Goal: Task Accomplishment & Management: Use online tool/utility

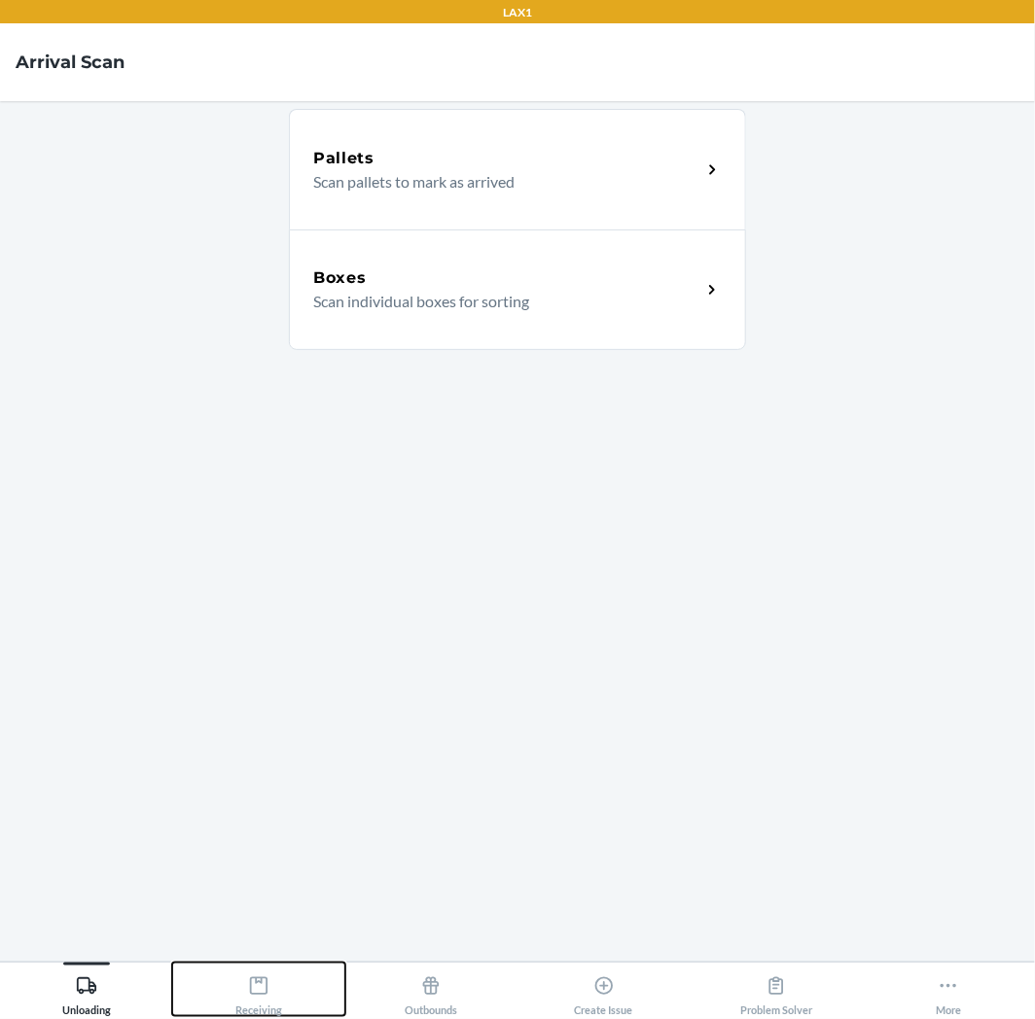
drag, startPoint x: 257, startPoint y: 978, endPoint x: 255, endPoint y: 958, distance: 20.5
click at [257, 976] on icon at bounding box center [258, 985] width 21 height 21
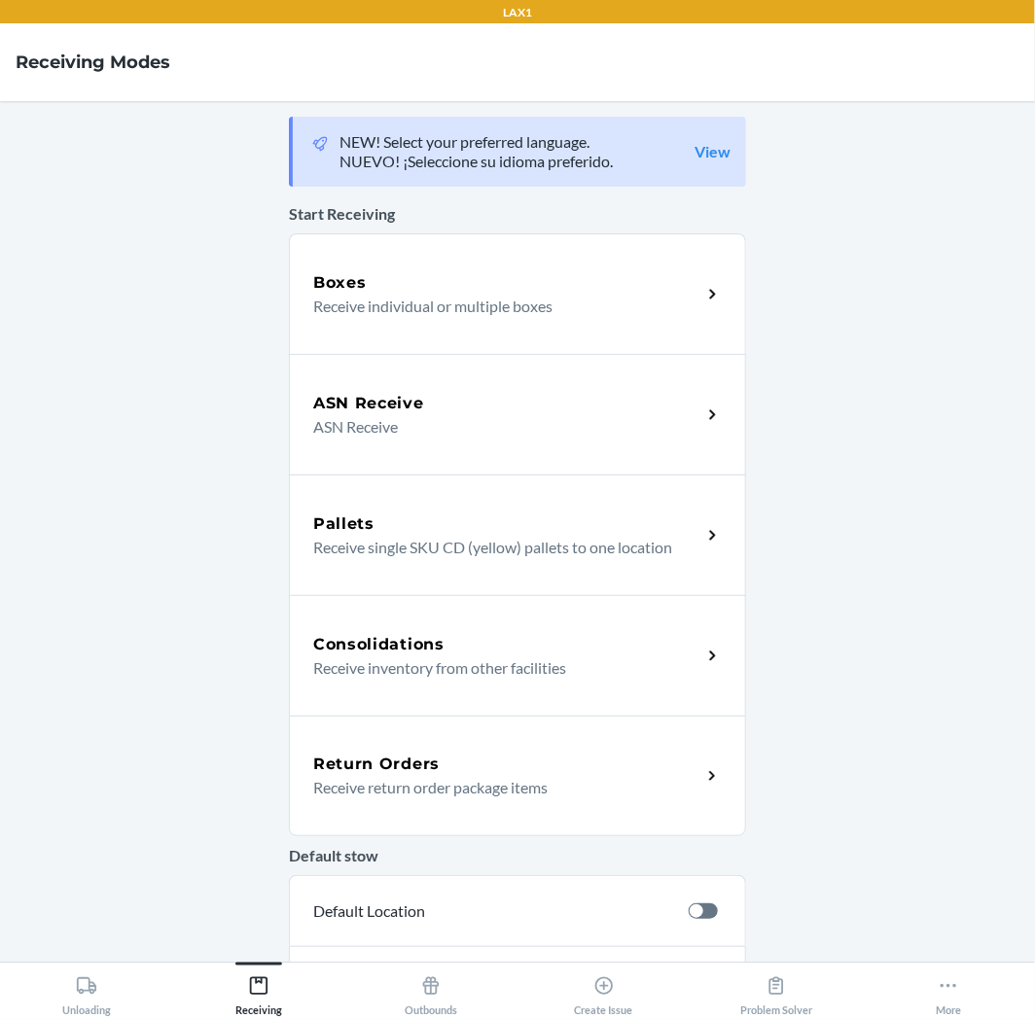
click at [386, 779] on p "Receive return order package items" at bounding box center [499, 787] width 372 height 23
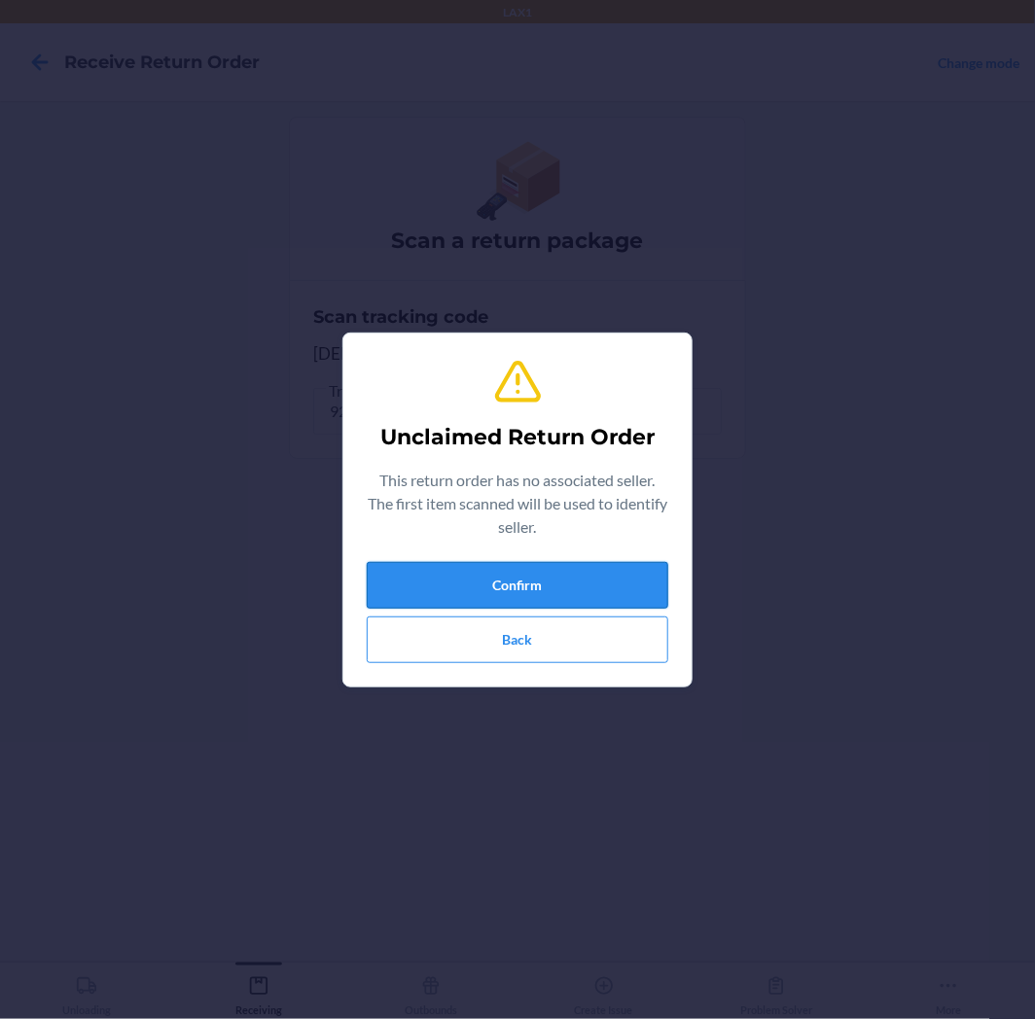
click at [500, 583] on button "Confirm" at bounding box center [517, 585] width 301 height 47
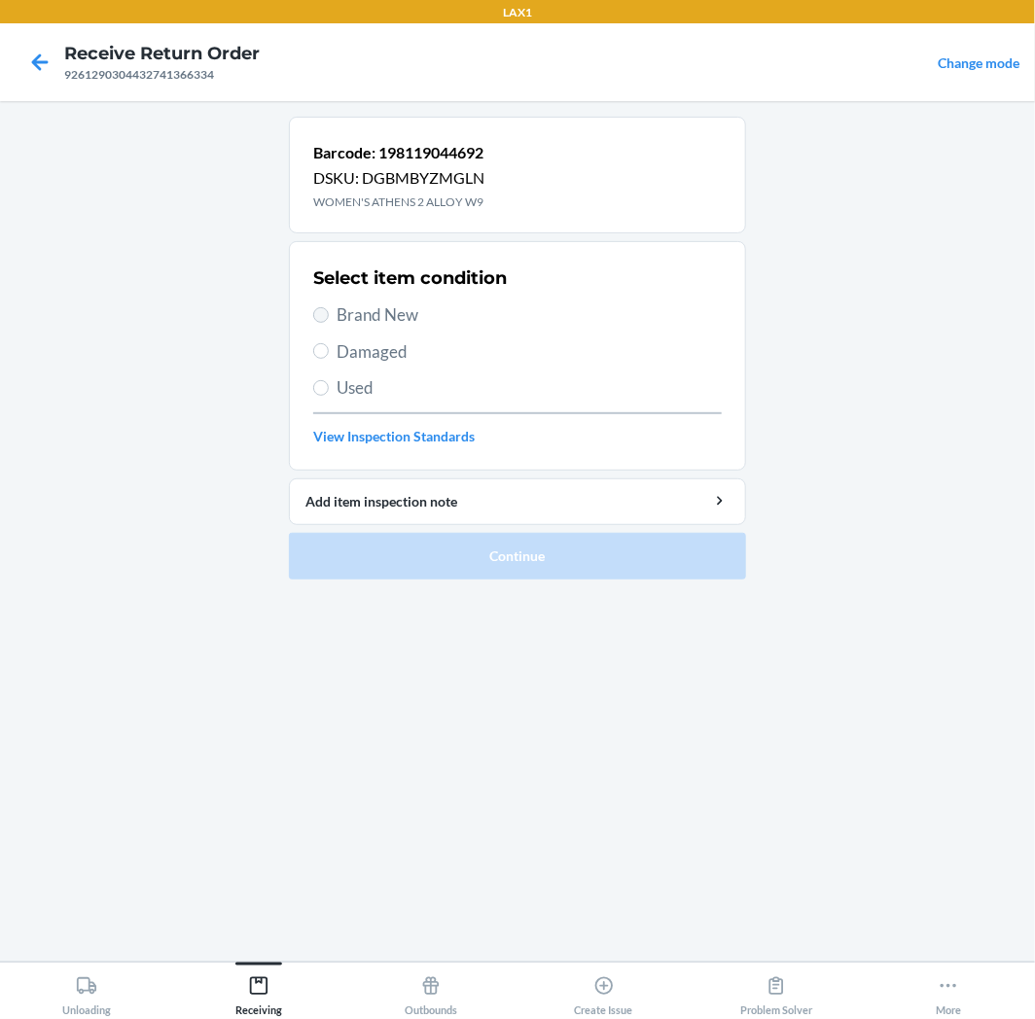
click at [319, 323] on label "Brand New" at bounding box center [517, 314] width 408 height 25
click at [319, 323] on input "Brand New" at bounding box center [321, 315] width 16 height 16
radio input "true"
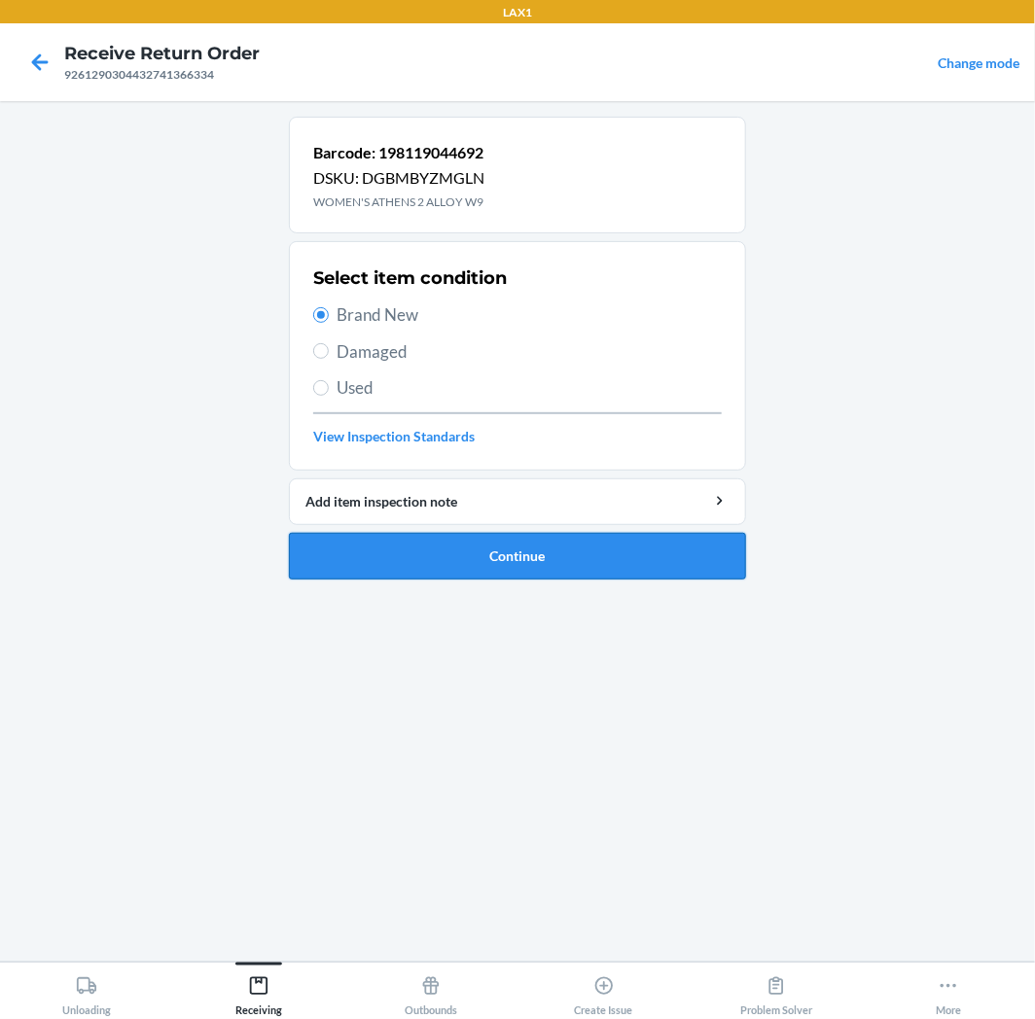
drag, startPoint x: 390, startPoint y: 552, endPoint x: 369, endPoint y: 511, distance: 45.7
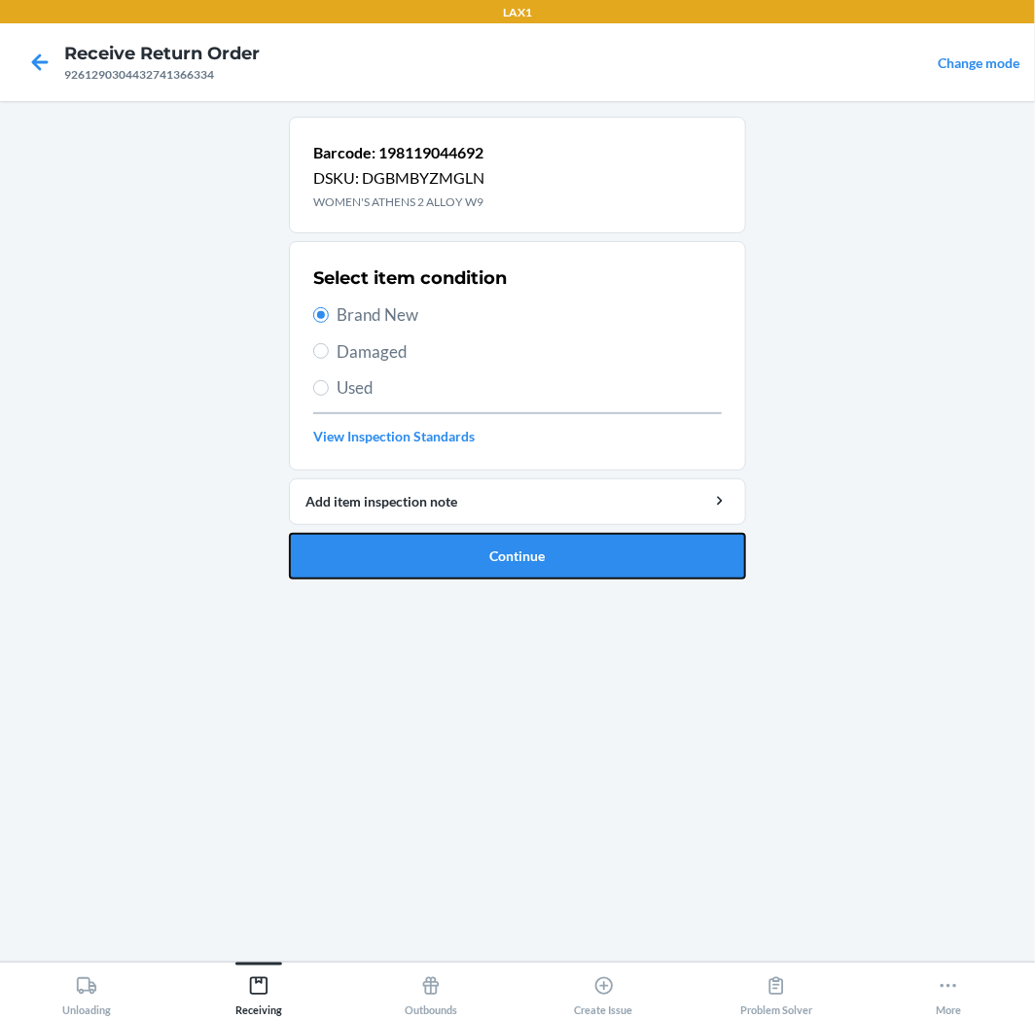
click at [389, 552] on button "Continue" at bounding box center [517, 556] width 457 height 47
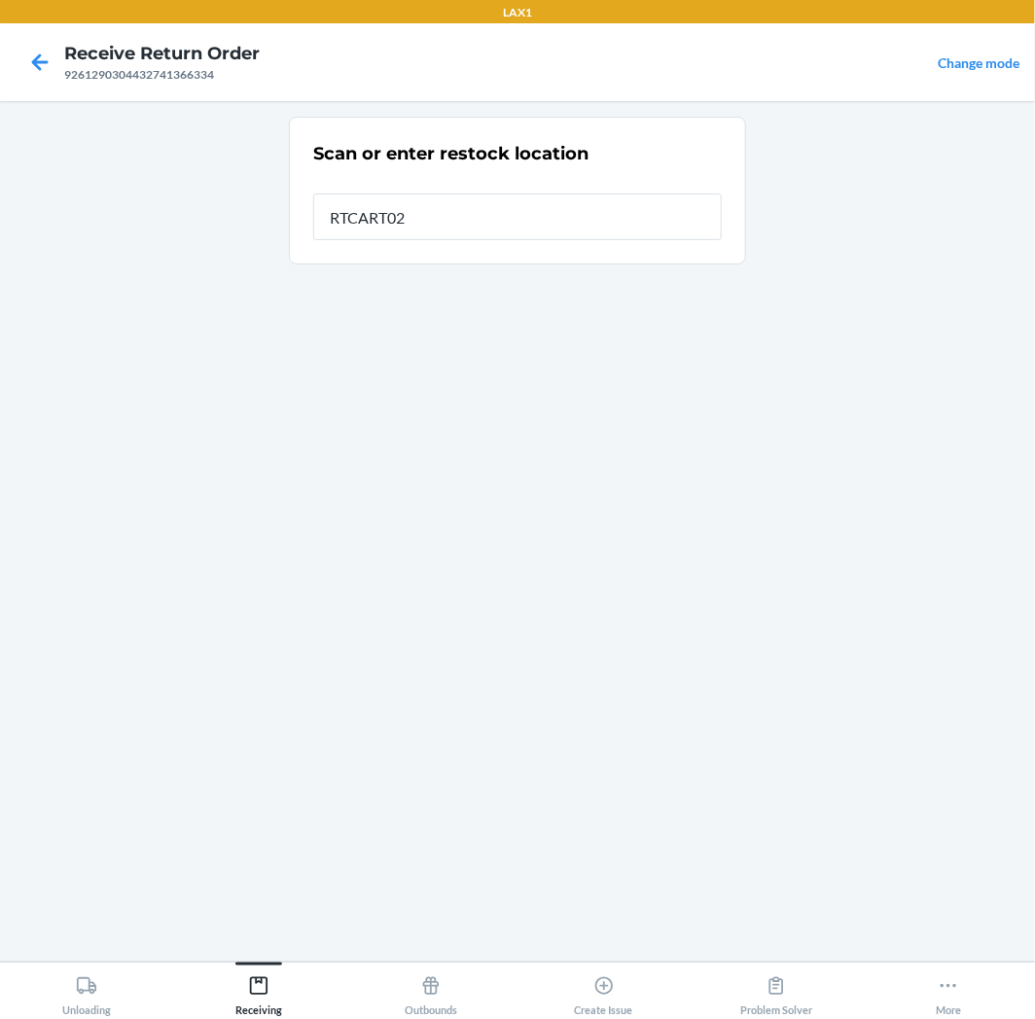
type input "RTCART027"
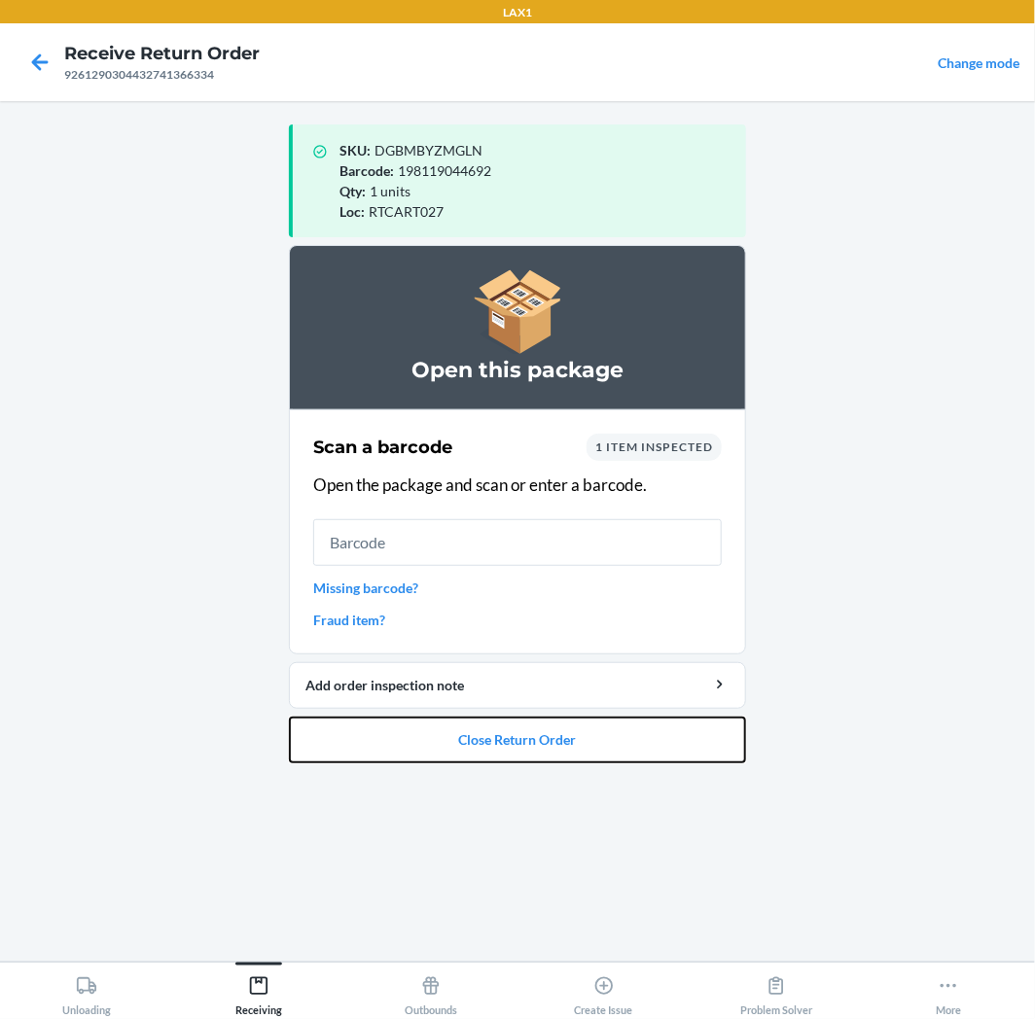
drag, startPoint x: 509, startPoint y: 730, endPoint x: 509, endPoint y: 713, distance: 17.5
click at [509, 720] on button "Close Return Order" at bounding box center [517, 740] width 457 height 47
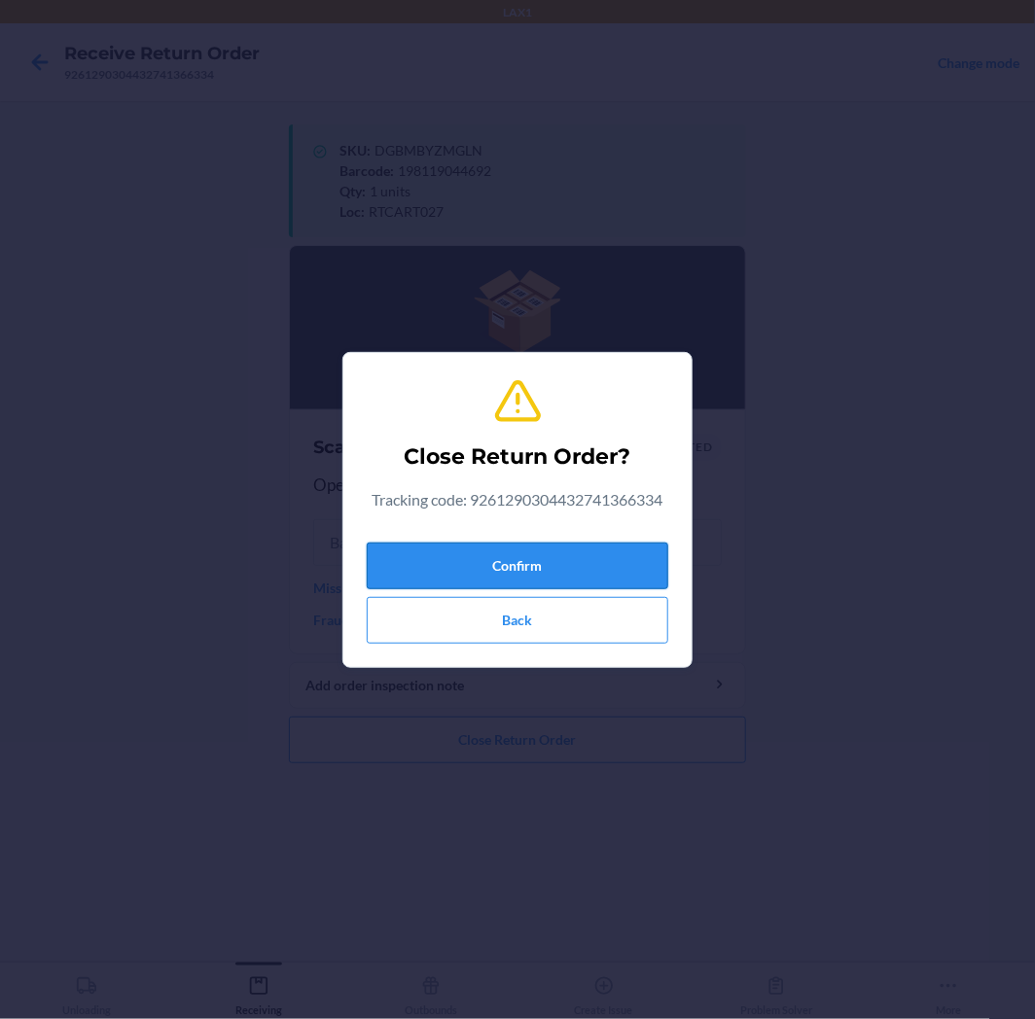
click at [555, 550] on button "Confirm" at bounding box center [517, 566] width 301 height 47
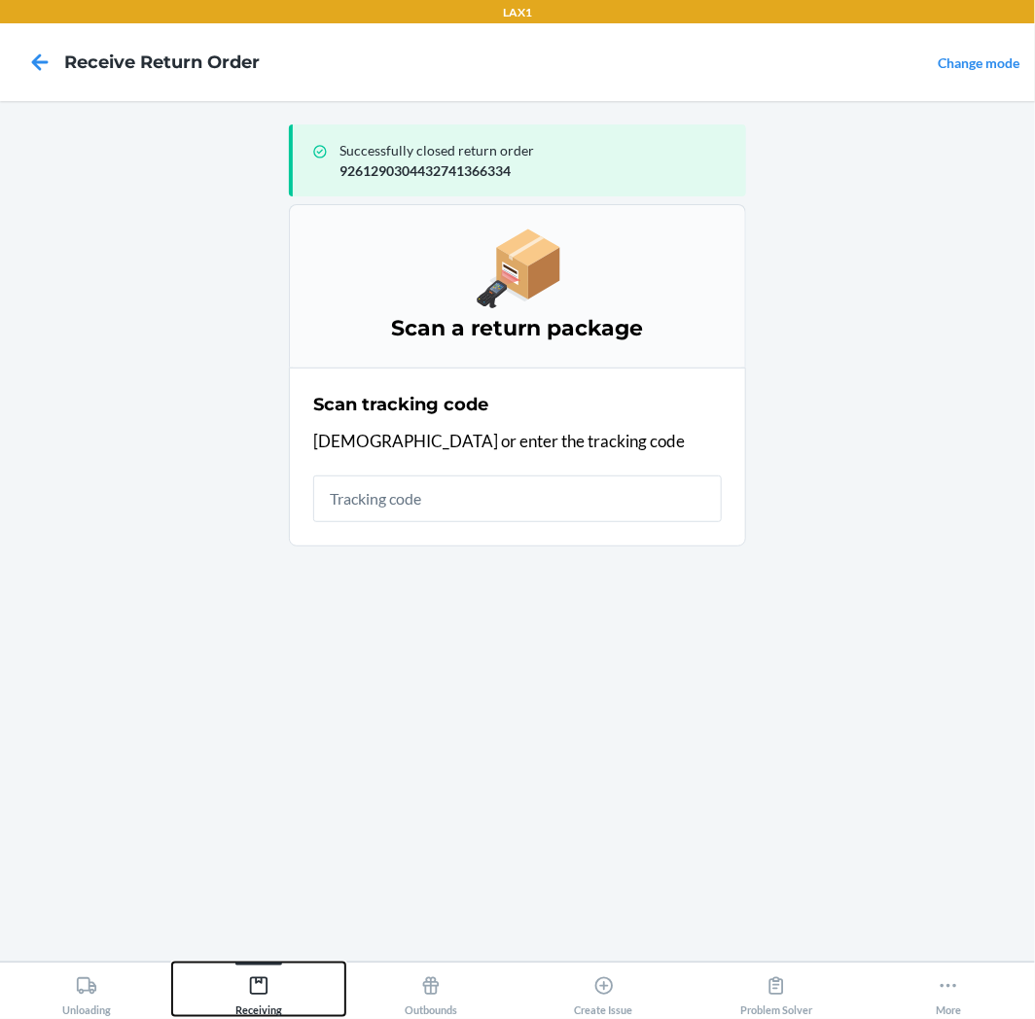
click at [256, 977] on icon at bounding box center [258, 985] width 21 height 21
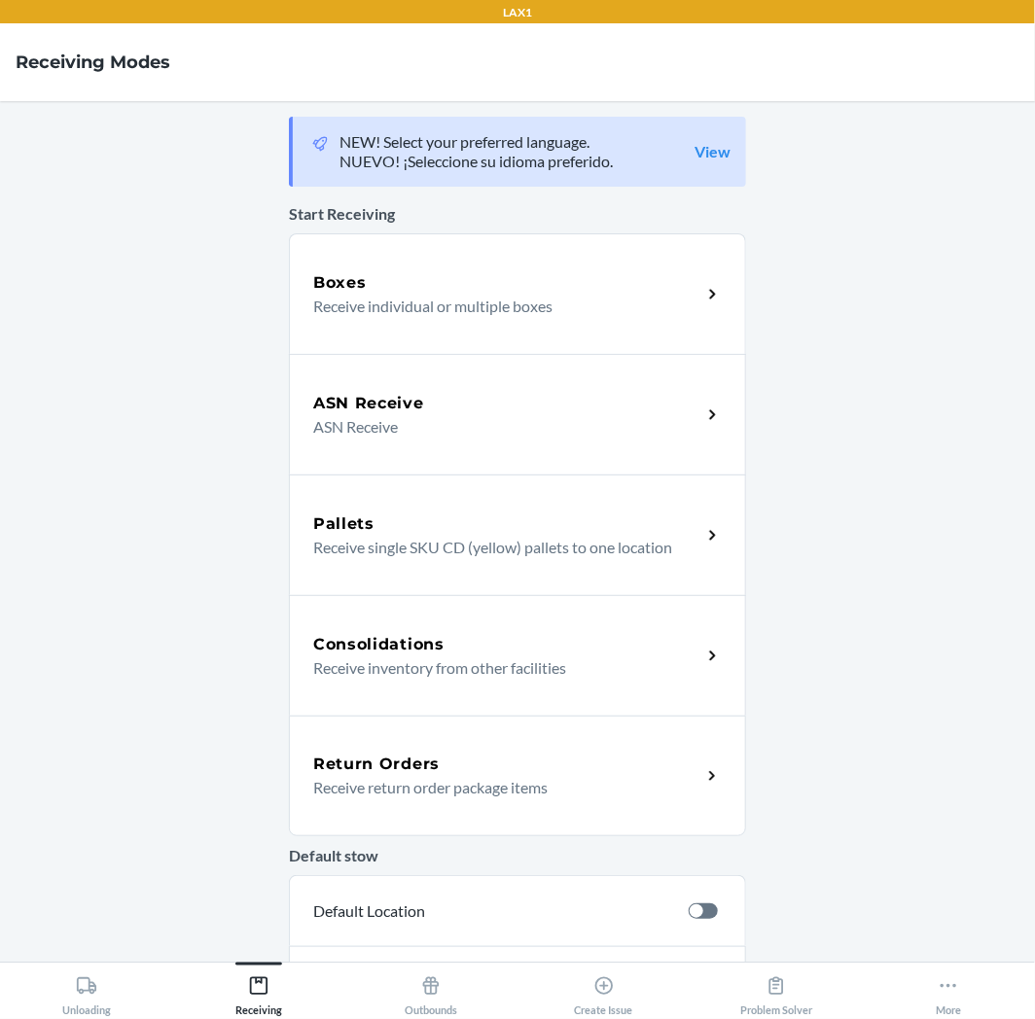
click at [329, 794] on p "Receive return order package items" at bounding box center [499, 787] width 372 height 23
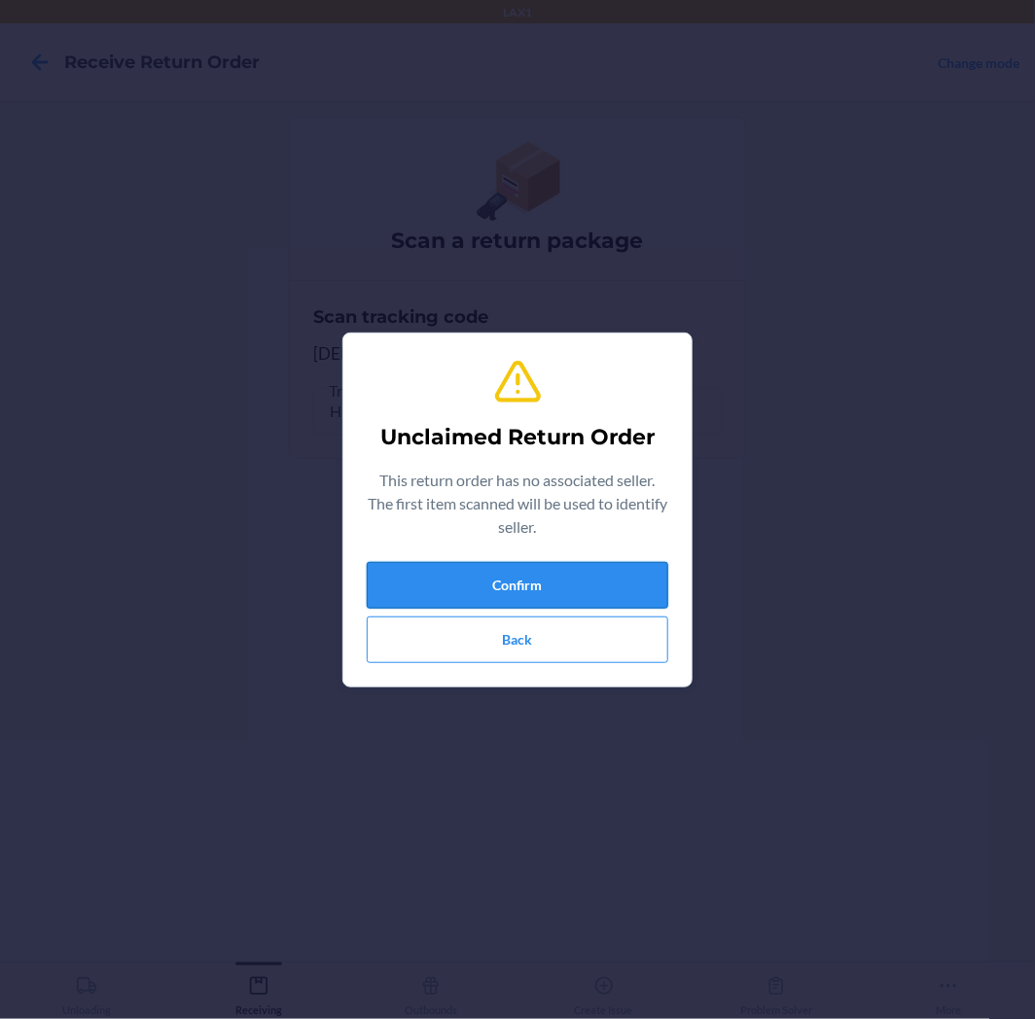
click at [447, 580] on button "Confirm" at bounding box center [517, 585] width 301 height 47
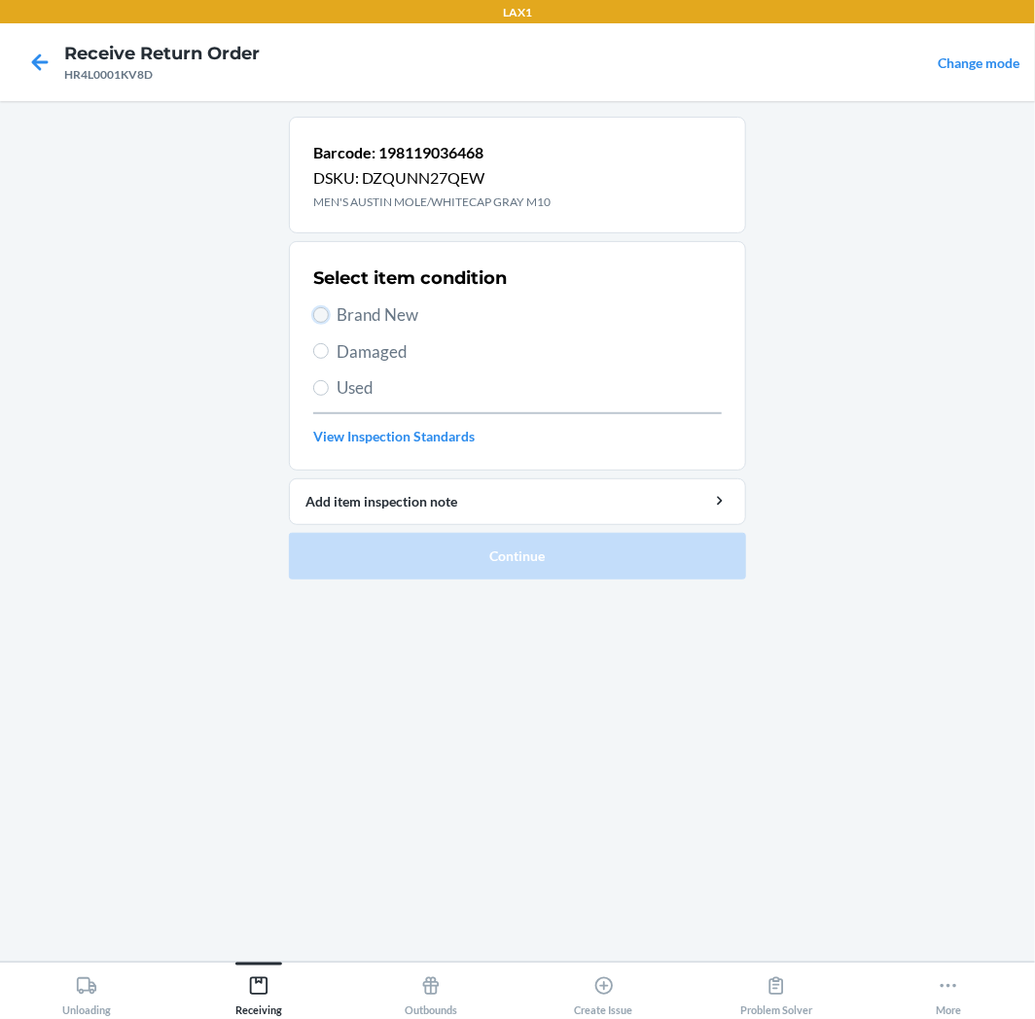
click at [316, 307] on input "Brand New" at bounding box center [321, 315] width 16 height 16
radio input "true"
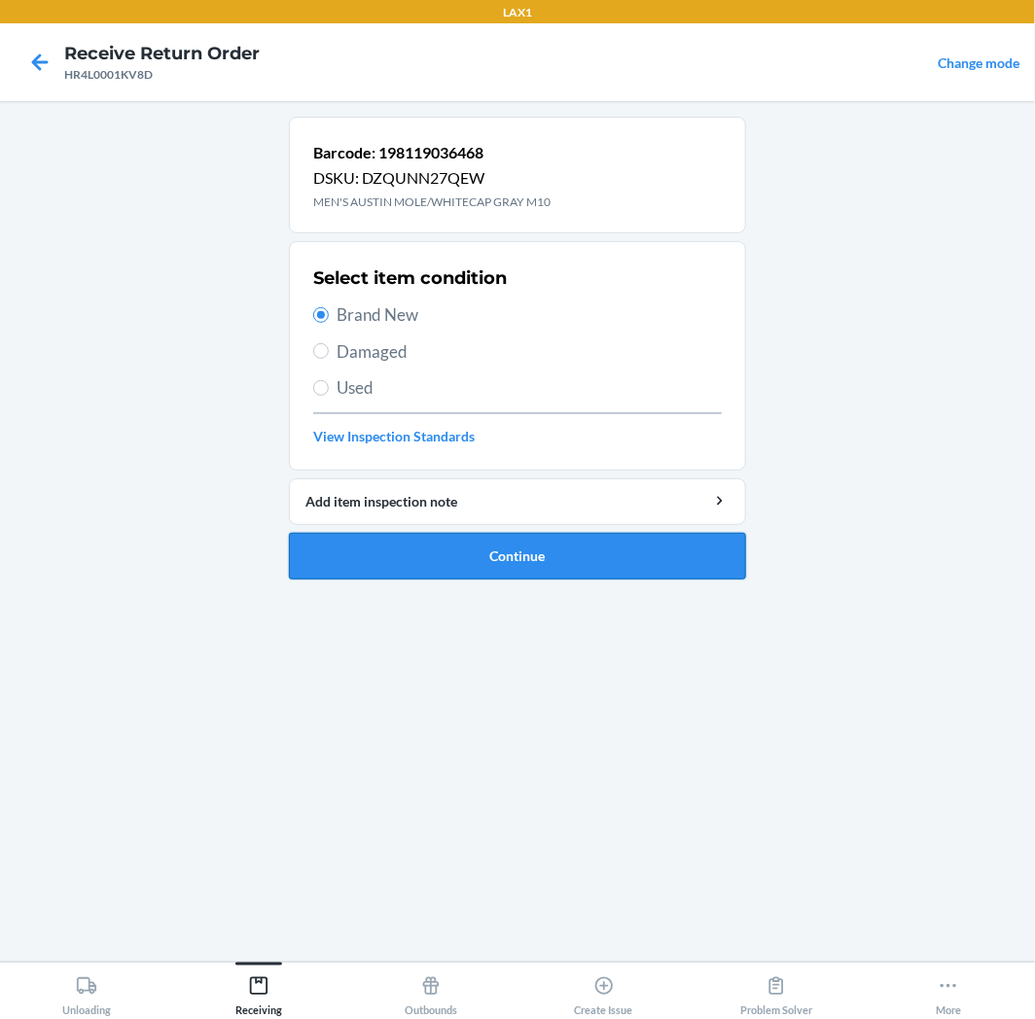
click at [364, 550] on button "Continue" at bounding box center [517, 556] width 457 height 47
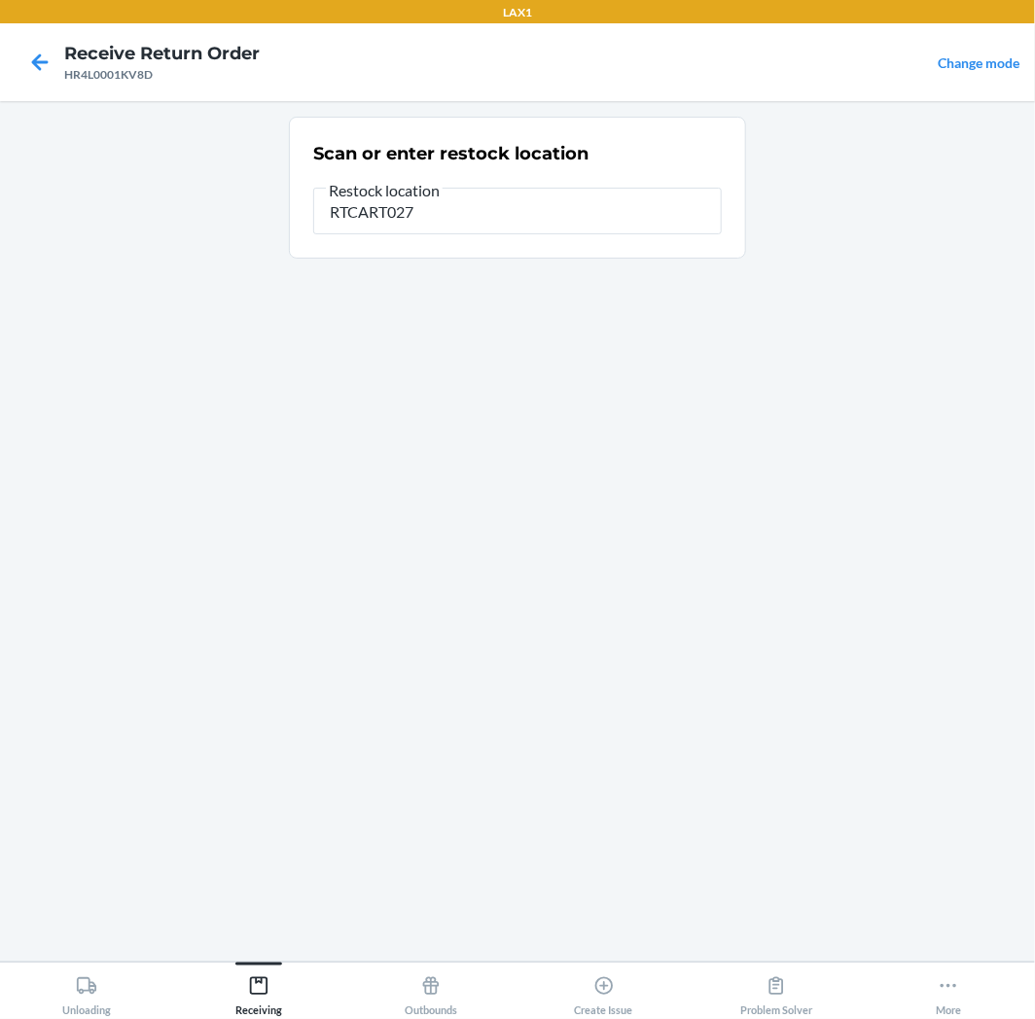
type input "RTCART027"
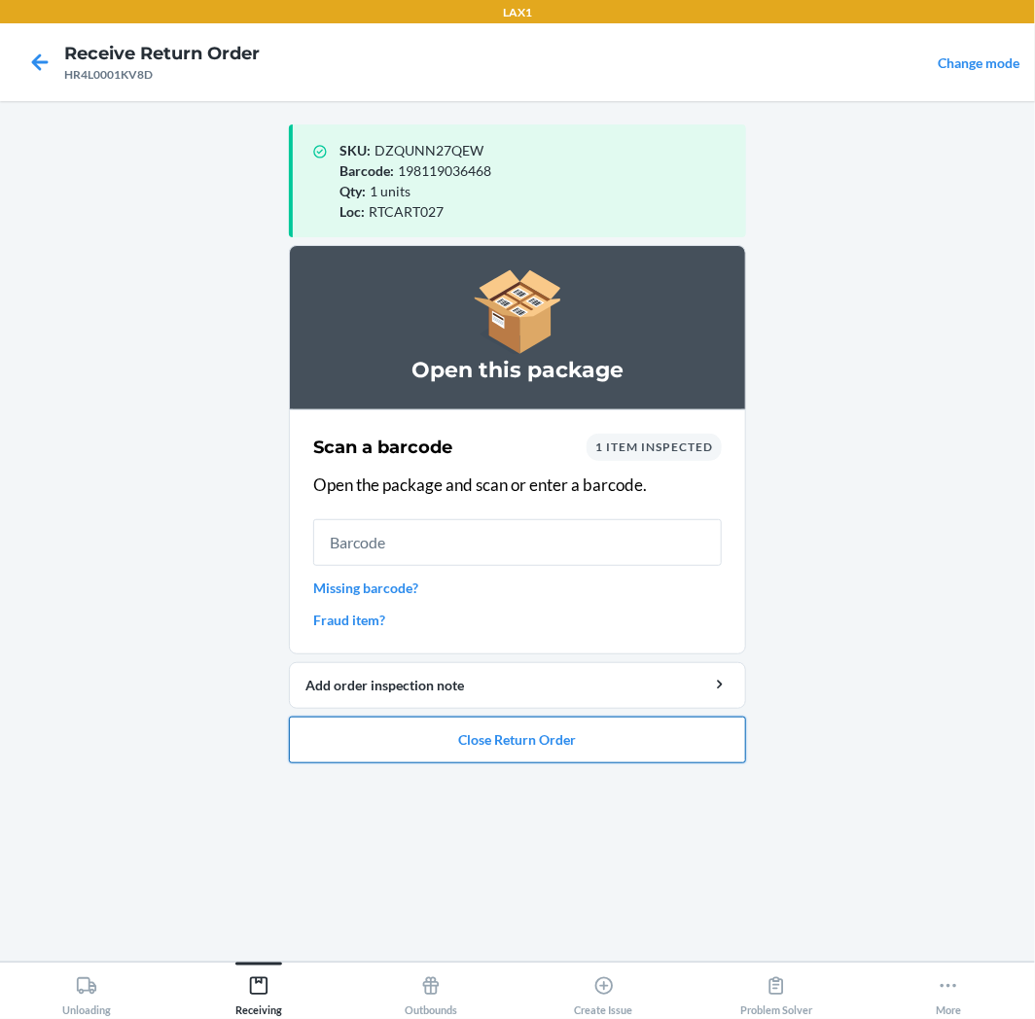
click at [461, 737] on button "Close Return Order" at bounding box center [517, 740] width 457 height 47
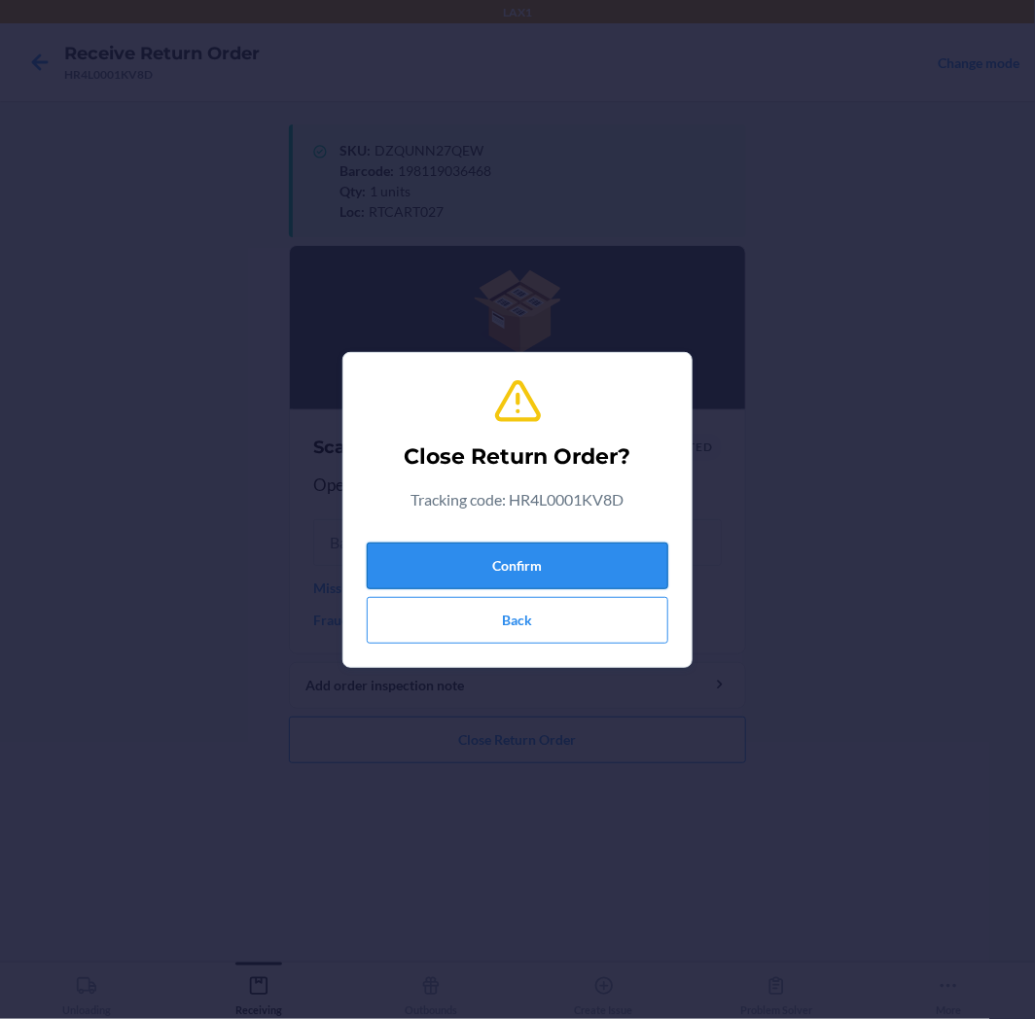
click at [515, 574] on button "Confirm" at bounding box center [517, 566] width 301 height 47
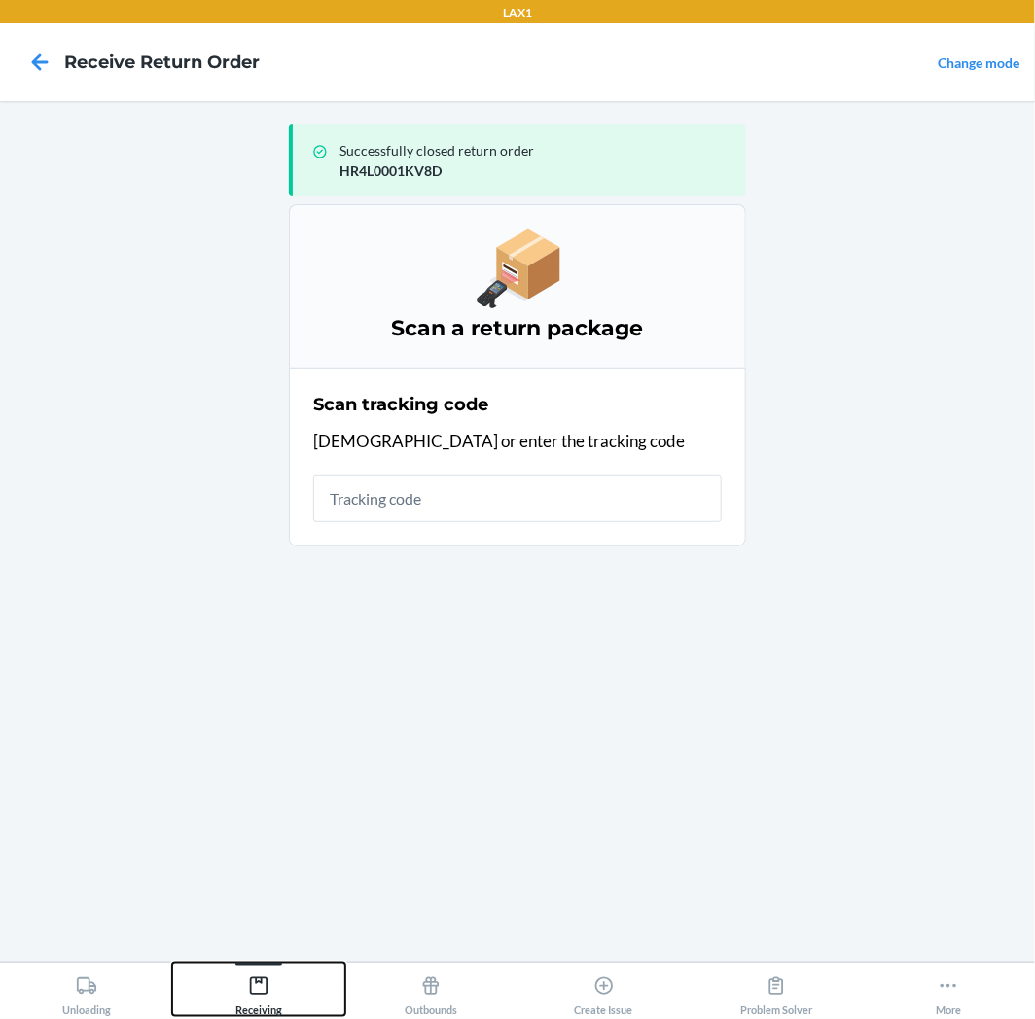
click at [254, 992] on icon at bounding box center [258, 985] width 21 height 21
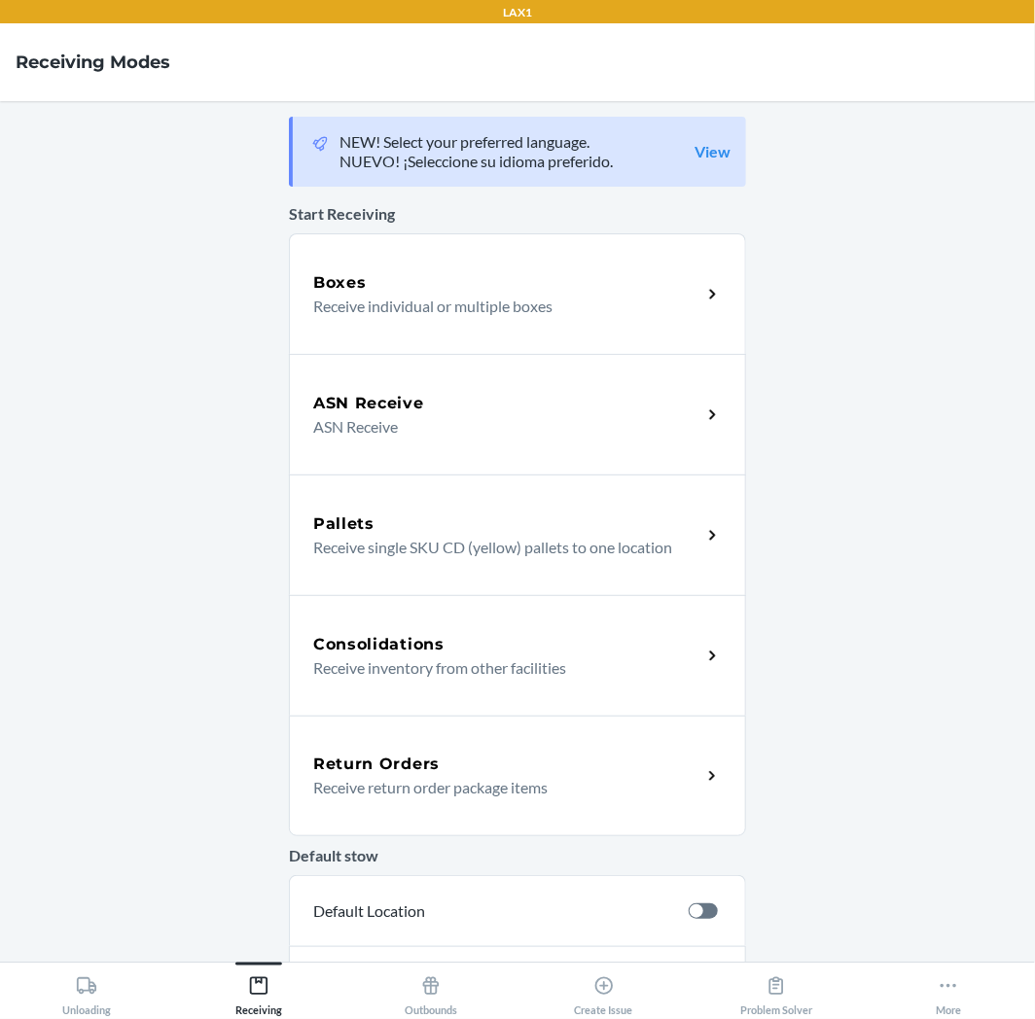
click at [420, 784] on p "Receive return order package items" at bounding box center [499, 787] width 372 height 23
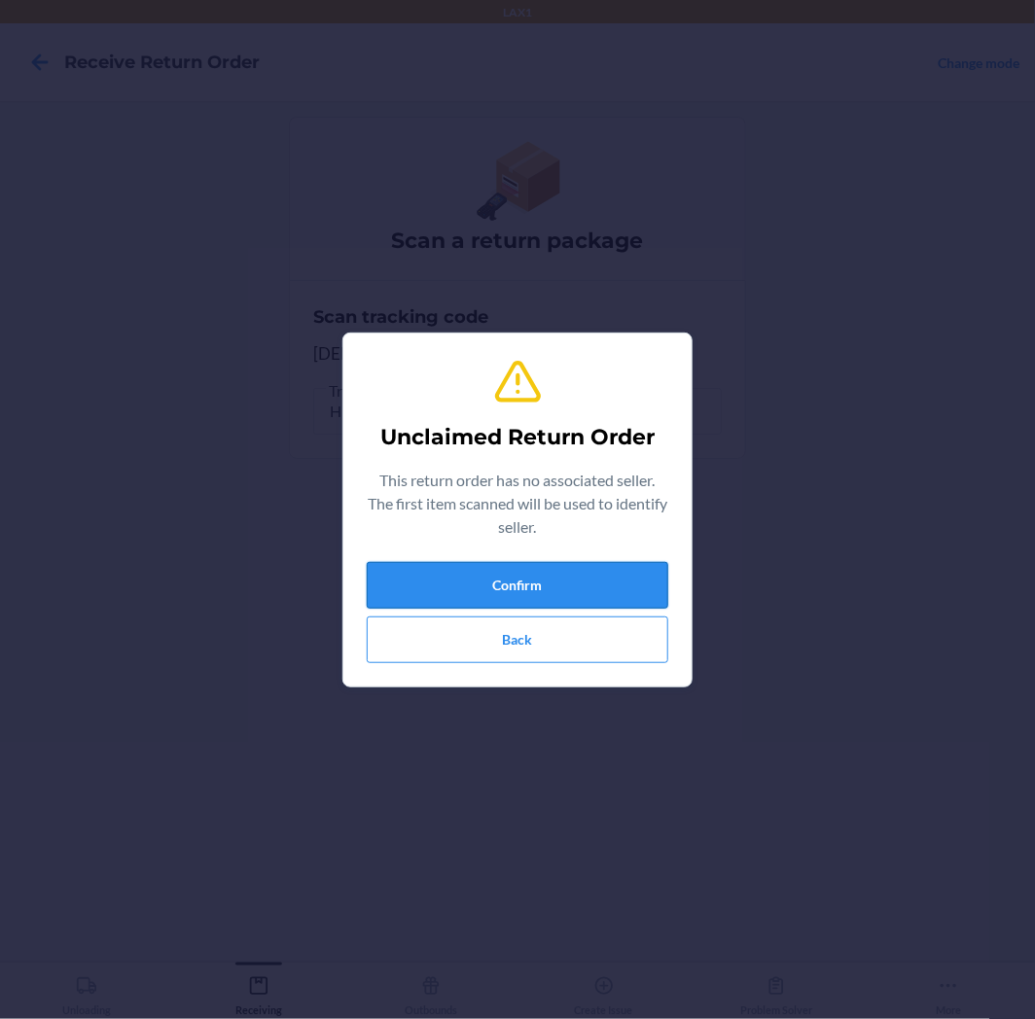
click at [501, 575] on button "Confirm" at bounding box center [517, 585] width 301 height 47
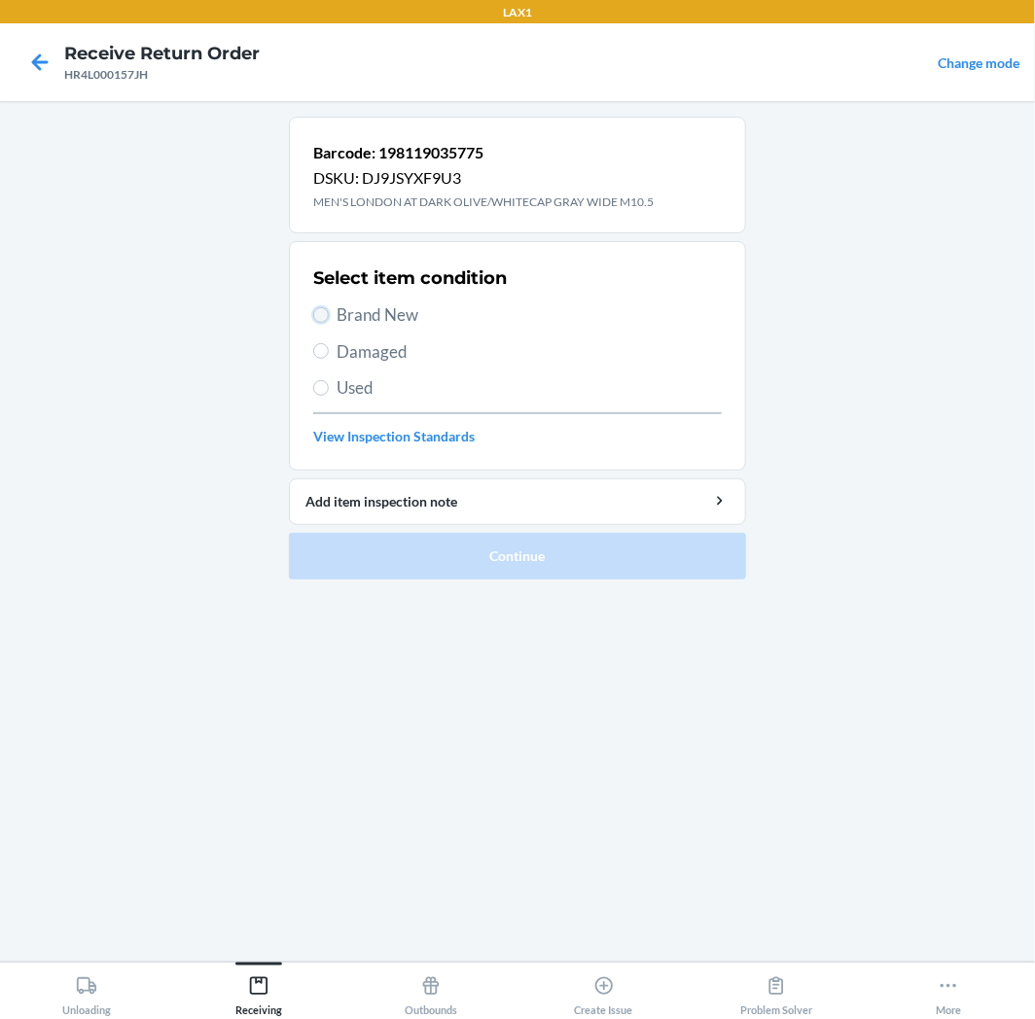
click at [322, 313] on input "Brand New" at bounding box center [321, 315] width 16 height 16
radio input "true"
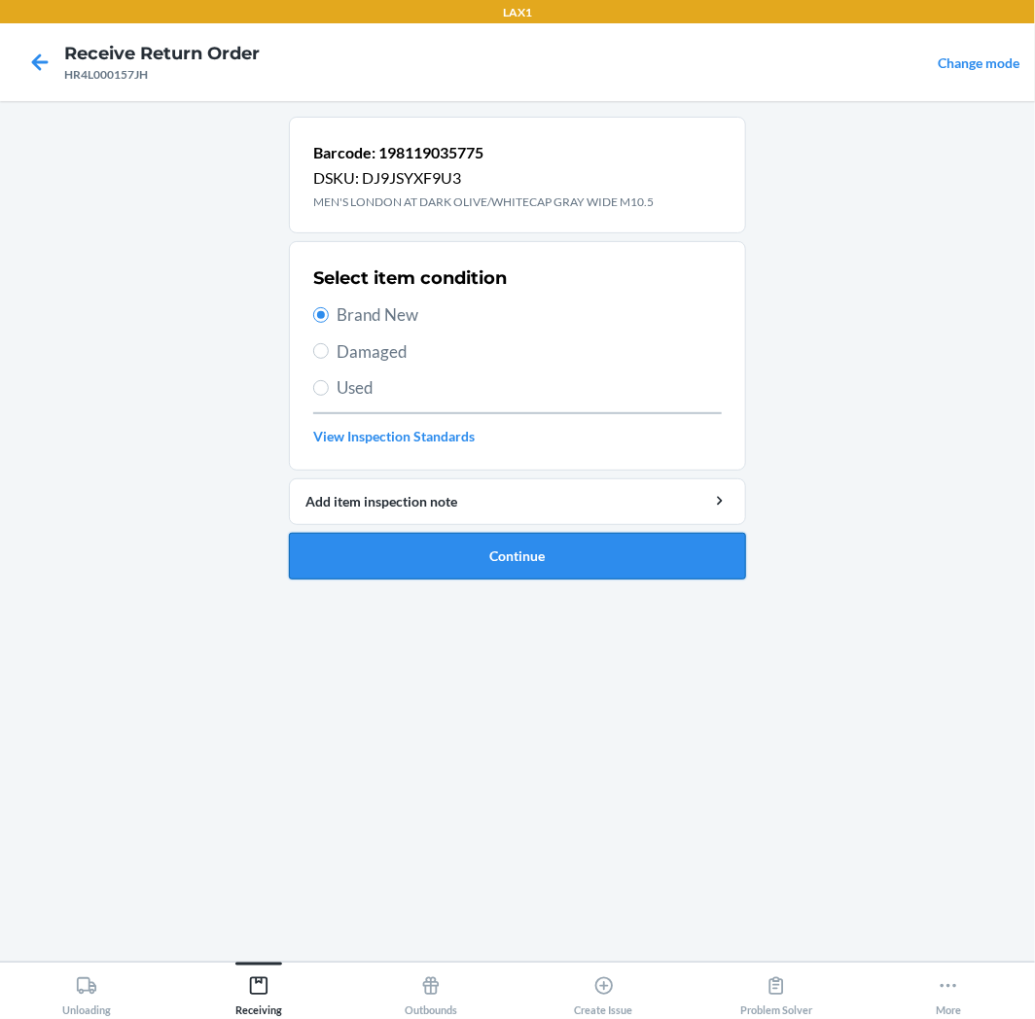
click at [406, 543] on button "Continue" at bounding box center [517, 556] width 457 height 47
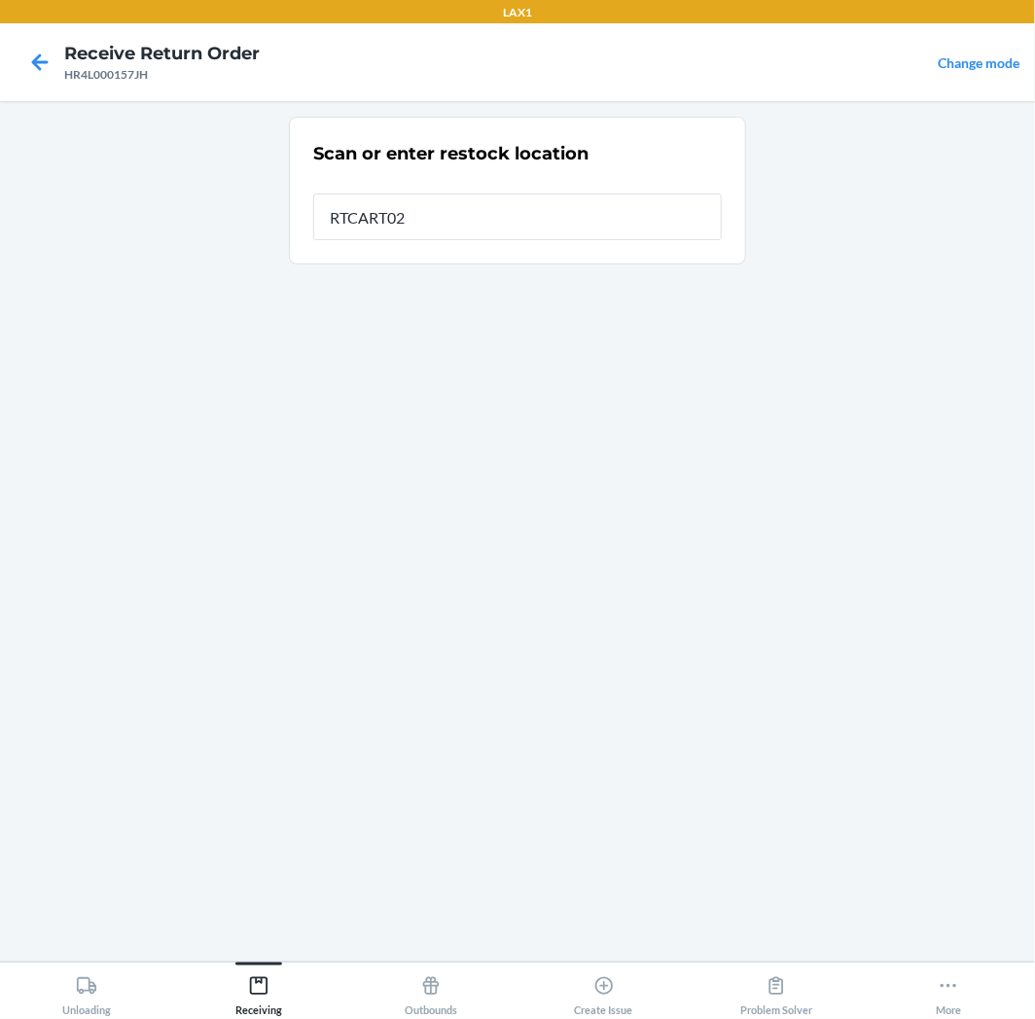
type input "RTCART027"
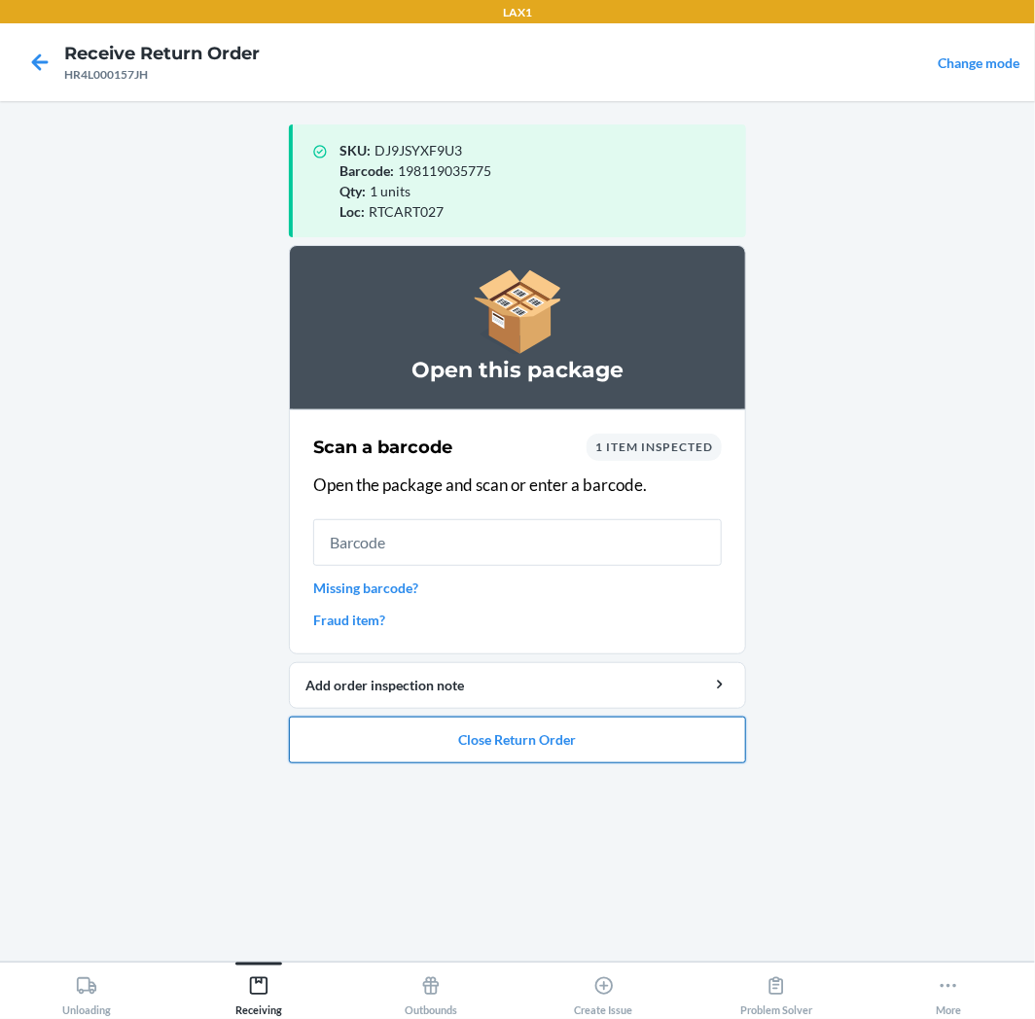
drag, startPoint x: 509, startPoint y: 746, endPoint x: 511, endPoint y: 732, distance: 13.8
click at [511, 732] on button "Close Return Order" at bounding box center [517, 740] width 457 height 47
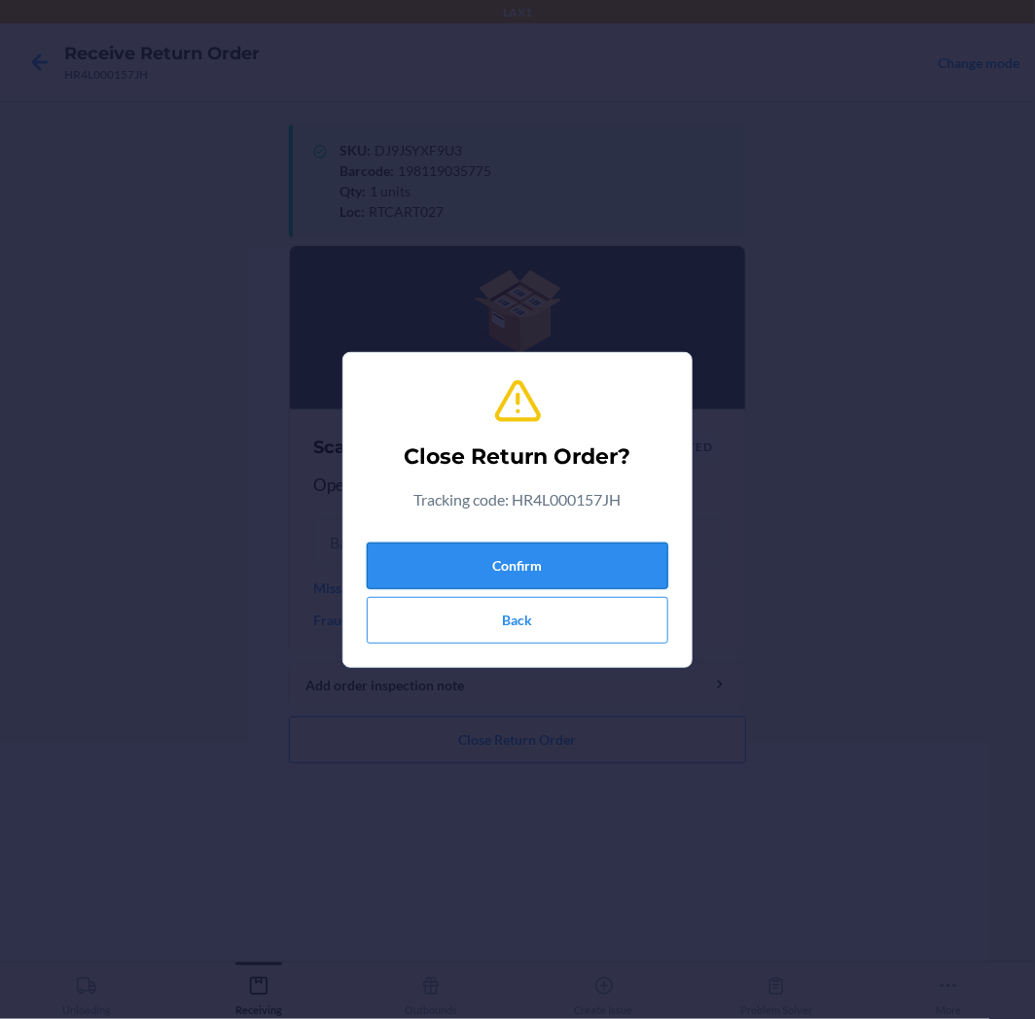
click at [566, 560] on button "Confirm" at bounding box center [517, 566] width 301 height 47
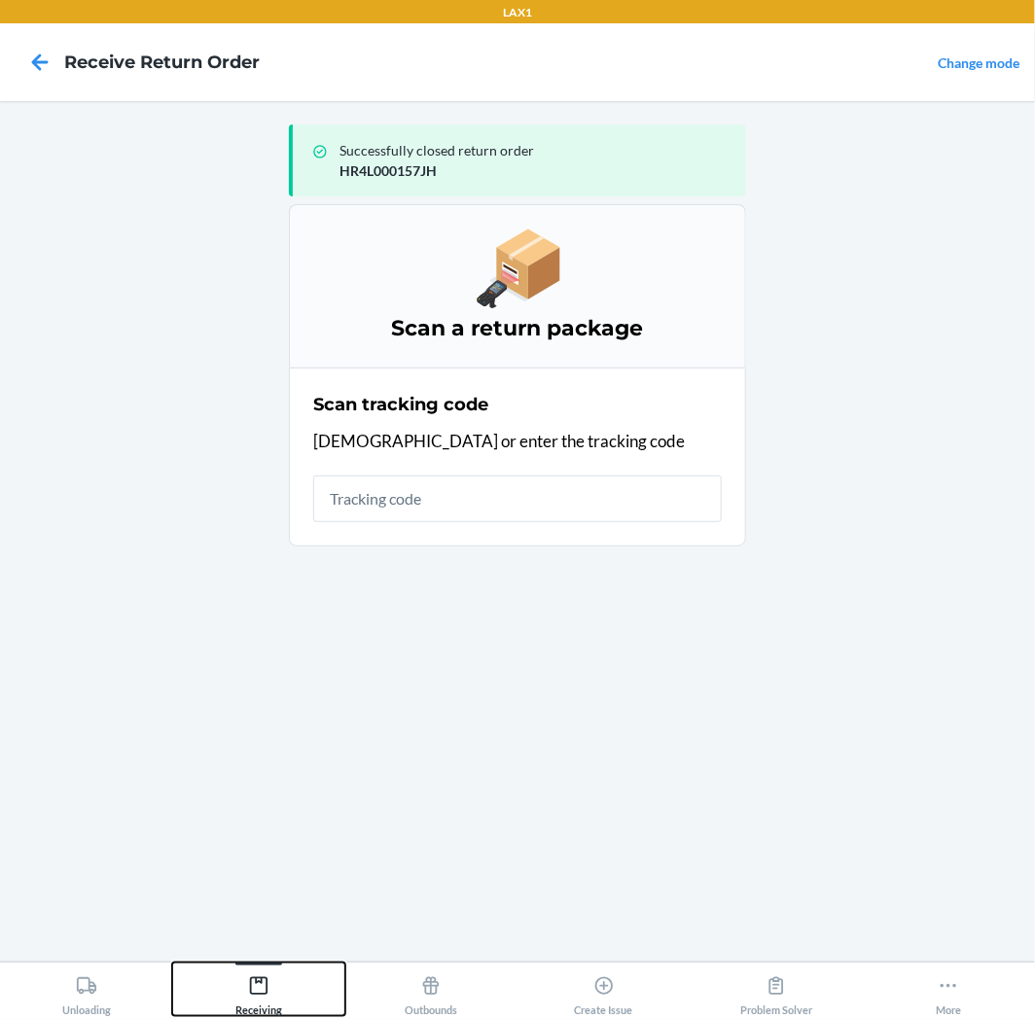
click at [260, 989] on icon at bounding box center [258, 985] width 21 height 21
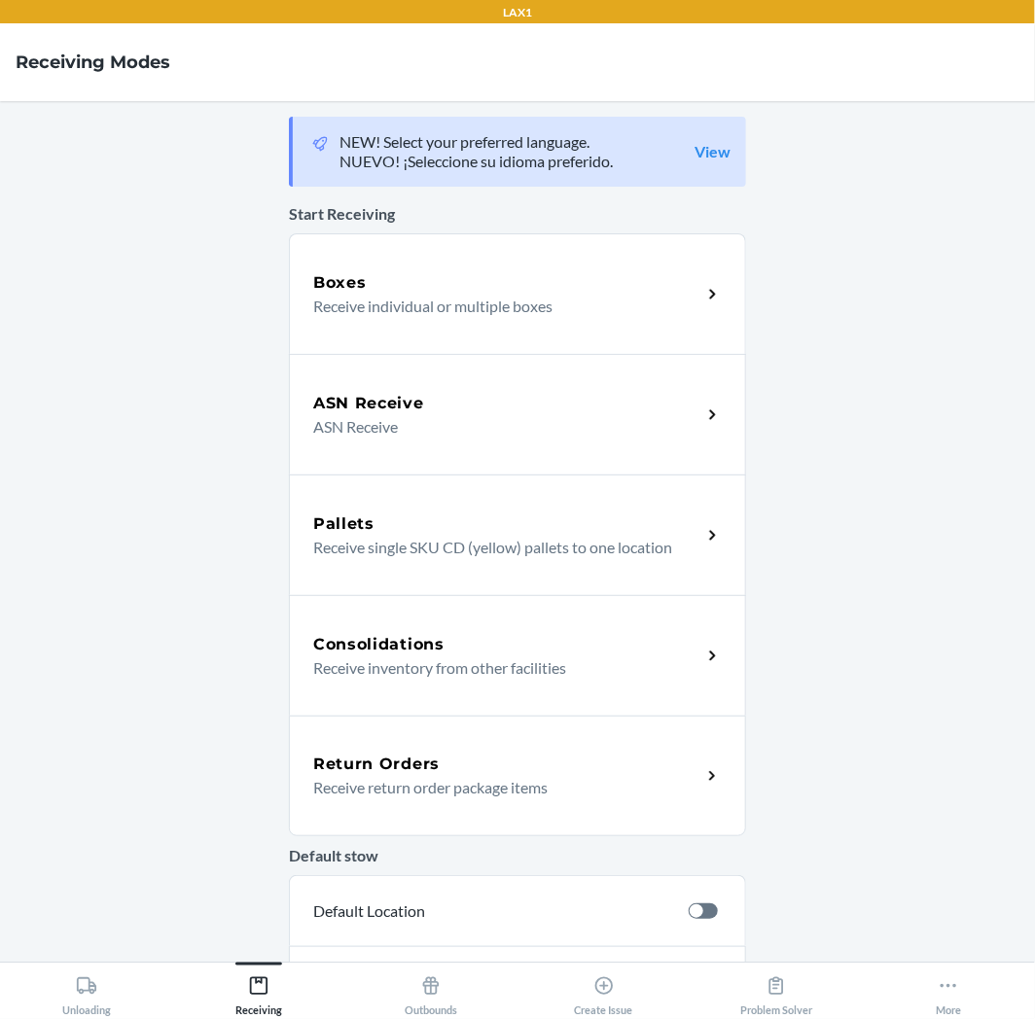
click at [342, 798] on p "Receive return order package items" at bounding box center [499, 787] width 372 height 23
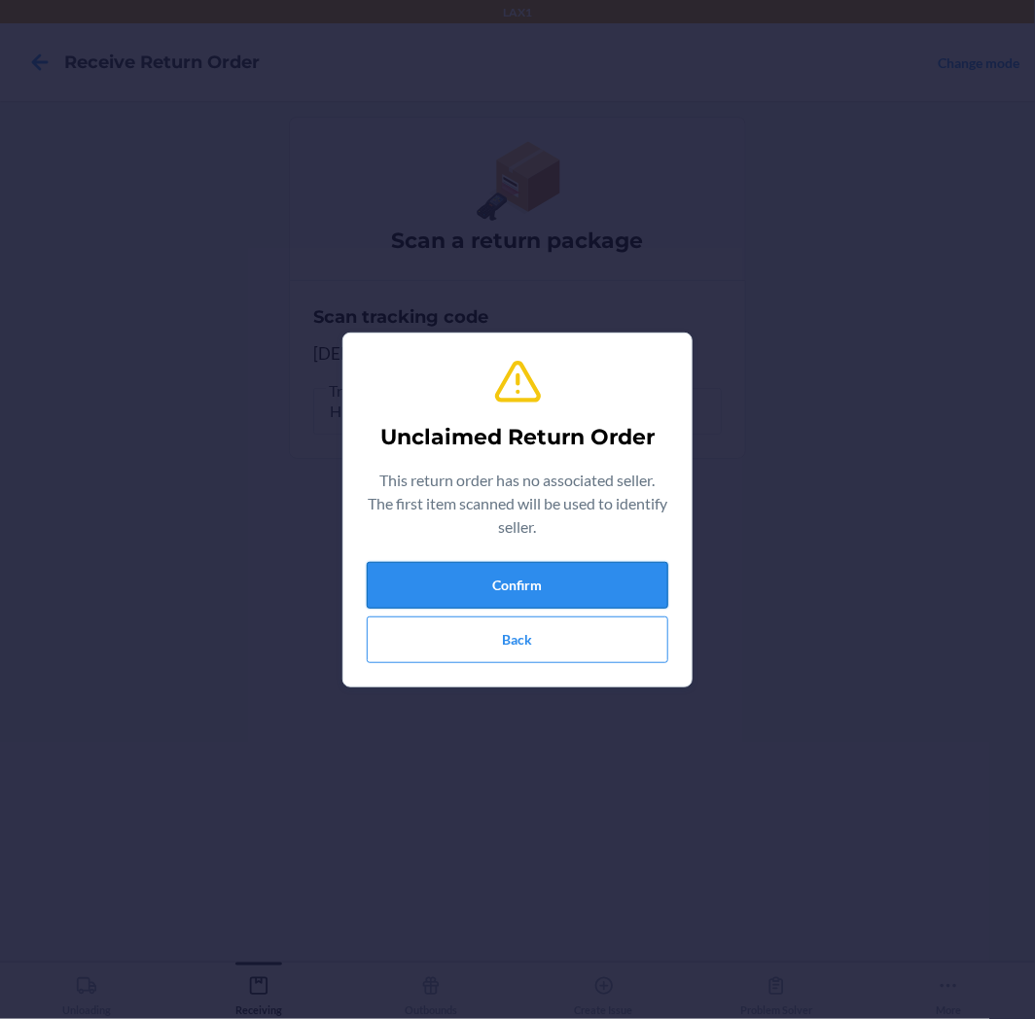
click at [380, 580] on button "Confirm" at bounding box center [517, 585] width 301 height 47
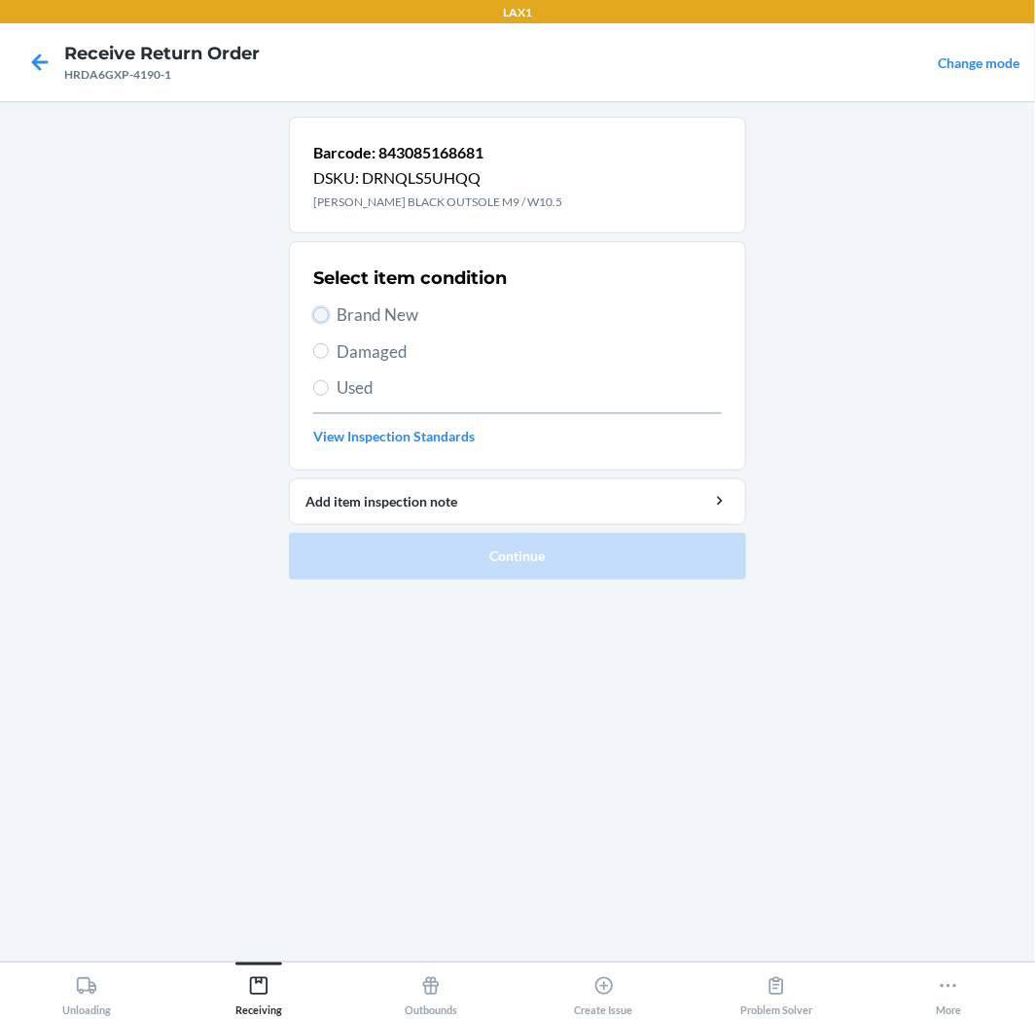
click at [328, 314] on input "Brand New" at bounding box center [321, 315] width 16 height 16
radio input "true"
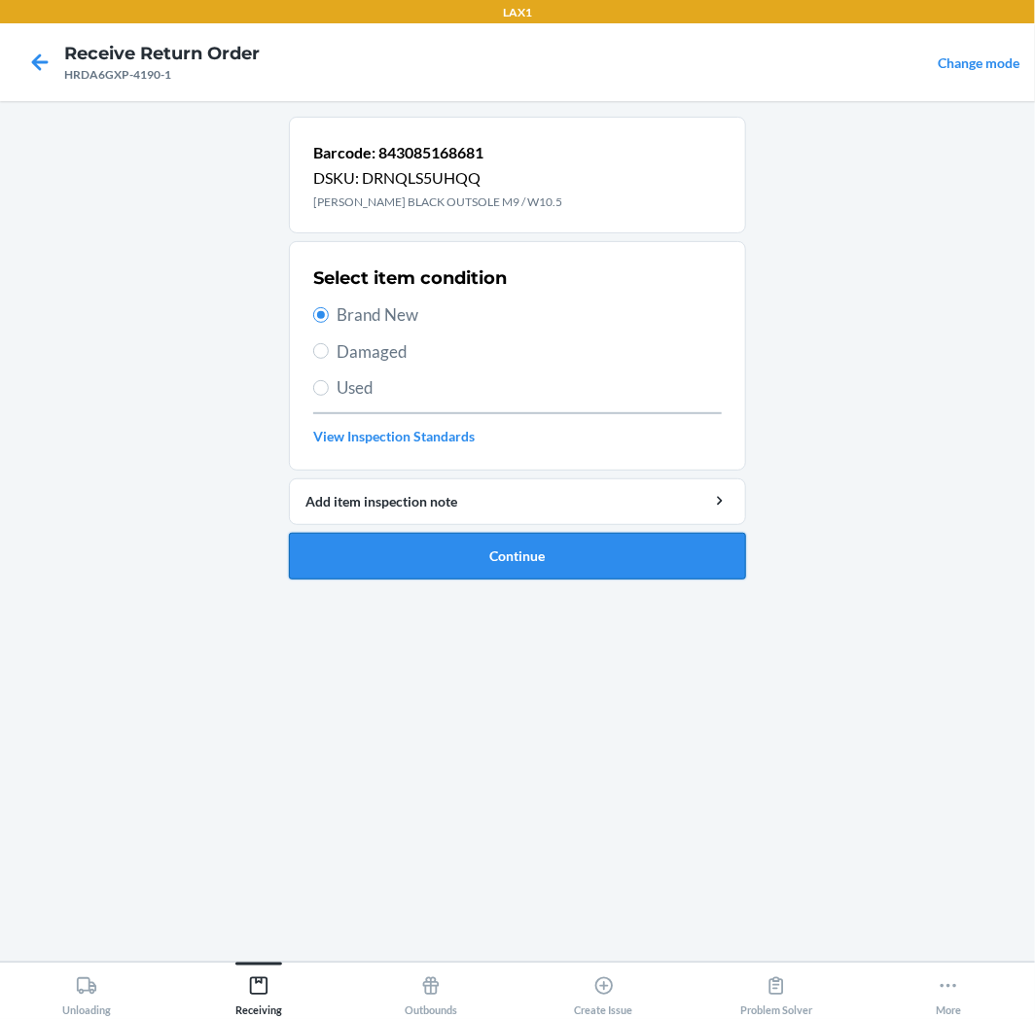
click at [337, 559] on button "Continue" at bounding box center [517, 556] width 457 height 47
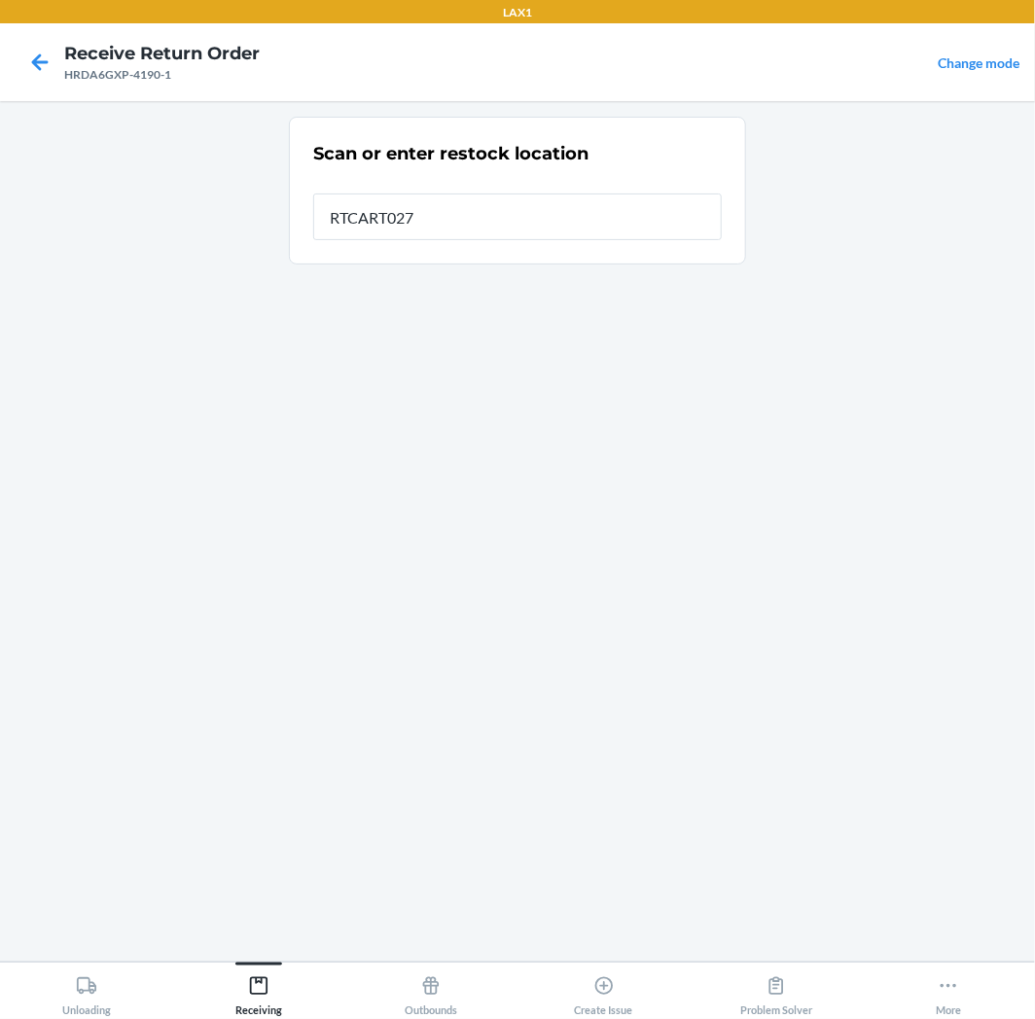
type input "RTCART027"
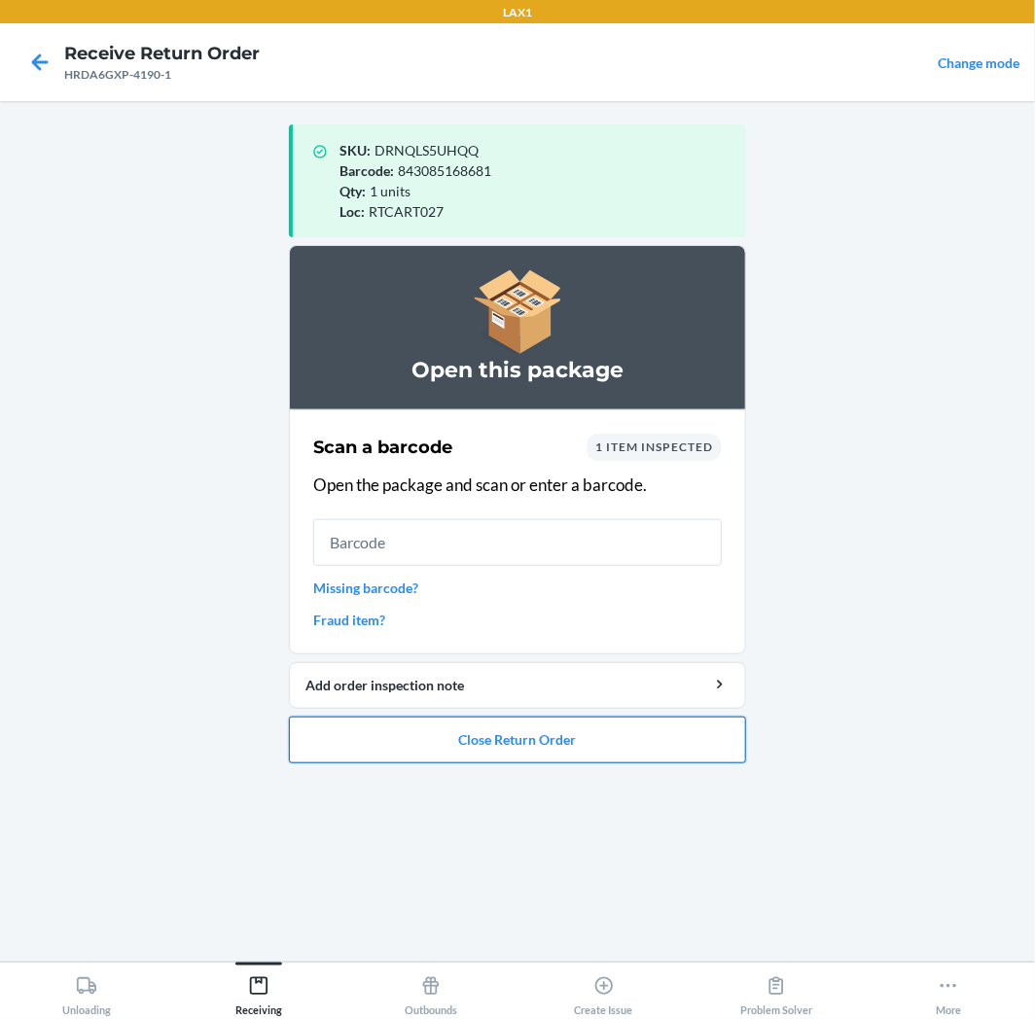
drag, startPoint x: 522, startPoint y: 743, endPoint x: 521, endPoint y: 726, distance: 16.6
click at [521, 737] on button "Close Return Order" at bounding box center [517, 740] width 457 height 47
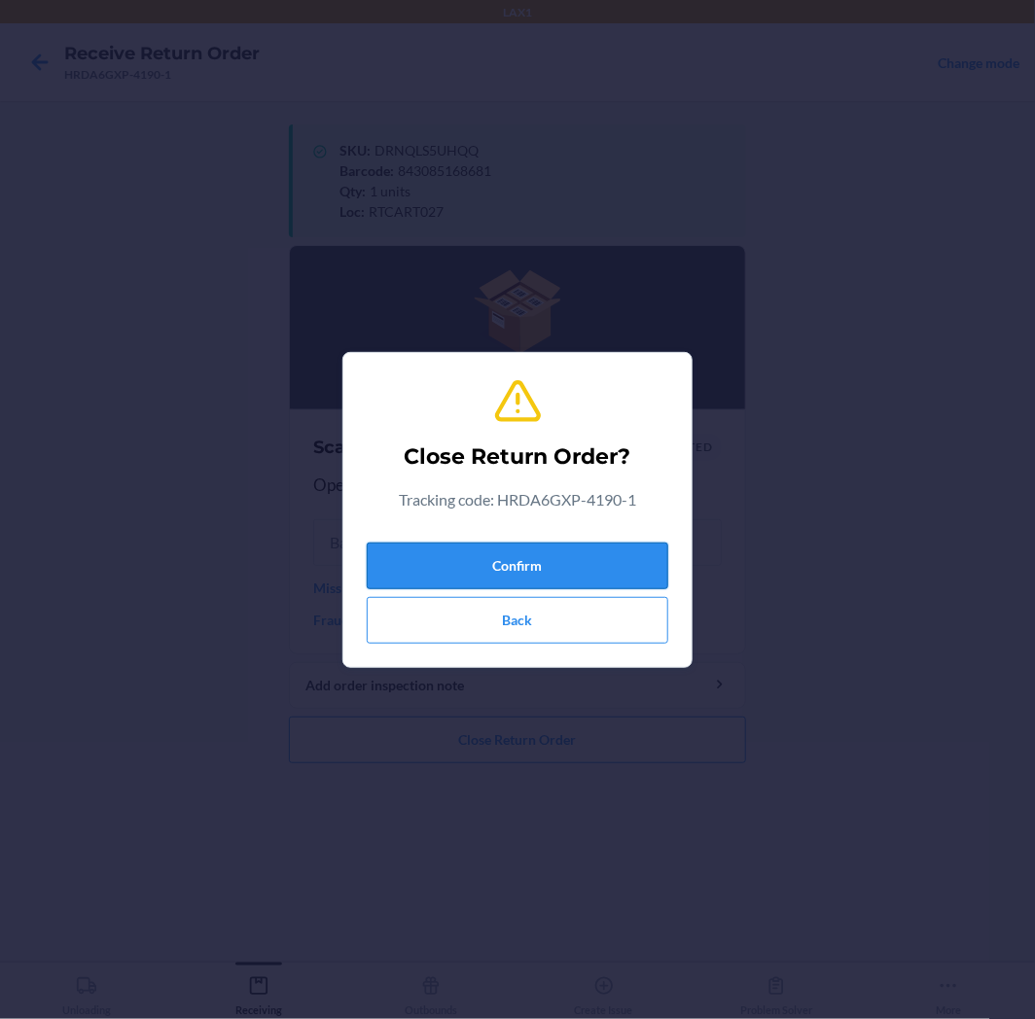
click at [474, 557] on button "Confirm" at bounding box center [517, 566] width 301 height 47
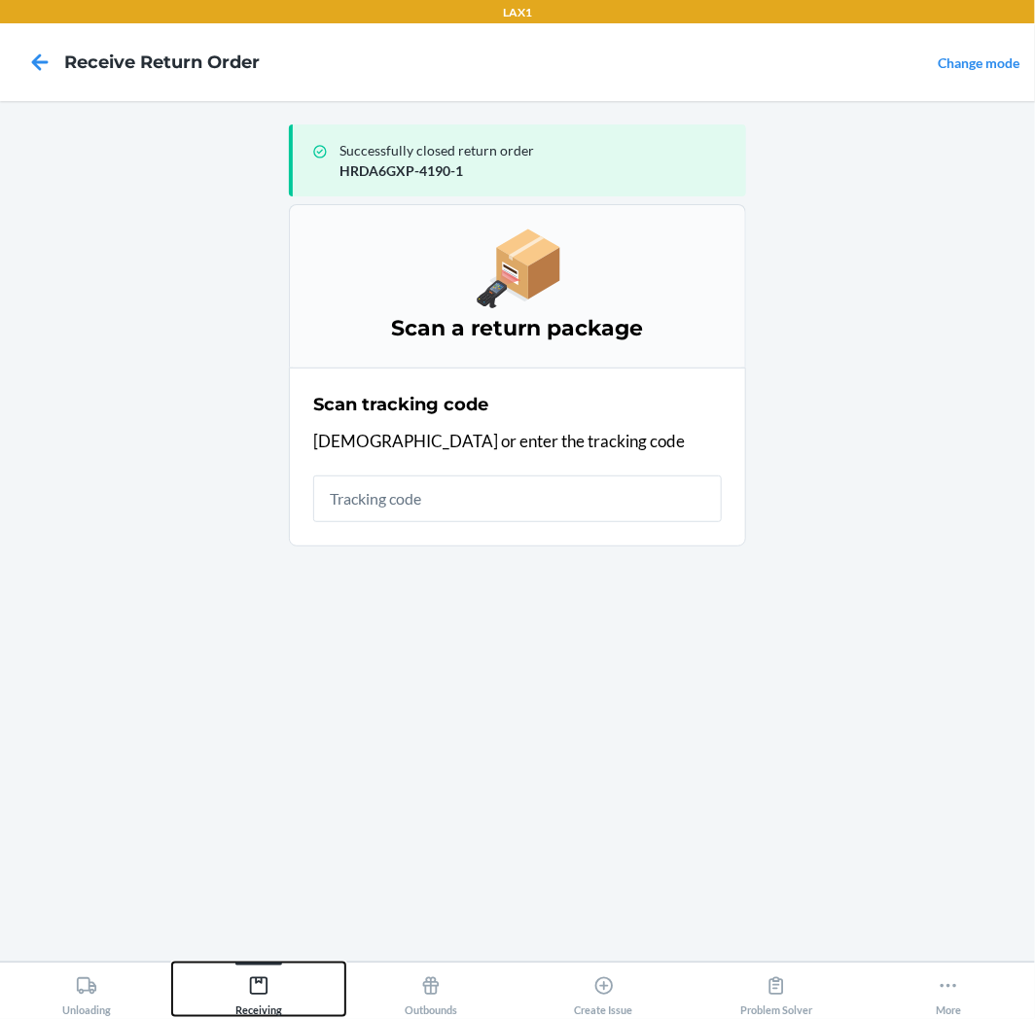
drag, startPoint x: 258, startPoint y: 984, endPoint x: 256, endPoint y: 863, distance: 120.6
click at [258, 974] on div "Receiving" at bounding box center [258, 991] width 47 height 49
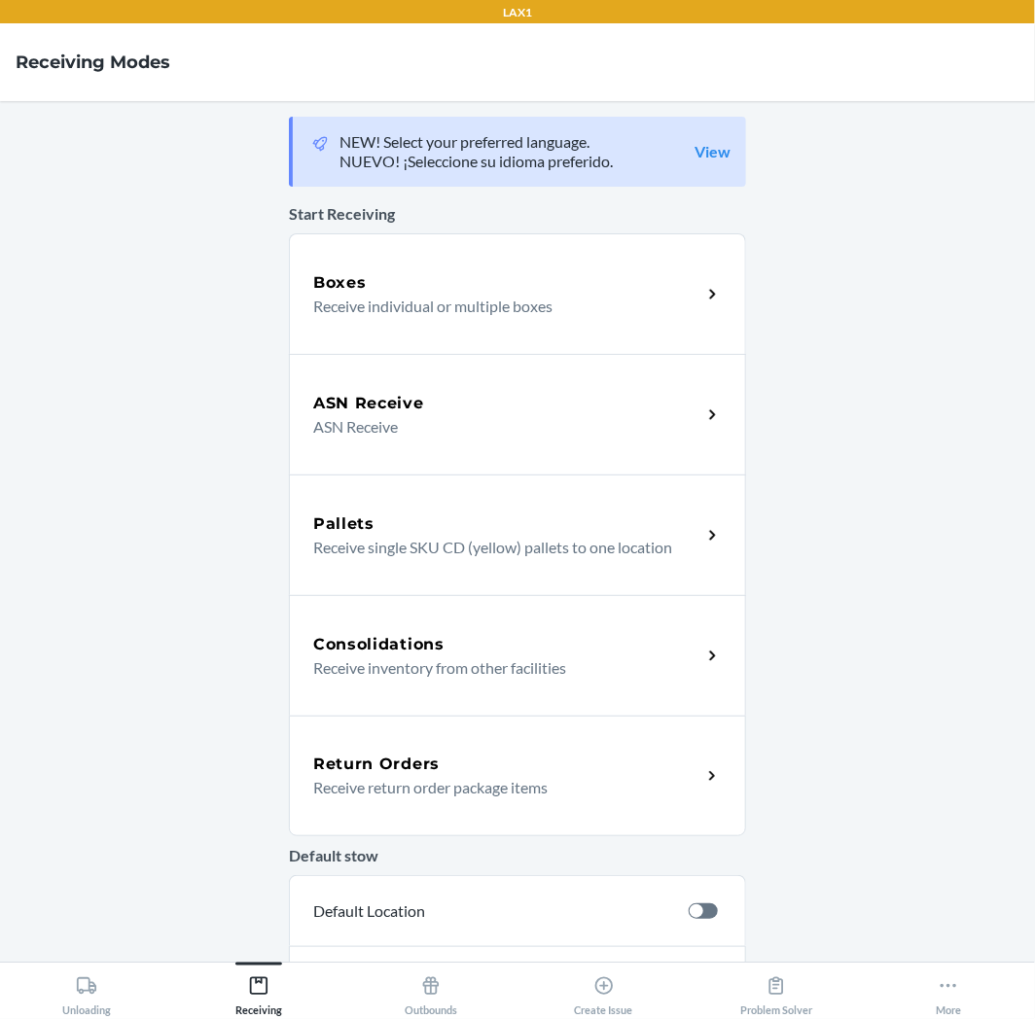
click at [360, 783] on p "Receive return order package items" at bounding box center [499, 787] width 372 height 23
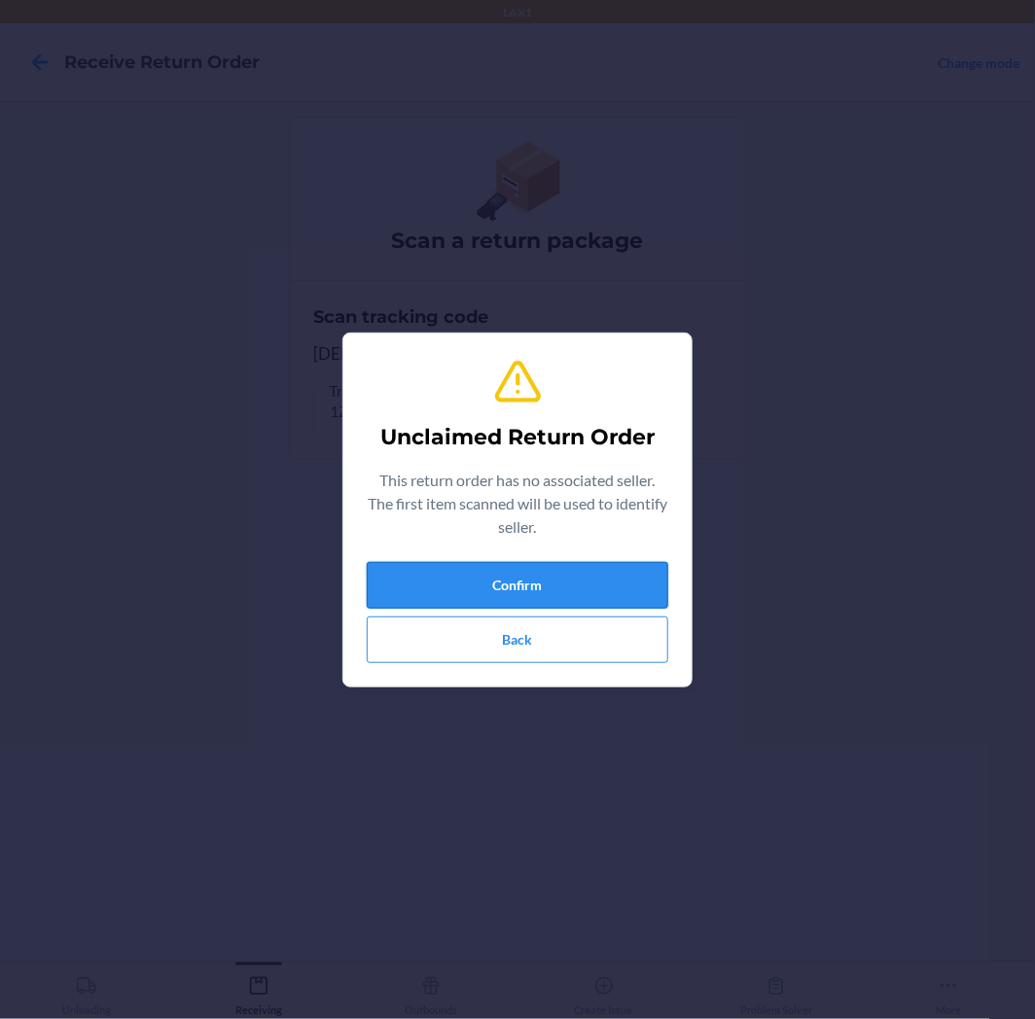
click at [484, 597] on button "Confirm" at bounding box center [517, 585] width 301 height 47
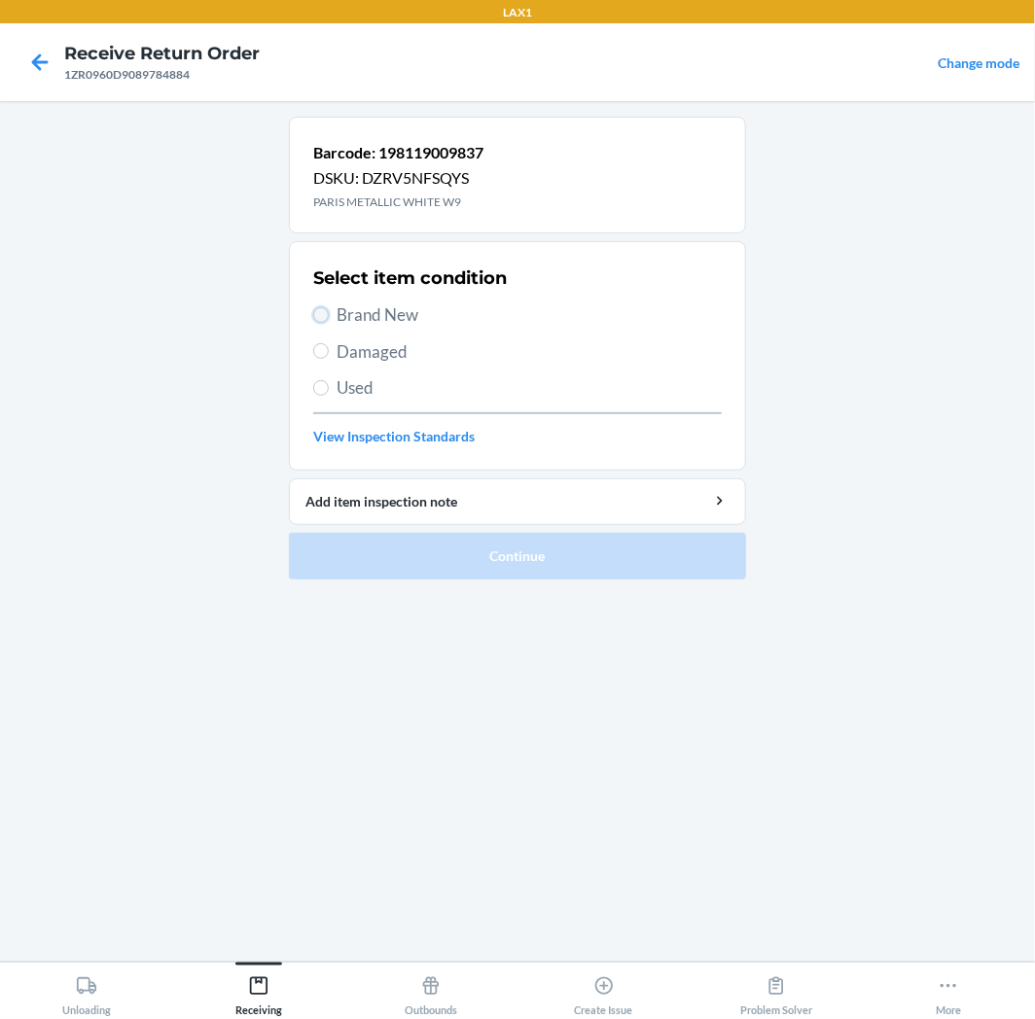
click at [321, 314] on input "Brand New" at bounding box center [321, 315] width 16 height 16
radio input "true"
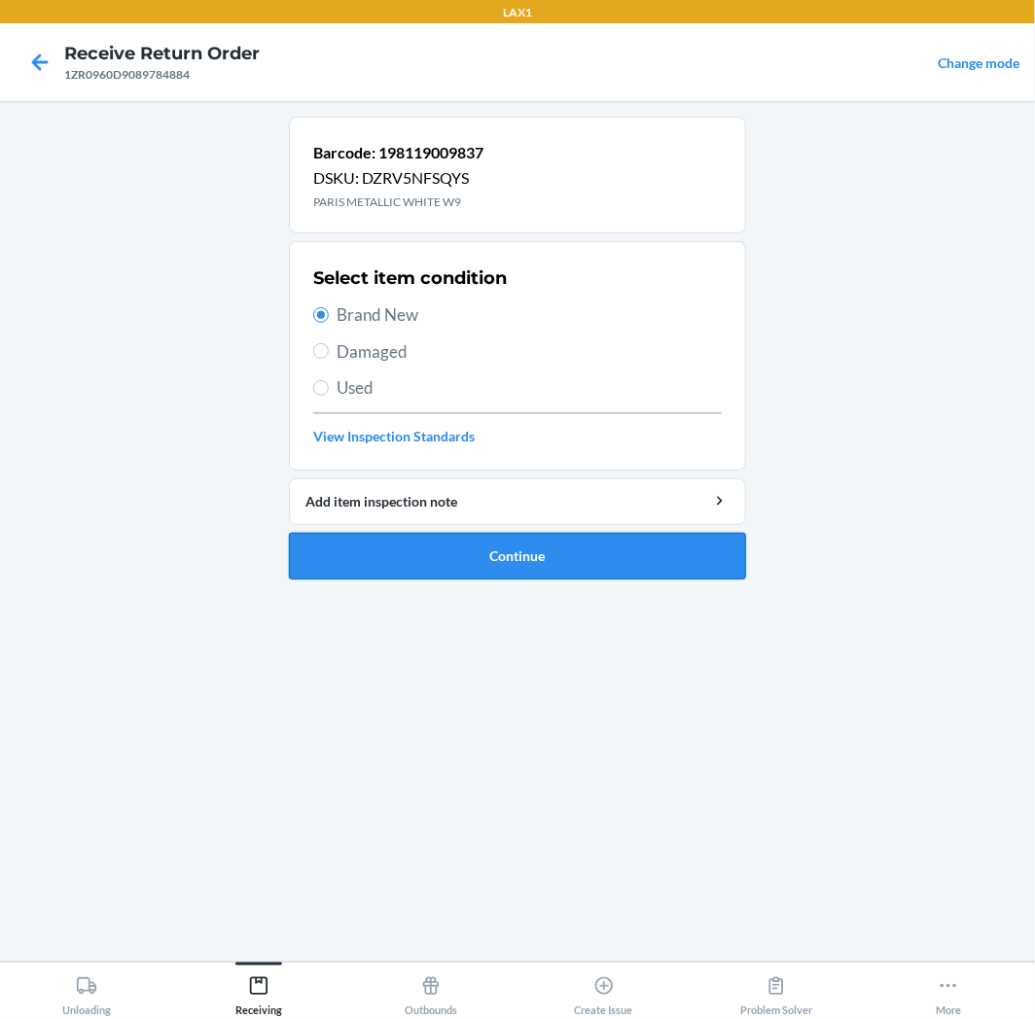
click at [494, 538] on button "Continue" at bounding box center [517, 556] width 457 height 47
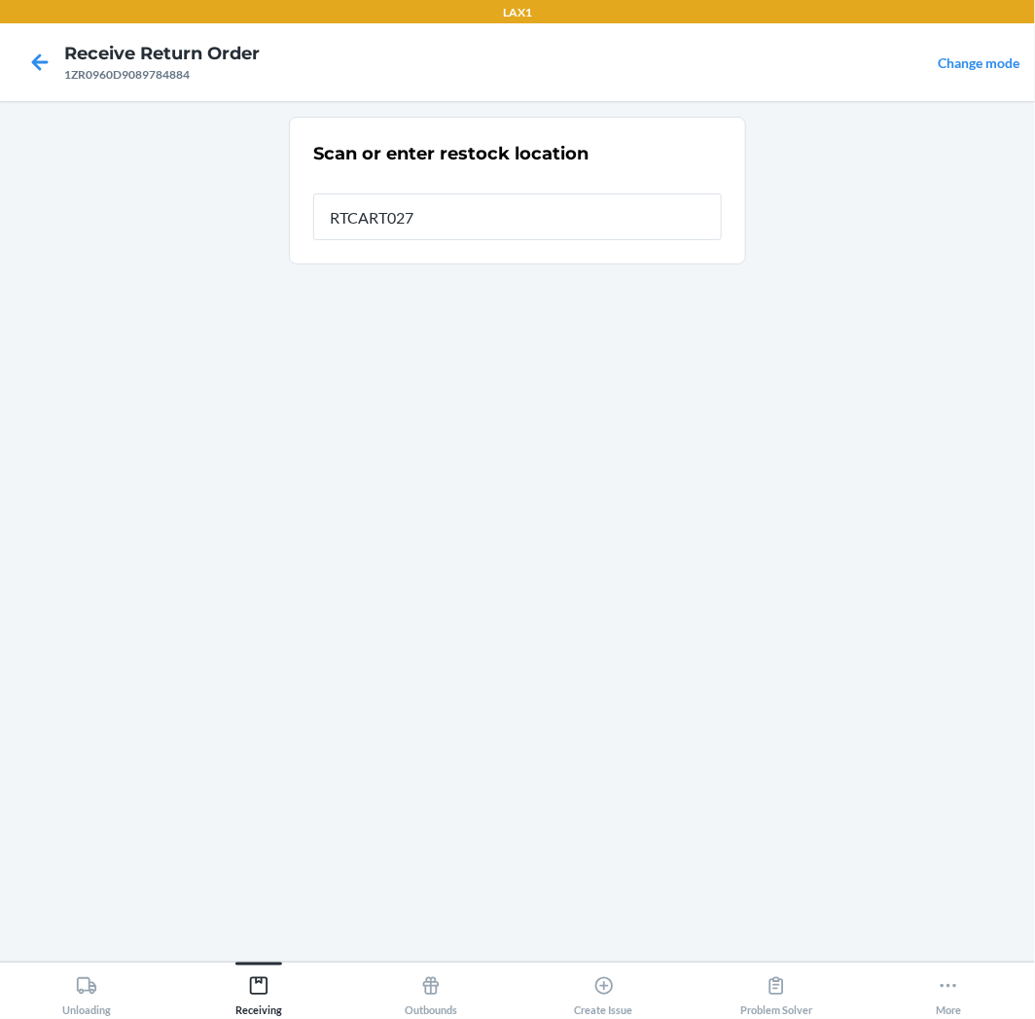
type input "RTCART027"
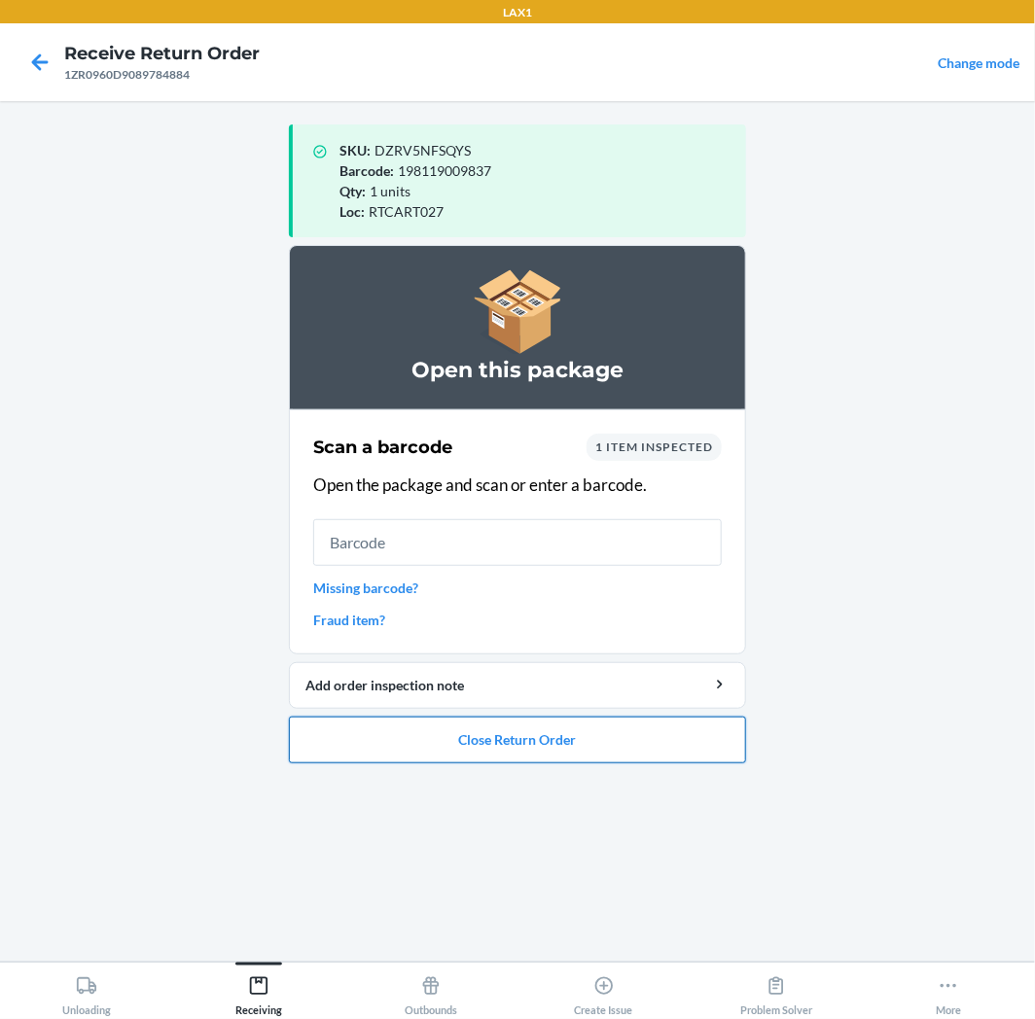
click at [483, 740] on button "Close Return Order" at bounding box center [517, 740] width 457 height 47
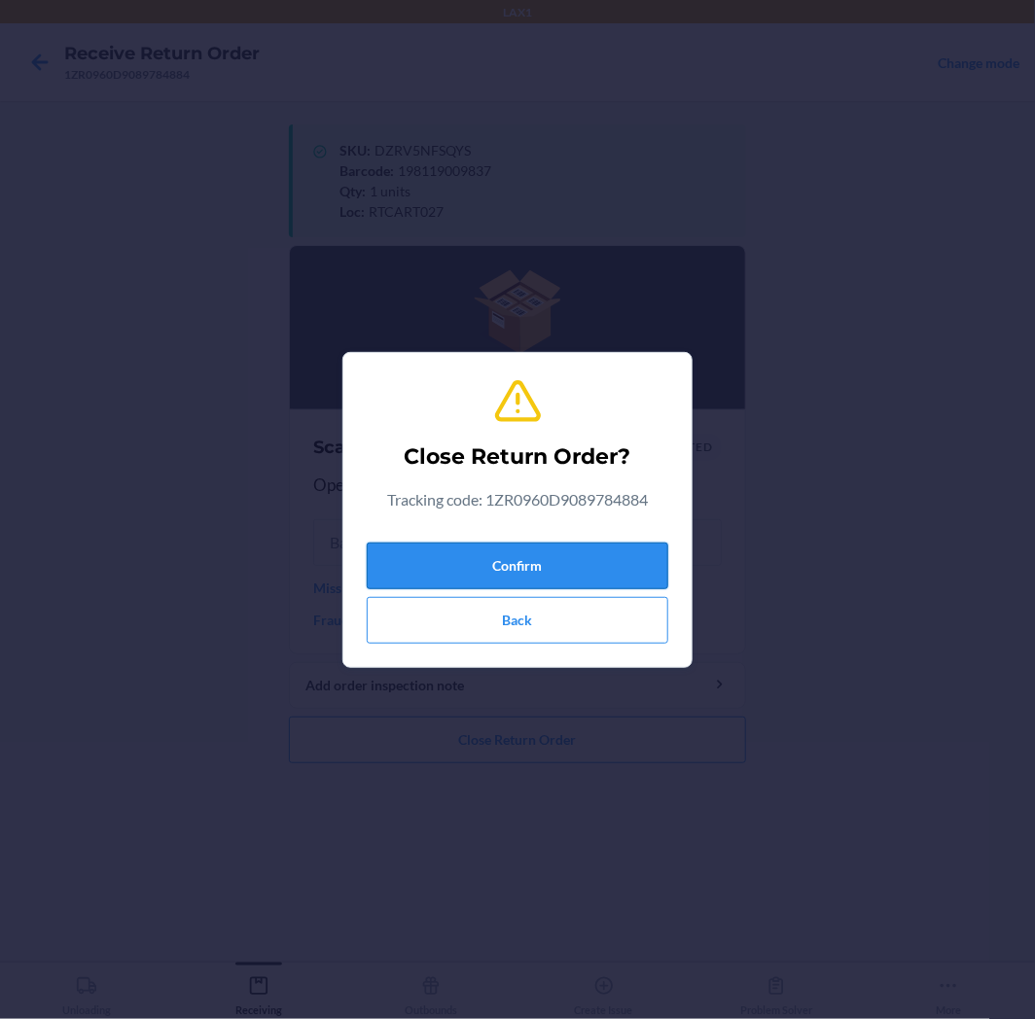
click at [550, 576] on button "Confirm" at bounding box center [517, 566] width 301 height 47
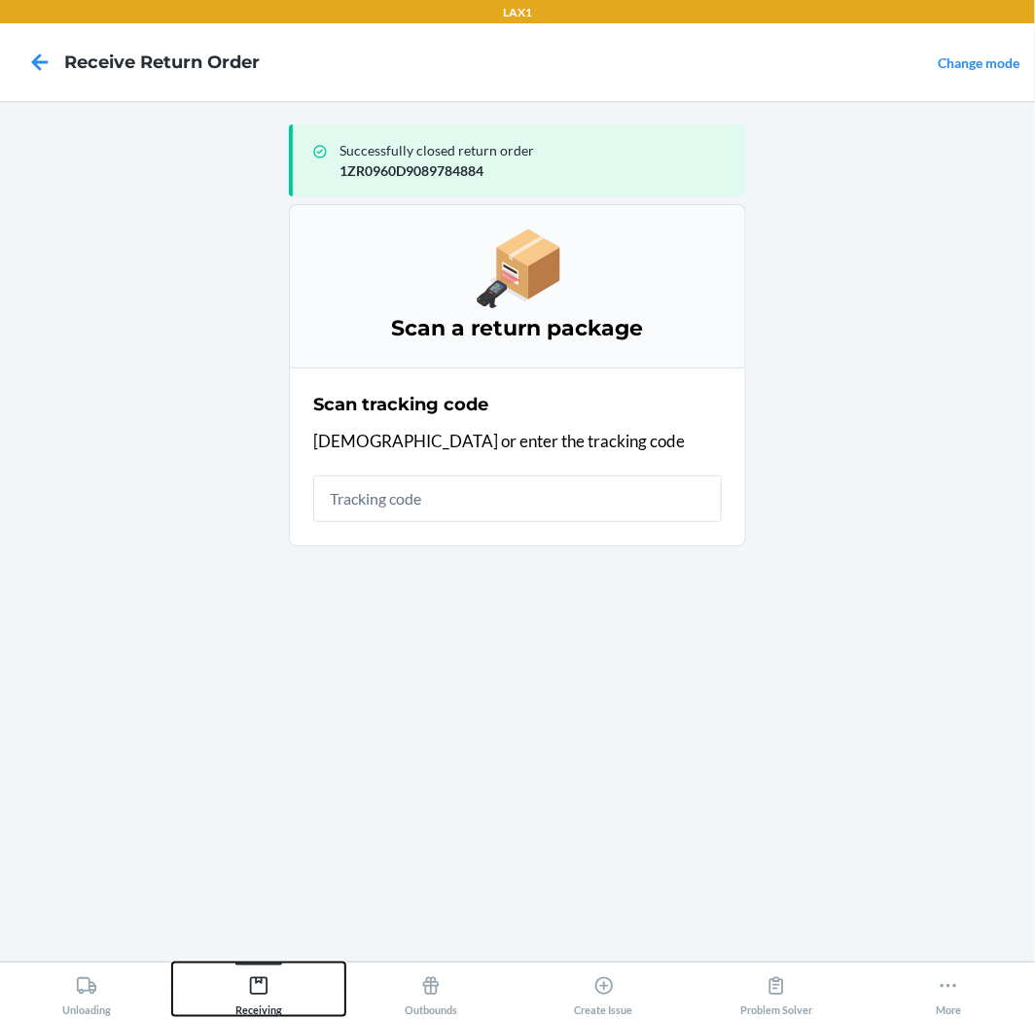
click at [251, 992] on icon at bounding box center [258, 985] width 21 height 21
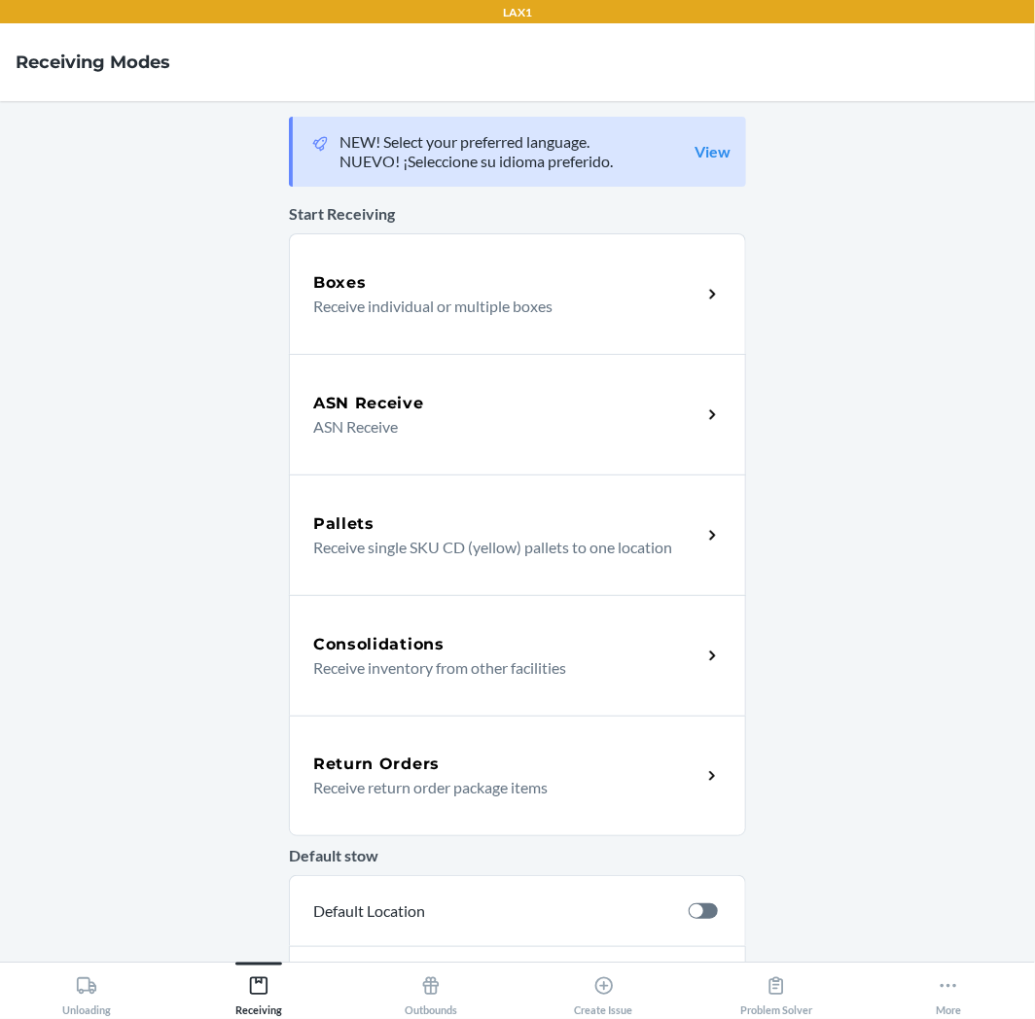
click at [371, 788] on p "Receive return order package items" at bounding box center [499, 787] width 372 height 23
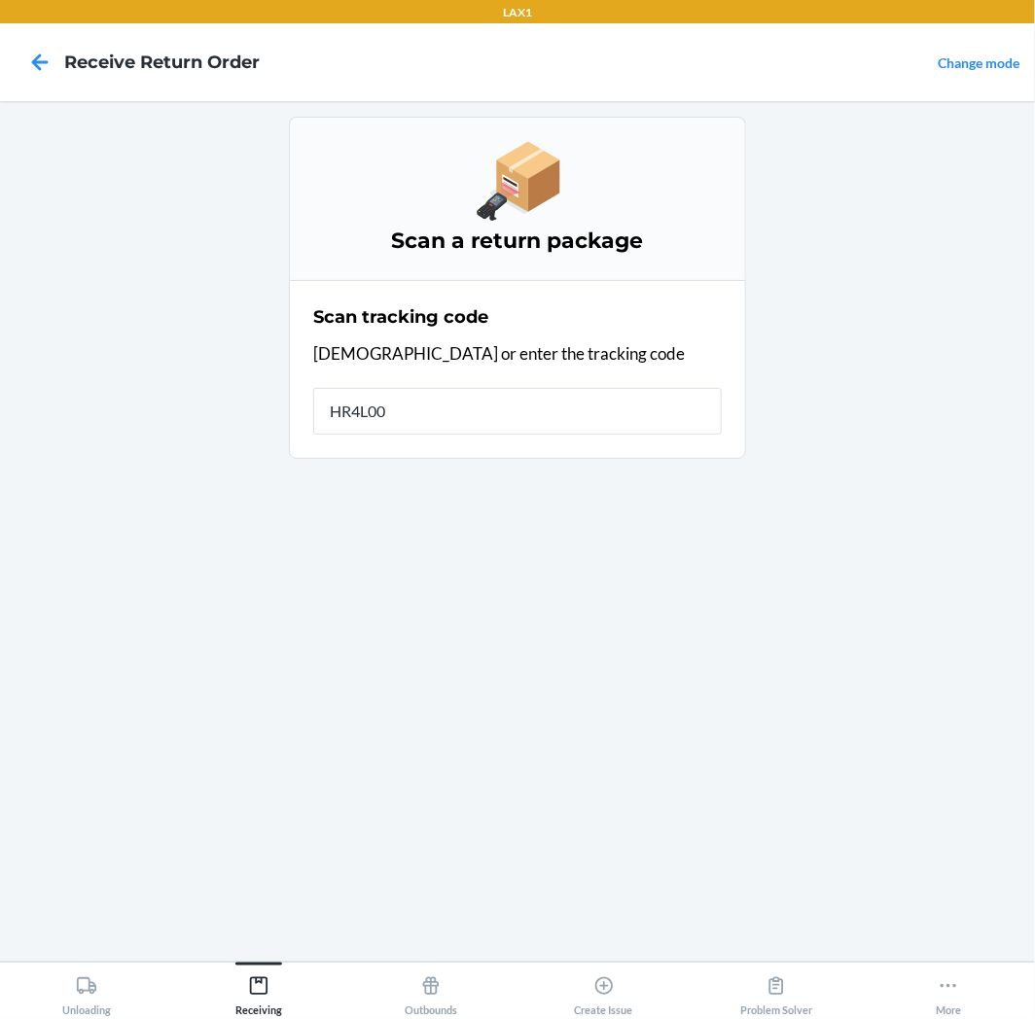
type input "HR4L000"
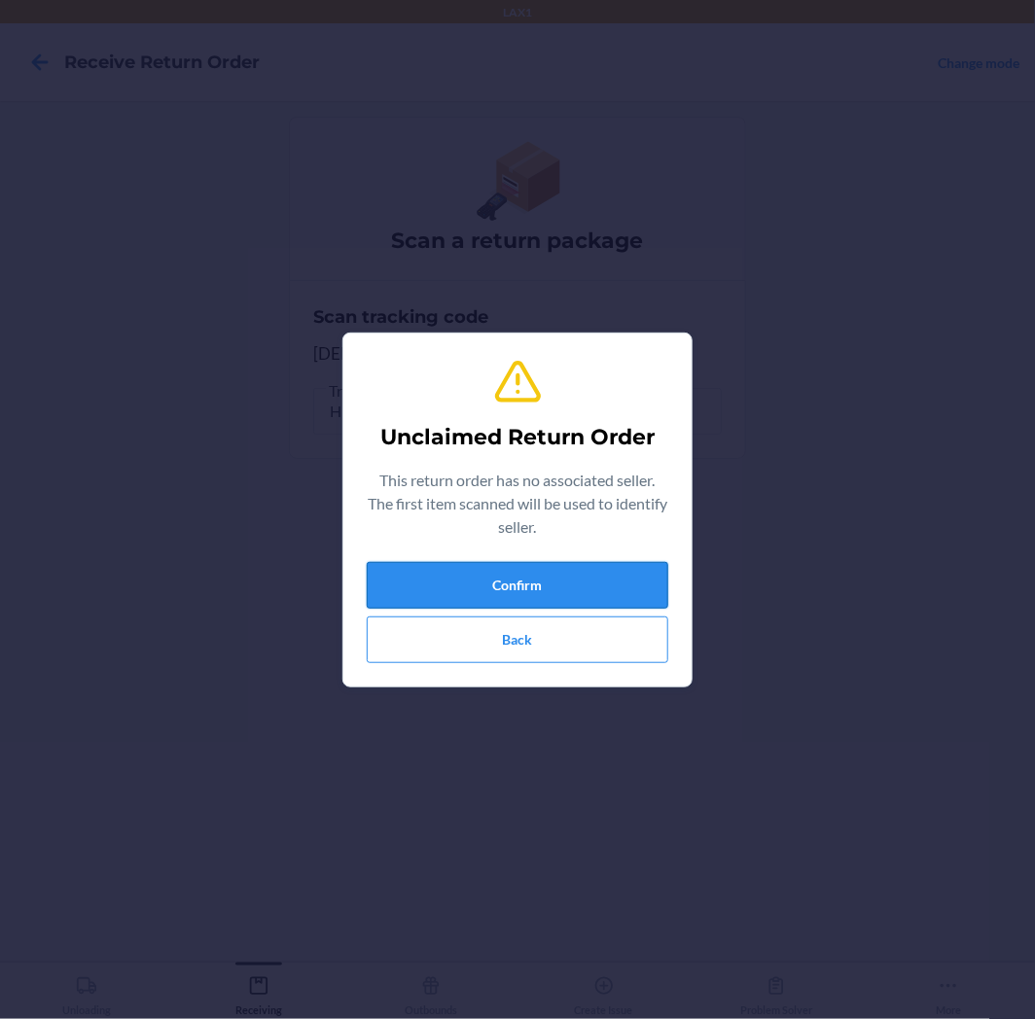
click at [419, 588] on button "Confirm" at bounding box center [517, 585] width 301 height 47
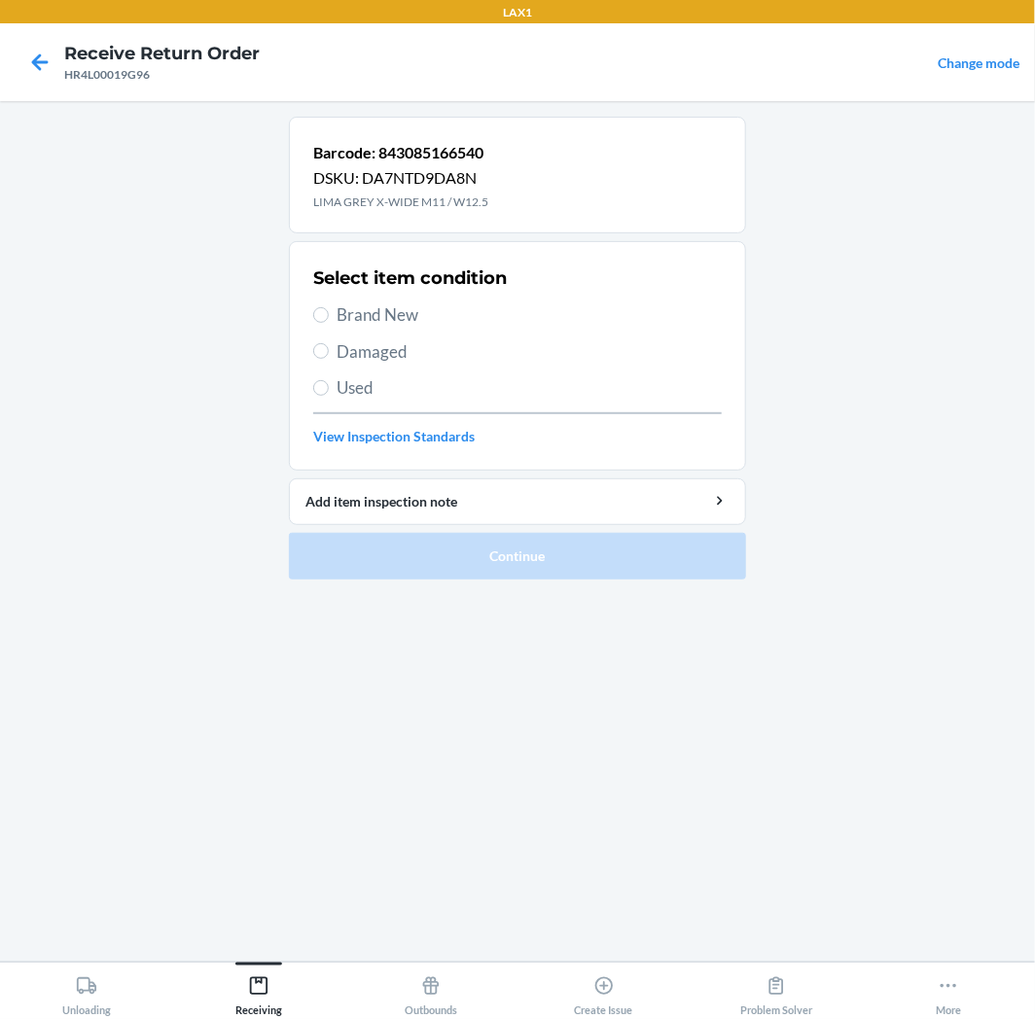
click at [308, 321] on section "Select item condition Brand New Damaged Used View Inspection Standards" at bounding box center [517, 355] width 457 height 229
click at [321, 313] on input "Brand New" at bounding box center [321, 315] width 16 height 16
radio input "true"
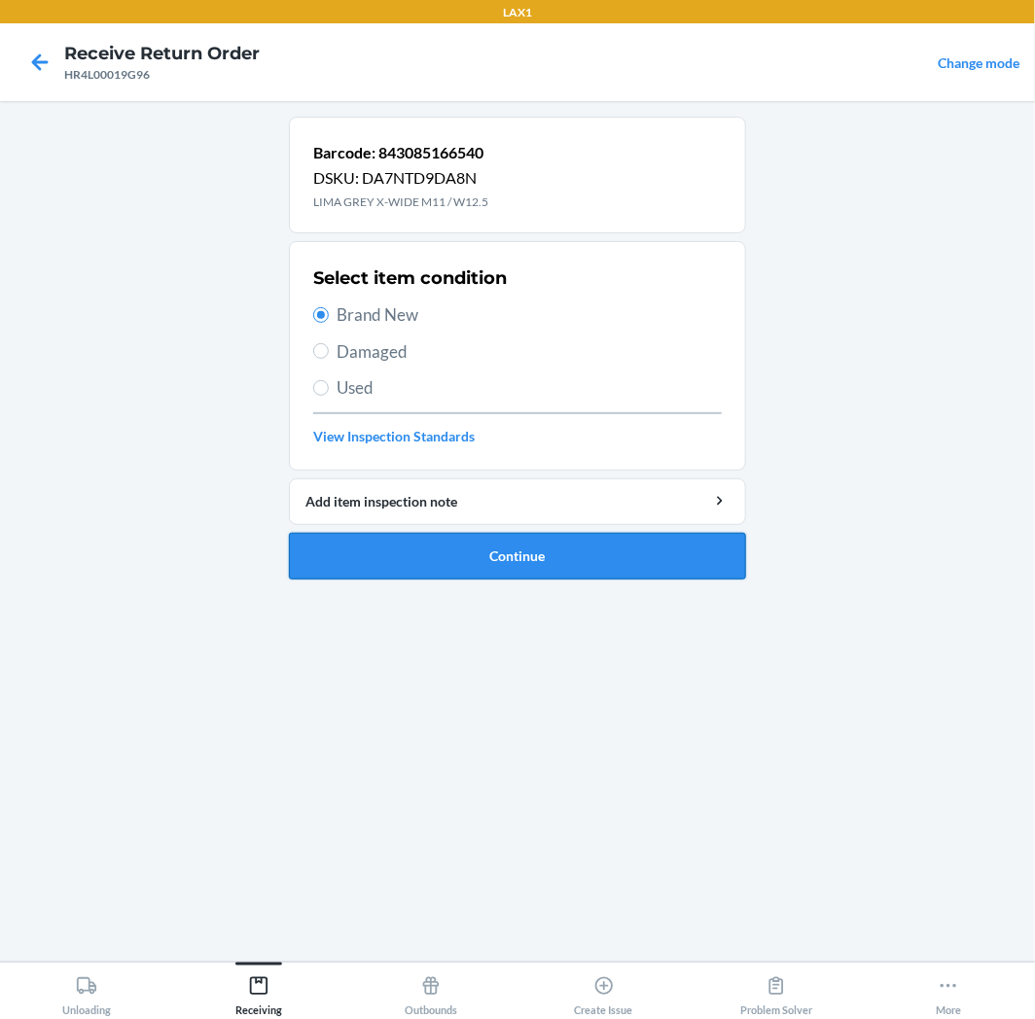
click at [334, 550] on button "Continue" at bounding box center [517, 556] width 457 height 47
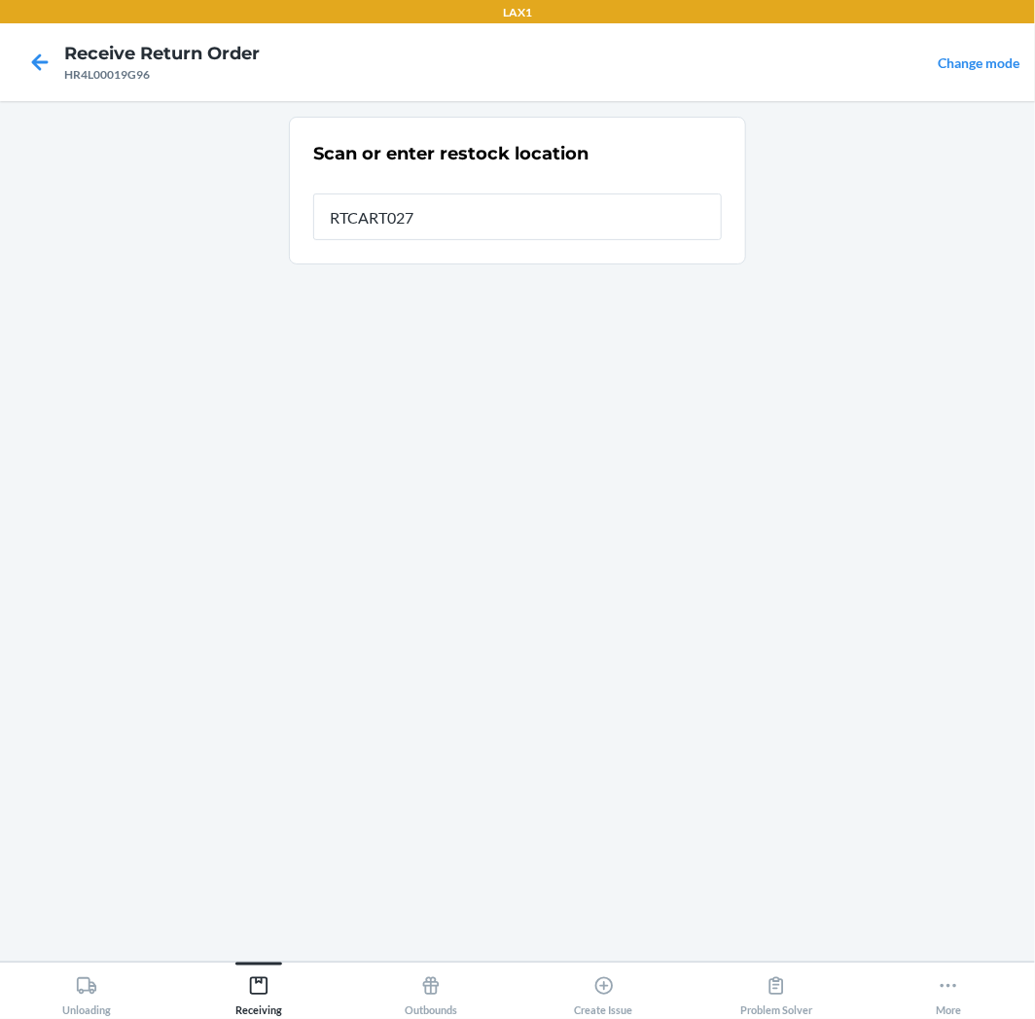
type input "RTCART027"
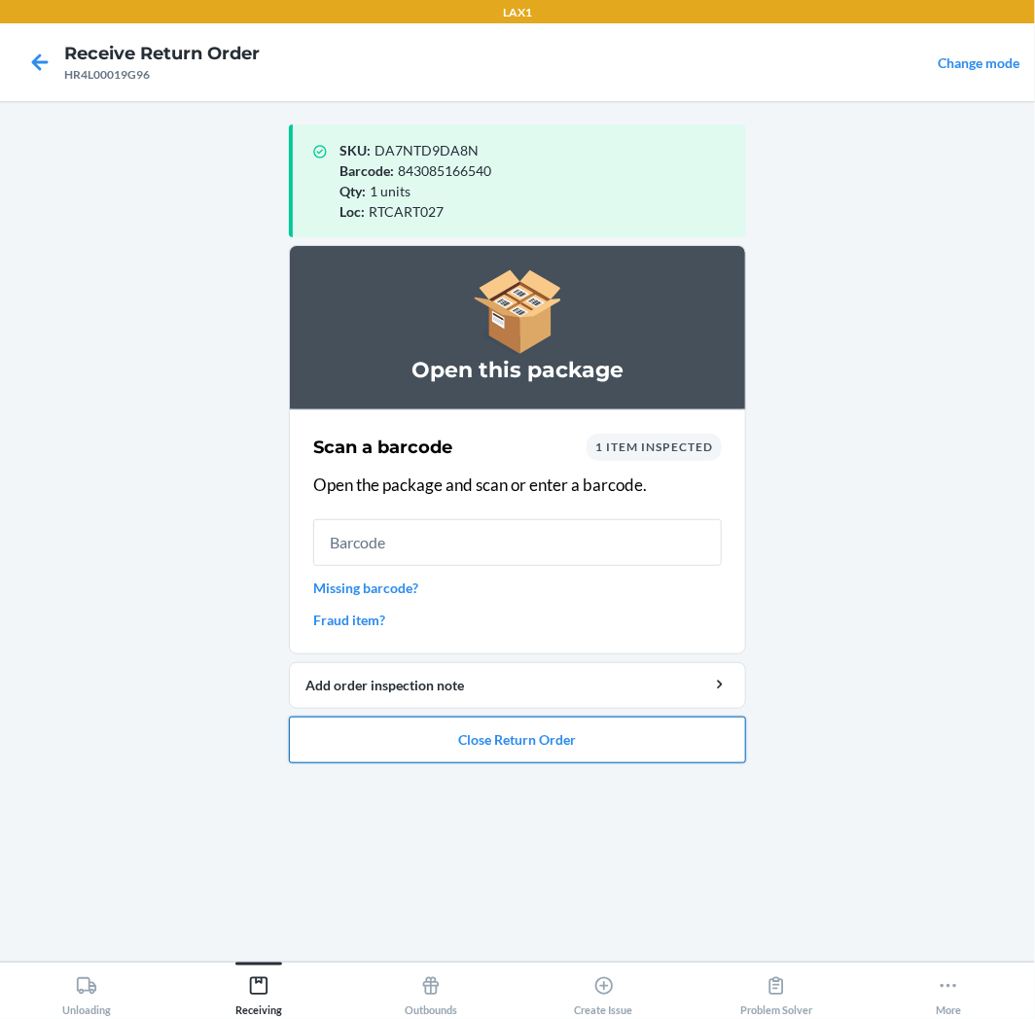
click at [426, 740] on button "Close Return Order" at bounding box center [517, 740] width 457 height 47
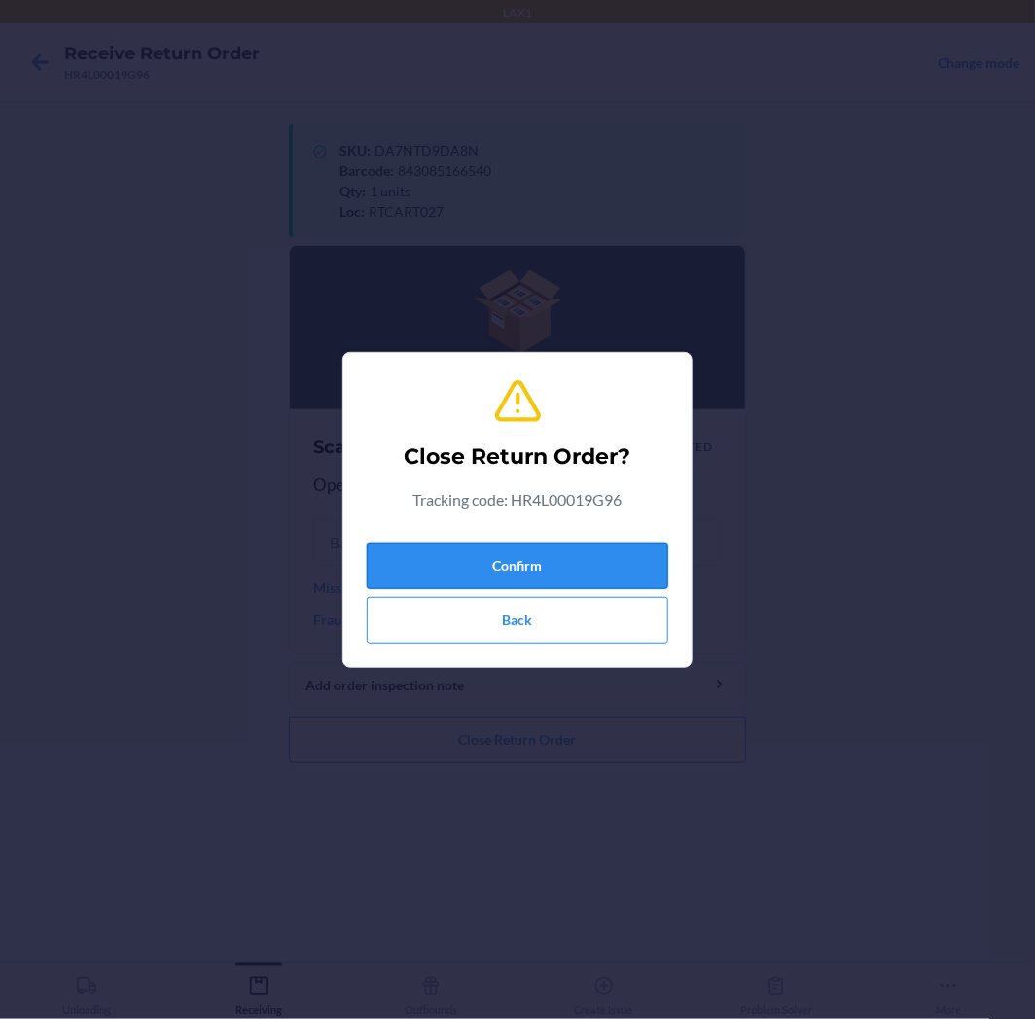
click at [521, 547] on button "Confirm" at bounding box center [517, 566] width 301 height 47
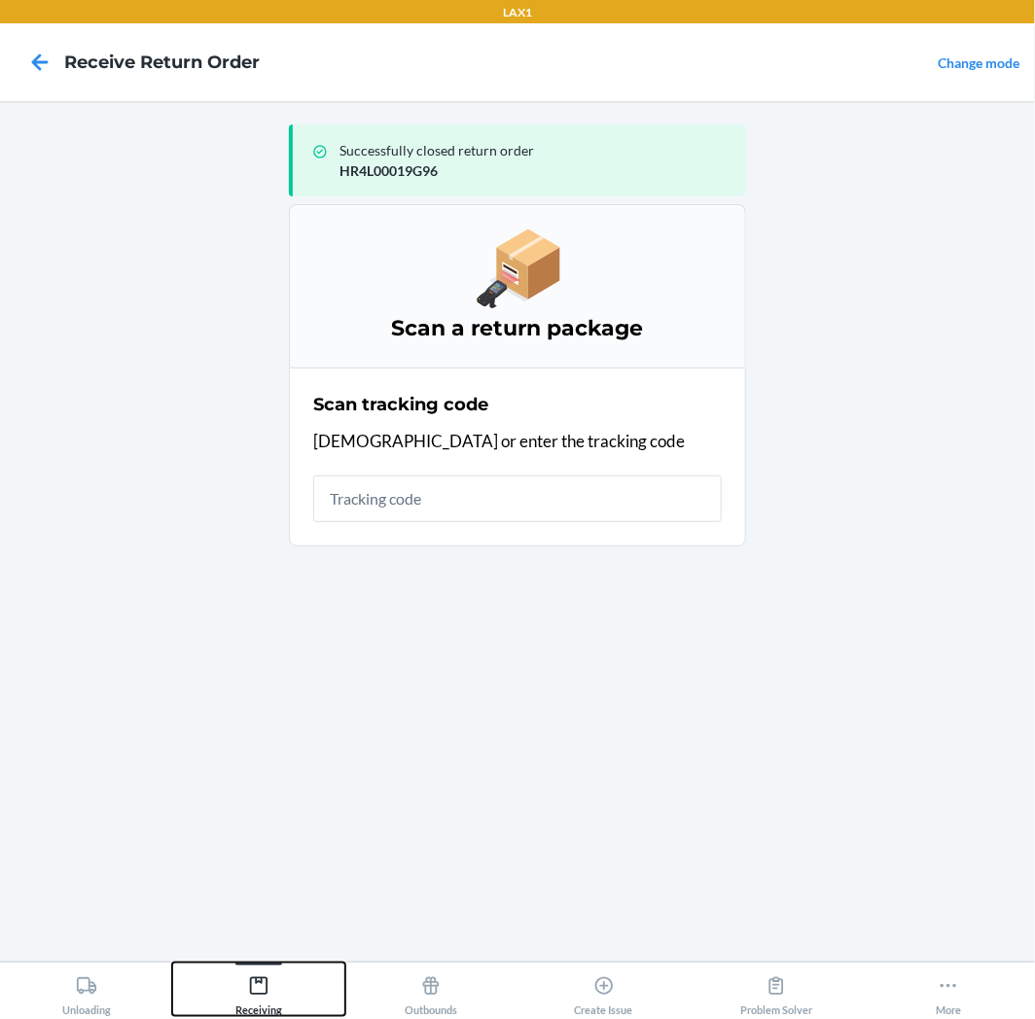
click at [256, 983] on icon at bounding box center [259, 986] width 18 height 18
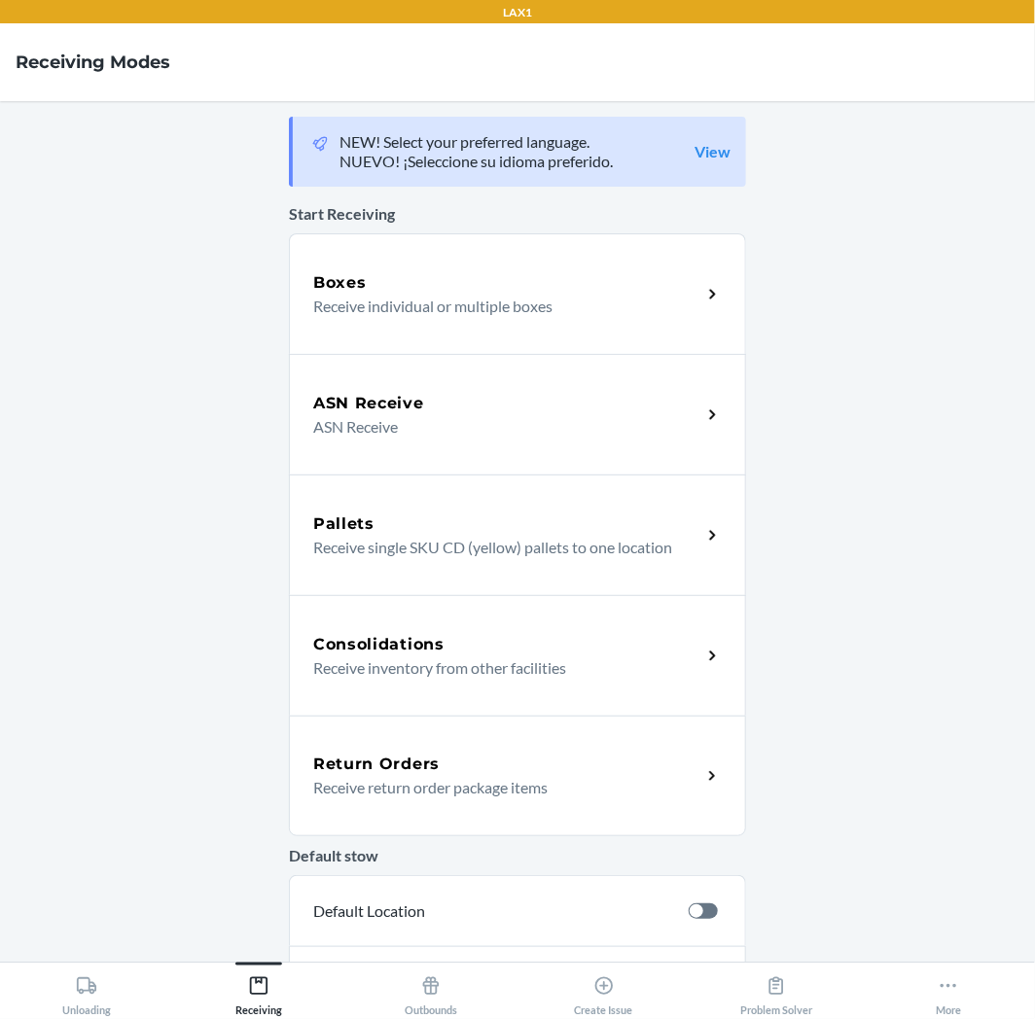
click at [411, 756] on h5 "Return Orders" at bounding box center [376, 764] width 126 height 23
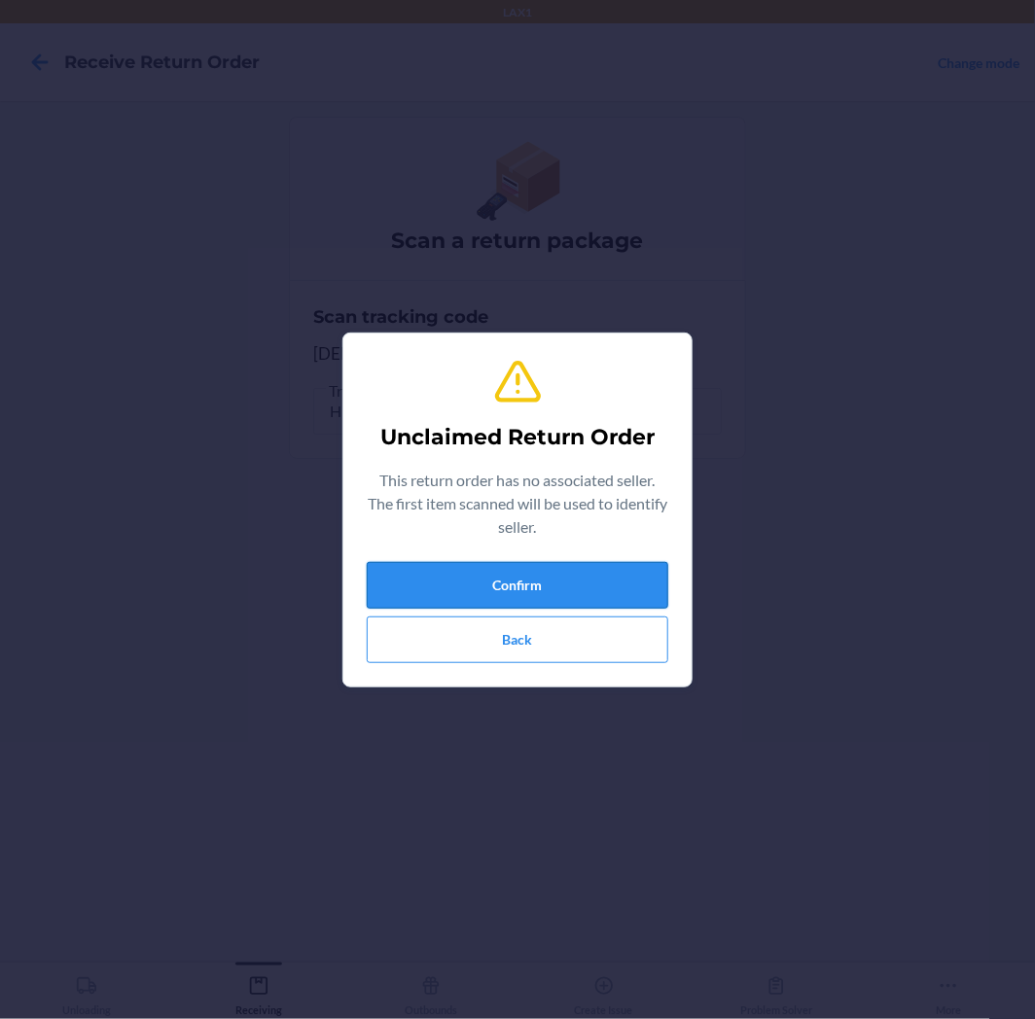
click at [435, 597] on button "Confirm" at bounding box center [517, 585] width 301 height 47
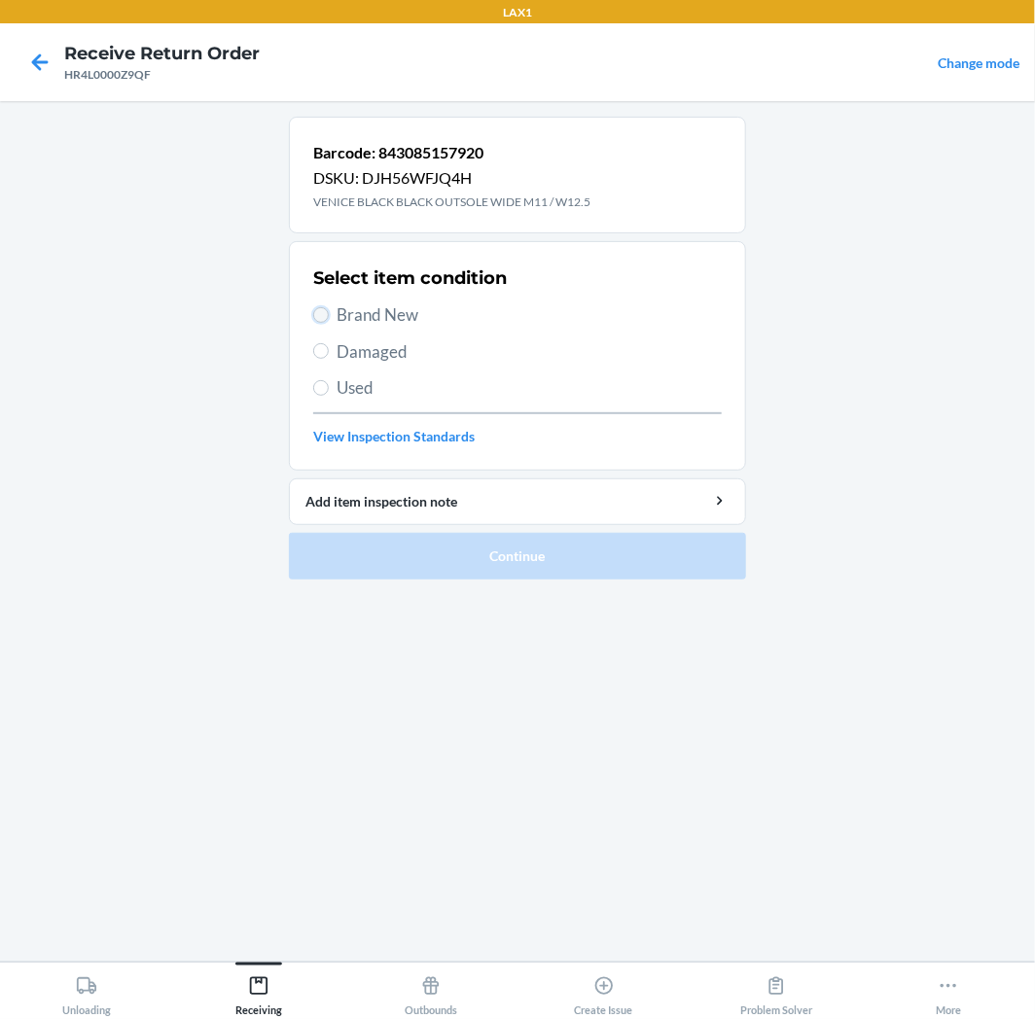
click at [327, 314] on input "Brand New" at bounding box center [321, 315] width 16 height 16
radio input "true"
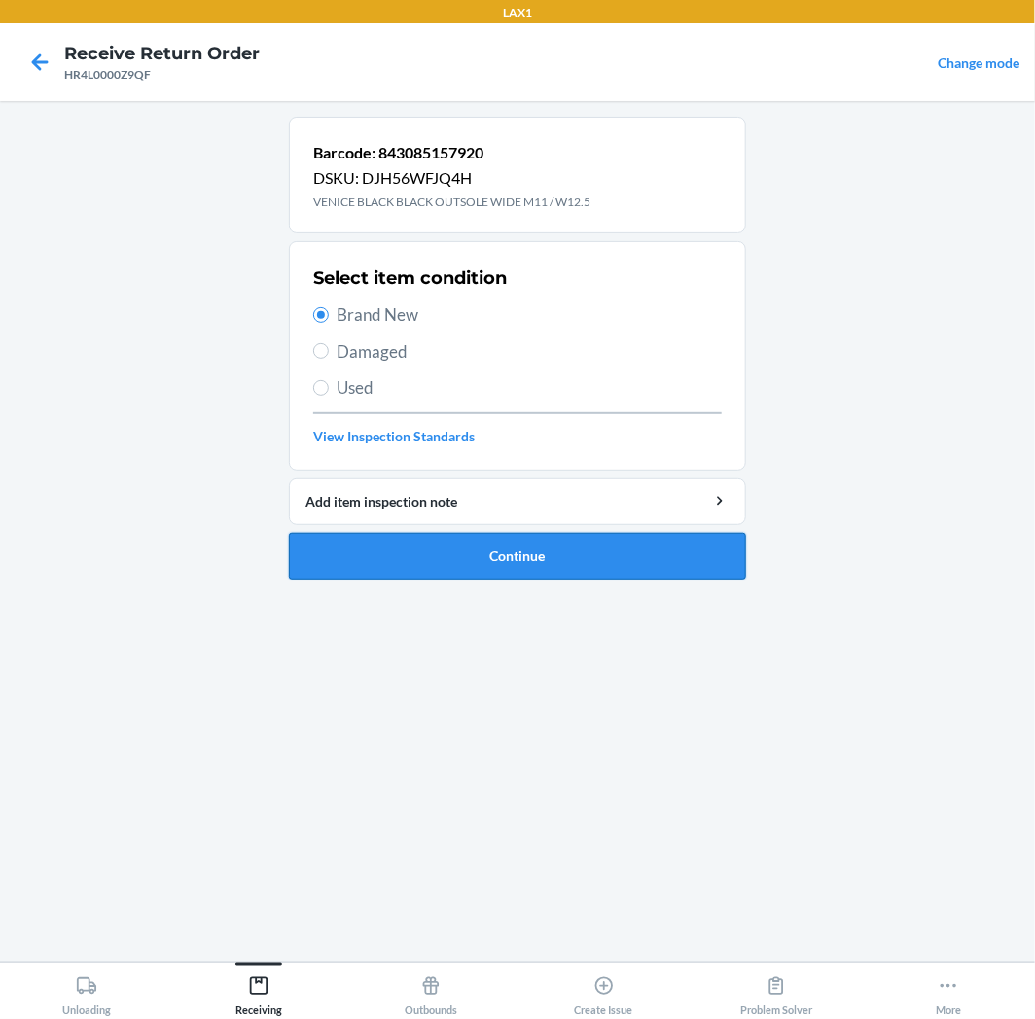
click at [384, 558] on button "Continue" at bounding box center [517, 556] width 457 height 47
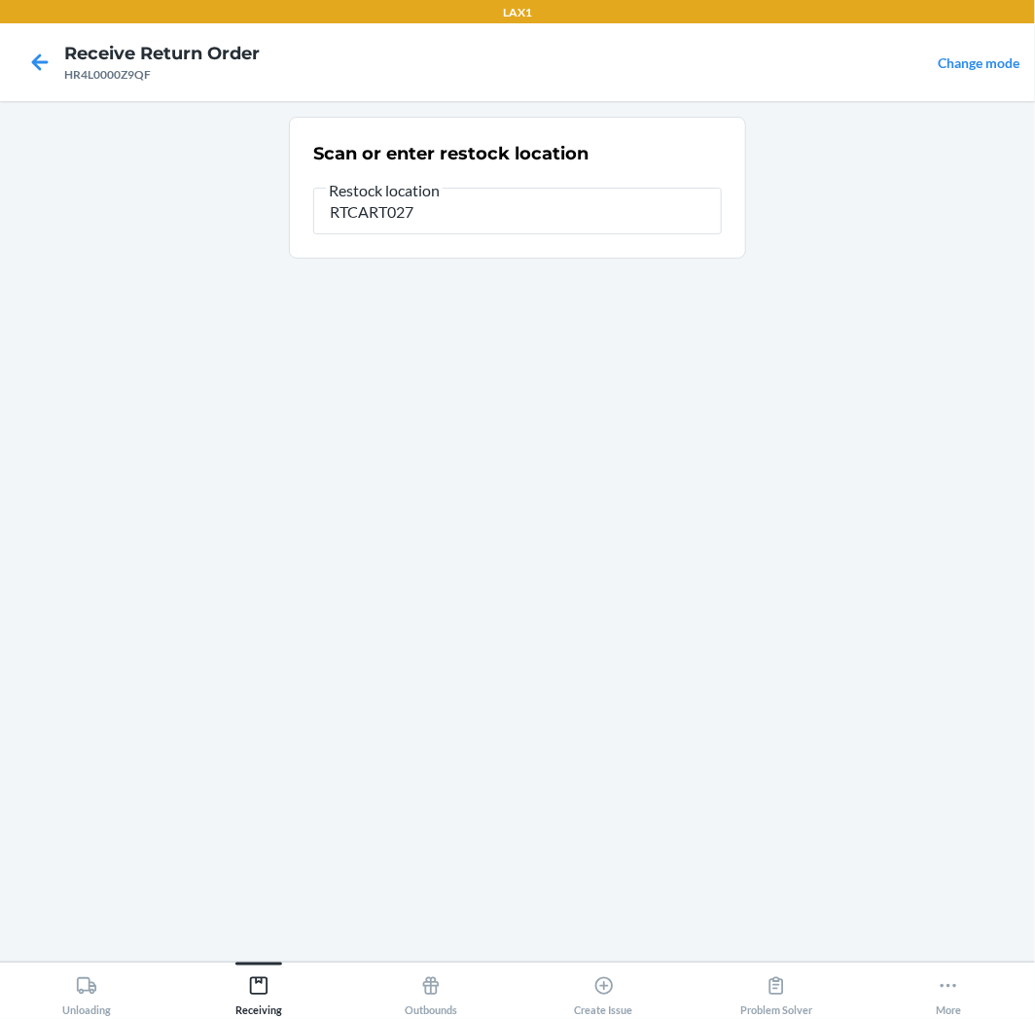
type input "RTCART027"
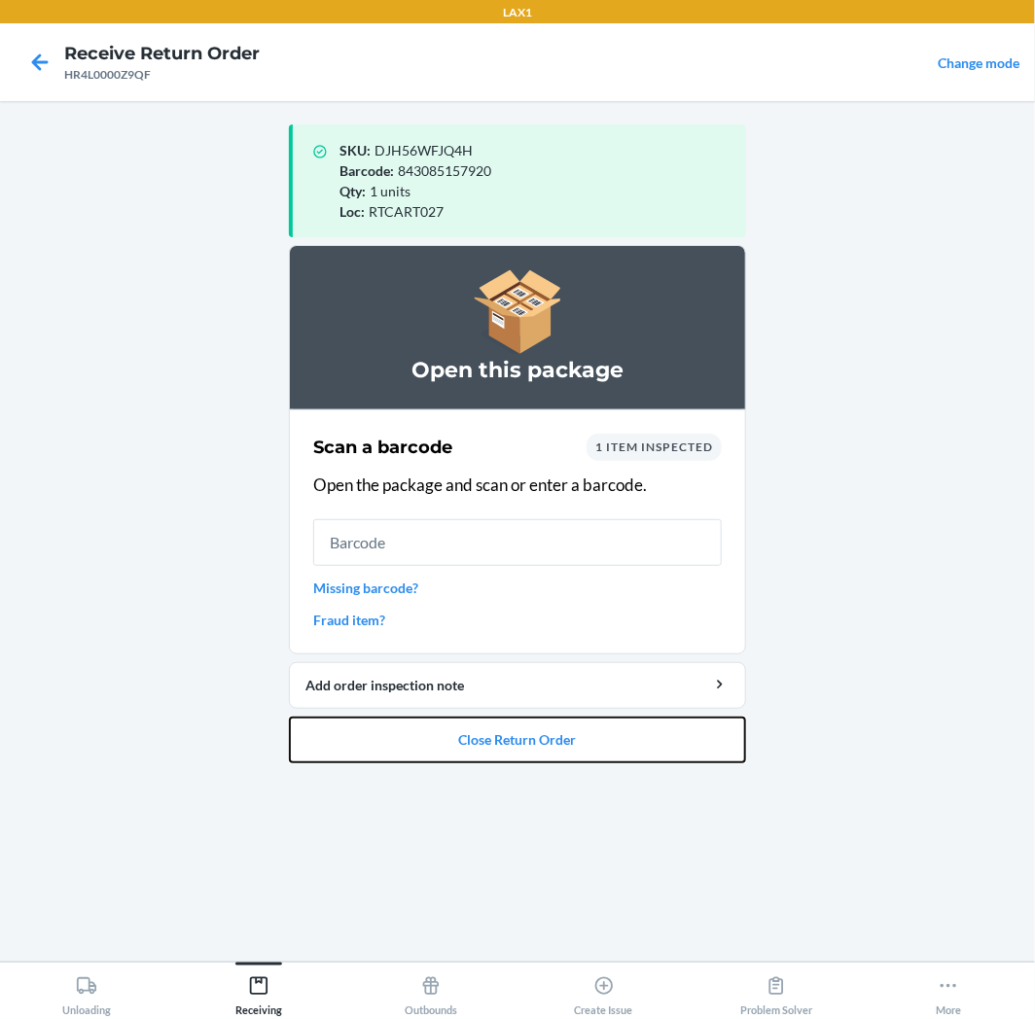
click at [476, 739] on button "Close Return Order" at bounding box center [517, 740] width 457 height 47
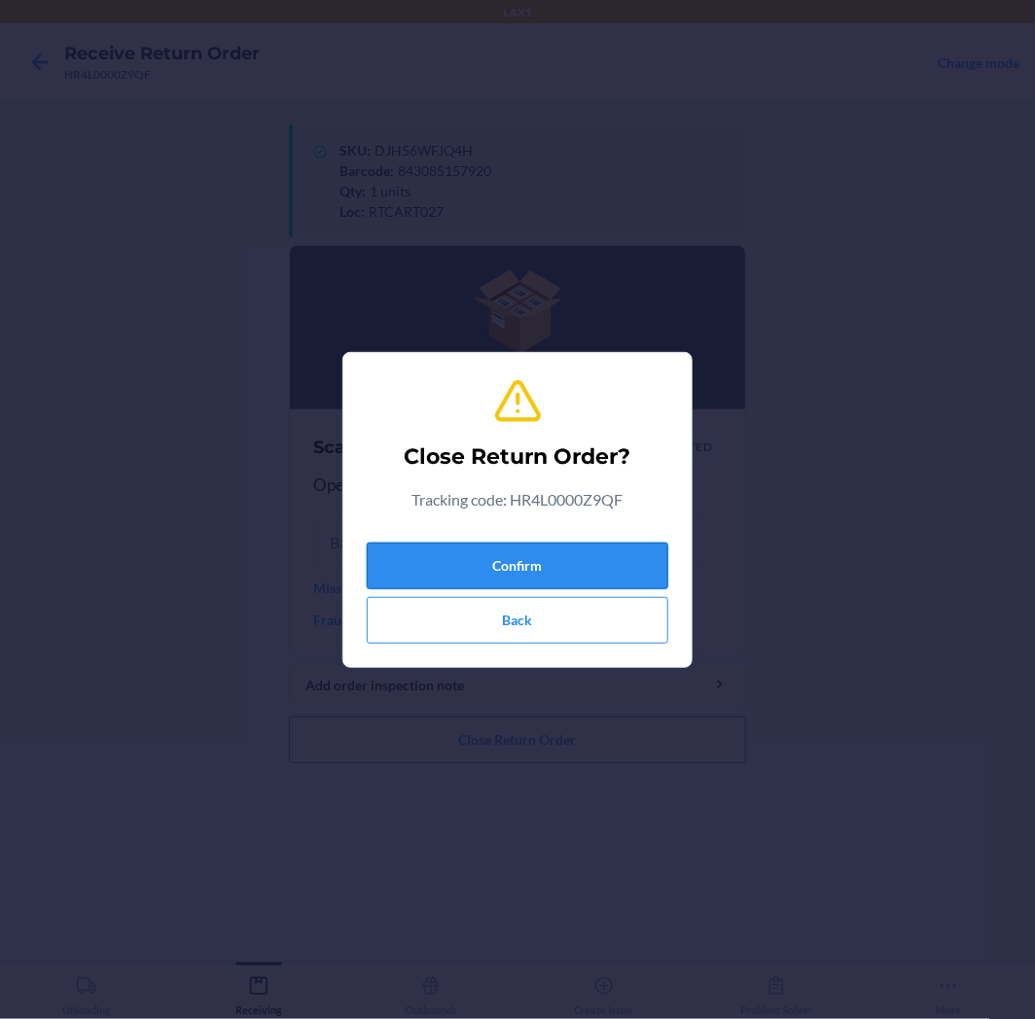
click at [504, 572] on button "Confirm" at bounding box center [517, 566] width 301 height 47
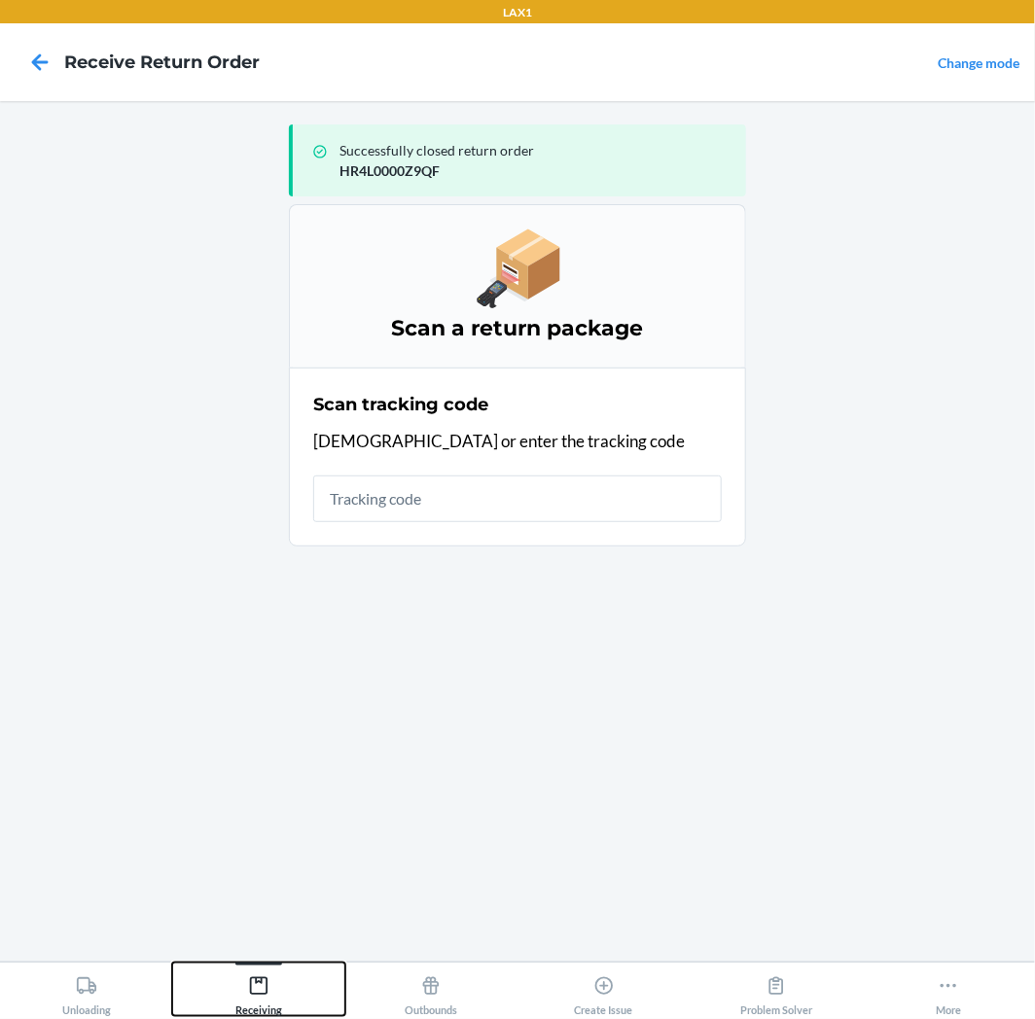
click at [264, 987] on icon at bounding box center [258, 985] width 21 height 21
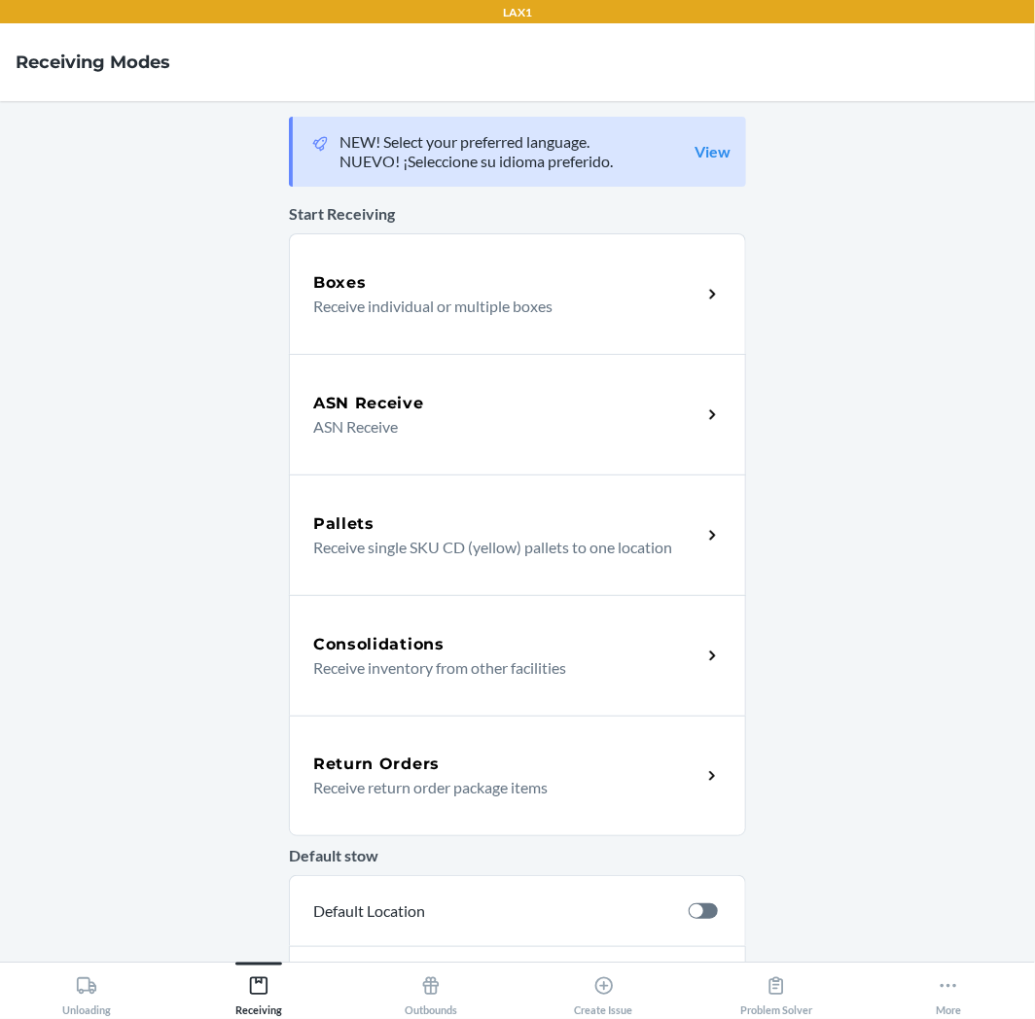
click at [348, 781] on p "Receive return order package items" at bounding box center [499, 787] width 372 height 23
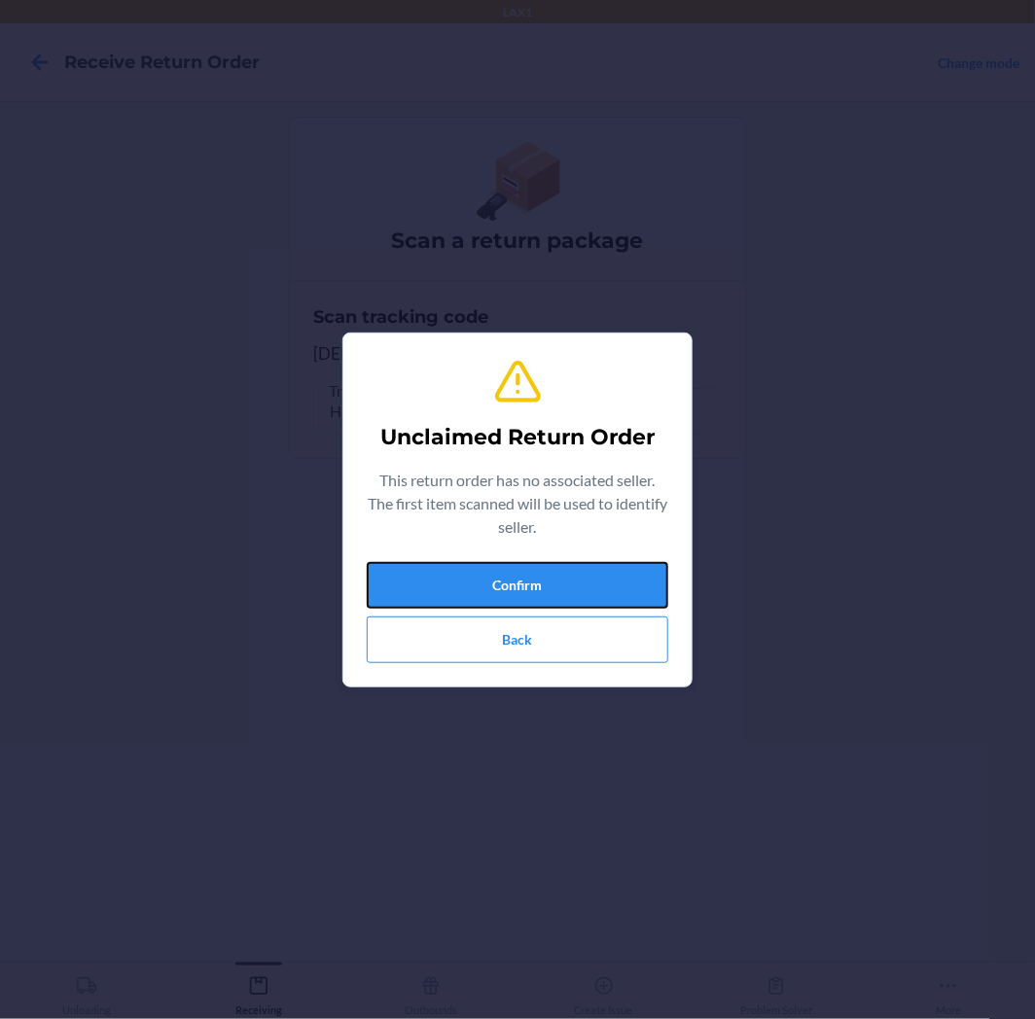
drag, startPoint x: 459, startPoint y: 587, endPoint x: 1023, endPoint y: 12, distance: 805.8
click at [490, 530] on div "Unclaimed Return Order This return order has no associated seller. The first it…" at bounding box center [517, 510] width 301 height 322
click at [586, 590] on button "Confirm" at bounding box center [517, 585] width 301 height 47
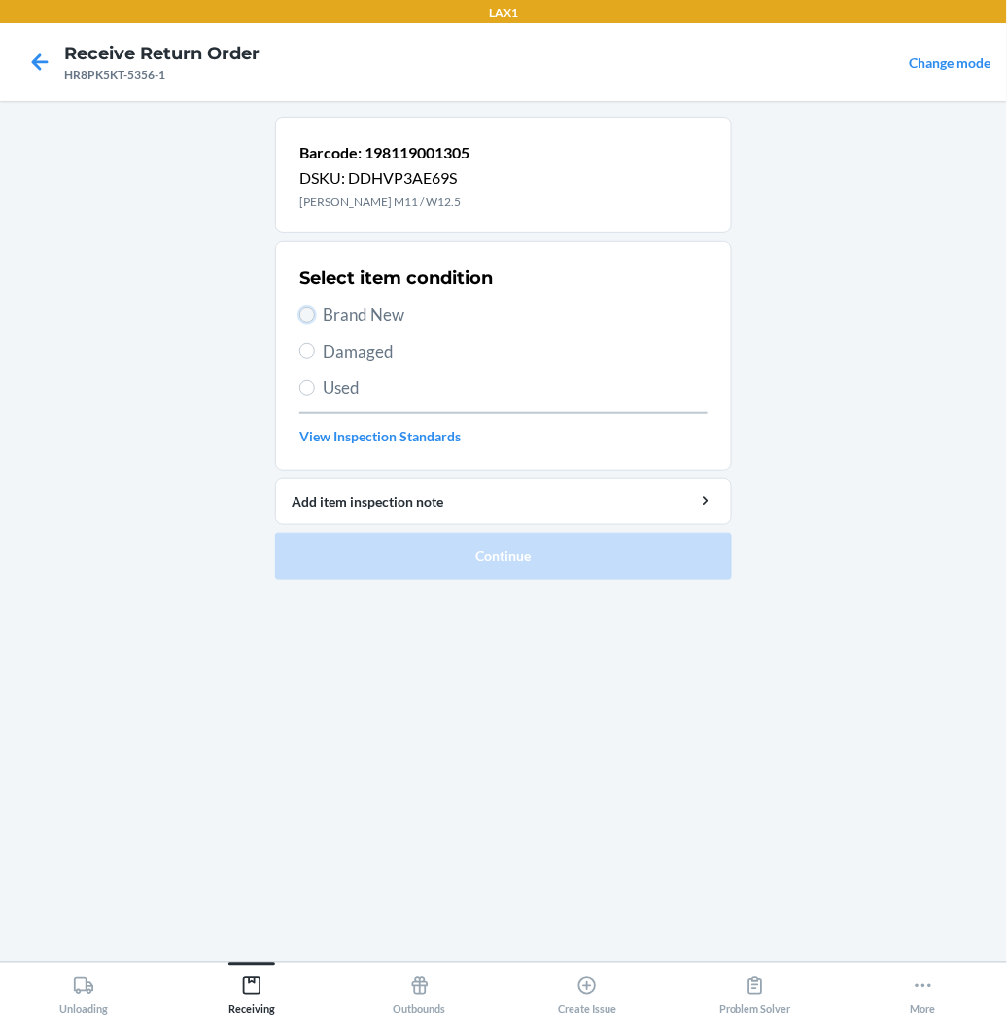
click at [312, 309] on input "Brand New" at bounding box center [307, 315] width 16 height 16
radio input "true"
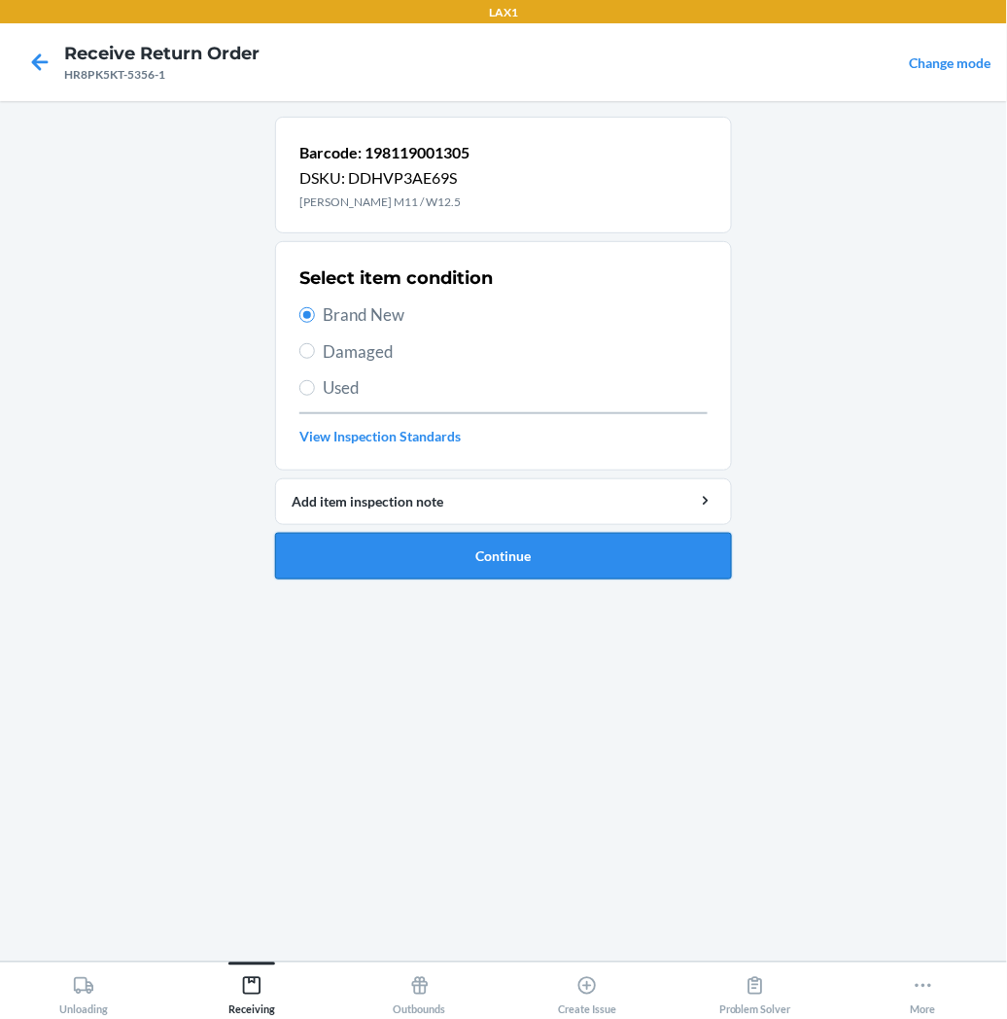
click at [348, 559] on button "Continue" at bounding box center [503, 556] width 457 height 47
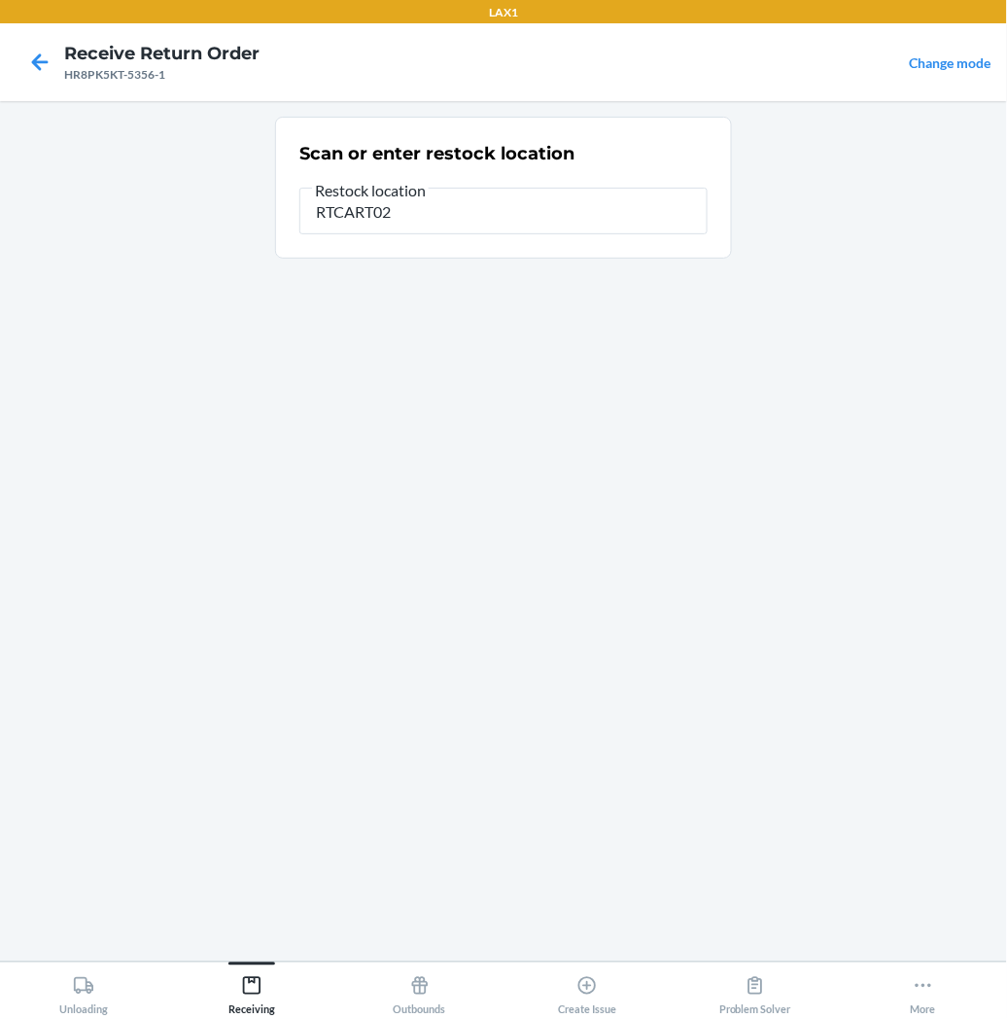
type input "RTCART027"
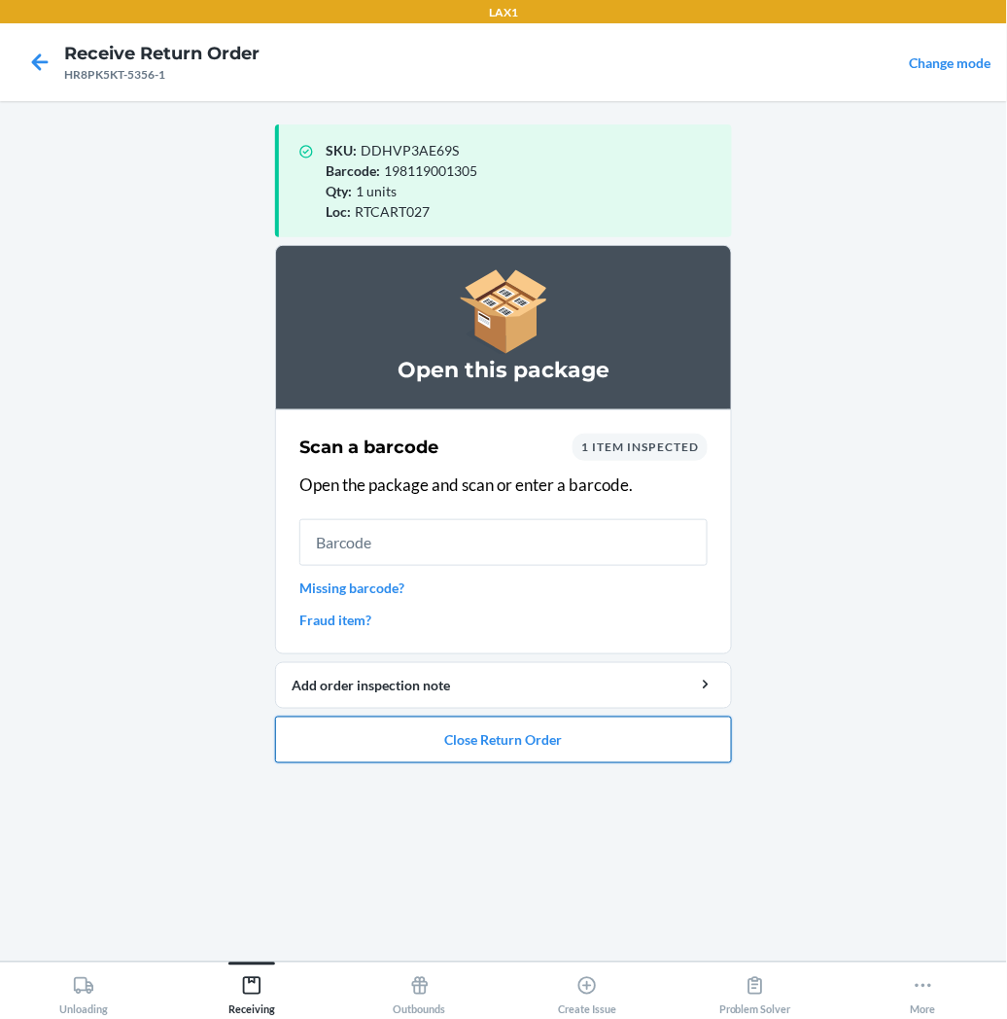
click at [379, 734] on button "Close Return Order" at bounding box center [503, 740] width 457 height 47
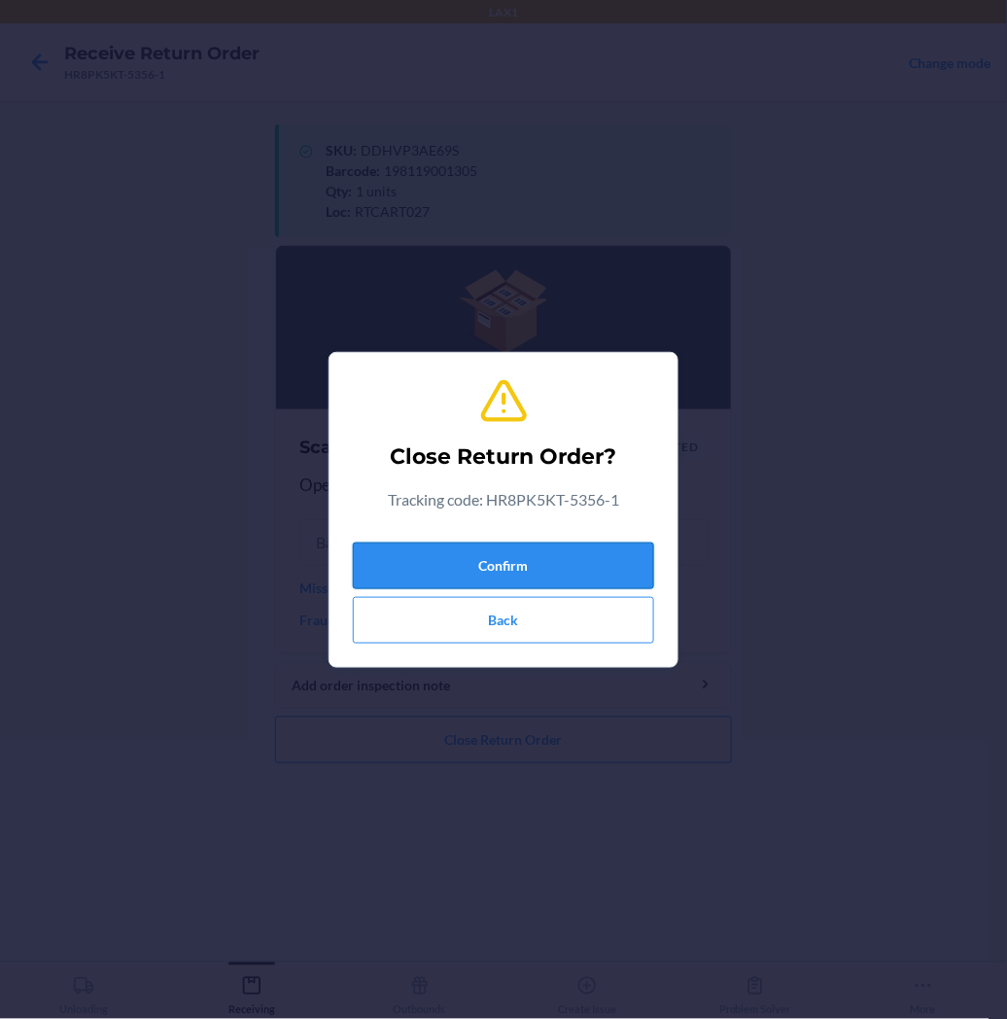
click at [530, 545] on button "Confirm" at bounding box center [503, 566] width 301 height 47
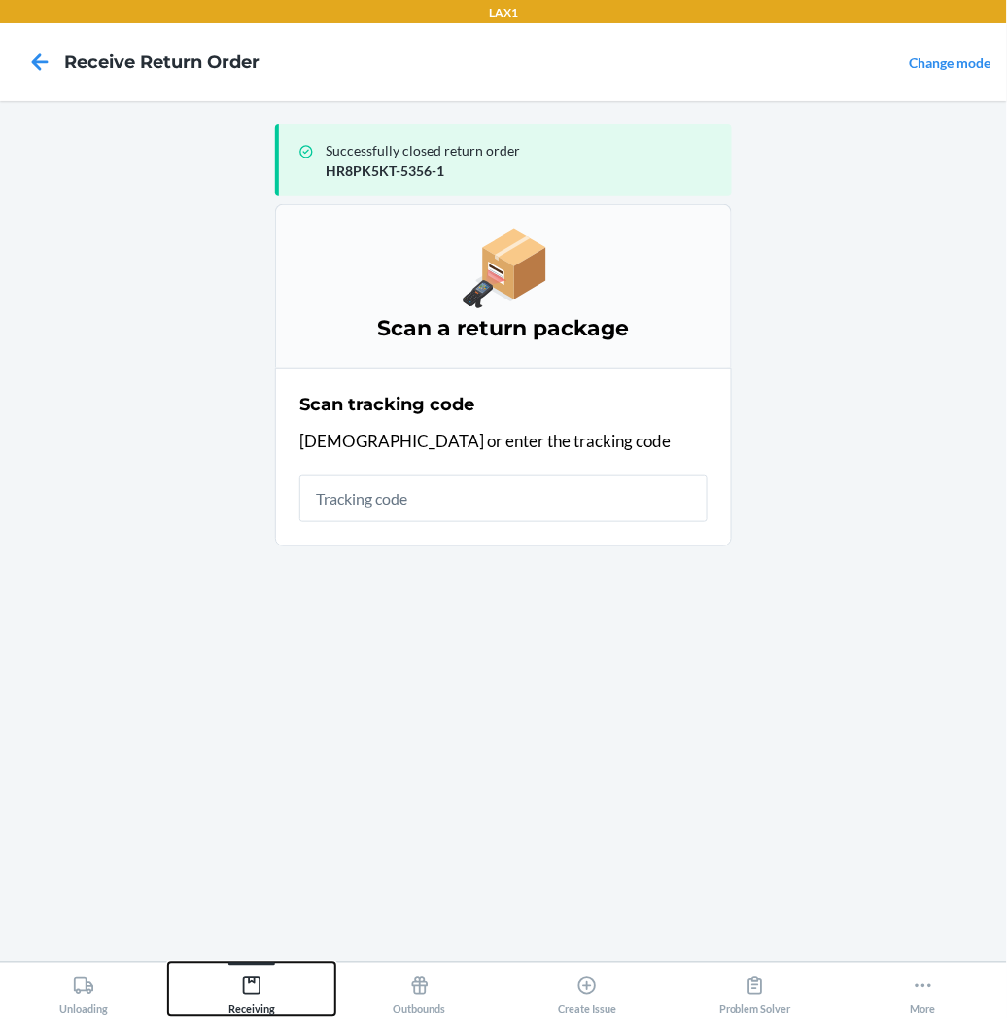
click at [249, 987] on icon at bounding box center [251, 985] width 21 height 21
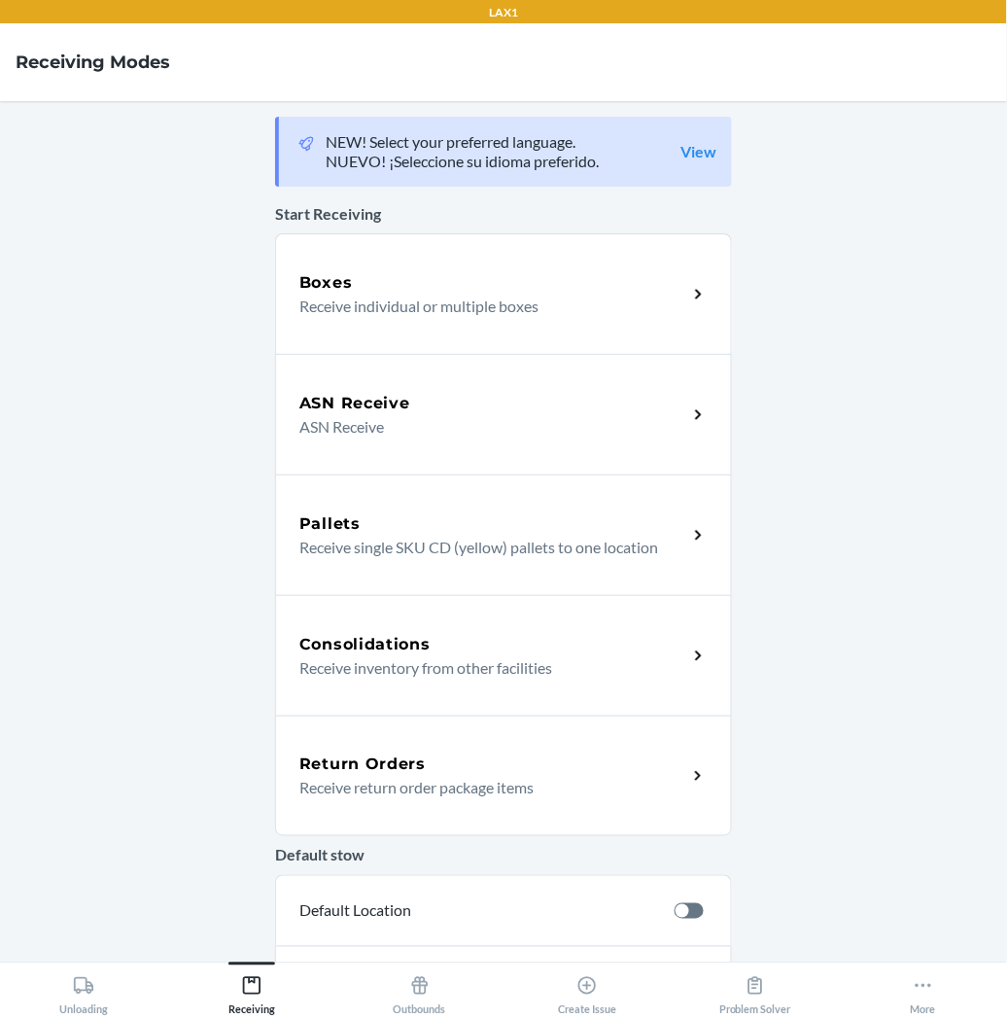
click at [368, 759] on h5 "Return Orders" at bounding box center [362, 764] width 126 height 23
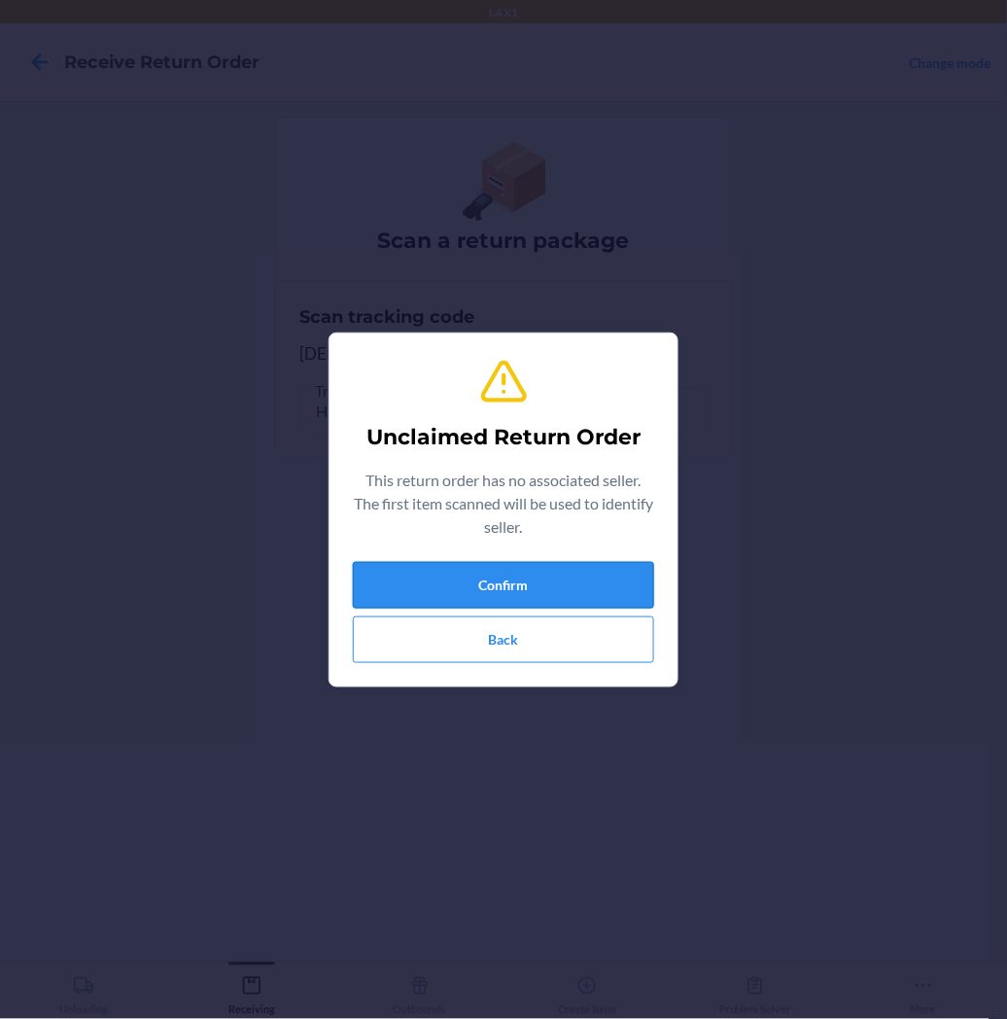
click at [413, 585] on button "Confirm" at bounding box center [503, 585] width 301 height 47
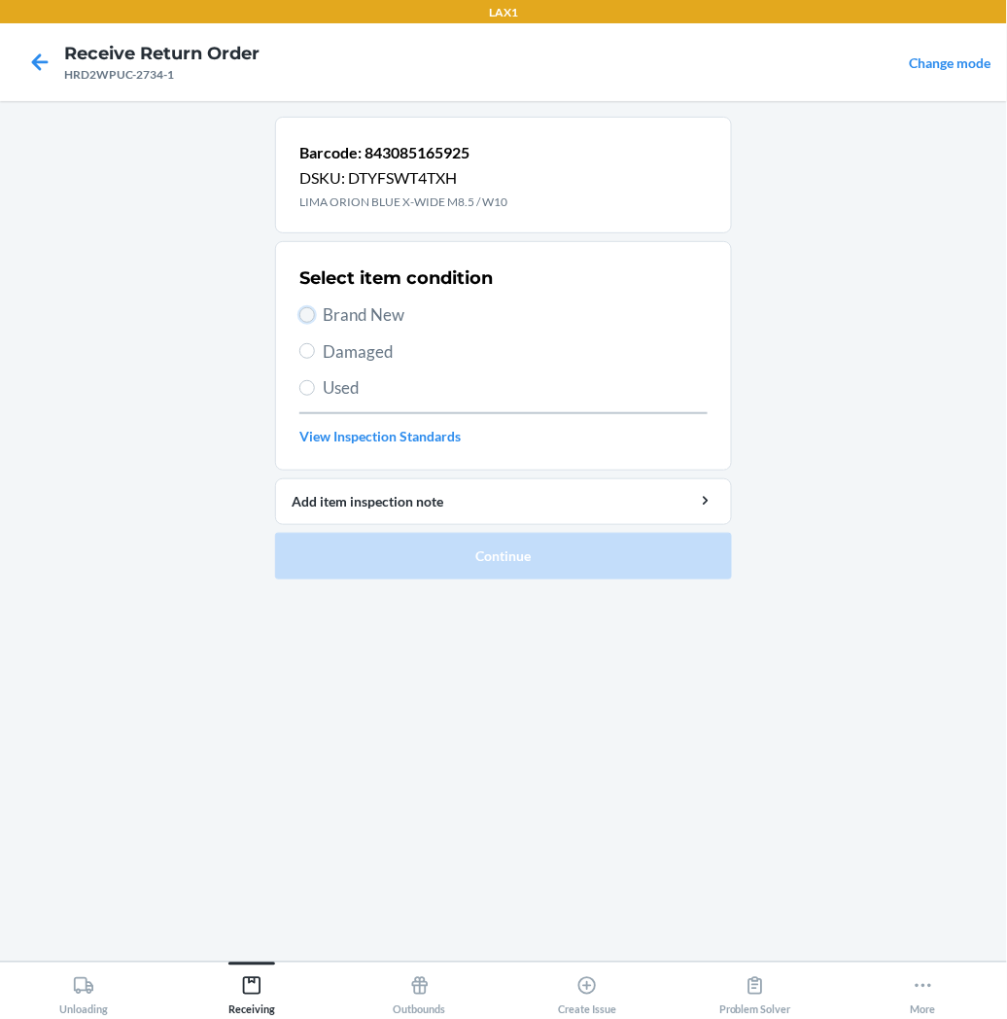
click at [312, 316] on input "Brand New" at bounding box center [307, 315] width 16 height 16
radio input "true"
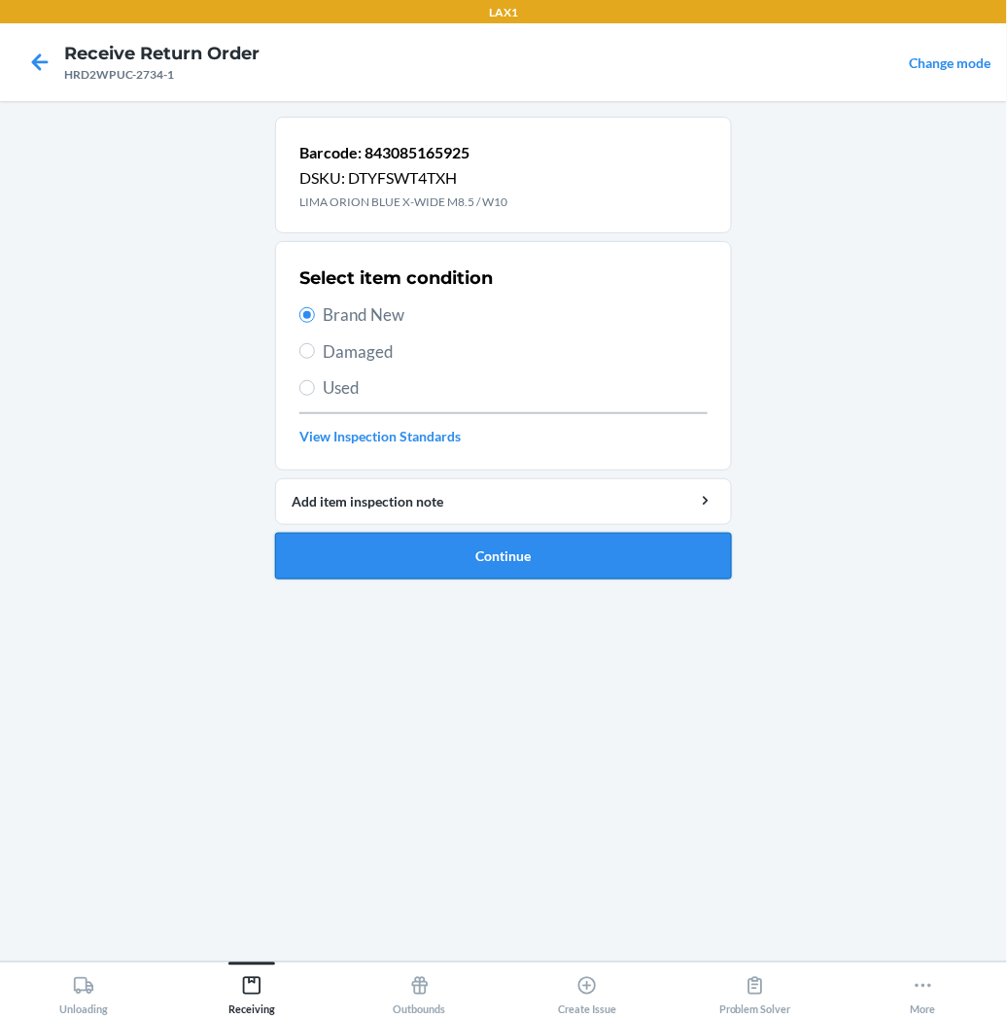
click at [414, 570] on button "Continue" at bounding box center [503, 556] width 457 height 47
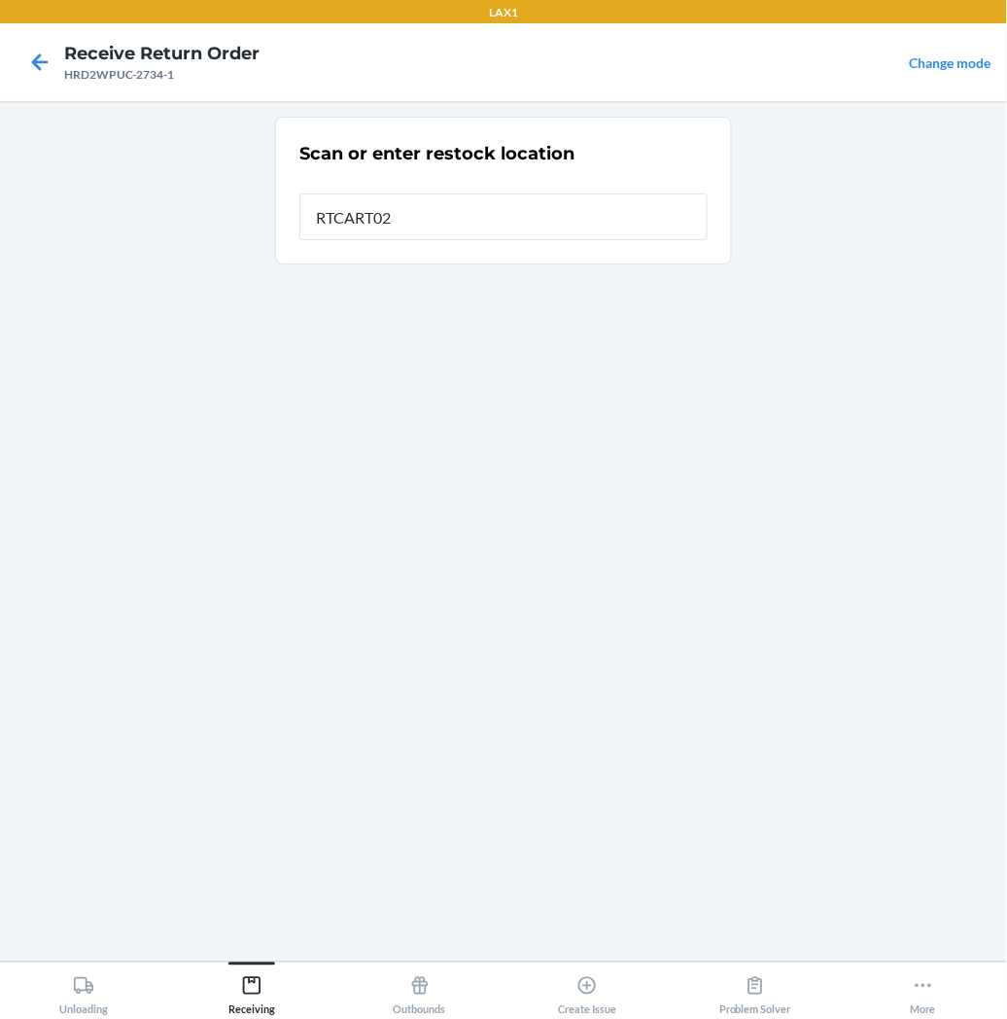
type input "RTCART027"
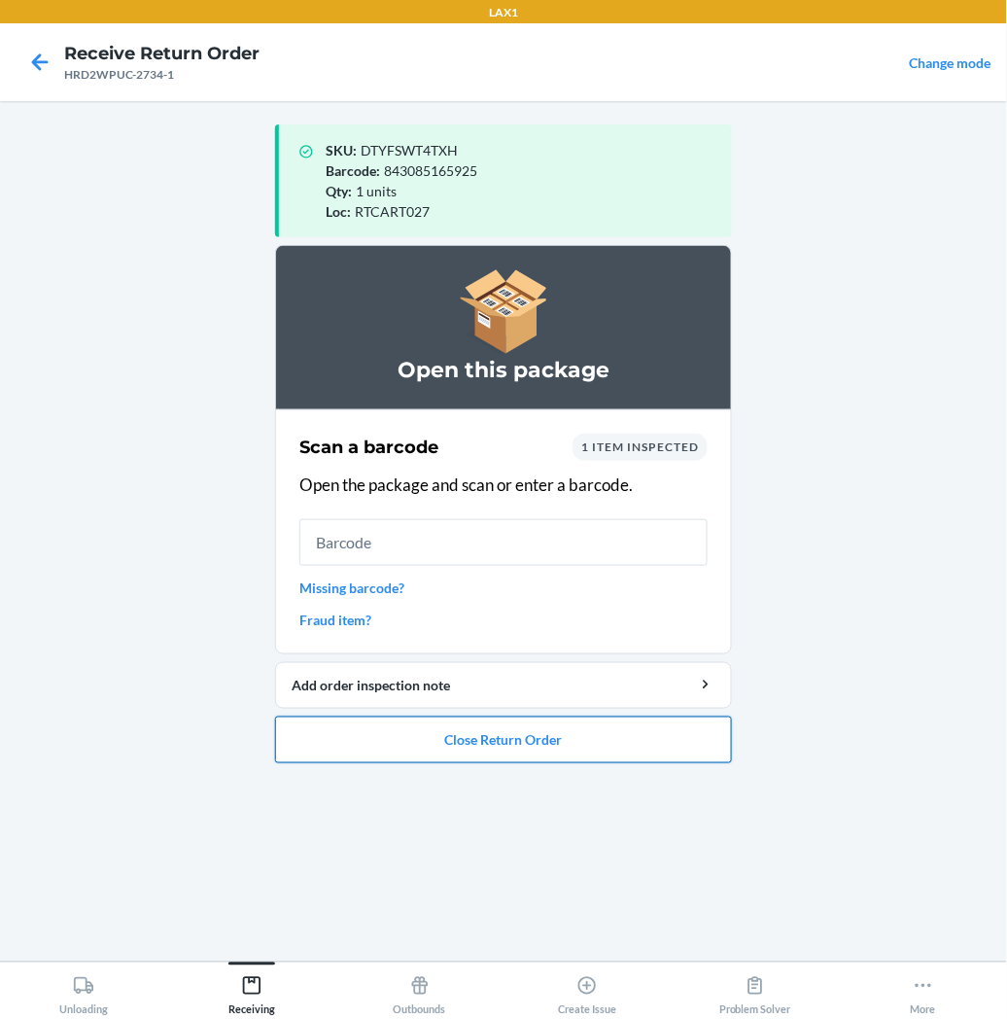
drag, startPoint x: 358, startPoint y: 742, endPoint x: 369, endPoint y: 731, distance: 15.8
click at [365, 737] on button "Close Return Order" at bounding box center [503, 740] width 457 height 47
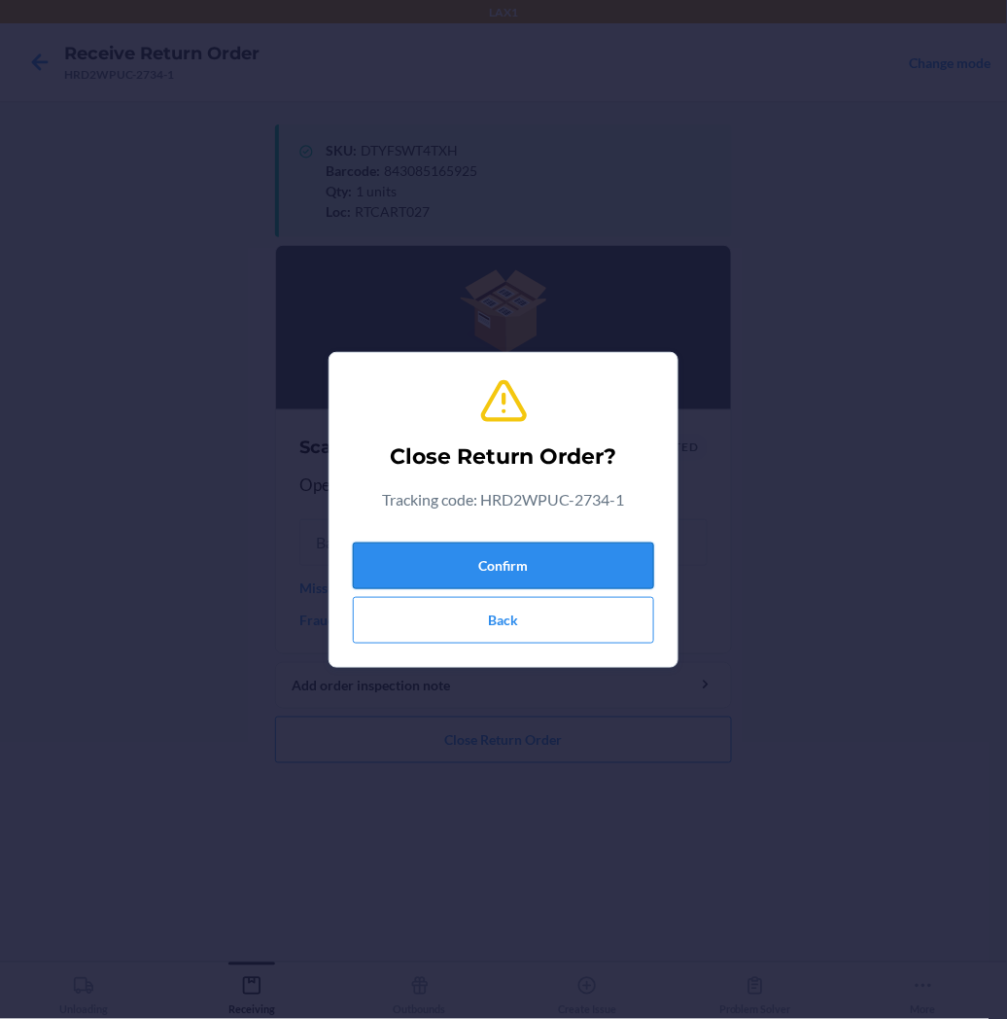
click at [444, 568] on button "Confirm" at bounding box center [503, 566] width 301 height 47
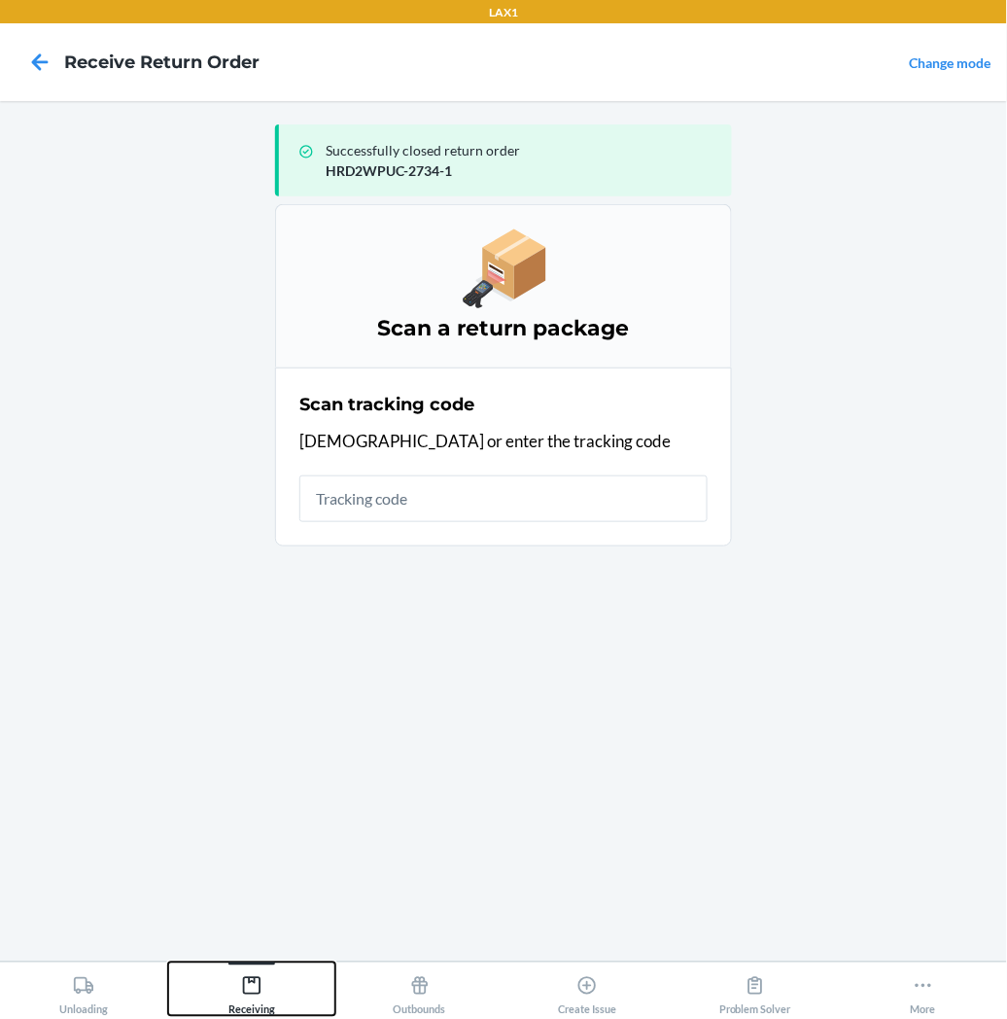
click at [243, 979] on icon at bounding box center [251, 985] width 21 height 21
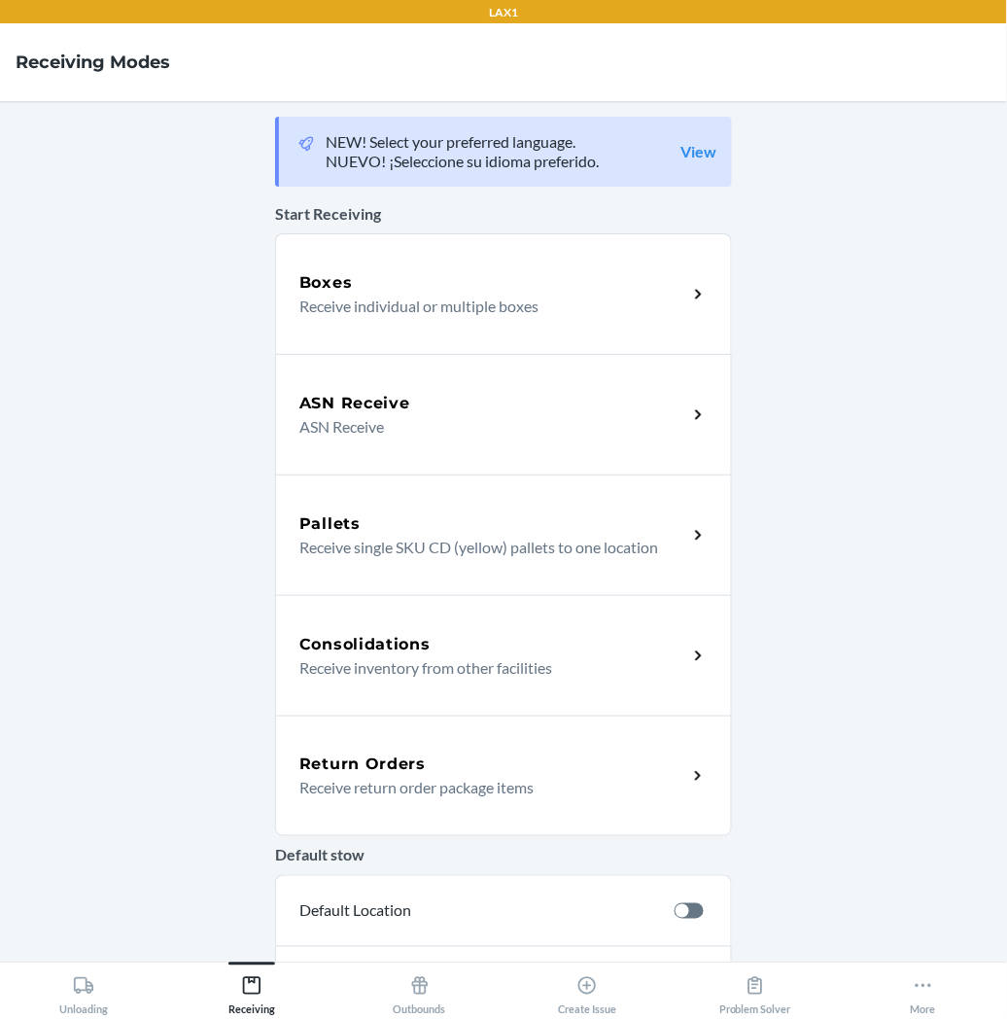
click at [406, 797] on p "Receive return order package items" at bounding box center [485, 787] width 372 height 23
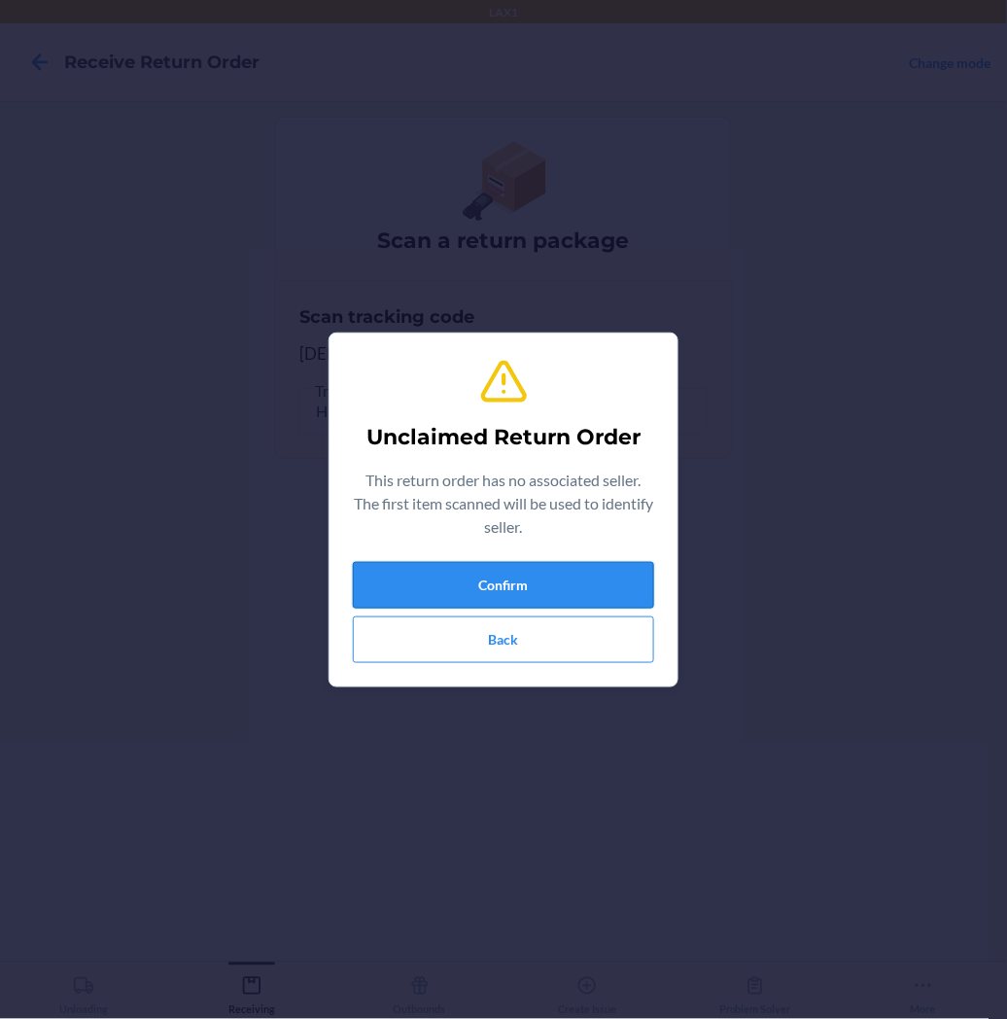
click at [509, 575] on button "Confirm" at bounding box center [503, 585] width 301 height 47
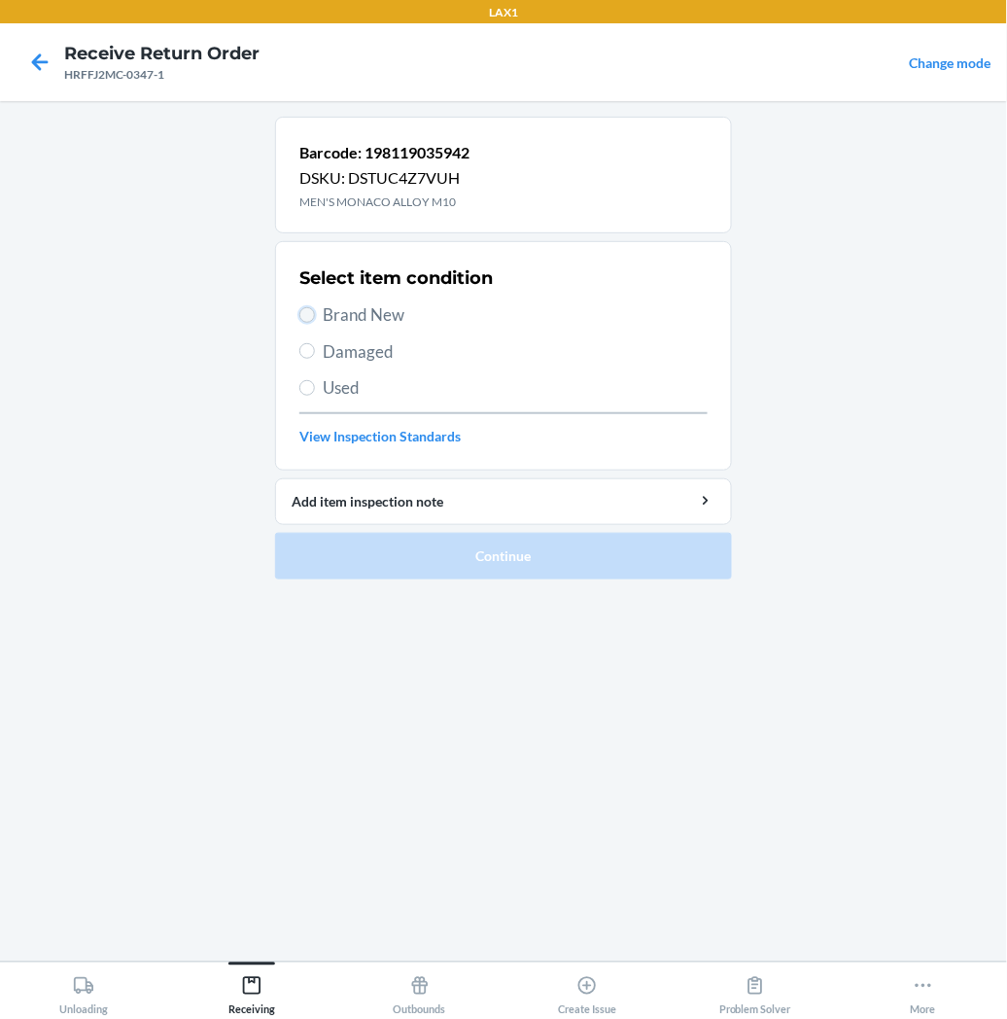
click at [306, 312] on input "Brand New" at bounding box center [307, 315] width 16 height 16
radio input "true"
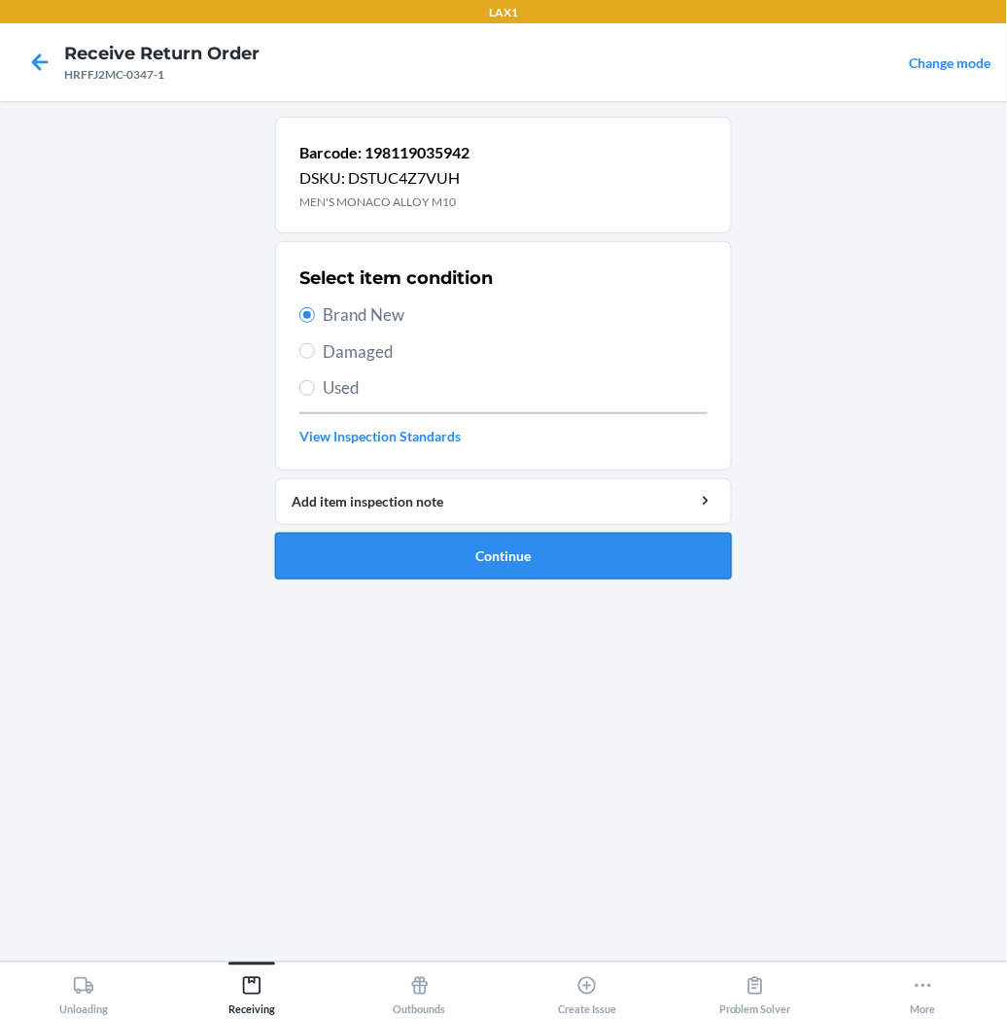
click at [442, 562] on button "Continue" at bounding box center [503, 556] width 457 height 47
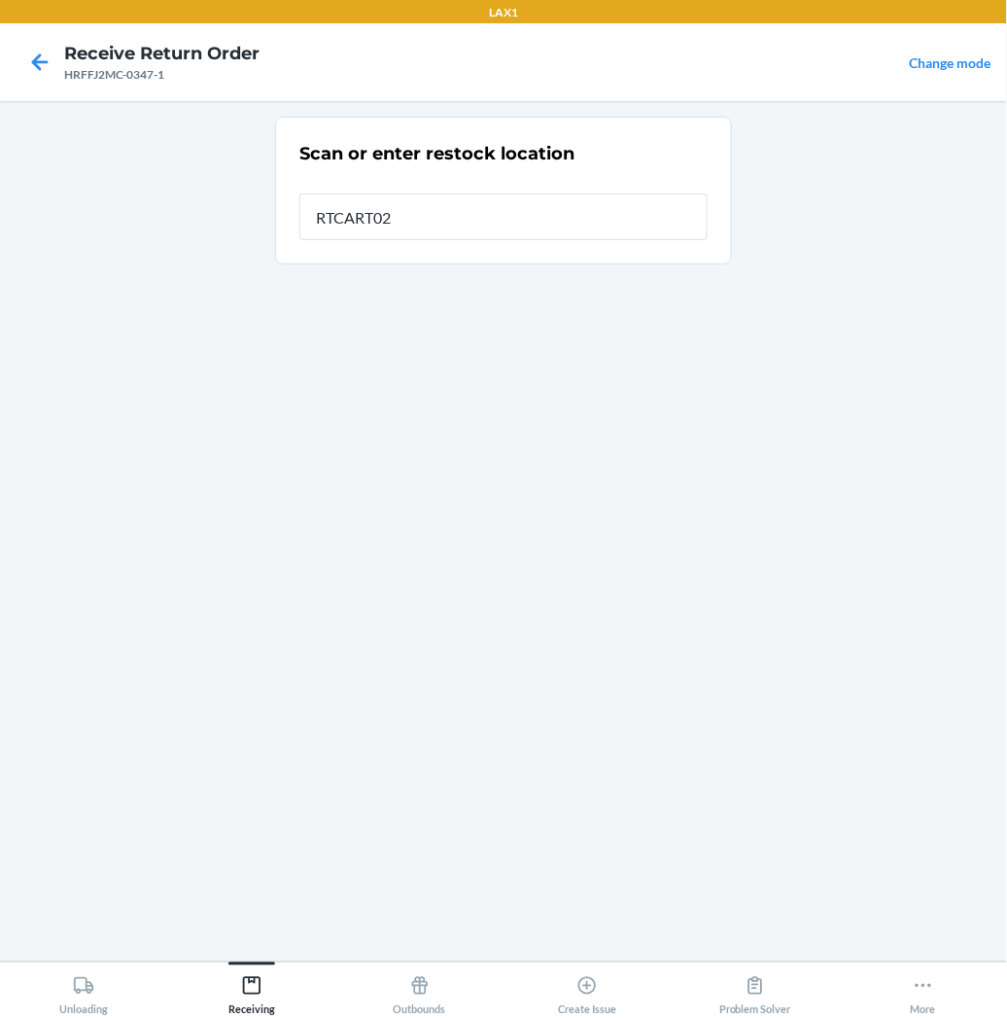
type input "RTCART027"
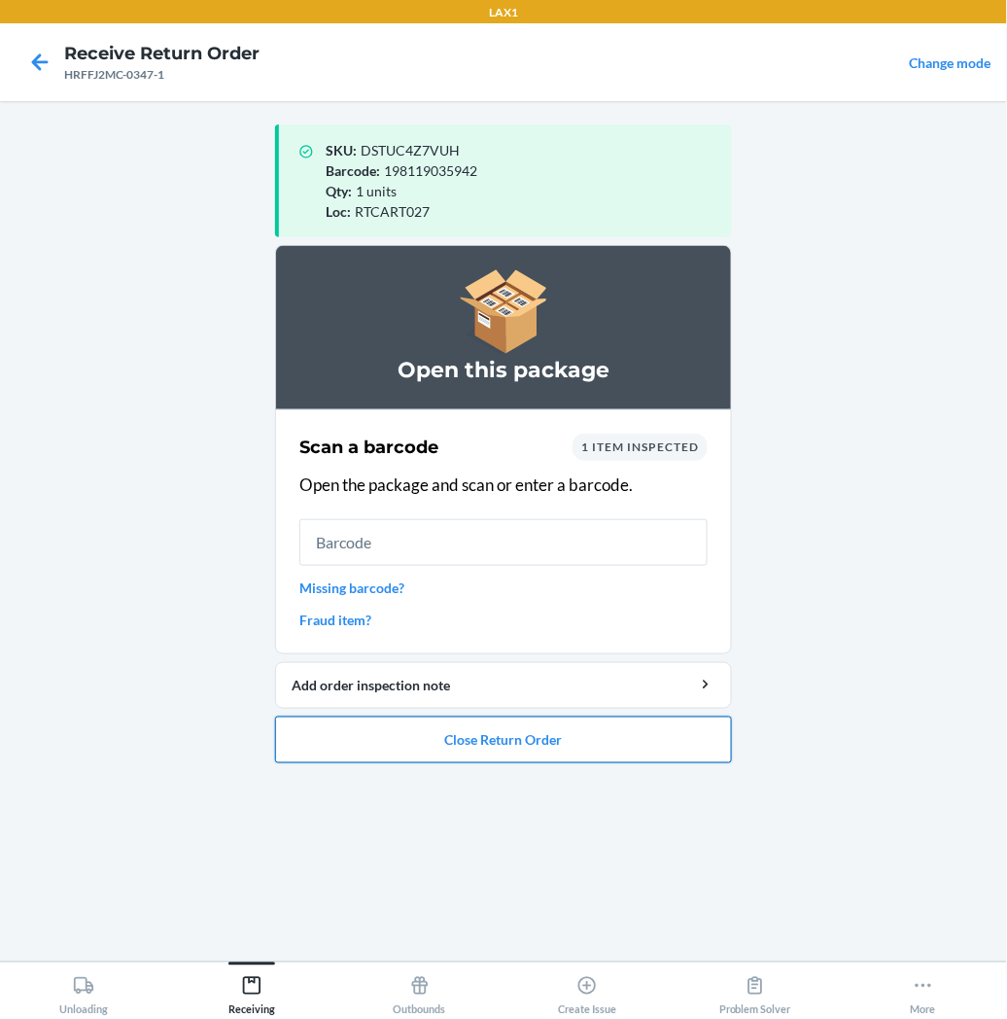
click at [498, 731] on button "Close Return Order" at bounding box center [503, 740] width 457 height 47
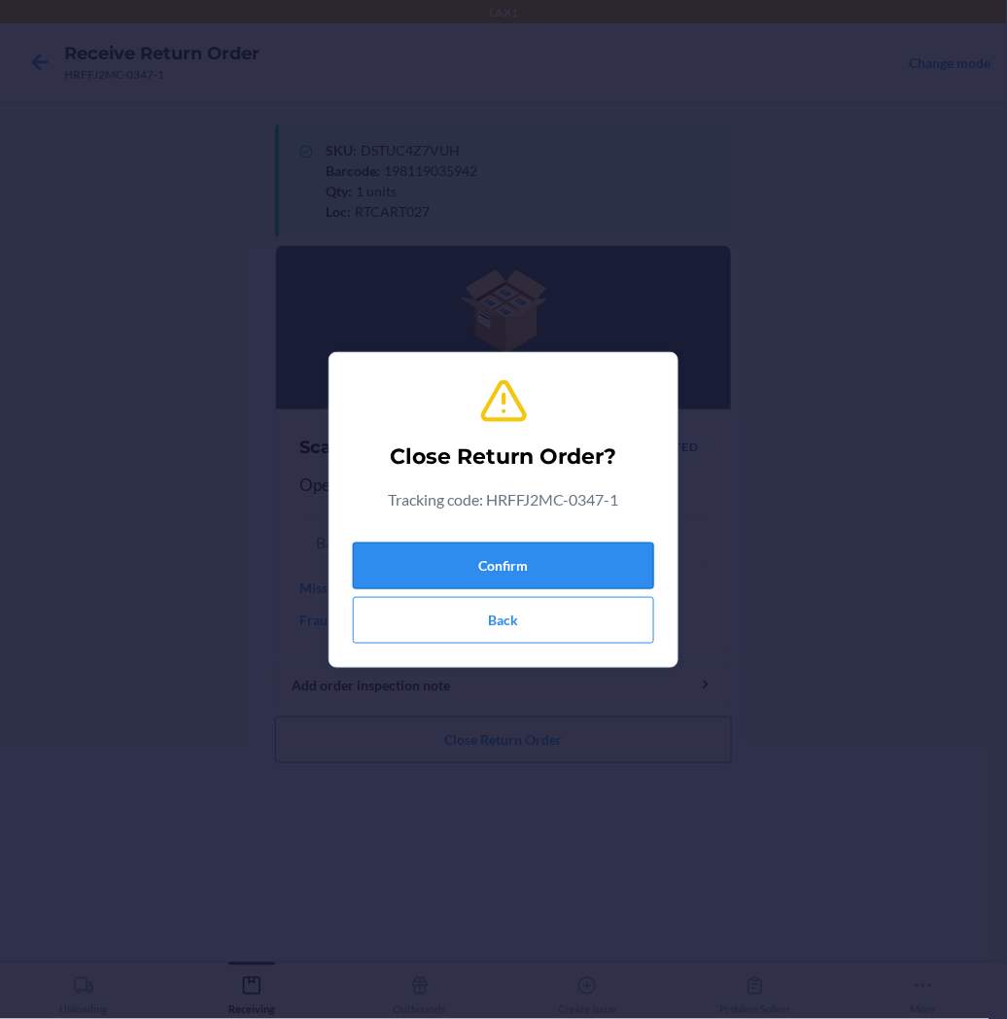
click at [551, 569] on button "Confirm" at bounding box center [503, 566] width 301 height 47
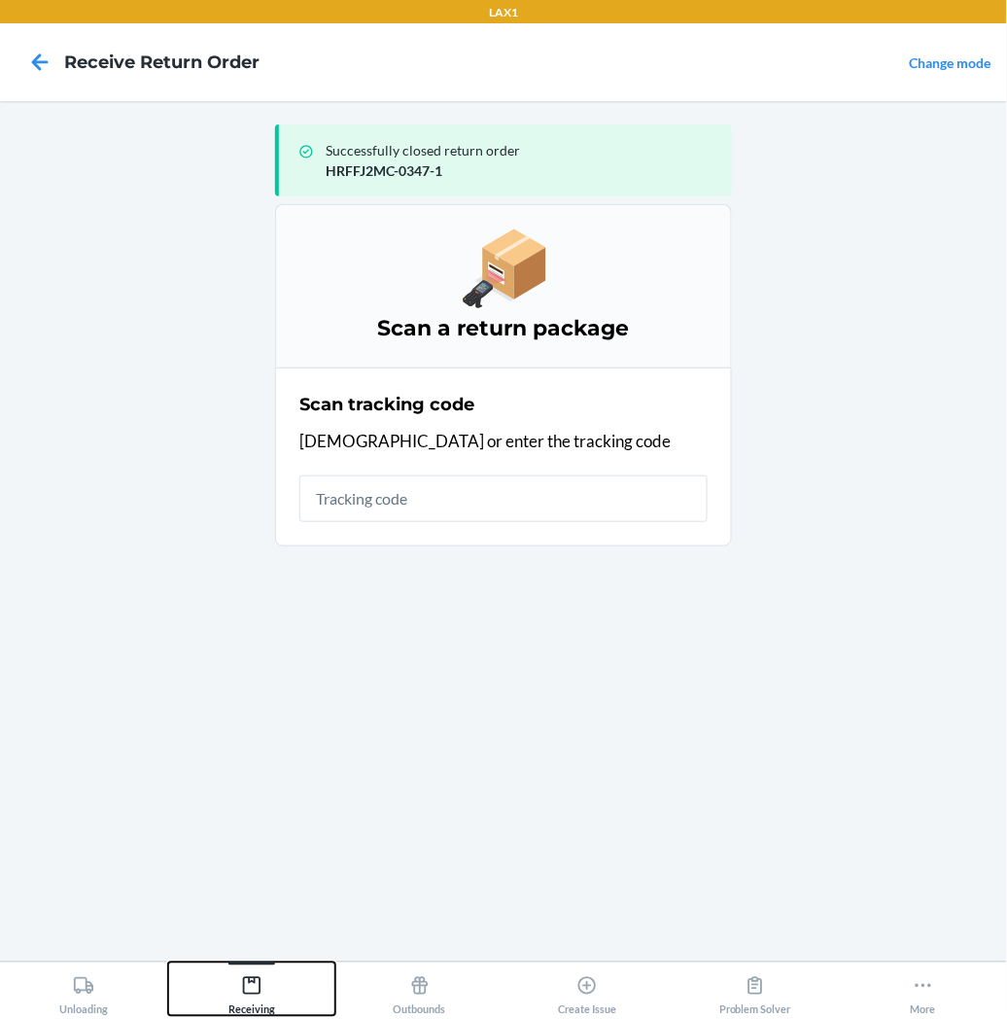
click at [247, 987] on icon at bounding box center [251, 985] width 21 height 21
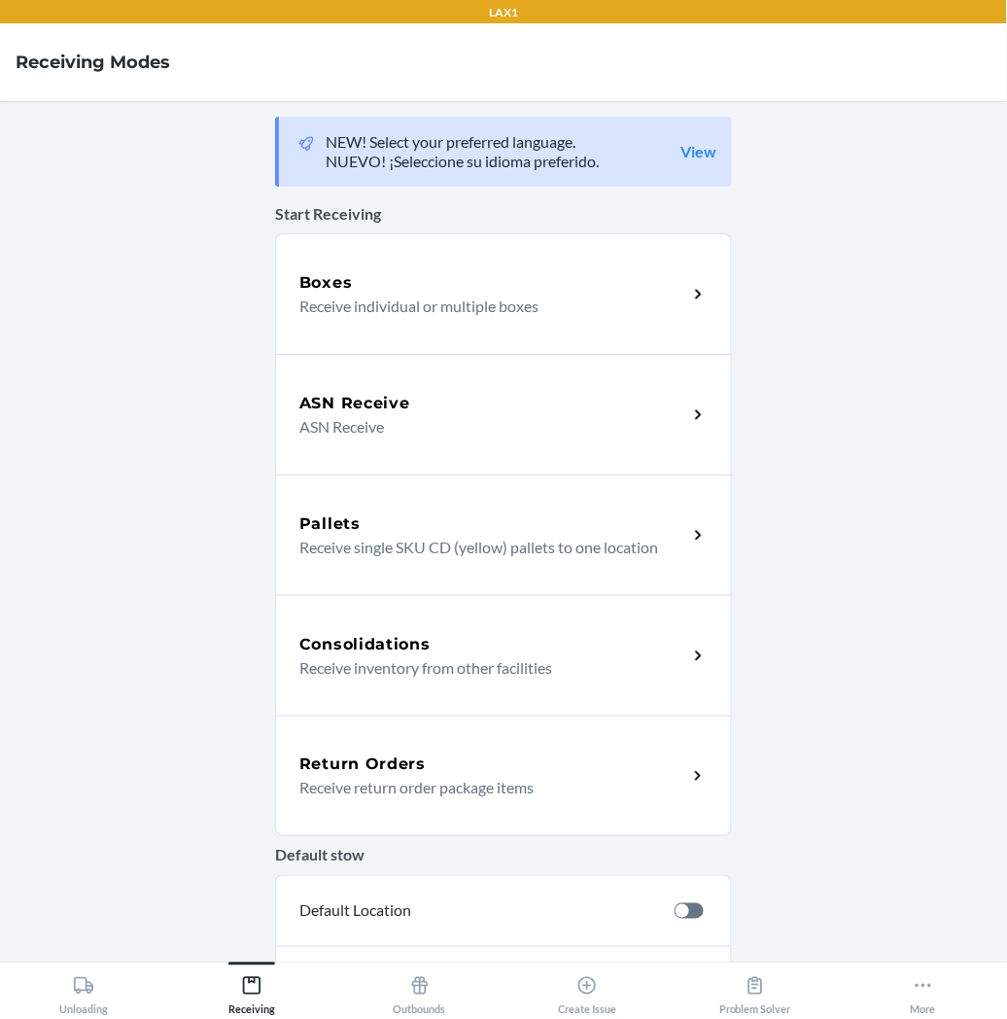
click at [366, 783] on p "Receive return order package items" at bounding box center [485, 787] width 372 height 23
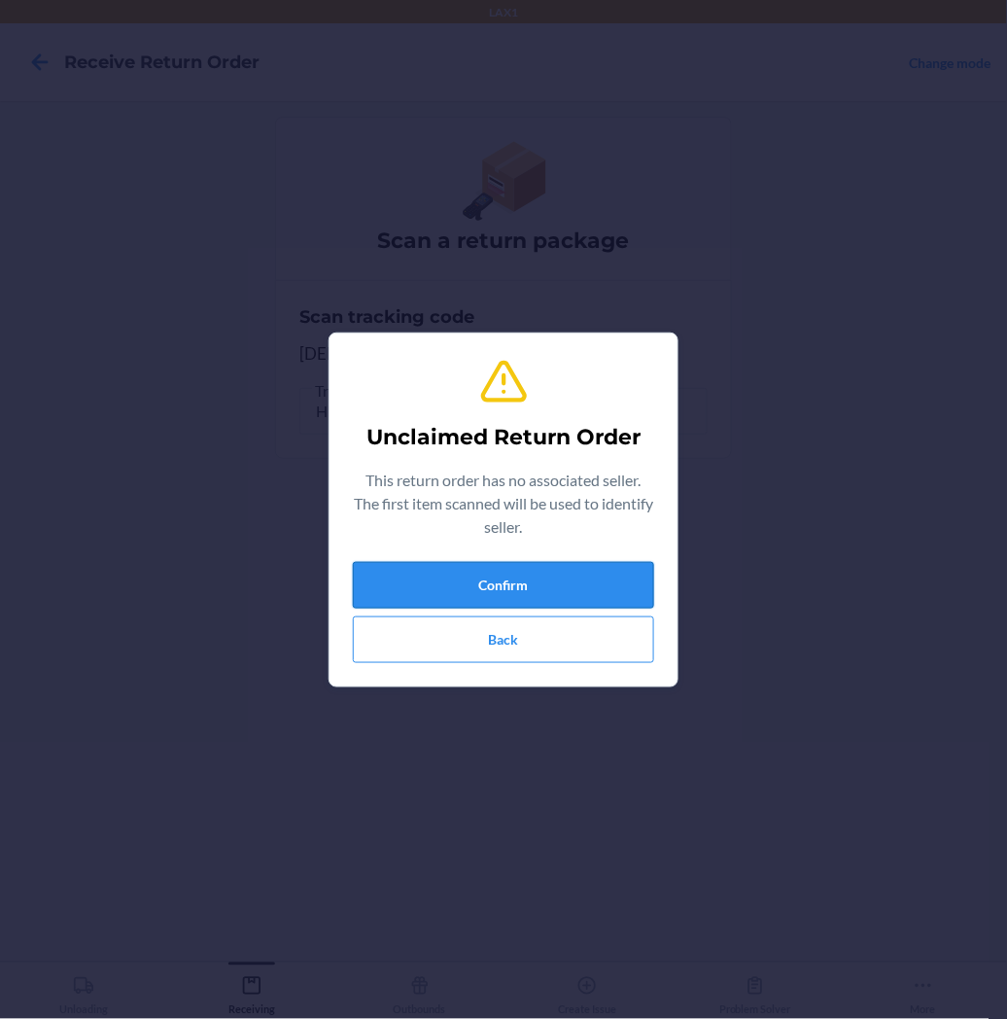
click at [509, 586] on button "Confirm" at bounding box center [503, 585] width 301 height 47
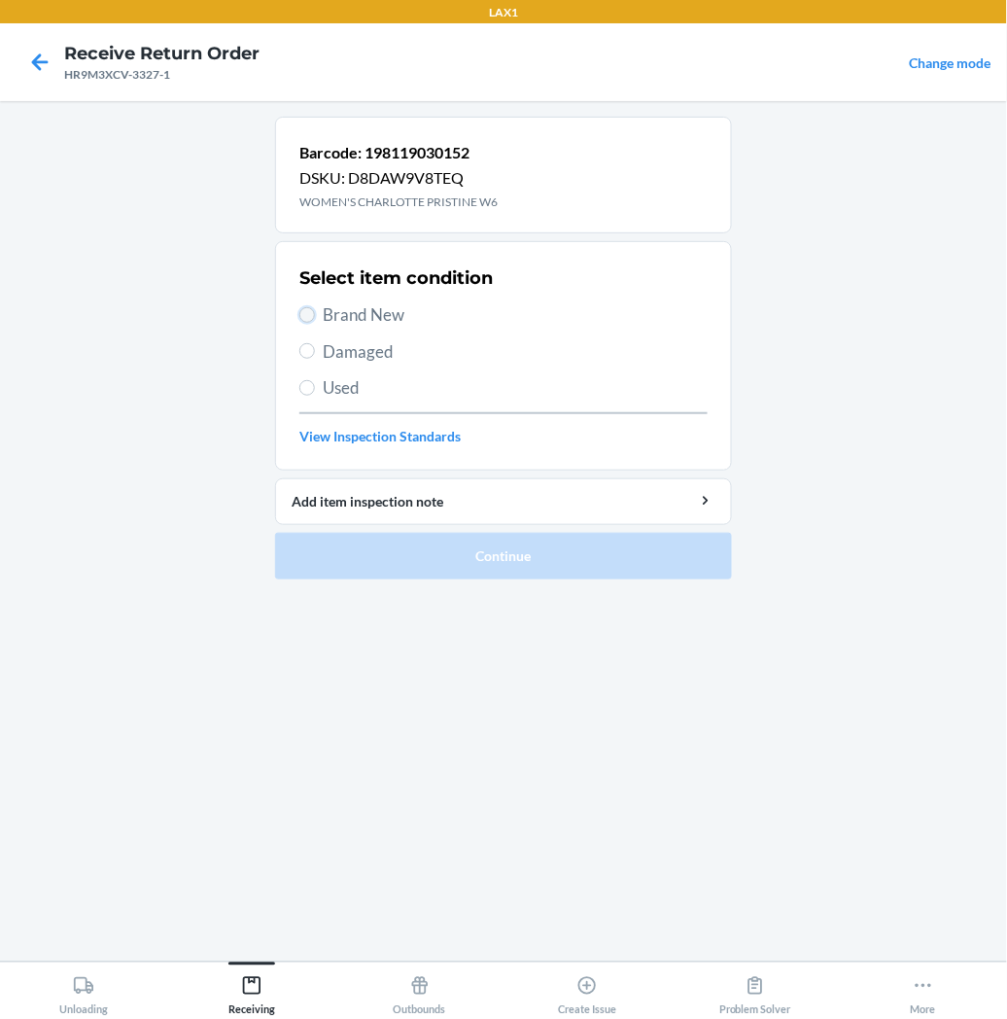
click at [307, 311] on input "Brand New" at bounding box center [307, 315] width 16 height 16
radio input "true"
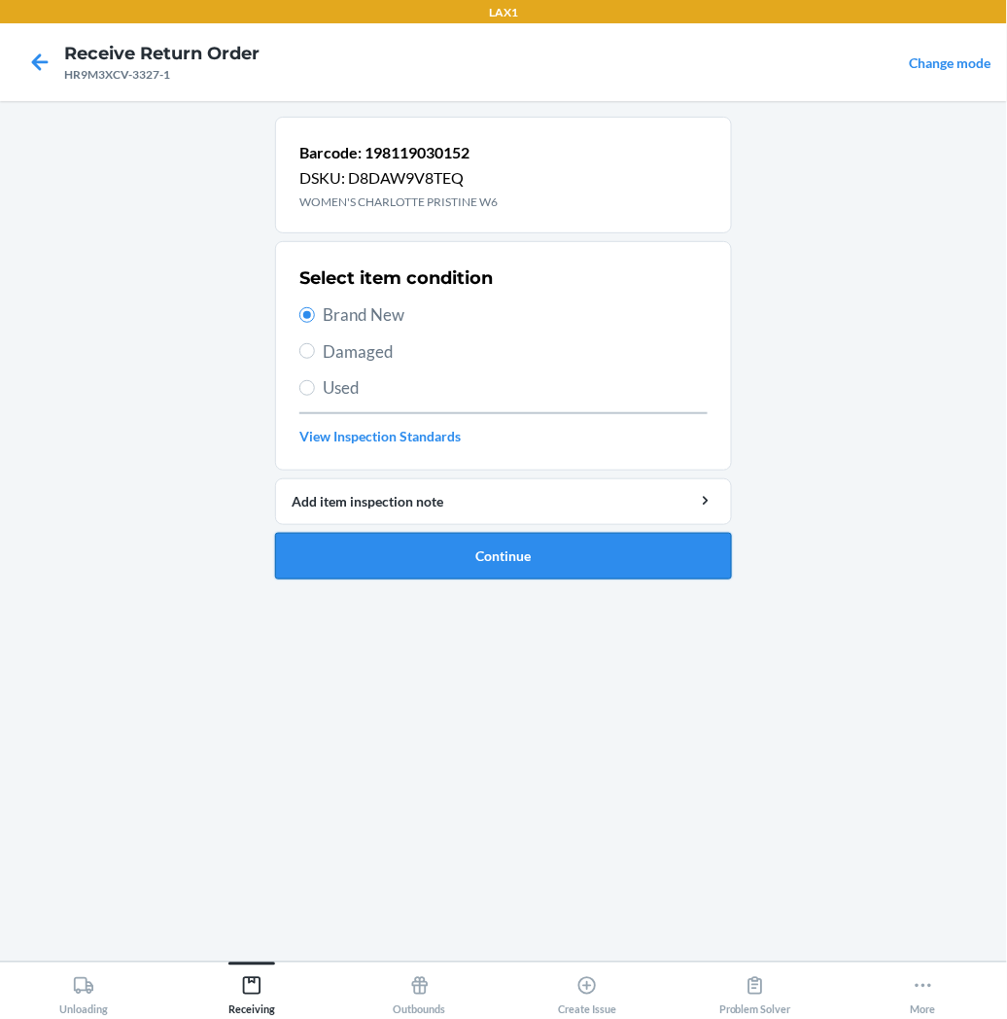
click at [416, 555] on button "Continue" at bounding box center [503, 556] width 457 height 47
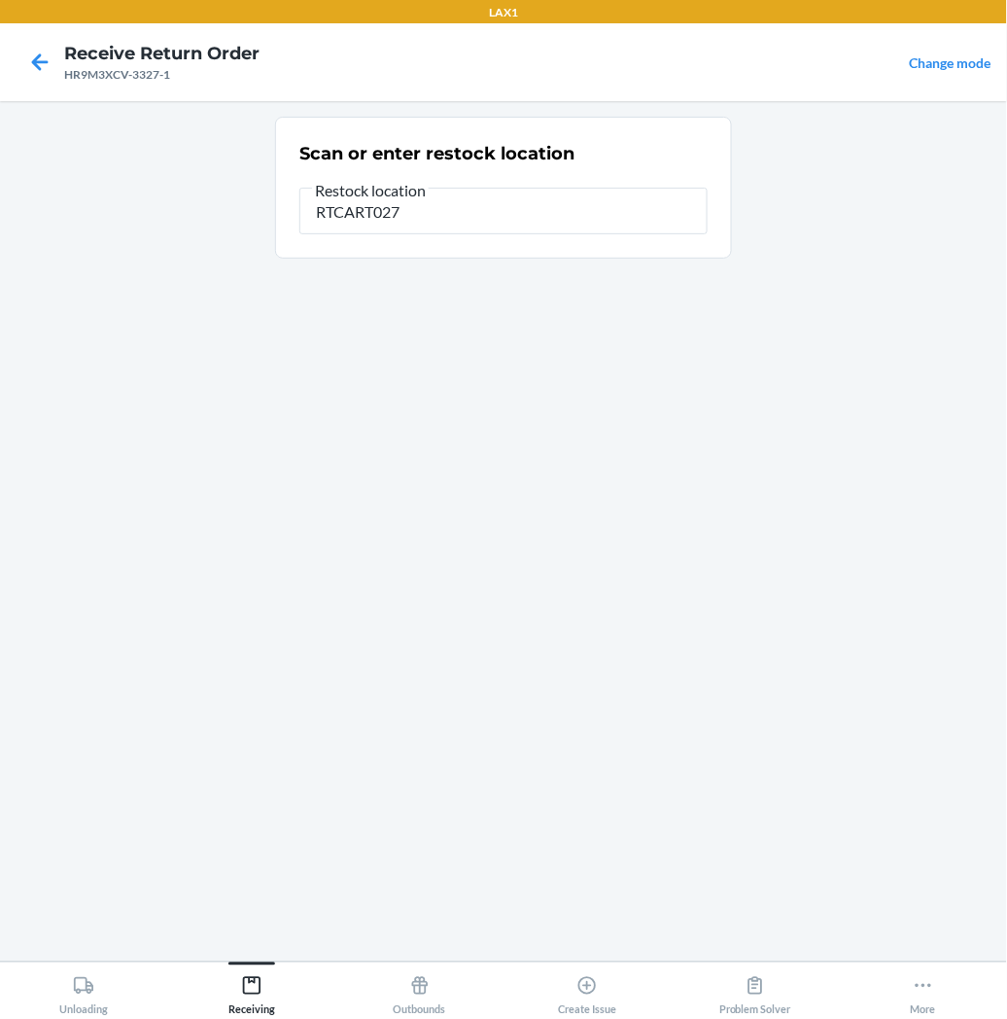
type input "RTCART027"
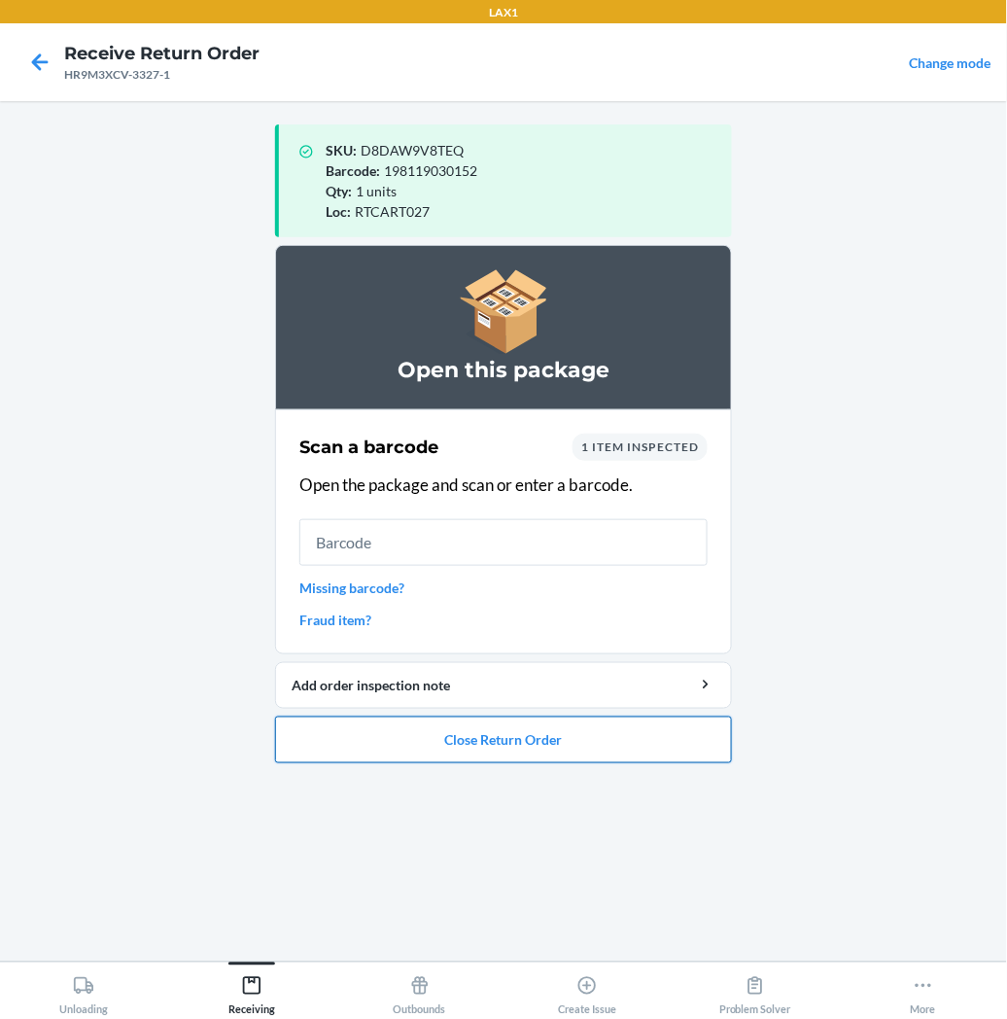
click at [414, 739] on button "Close Return Order" at bounding box center [503, 740] width 457 height 47
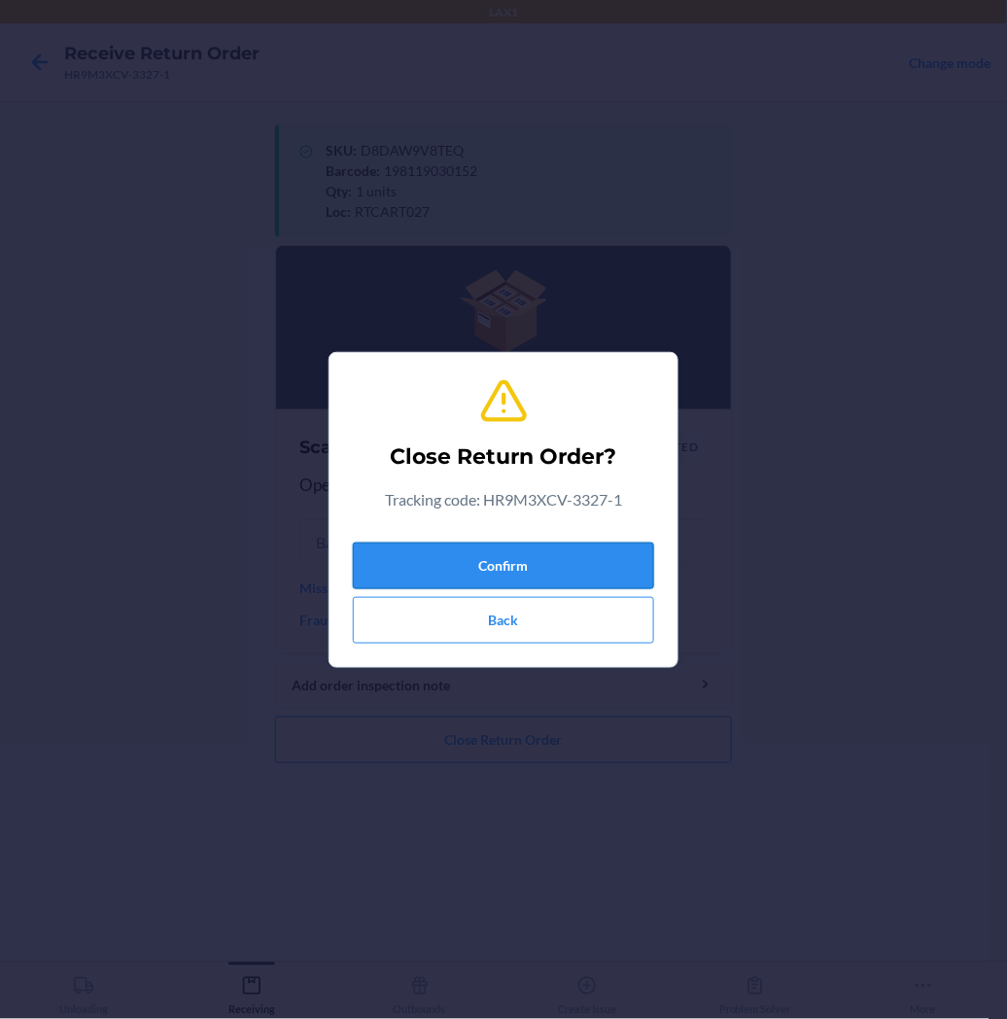
click at [509, 558] on button "Confirm" at bounding box center [503, 566] width 301 height 47
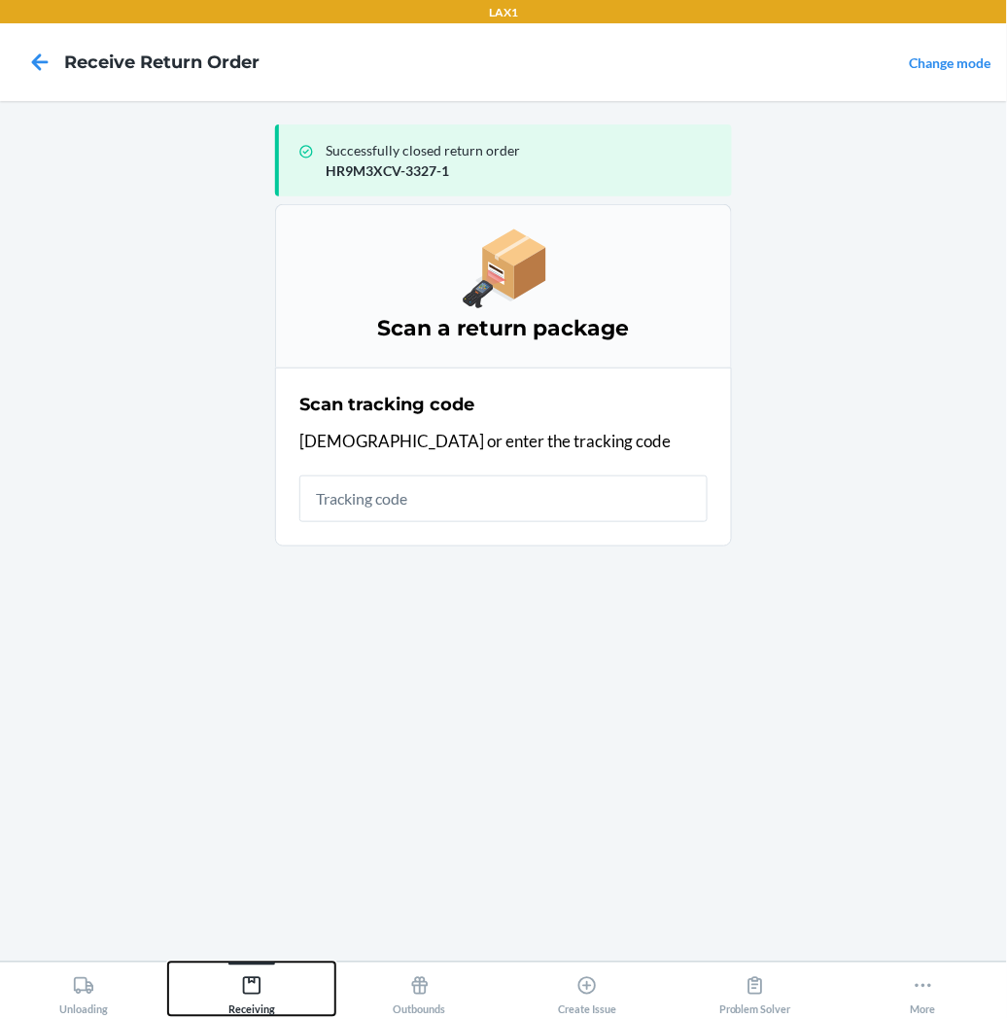
click at [254, 986] on icon at bounding box center [251, 985] width 21 height 21
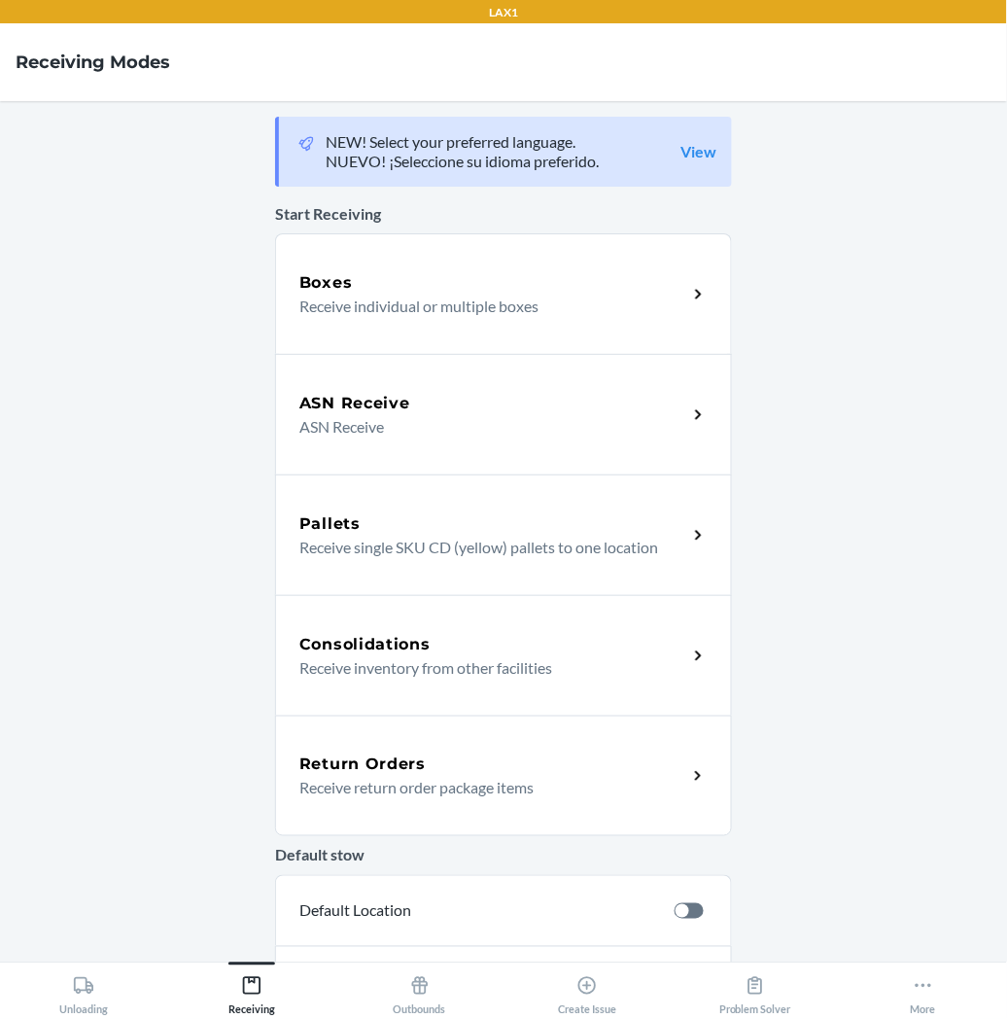
click at [415, 795] on p "Receive return order package items" at bounding box center [485, 787] width 372 height 23
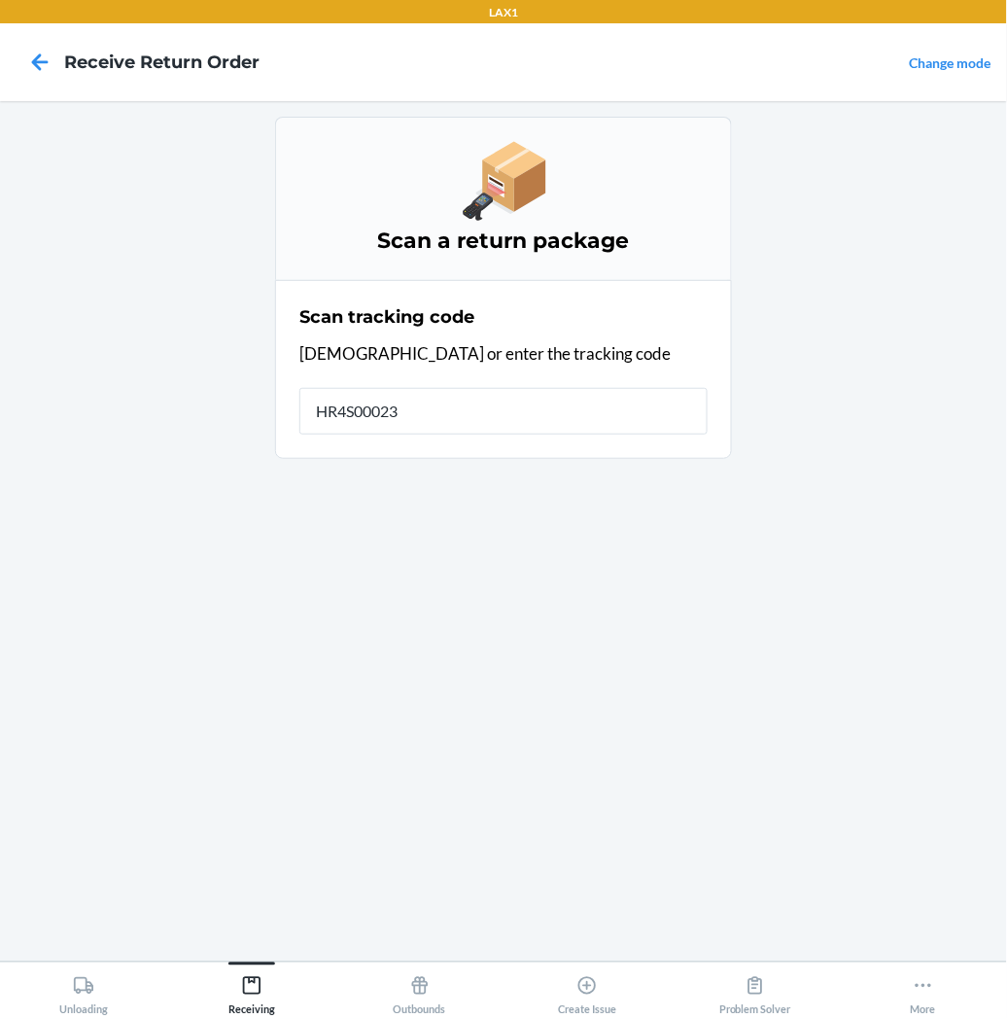
type input "HR4S00023N"
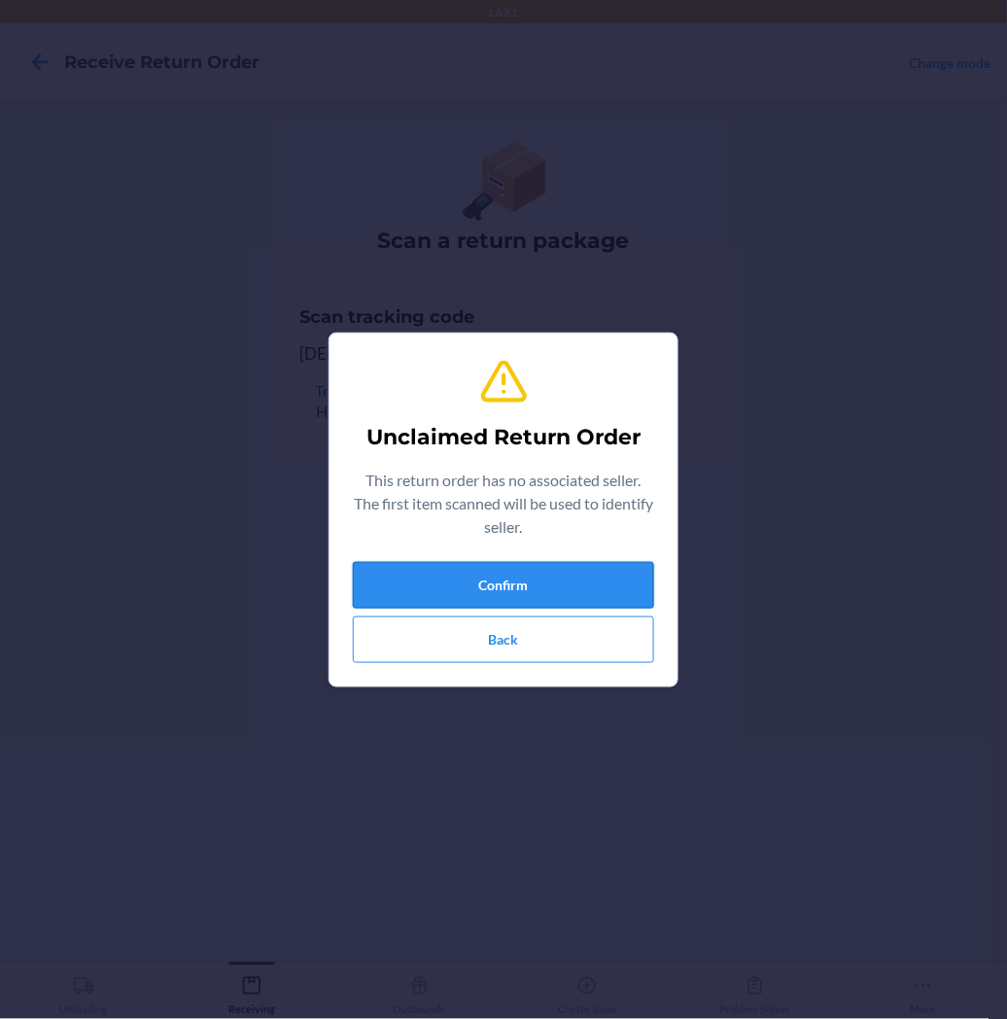
click at [471, 593] on button "Confirm" at bounding box center [503, 585] width 301 height 47
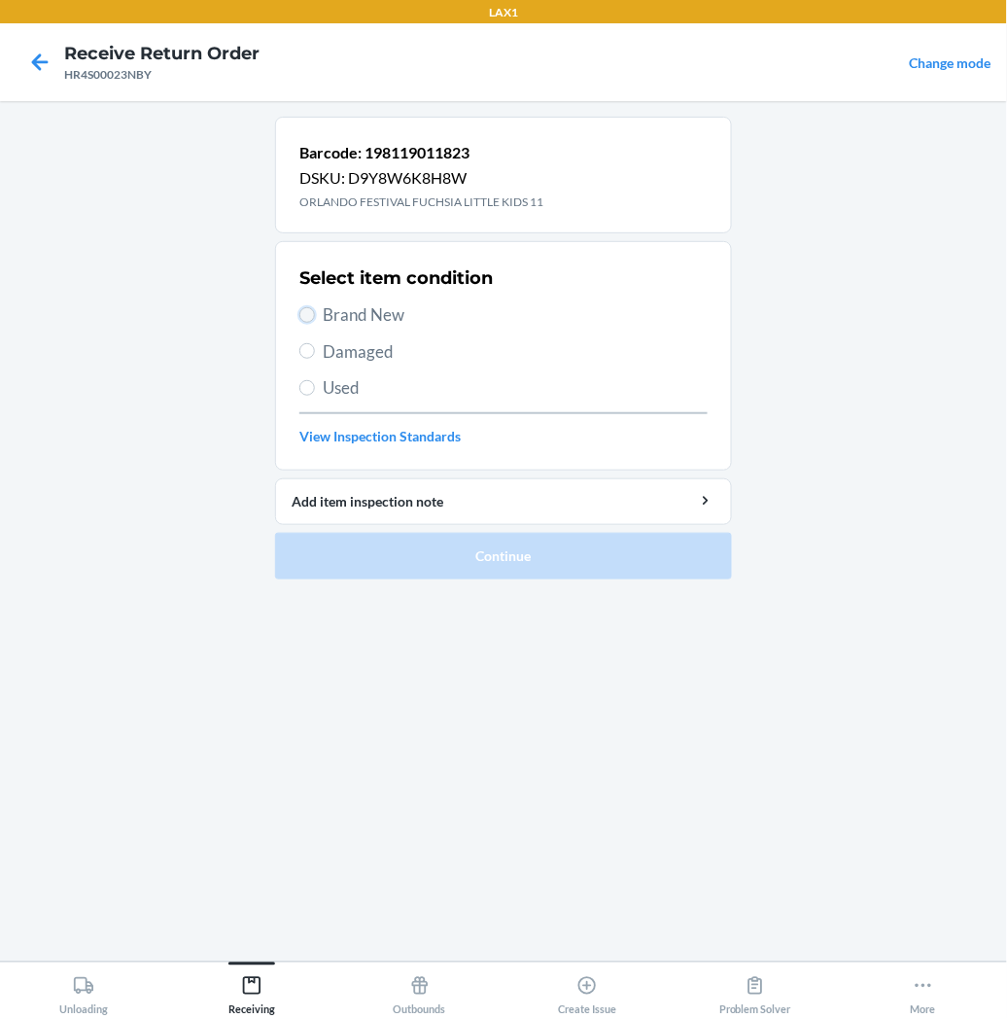
click at [312, 318] on input "Brand New" at bounding box center [307, 315] width 16 height 16
radio input "true"
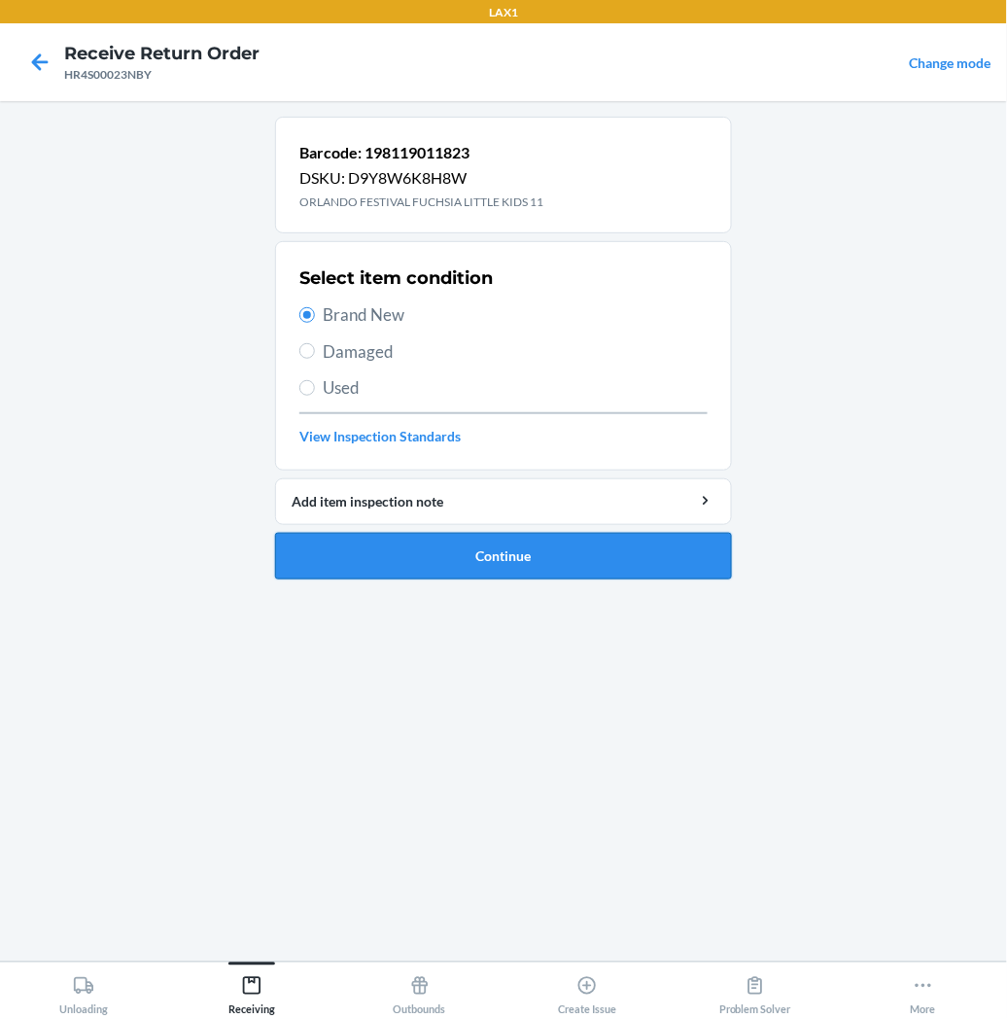
click at [371, 571] on button "Continue" at bounding box center [503, 556] width 457 height 47
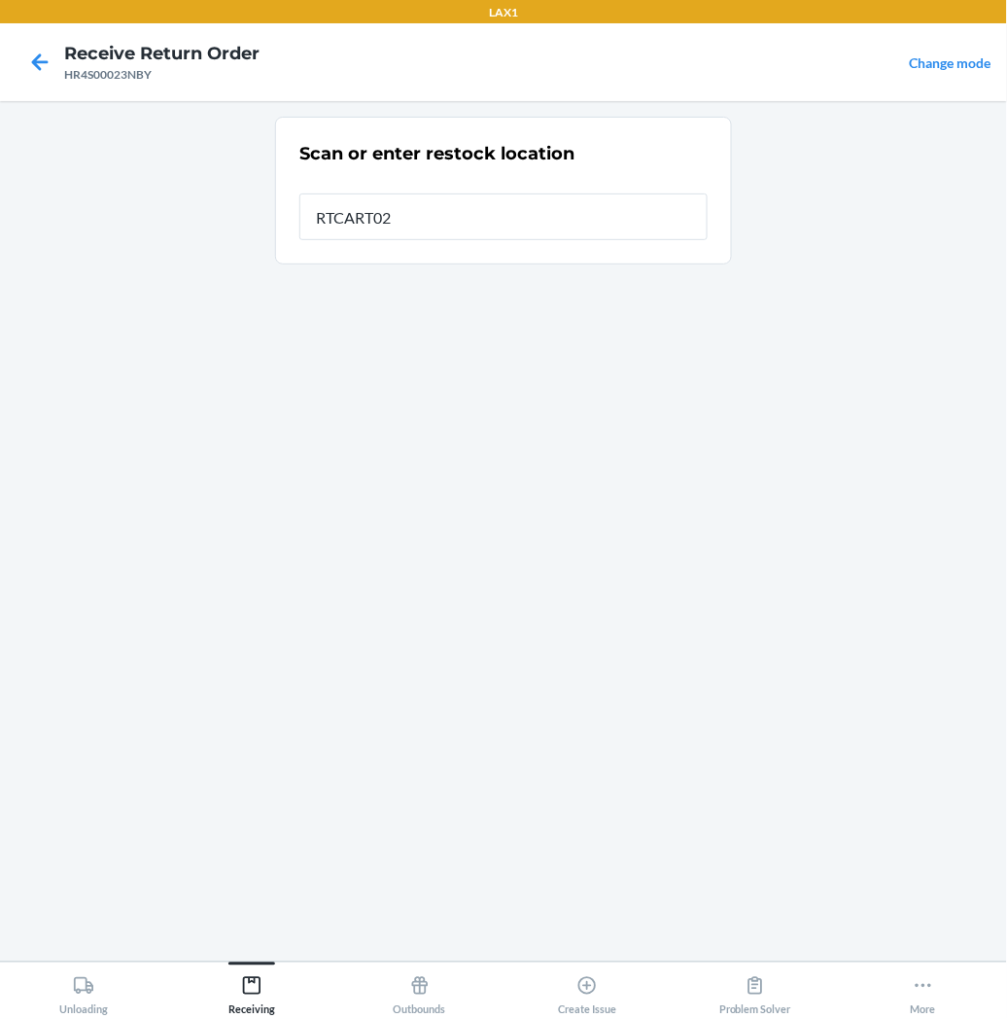
type input "RTCART027"
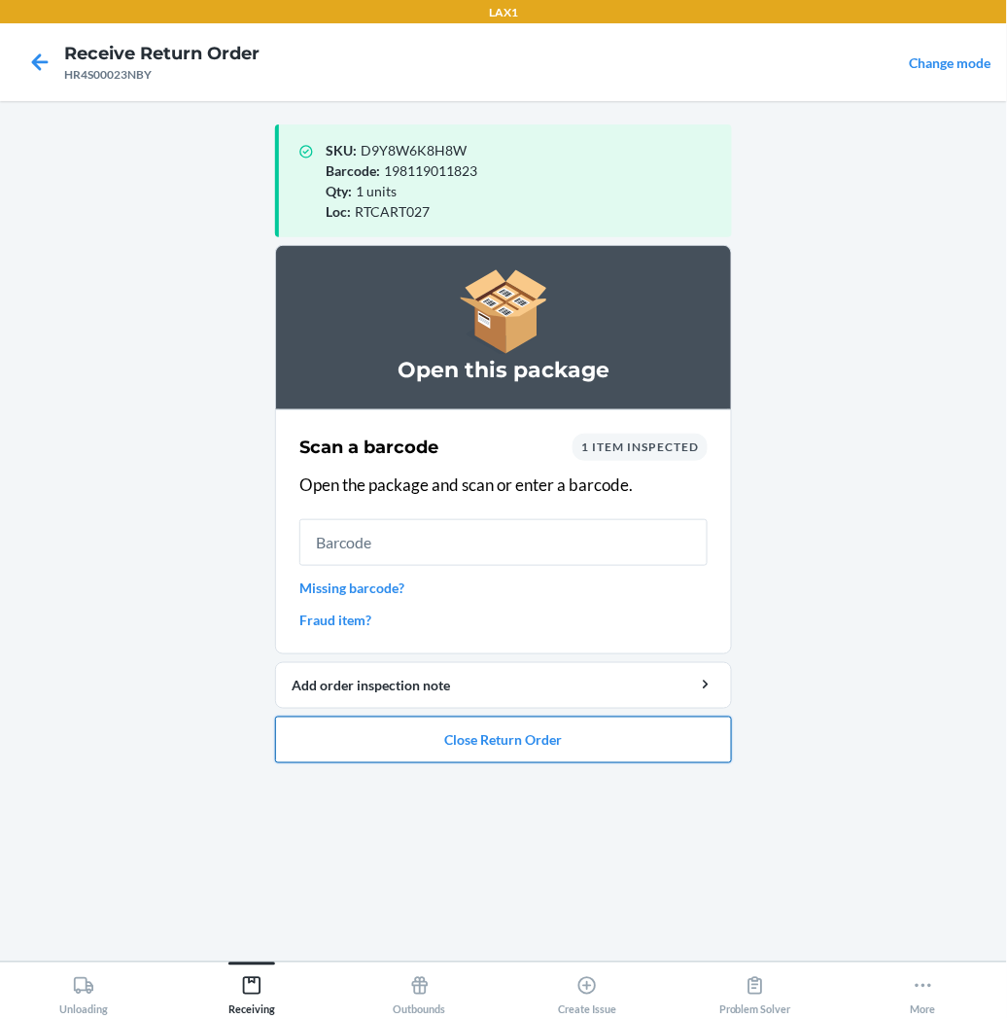
click at [373, 727] on button "Close Return Order" at bounding box center [503, 740] width 457 height 47
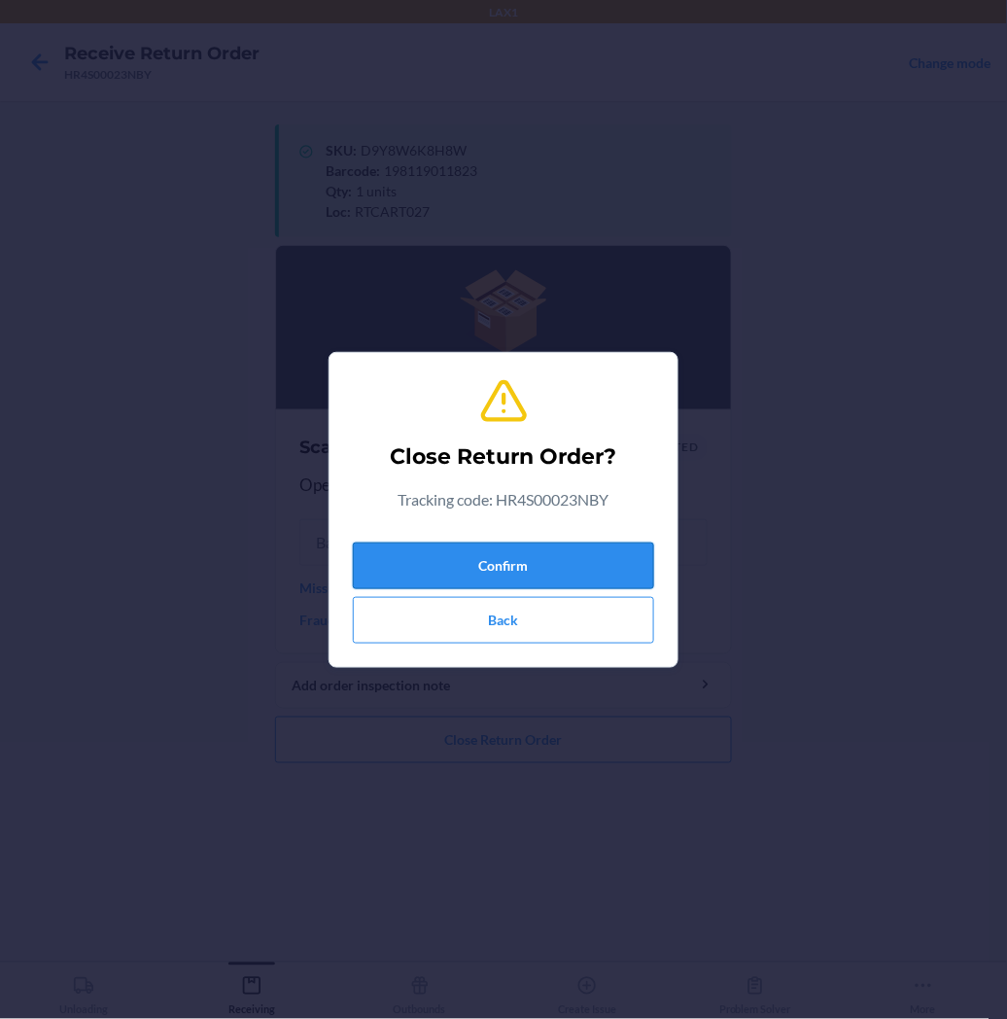
click at [493, 556] on button "Confirm" at bounding box center [503, 566] width 301 height 47
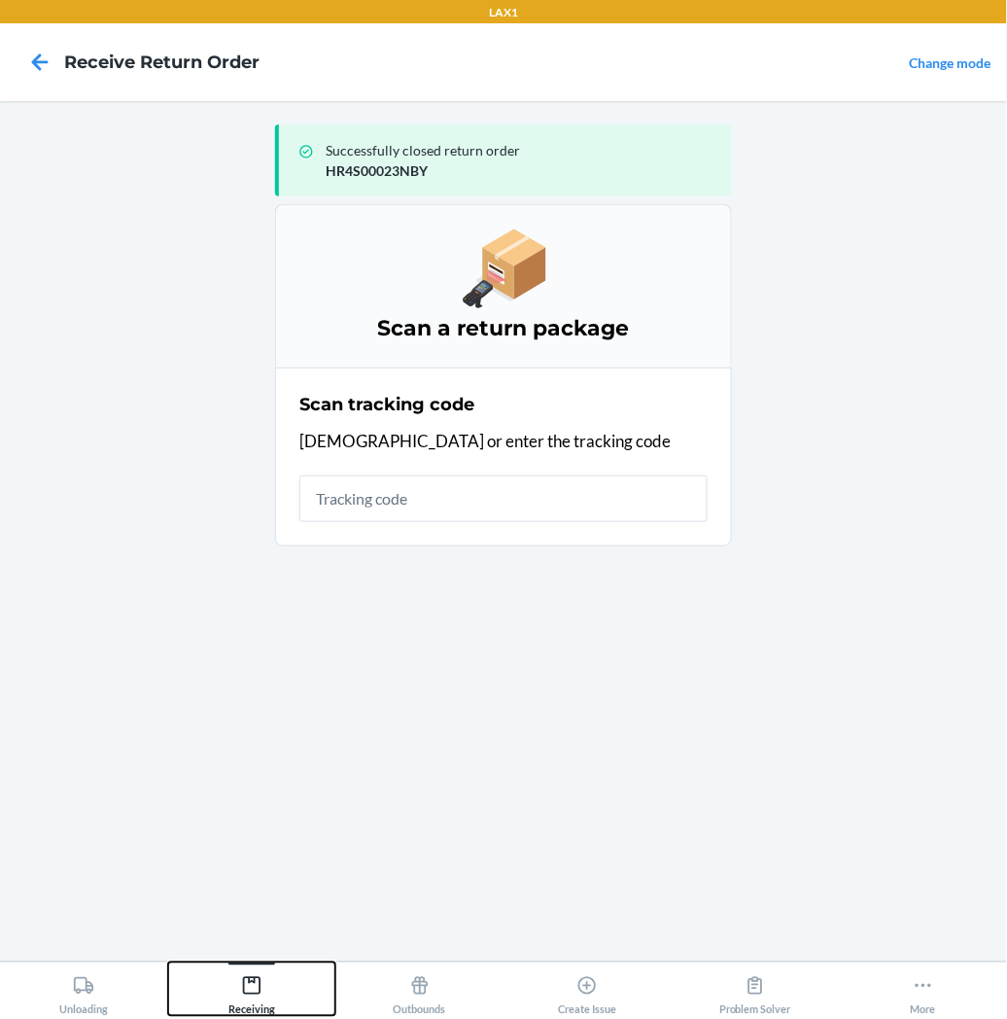
click at [264, 986] on div "Receiving" at bounding box center [251, 991] width 47 height 49
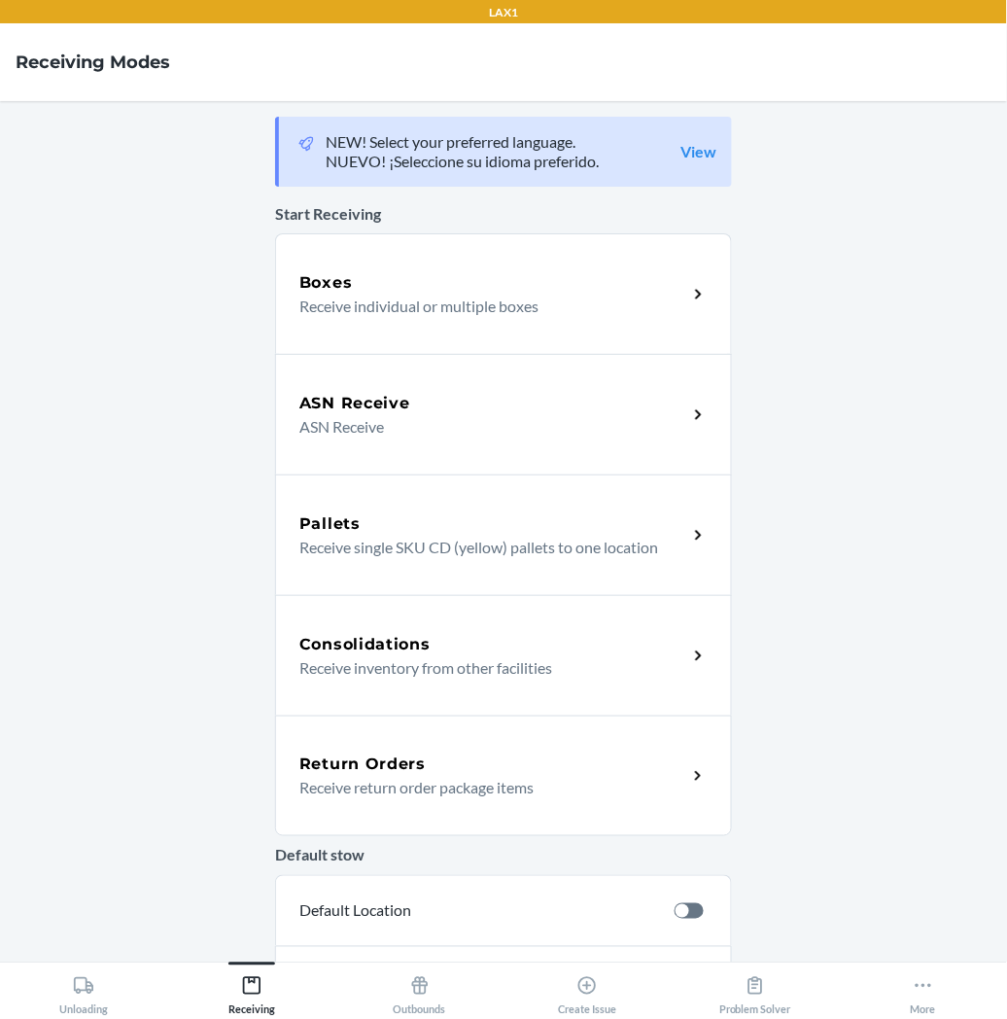
click at [364, 779] on p "Receive return order package items" at bounding box center [485, 787] width 372 height 23
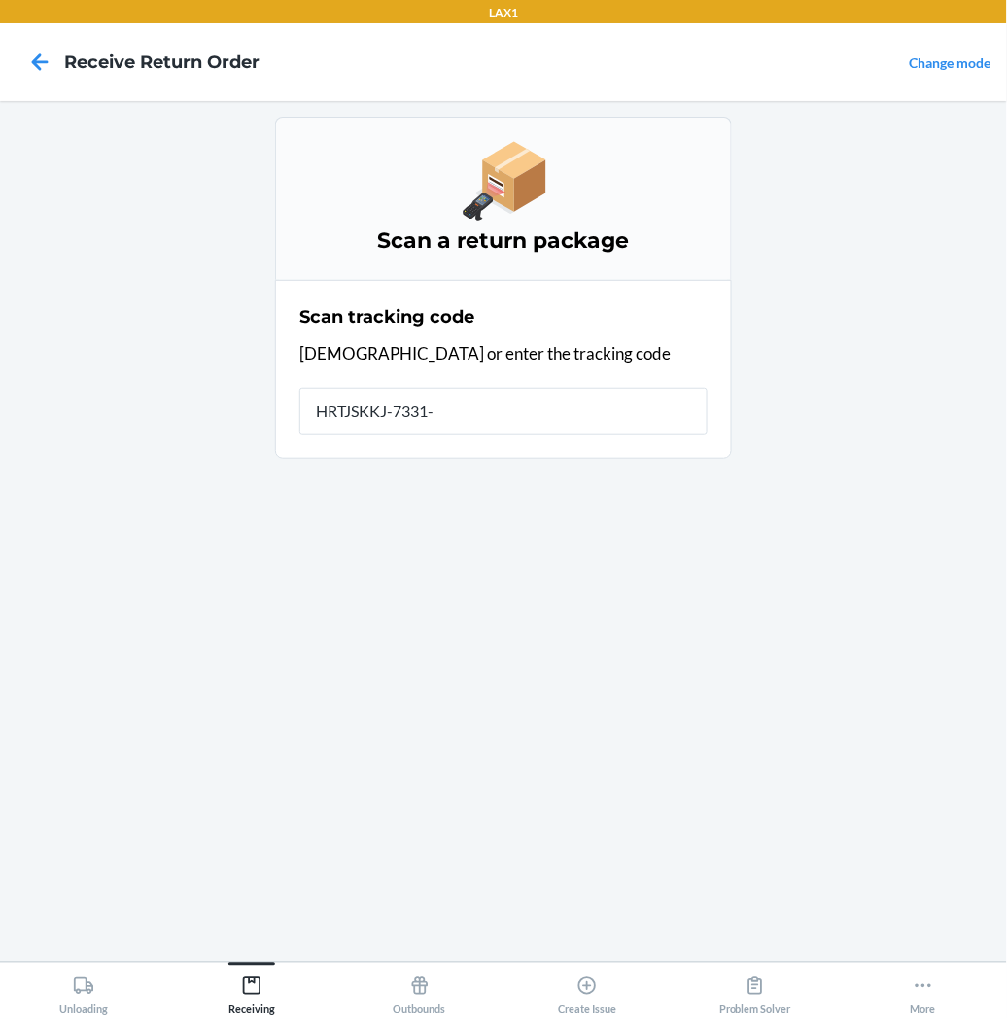
type input "HRTJSKKJ-7331-1"
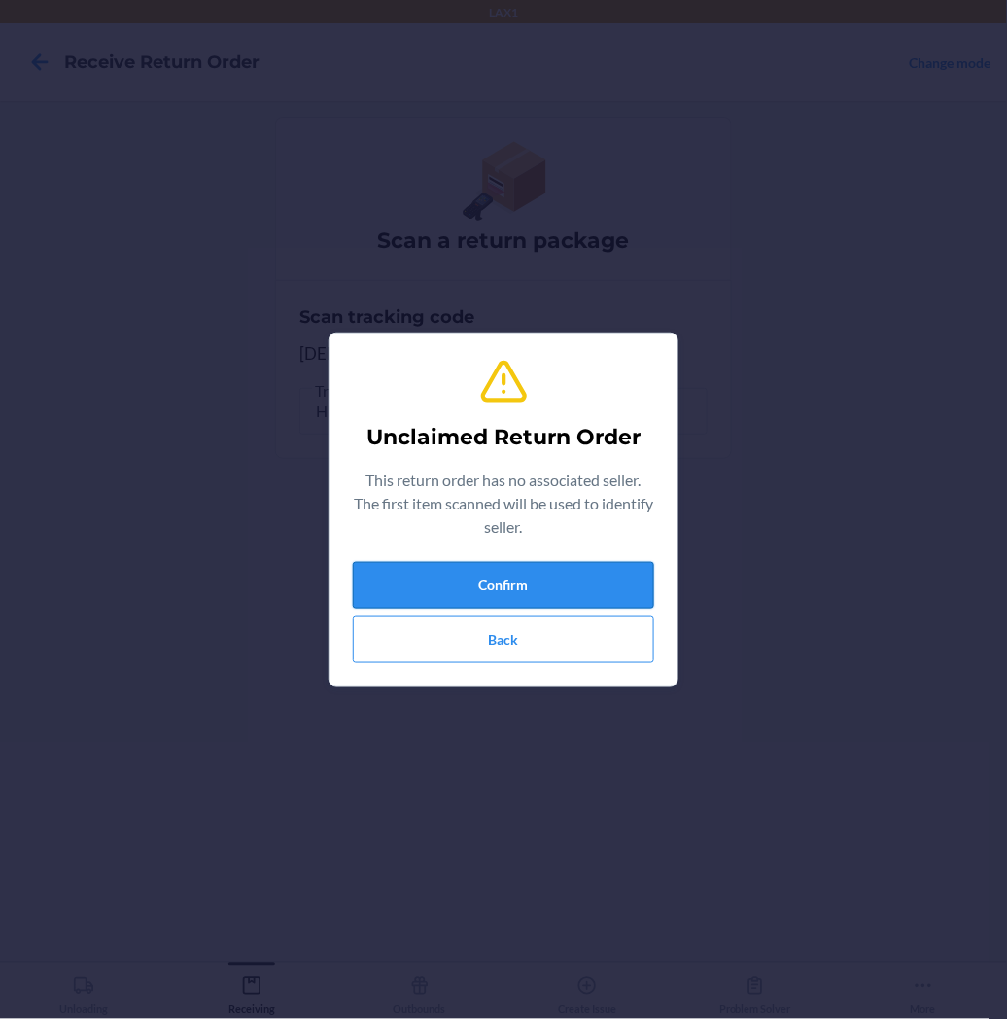
click at [402, 591] on button "Confirm" at bounding box center [503, 585] width 301 height 47
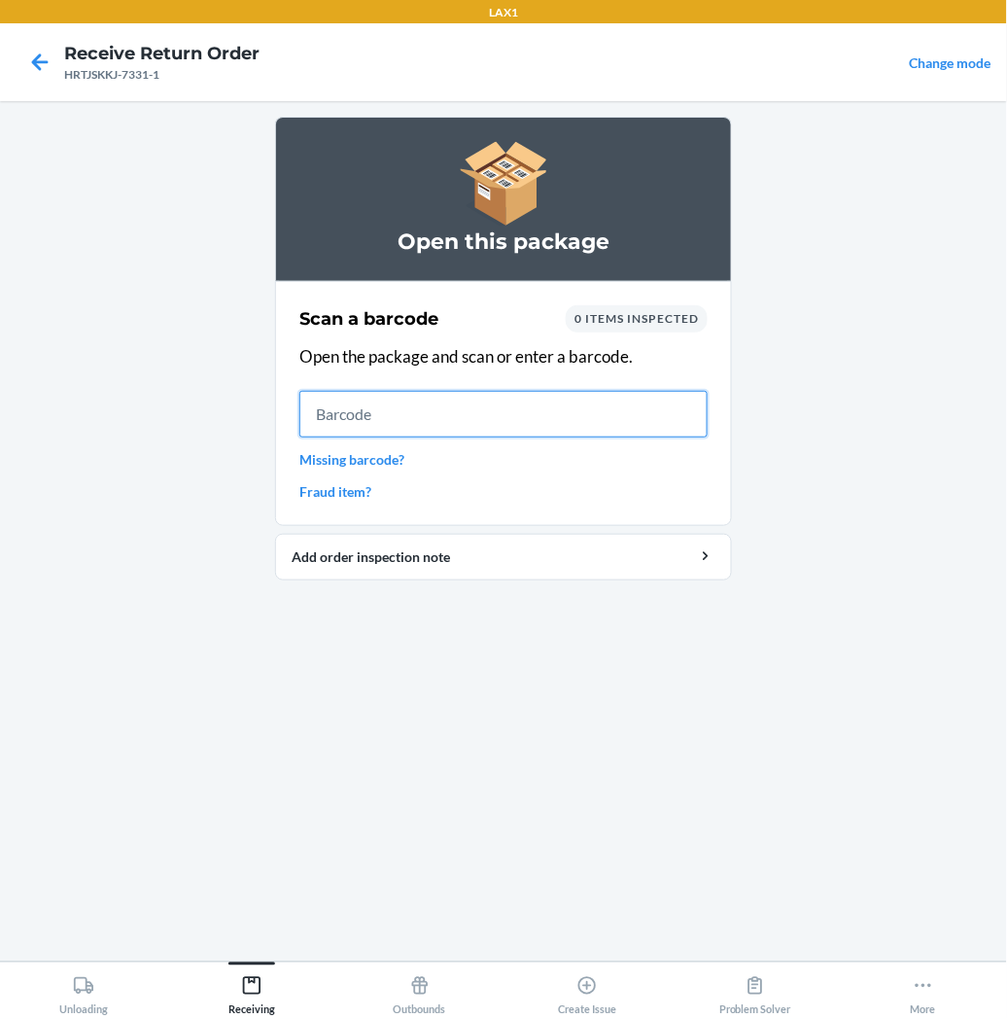
click at [354, 418] on input "text" at bounding box center [503, 414] width 408 height 47
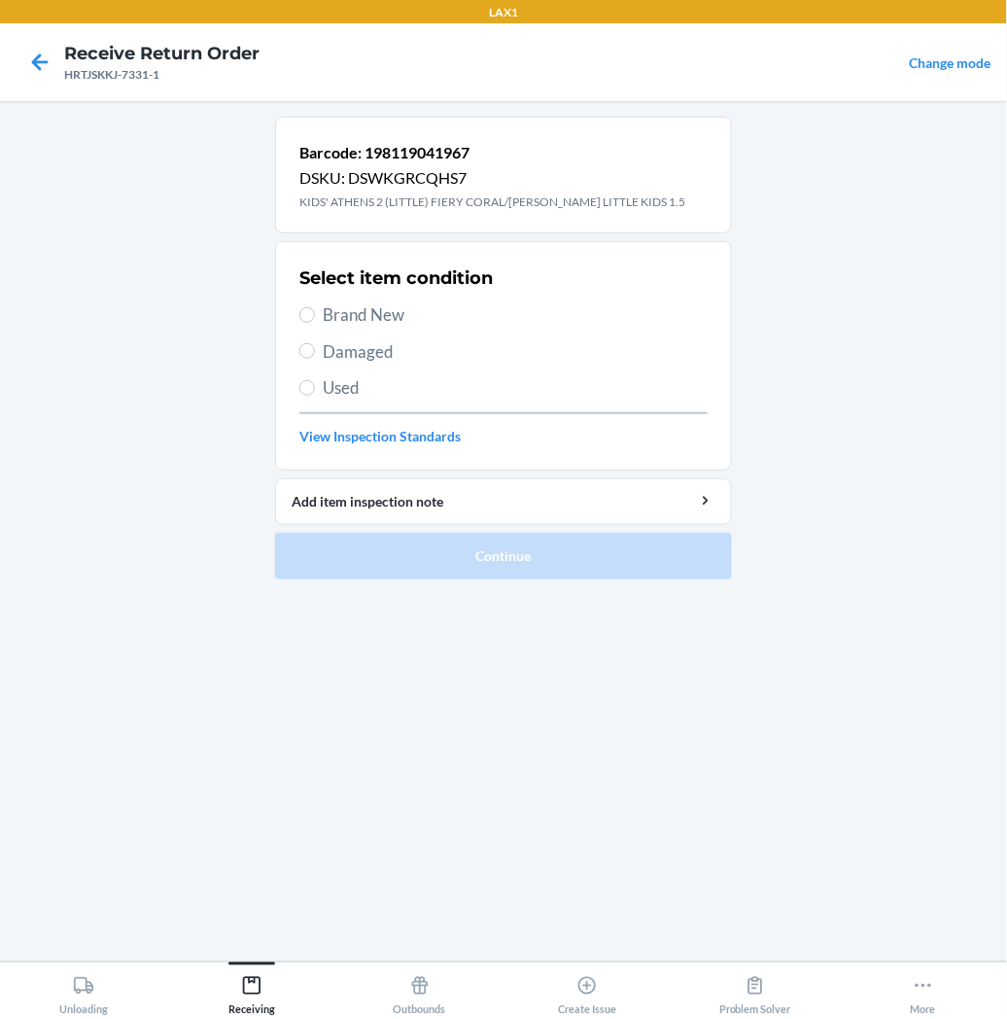
click at [309, 324] on label "Brand New" at bounding box center [503, 314] width 408 height 25
click at [309, 323] on input "Brand New" at bounding box center [307, 315] width 16 height 16
radio input "true"
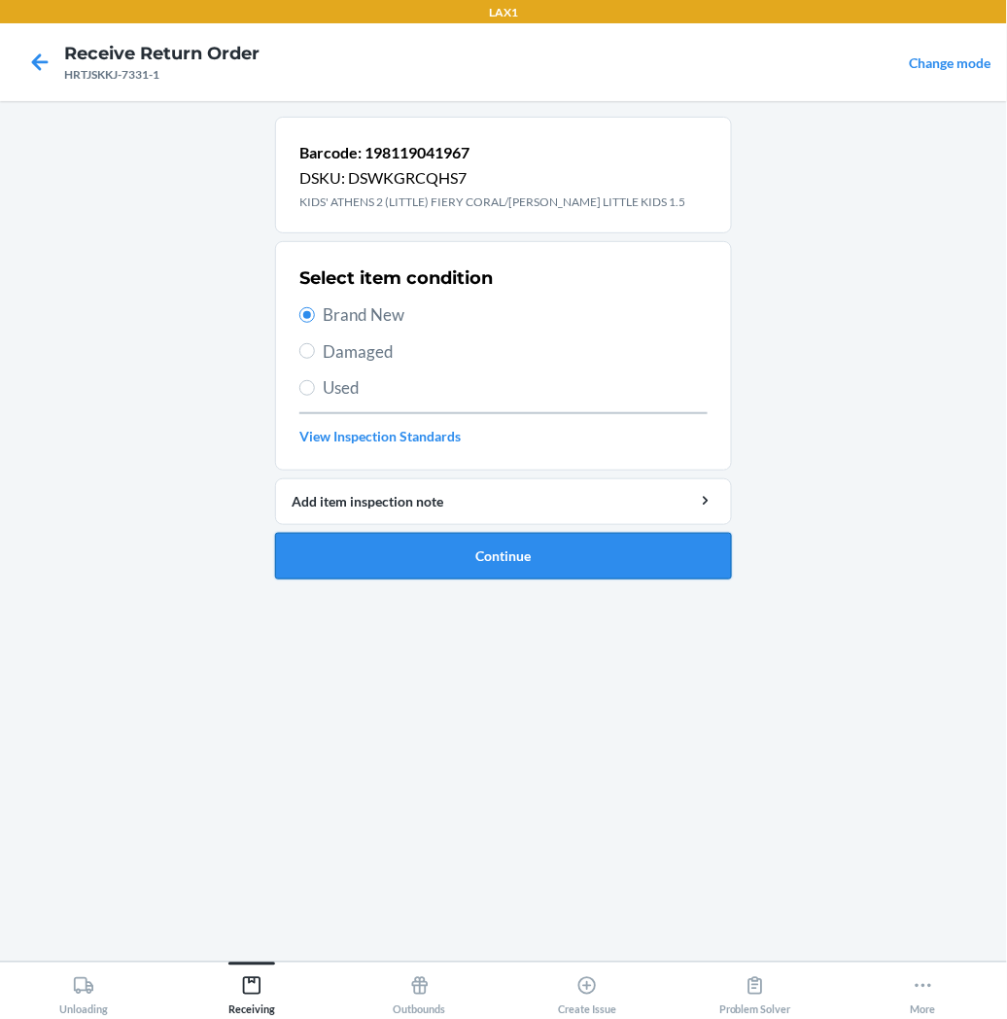
click at [347, 547] on button "Continue" at bounding box center [503, 556] width 457 height 47
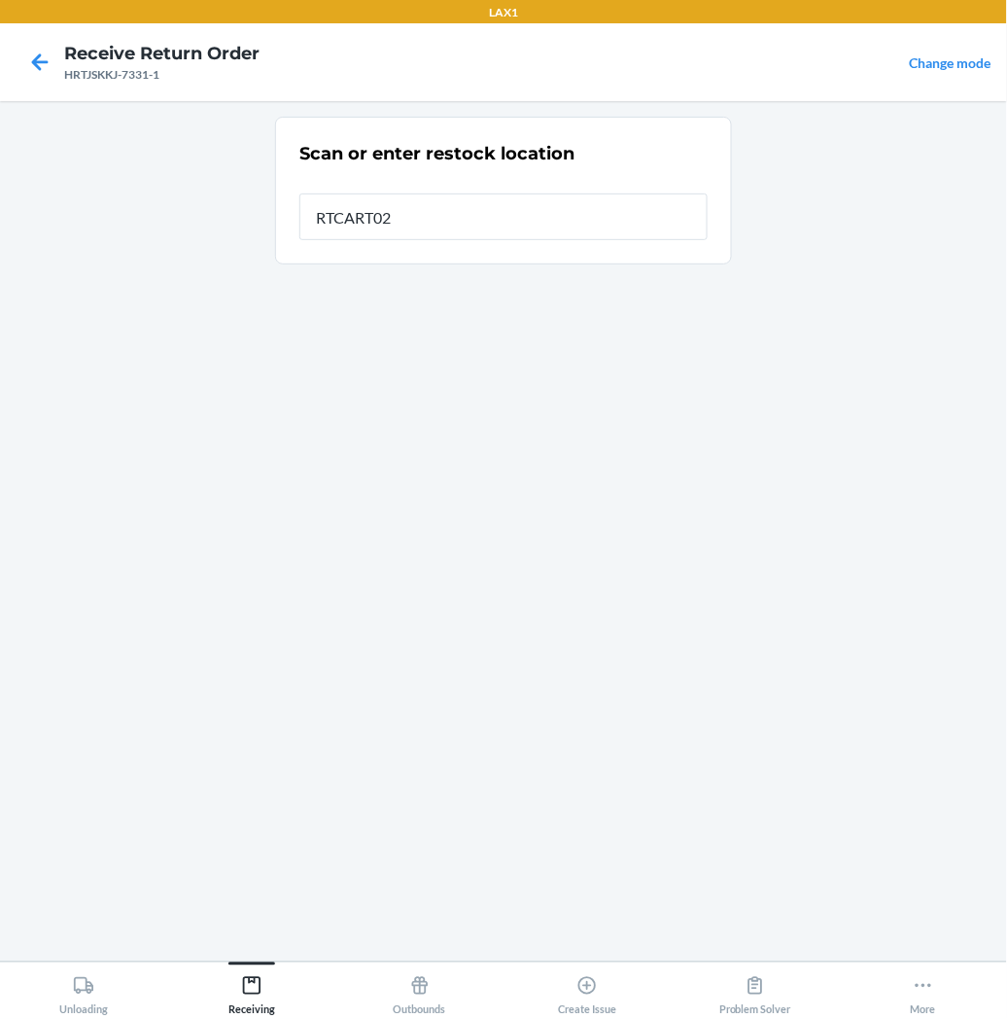
type input "RTCART027"
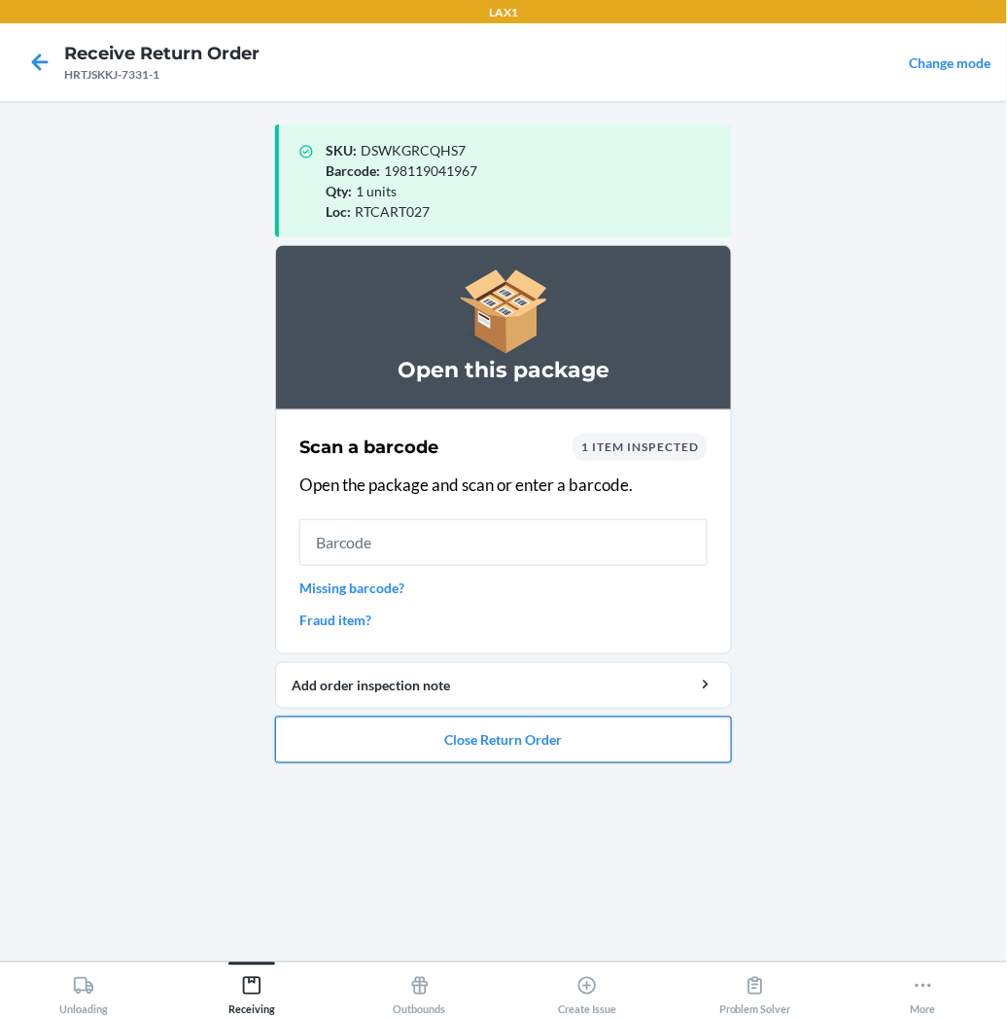
click at [385, 743] on button "Close Return Order" at bounding box center [503, 740] width 457 height 47
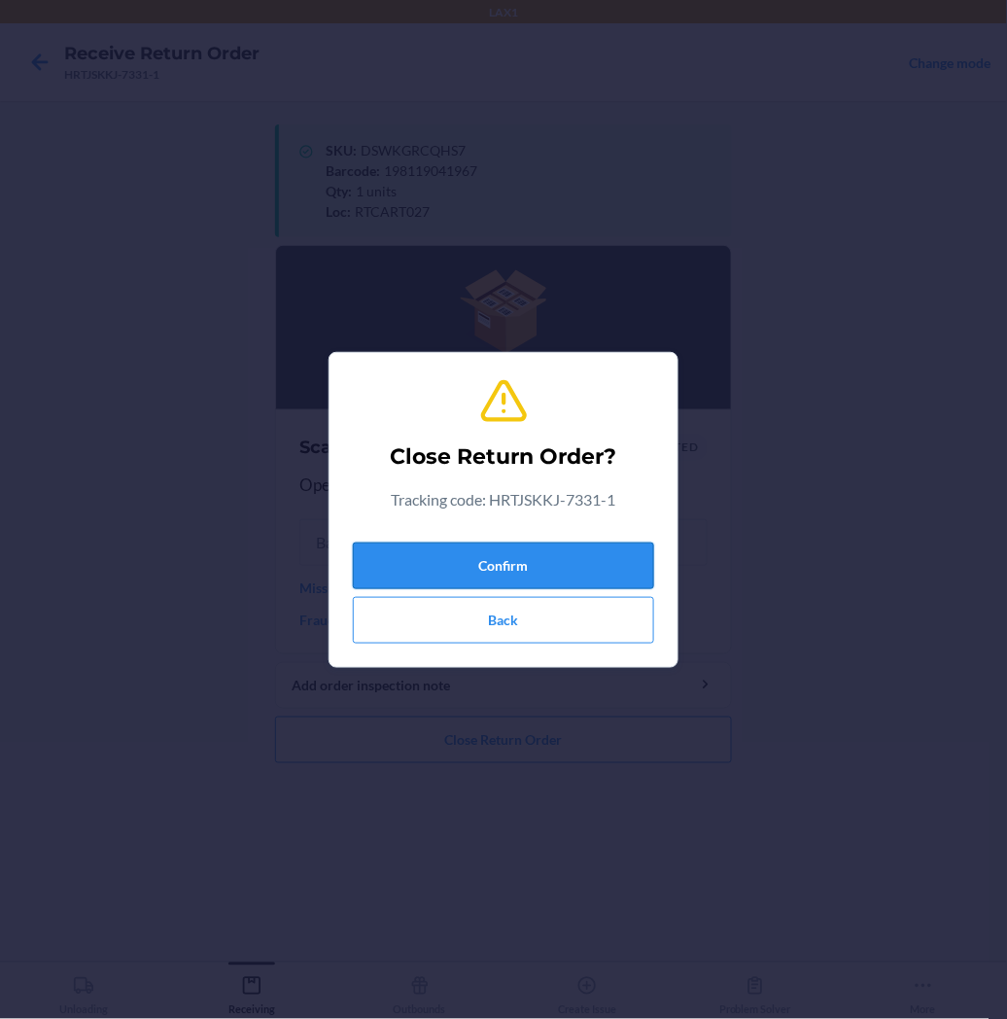
click at [483, 565] on button "Confirm" at bounding box center [503, 566] width 301 height 47
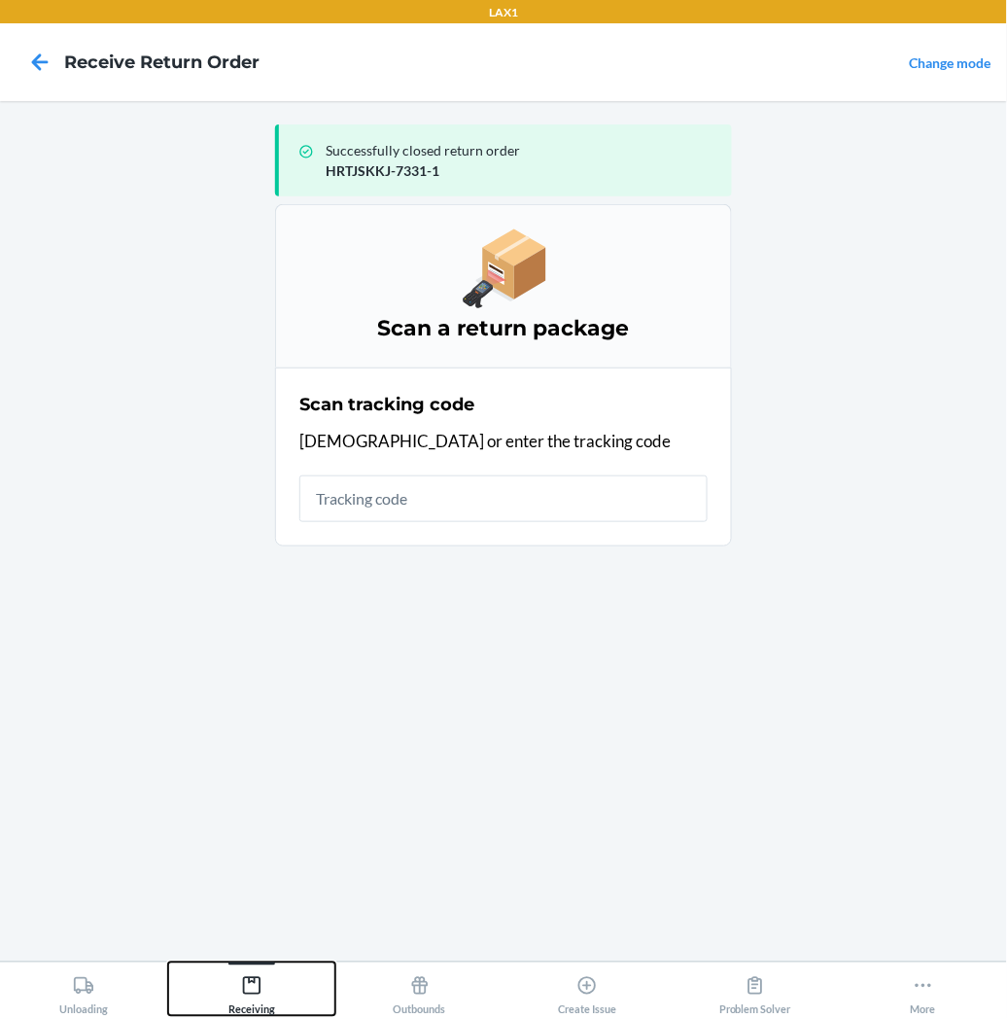
click at [253, 985] on icon at bounding box center [251, 985] width 21 height 21
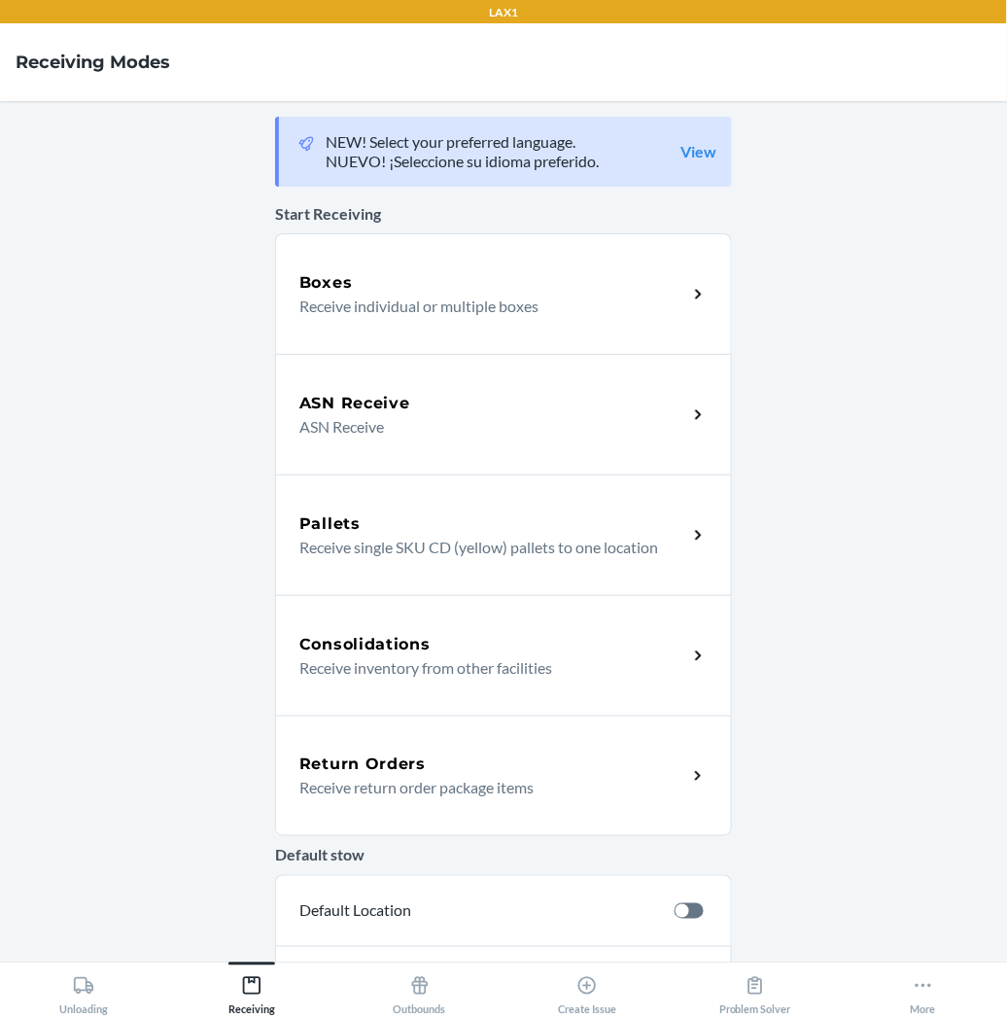
click at [421, 774] on div "Return Orders" at bounding box center [493, 764] width 388 height 23
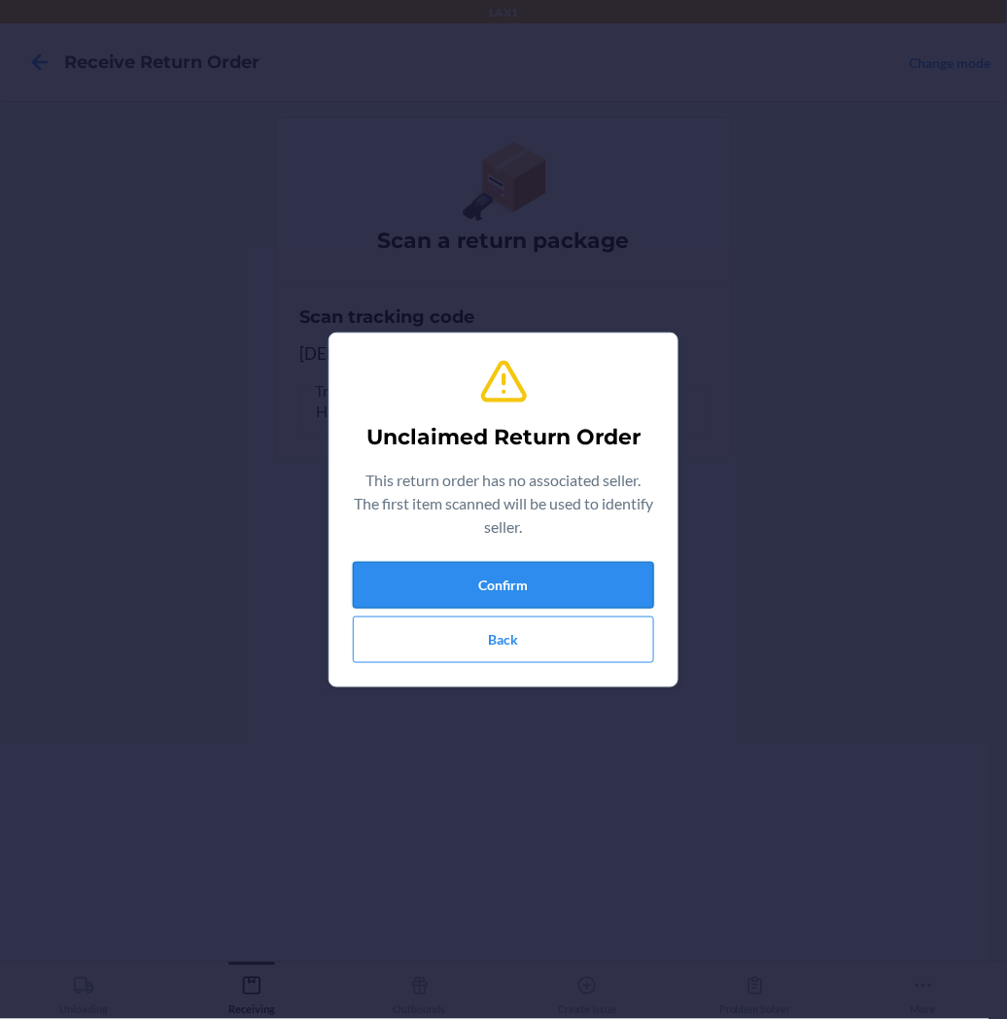
click at [535, 596] on button "Confirm" at bounding box center [503, 585] width 301 height 47
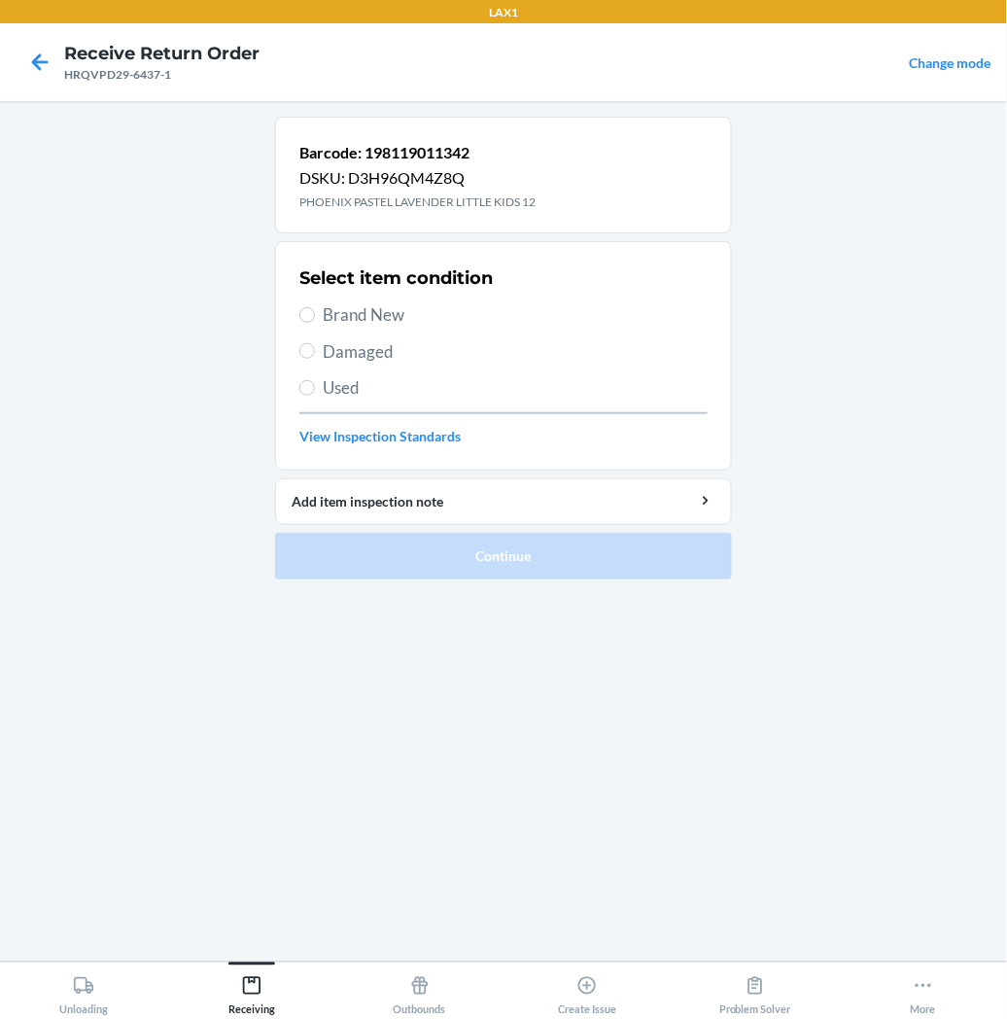
click at [298, 647] on div "Barcode: 198119011342 DSKU: D3H96QM4Z8Q PHOENIX PASTEL LAVENDER LITTLE KIDS 12 …" at bounding box center [503, 531] width 457 height 829
click at [316, 324] on label "Brand New" at bounding box center [503, 314] width 408 height 25
click at [315, 323] on input "Brand New" at bounding box center [307, 315] width 16 height 16
radio input "true"
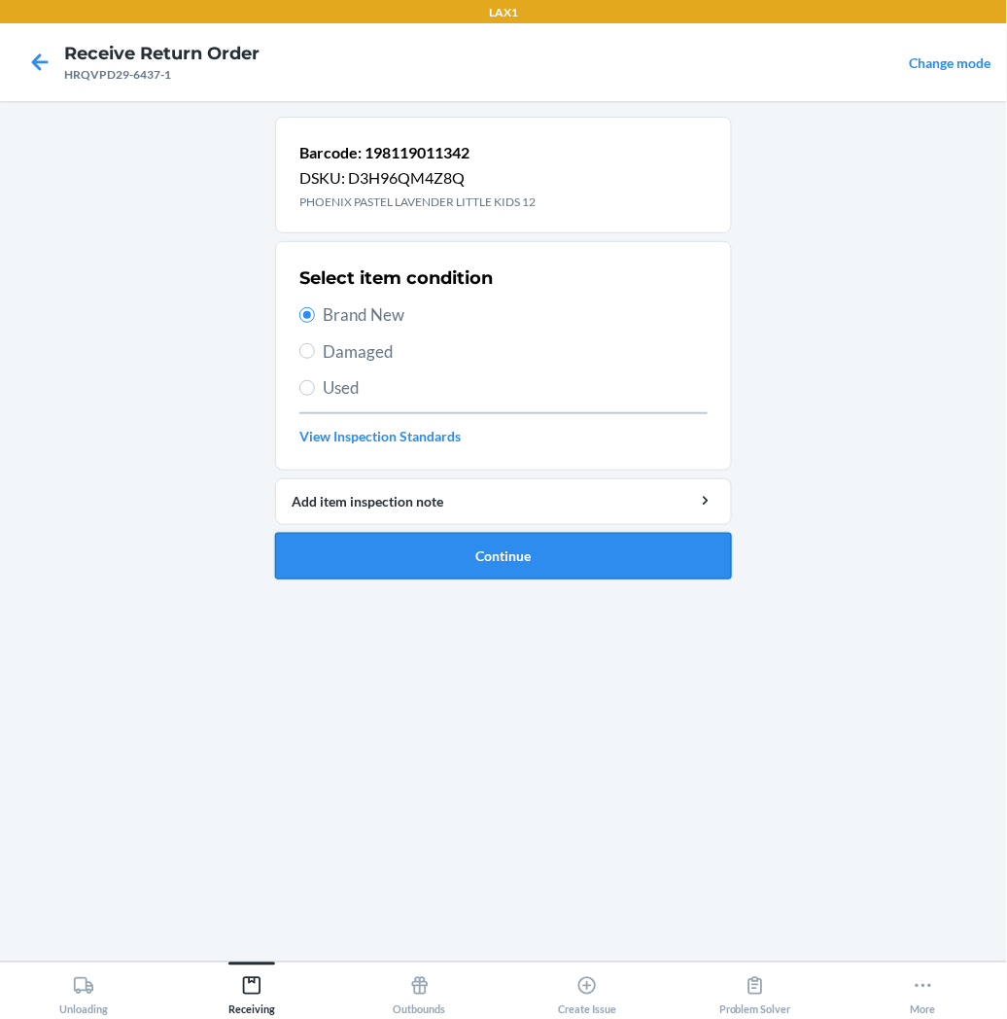
click at [344, 550] on button "Continue" at bounding box center [503, 556] width 457 height 47
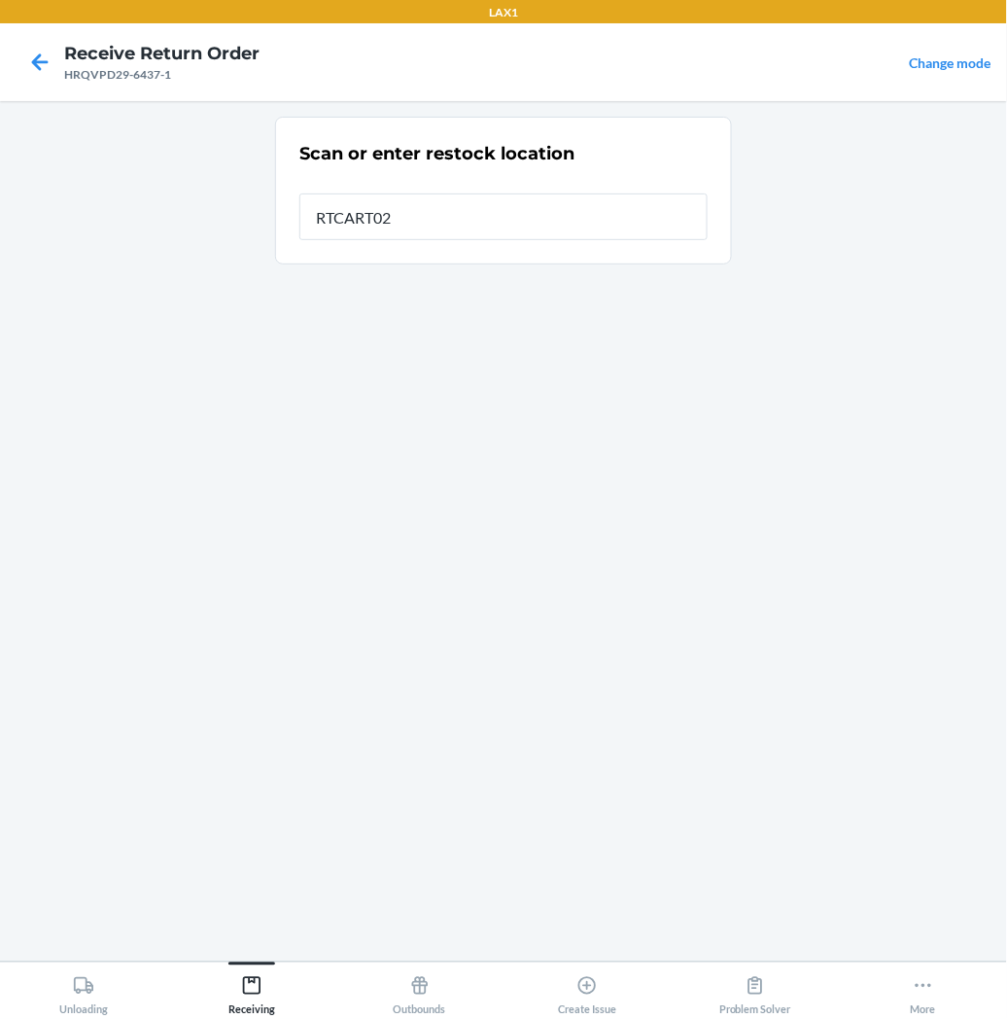
type input "RTCART027"
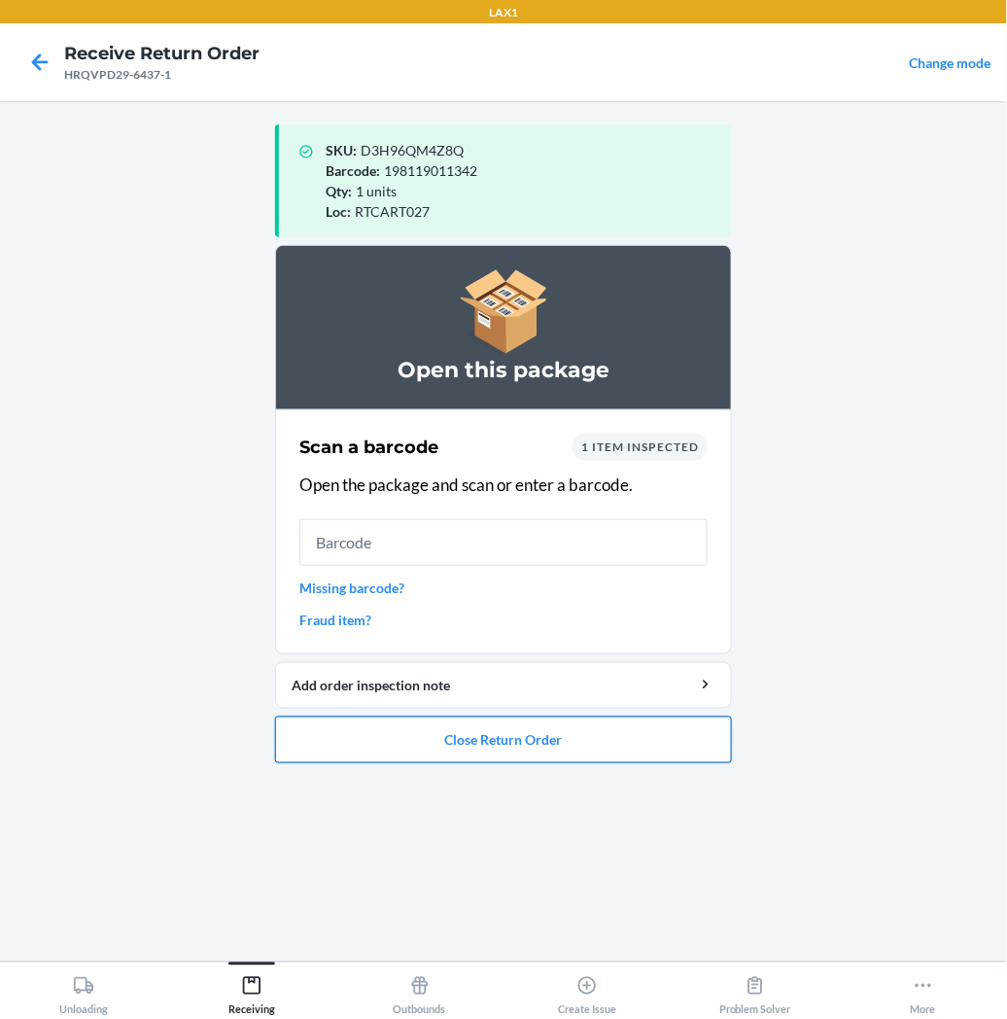
click at [450, 737] on button "Close Return Order" at bounding box center [503, 740] width 457 height 47
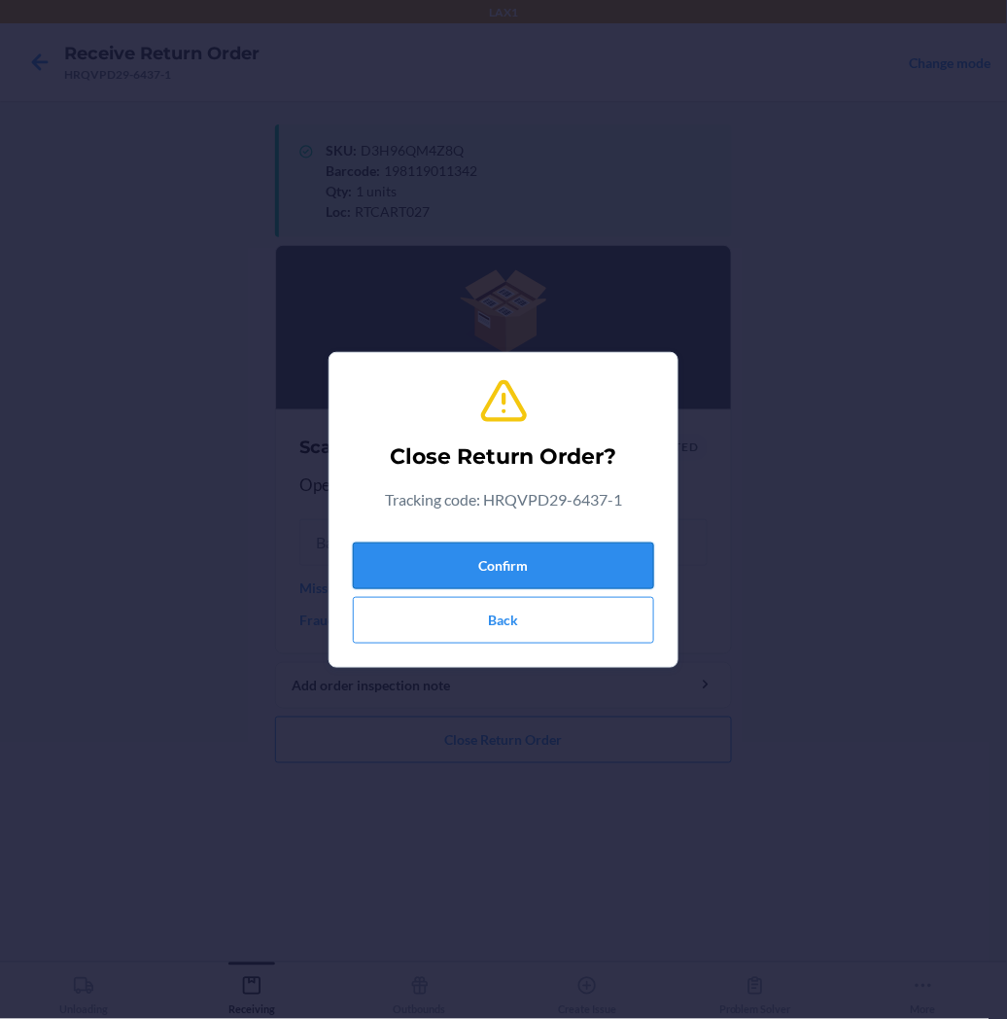
click at [486, 570] on button "Confirm" at bounding box center [503, 566] width 301 height 47
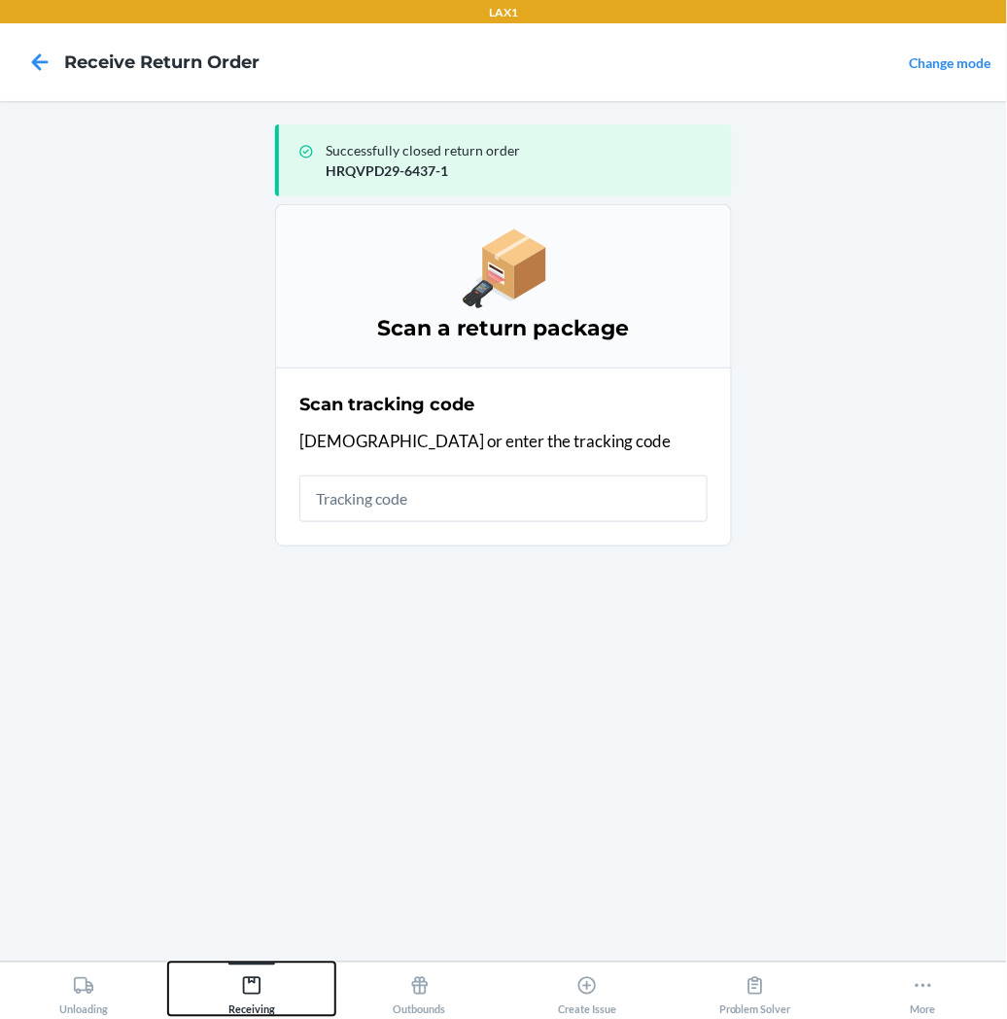
click at [255, 986] on icon at bounding box center [251, 985] width 21 height 21
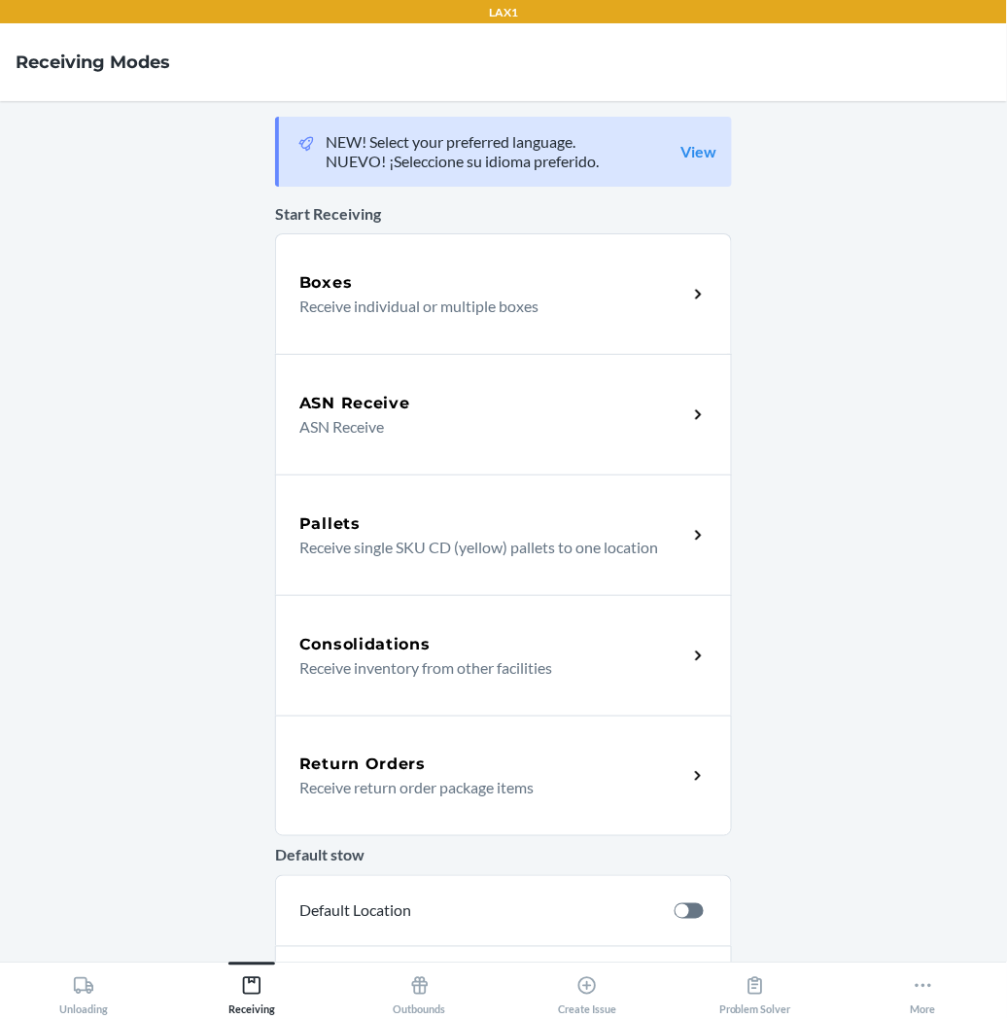
click at [367, 792] on p "Receive return order package items" at bounding box center [485, 787] width 372 height 23
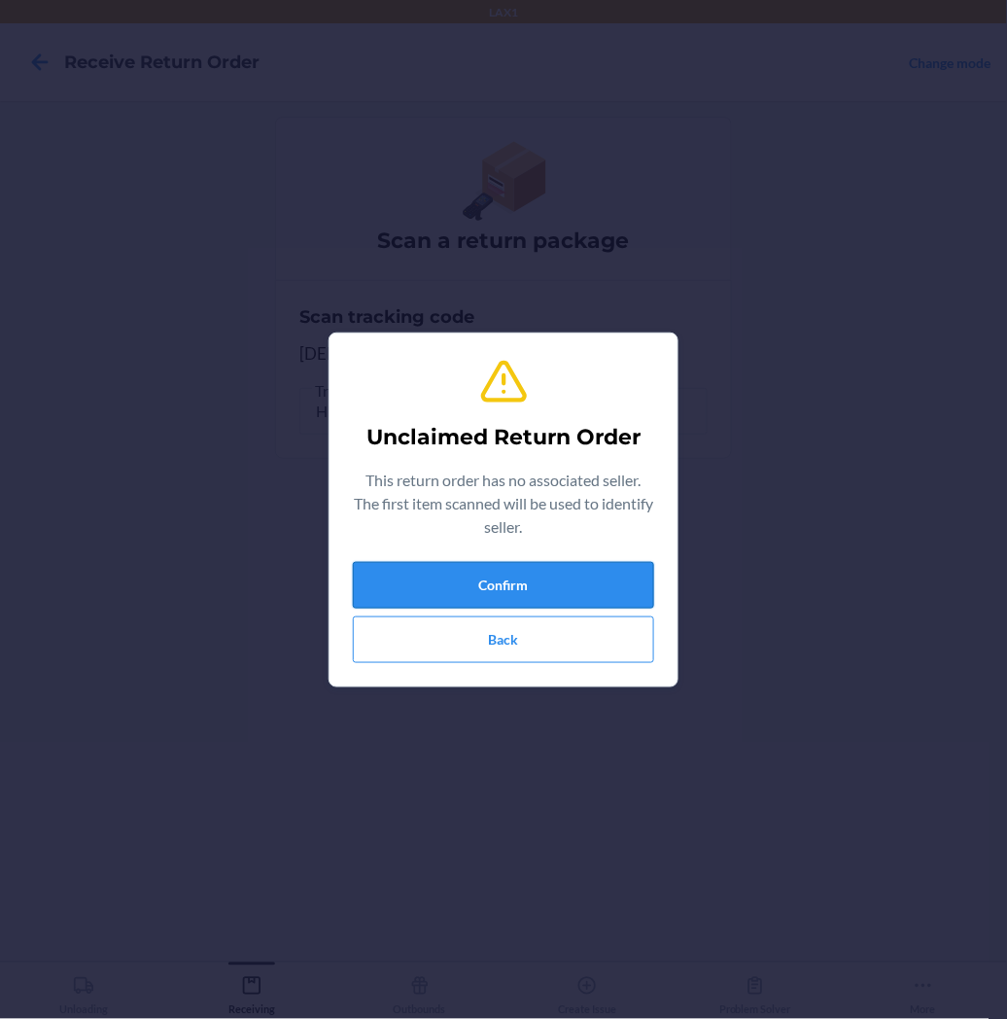
click at [413, 590] on button "Confirm" at bounding box center [503, 585] width 301 height 47
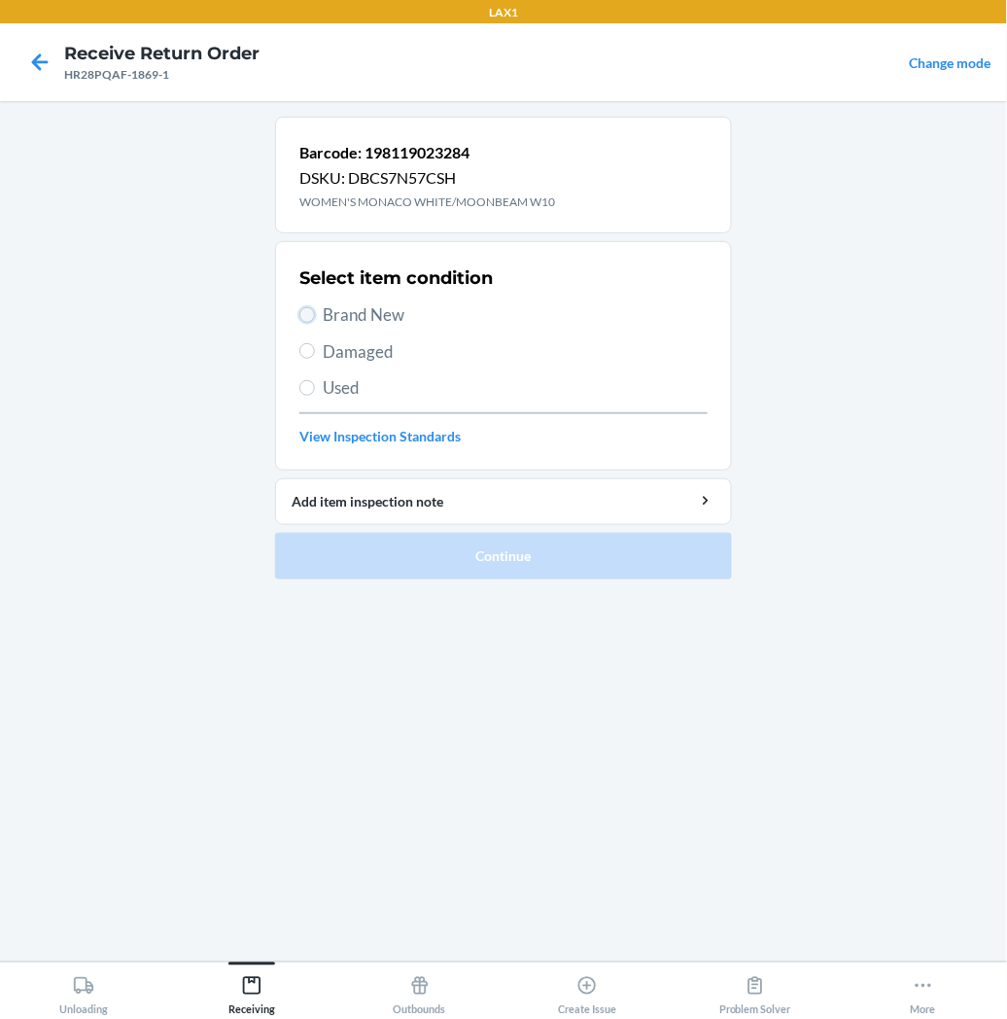
click at [303, 307] on input "Brand New" at bounding box center [307, 315] width 16 height 16
radio input "true"
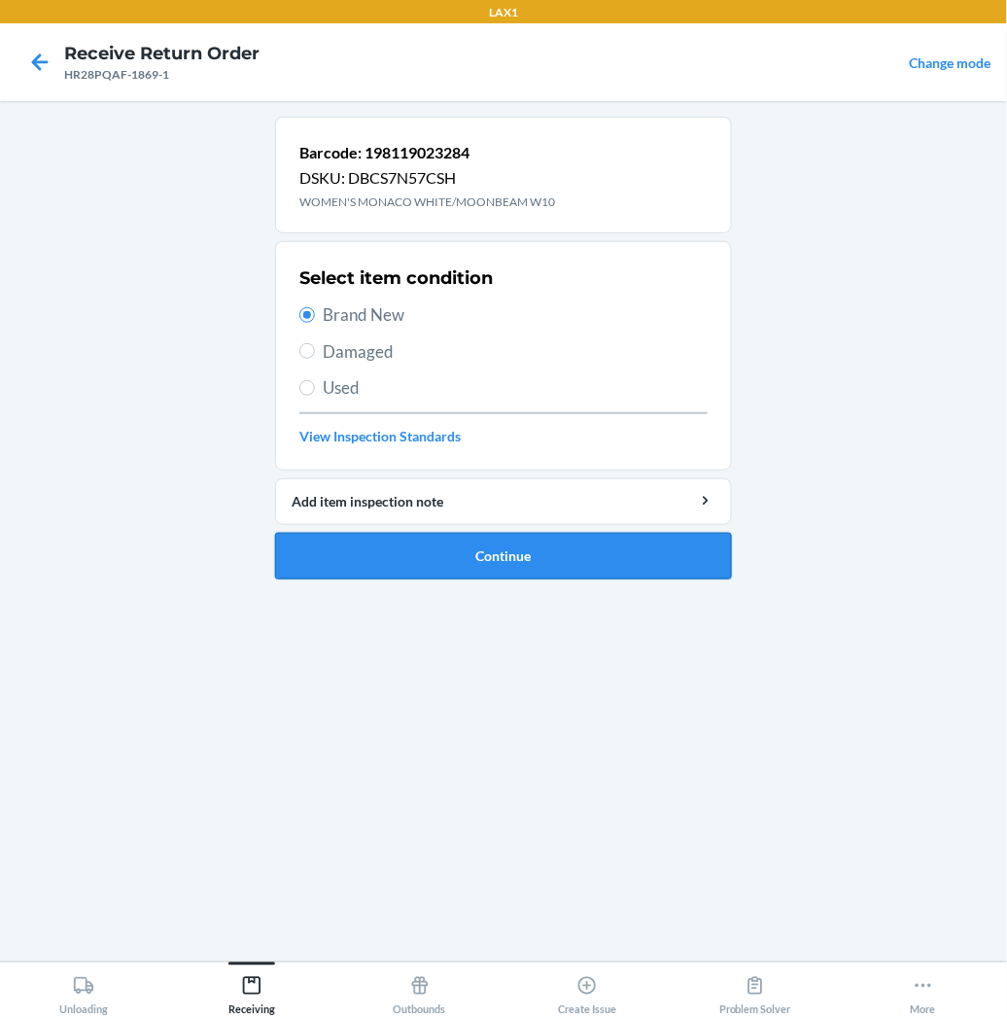
click at [412, 555] on button "Continue" at bounding box center [503, 556] width 457 height 47
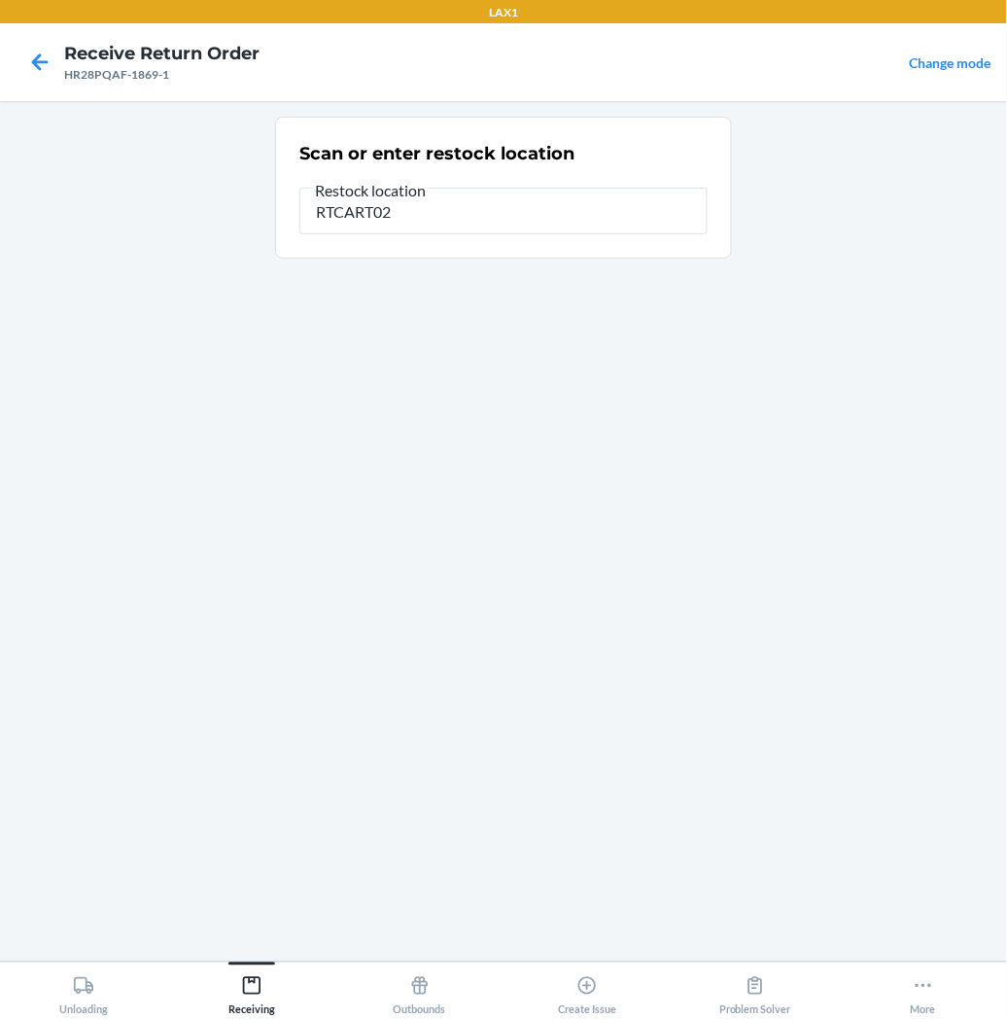
type input "RTCART027"
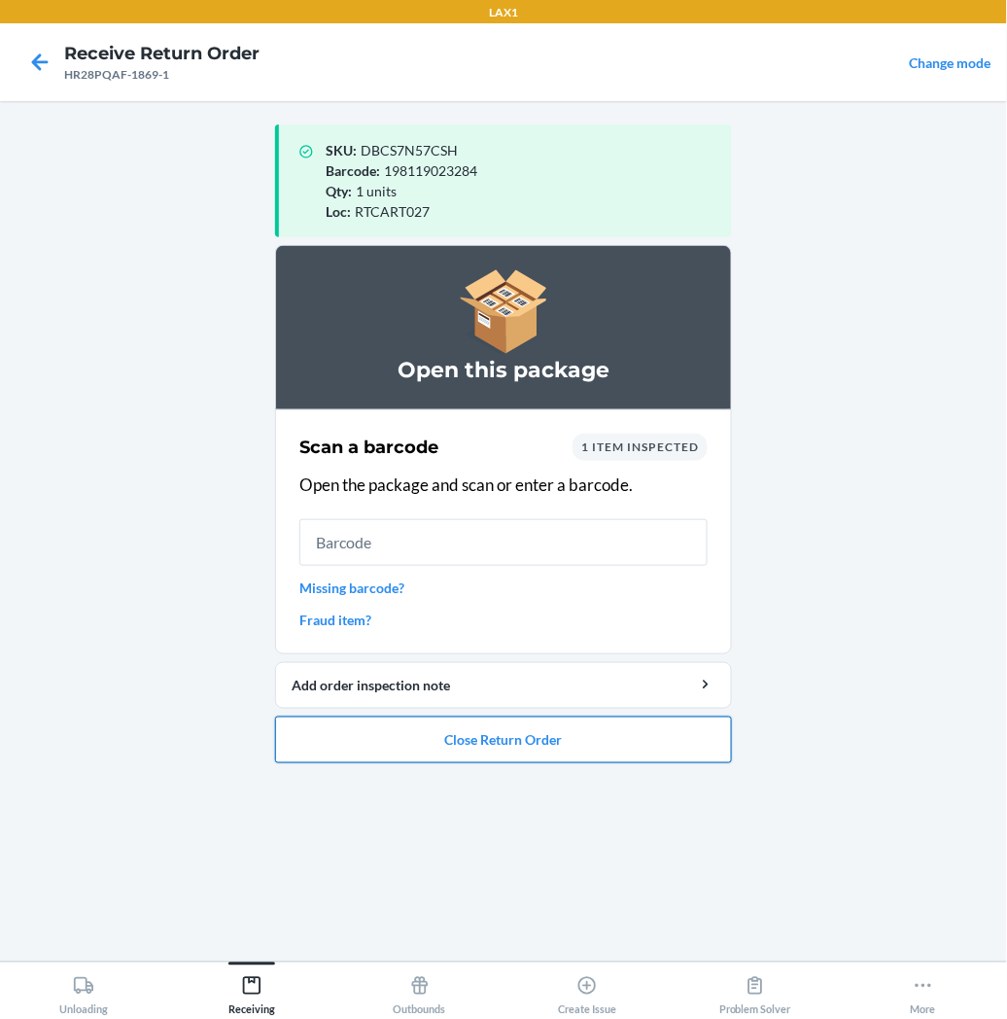
click at [472, 751] on button "Close Return Order" at bounding box center [503, 740] width 457 height 47
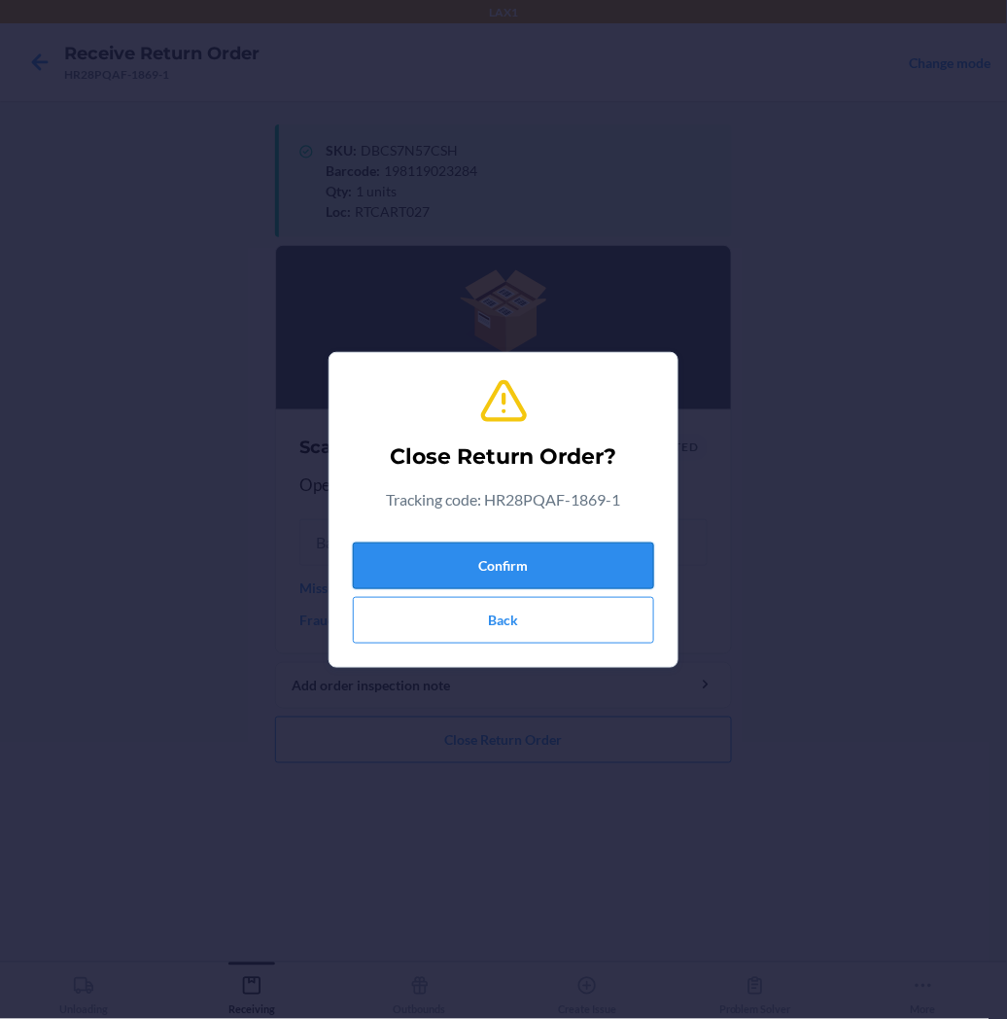
click at [541, 562] on button "Confirm" at bounding box center [503, 566] width 301 height 47
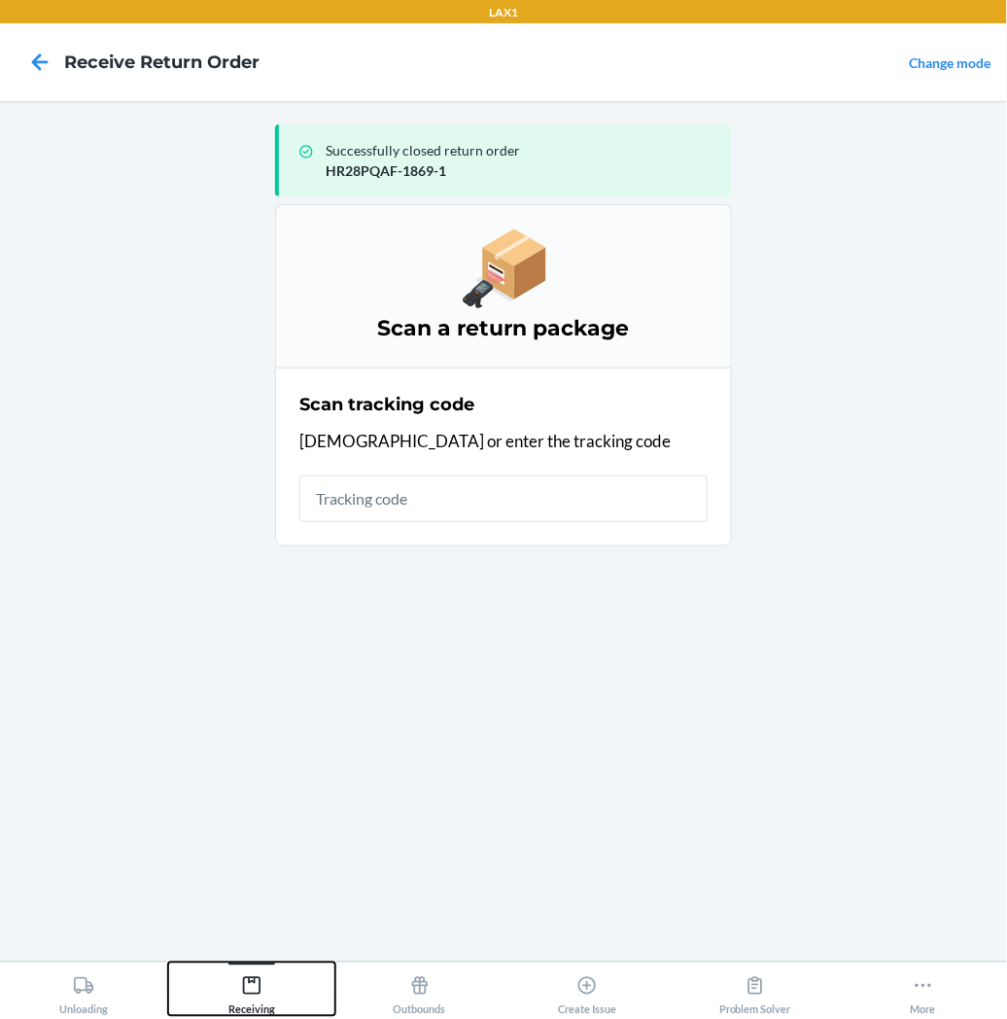
click at [251, 980] on icon at bounding box center [251, 985] width 21 height 21
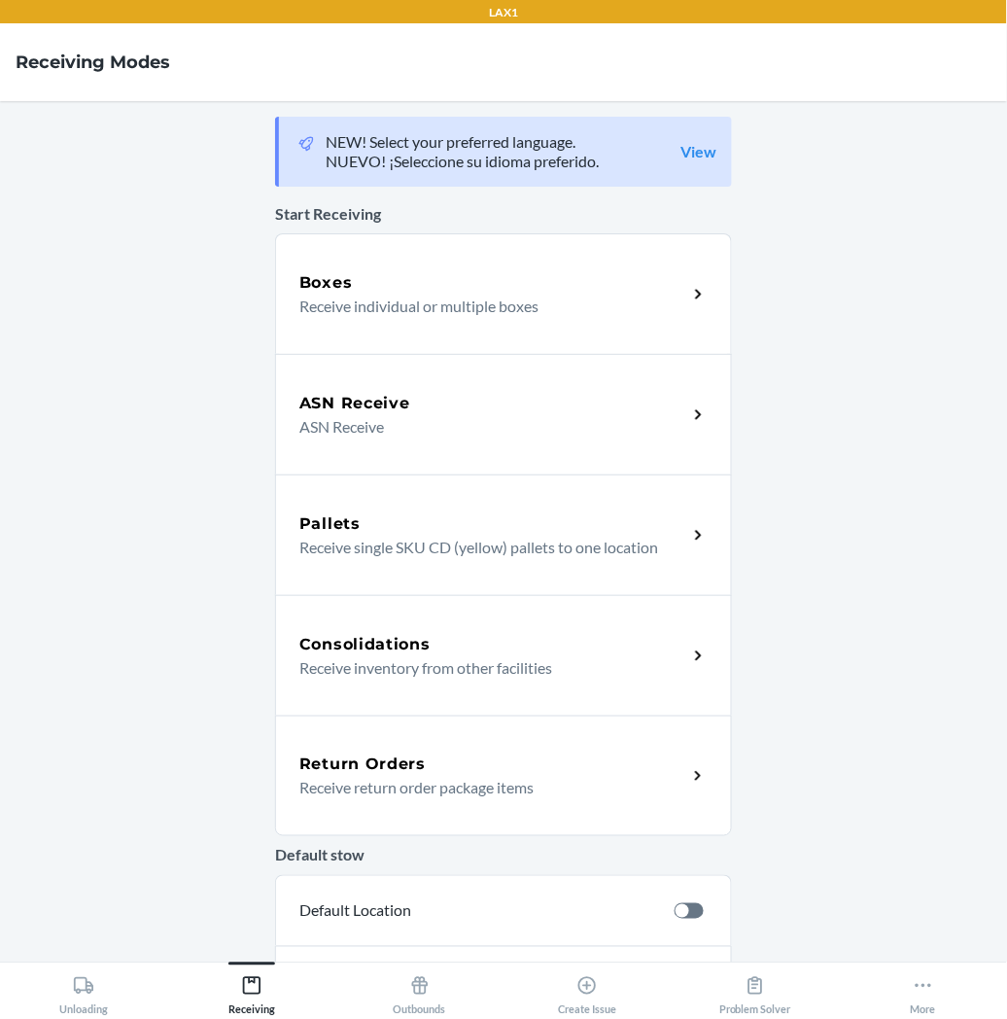
click at [425, 790] on p "Receive return order package items" at bounding box center [485, 787] width 372 height 23
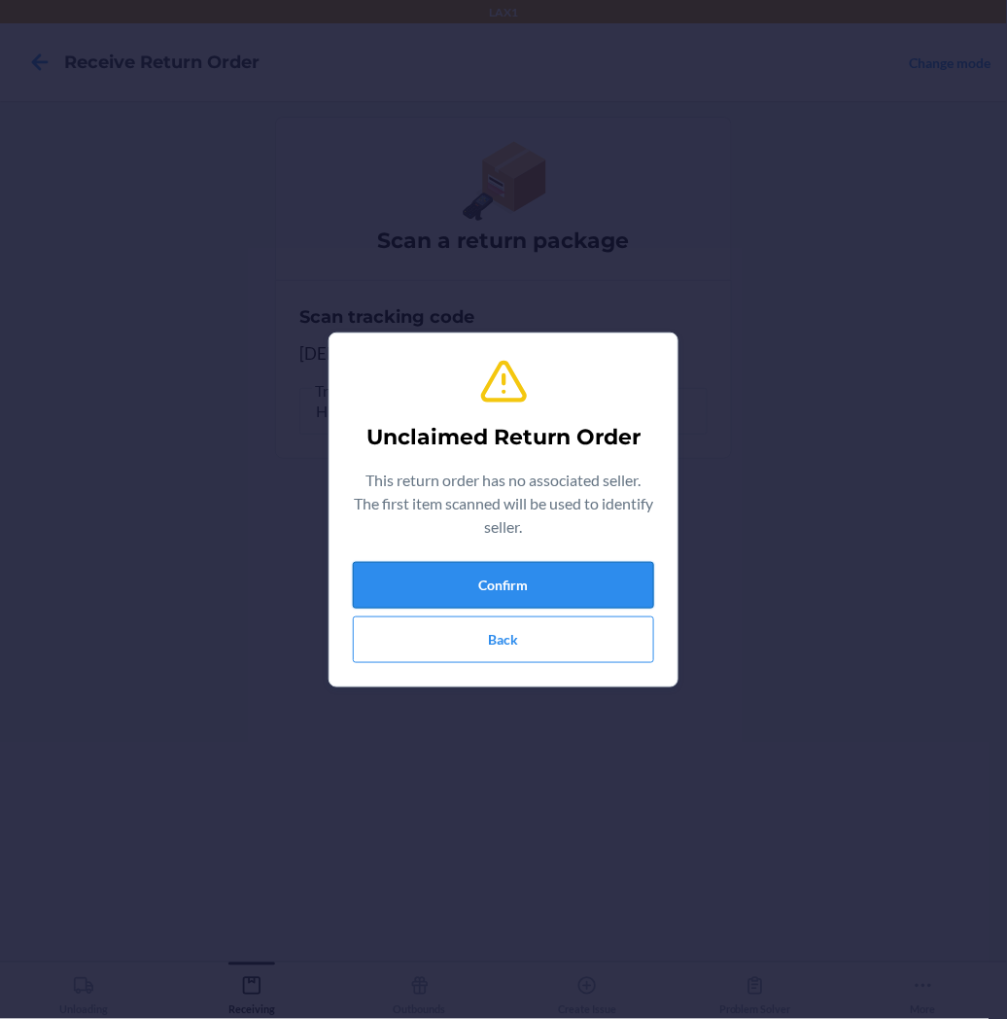
click at [477, 577] on button "Confirm" at bounding box center [503, 585] width 301 height 47
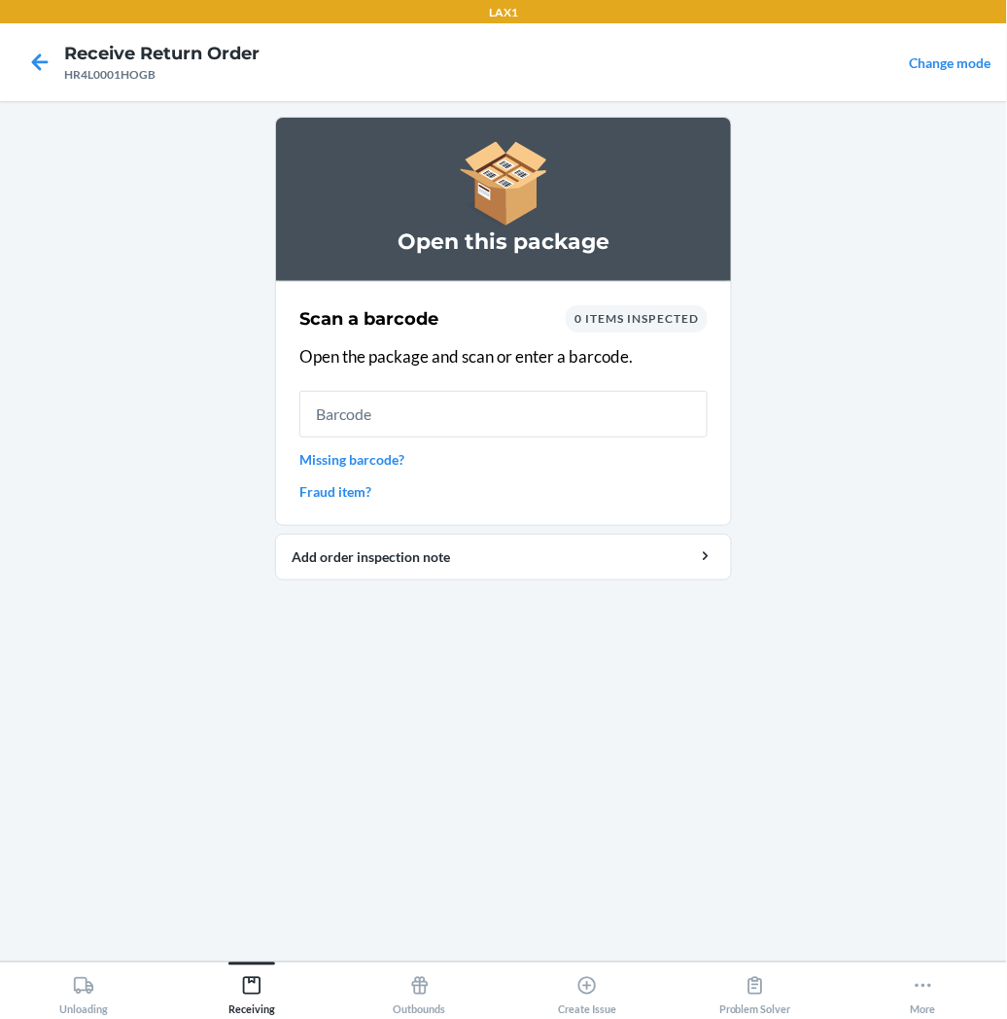
click at [264, 791] on main "Open this package Scan a barcode 0 items inspected Open the package and scan or…" at bounding box center [503, 531] width 1007 height 861
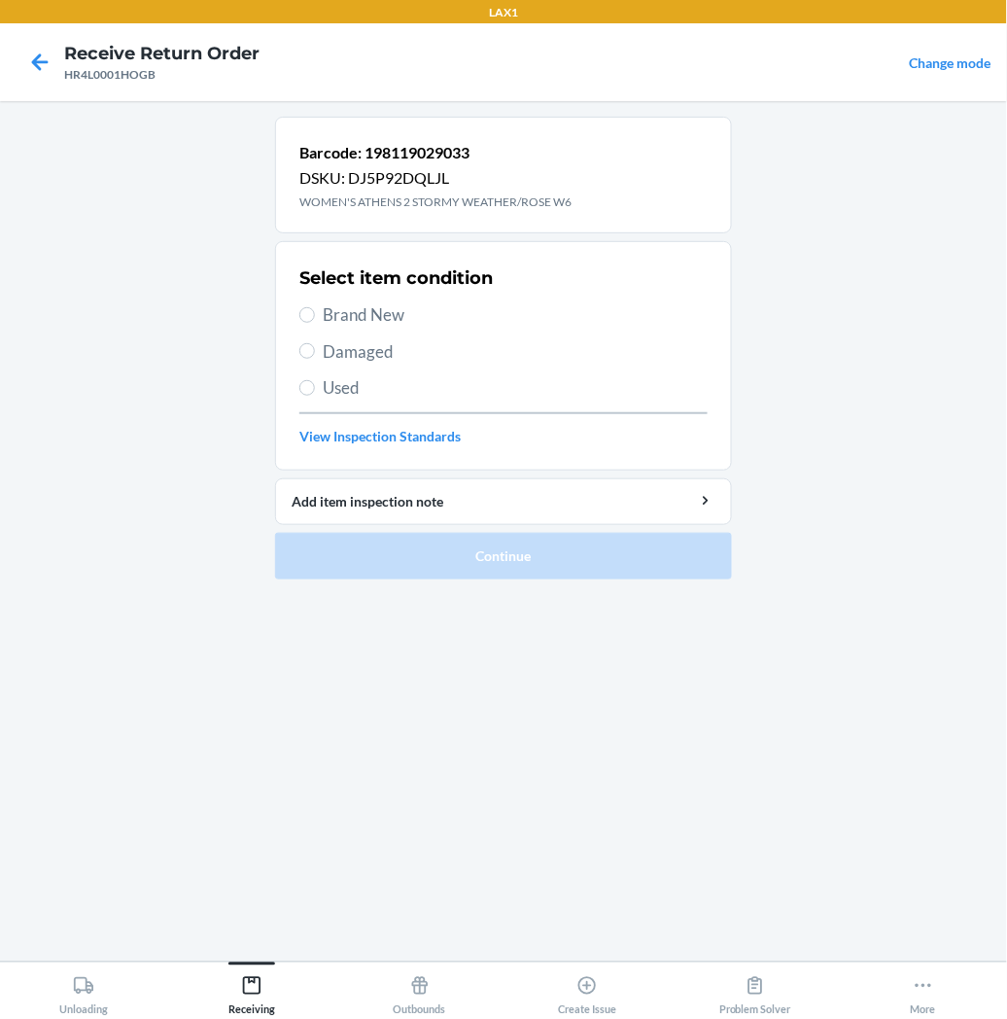
click at [315, 315] on label "Brand New" at bounding box center [503, 314] width 408 height 25
click at [315, 315] on input "Brand New" at bounding box center [307, 315] width 16 height 16
radio input "true"
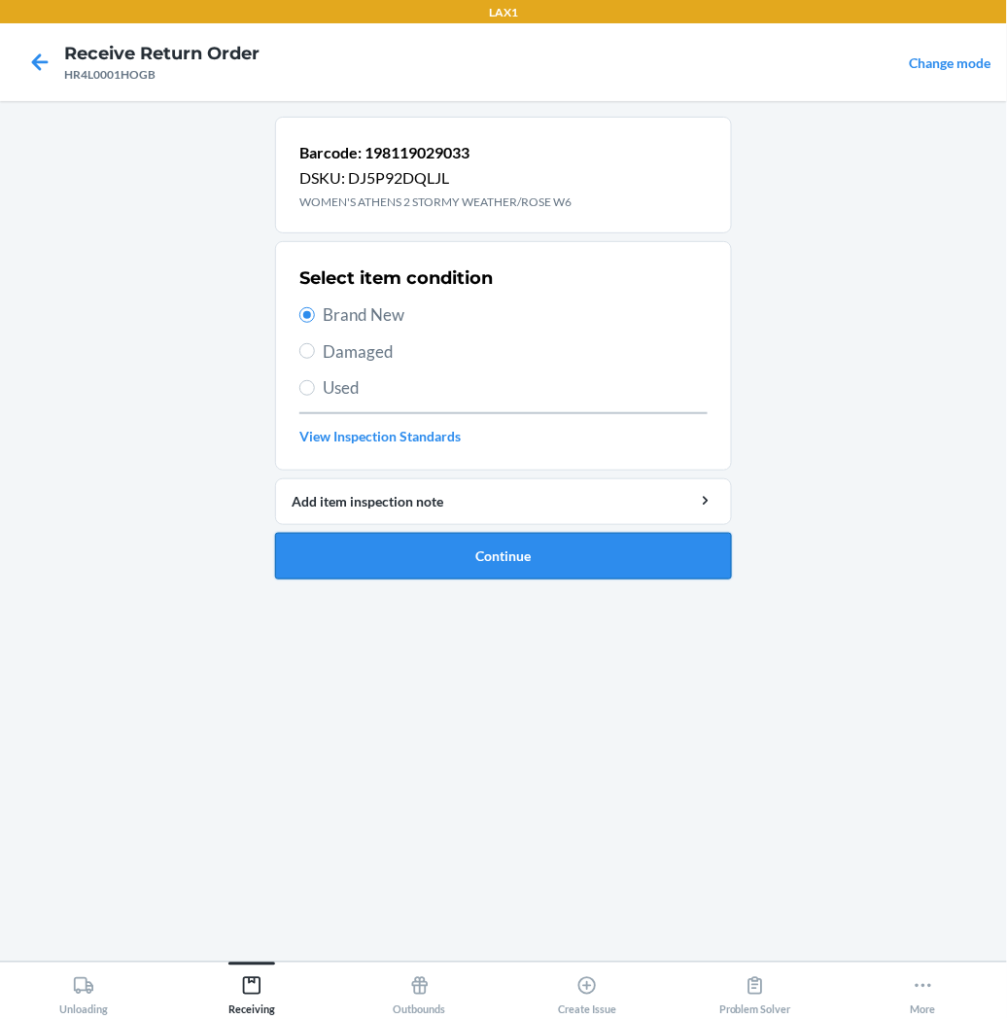
click at [335, 557] on button "Continue" at bounding box center [503, 556] width 457 height 47
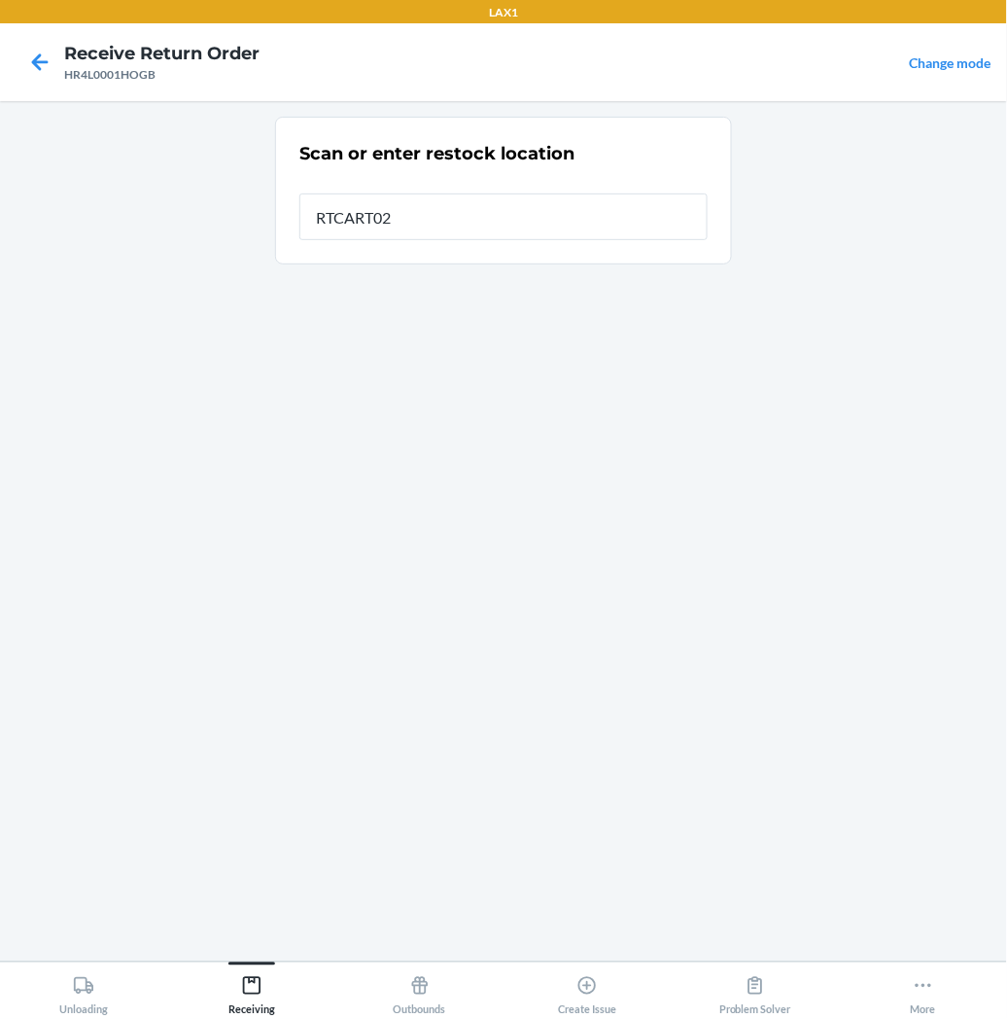
type input "RTCART027"
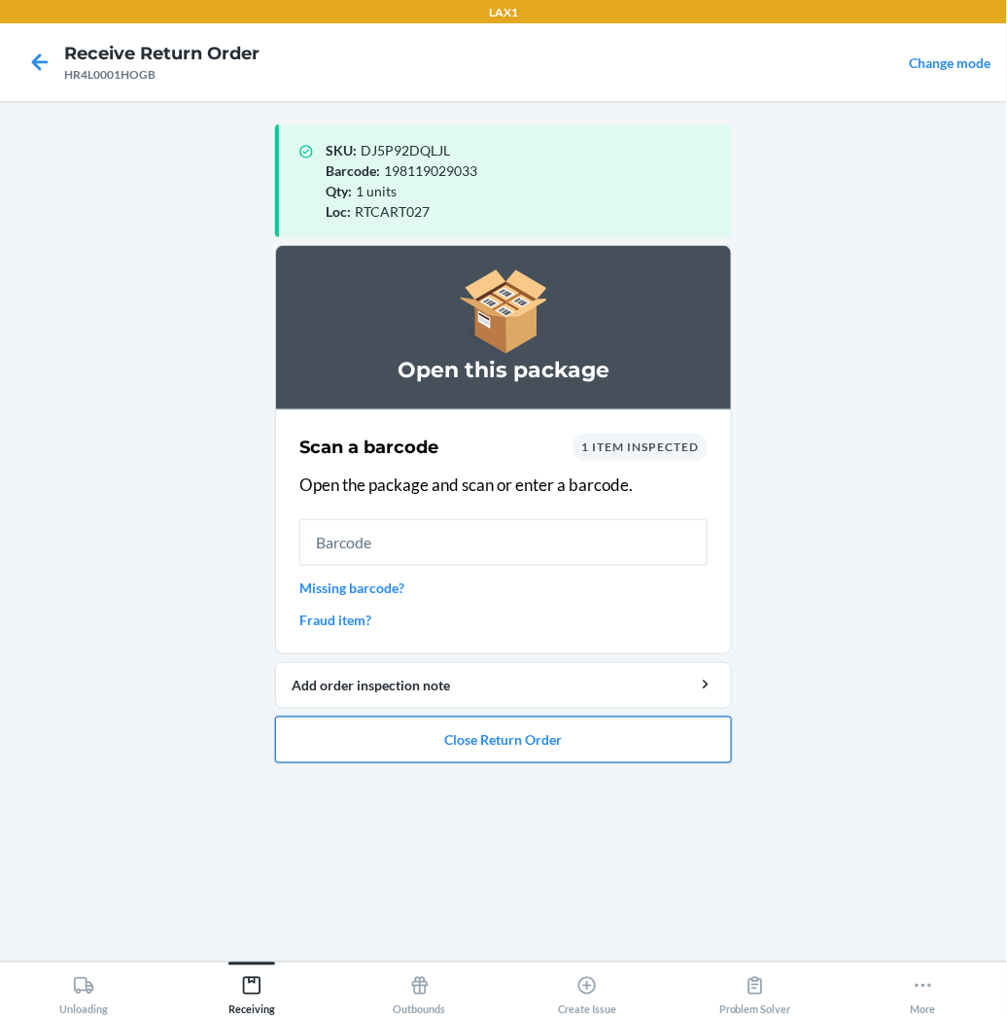
click at [356, 742] on button "Close Return Order" at bounding box center [503, 740] width 457 height 47
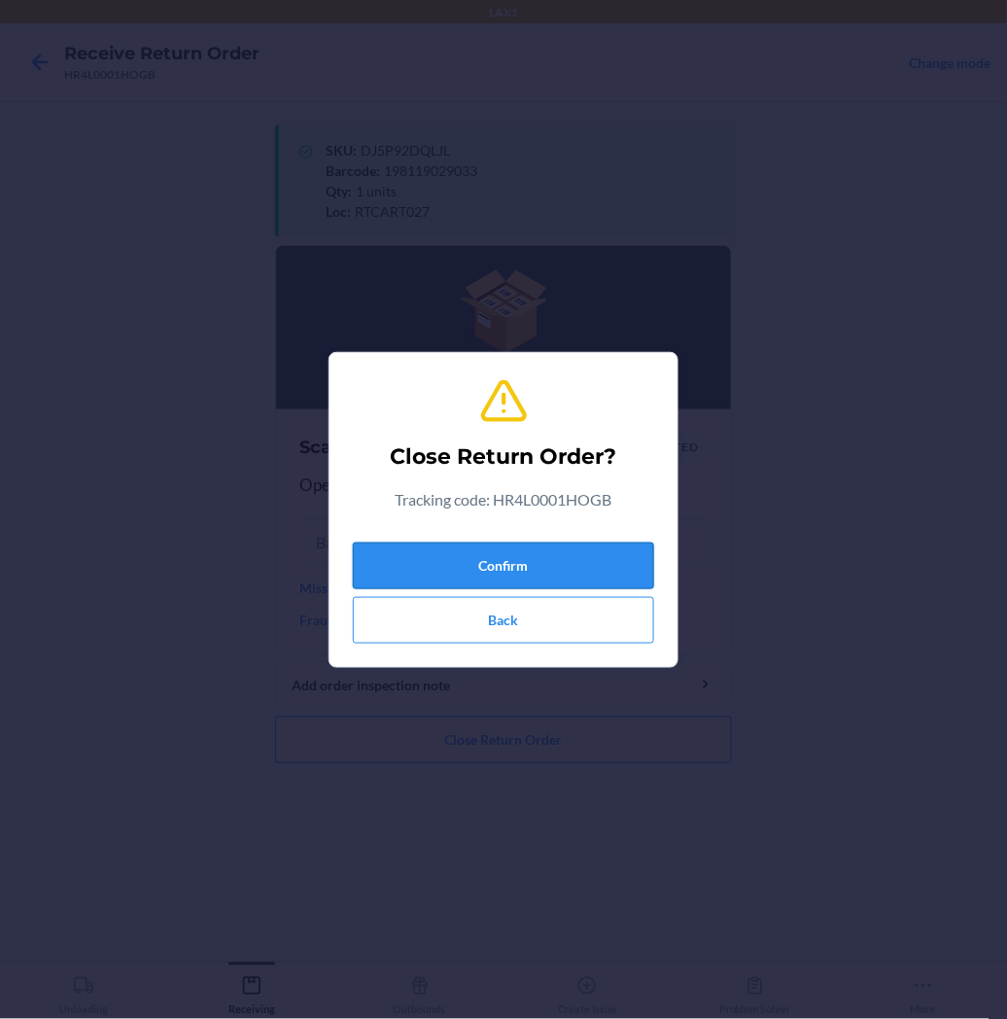
click at [500, 546] on button "Confirm" at bounding box center [503, 566] width 301 height 47
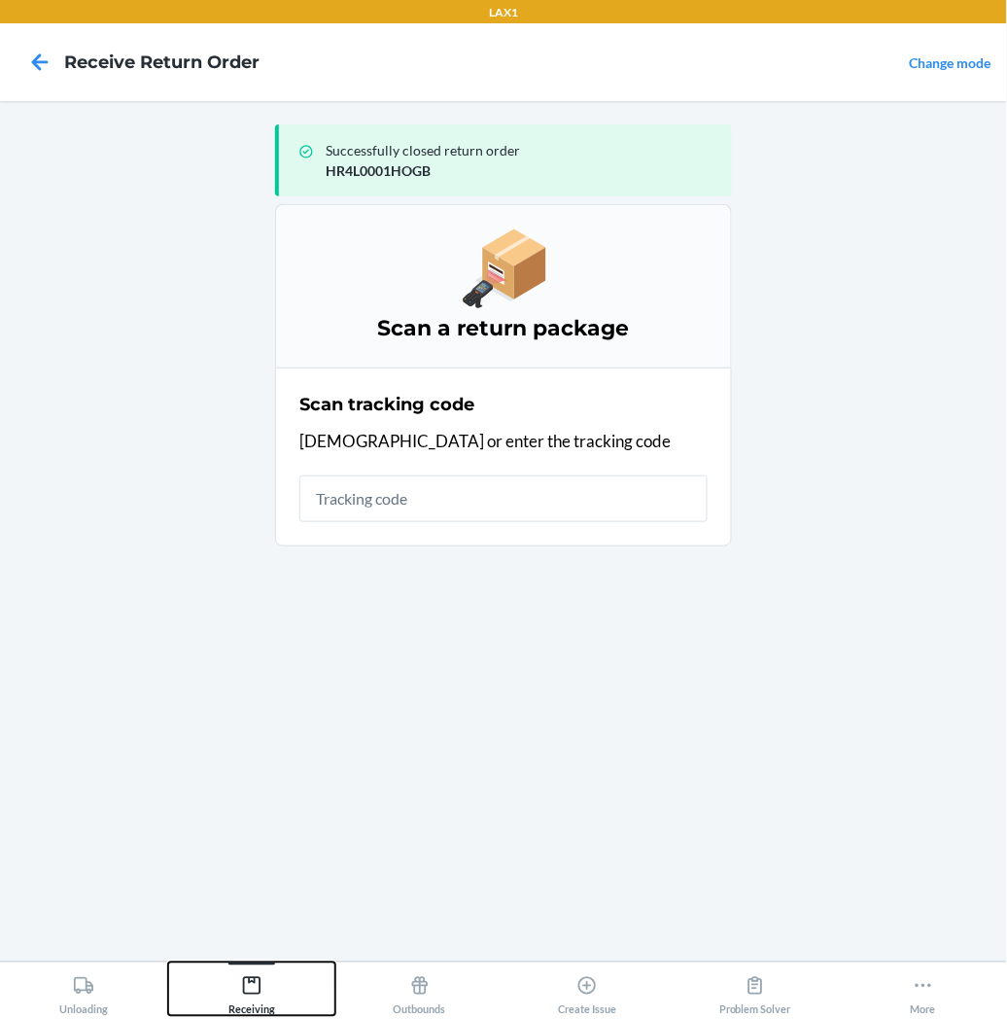
click at [254, 988] on icon at bounding box center [251, 985] width 21 height 21
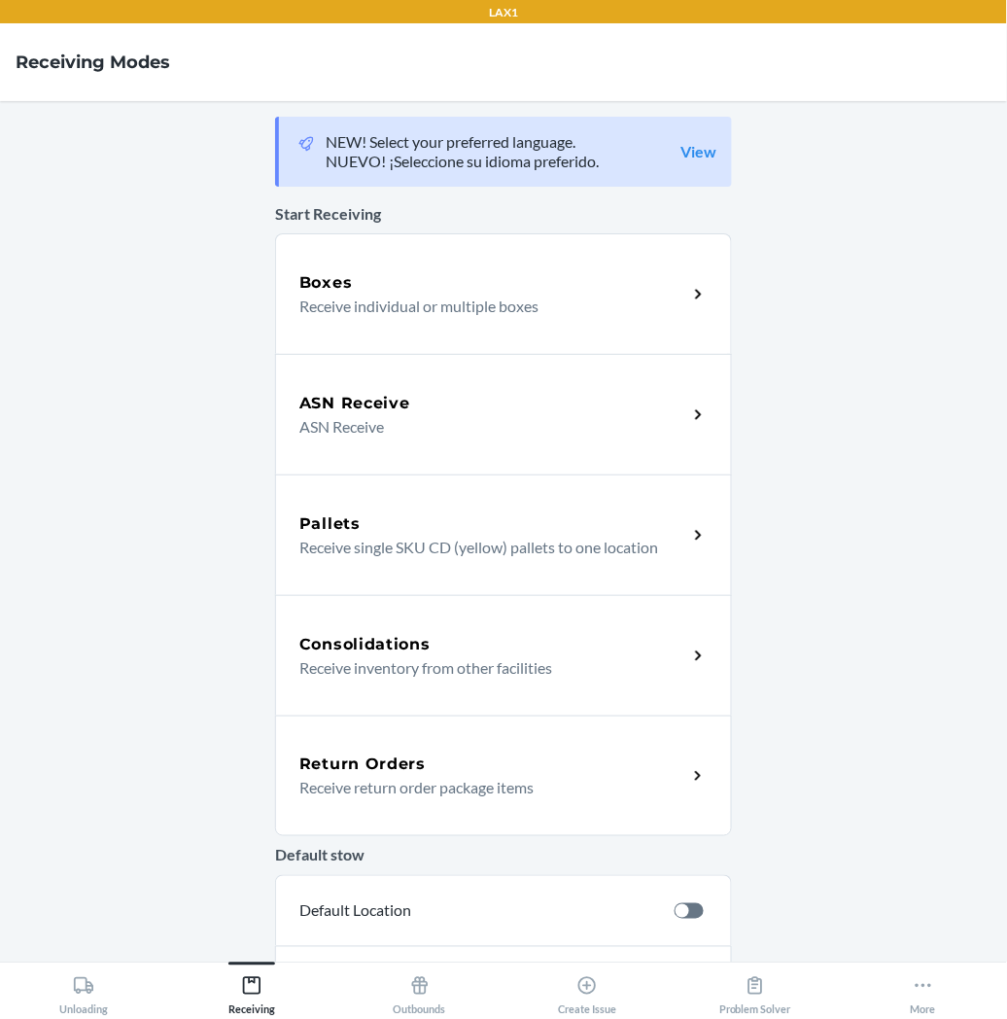
click at [416, 764] on div "Return Orders" at bounding box center [493, 764] width 388 height 23
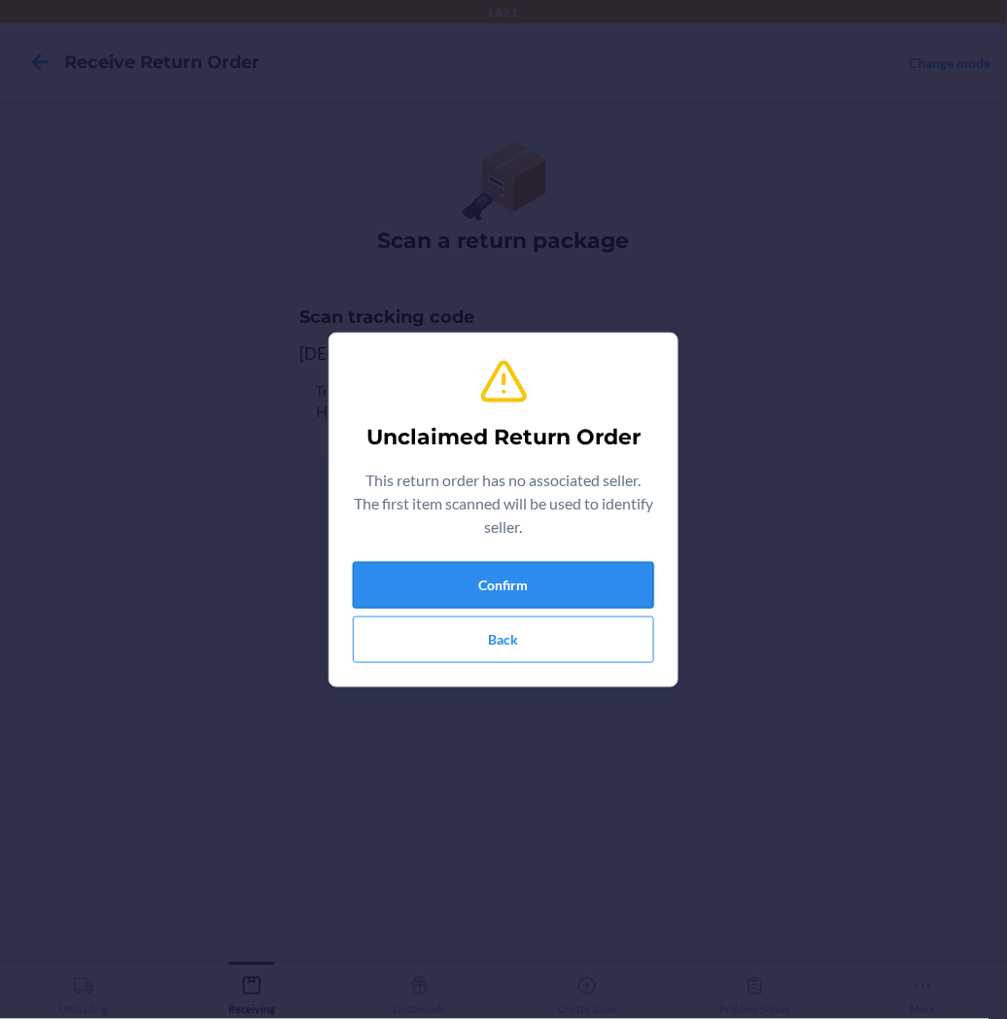
click at [481, 599] on button "Confirm" at bounding box center [503, 585] width 301 height 47
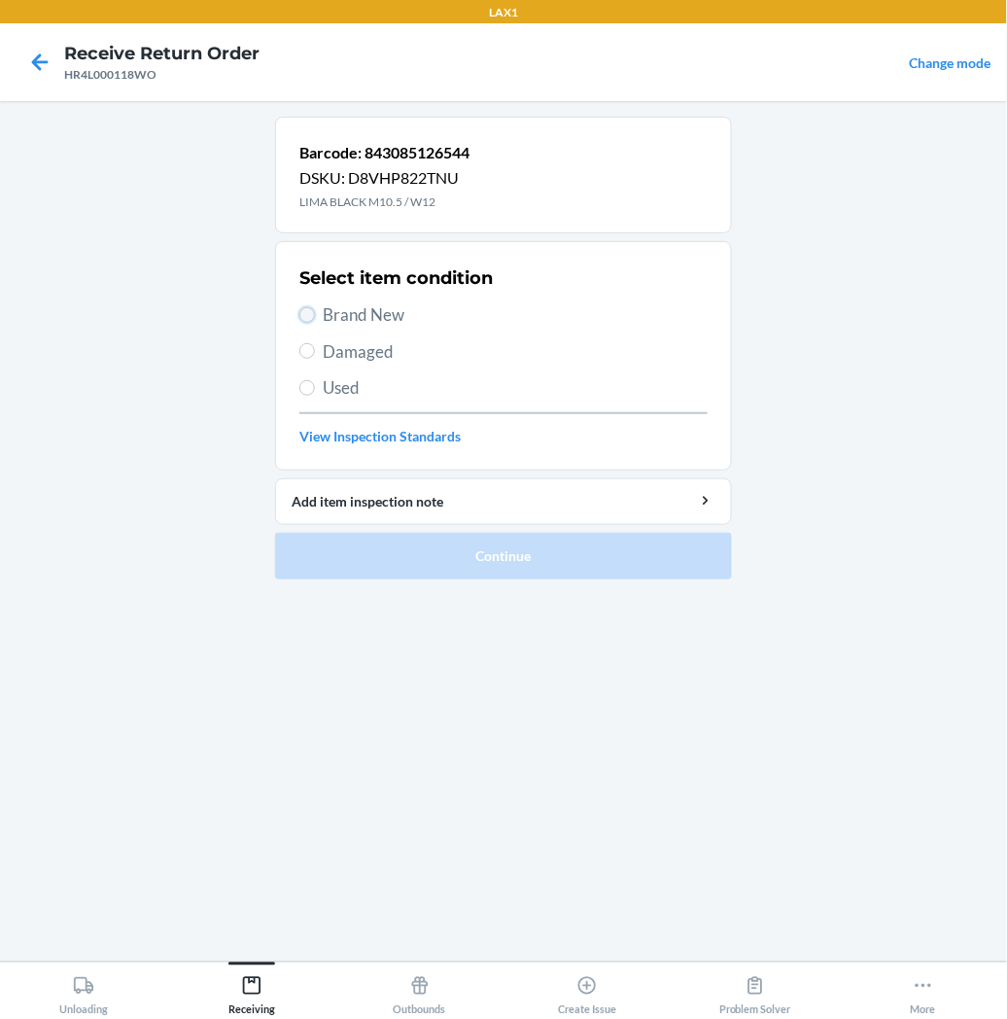
click at [301, 315] on input "Brand New" at bounding box center [307, 315] width 16 height 16
radio input "true"
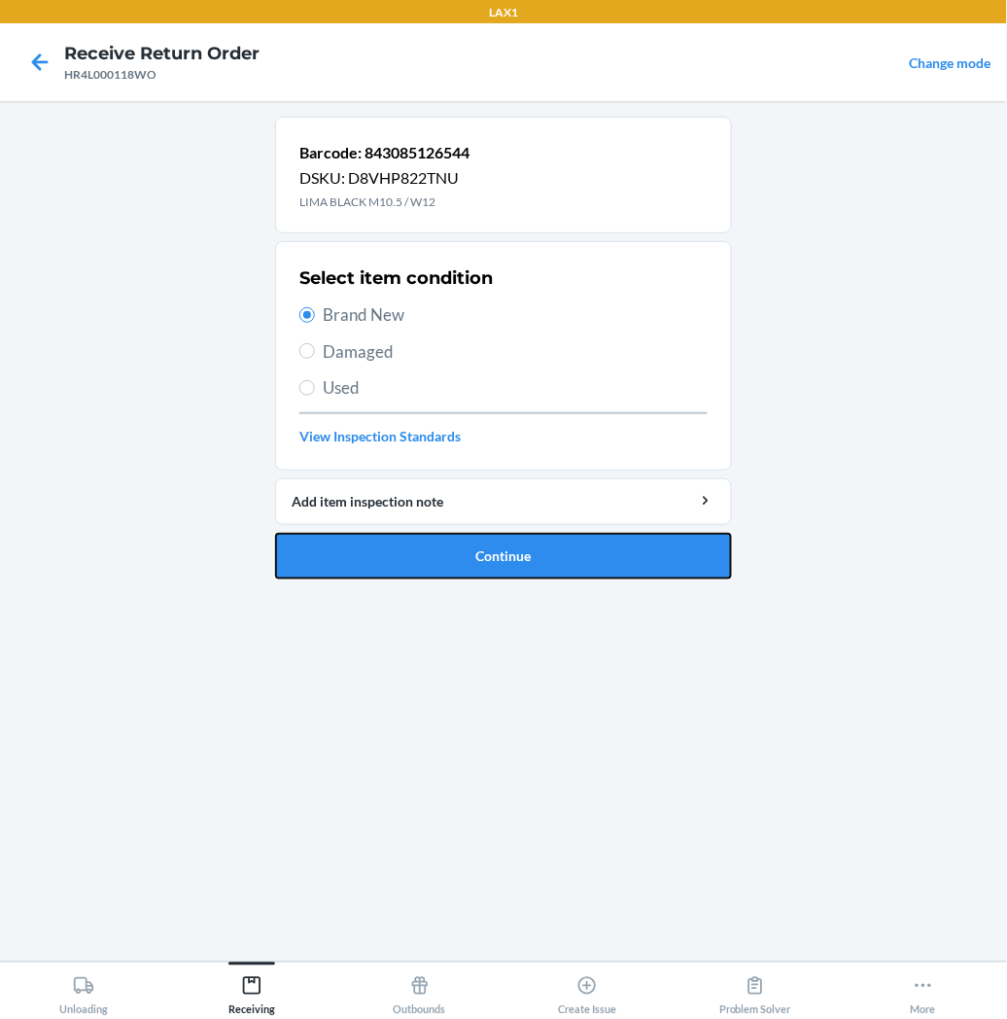
click at [369, 566] on button "Continue" at bounding box center [503, 556] width 457 height 47
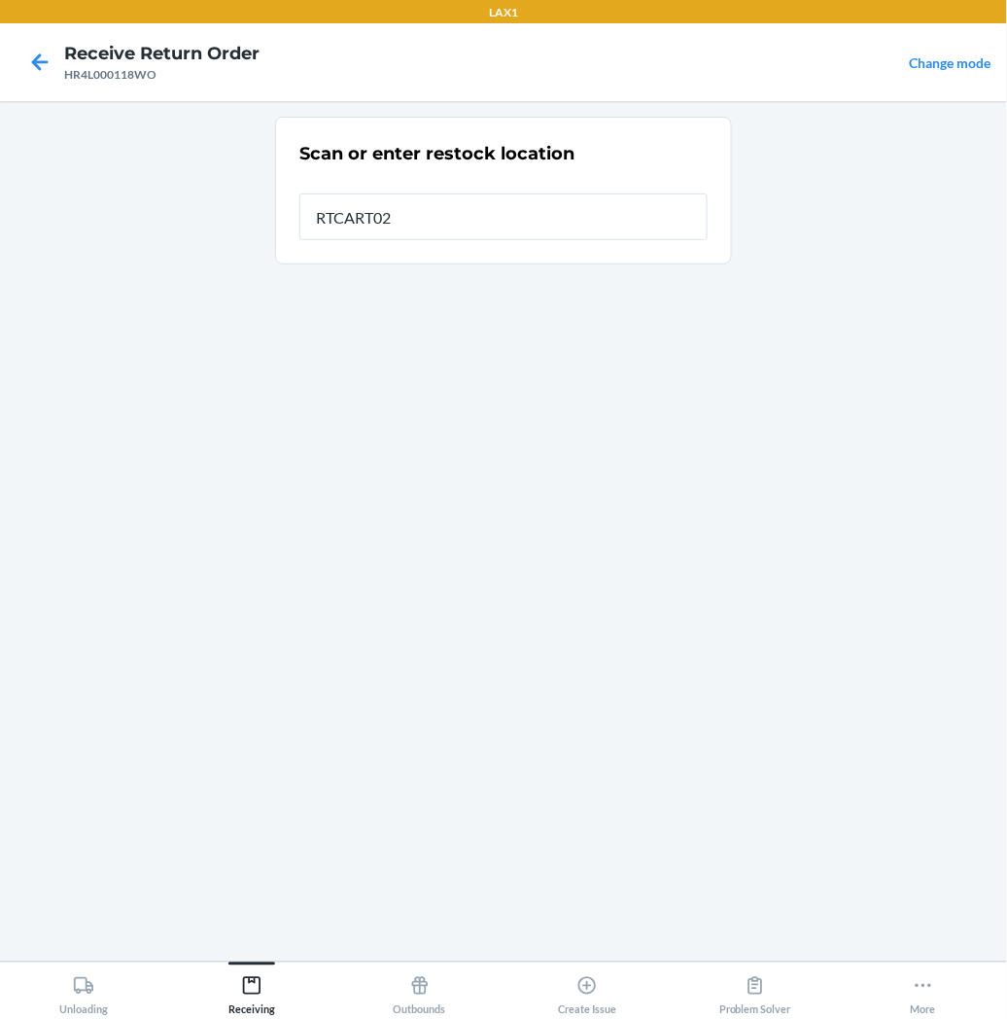
type input "RTCART027"
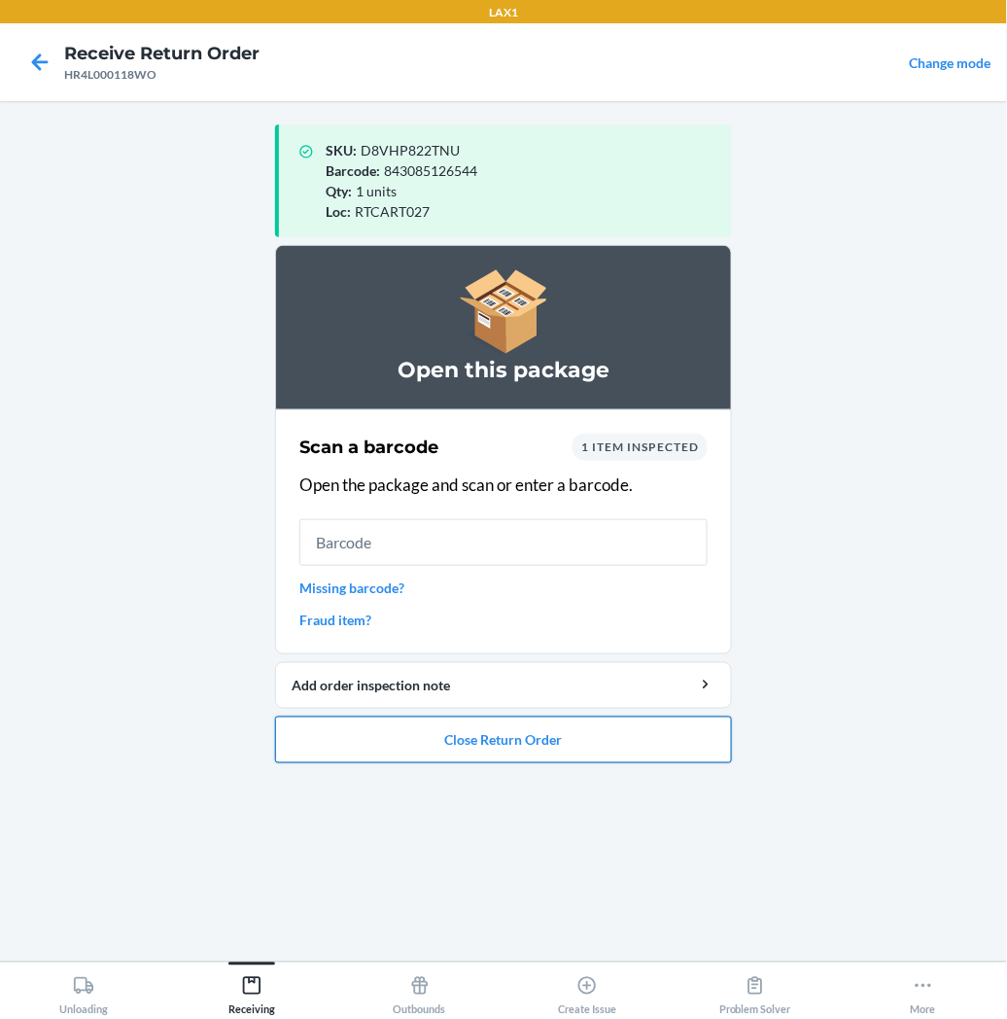
click at [340, 742] on button "Close Return Order" at bounding box center [503, 740] width 457 height 47
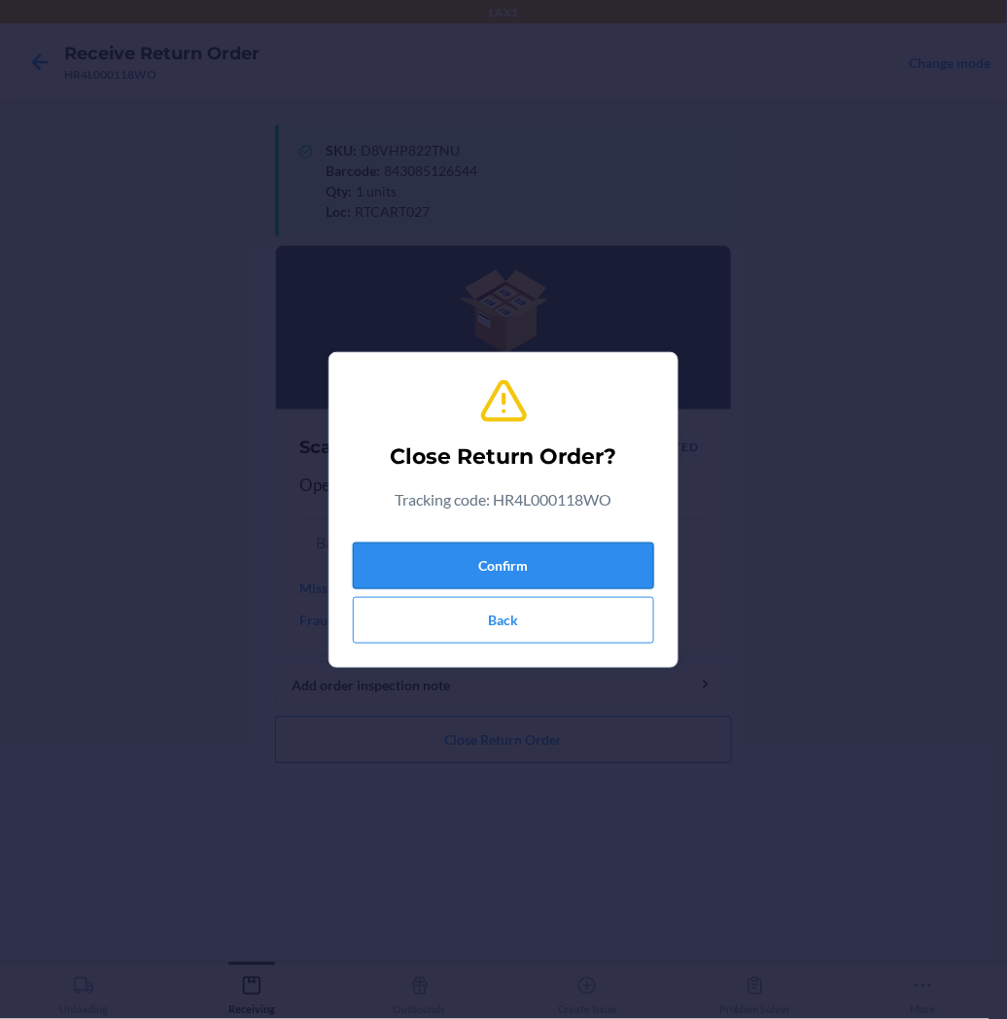
click at [443, 561] on button "Confirm" at bounding box center [503, 566] width 301 height 47
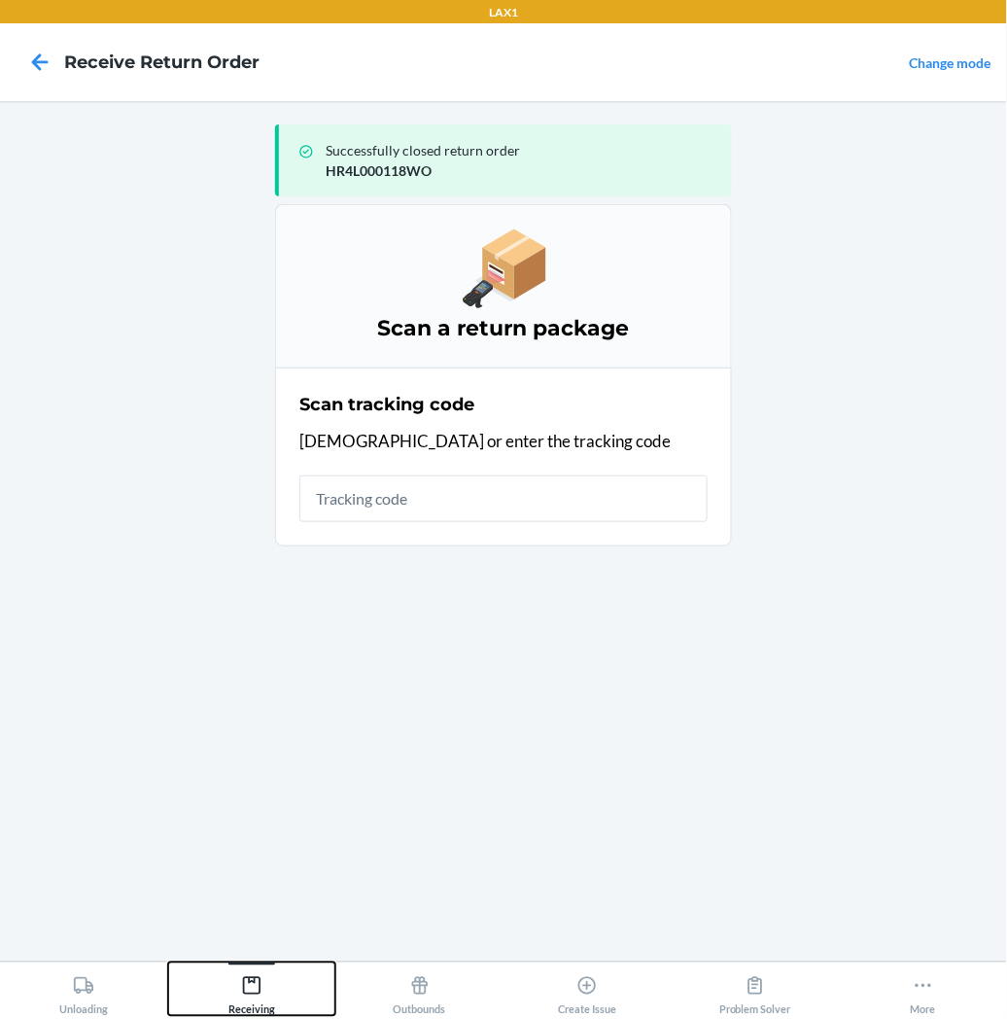
click at [257, 992] on icon at bounding box center [251, 985] width 21 height 21
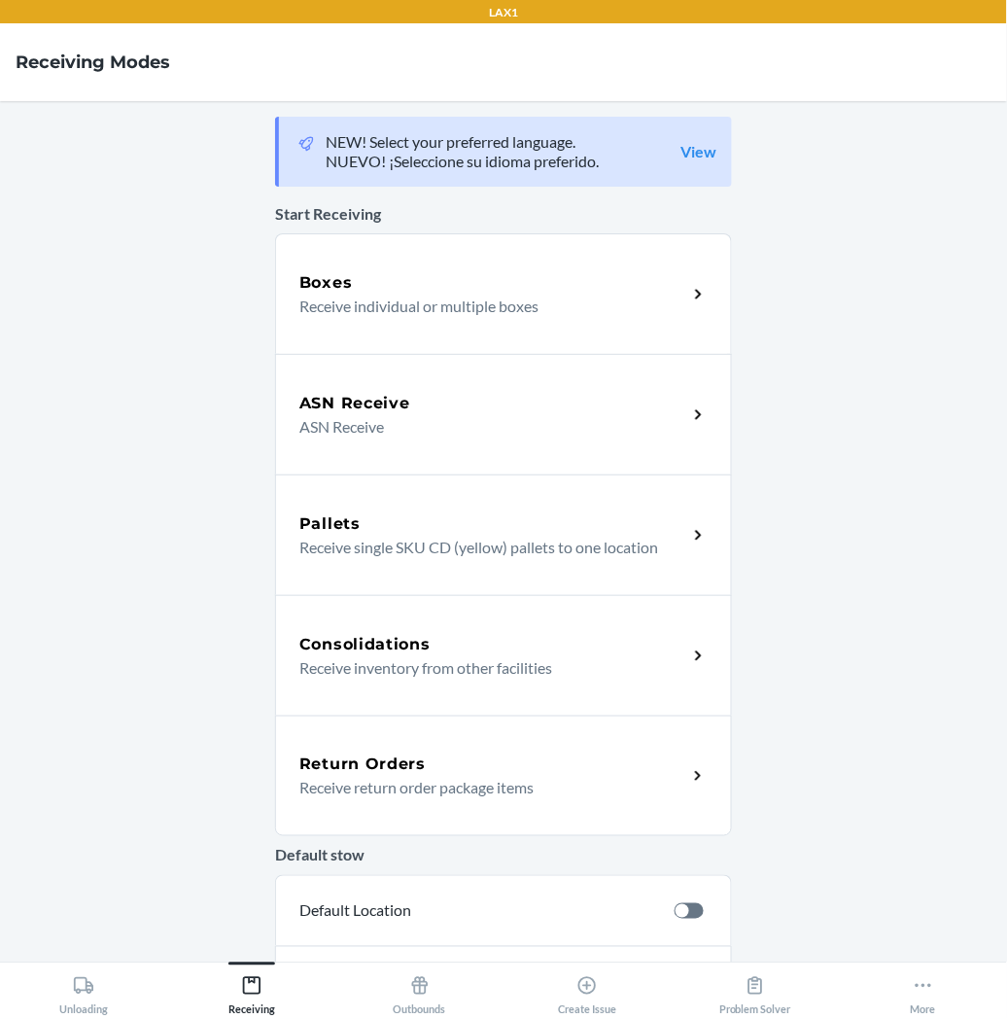
click at [387, 783] on p "Receive return order package items" at bounding box center [485, 787] width 372 height 23
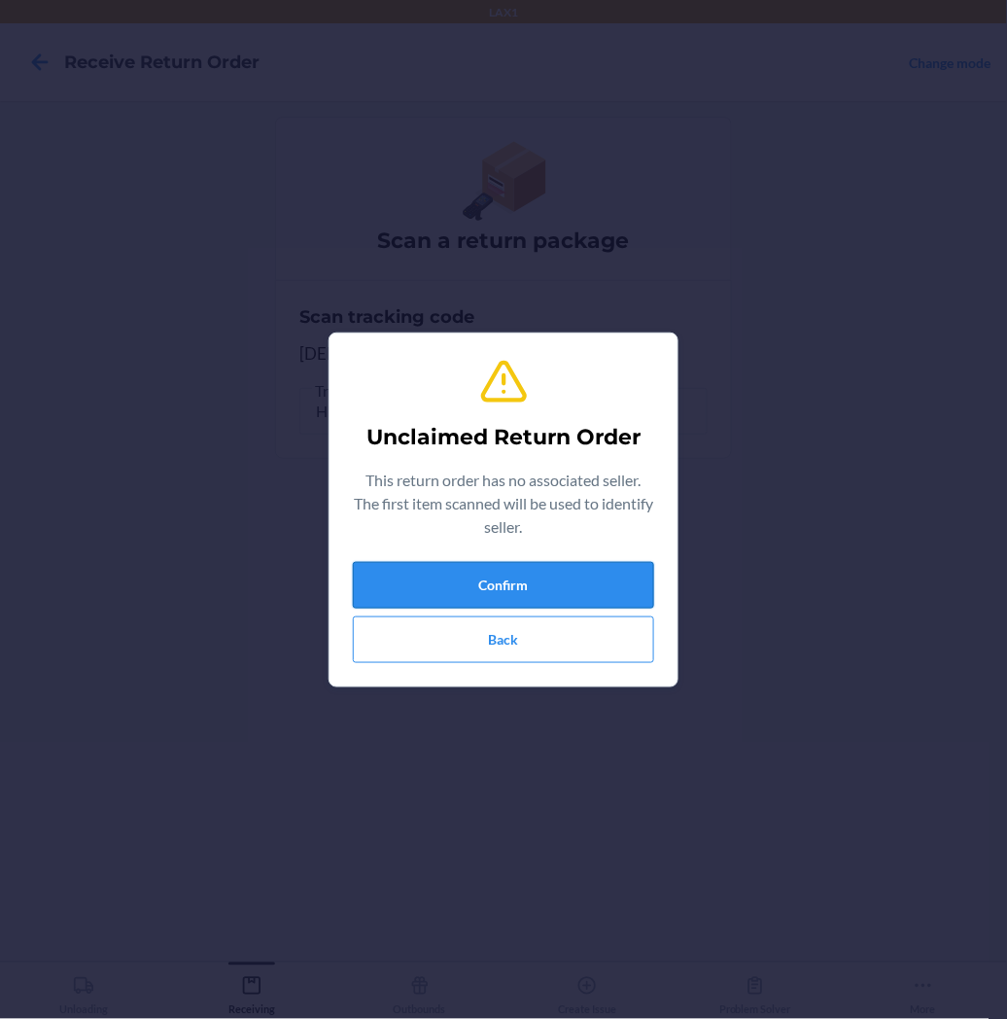
click at [413, 588] on button "Confirm" at bounding box center [503, 585] width 301 height 47
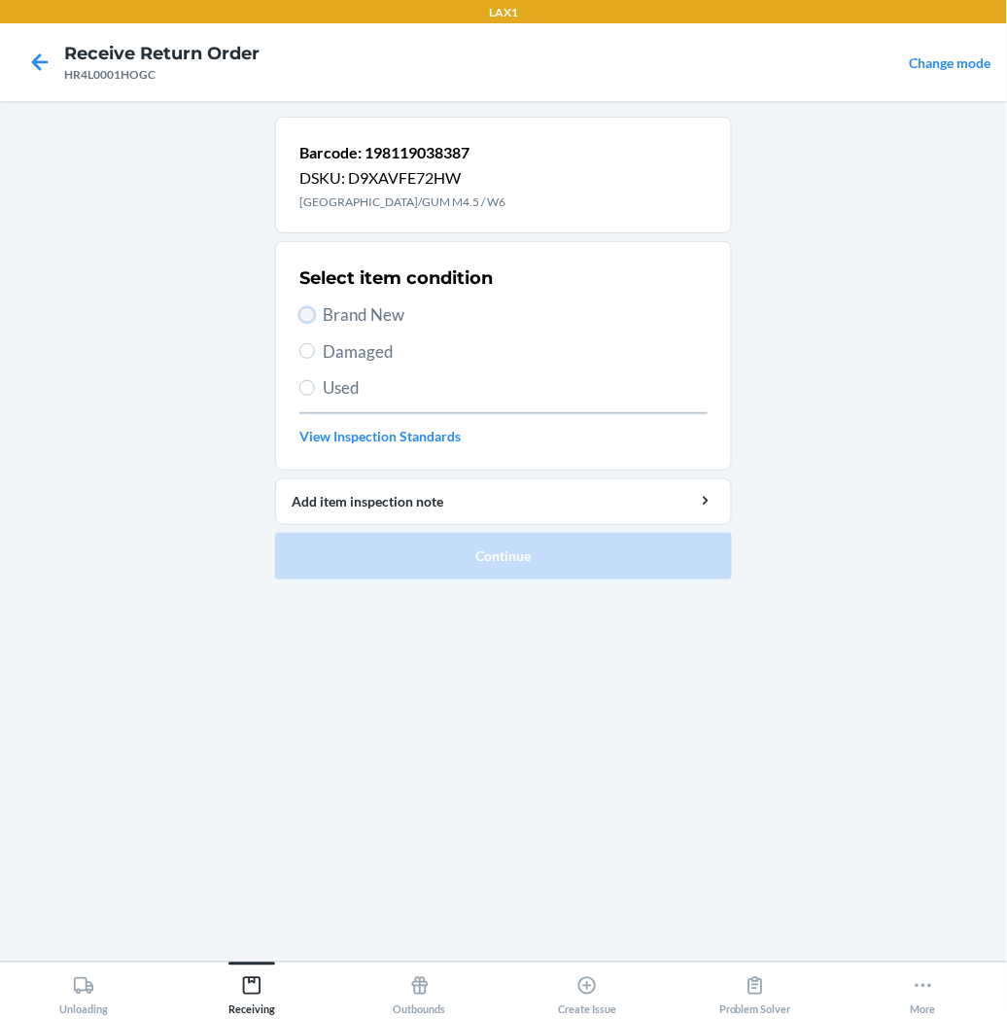
click at [311, 311] on input "Brand New" at bounding box center [307, 315] width 16 height 16
radio input "true"
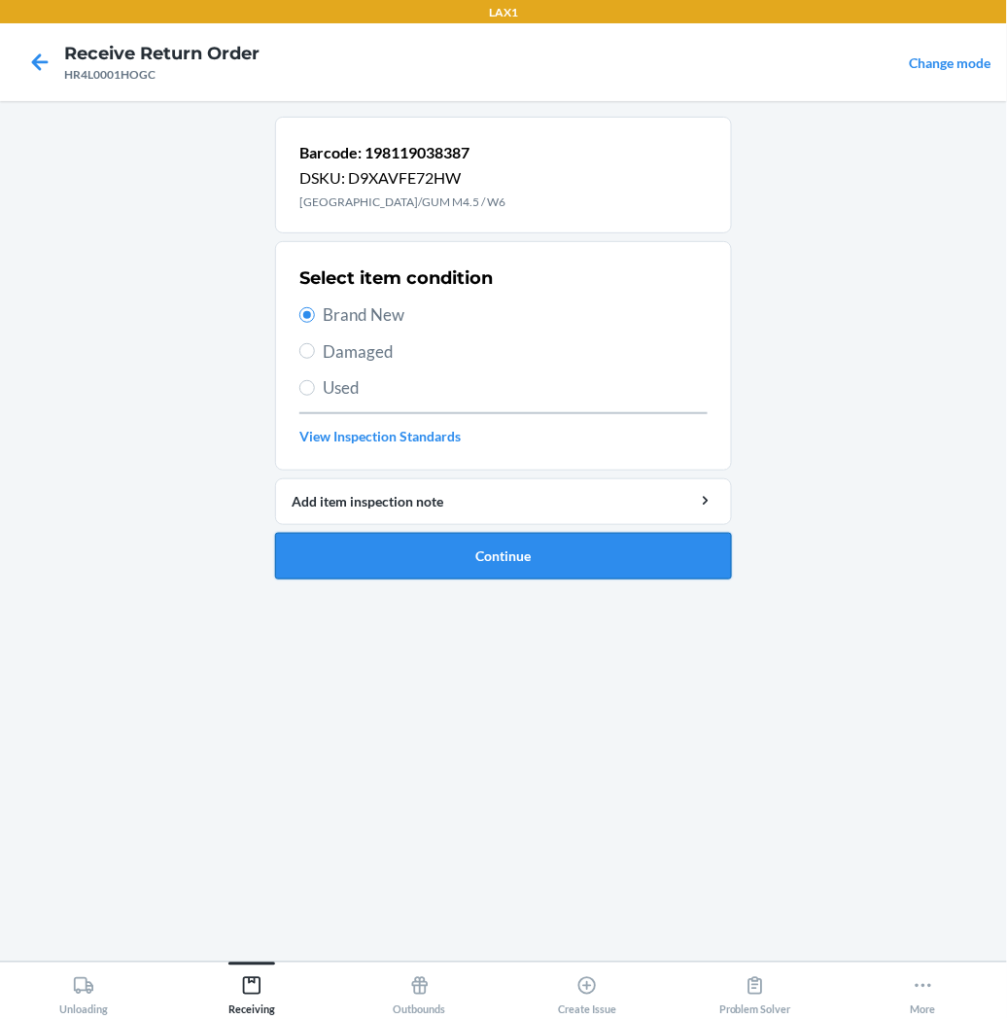
click at [363, 554] on button "Continue" at bounding box center [503, 556] width 457 height 47
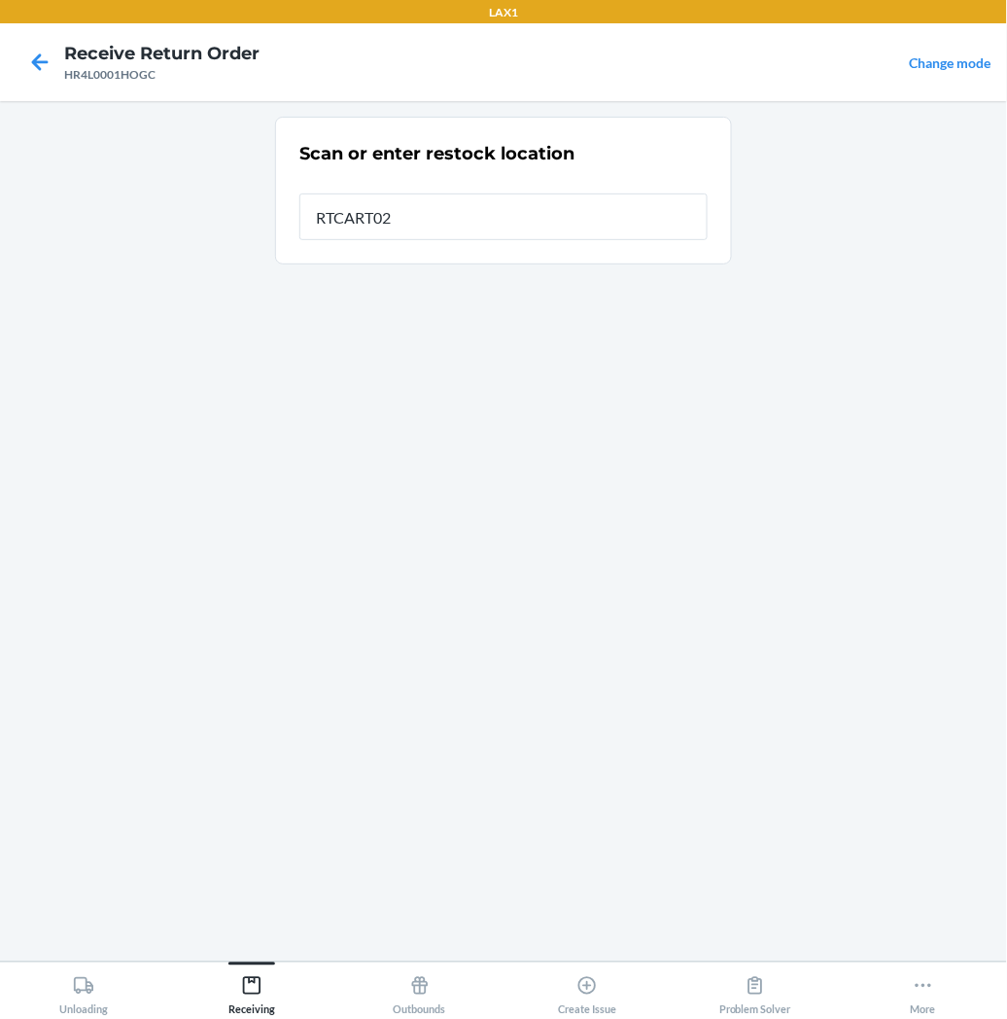
type input "RTCART027"
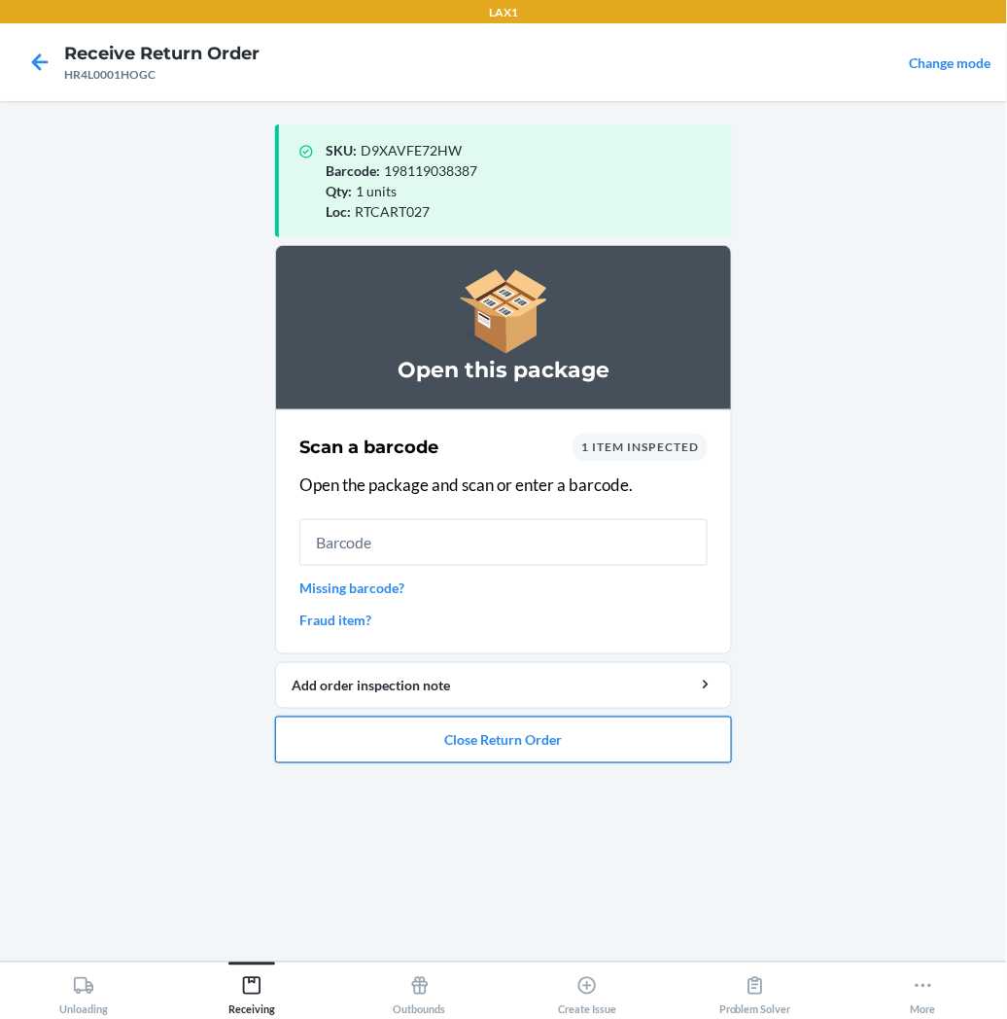
click at [424, 743] on button "Close Return Order" at bounding box center [503, 740] width 457 height 47
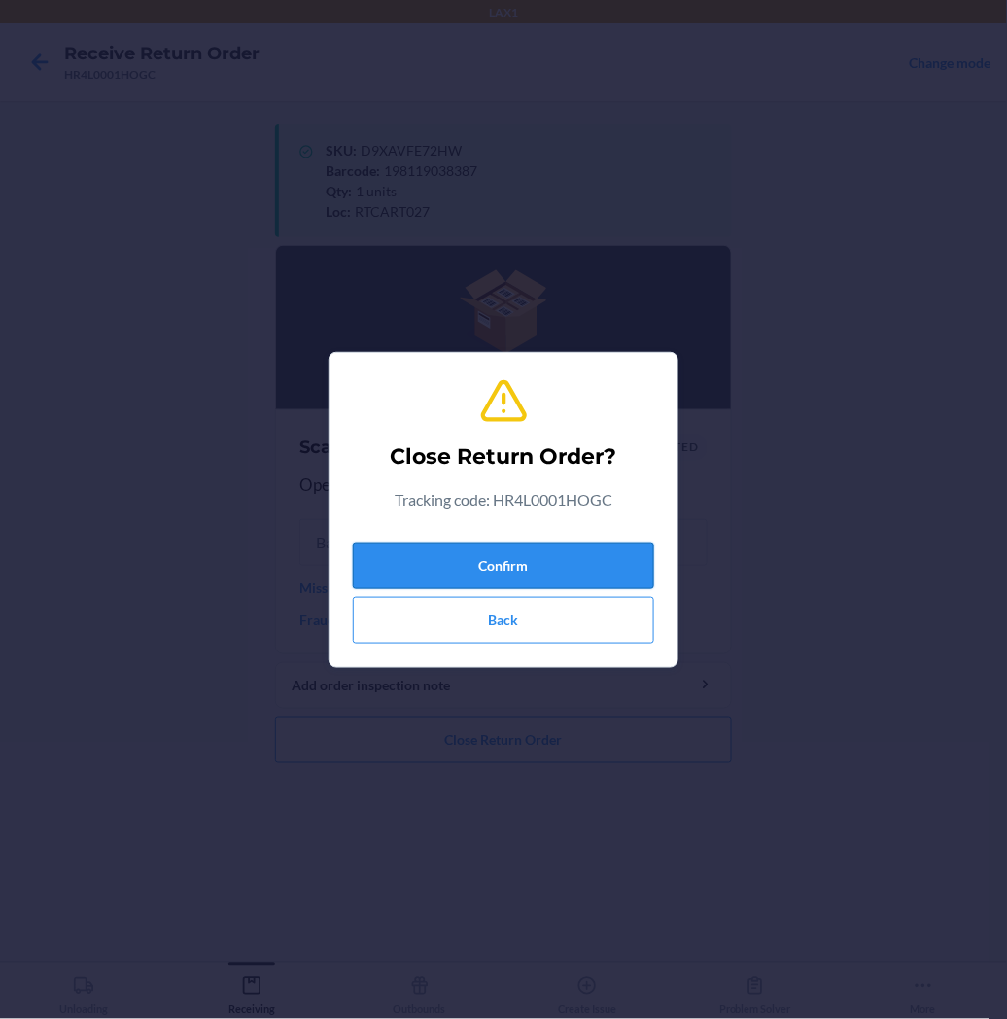
click at [499, 562] on button "Confirm" at bounding box center [503, 566] width 301 height 47
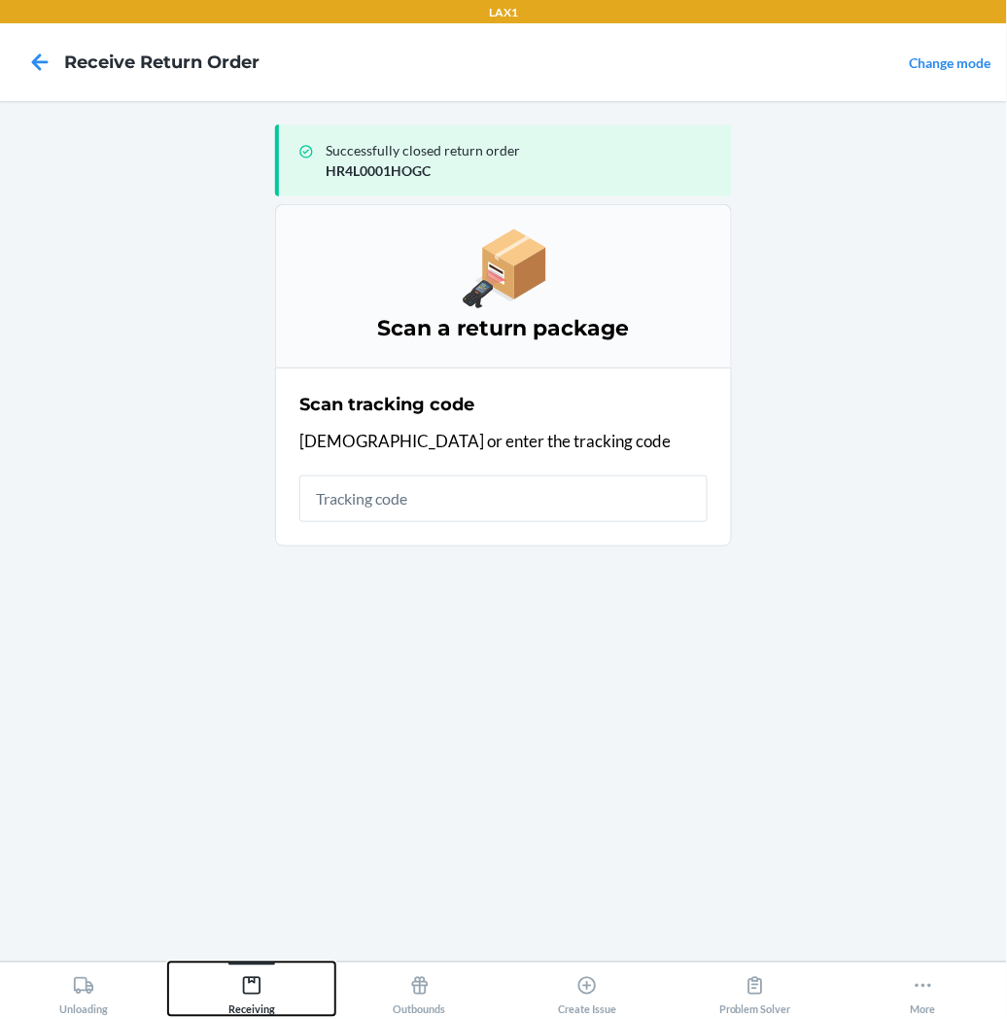
click at [264, 987] on div "Receiving" at bounding box center [251, 991] width 47 height 49
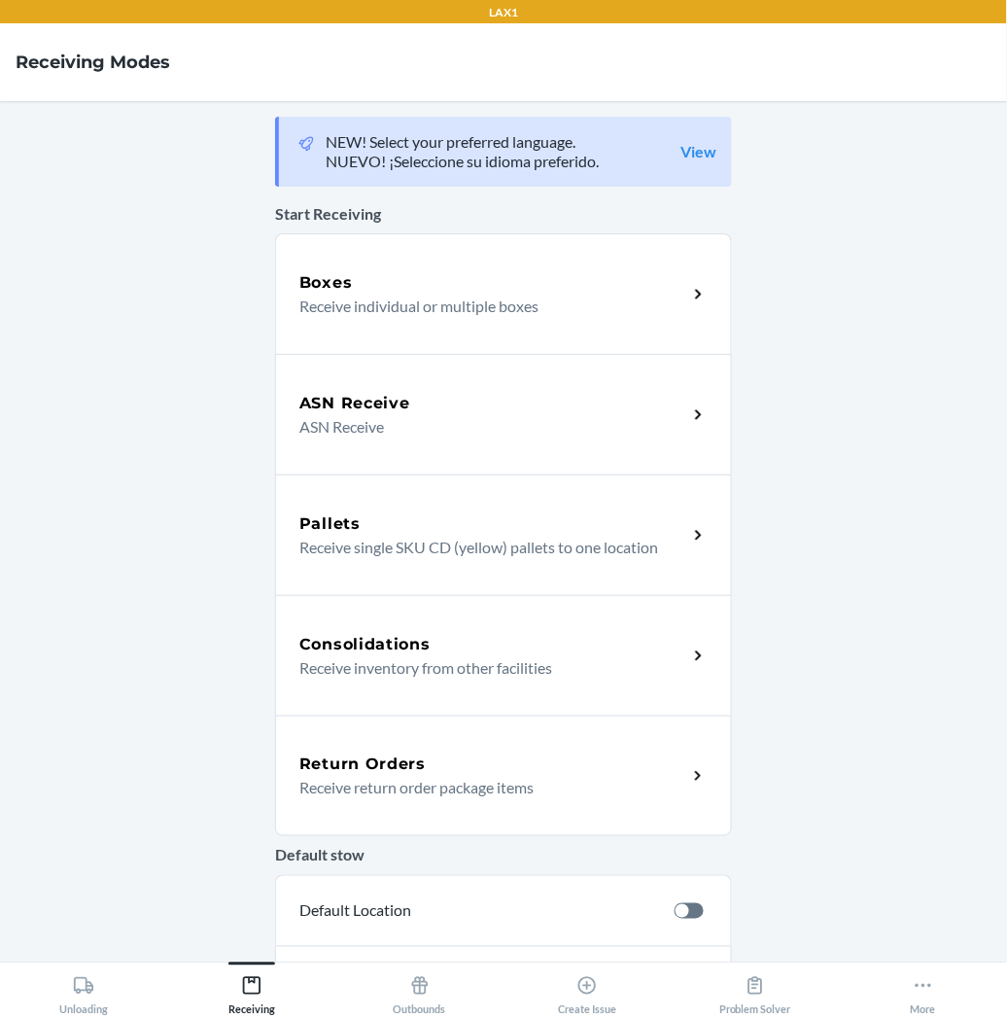
click at [396, 742] on div "Return Orders Receive return order package items" at bounding box center [503, 776] width 457 height 121
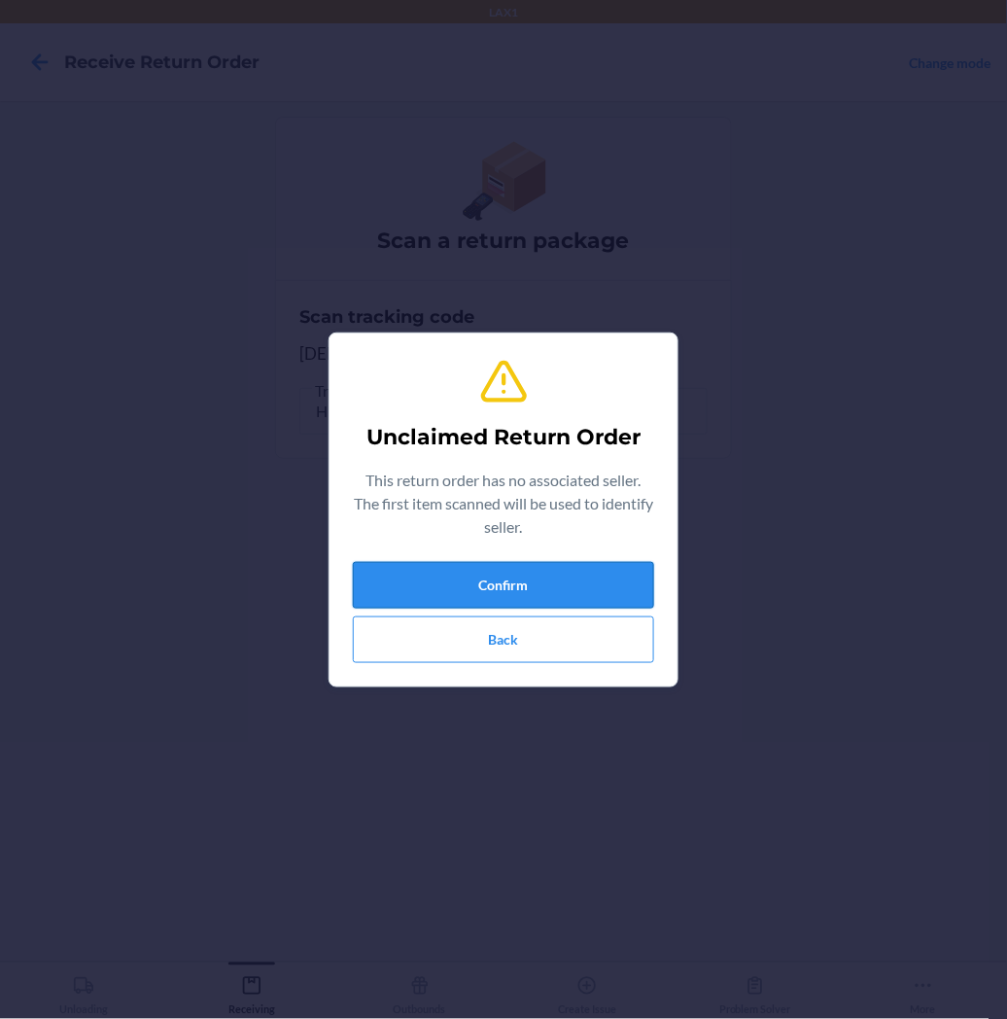
click at [460, 599] on button "Confirm" at bounding box center [503, 585] width 301 height 47
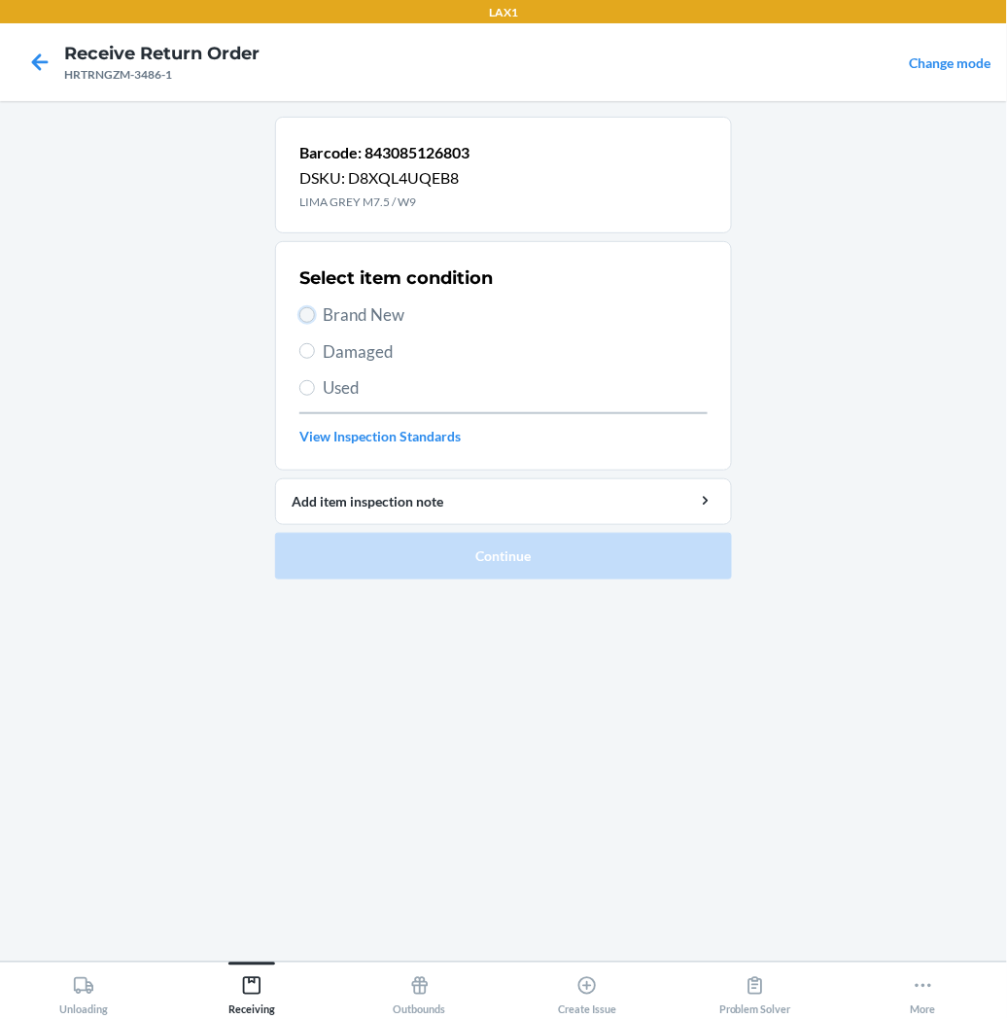
click at [309, 316] on input "Brand New" at bounding box center [307, 315] width 16 height 16
radio input "true"
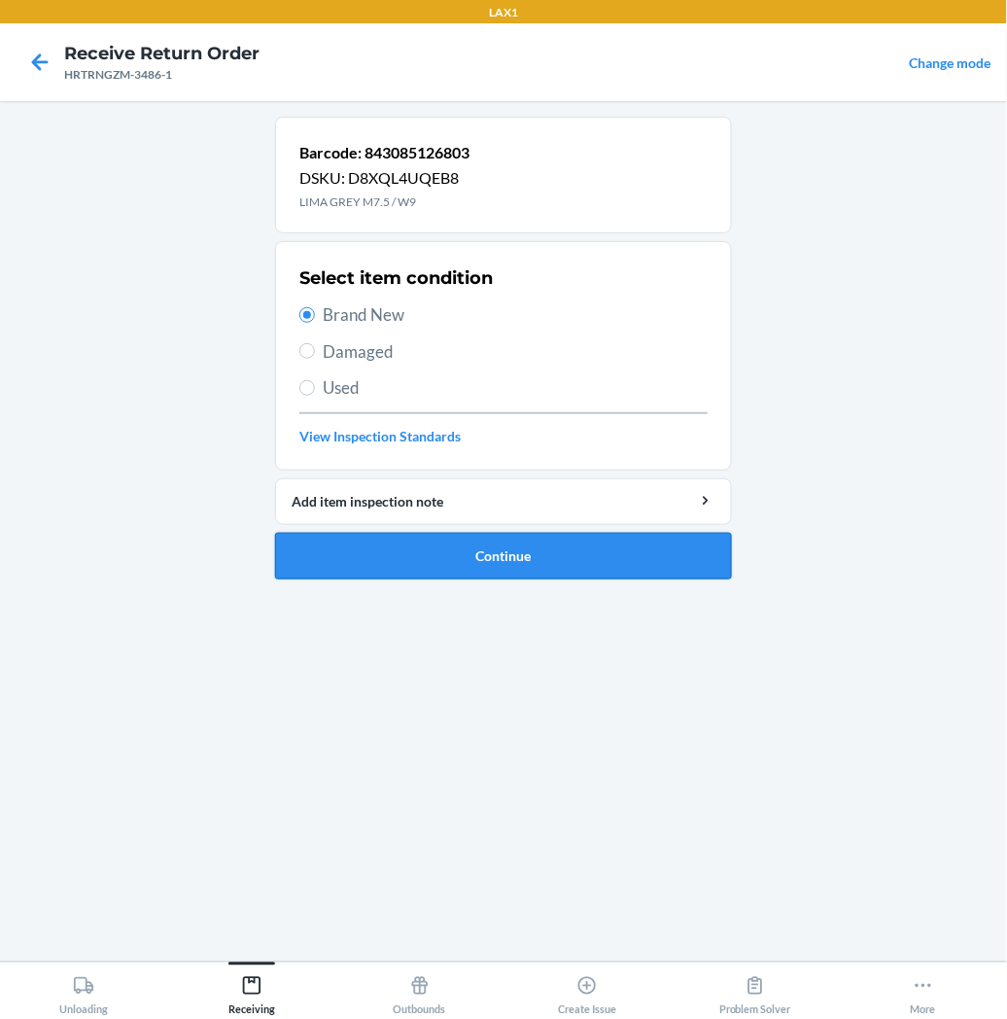
click at [404, 564] on button "Continue" at bounding box center [503, 556] width 457 height 47
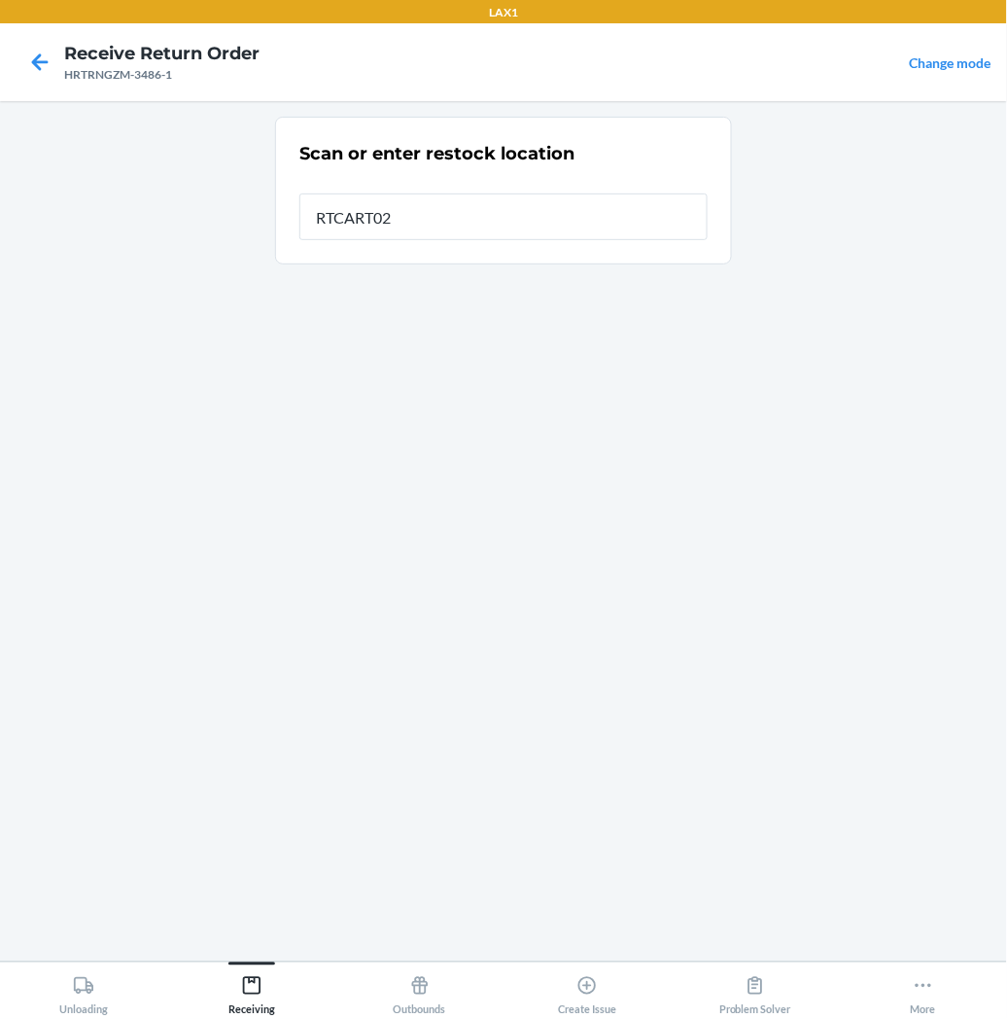
type input "RTCART027"
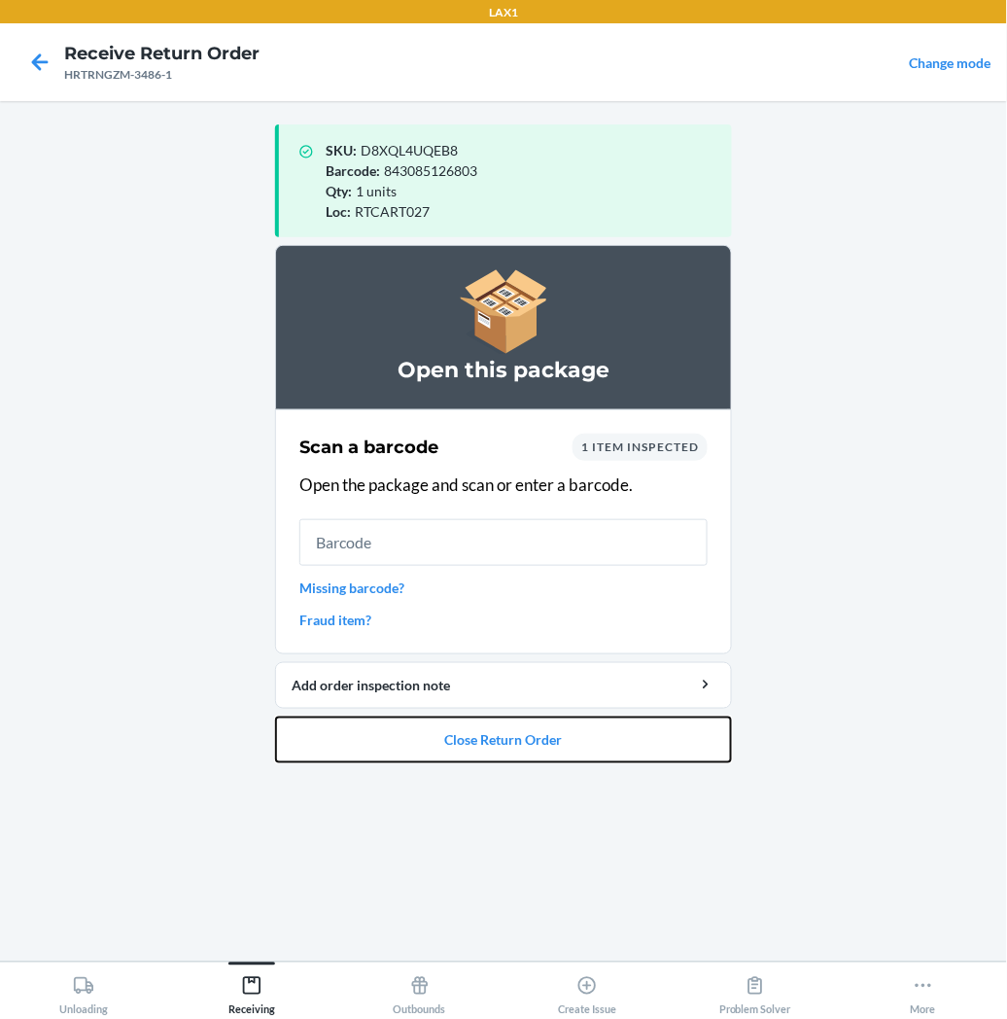
drag, startPoint x: 348, startPoint y: 722, endPoint x: 370, endPoint y: 708, distance: 26.7
click at [360, 720] on button "Close Return Order" at bounding box center [503, 740] width 457 height 47
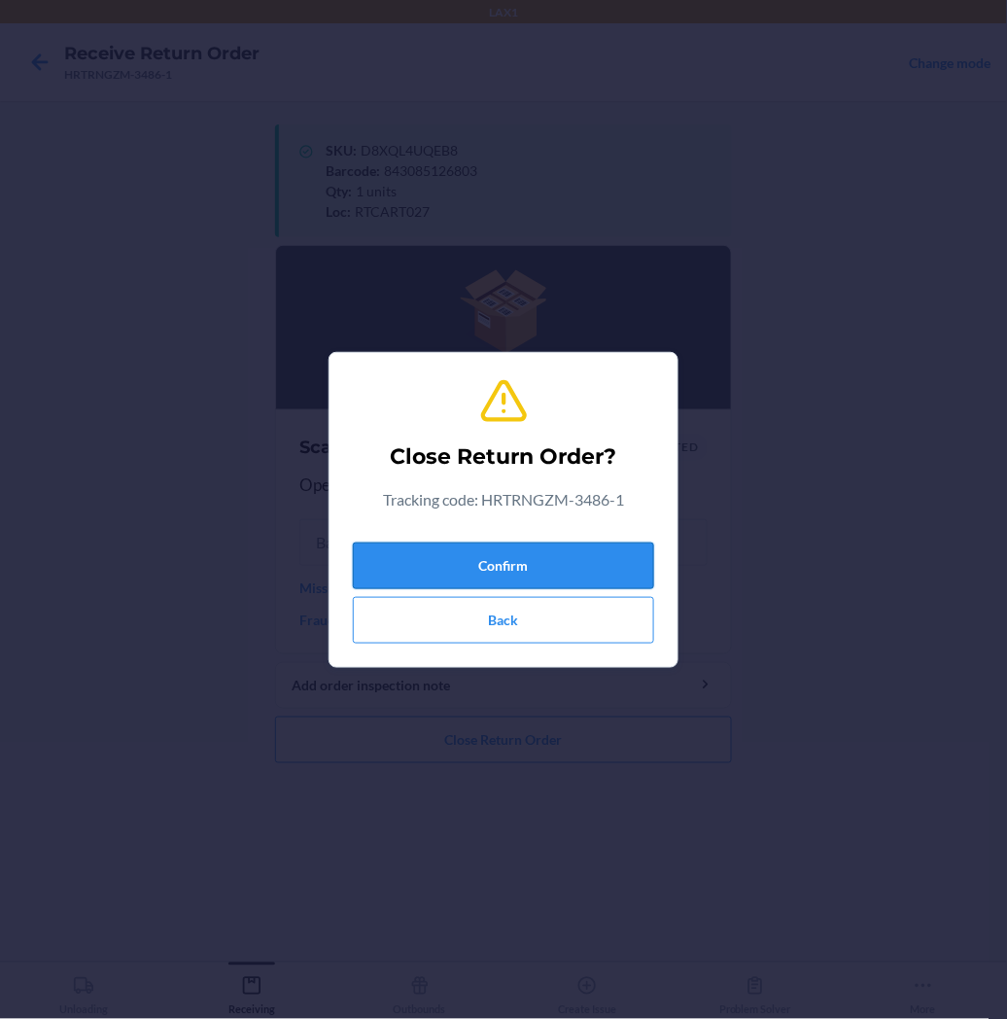
click at [444, 554] on button "Confirm" at bounding box center [503, 566] width 301 height 47
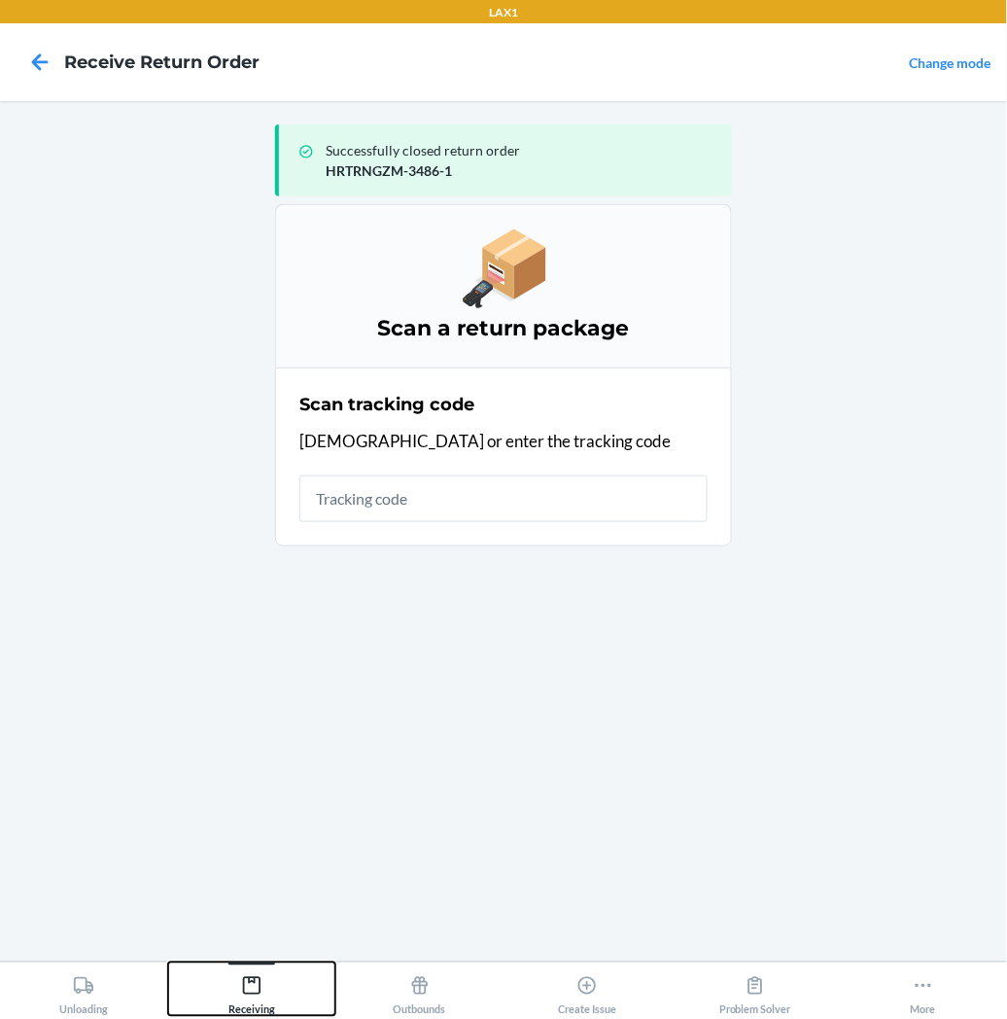
click at [250, 999] on div "Receiving" at bounding box center [251, 991] width 47 height 49
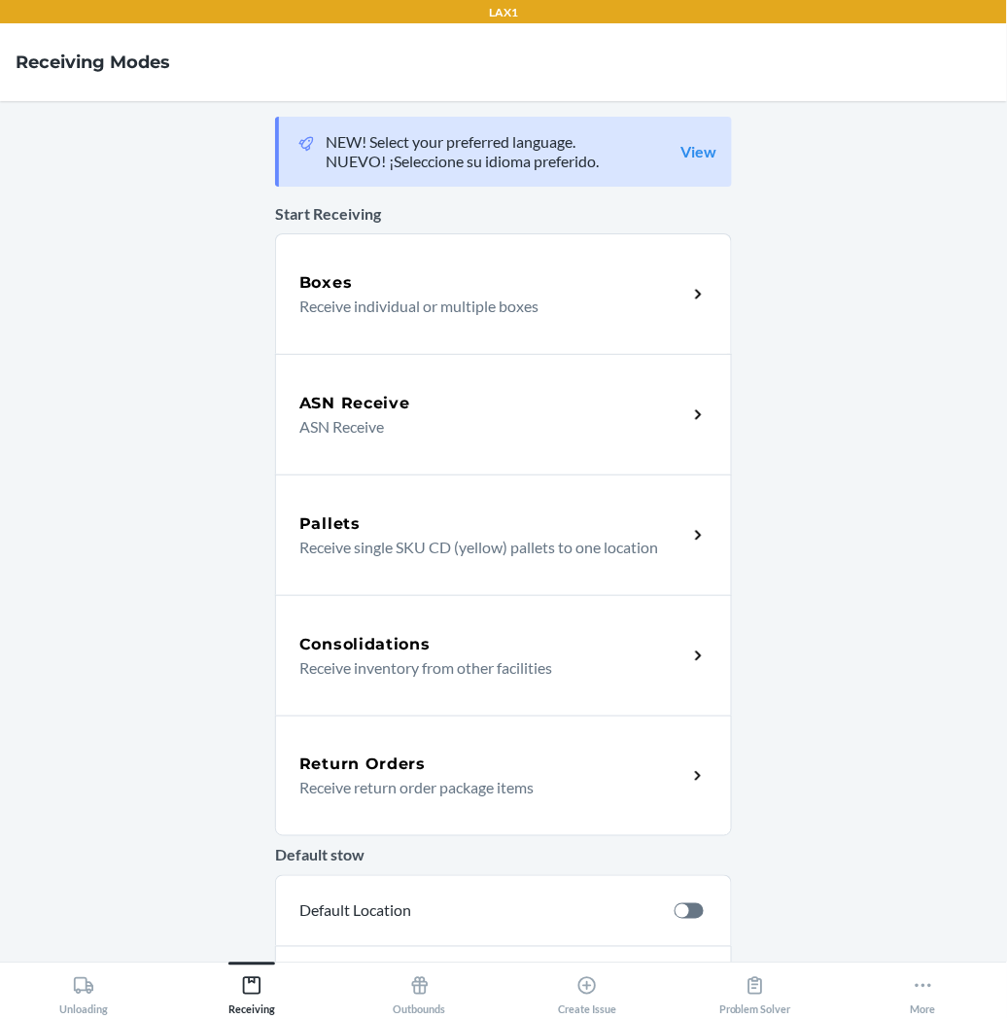
click at [340, 805] on div "Return Orders Receive return order package items" at bounding box center [503, 776] width 457 height 121
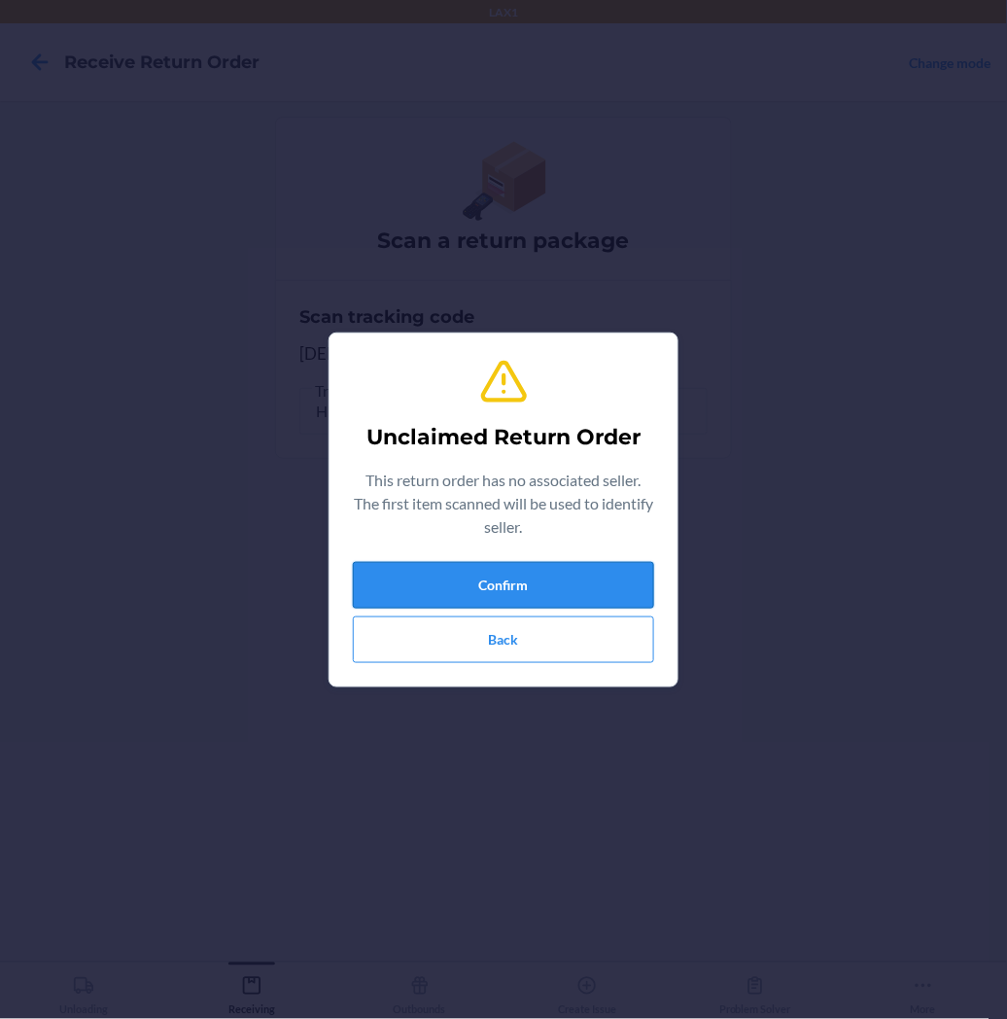
click at [404, 566] on button "Confirm" at bounding box center [503, 585] width 301 height 47
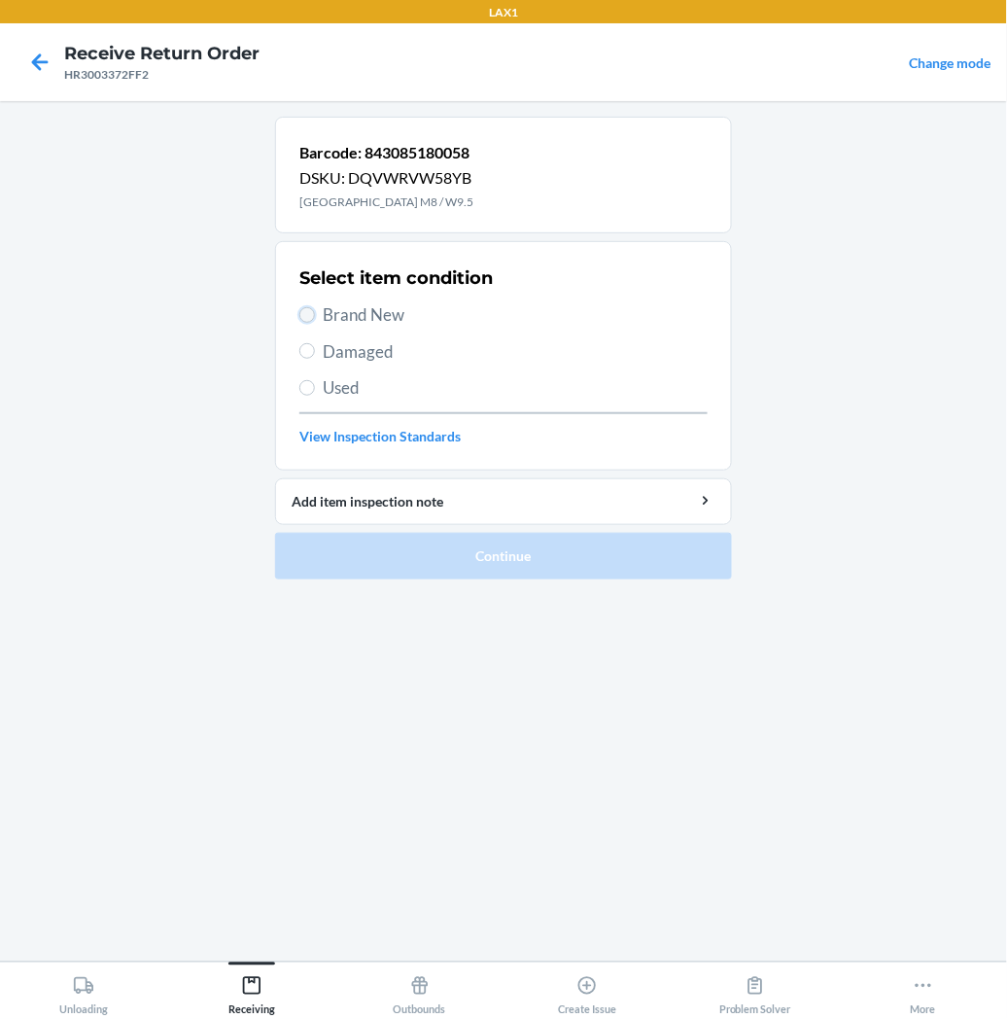
click at [307, 311] on input "Brand New" at bounding box center [307, 315] width 16 height 16
radio input "true"
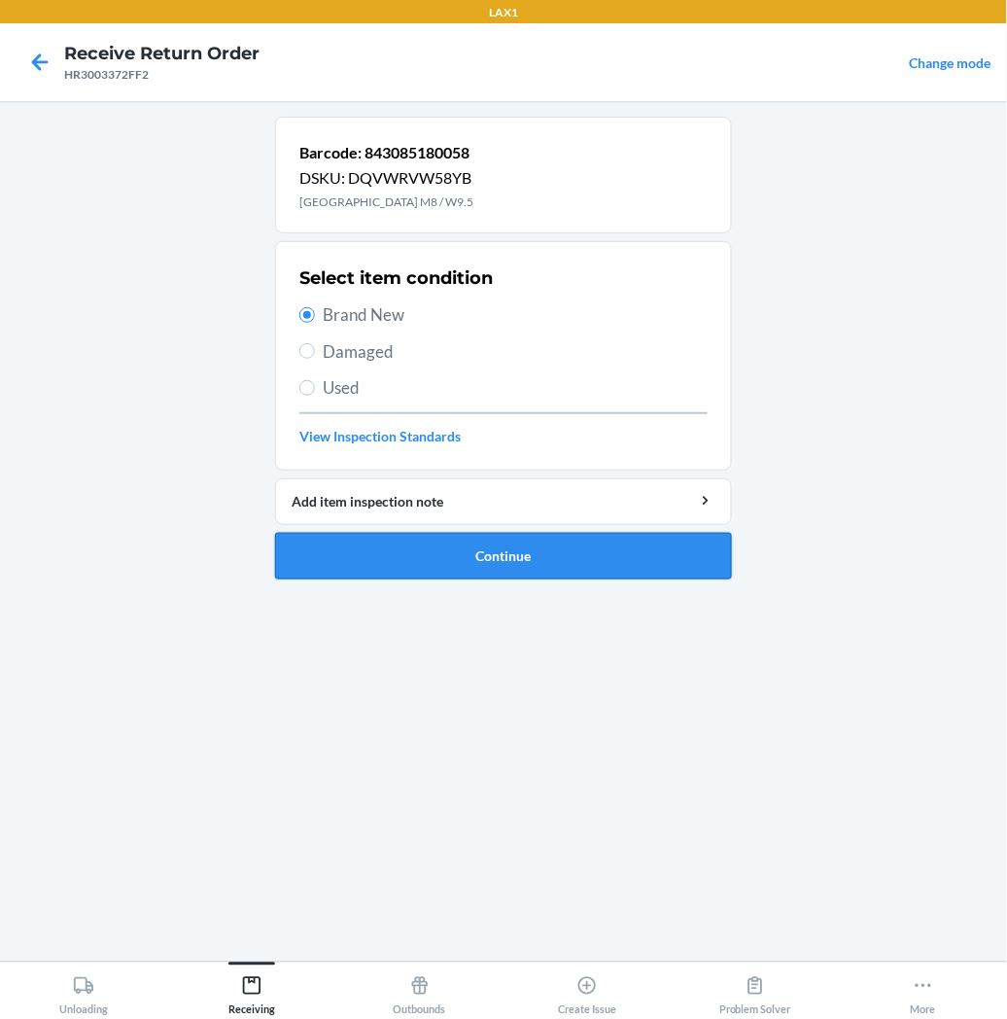
click at [394, 557] on button "Continue" at bounding box center [503, 556] width 457 height 47
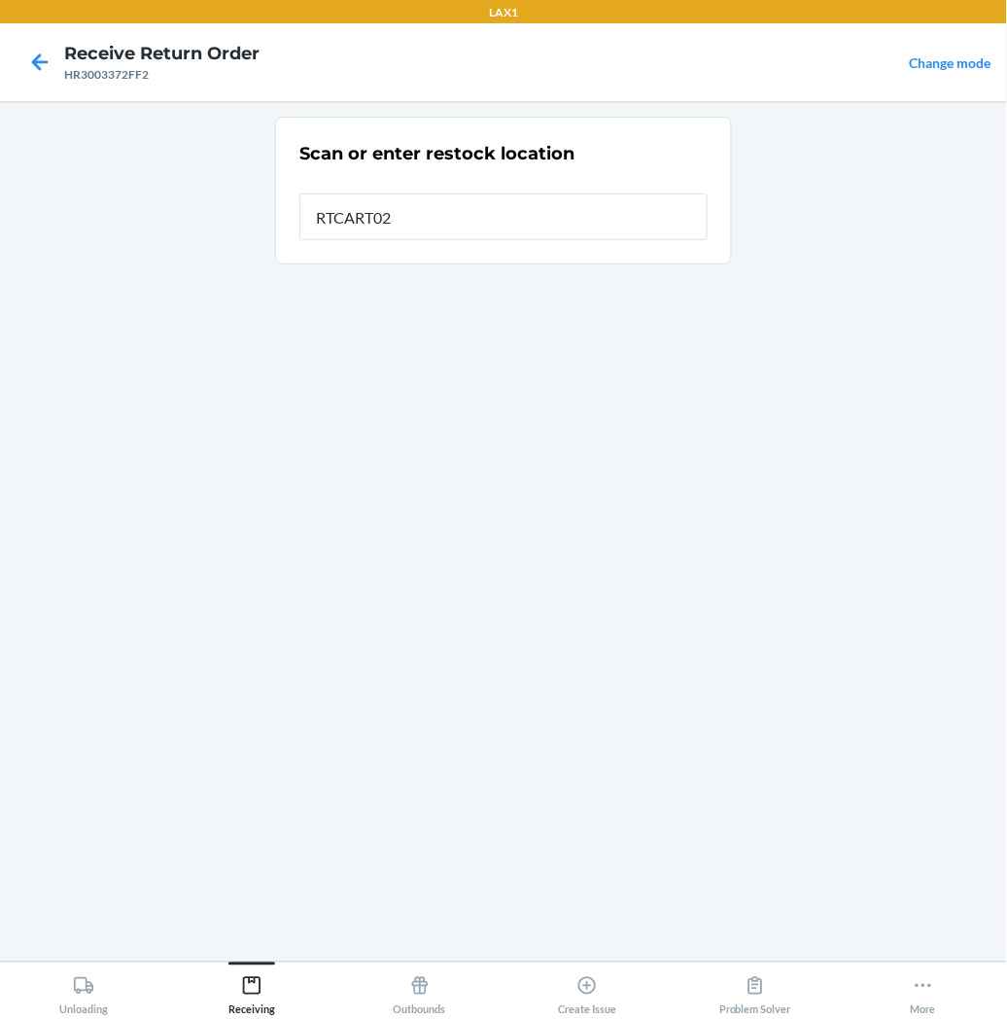
type input "RTCART027"
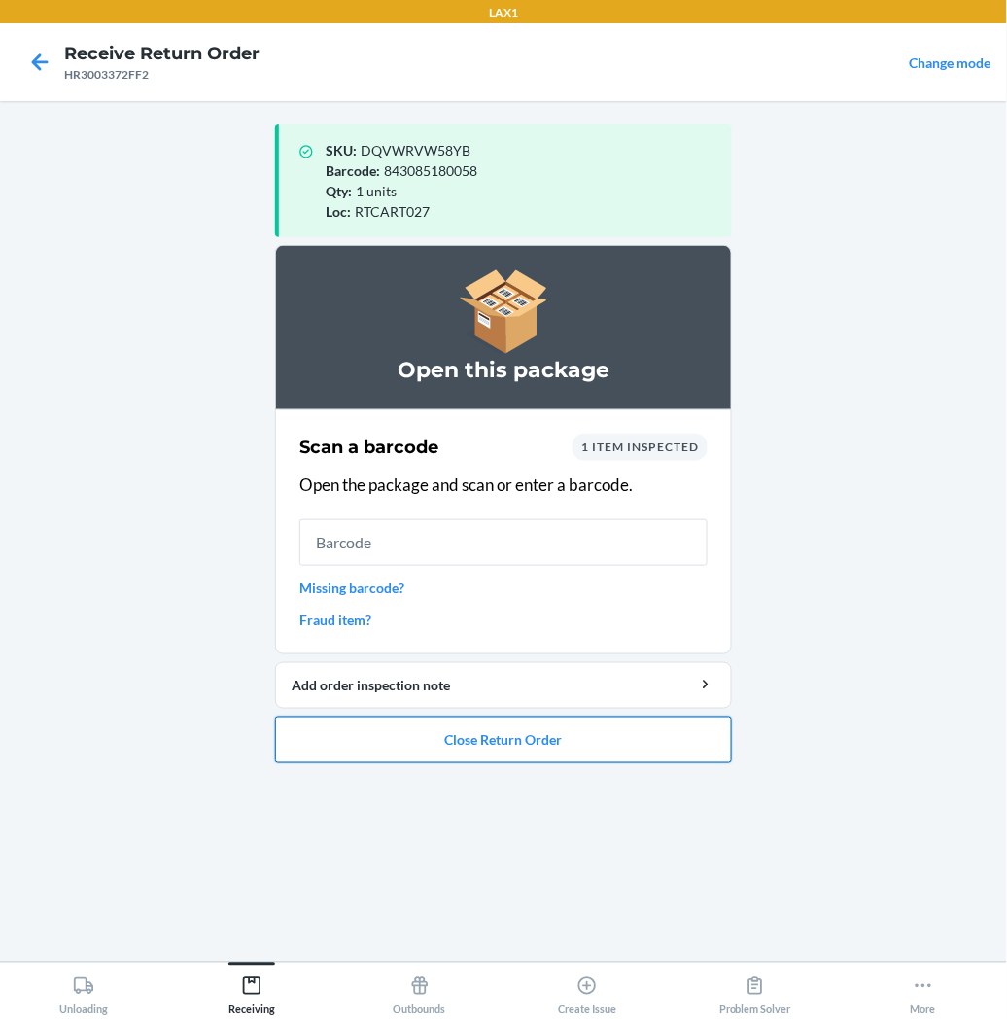
click at [459, 731] on button "Close Return Order" at bounding box center [503, 740] width 457 height 47
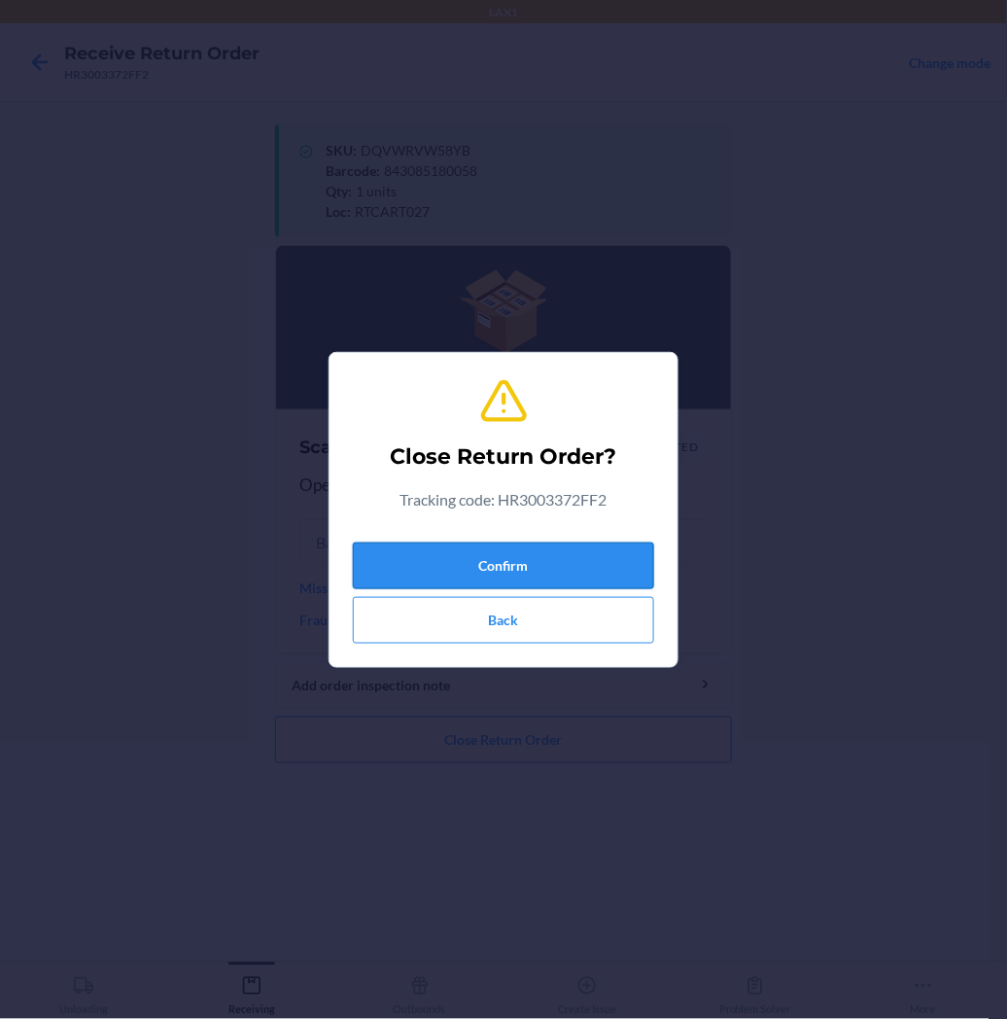
click at [509, 558] on button "Confirm" at bounding box center [503, 566] width 301 height 47
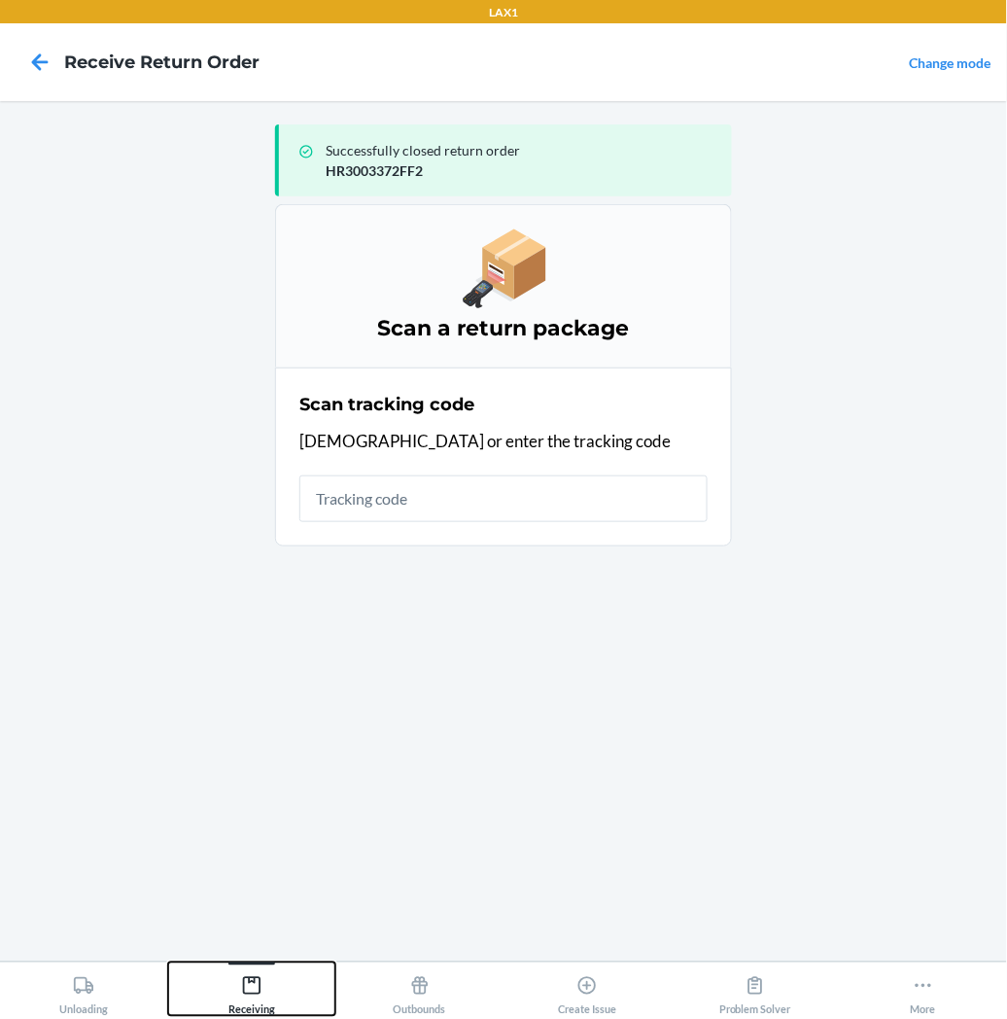
click at [249, 995] on icon at bounding box center [252, 986] width 18 height 18
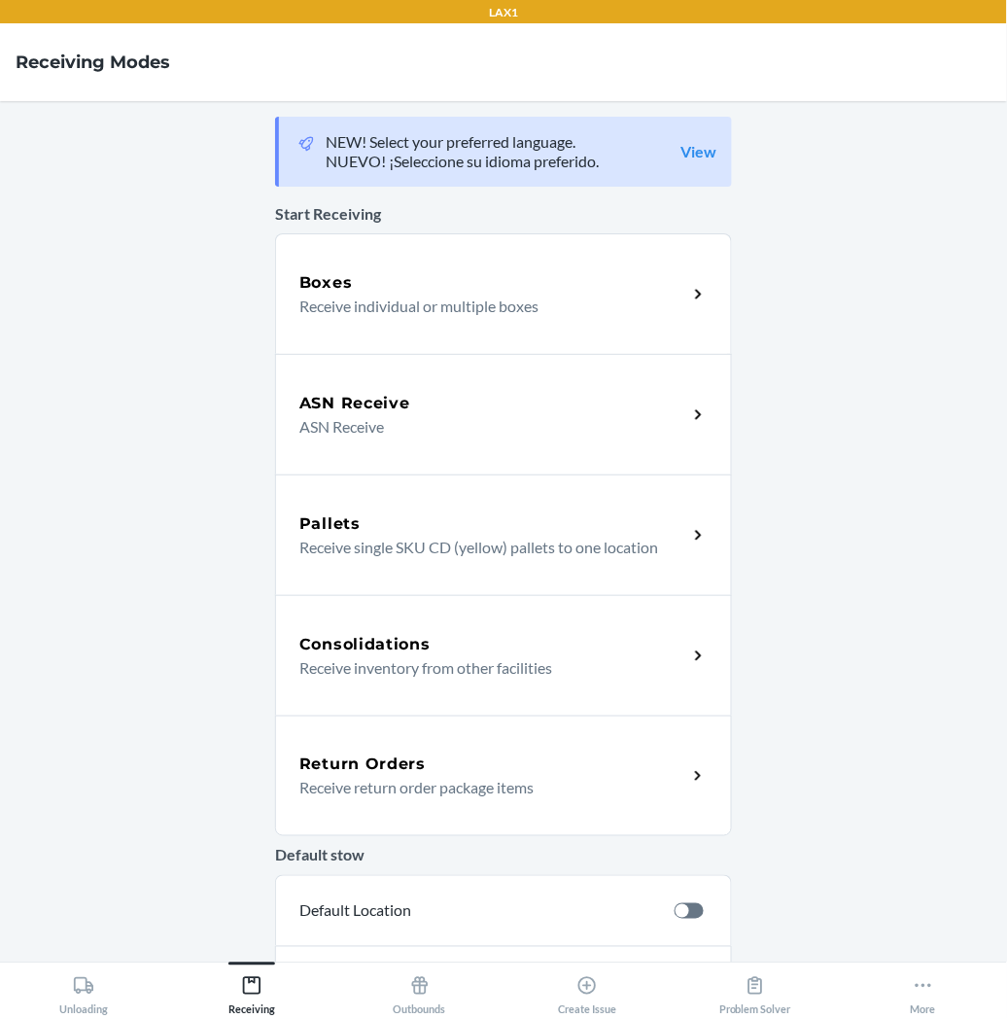
click at [366, 774] on h5 "Return Orders" at bounding box center [362, 764] width 126 height 23
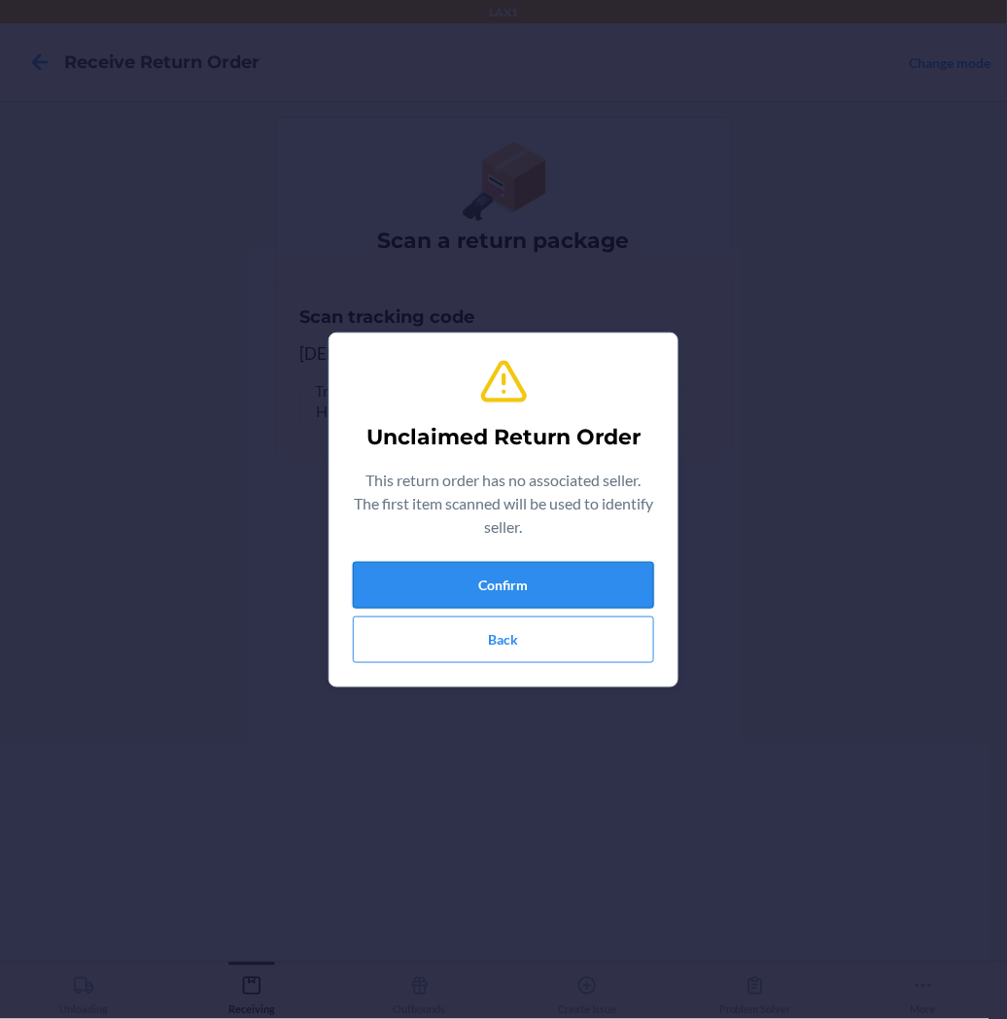
click at [468, 588] on button "Confirm" at bounding box center [503, 585] width 301 height 47
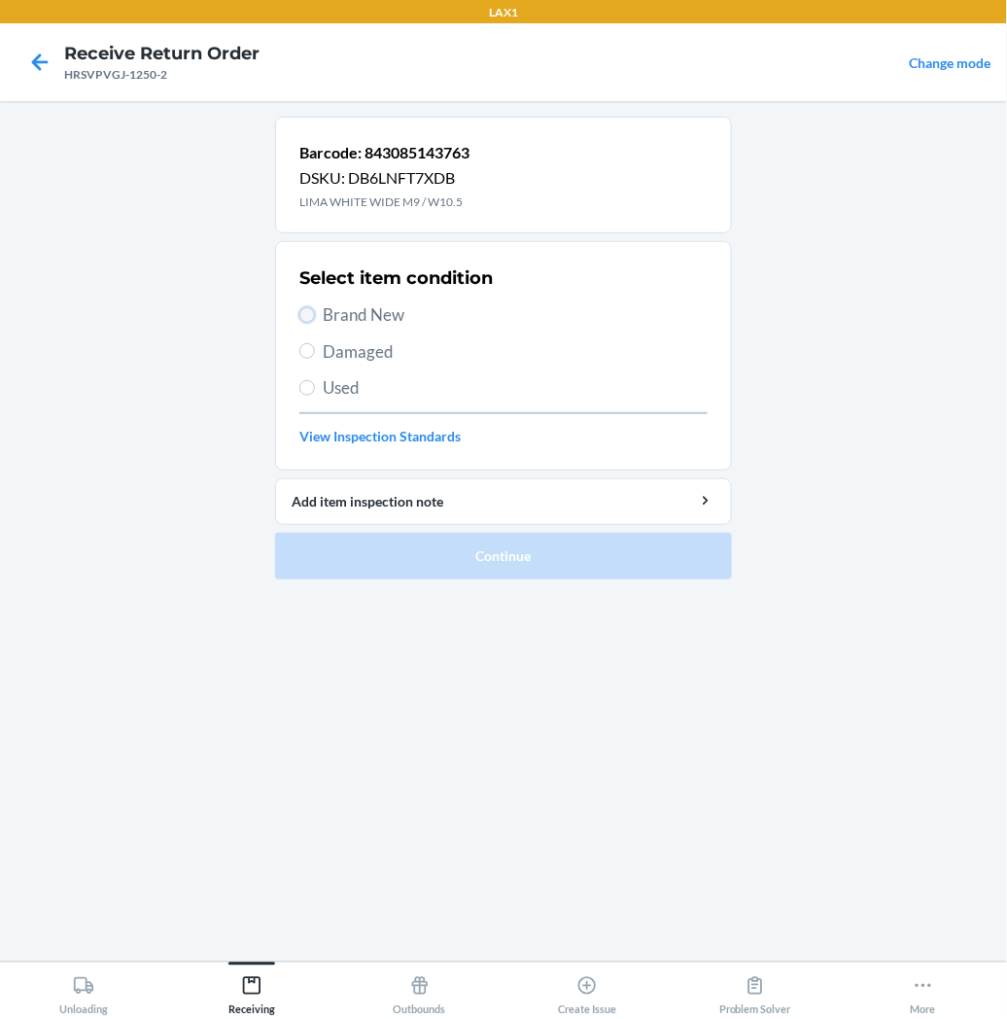
click at [309, 309] on input "Brand New" at bounding box center [307, 315] width 16 height 16
radio input "true"
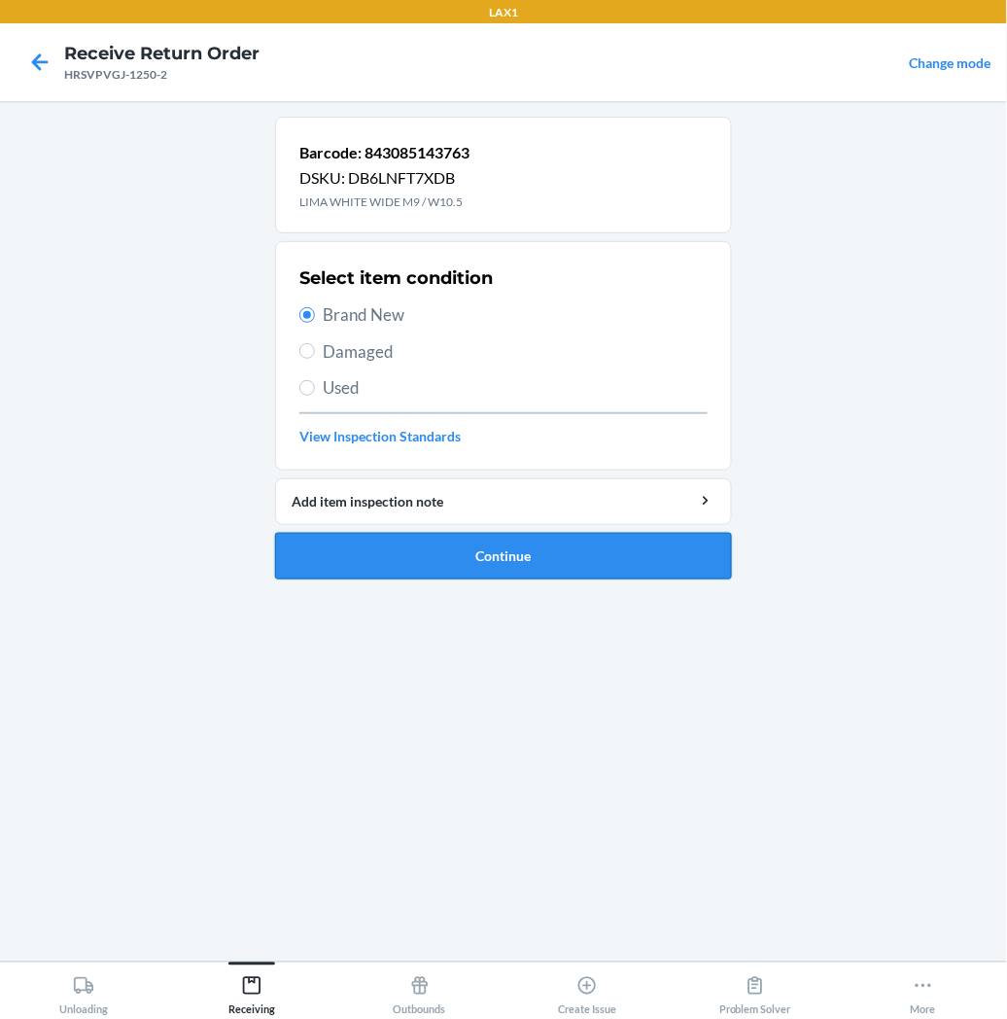
click at [448, 566] on button "Continue" at bounding box center [503, 556] width 457 height 47
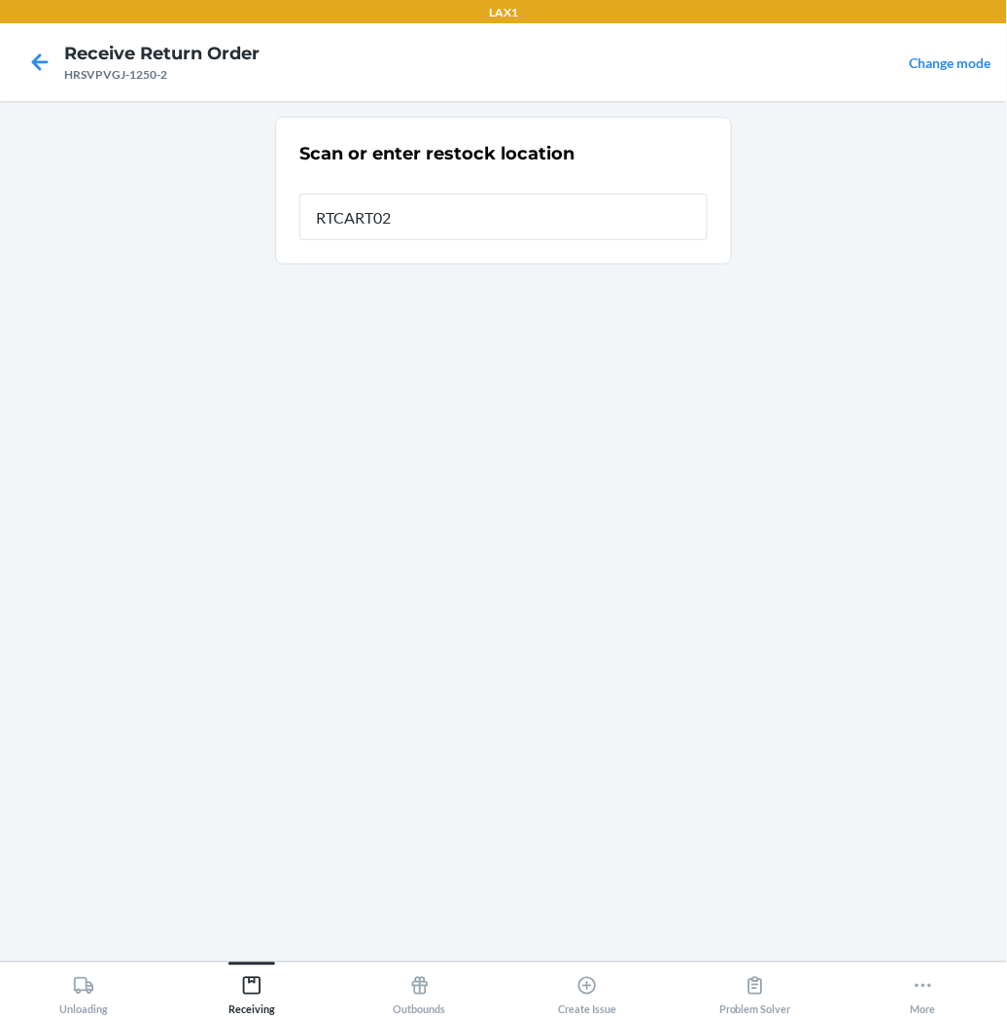
type input "RTCART027"
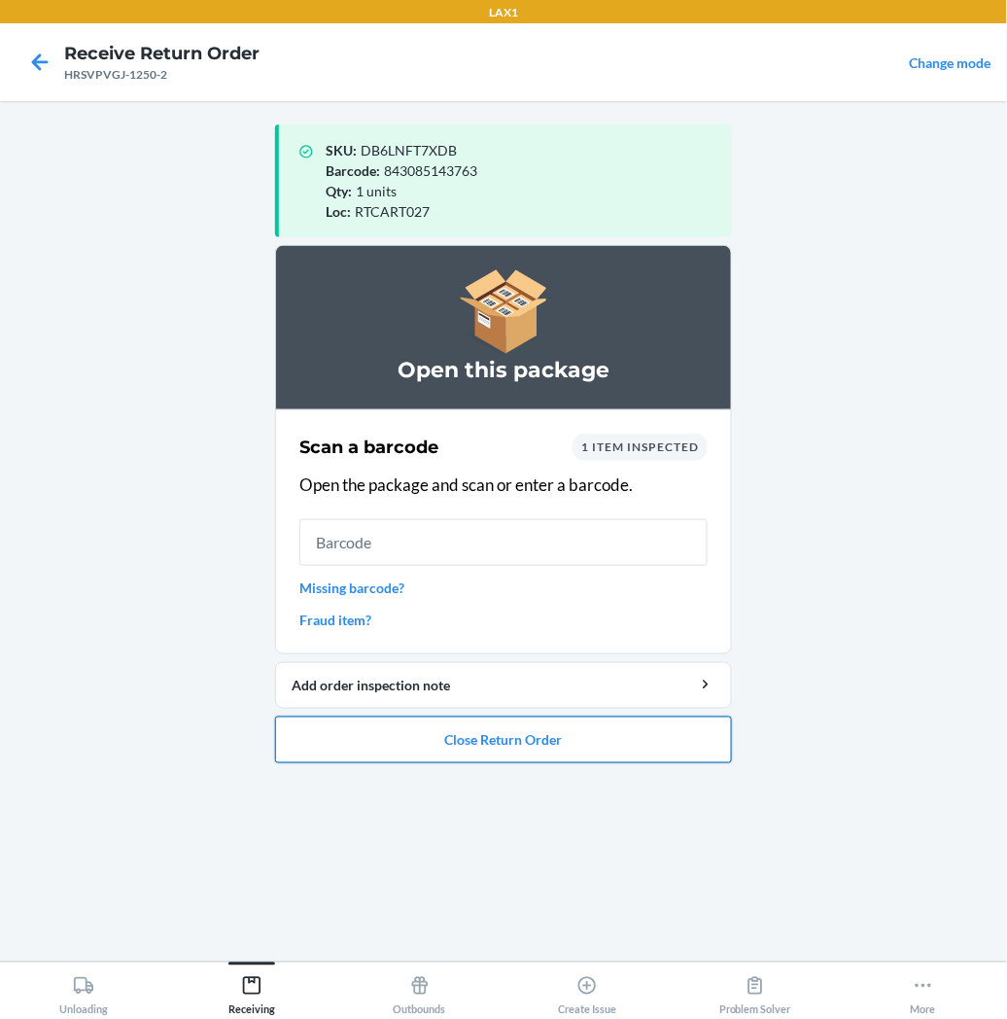
click at [520, 736] on button "Close Return Order" at bounding box center [503, 740] width 457 height 47
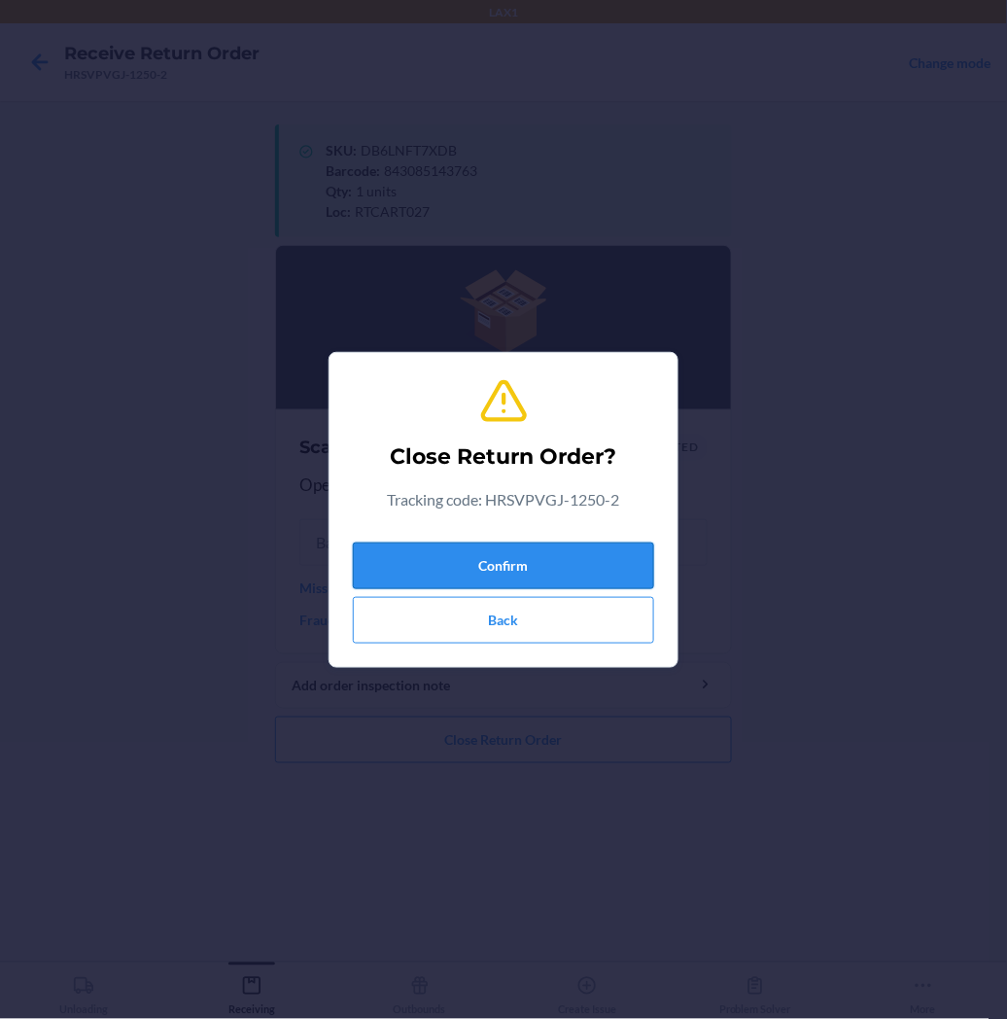
click at [557, 559] on button "Confirm" at bounding box center [503, 566] width 301 height 47
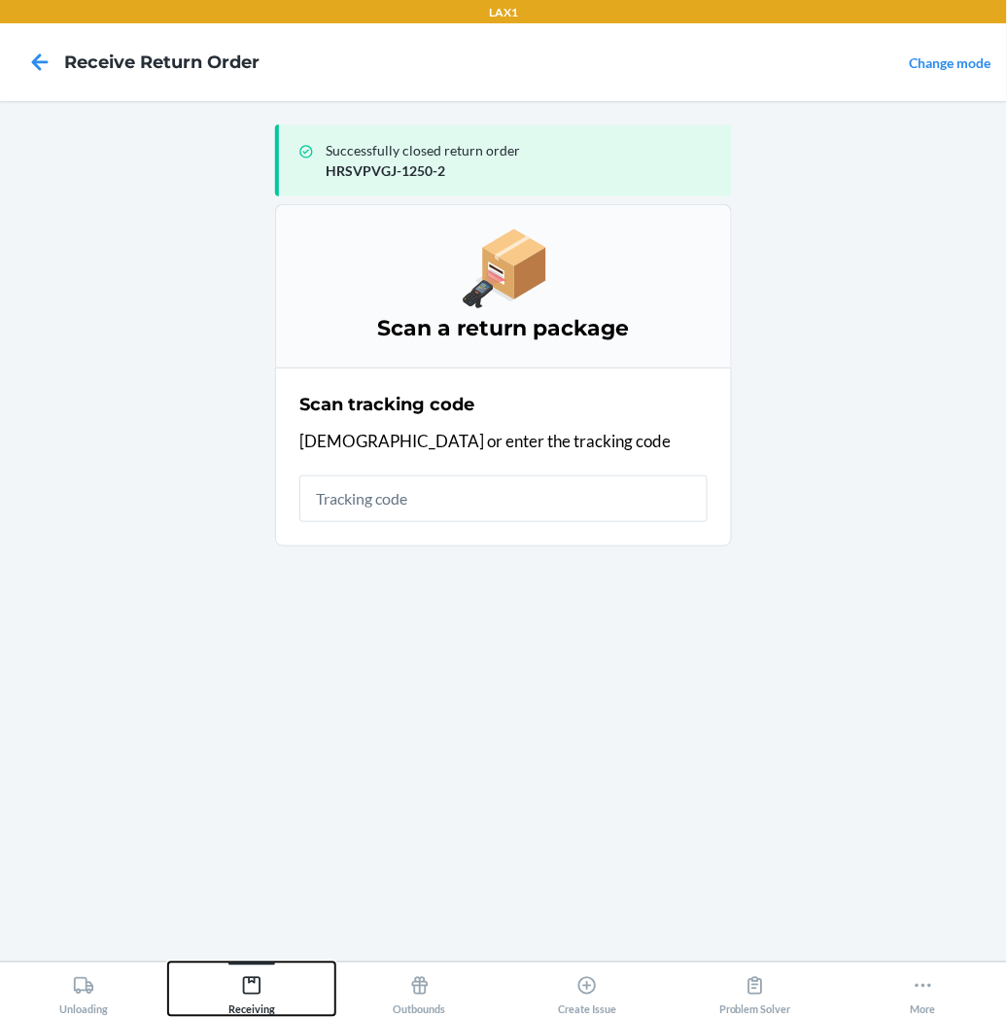
click at [254, 978] on icon at bounding box center [252, 986] width 18 height 18
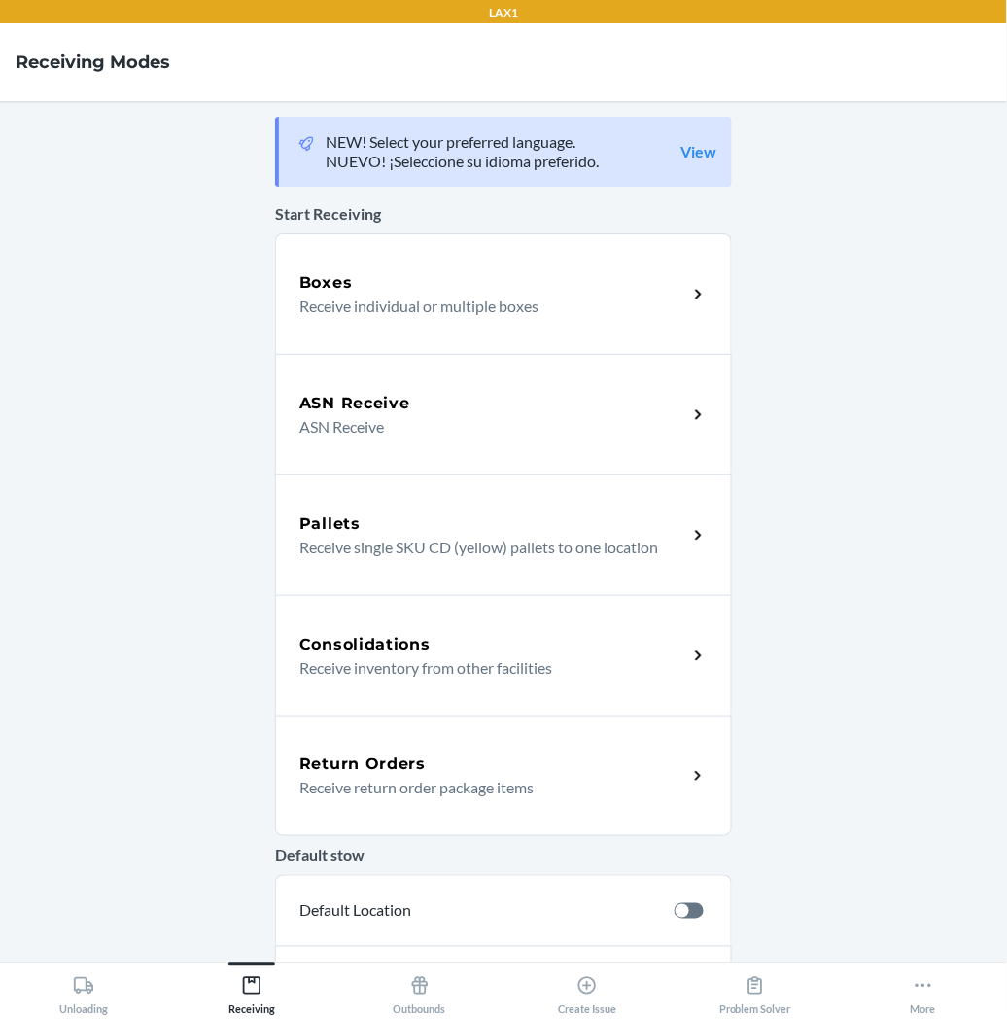
click at [358, 785] on p "Receive return order package items" at bounding box center [485, 787] width 372 height 23
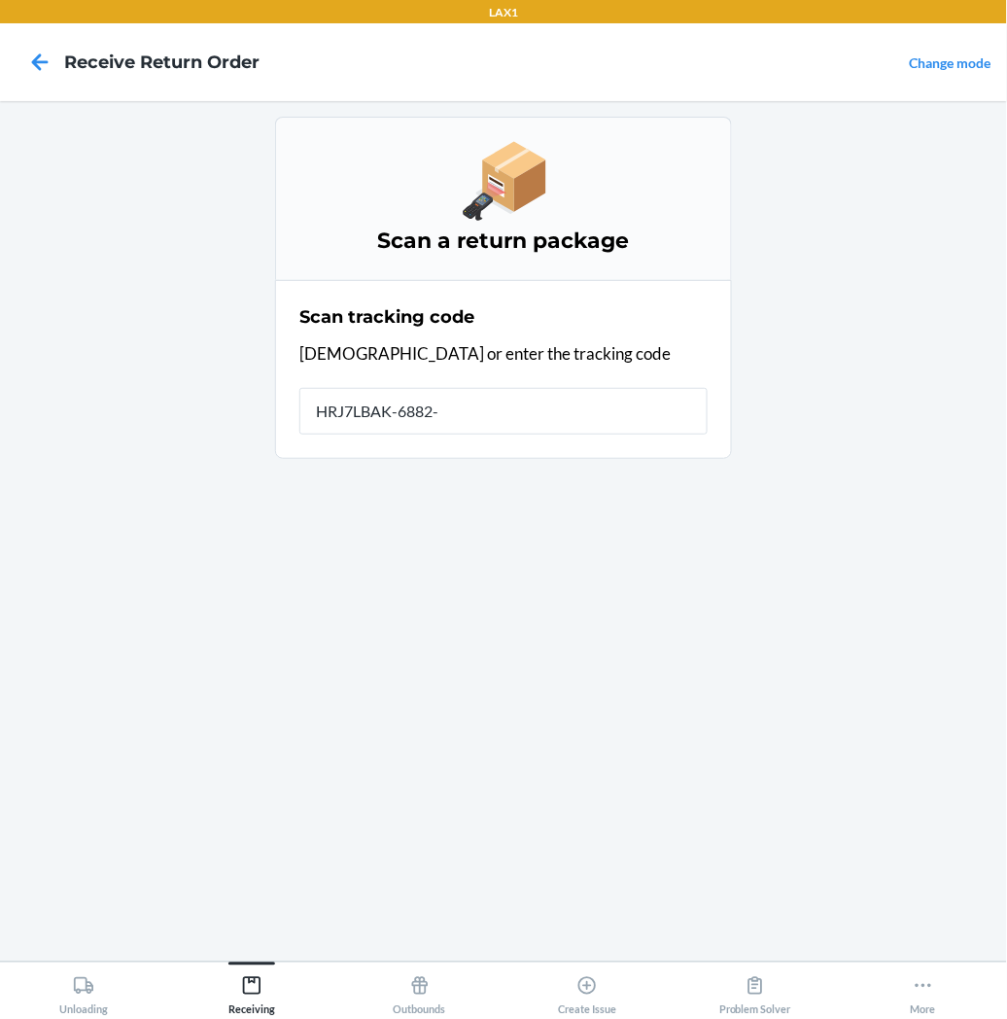
type input "HRJ7LBAK-6882-1"
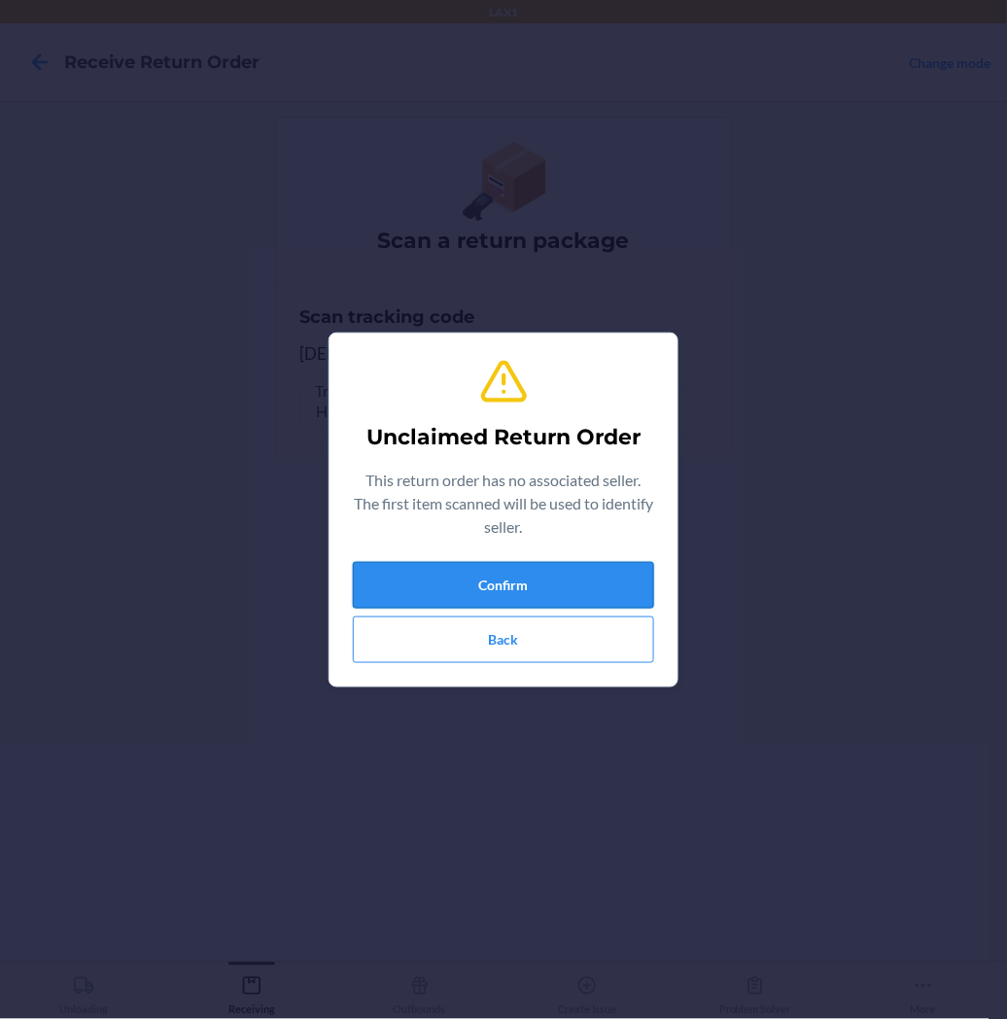
click at [438, 589] on button "Confirm" at bounding box center [503, 585] width 301 height 47
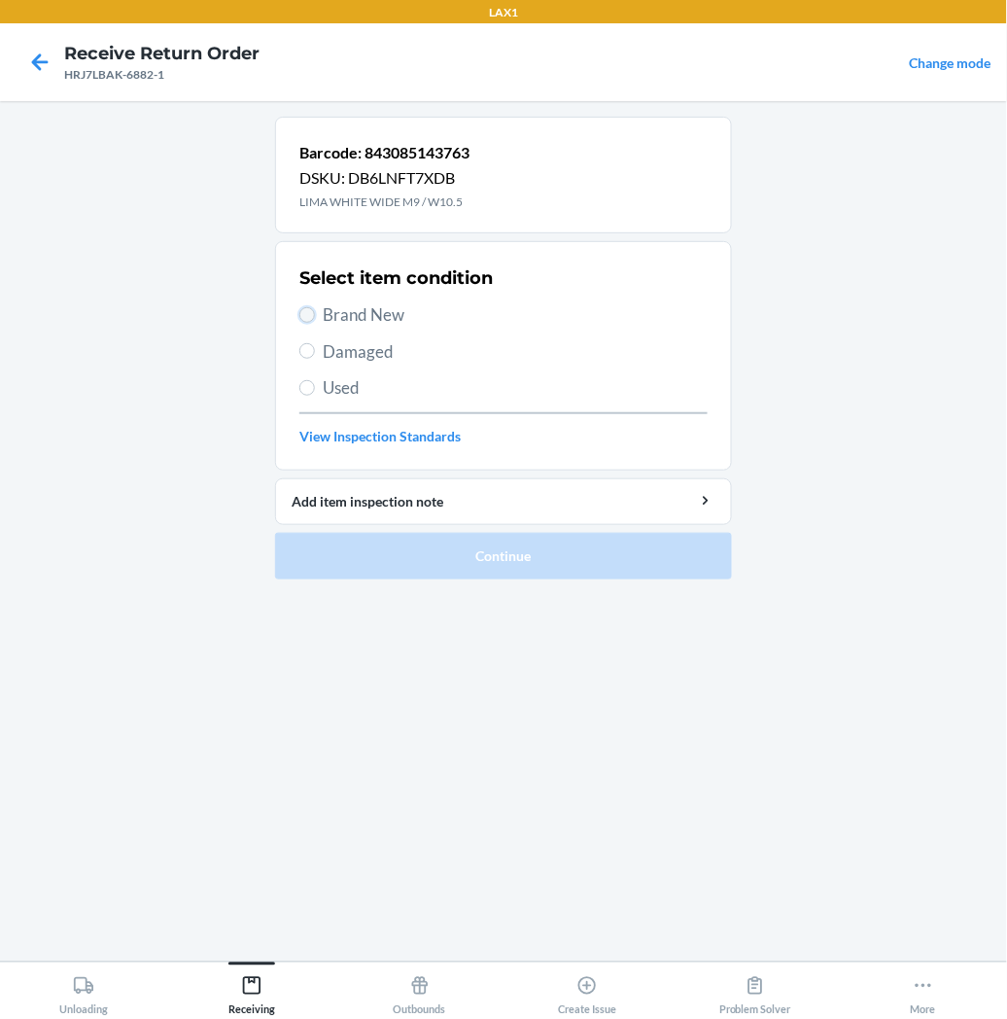
click at [303, 314] on input "Brand New" at bounding box center [307, 315] width 16 height 16
radio input "true"
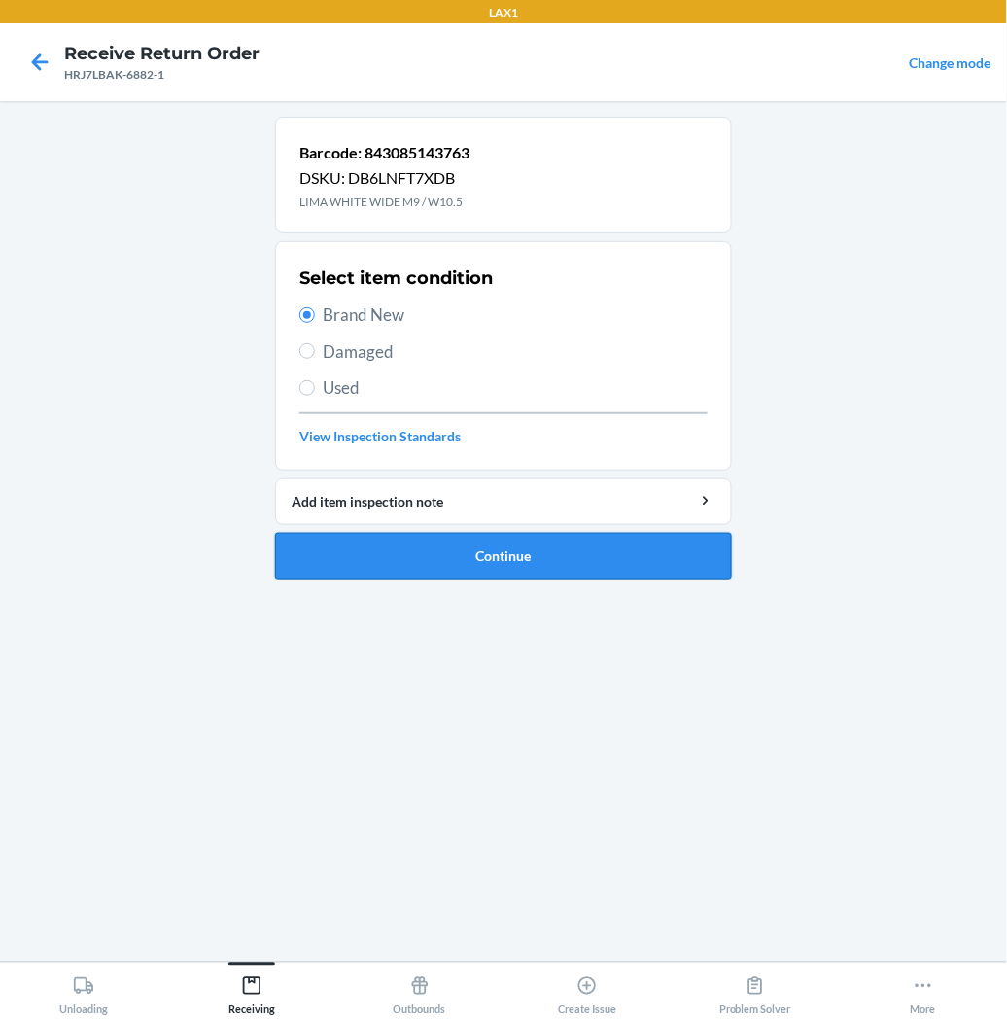
click at [385, 556] on button "Continue" at bounding box center [503, 556] width 457 height 47
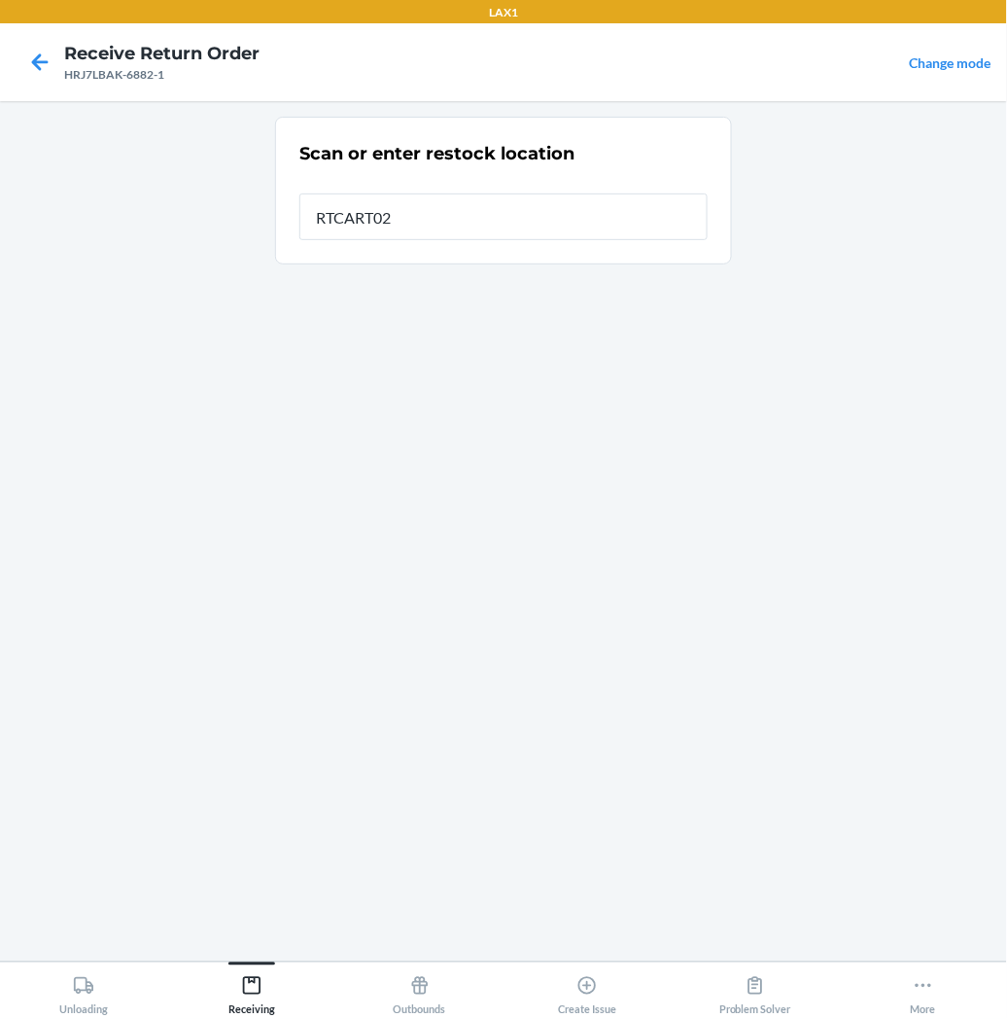
type input "RTCART027"
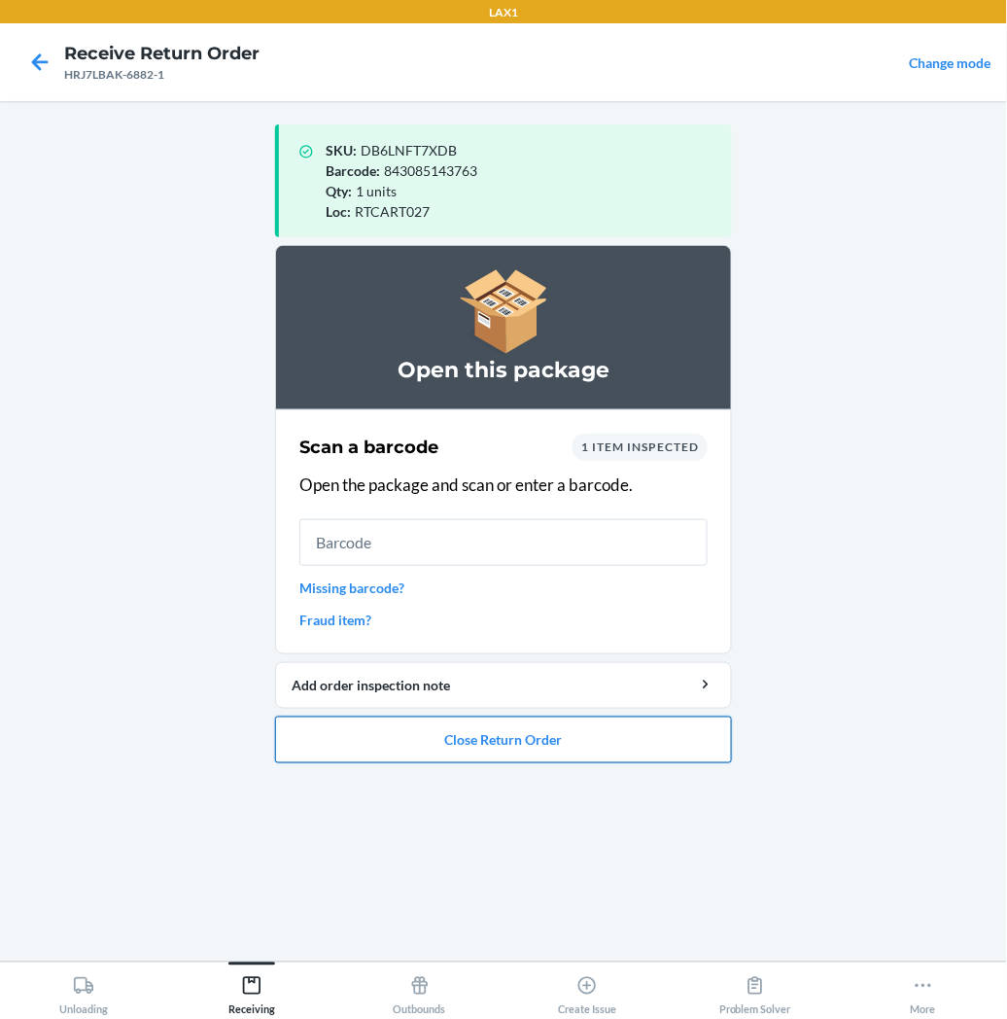
click at [444, 743] on button "Close Return Order" at bounding box center [503, 740] width 457 height 47
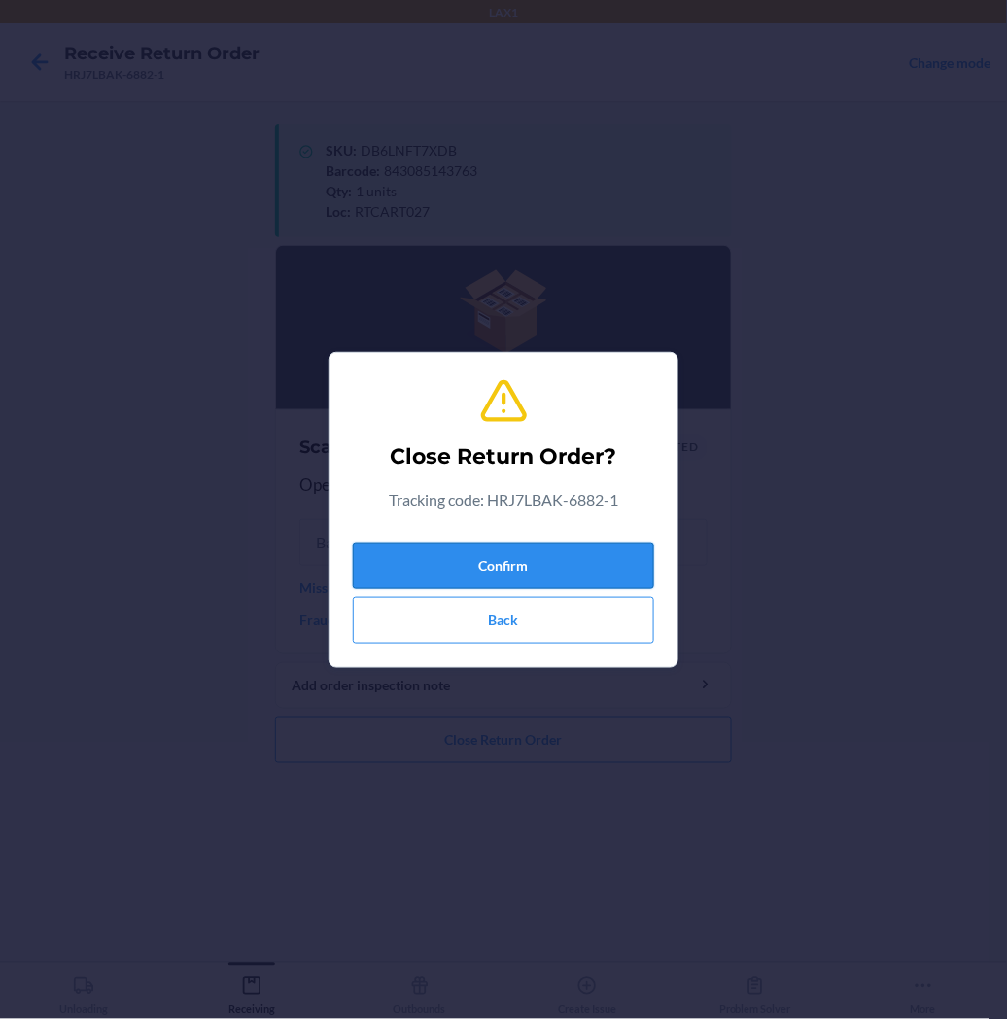
click at [504, 554] on button "Confirm" at bounding box center [503, 566] width 301 height 47
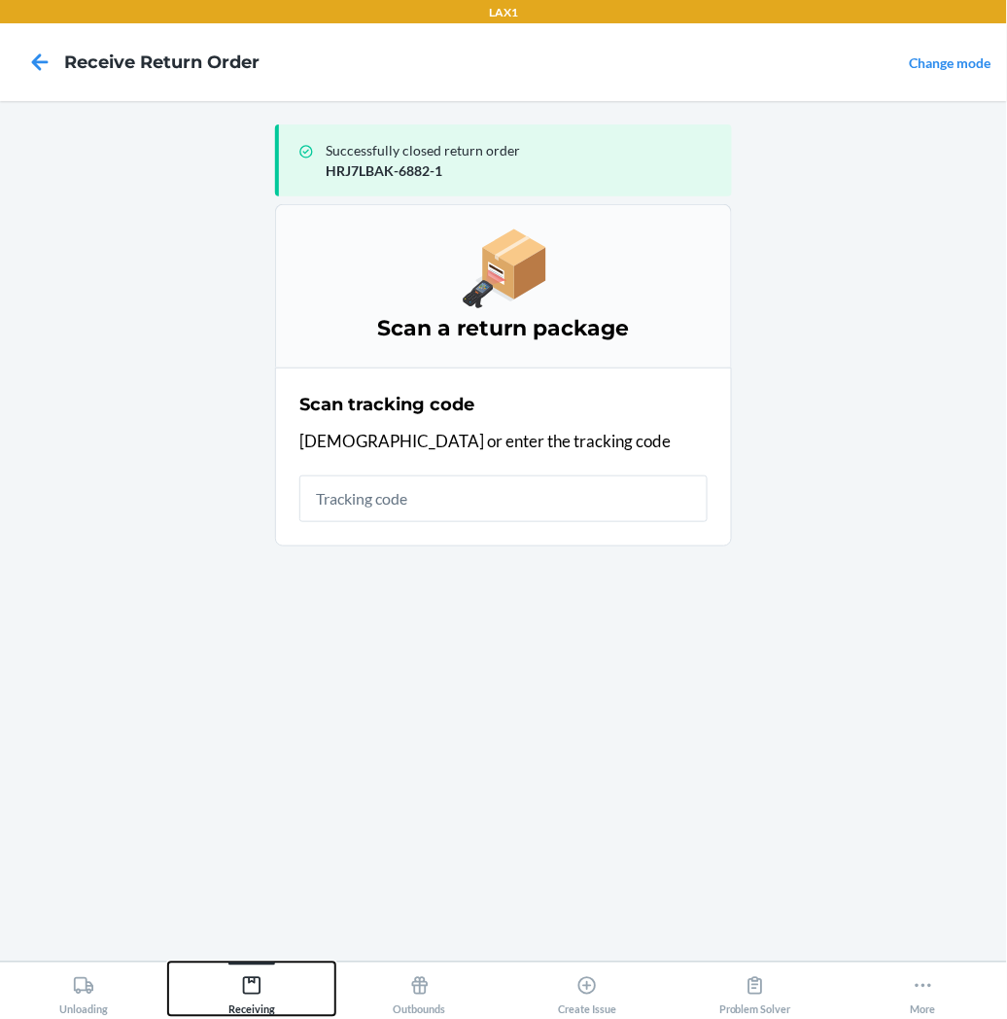
click at [246, 979] on icon at bounding box center [251, 985] width 21 height 21
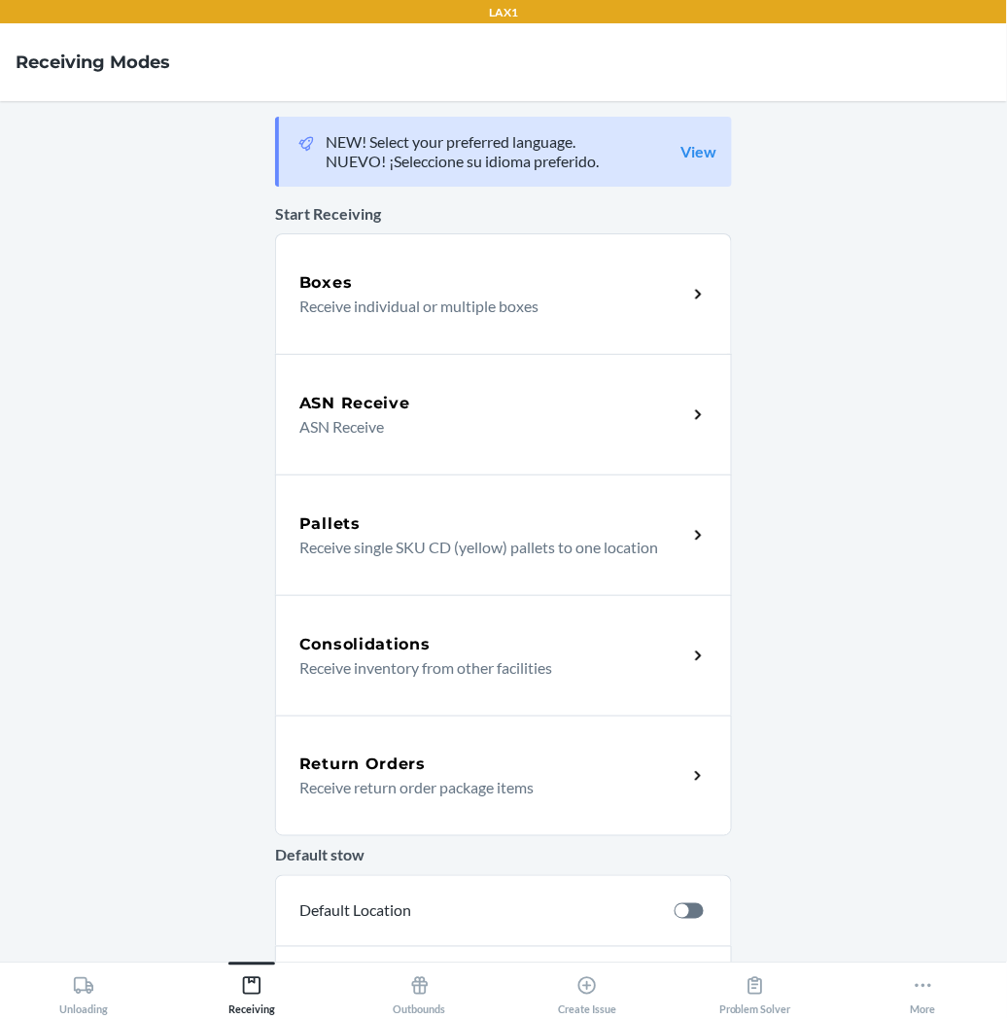
click at [408, 789] on p "Receive return order package items" at bounding box center [485, 787] width 372 height 23
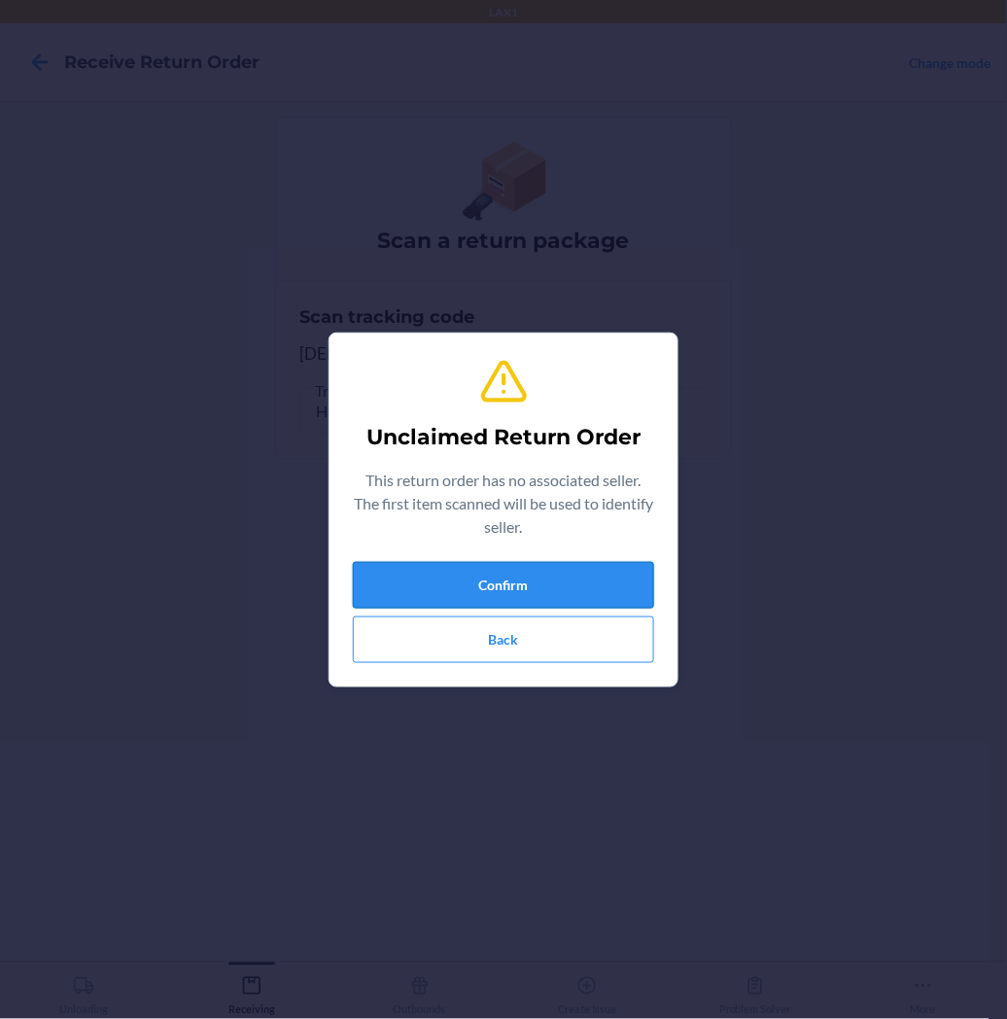
click at [422, 574] on button "Confirm" at bounding box center [503, 585] width 301 height 47
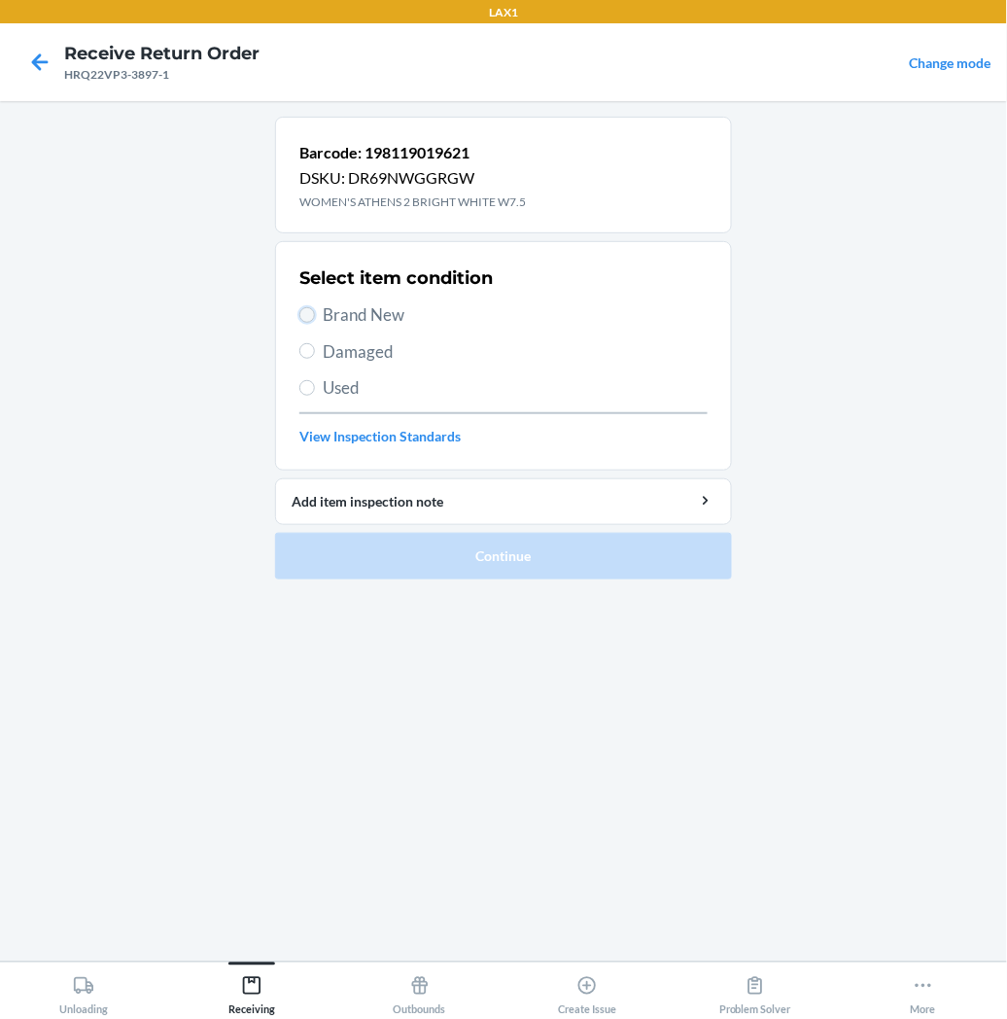
click at [307, 309] on input "Brand New" at bounding box center [307, 315] width 16 height 16
radio input "true"
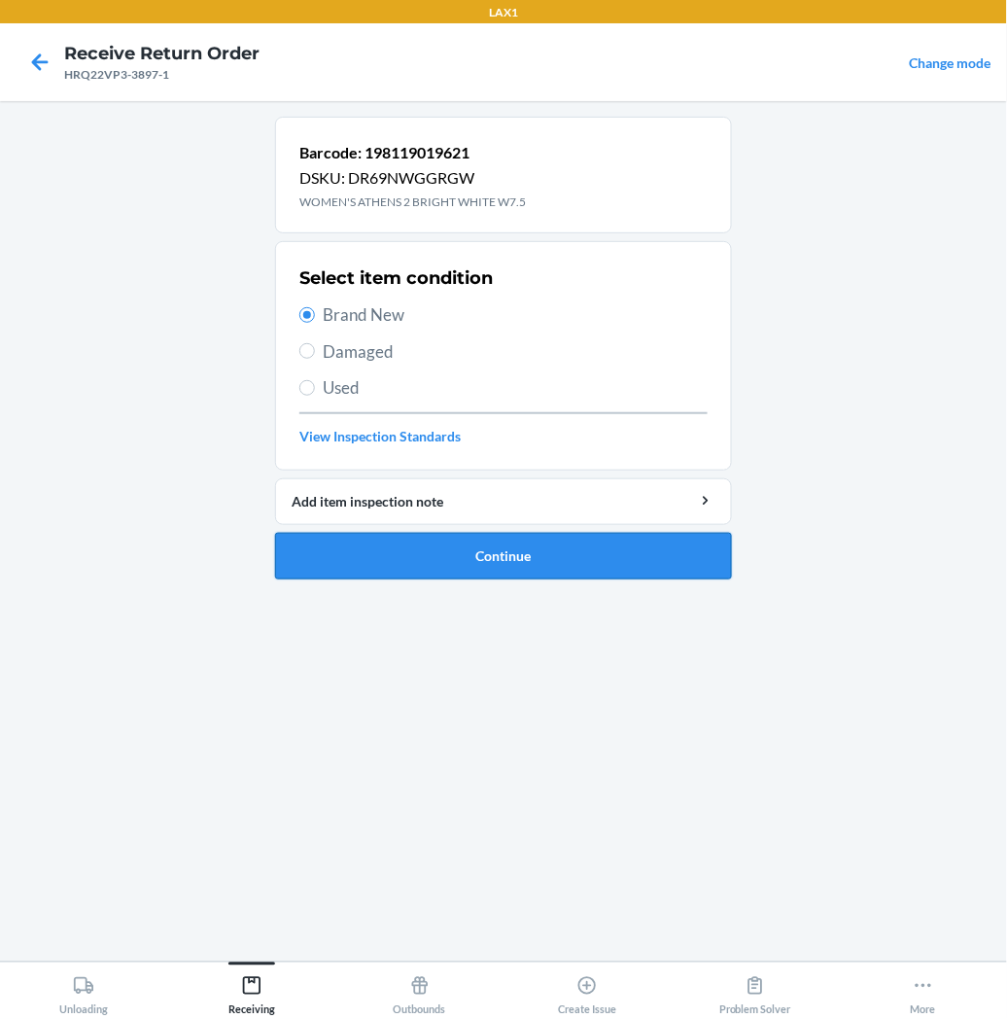
click at [358, 551] on button "Continue" at bounding box center [503, 556] width 457 height 47
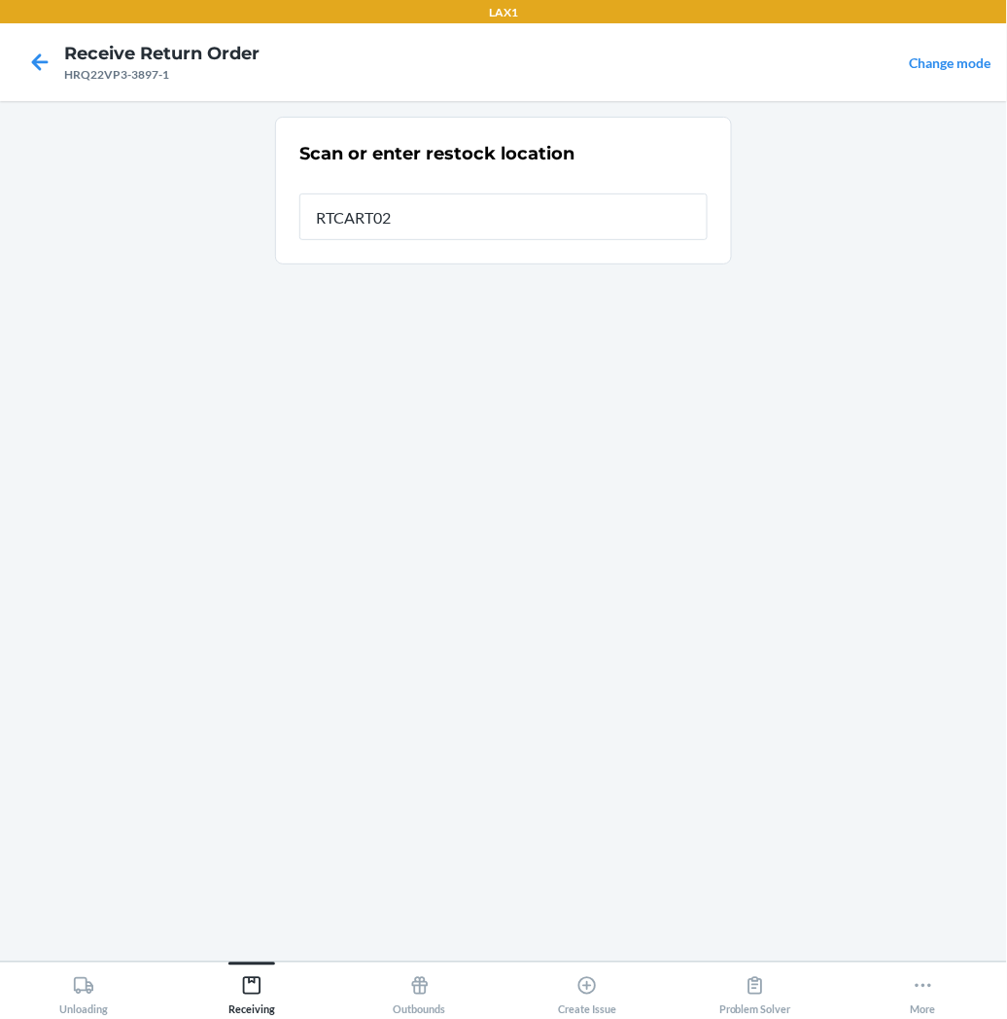
type input "RTCART027"
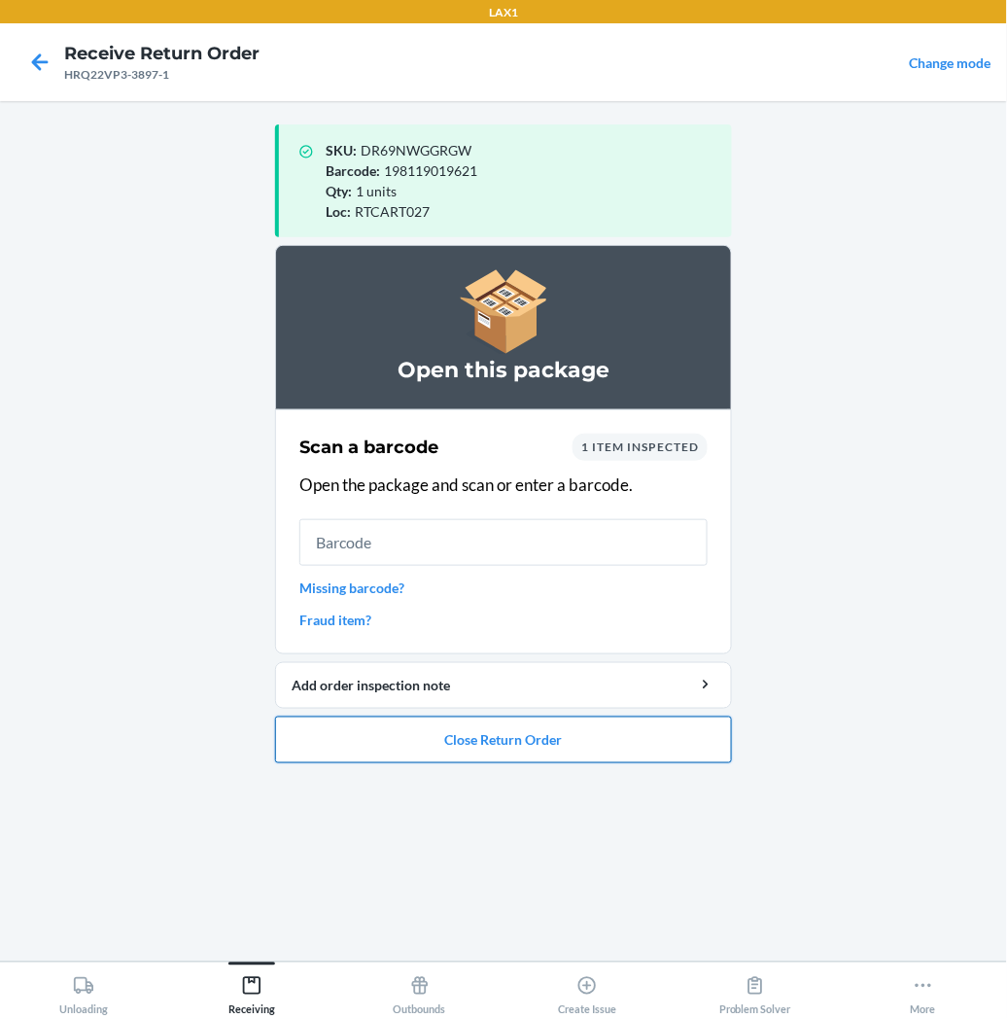
drag, startPoint x: 373, startPoint y: 741, endPoint x: 383, endPoint y: 723, distance: 20.0
click at [373, 737] on button "Close Return Order" at bounding box center [503, 740] width 457 height 47
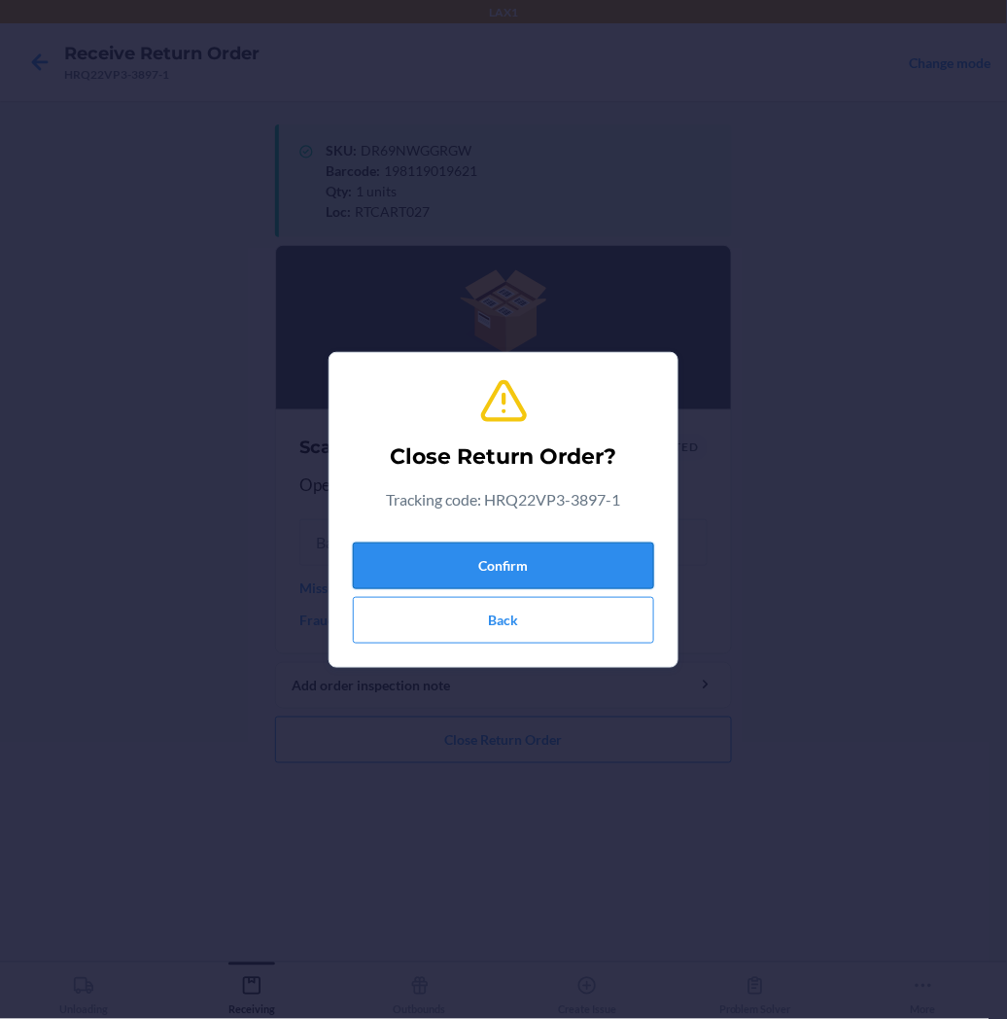
click at [516, 571] on button "Confirm" at bounding box center [503, 566] width 301 height 47
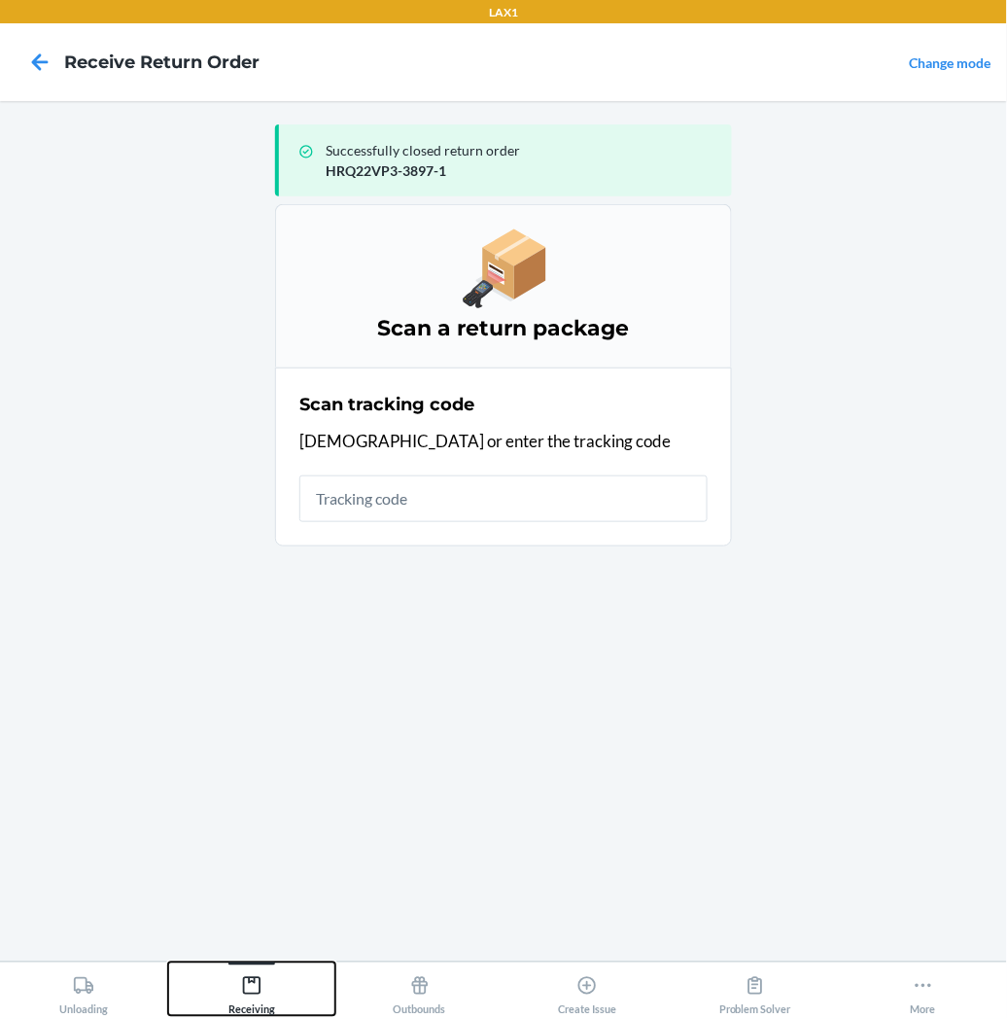
drag, startPoint x: 248, startPoint y: 986, endPoint x: 260, endPoint y: 959, distance: 29.6
click at [249, 978] on icon at bounding box center [251, 985] width 21 height 21
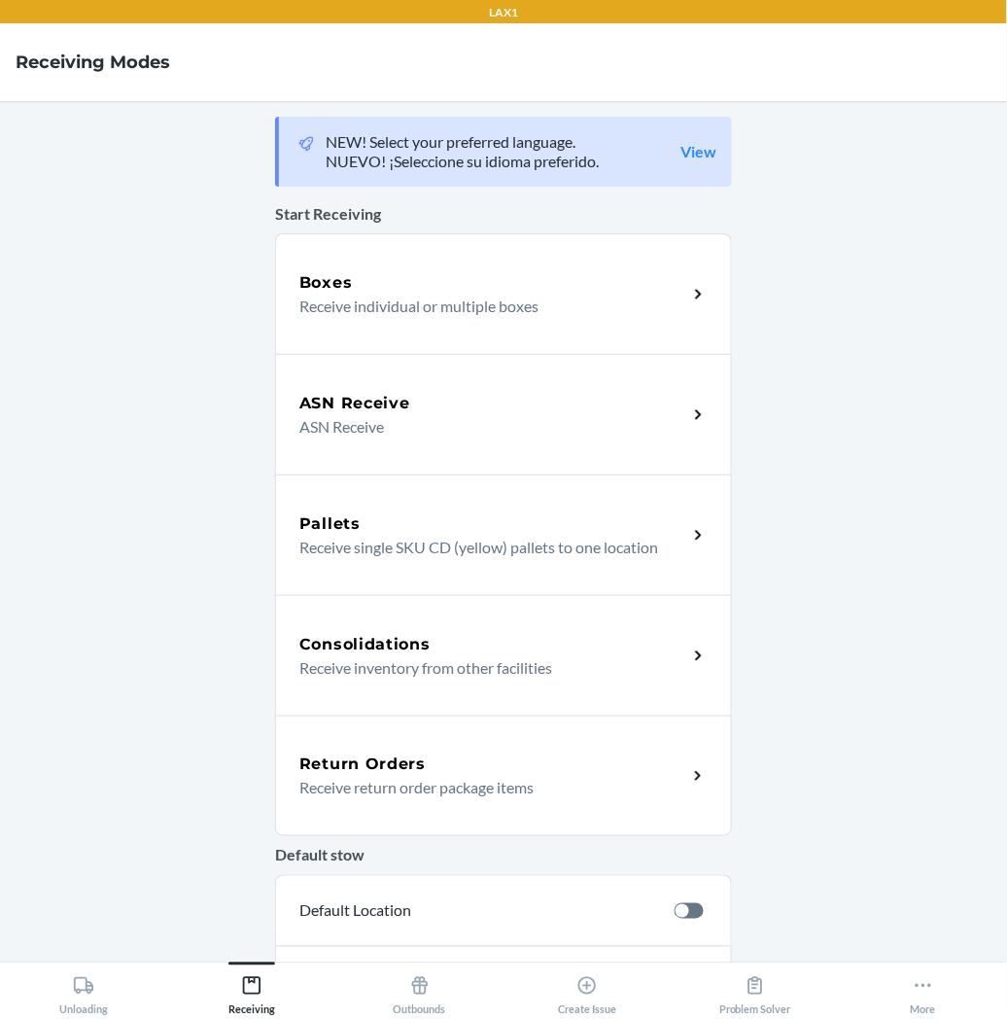
click at [385, 780] on p "Receive return order package items" at bounding box center [485, 787] width 372 height 23
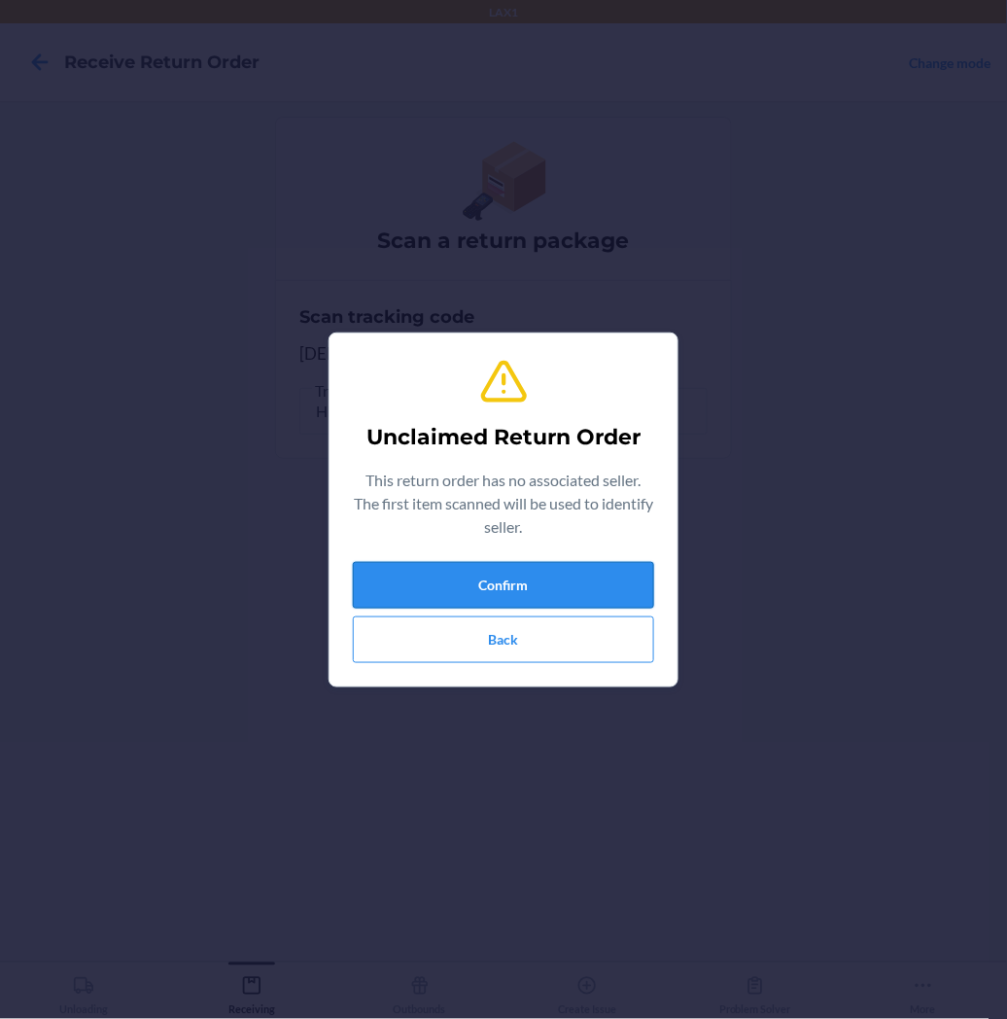
click at [459, 586] on button "Confirm" at bounding box center [503, 585] width 301 height 47
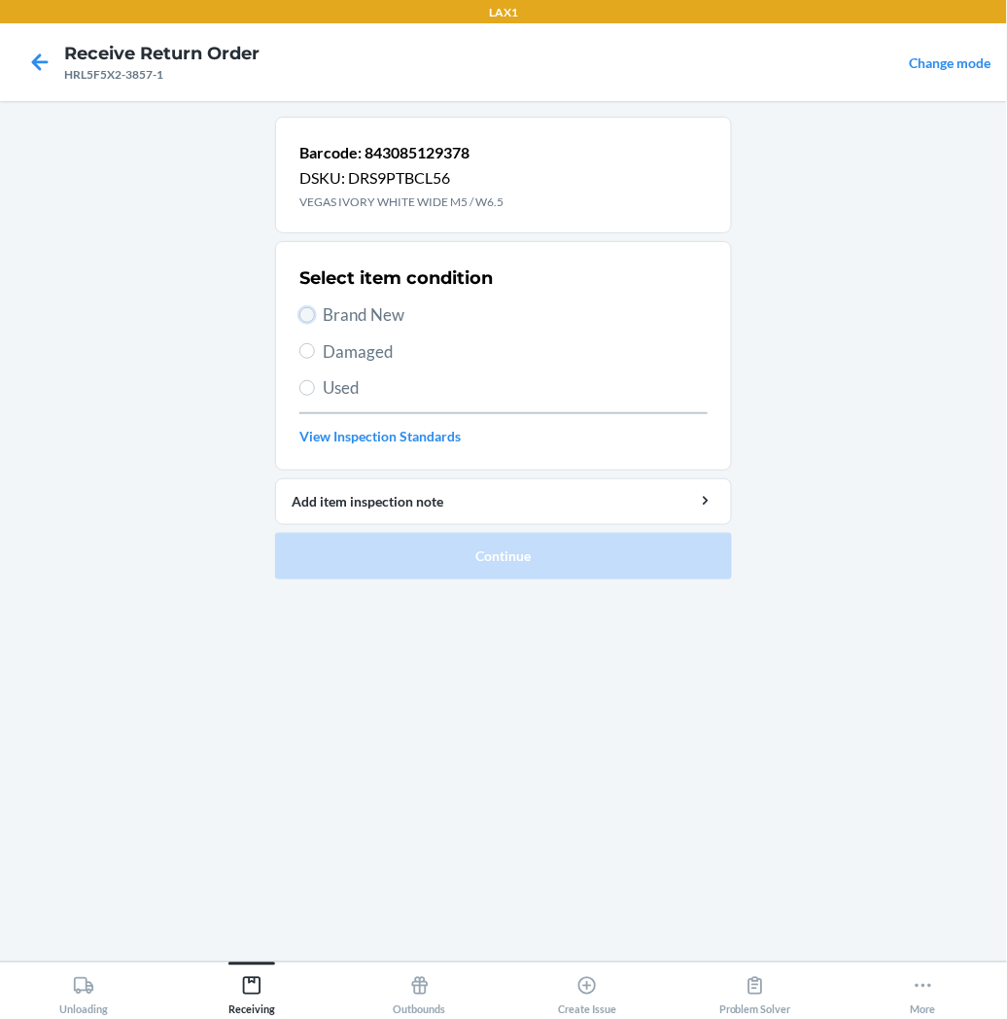
click at [308, 322] on input "Brand New" at bounding box center [307, 315] width 16 height 16
radio input "true"
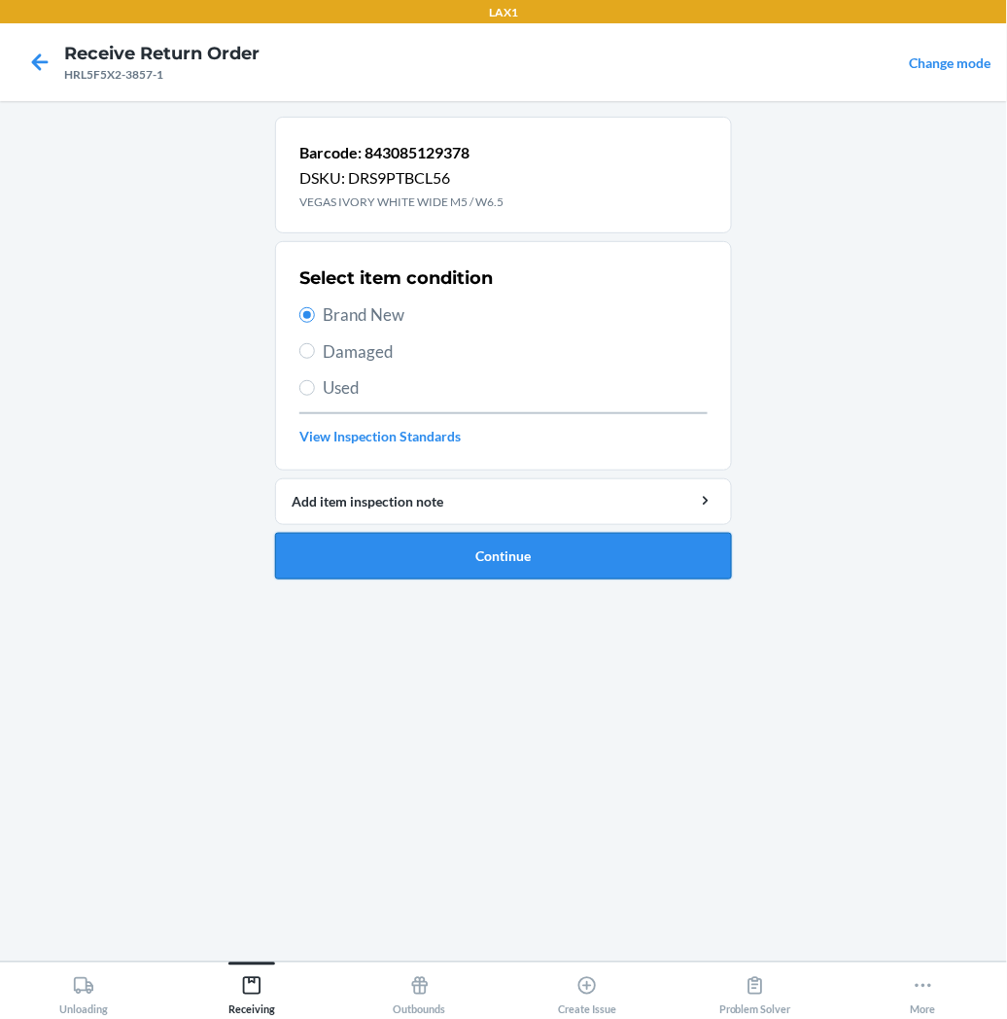
click at [299, 560] on button "Continue" at bounding box center [503, 556] width 457 height 47
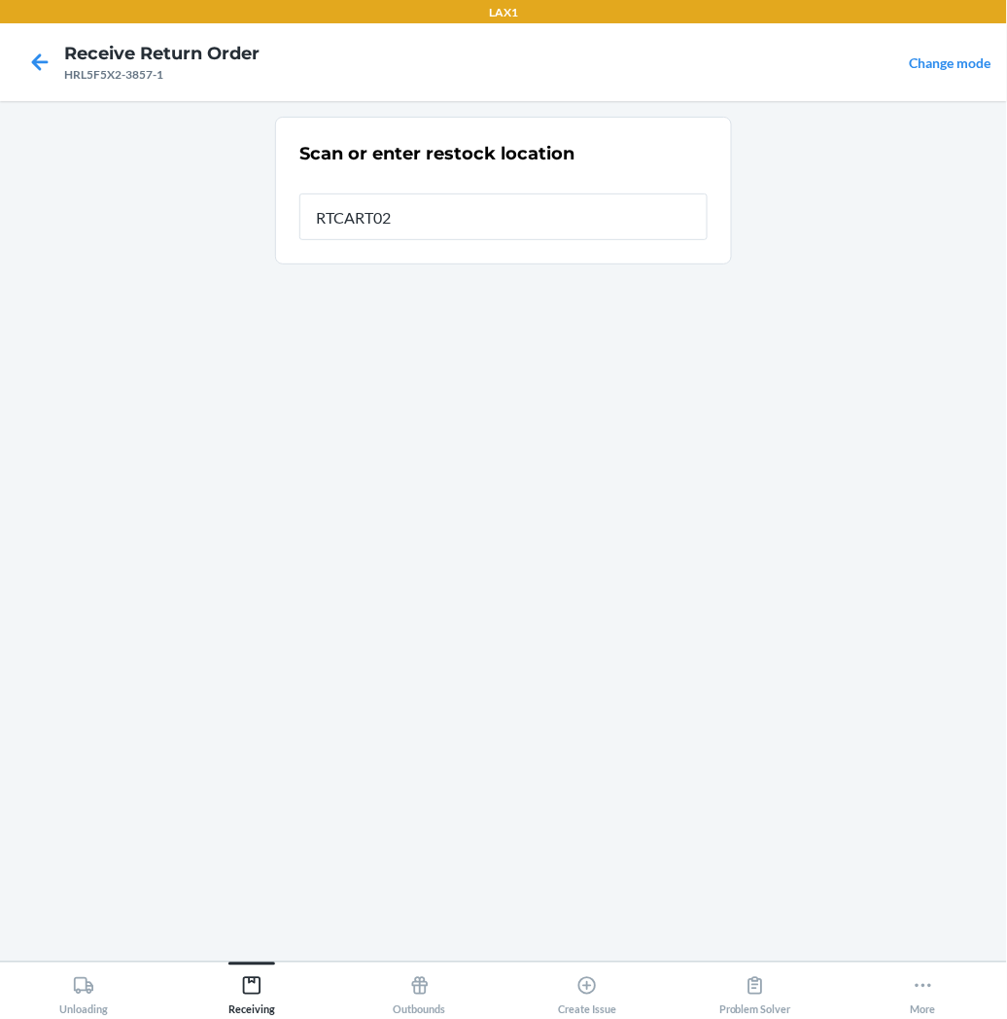
type input "RTCART027"
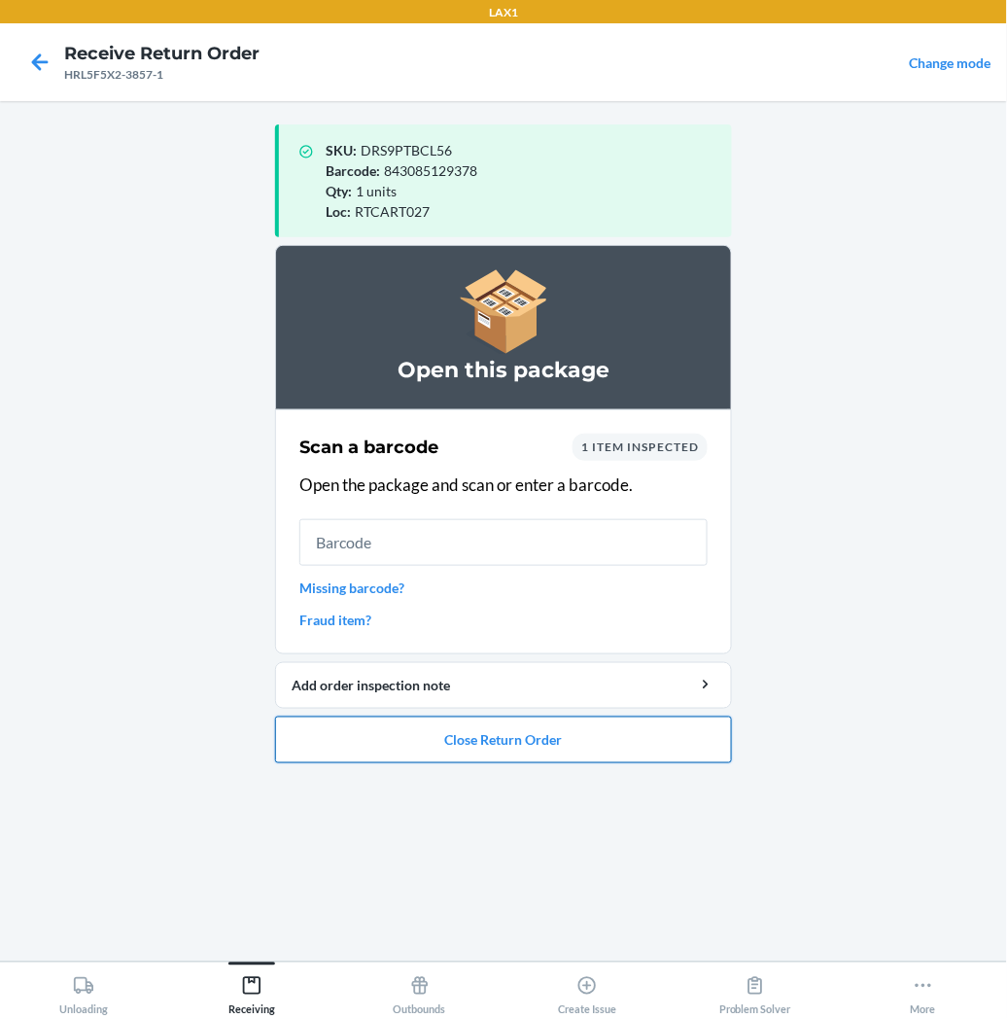
click at [399, 735] on button "Close Return Order" at bounding box center [503, 740] width 457 height 47
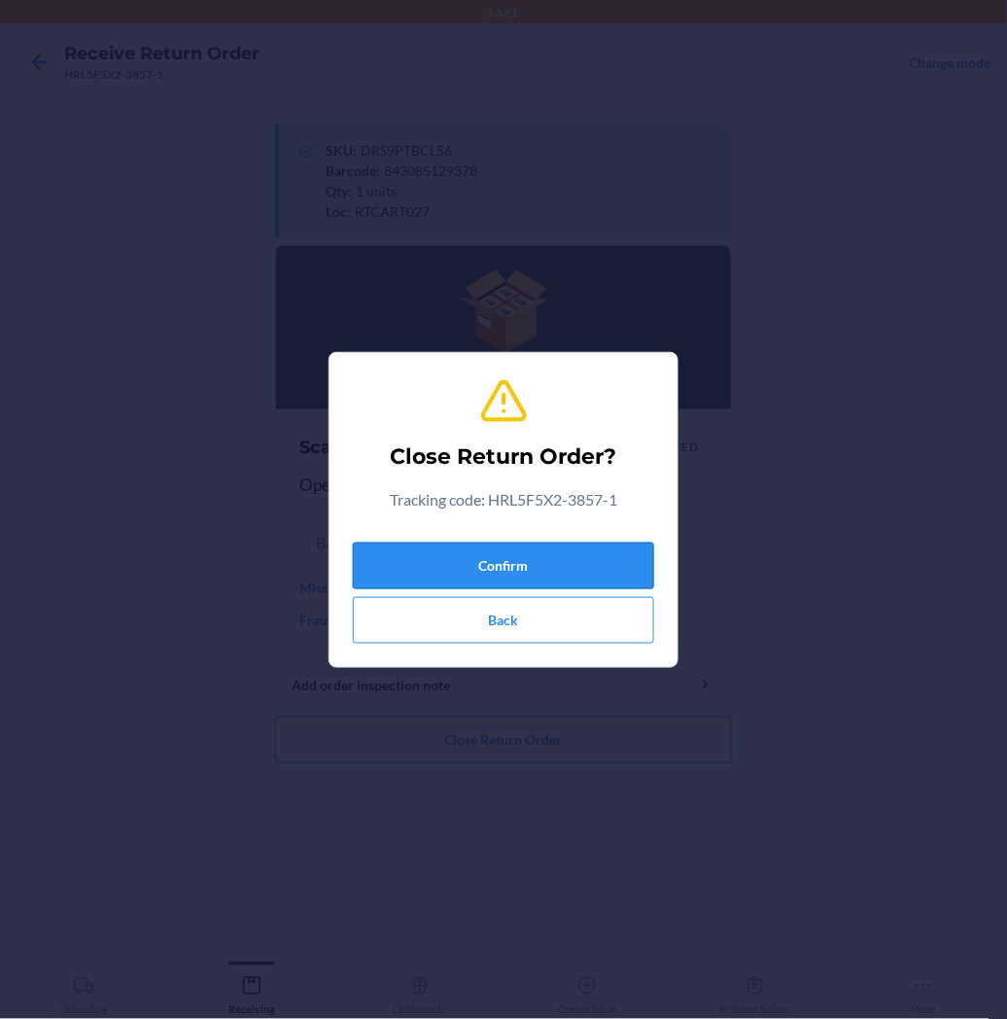
click at [488, 574] on button "Confirm" at bounding box center [503, 566] width 301 height 47
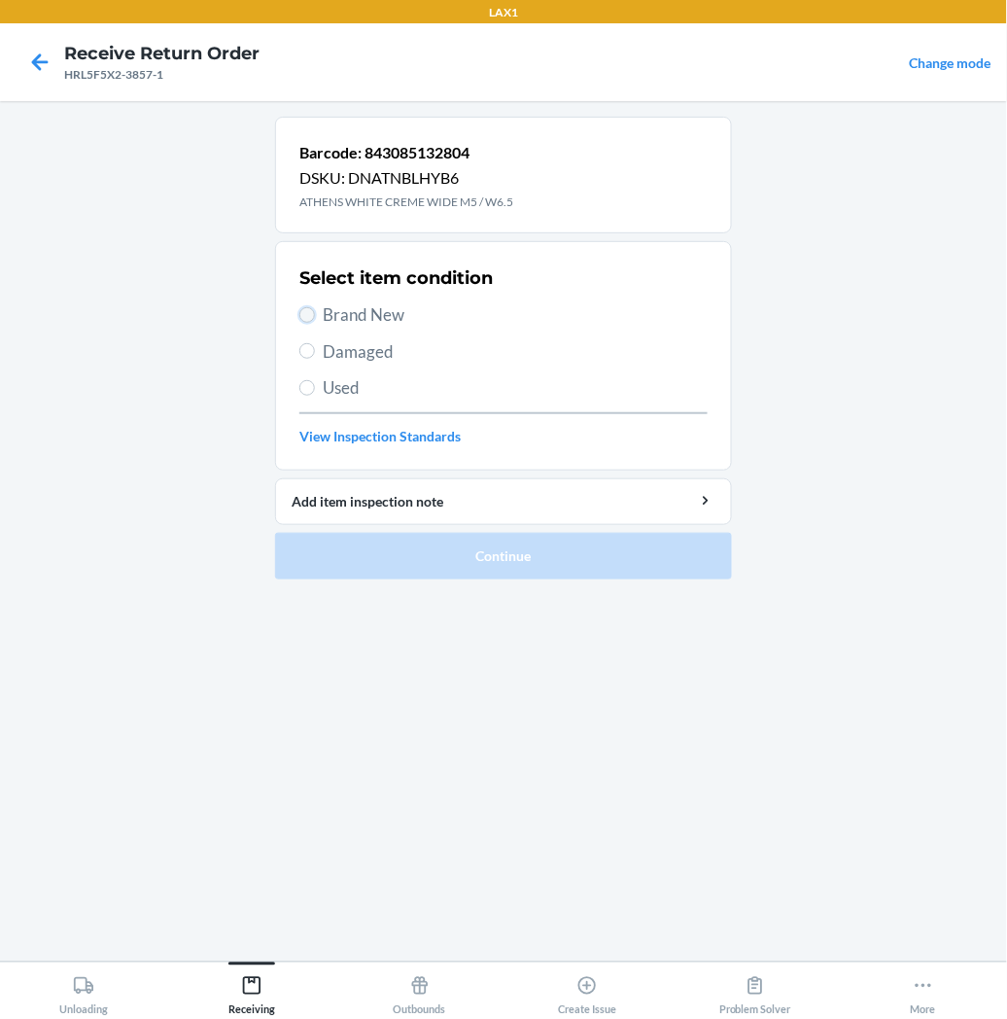
click at [307, 307] on input "Brand New" at bounding box center [307, 315] width 16 height 16
radio input "true"
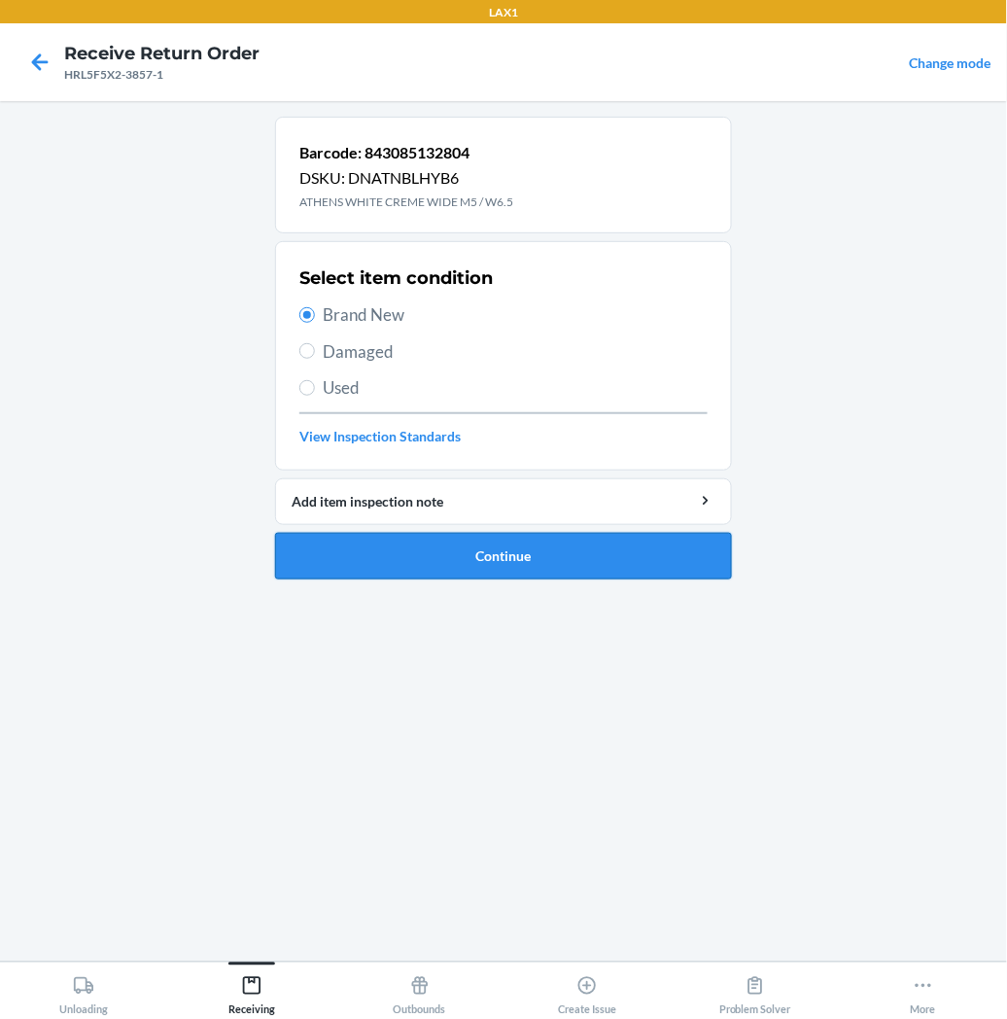
click at [380, 550] on button "Continue" at bounding box center [503, 556] width 457 height 47
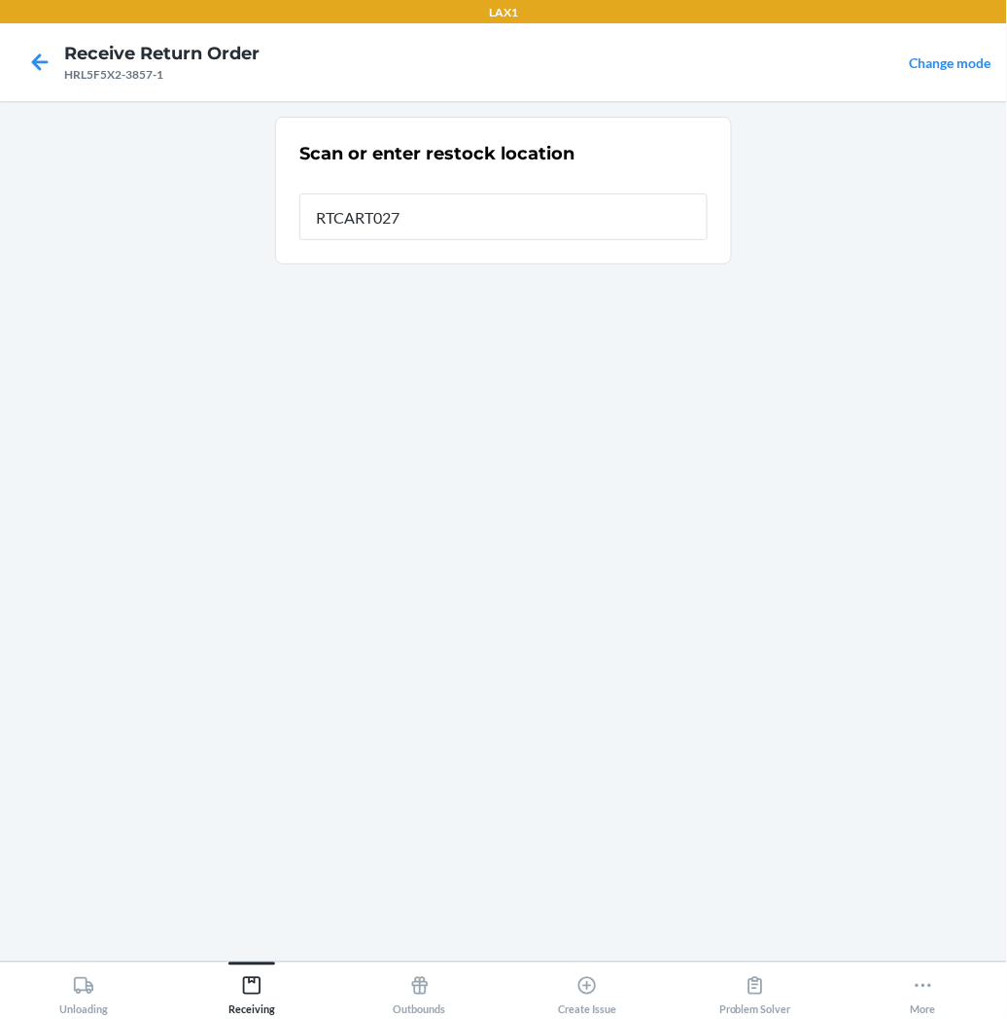
type input "RTCART027"
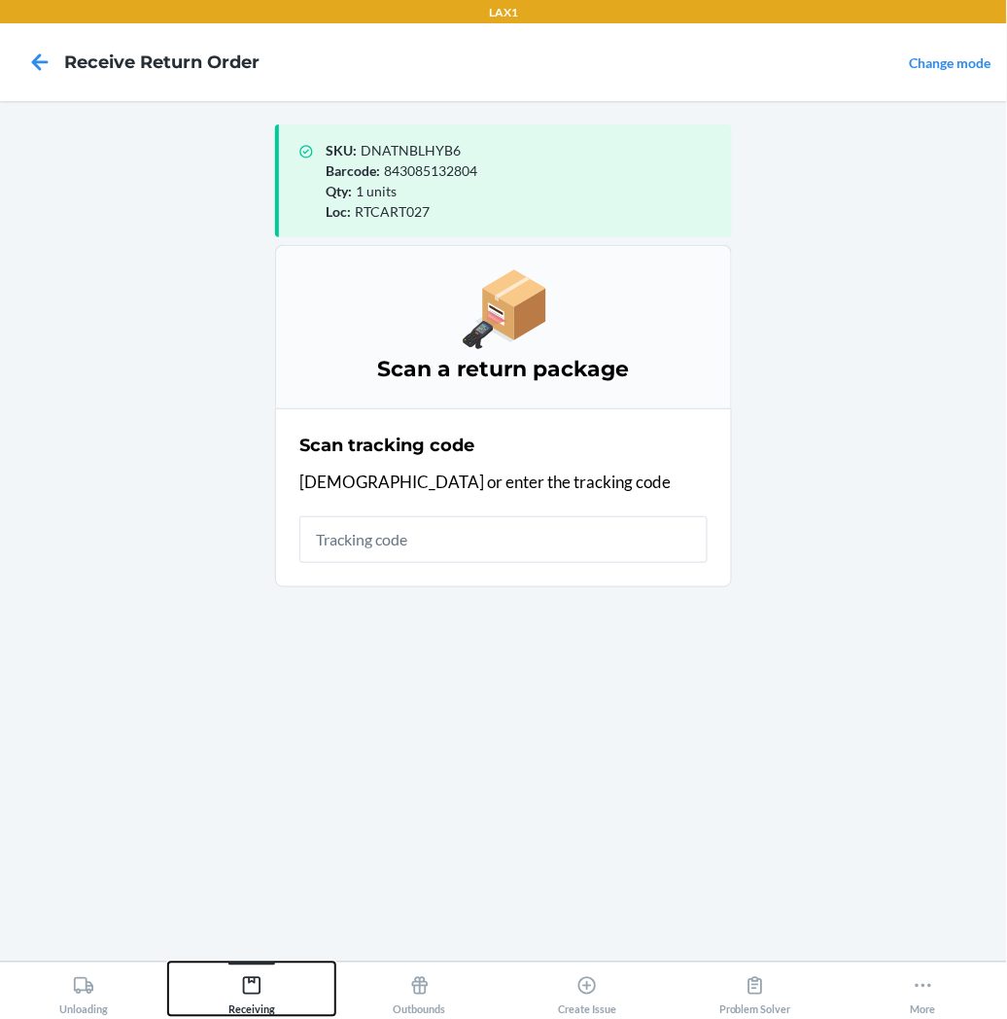
click at [255, 983] on icon at bounding box center [252, 986] width 18 height 18
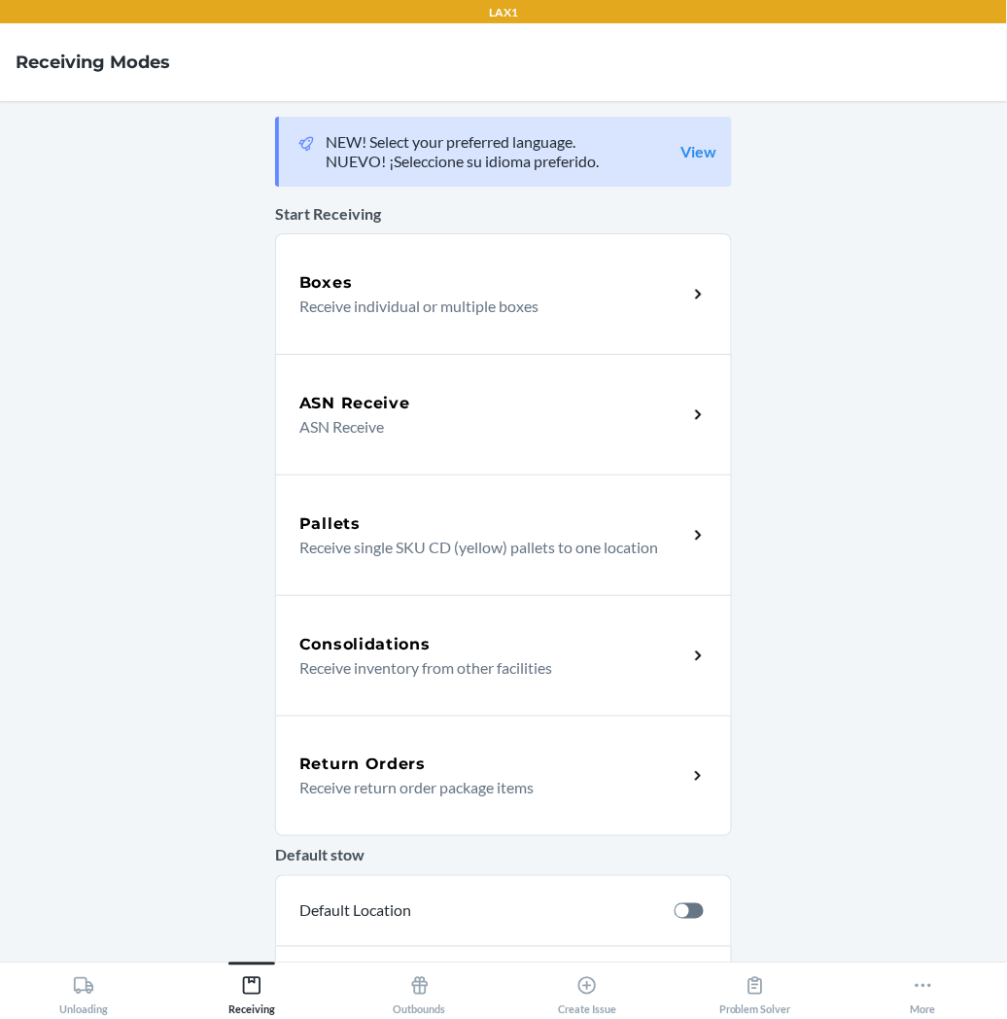
click at [357, 750] on div "Return Orders Receive return order package items" at bounding box center [503, 776] width 457 height 121
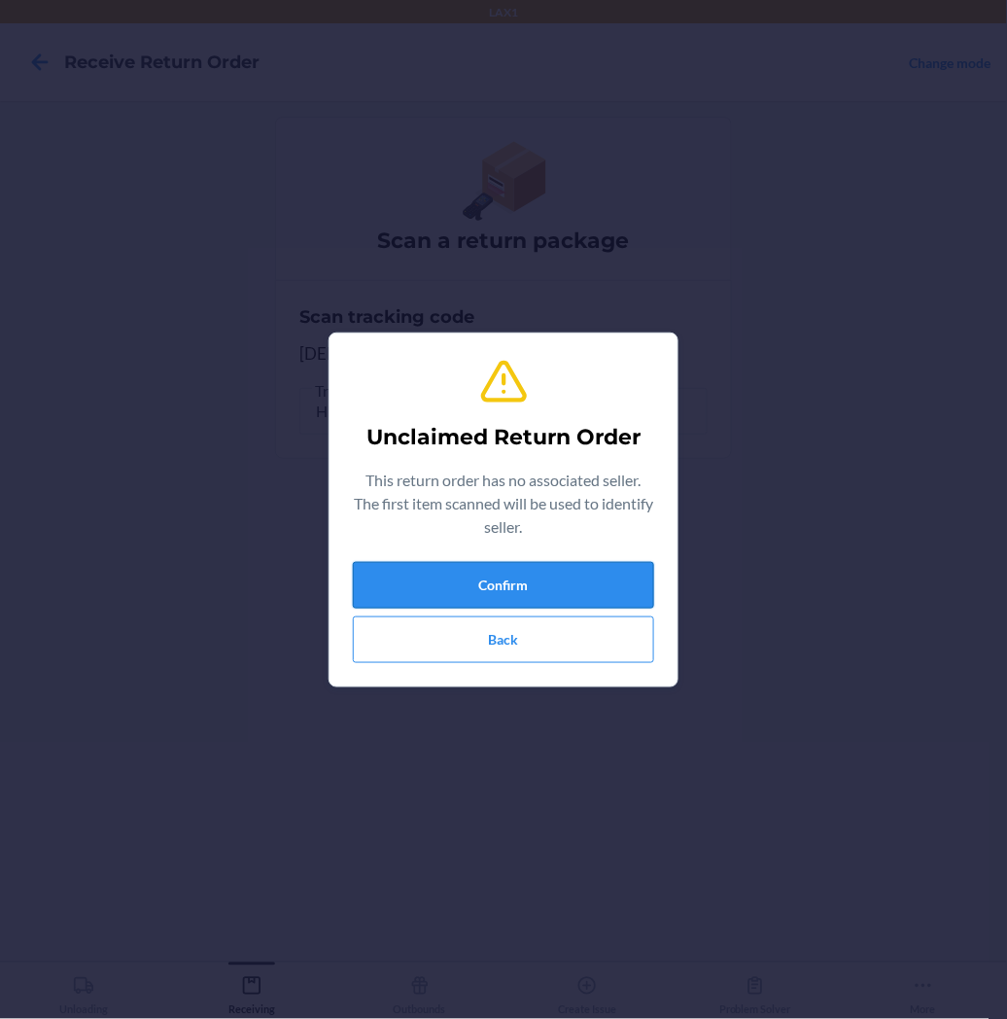
click at [457, 585] on button "Confirm" at bounding box center [503, 585] width 301 height 47
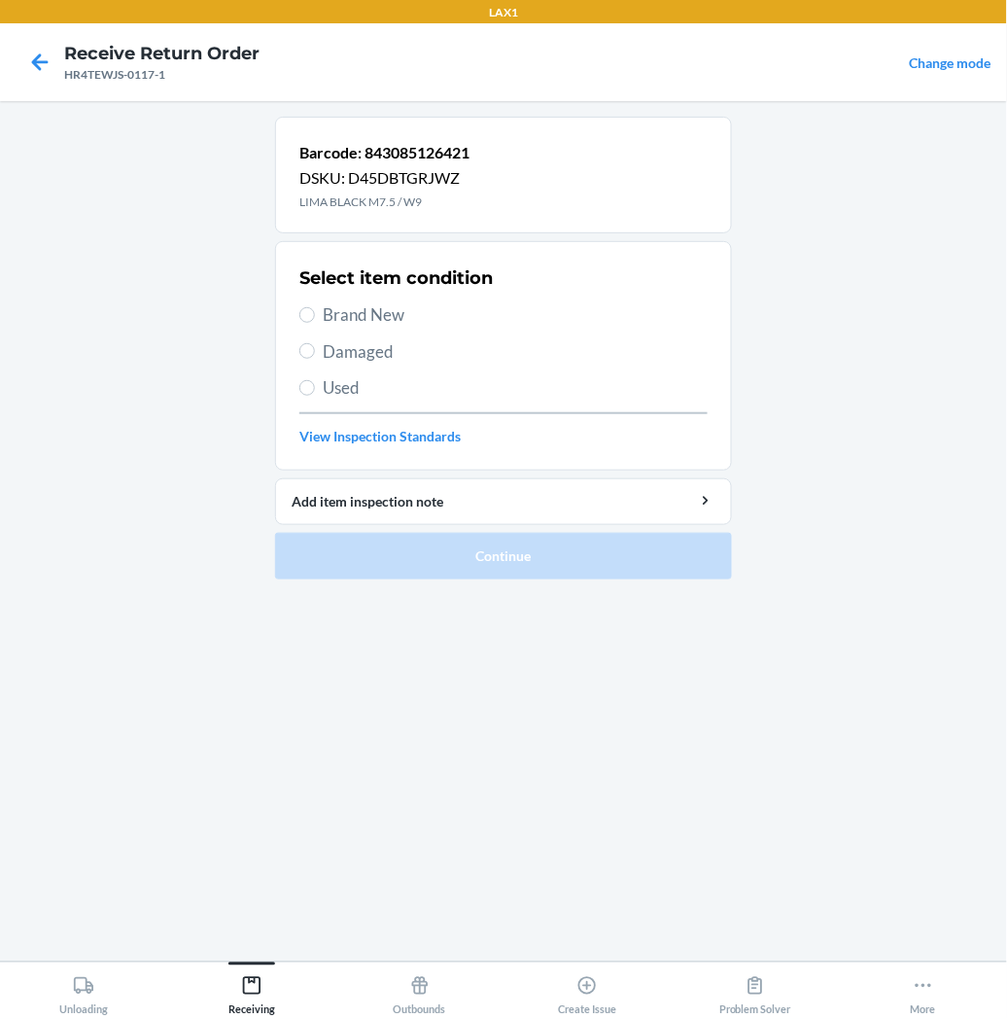
click at [301, 321] on label "Brand New" at bounding box center [503, 314] width 408 height 25
click at [301, 321] on input "Brand New" at bounding box center [307, 315] width 16 height 16
radio input "true"
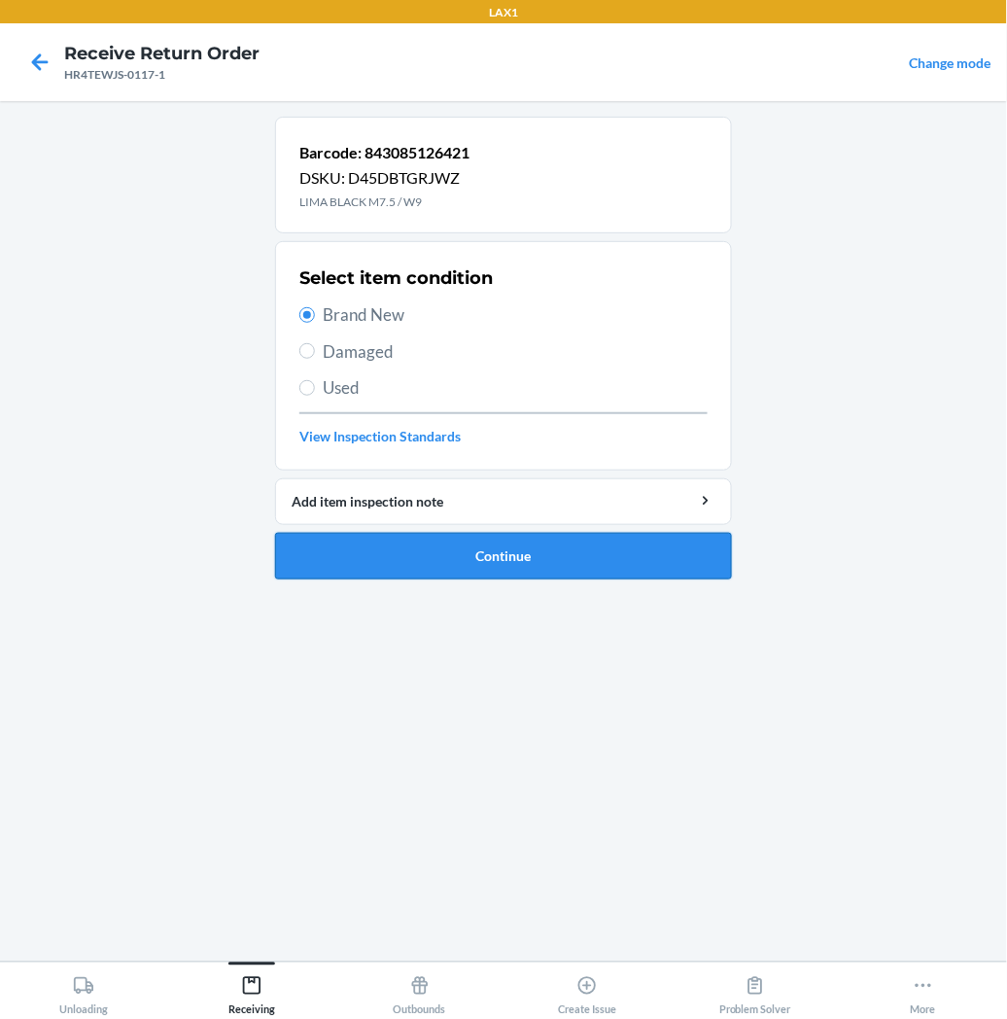
click at [334, 556] on button "Continue" at bounding box center [503, 556] width 457 height 47
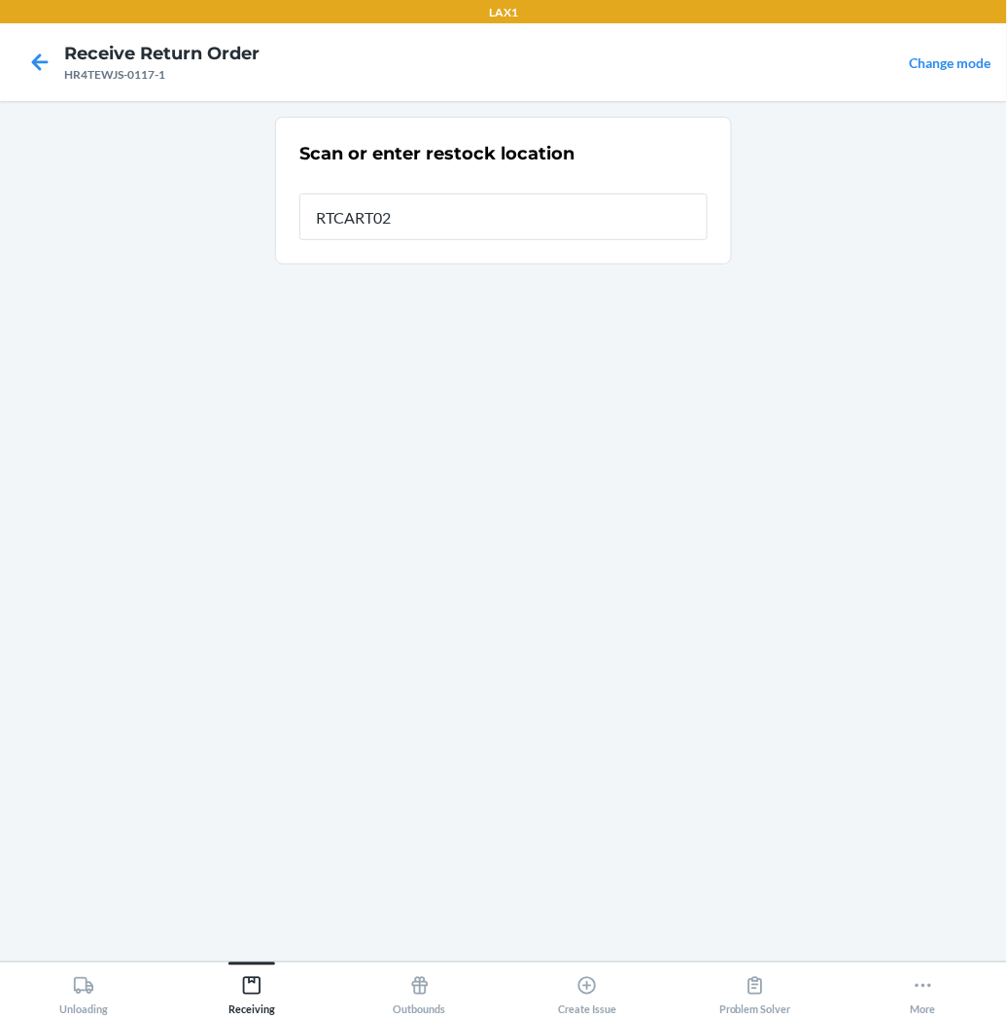
type input "RTCART027"
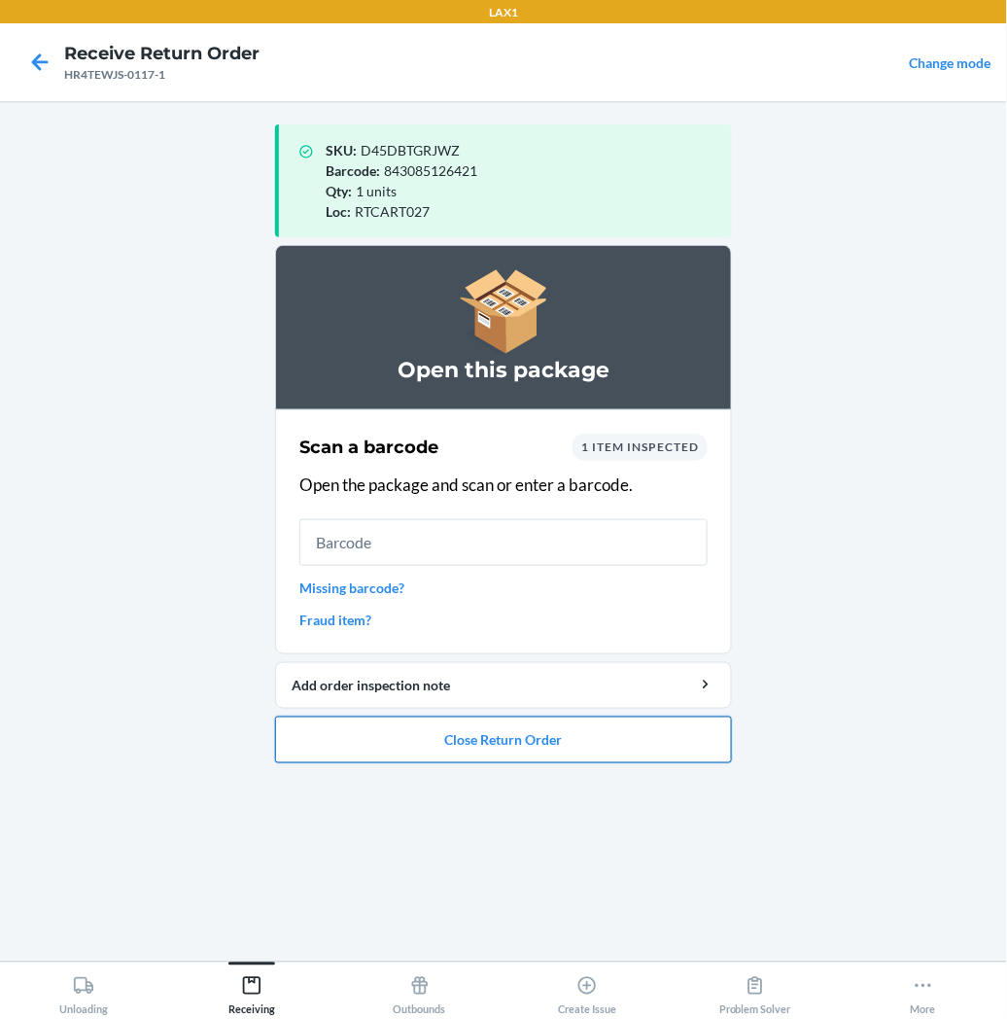
click at [439, 739] on button "Close Return Order" at bounding box center [503, 740] width 457 height 47
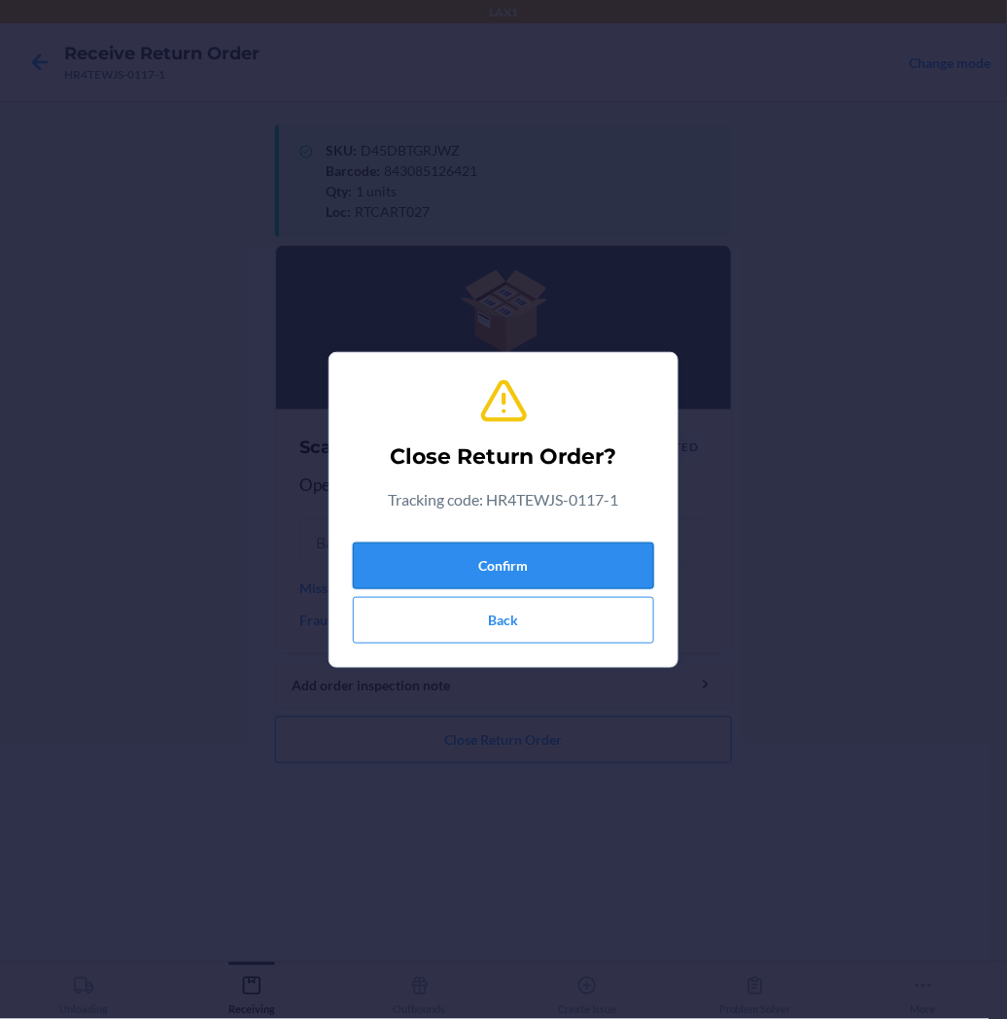
click at [501, 557] on button "Confirm" at bounding box center [503, 566] width 301 height 47
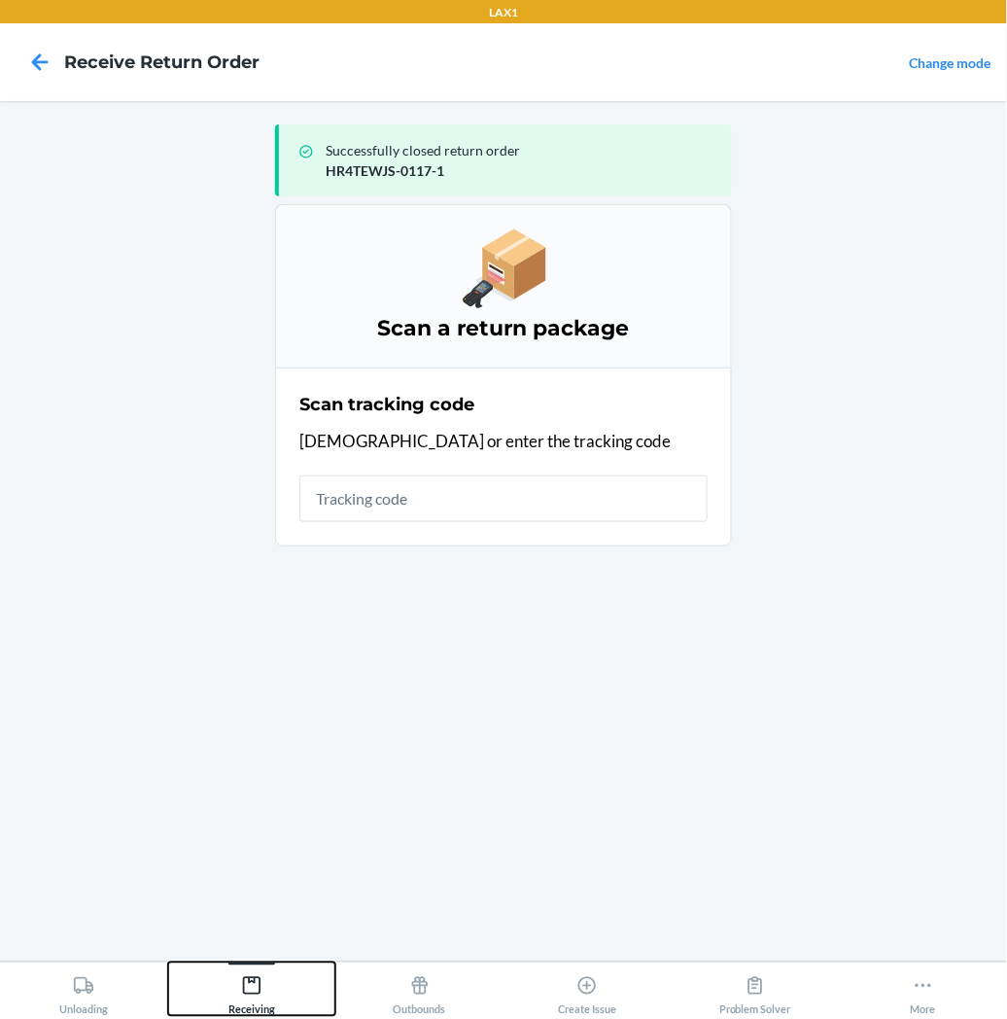
drag, startPoint x: 250, startPoint y: 976, endPoint x: 260, endPoint y: 956, distance: 22.6
click at [250, 974] on div "Receiving" at bounding box center [251, 991] width 47 height 49
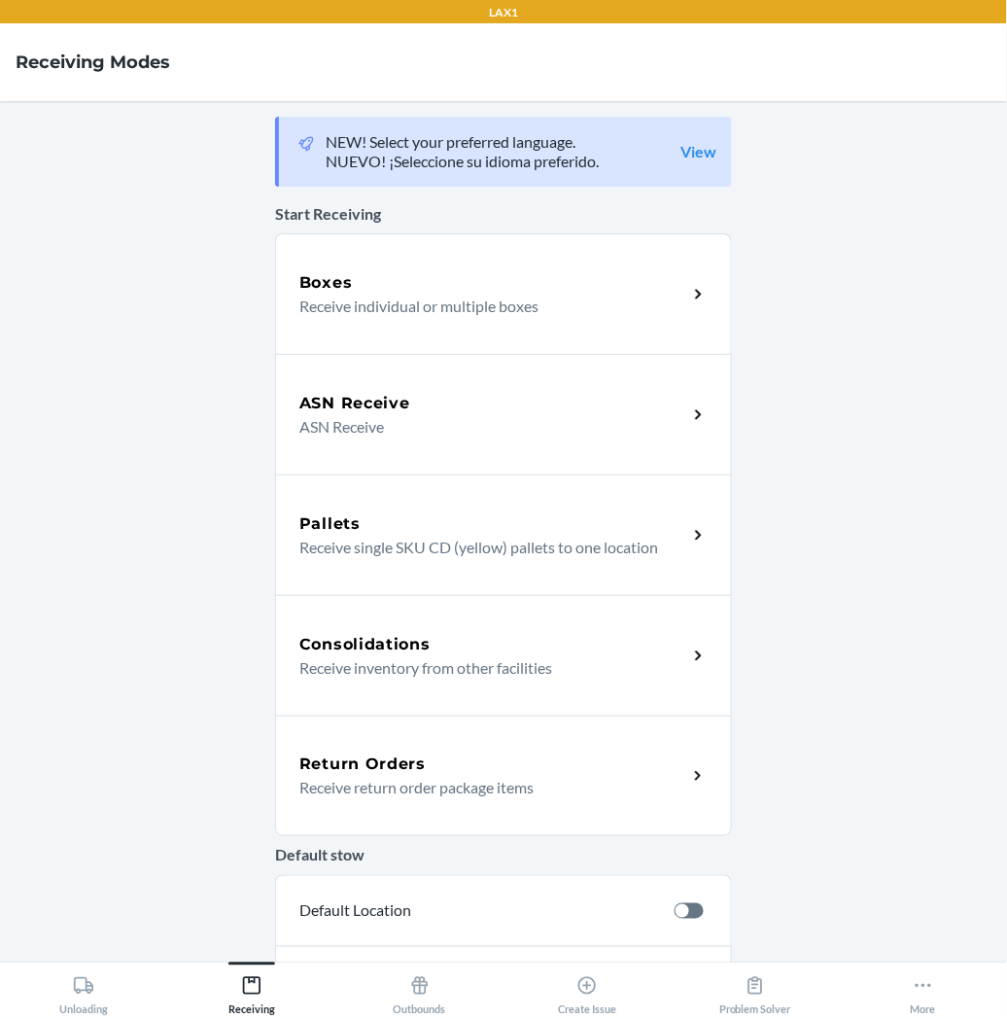
click at [483, 791] on p "Receive return order package items" at bounding box center [485, 787] width 372 height 23
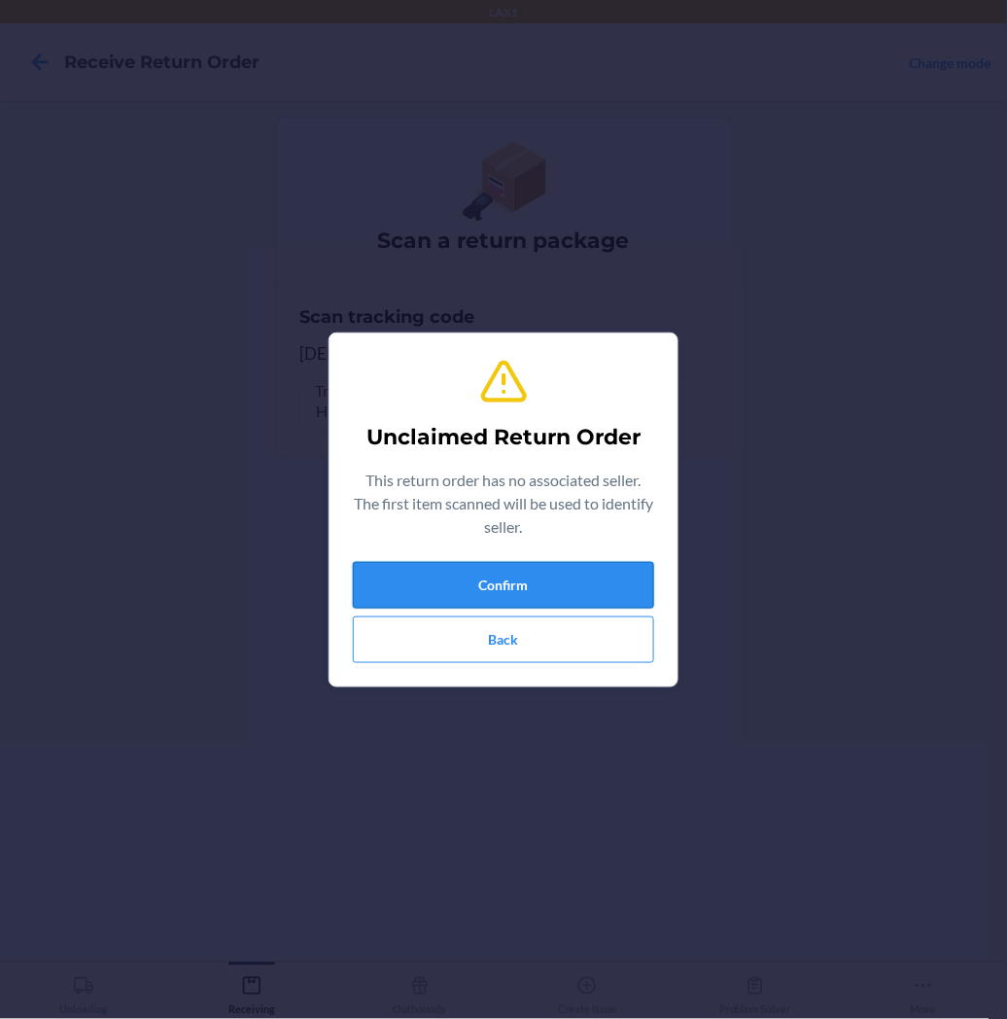
click at [511, 576] on button "Confirm" at bounding box center [503, 585] width 301 height 47
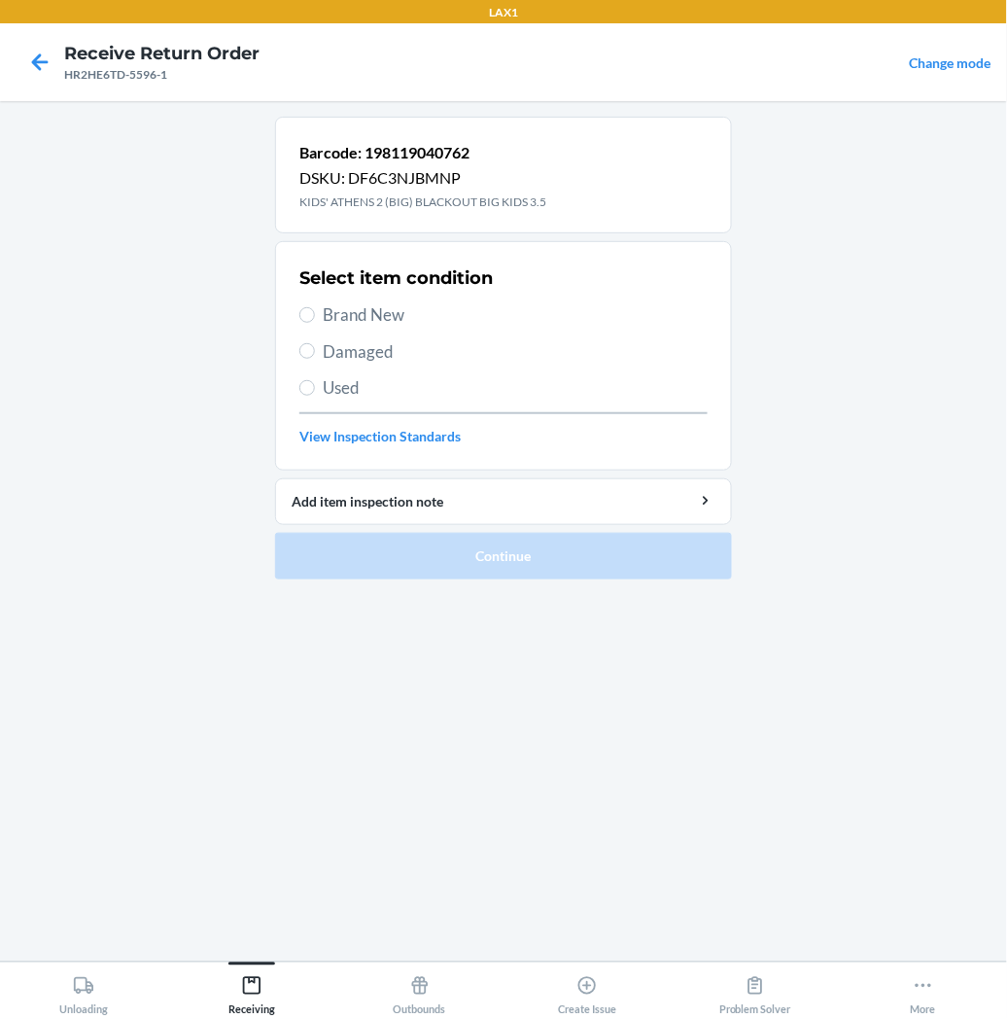
click at [316, 317] on label "Brand New" at bounding box center [503, 314] width 408 height 25
click at [315, 317] on input "Brand New" at bounding box center [307, 315] width 16 height 16
radio input "true"
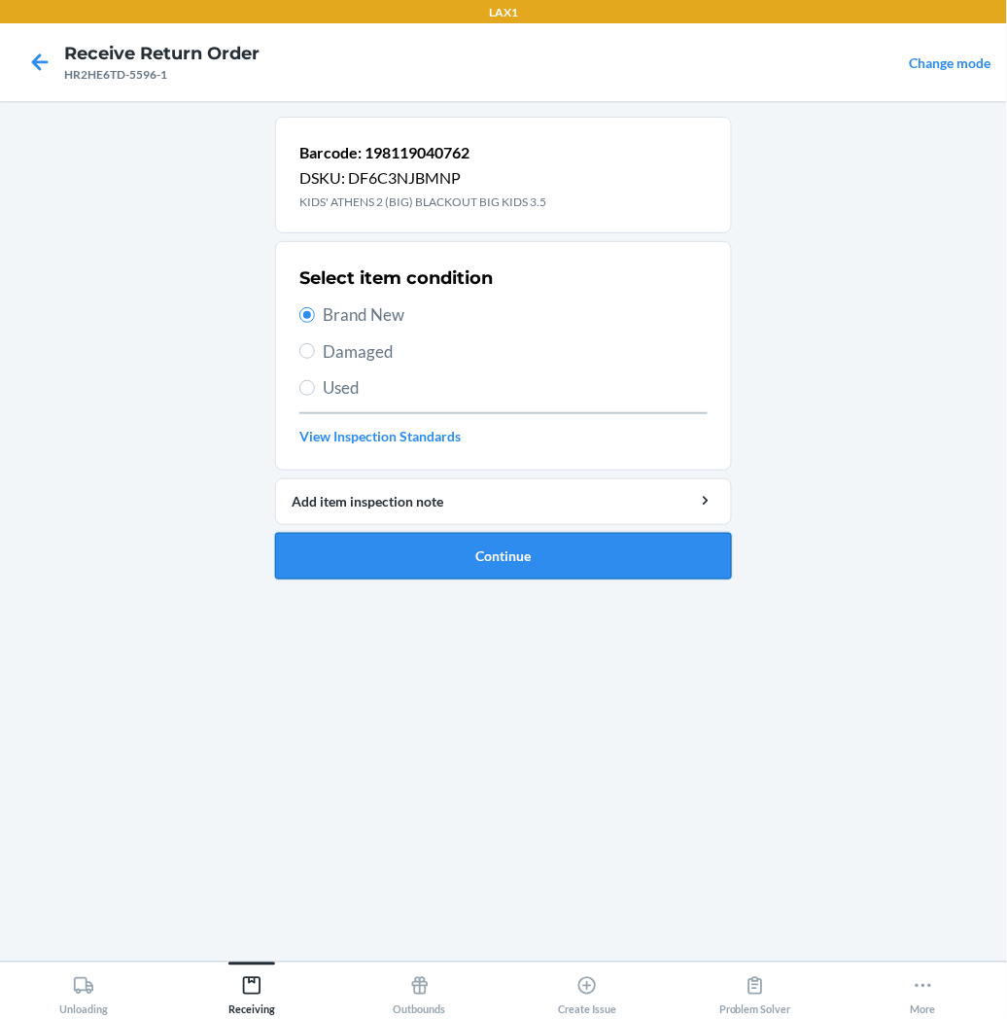
click at [345, 560] on button "Continue" at bounding box center [503, 556] width 457 height 47
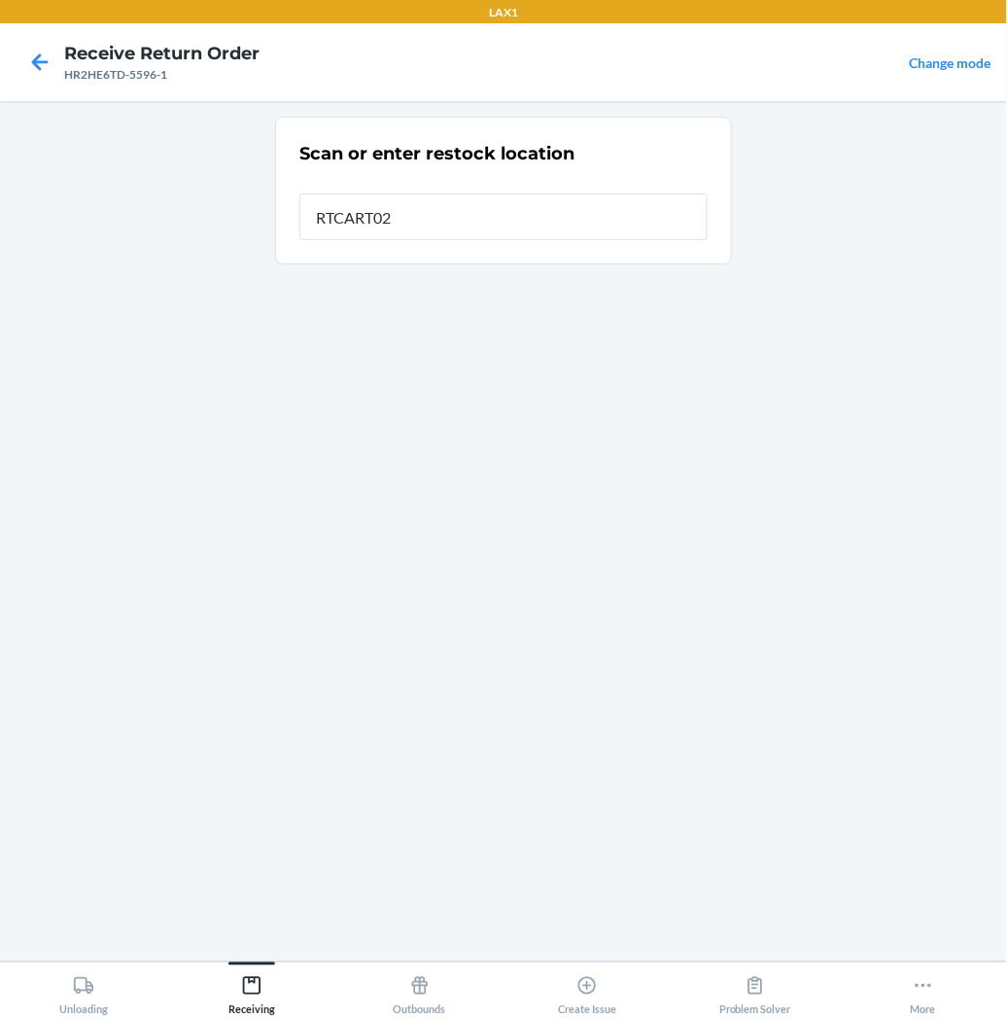
type input "RTCART027"
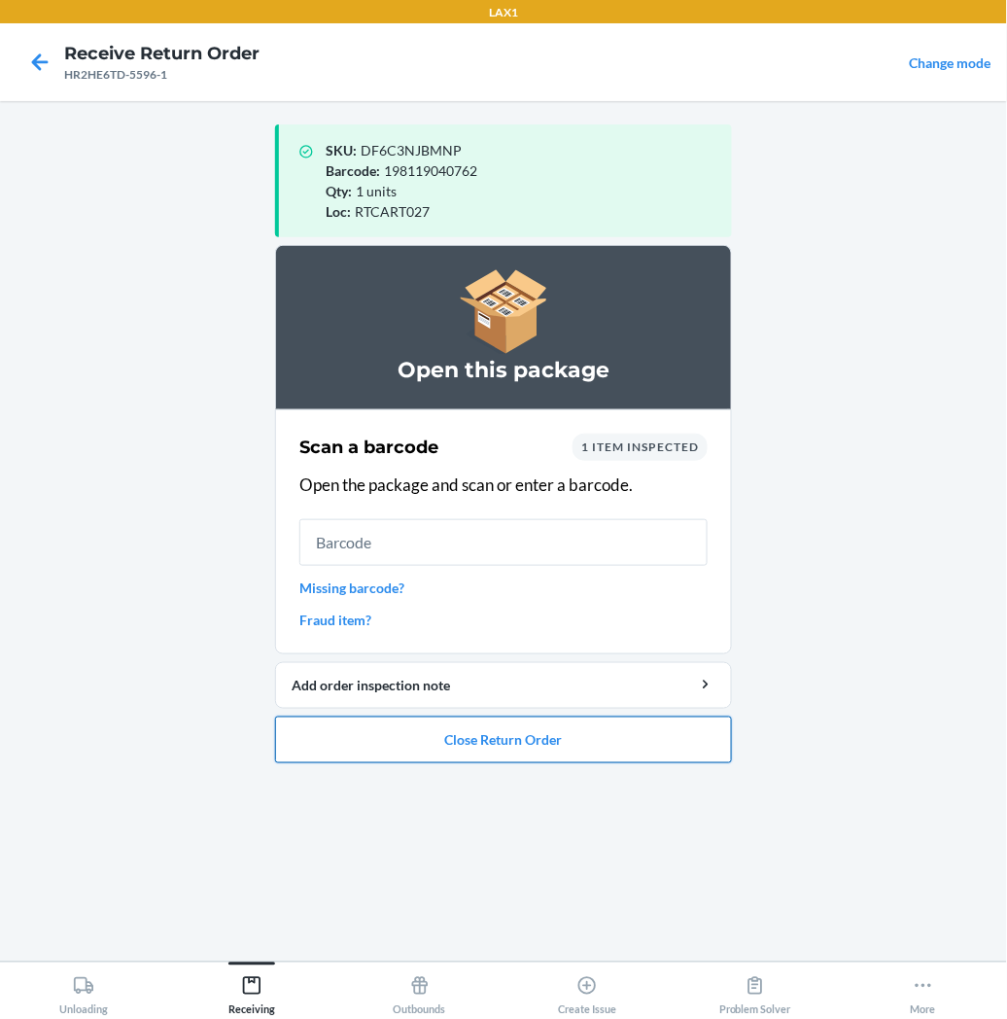
click at [462, 724] on button "Close Return Order" at bounding box center [503, 740] width 457 height 47
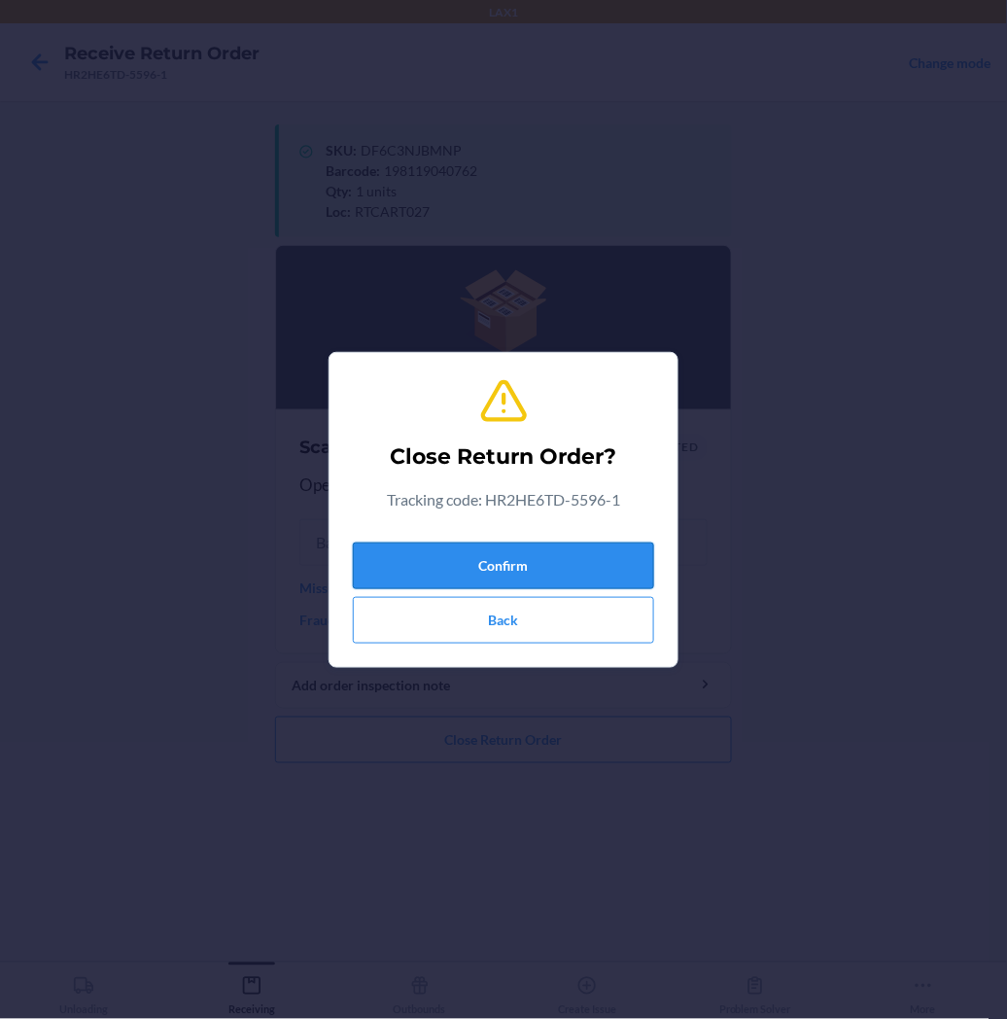
click at [481, 562] on button "Confirm" at bounding box center [503, 566] width 301 height 47
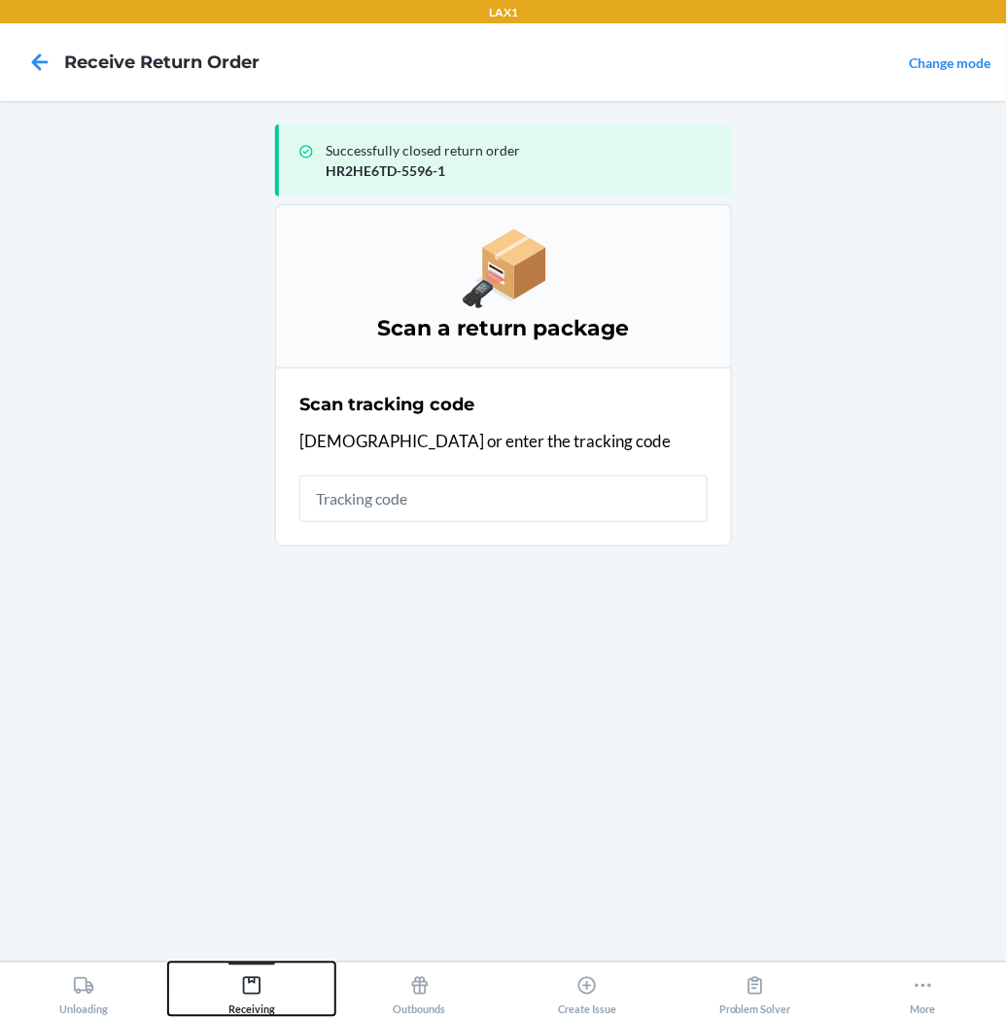
click at [249, 978] on icon at bounding box center [252, 986] width 18 height 18
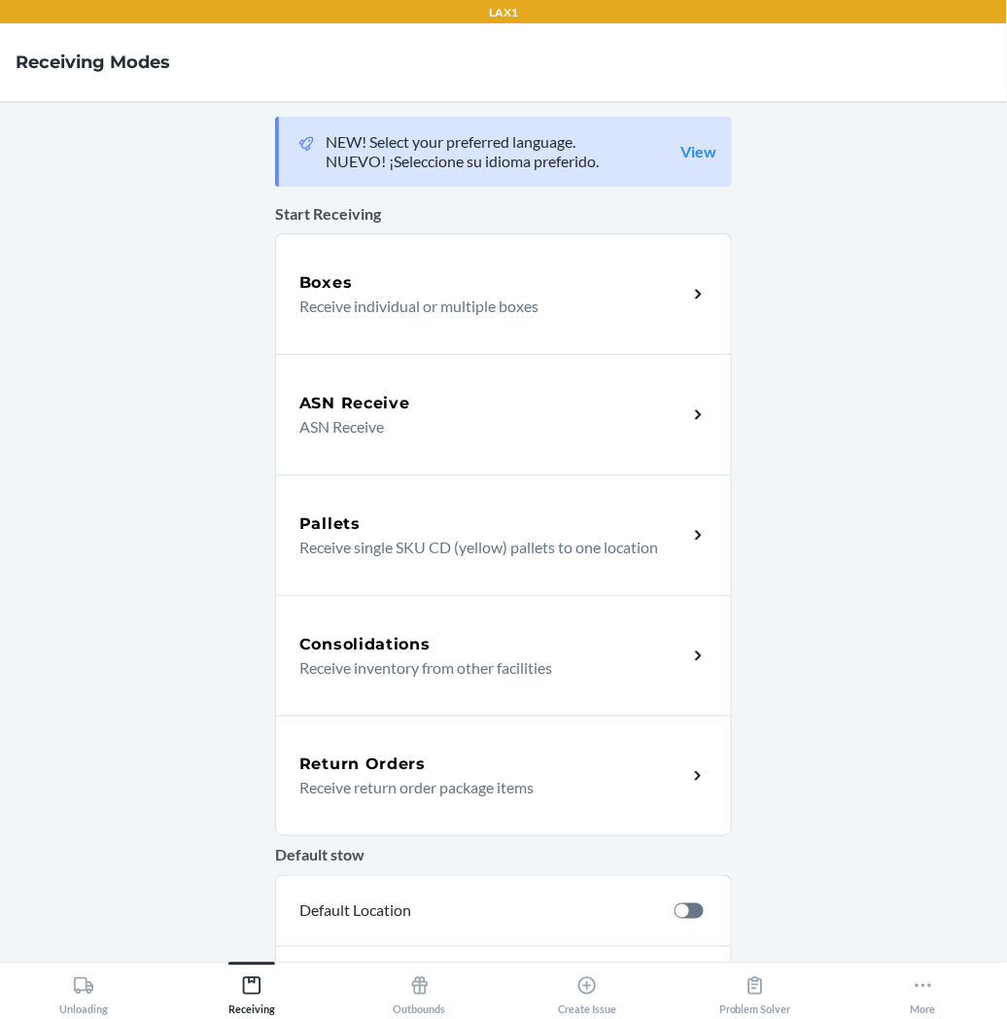
click at [361, 774] on h5 "Return Orders" at bounding box center [362, 764] width 126 height 23
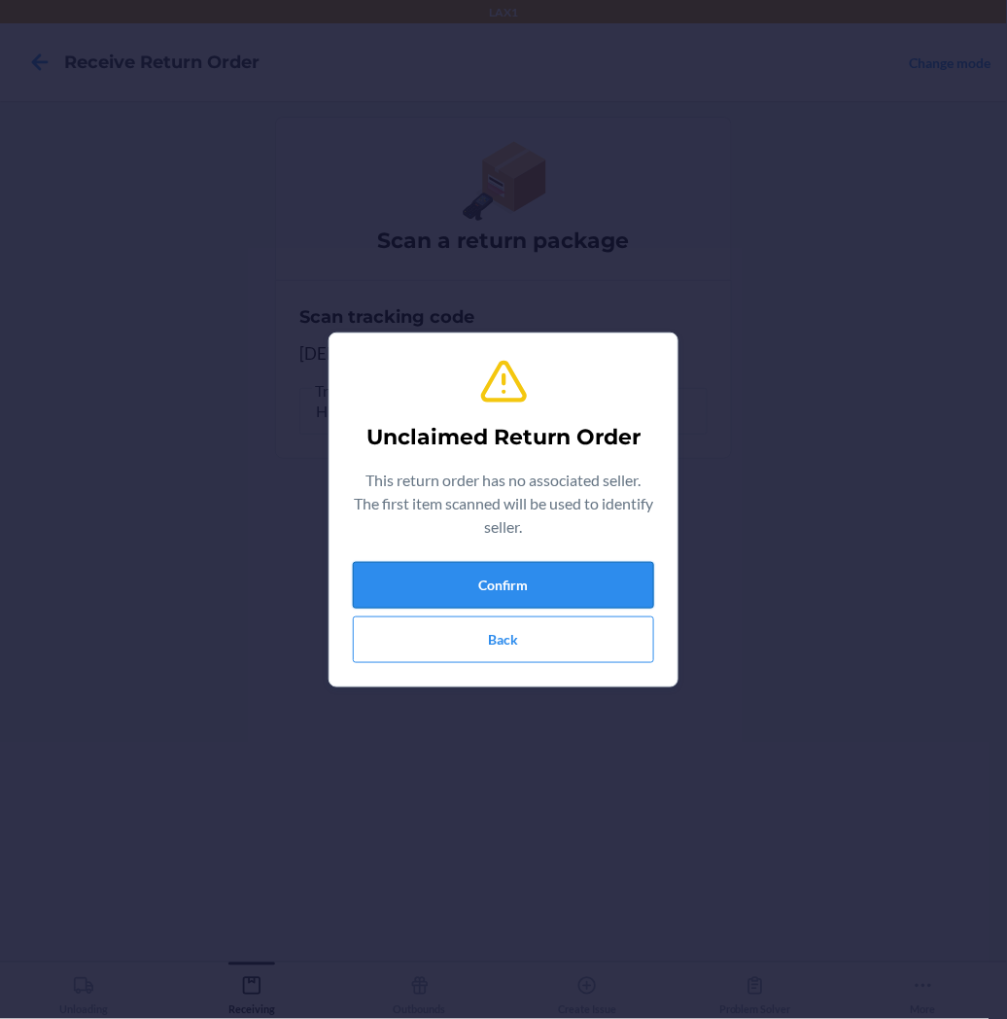
click at [506, 590] on button "Confirm" at bounding box center [503, 585] width 301 height 47
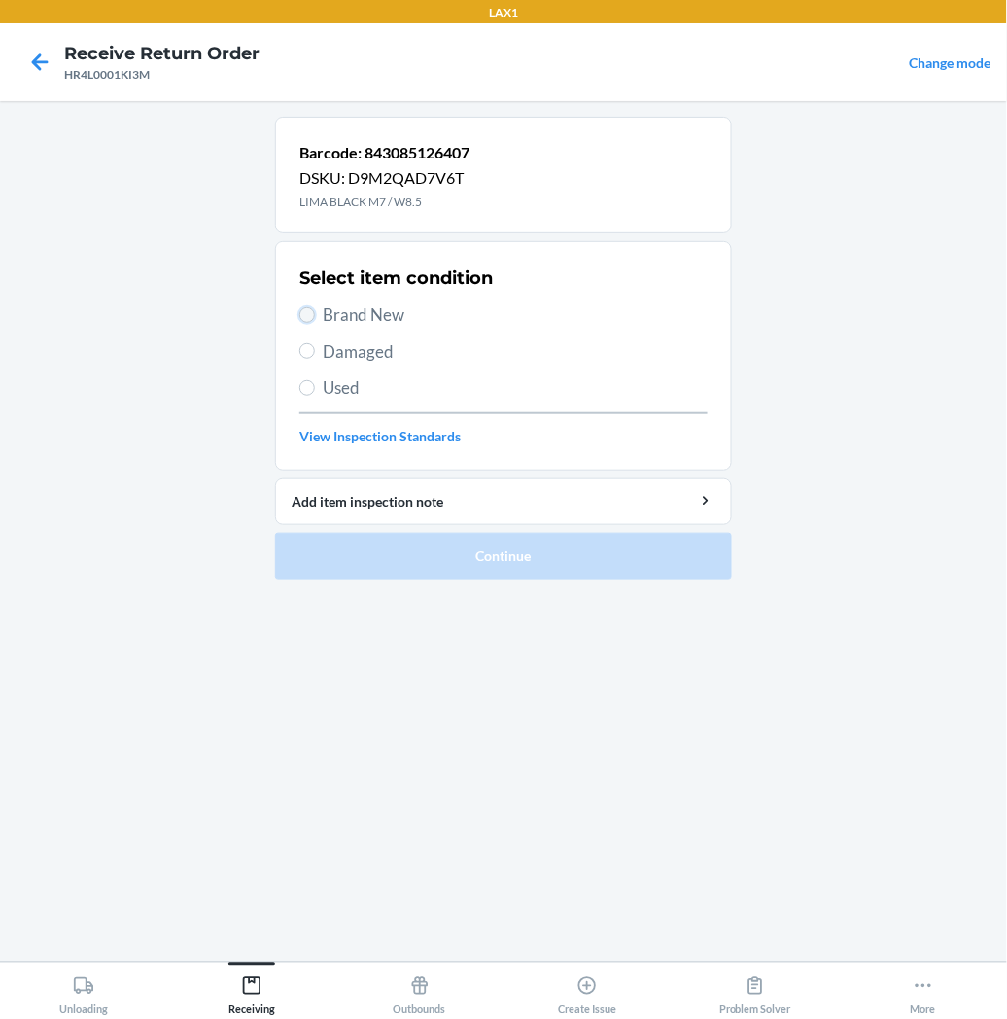
click at [307, 314] on input "Brand New" at bounding box center [307, 315] width 16 height 16
radio input "true"
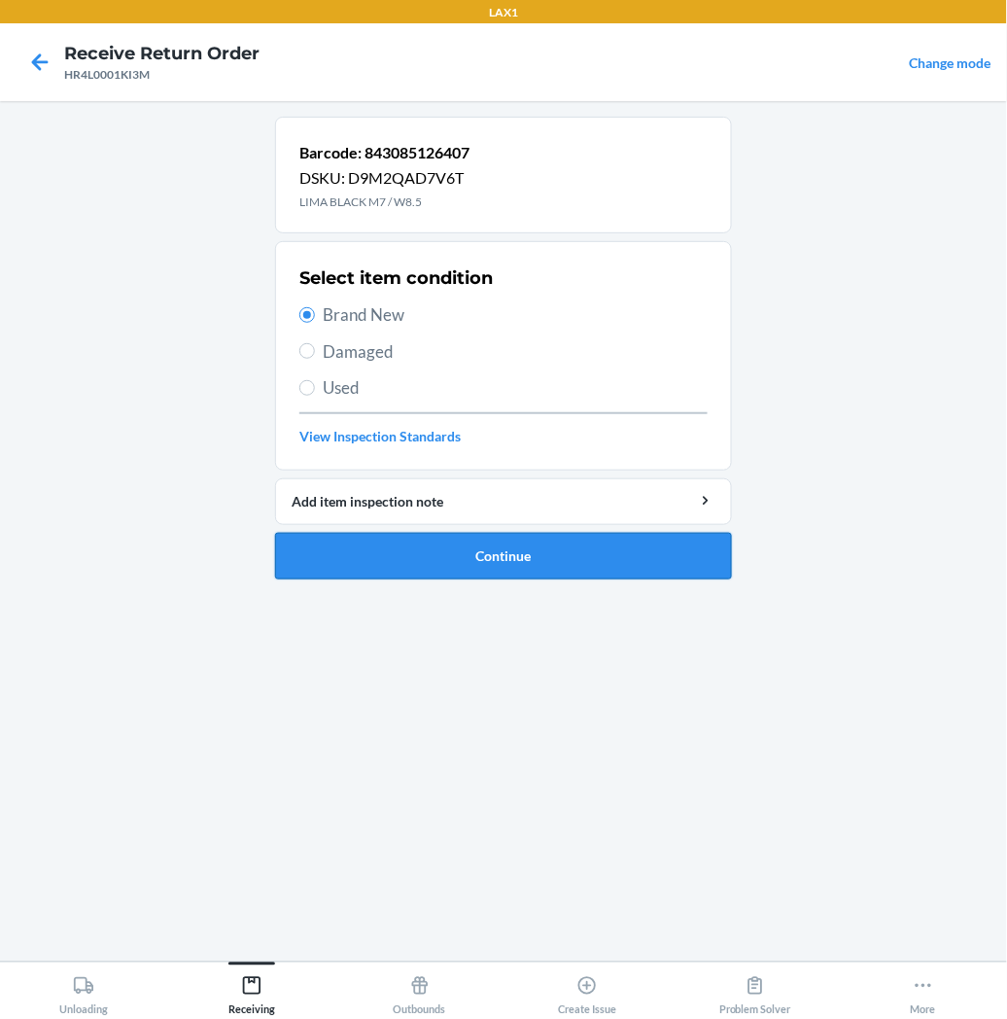
click at [358, 552] on button "Continue" at bounding box center [503, 556] width 457 height 47
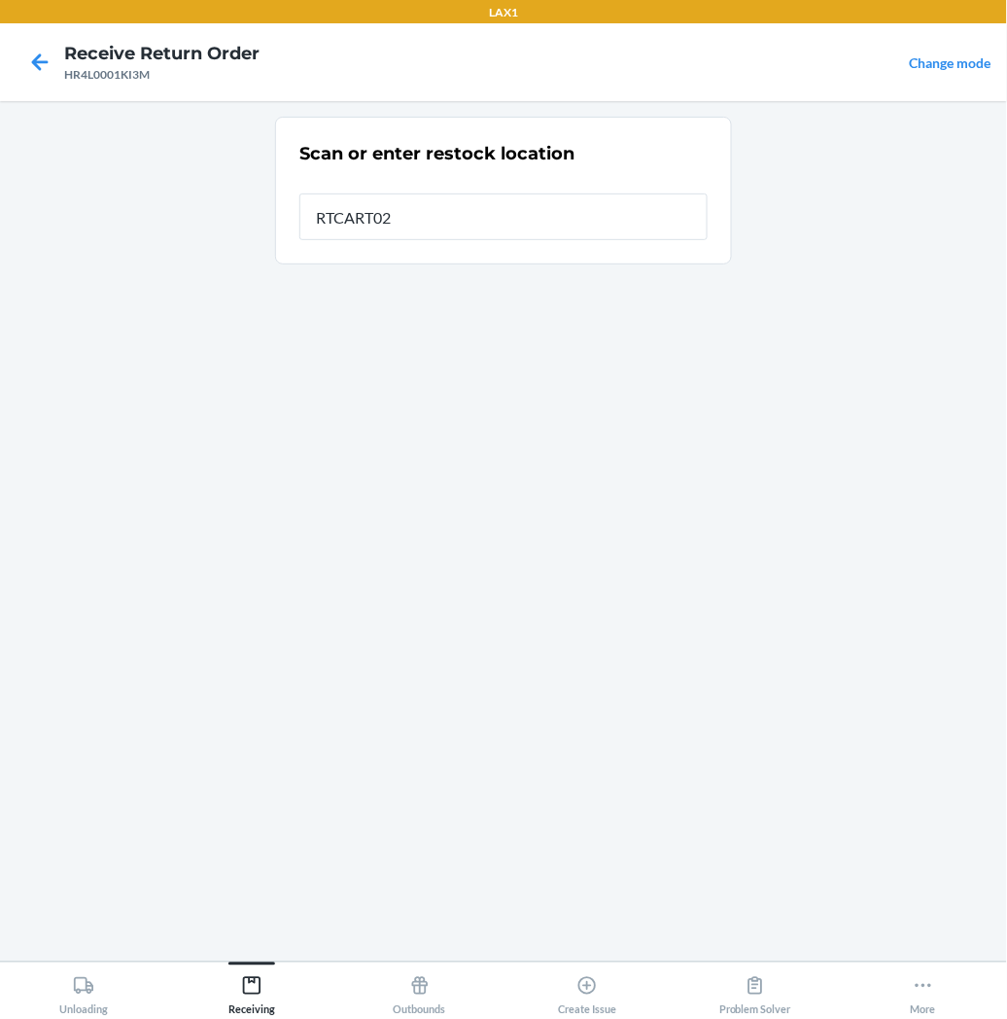
type input "RTCART027"
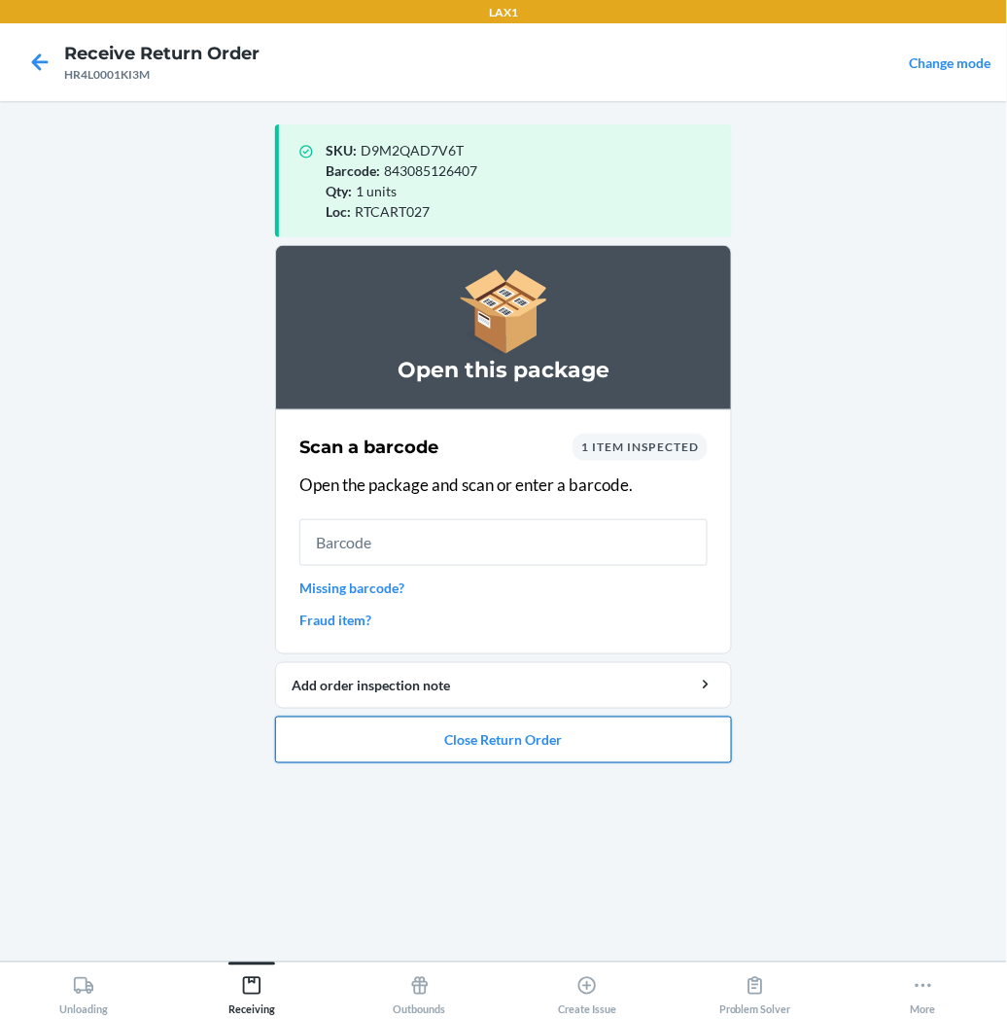
drag, startPoint x: 435, startPoint y: 734, endPoint x: 435, endPoint y: 720, distance: 13.6
click at [435, 729] on button "Close Return Order" at bounding box center [503, 740] width 457 height 47
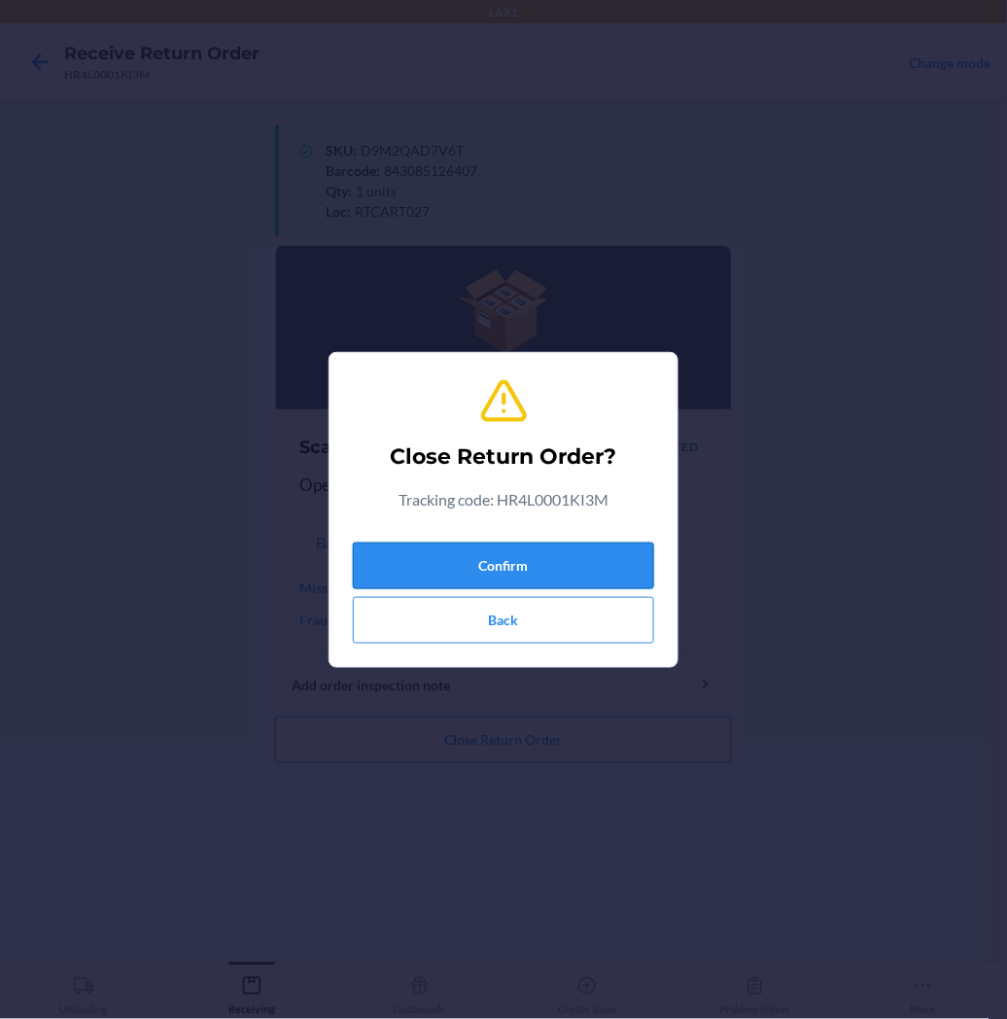
click at [455, 566] on button "Confirm" at bounding box center [503, 566] width 301 height 47
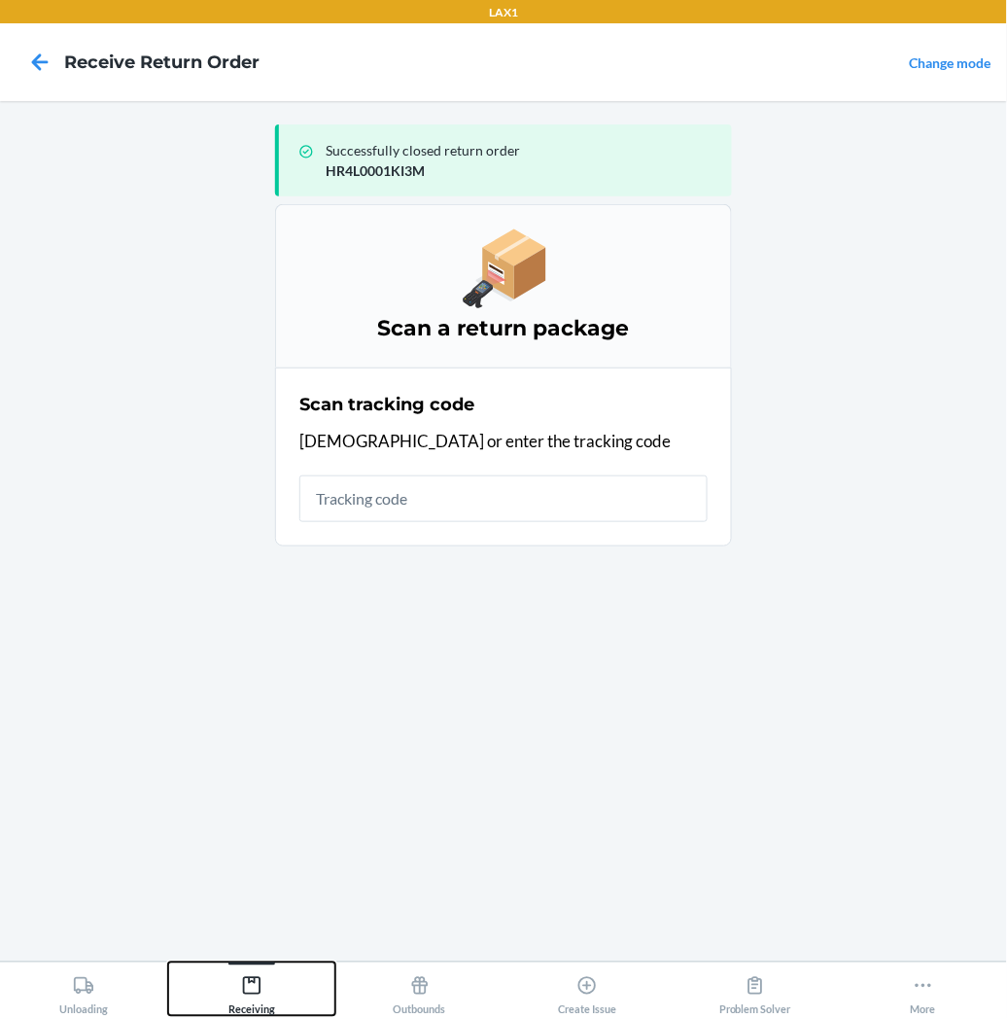
click at [239, 983] on div "Receiving" at bounding box center [251, 991] width 47 height 49
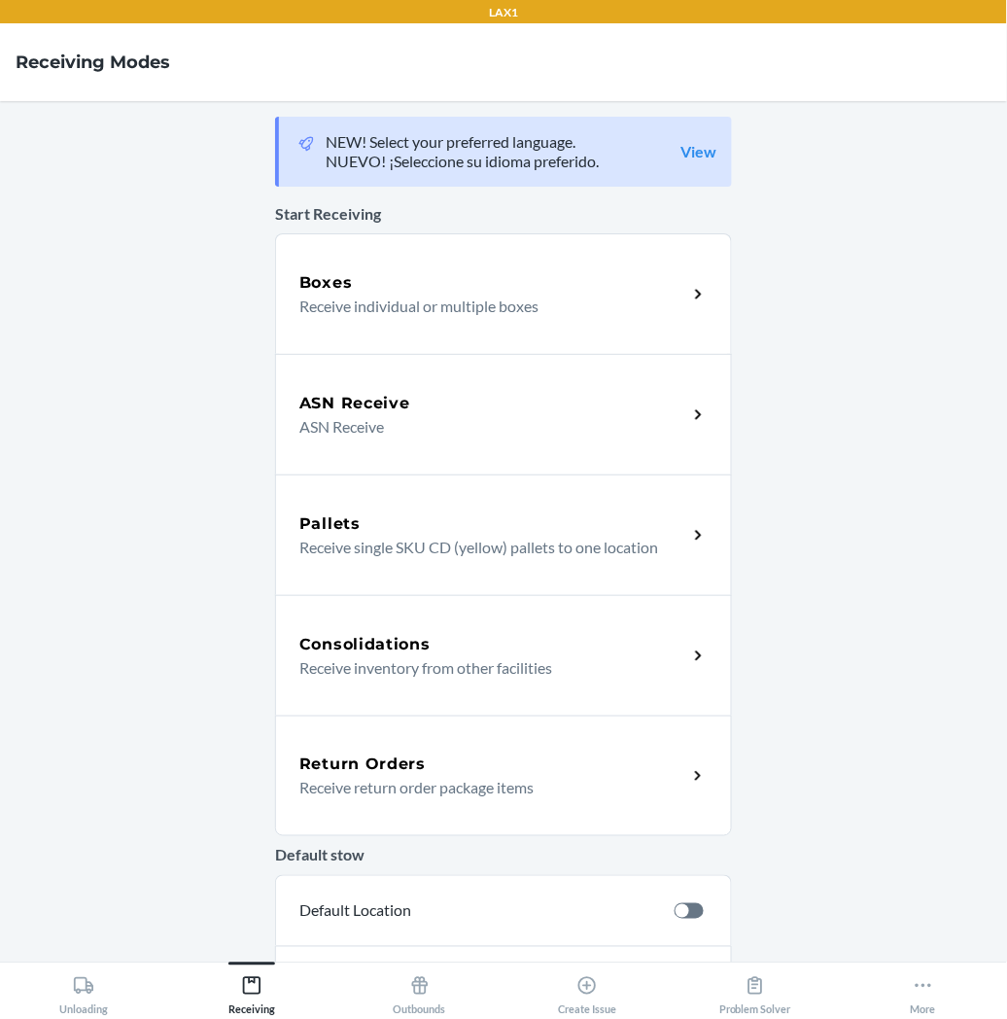
click at [350, 808] on div "Return Orders Receive return order package items" at bounding box center [503, 776] width 457 height 121
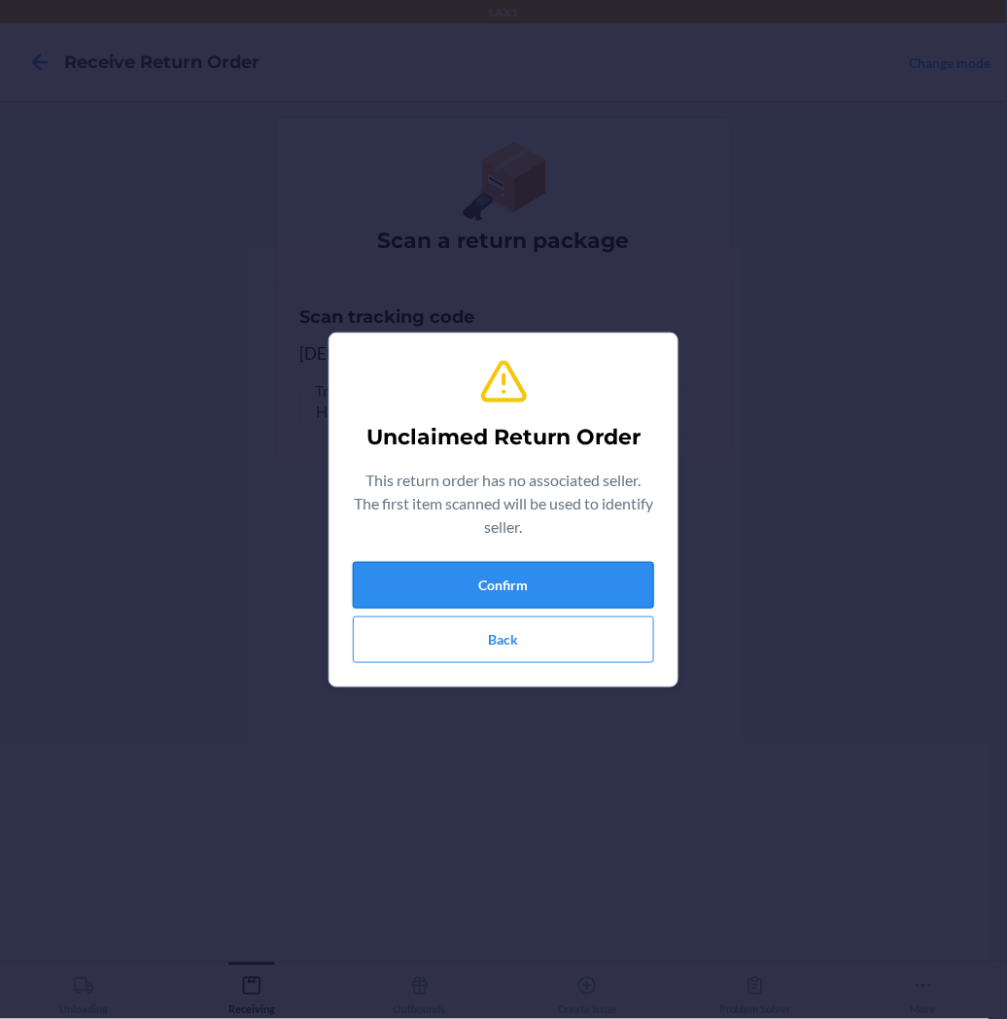
drag, startPoint x: 376, startPoint y: 571, endPoint x: 891, endPoint y: 24, distance: 750.4
click at [376, 570] on button "Confirm" at bounding box center [503, 585] width 301 height 47
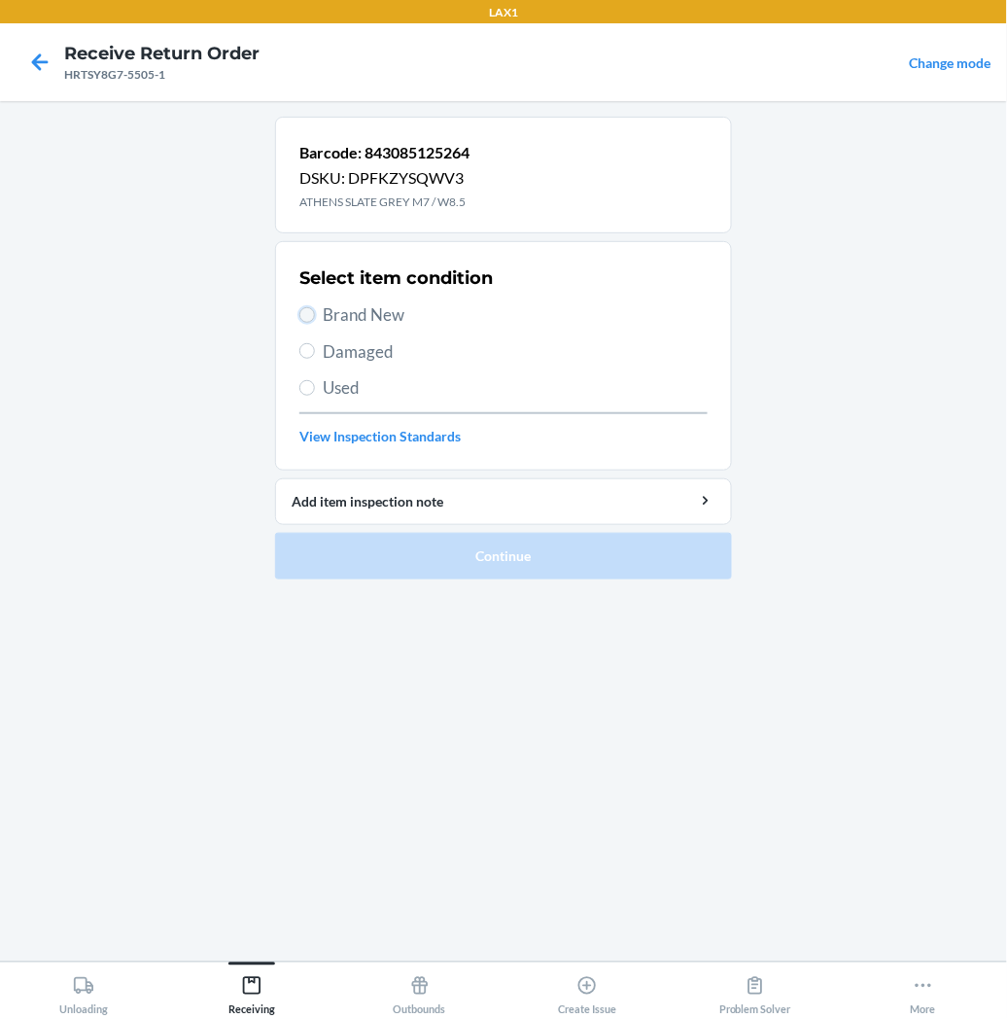
click at [306, 321] on input "Brand New" at bounding box center [307, 315] width 16 height 16
radio input "true"
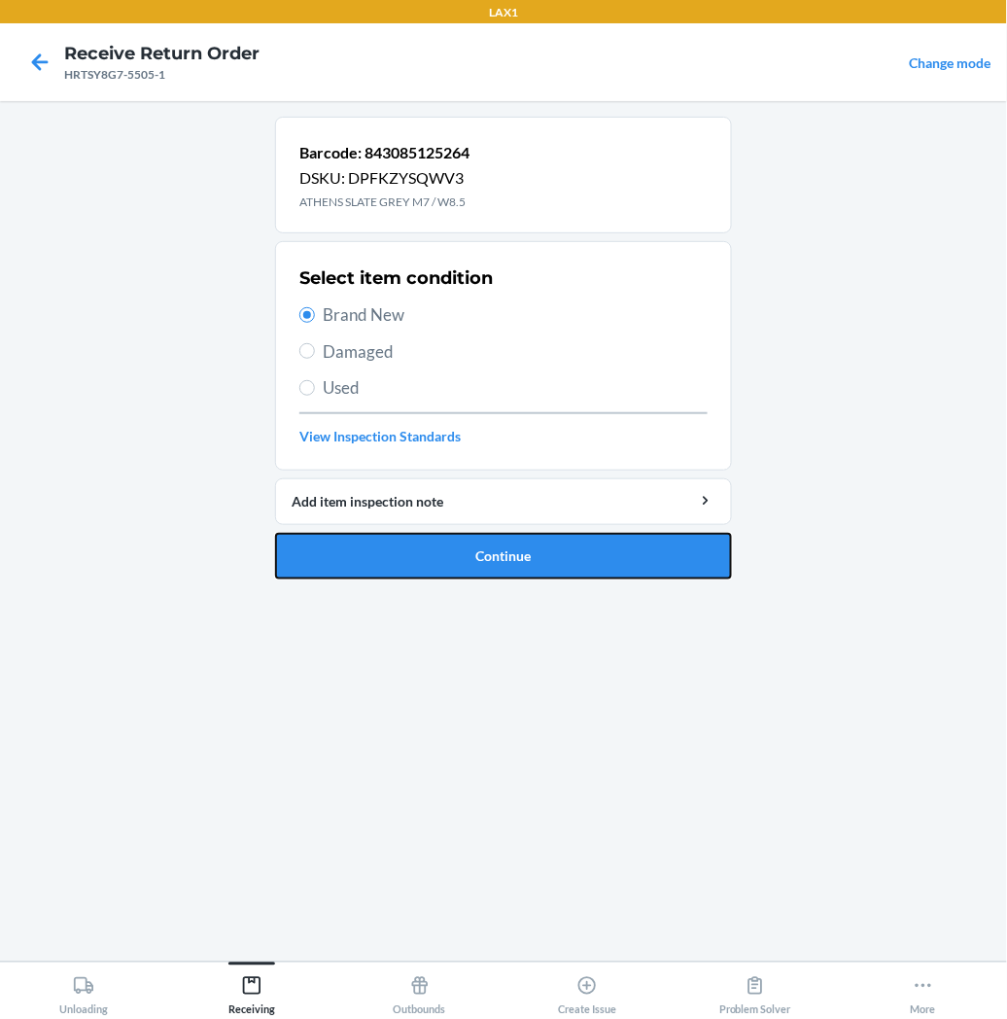
drag, startPoint x: 372, startPoint y: 550, endPoint x: 348, endPoint y: 511, distance: 45.9
click at [367, 543] on button "Continue" at bounding box center [503, 556] width 457 height 47
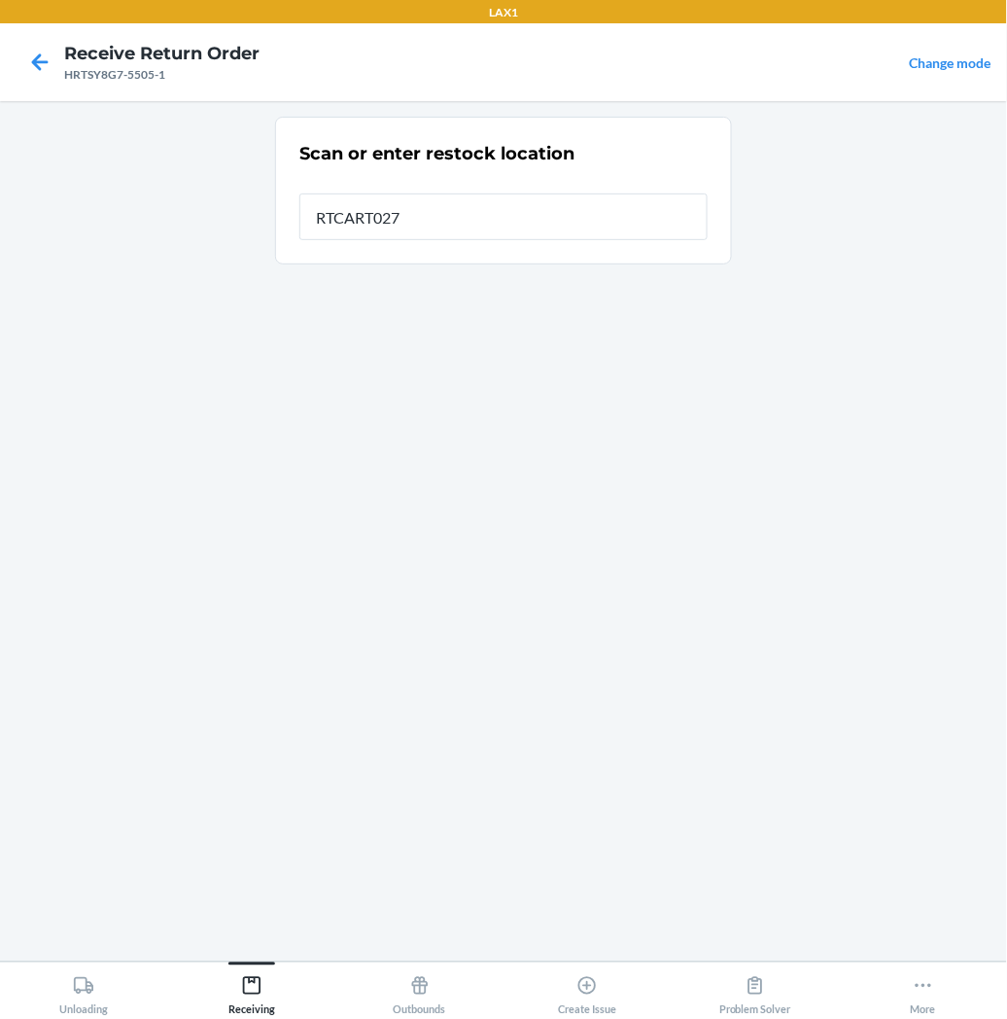
type input "RTCART027"
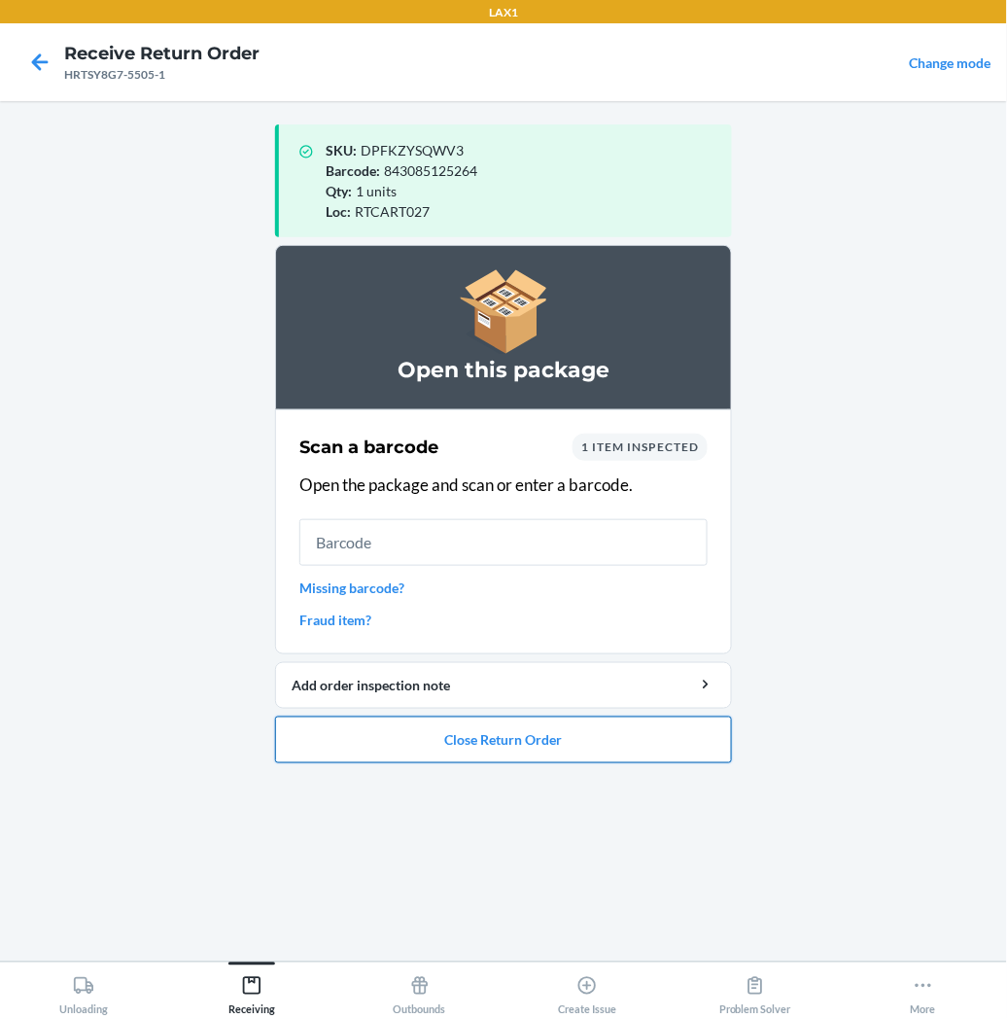
click at [454, 734] on button "Close Return Order" at bounding box center [503, 740] width 457 height 47
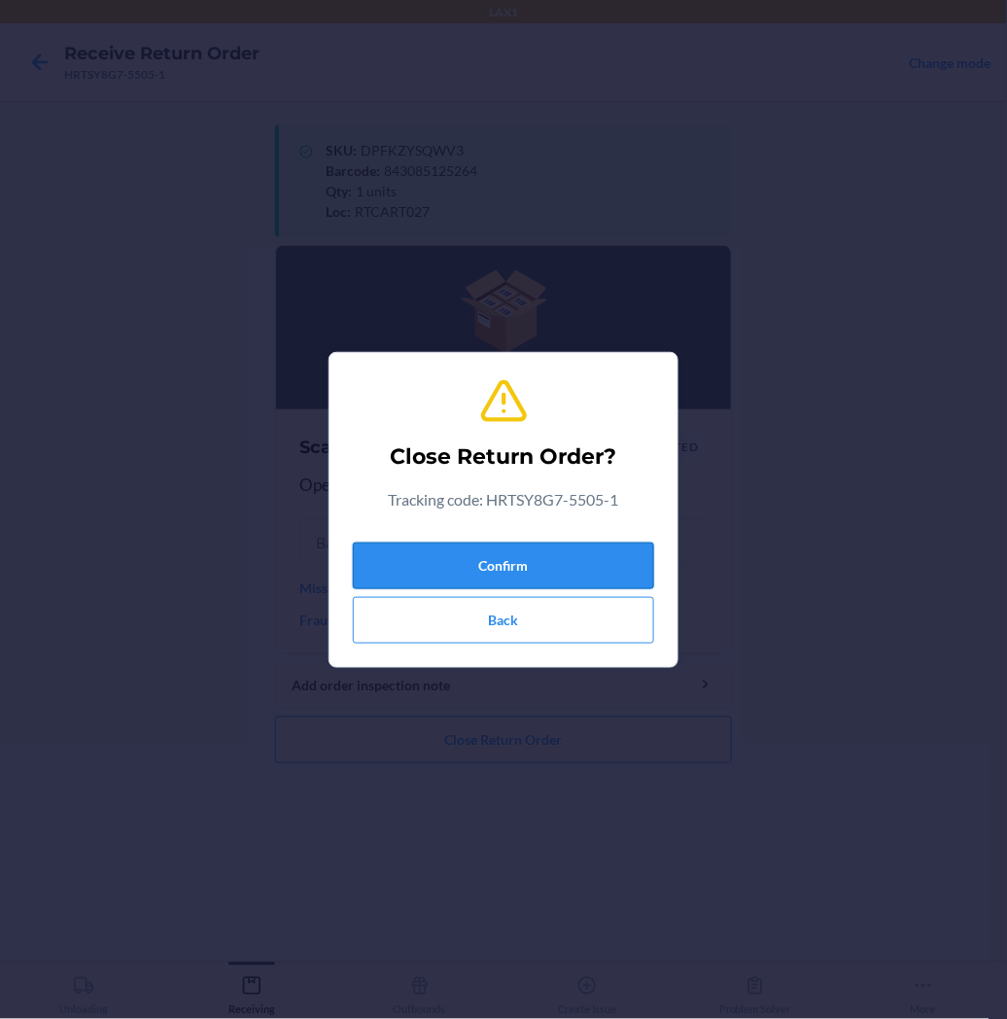
click at [538, 568] on button "Confirm" at bounding box center [503, 566] width 301 height 47
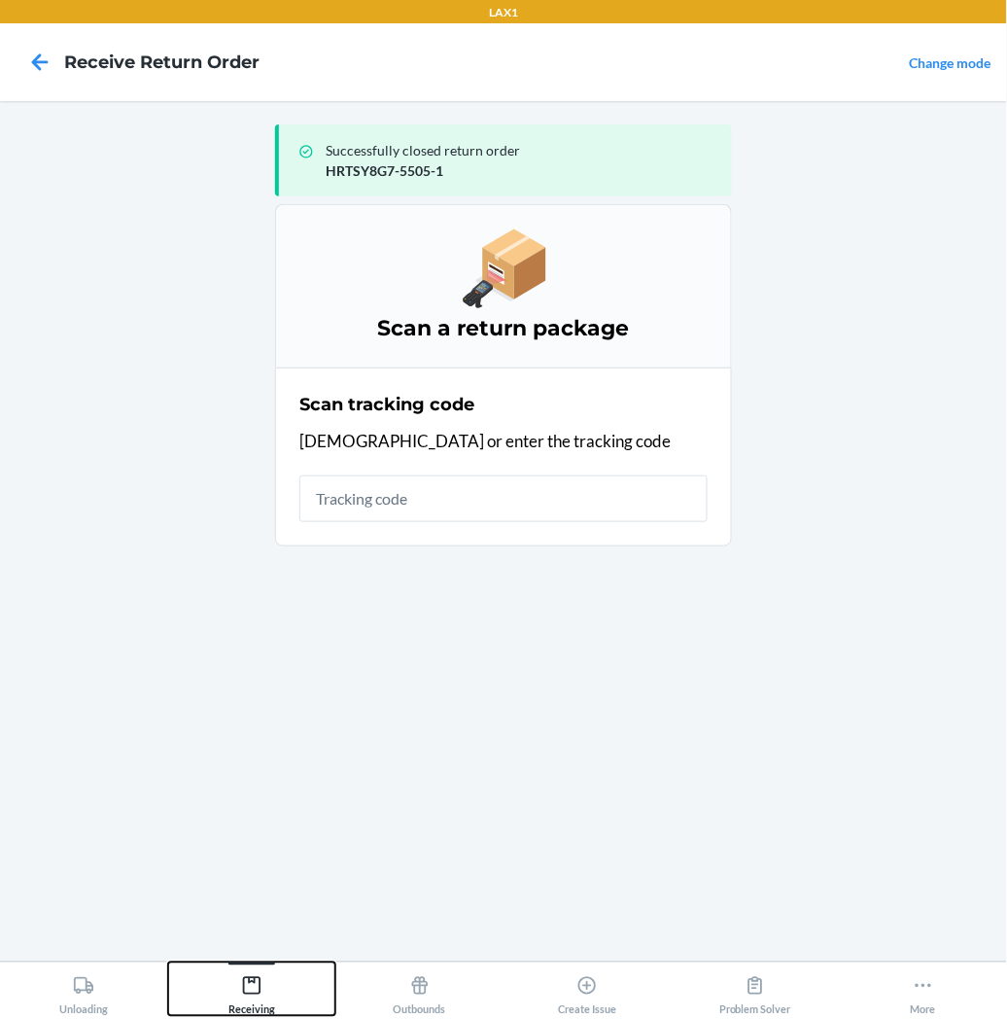
click at [238, 976] on div "Receiving" at bounding box center [251, 991] width 47 height 49
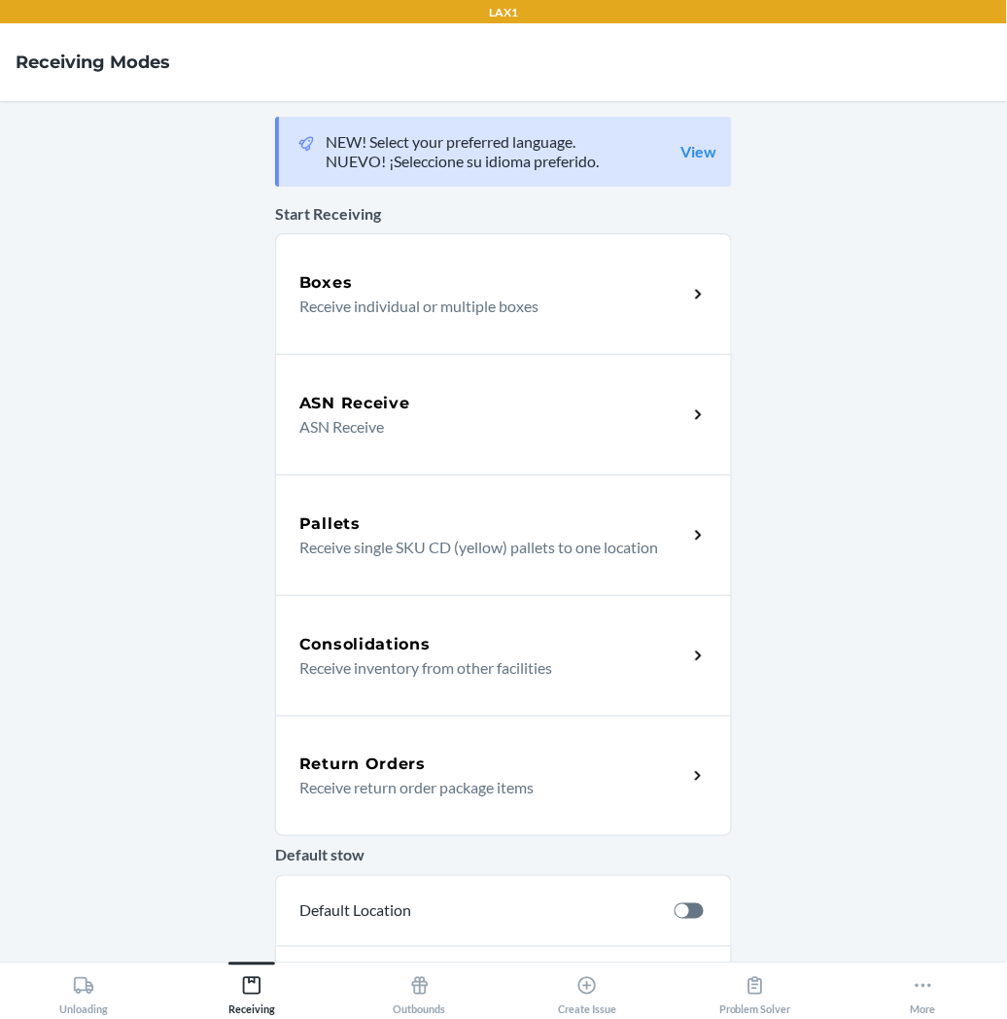
drag, startPoint x: 352, startPoint y: 778, endPoint x: 344, endPoint y: 766, distance: 14.0
click at [352, 778] on p "Receive return order package items" at bounding box center [485, 787] width 372 height 23
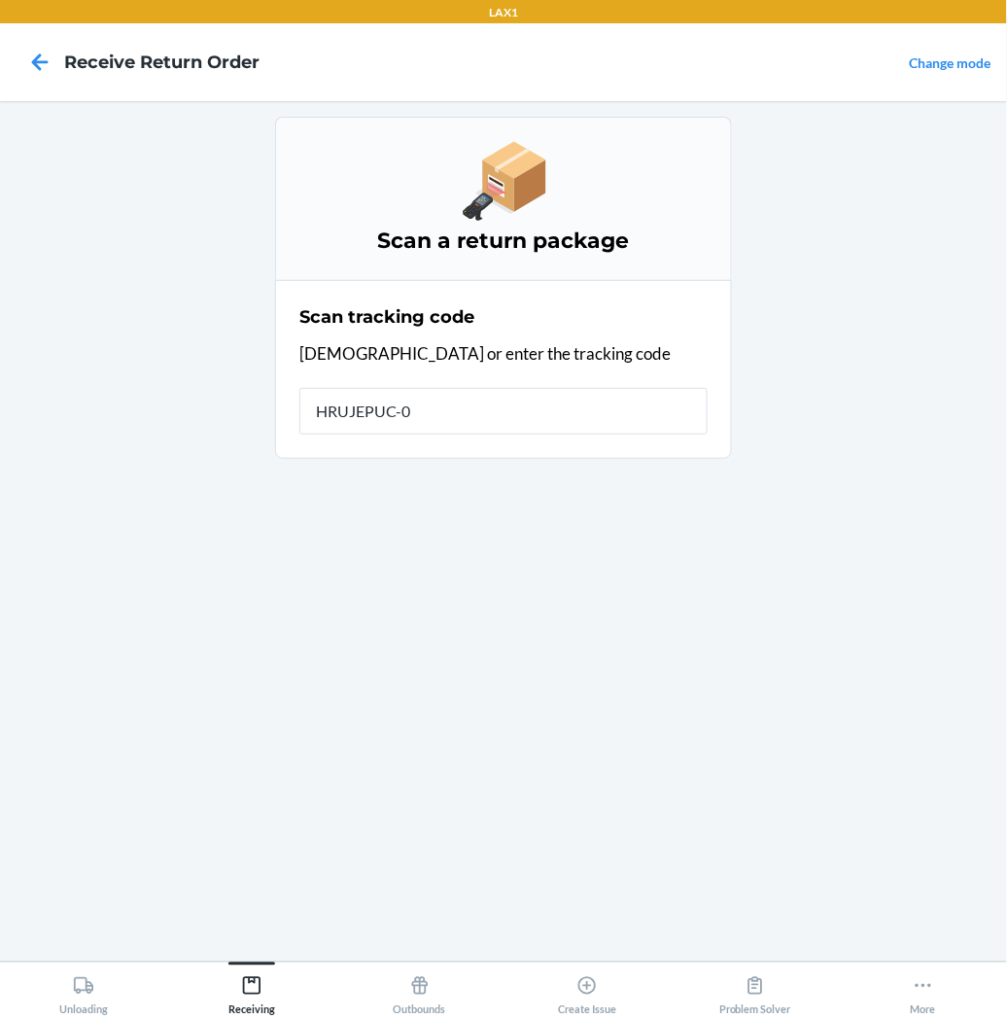
type input "HRUJEPUC-01"
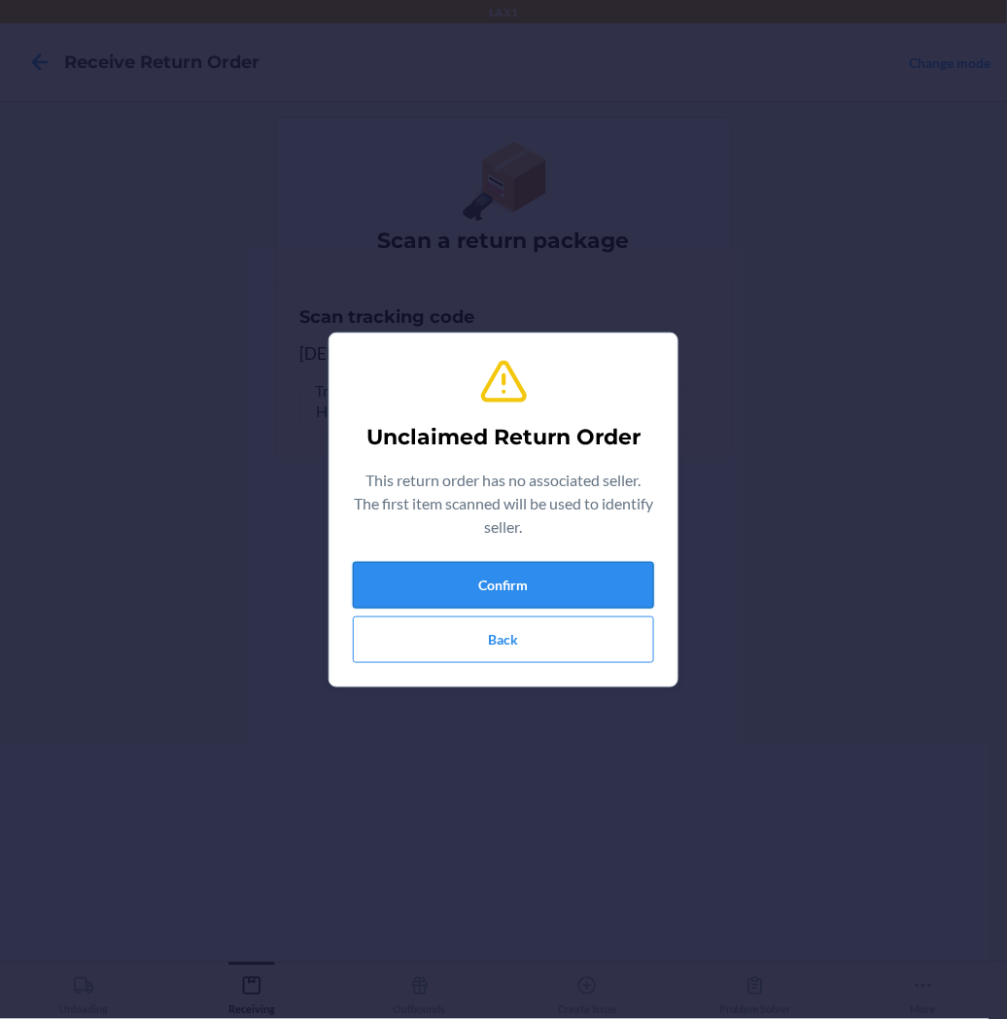
click at [478, 591] on button "Confirm" at bounding box center [503, 585] width 301 height 47
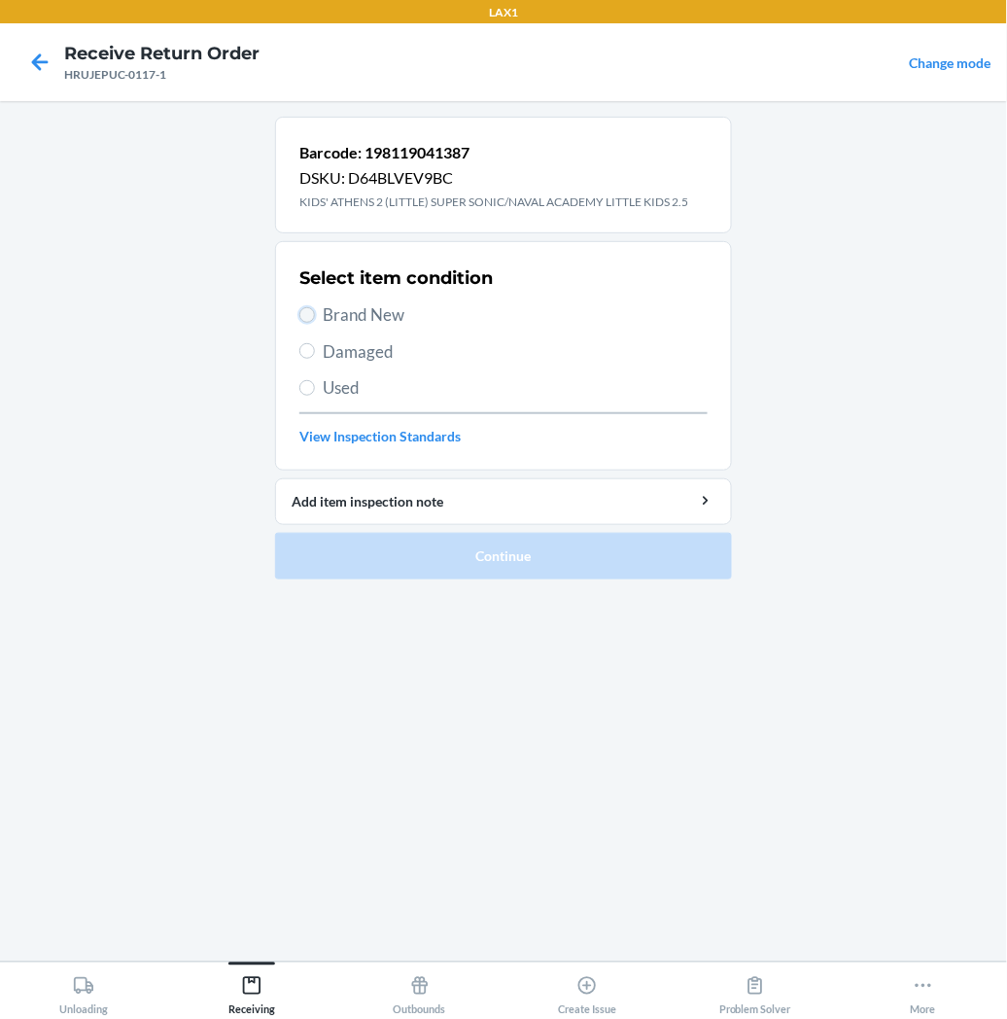
click at [313, 315] on input "Brand New" at bounding box center [307, 315] width 16 height 16
radio input "true"
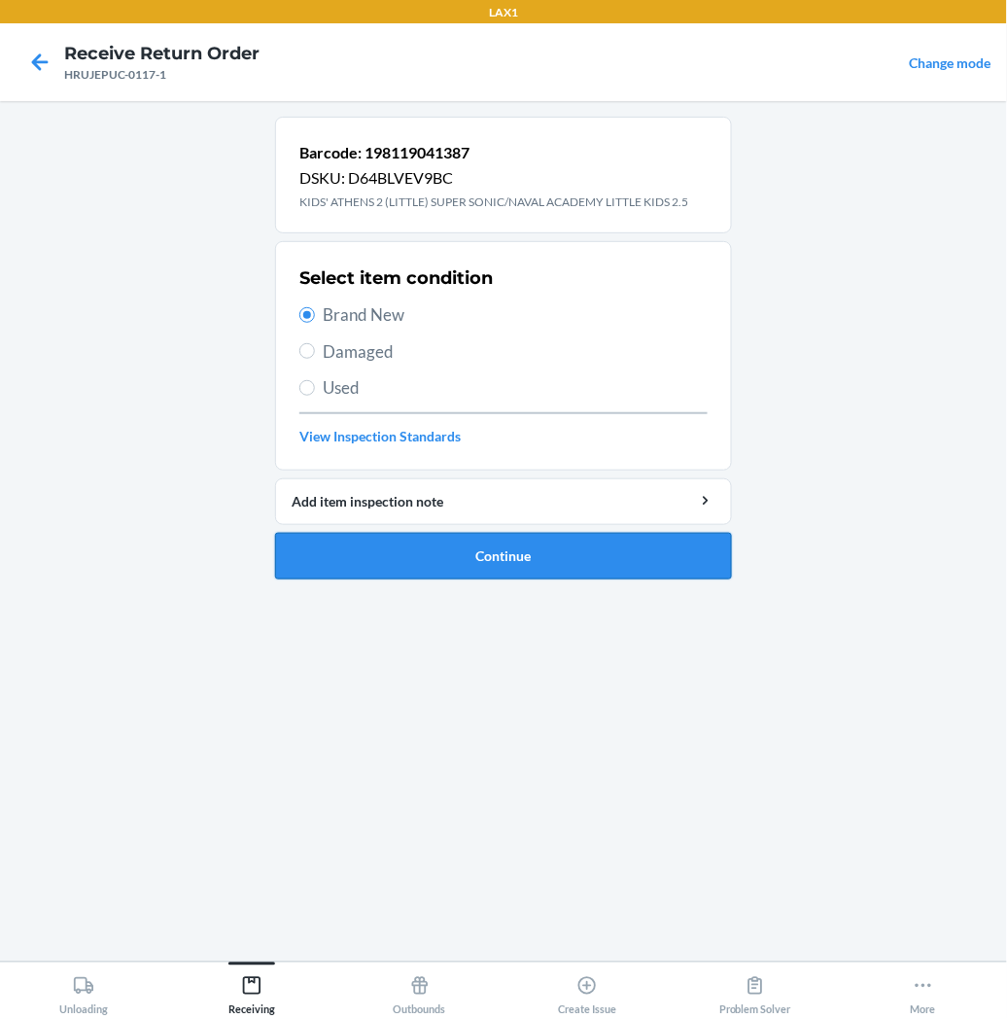
click at [336, 555] on button "Continue" at bounding box center [503, 556] width 457 height 47
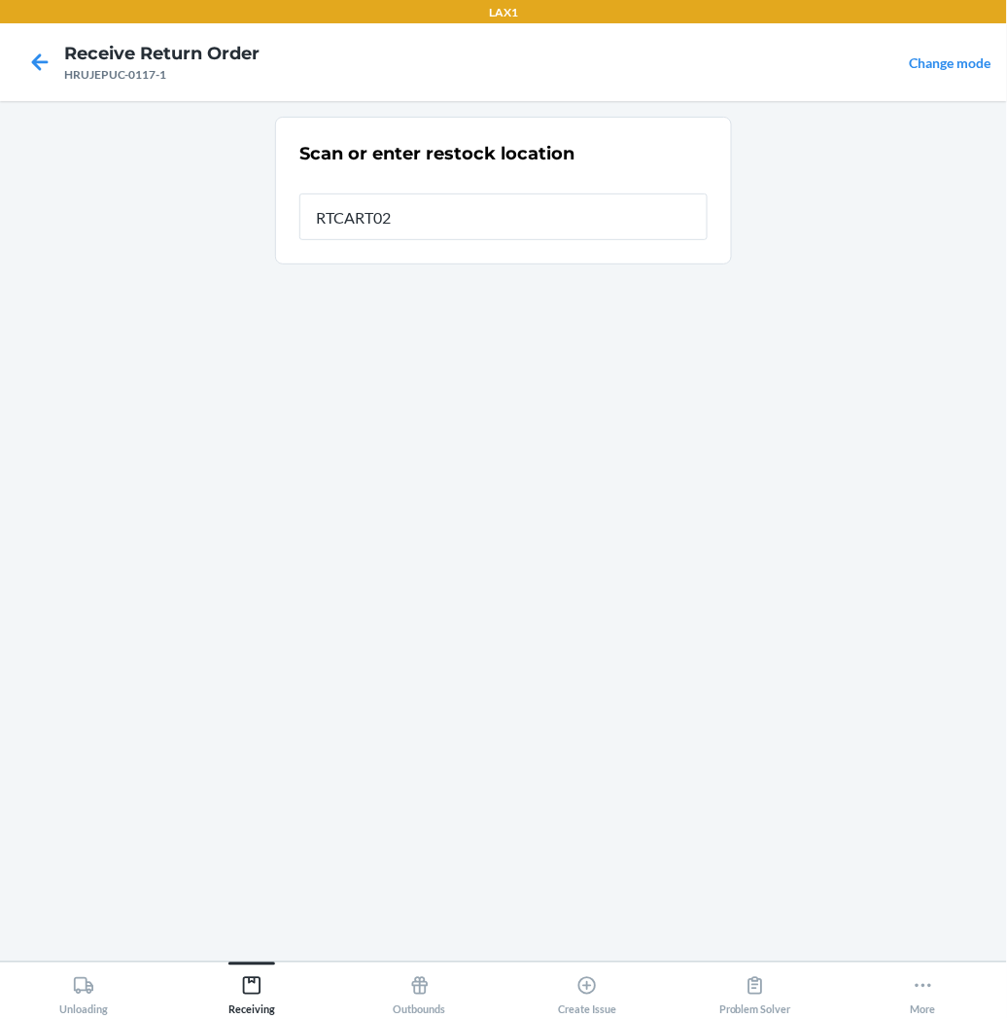
type input "RTCART027"
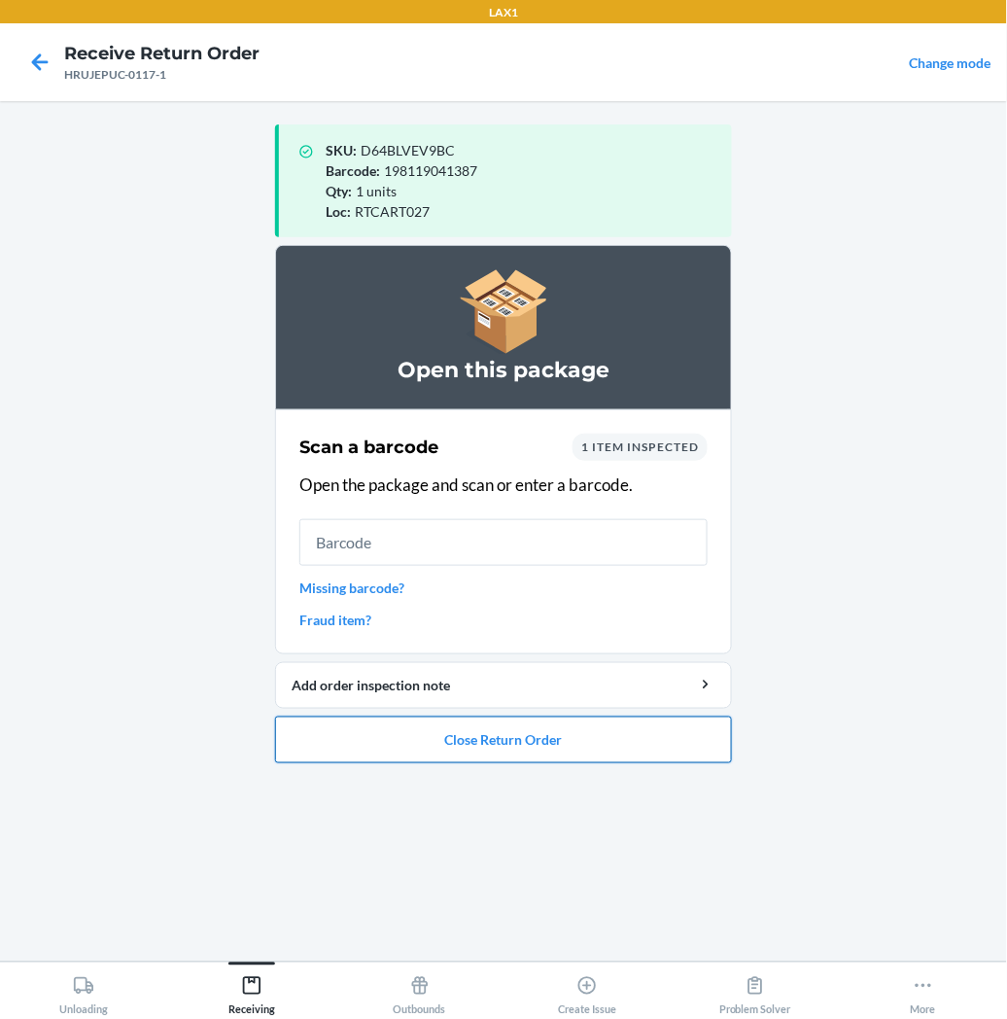
click at [374, 727] on button "Close Return Order" at bounding box center [503, 740] width 457 height 47
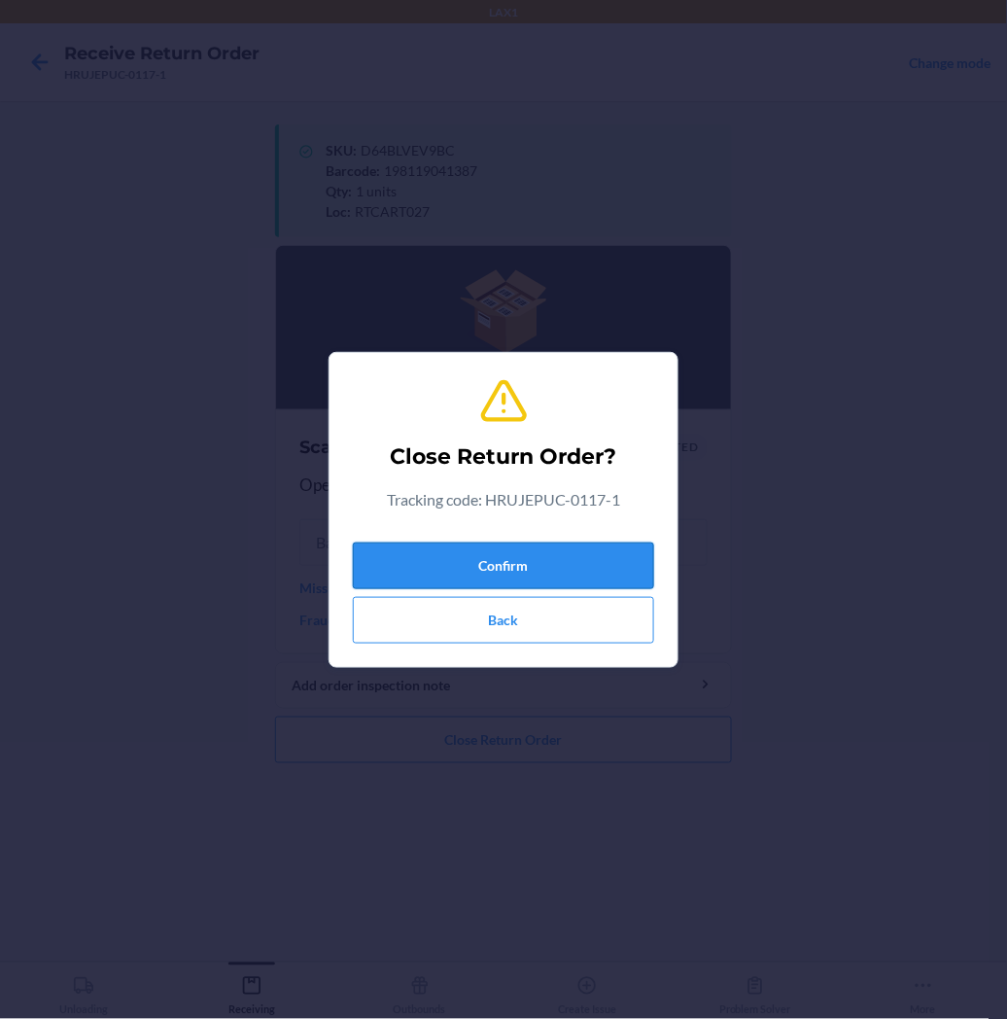
click at [420, 572] on button "Confirm" at bounding box center [503, 566] width 301 height 47
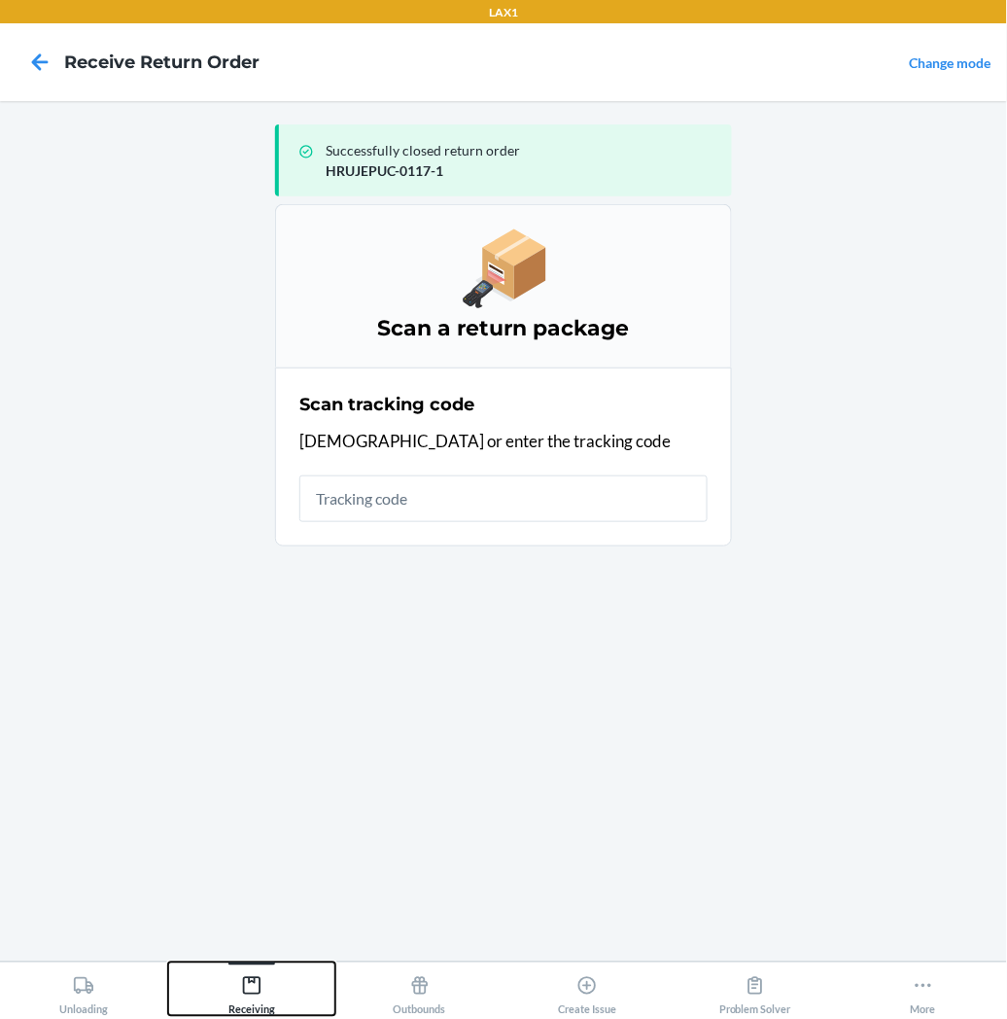
click at [245, 985] on icon at bounding box center [251, 985] width 21 height 21
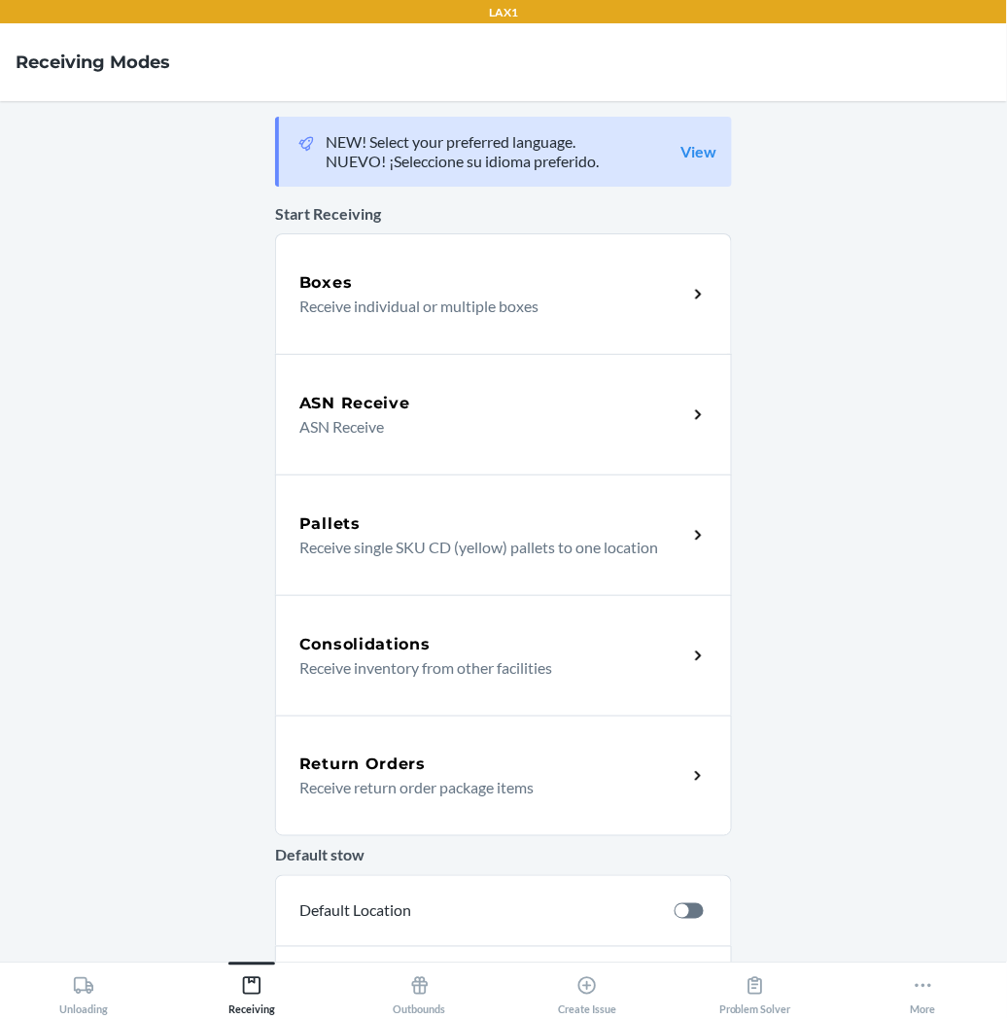
click at [372, 760] on h5 "Return Orders" at bounding box center [362, 764] width 126 height 23
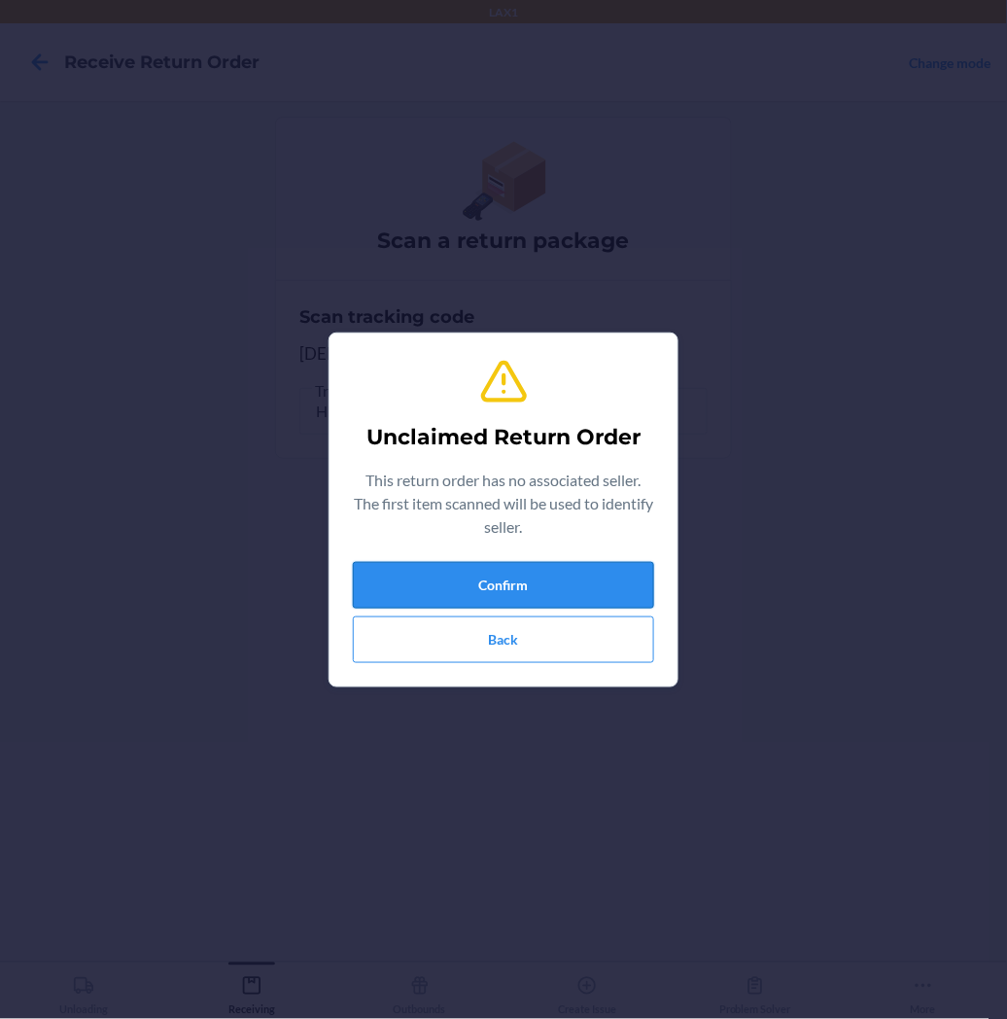
click at [465, 593] on button "Confirm" at bounding box center [503, 585] width 301 height 47
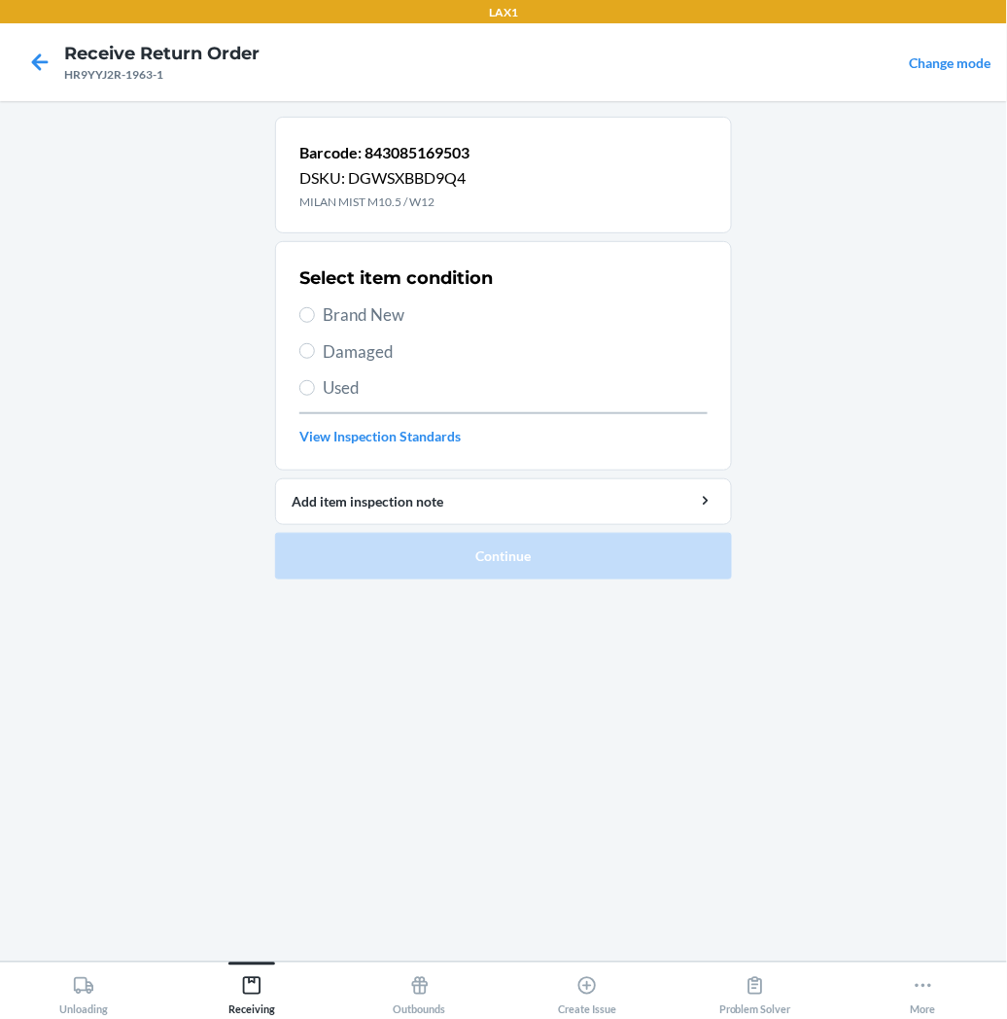
click at [309, 304] on label "Brand New" at bounding box center [503, 314] width 408 height 25
click at [309, 307] on input "Brand New" at bounding box center [307, 315] width 16 height 16
radio input "true"
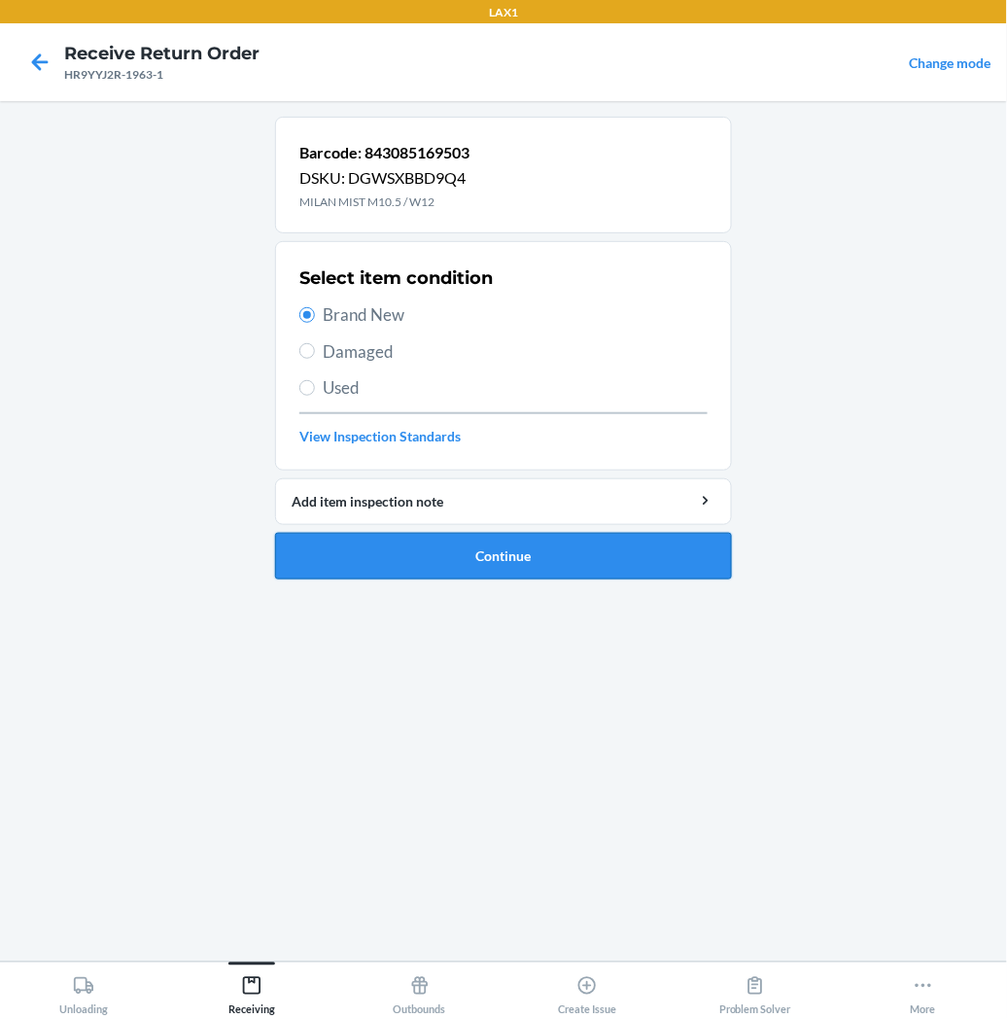
click at [352, 537] on button "Continue" at bounding box center [503, 556] width 457 height 47
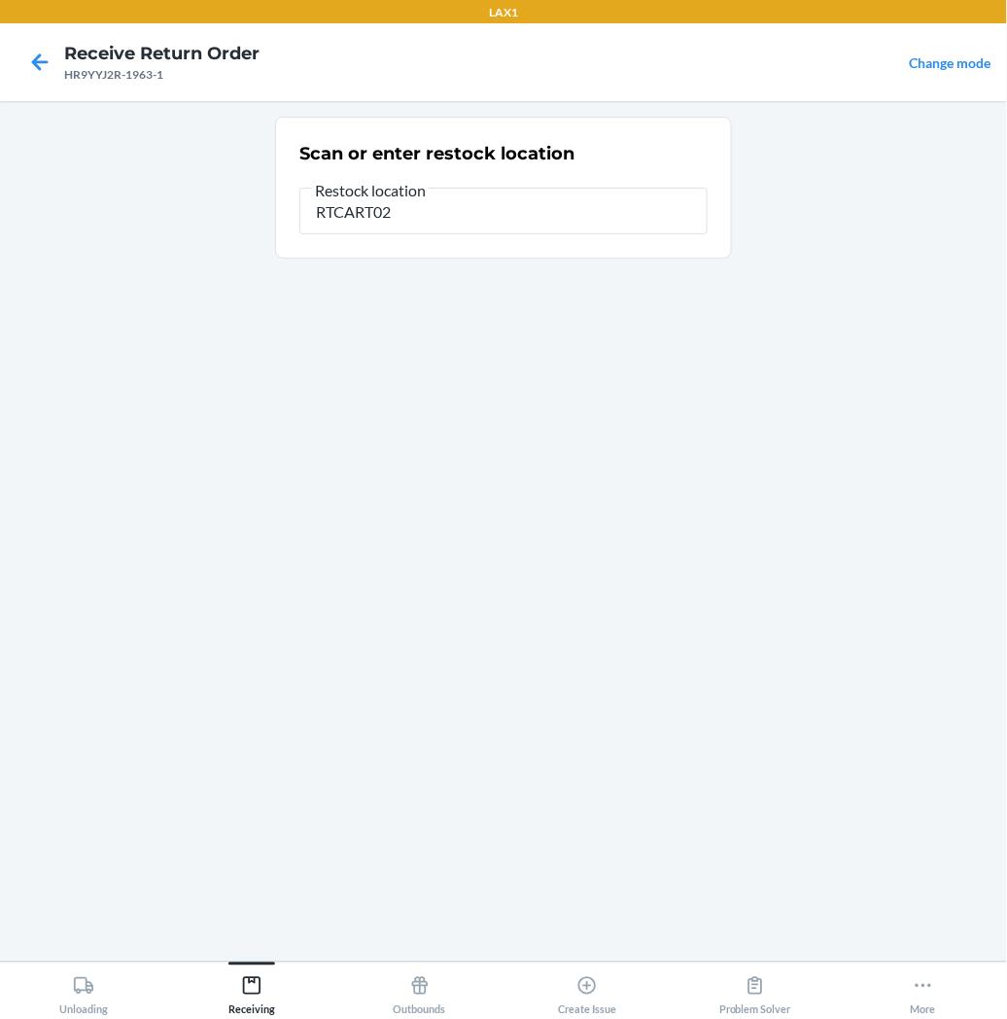
type input "RTCART027"
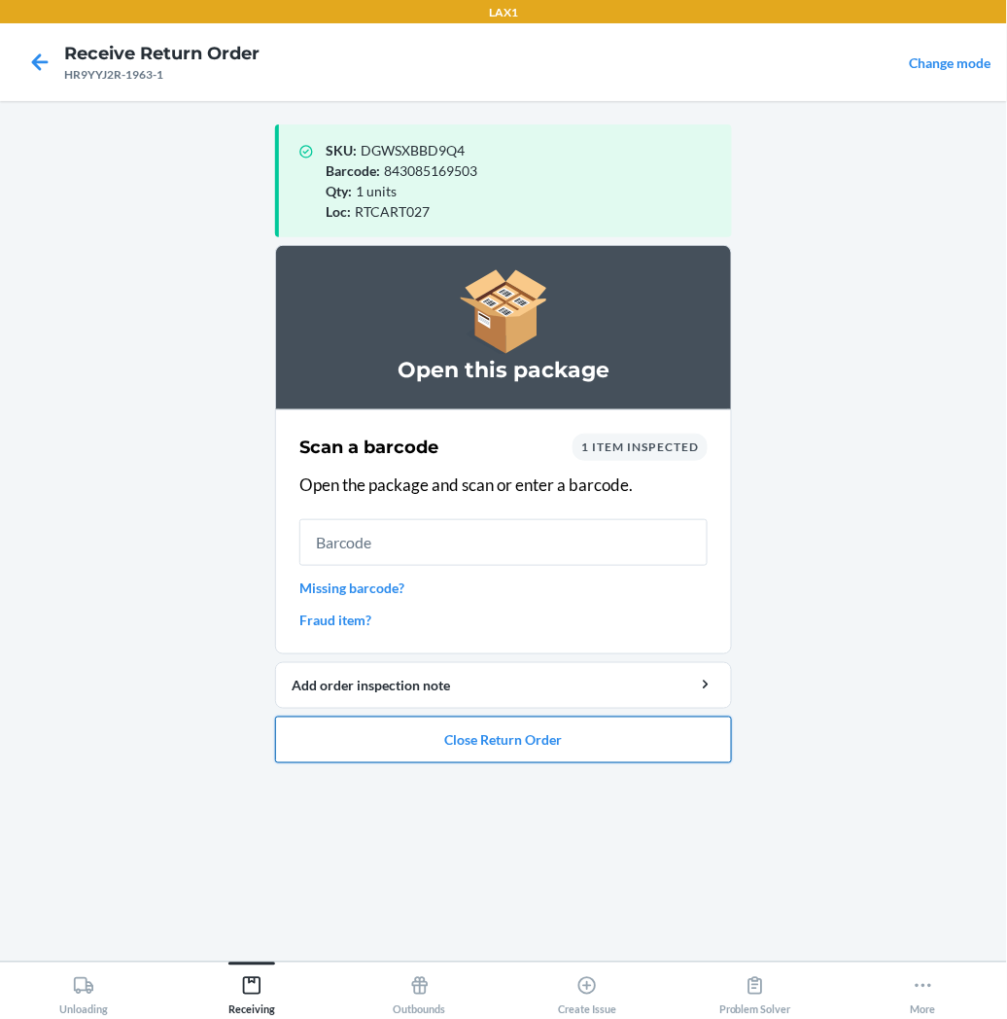
click at [410, 732] on button "Close Return Order" at bounding box center [503, 740] width 457 height 47
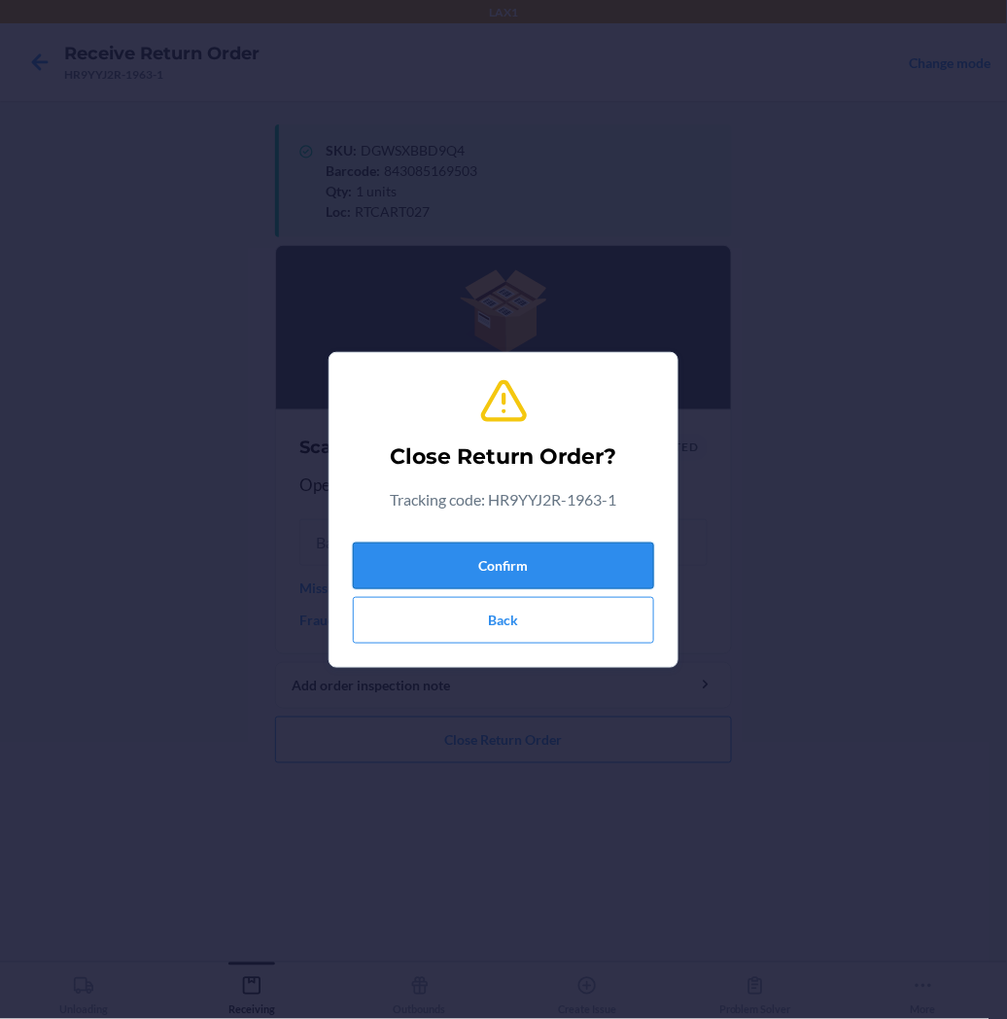
click at [489, 551] on button "Confirm" at bounding box center [503, 566] width 301 height 47
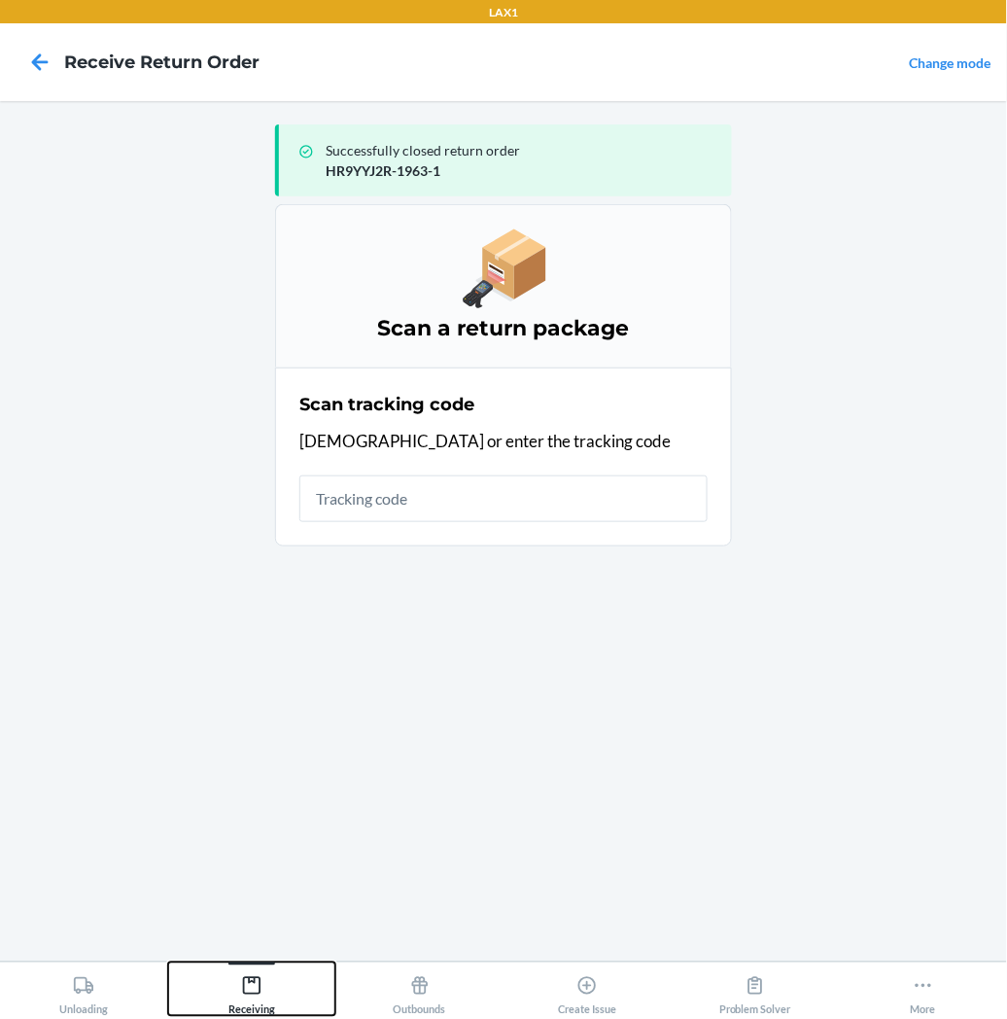
click at [246, 984] on icon at bounding box center [251, 985] width 21 height 21
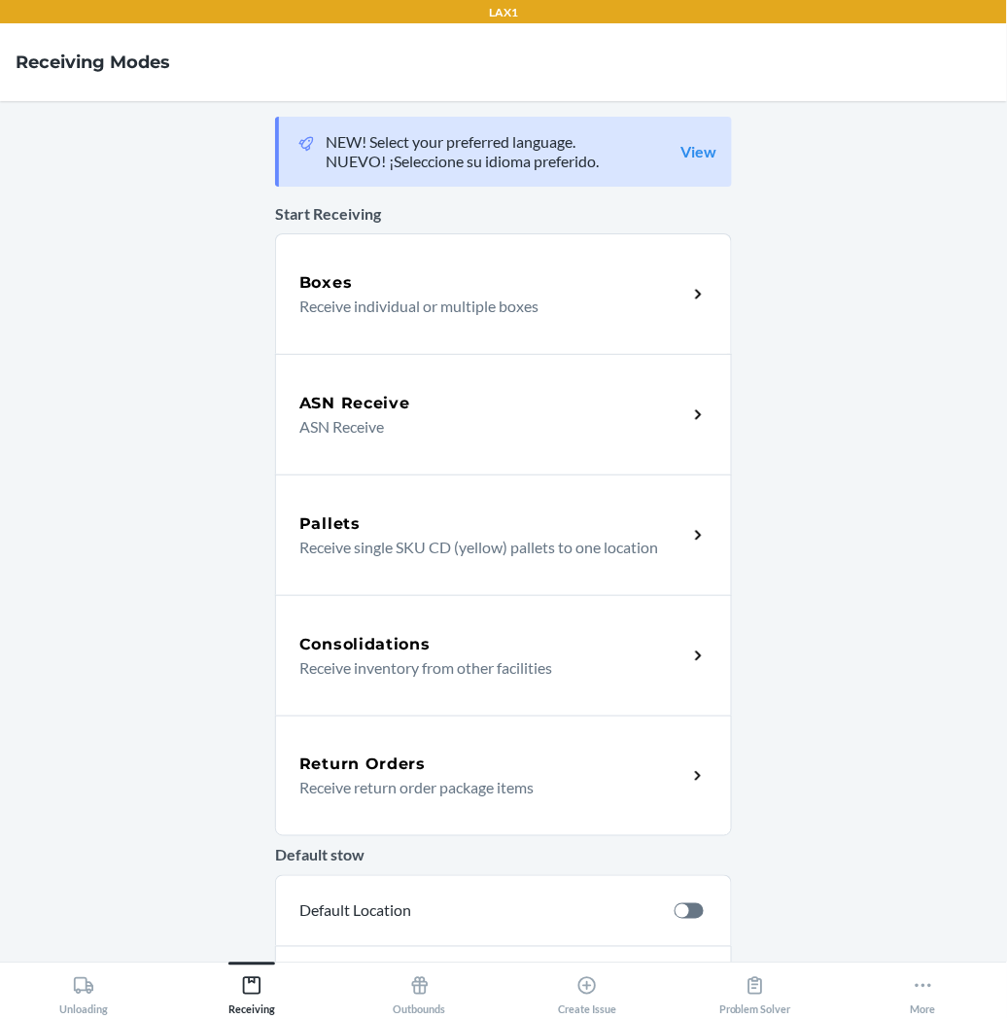
click at [411, 771] on h5 "Return Orders" at bounding box center [362, 764] width 126 height 23
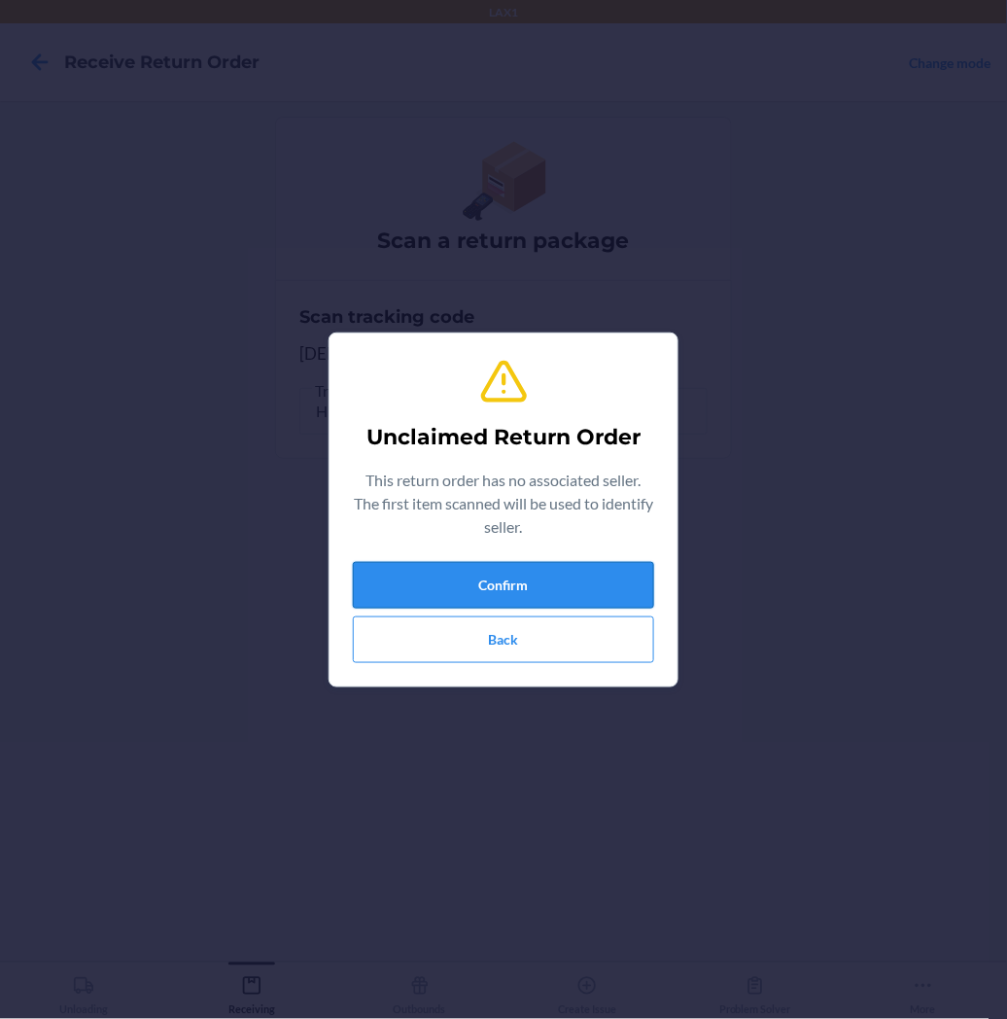
click at [420, 591] on button "Confirm" at bounding box center [503, 585] width 301 height 47
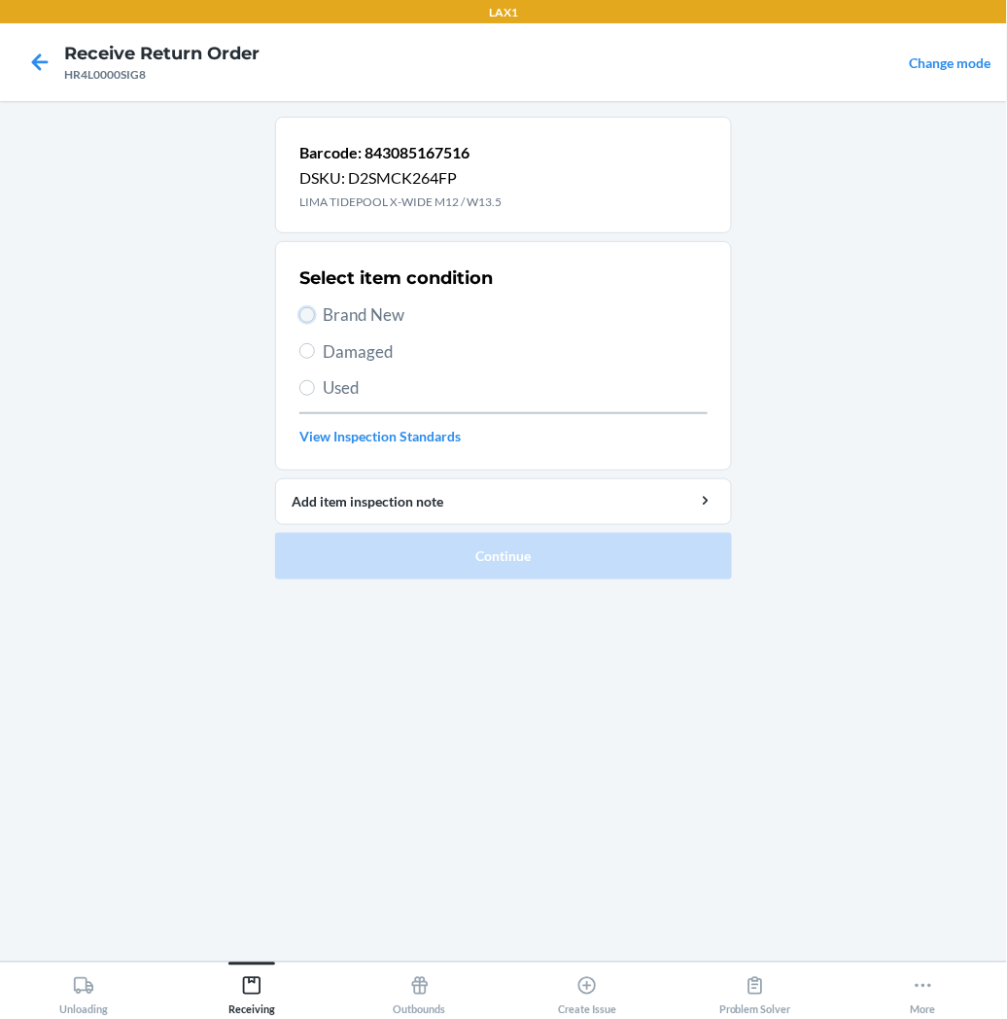
click at [313, 313] on input "Brand New" at bounding box center [307, 315] width 16 height 16
radio input "true"
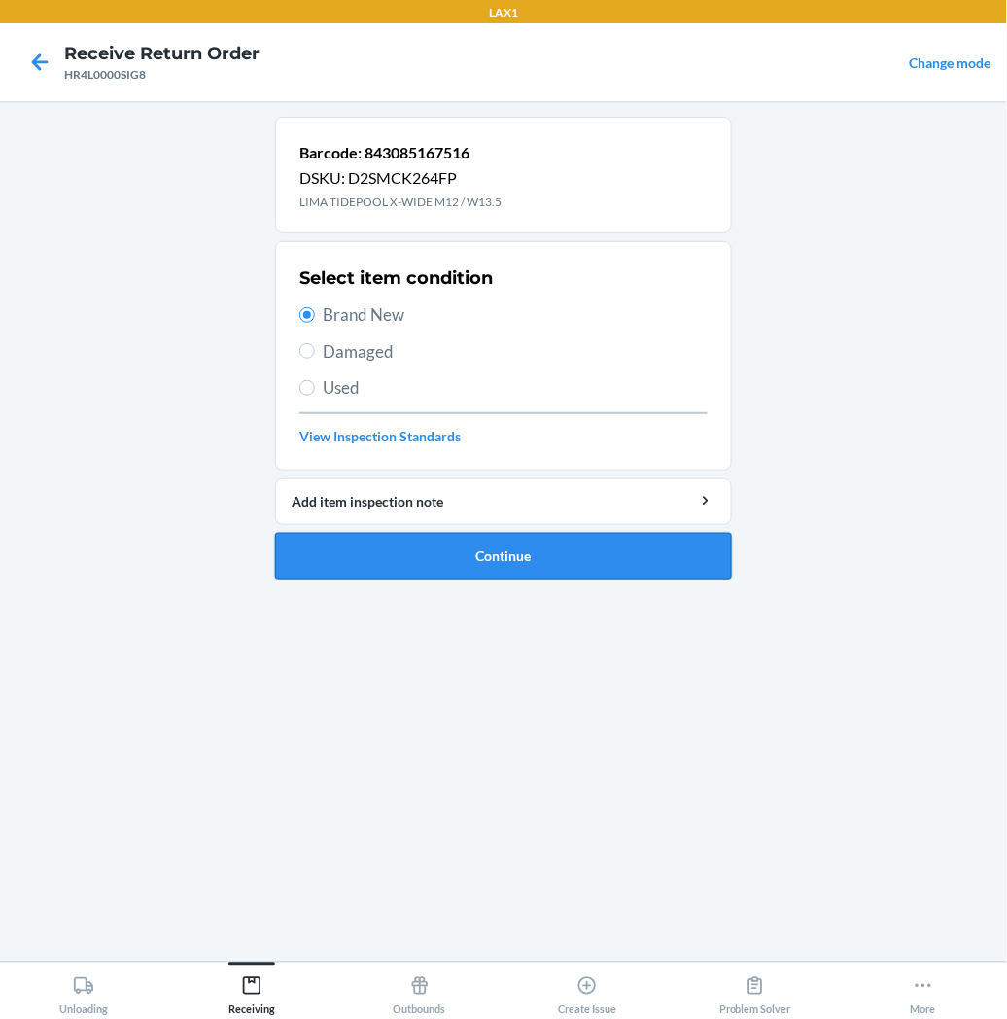
click at [322, 547] on button "Continue" at bounding box center [503, 556] width 457 height 47
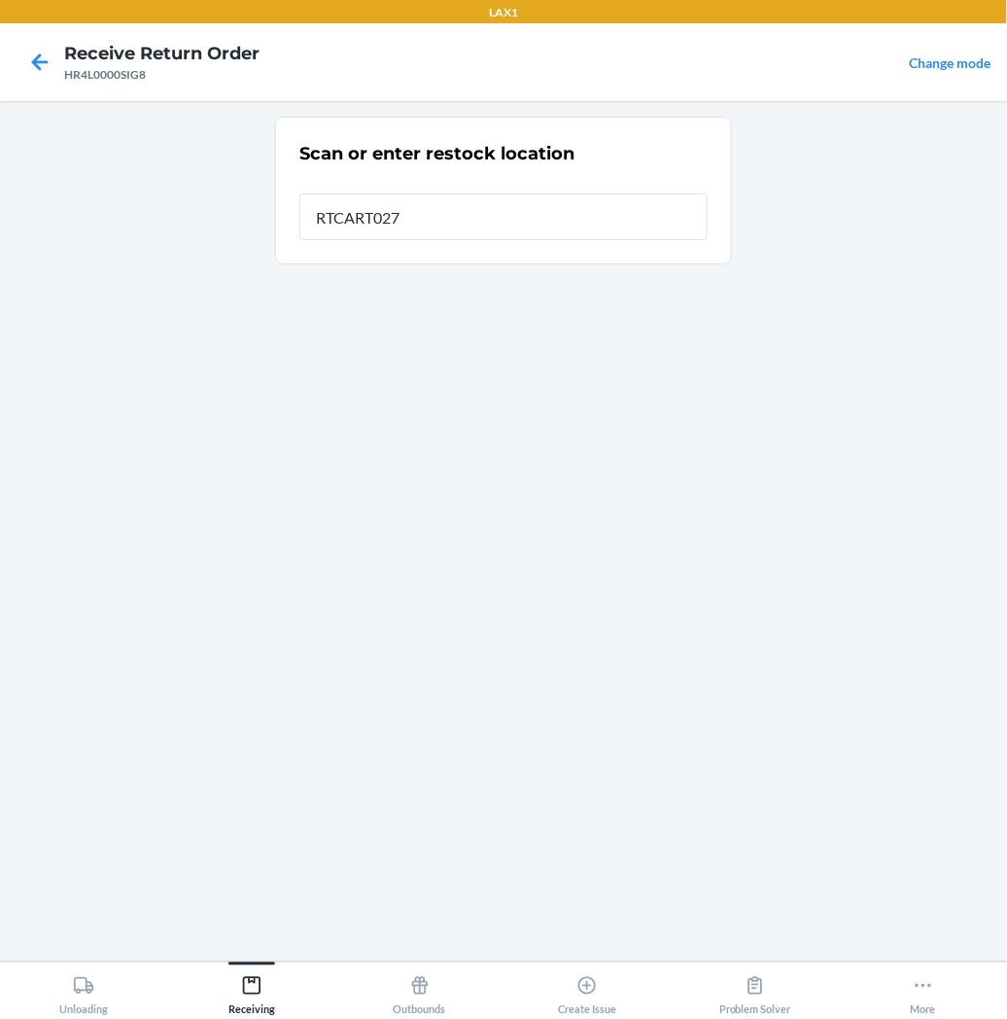
type input "RTCART027"
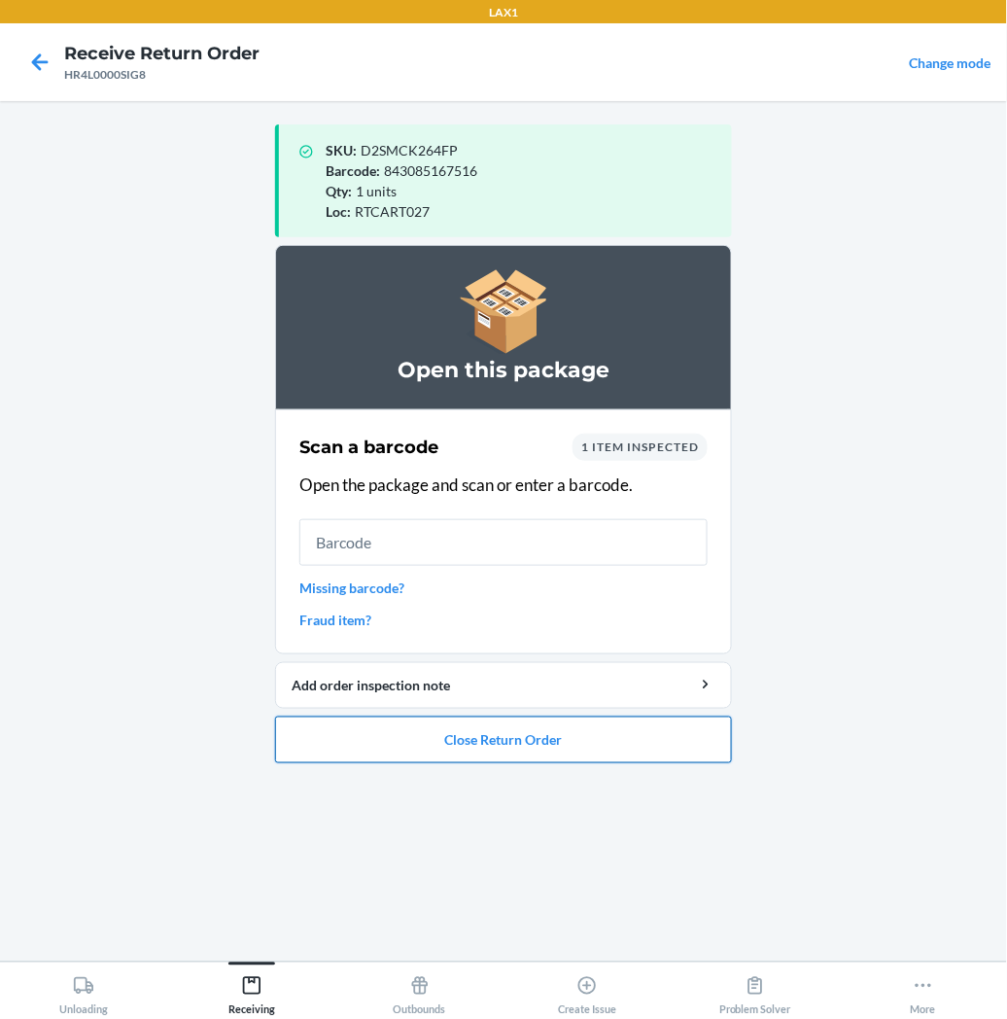
click at [444, 734] on button "Close Return Order" at bounding box center [503, 740] width 457 height 47
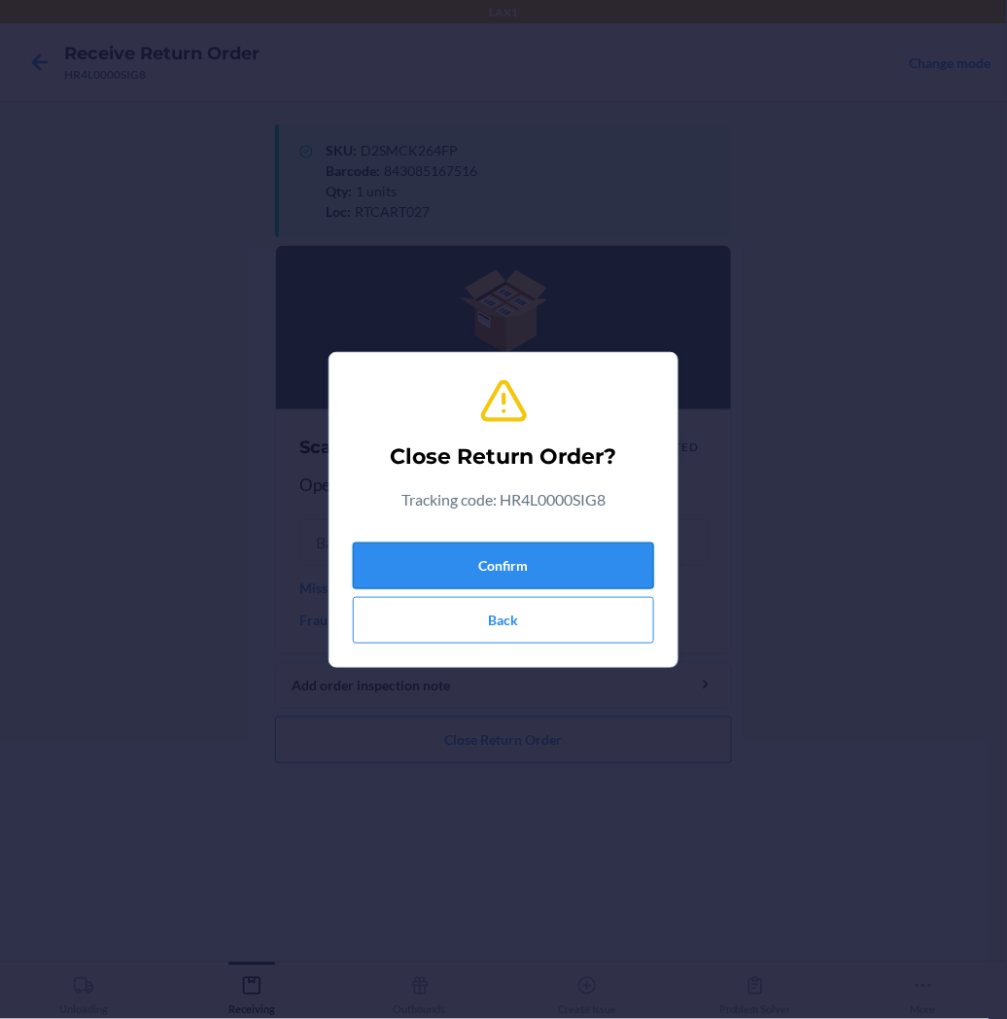
click at [538, 562] on button "Confirm" at bounding box center [503, 566] width 301 height 47
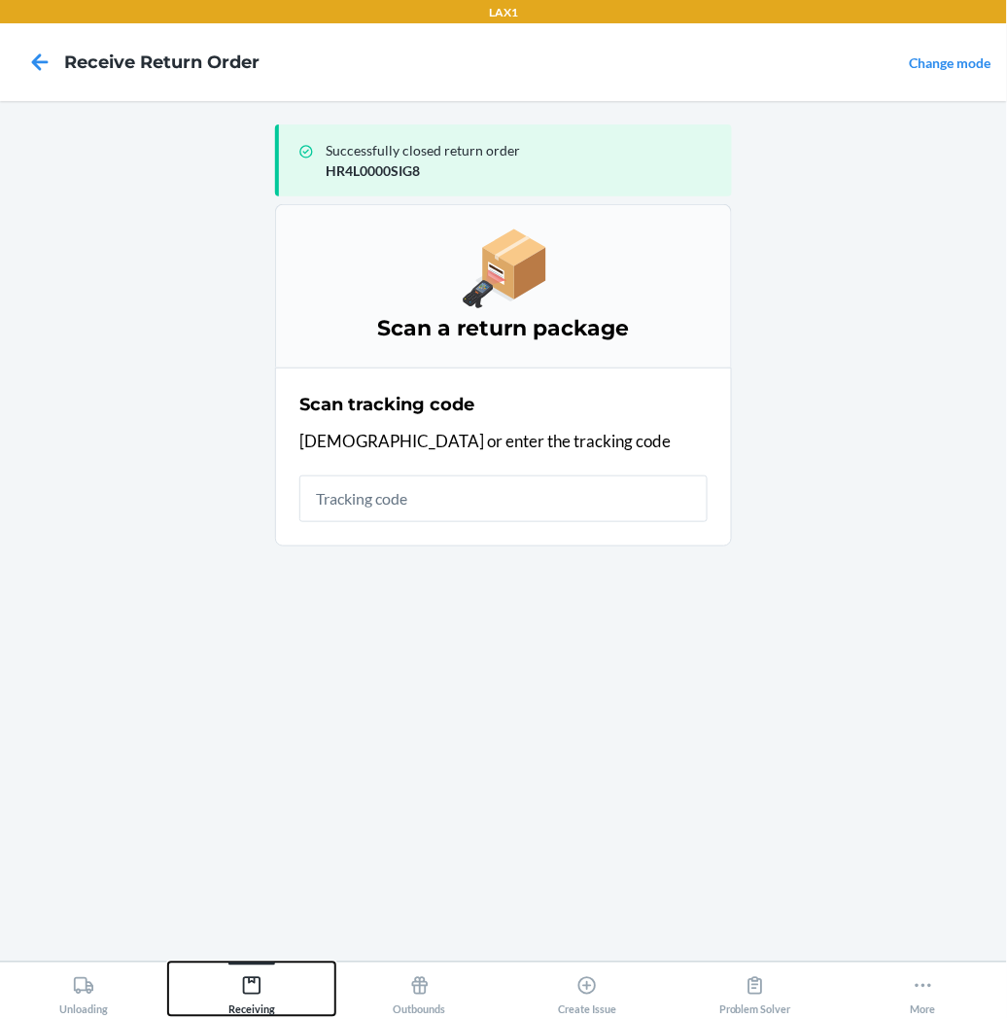
click at [260, 990] on icon at bounding box center [252, 986] width 18 height 18
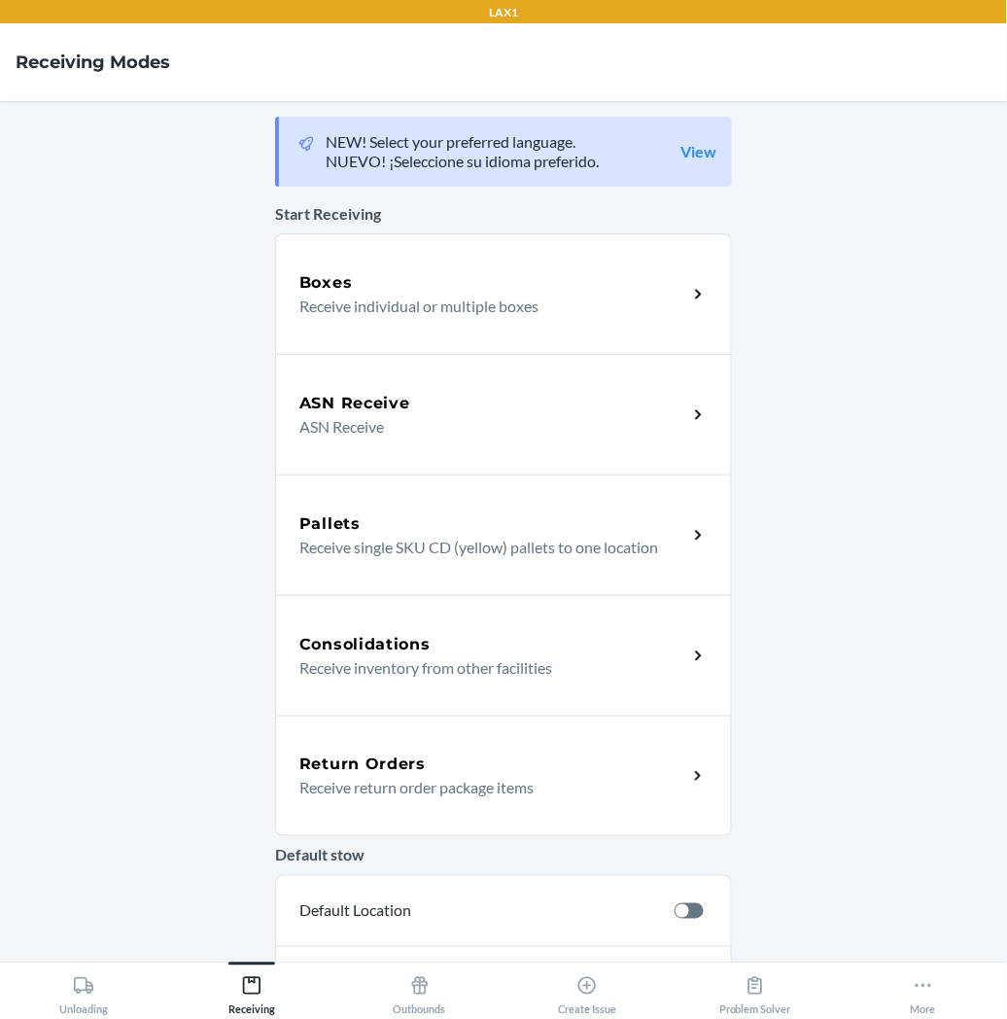
click at [381, 791] on p "Receive return order package items" at bounding box center [485, 787] width 372 height 23
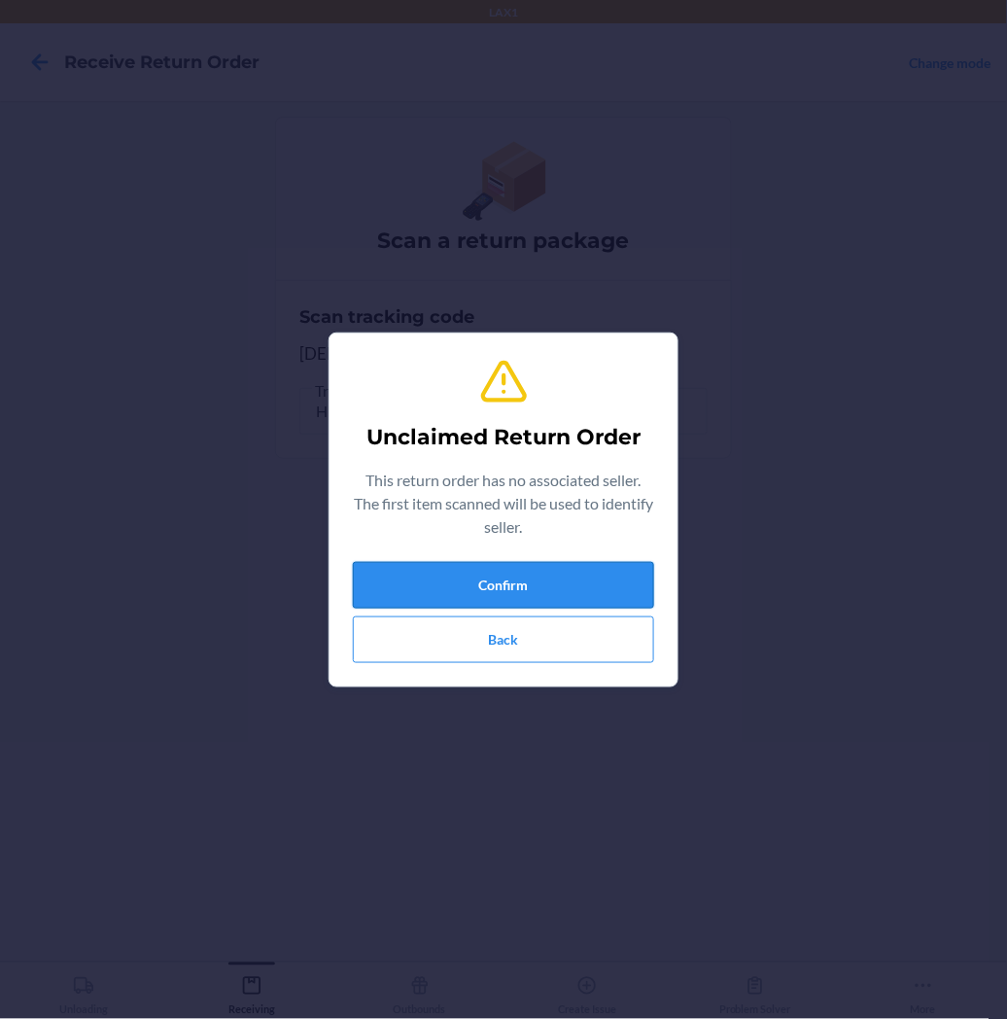
click at [426, 584] on button "Confirm" at bounding box center [503, 585] width 301 height 47
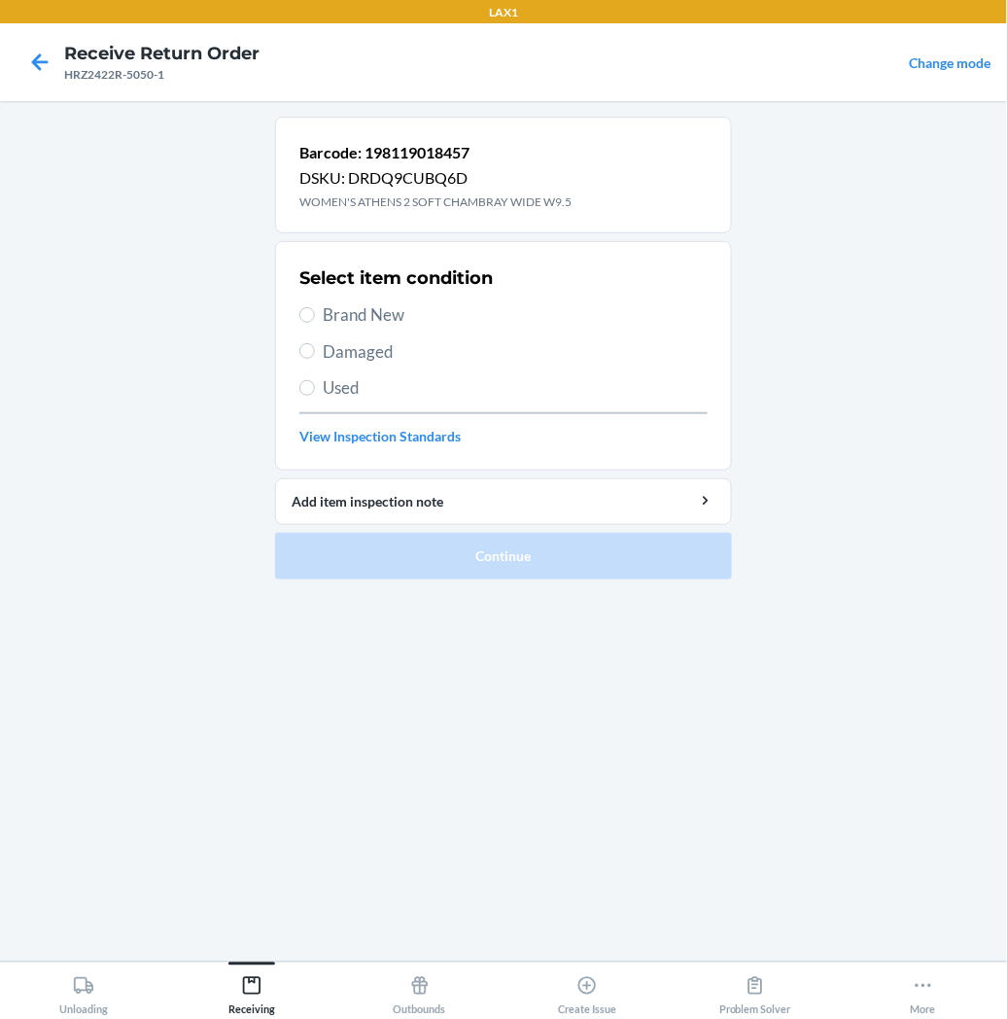
click at [317, 316] on label "Brand New" at bounding box center [503, 314] width 408 height 25
click at [315, 316] on input "Brand New" at bounding box center [307, 315] width 16 height 16
radio input "true"
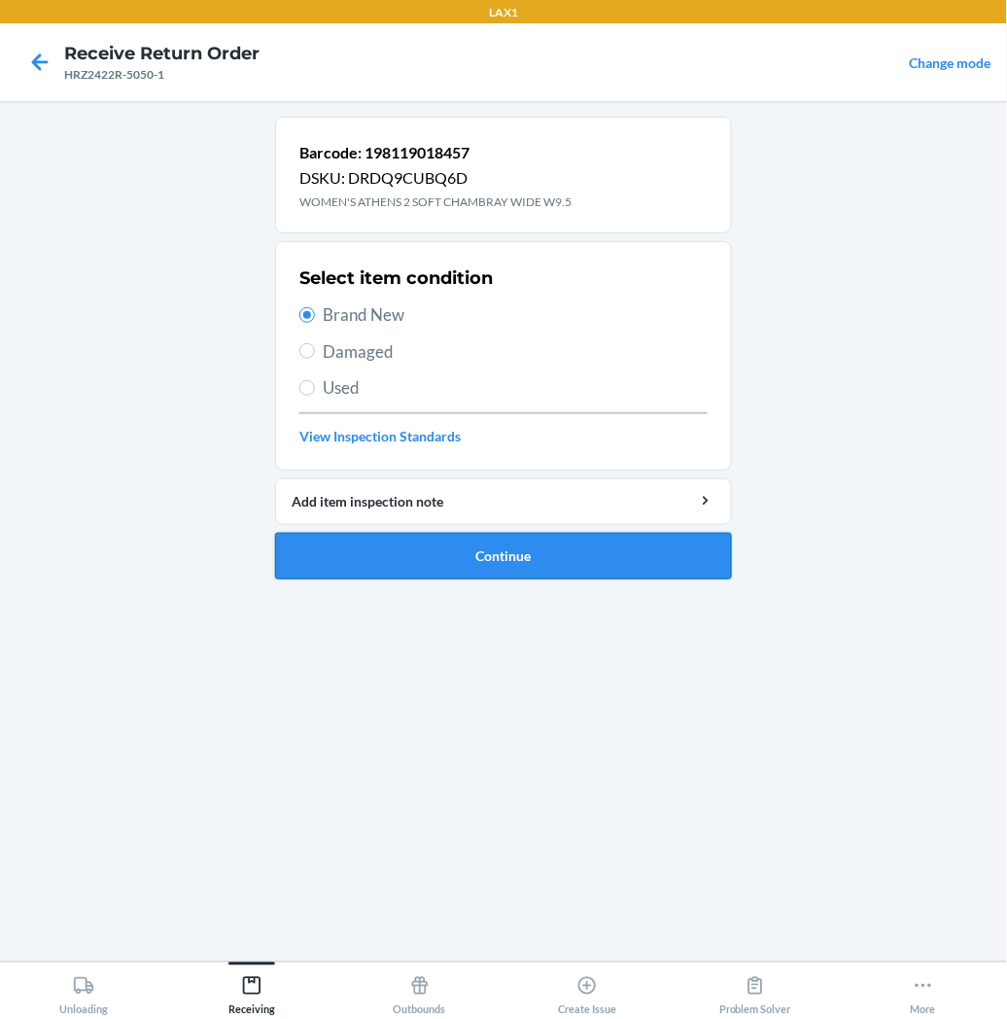
click at [345, 545] on button "Continue" at bounding box center [503, 556] width 457 height 47
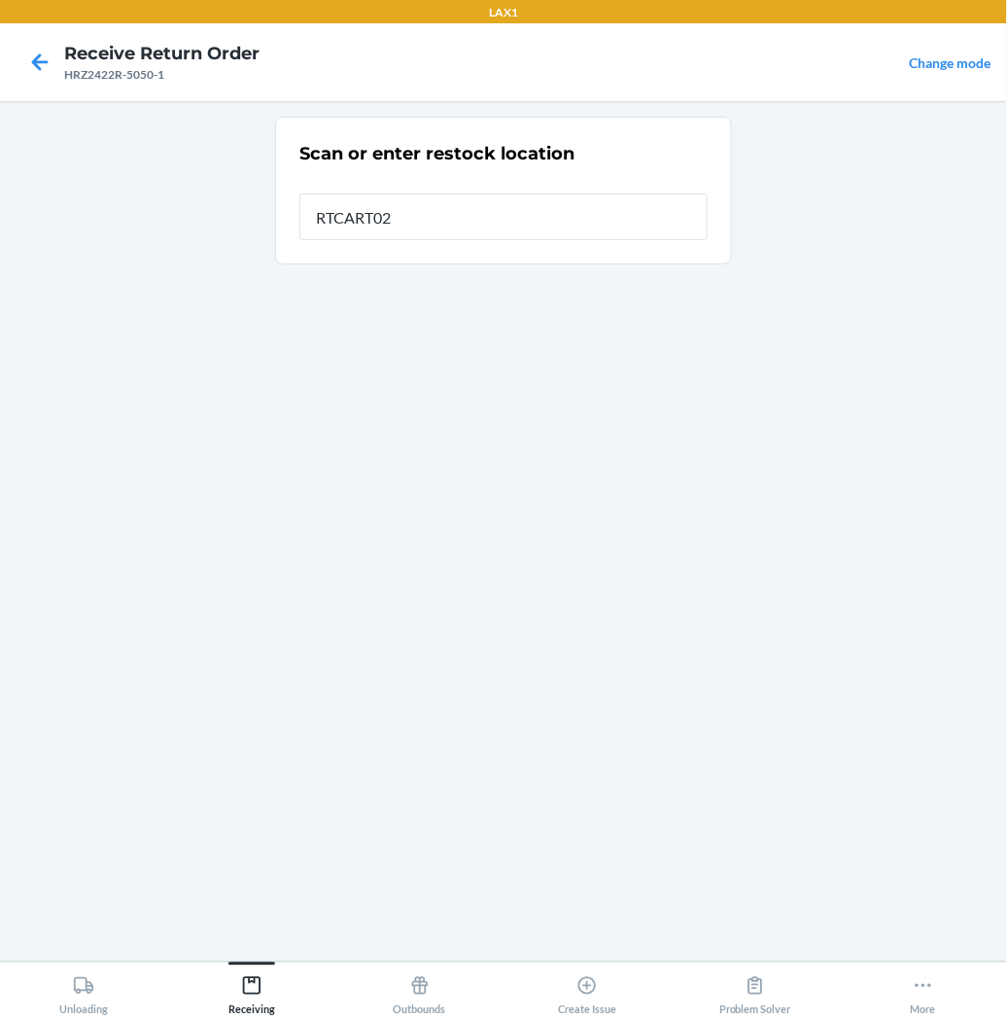
type input "RTCART027"
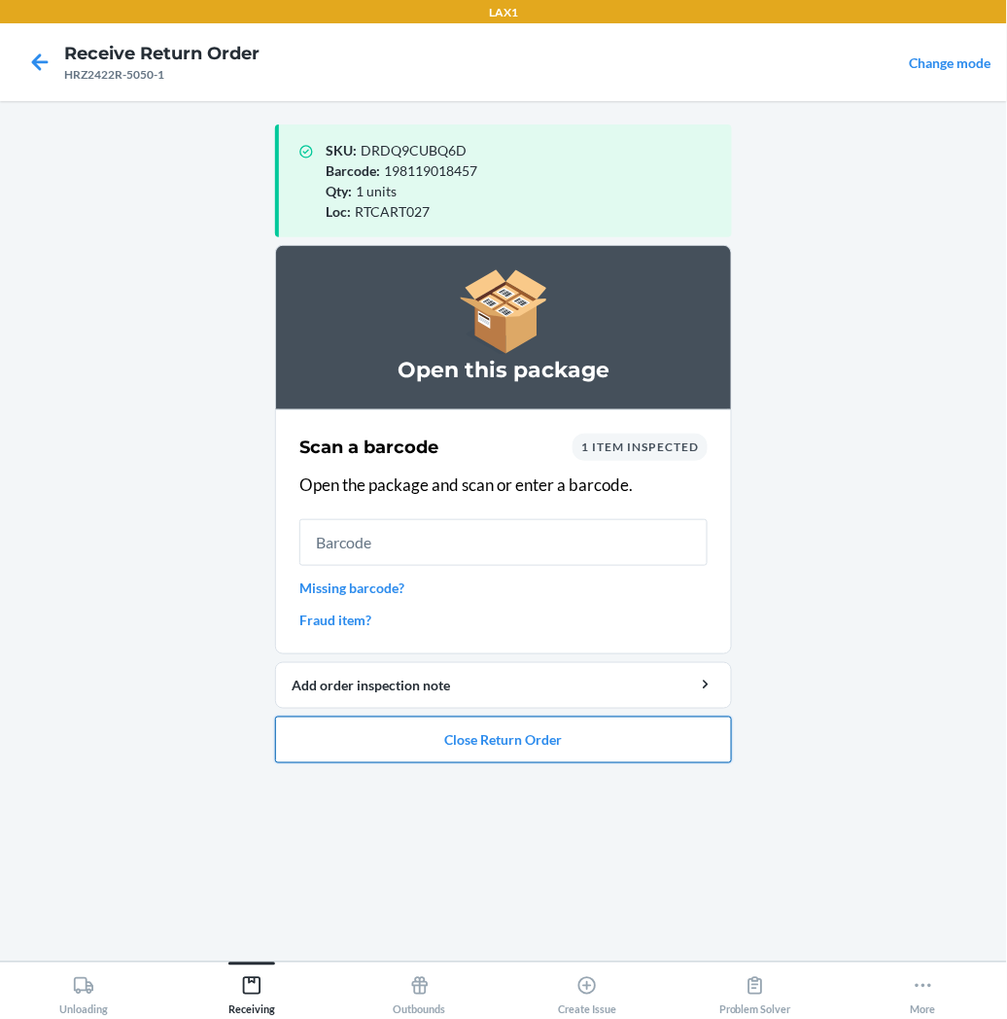
click at [445, 737] on button "Close Return Order" at bounding box center [503, 740] width 457 height 47
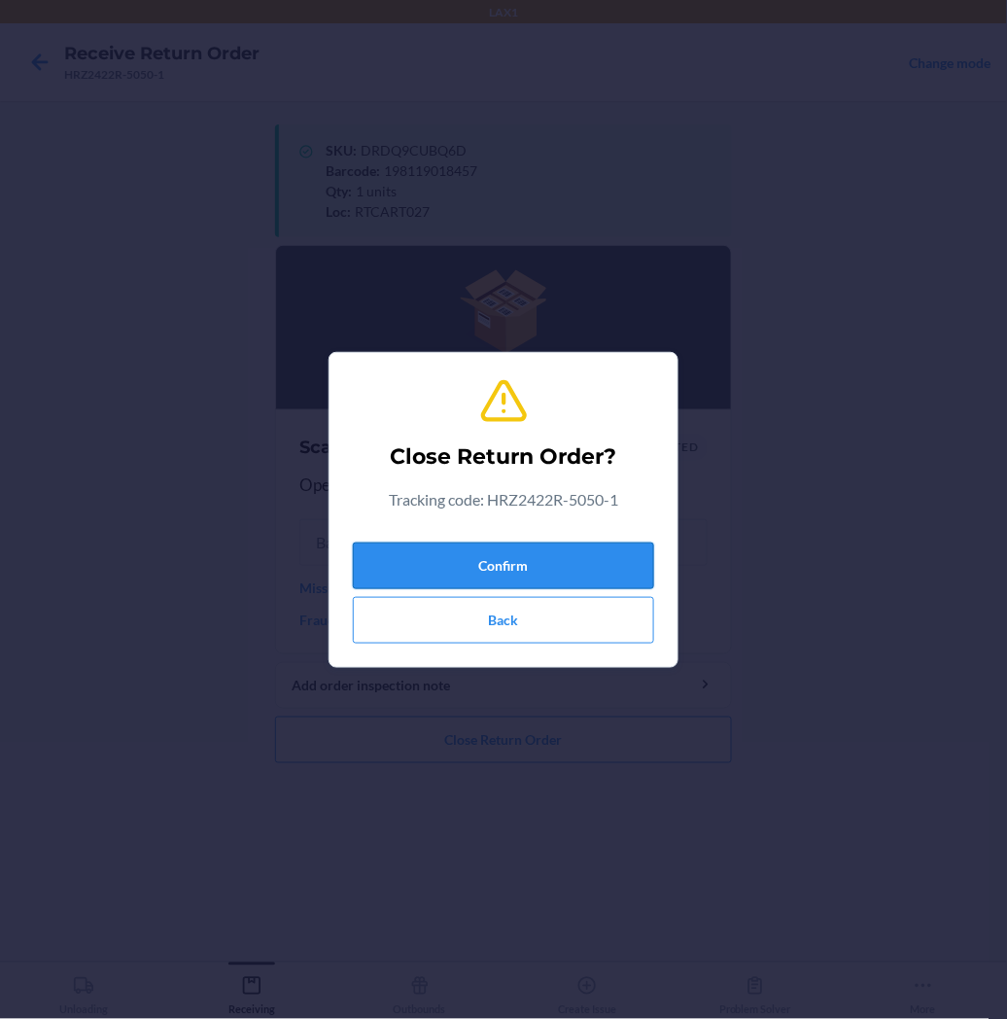
click at [535, 562] on button "Confirm" at bounding box center [503, 566] width 301 height 47
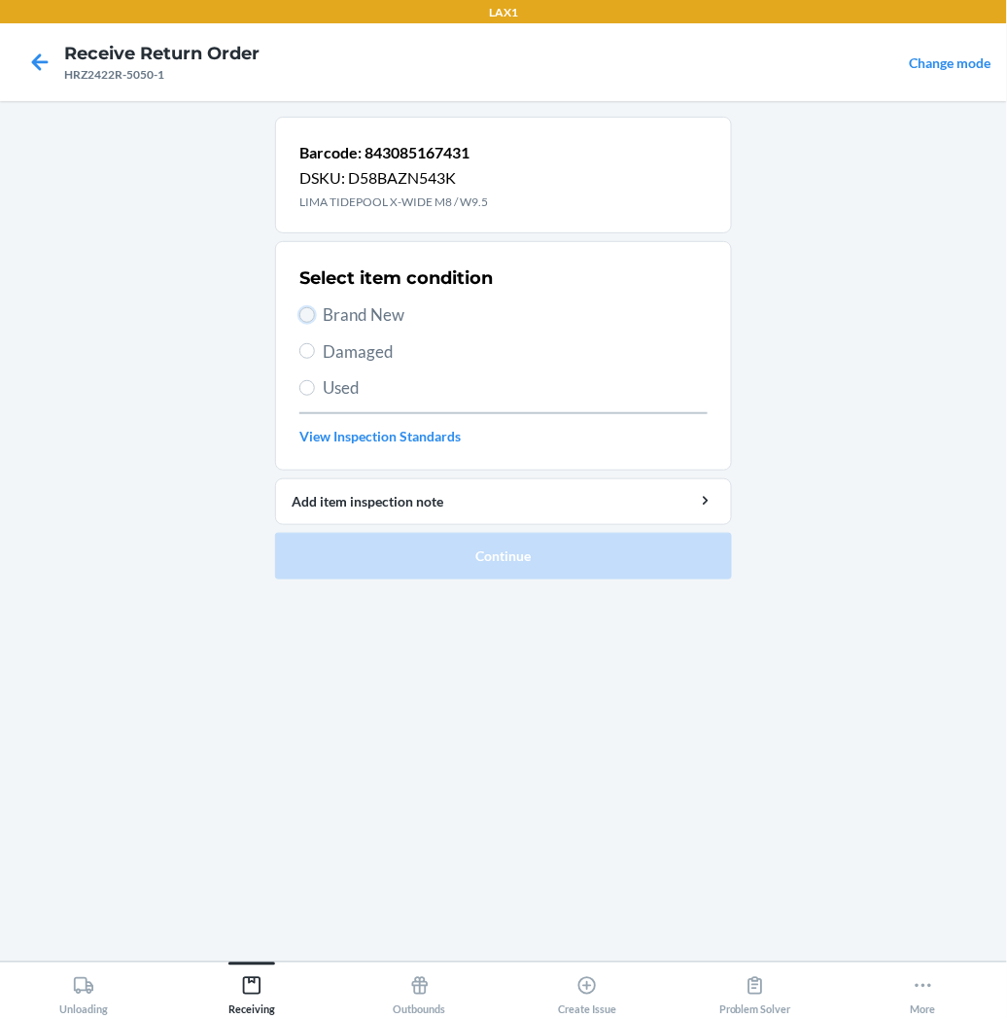
click at [311, 307] on input "Brand New" at bounding box center [307, 315] width 16 height 16
radio input "true"
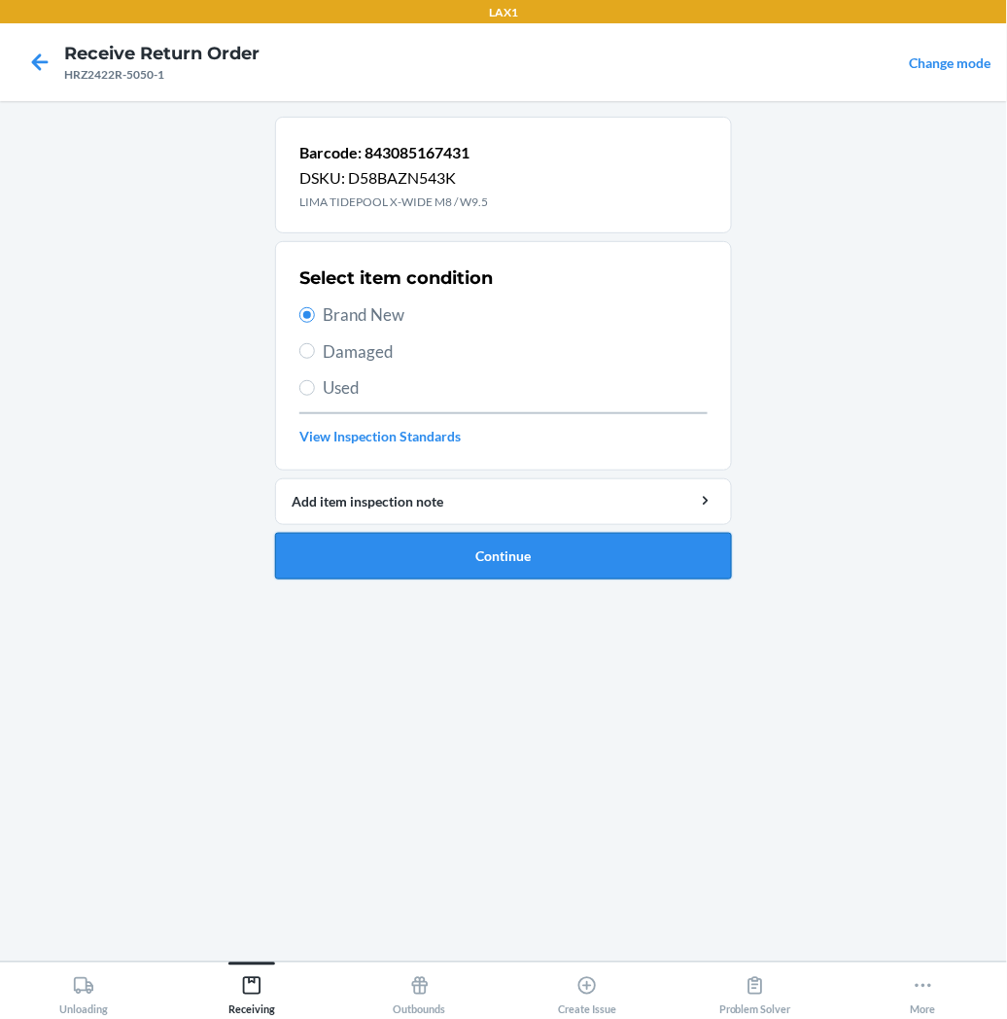
click at [366, 545] on button "Continue" at bounding box center [503, 556] width 457 height 47
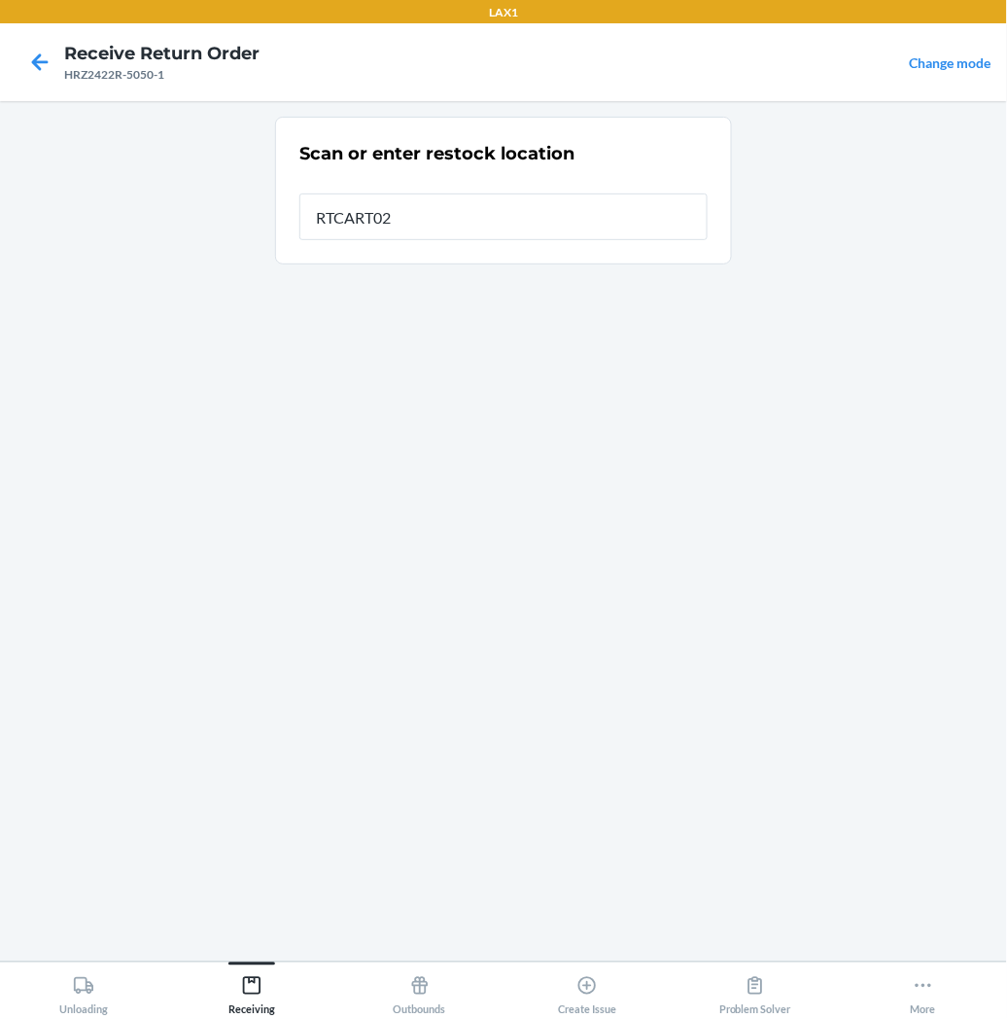
type input "RTCART027"
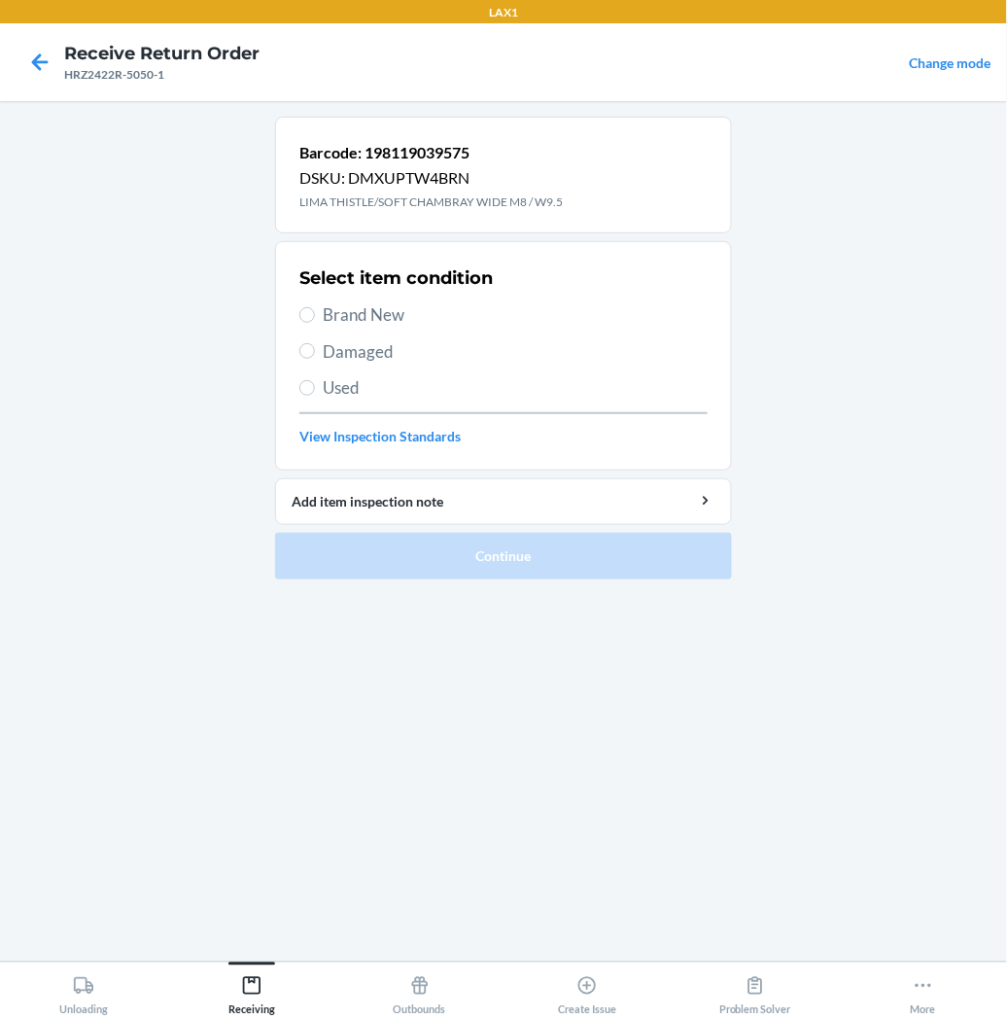
click at [308, 324] on label "Brand New" at bounding box center [503, 314] width 408 height 25
click at [308, 323] on input "Brand New" at bounding box center [307, 315] width 16 height 16
radio input "true"
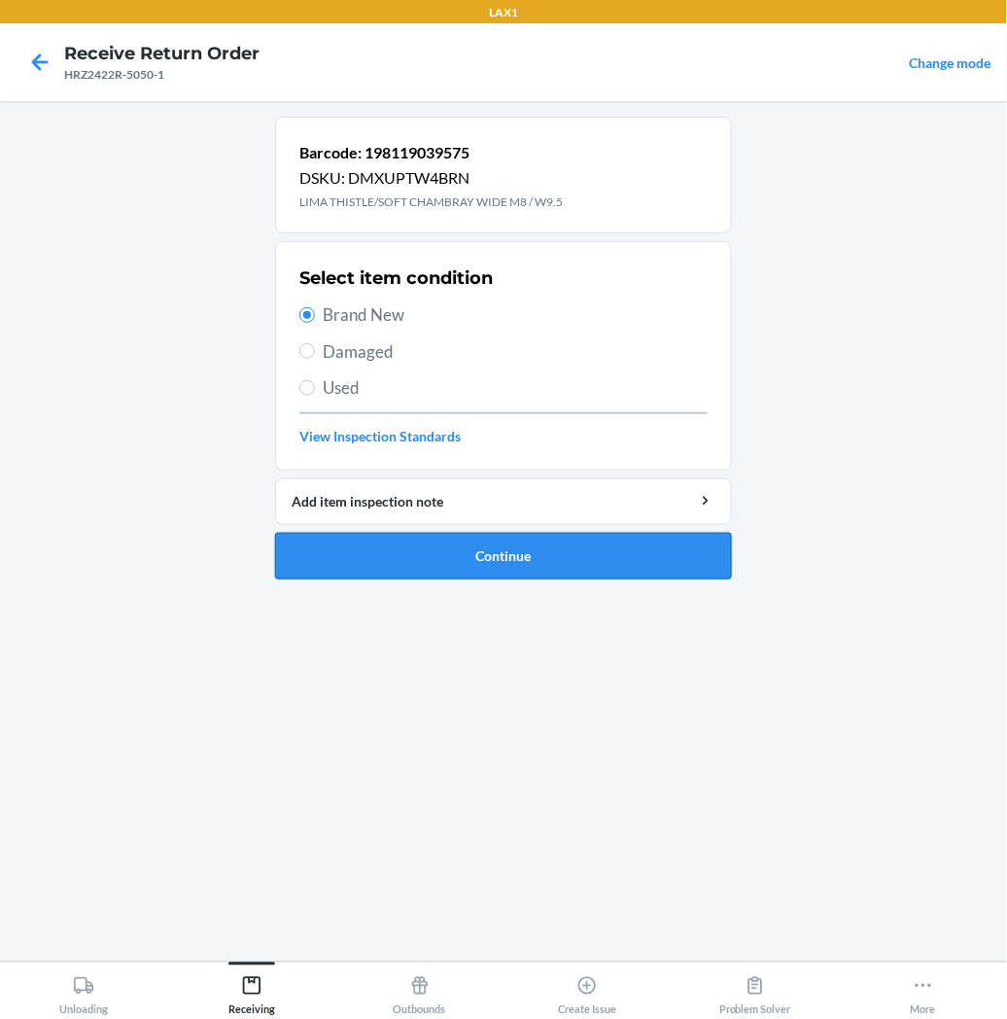
click at [376, 551] on button "Continue" at bounding box center [503, 556] width 457 height 47
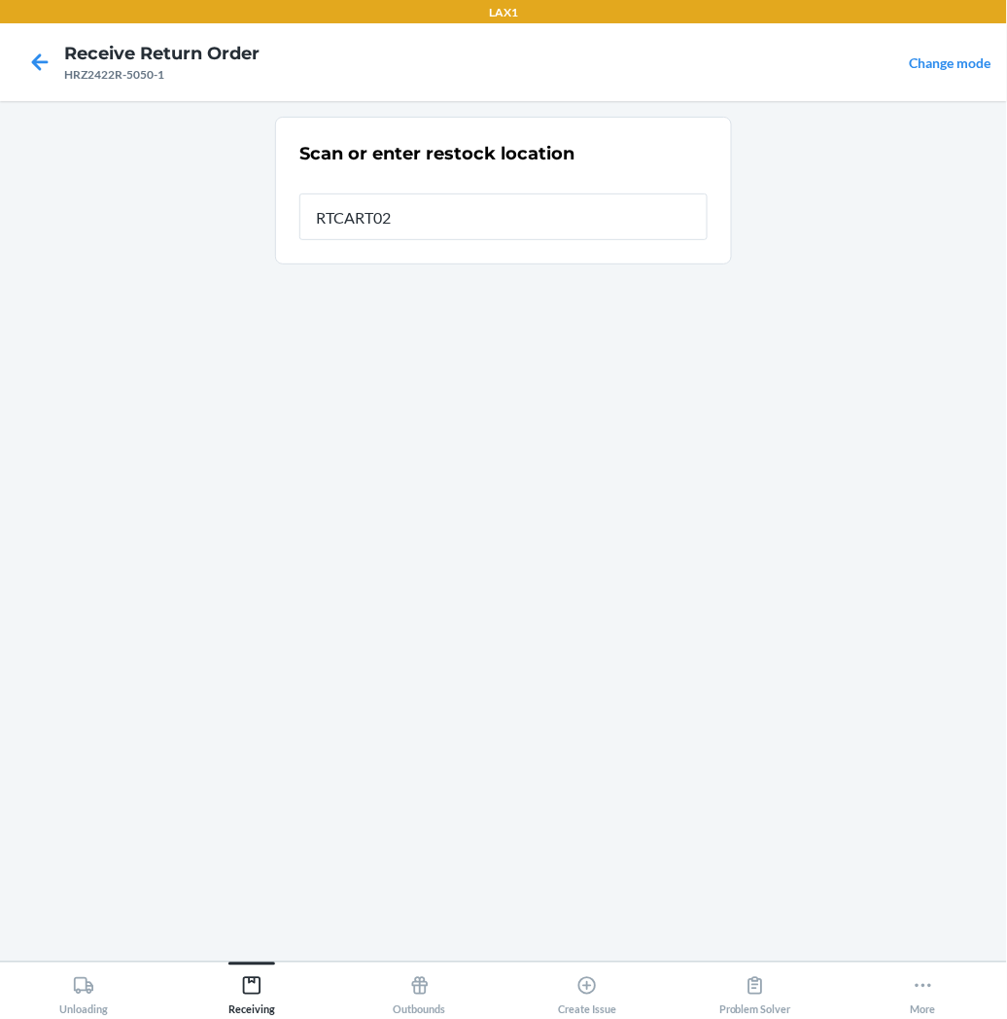
type input "RTCART027"
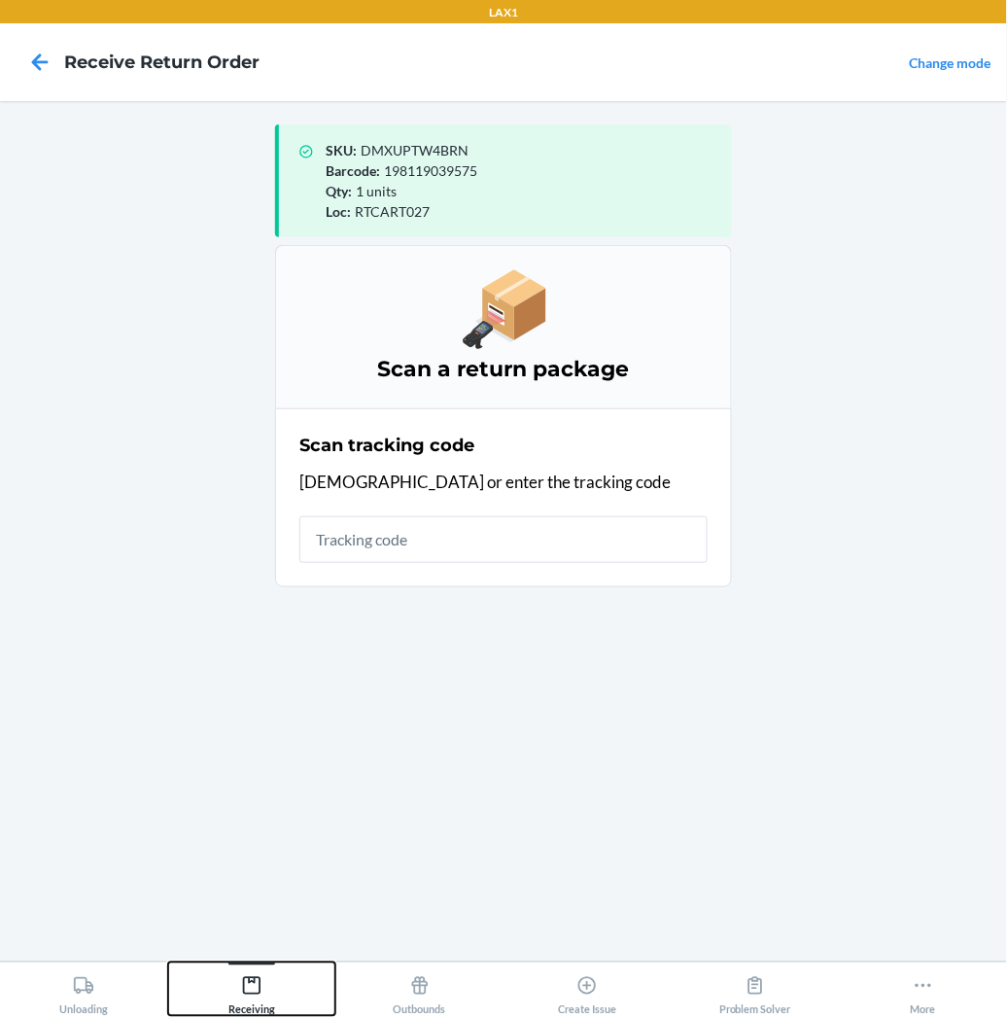
click at [248, 990] on icon at bounding box center [251, 985] width 21 height 21
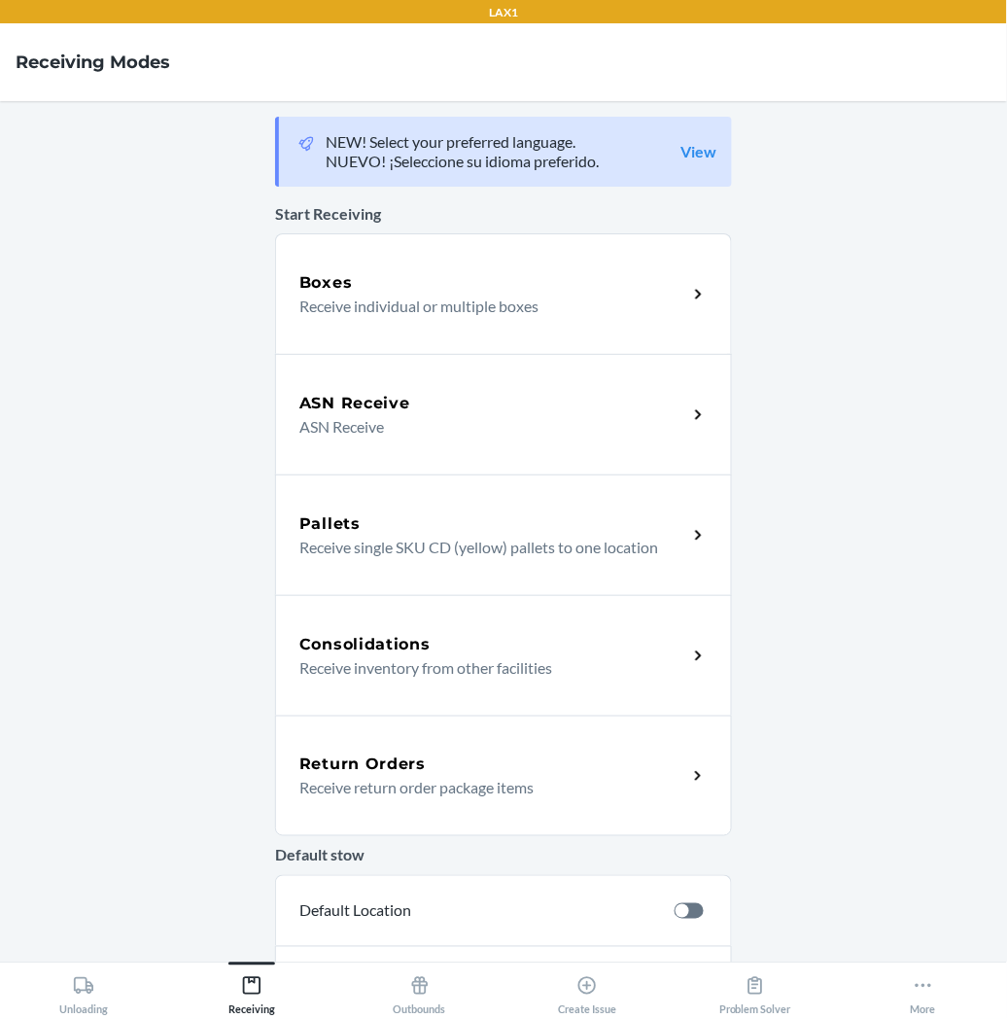
click at [403, 782] on p "Receive return order package items" at bounding box center [485, 787] width 372 height 23
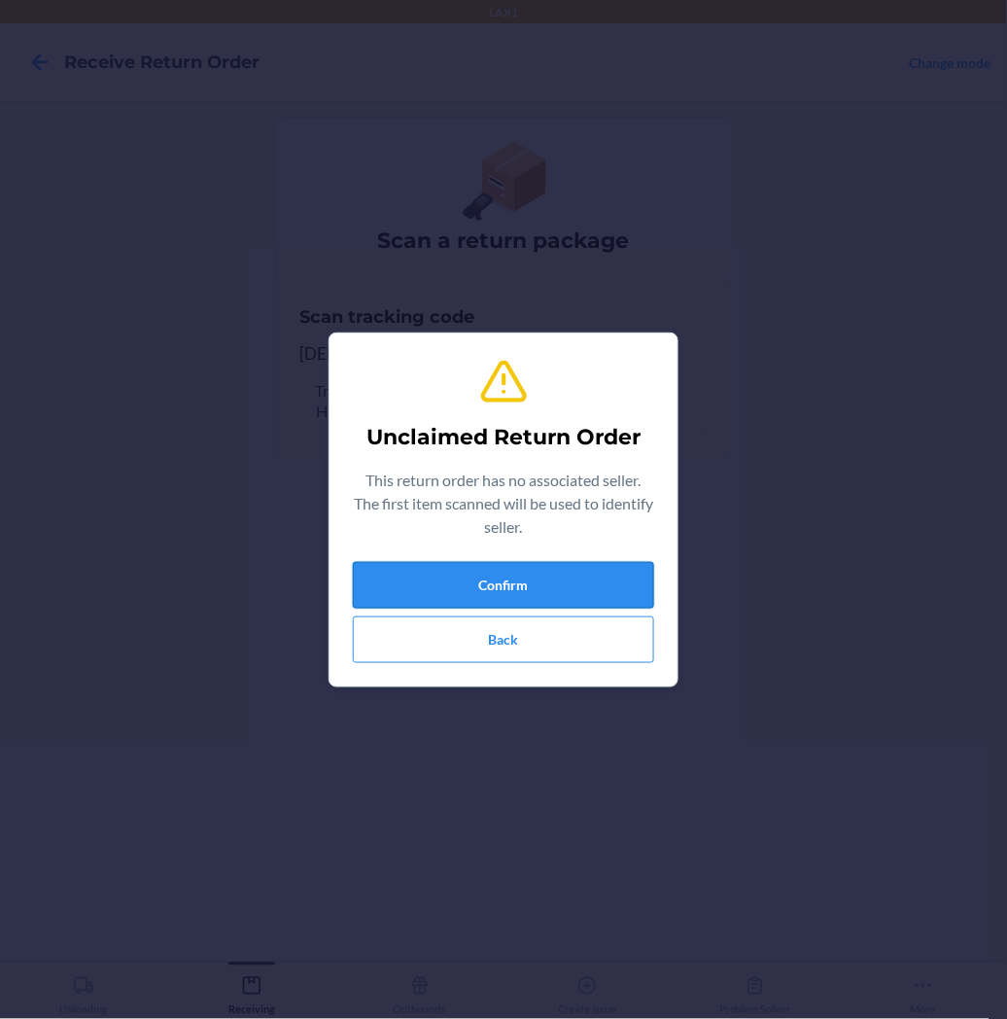
click at [518, 567] on button "Confirm" at bounding box center [503, 585] width 301 height 47
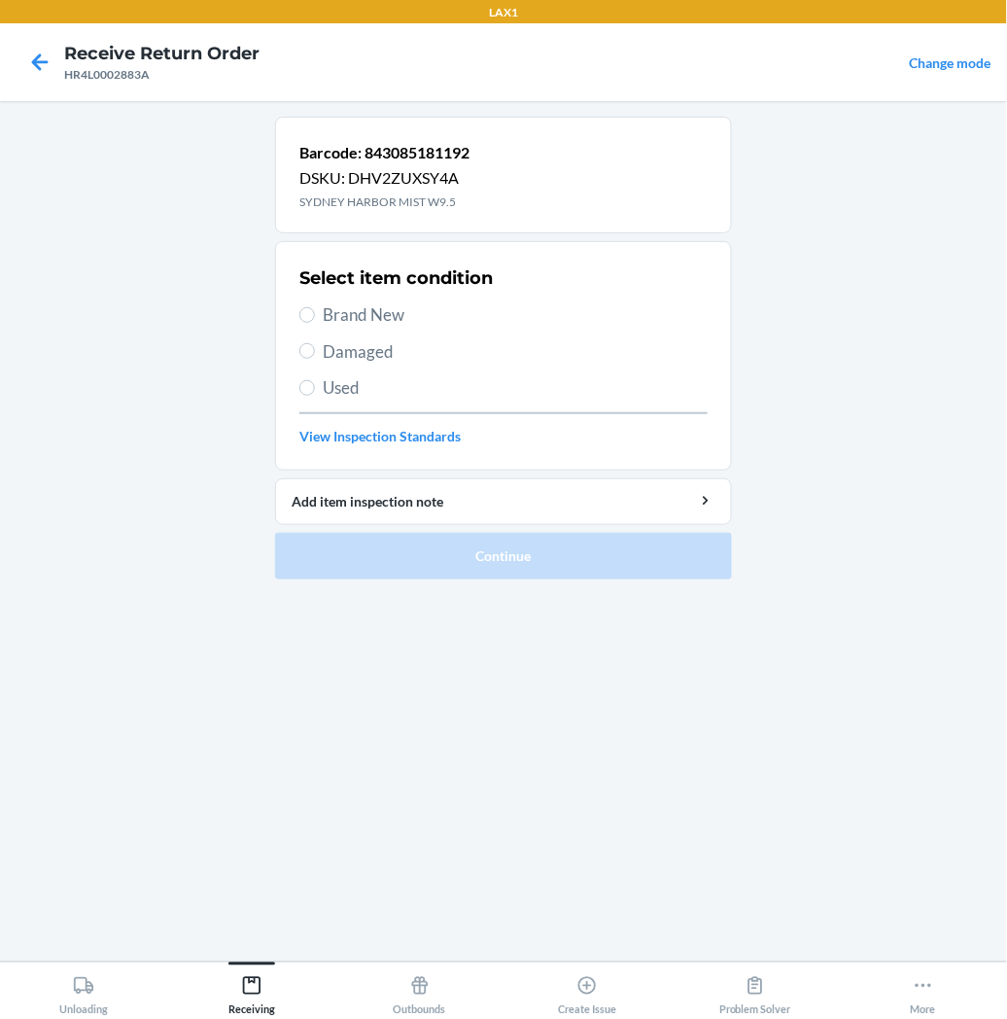
click at [315, 347] on label "Damaged" at bounding box center [503, 351] width 408 height 25
click at [315, 347] on input "Damaged" at bounding box center [307, 351] width 16 height 16
radio input "true"
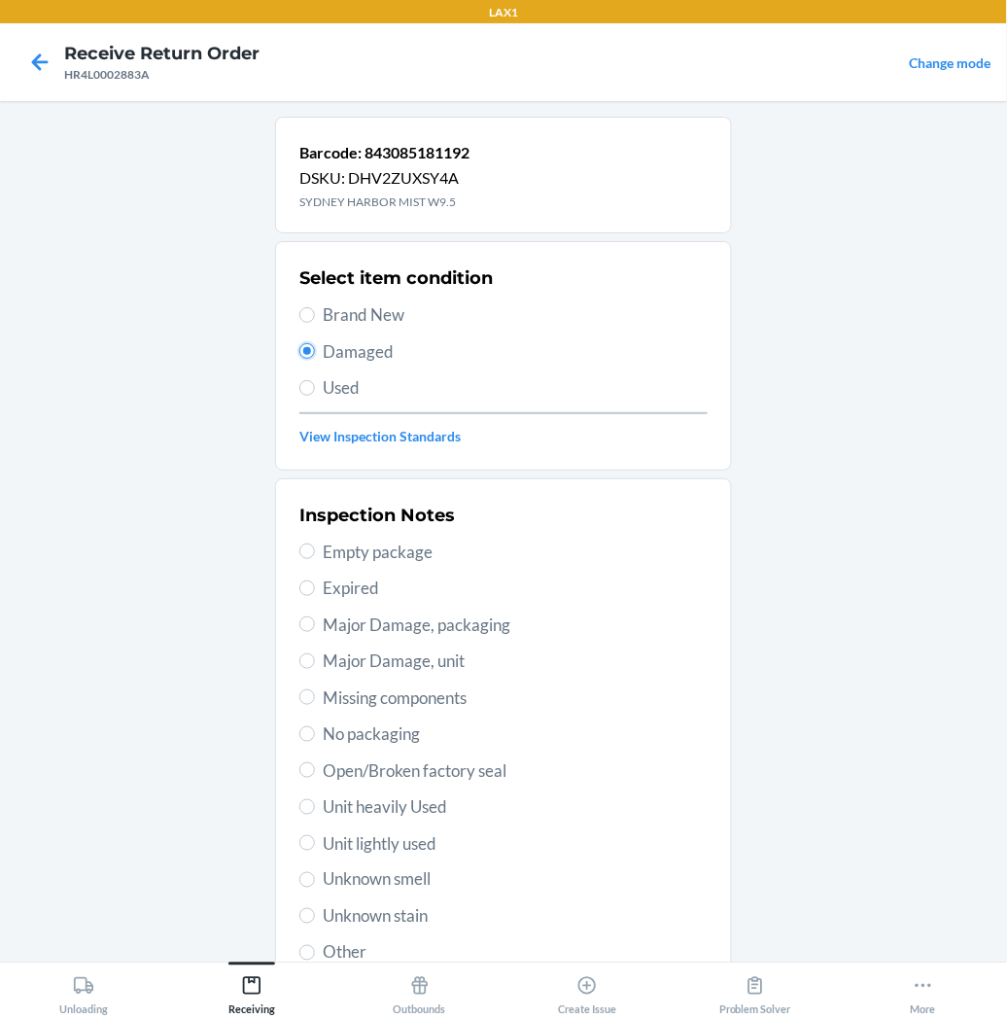
scroll to position [151, 0]
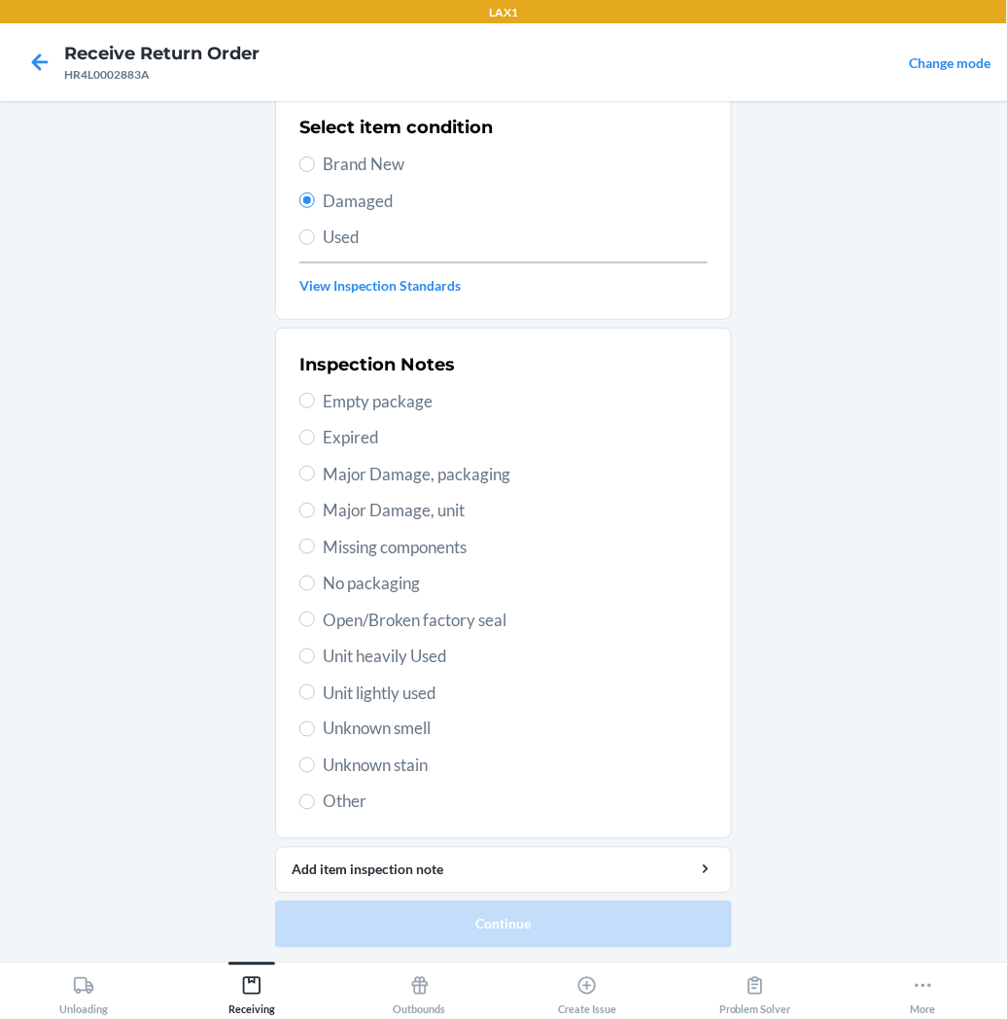
click at [308, 656] on label "Unit heavily Used" at bounding box center [503, 656] width 408 height 25
click at [308, 656] on input "Unit heavily Used" at bounding box center [307, 657] width 16 height 16
radio input "true"
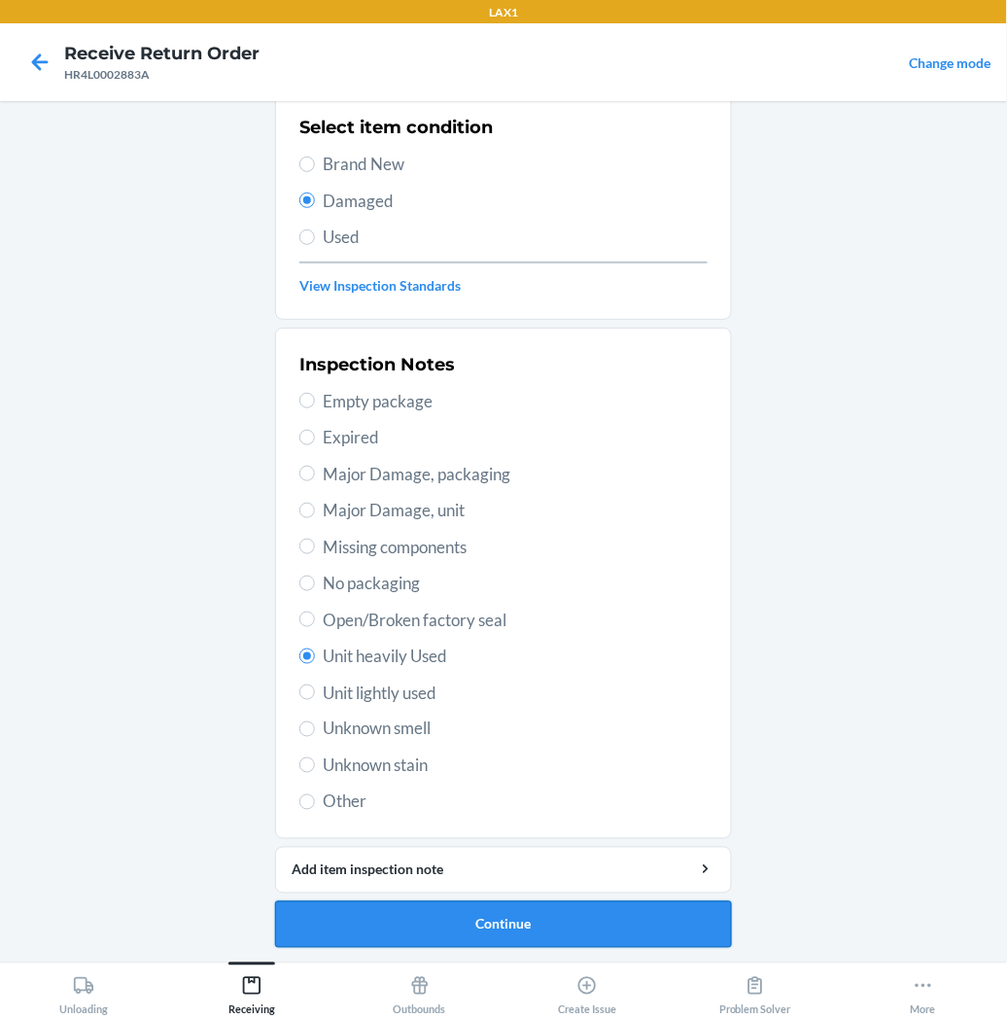
click at [351, 927] on button "Continue" at bounding box center [503, 924] width 457 height 47
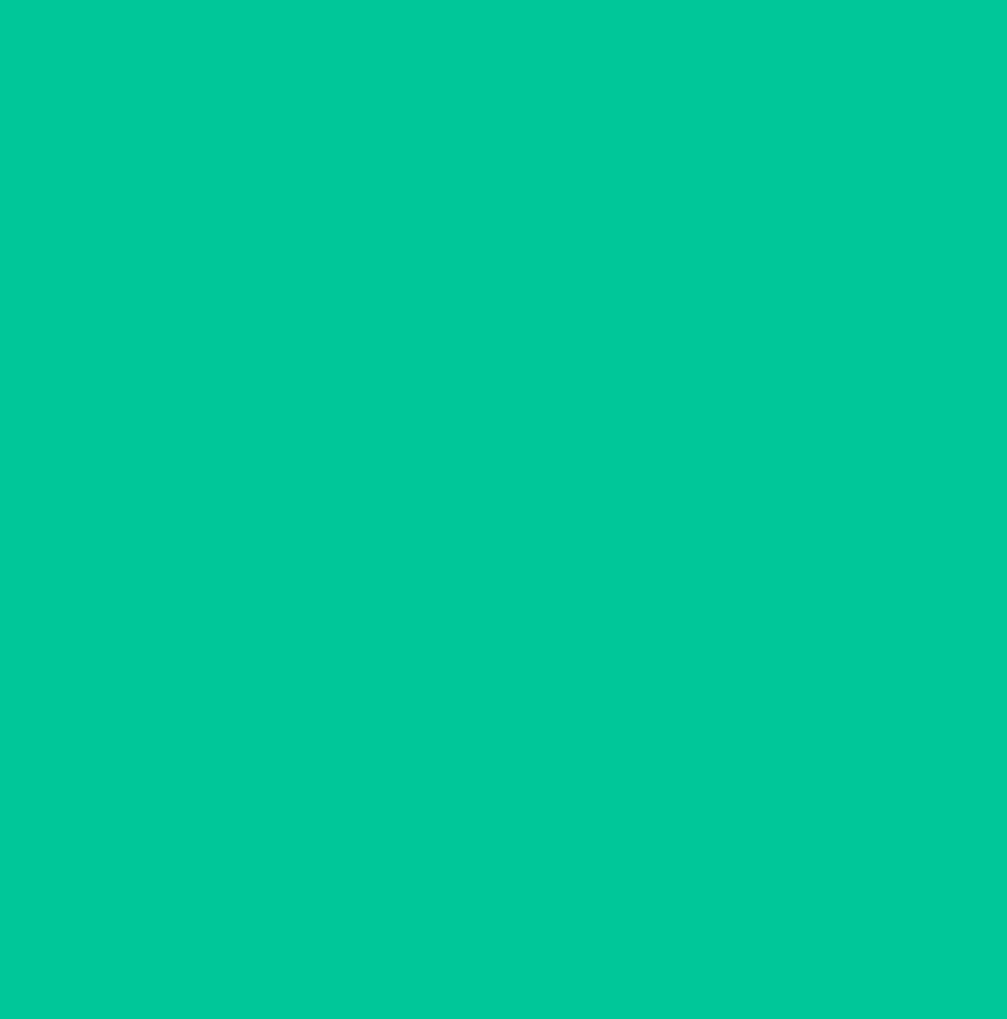
scroll to position [0, 0]
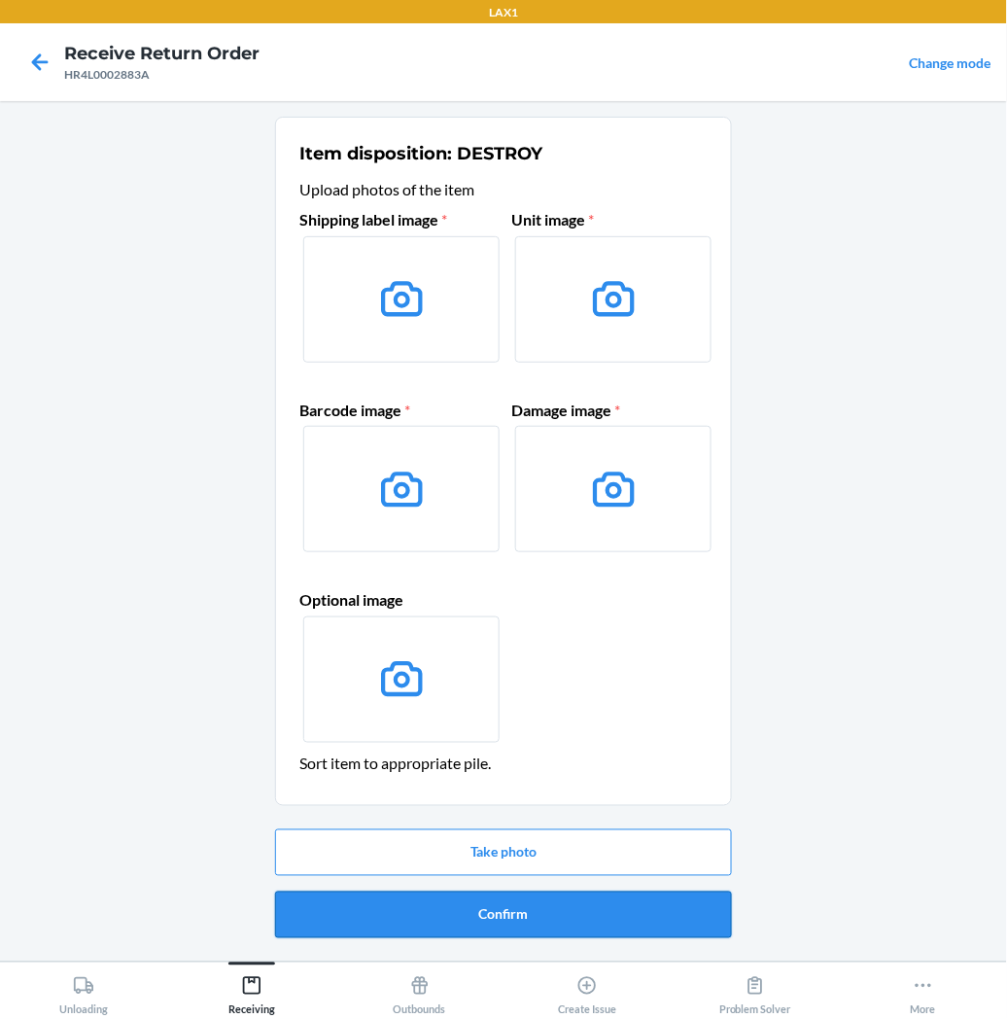
click at [391, 912] on button "Confirm" at bounding box center [503, 915] width 457 height 47
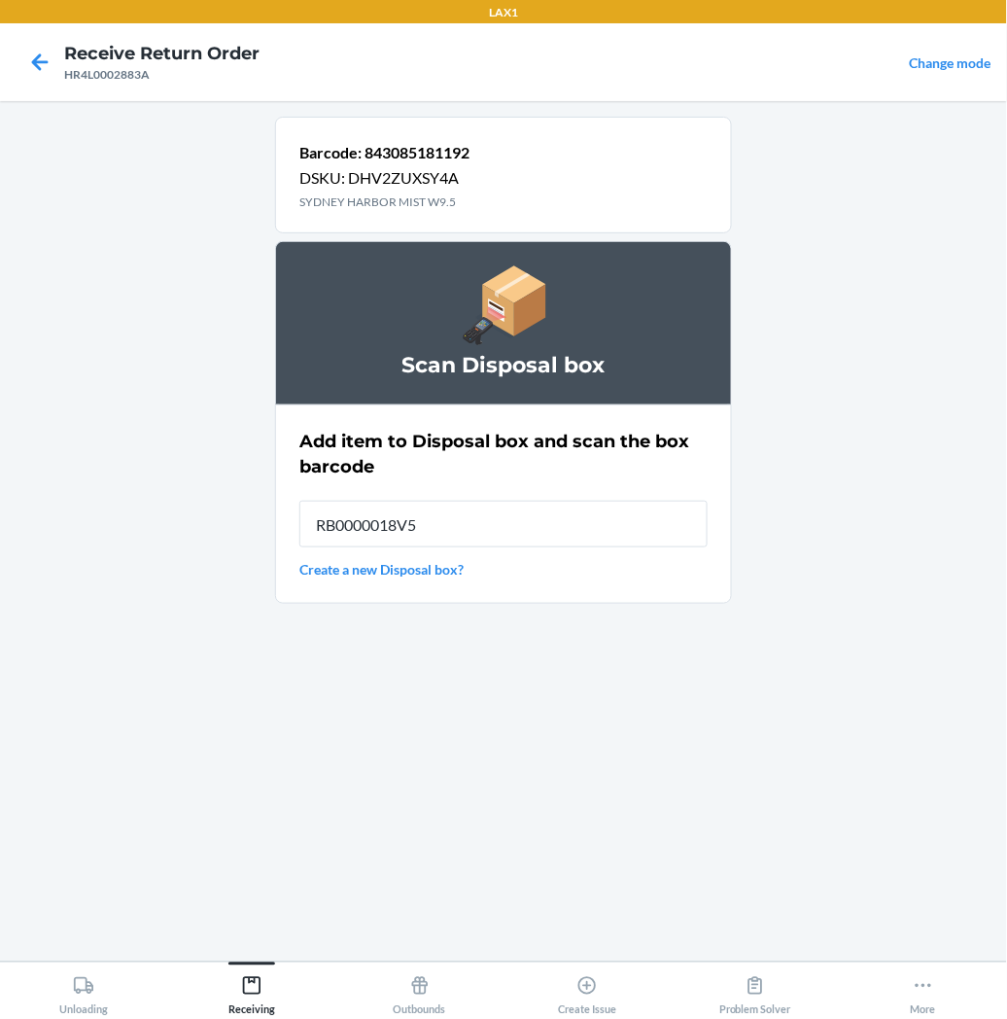
type input "RB0000018V5"
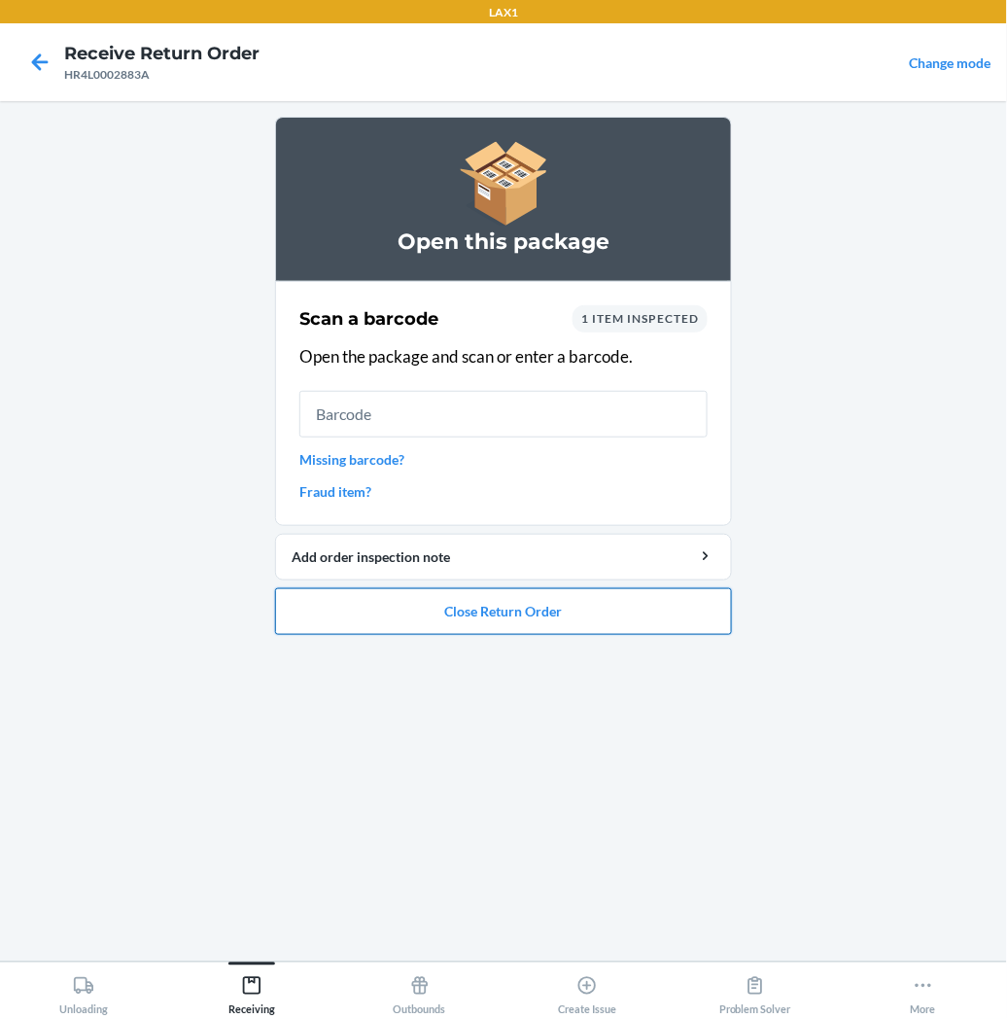
click at [369, 600] on button "Close Return Order" at bounding box center [503, 611] width 457 height 47
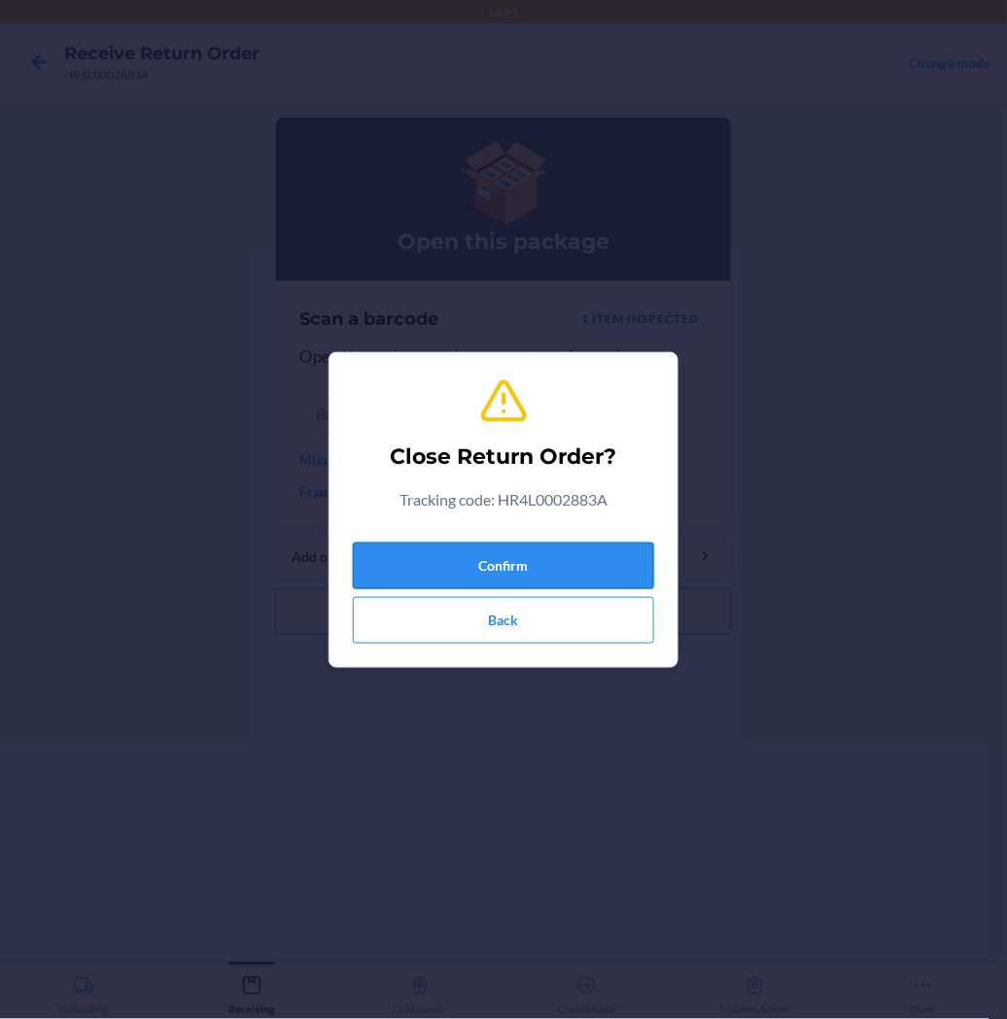
click at [430, 546] on button "Confirm" at bounding box center [503, 566] width 301 height 47
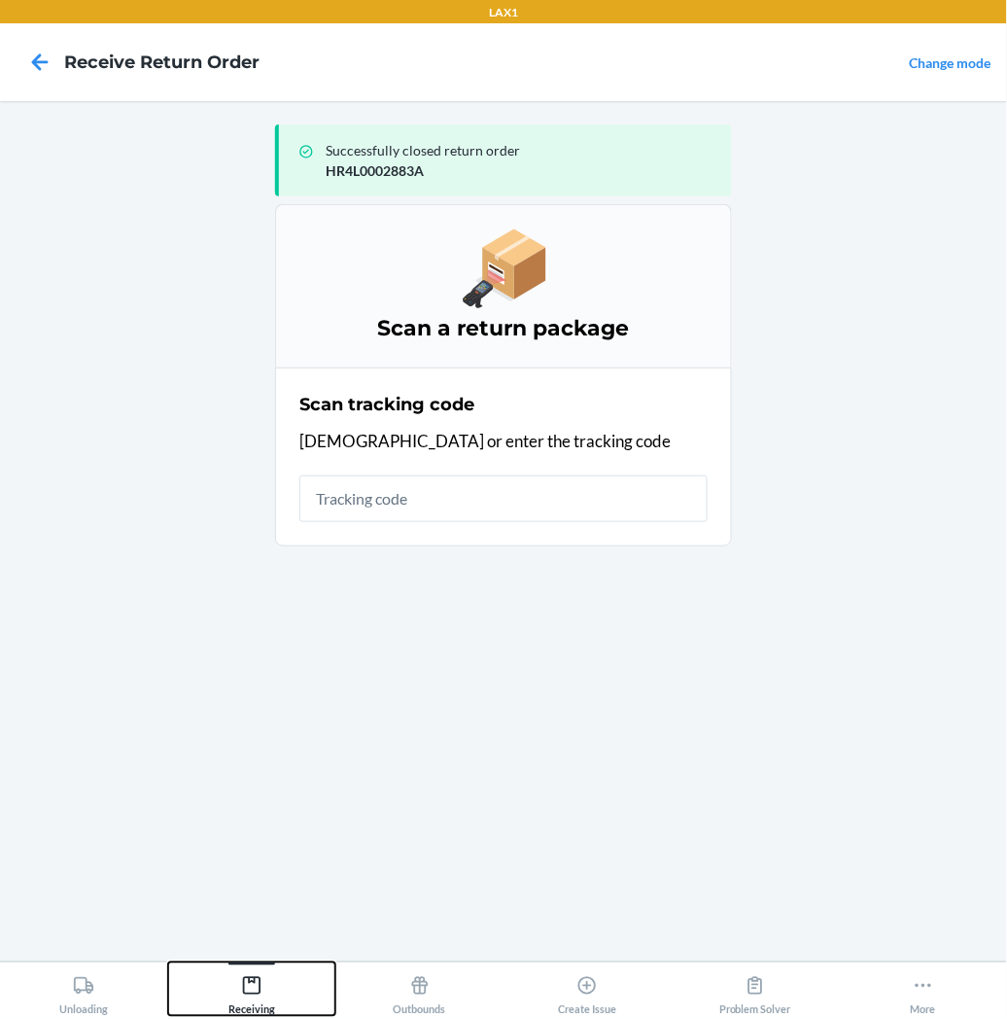
click at [248, 978] on icon at bounding box center [252, 986] width 18 height 18
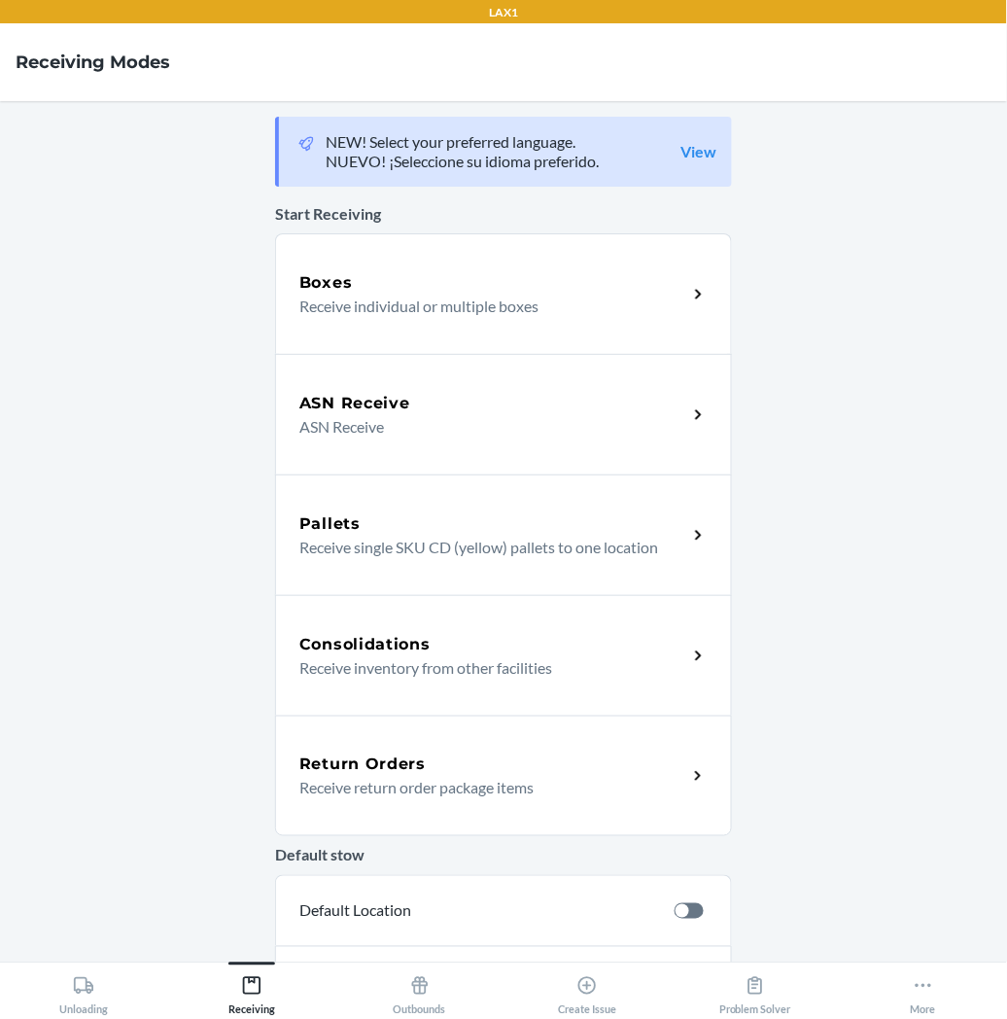
click at [431, 747] on div "Return Orders Receive return order package items" at bounding box center [503, 776] width 457 height 121
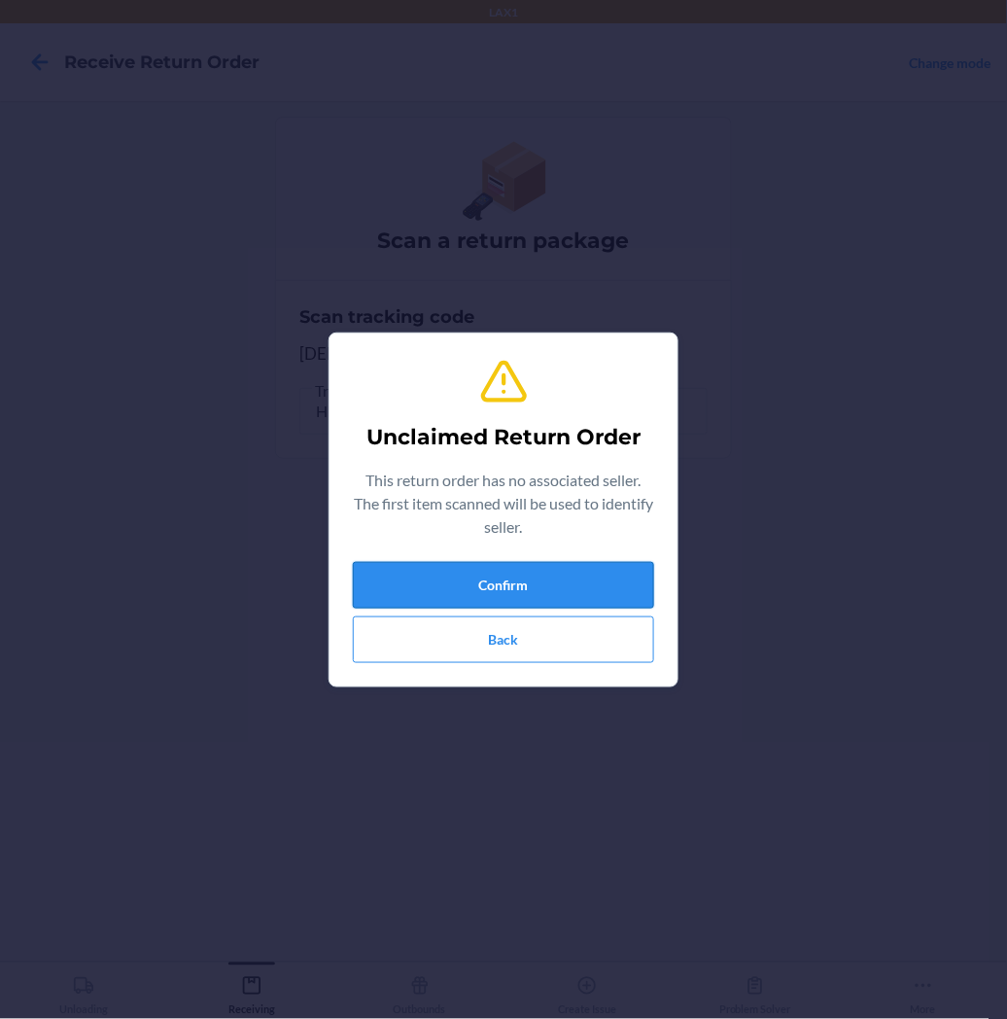
click at [509, 579] on button "Confirm" at bounding box center [503, 585] width 301 height 47
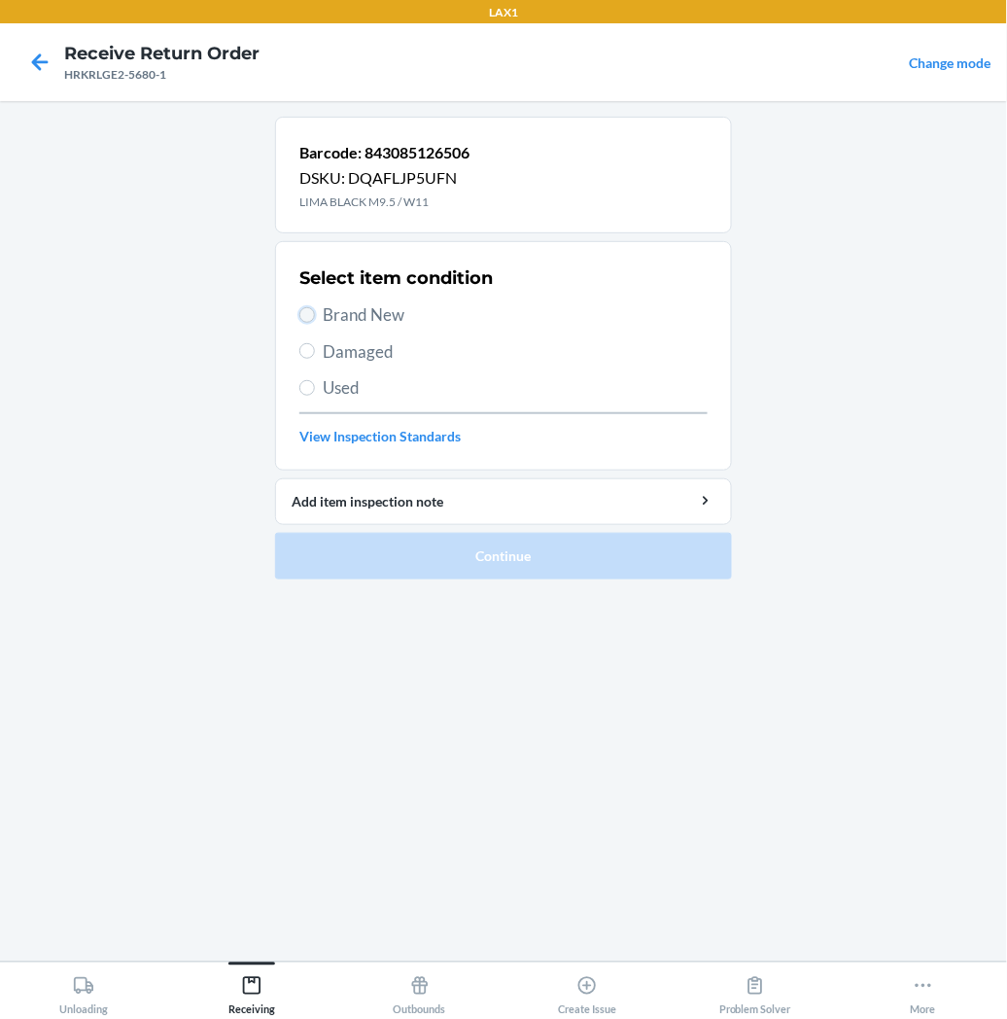
click at [311, 318] on input "Brand New" at bounding box center [307, 315] width 16 height 16
radio input "true"
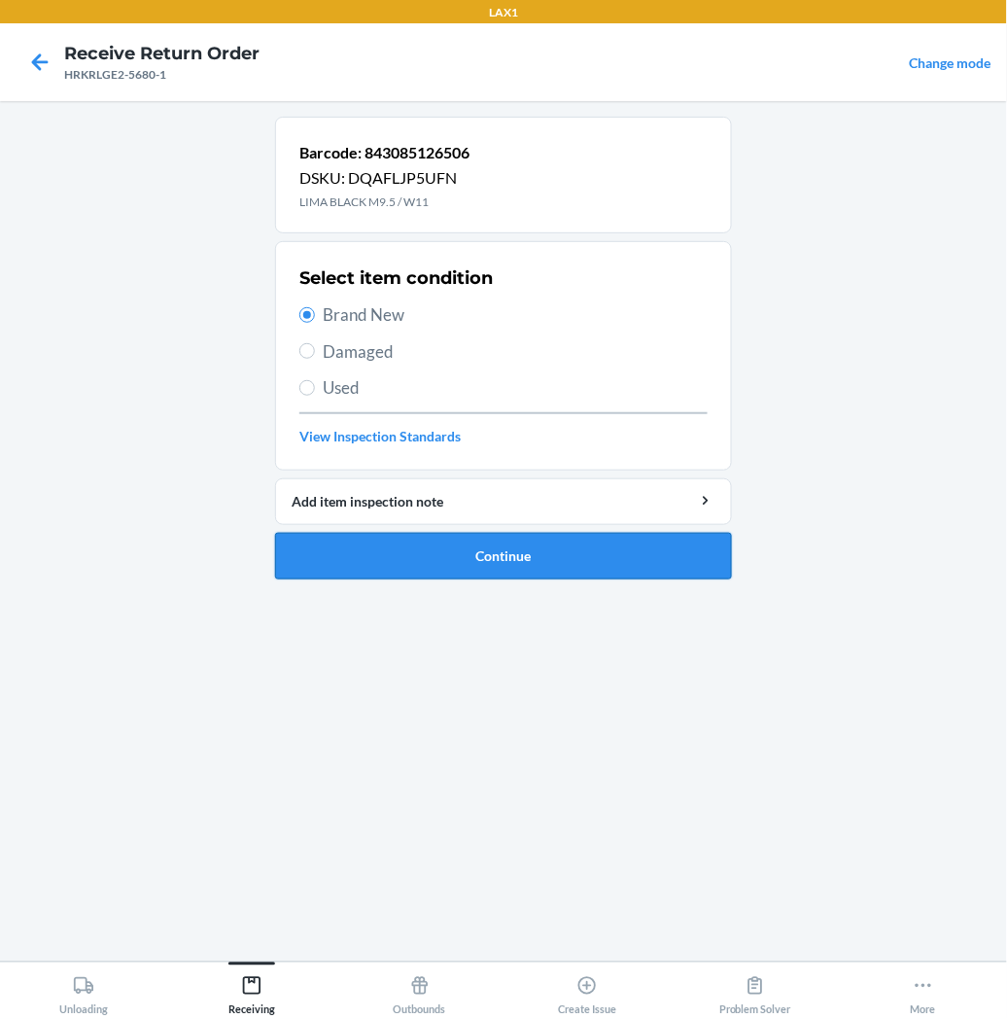
click at [382, 545] on button "Continue" at bounding box center [503, 556] width 457 height 47
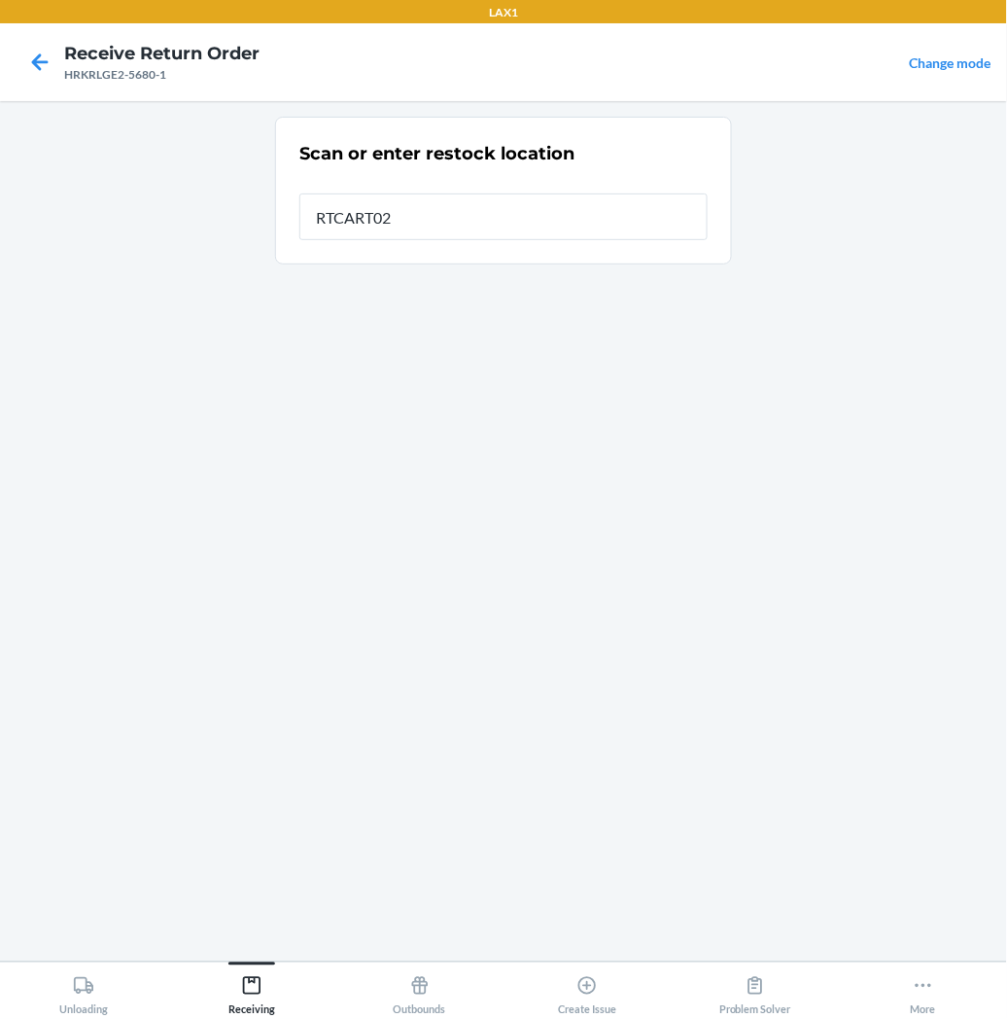
type input "RTCART027"
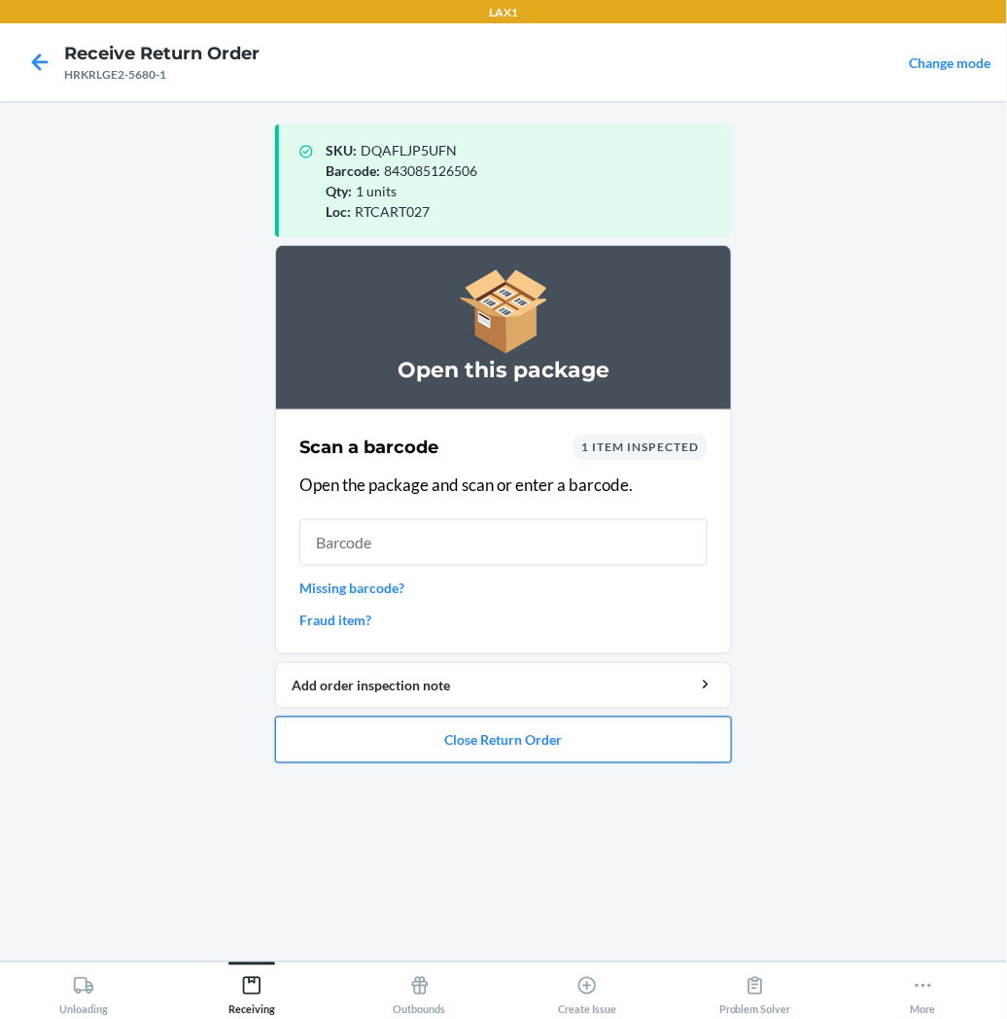
click at [465, 747] on button "Close Return Order" at bounding box center [503, 740] width 457 height 47
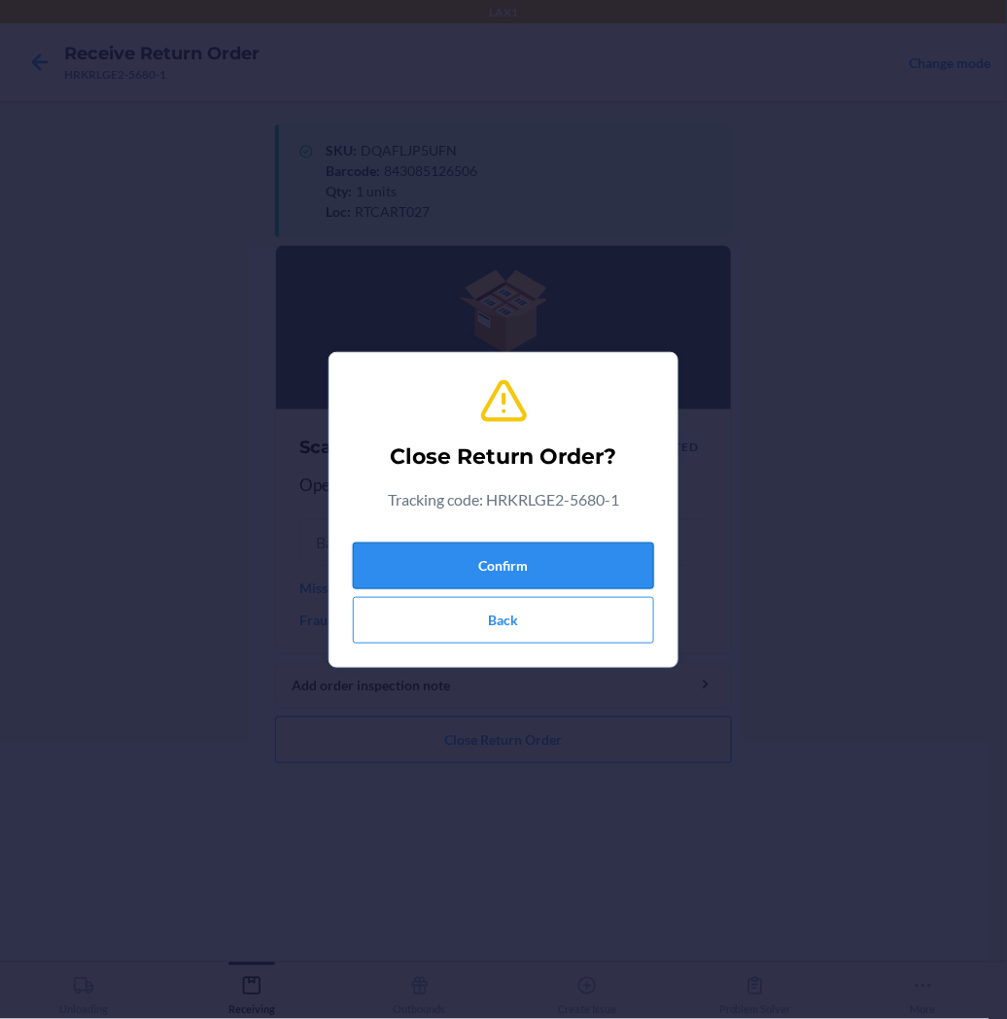
click at [538, 572] on button "Confirm" at bounding box center [503, 566] width 301 height 47
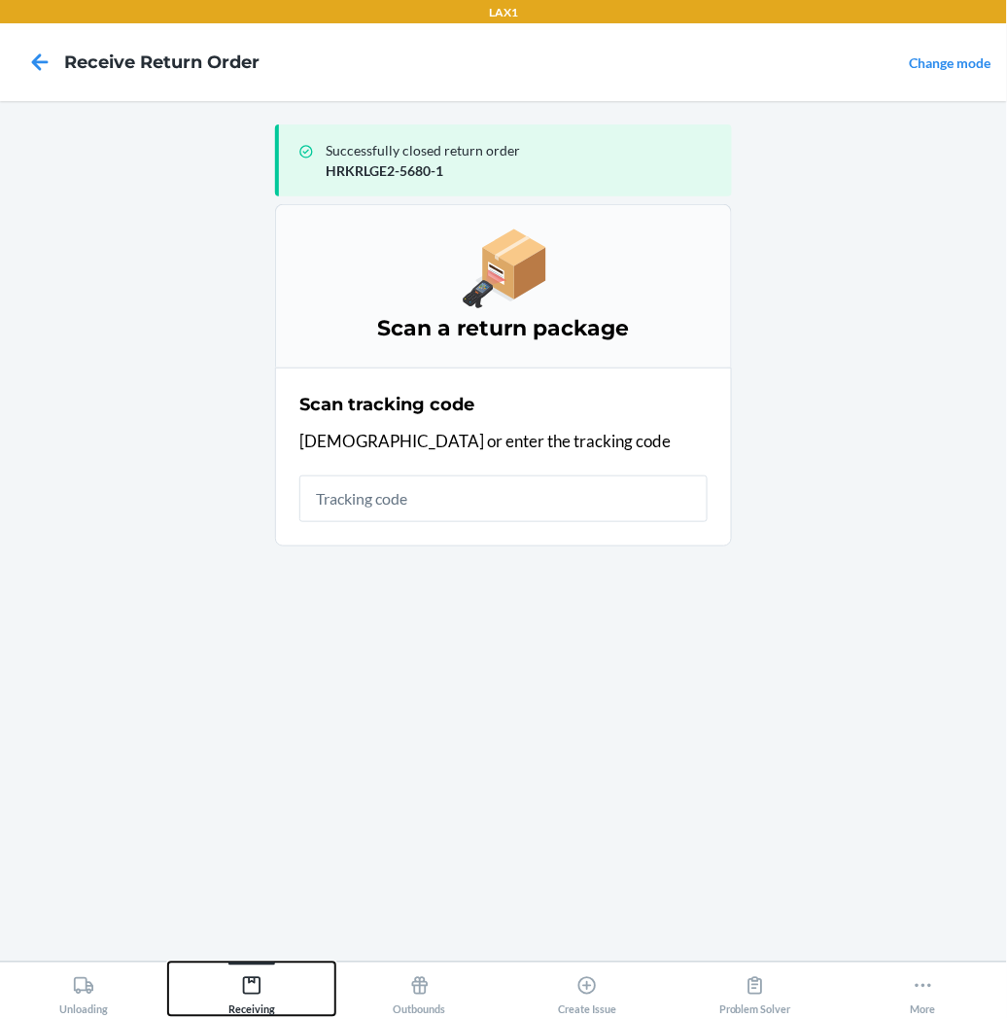
click at [246, 973] on div "Receiving" at bounding box center [251, 991] width 47 height 49
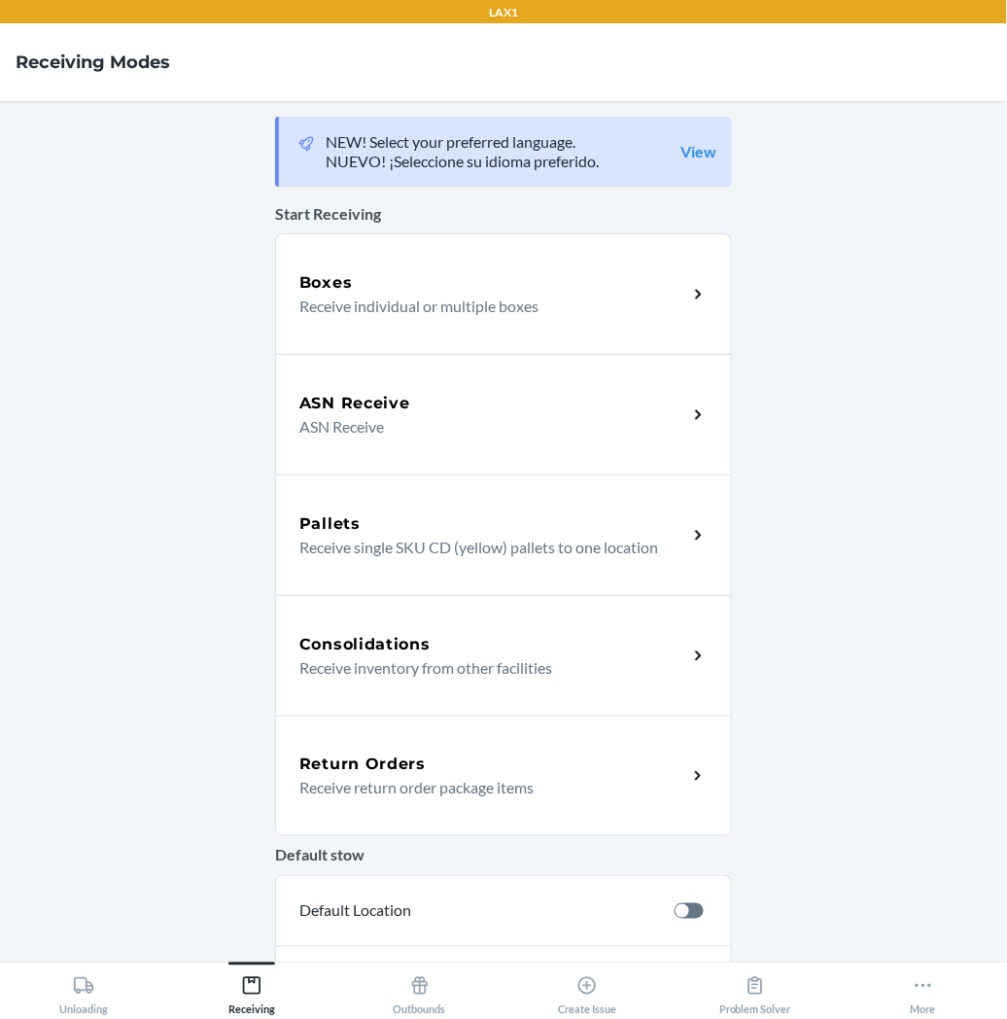
click at [365, 778] on p "Receive return order package items" at bounding box center [485, 787] width 372 height 23
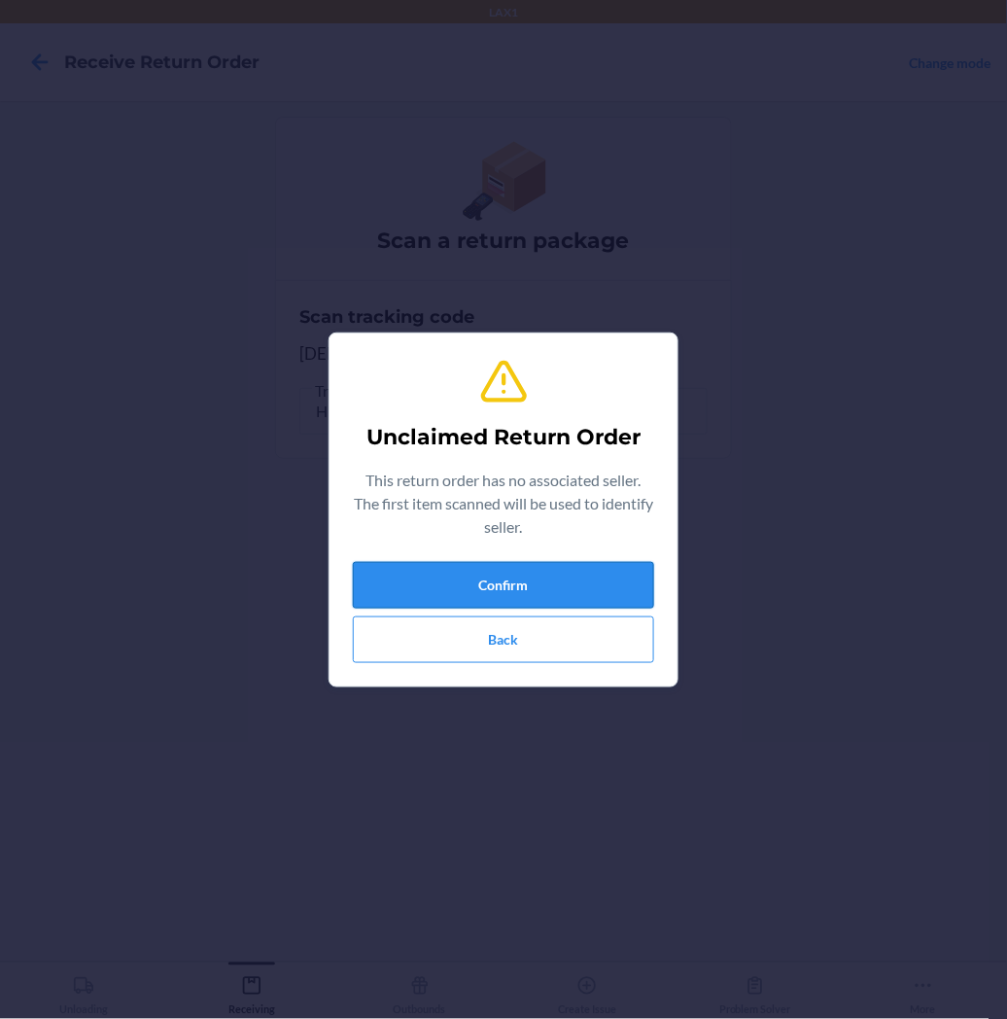
click at [422, 580] on button "Confirm" at bounding box center [503, 585] width 301 height 47
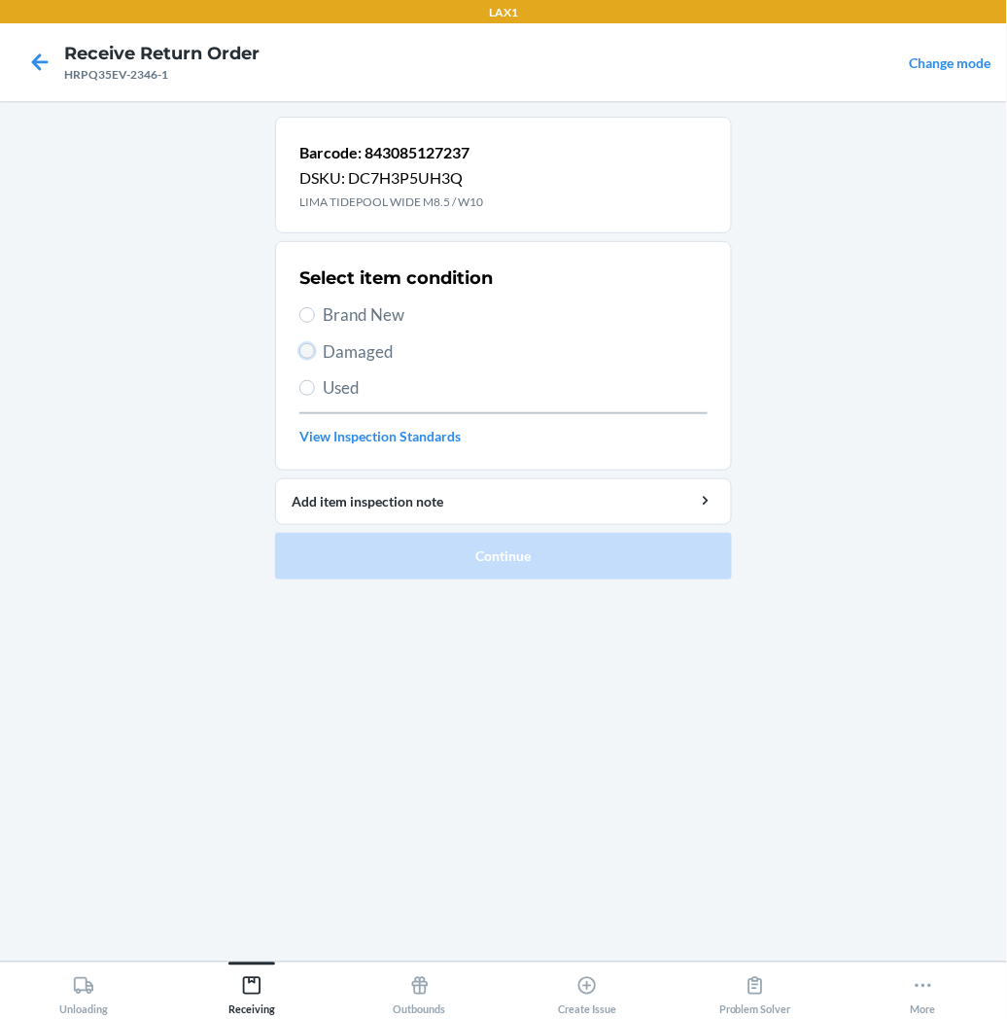
click at [313, 350] on input "Damaged" at bounding box center [307, 351] width 16 height 16
radio input "true"
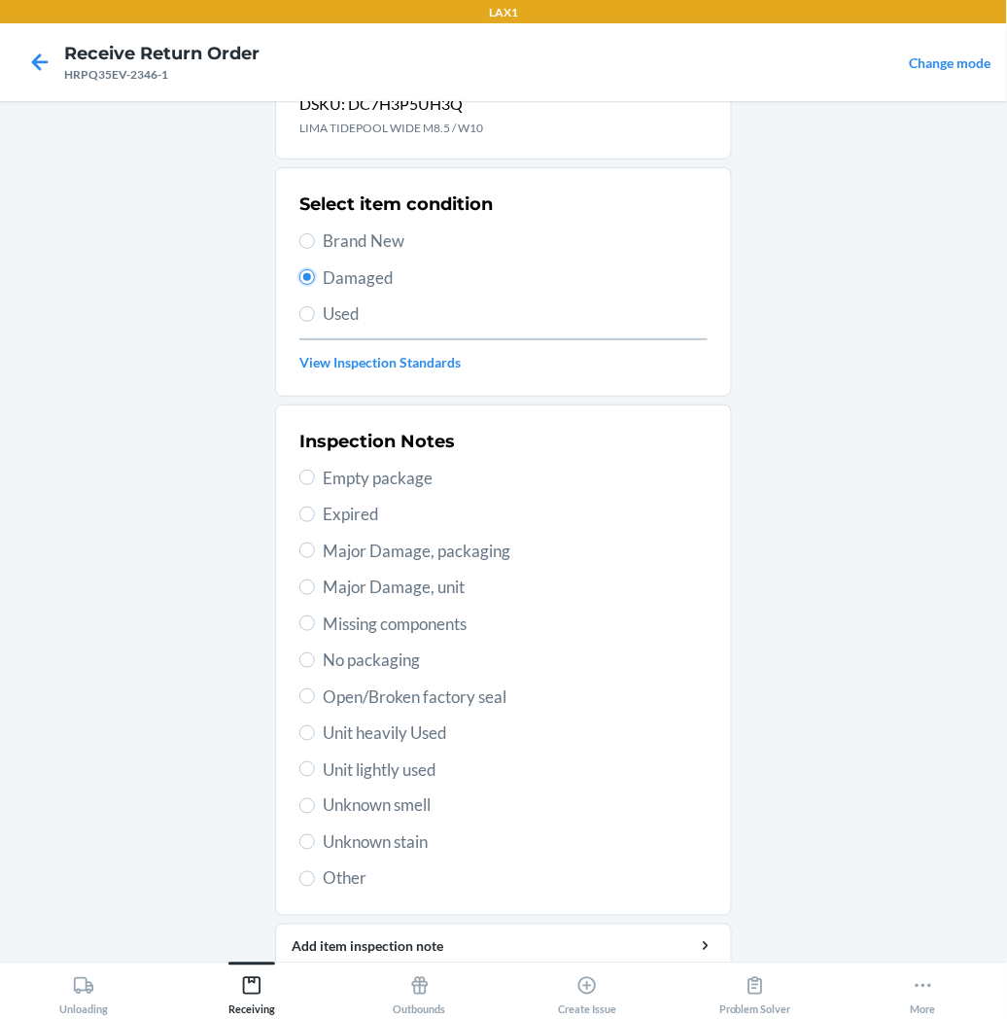
scroll to position [151, 0]
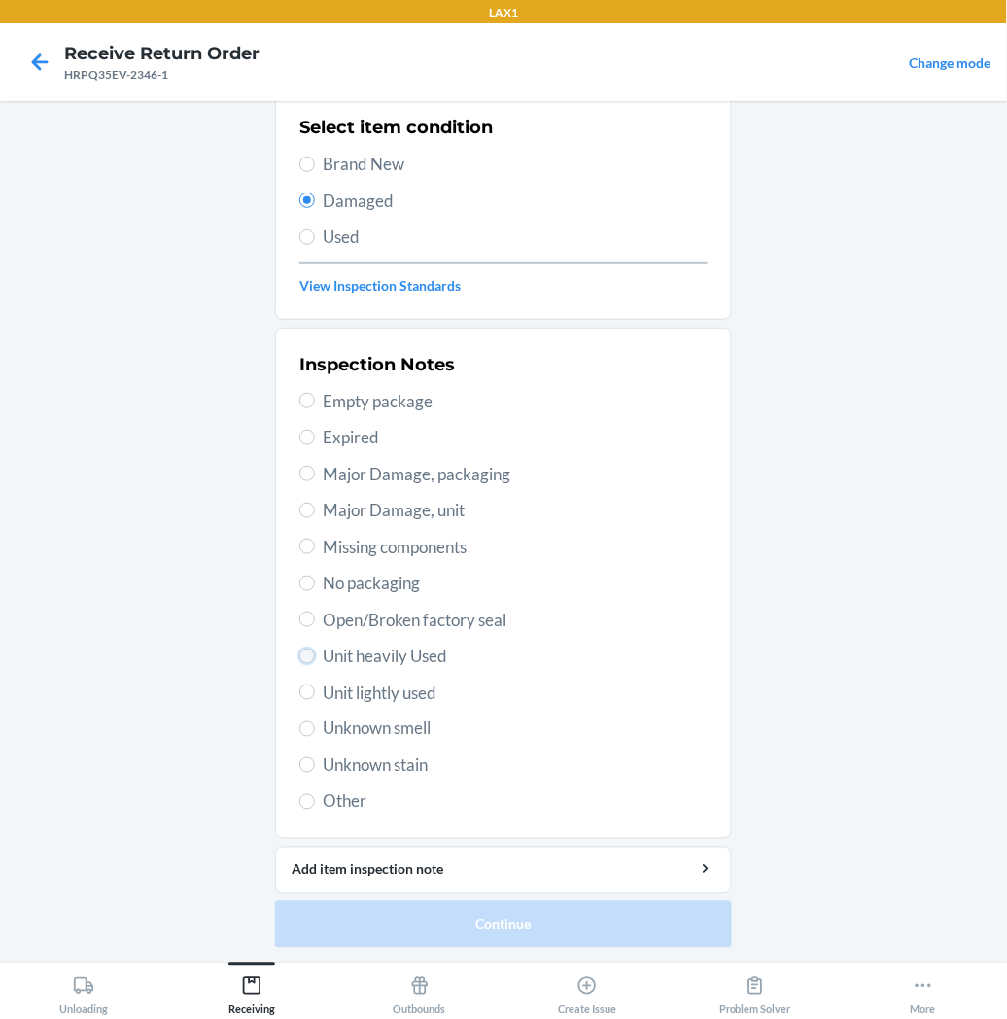
click at [299, 654] on input "Unit heavily Used" at bounding box center [307, 657] width 16 height 16
radio input "true"
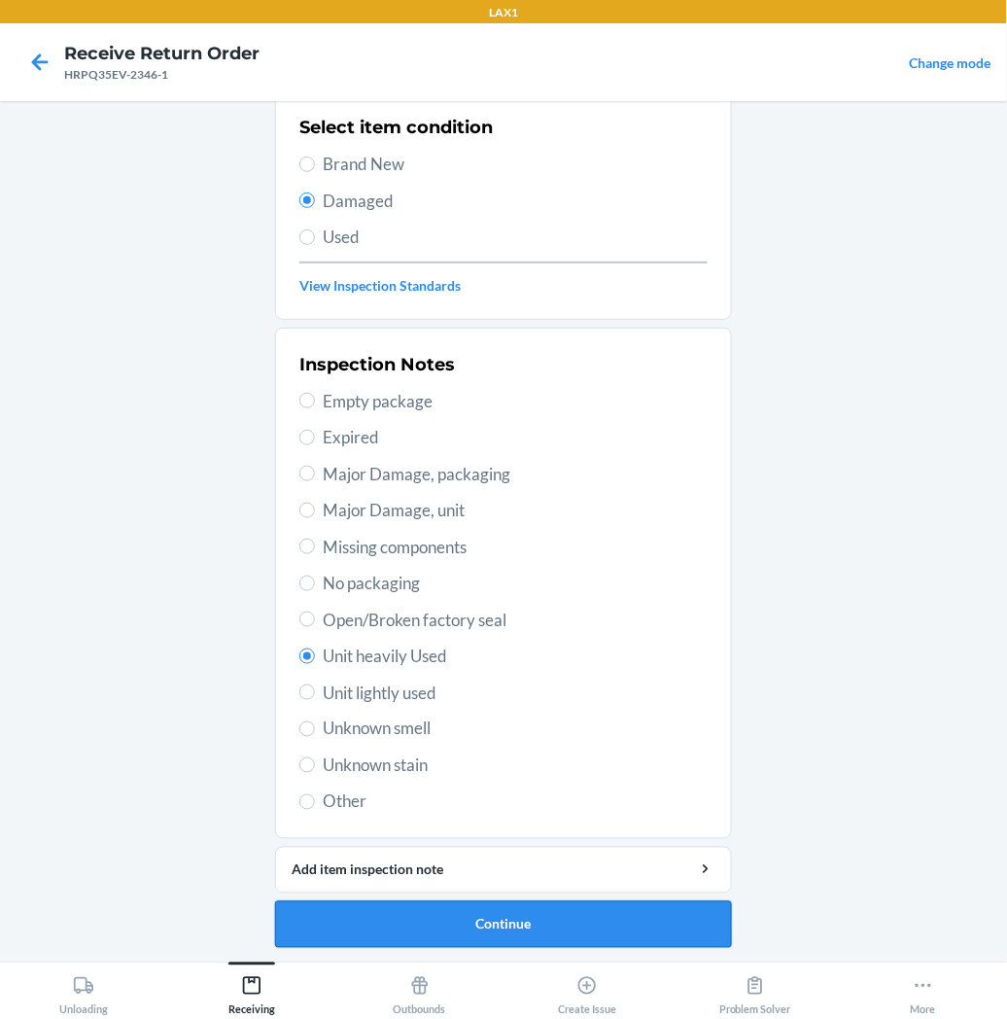
click at [333, 915] on button "Continue" at bounding box center [503, 924] width 457 height 47
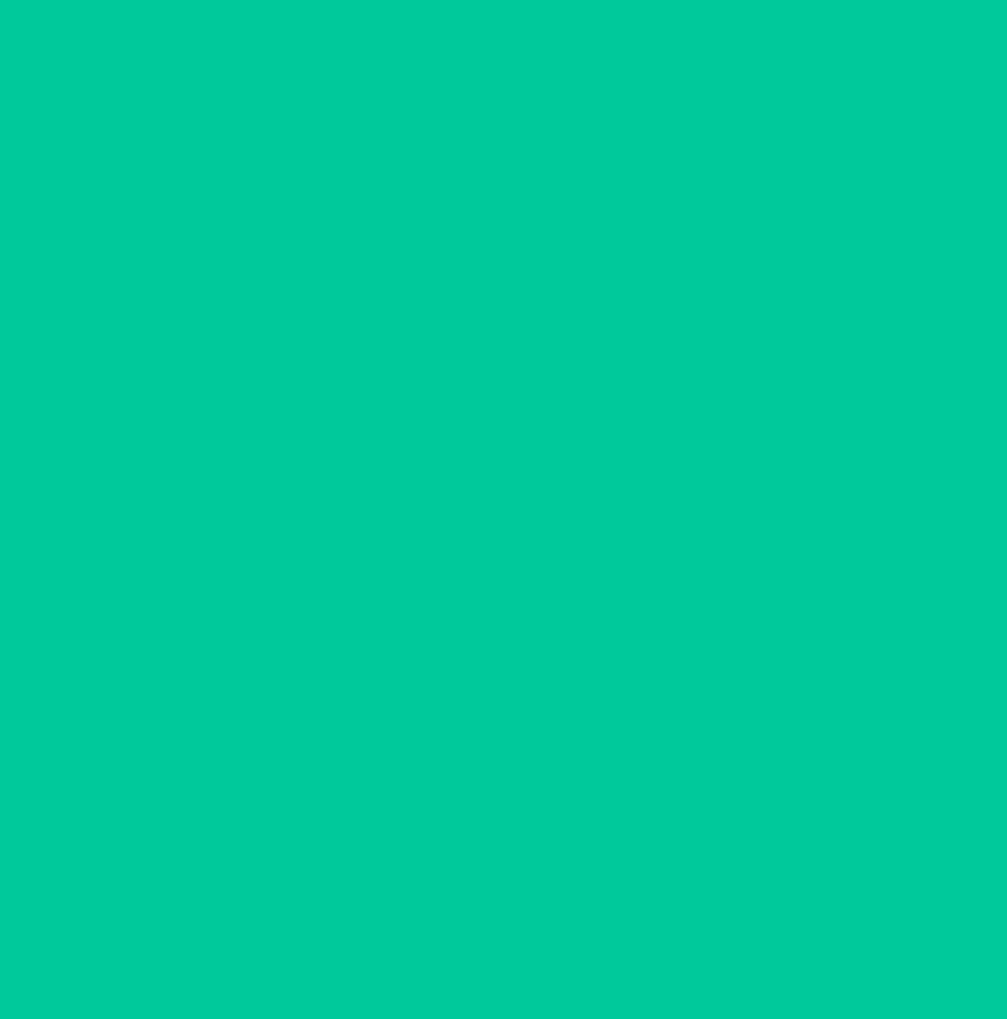
scroll to position [0, 0]
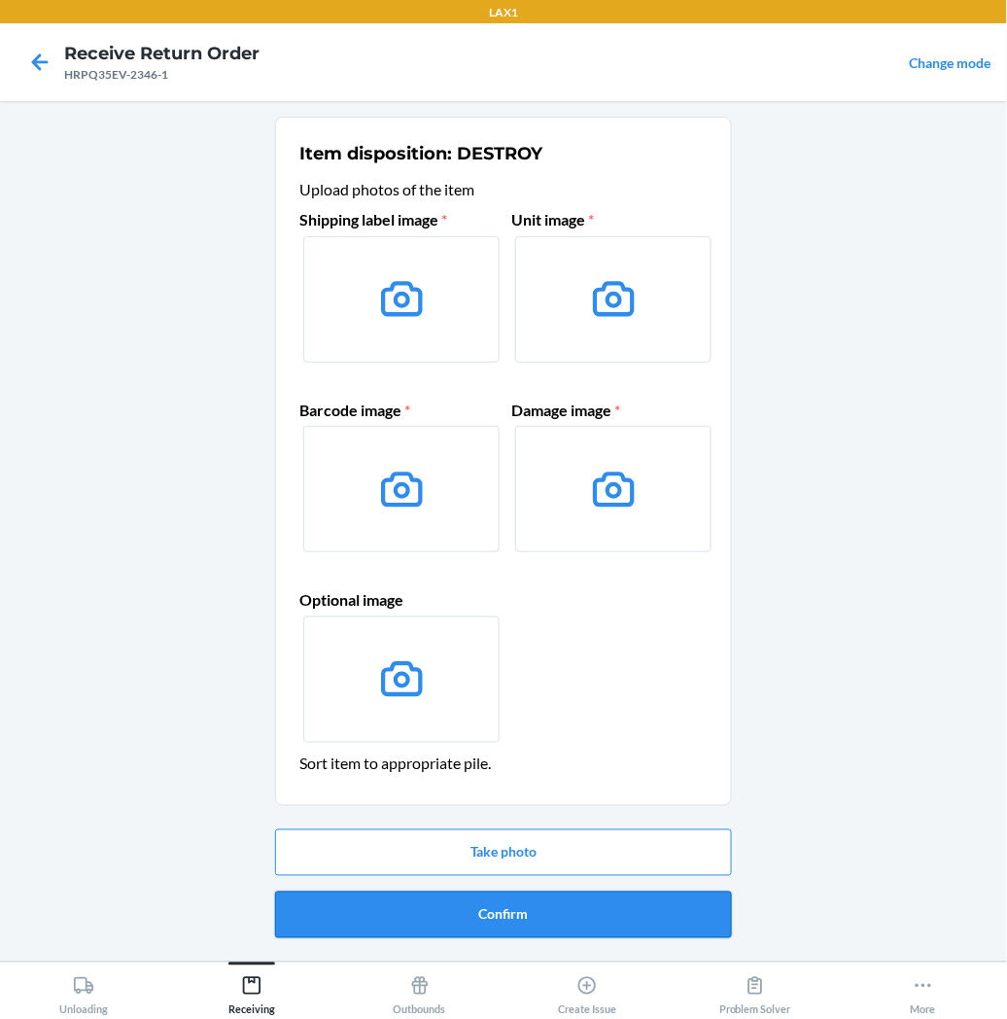
click at [366, 909] on button "Confirm" at bounding box center [503, 915] width 457 height 47
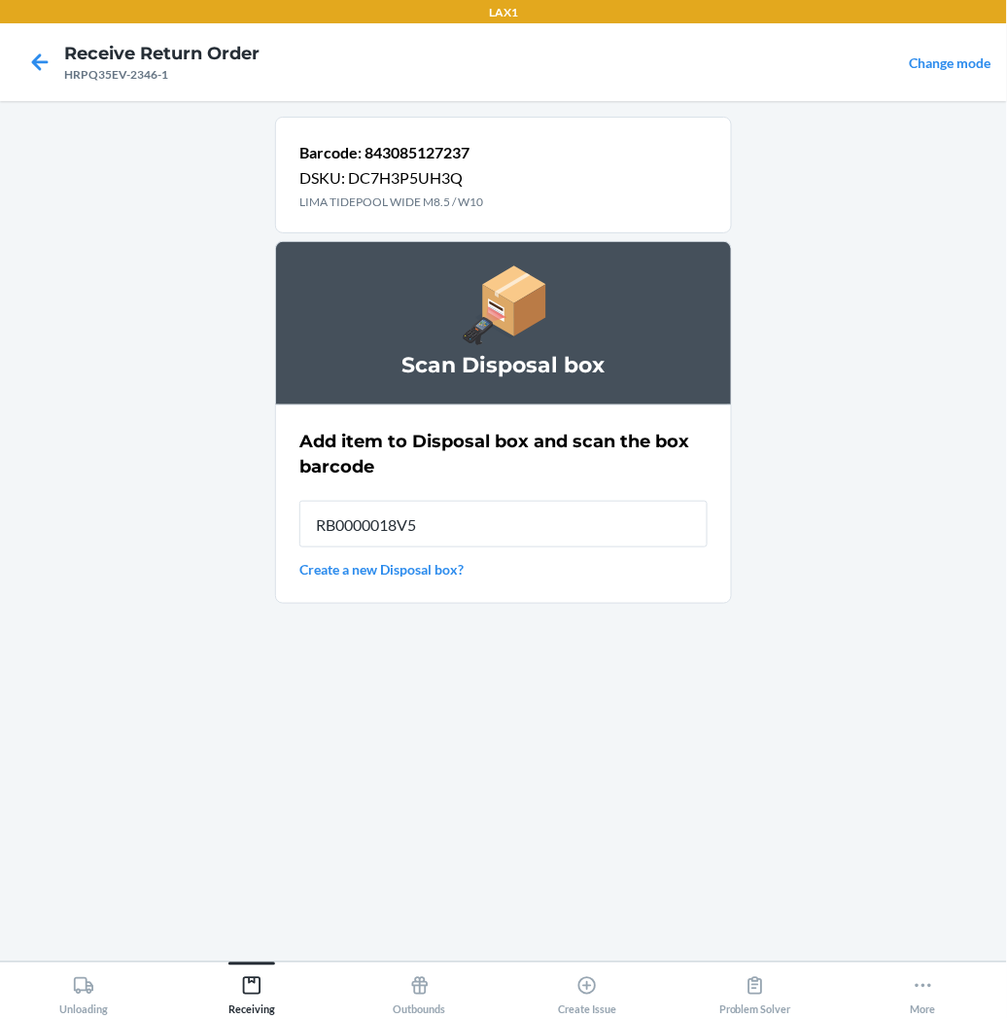
type input "RB0000018V5"
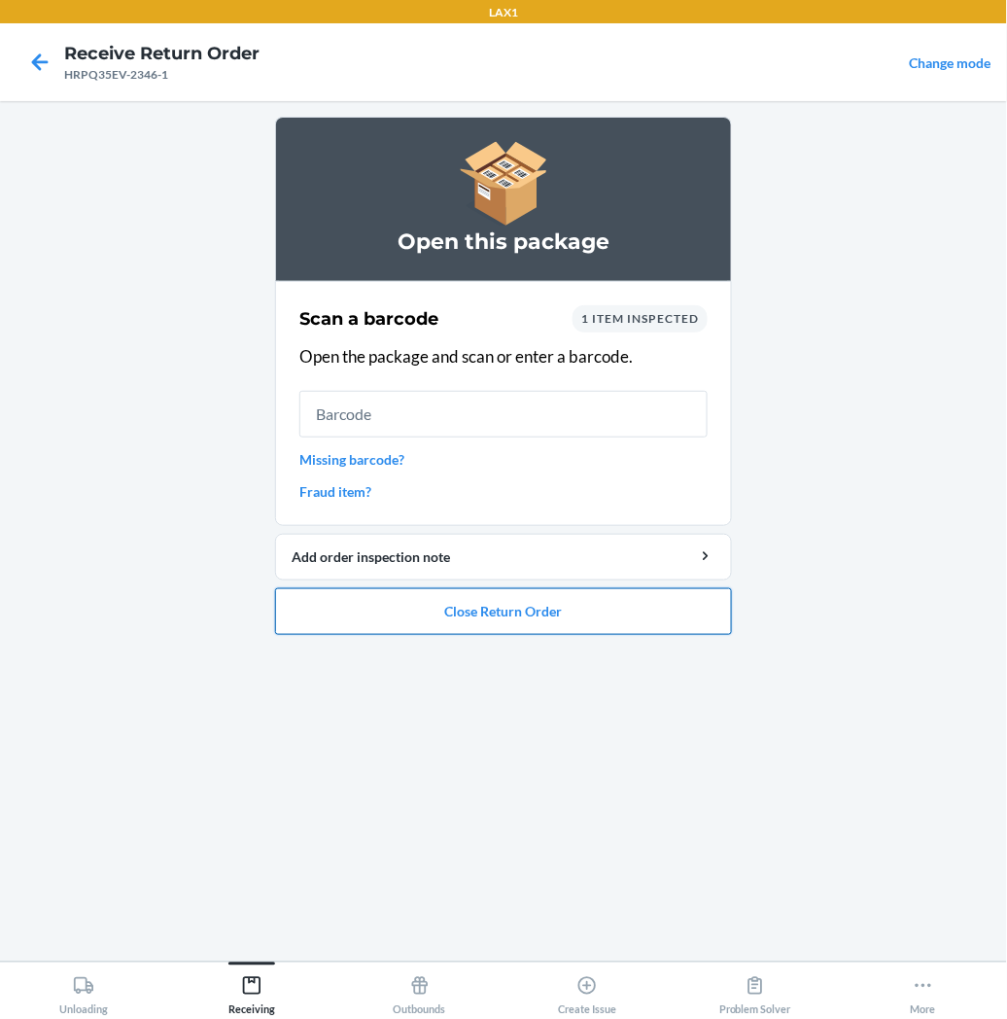
click at [408, 615] on button "Close Return Order" at bounding box center [503, 611] width 457 height 47
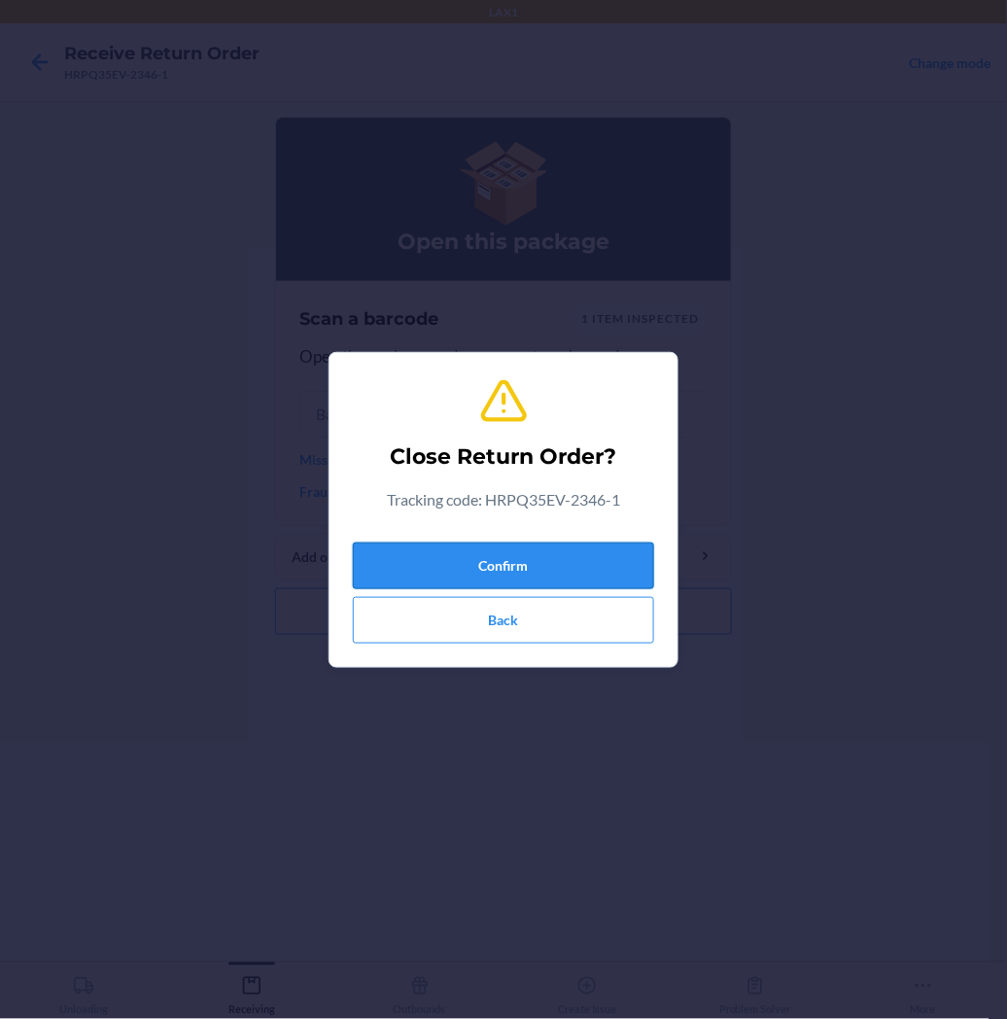
click at [412, 571] on button "Confirm" at bounding box center [503, 566] width 301 height 47
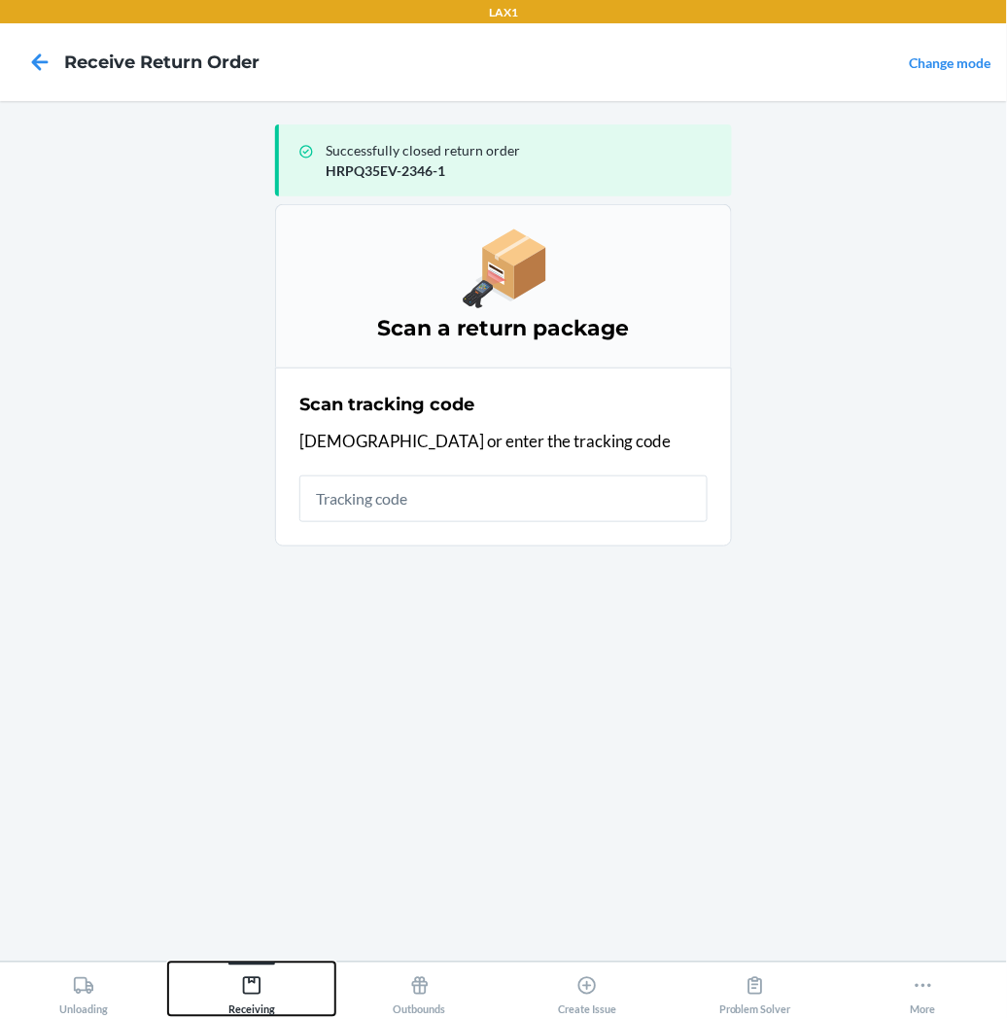
click at [244, 977] on icon at bounding box center [251, 985] width 21 height 21
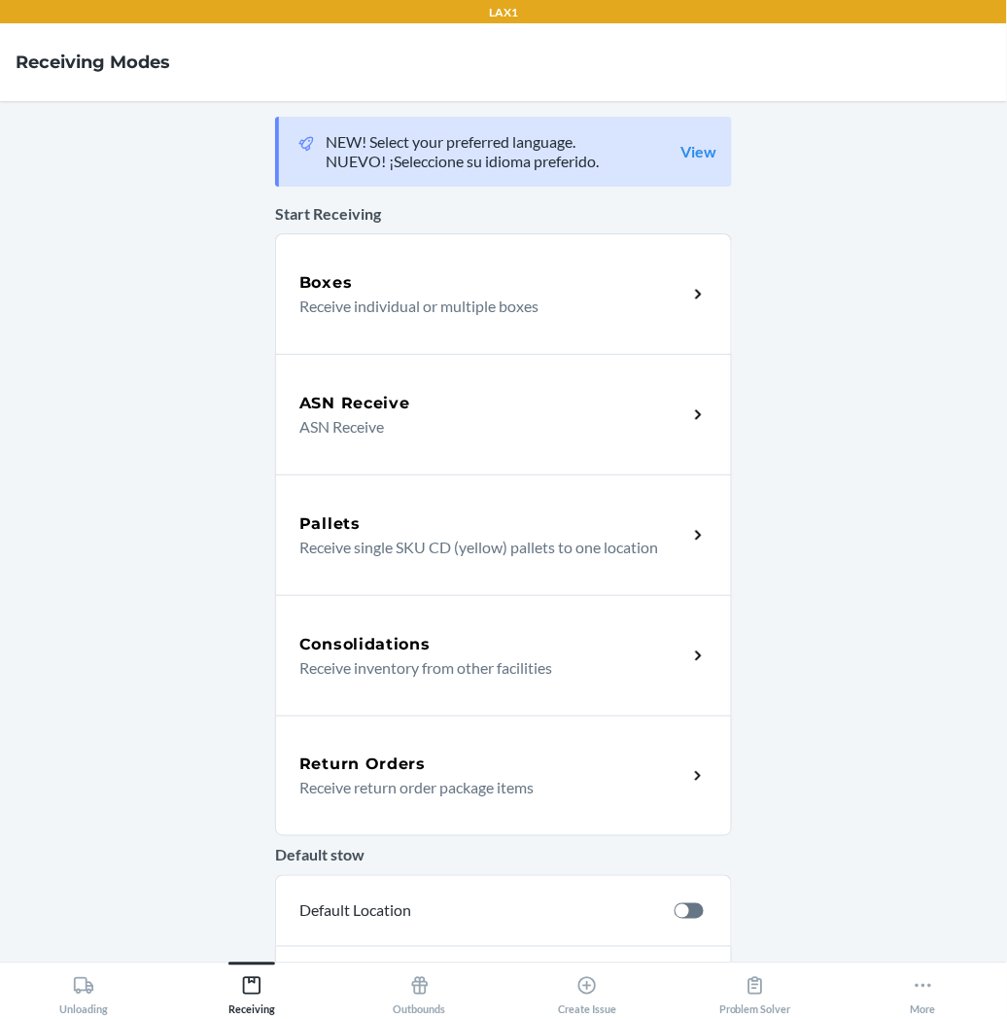
click at [353, 795] on p "Receive return order package items" at bounding box center [485, 787] width 372 height 23
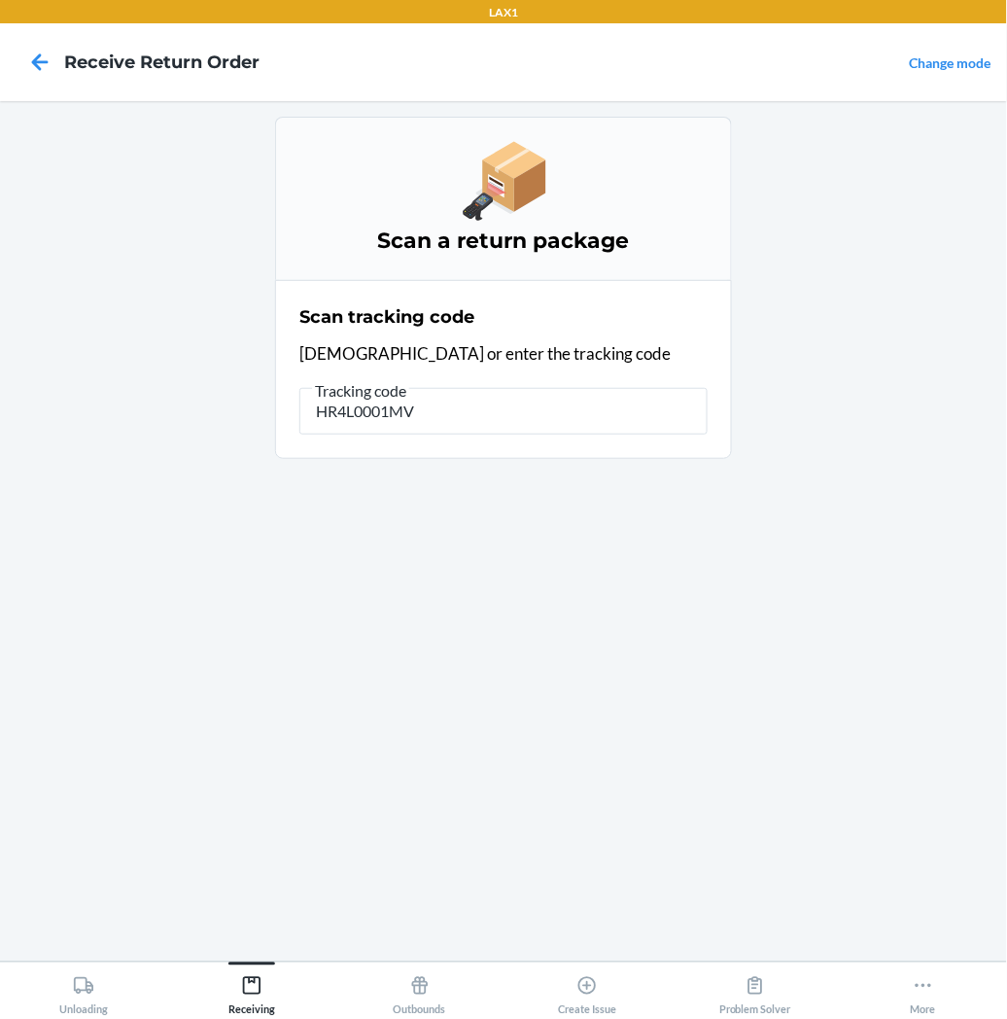
type input "HR4L0001MVW"
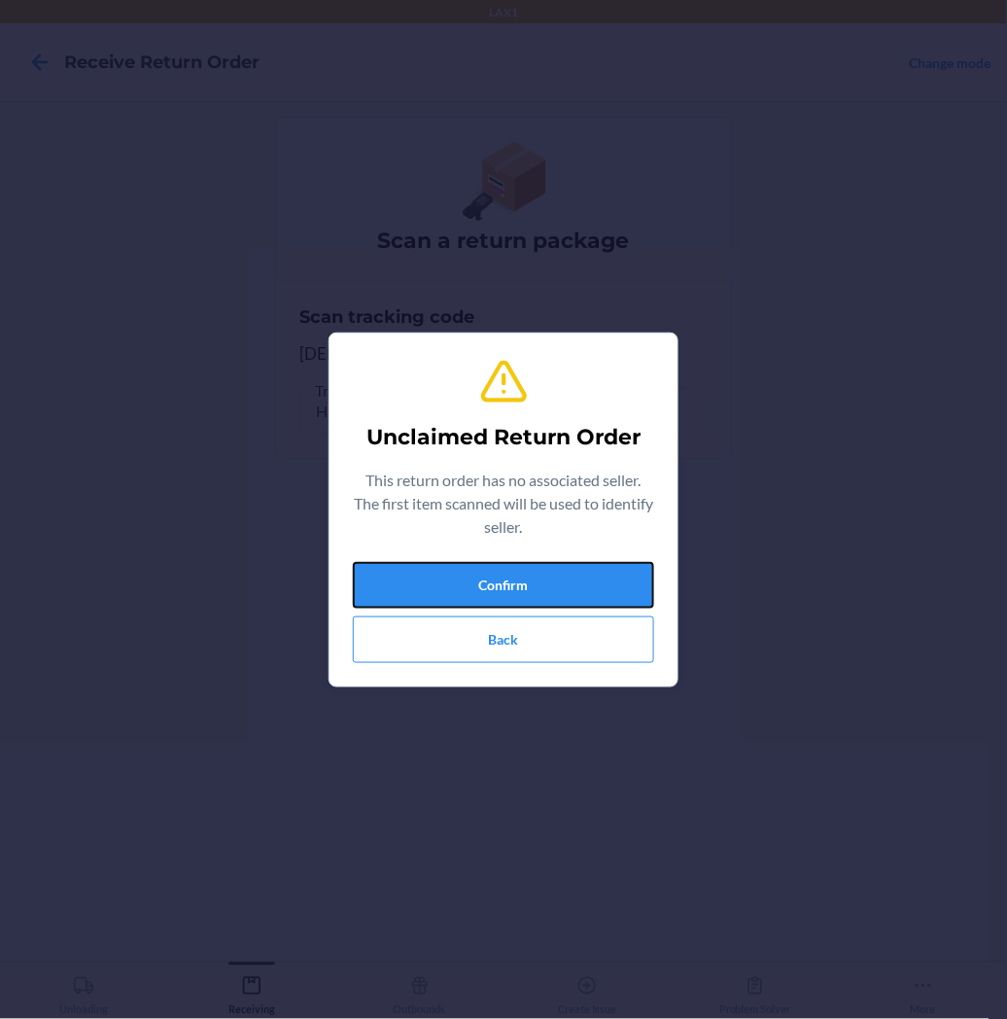
click at [520, 587] on button "Confirm" at bounding box center [503, 585] width 301 height 47
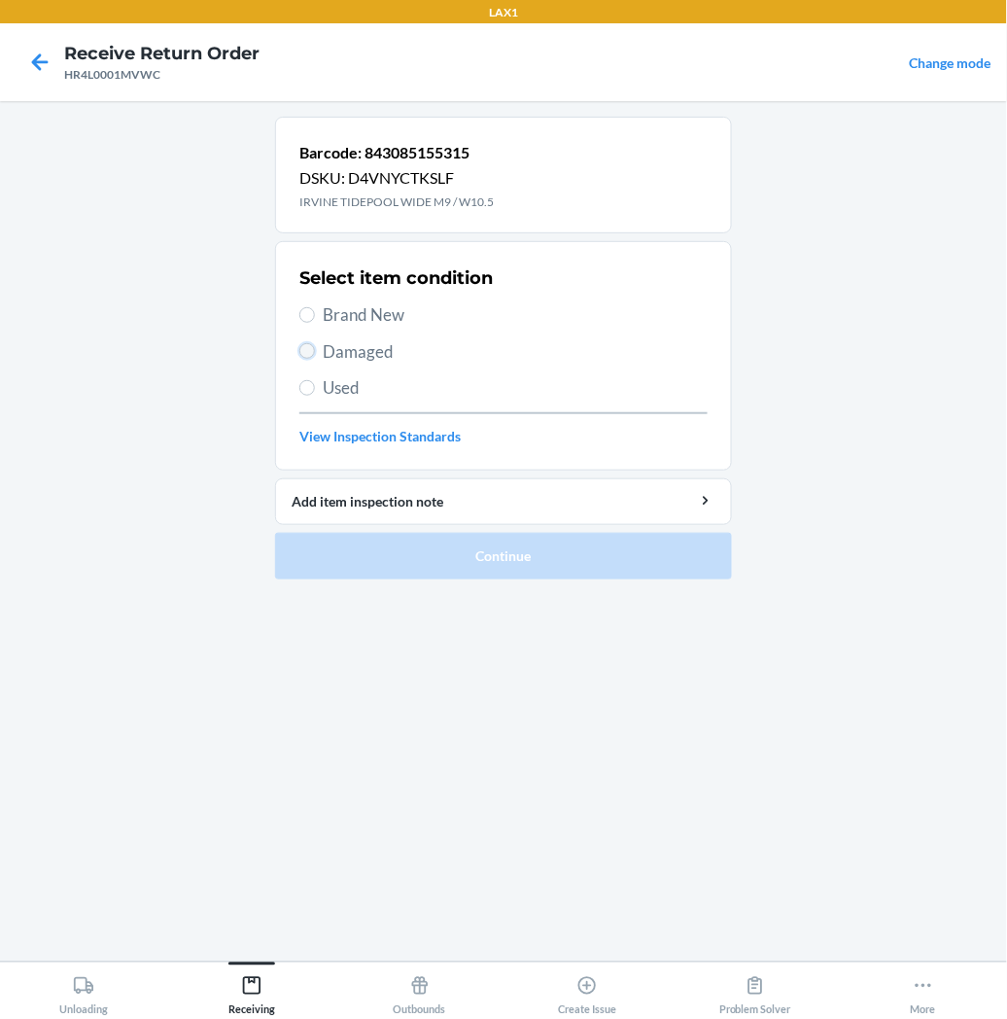
click at [307, 351] on input "Damaged" at bounding box center [307, 351] width 16 height 16
radio input "true"
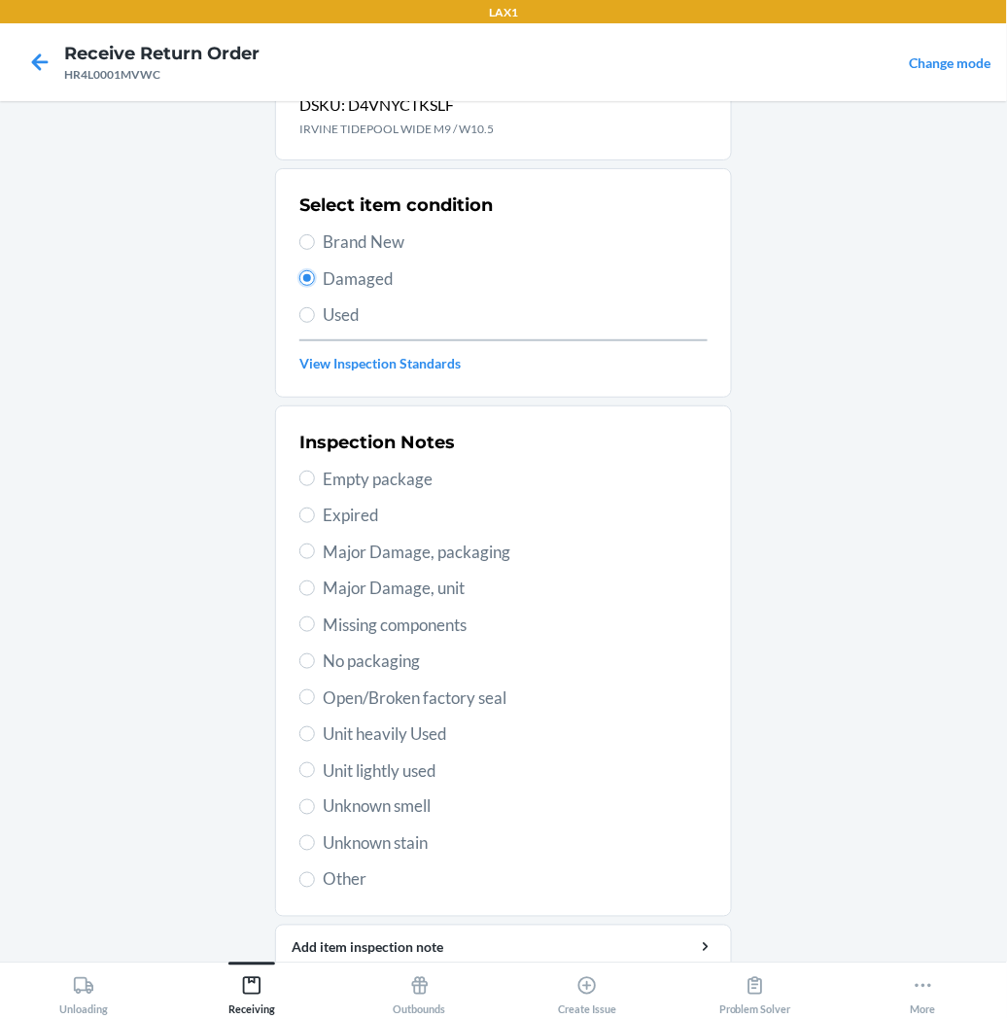
scroll to position [151, 0]
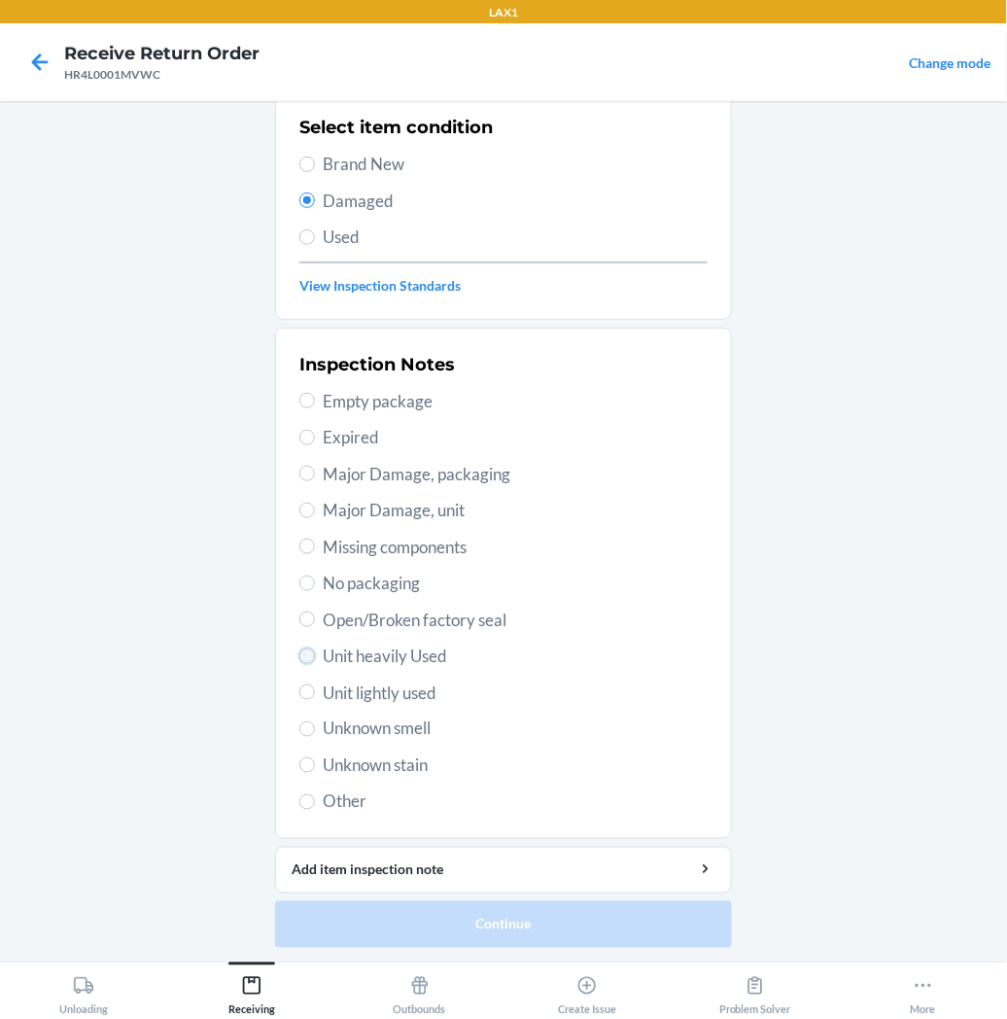
click at [299, 661] on input "Unit heavily Used" at bounding box center [307, 657] width 16 height 16
radio input "true"
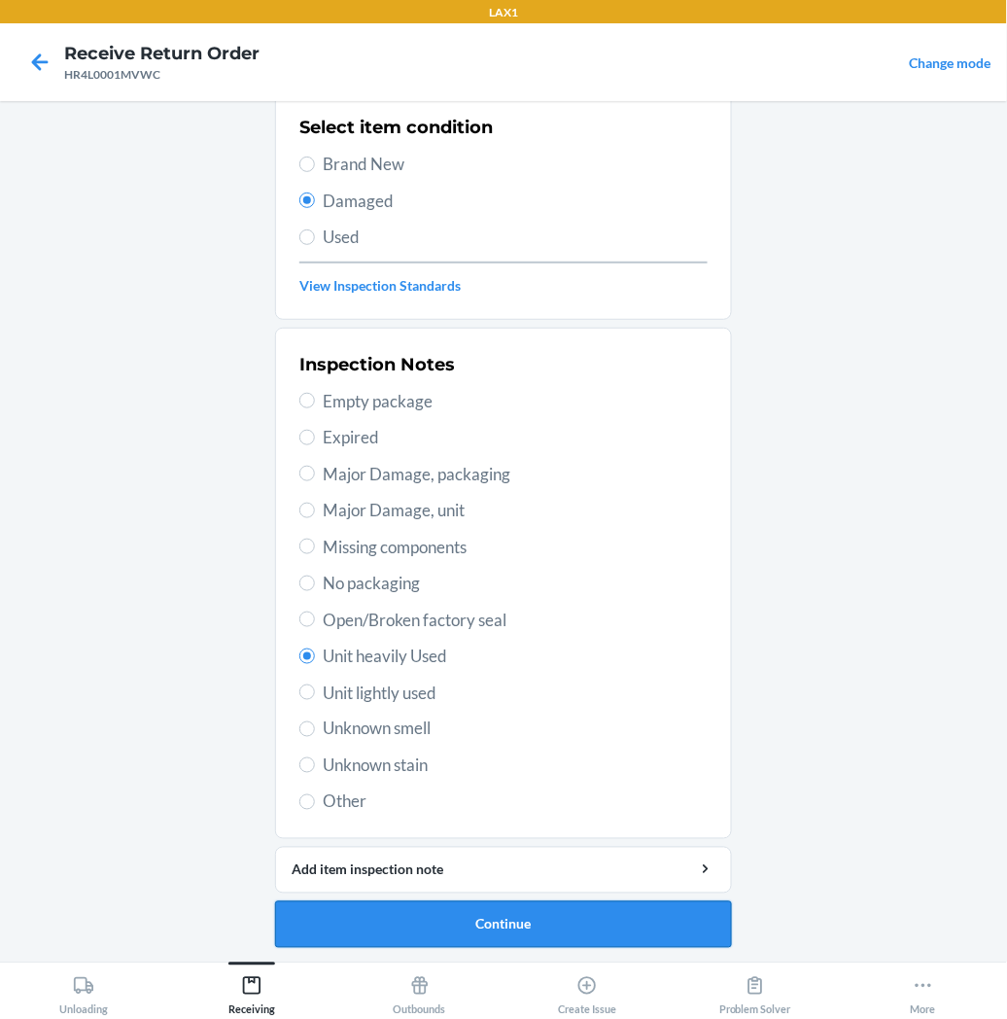
click at [322, 918] on button "Continue" at bounding box center [503, 924] width 457 height 47
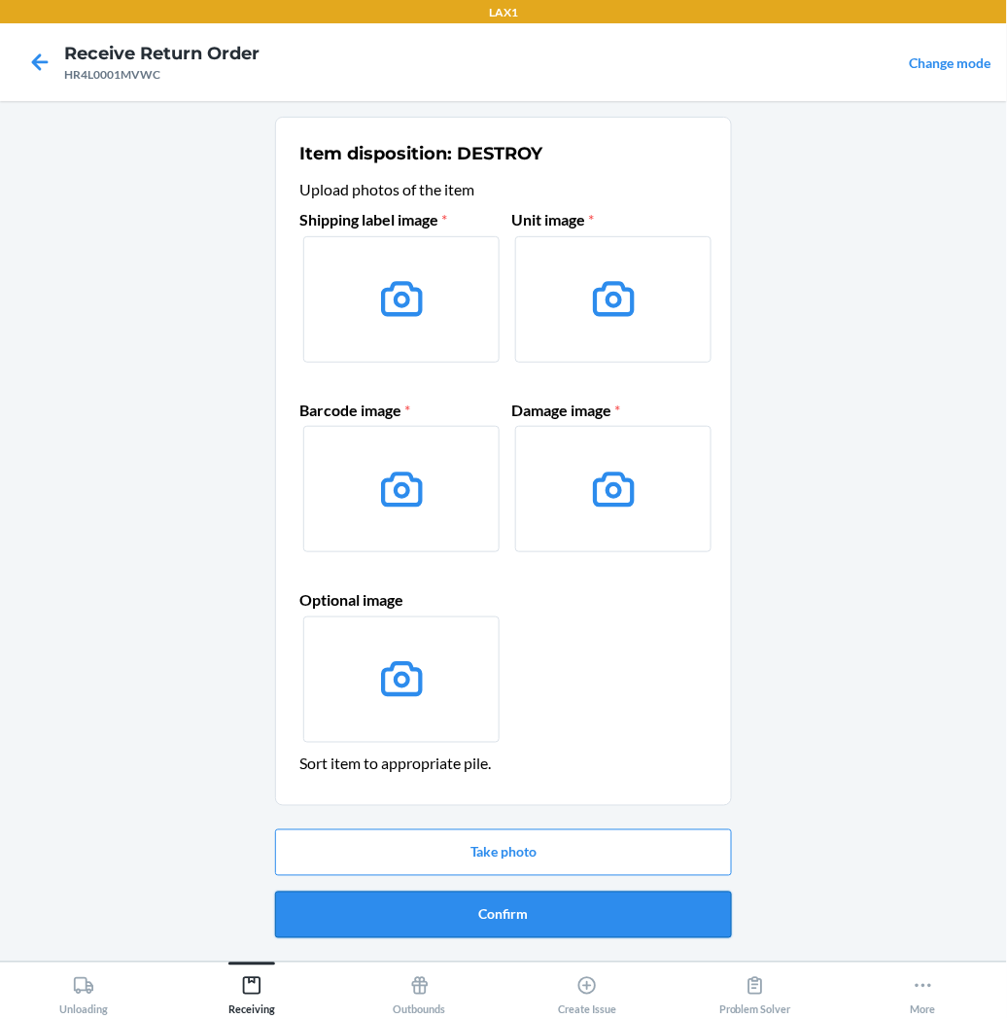
click at [472, 901] on button "Confirm" at bounding box center [503, 915] width 457 height 47
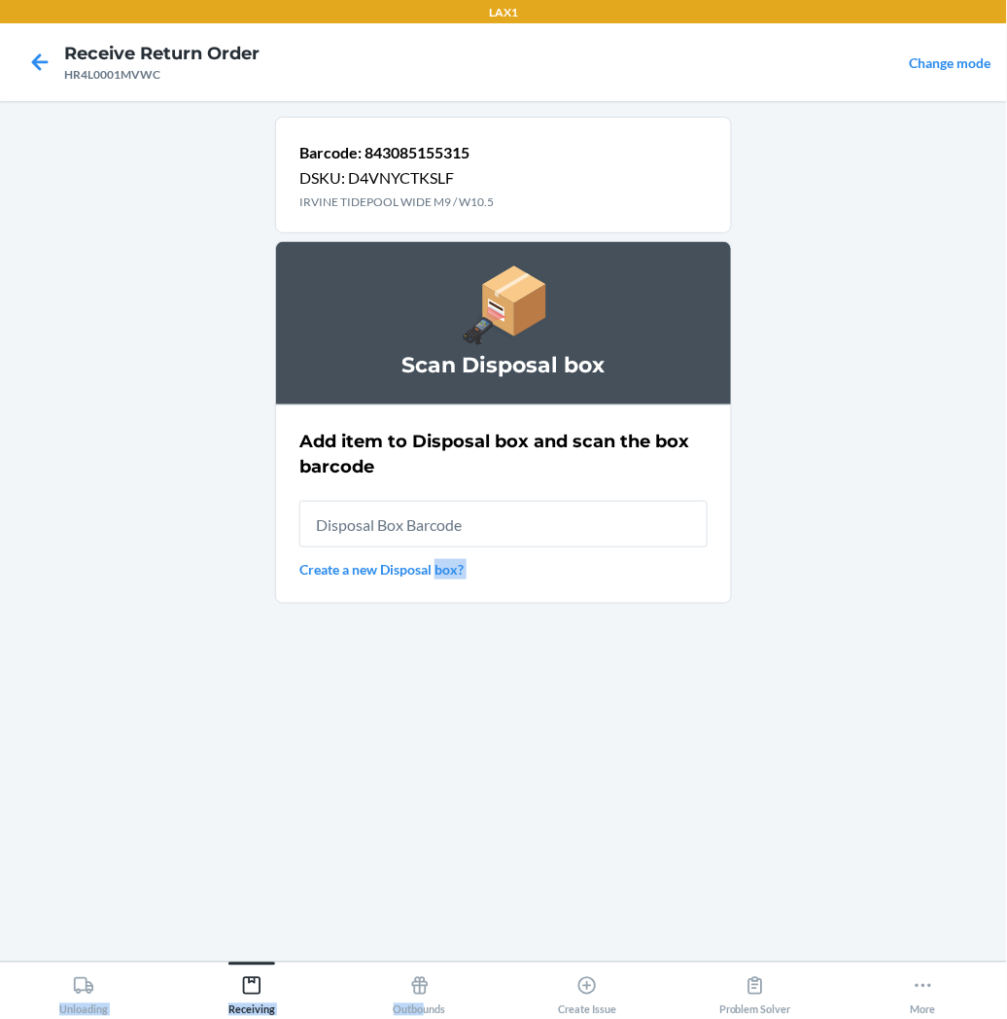
type input "0010"
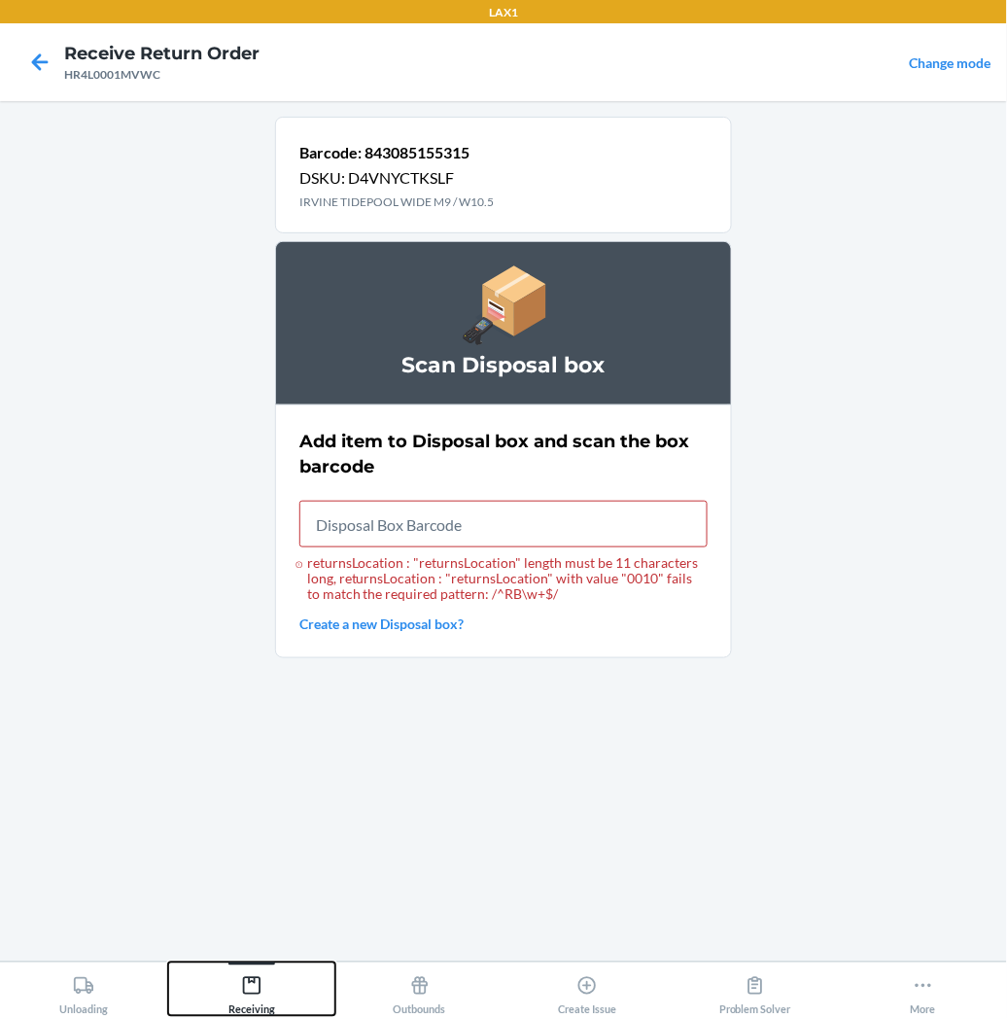
click at [253, 982] on icon at bounding box center [252, 986] width 18 height 18
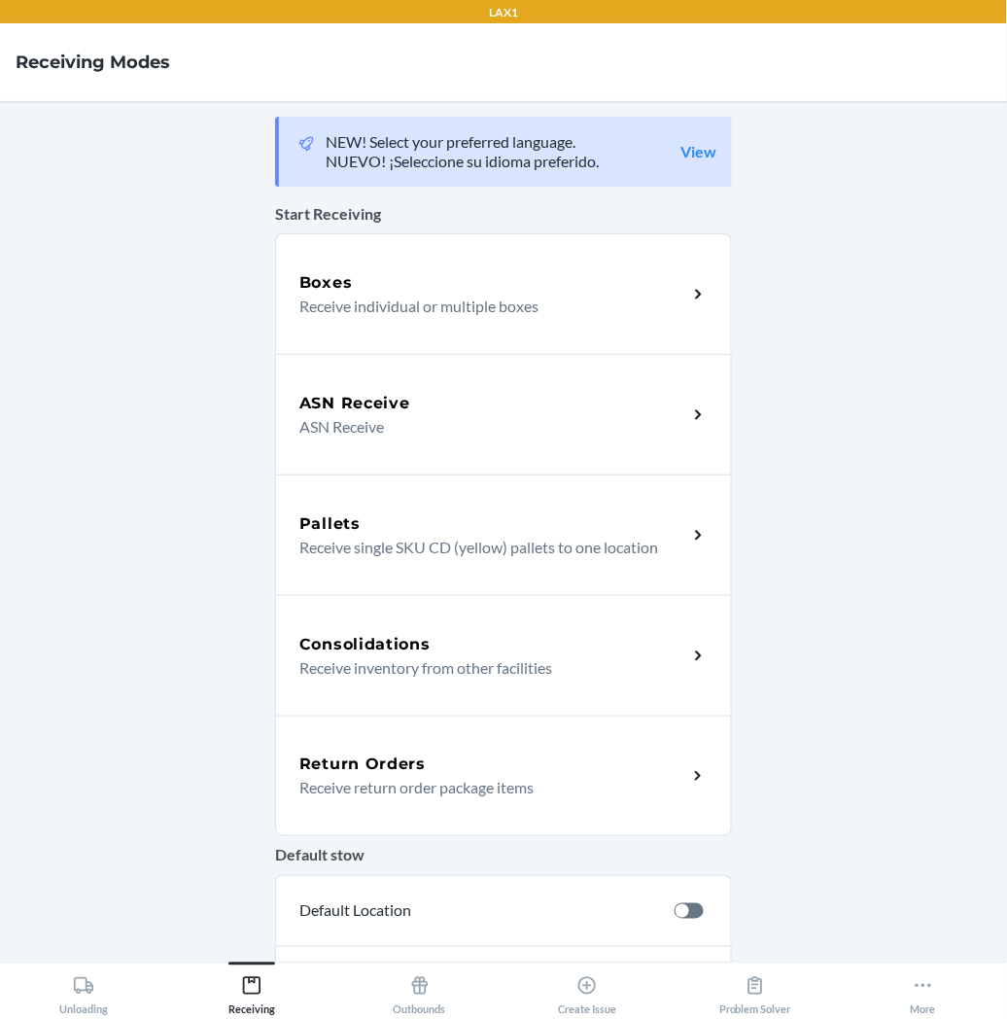
click at [383, 782] on p "Receive return order package items" at bounding box center [485, 787] width 372 height 23
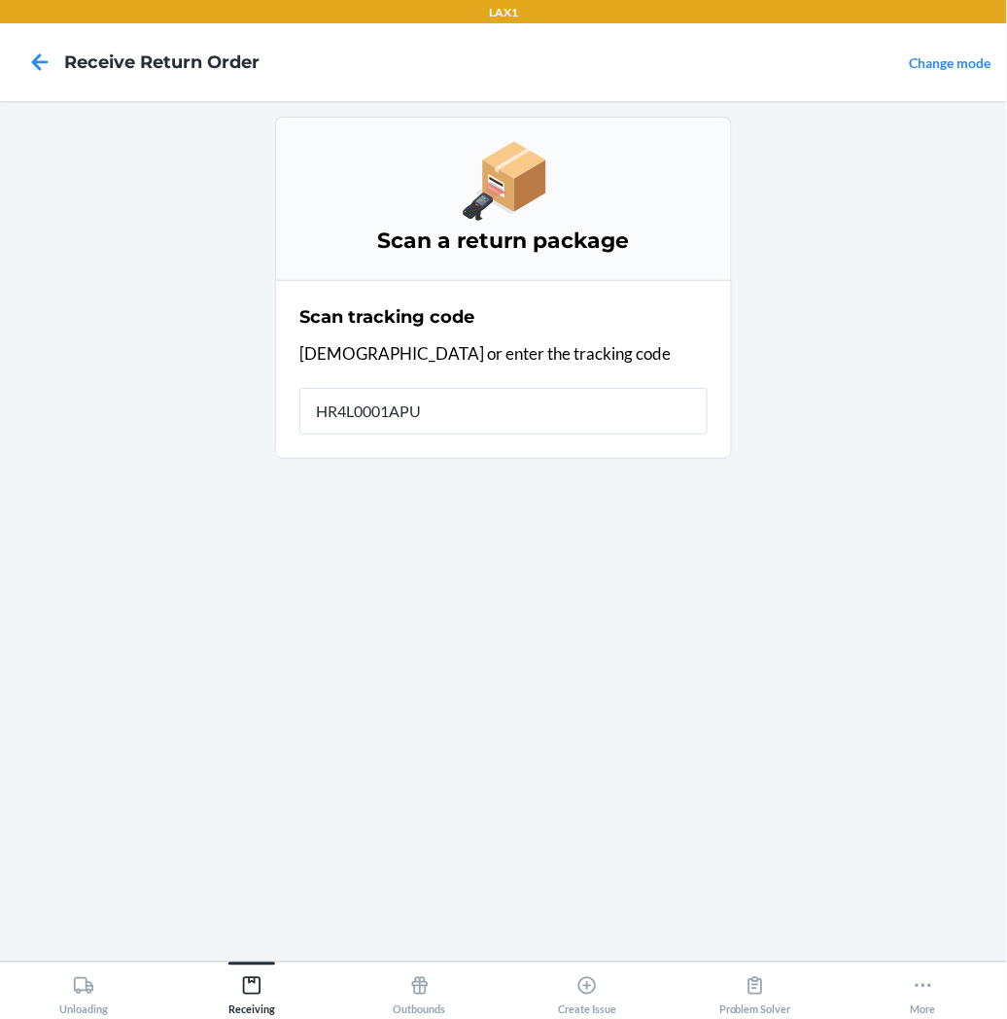
type input "HR4L0001APUV"
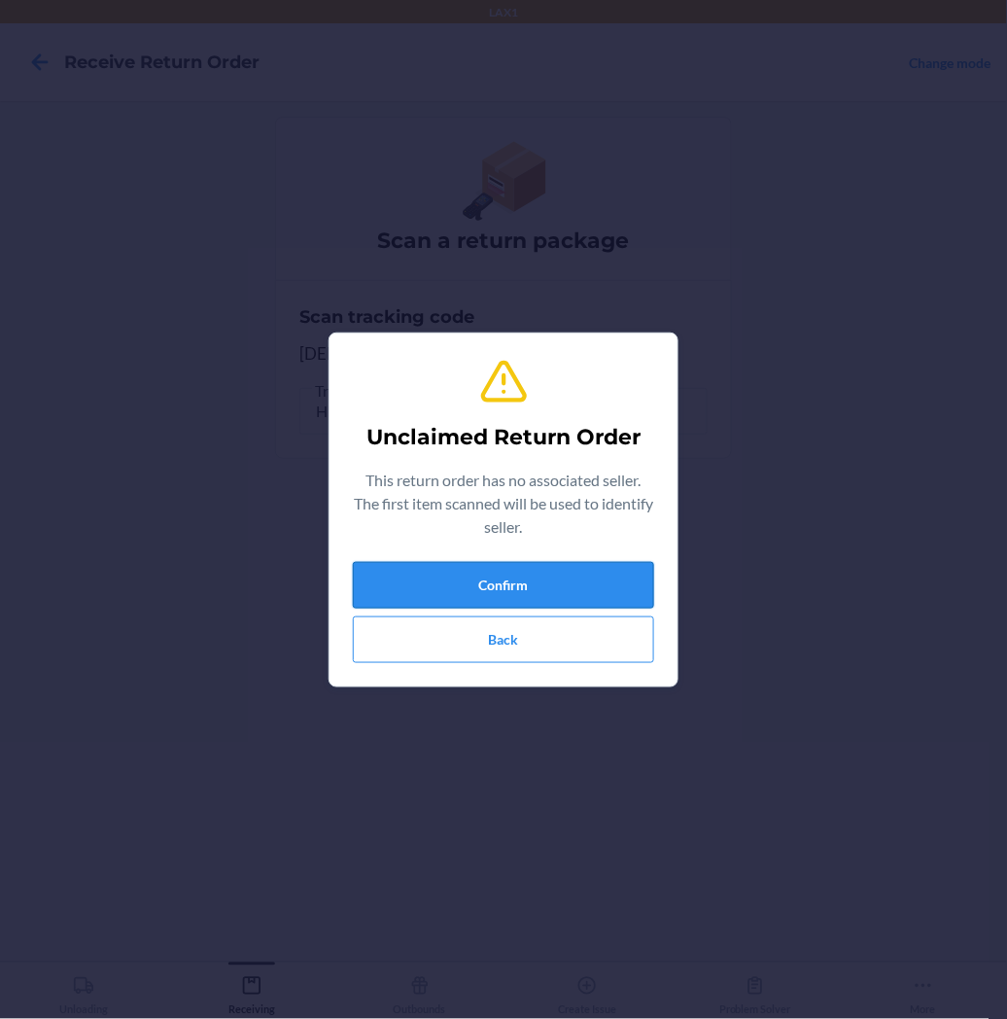
click at [529, 574] on button "Confirm" at bounding box center [503, 585] width 301 height 47
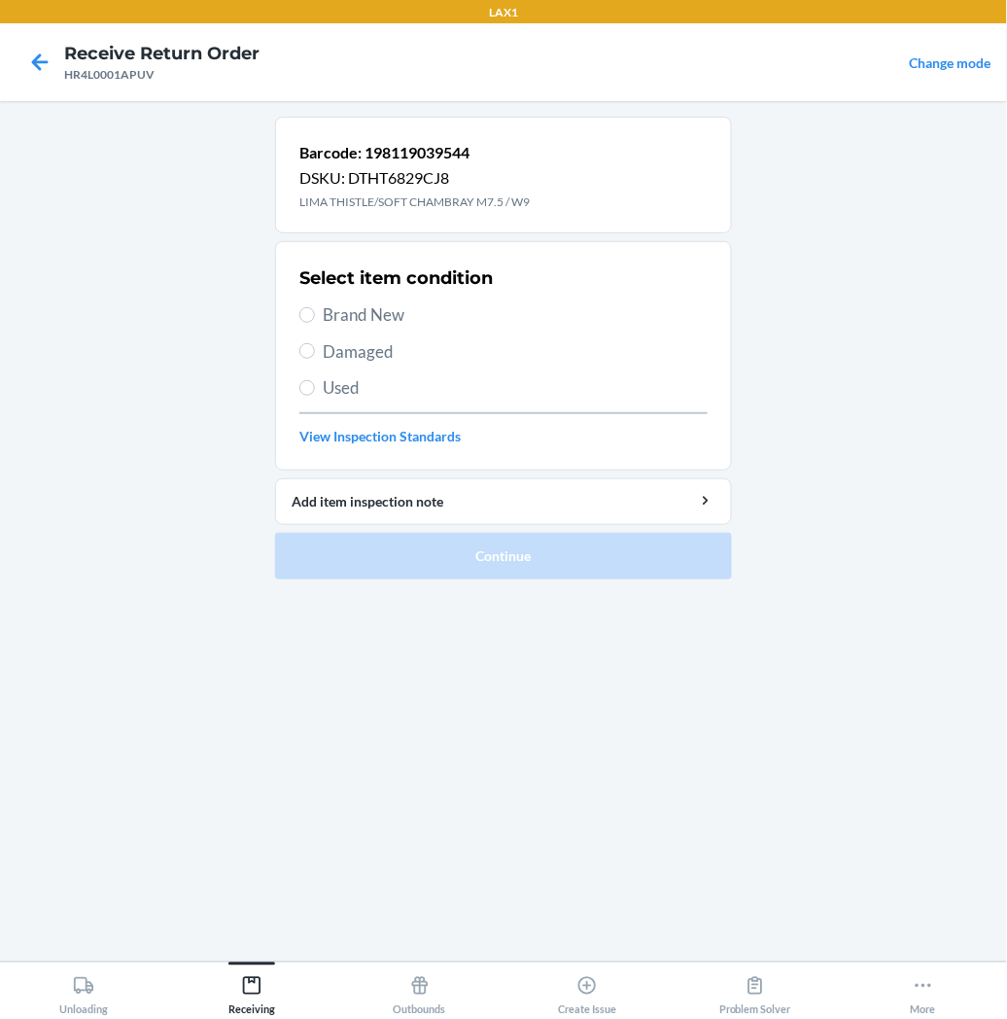
click at [315, 314] on label "Brand New" at bounding box center [503, 314] width 408 height 25
click at [315, 314] on input "Brand New" at bounding box center [307, 315] width 16 height 16
radio input "true"
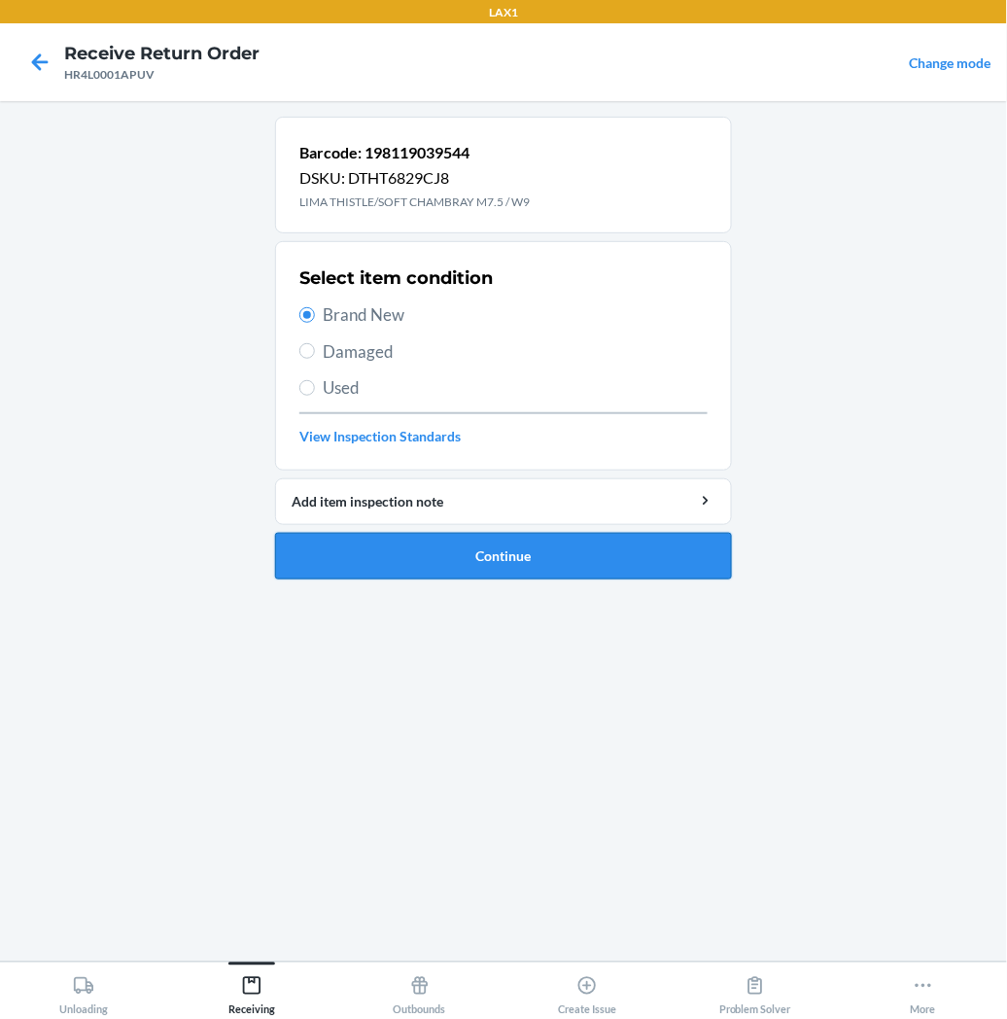
click at [370, 556] on button "Continue" at bounding box center [503, 556] width 457 height 47
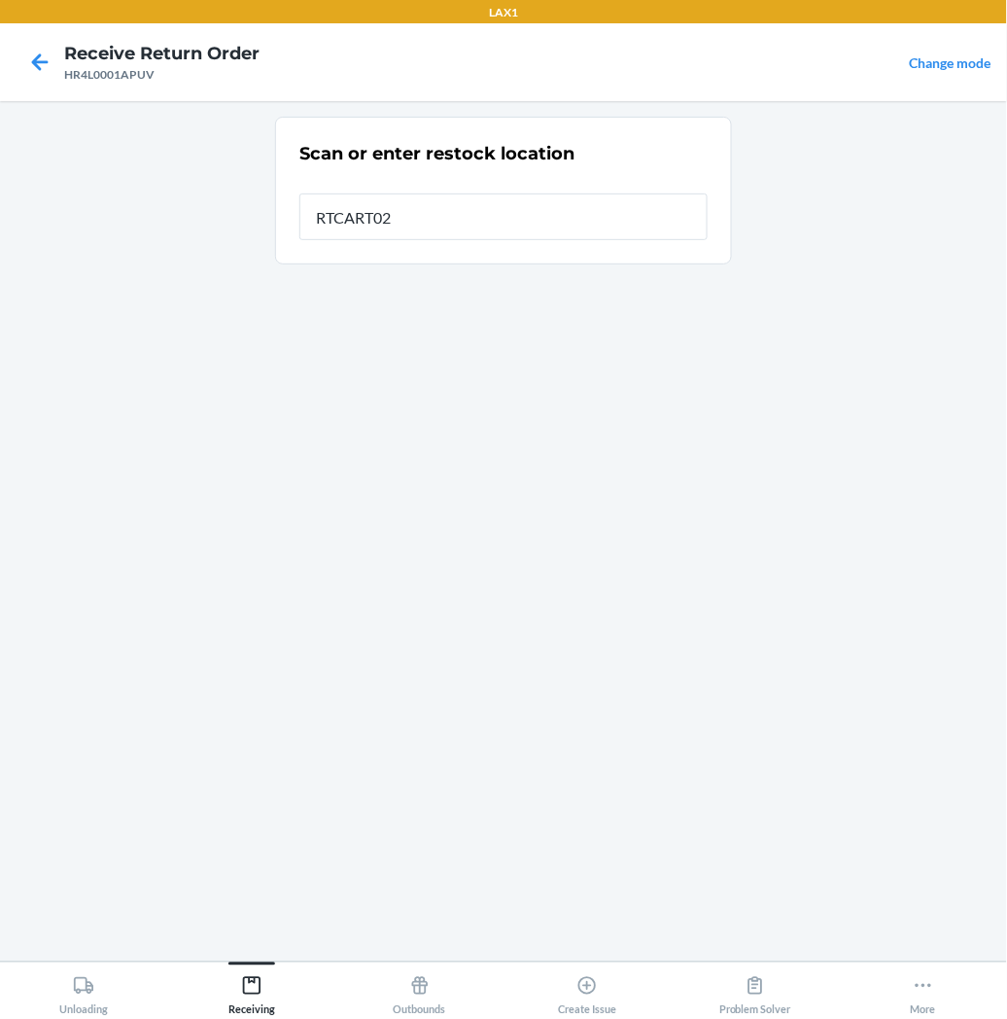
type input "RTCART027"
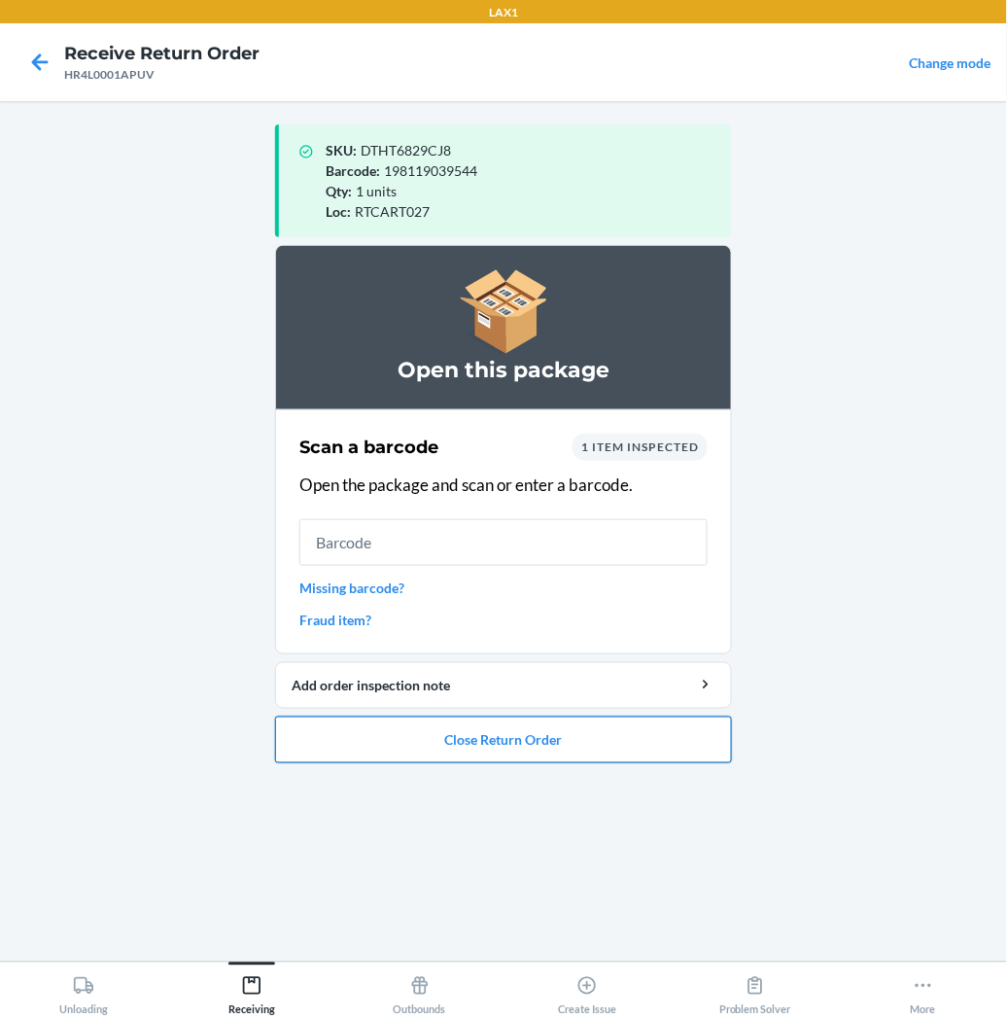
click at [473, 735] on button "Close Return Order" at bounding box center [503, 740] width 457 height 47
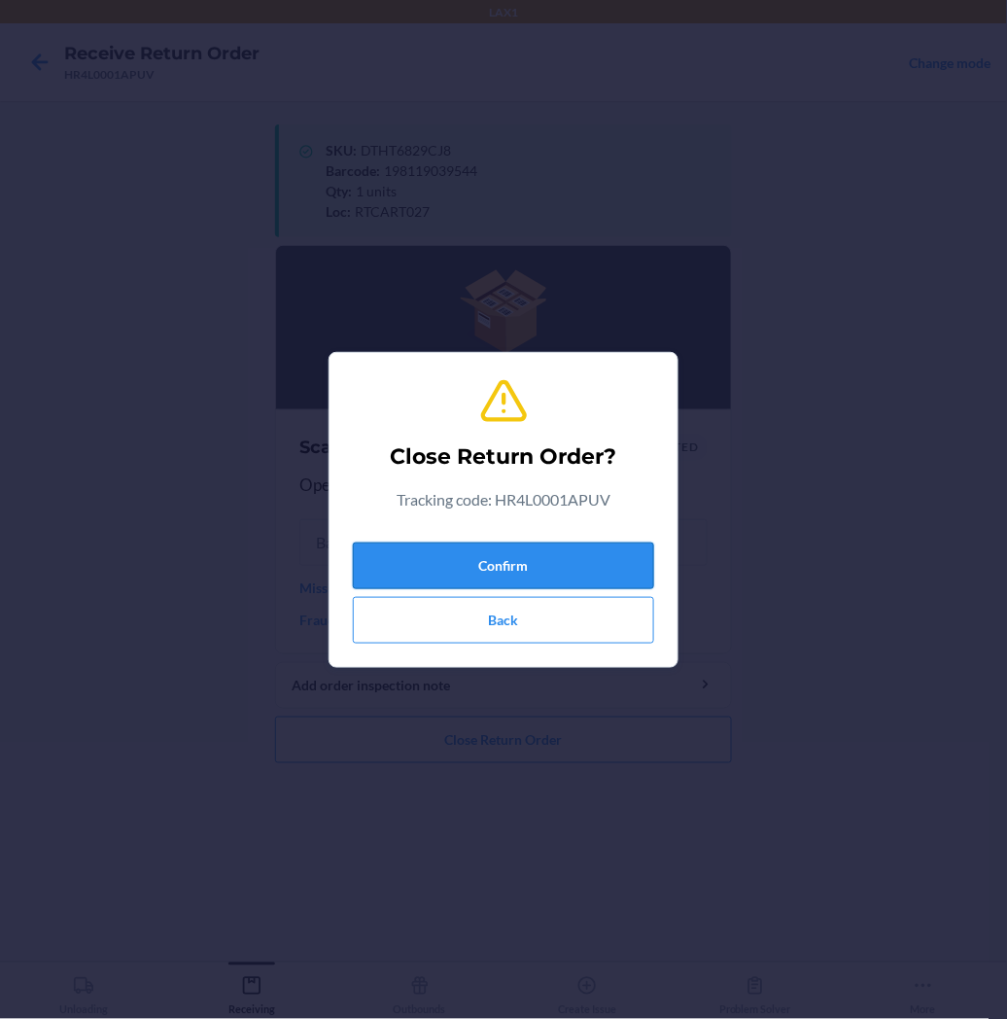
click at [517, 570] on button "Confirm" at bounding box center [503, 566] width 301 height 47
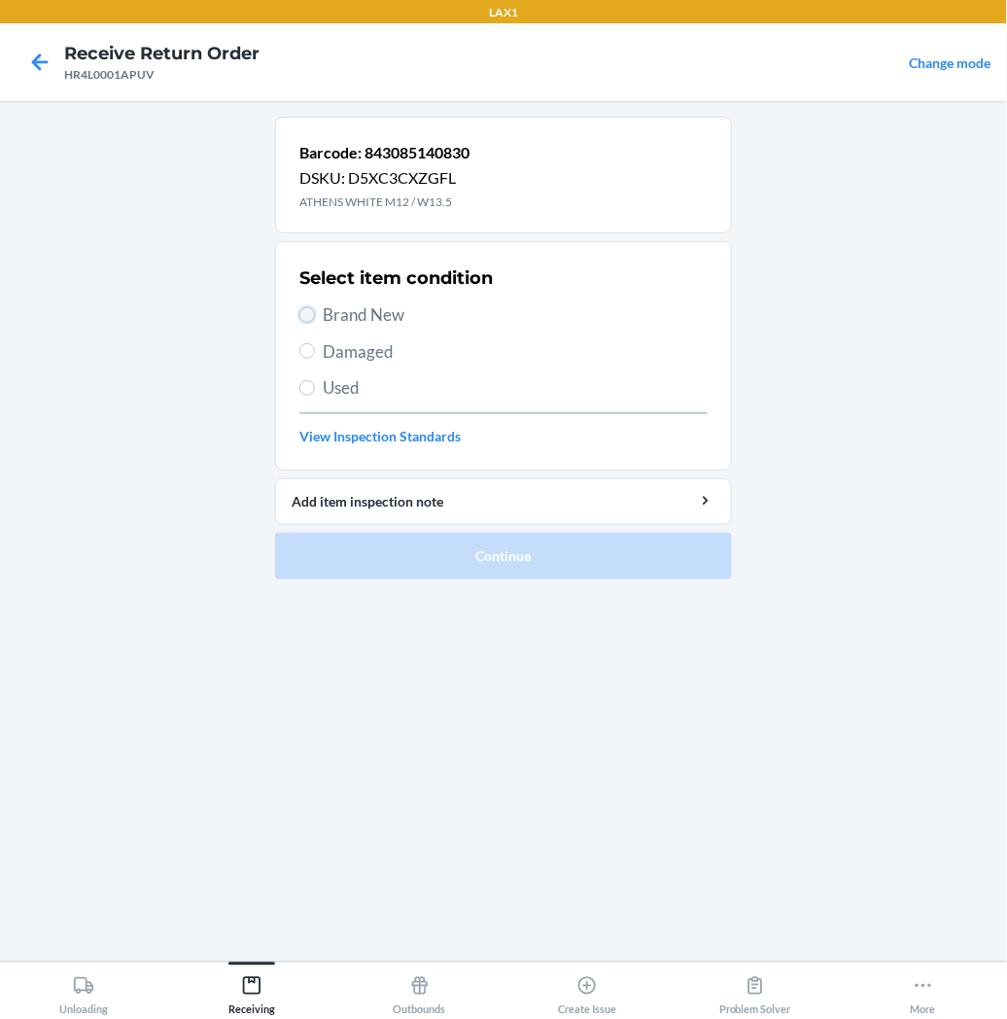
click at [304, 313] on input "Brand New" at bounding box center [307, 315] width 16 height 16
radio input "true"
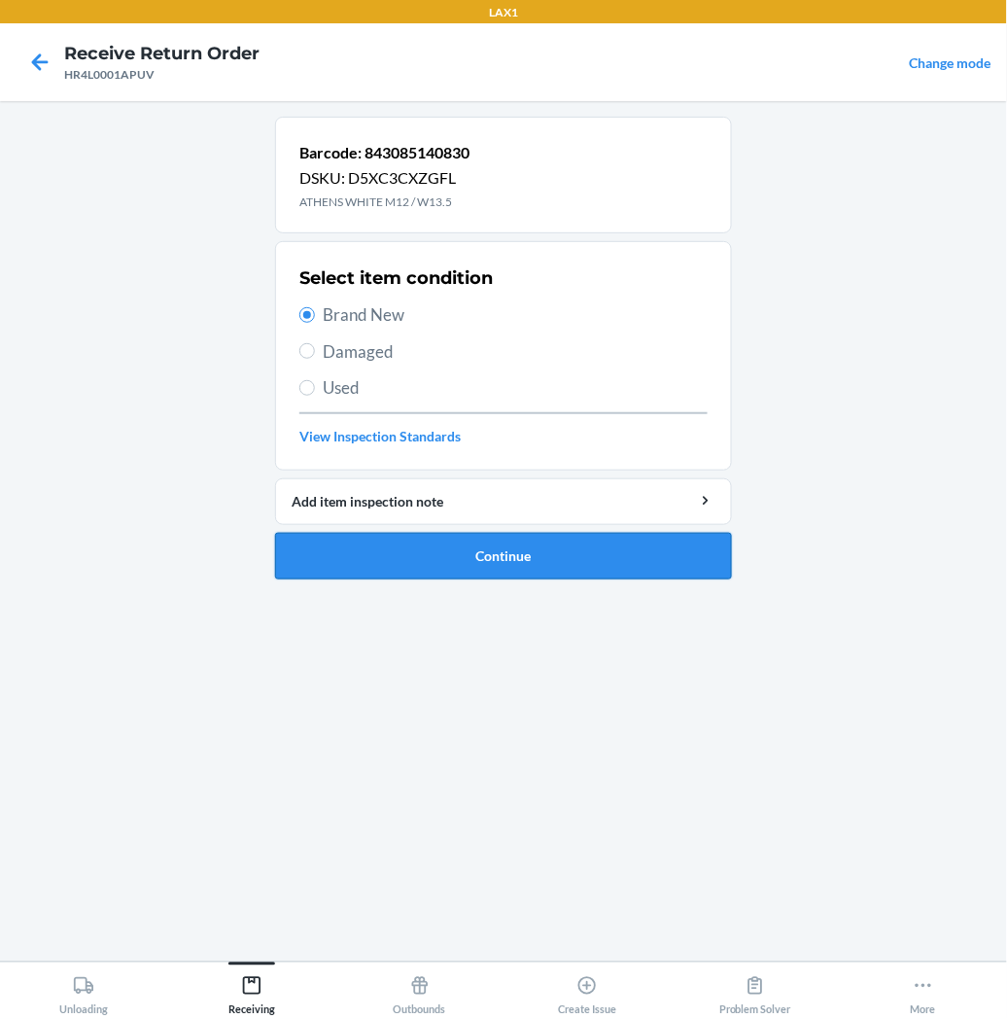
click at [327, 564] on button "Continue" at bounding box center [503, 556] width 457 height 47
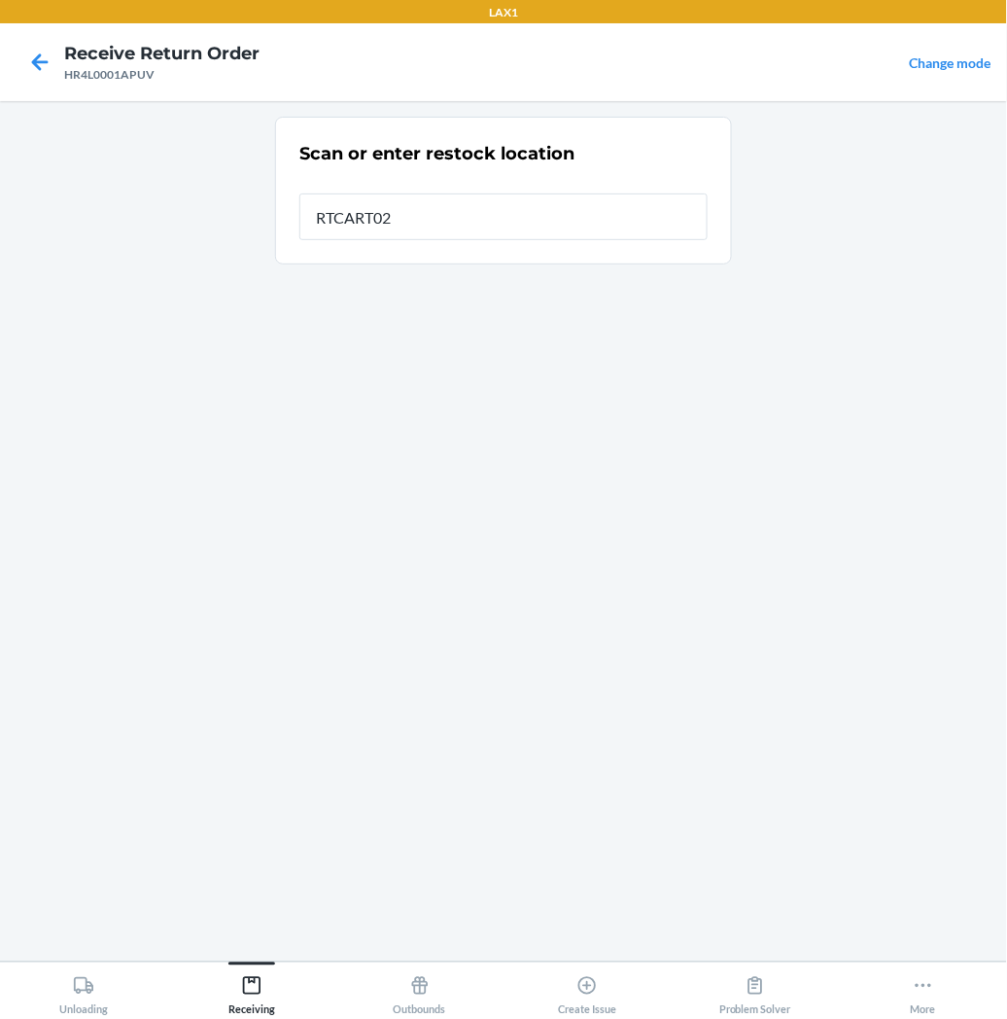
type input "RTCART027"
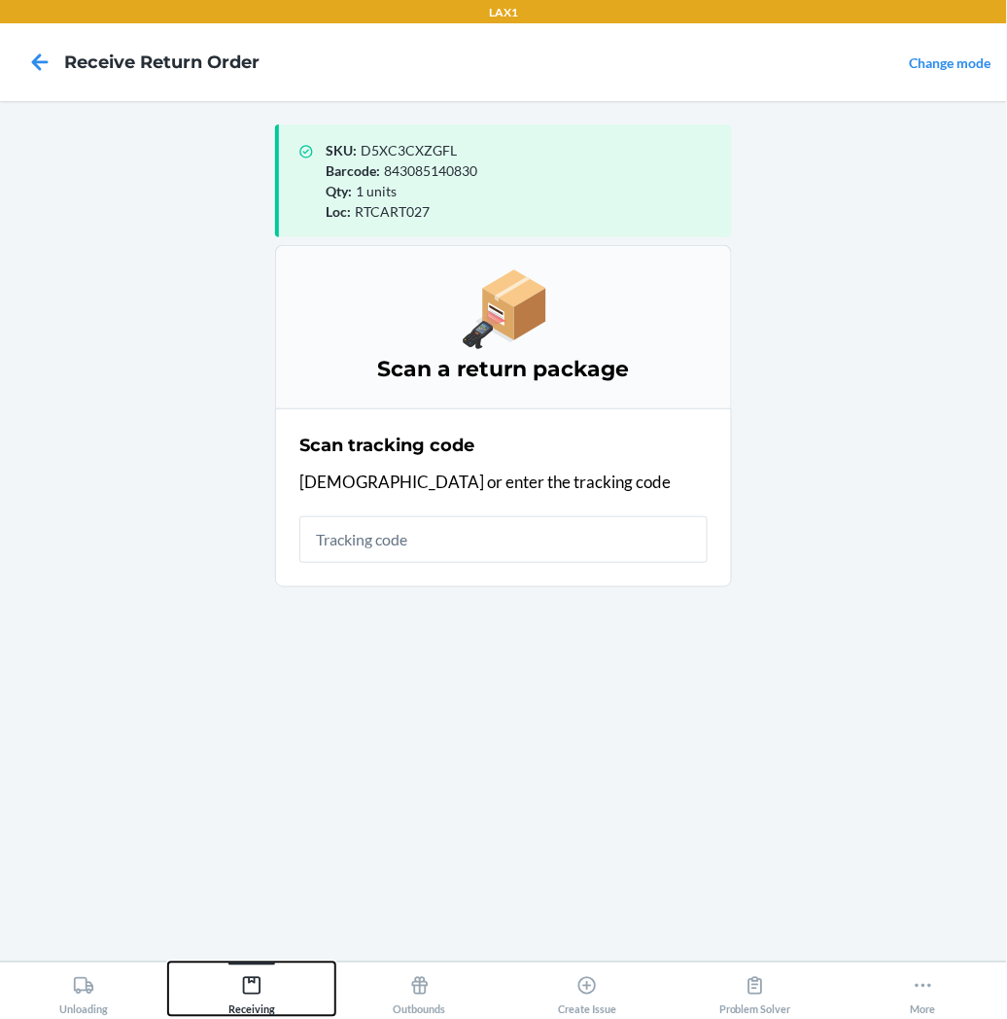
click at [258, 985] on icon at bounding box center [251, 985] width 21 height 21
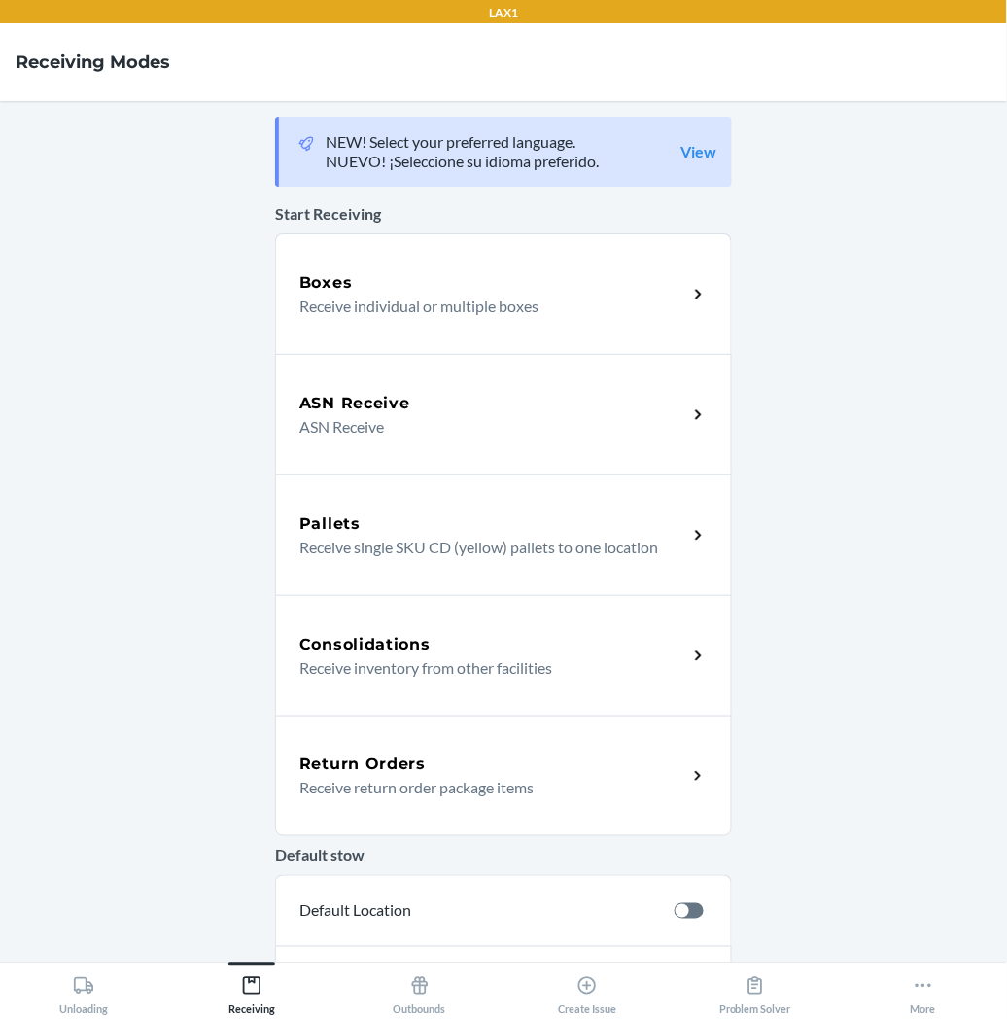
click at [367, 771] on h5 "Return Orders" at bounding box center [362, 764] width 126 height 23
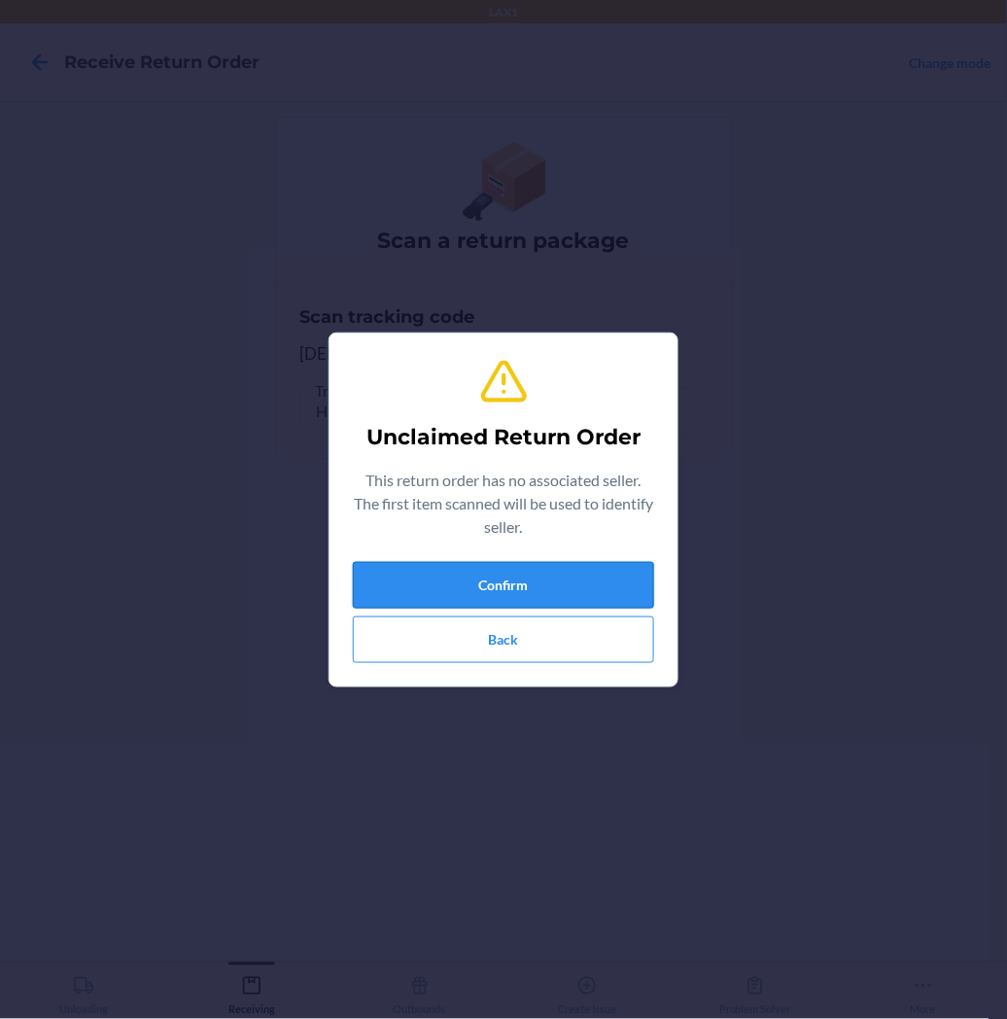
click at [483, 590] on button "Confirm" at bounding box center [503, 585] width 301 height 47
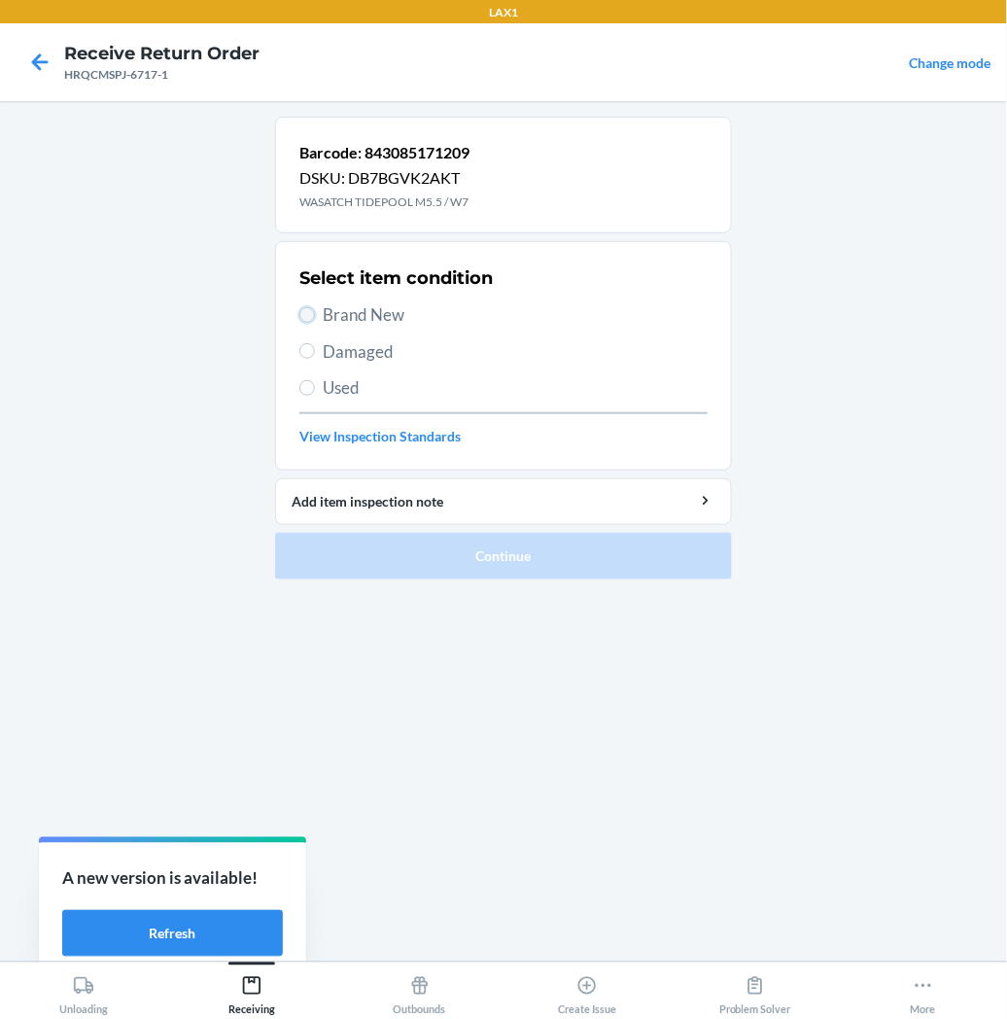
click at [309, 319] on input "Brand New" at bounding box center [307, 315] width 16 height 16
radio input "true"
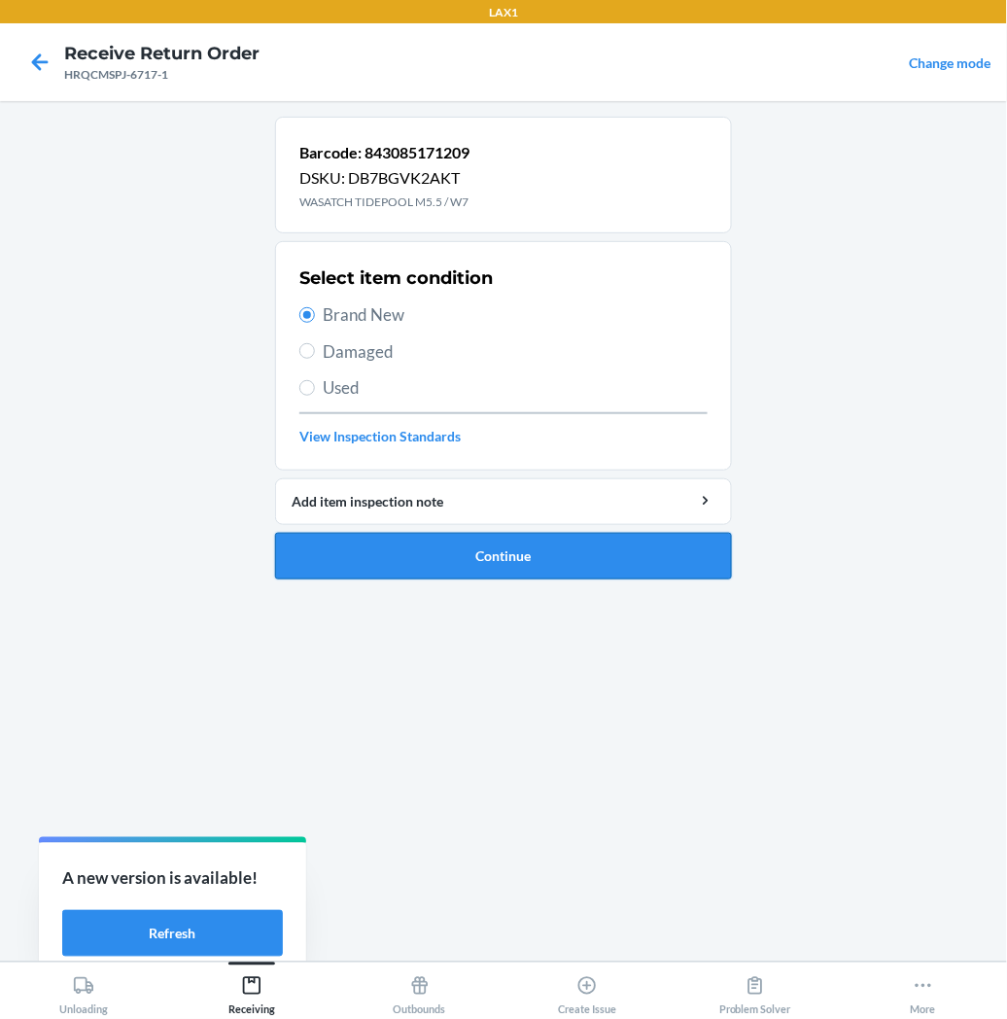
click at [371, 555] on button "Continue" at bounding box center [503, 556] width 457 height 47
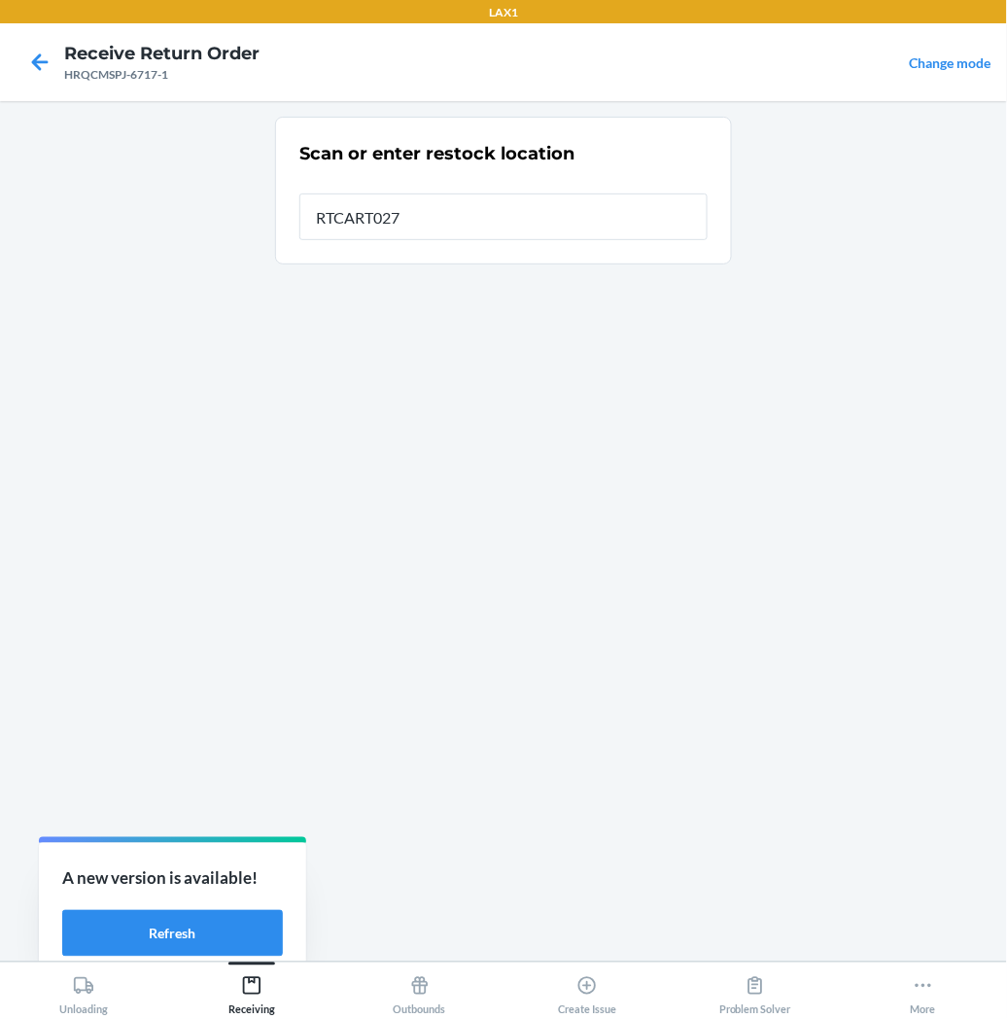
type input "RTCART027"
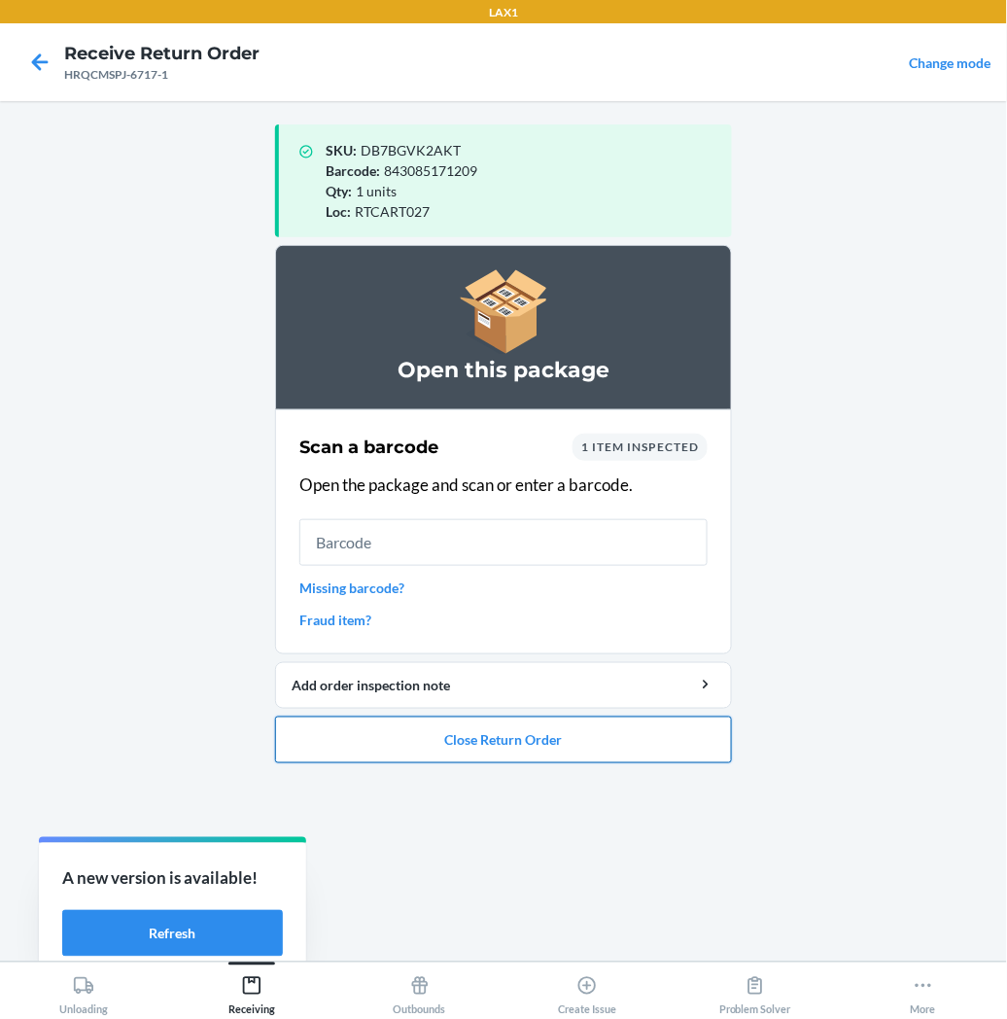
click at [451, 749] on button "Close Return Order" at bounding box center [503, 740] width 457 height 47
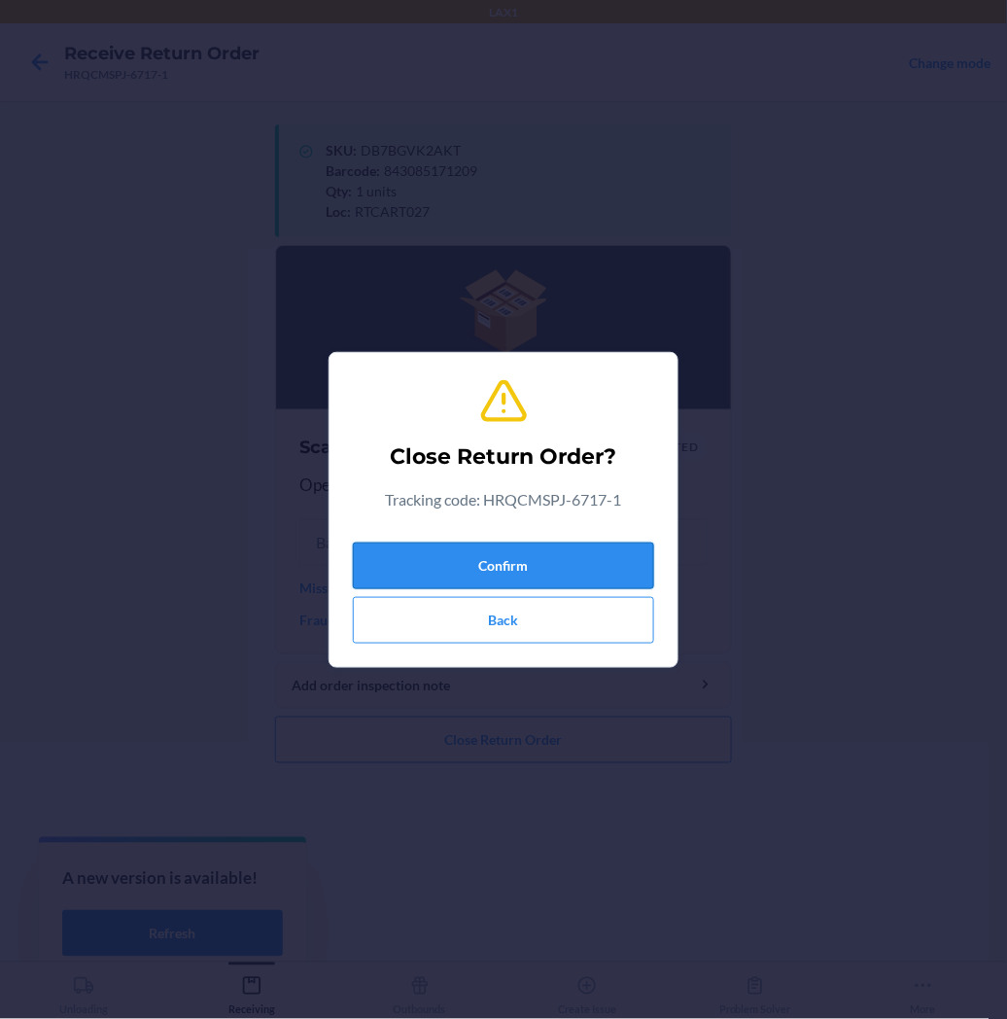
click at [416, 551] on button "Confirm" at bounding box center [503, 566] width 301 height 47
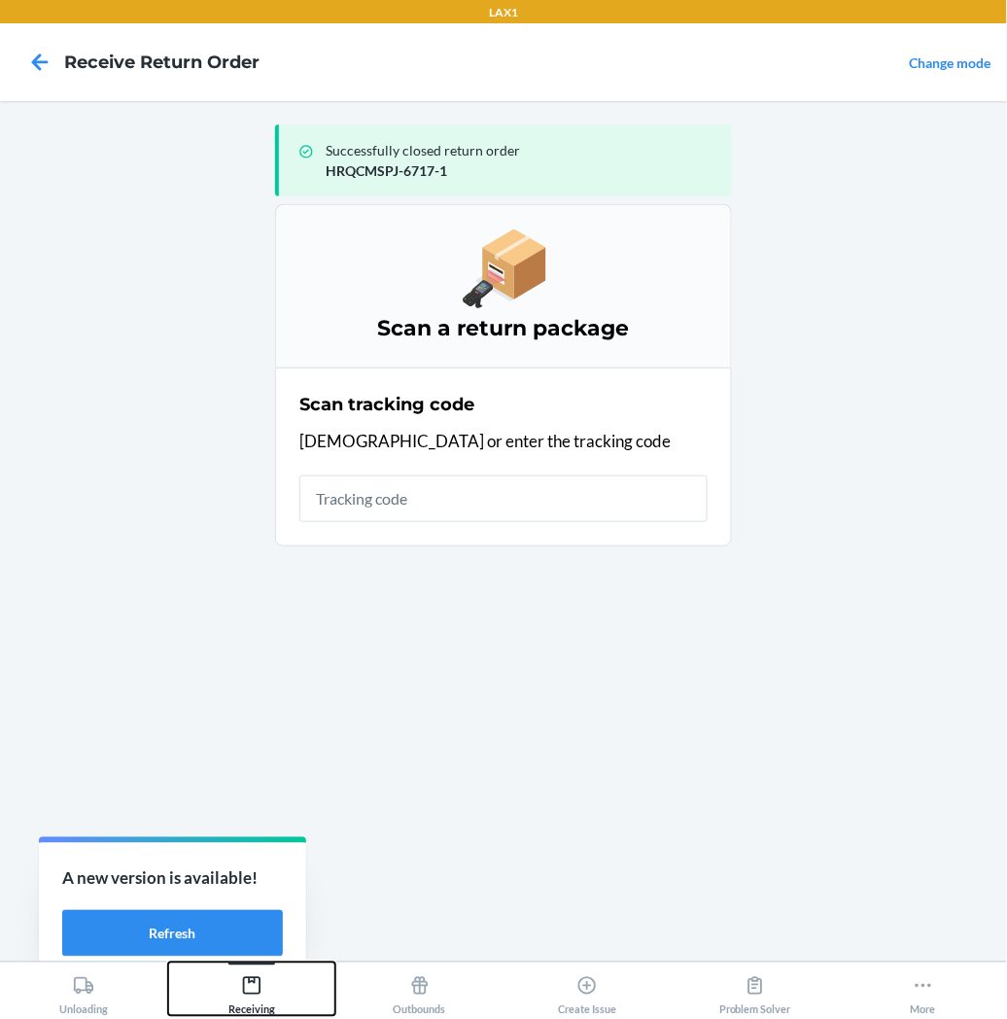
click at [247, 984] on icon at bounding box center [251, 985] width 21 height 21
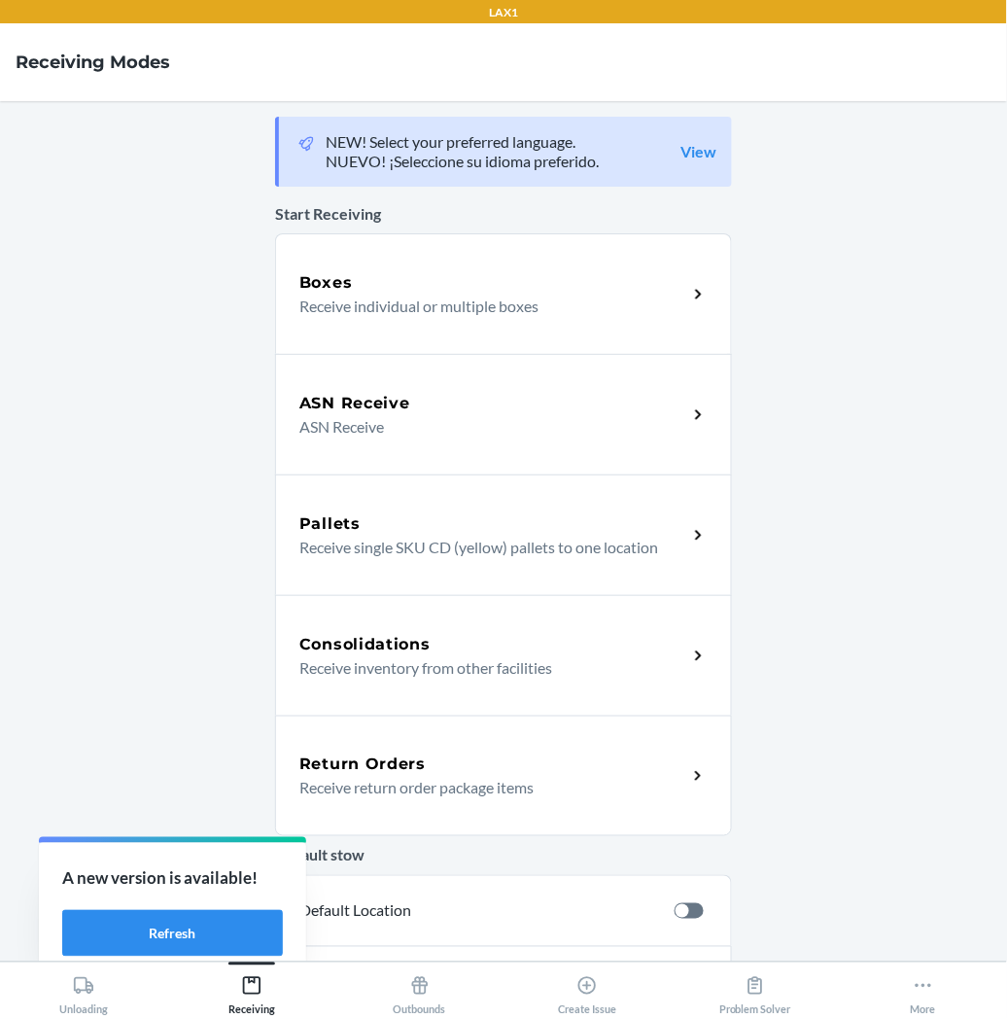
click at [401, 783] on p "Receive return order package items" at bounding box center [485, 787] width 372 height 23
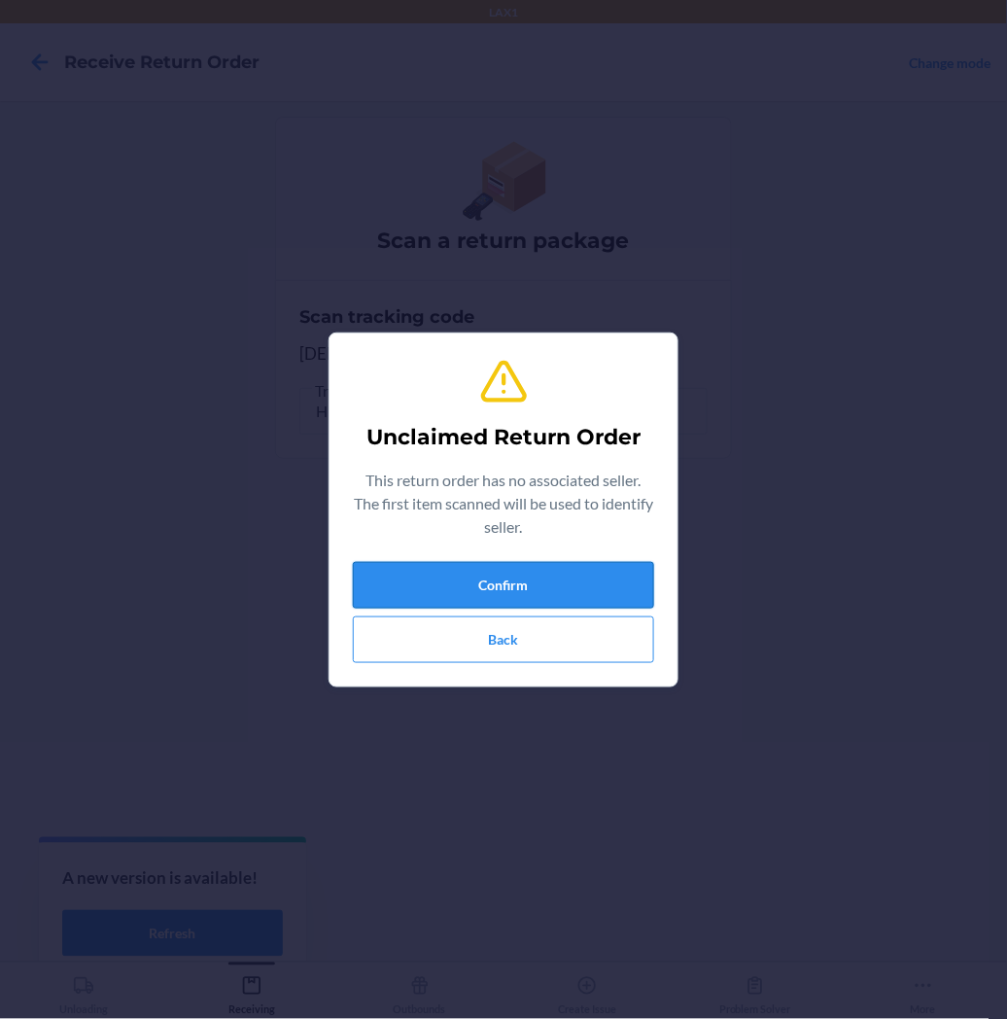
click at [535, 571] on button "Confirm" at bounding box center [503, 585] width 301 height 47
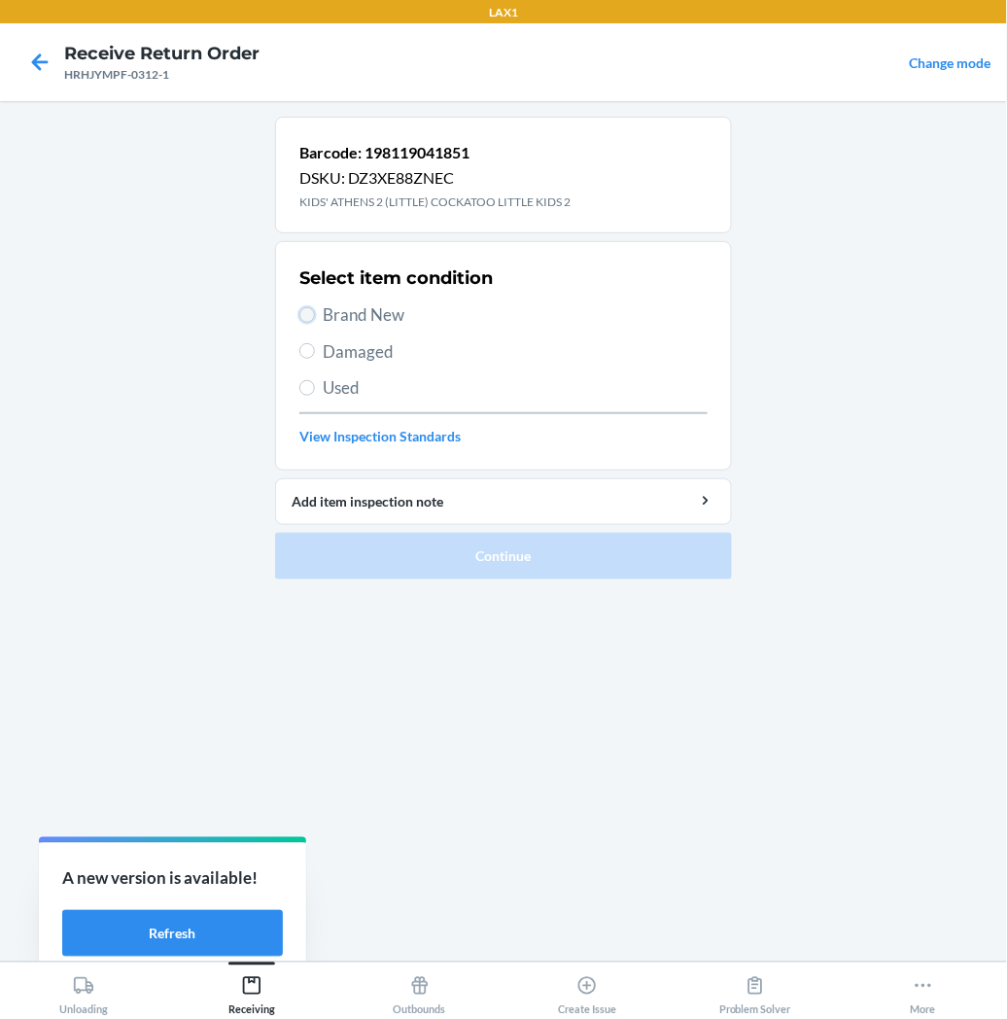
click at [308, 322] on input "Brand New" at bounding box center [307, 315] width 16 height 16
radio input "true"
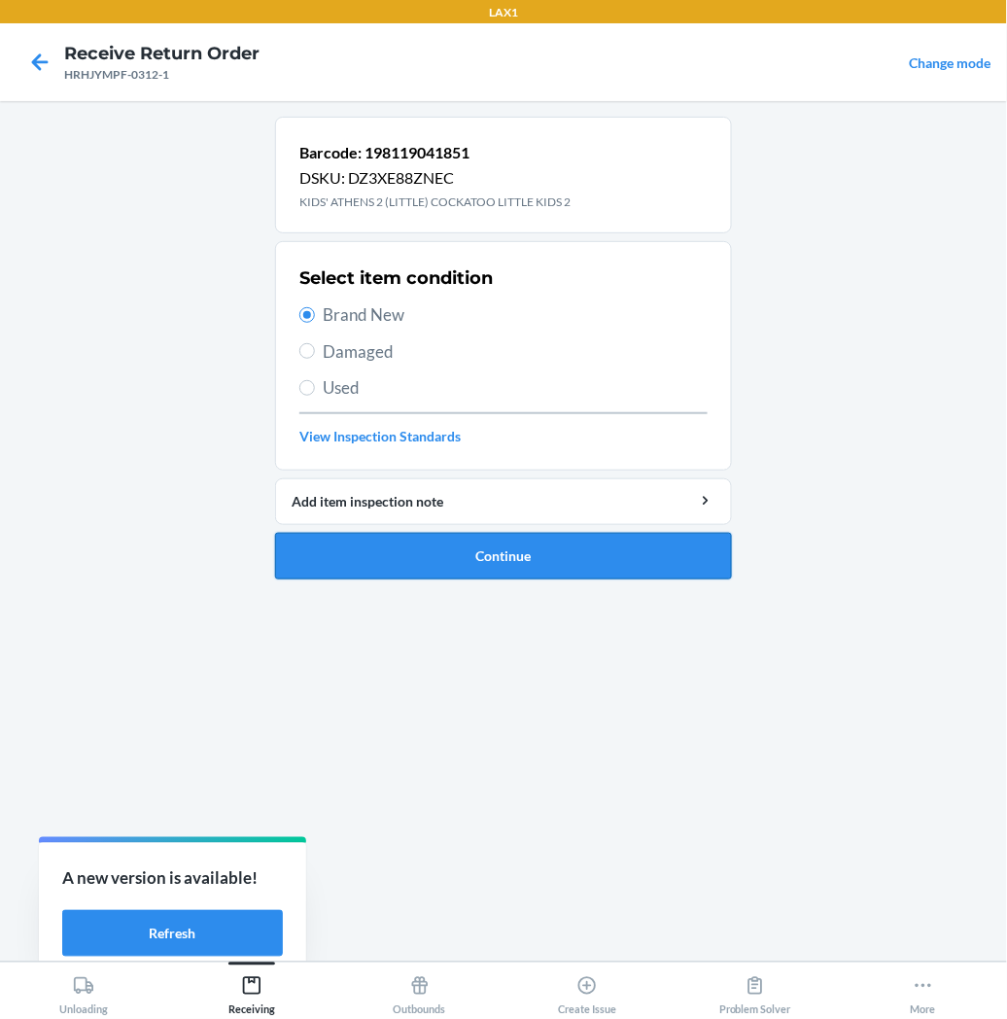
click at [333, 556] on button "Continue" at bounding box center [503, 556] width 457 height 47
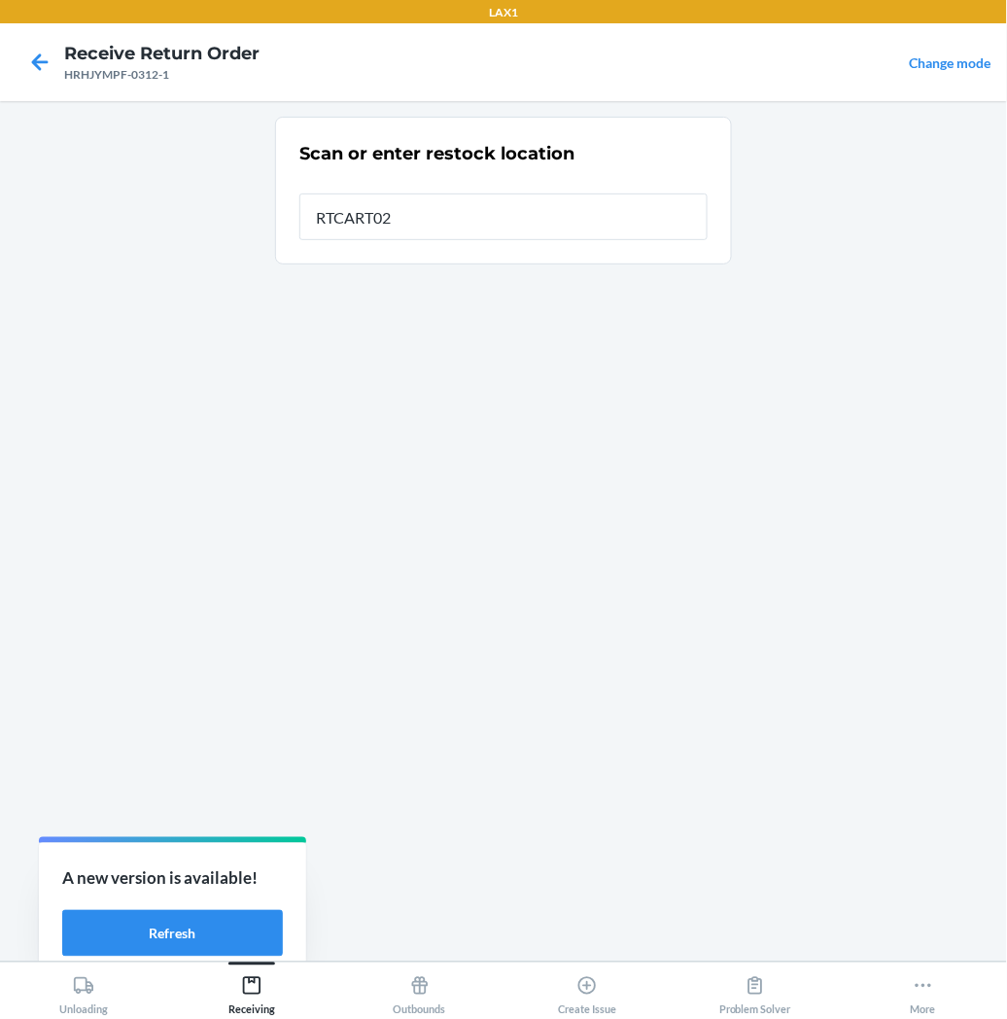
type input "RTCART027"
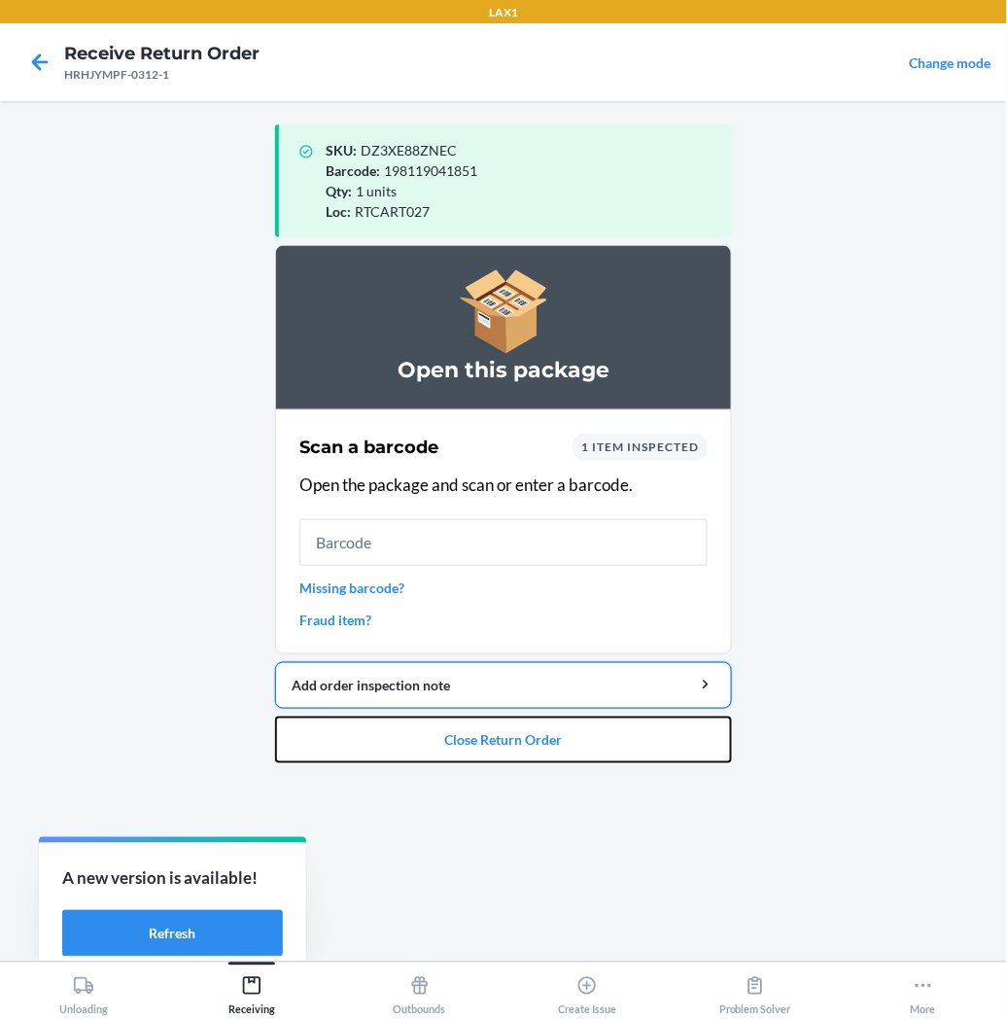
drag, startPoint x: 472, startPoint y: 730, endPoint x: 482, endPoint y: 705, distance: 27.4
click at [474, 725] on button "Close Return Order" at bounding box center [503, 740] width 457 height 47
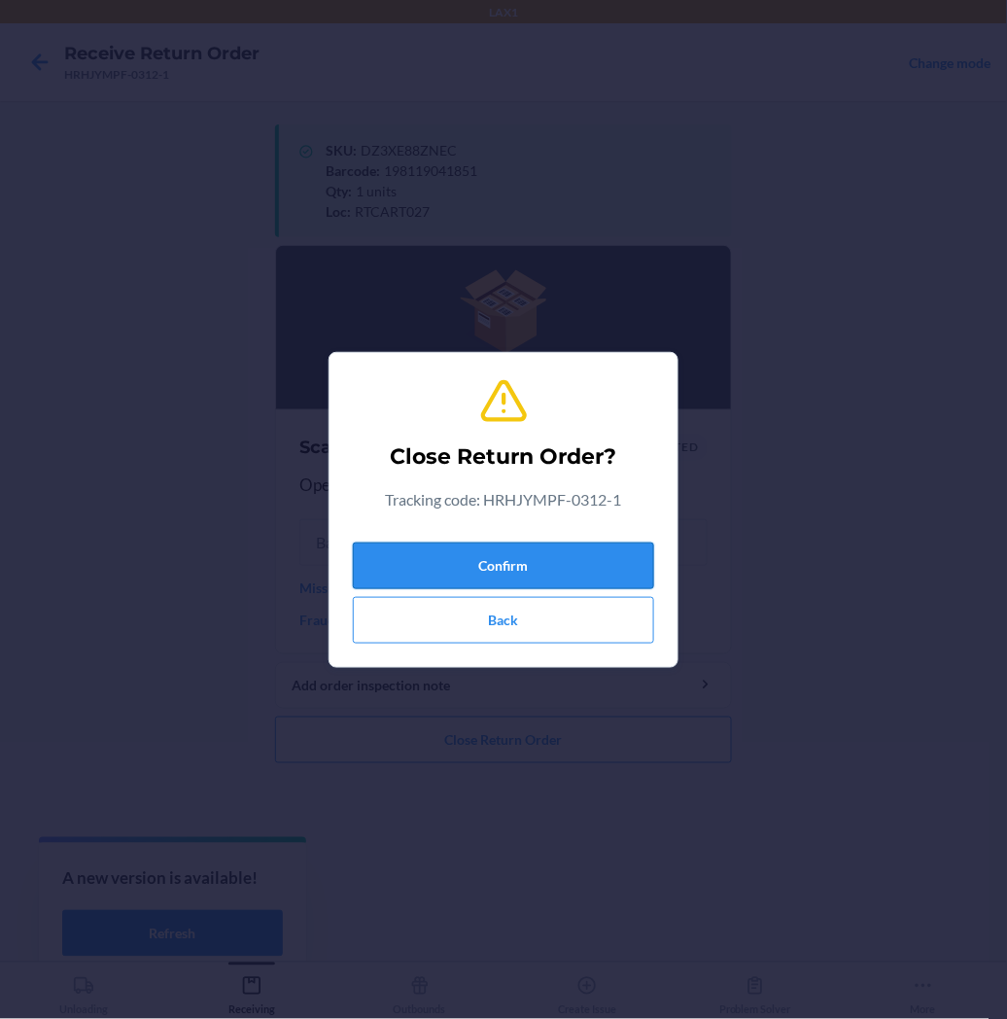
click at [502, 558] on button "Confirm" at bounding box center [503, 566] width 301 height 47
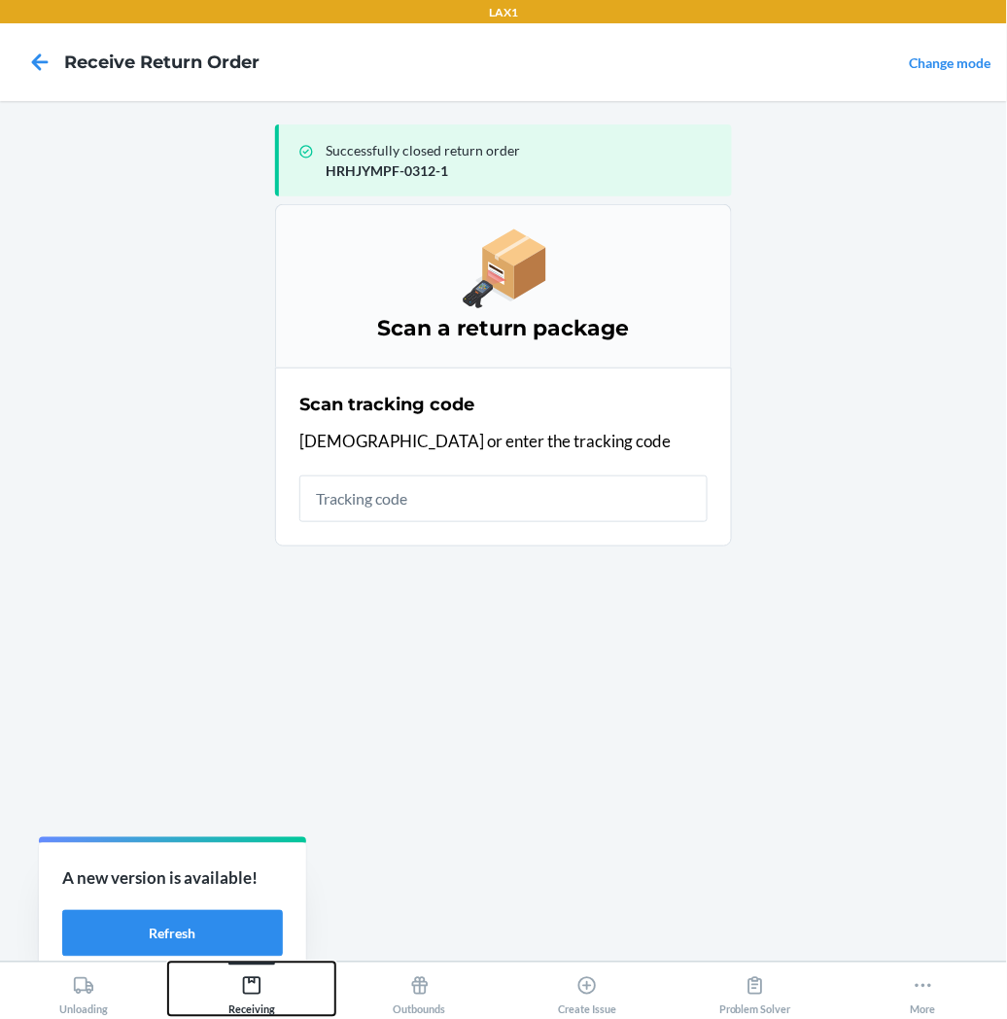
click at [239, 982] on div "Receiving" at bounding box center [251, 991] width 47 height 49
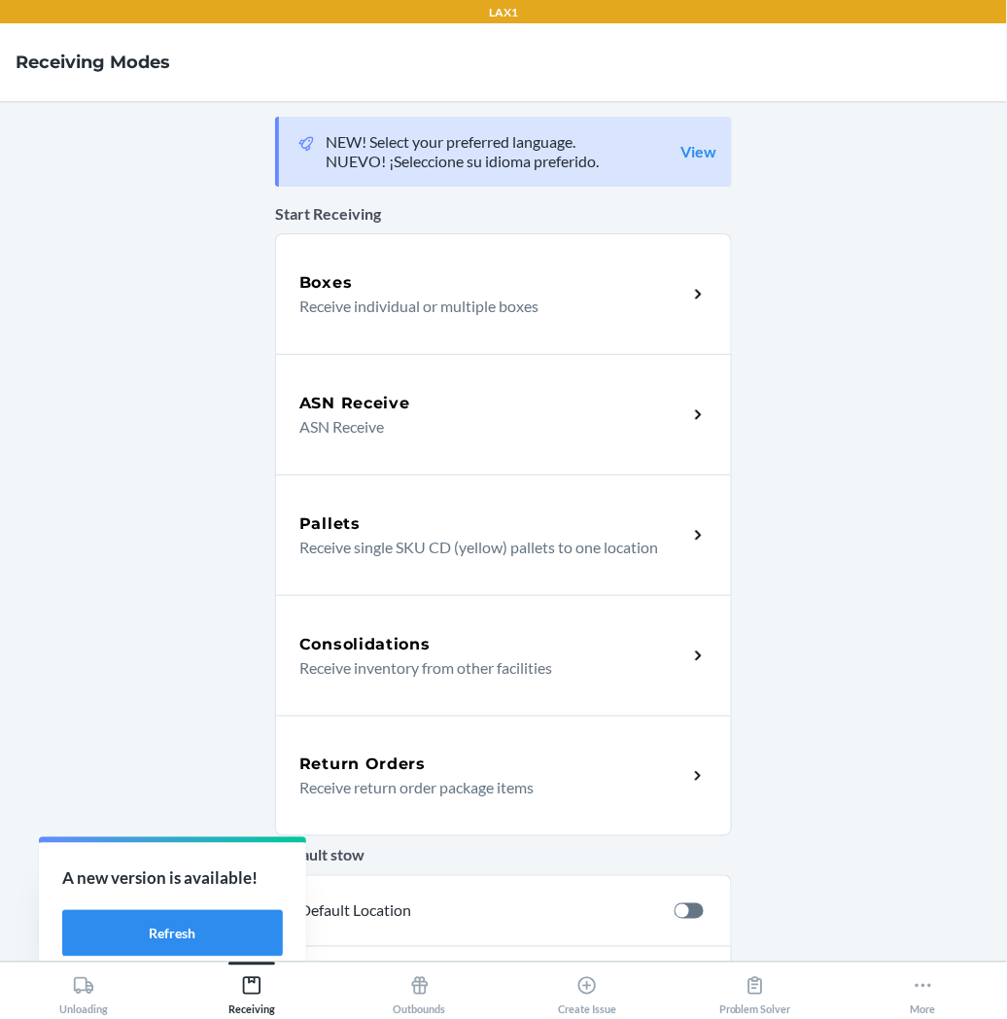
click at [463, 770] on div "Return Orders" at bounding box center [493, 764] width 388 height 23
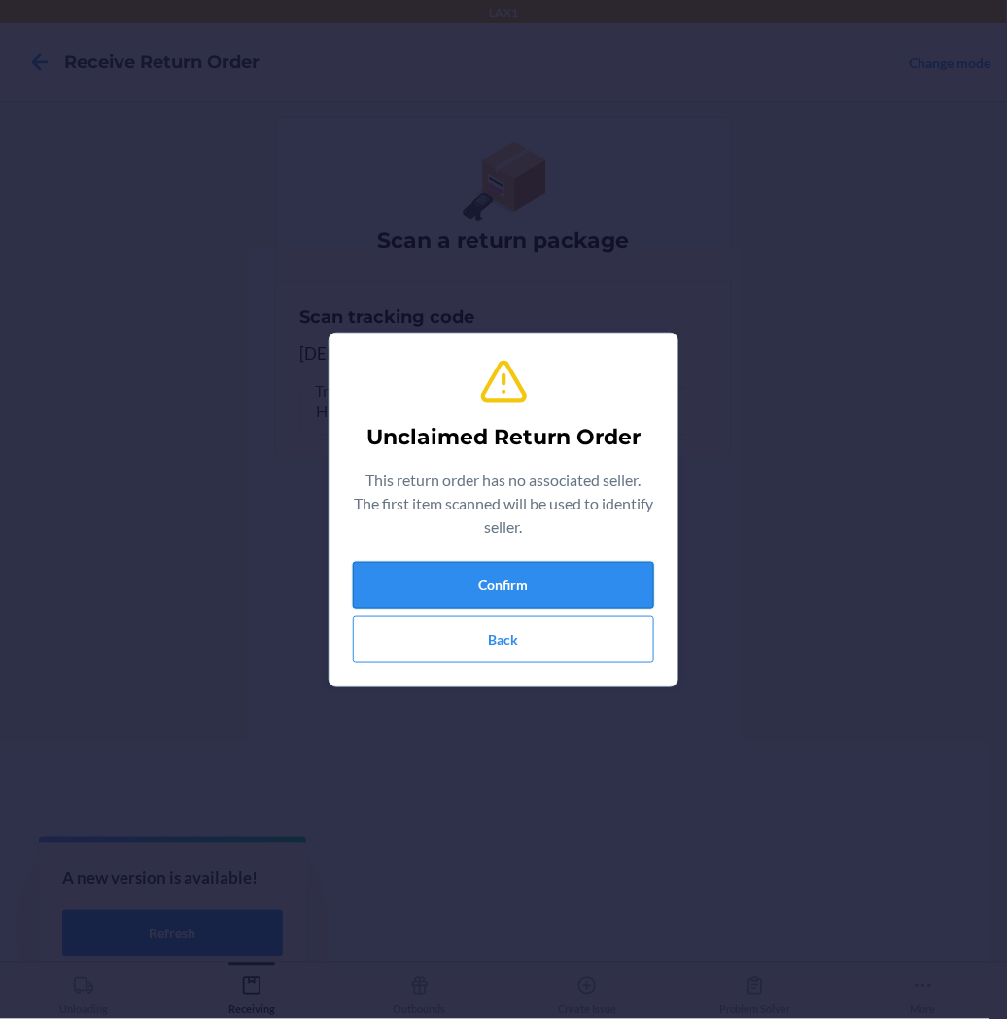
click at [596, 596] on button "Confirm" at bounding box center [503, 585] width 301 height 47
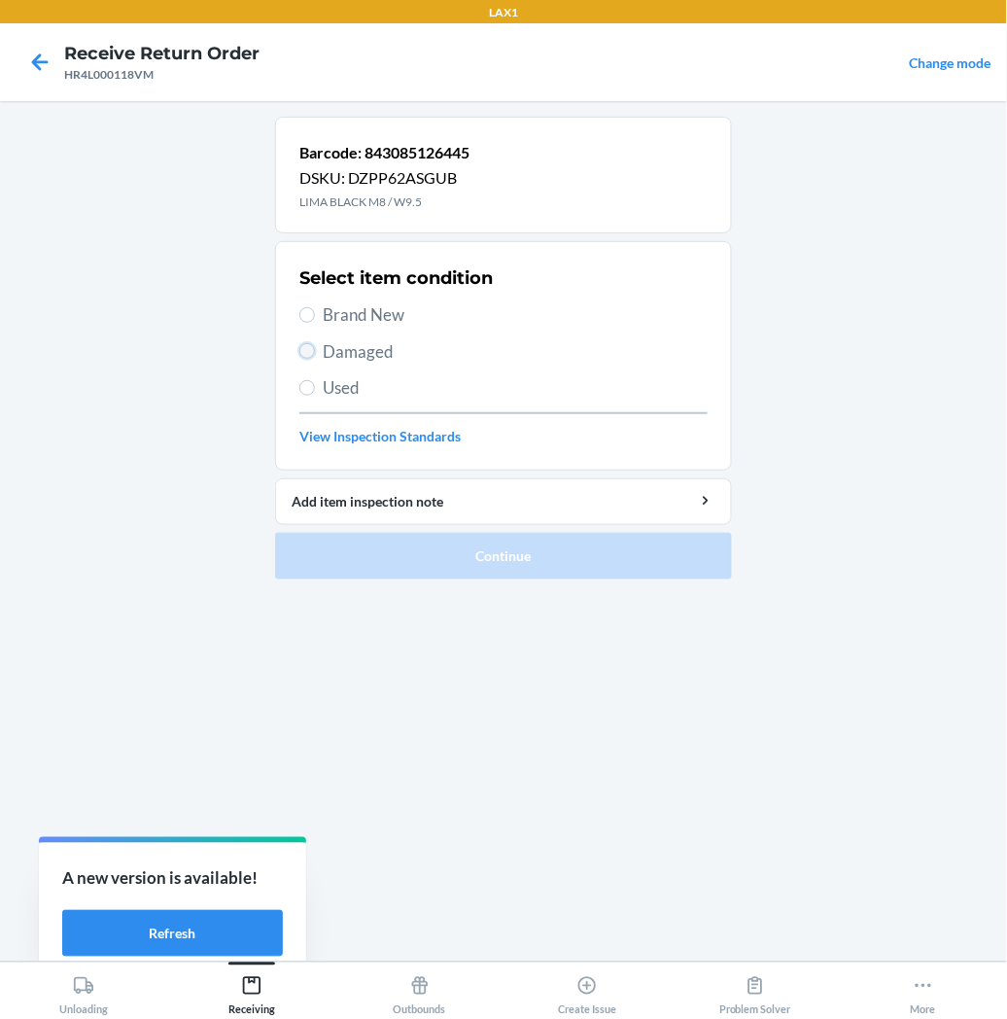
click at [302, 353] on input "Damaged" at bounding box center [307, 351] width 16 height 16
radio input "true"
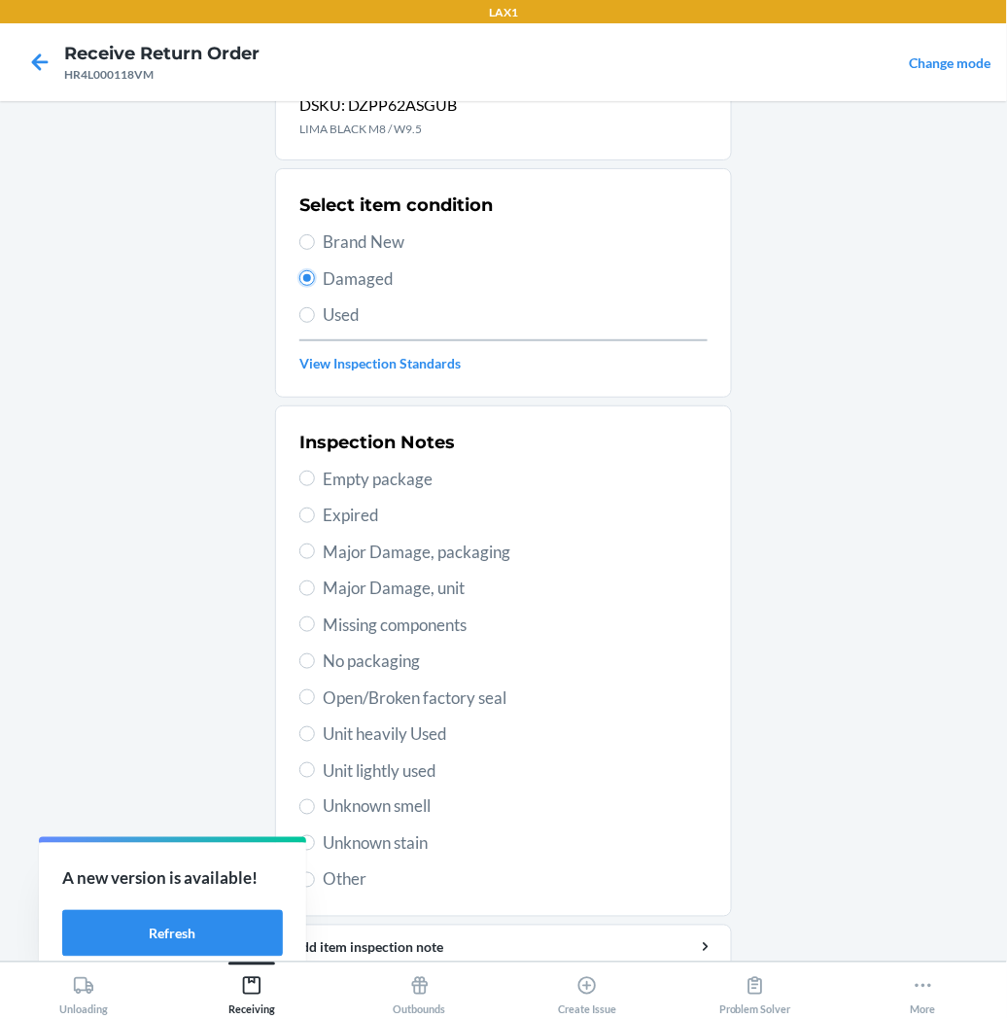
scroll to position [151, 0]
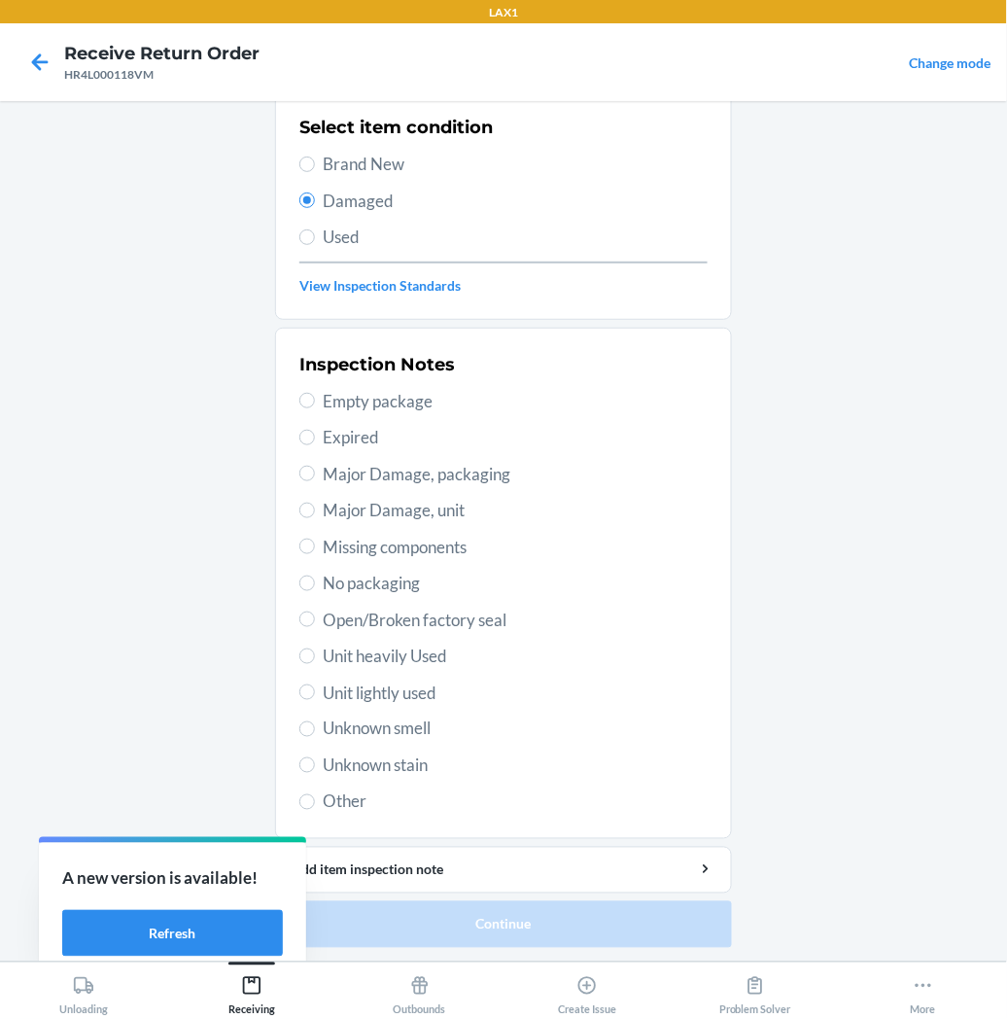
click at [304, 661] on label "Unit heavily Used" at bounding box center [503, 656] width 408 height 25
click at [304, 661] on input "Unit heavily Used" at bounding box center [307, 657] width 16 height 16
radio input "true"
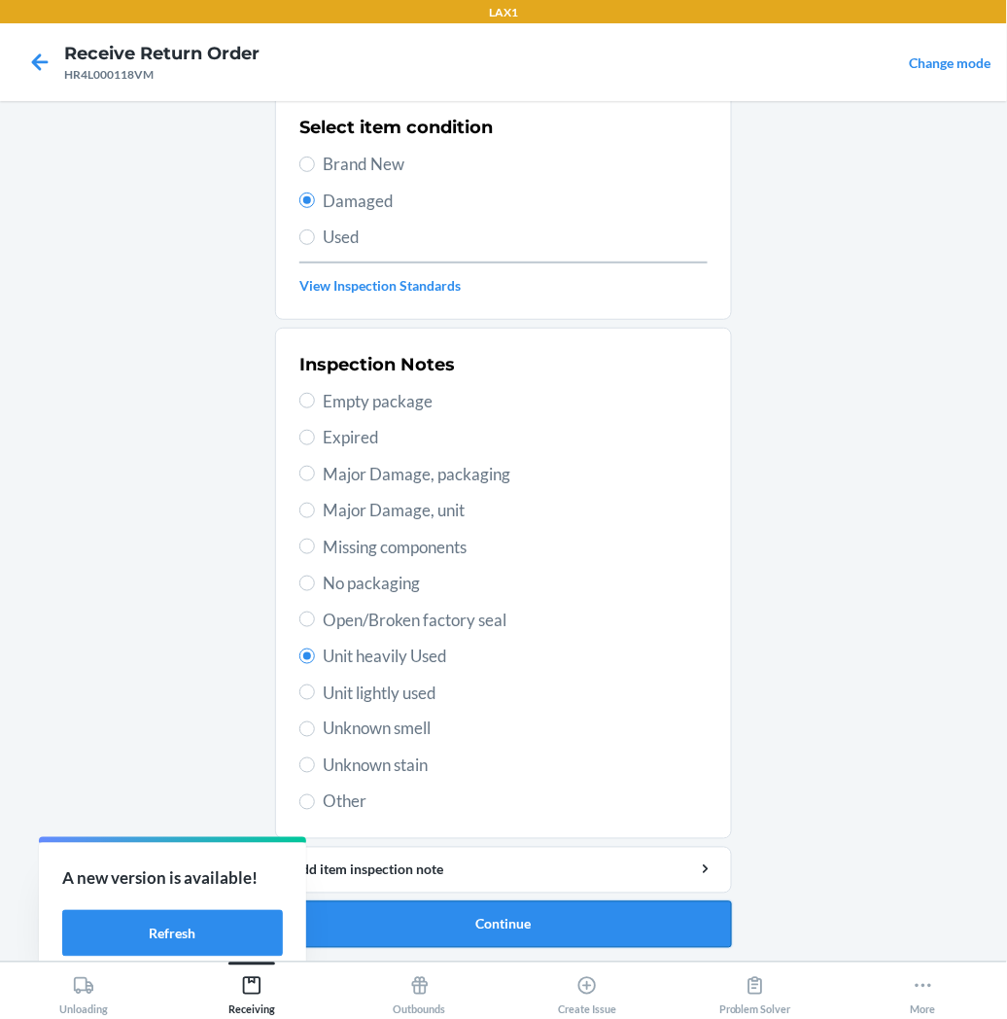
click at [603, 922] on button "Continue" at bounding box center [503, 924] width 457 height 47
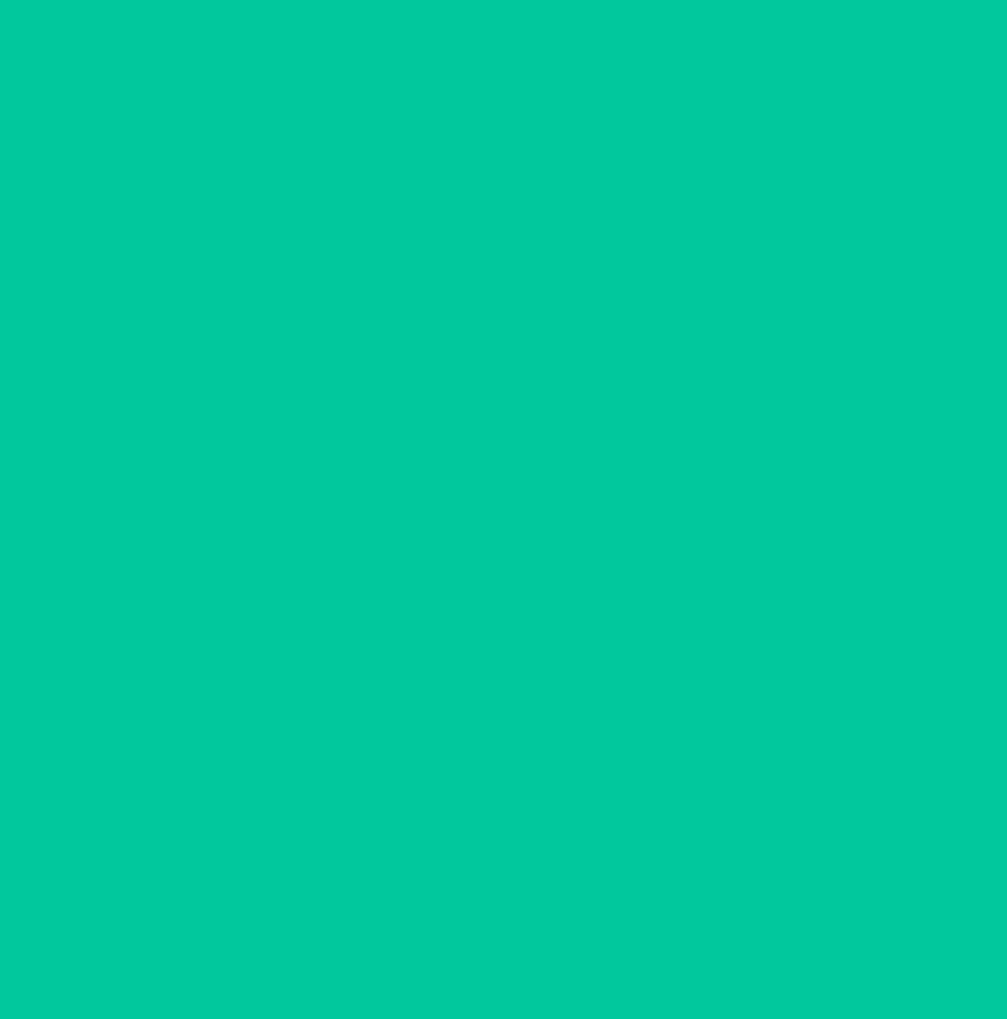
scroll to position [0, 0]
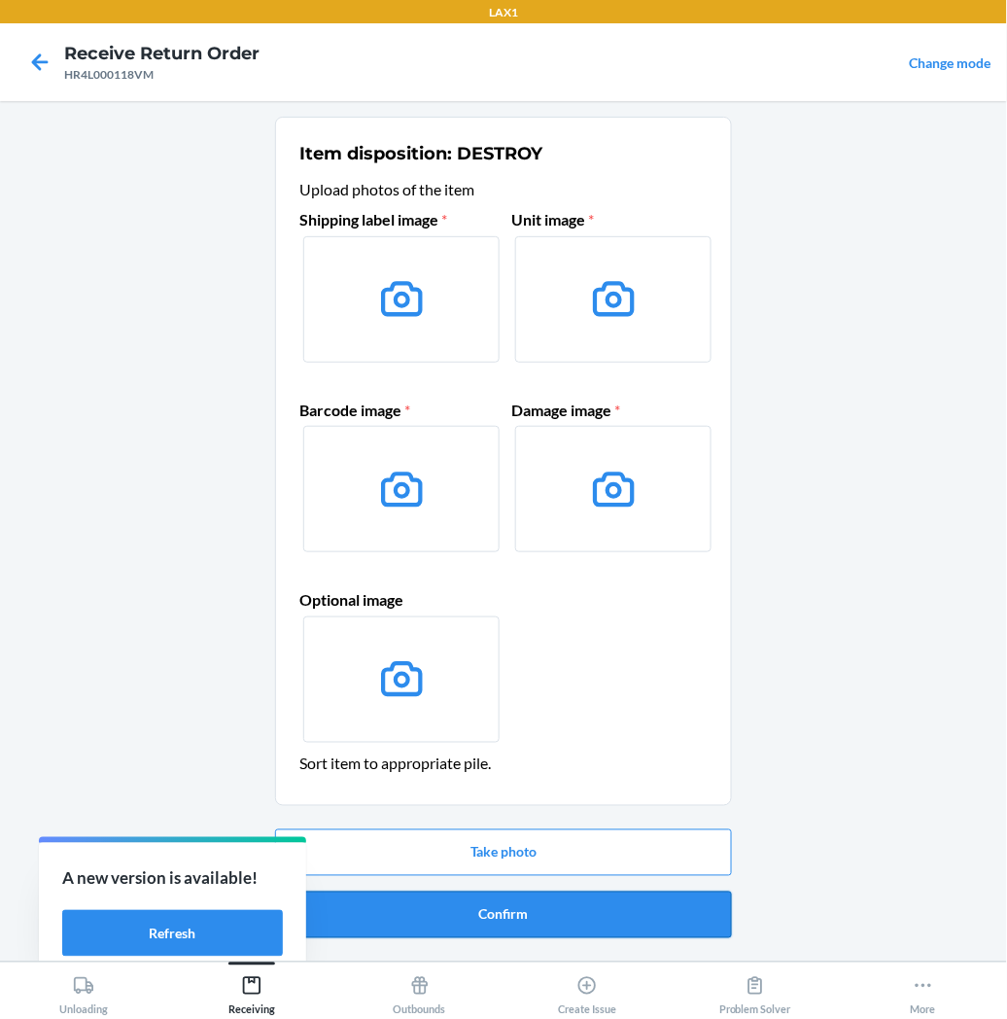
click at [499, 917] on button "Confirm" at bounding box center [503, 915] width 457 height 47
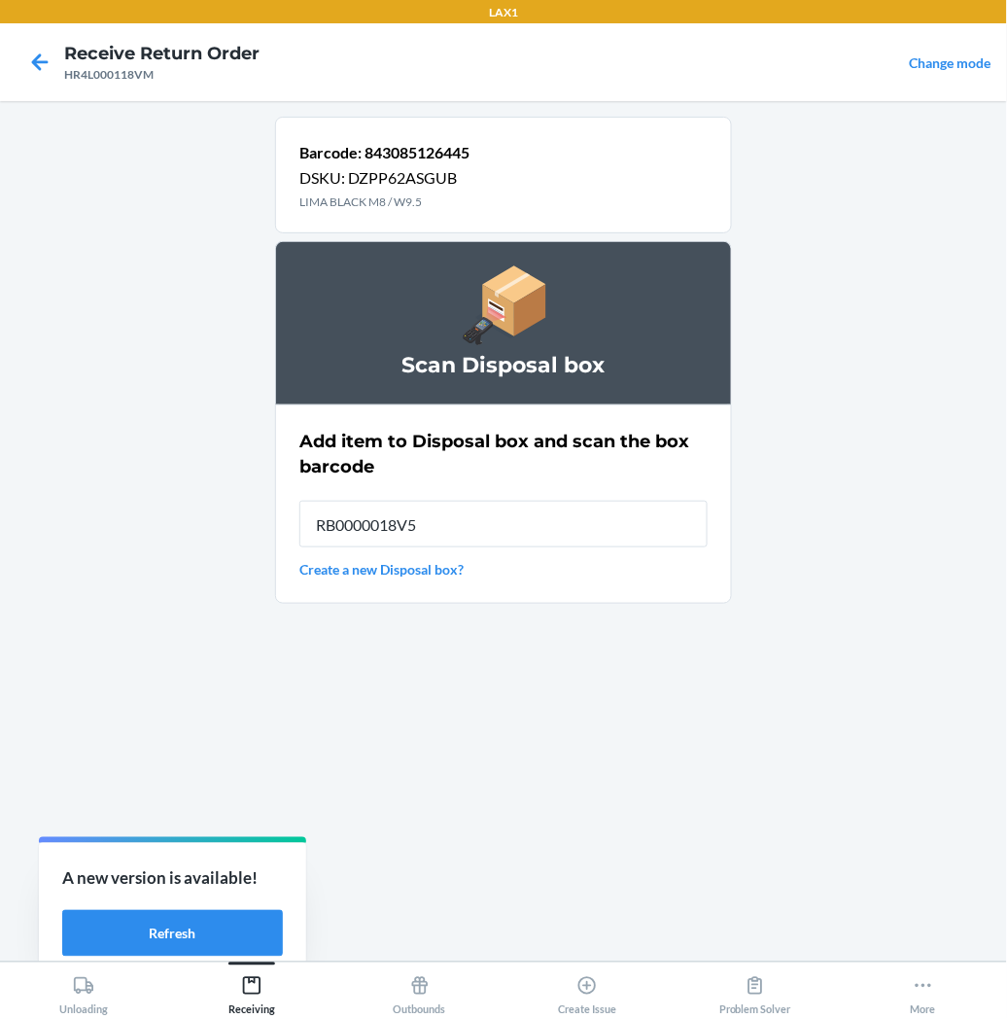
type input "RB0000018V5"
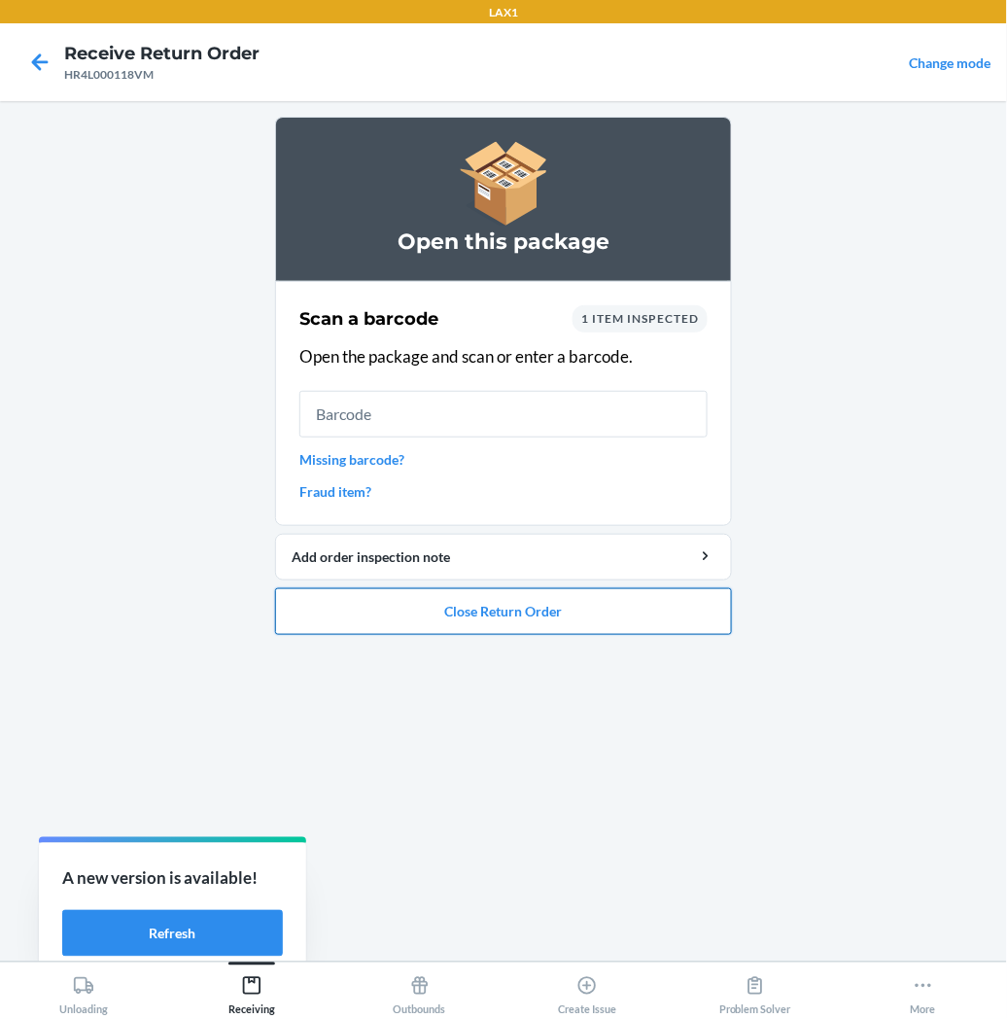
click at [341, 615] on button "Close Return Order" at bounding box center [503, 611] width 457 height 47
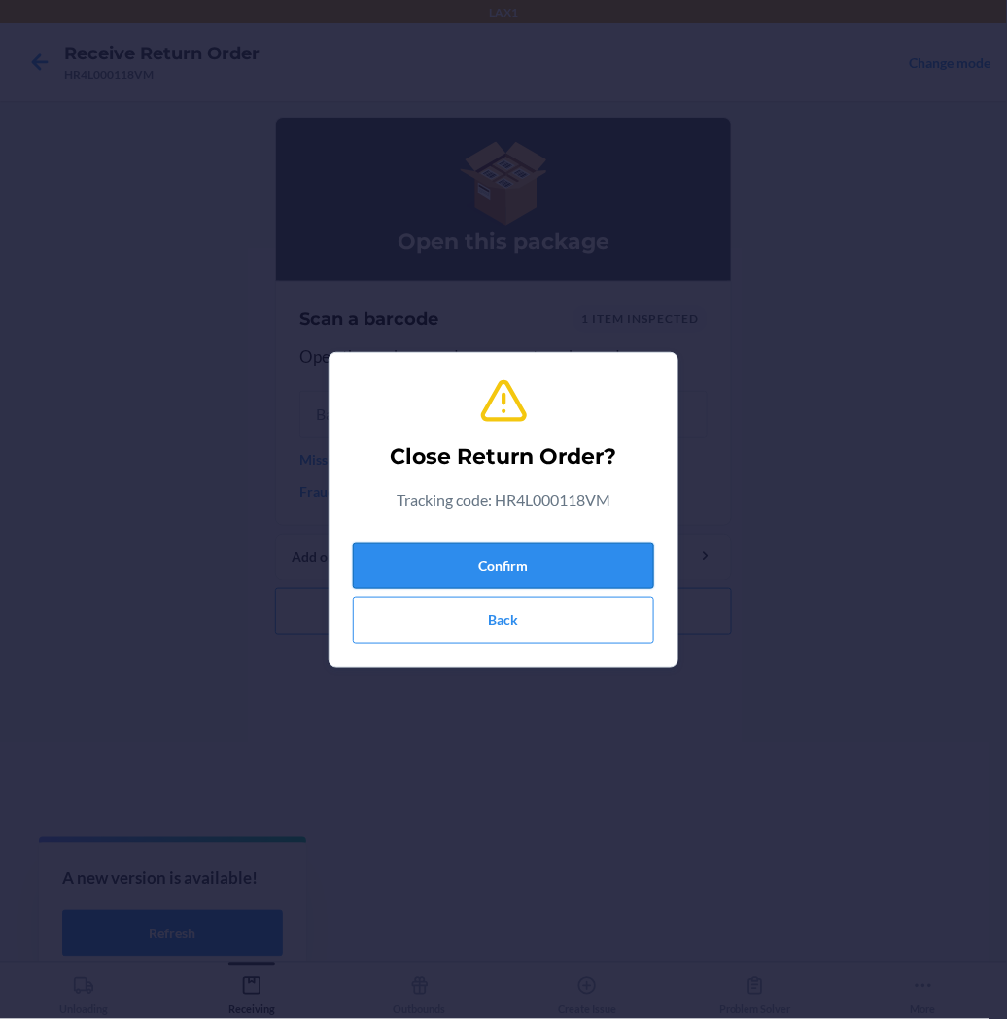
click at [390, 568] on button "Confirm" at bounding box center [503, 566] width 301 height 47
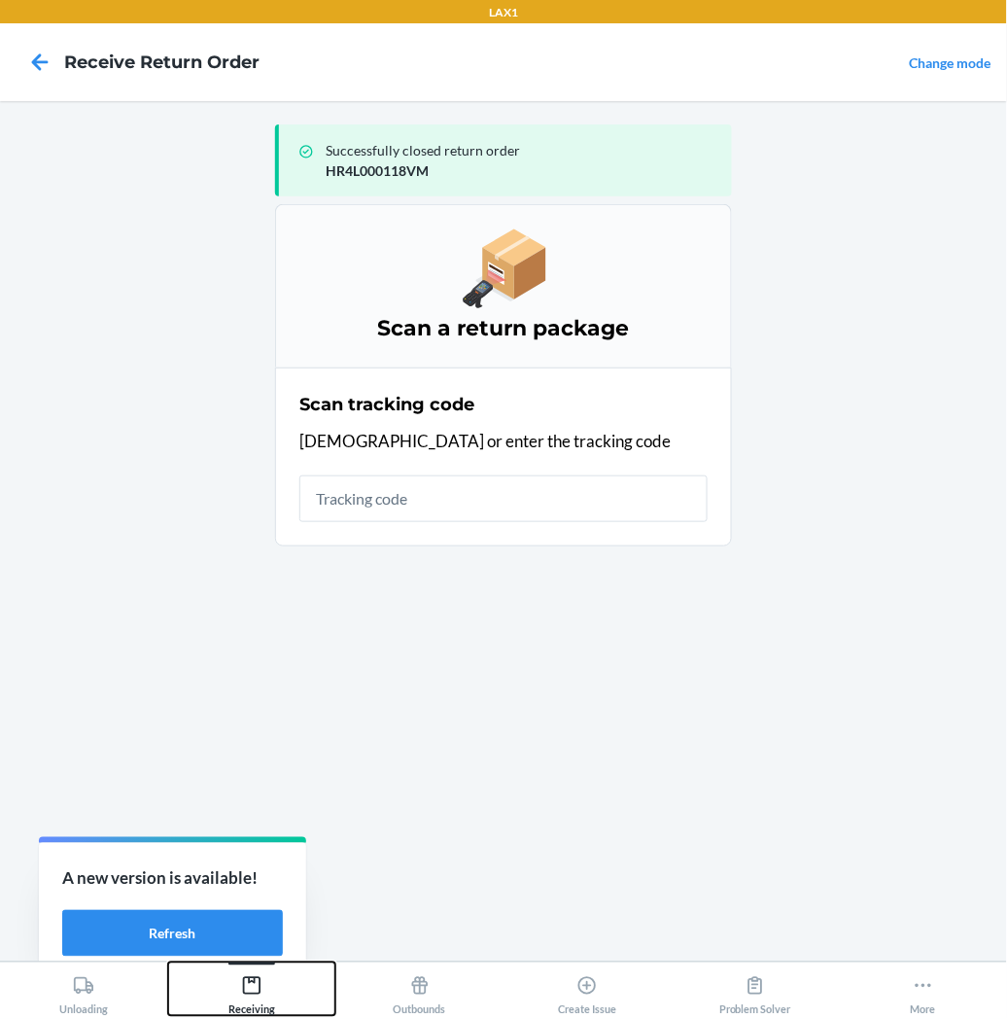
drag, startPoint x: 248, startPoint y: 987, endPoint x: 272, endPoint y: 954, distance: 41.0
click at [248, 984] on icon at bounding box center [251, 985] width 21 height 21
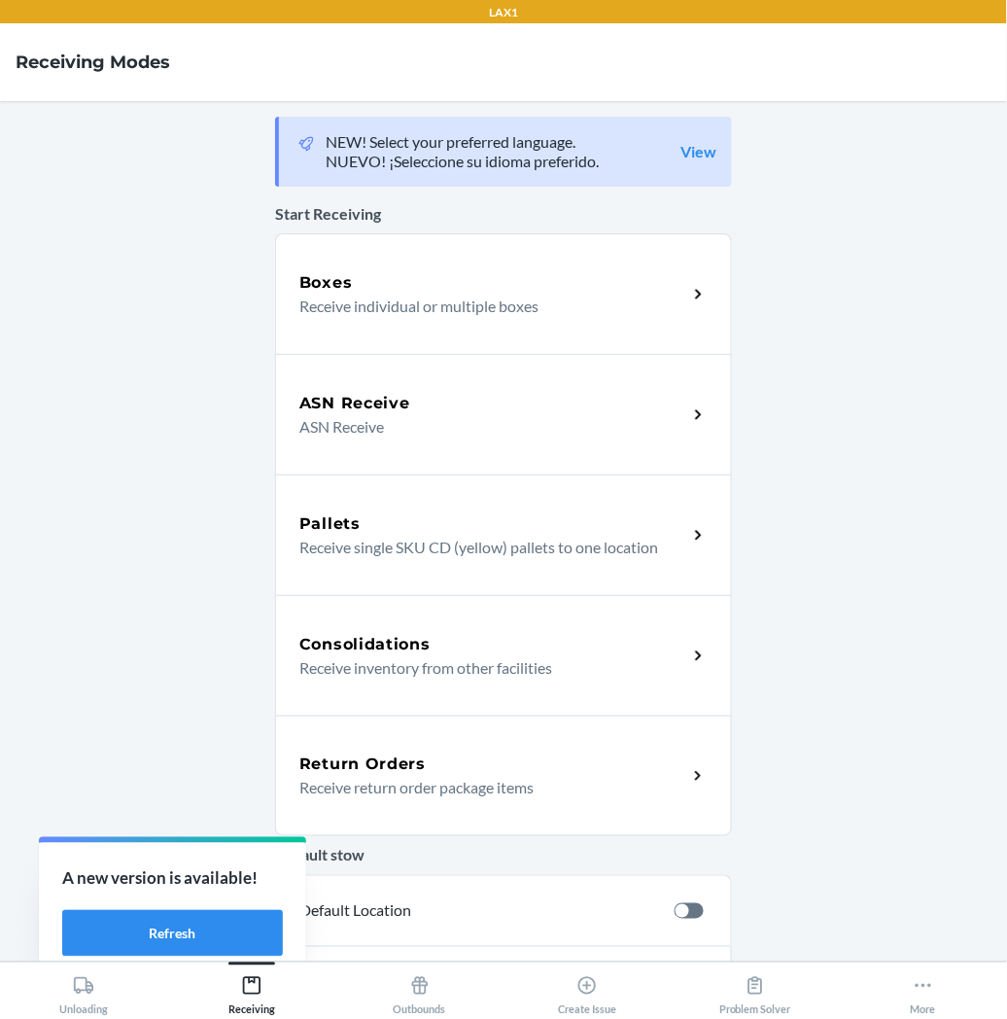
click at [356, 764] on h5 "Return Orders" at bounding box center [362, 764] width 126 height 23
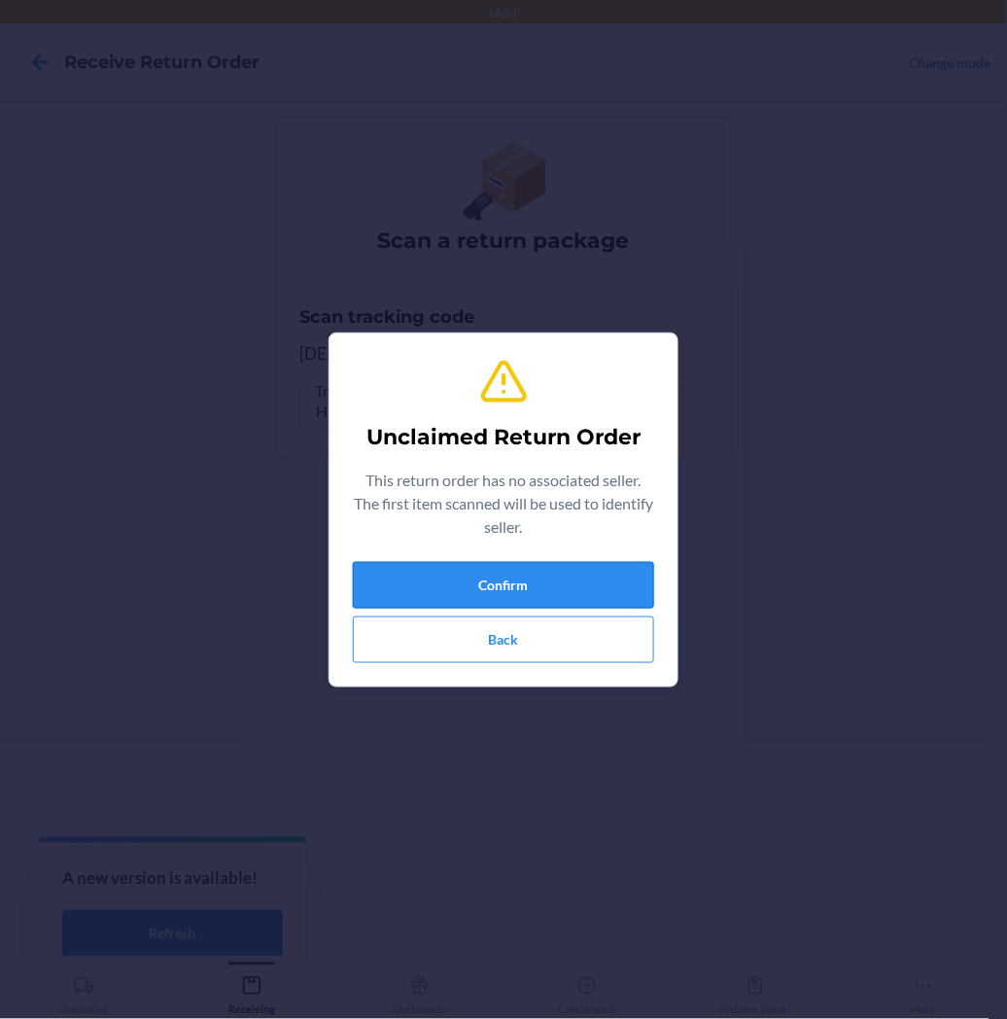
click at [424, 570] on button "Confirm" at bounding box center [503, 585] width 301 height 47
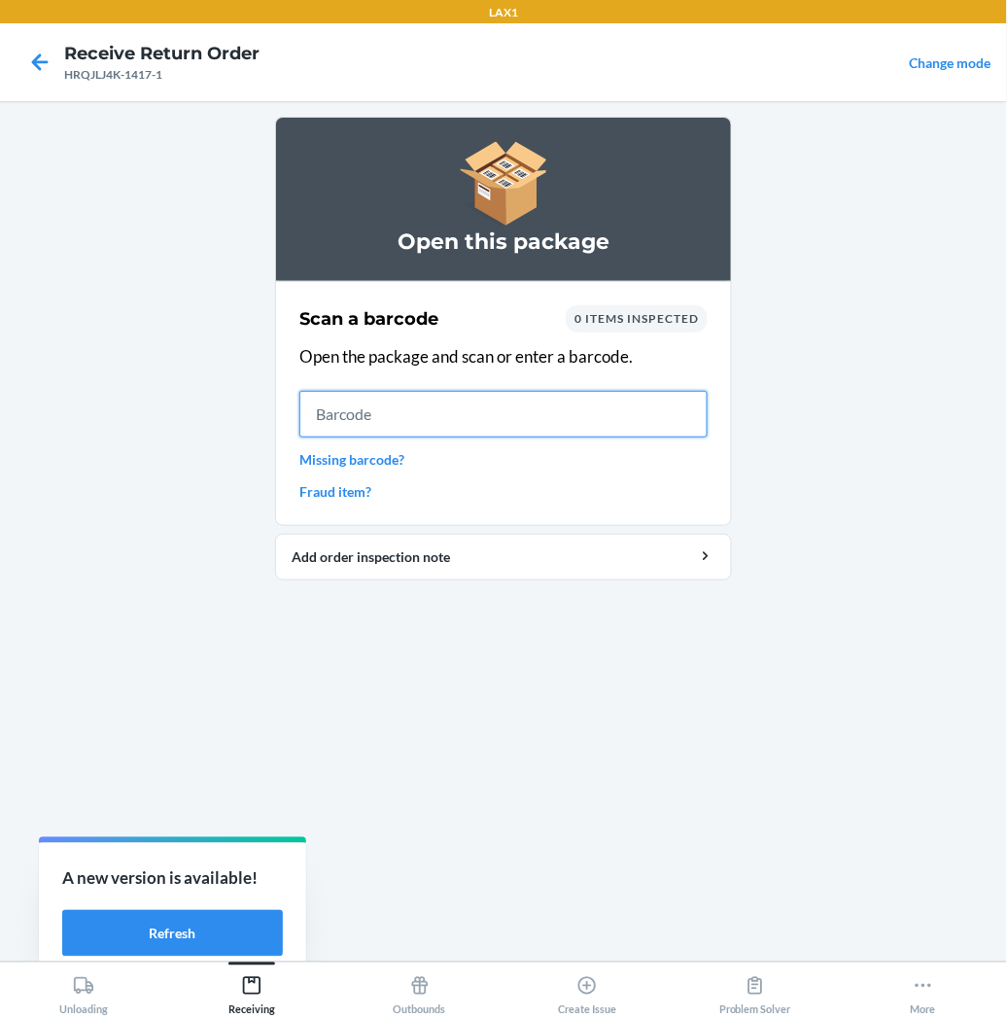
click at [327, 430] on input "text" at bounding box center [503, 414] width 408 height 47
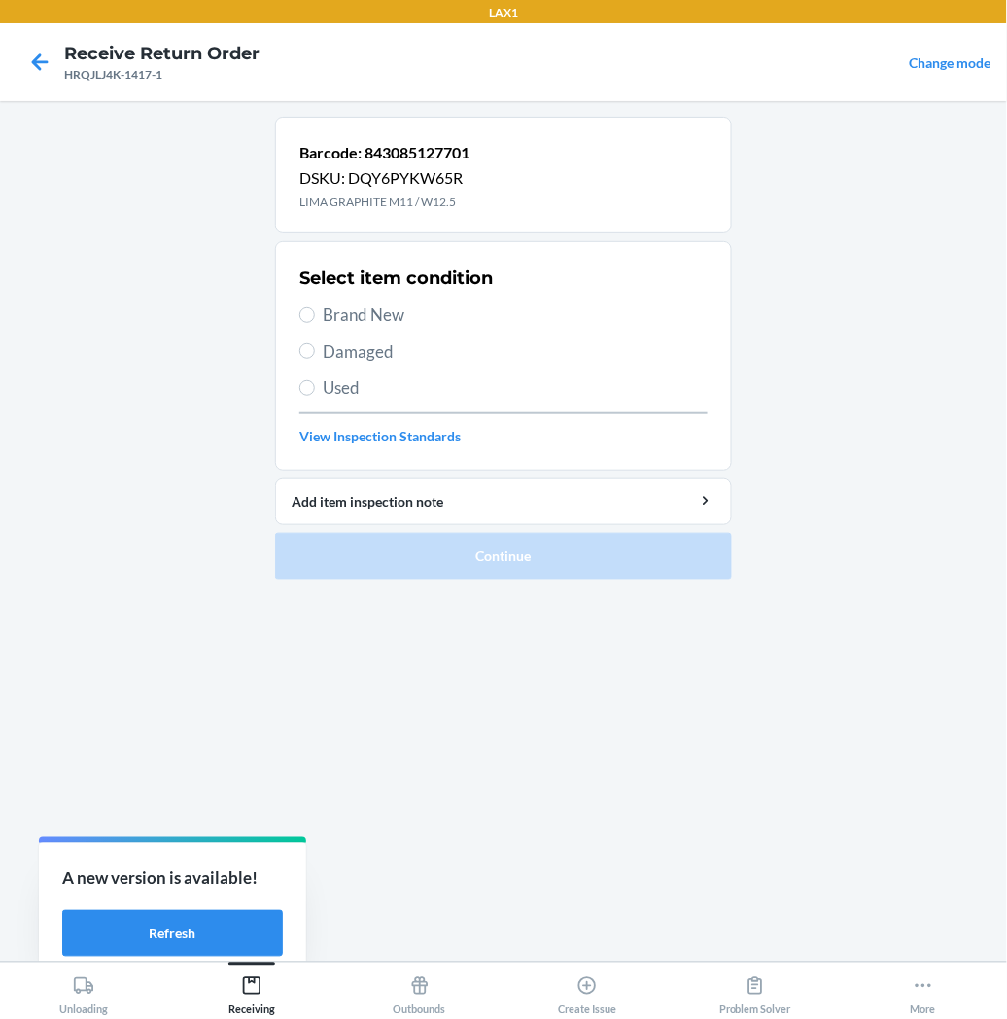
click at [316, 323] on label "Brand New" at bounding box center [503, 314] width 408 height 25
click at [315, 323] on input "Brand New" at bounding box center [307, 315] width 16 height 16
radio input "true"
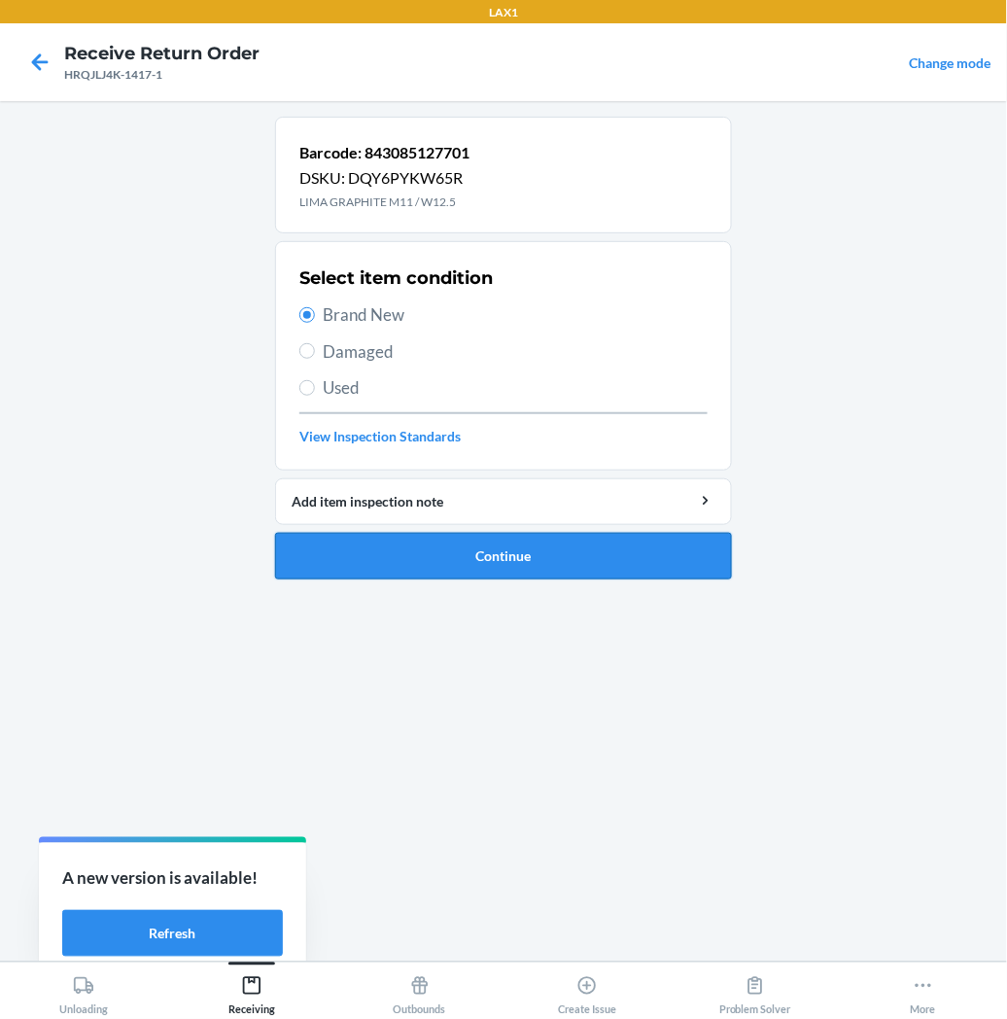
click at [382, 550] on button "Continue" at bounding box center [503, 556] width 457 height 47
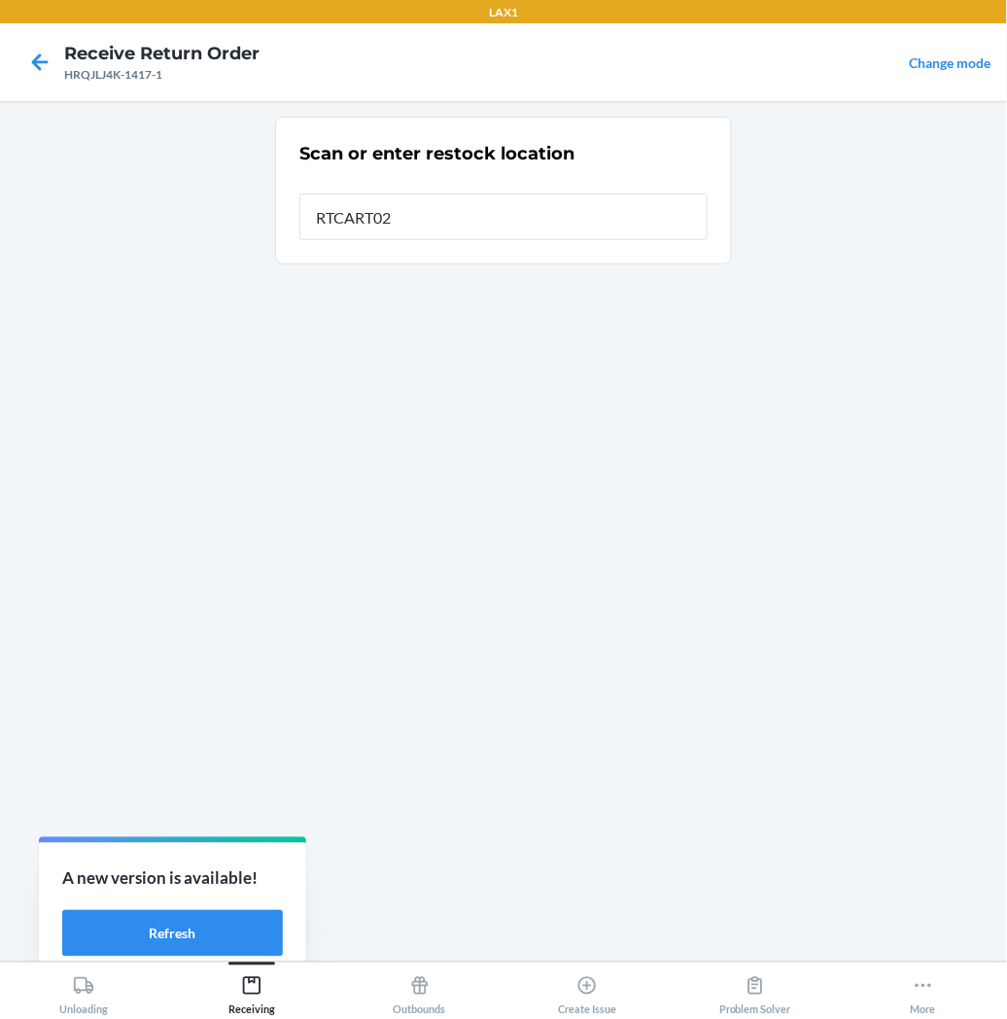
type input "RTCART027"
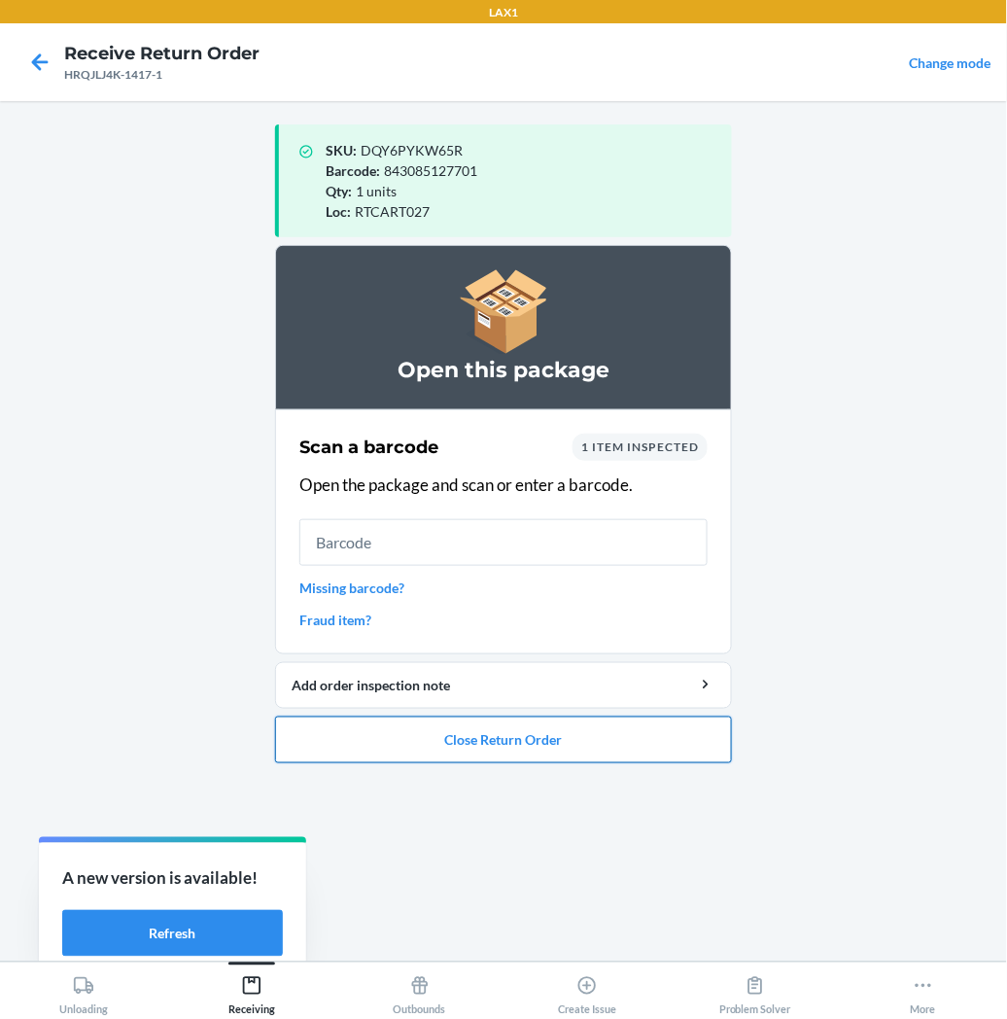
click at [413, 742] on button "Close Return Order" at bounding box center [503, 740] width 457 height 47
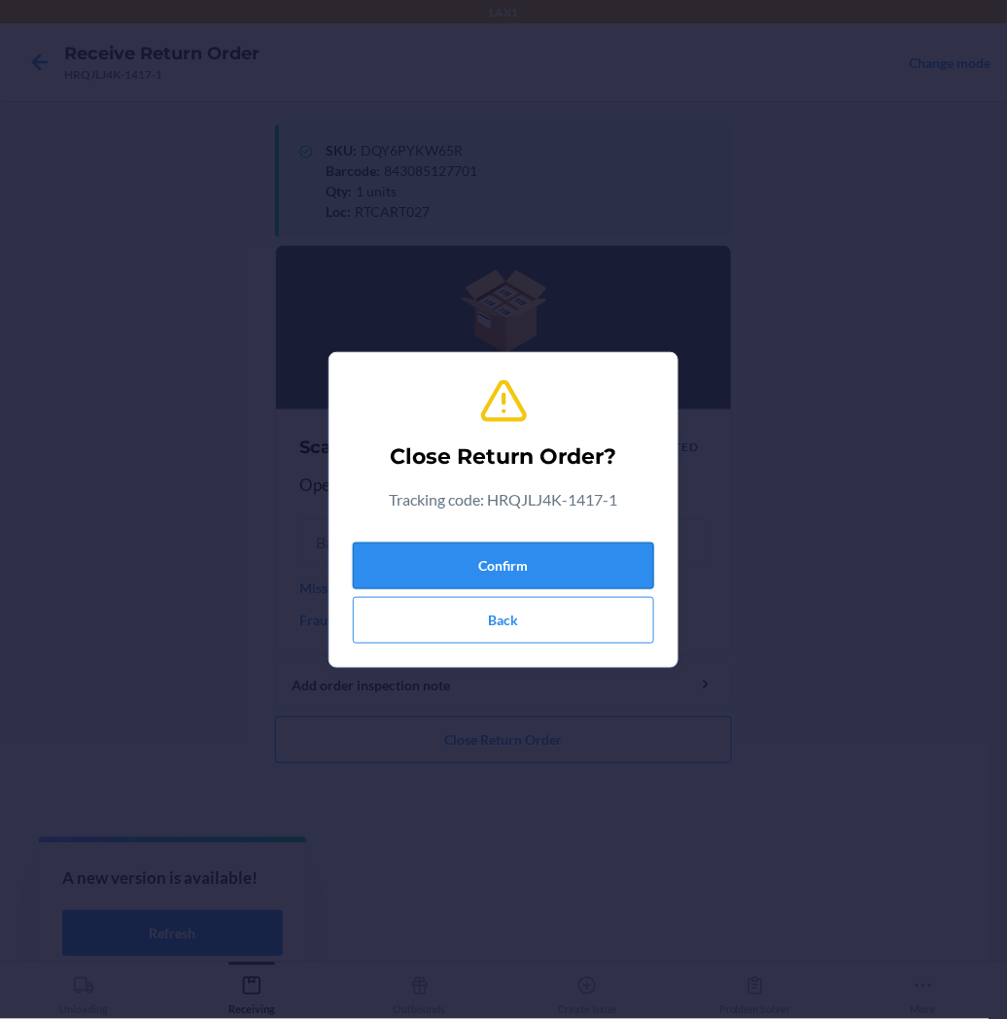
click at [468, 546] on button "Confirm" at bounding box center [503, 566] width 301 height 47
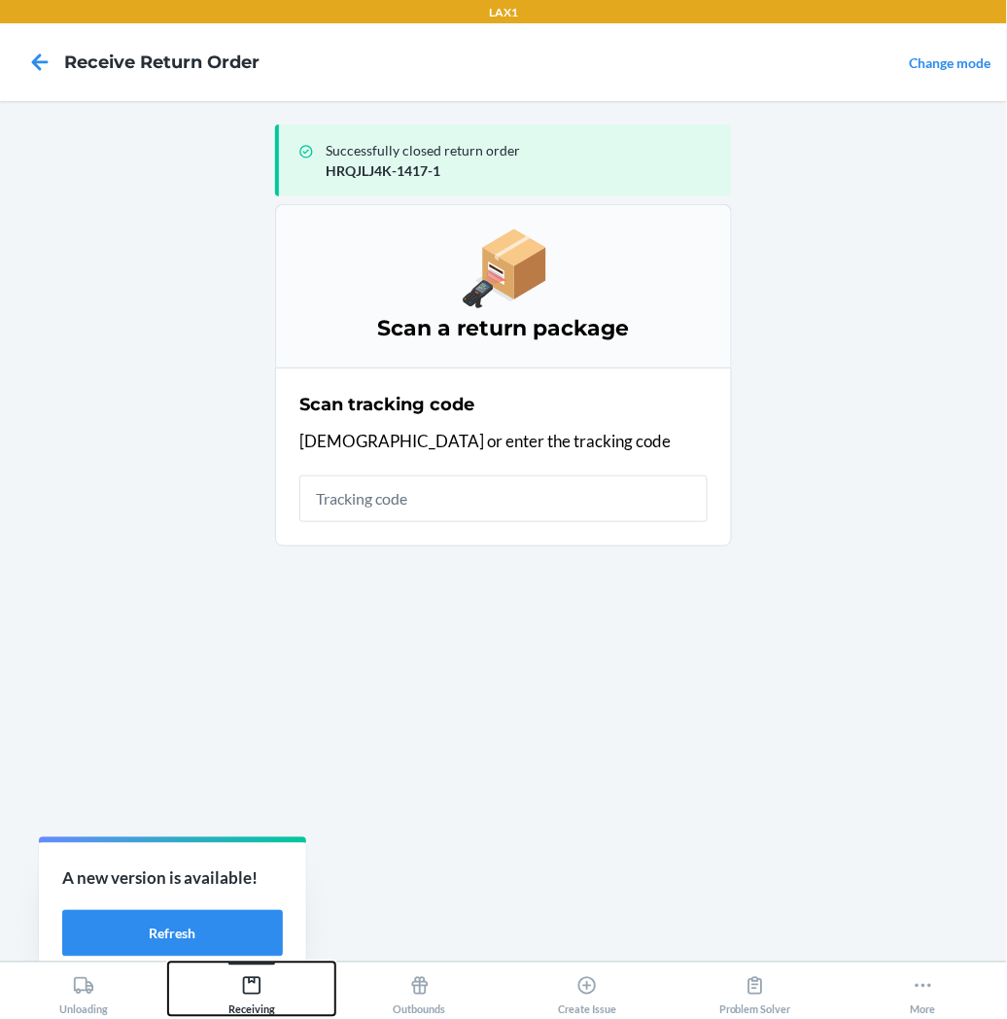
click at [254, 982] on icon at bounding box center [252, 986] width 18 height 18
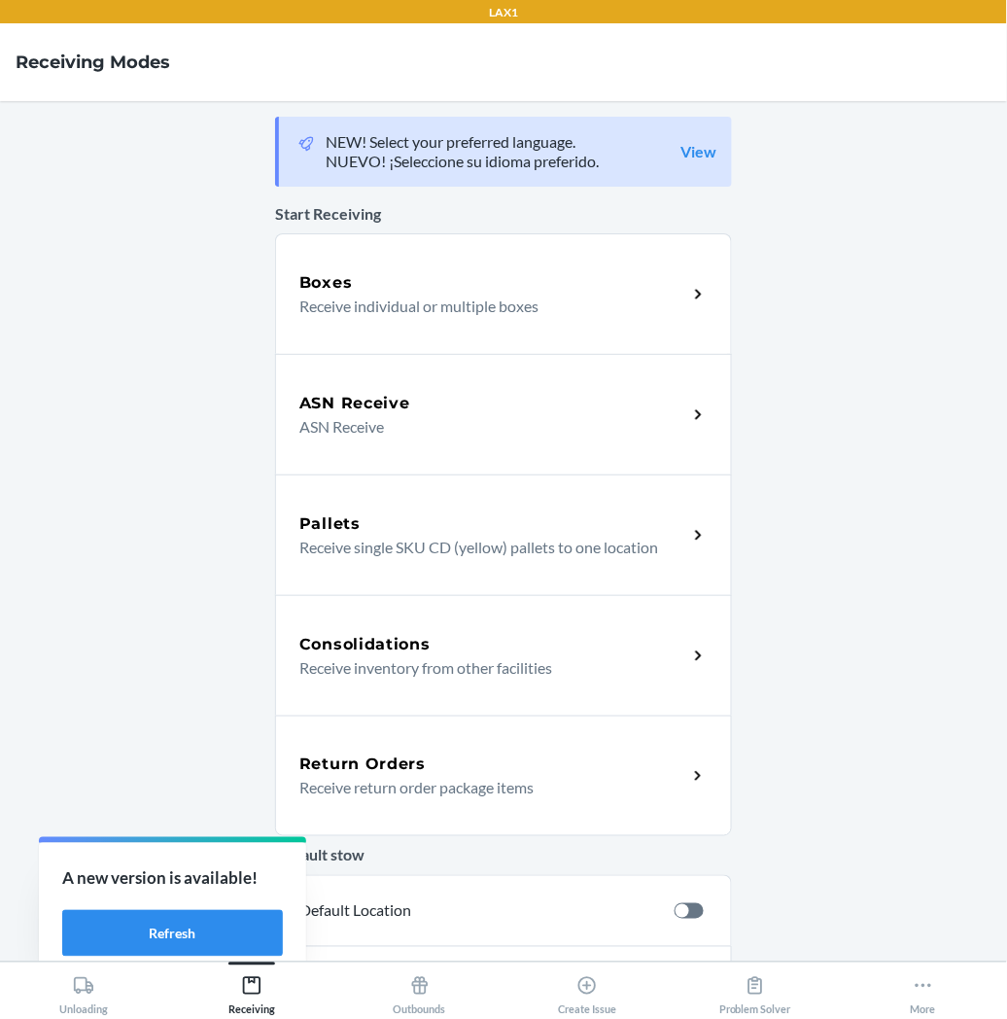
click at [362, 781] on p "Receive return order package items" at bounding box center [485, 787] width 372 height 23
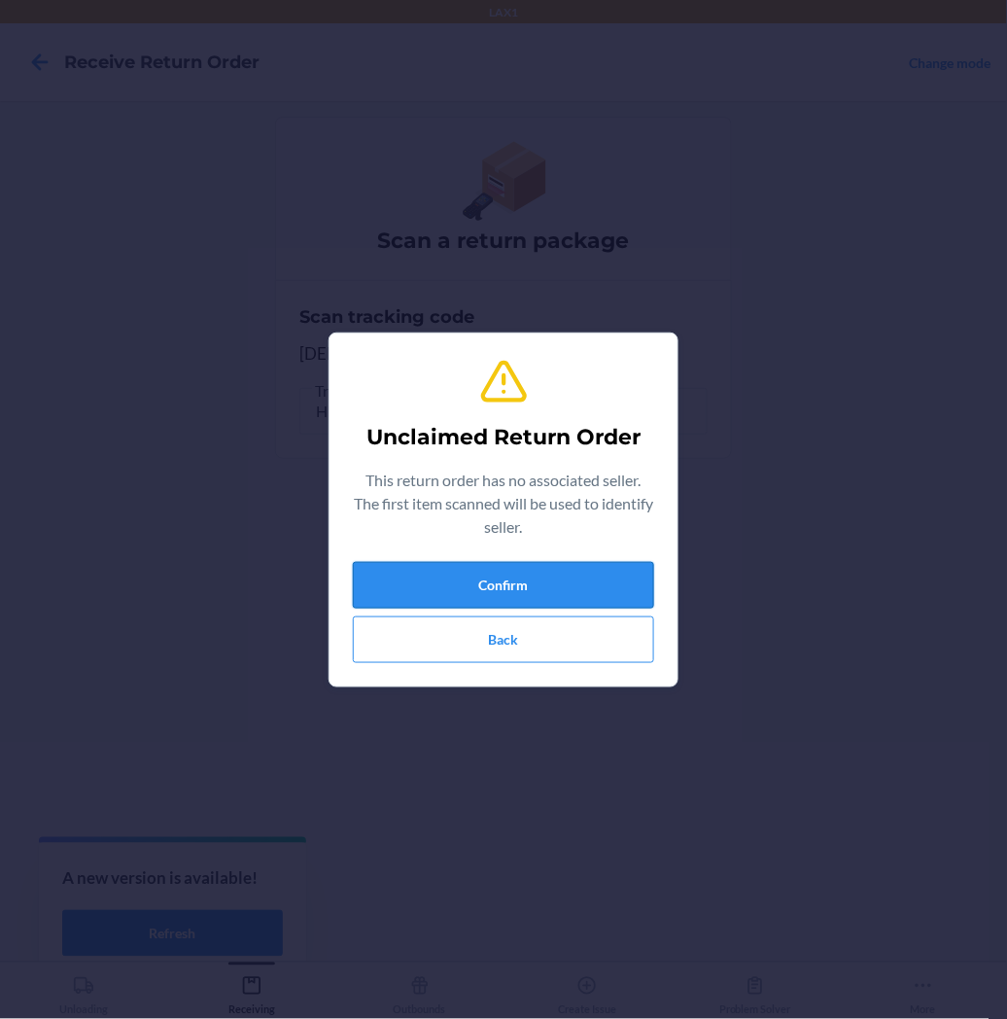
click at [428, 590] on button "Confirm" at bounding box center [503, 585] width 301 height 47
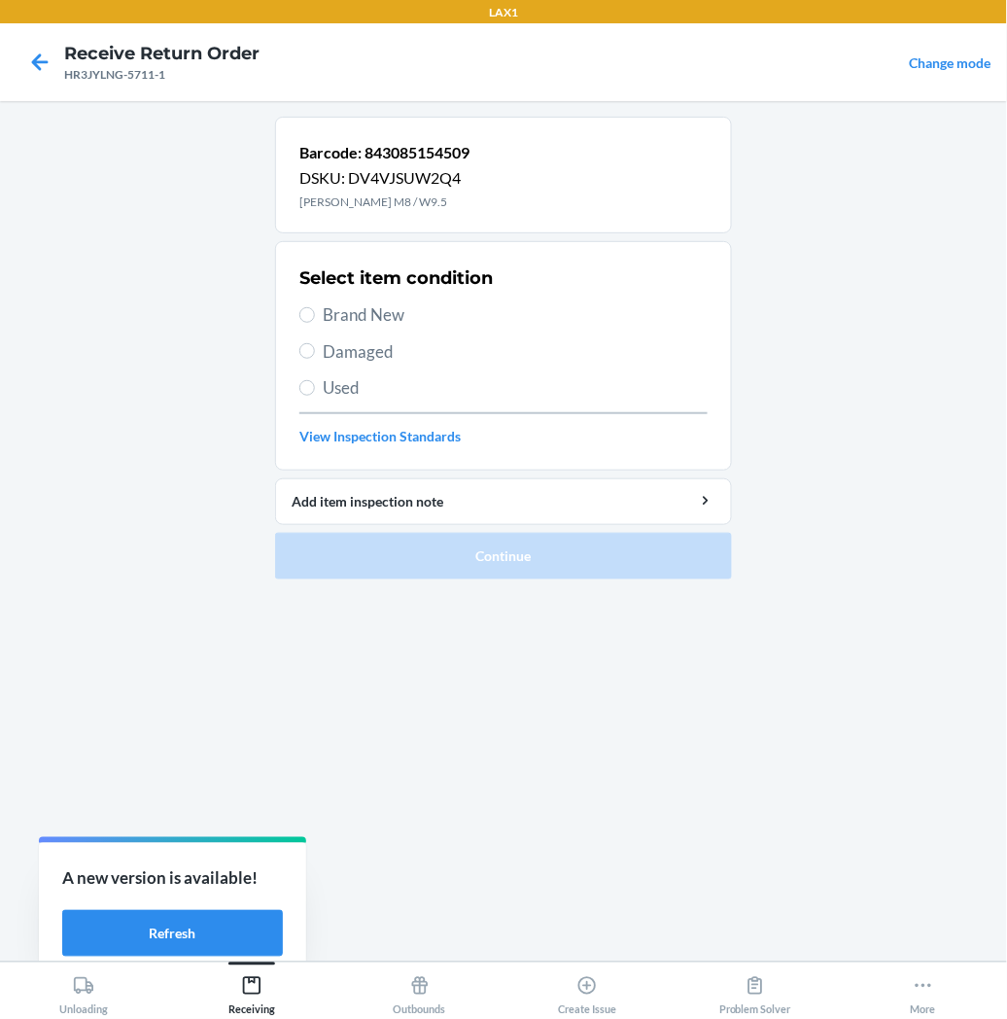
click at [318, 308] on label "Brand New" at bounding box center [503, 314] width 408 height 25
click at [315, 308] on input "Brand New" at bounding box center [307, 315] width 16 height 16
radio input "true"
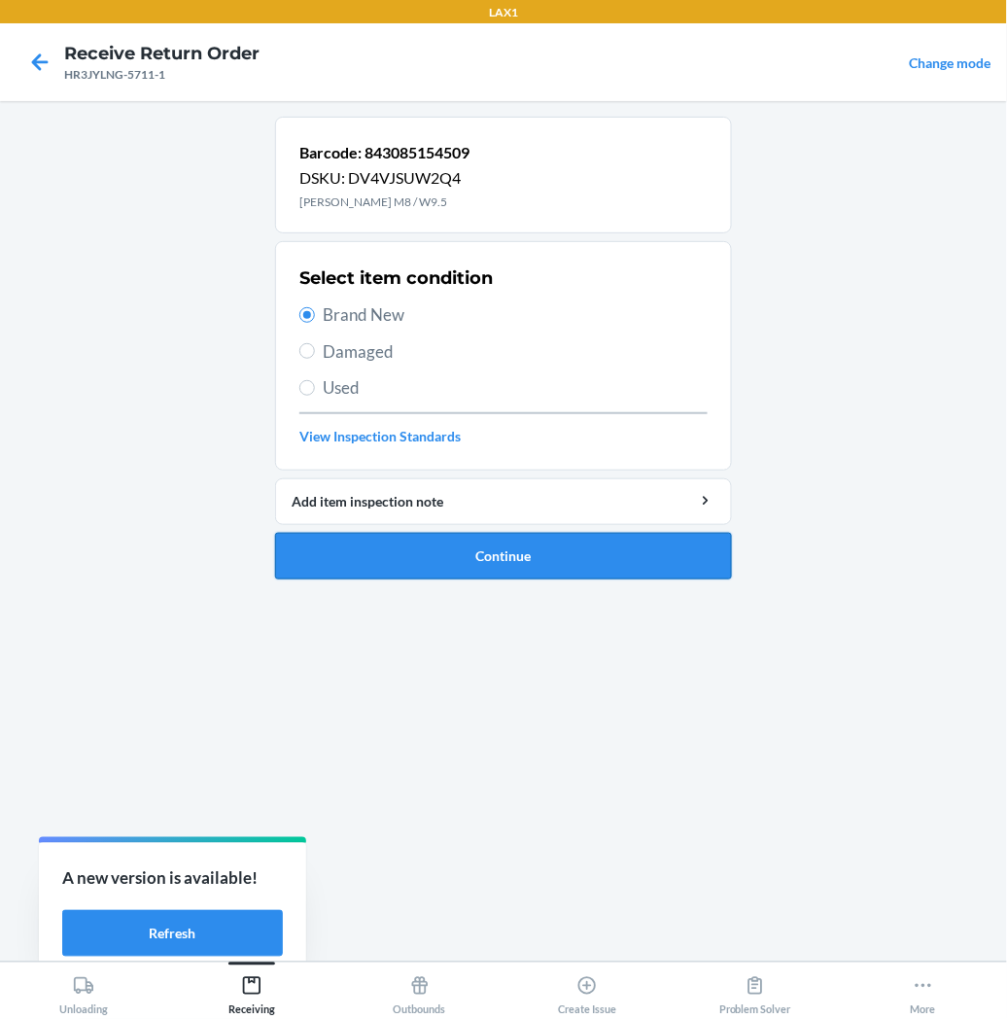
click at [371, 559] on button "Continue" at bounding box center [503, 556] width 457 height 47
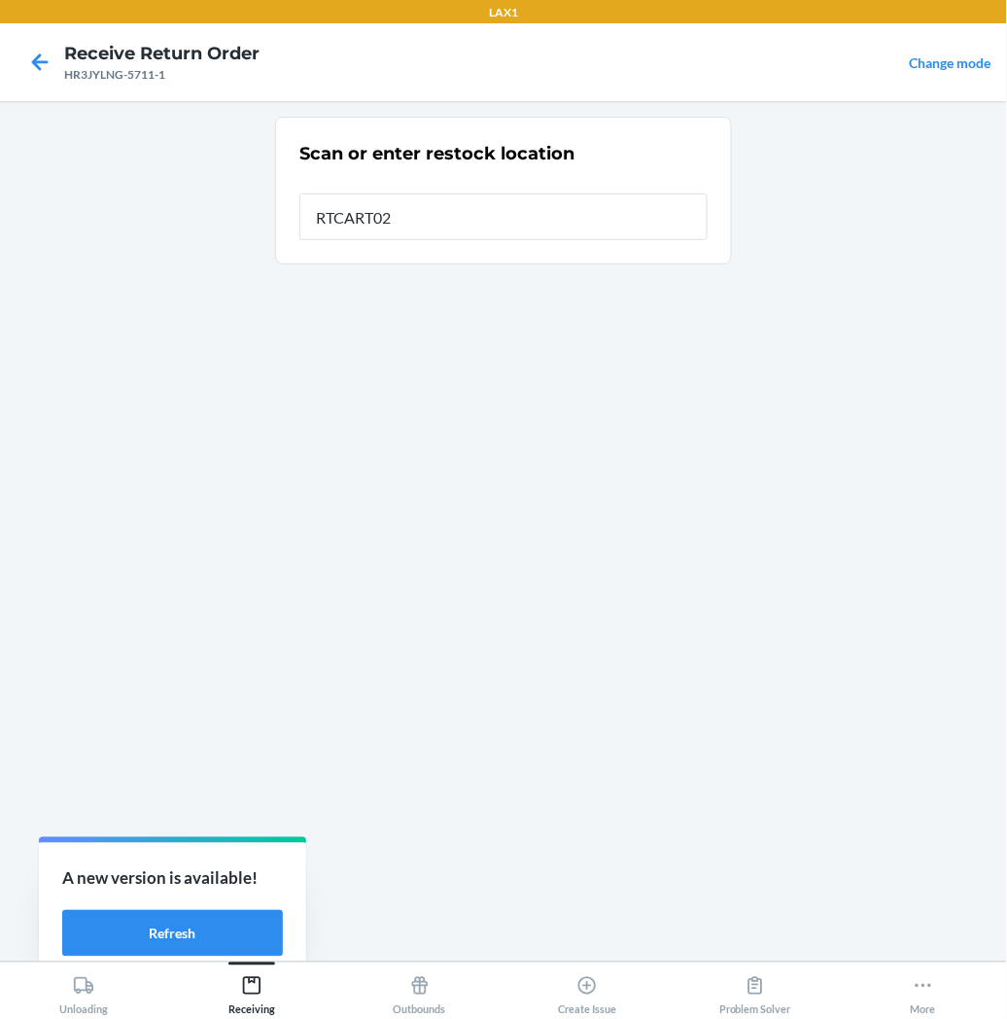
type input "RTCART027"
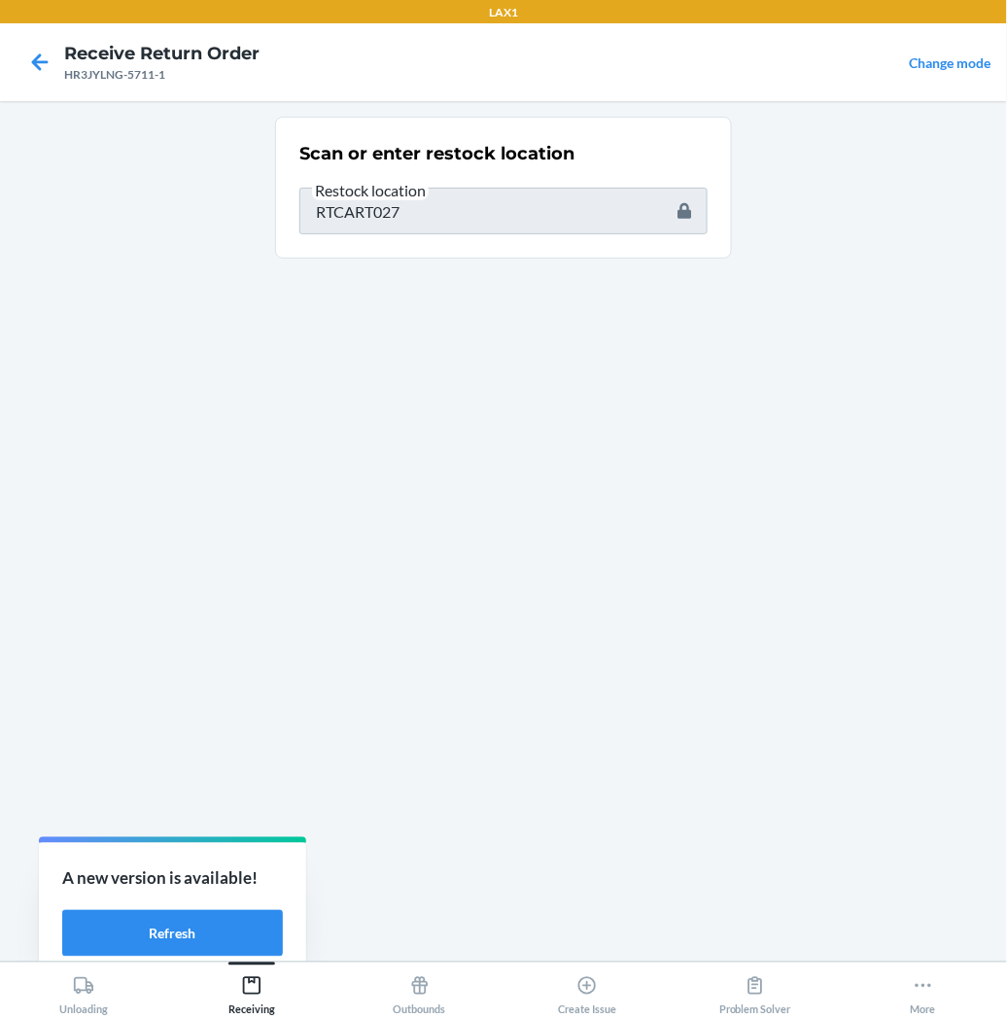
click at [323, 577] on div "Scan or enter restock location Restock location RTCART027" at bounding box center [503, 531] width 457 height 829
drag, startPoint x: 322, startPoint y: 578, endPoint x: 345, endPoint y: 687, distance: 112.3
click at [345, 687] on div "Scan or enter restock location Restock location RTCART027" at bounding box center [503, 531] width 457 height 829
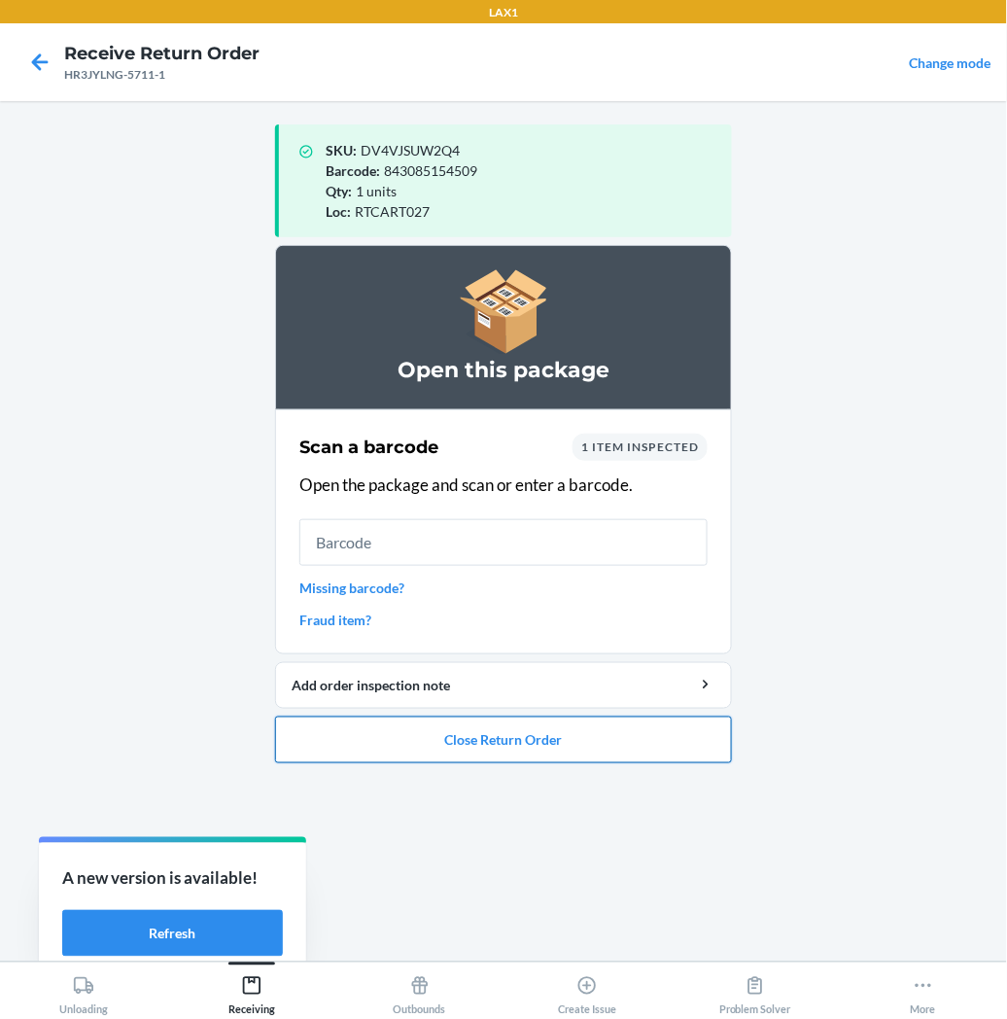
click at [441, 736] on button "Close Return Order" at bounding box center [503, 740] width 457 height 47
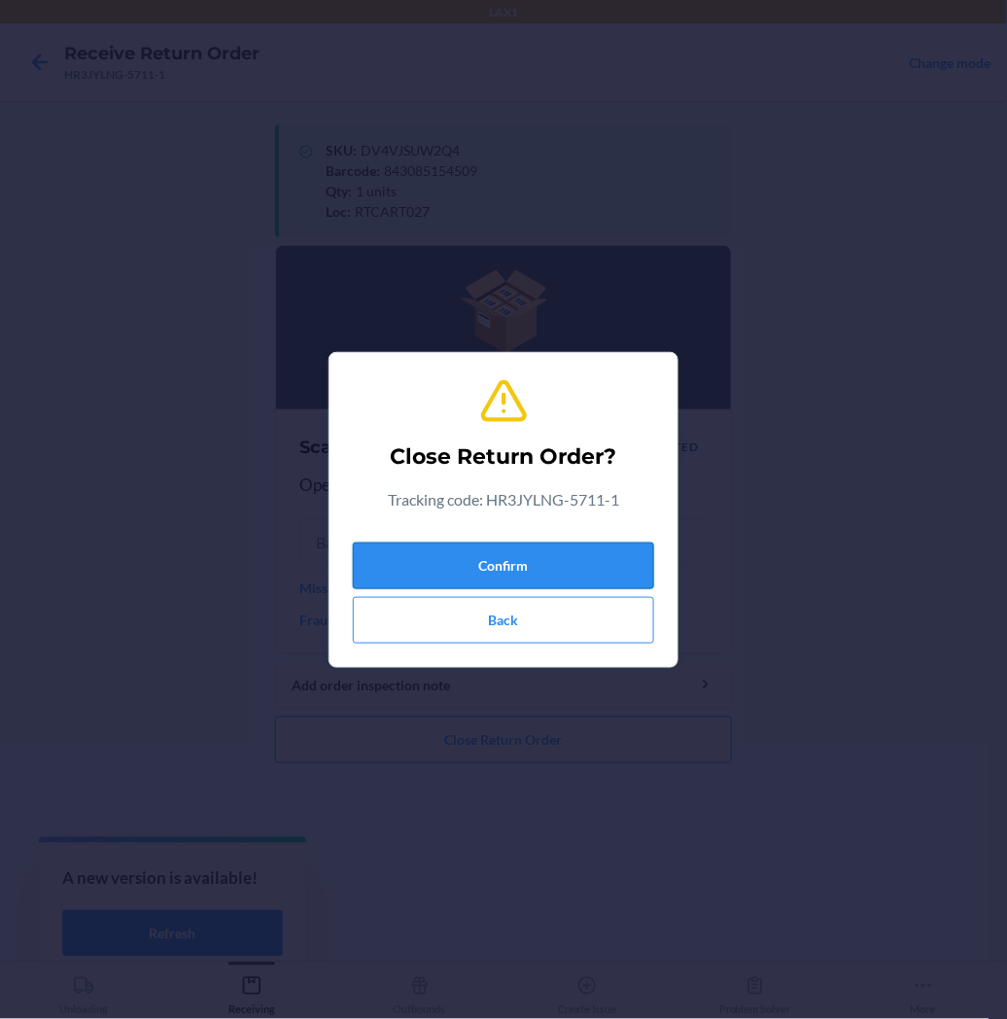
click at [503, 551] on button "Confirm" at bounding box center [503, 566] width 301 height 47
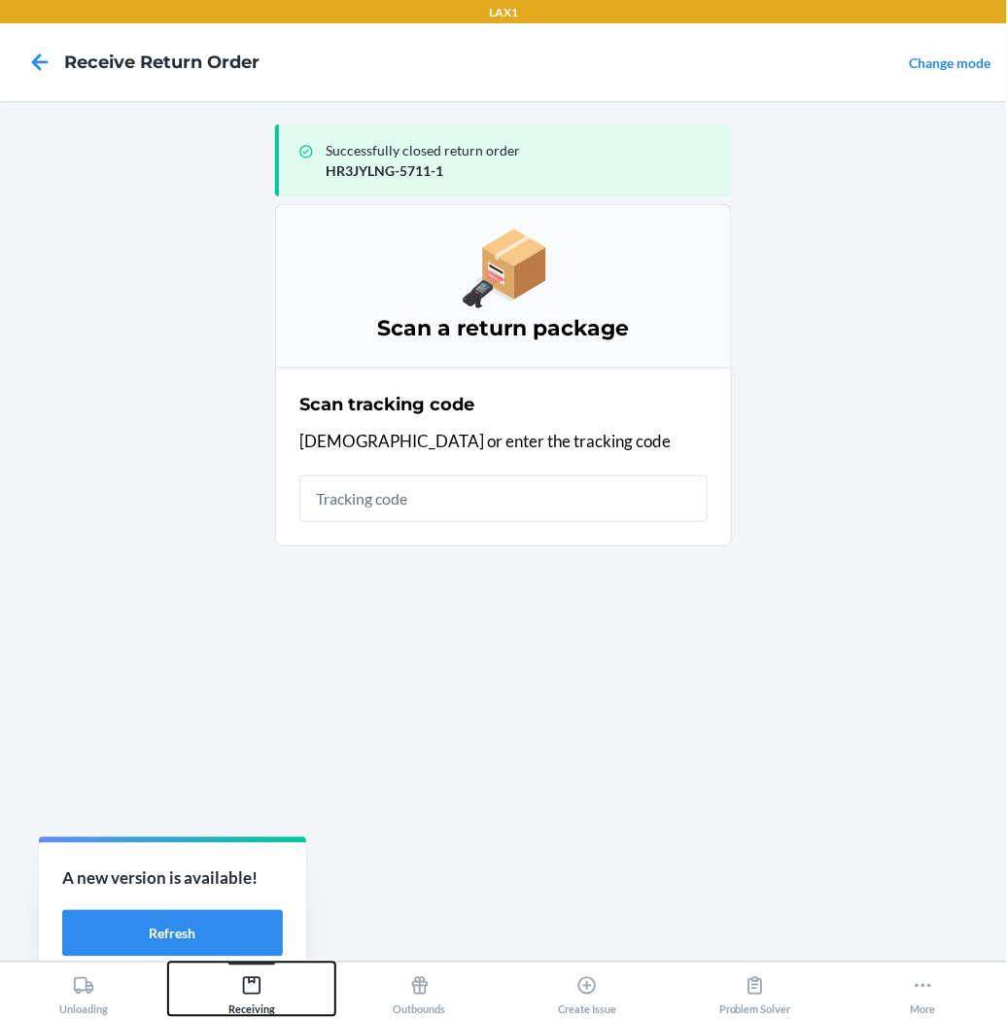
click at [248, 983] on icon at bounding box center [252, 986] width 18 height 18
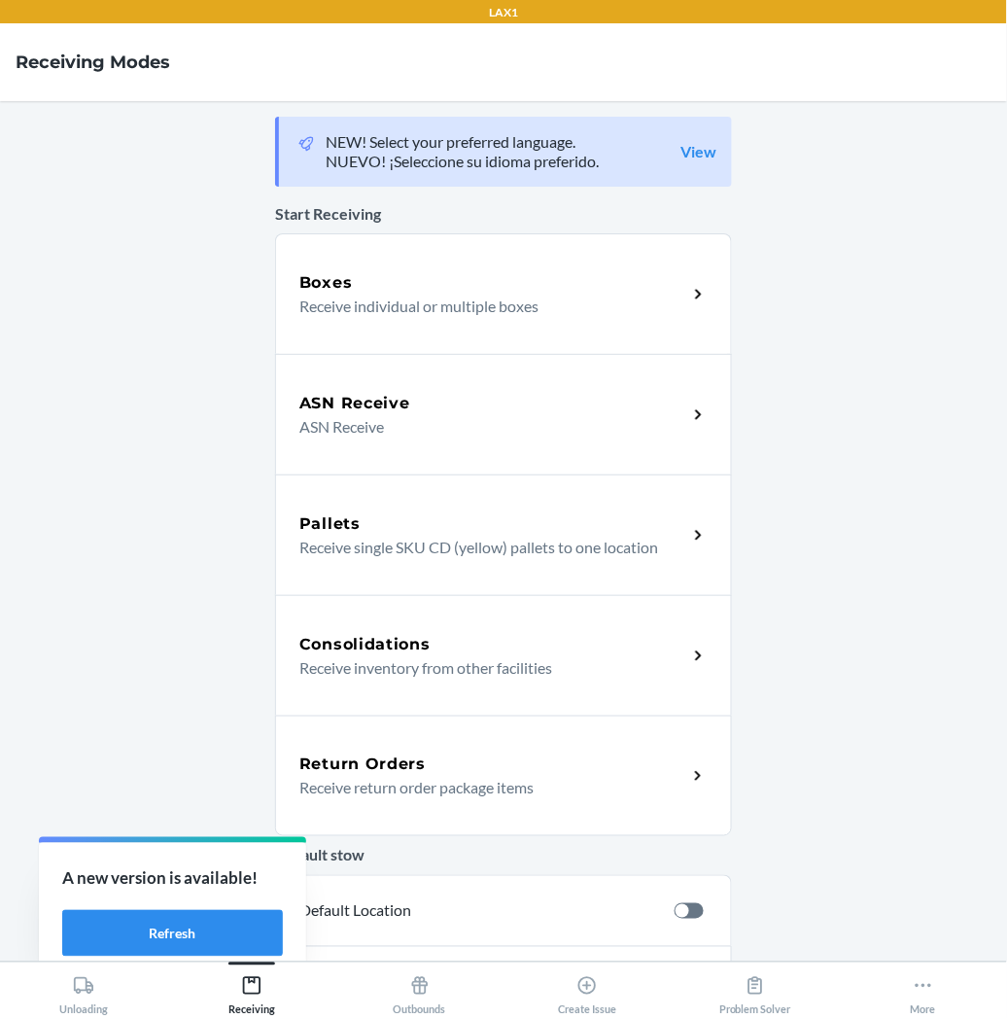
click at [411, 791] on p "Receive return order package items" at bounding box center [485, 787] width 372 height 23
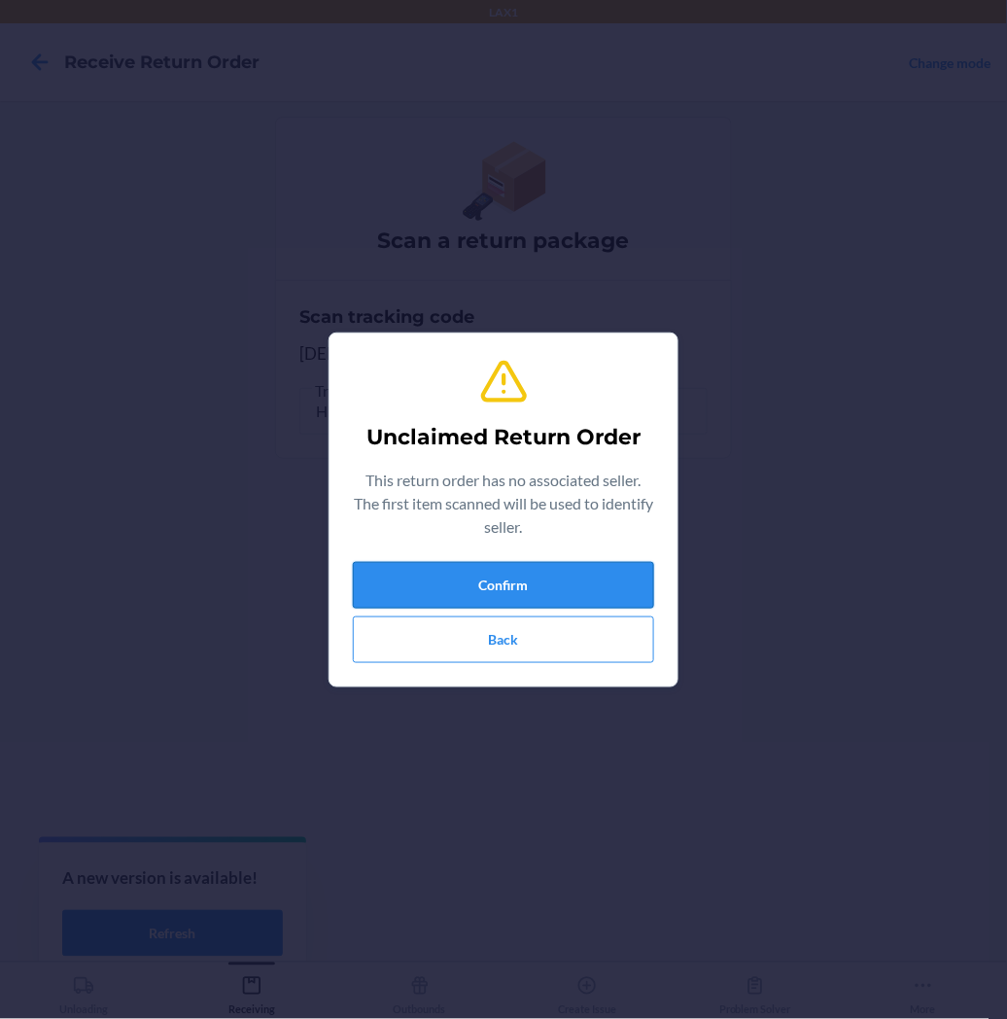
click at [510, 583] on button "Confirm" at bounding box center [503, 585] width 301 height 47
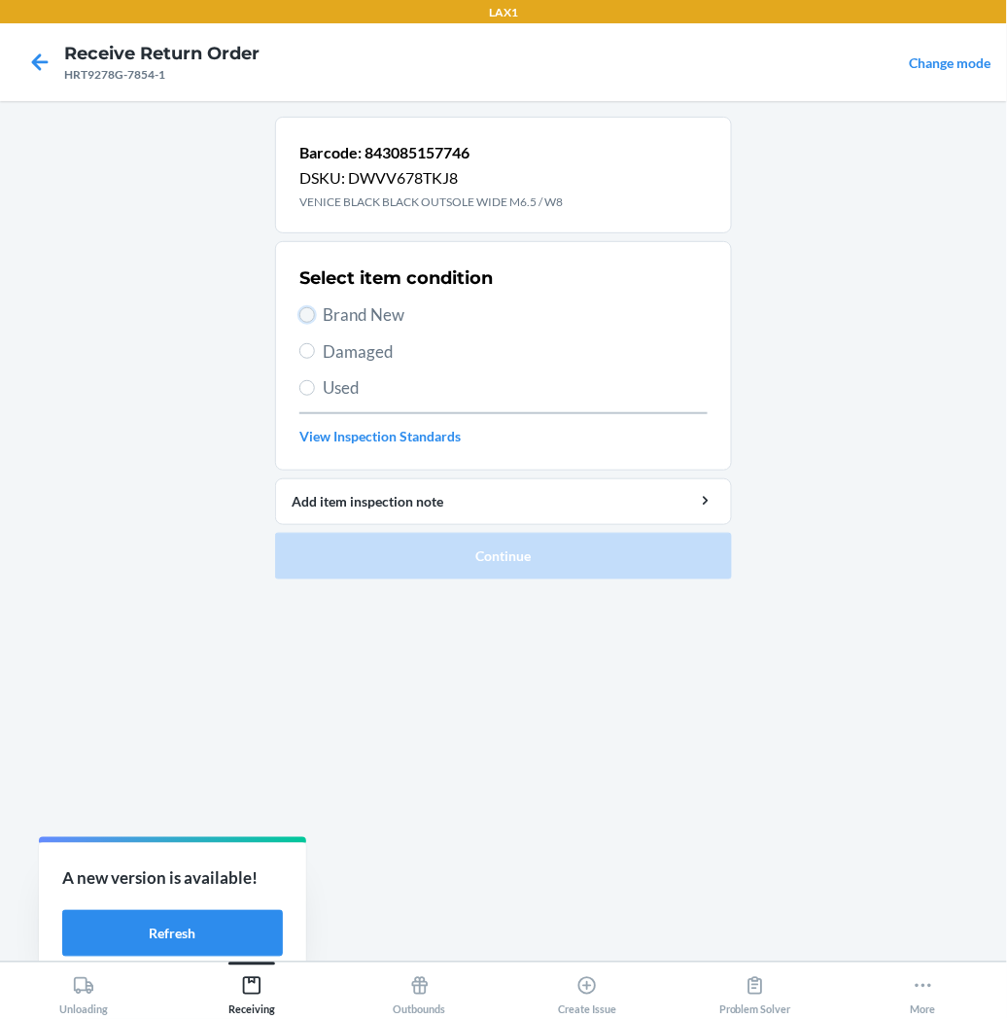
click at [308, 311] on input "Brand New" at bounding box center [307, 315] width 16 height 16
radio input "true"
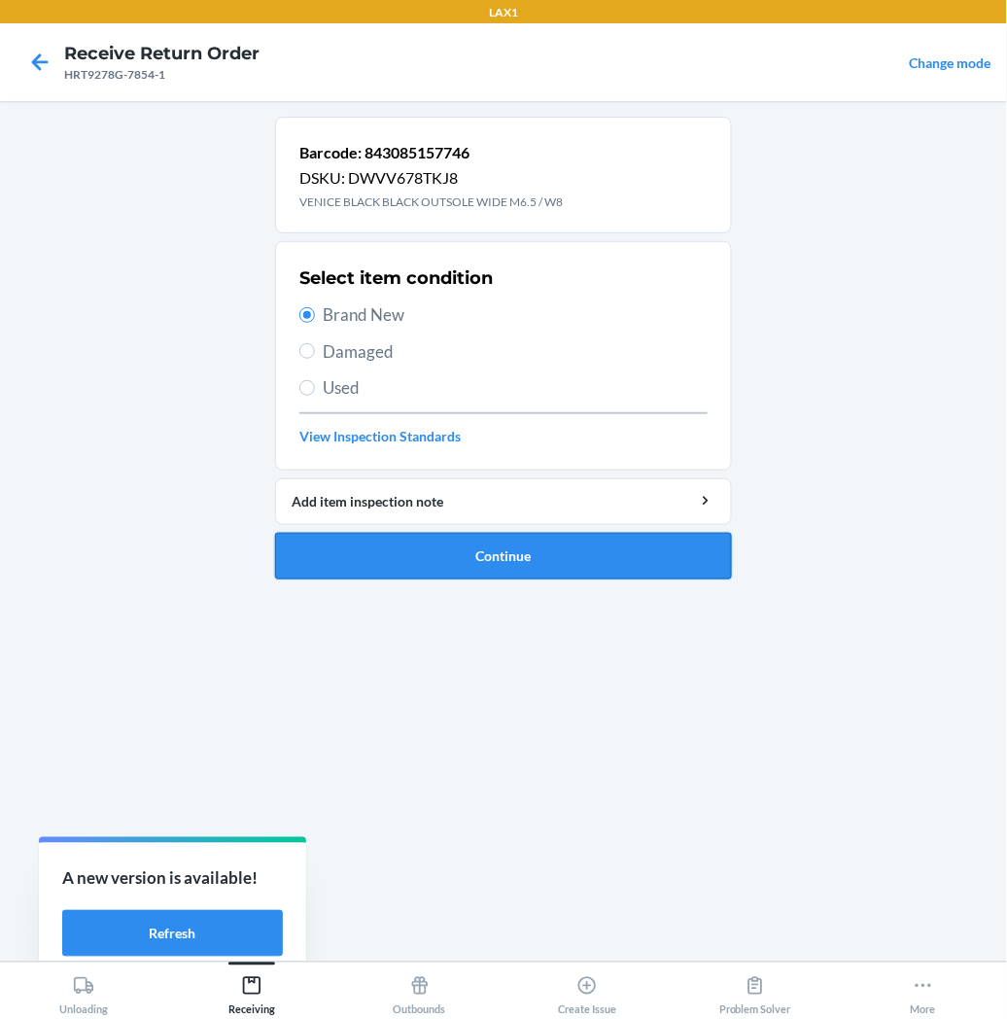
click at [397, 555] on button "Continue" at bounding box center [503, 556] width 457 height 47
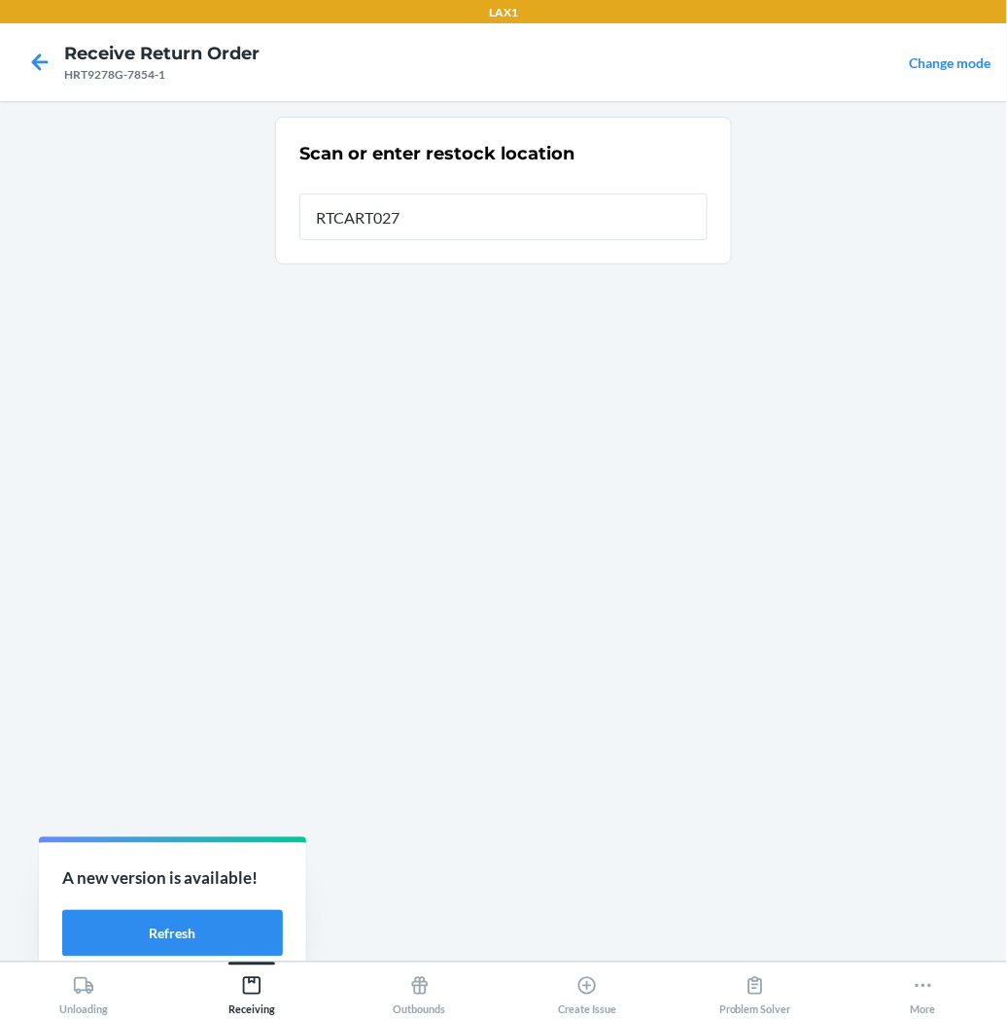
type input "RTCART027"
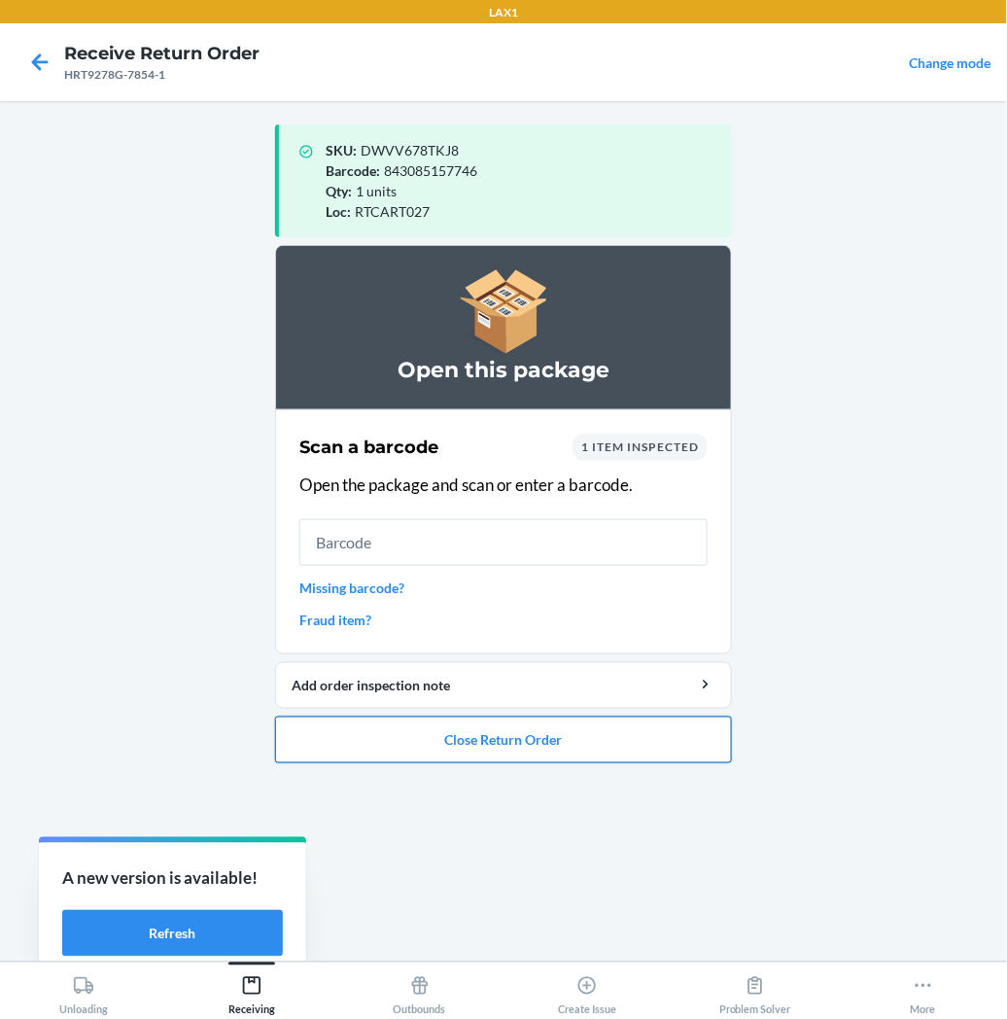
click at [472, 732] on button "Close Return Order" at bounding box center [503, 740] width 457 height 47
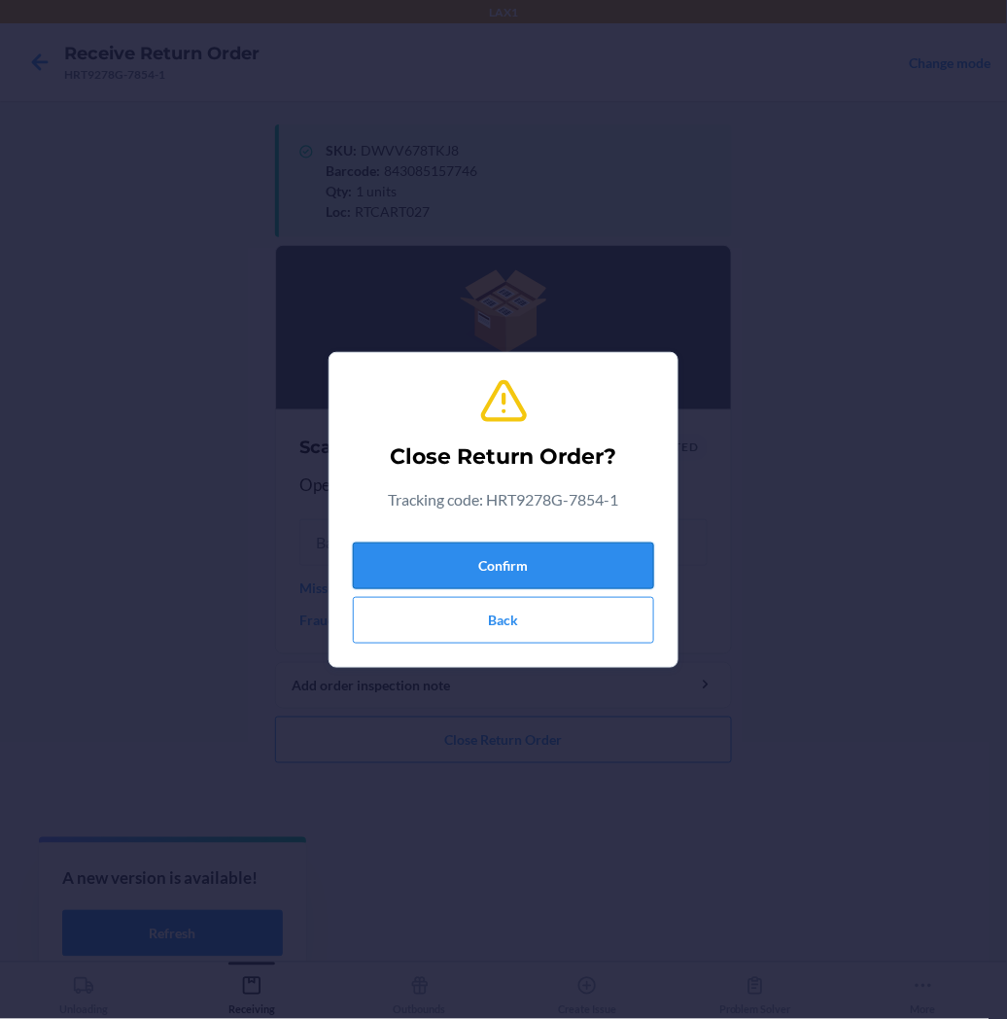
click at [450, 567] on button "Confirm" at bounding box center [503, 566] width 301 height 47
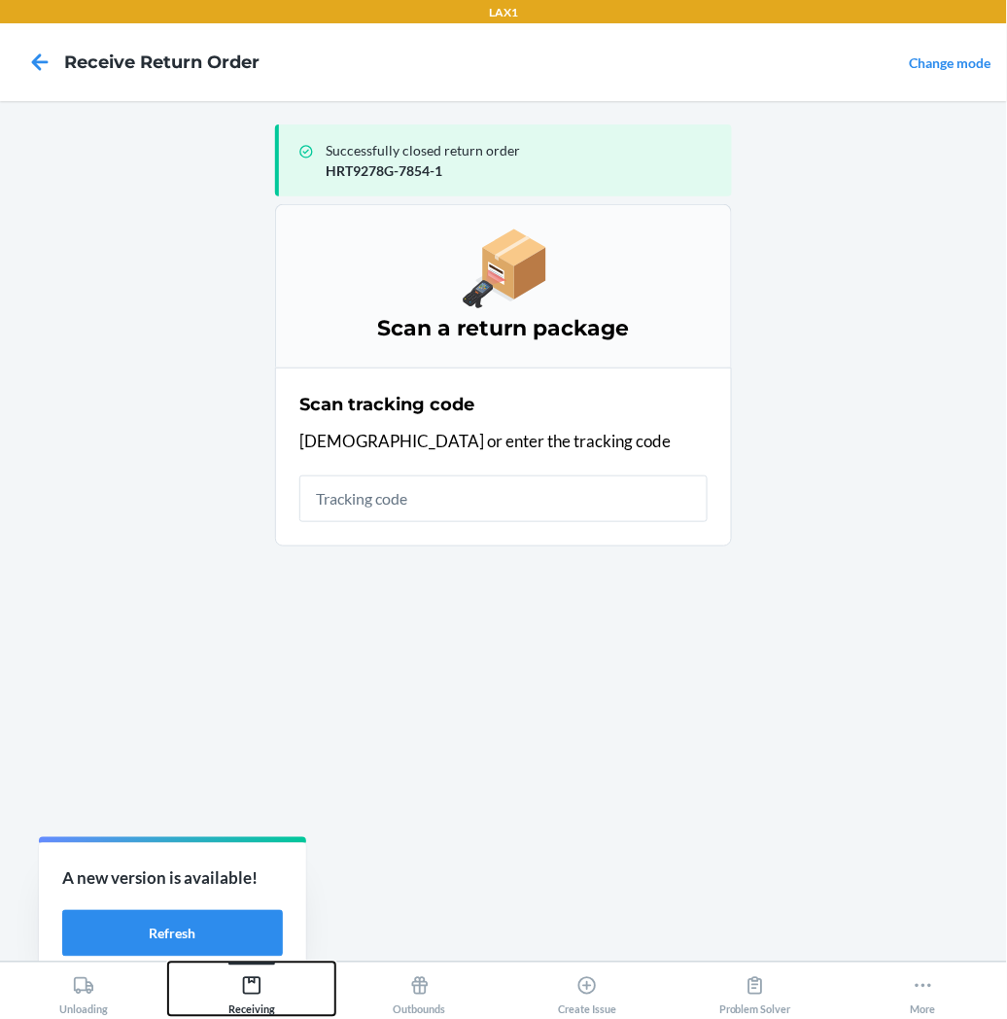
click at [248, 978] on icon at bounding box center [252, 986] width 18 height 18
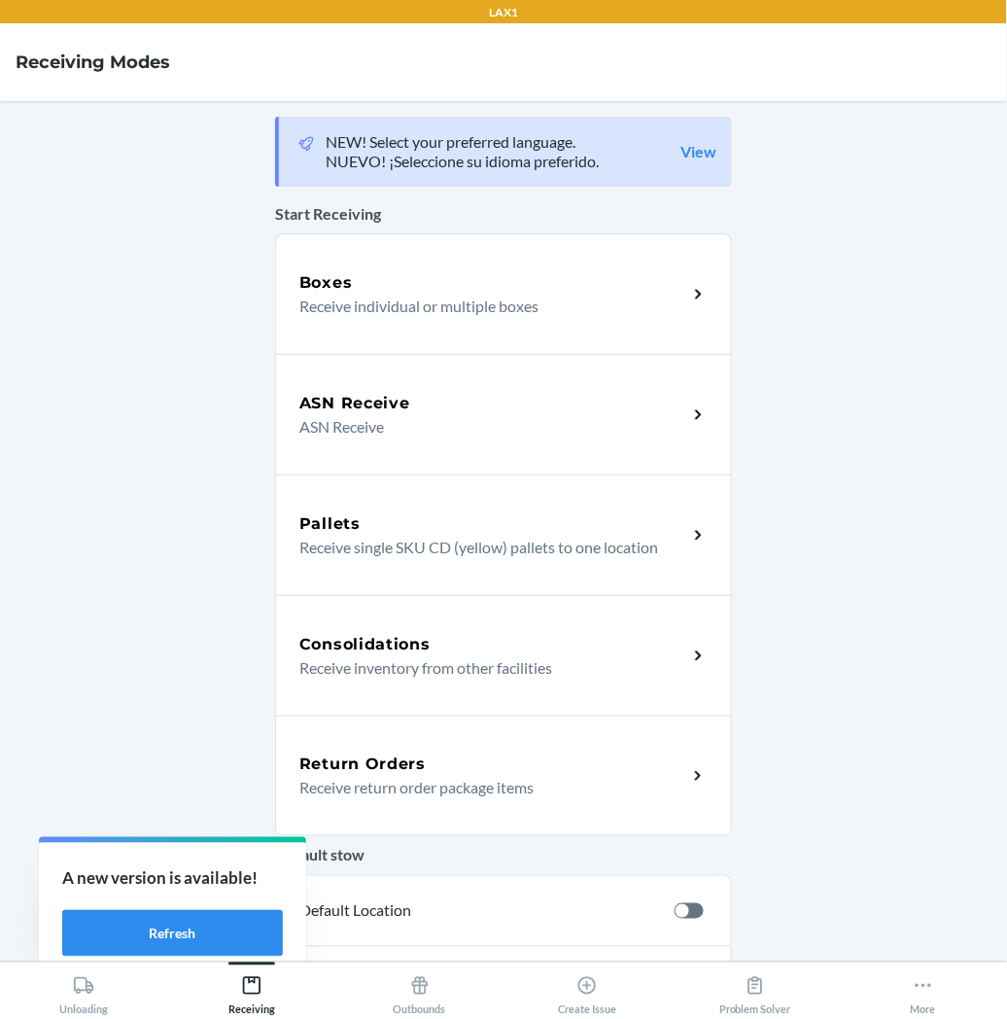
click at [370, 791] on p "Receive return order package items" at bounding box center [485, 787] width 372 height 23
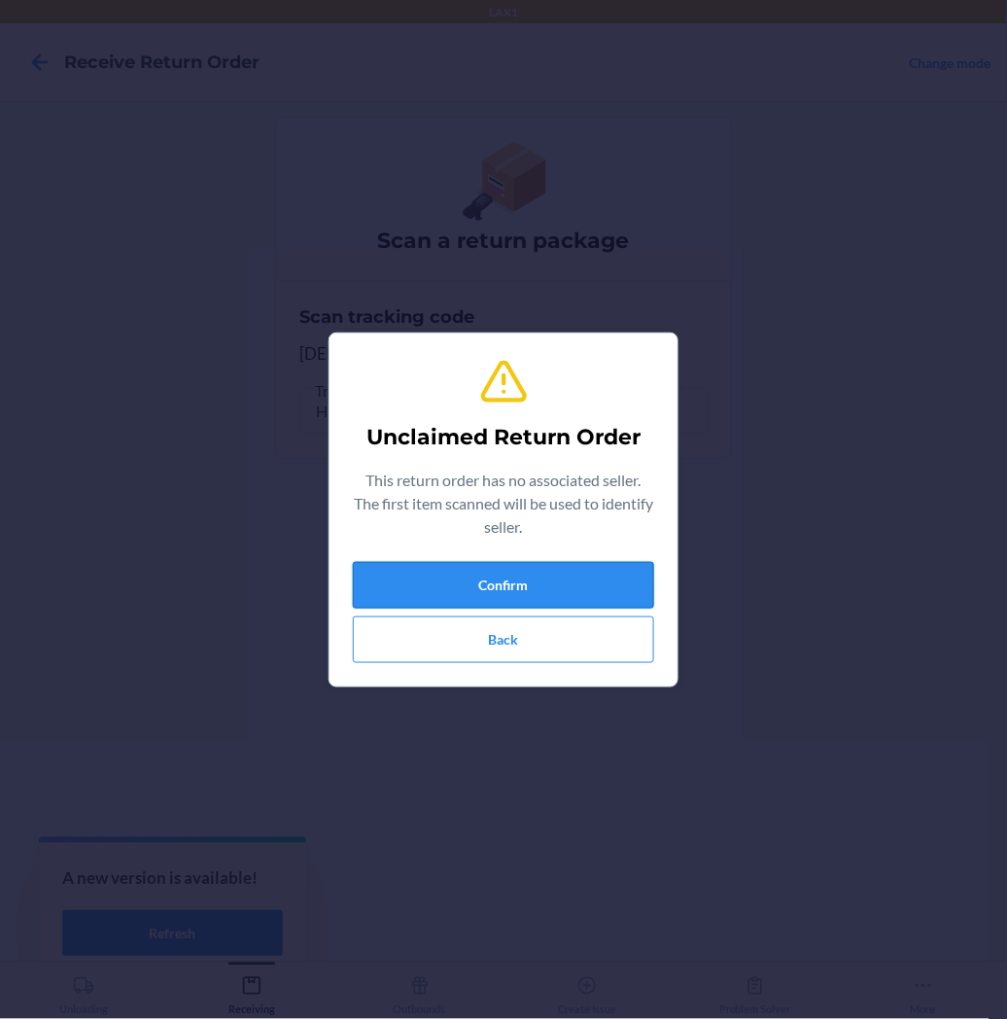
click at [486, 577] on button "Confirm" at bounding box center [503, 585] width 301 height 47
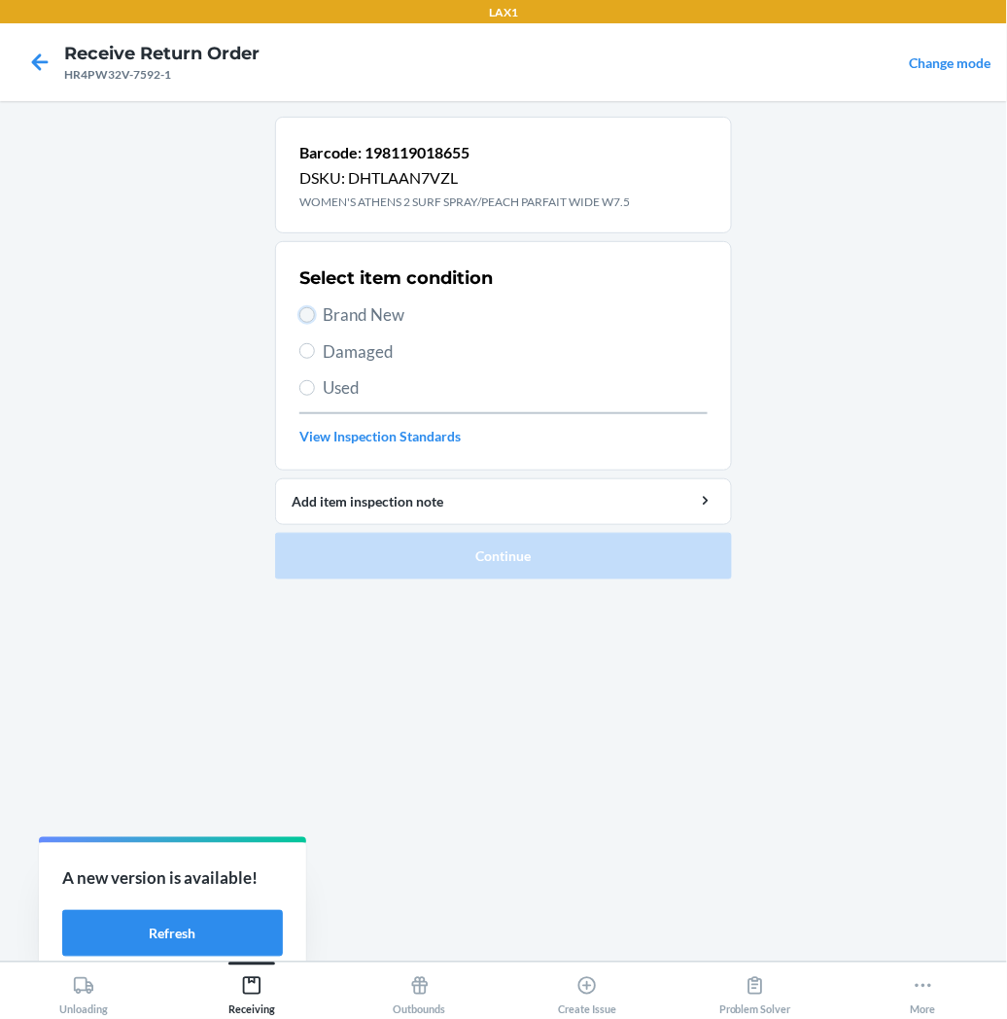
click at [302, 321] on input "Brand New" at bounding box center [307, 315] width 16 height 16
radio input "true"
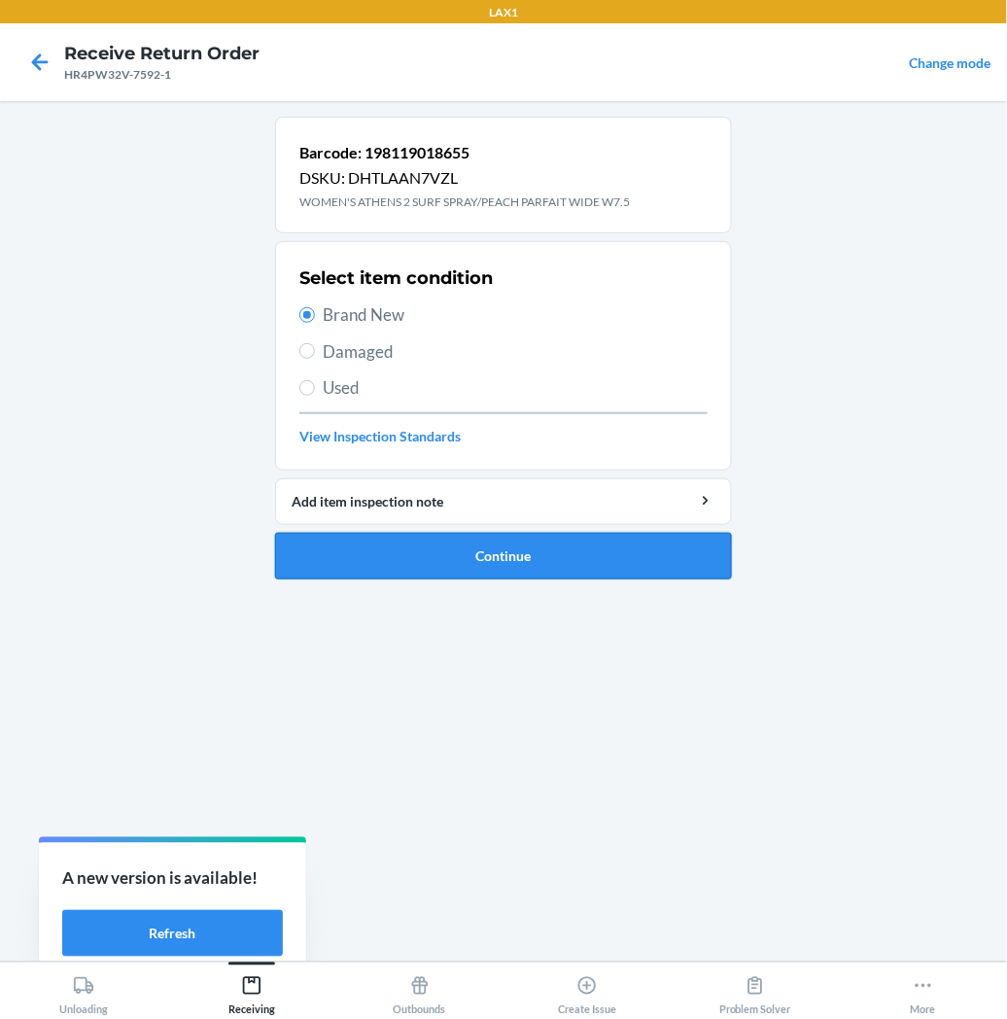
click at [372, 566] on button "Continue" at bounding box center [503, 556] width 457 height 47
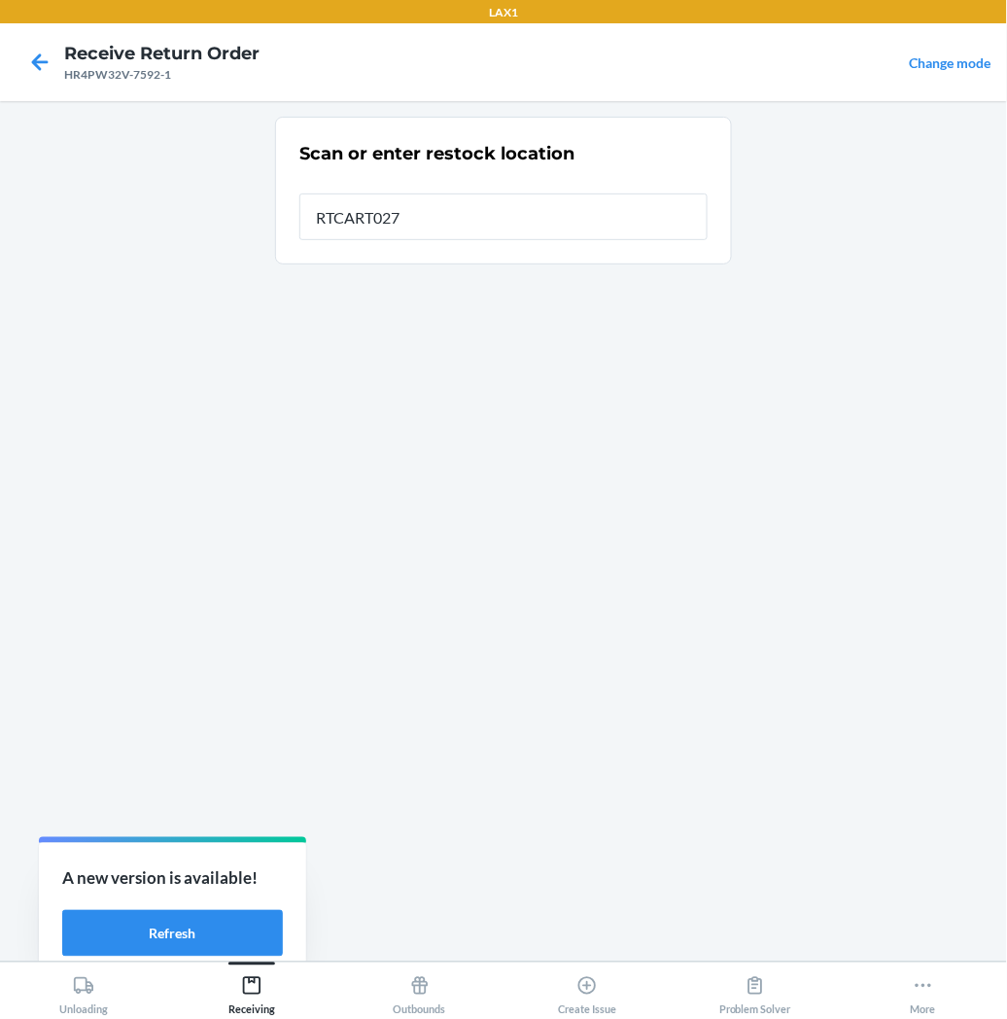
type input "RTCART027"
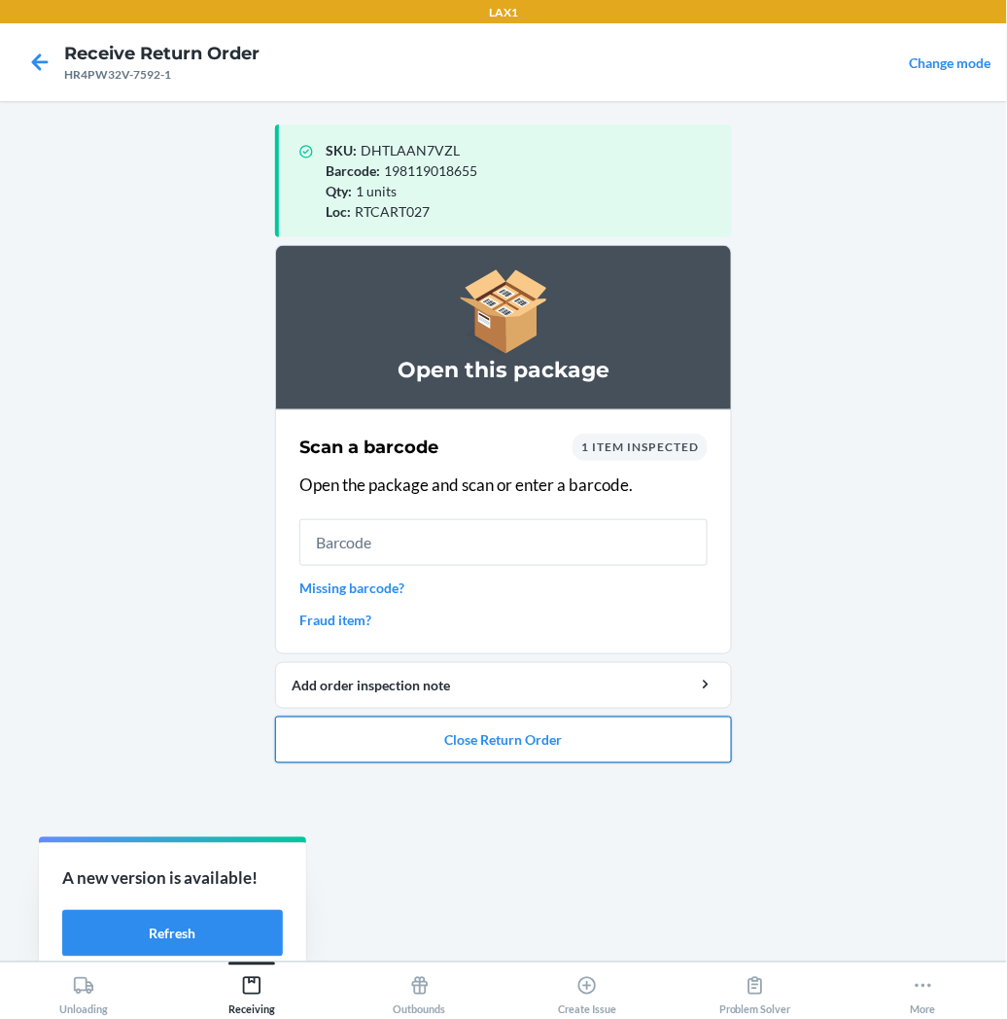
click at [455, 746] on button "Close Return Order" at bounding box center [503, 740] width 457 height 47
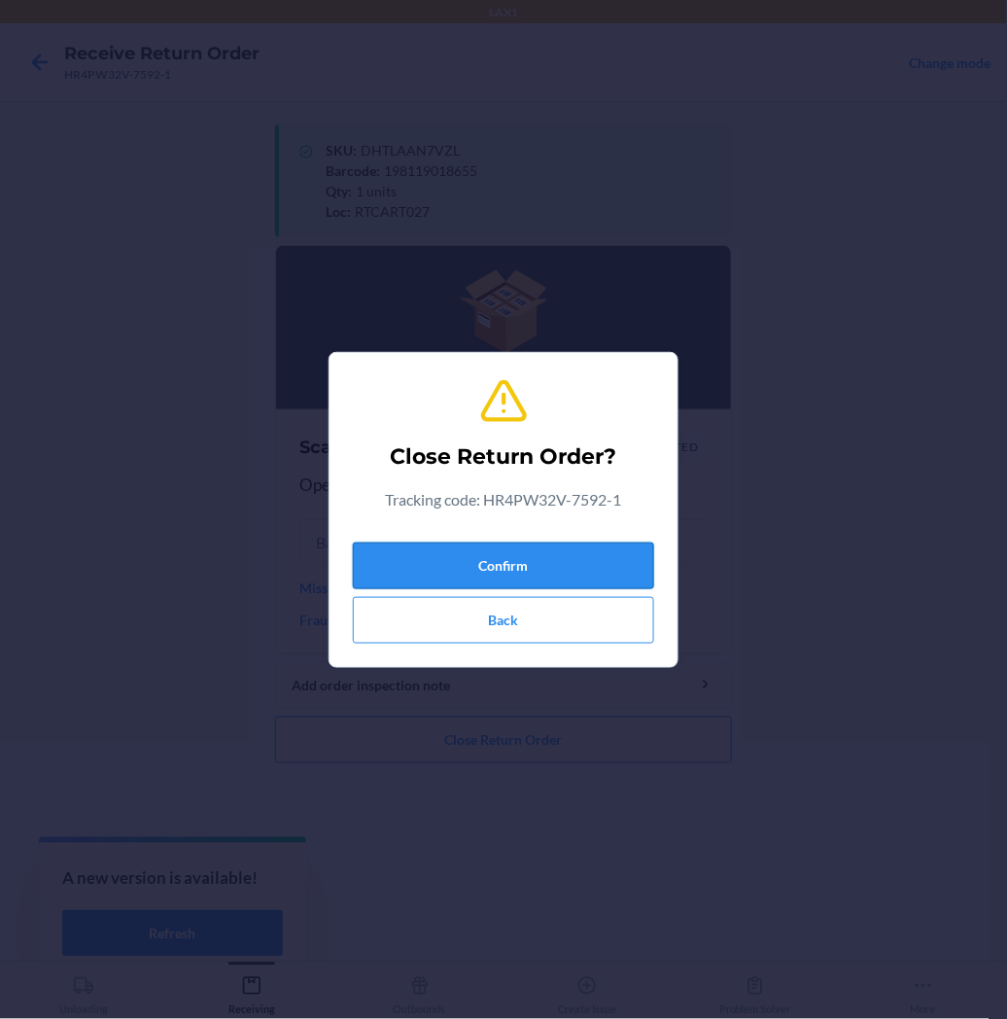
drag, startPoint x: 493, startPoint y: 590, endPoint x: 493, endPoint y: 571, distance: 19.4
click at [493, 587] on div "Confirm Back" at bounding box center [503, 589] width 301 height 109
click at [493, 571] on button "Confirm" at bounding box center [503, 566] width 301 height 47
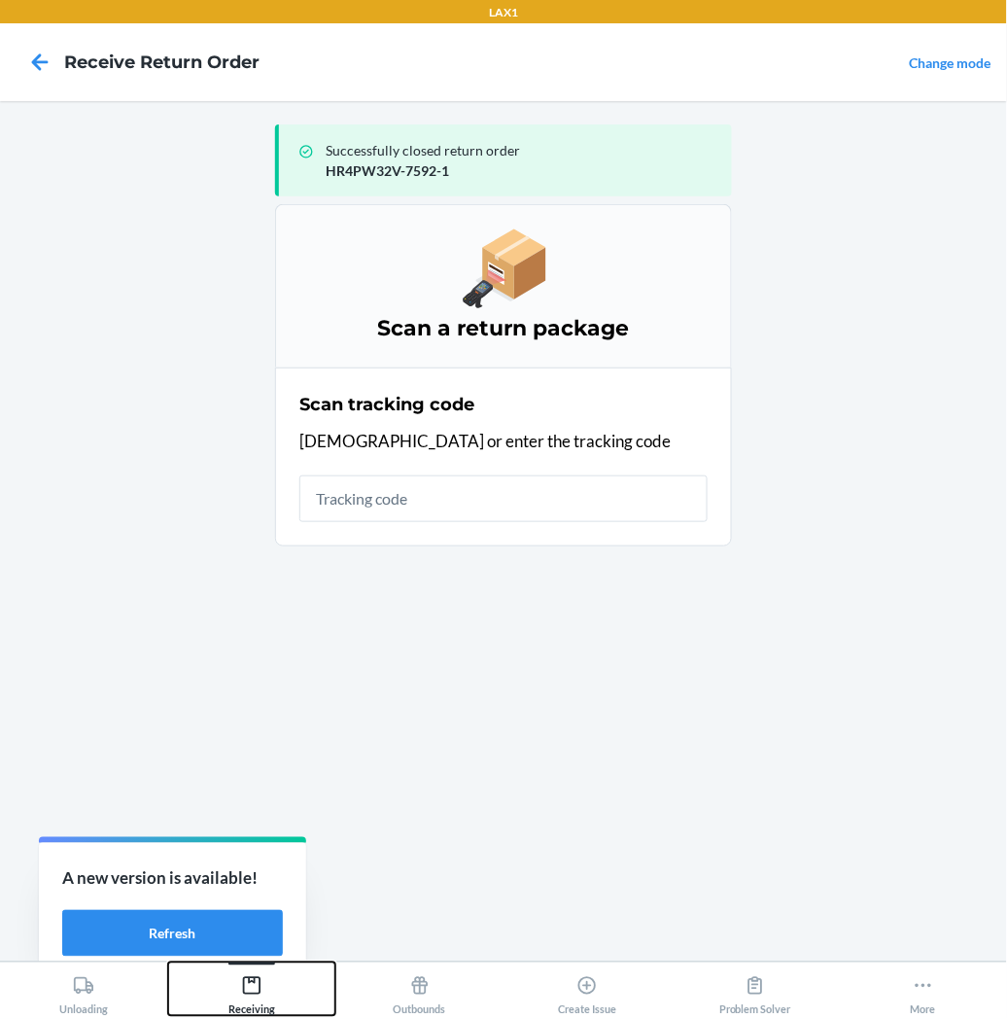
click at [250, 984] on icon at bounding box center [252, 986] width 18 height 18
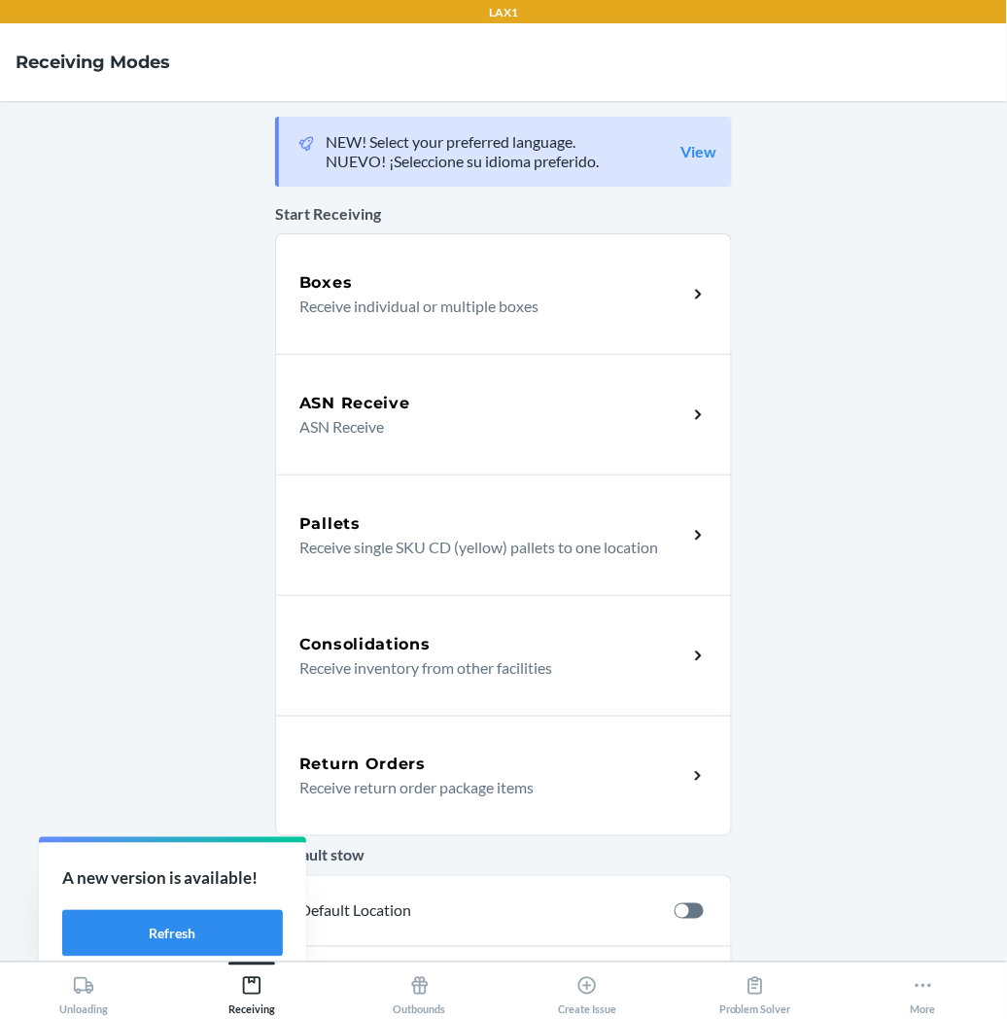
click at [430, 785] on p "Receive return order package items" at bounding box center [485, 787] width 372 height 23
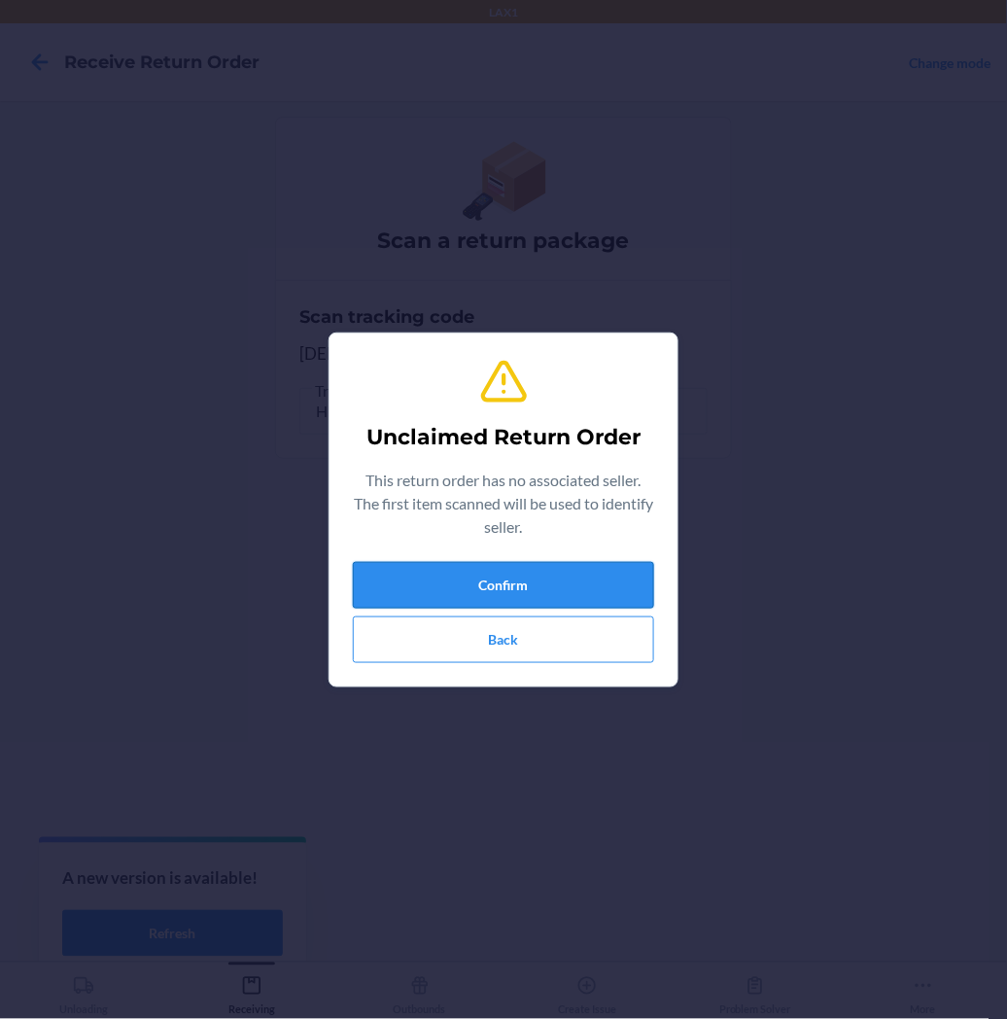
click at [474, 578] on button "Confirm" at bounding box center [503, 585] width 301 height 47
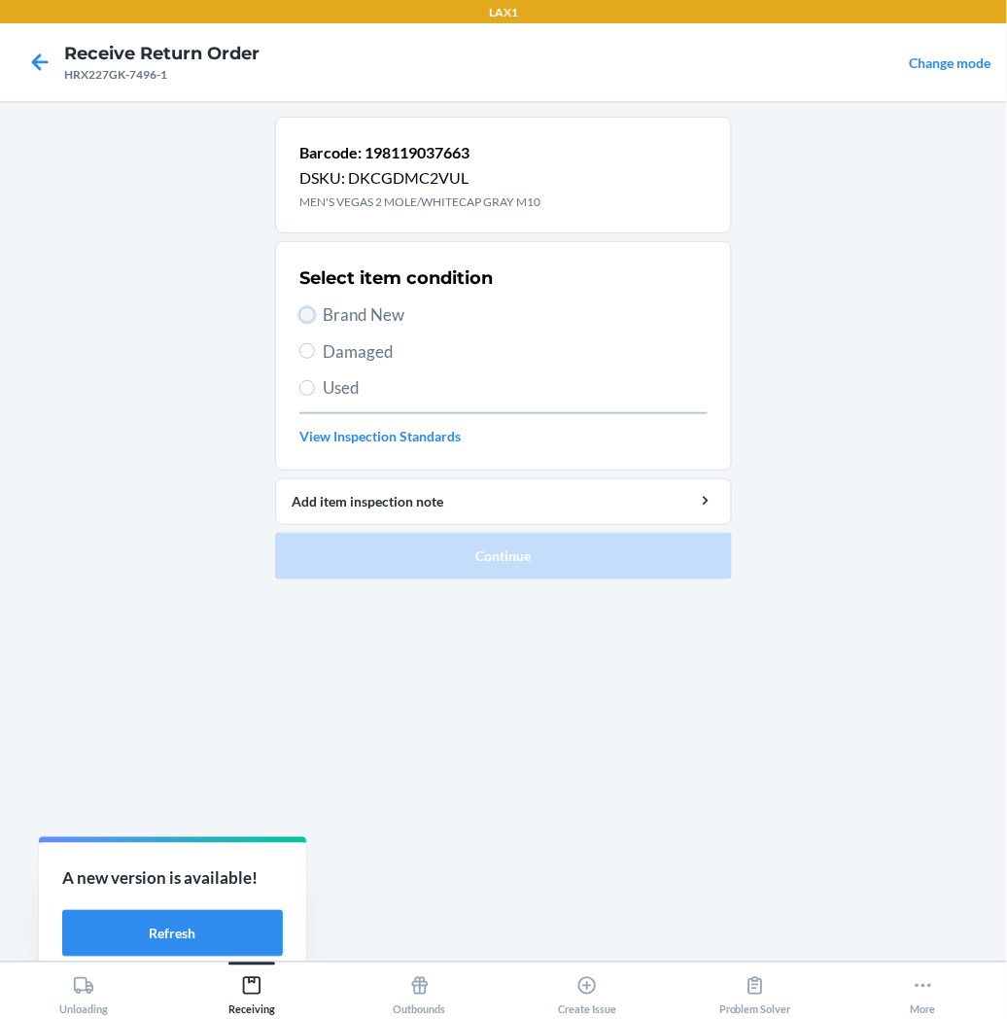
click at [304, 313] on input "Brand New" at bounding box center [307, 315] width 16 height 16
radio input "true"
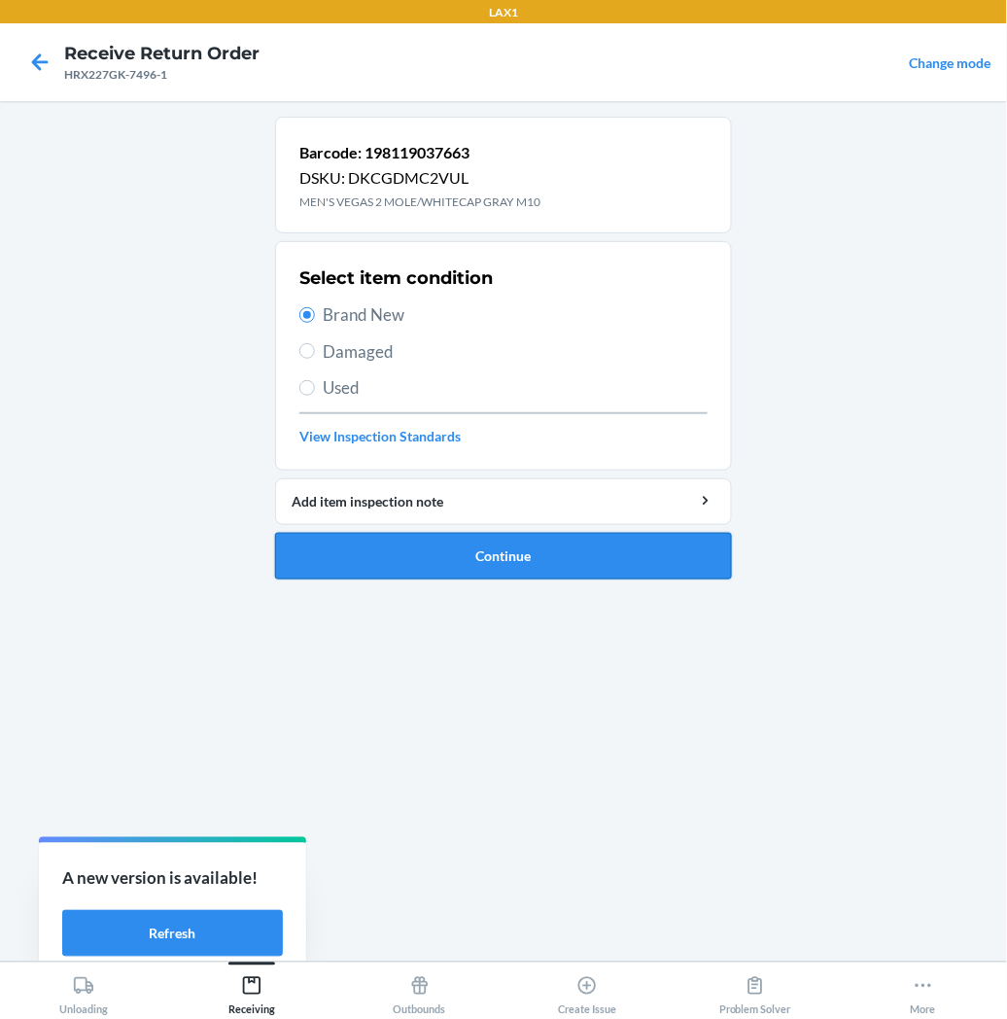
click at [371, 560] on button "Continue" at bounding box center [503, 556] width 457 height 47
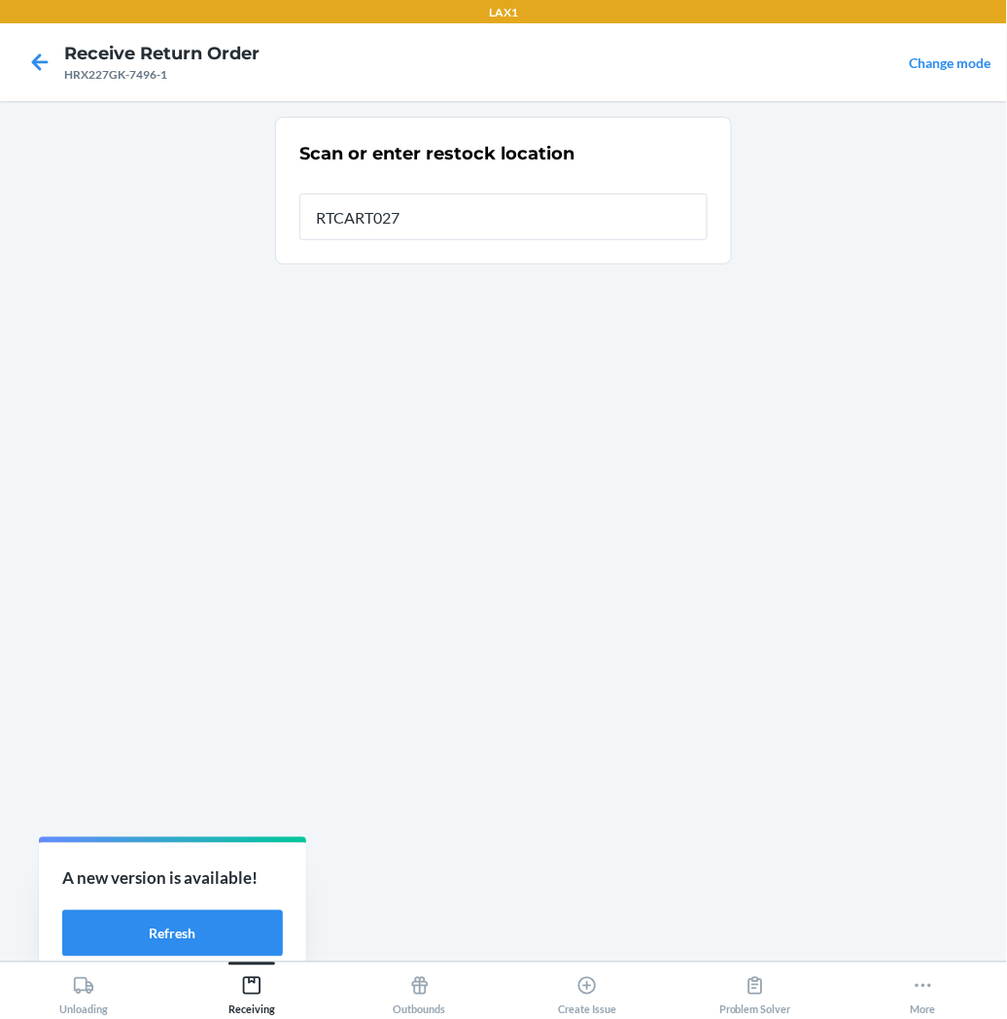
type input "RTCART027"
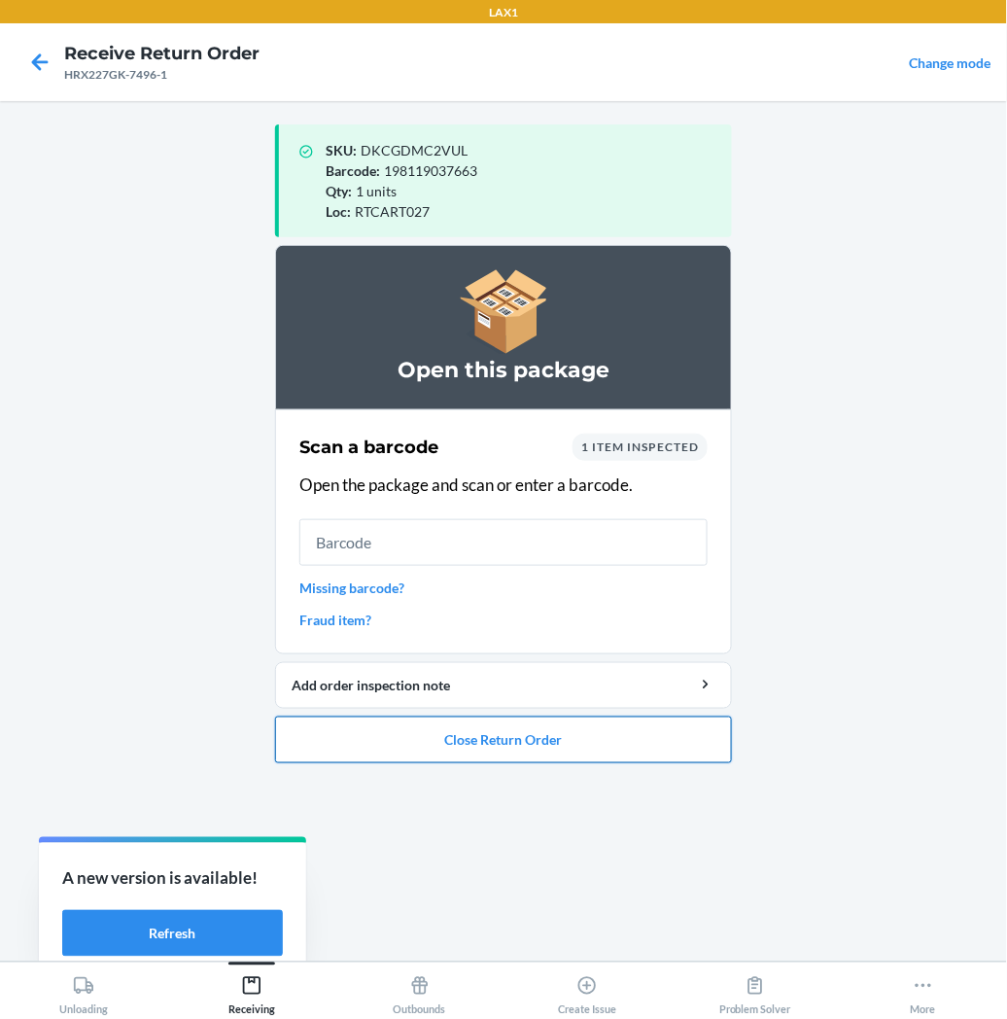
click at [508, 733] on button "Close Return Order" at bounding box center [503, 740] width 457 height 47
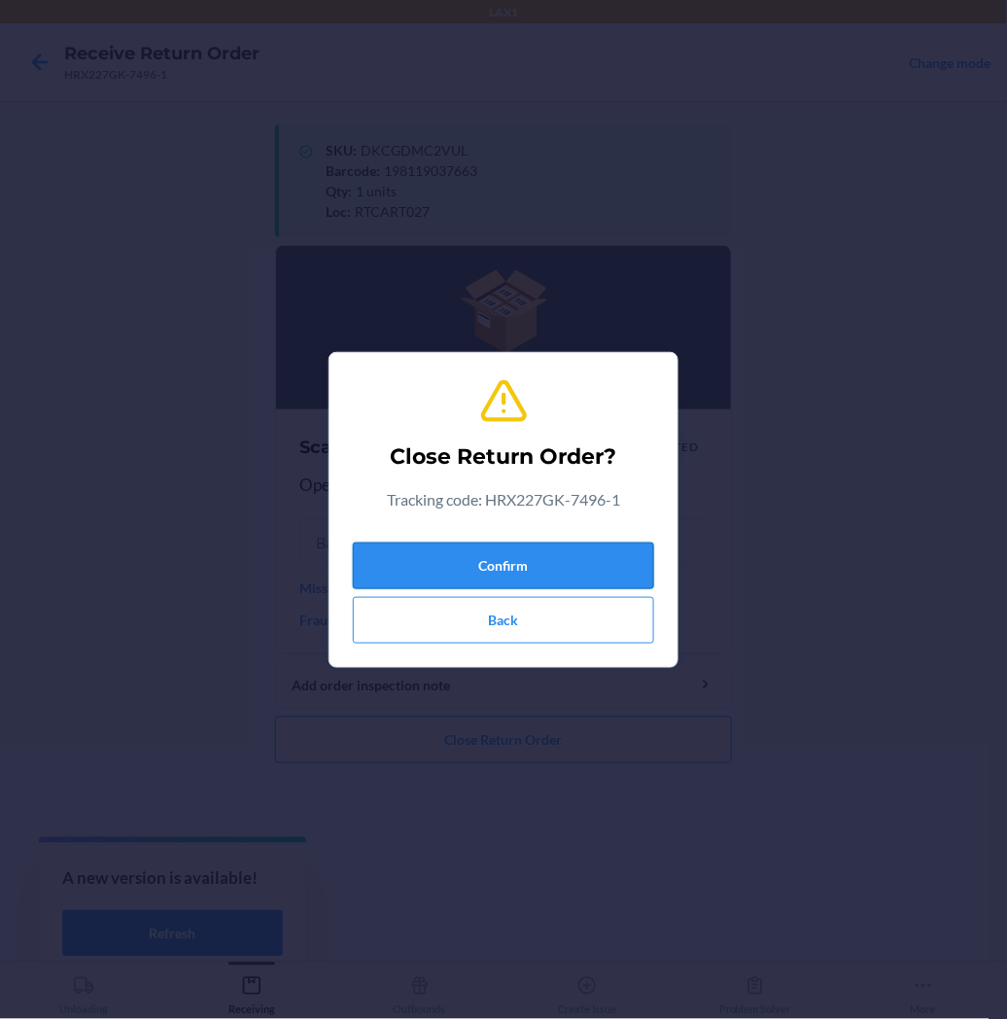
click at [570, 566] on button "Confirm" at bounding box center [503, 566] width 301 height 47
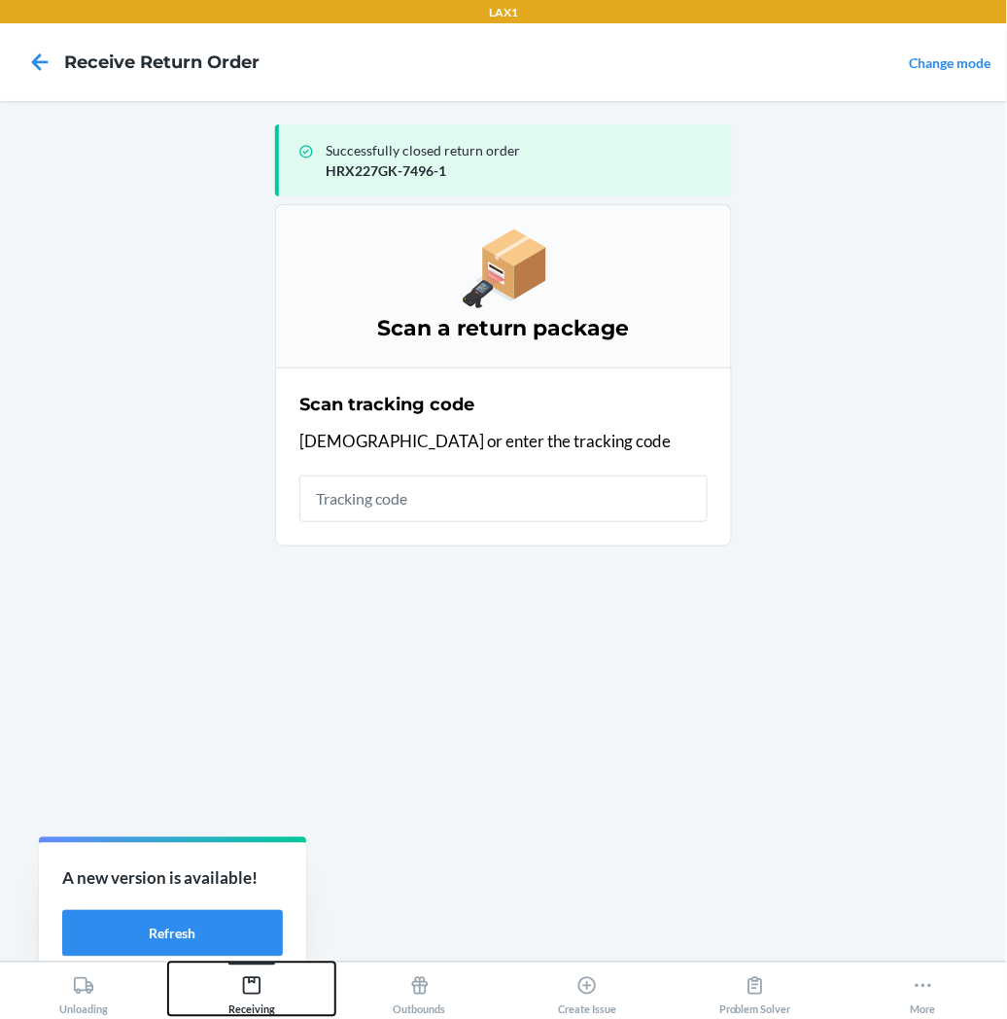
drag, startPoint x: 250, startPoint y: 982, endPoint x: 274, endPoint y: 966, distance: 29.4
click at [253, 977] on icon at bounding box center [251, 985] width 21 height 21
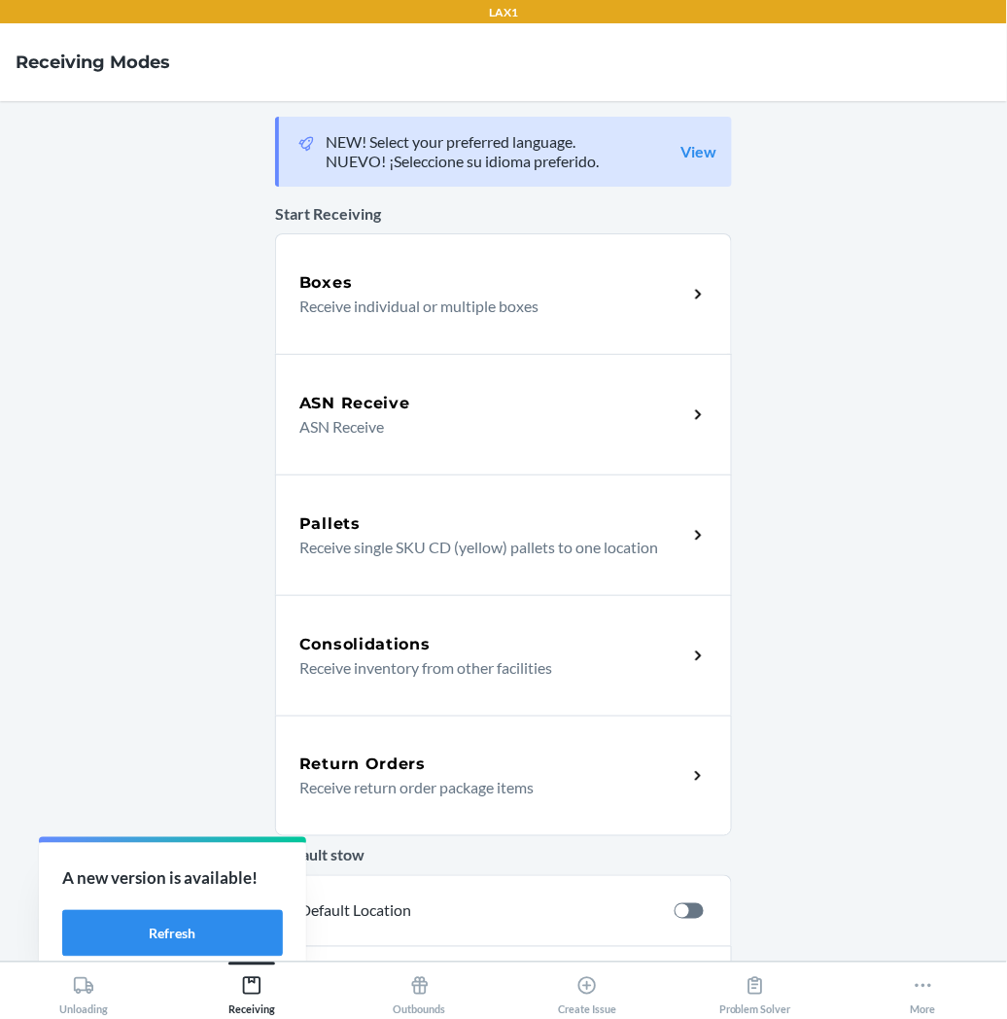
click at [404, 782] on p "Receive return order package items" at bounding box center [485, 787] width 372 height 23
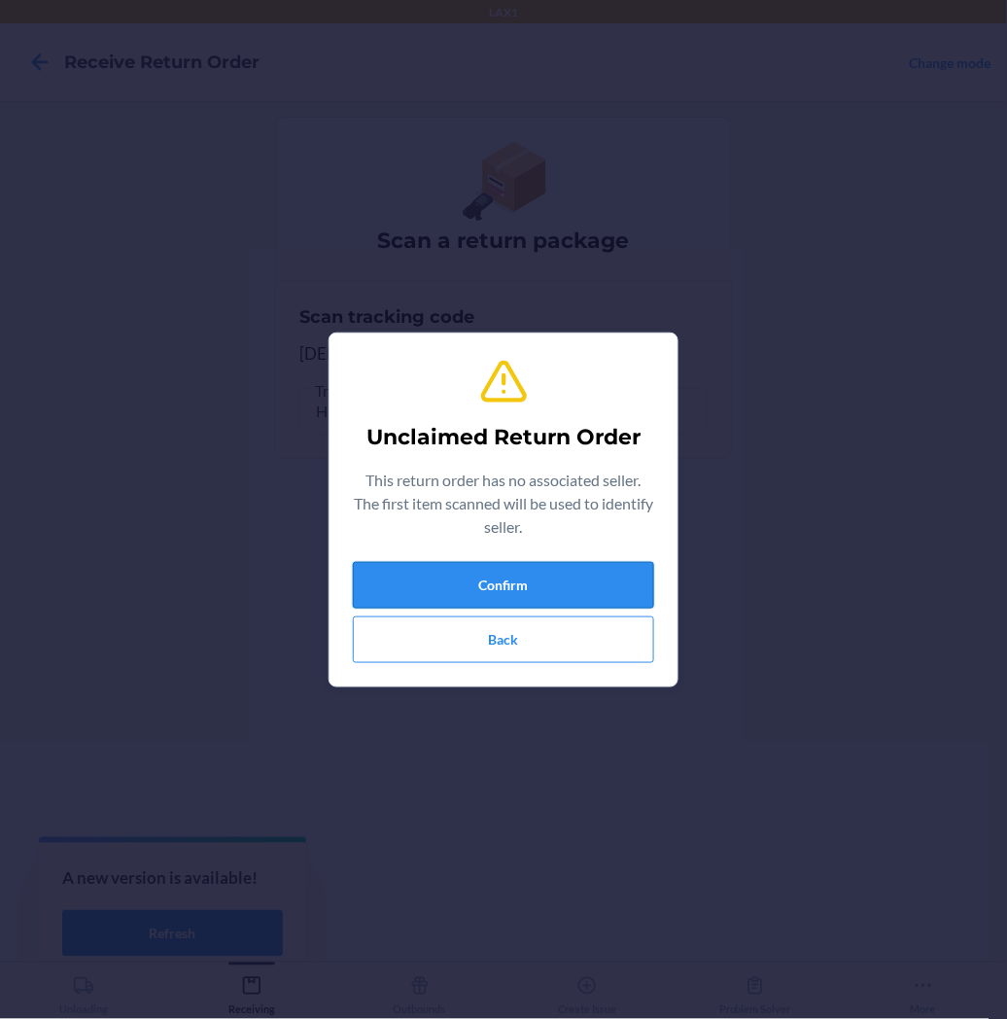
click at [481, 588] on button "Confirm" at bounding box center [503, 585] width 301 height 47
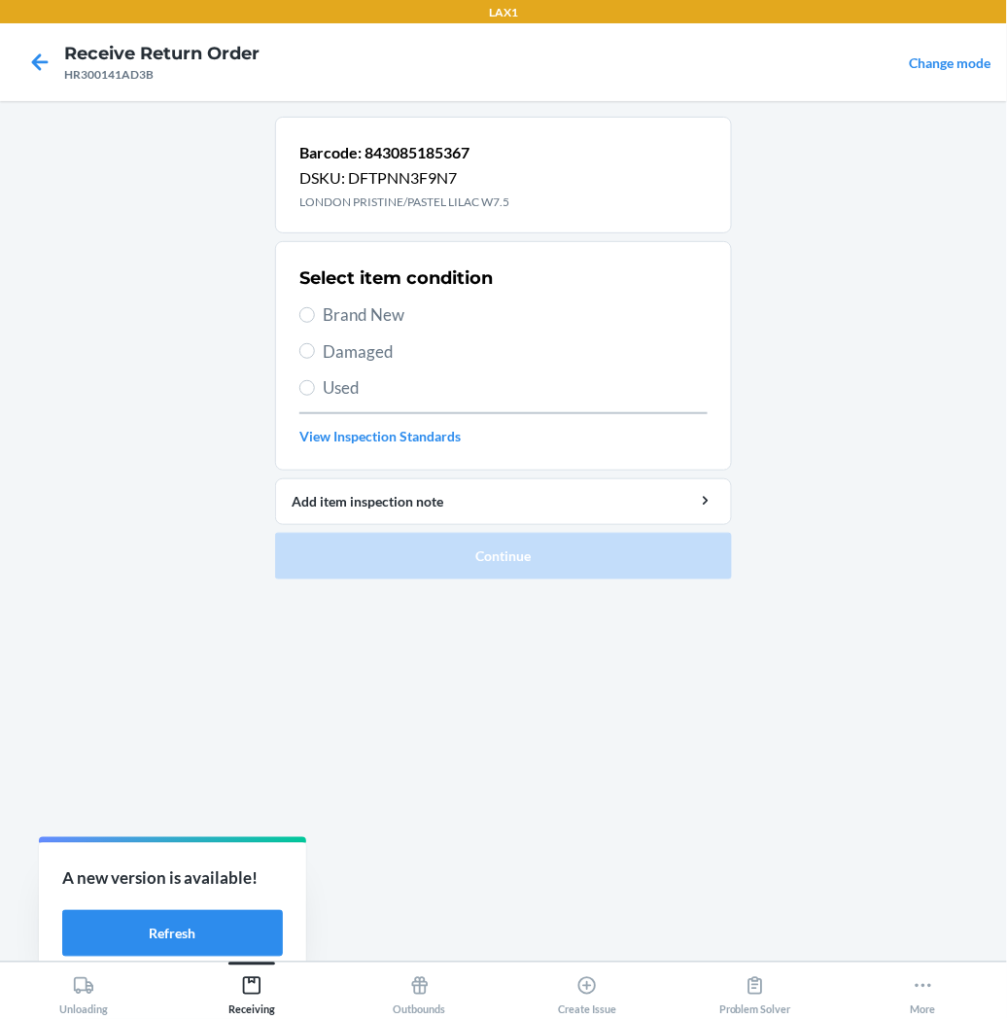
click at [316, 308] on label "Brand New" at bounding box center [503, 314] width 408 height 25
click at [315, 308] on input "Brand New" at bounding box center [307, 315] width 16 height 16
radio input "true"
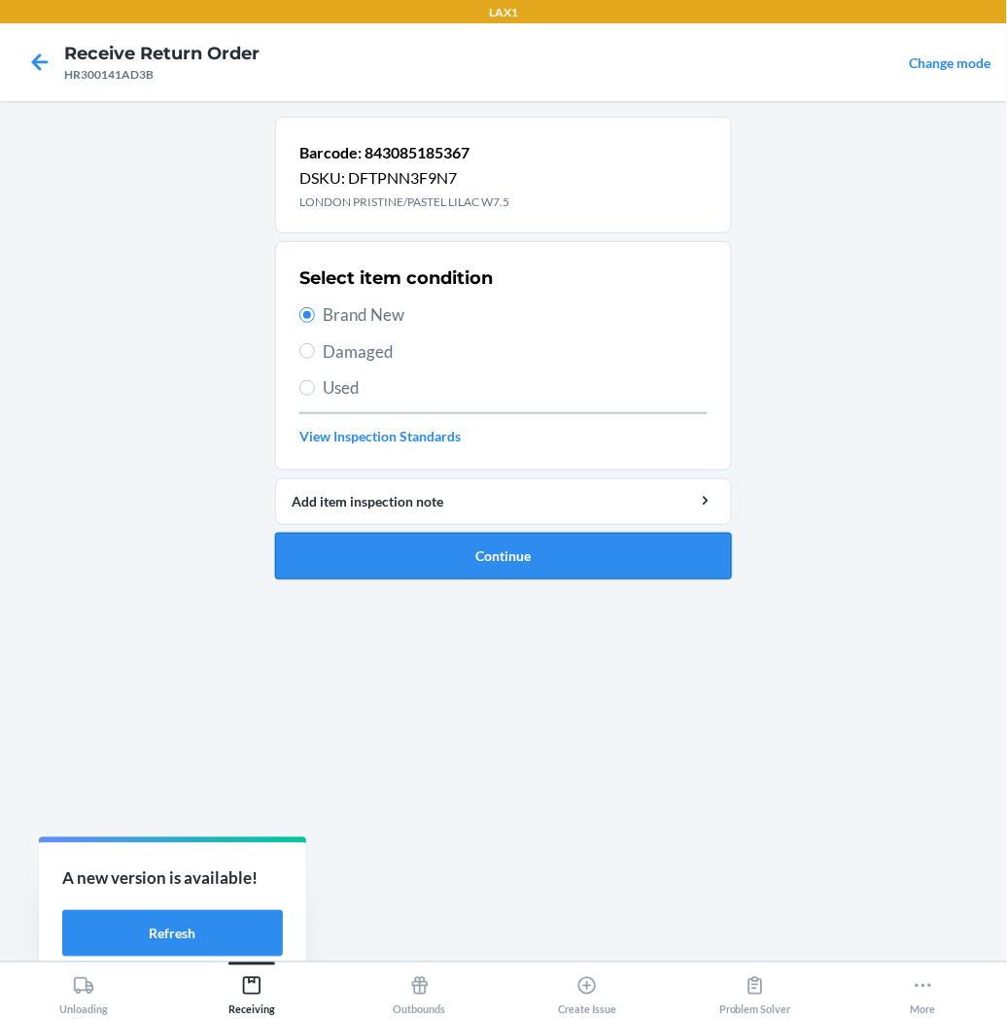
click at [343, 559] on button "Continue" at bounding box center [503, 556] width 457 height 47
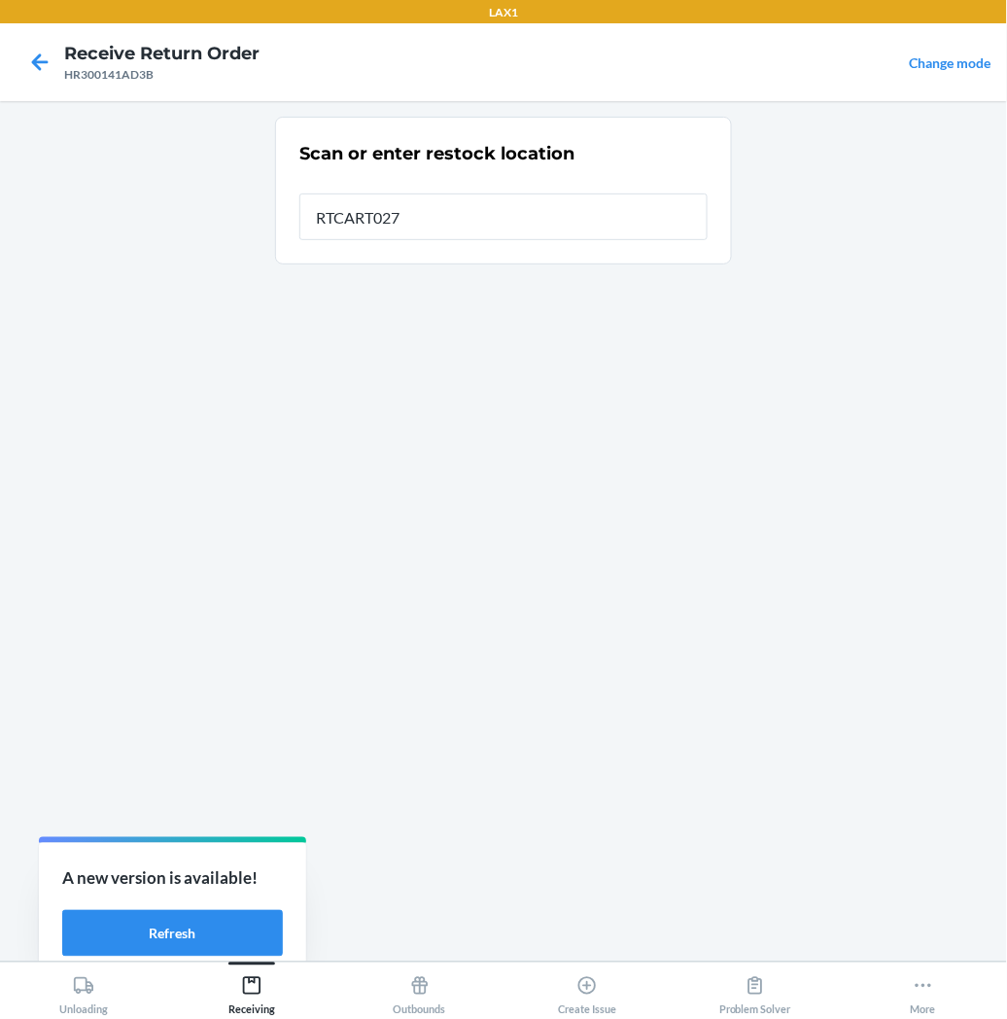
type input "RTCART027"
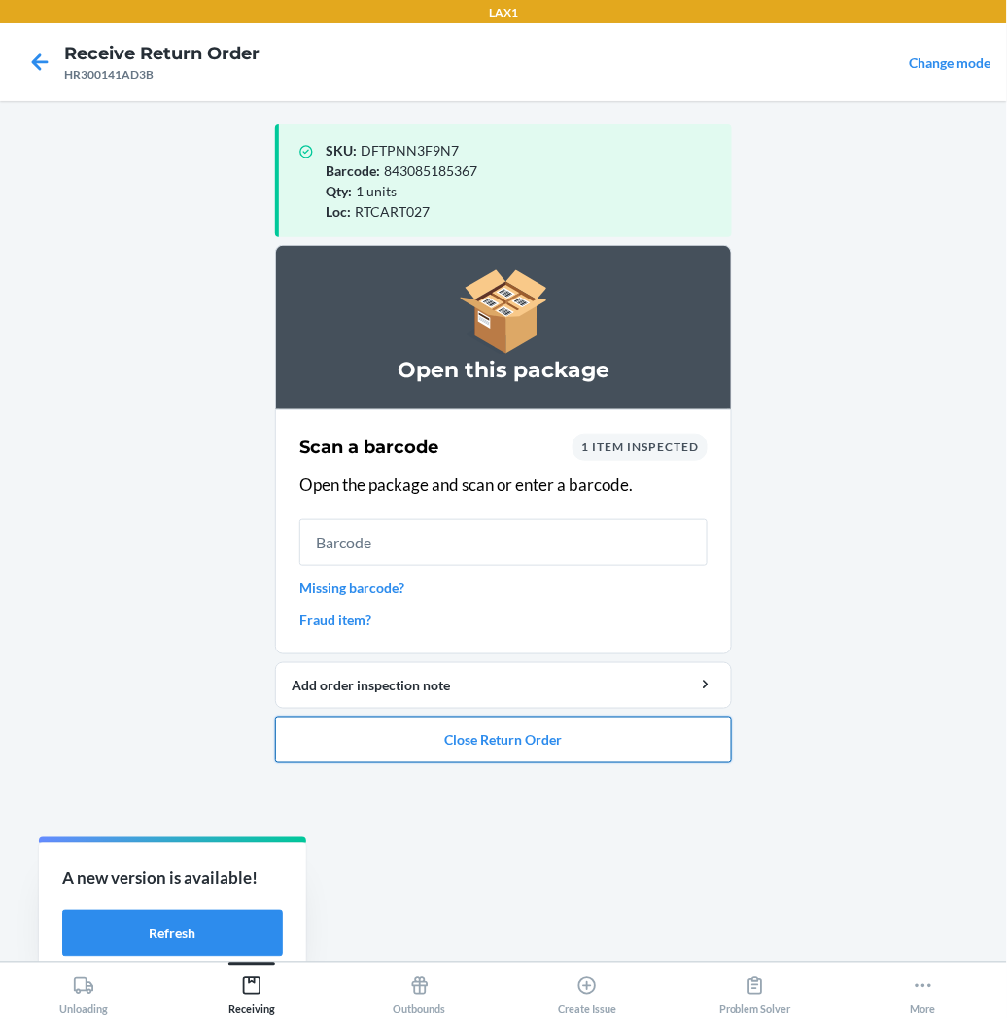
drag, startPoint x: 434, startPoint y: 746, endPoint x: 434, endPoint y: 731, distance: 14.6
click at [434, 740] on button "Close Return Order" at bounding box center [503, 740] width 457 height 47
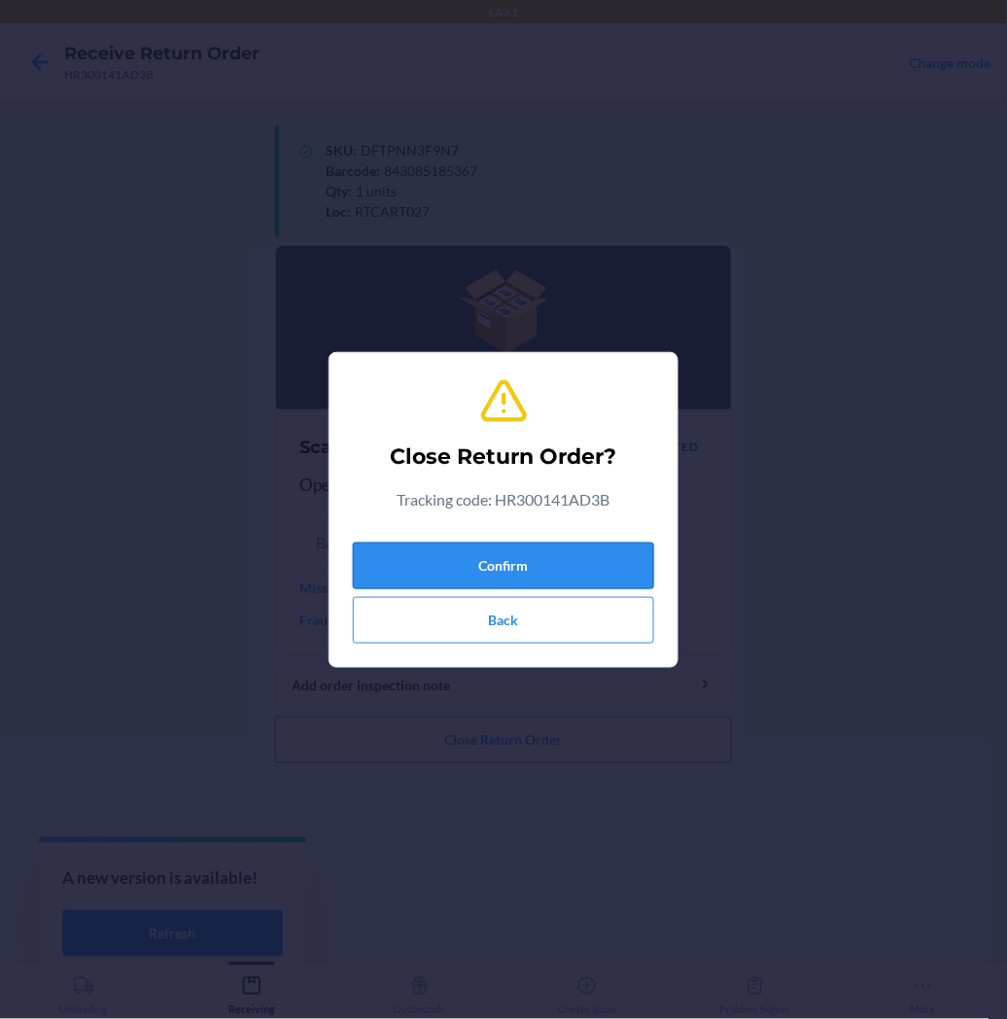
click at [459, 570] on button "Confirm" at bounding box center [503, 566] width 301 height 47
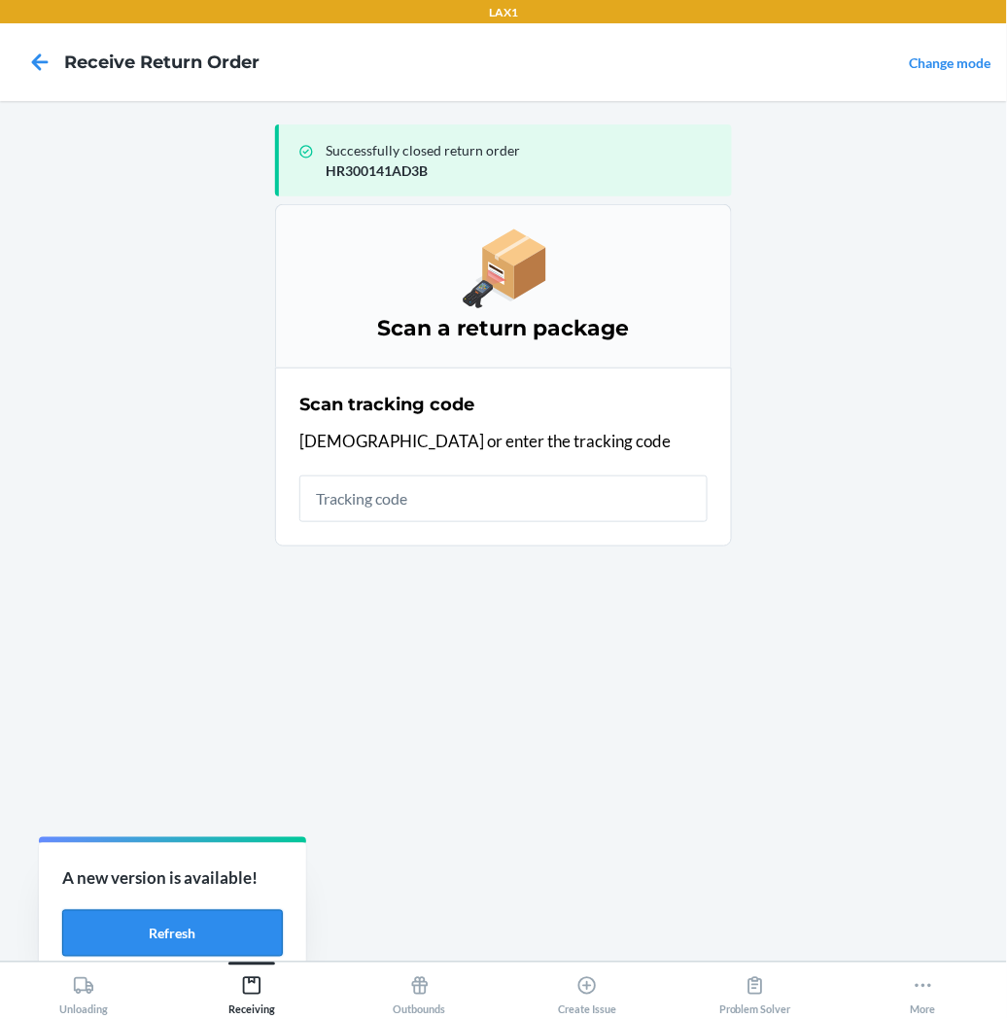
click at [188, 934] on button "Refresh" at bounding box center [172, 933] width 221 height 47
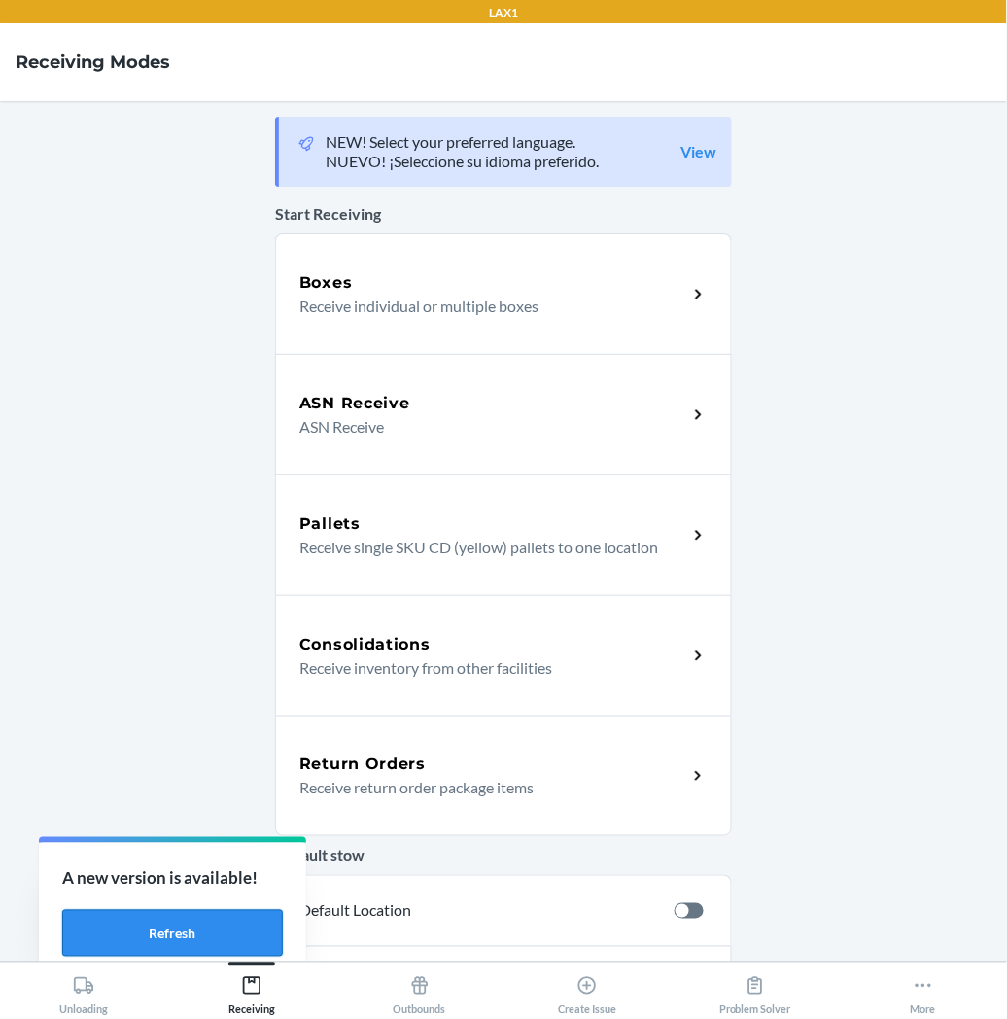
click at [216, 930] on button "Refresh" at bounding box center [172, 933] width 221 height 47
click at [229, 886] on p "A new version is available!" at bounding box center [172, 878] width 221 height 25
click at [371, 801] on div "Return Orders Receive return order package items" at bounding box center [503, 776] width 457 height 121
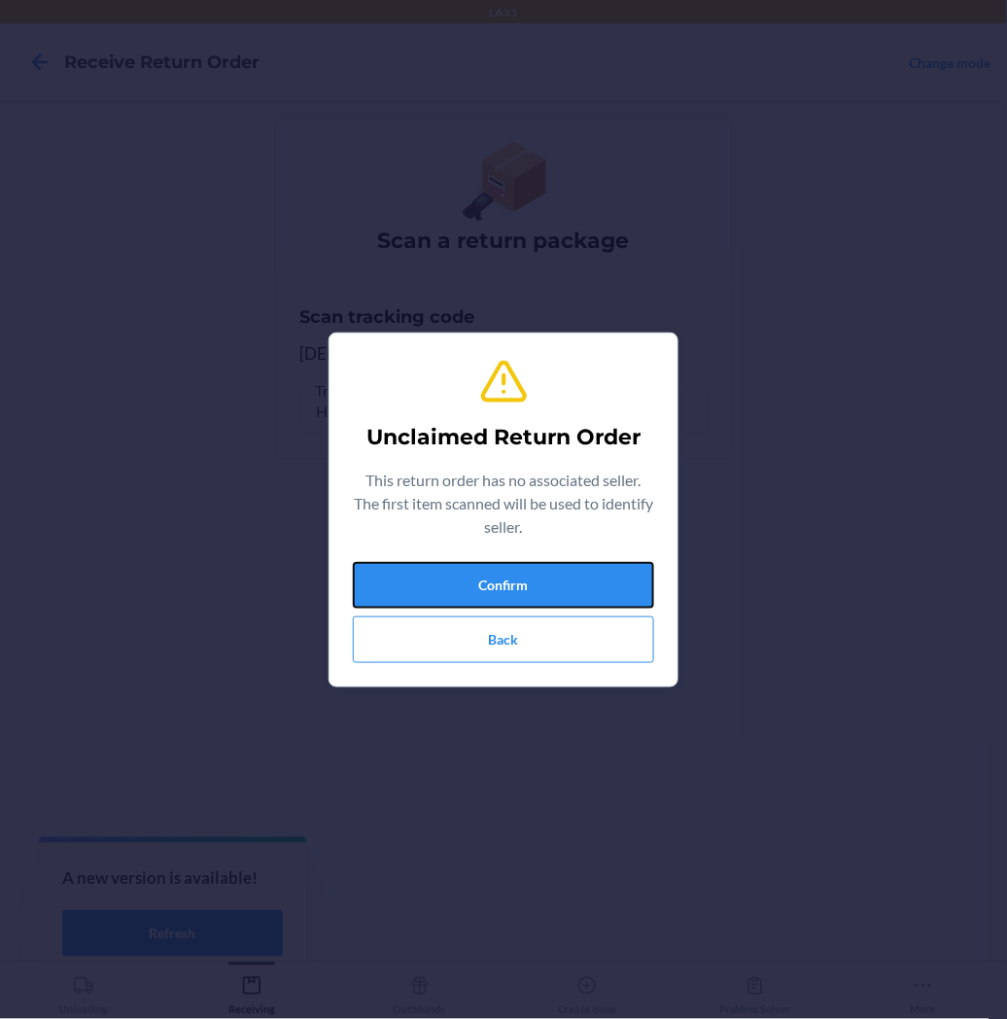
drag, startPoint x: 420, startPoint y: 588, endPoint x: 879, endPoint y: 575, distance: 459.1
click at [473, 577] on button "Confirm" at bounding box center [503, 585] width 301 height 47
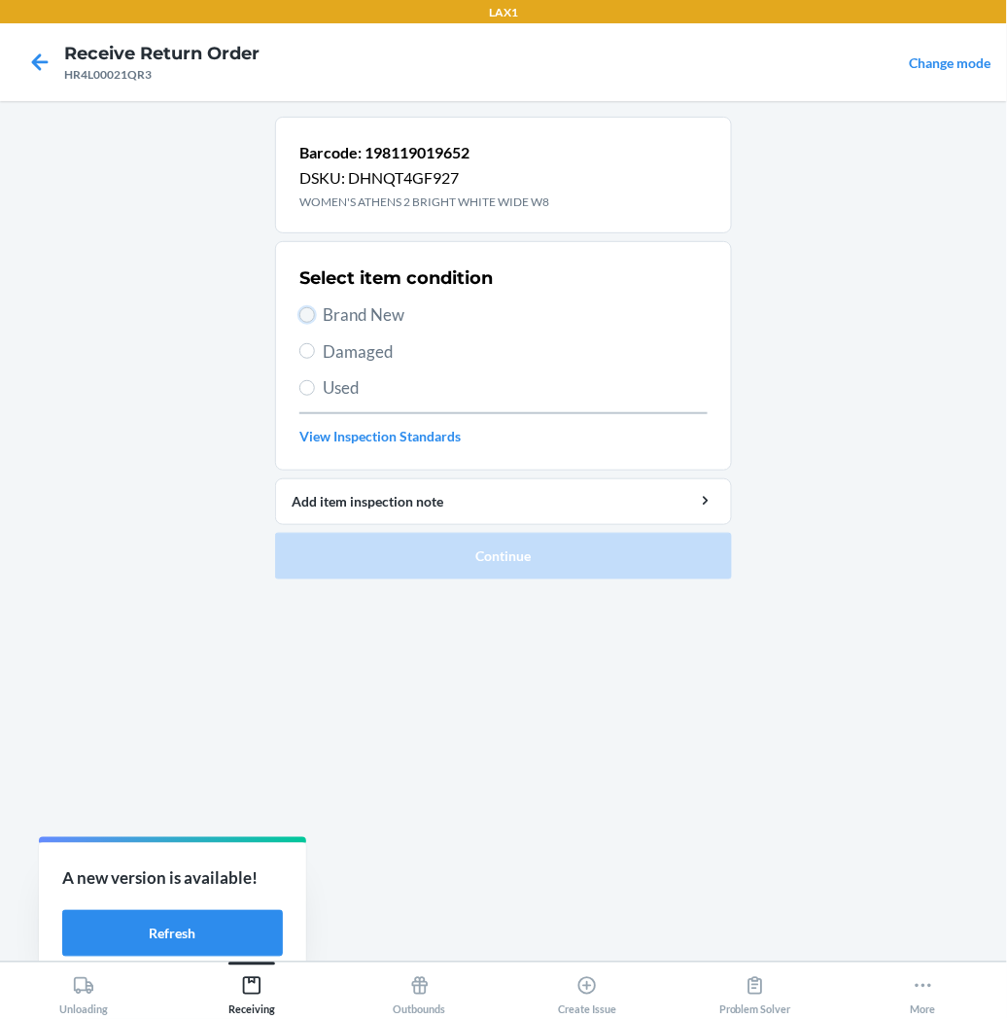
click at [309, 314] on input "Brand New" at bounding box center [307, 315] width 16 height 16
radio input "true"
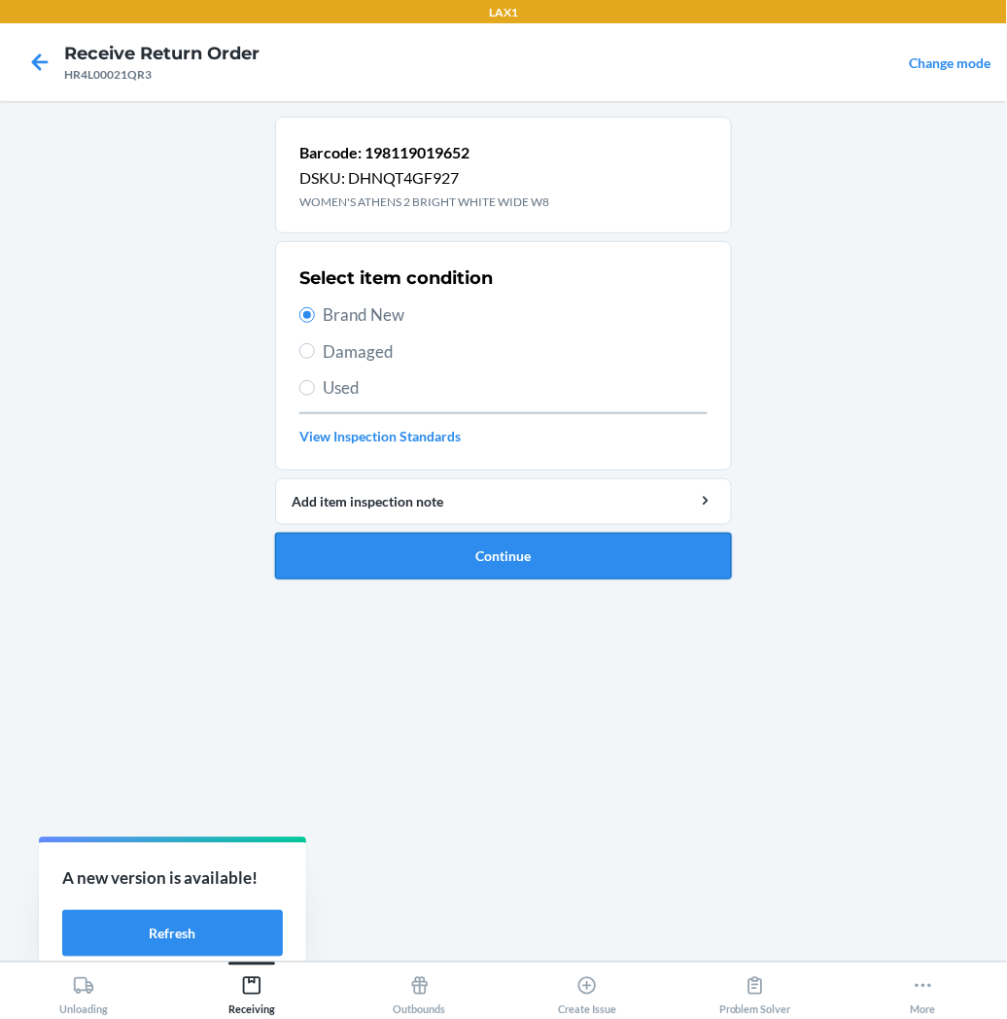
click at [392, 546] on button "Continue" at bounding box center [503, 556] width 457 height 47
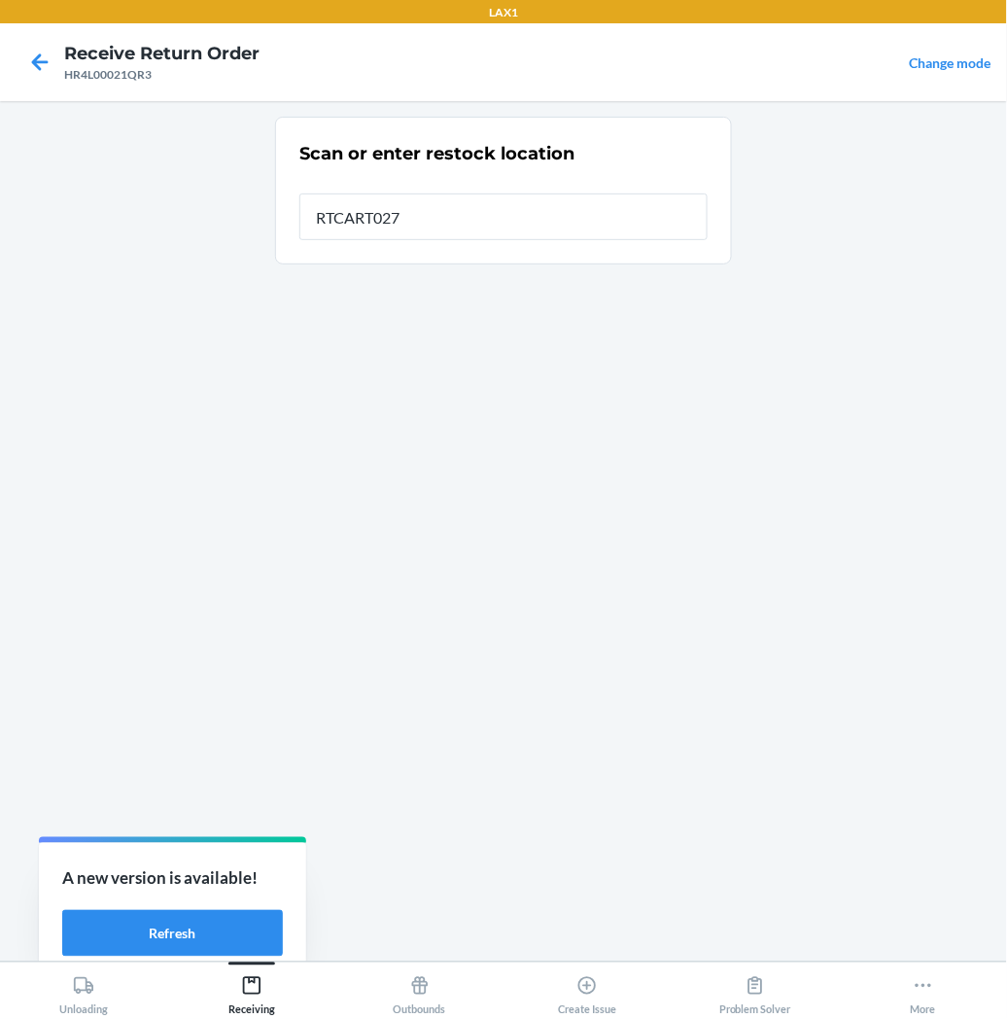
type input "RTCART027"
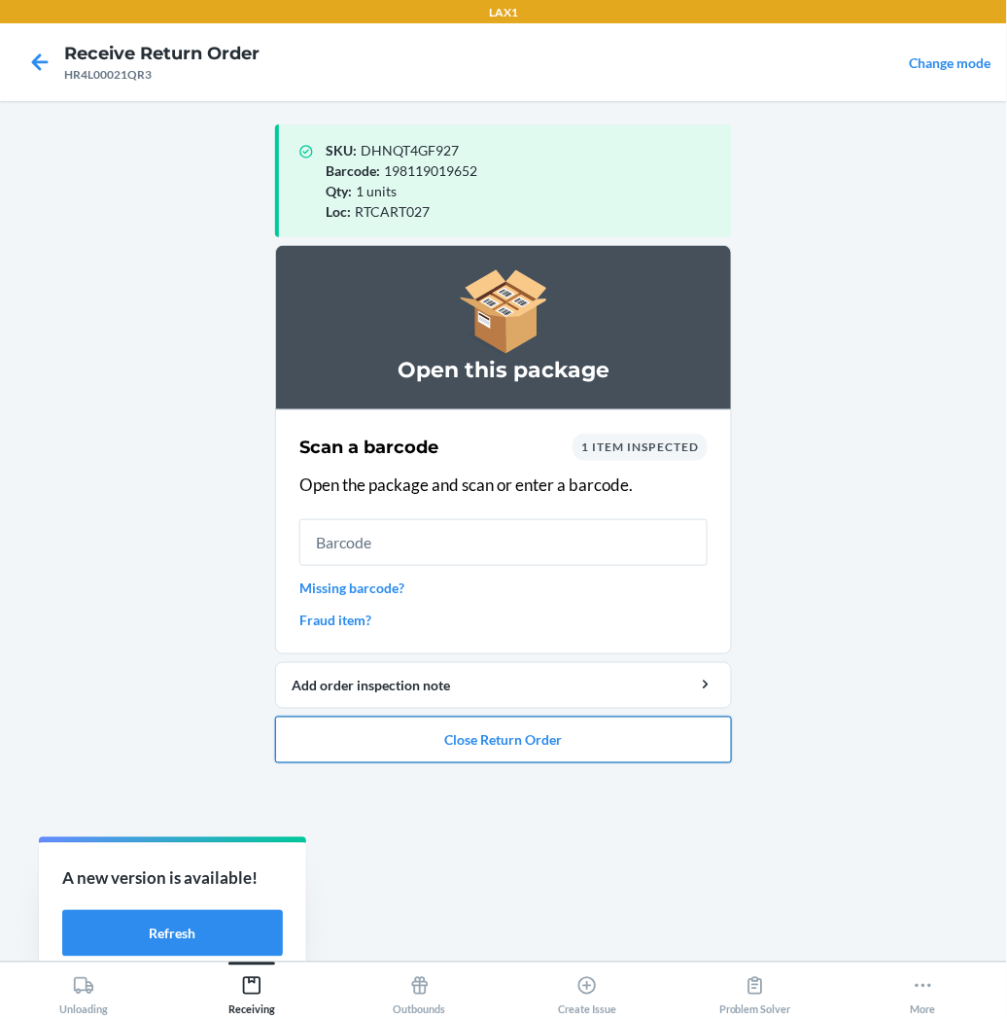
click at [433, 744] on button "Close Return Order" at bounding box center [503, 740] width 457 height 47
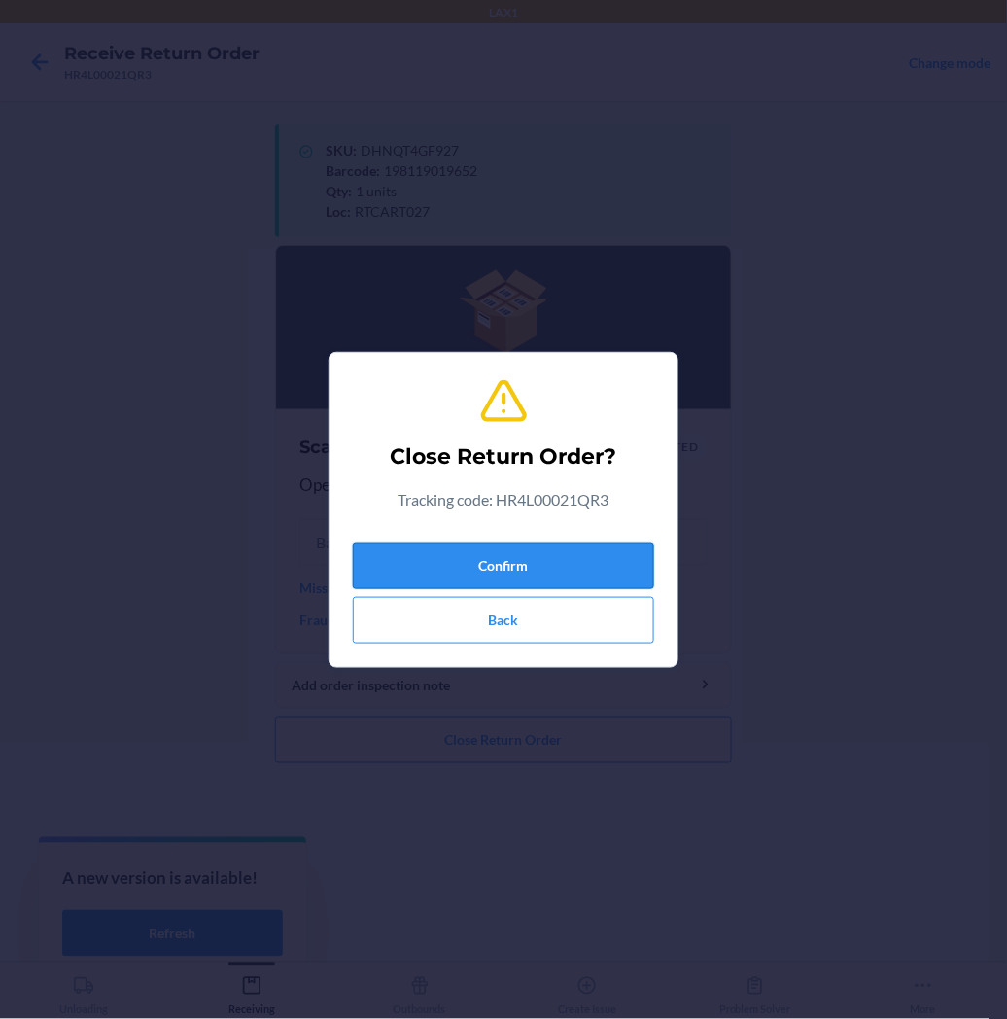
click at [459, 558] on button "Confirm" at bounding box center [503, 566] width 301 height 47
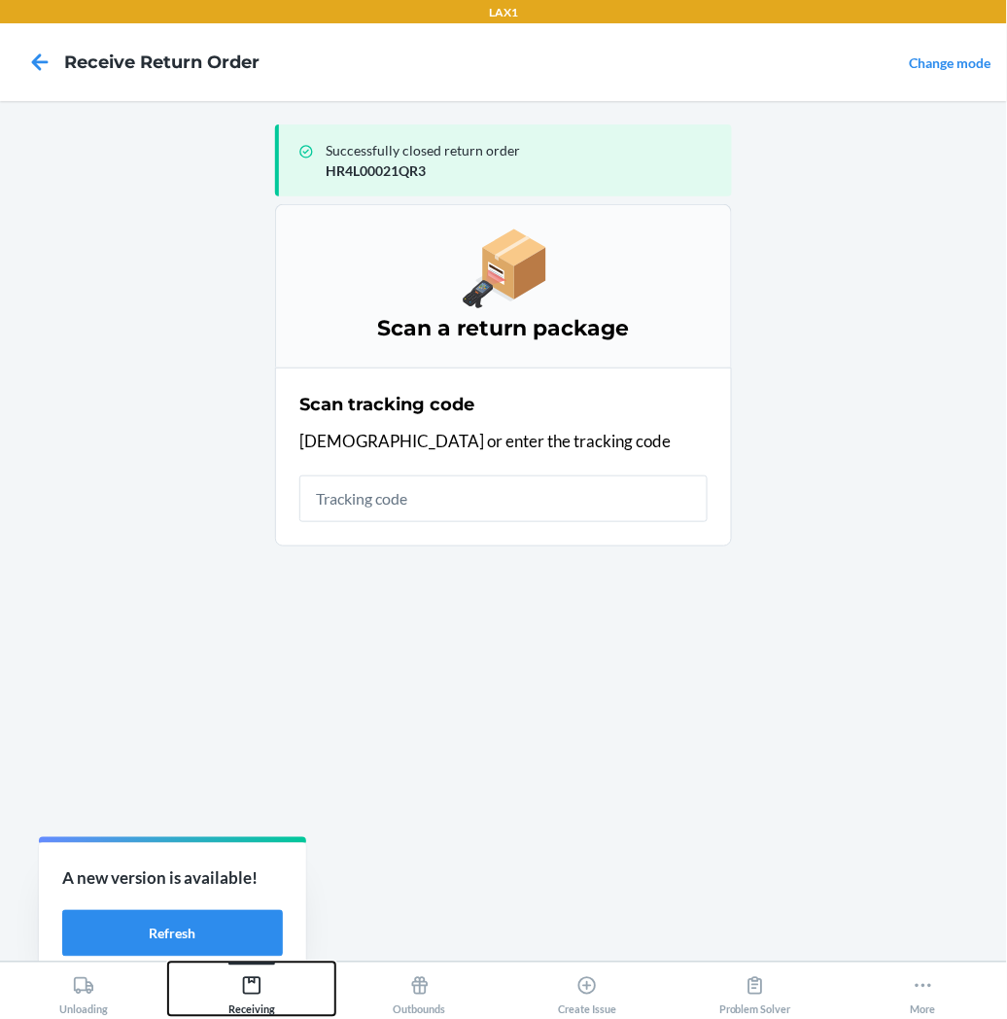
click at [259, 994] on icon at bounding box center [252, 986] width 18 height 18
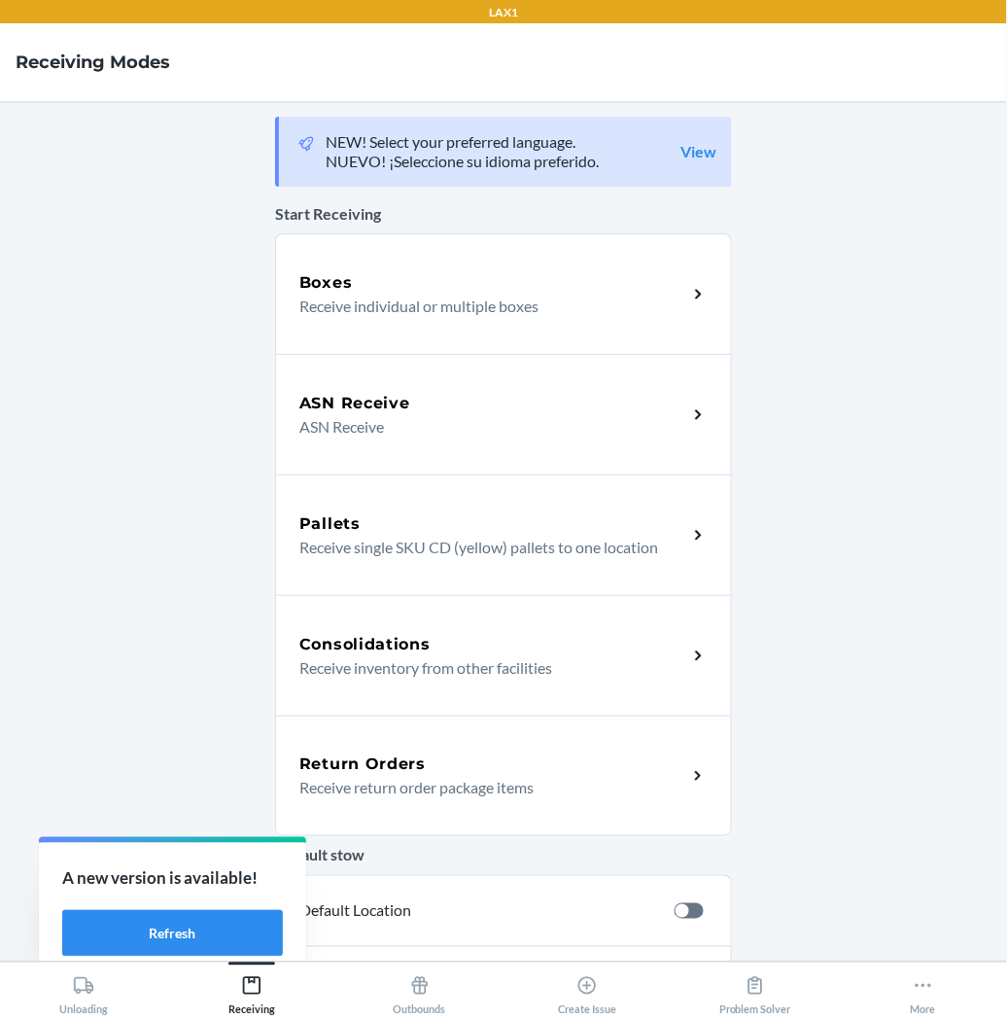
click at [375, 779] on p "Receive return order package items" at bounding box center [485, 787] width 372 height 23
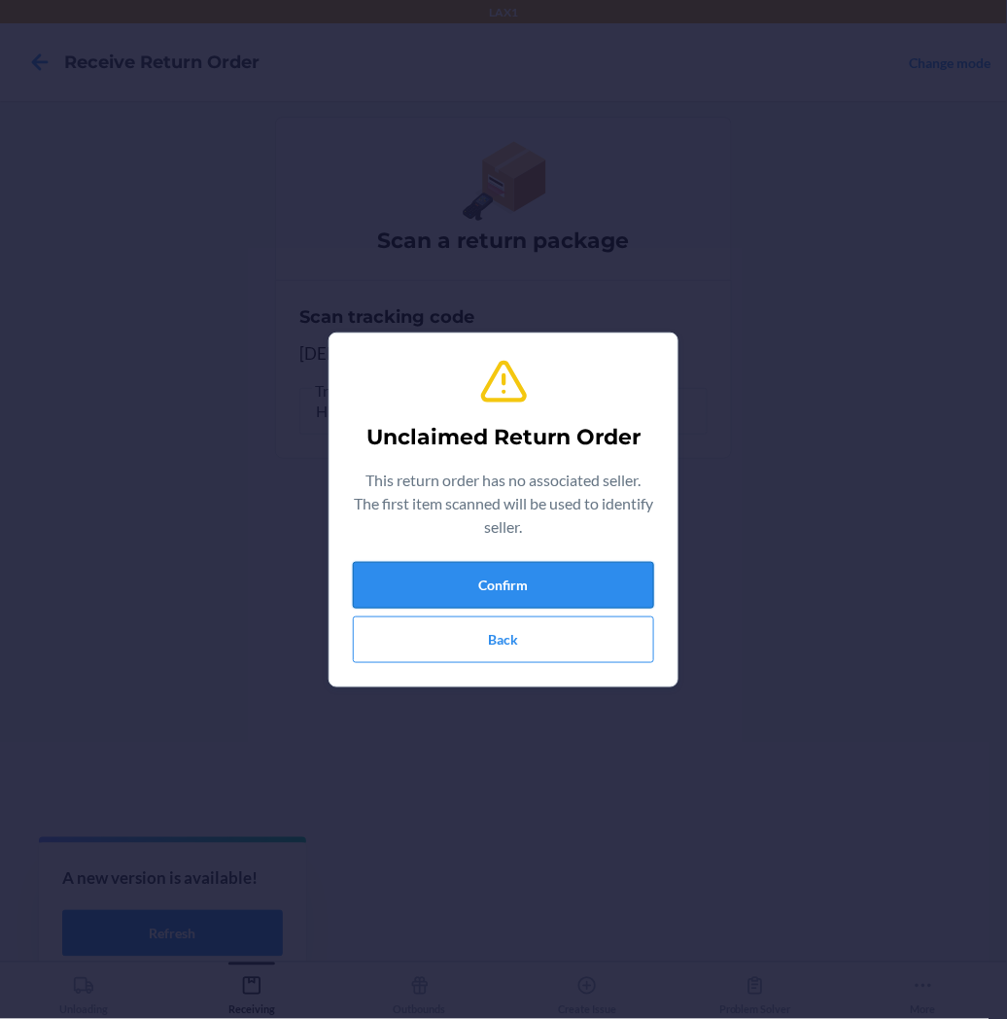
click at [404, 567] on button "Confirm" at bounding box center [503, 585] width 301 height 47
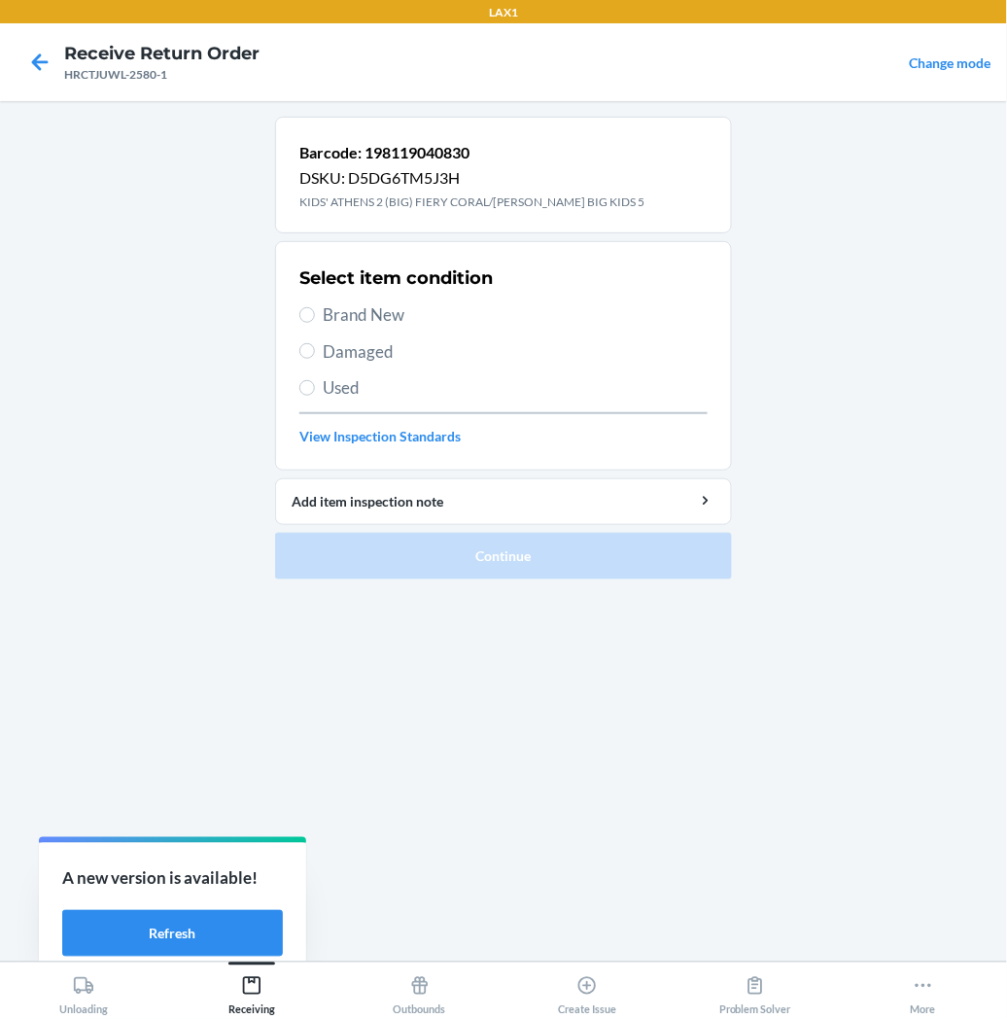
click at [323, 309] on span "Brand New" at bounding box center [515, 314] width 385 height 25
click at [315, 309] on input "Brand New" at bounding box center [307, 315] width 16 height 16
radio input "true"
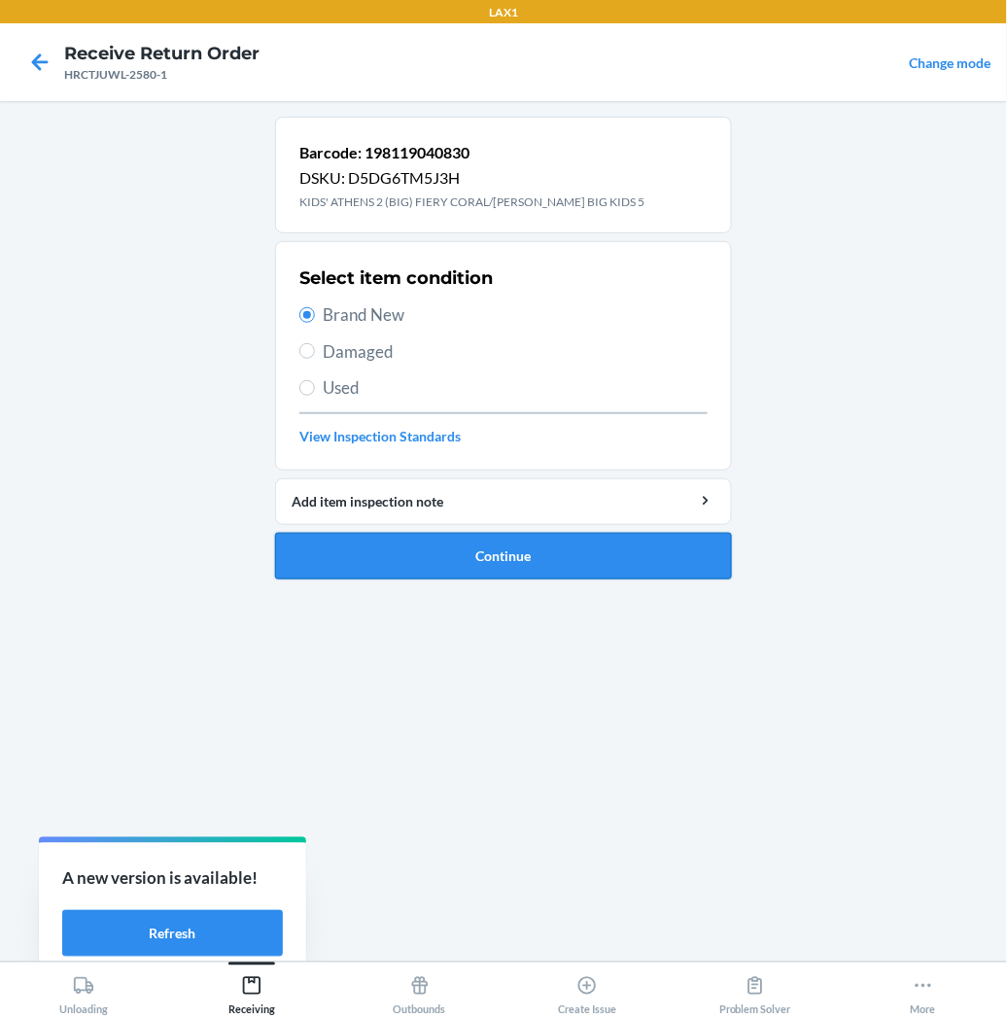
click at [404, 545] on button "Continue" at bounding box center [503, 556] width 457 height 47
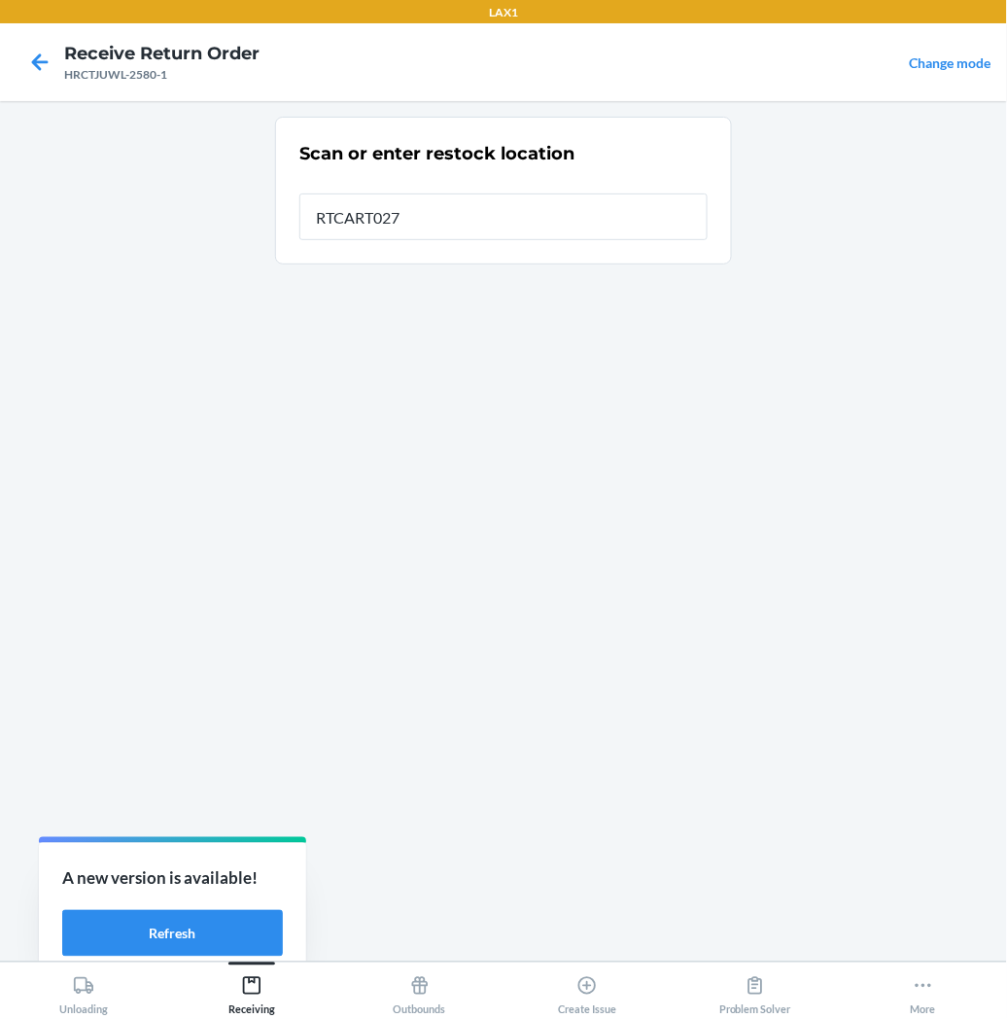
type input "RTCART027"
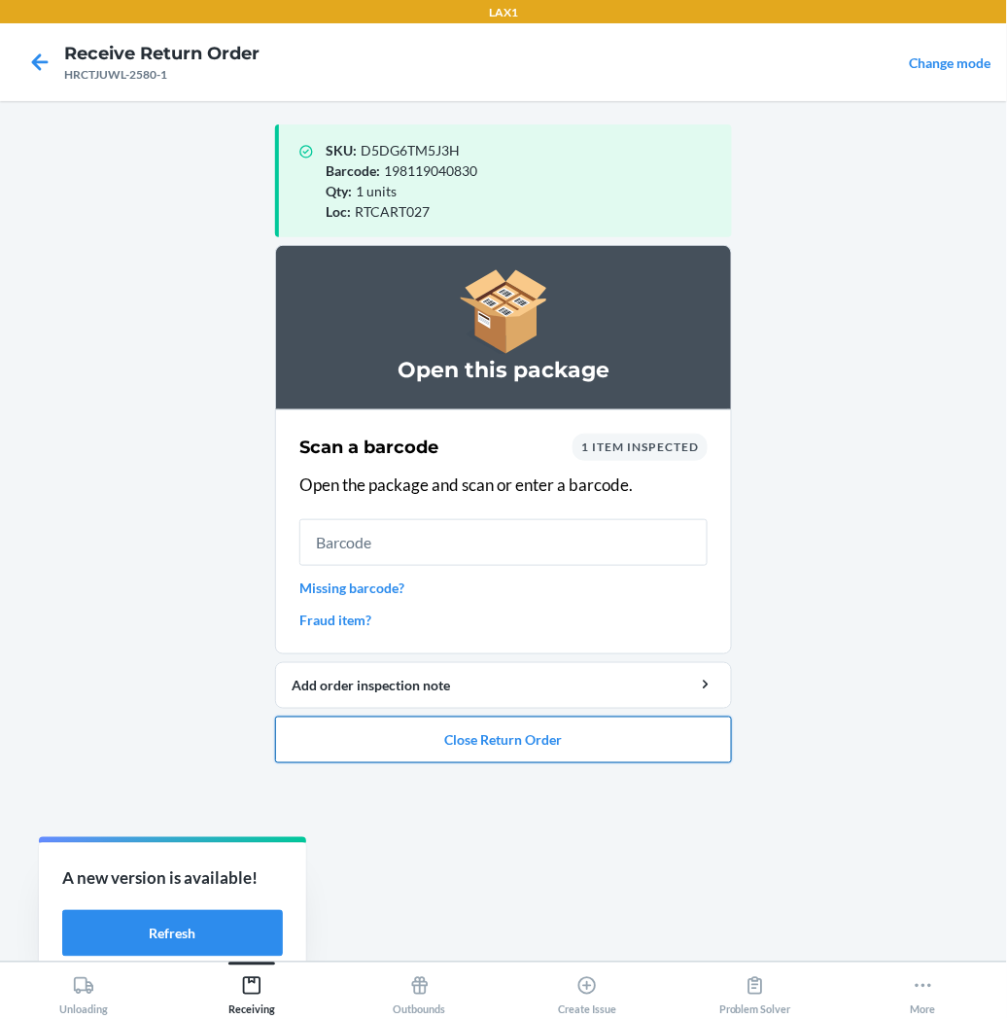
click at [371, 745] on button "Close Return Order" at bounding box center [503, 740] width 457 height 47
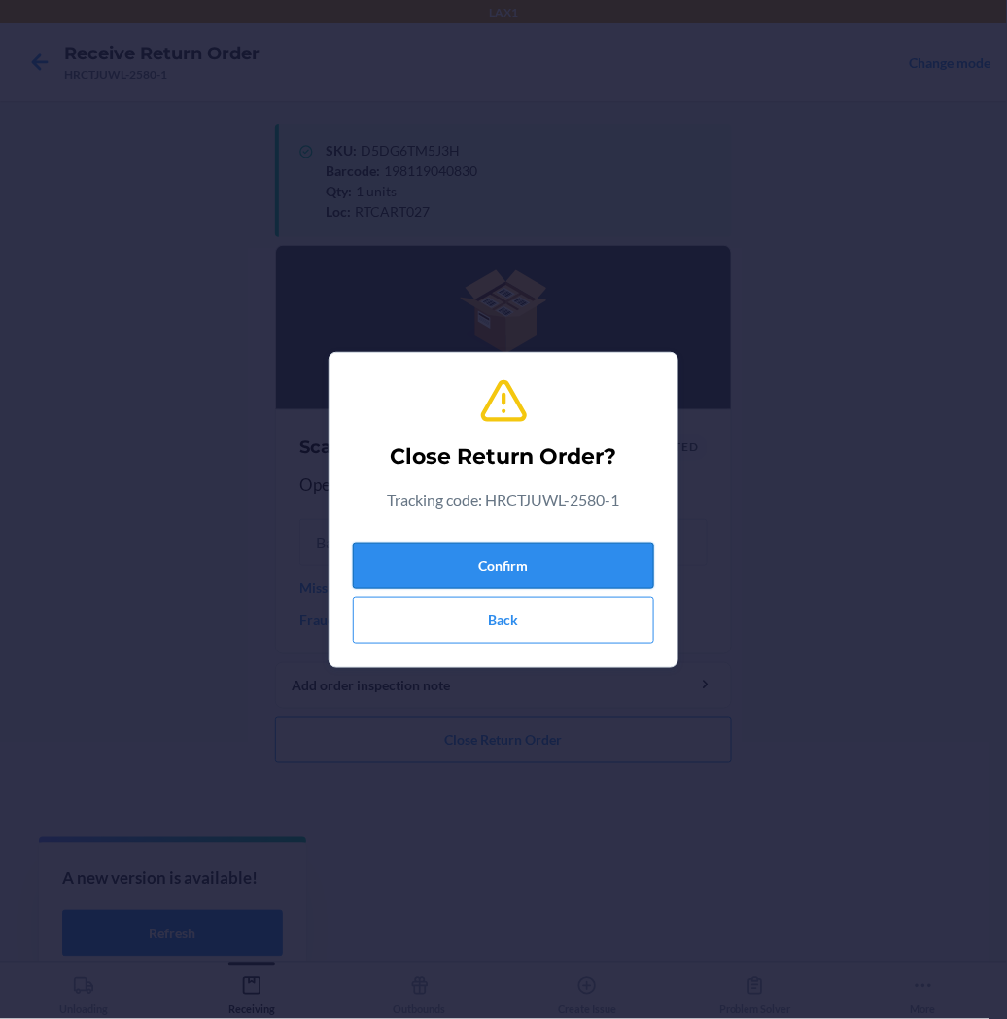
click at [490, 552] on button "Confirm" at bounding box center [503, 566] width 301 height 47
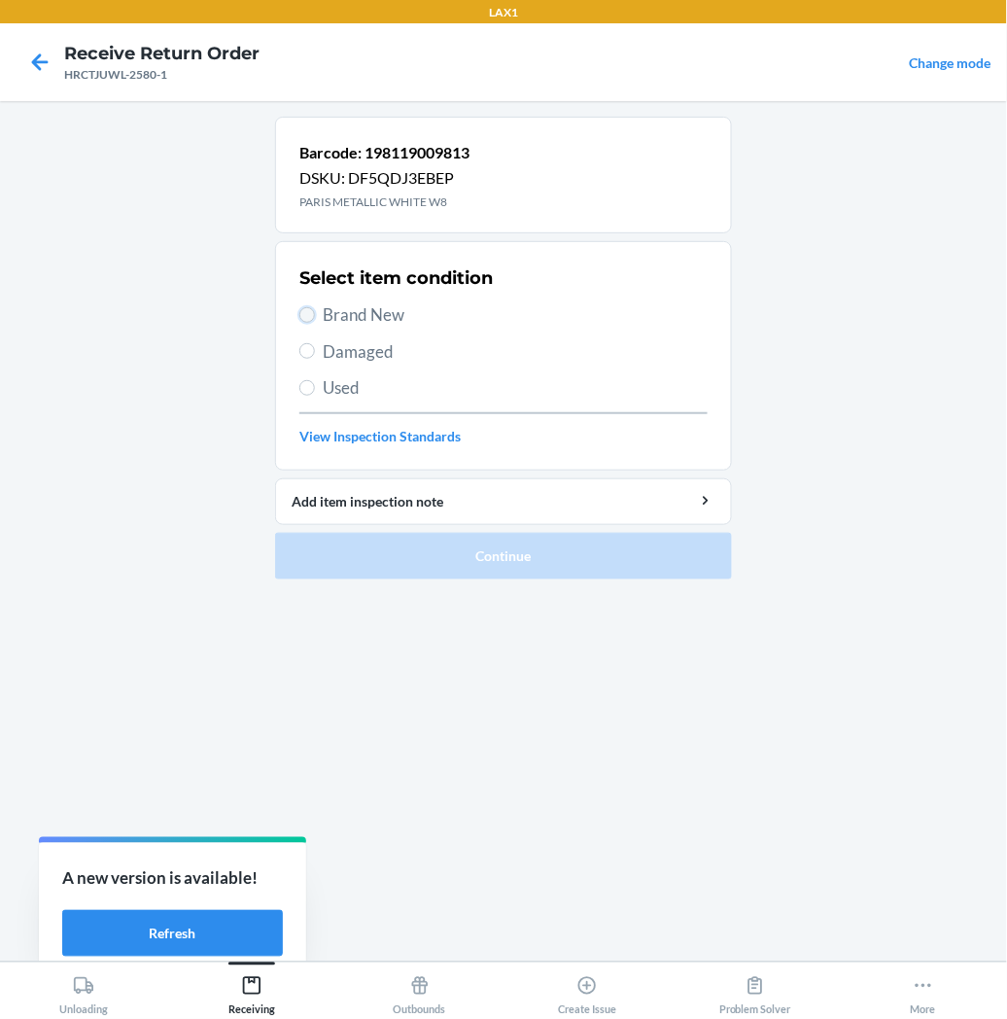
click at [305, 312] on input "Brand New" at bounding box center [307, 315] width 16 height 16
radio input "true"
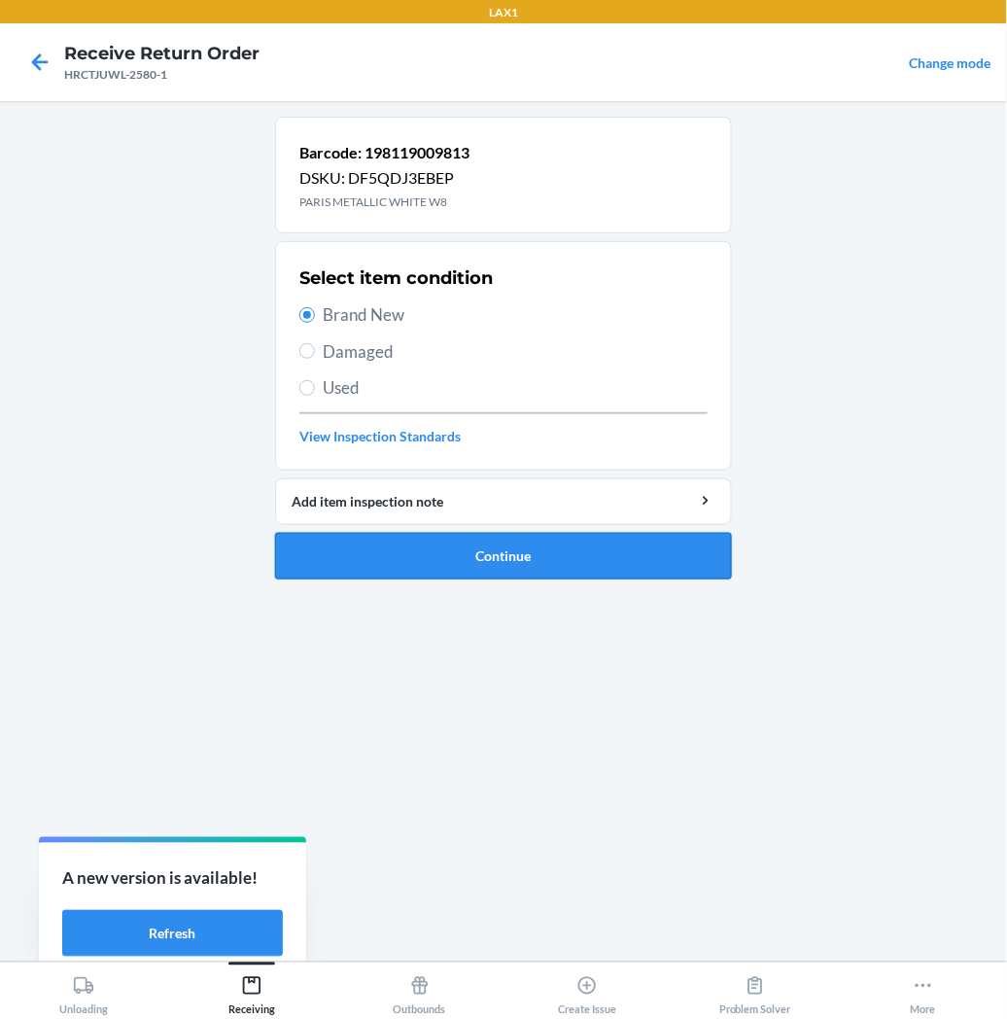
click at [362, 551] on button "Continue" at bounding box center [503, 556] width 457 height 47
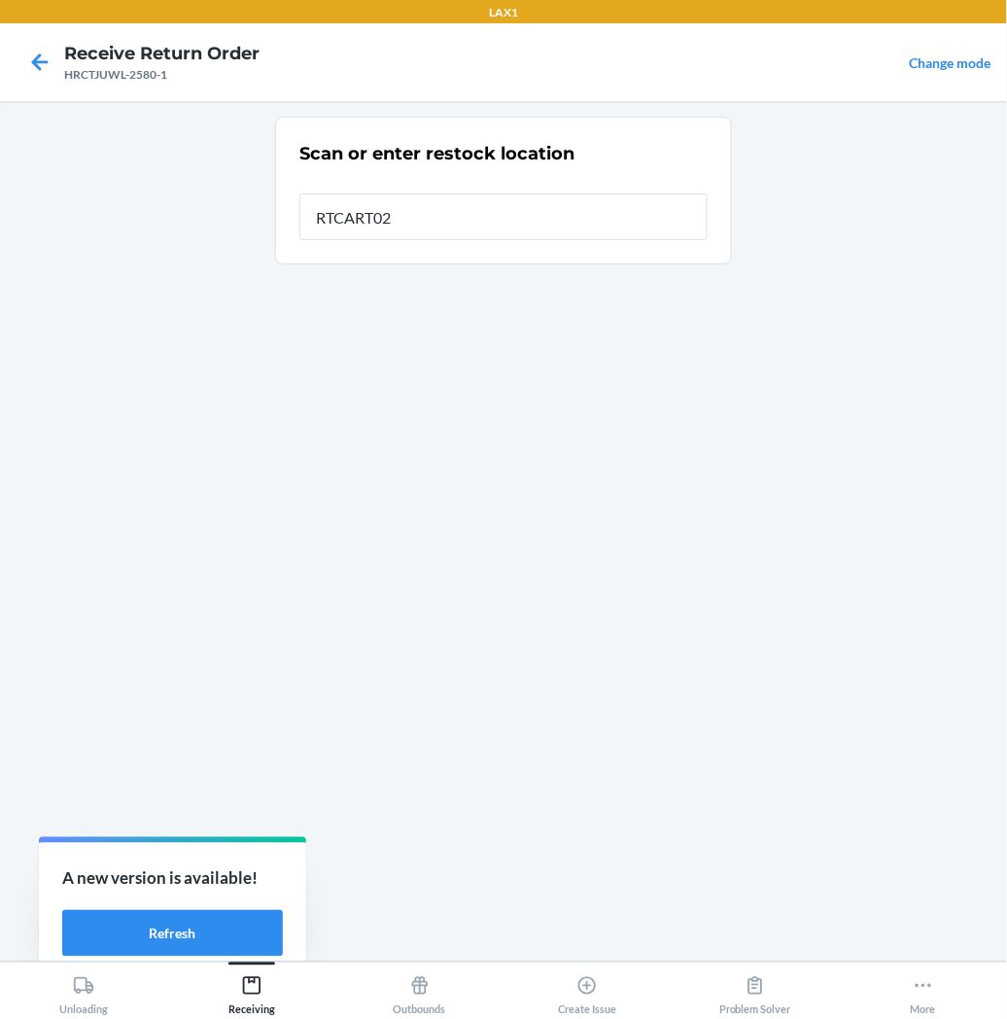
type input "RTCART027"
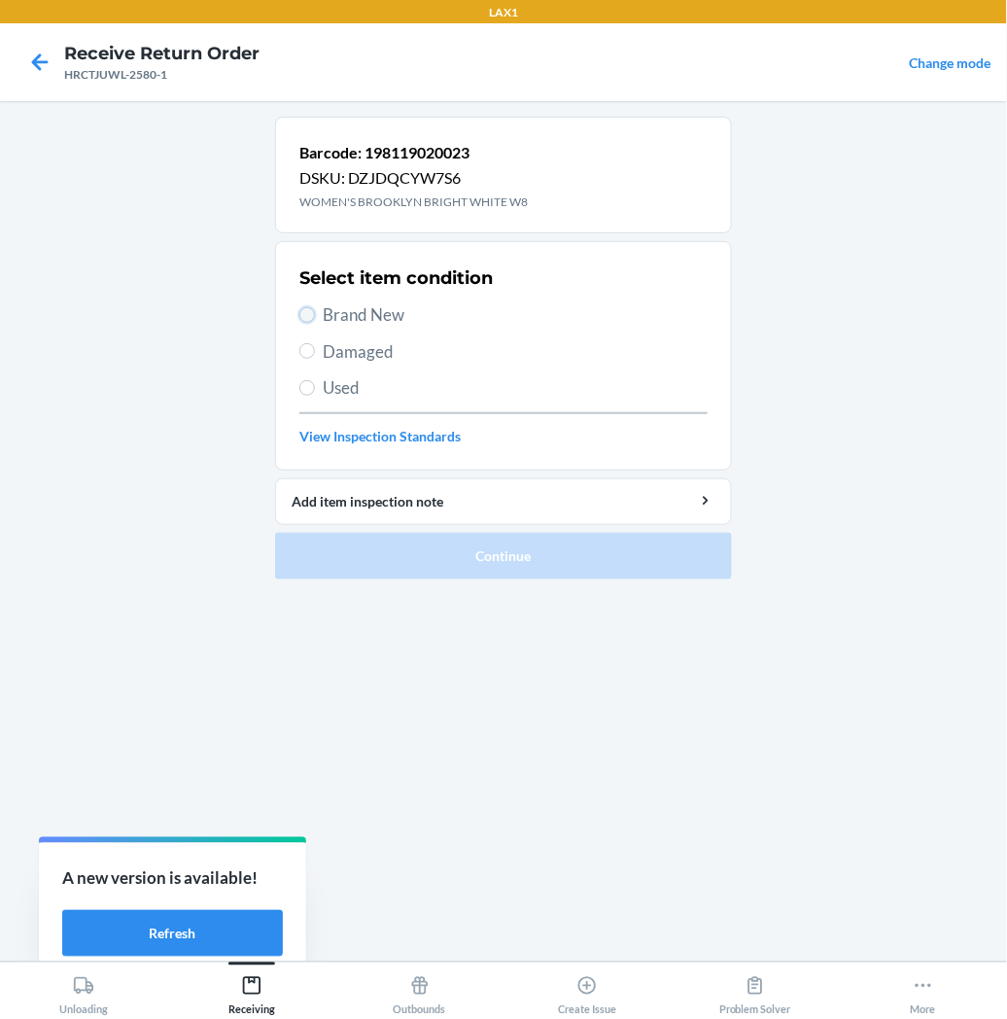
click at [307, 314] on input "Brand New" at bounding box center [307, 315] width 16 height 16
radio input "true"
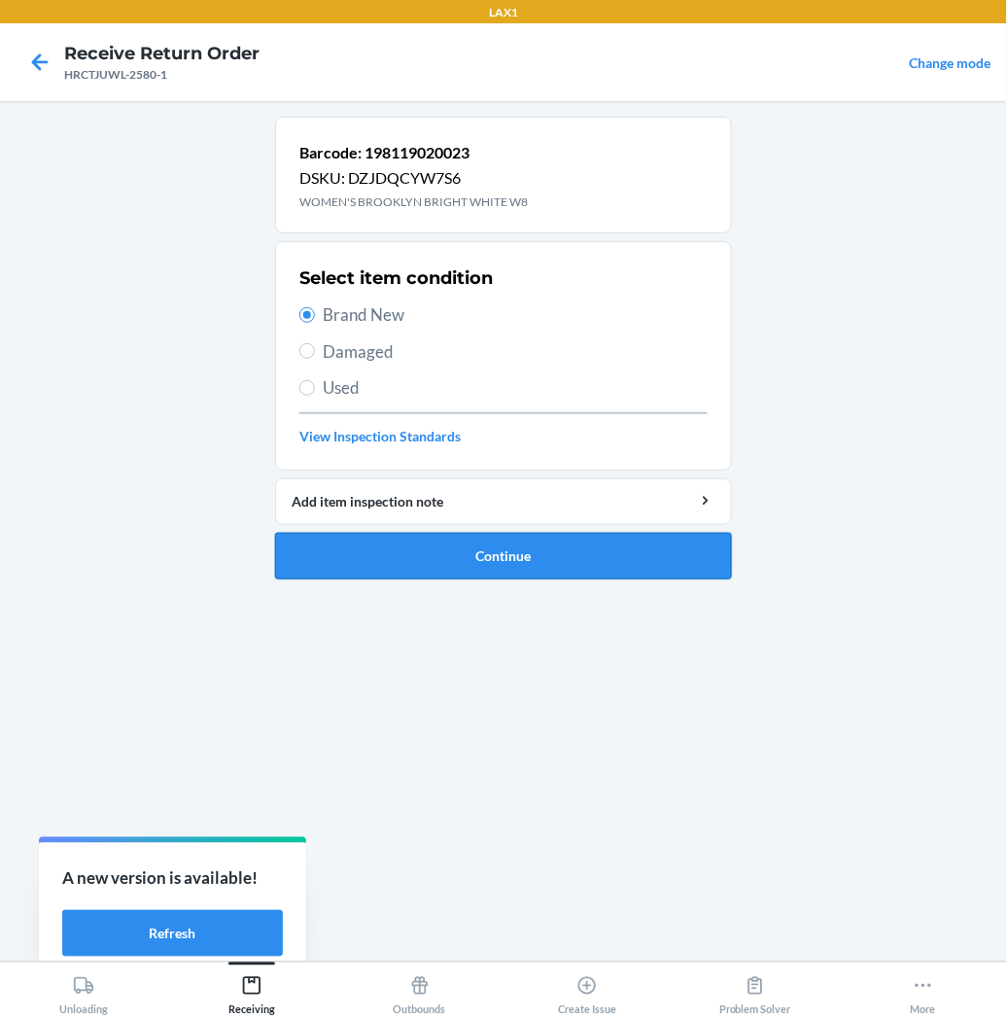
click at [337, 564] on button "Continue" at bounding box center [503, 556] width 457 height 47
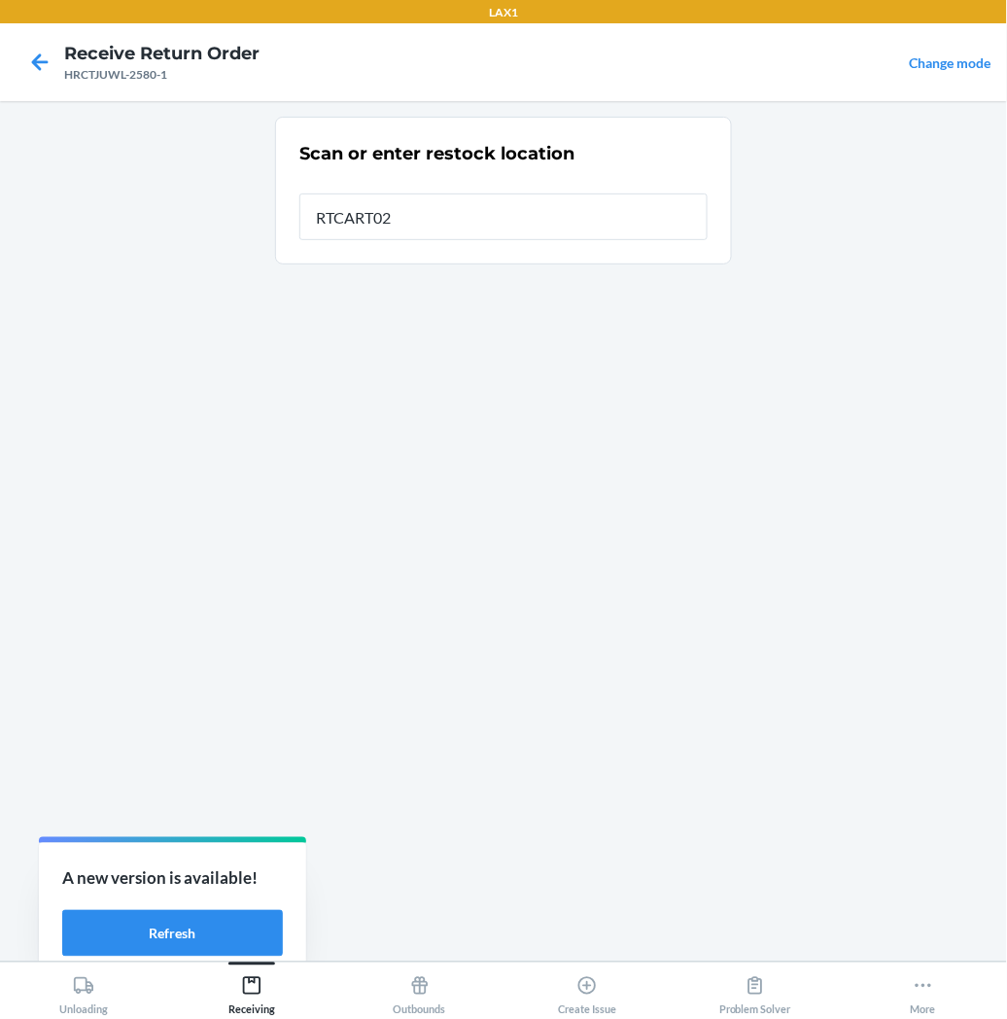
type input "RTCART027"
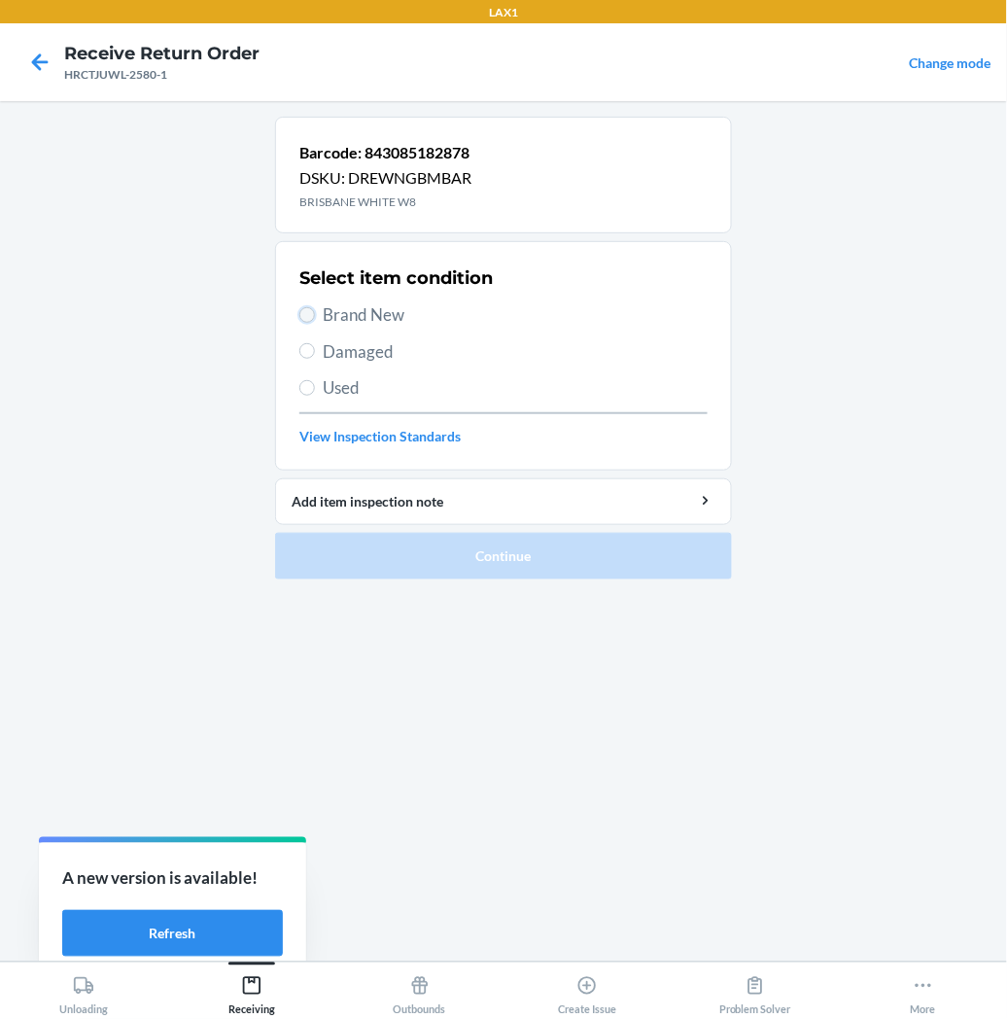
click at [299, 317] on input "Brand New" at bounding box center [307, 315] width 16 height 16
radio input "true"
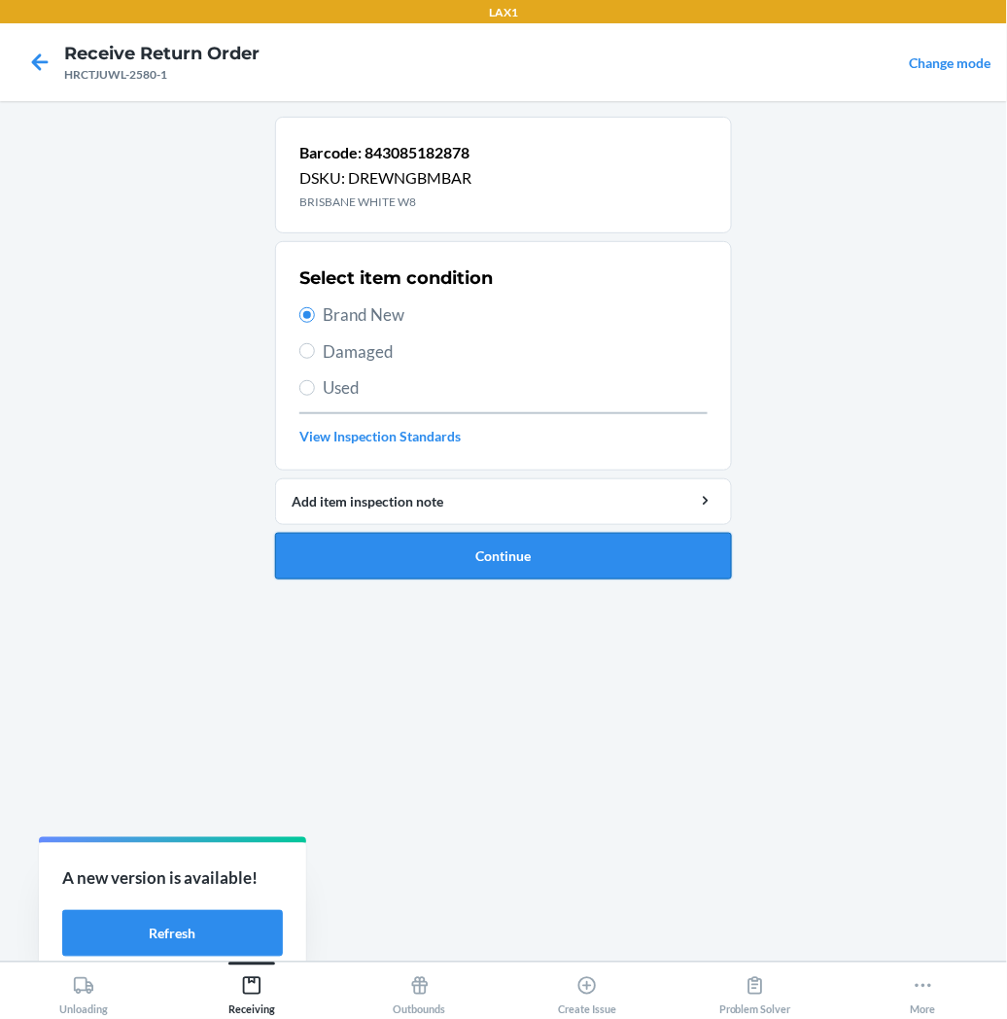
click at [304, 545] on button "Continue" at bounding box center [503, 556] width 457 height 47
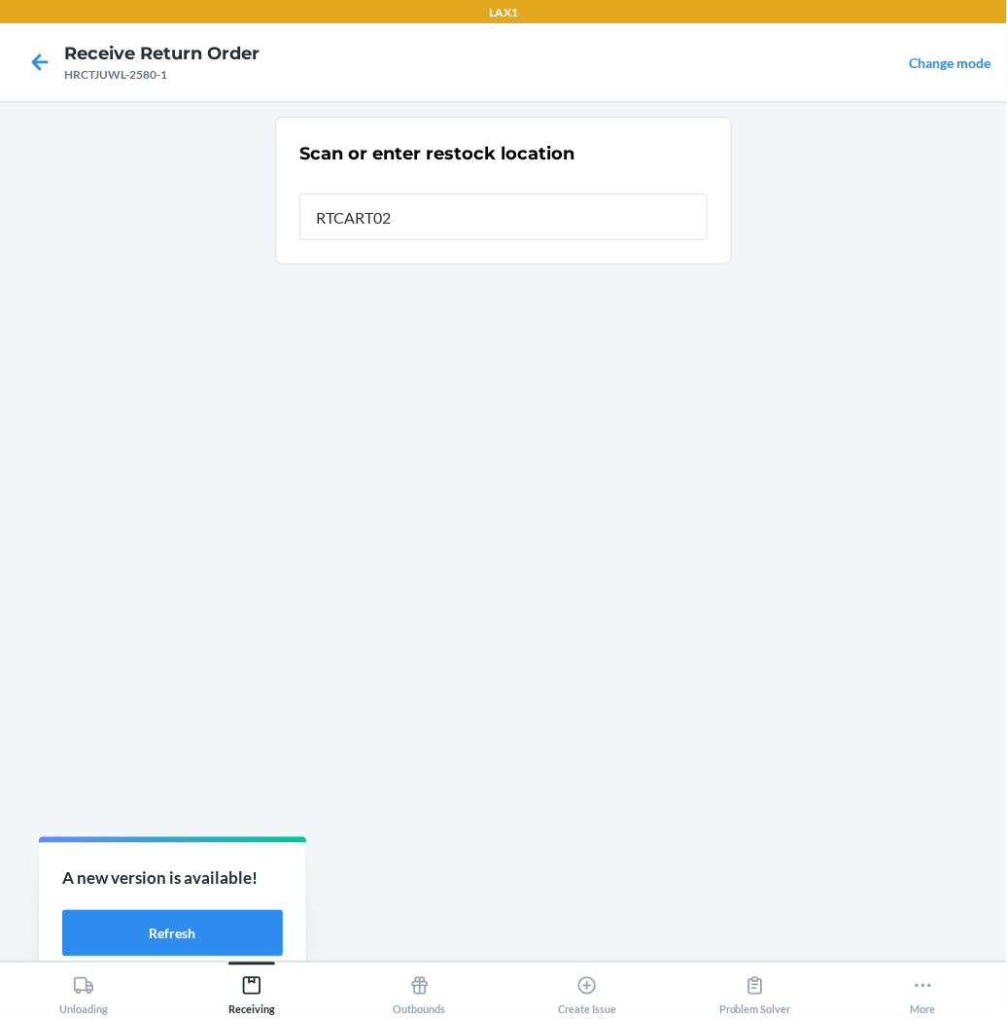
type input "RTCART027"
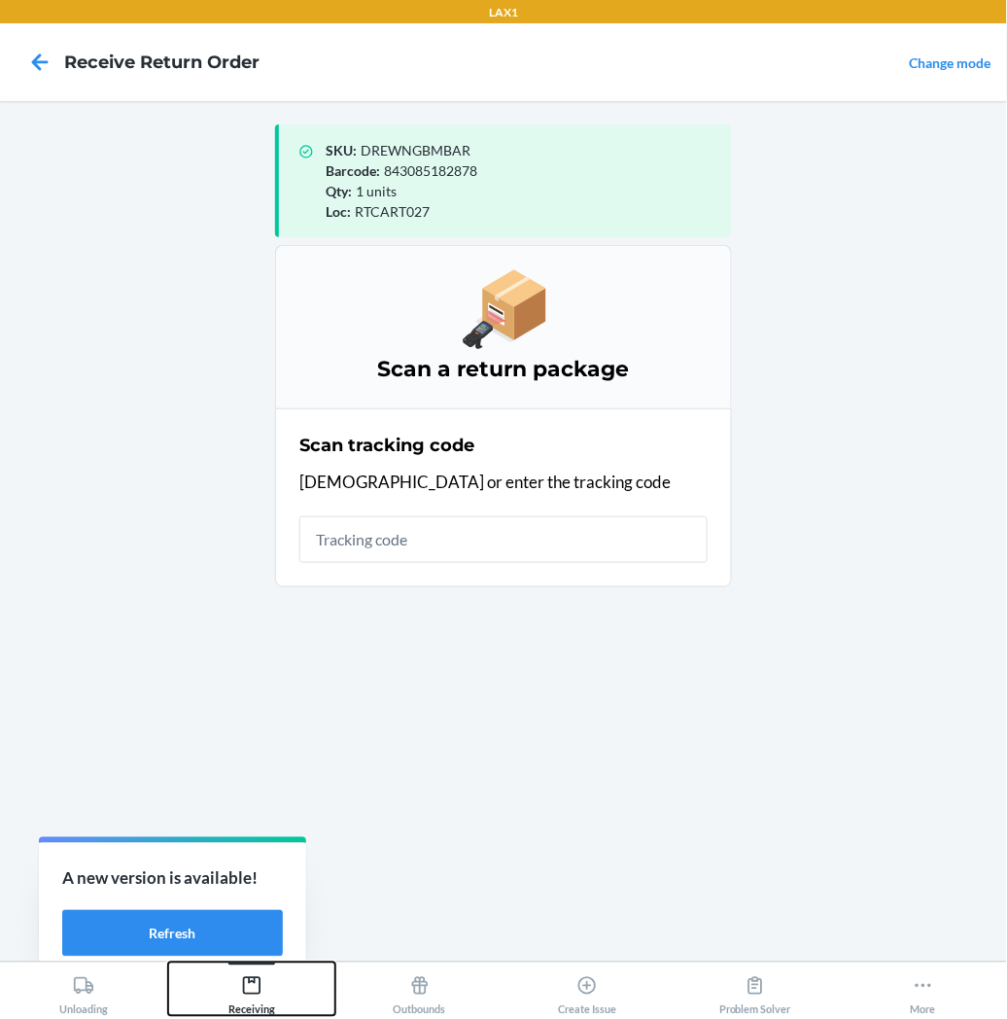
click at [250, 985] on icon at bounding box center [251, 985] width 21 height 21
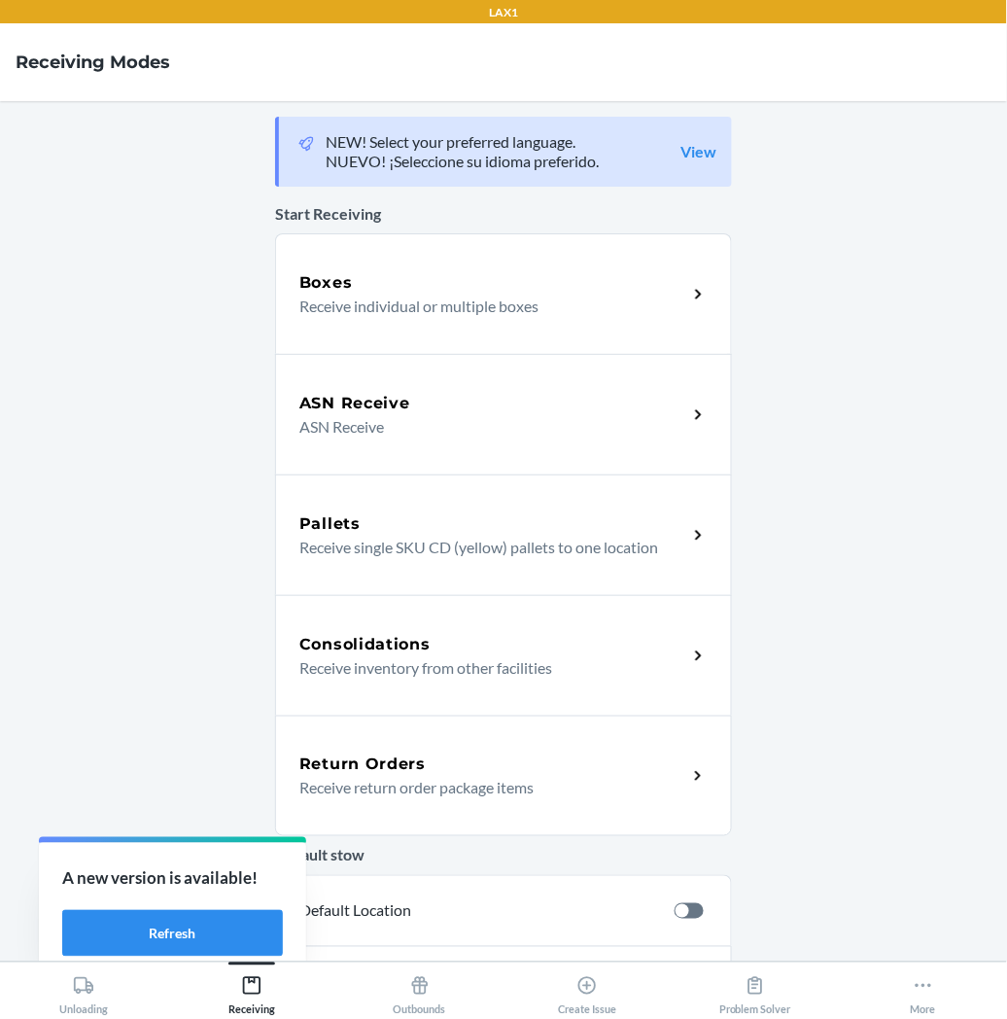
click at [374, 768] on h5 "Return Orders" at bounding box center [362, 764] width 126 height 23
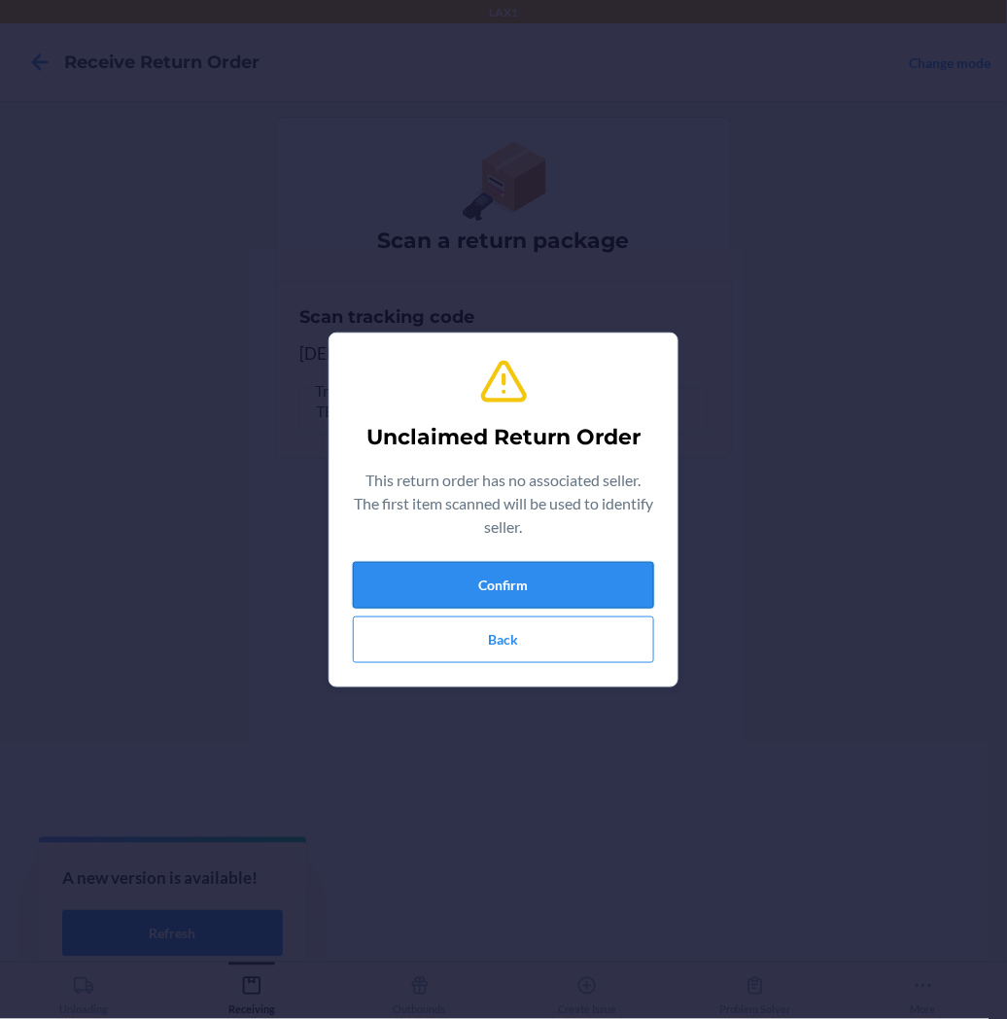
click at [546, 576] on button "Confirm" at bounding box center [503, 585] width 301 height 47
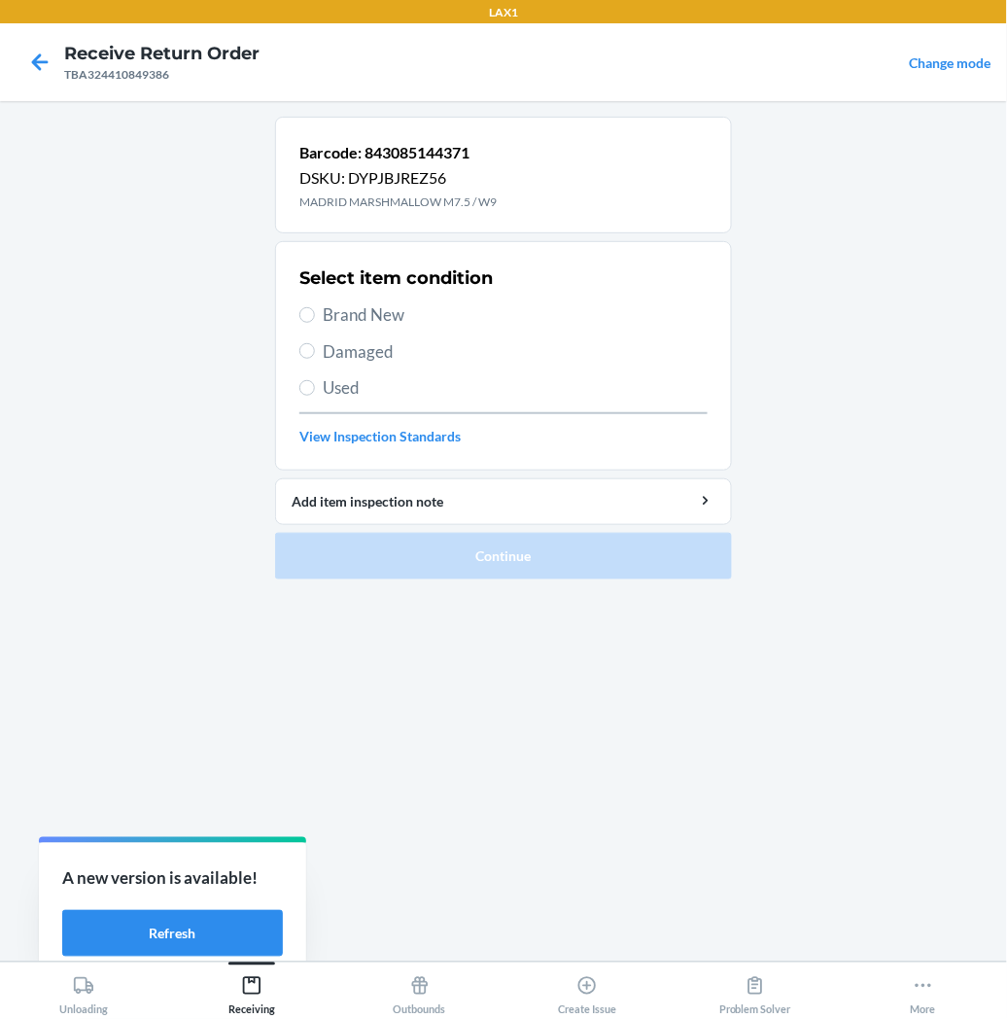
click at [315, 344] on label "Damaged" at bounding box center [503, 351] width 408 height 25
click at [315, 344] on input "Damaged" at bounding box center [307, 351] width 16 height 16
radio input "true"
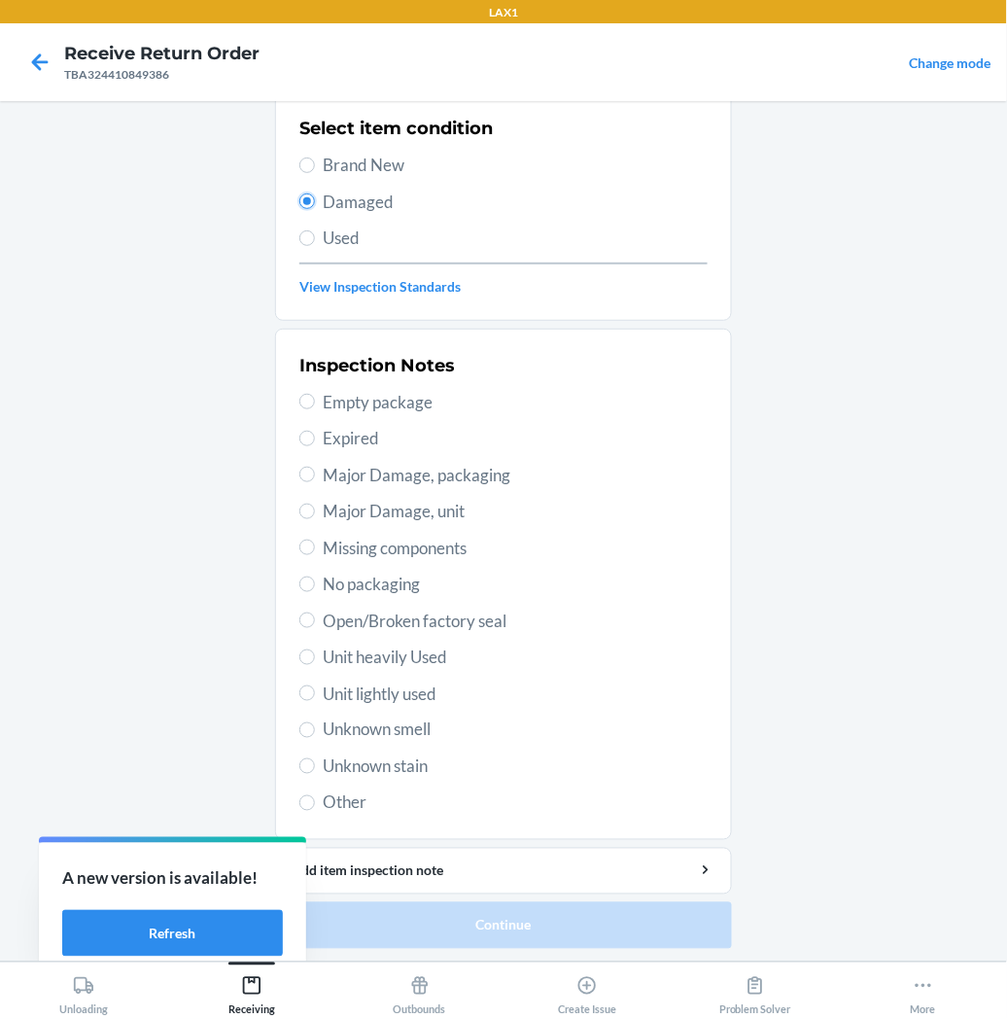
scroll to position [151, 0]
click at [299, 659] on input "Unit heavily Used" at bounding box center [307, 657] width 16 height 16
radio input "true"
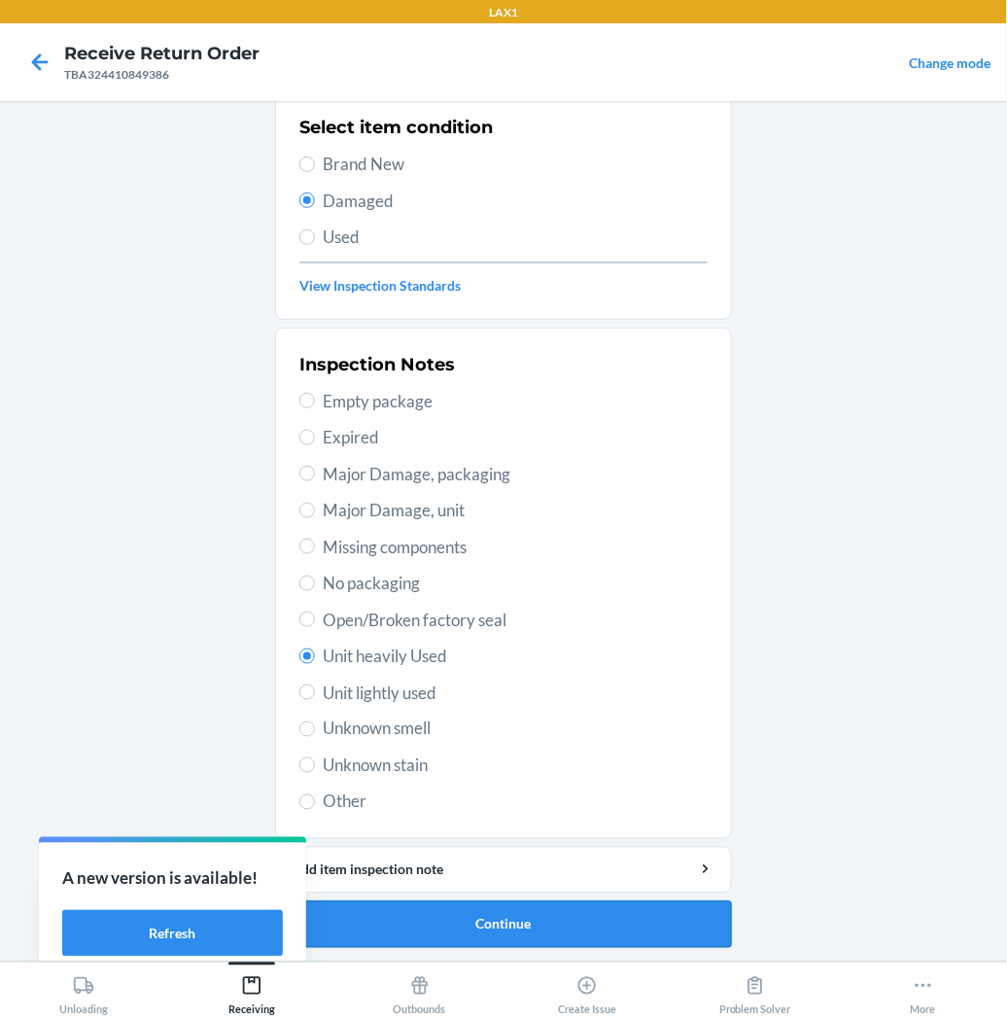
click at [468, 929] on button "Continue" at bounding box center [503, 924] width 457 height 47
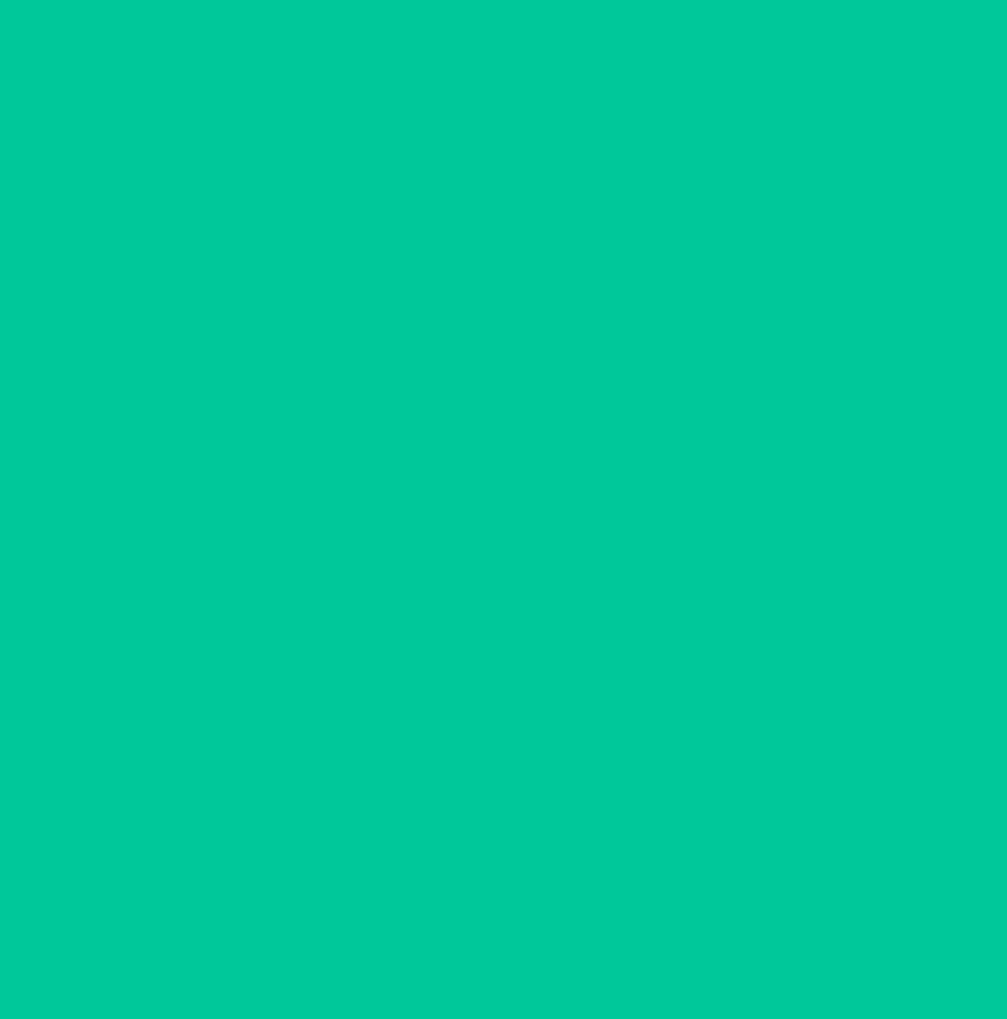
scroll to position [0, 0]
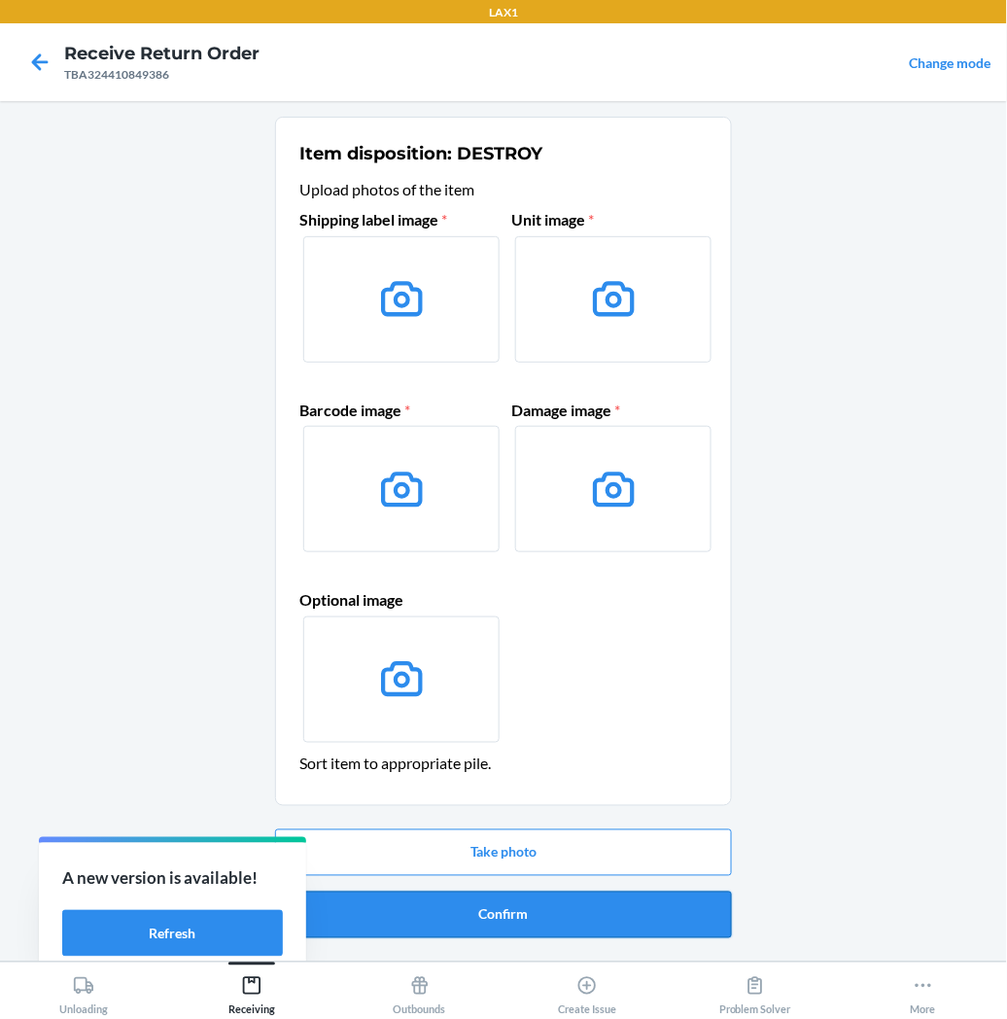
click at [470, 909] on button "Confirm" at bounding box center [503, 915] width 457 height 47
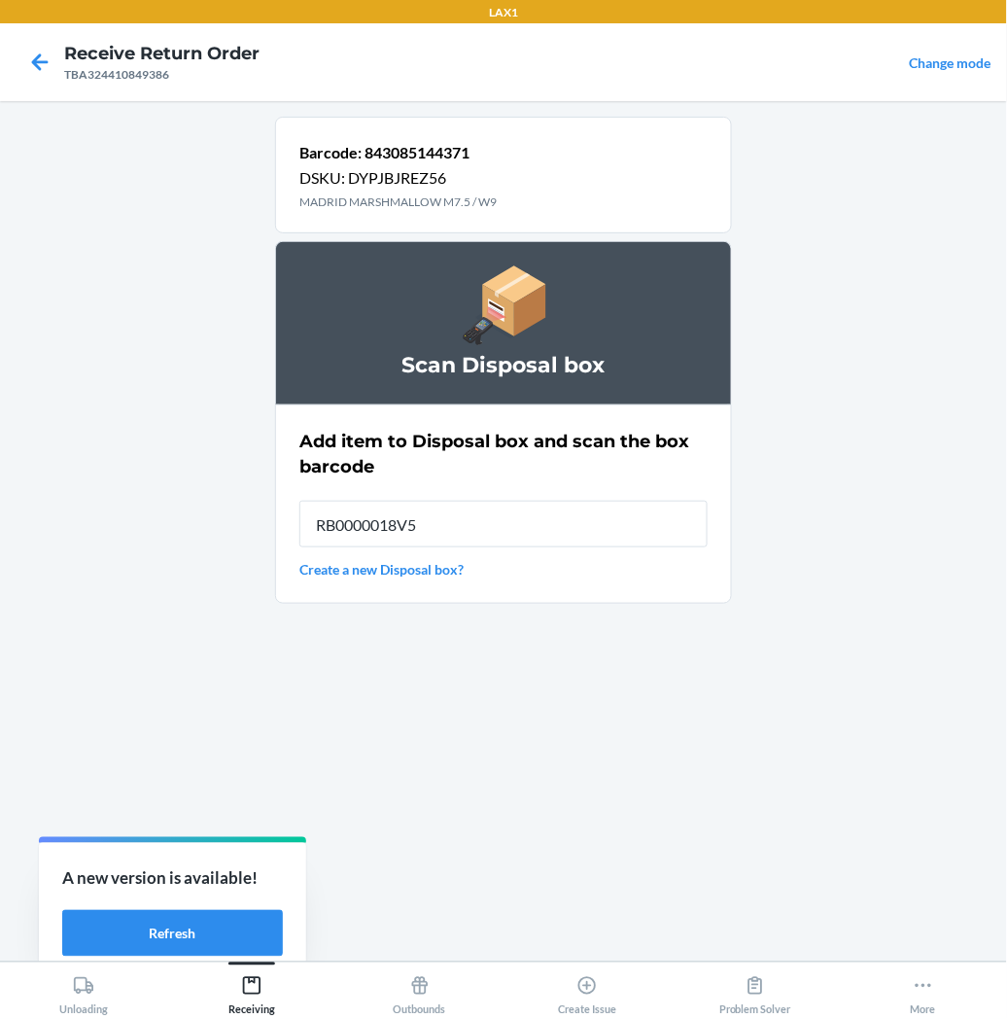
type input "RB0000018V5"
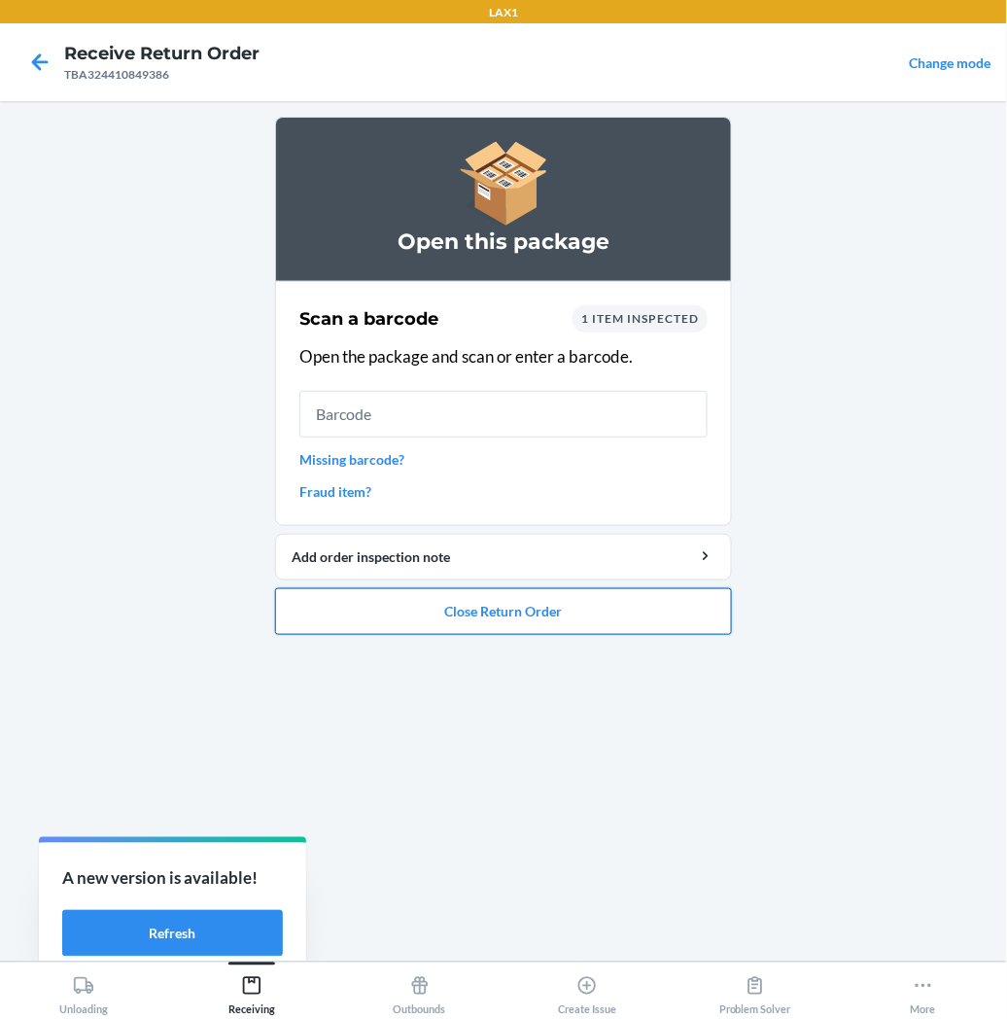
click at [461, 615] on button "Close Return Order" at bounding box center [503, 611] width 457 height 47
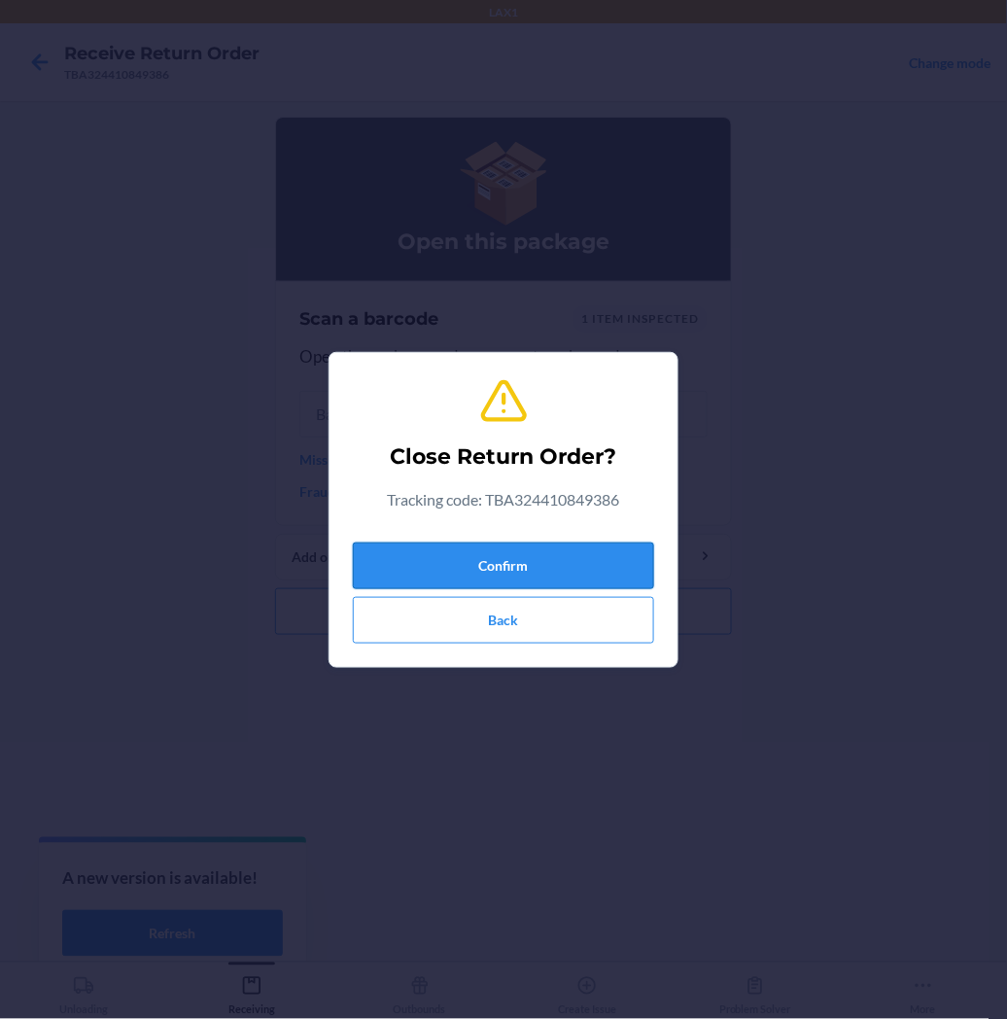
click at [499, 556] on button "Confirm" at bounding box center [503, 566] width 301 height 47
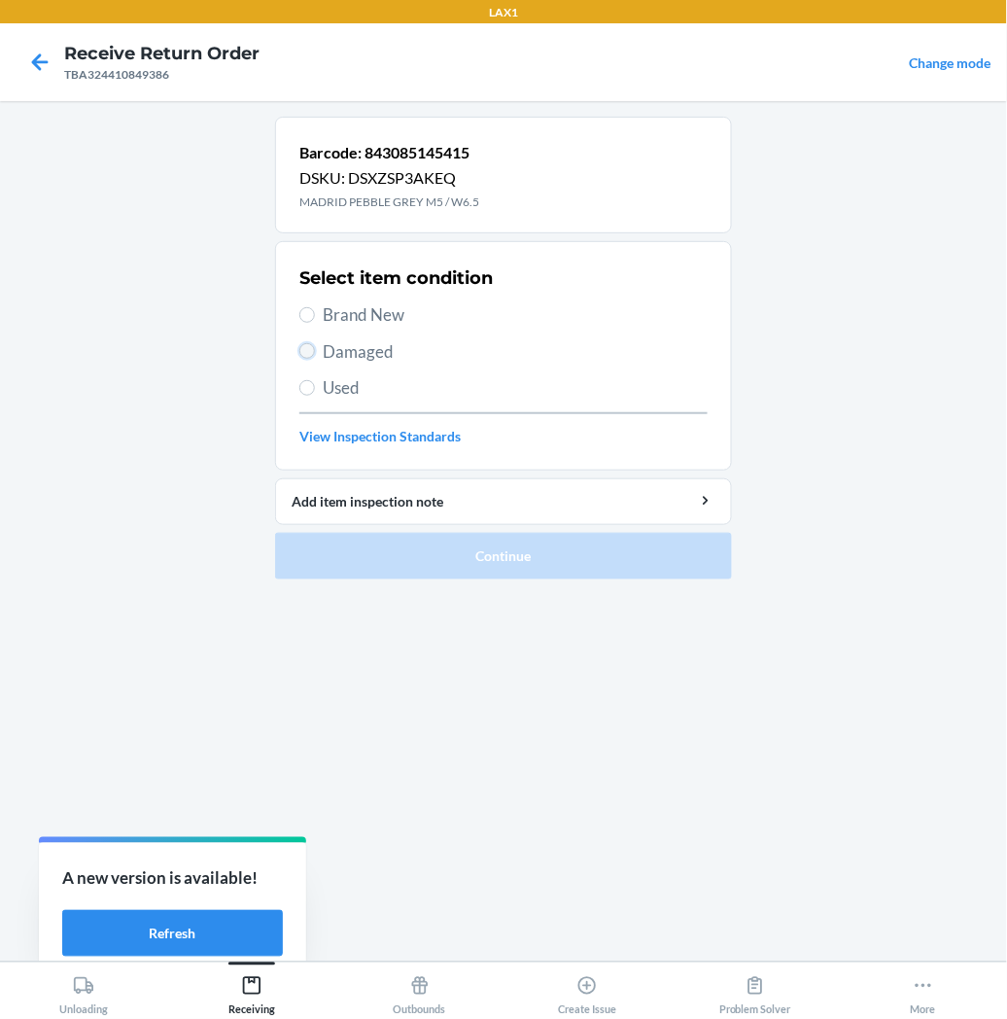
click at [314, 347] on input "Damaged" at bounding box center [307, 351] width 16 height 16
radio input "true"
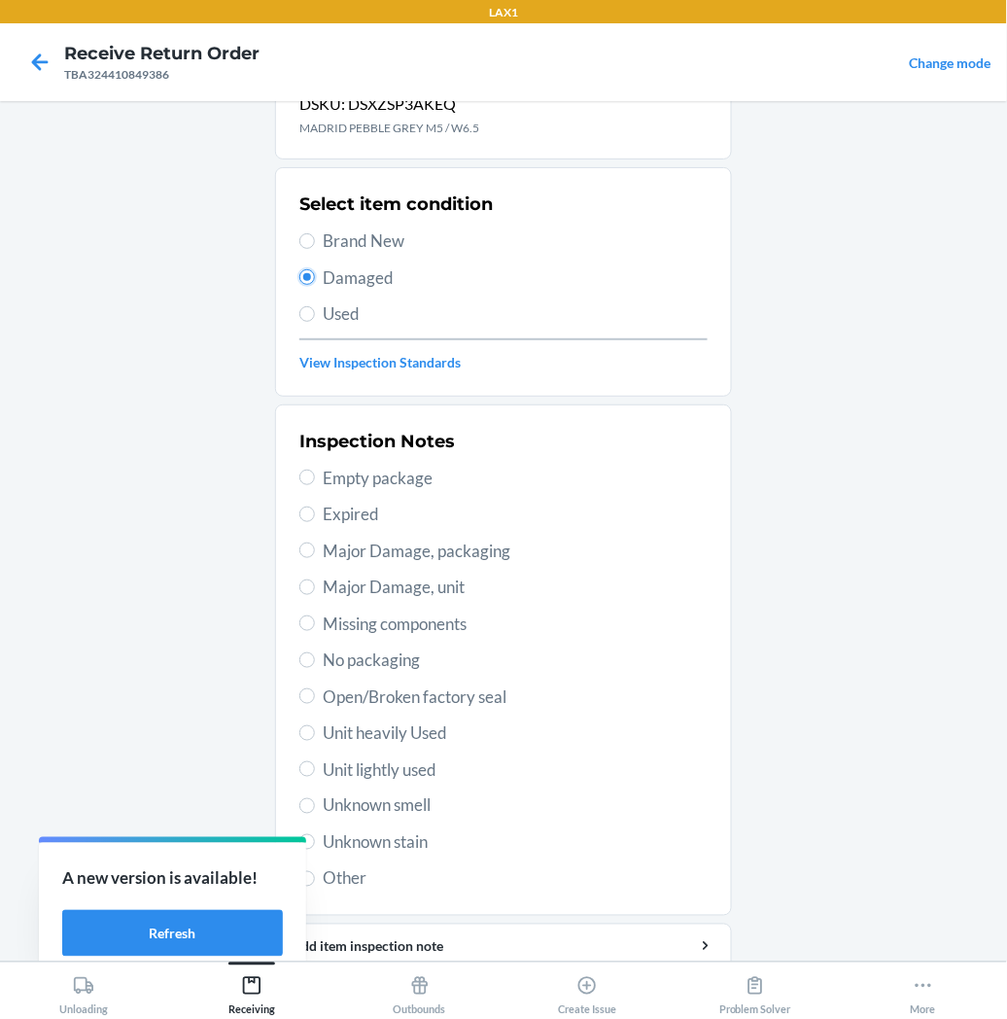
scroll to position [151, 0]
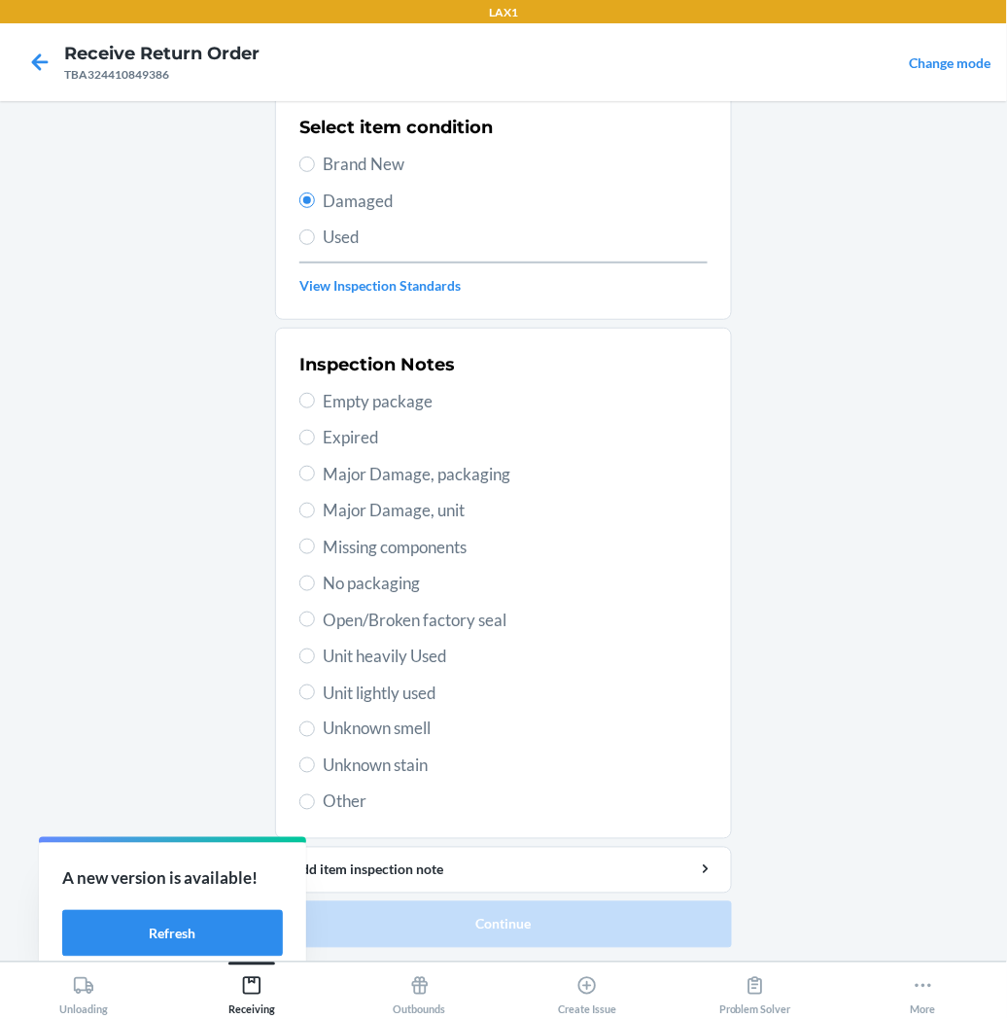
click at [306, 657] on label "Unit heavily Used" at bounding box center [503, 656] width 408 height 25
click at [306, 657] on input "Unit heavily Used" at bounding box center [307, 657] width 16 height 16
radio input "true"
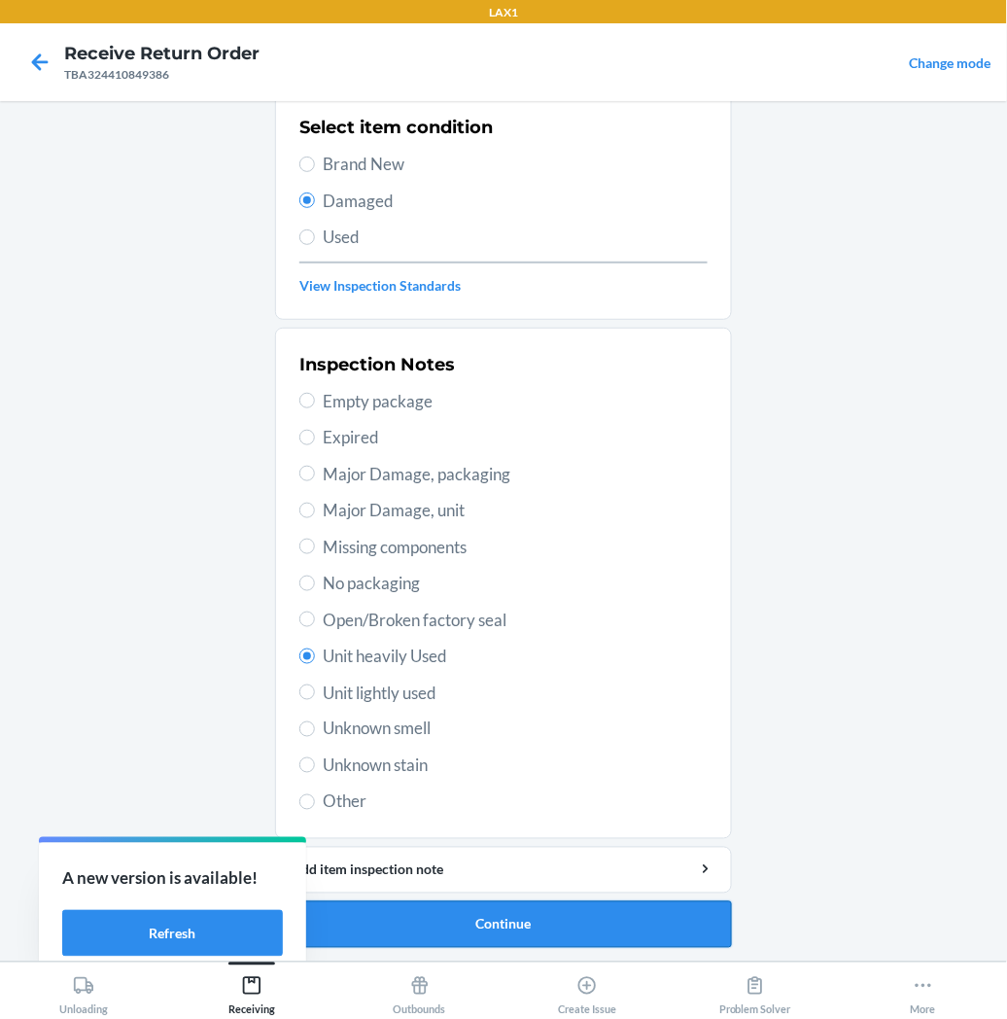
click at [363, 926] on button "Continue" at bounding box center [503, 924] width 457 height 47
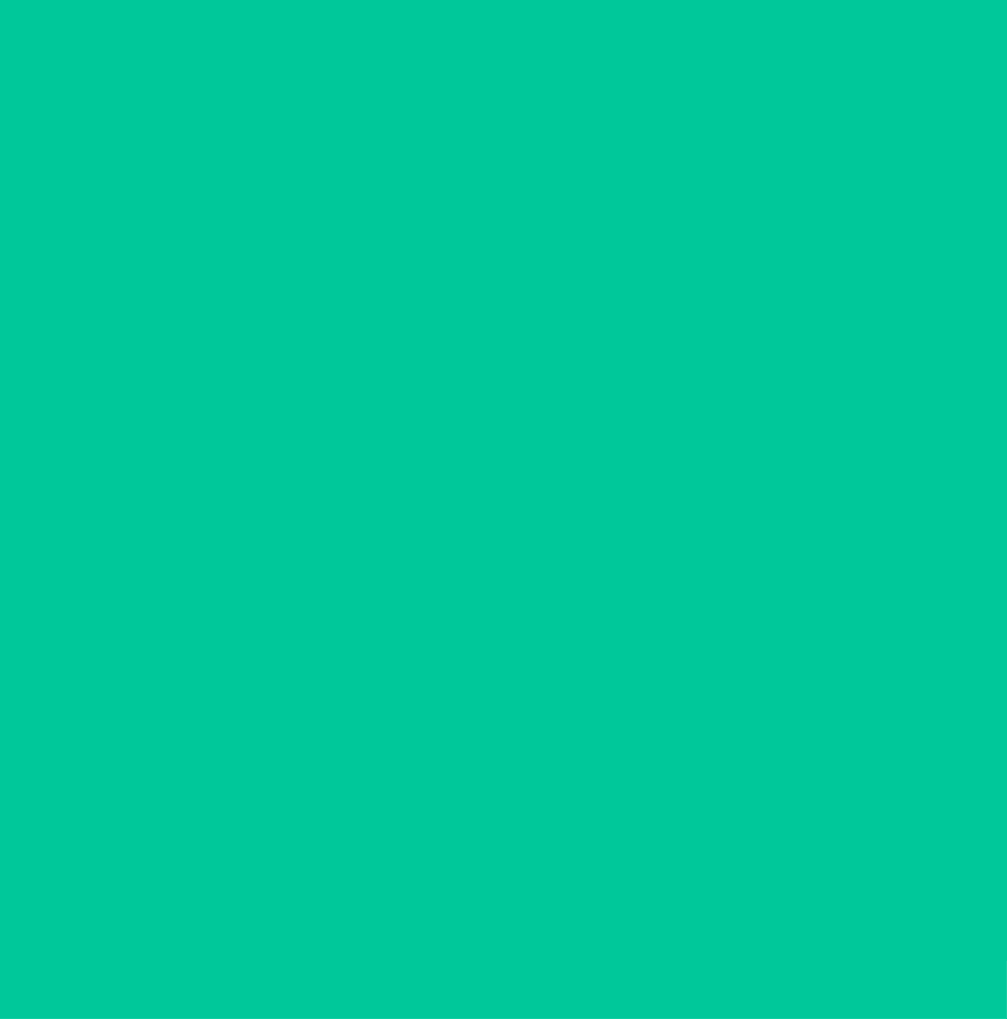
scroll to position [0, 0]
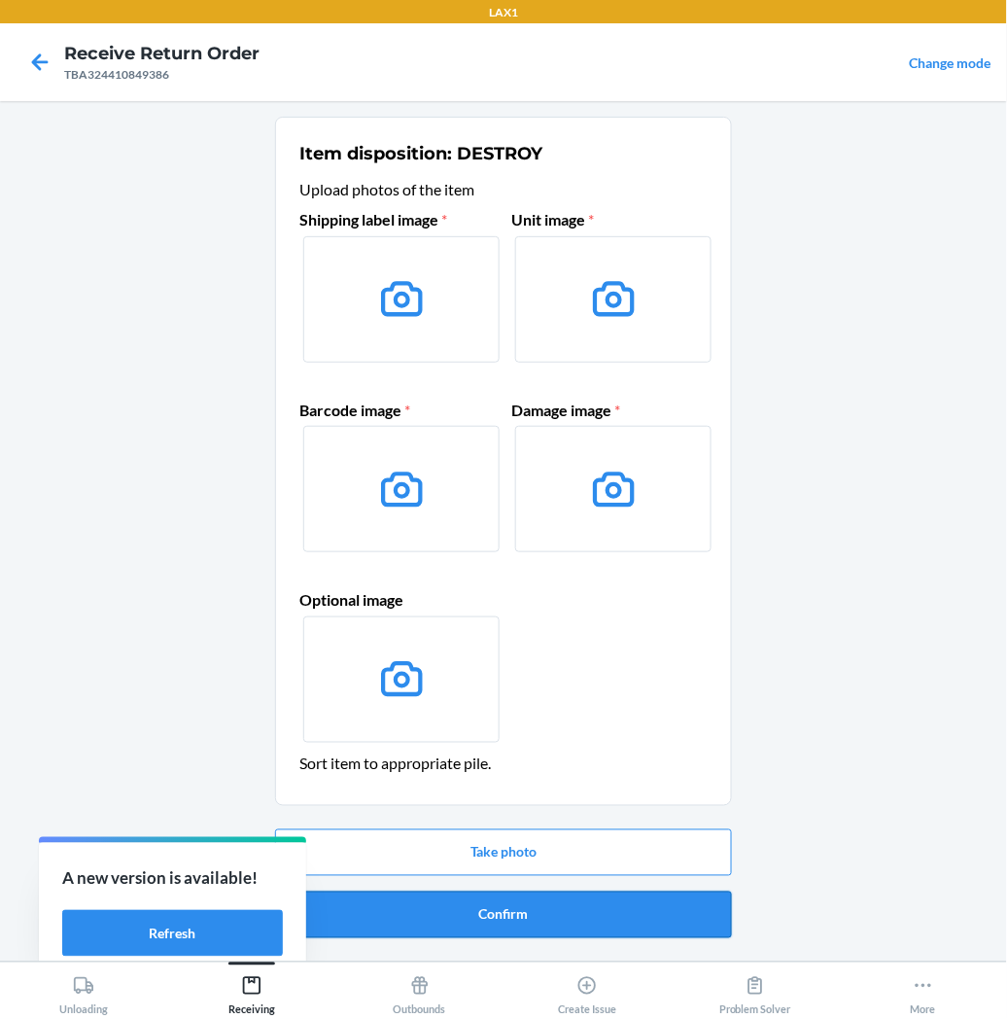
click at [447, 902] on button "Confirm" at bounding box center [503, 915] width 457 height 47
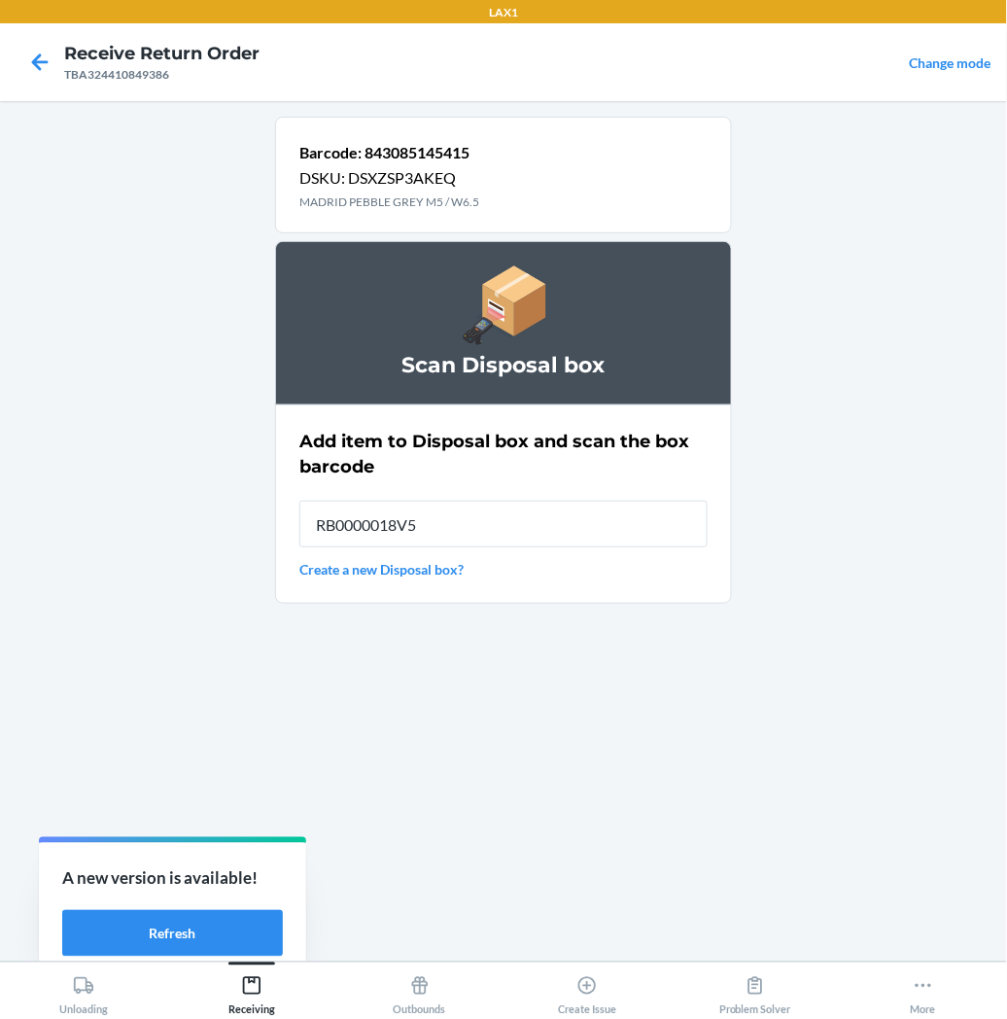
type input "RB0000018V5"
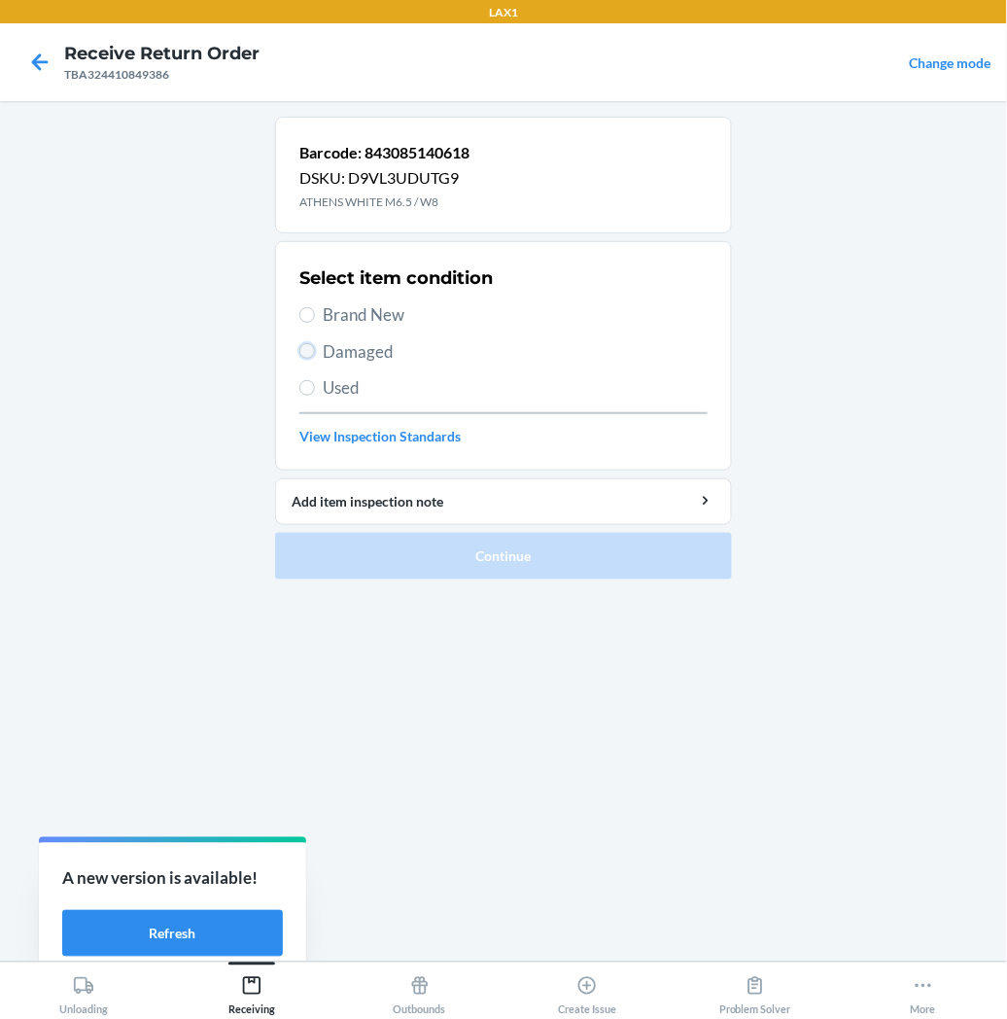
click at [308, 354] on input "Damaged" at bounding box center [307, 351] width 16 height 16
radio input "true"
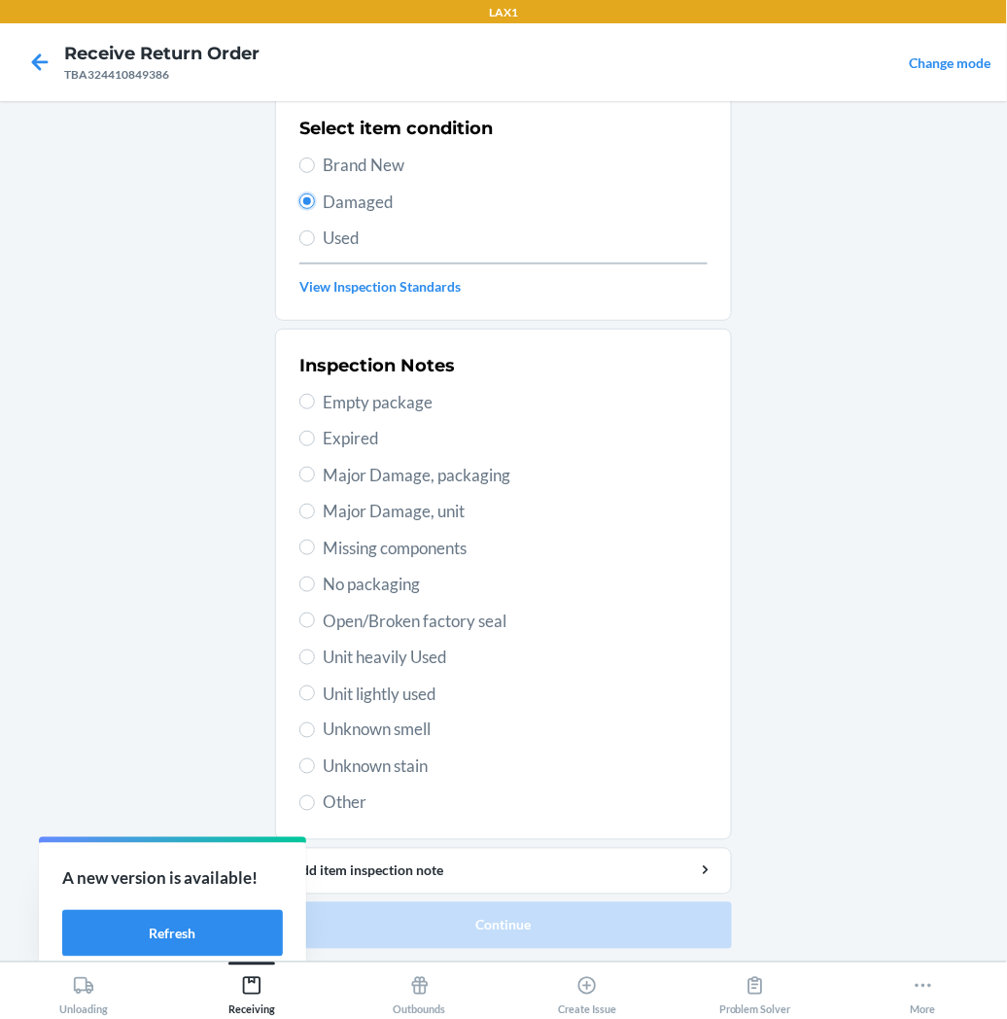
scroll to position [151, 0]
click at [304, 669] on div "Inspection Notes Empty package Expired Major Damage, packaging Major Damage, un…" at bounding box center [503, 583] width 408 height 474
click at [299, 652] on input "Unit heavily Used" at bounding box center [307, 657] width 16 height 16
radio input "true"
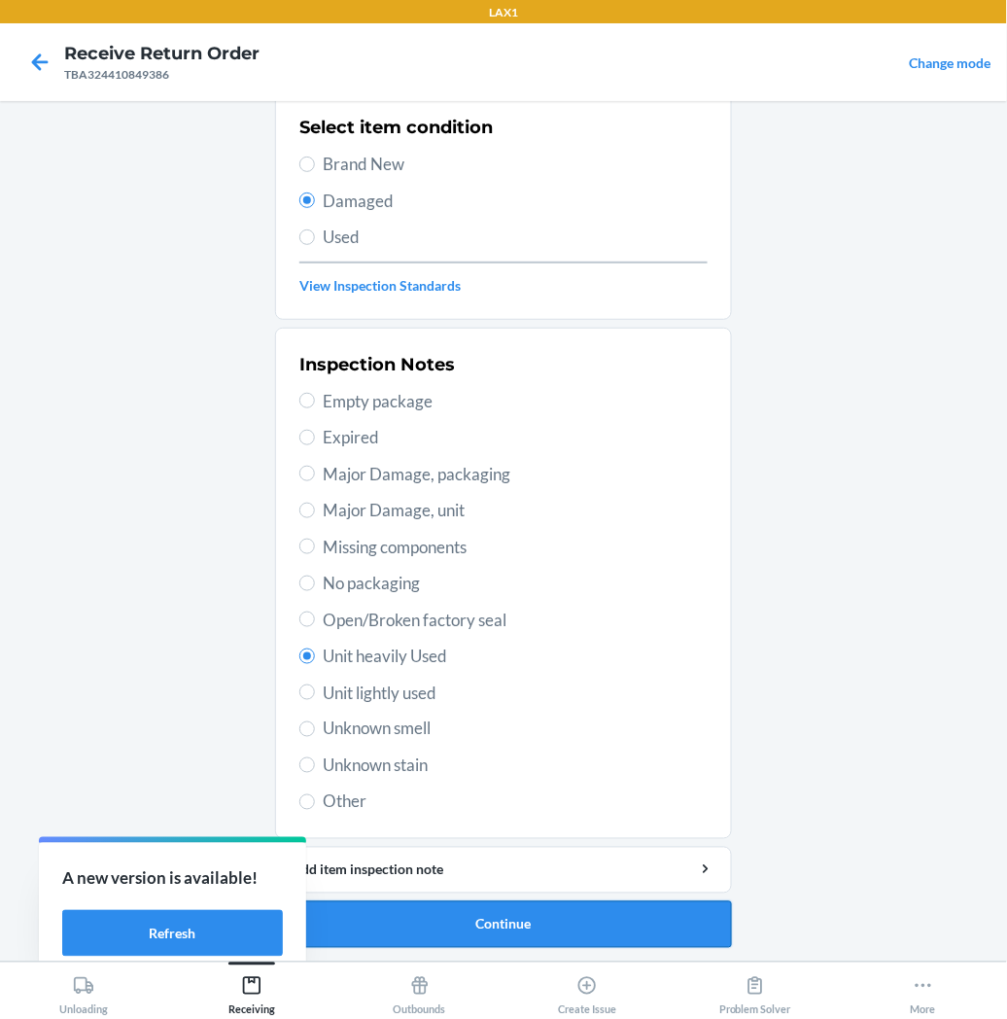
click at [404, 920] on button "Continue" at bounding box center [503, 924] width 457 height 47
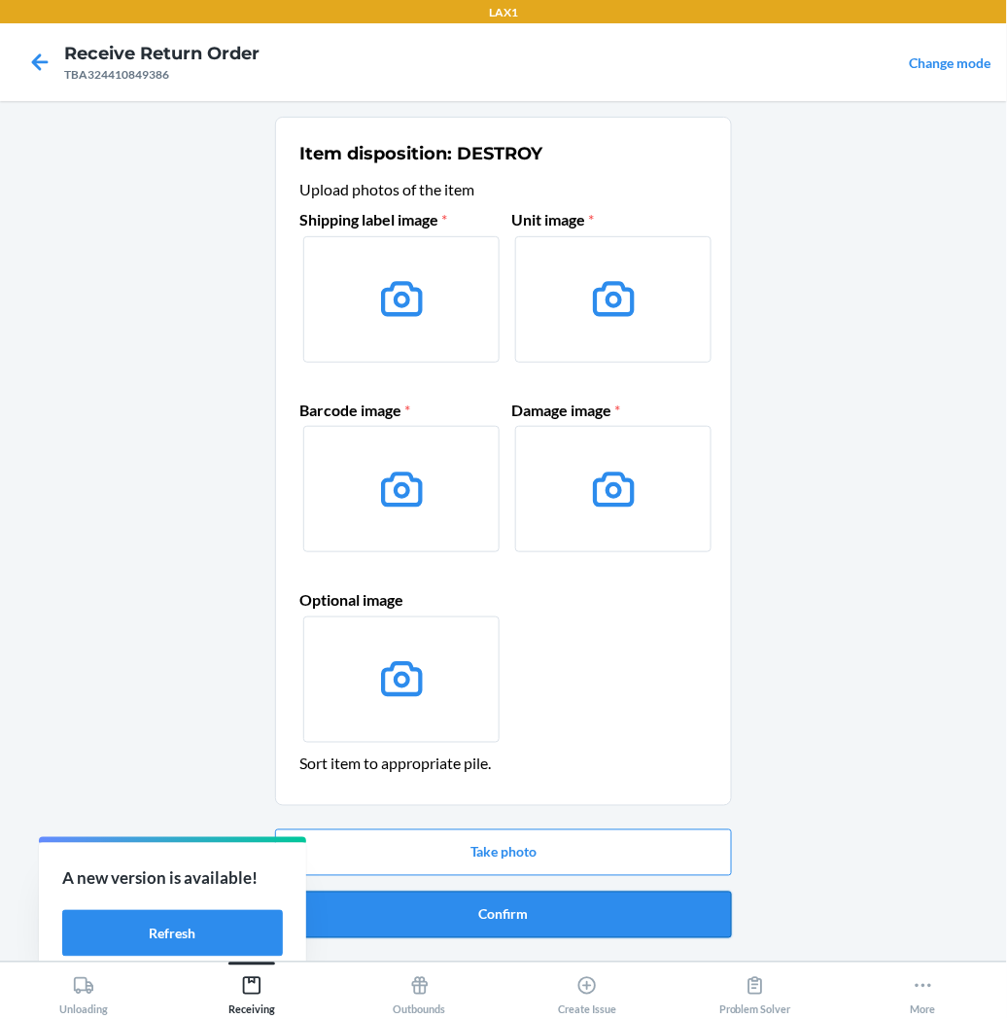
click at [429, 919] on button "Confirm" at bounding box center [503, 915] width 457 height 47
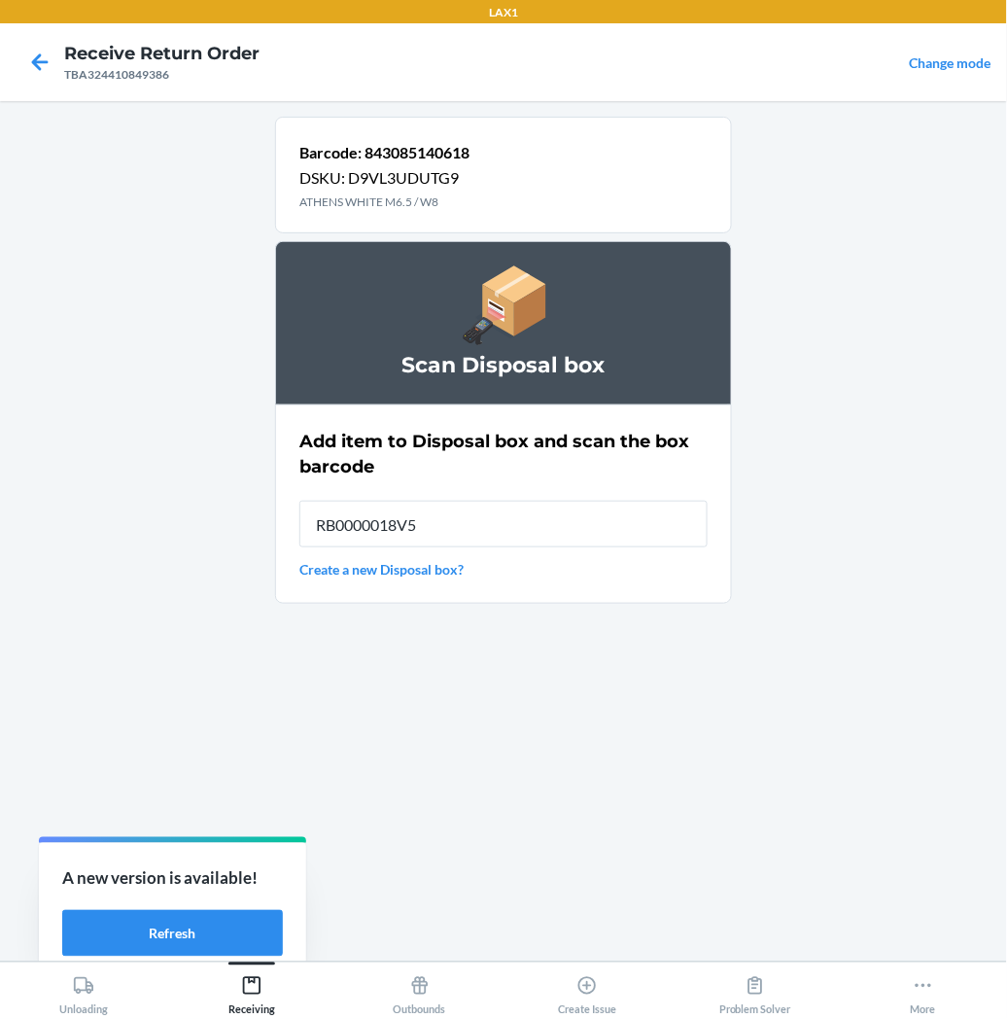
type input "RB0000018V5"
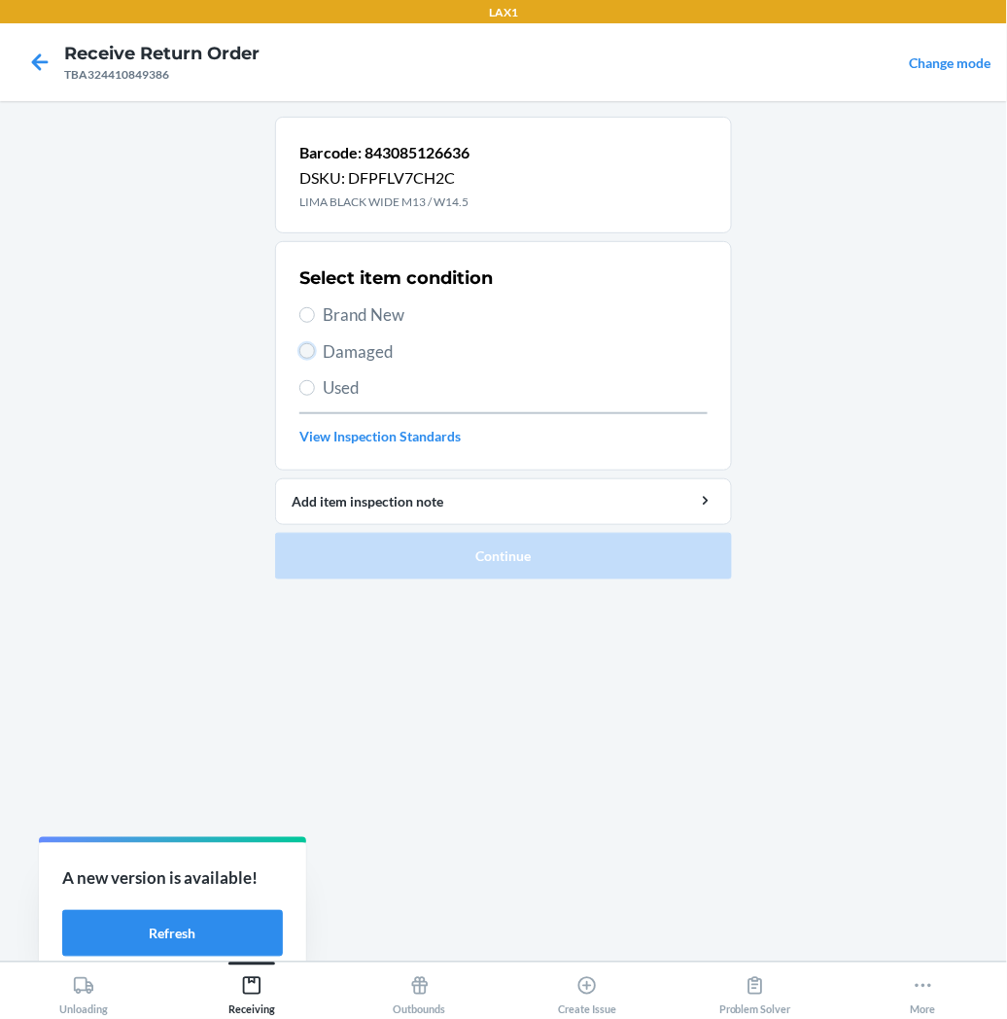
click at [313, 348] on input "Damaged" at bounding box center [307, 351] width 16 height 16
radio input "true"
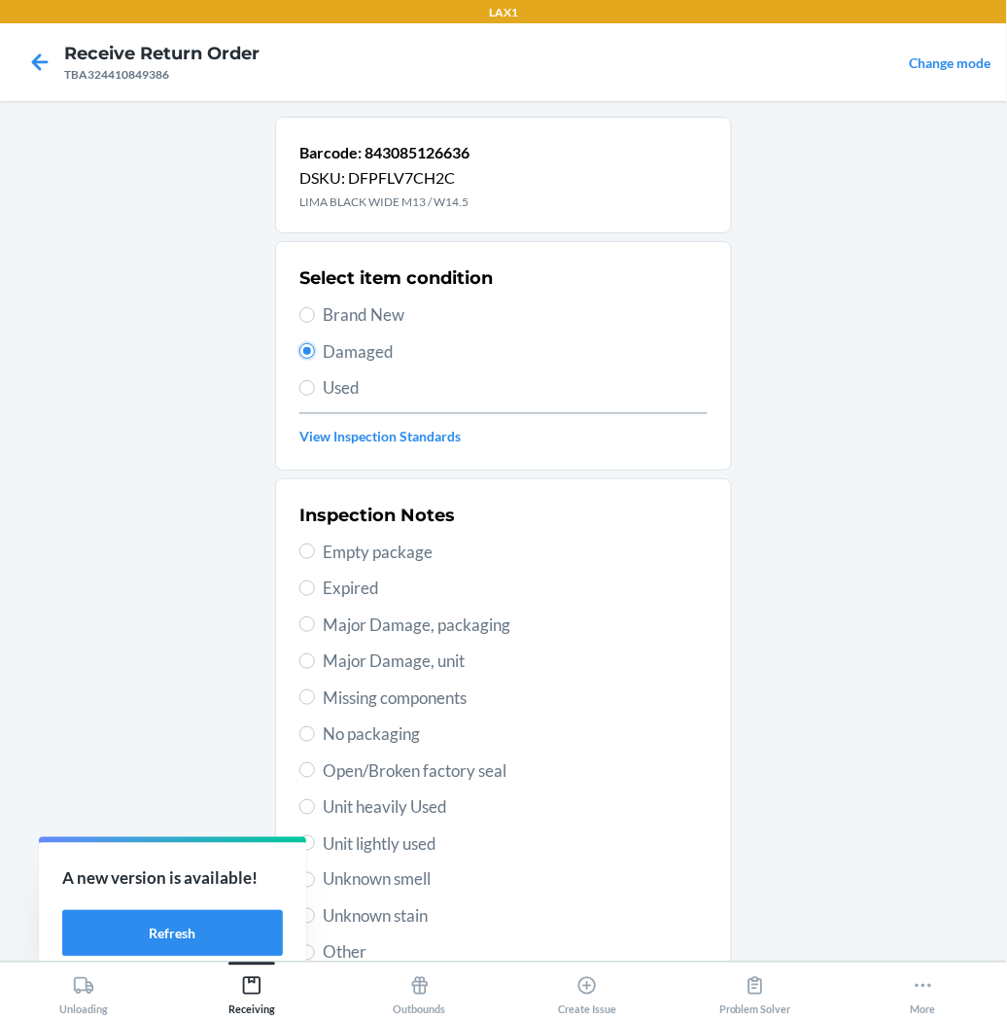
scroll to position [151, 0]
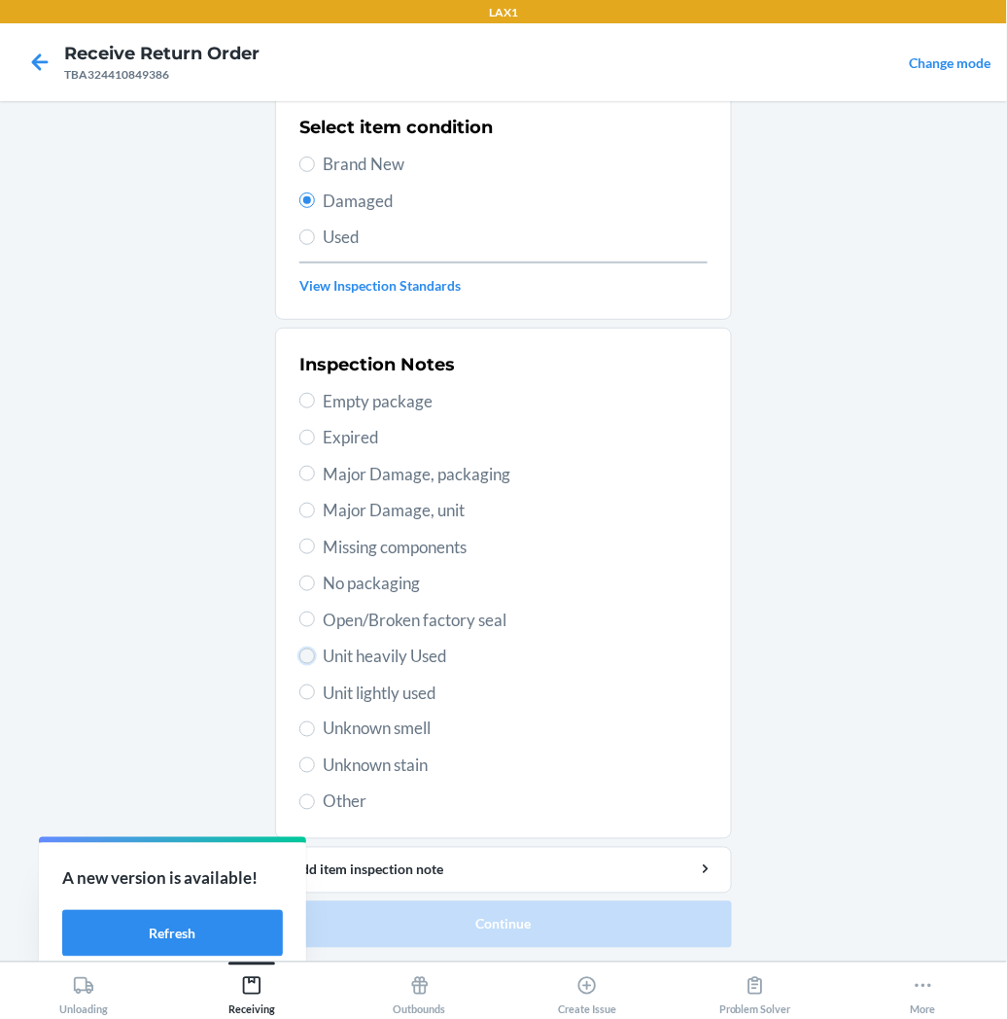
click at [299, 658] on input "Unit heavily Used" at bounding box center [307, 657] width 16 height 16
radio input "true"
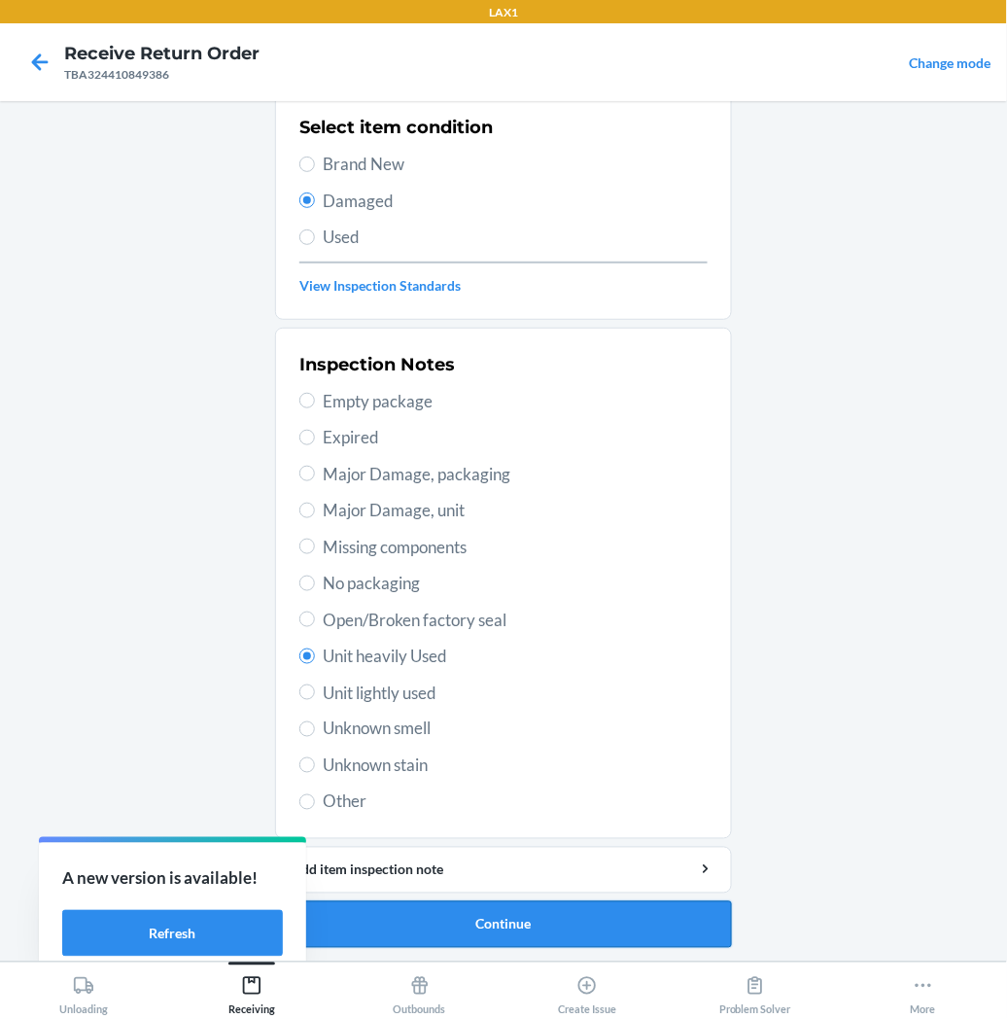
click at [393, 914] on button "Continue" at bounding box center [503, 924] width 457 height 47
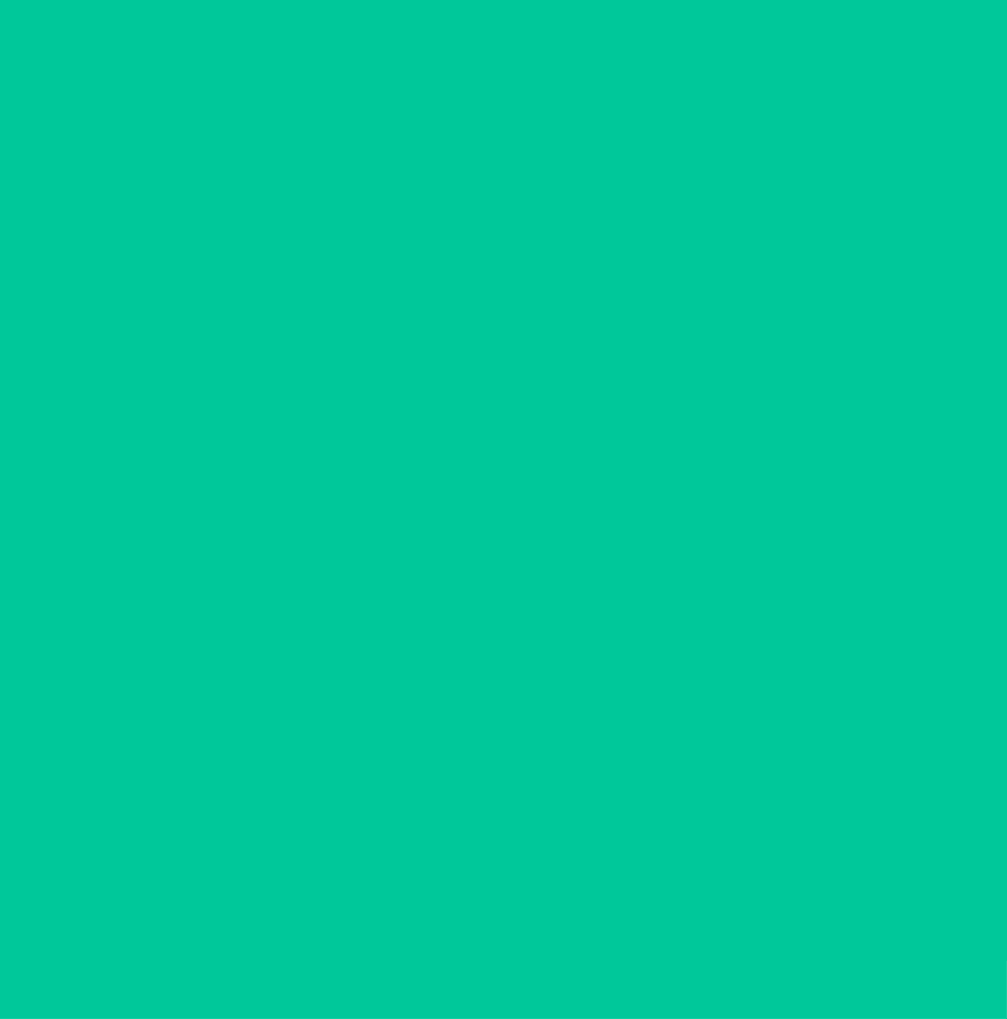
scroll to position [0, 0]
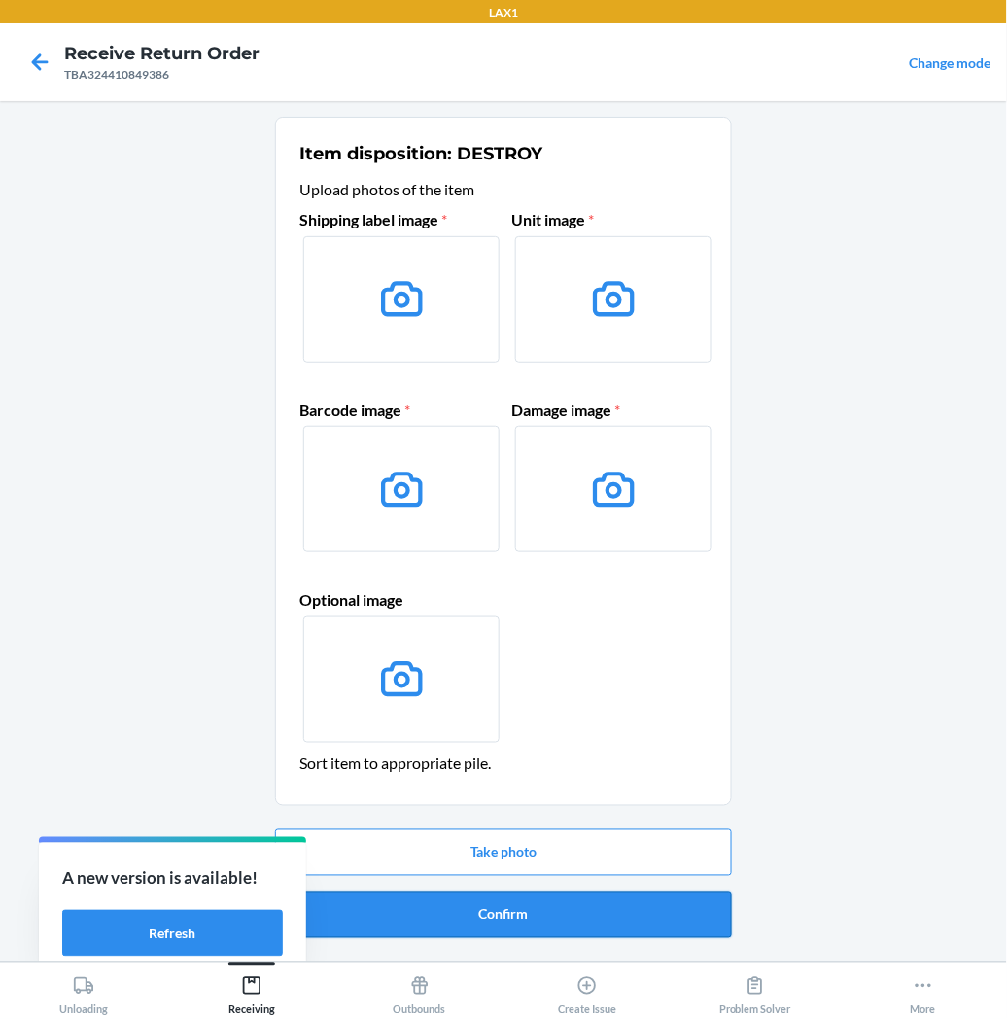
click at [426, 902] on button "Confirm" at bounding box center [503, 915] width 457 height 47
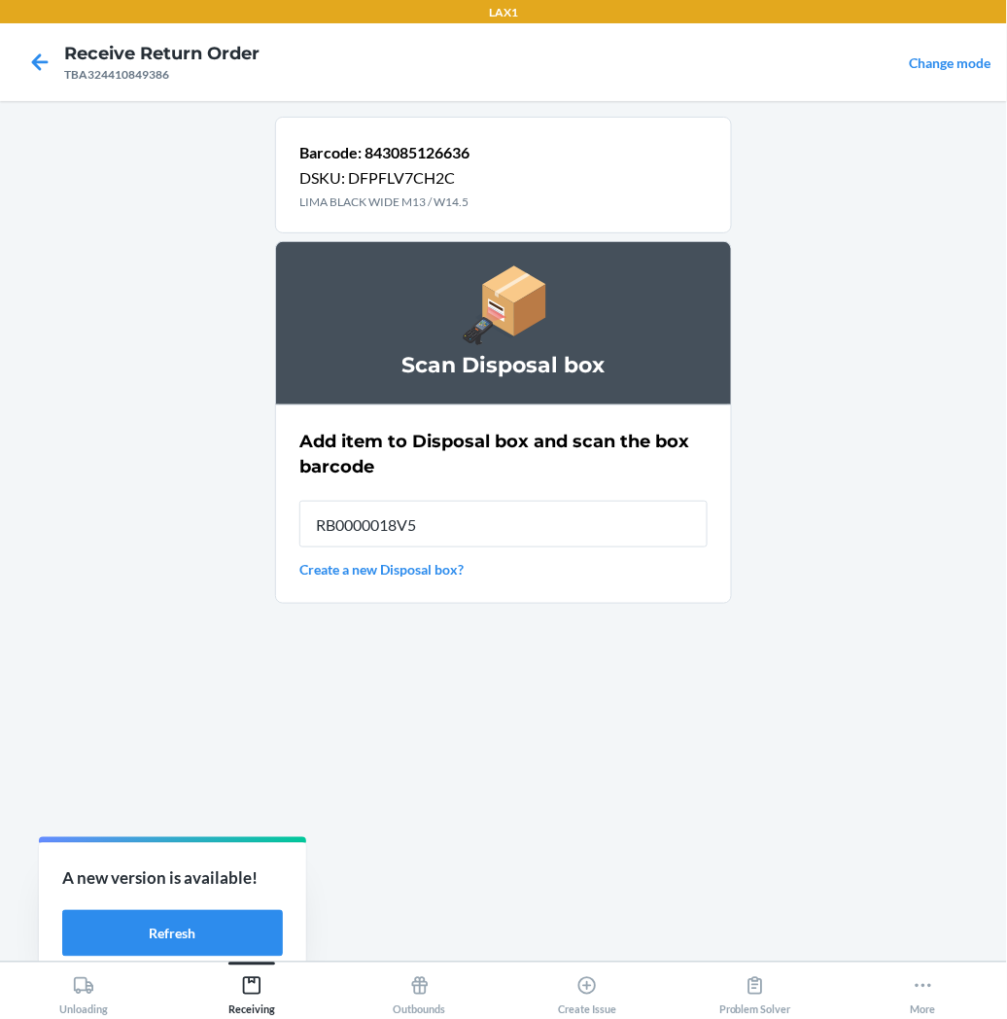
type input "RB0000018V5"
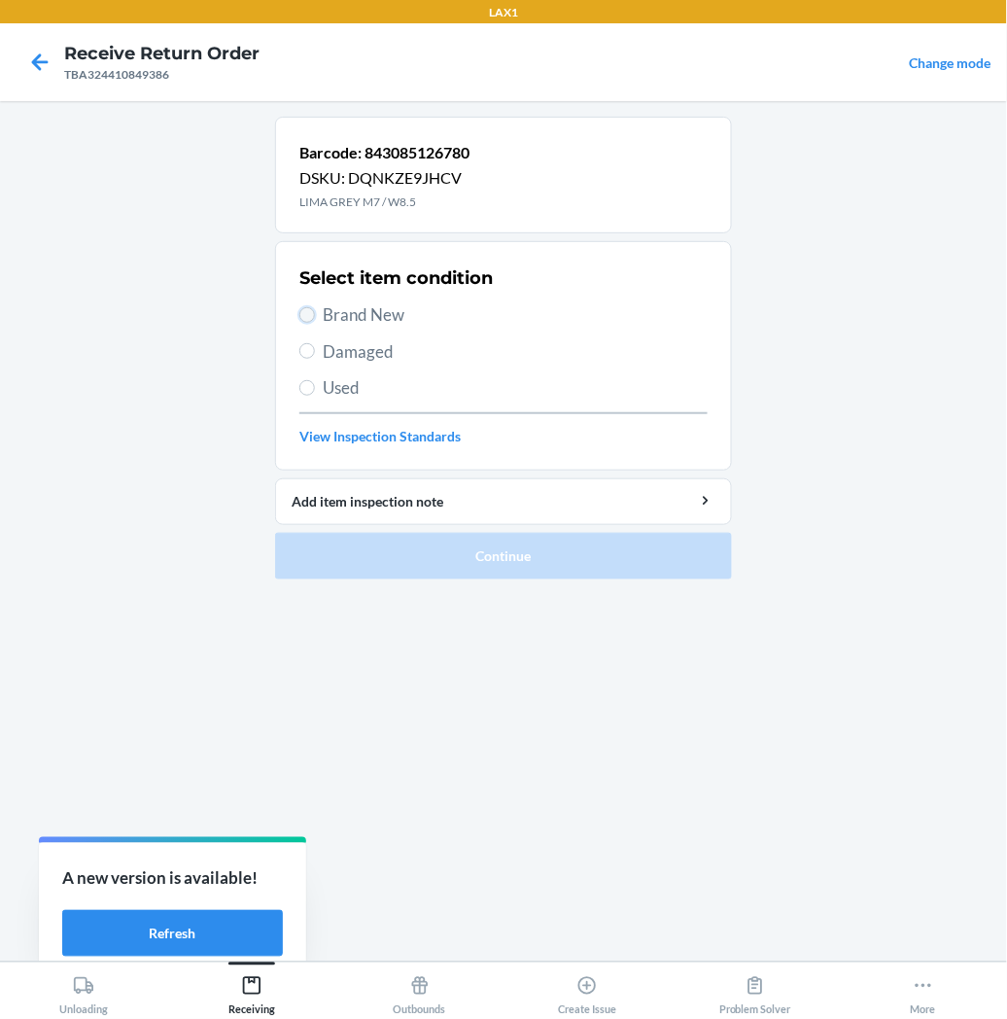
click at [302, 308] on input "Brand New" at bounding box center [307, 315] width 16 height 16
radio input "true"
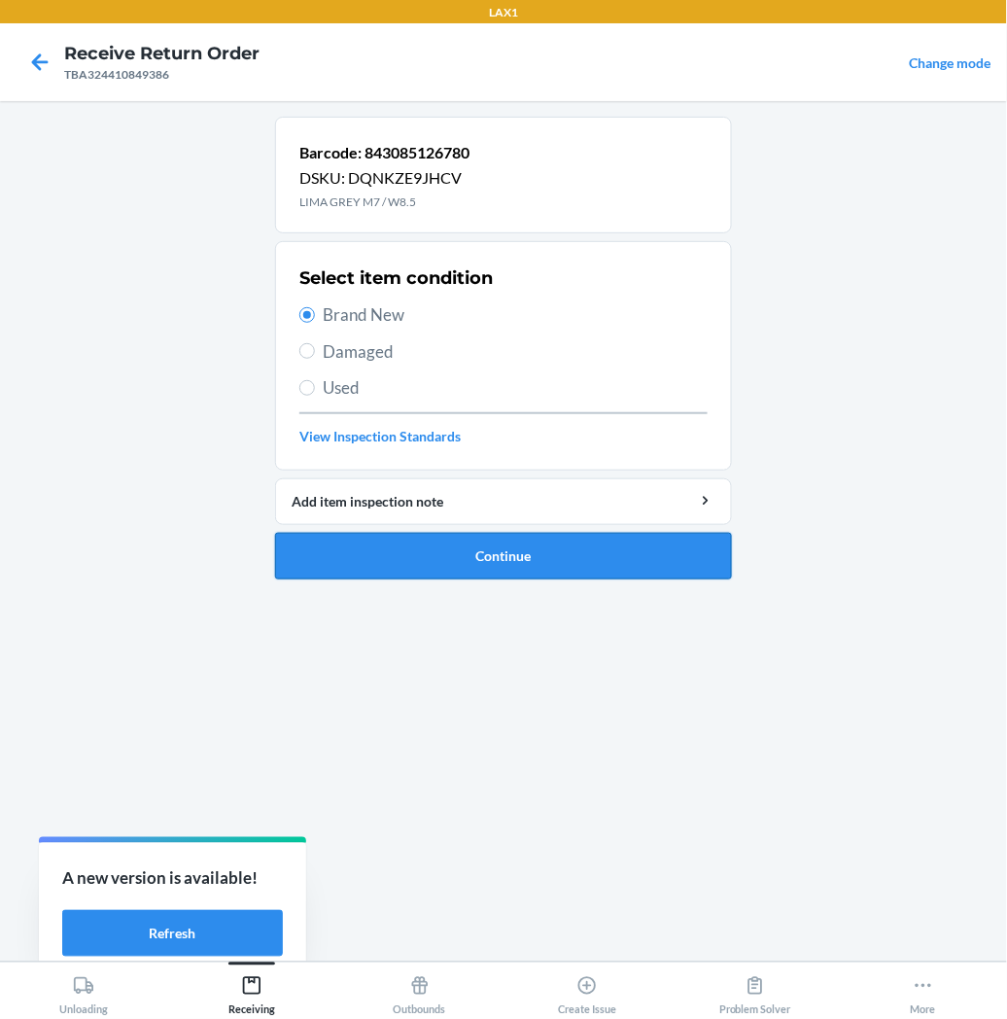
click at [403, 556] on button "Continue" at bounding box center [503, 556] width 457 height 47
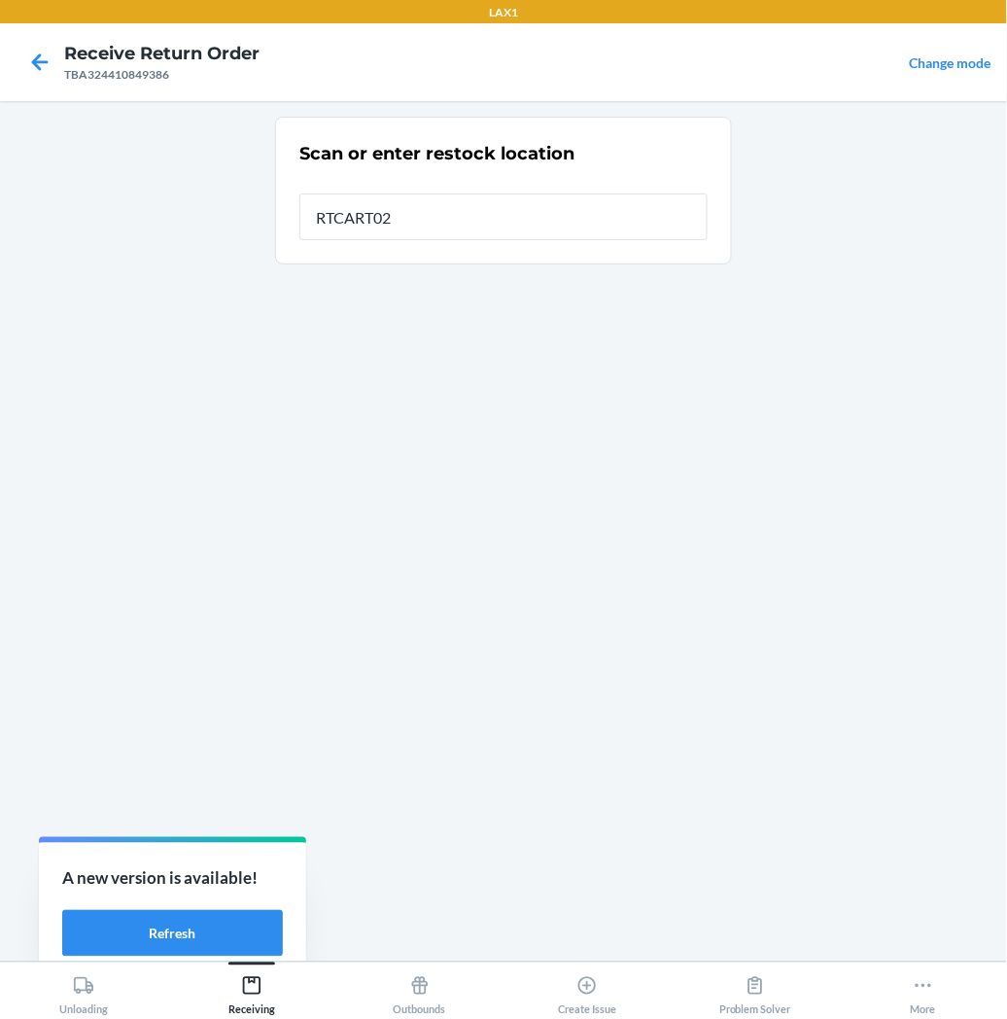
type input "RTCART027"
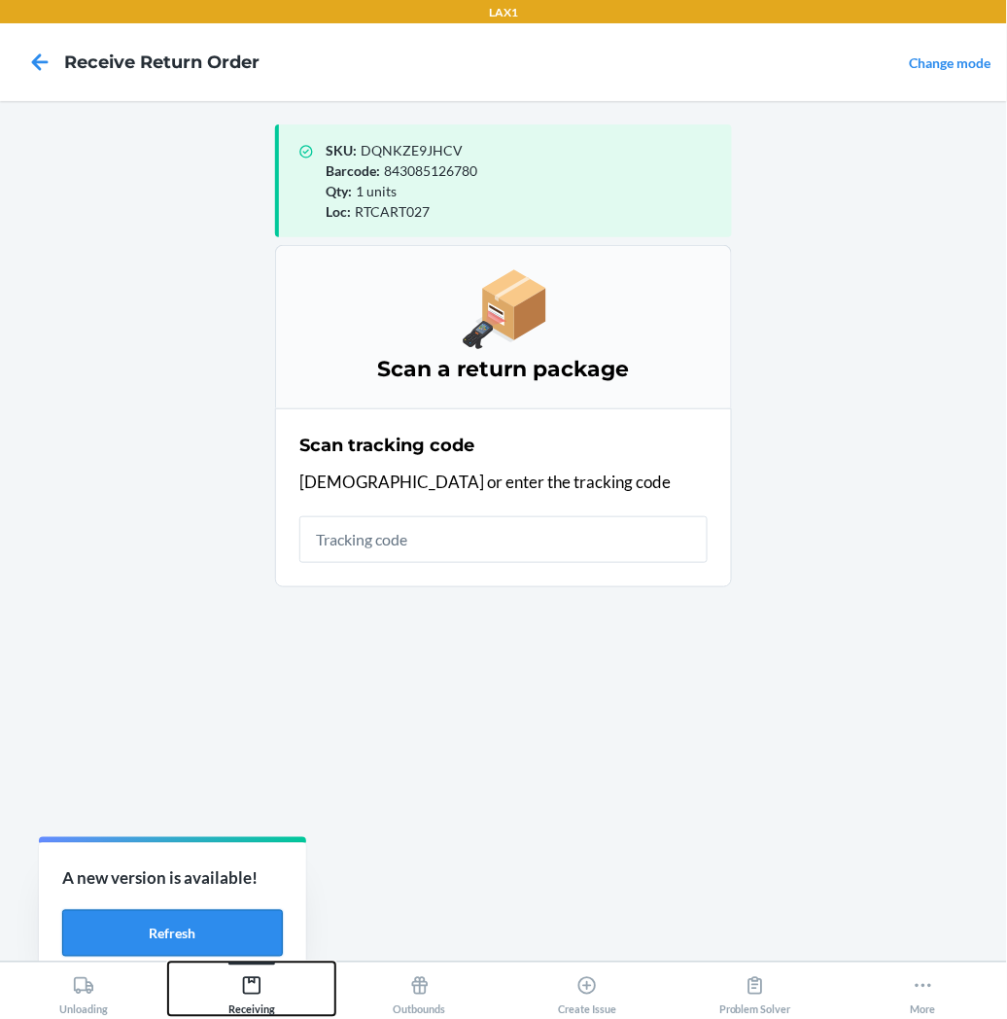
drag, startPoint x: 249, startPoint y: 984, endPoint x: 276, endPoint y: 956, distance: 39.2
click at [249, 983] on icon at bounding box center [252, 986] width 18 height 18
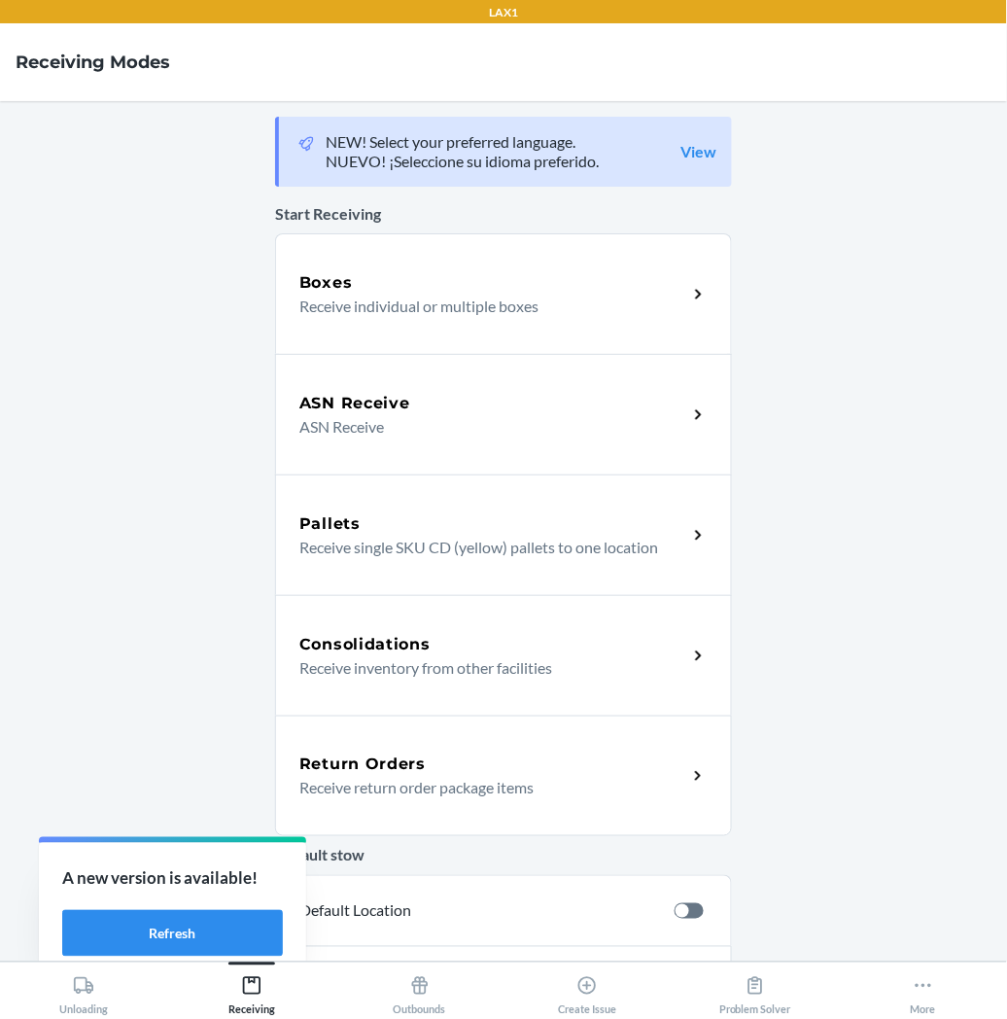
click at [408, 781] on p "Receive return order package items" at bounding box center [485, 787] width 372 height 23
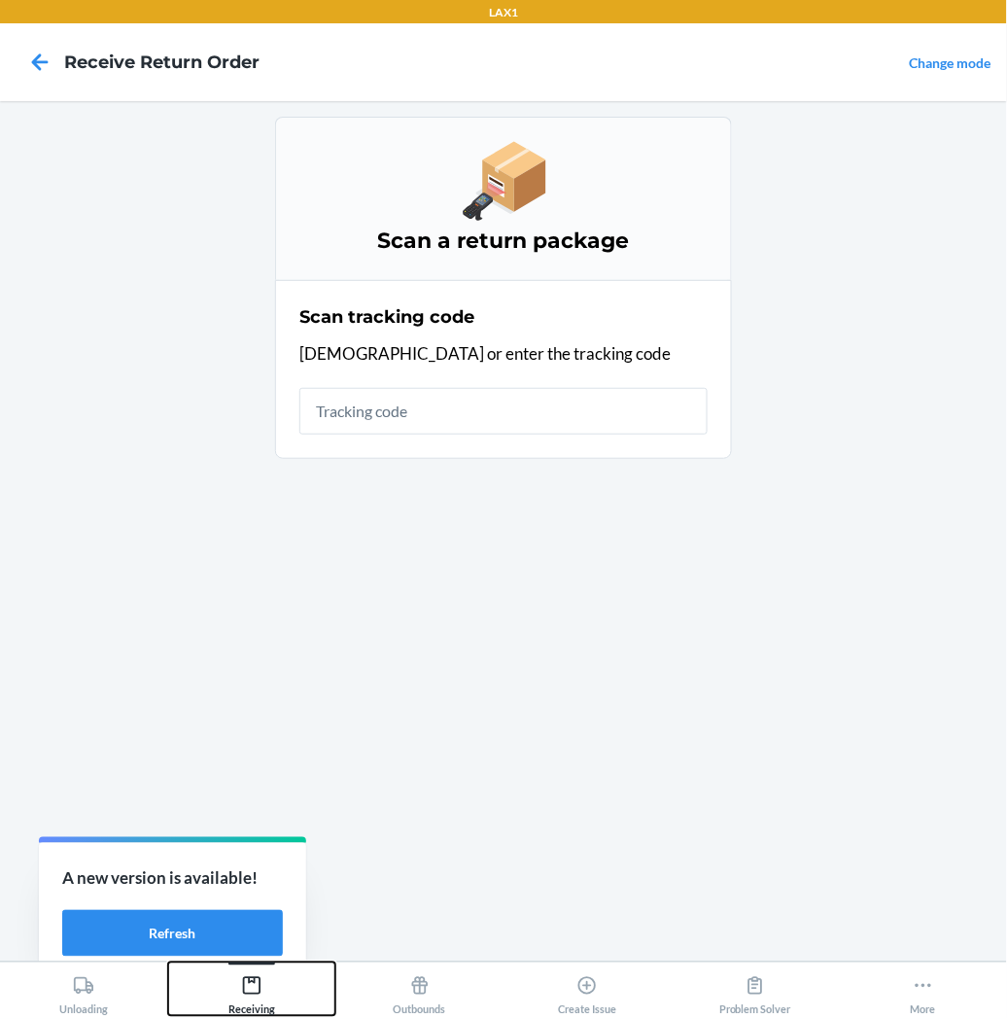
click at [247, 980] on icon at bounding box center [251, 985] width 21 height 21
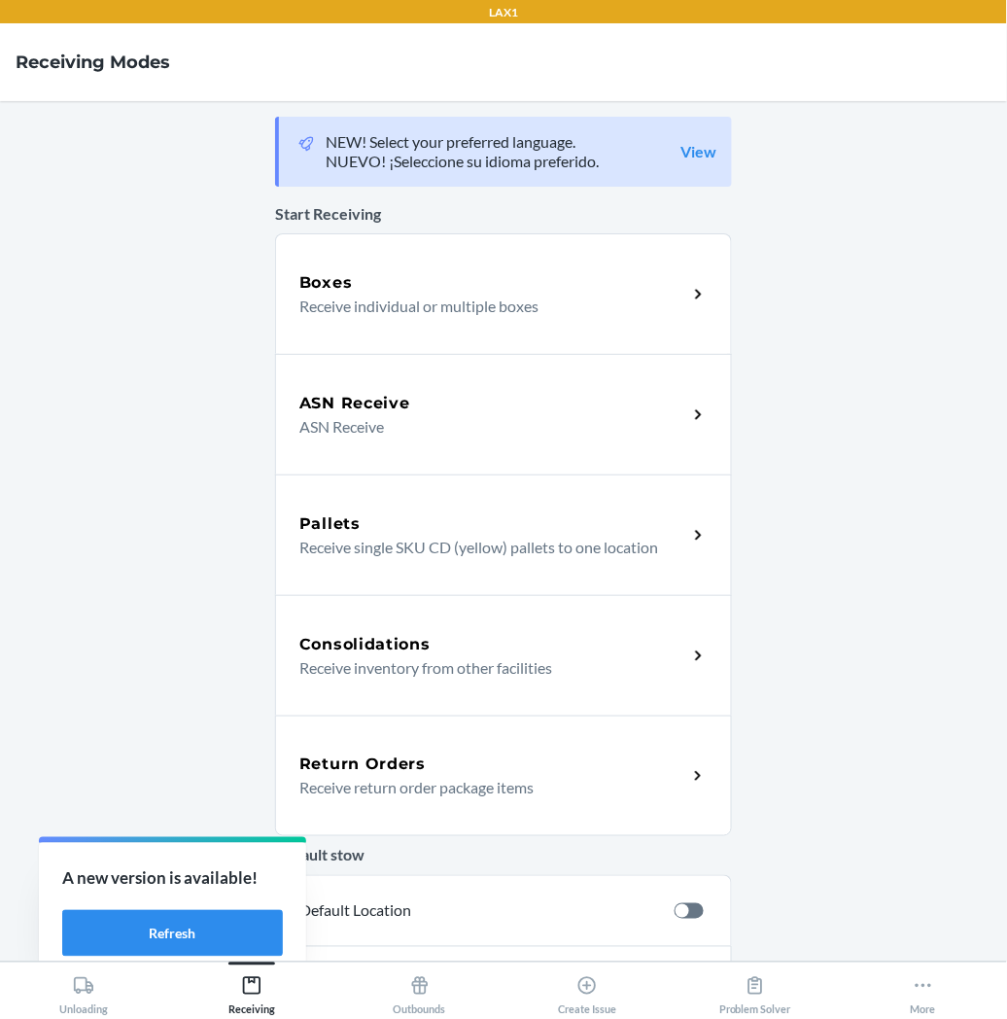
click at [404, 774] on h5 "Return Orders" at bounding box center [362, 764] width 126 height 23
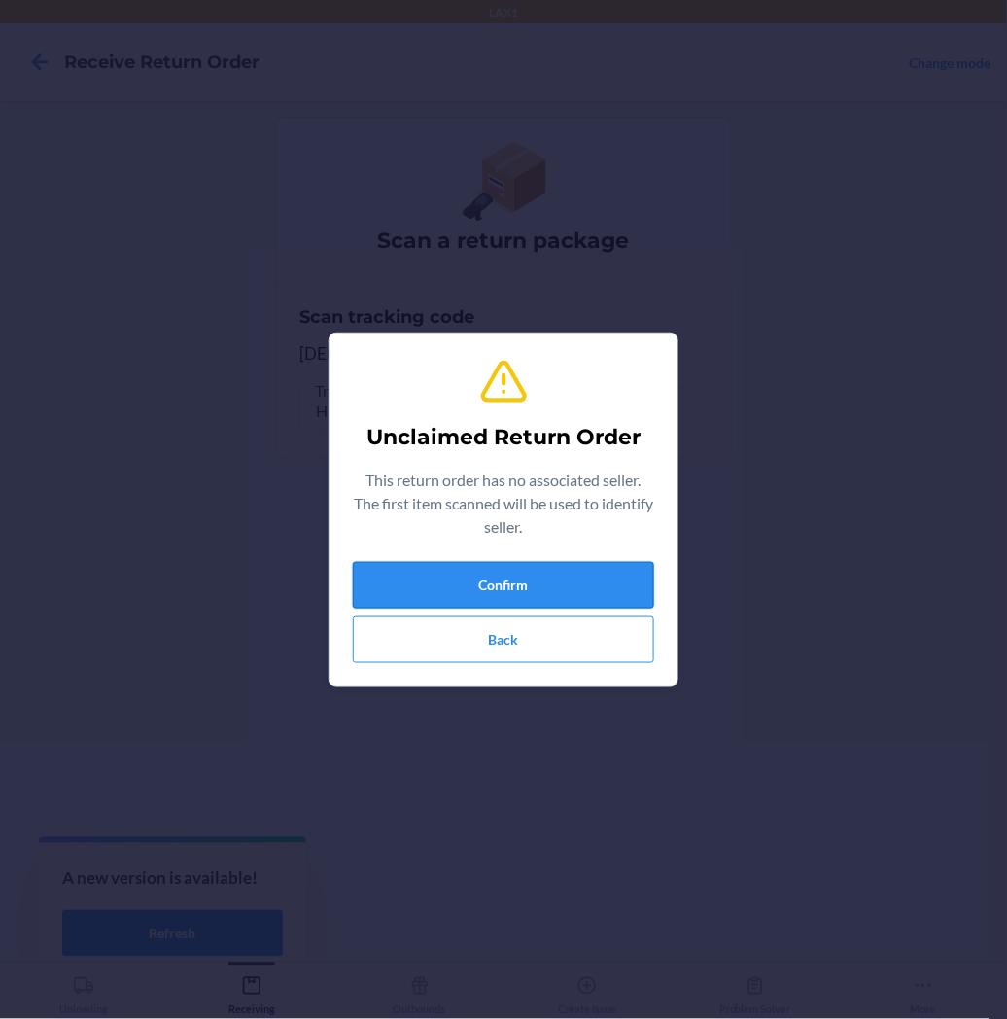
click at [396, 593] on button "Confirm" at bounding box center [503, 585] width 301 height 47
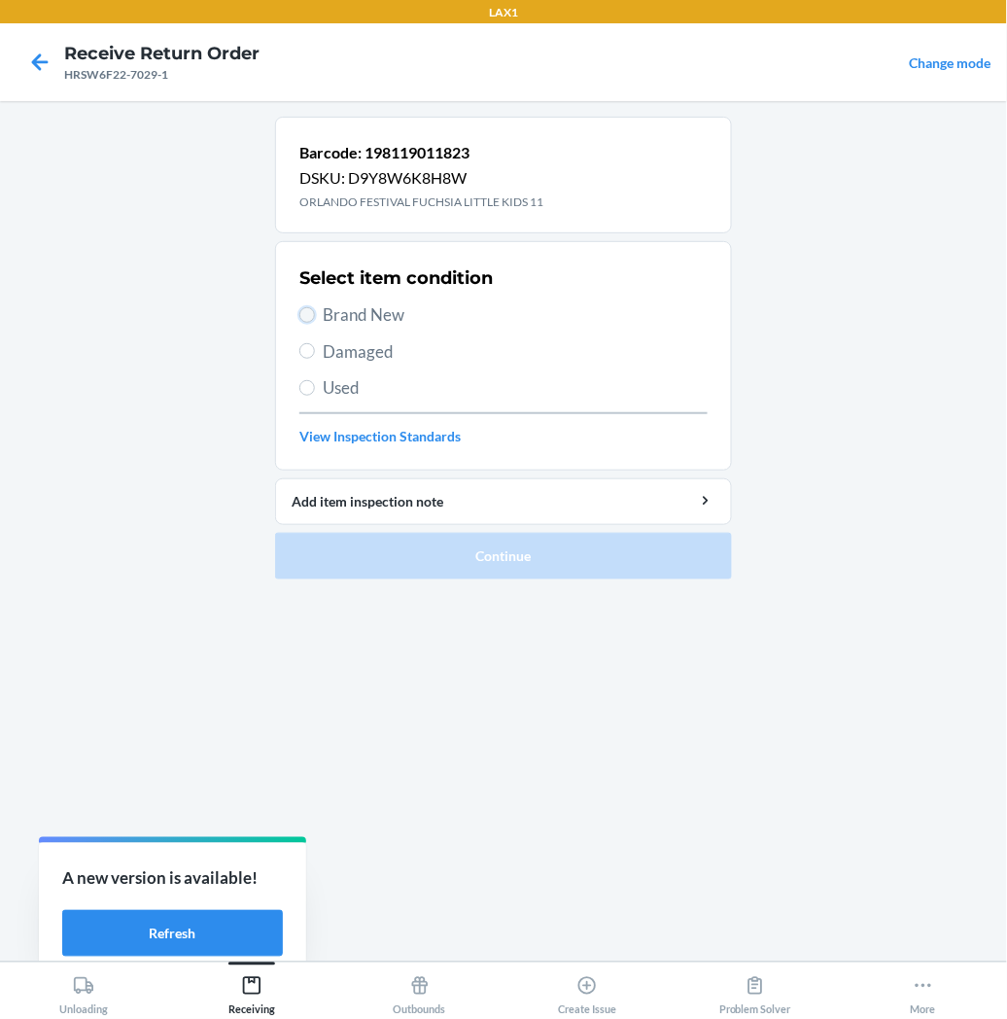
click at [307, 308] on input "Brand New" at bounding box center [307, 315] width 16 height 16
radio input "true"
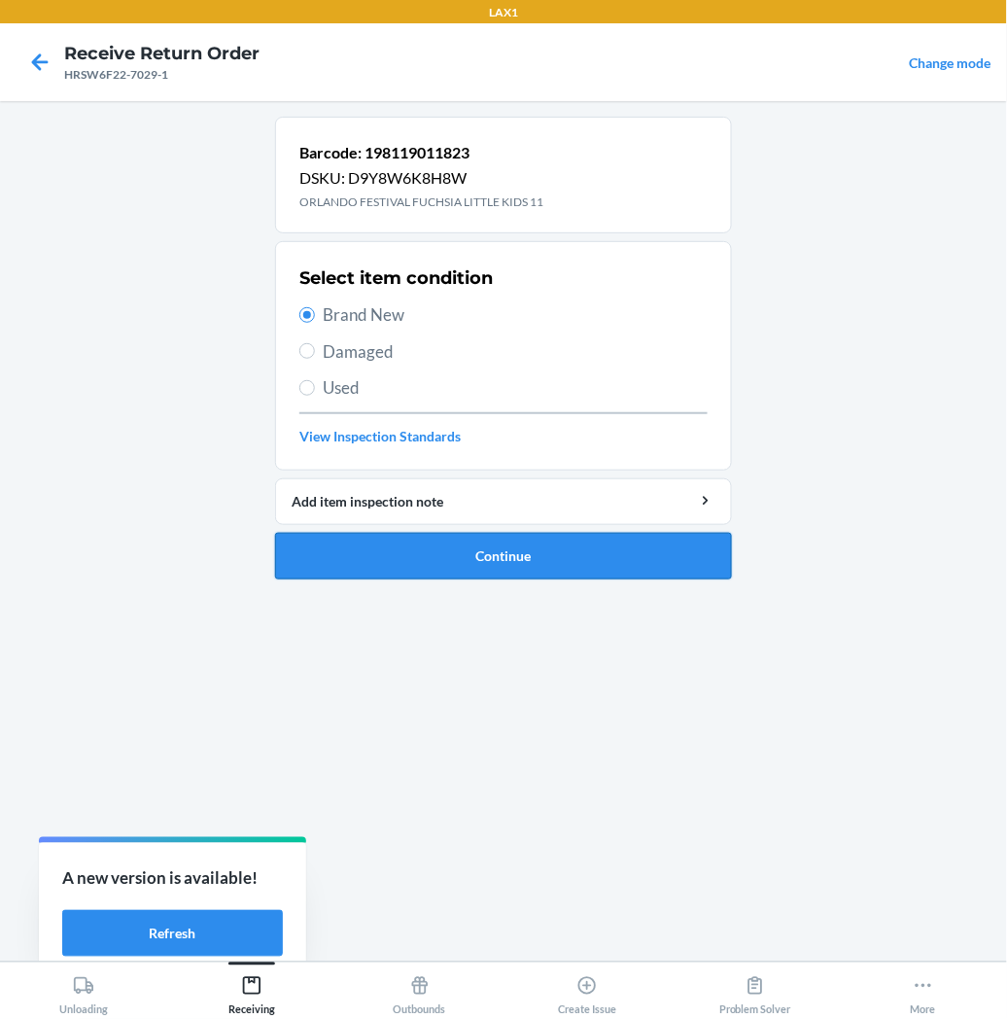
click at [372, 550] on button "Continue" at bounding box center [503, 556] width 457 height 47
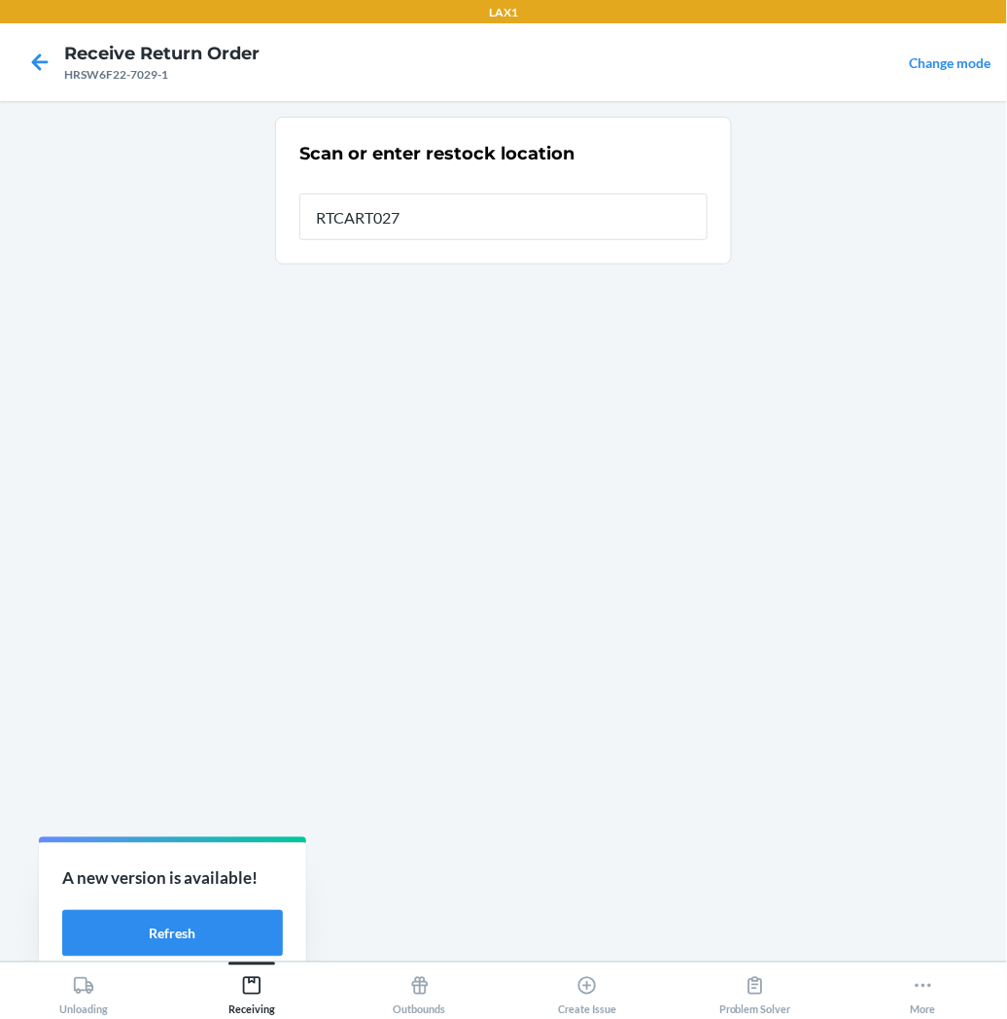
type input "RTCART027"
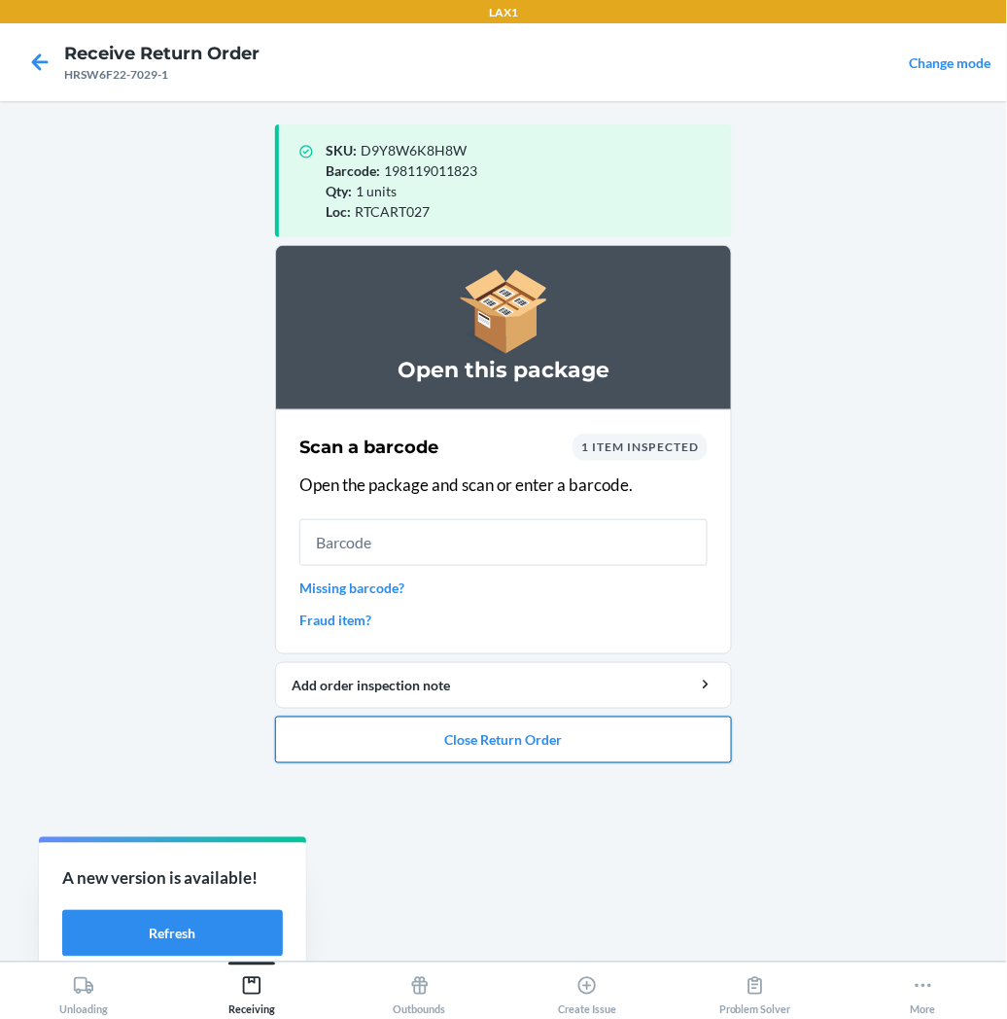
click at [444, 745] on button "Close Return Order" at bounding box center [503, 740] width 457 height 47
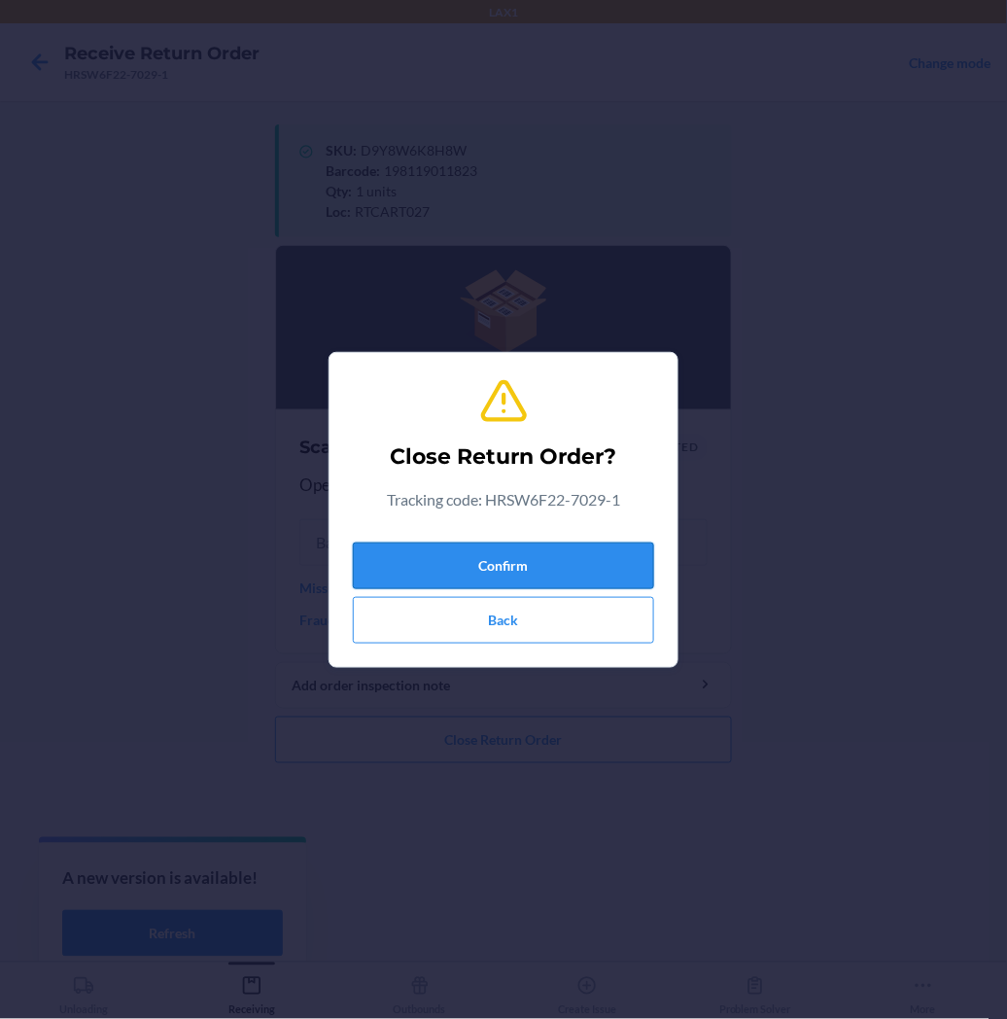
click at [439, 558] on button "Confirm" at bounding box center [503, 566] width 301 height 47
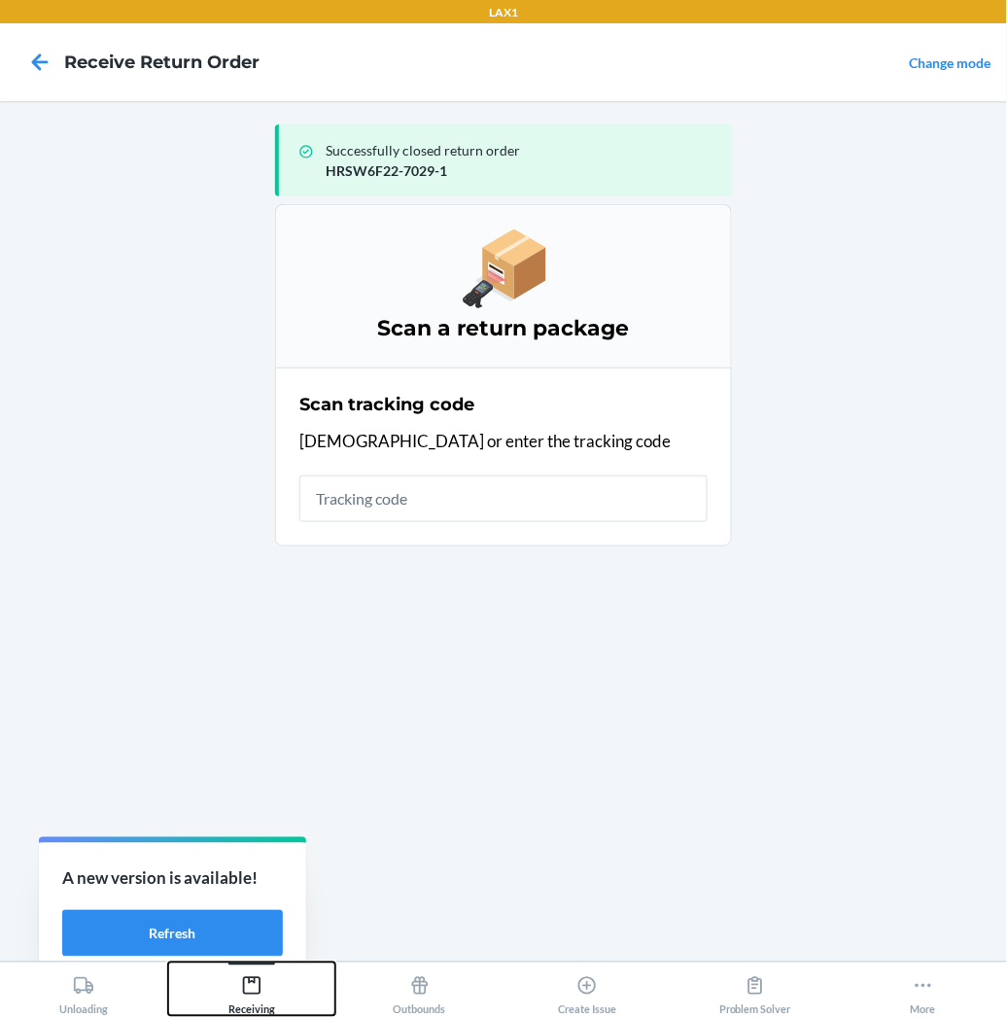
click at [259, 994] on icon at bounding box center [252, 986] width 18 height 18
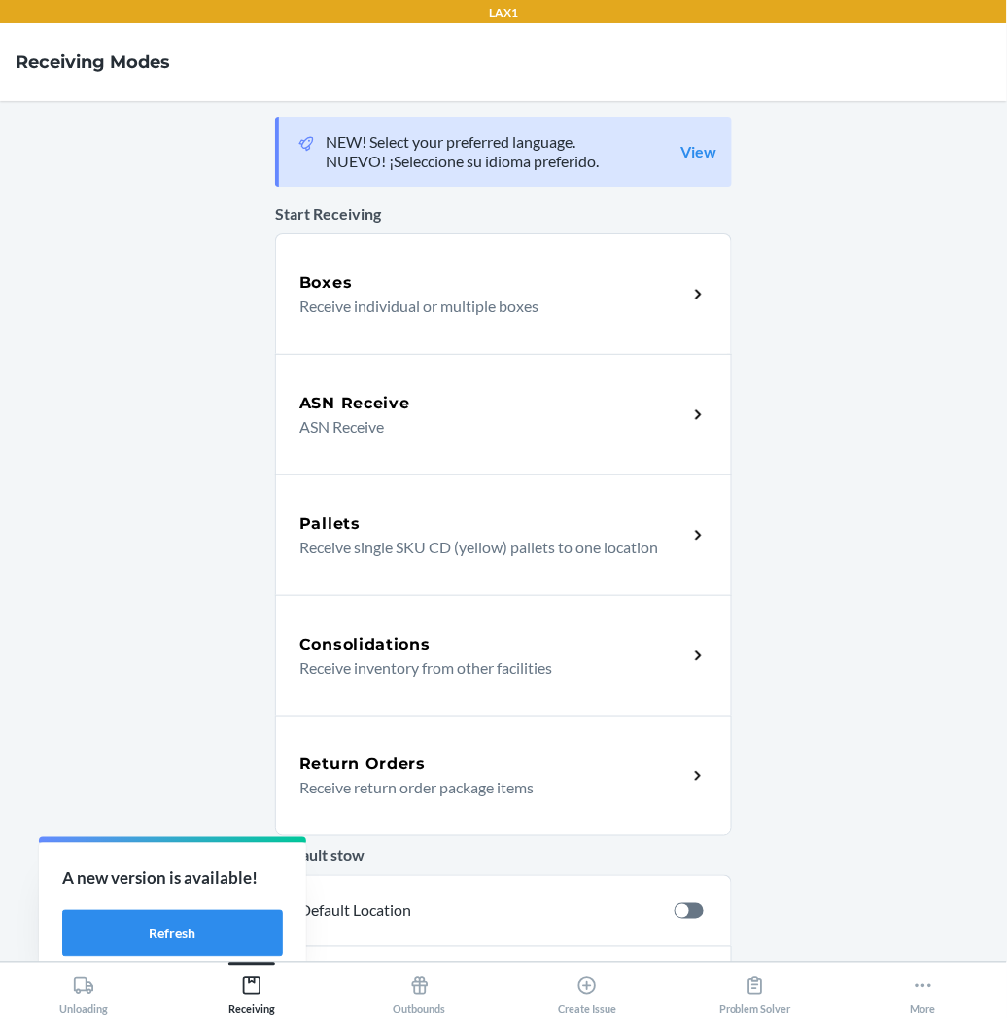
click at [367, 781] on p "Receive return order package items" at bounding box center [485, 787] width 372 height 23
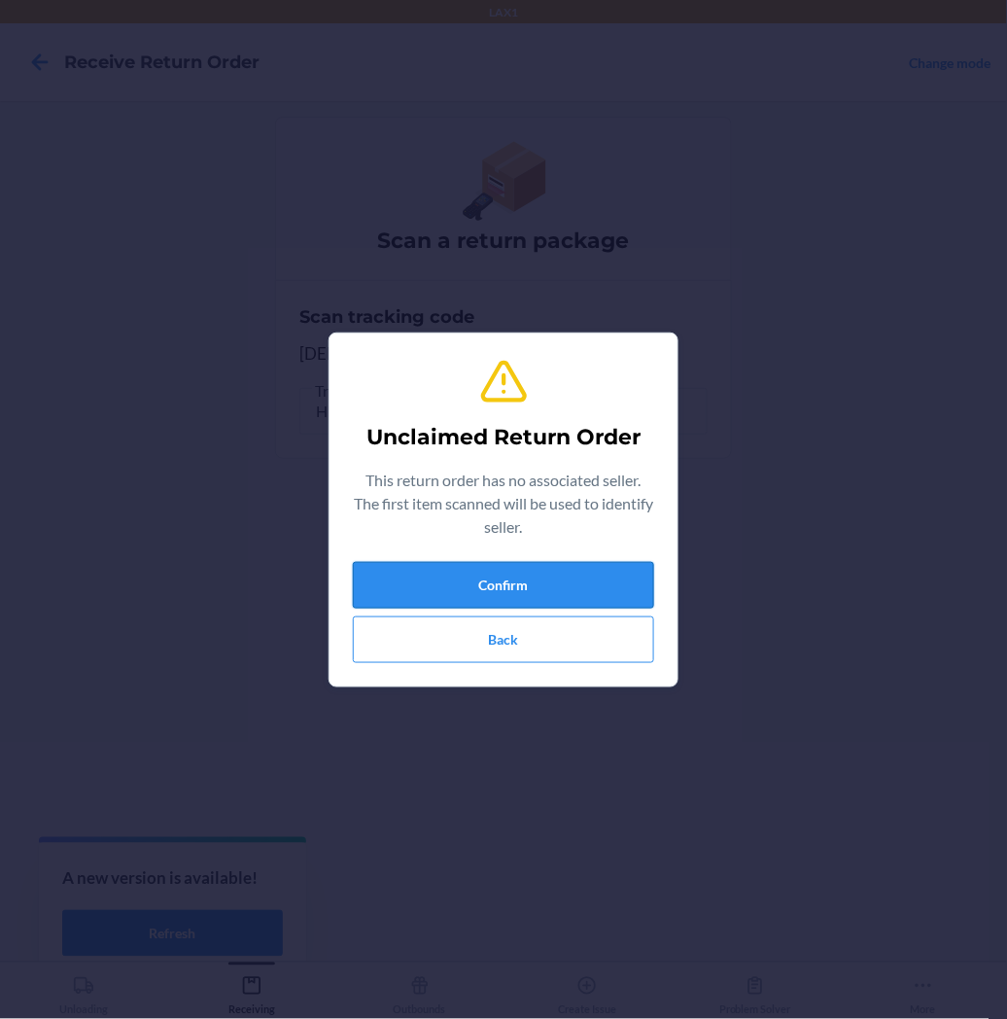
click at [408, 593] on button "Confirm" at bounding box center [503, 585] width 301 height 47
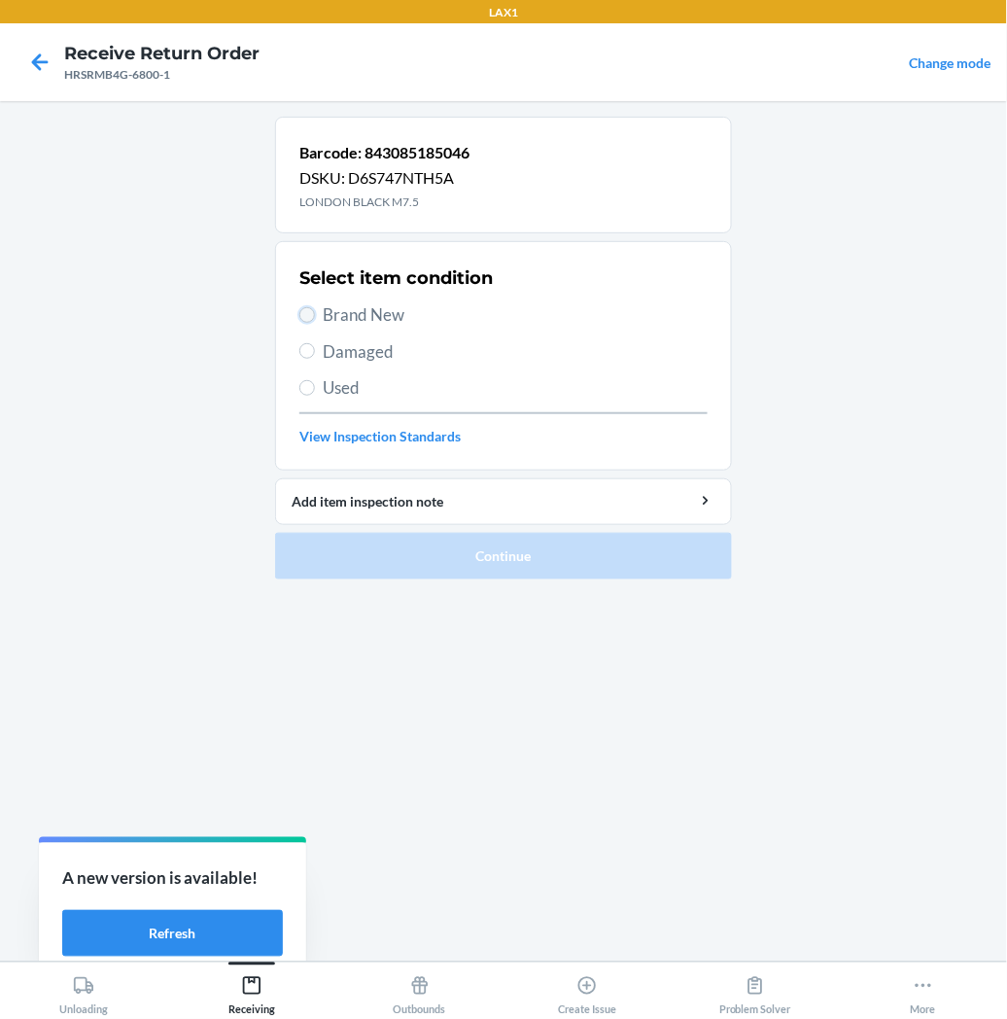
click at [312, 312] on input "Brand New" at bounding box center [307, 315] width 16 height 16
radio input "true"
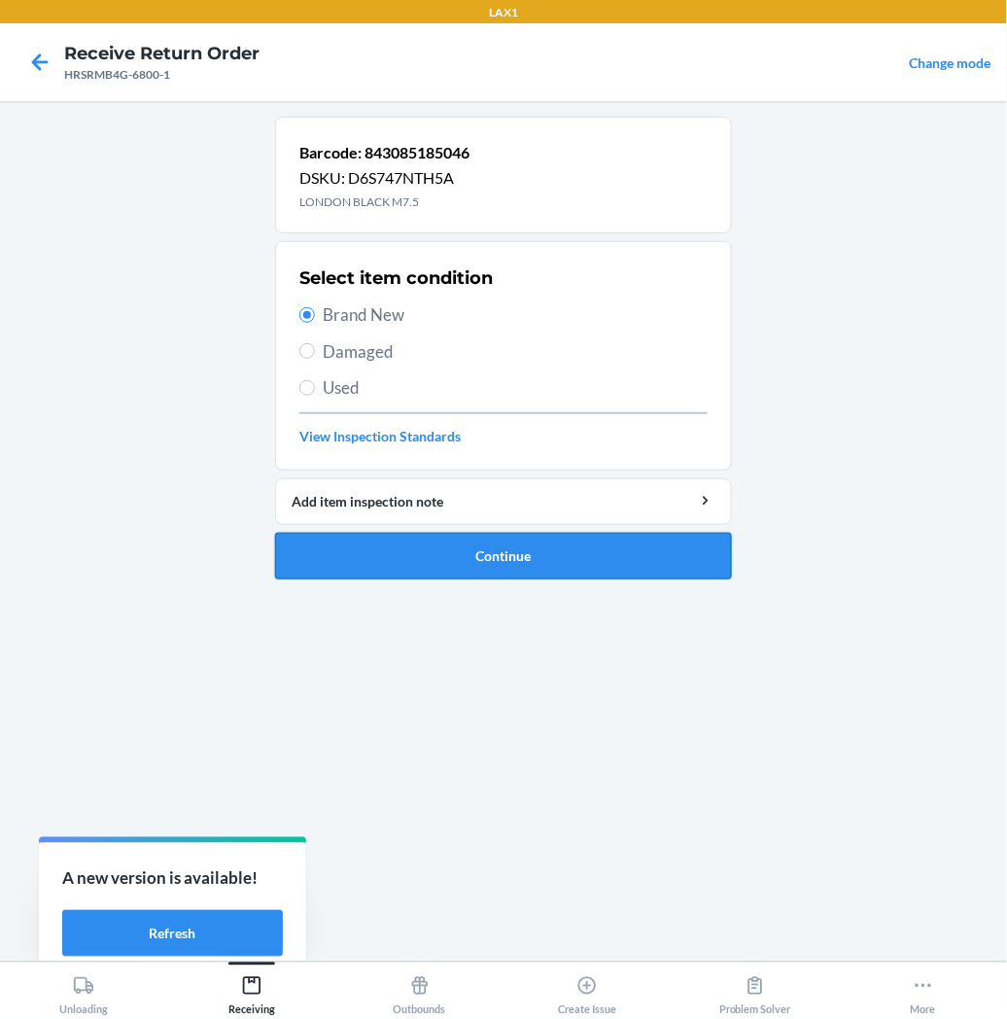
click at [381, 564] on button "Continue" at bounding box center [503, 556] width 457 height 47
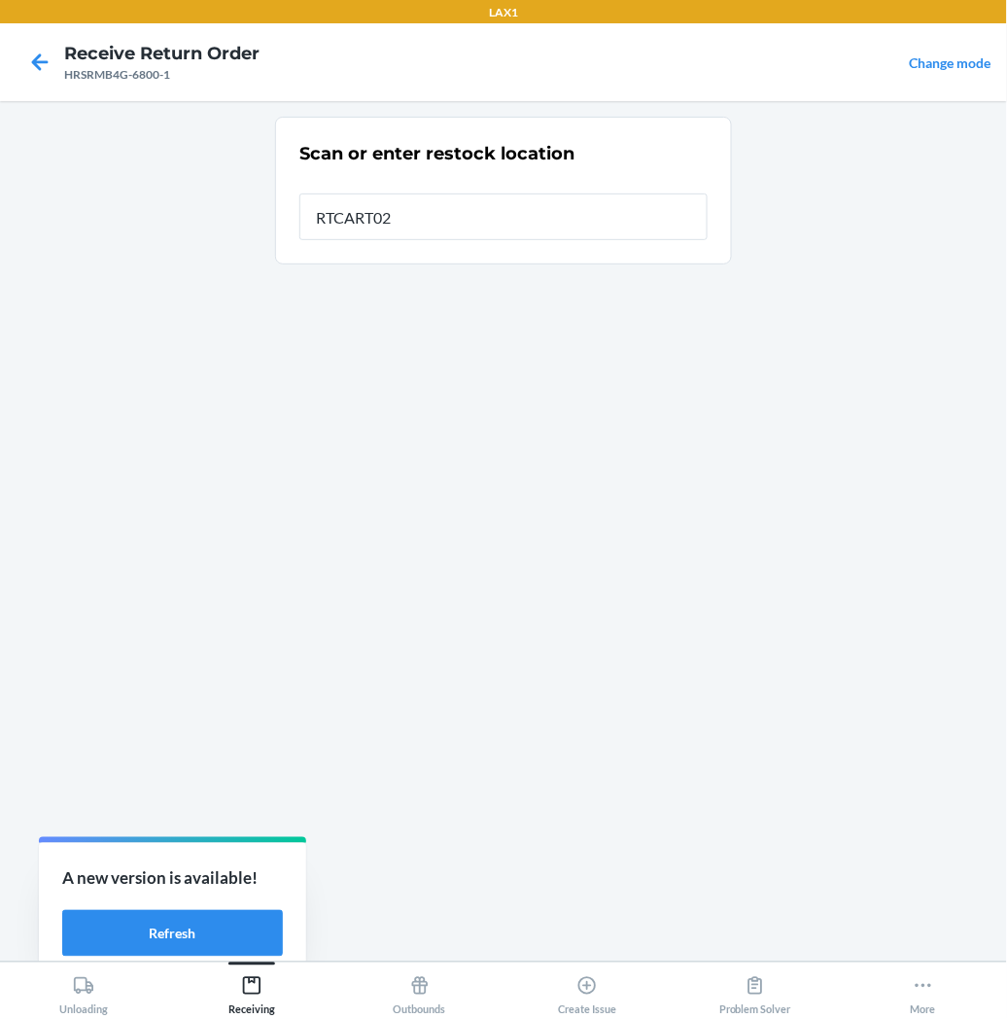
type input "RTCART027"
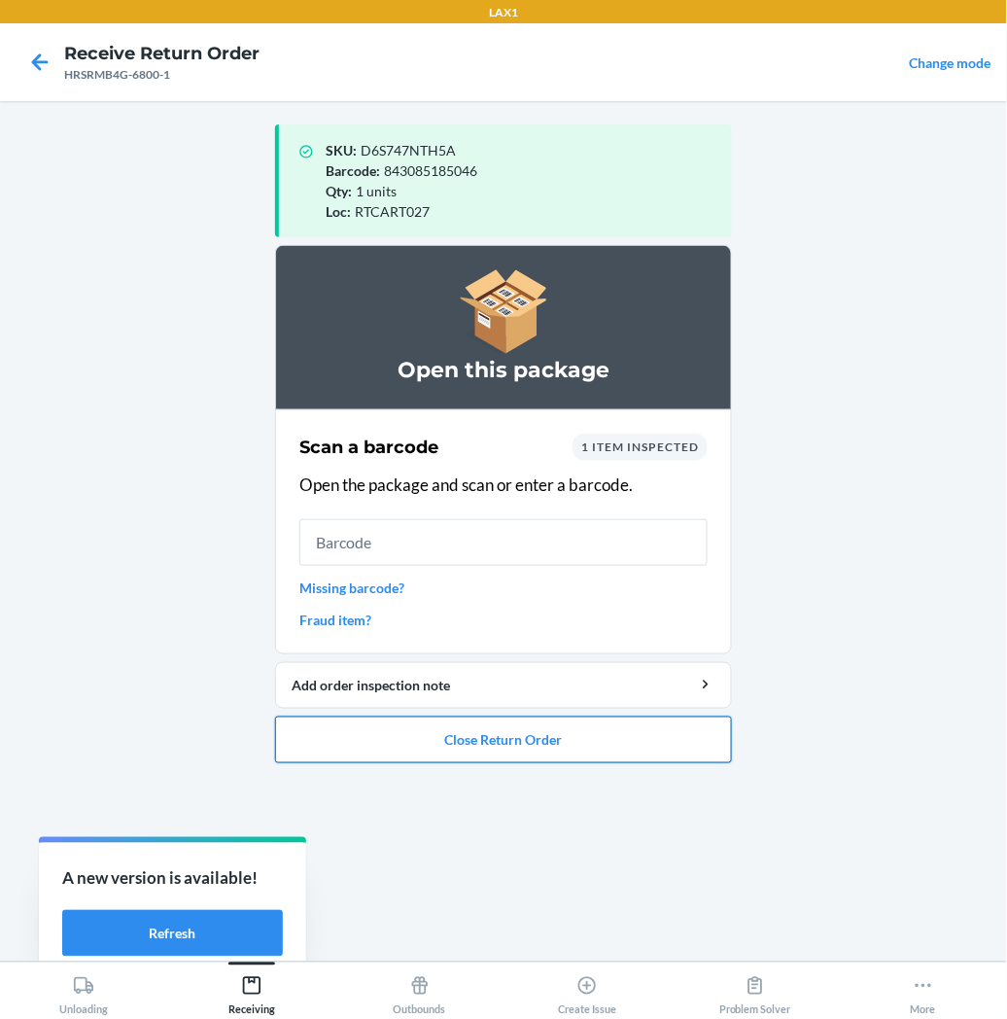
click at [414, 734] on button "Close Return Order" at bounding box center [503, 740] width 457 height 47
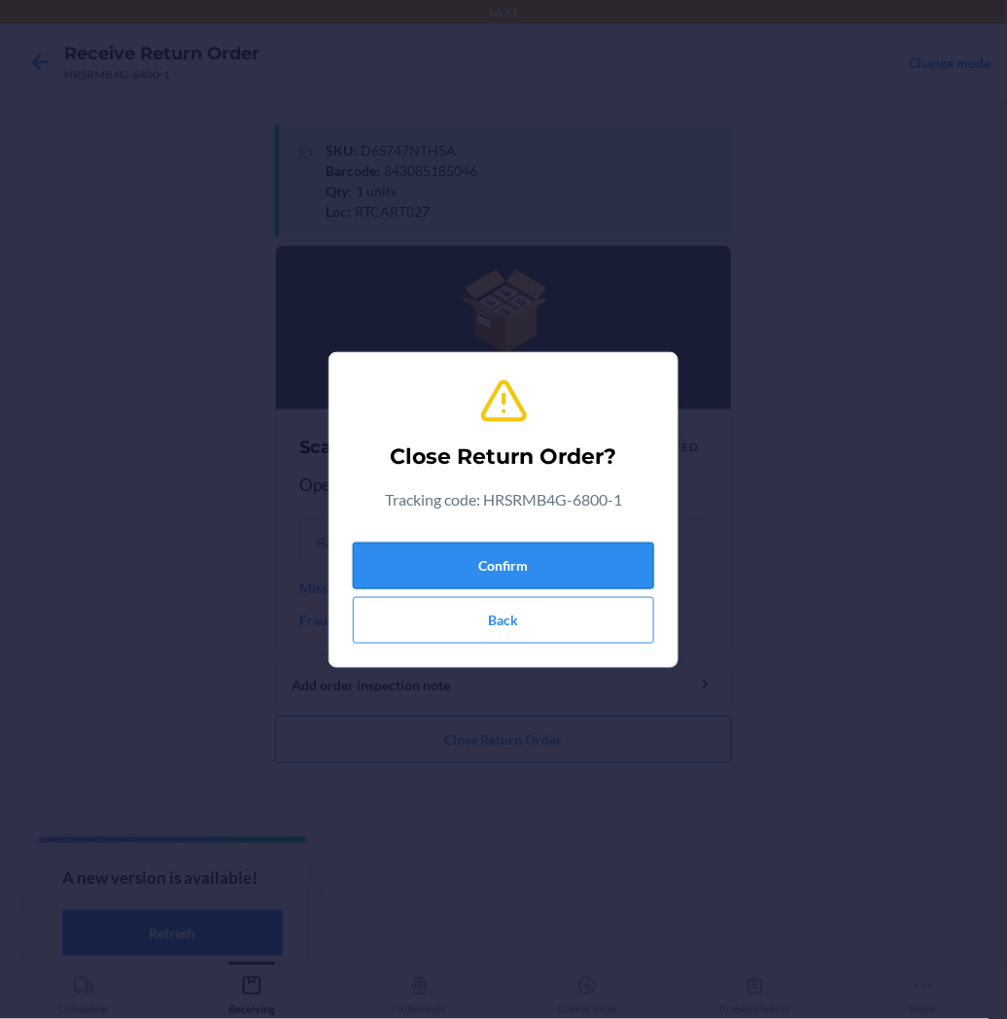
click at [426, 566] on button "Confirm" at bounding box center [503, 566] width 301 height 47
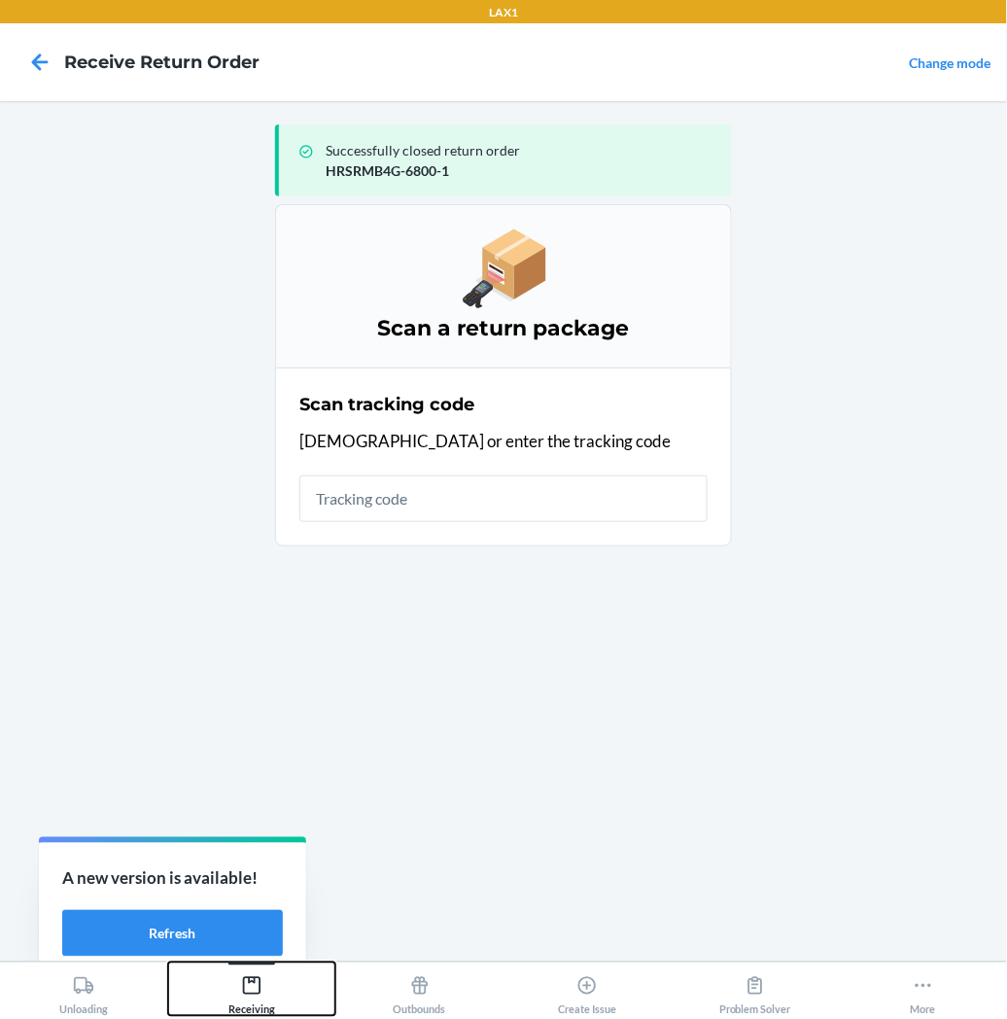
click at [241, 988] on icon at bounding box center [251, 985] width 21 height 21
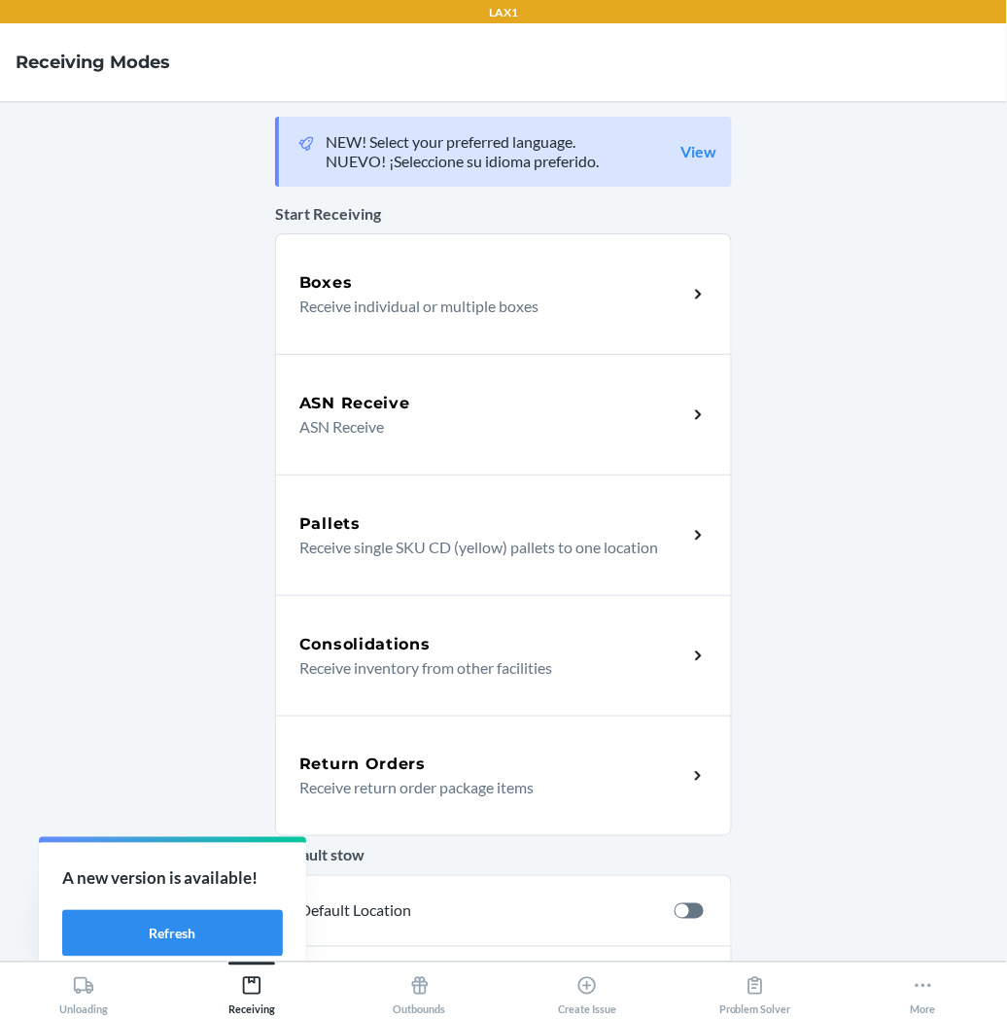
click at [344, 779] on p "Receive return order package items" at bounding box center [485, 787] width 372 height 23
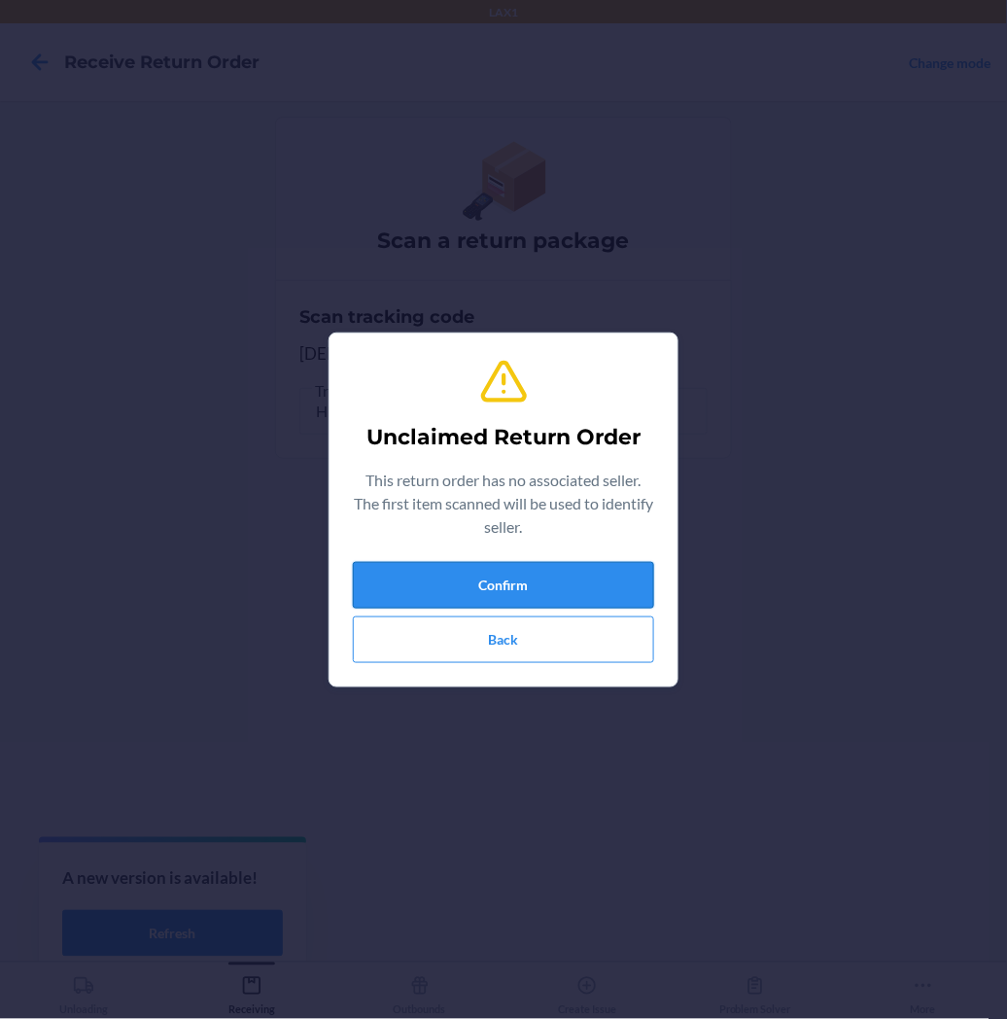
click at [439, 578] on button "Confirm" at bounding box center [503, 585] width 301 height 47
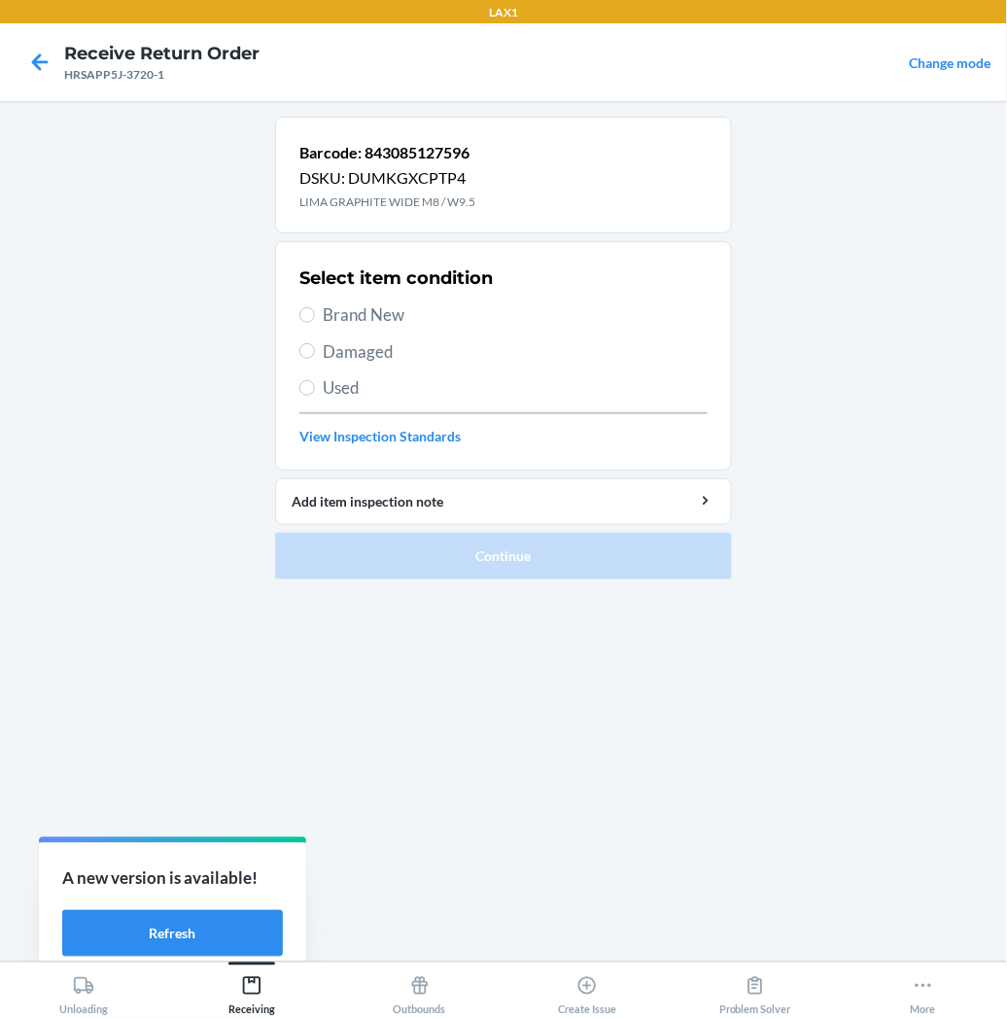
click at [299, 312] on label "Brand New" at bounding box center [503, 314] width 408 height 25
click at [299, 312] on input "Brand New" at bounding box center [307, 315] width 16 height 16
radio input "true"
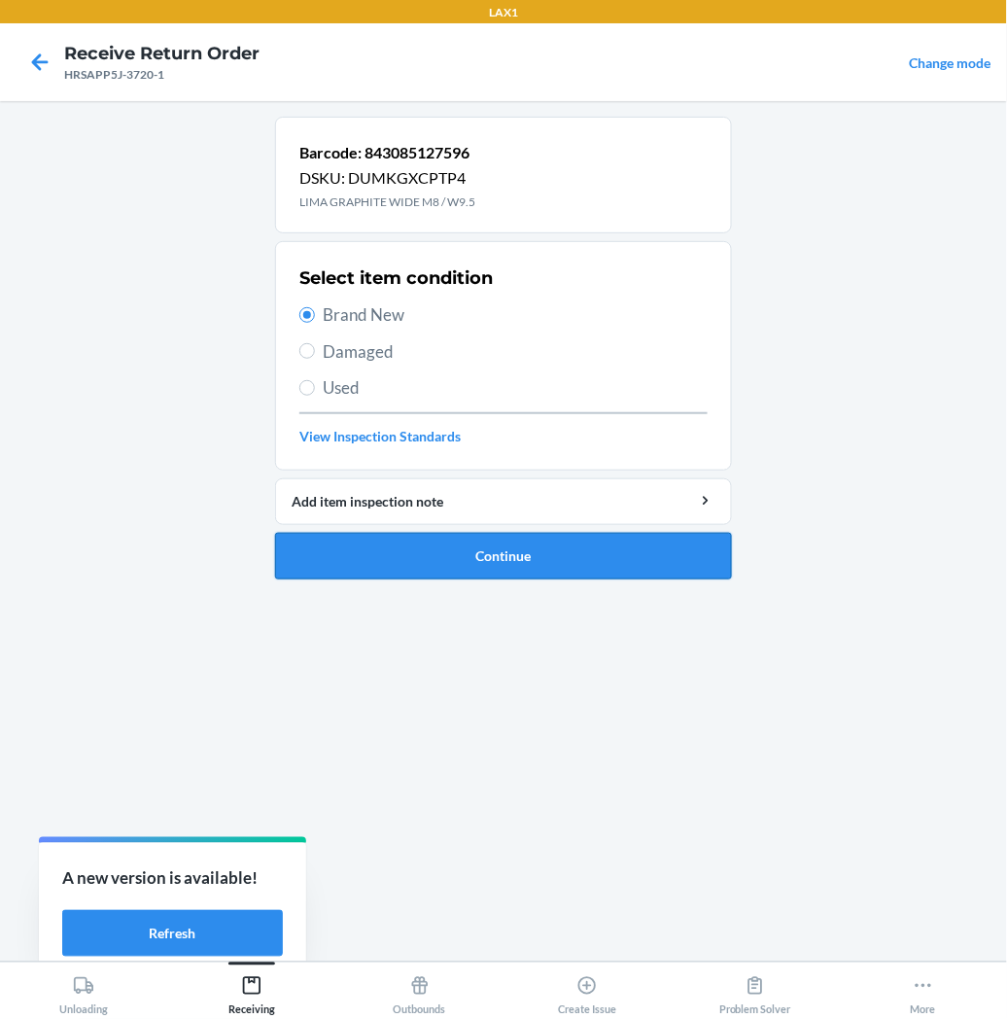
click at [401, 549] on button "Continue" at bounding box center [503, 556] width 457 height 47
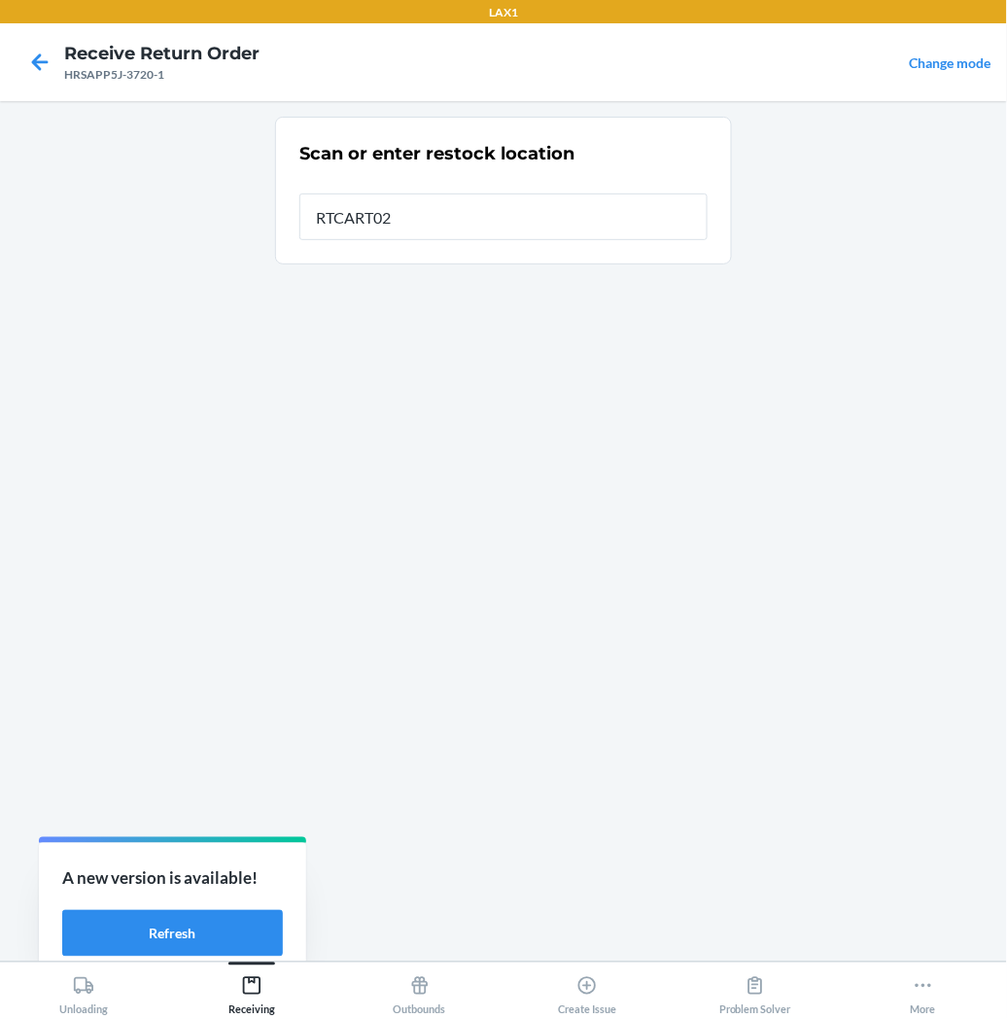
type input "RTCART027"
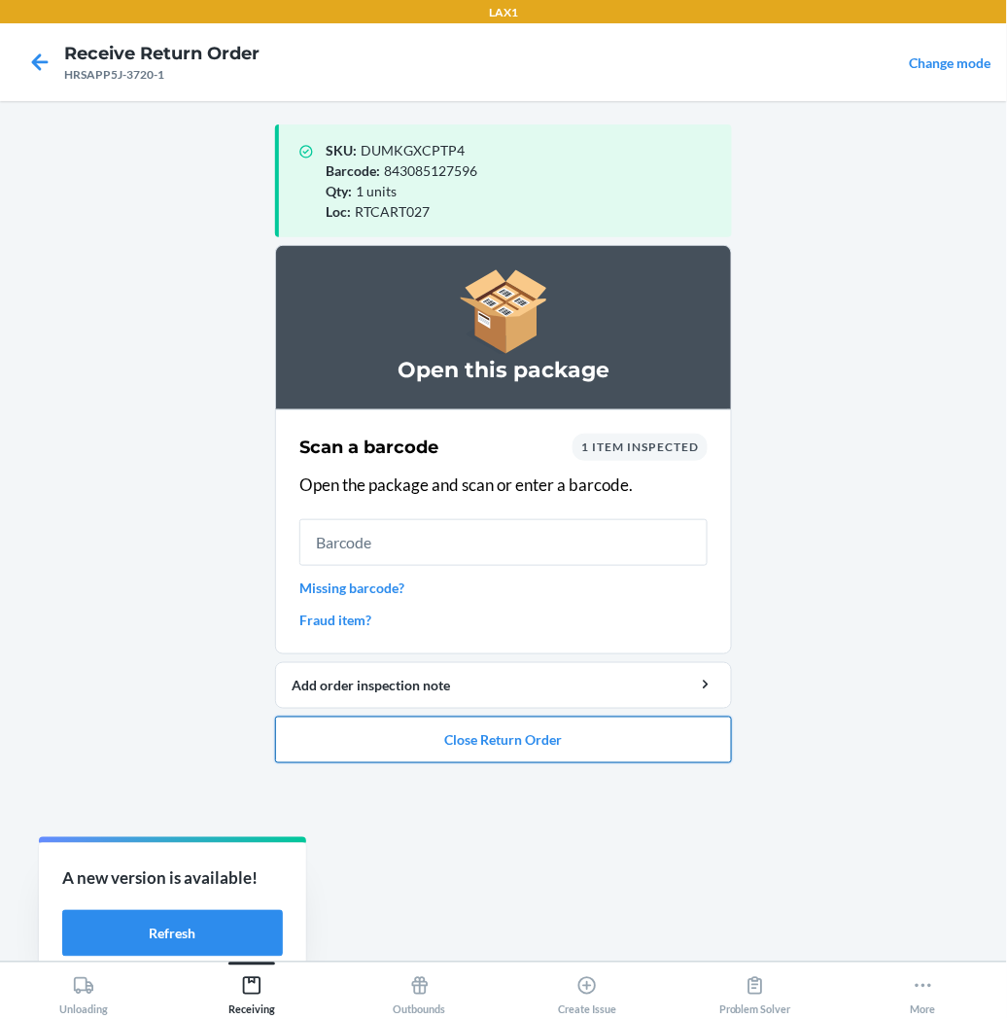
click at [447, 751] on button "Close Return Order" at bounding box center [503, 740] width 457 height 47
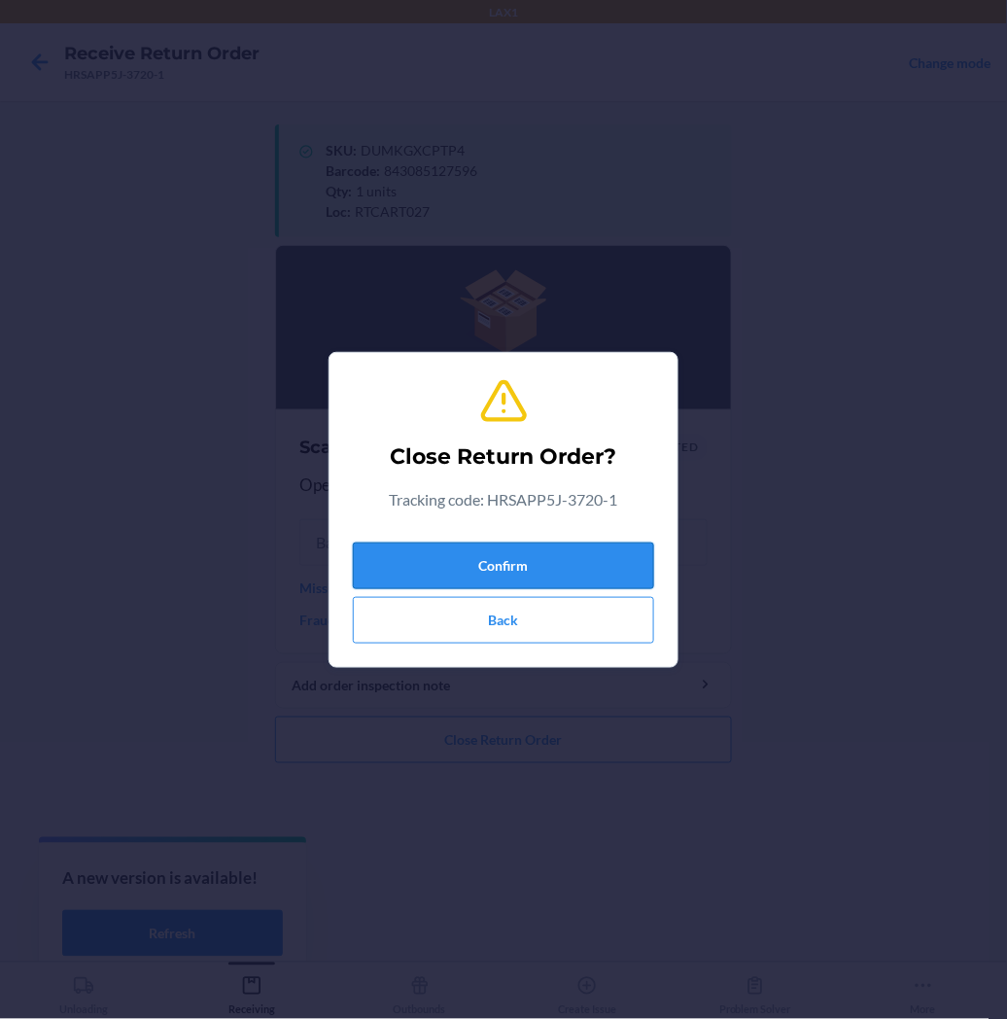
click at [460, 558] on button "Confirm" at bounding box center [503, 566] width 301 height 47
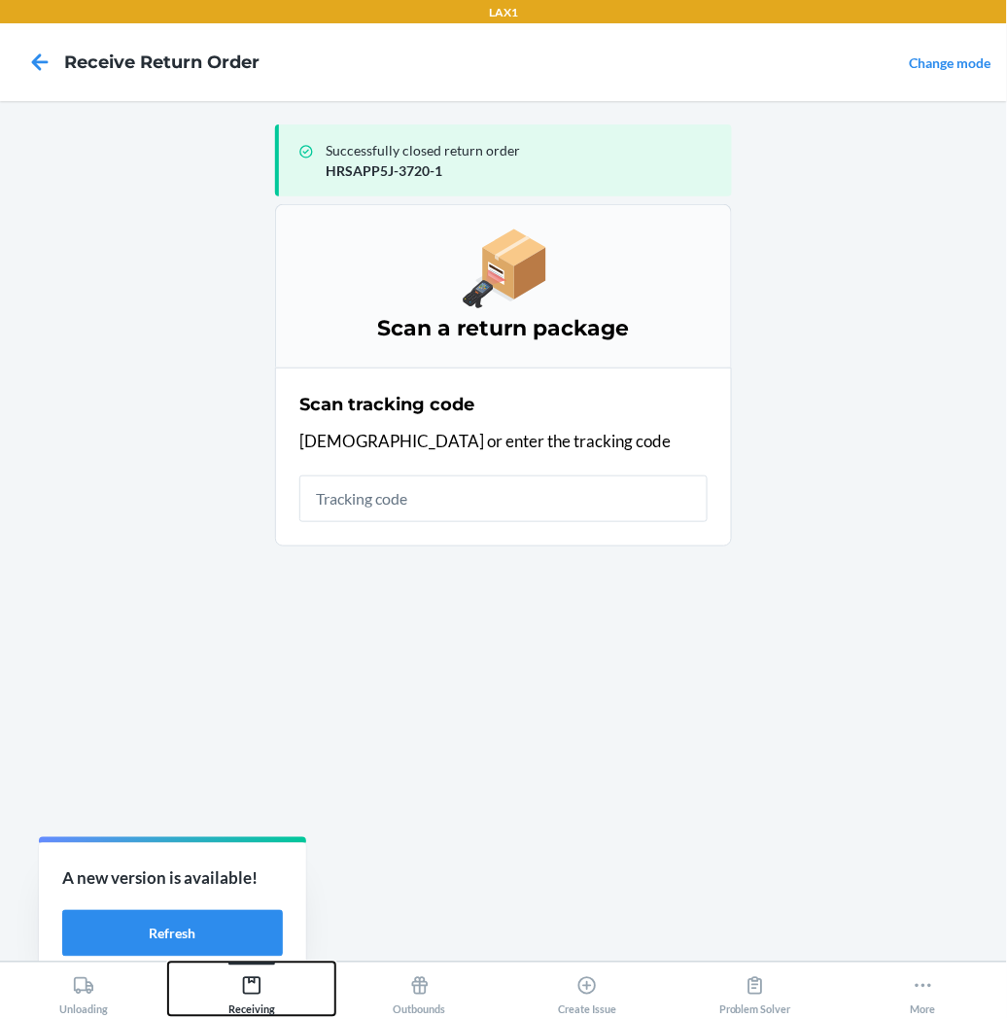
click at [247, 978] on icon at bounding box center [252, 986] width 18 height 18
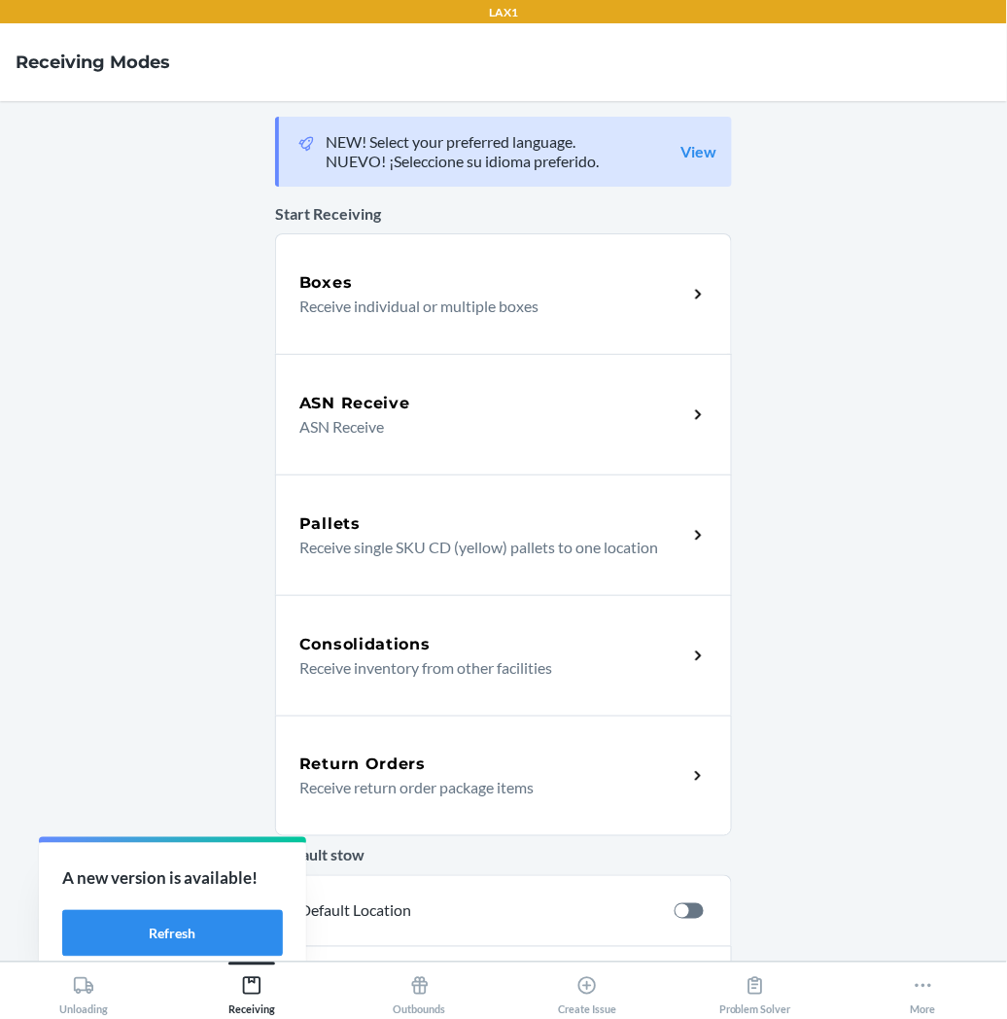
click at [317, 769] on h5 "Return Orders" at bounding box center [362, 764] width 126 height 23
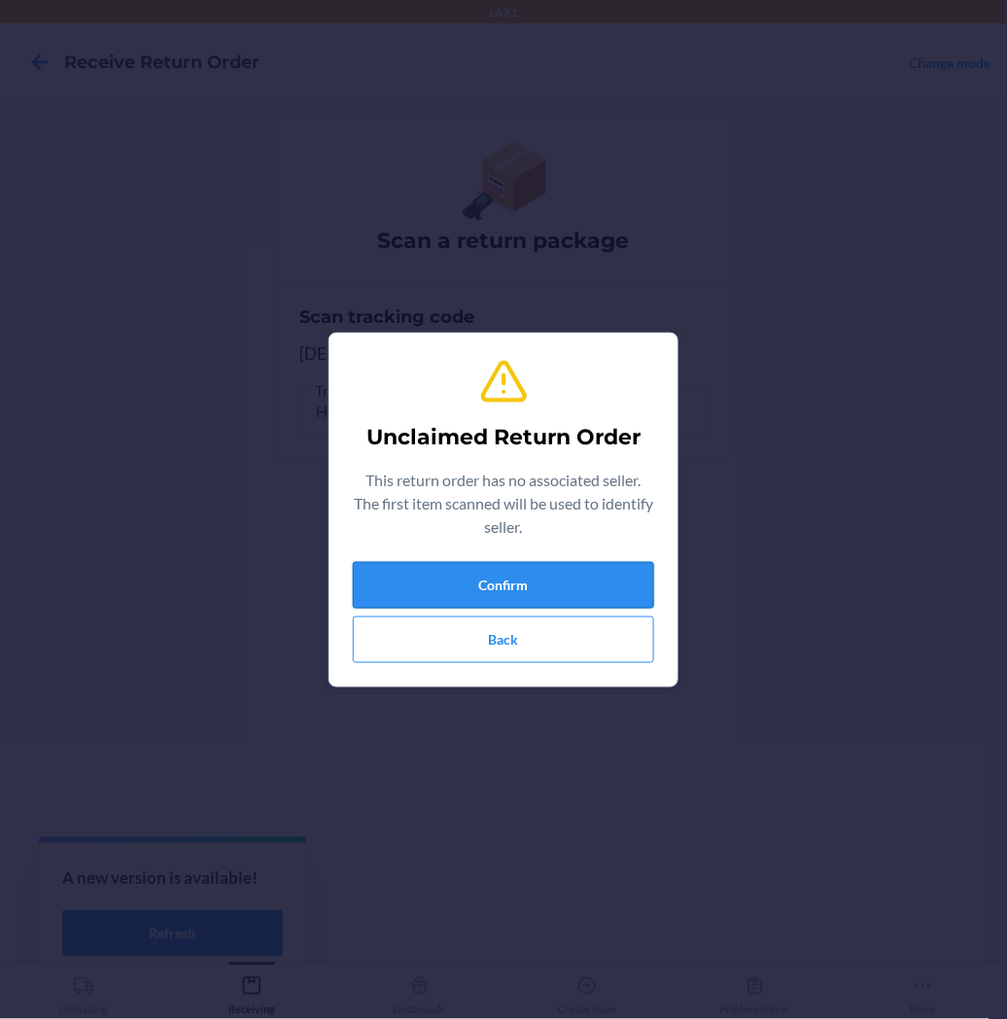
click at [511, 585] on button "Confirm" at bounding box center [503, 585] width 301 height 47
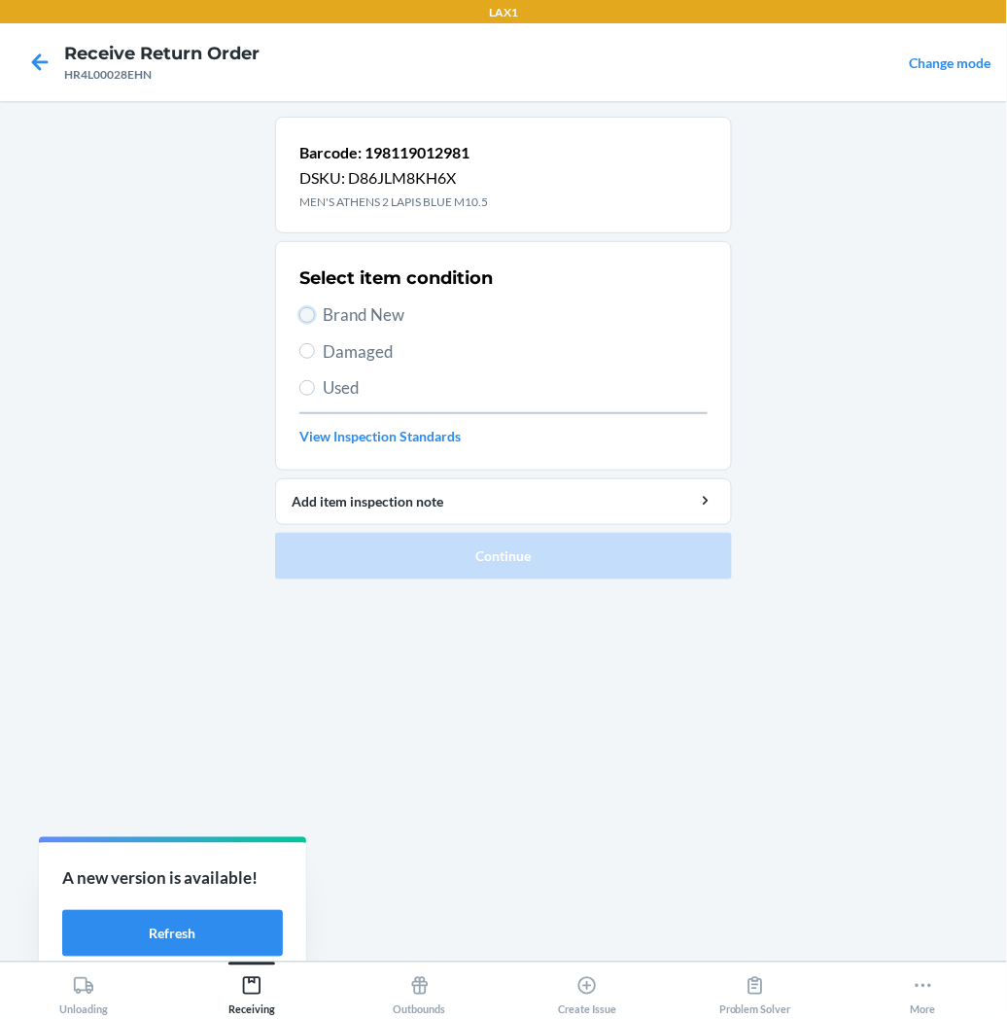
click at [309, 319] on input "Brand New" at bounding box center [307, 315] width 16 height 16
radio input "true"
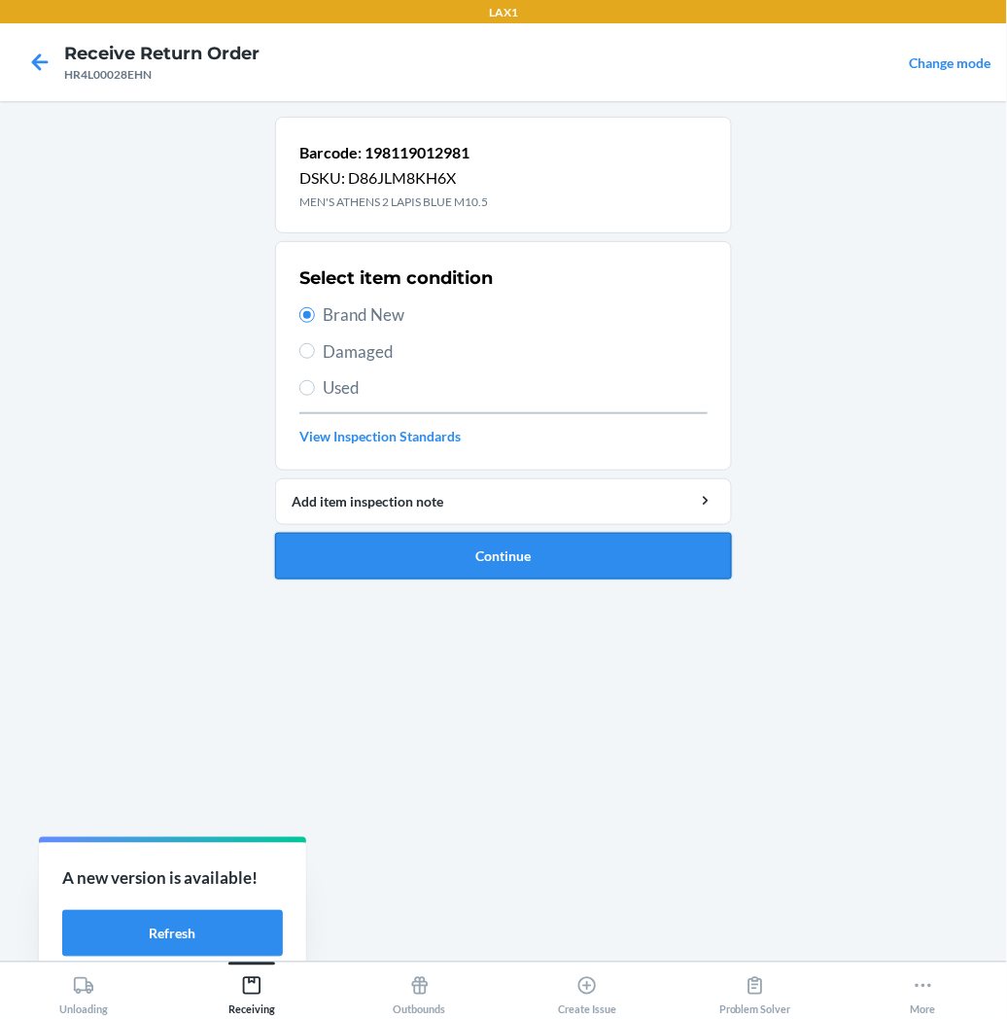
click at [335, 549] on button "Continue" at bounding box center [503, 556] width 457 height 47
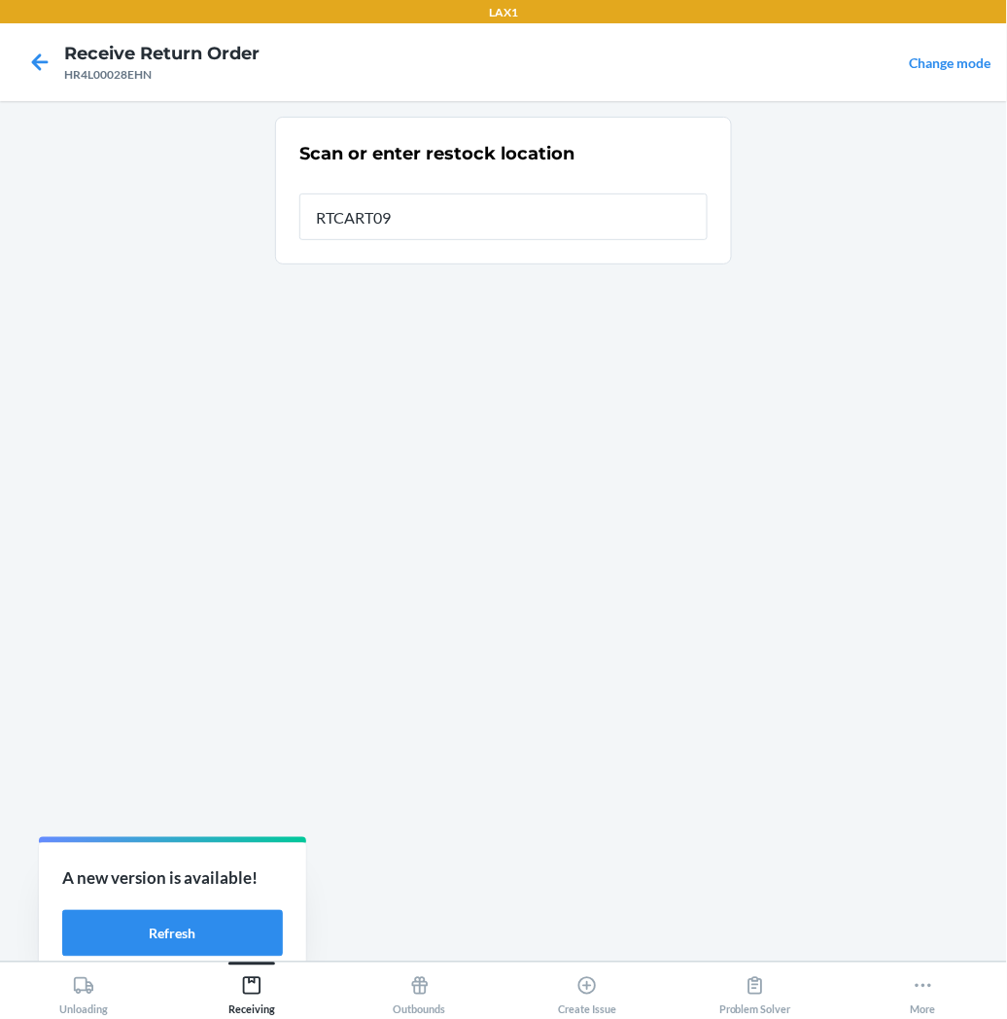
type input "RTCART097"
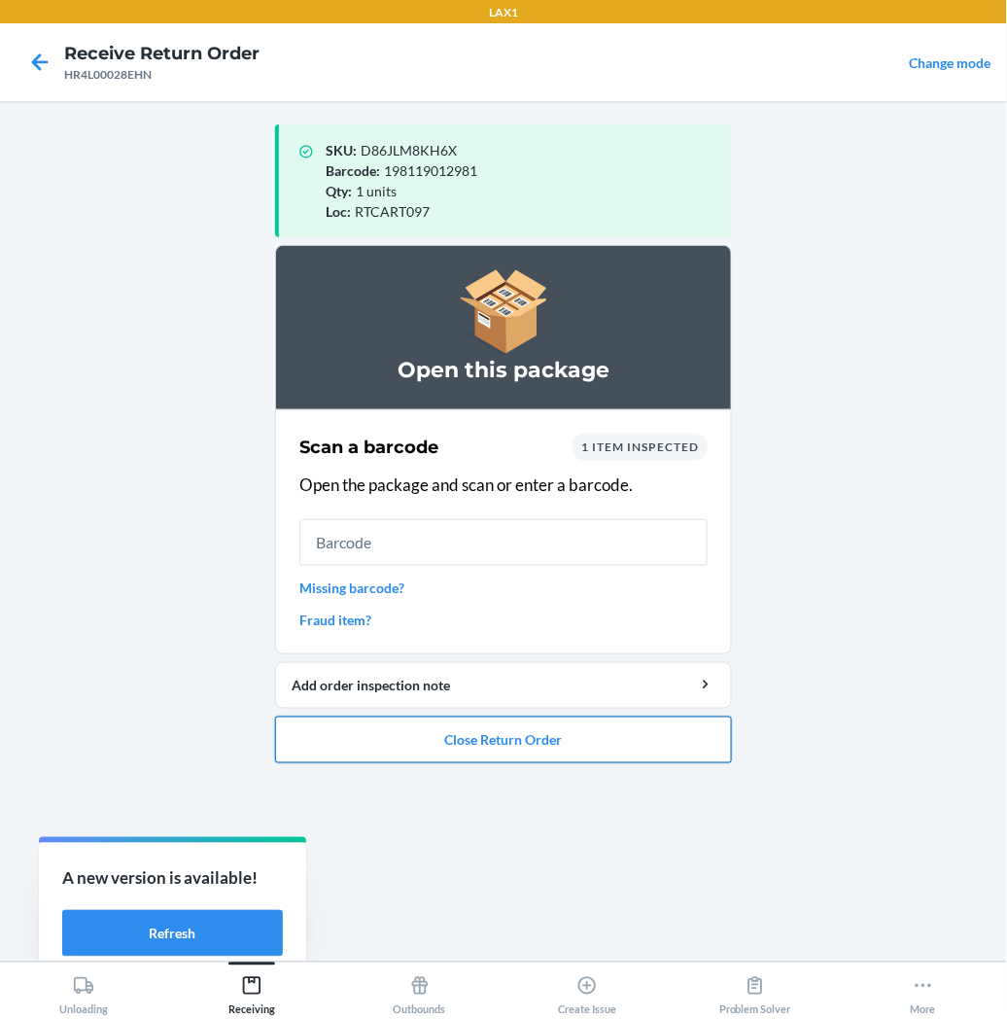
click at [416, 744] on button "Close Return Order" at bounding box center [503, 740] width 457 height 47
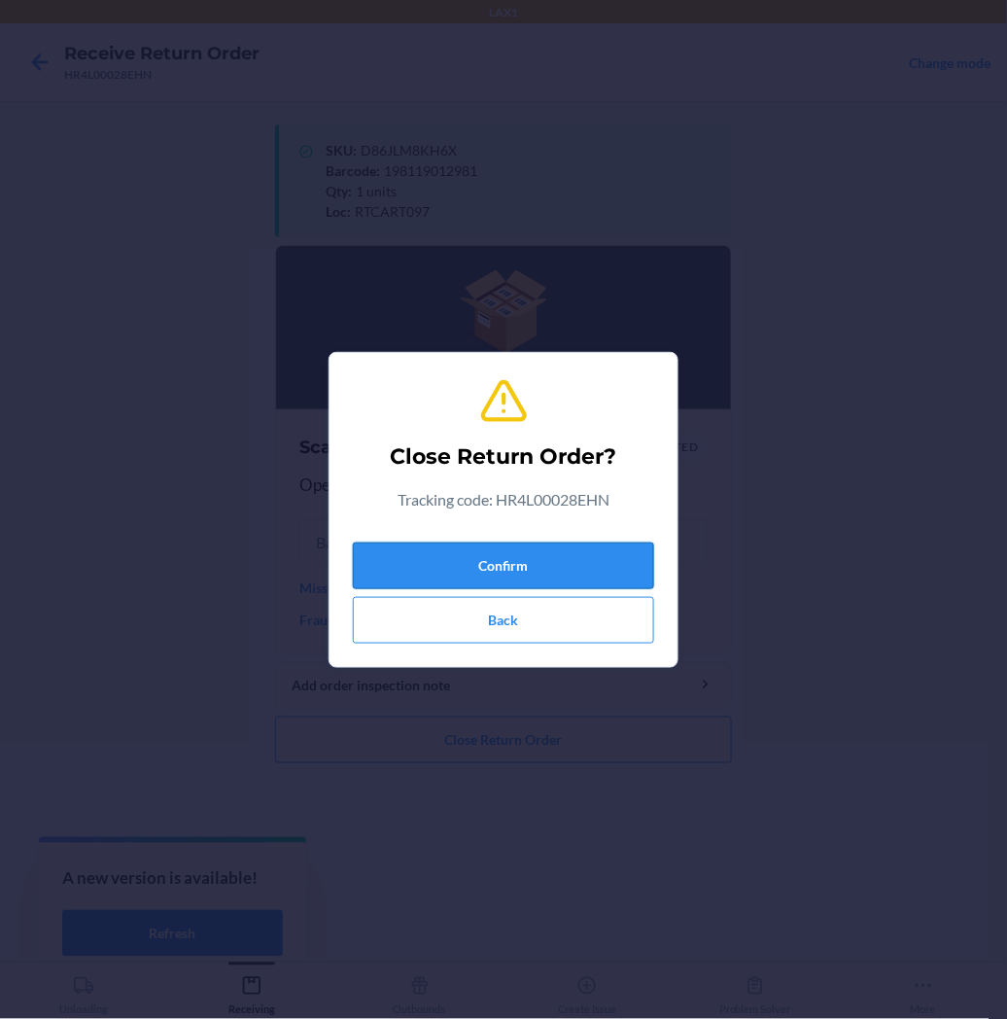
click at [454, 558] on button "Confirm" at bounding box center [503, 566] width 301 height 47
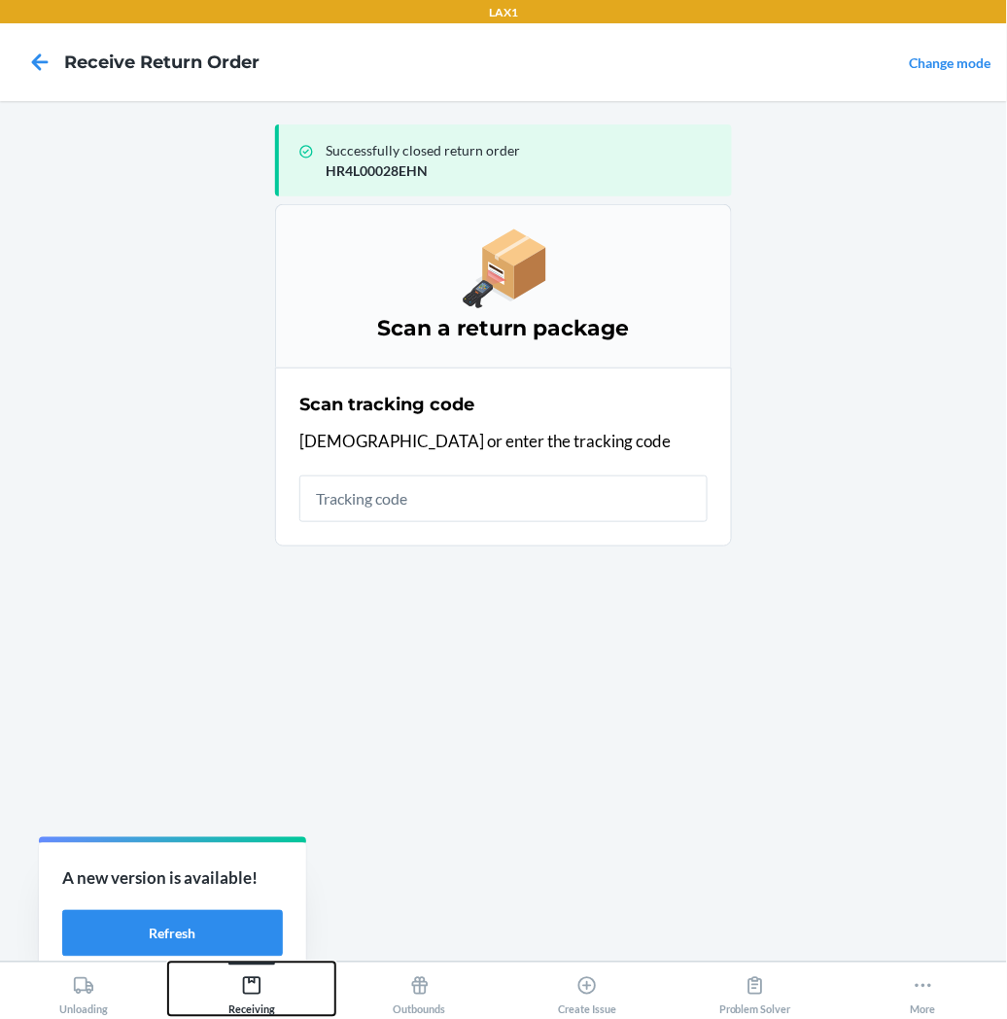
click at [254, 992] on icon at bounding box center [251, 985] width 21 height 21
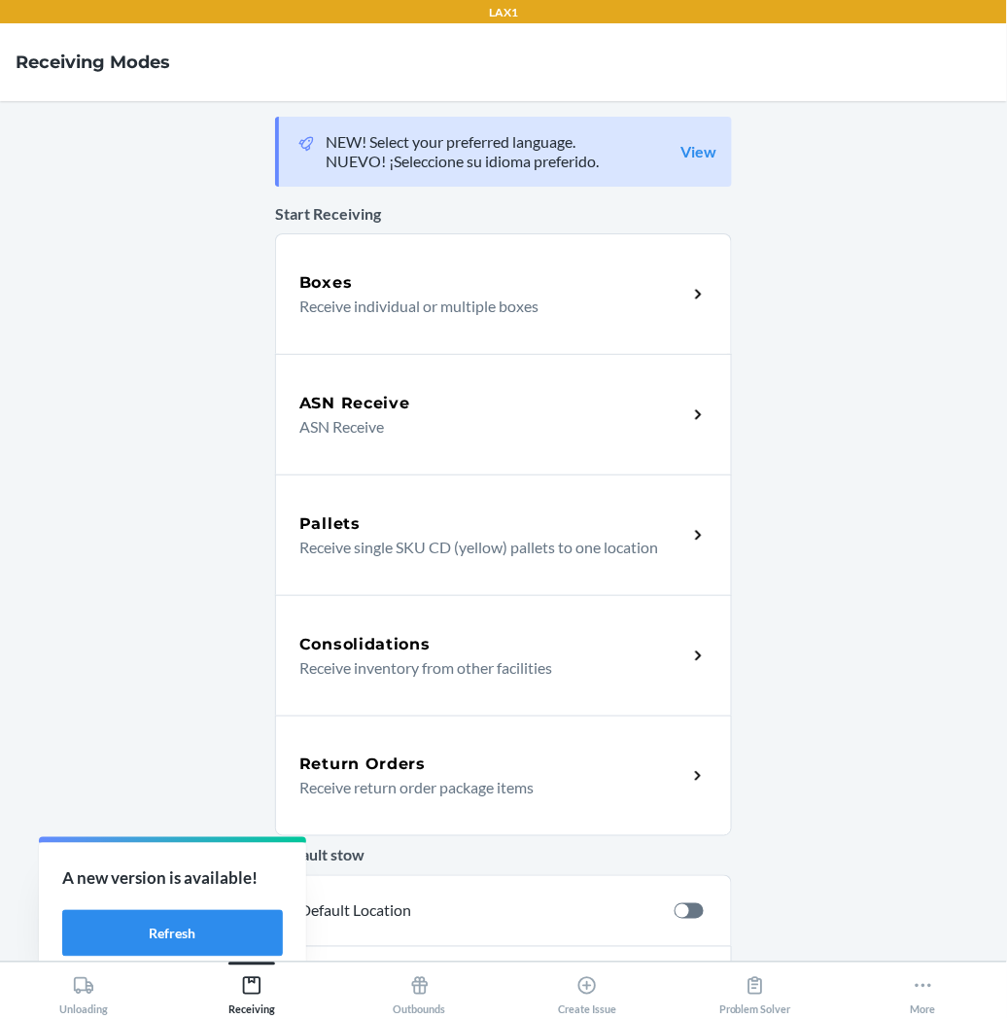
click at [395, 764] on h5 "Return Orders" at bounding box center [362, 764] width 126 height 23
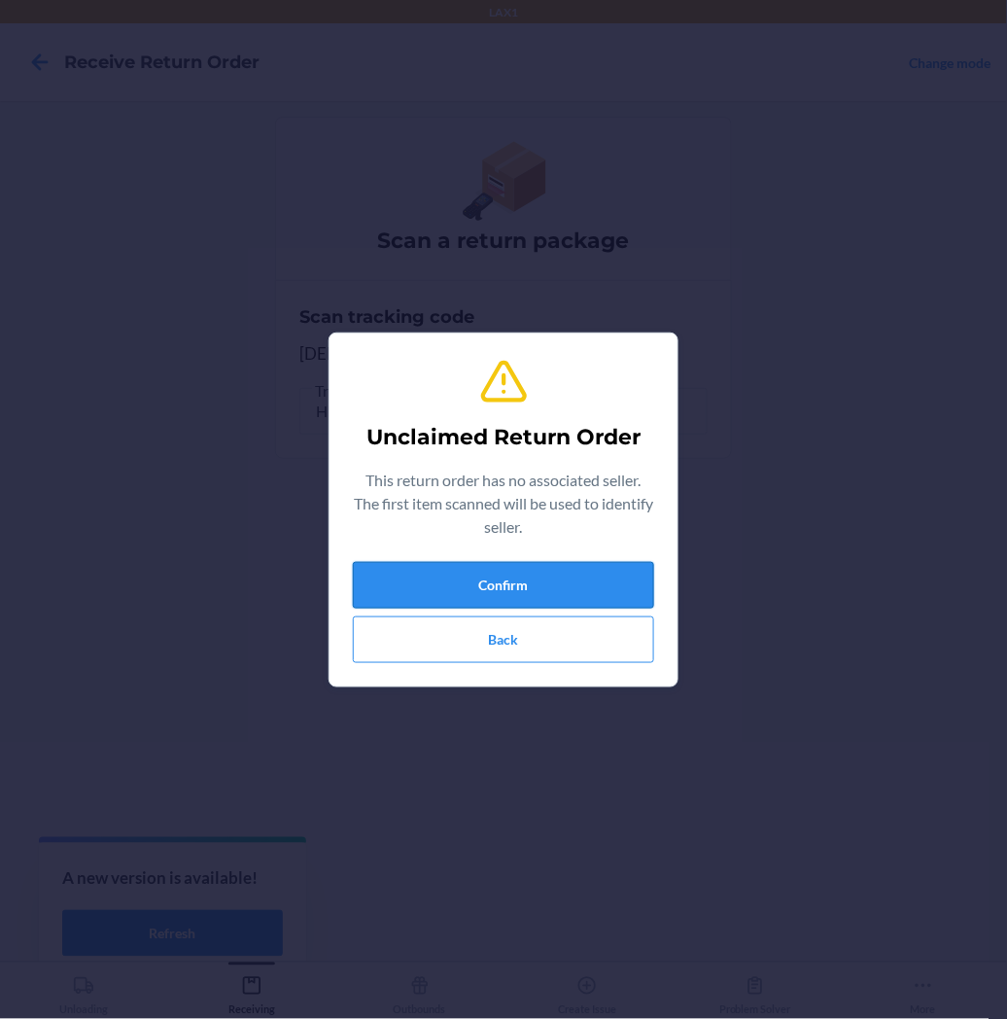
click at [473, 569] on button "Confirm" at bounding box center [503, 585] width 301 height 47
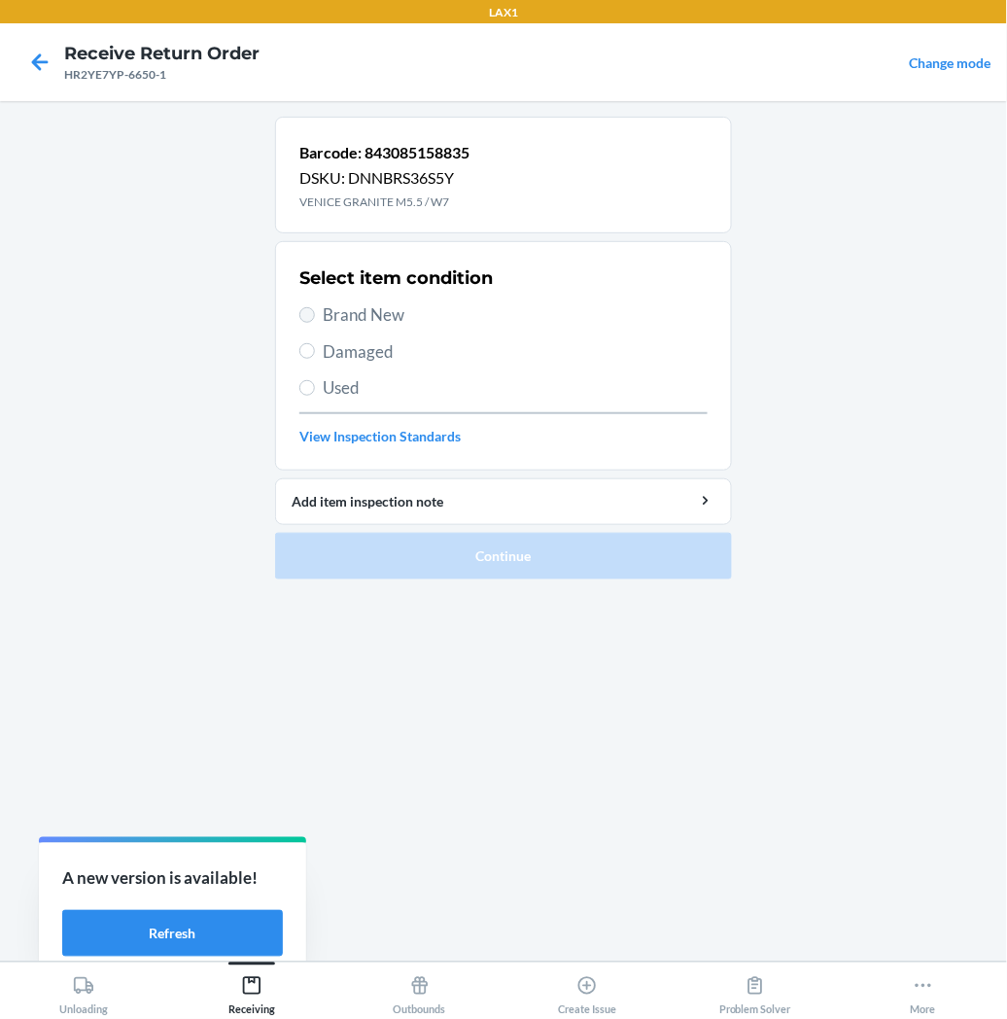
drag, startPoint x: 311, startPoint y: 304, endPoint x: 301, endPoint y: 319, distance: 17.5
click at [301, 319] on label "Brand New" at bounding box center [503, 314] width 408 height 25
click at [301, 319] on input "Brand New" at bounding box center [307, 315] width 16 height 16
radio input "true"
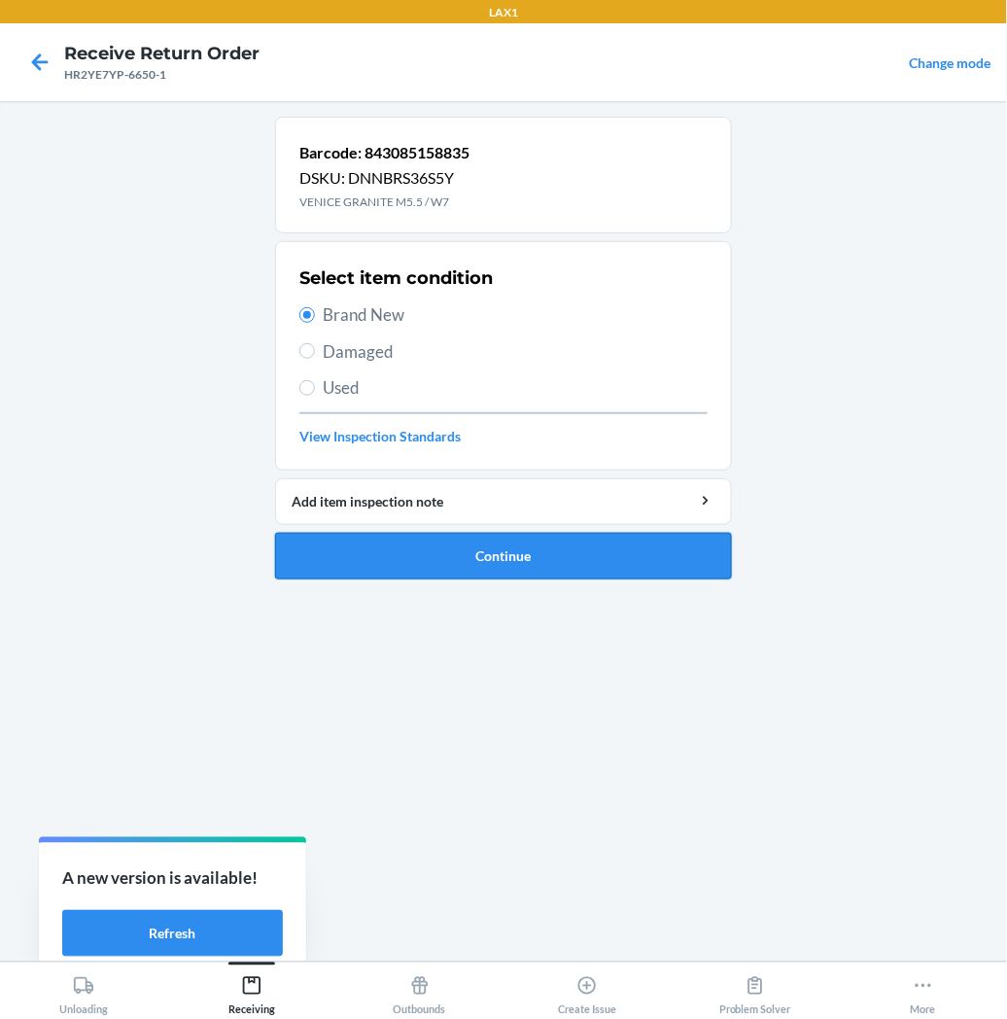
click at [376, 567] on button "Continue" at bounding box center [503, 556] width 457 height 47
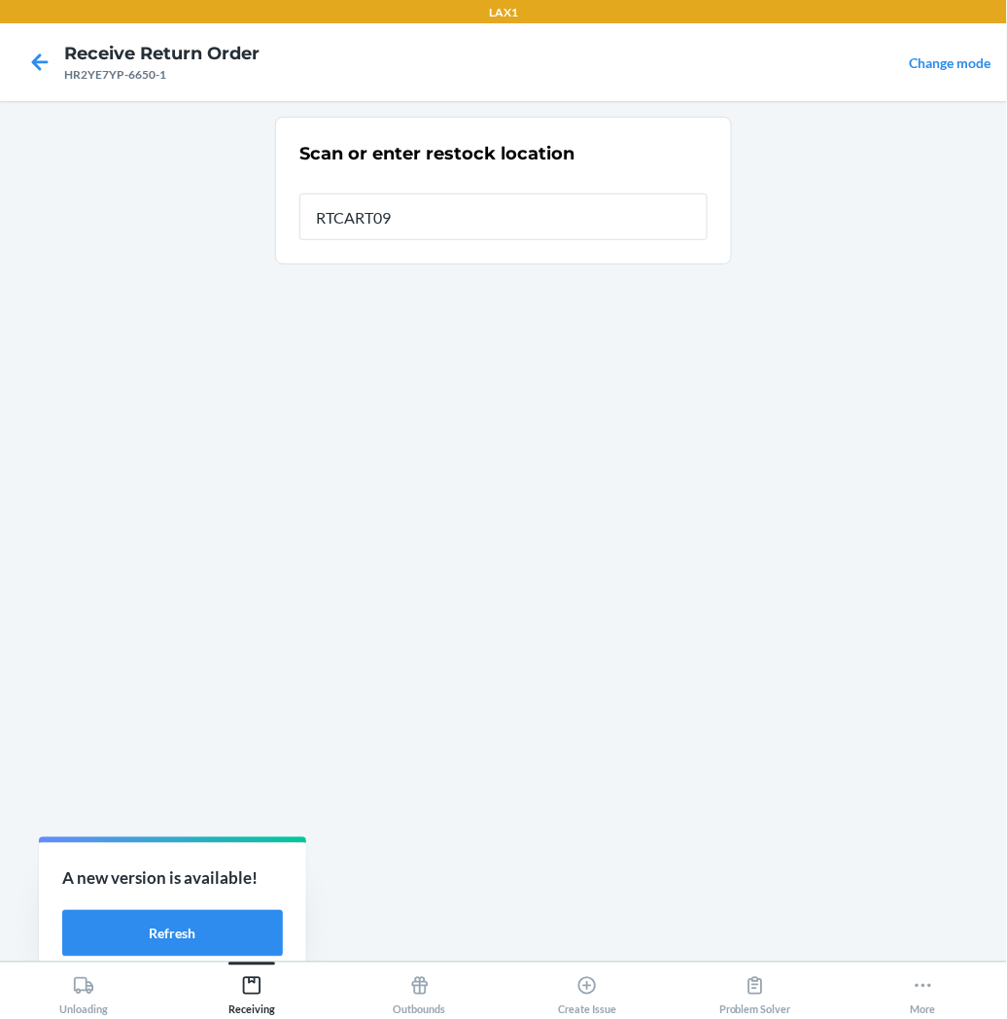
type input "RTCART097"
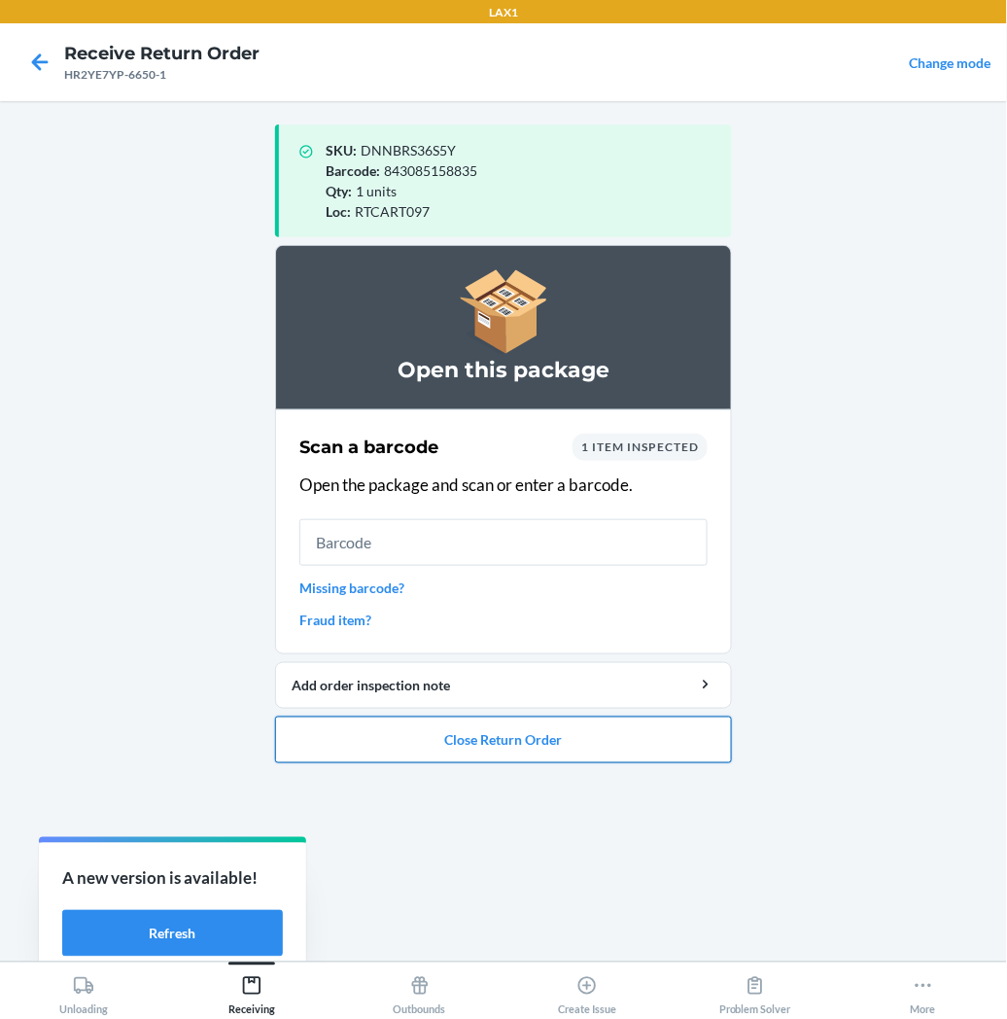
click at [435, 722] on button "Close Return Order" at bounding box center [503, 740] width 457 height 47
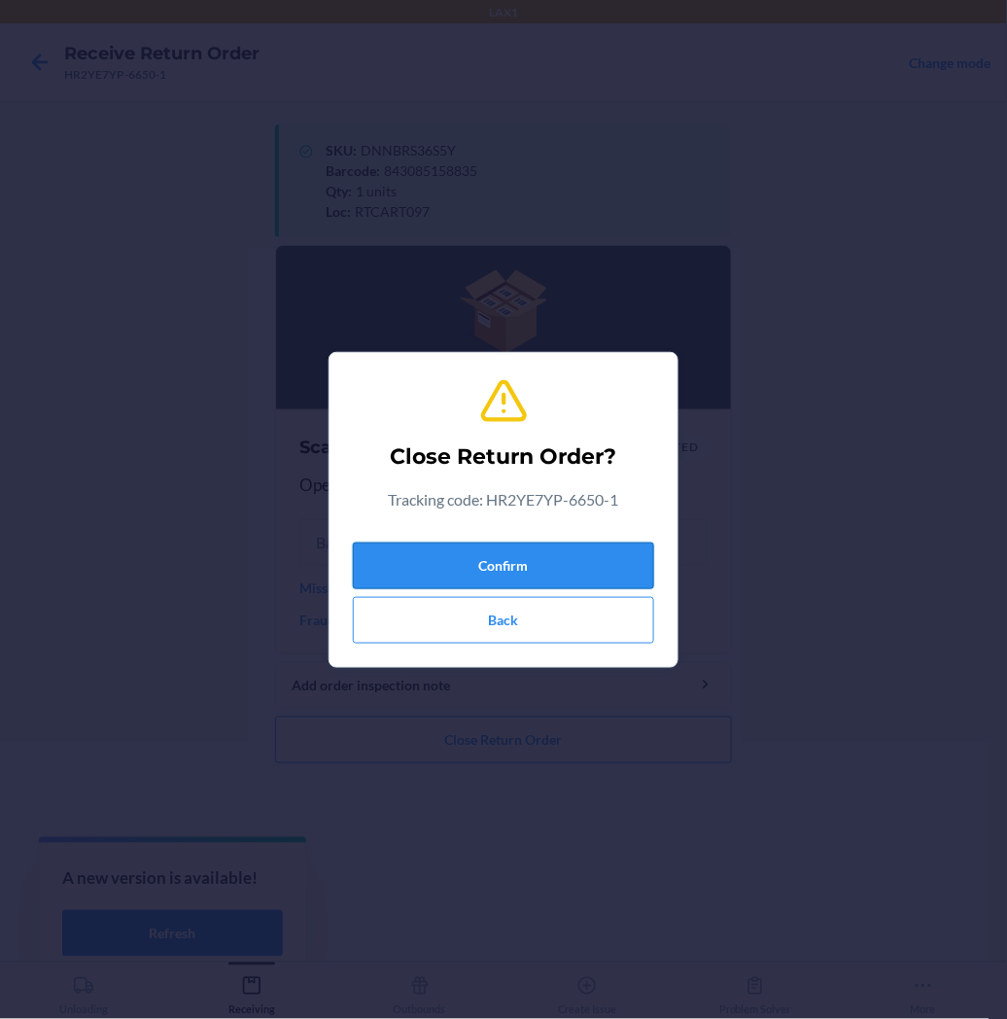
click at [452, 562] on button "Confirm" at bounding box center [503, 566] width 301 height 47
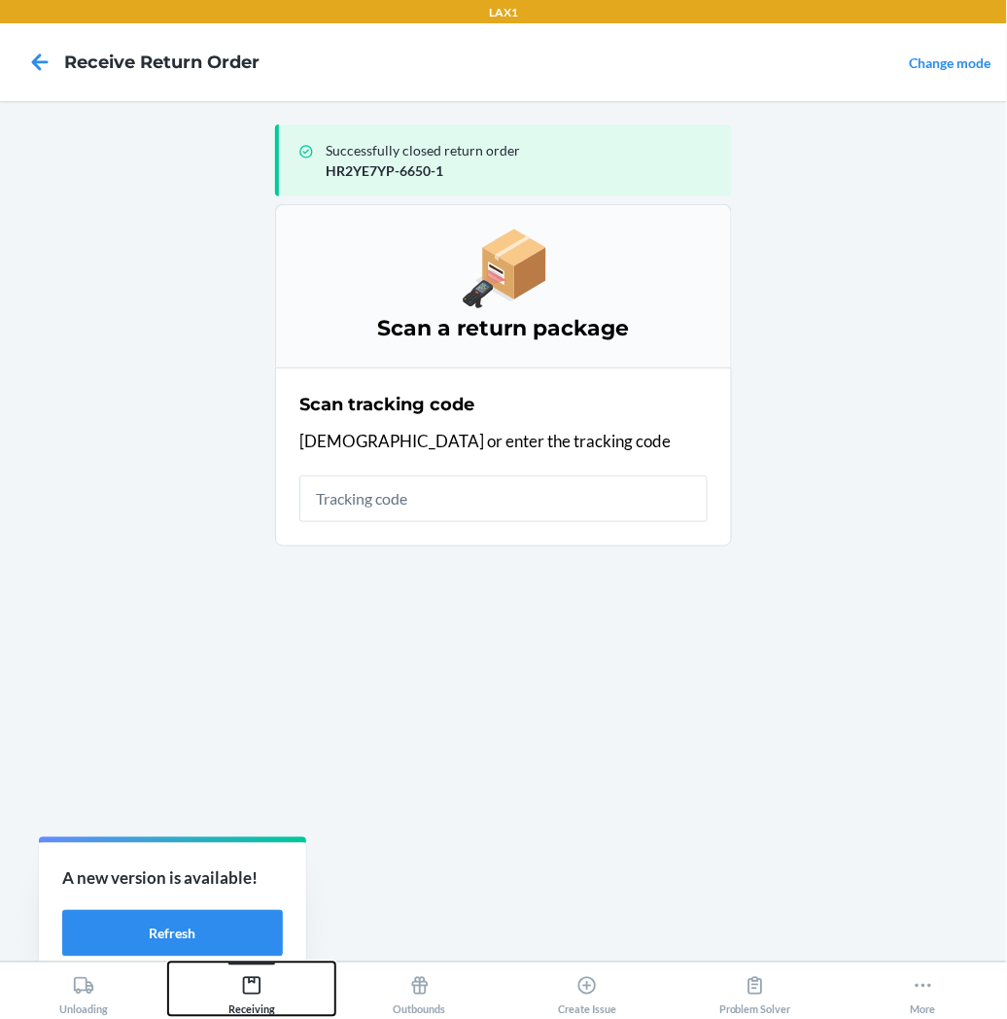
click at [250, 985] on icon at bounding box center [251, 985] width 21 height 21
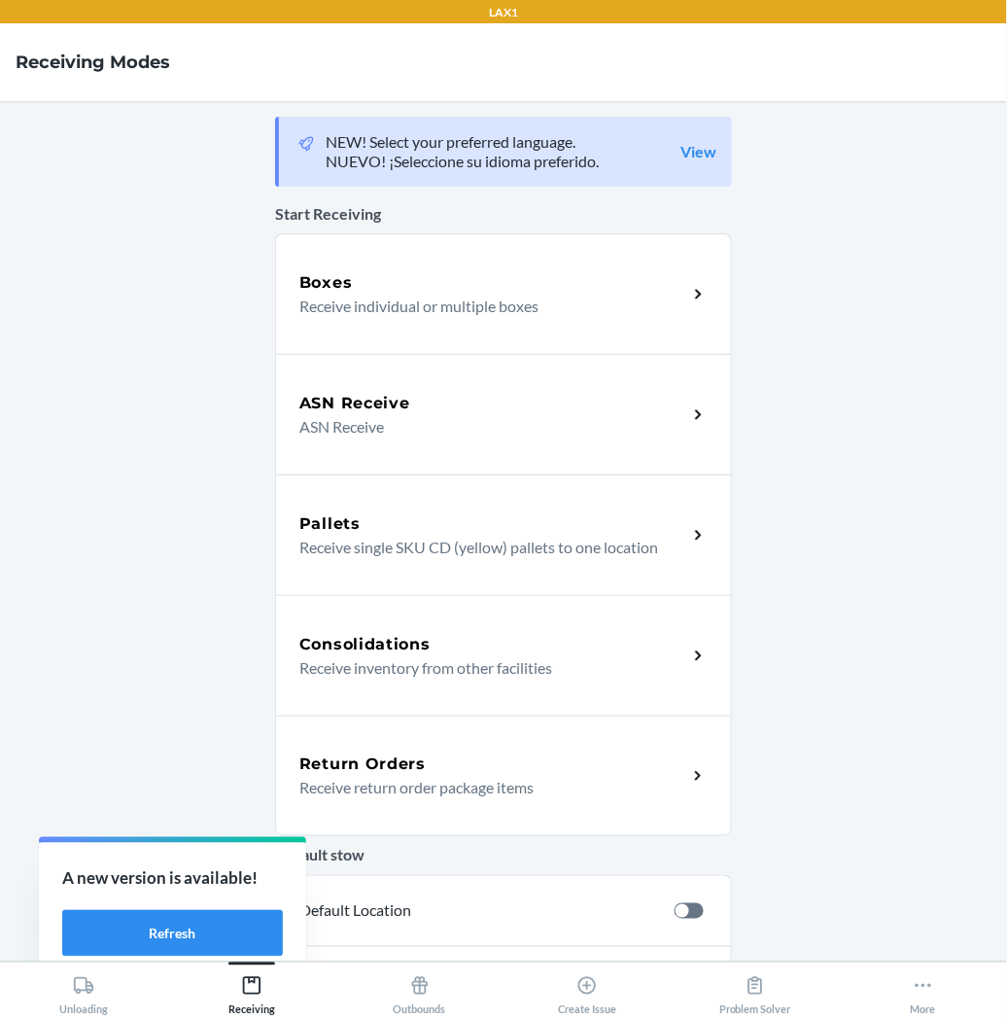
click at [384, 800] on div "Return Orders Receive return order package items" at bounding box center [503, 776] width 457 height 121
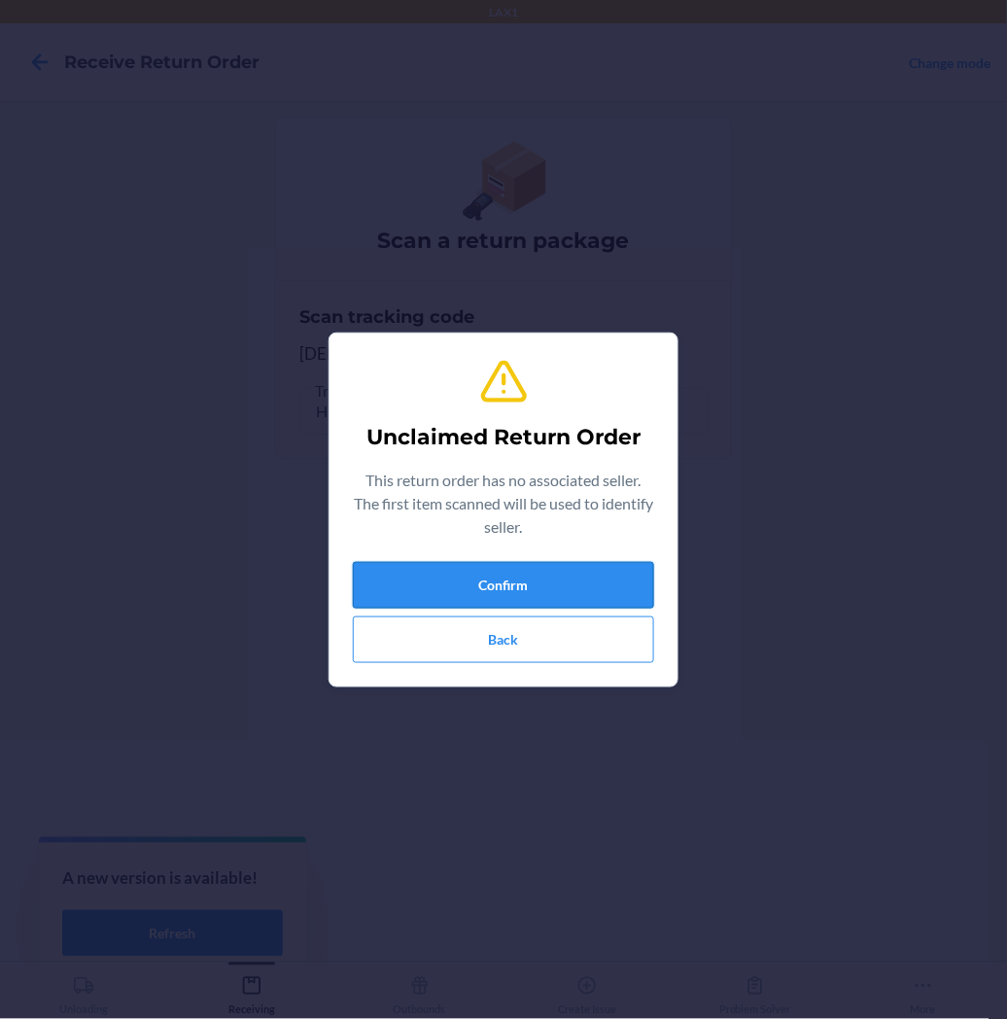
click at [420, 578] on button "Confirm" at bounding box center [503, 585] width 301 height 47
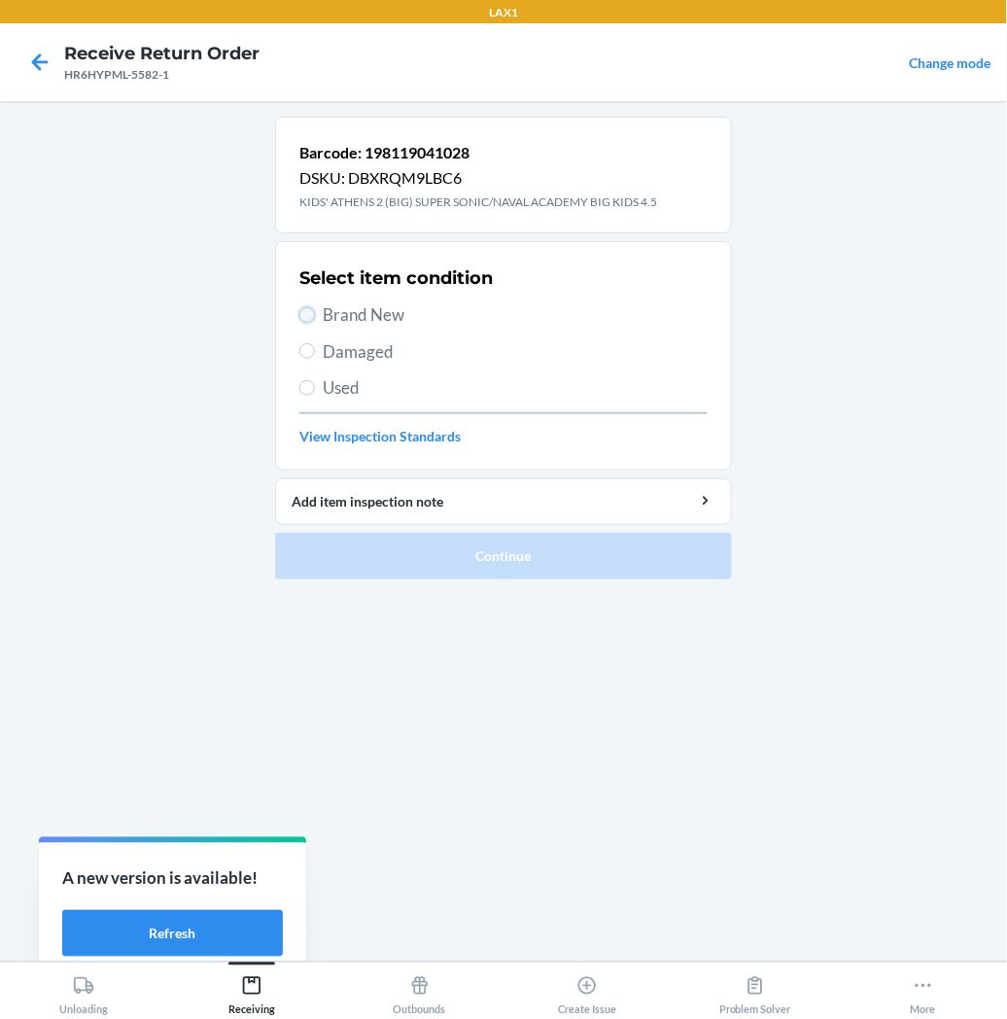
click at [314, 311] on input "Brand New" at bounding box center [307, 315] width 16 height 16
radio input "true"
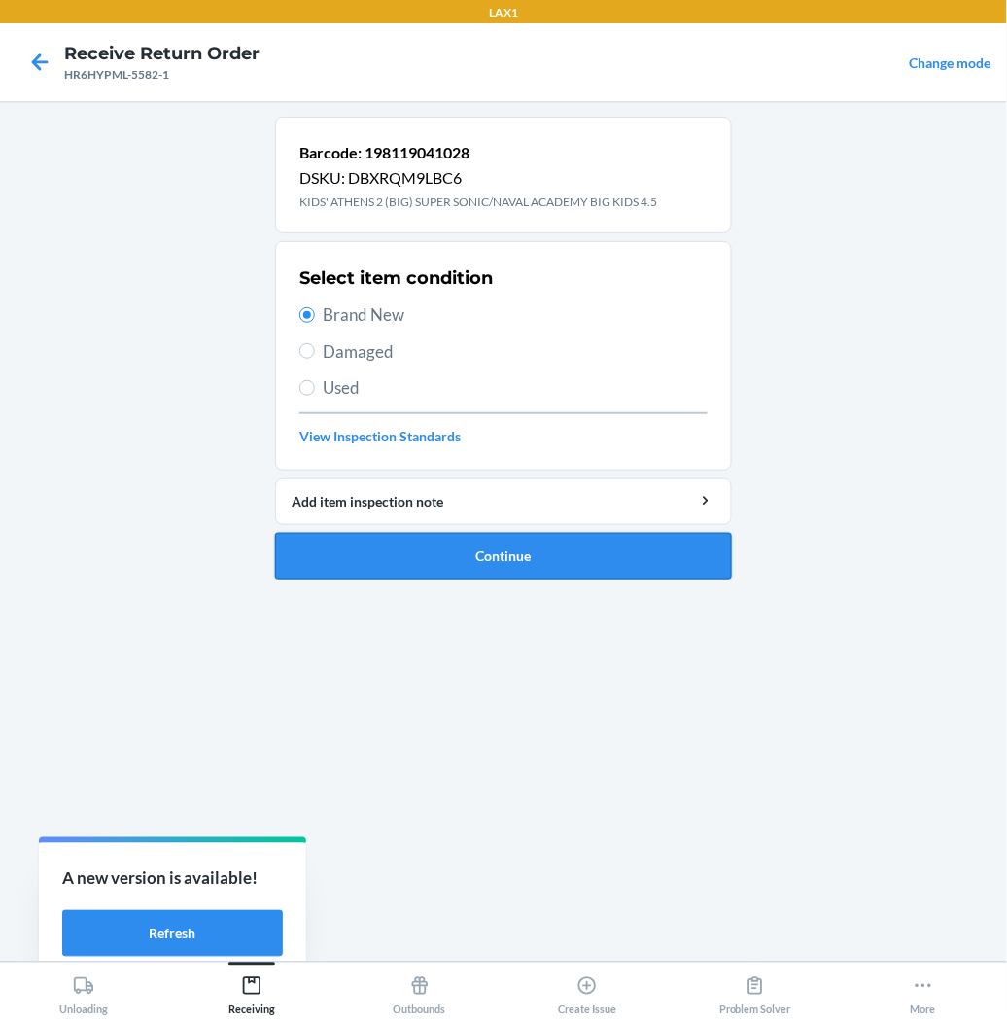
click at [366, 548] on button "Continue" at bounding box center [503, 556] width 457 height 47
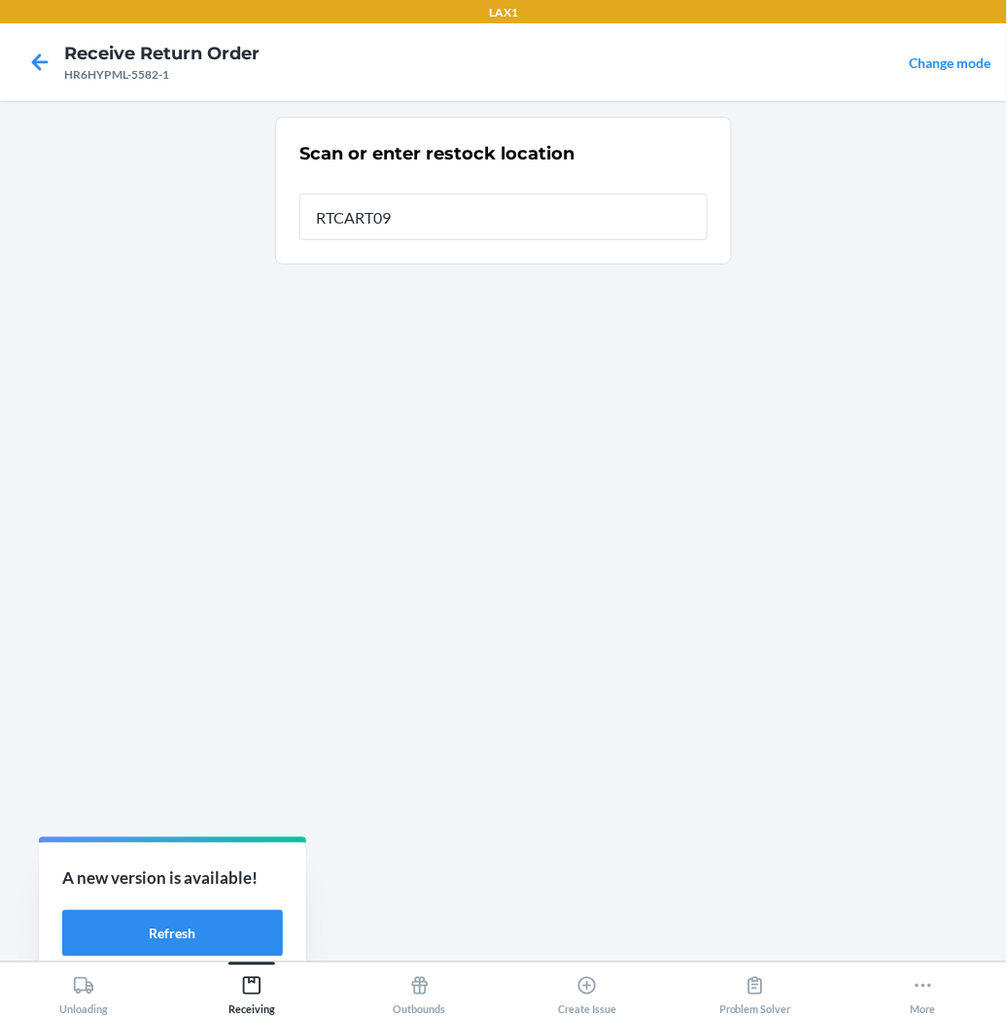
type input "RTCART097"
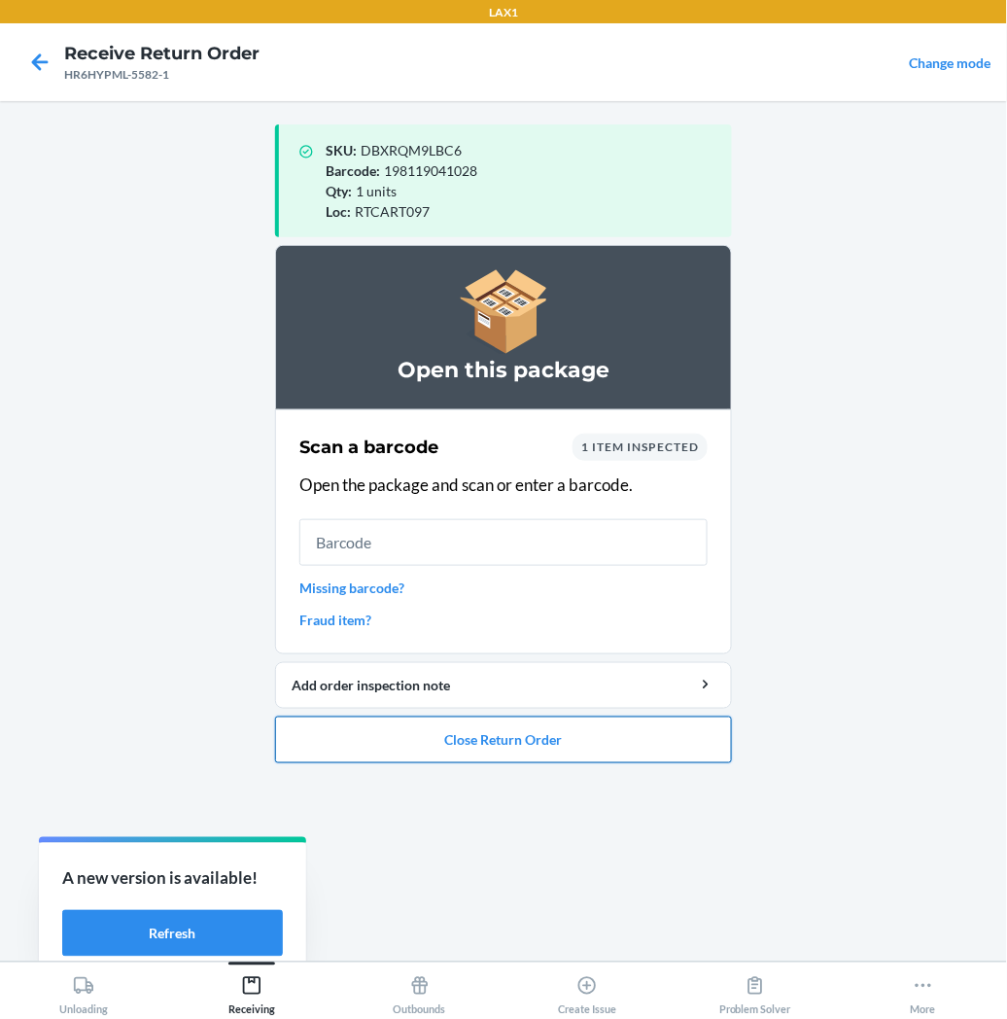
click at [457, 735] on button "Close Return Order" at bounding box center [503, 740] width 457 height 47
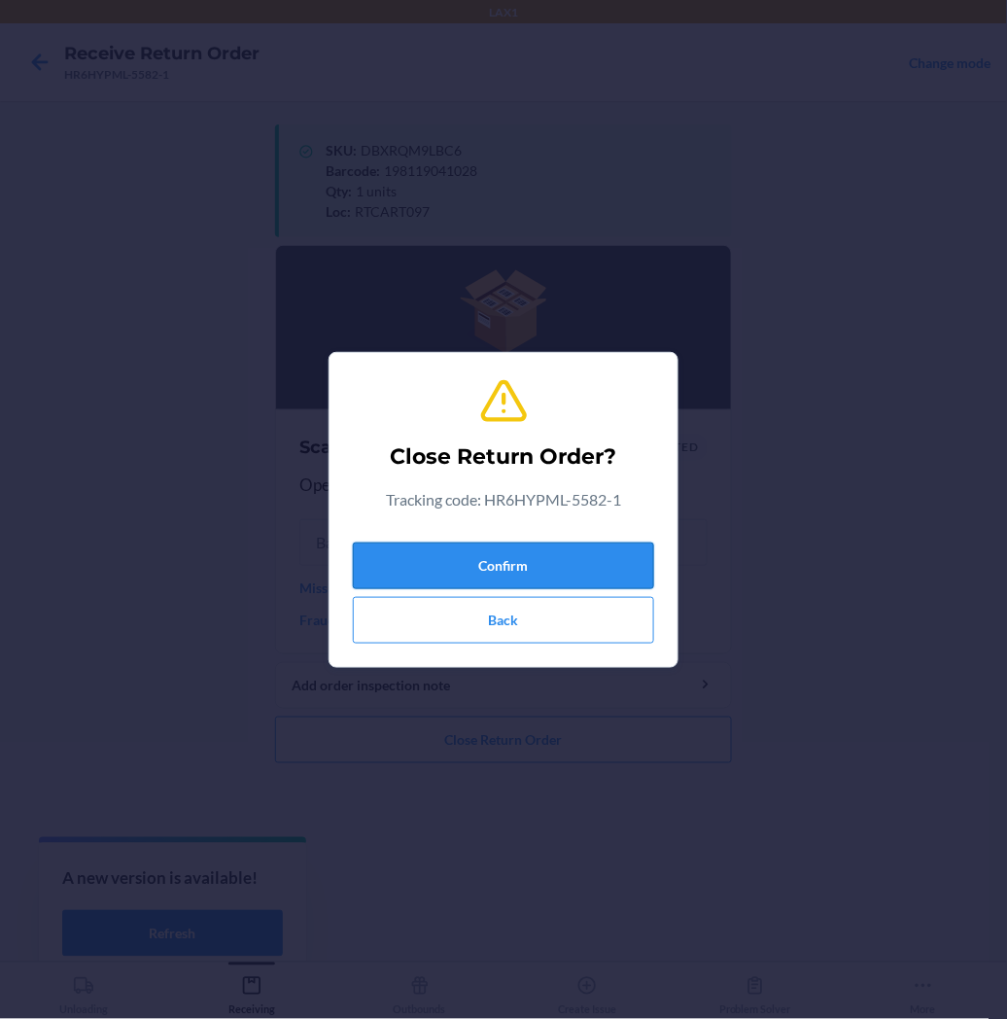
click at [502, 562] on button "Confirm" at bounding box center [503, 566] width 301 height 47
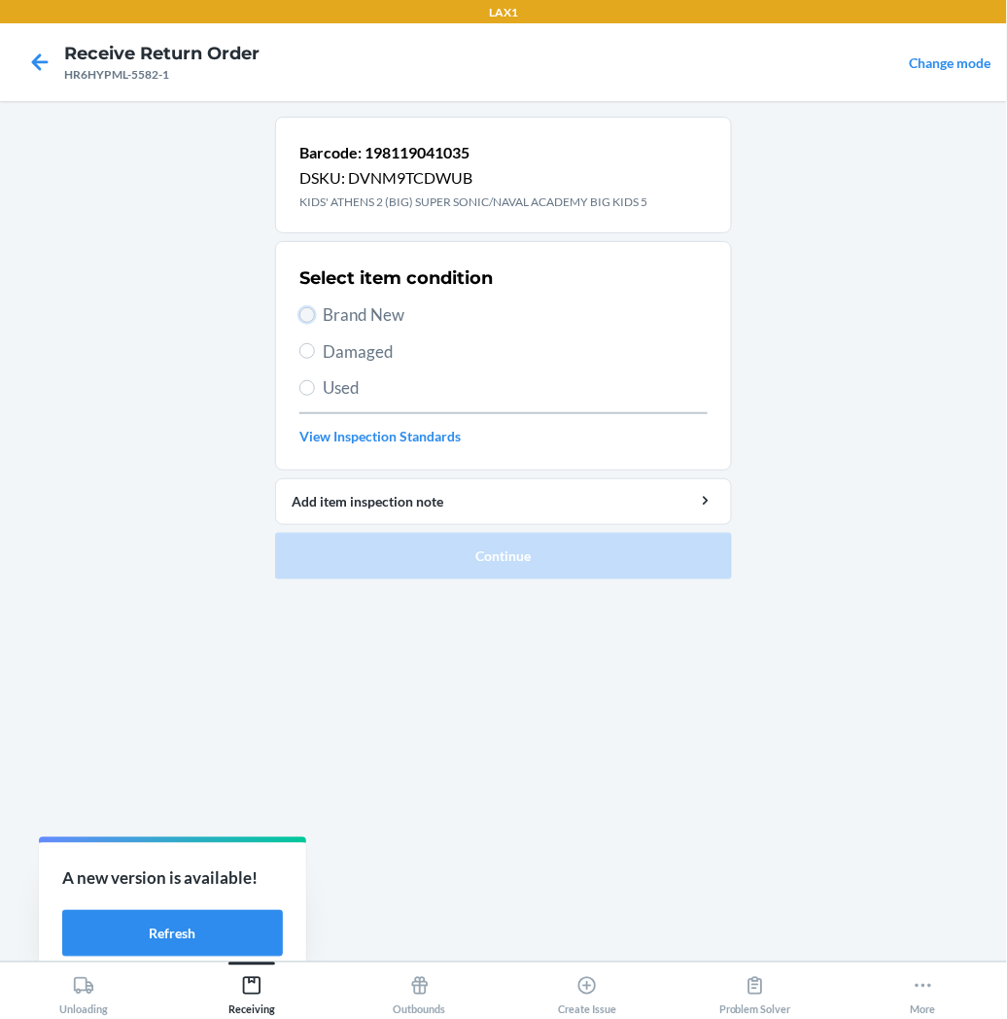
click at [311, 312] on input "Brand New" at bounding box center [307, 315] width 16 height 16
radio input "true"
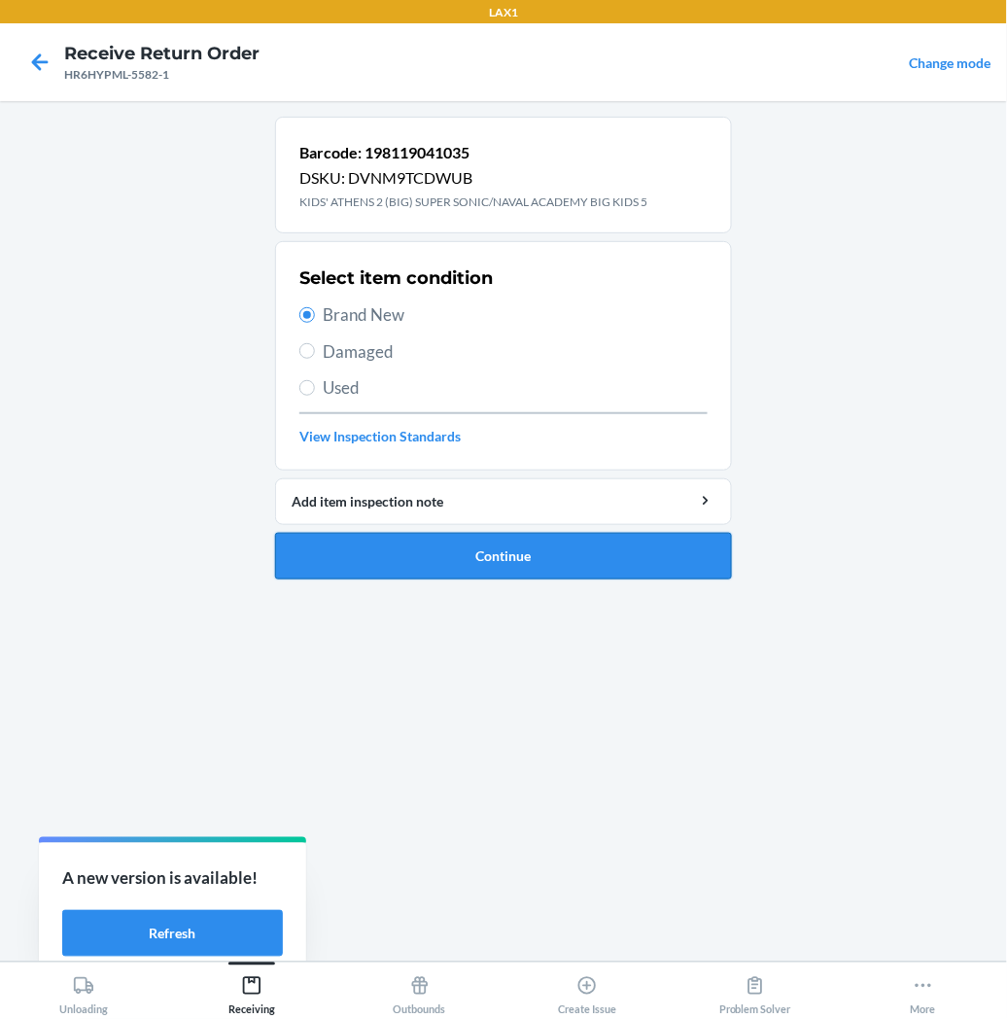
click at [397, 547] on button "Continue" at bounding box center [503, 556] width 457 height 47
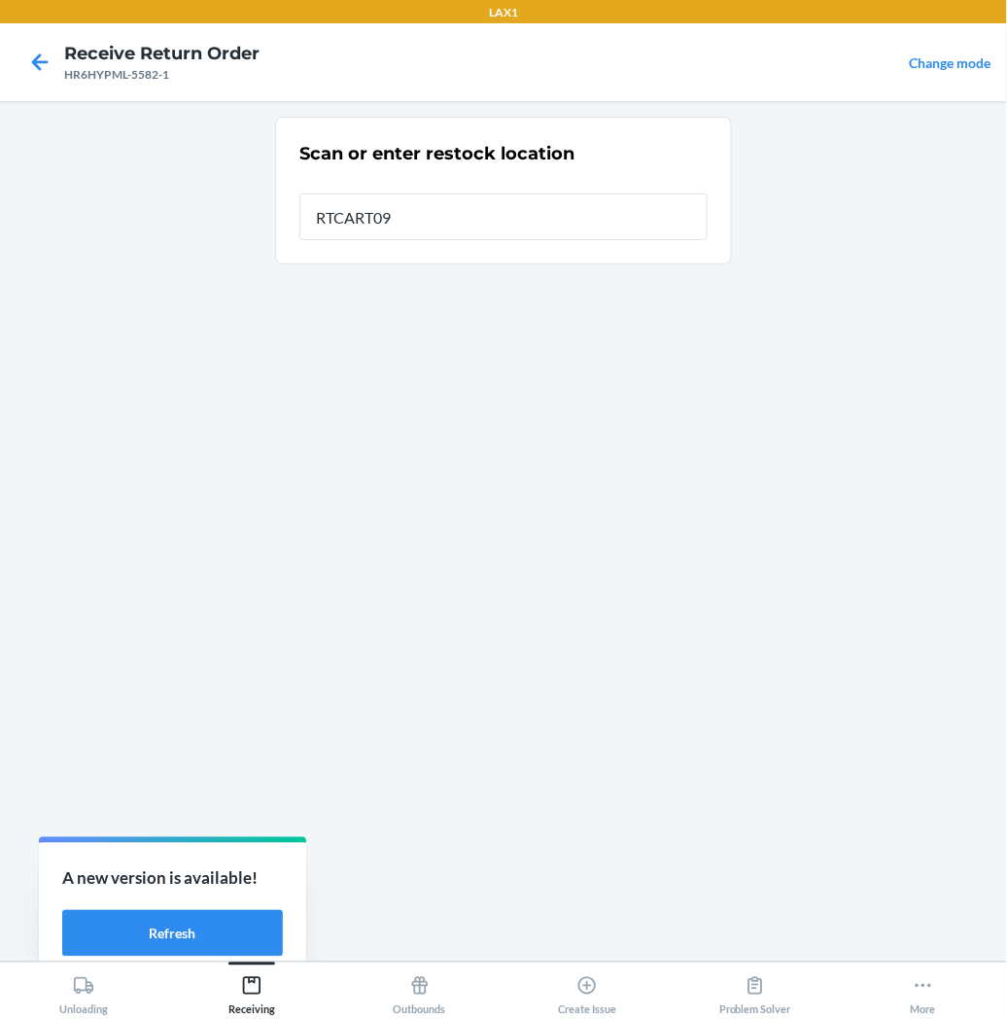
type input "RTCART097"
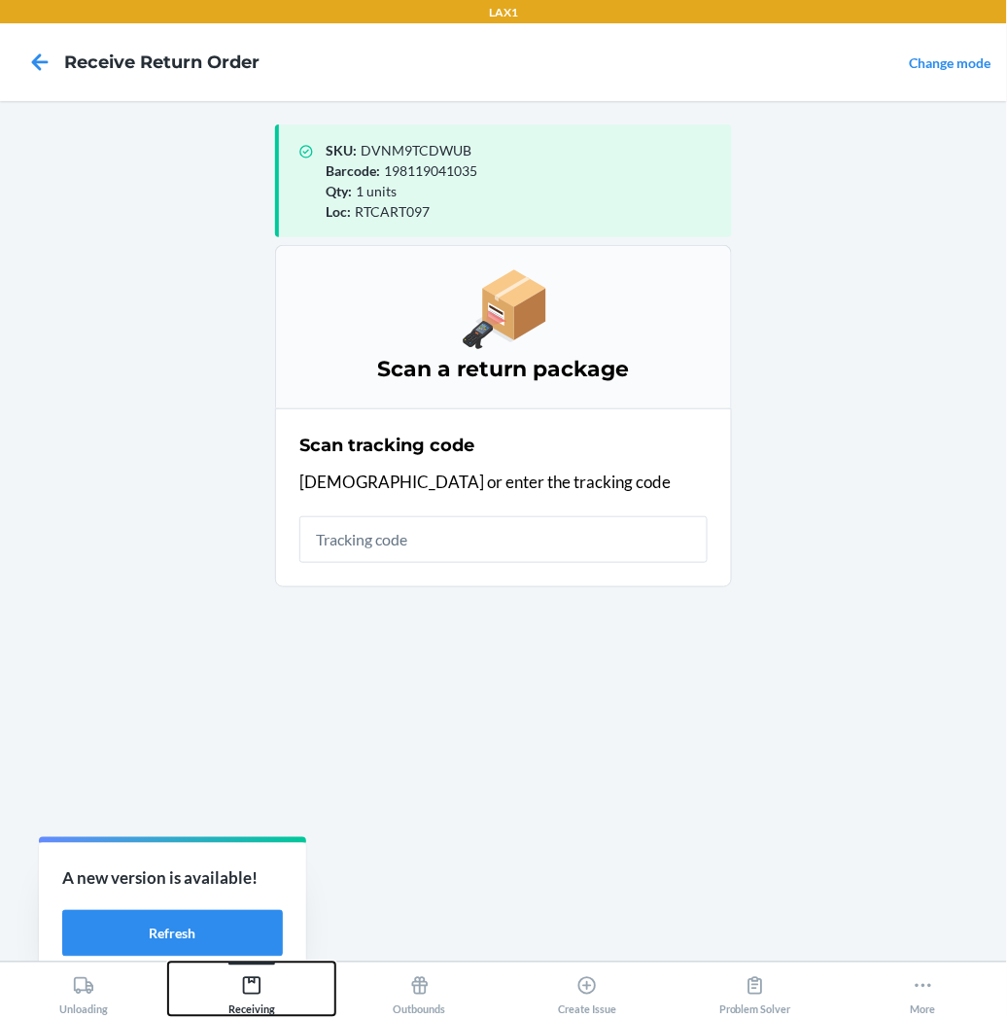
click at [243, 992] on icon at bounding box center [252, 986] width 18 height 18
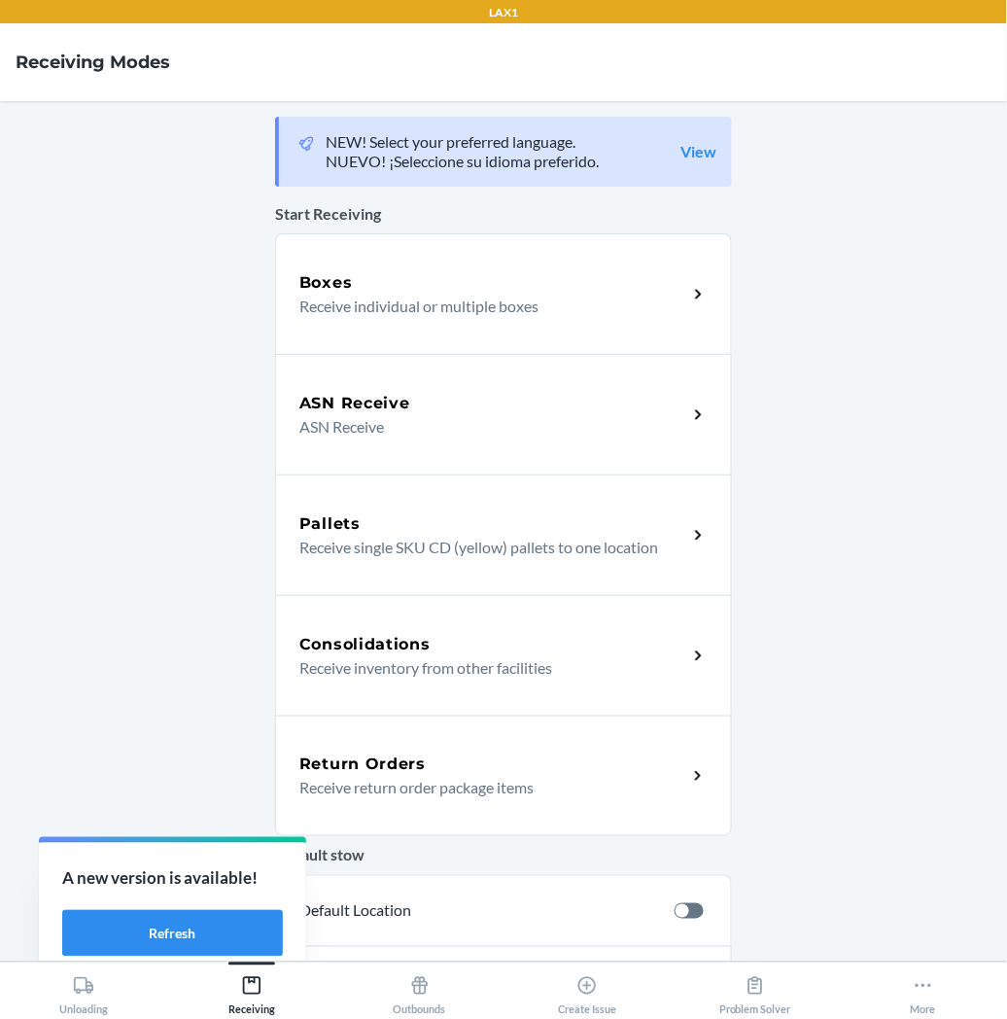
click at [450, 794] on p "Receive return order package items" at bounding box center [485, 787] width 372 height 23
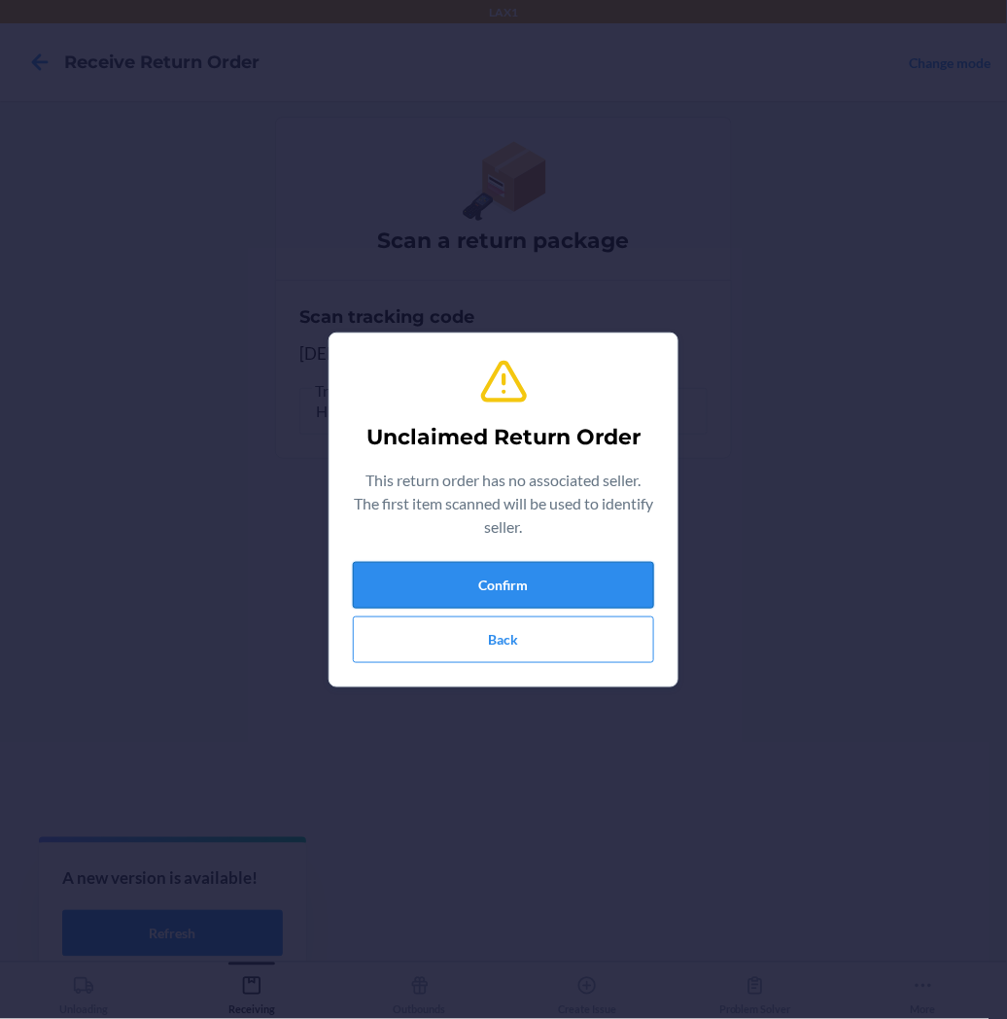
click at [489, 584] on button "Confirm" at bounding box center [503, 585] width 301 height 47
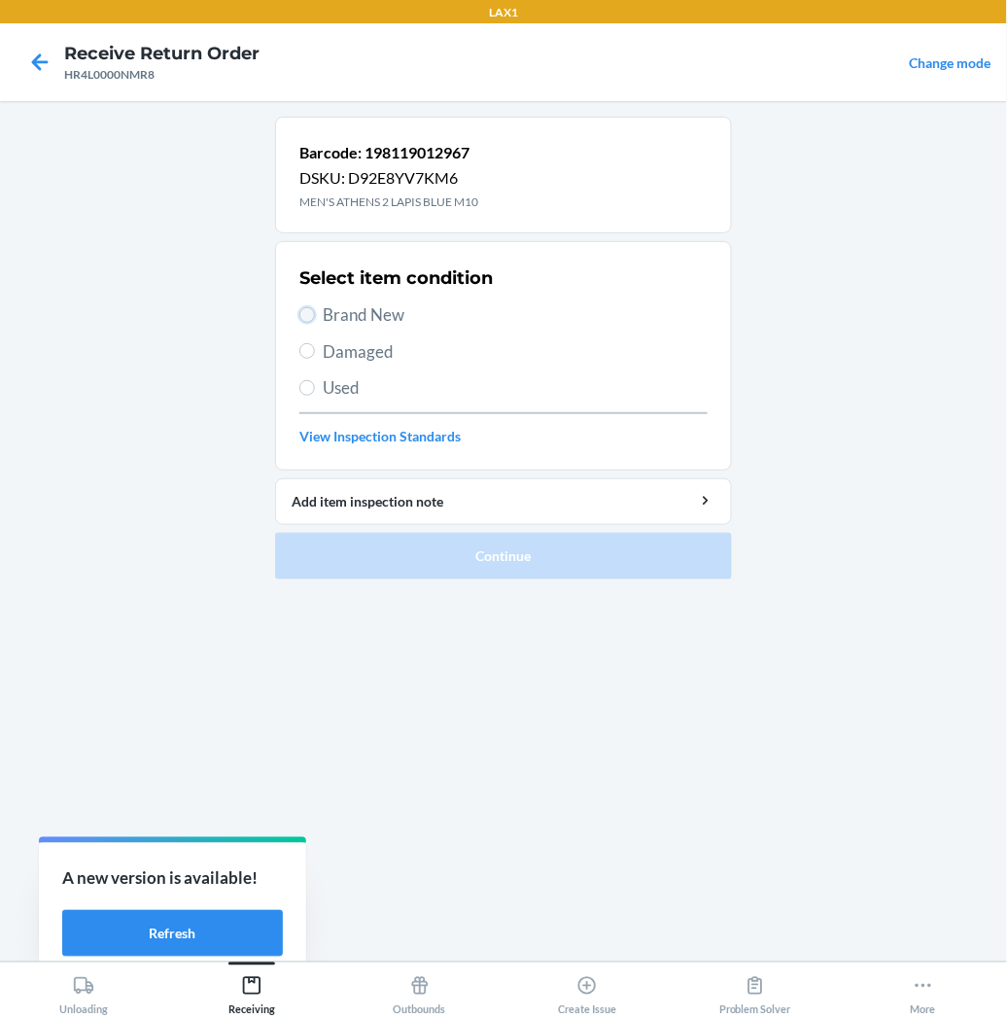
click at [309, 321] on input "Brand New" at bounding box center [307, 315] width 16 height 16
radio input "true"
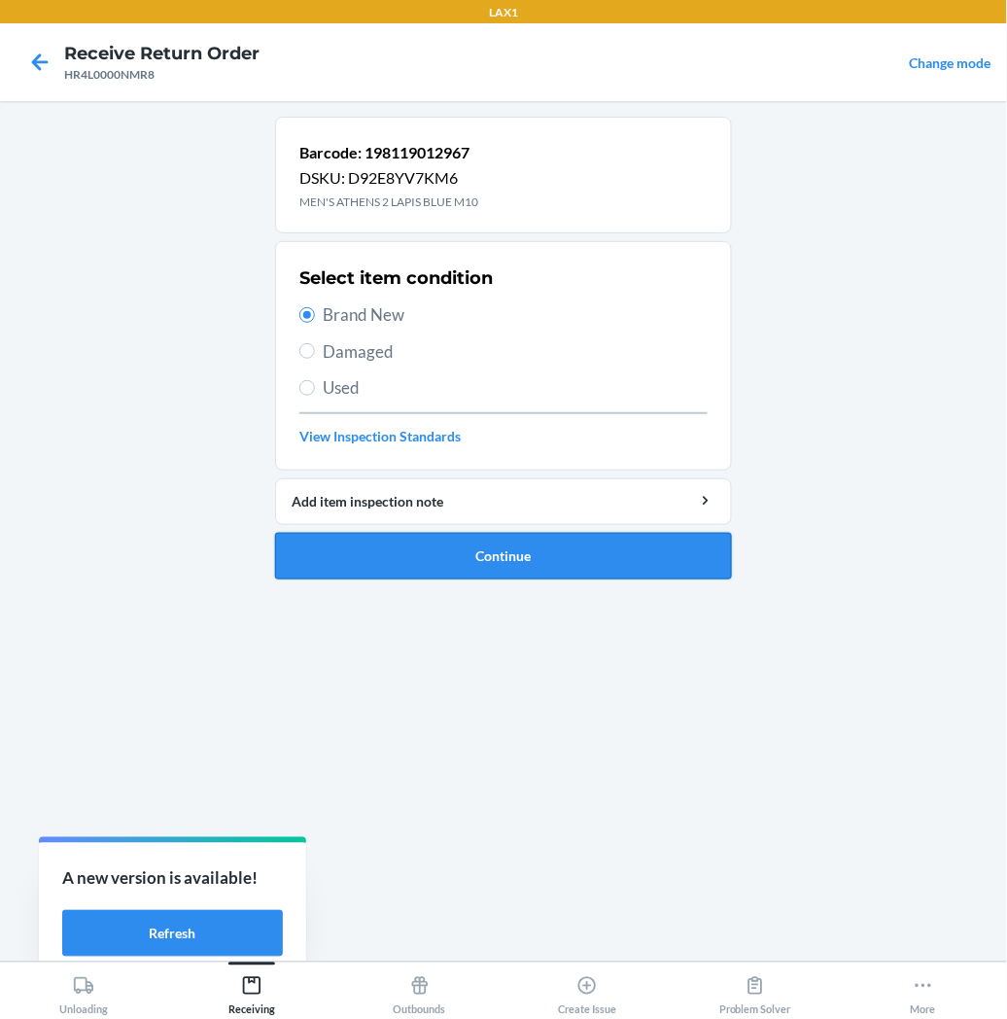
click at [360, 533] on button "Continue" at bounding box center [503, 556] width 457 height 47
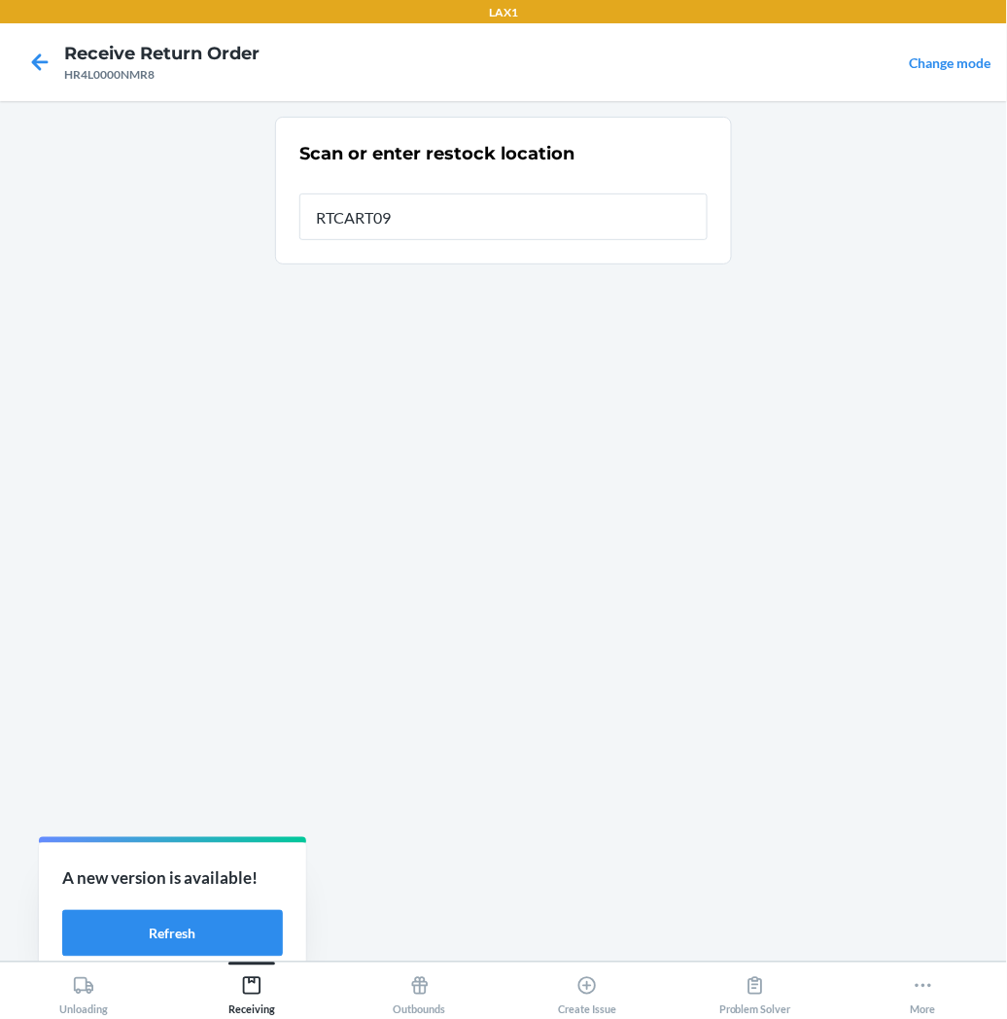
type input "RTCART097"
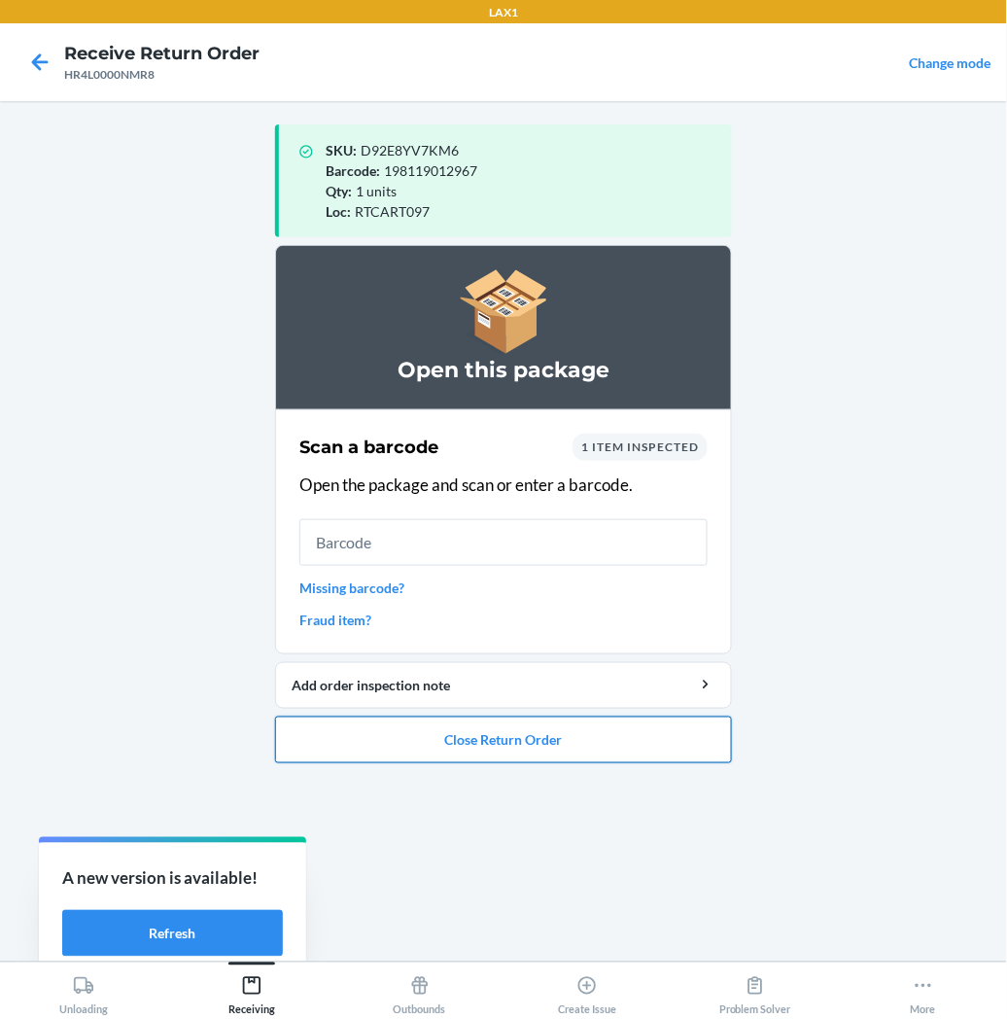
click at [484, 746] on button "Close Return Order" at bounding box center [503, 740] width 457 height 47
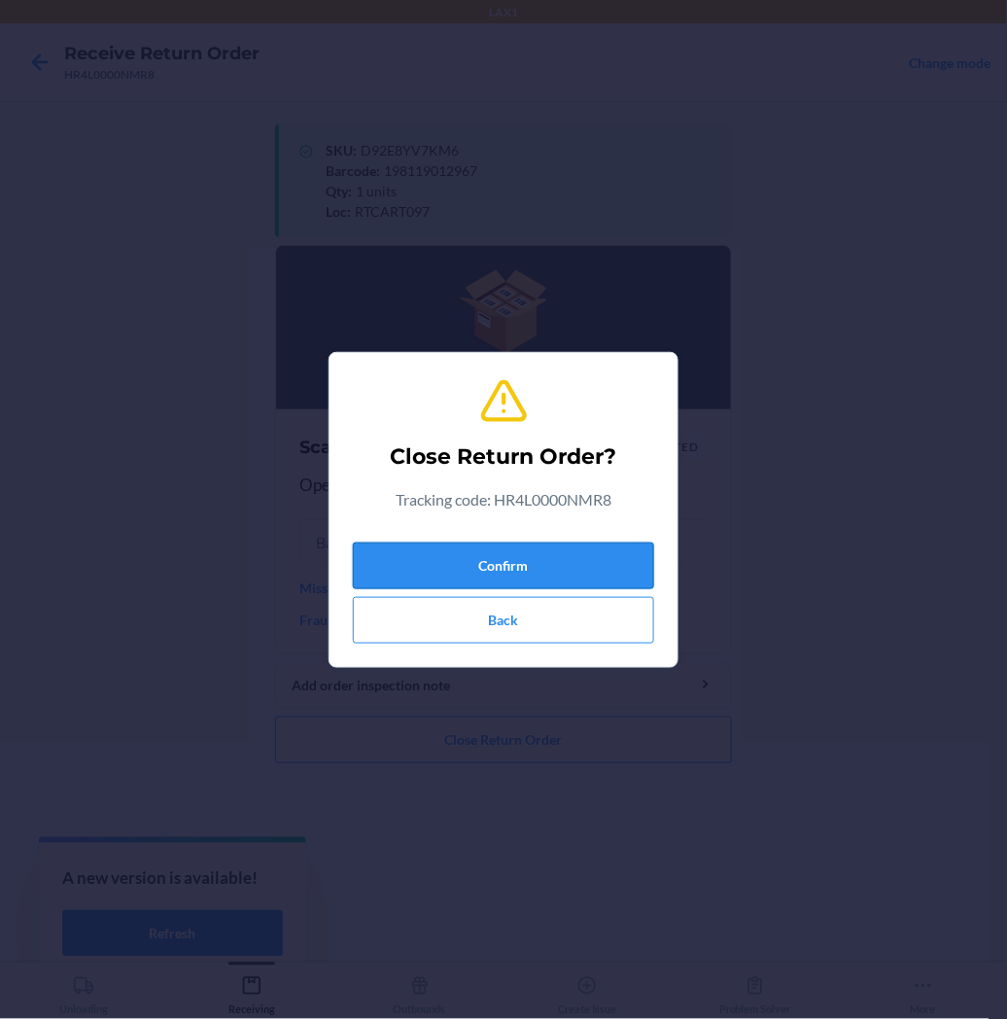
click at [564, 555] on button "Confirm" at bounding box center [503, 566] width 301 height 47
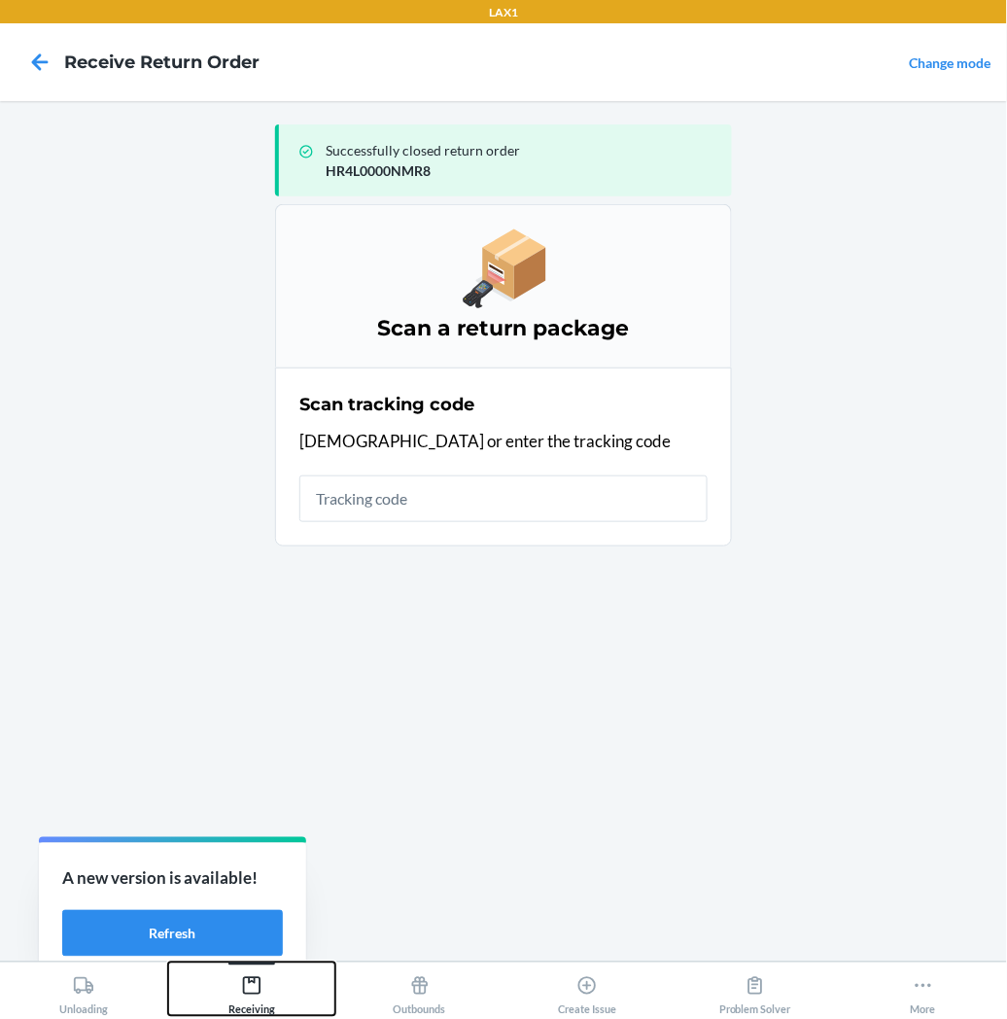
click at [253, 992] on icon at bounding box center [251, 985] width 21 height 21
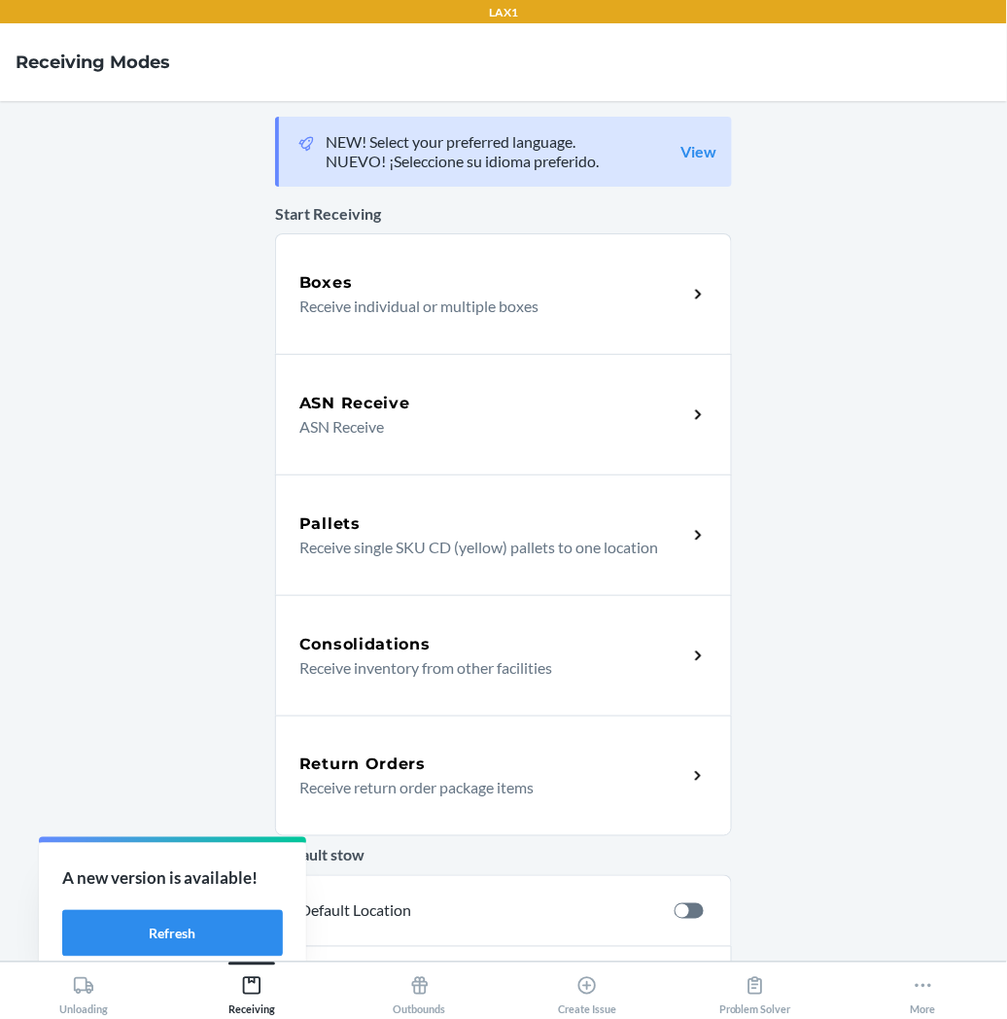
click at [380, 776] on p "Receive return order package items" at bounding box center [485, 787] width 372 height 23
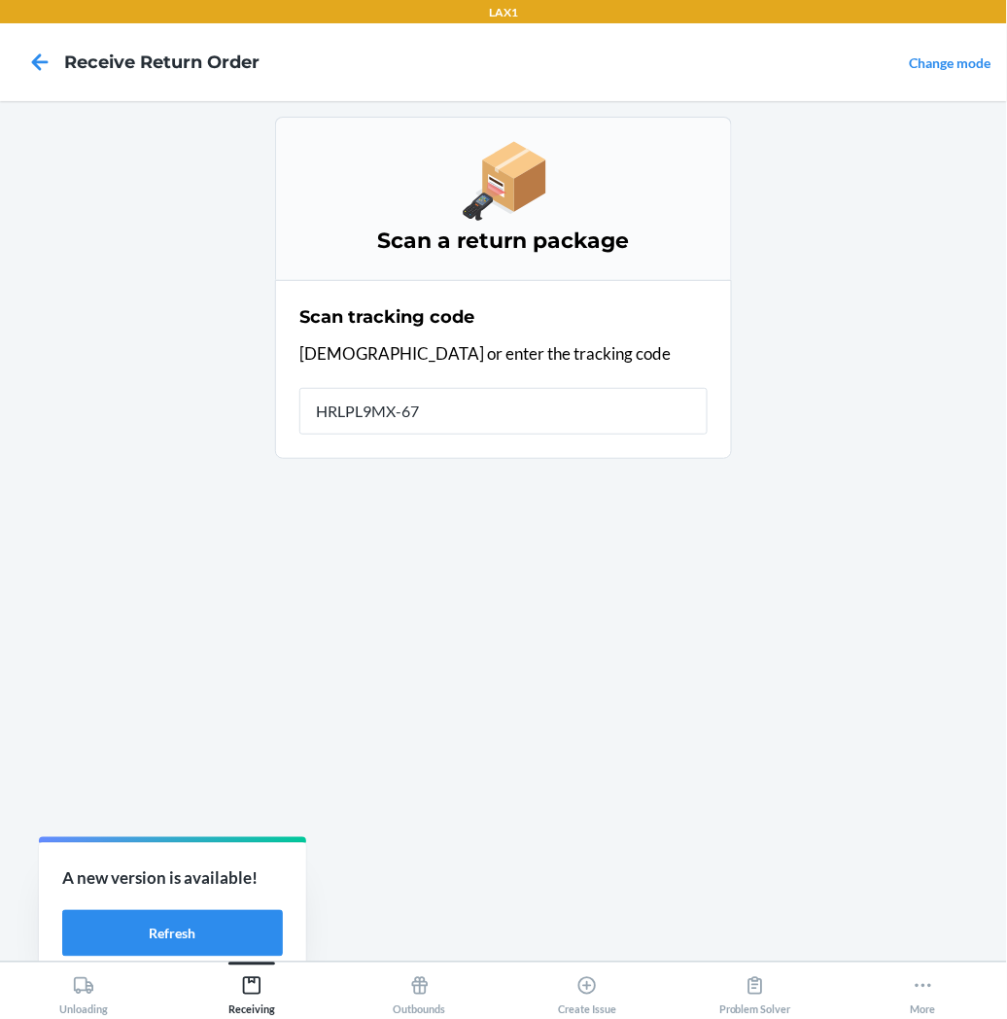
type input "HRLPL9MX-675"
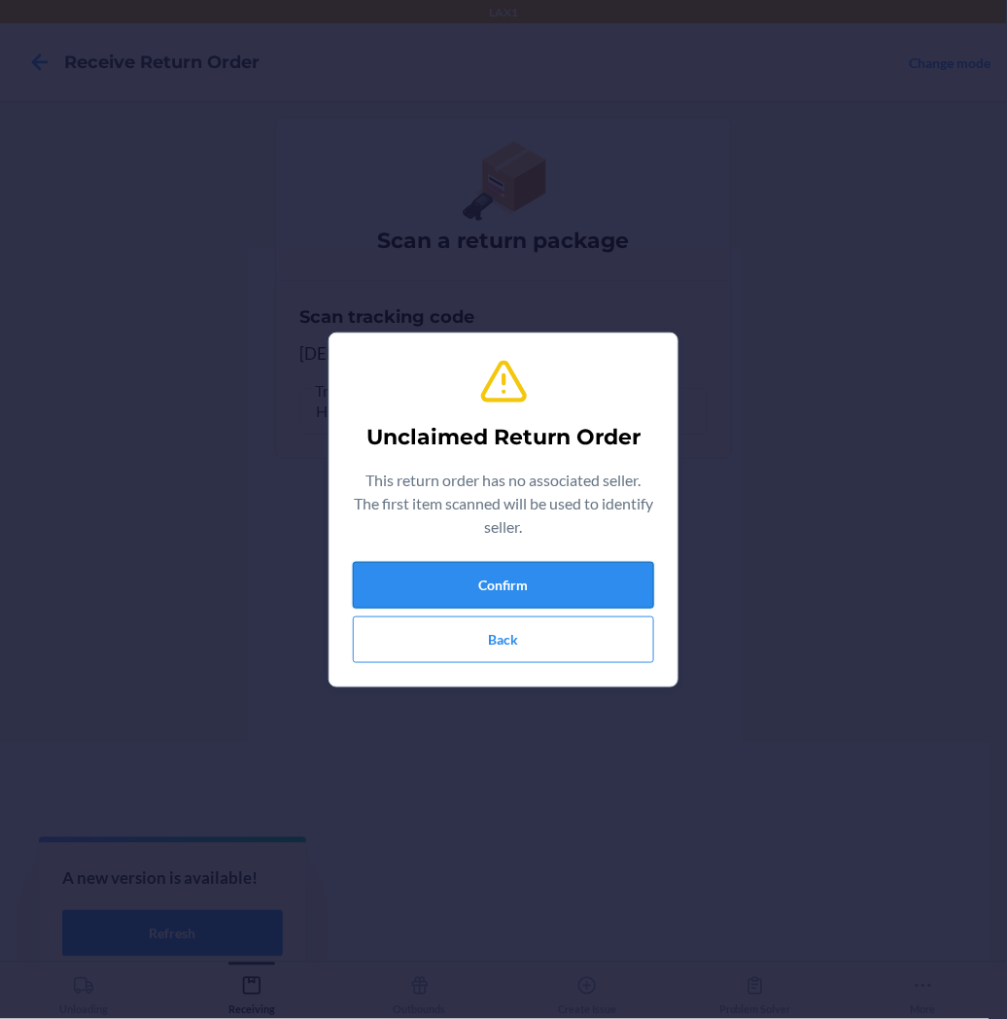
click at [554, 577] on button "Confirm" at bounding box center [503, 585] width 301 height 47
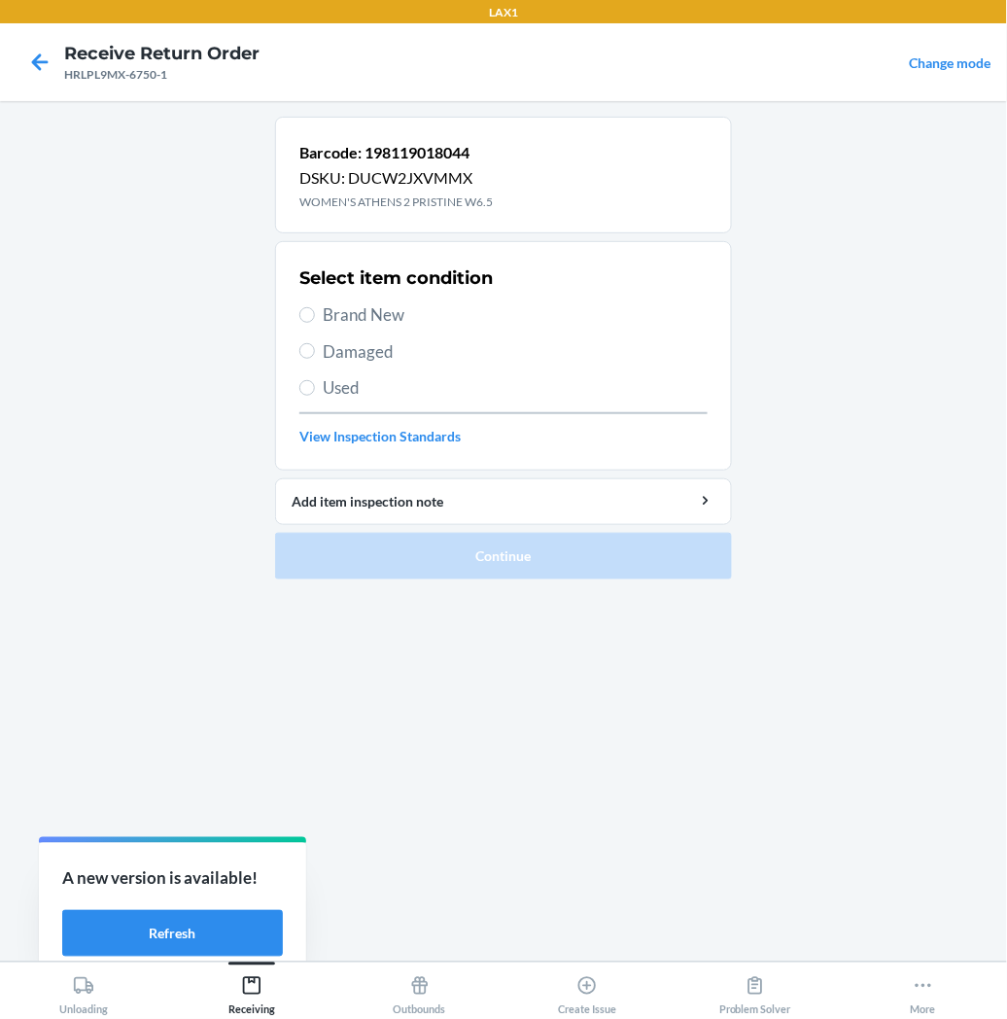
click at [316, 315] on label "Brand New" at bounding box center [503, 314] width 408 height 25
click at [315, 315] on input "Brand New" at bounding box center [307, 315] width 16 height 16
radio input "true"
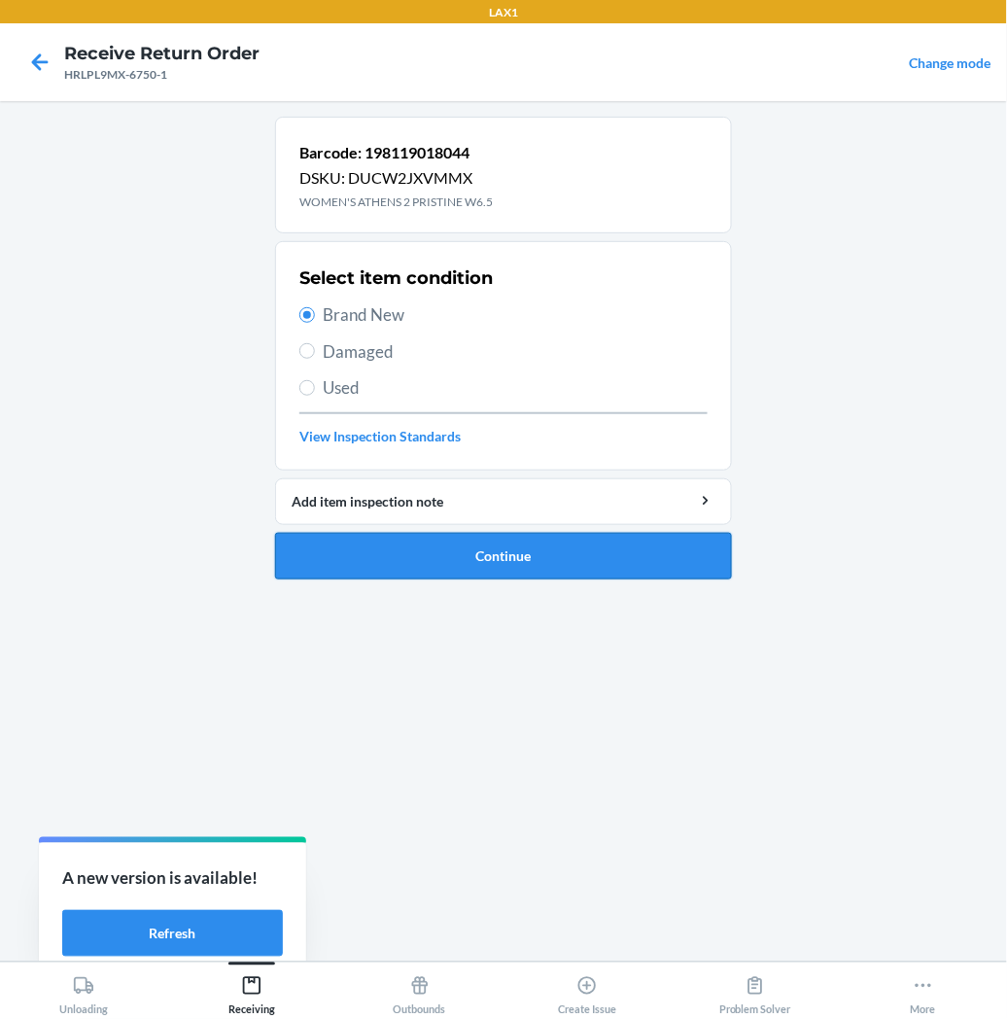
click at [433, 556] on button "Continue" at bounding box center [503, 556] width 457 height 47
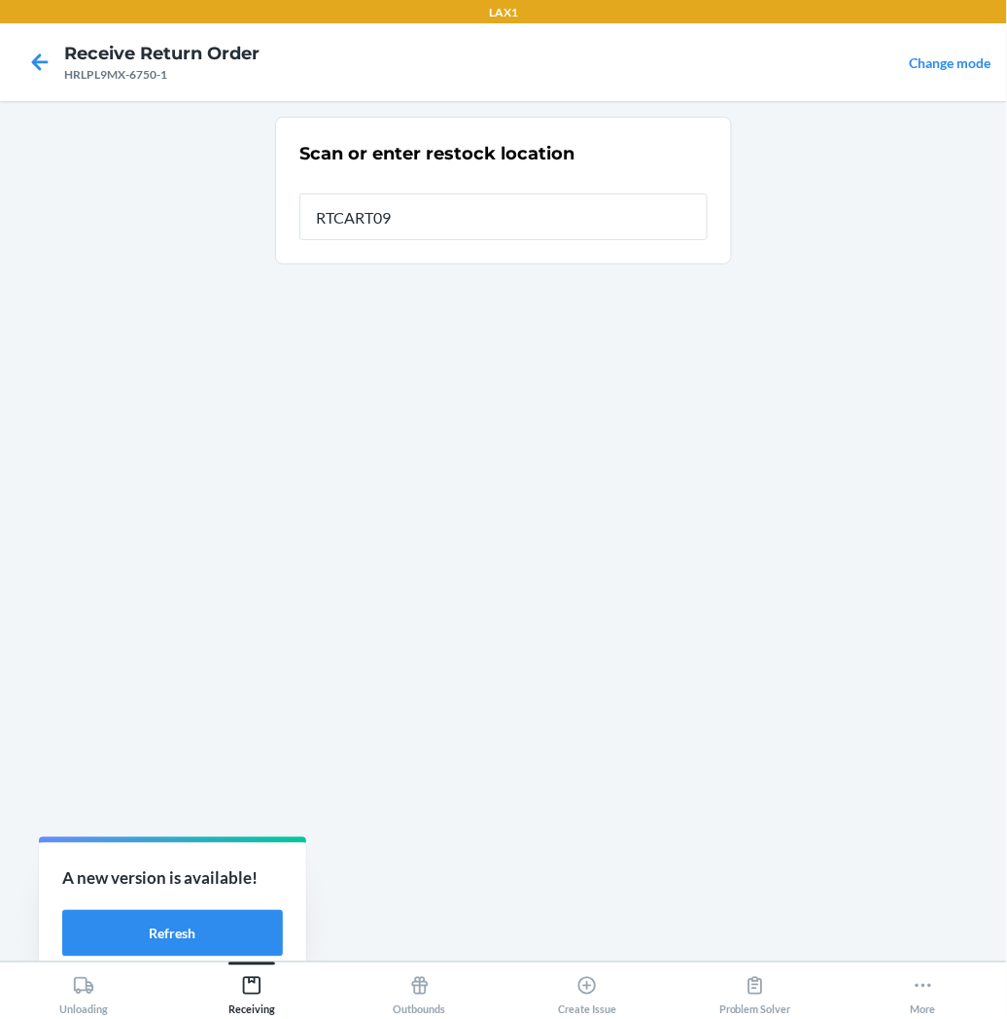
type input "RTCART097"
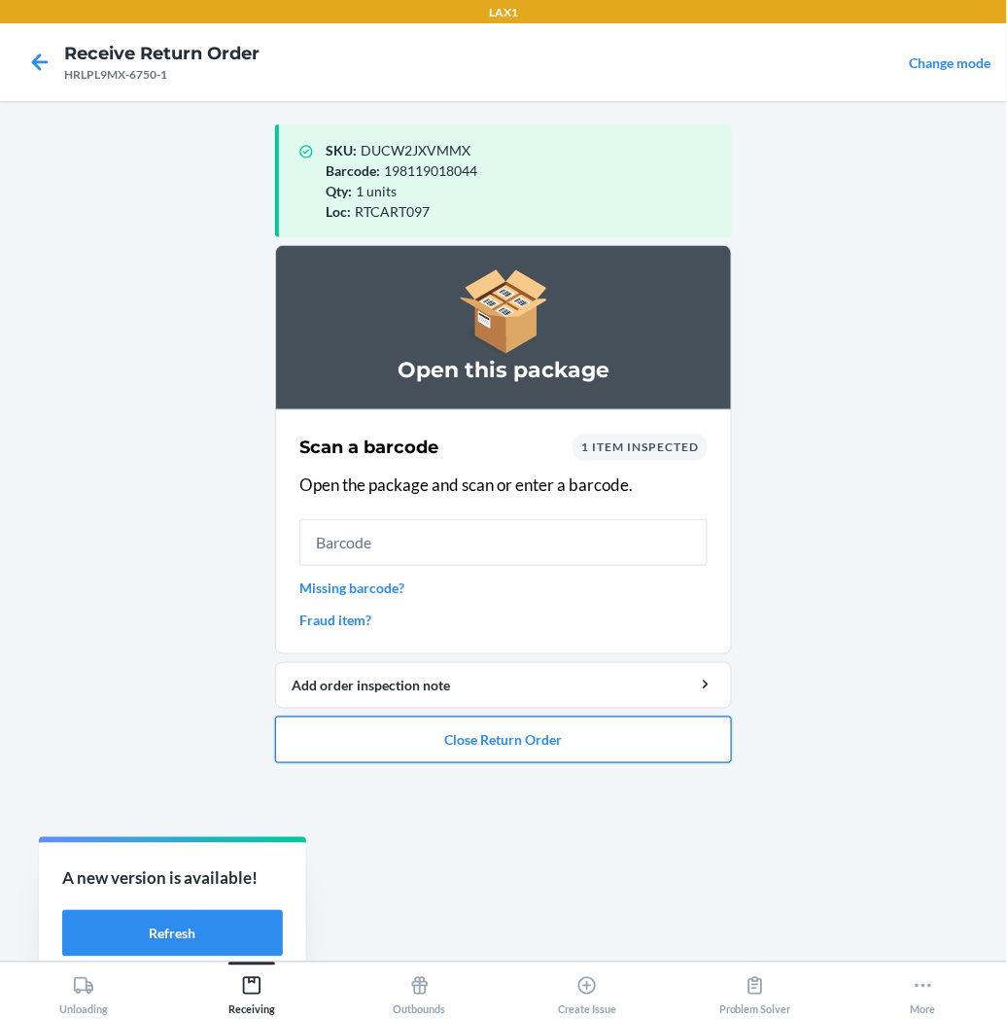
click at [447, 740] on button "Close Return Order" at bounding box center [503, 740] width 457 height 47
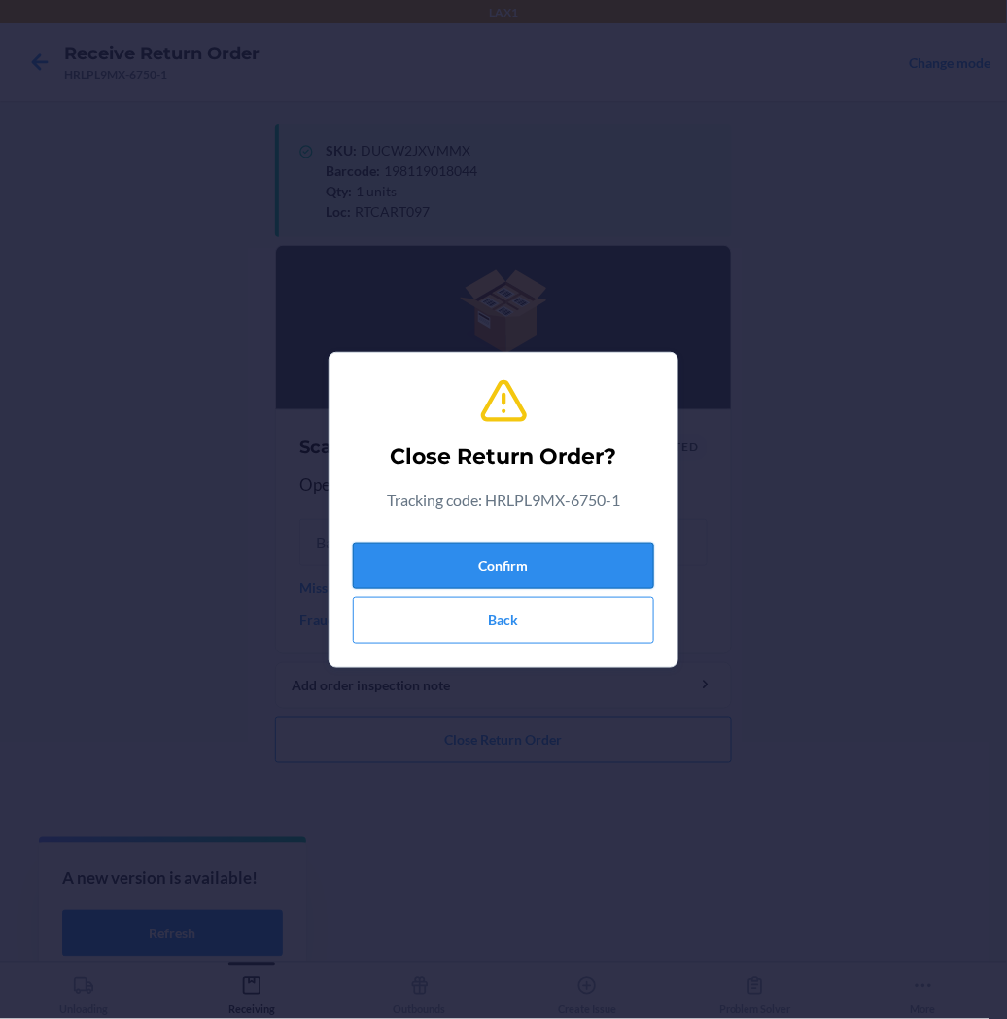
click at [491, 579] on button "Confirm" at bounding box center [503, 566] width 301 height 47
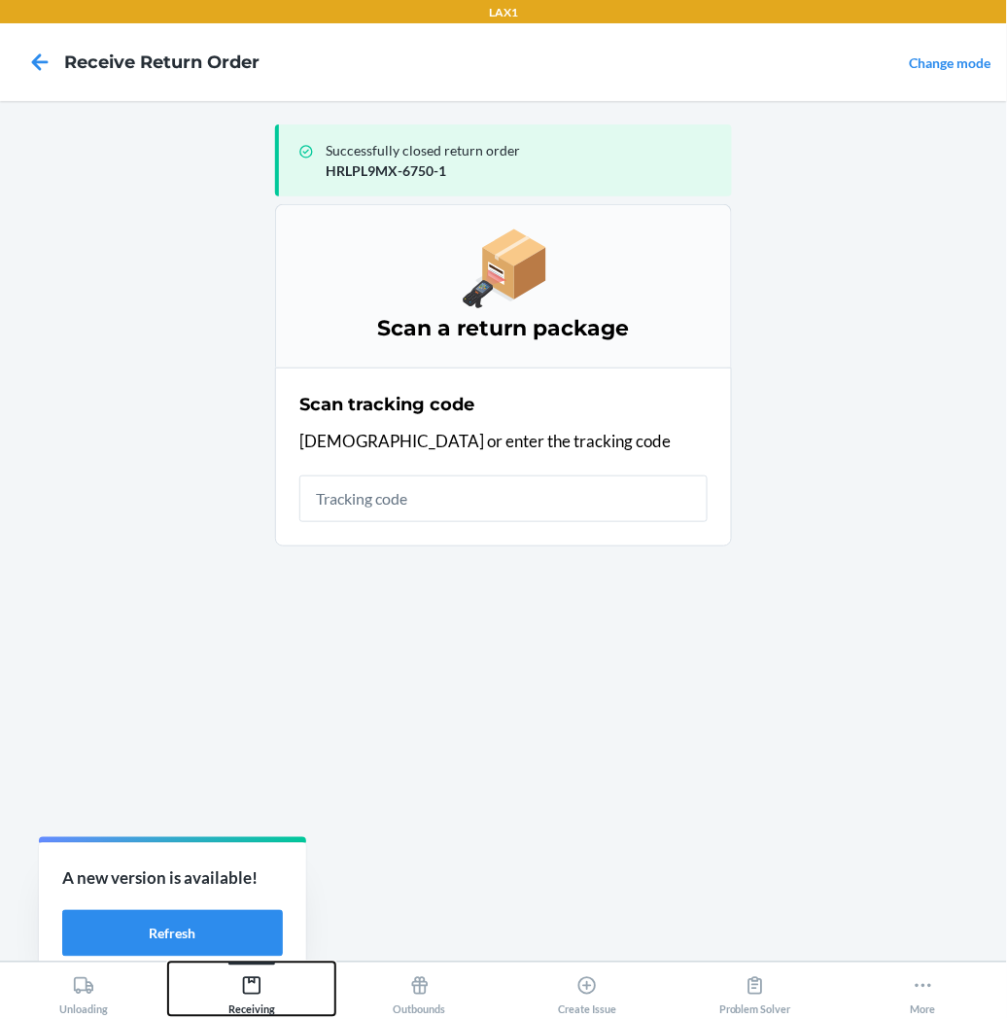
click at [244, 979] on icon at bounding box center [252, 986] width 18 height 18
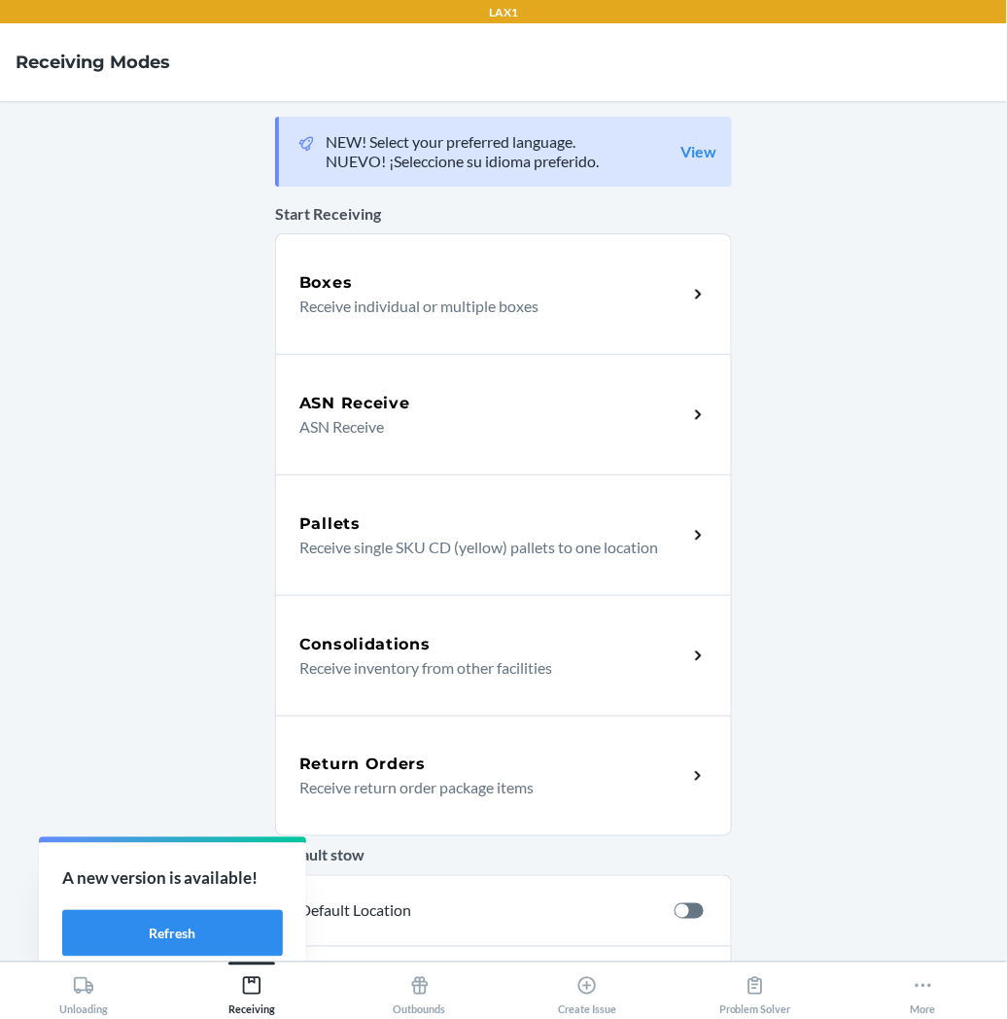
click at [342, 779] on p "Receive return order package items" at bounding box center [485, 787] width 372 height 23
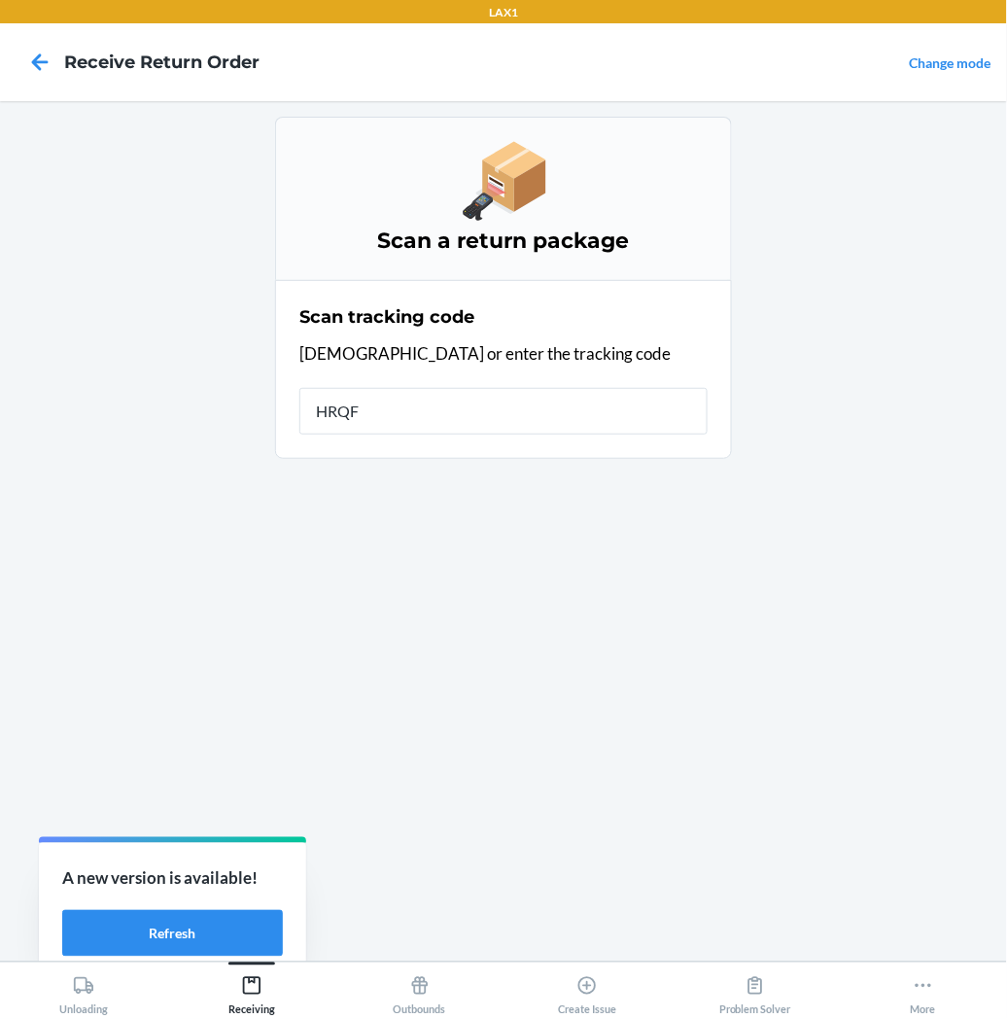
type input "HRQFS"
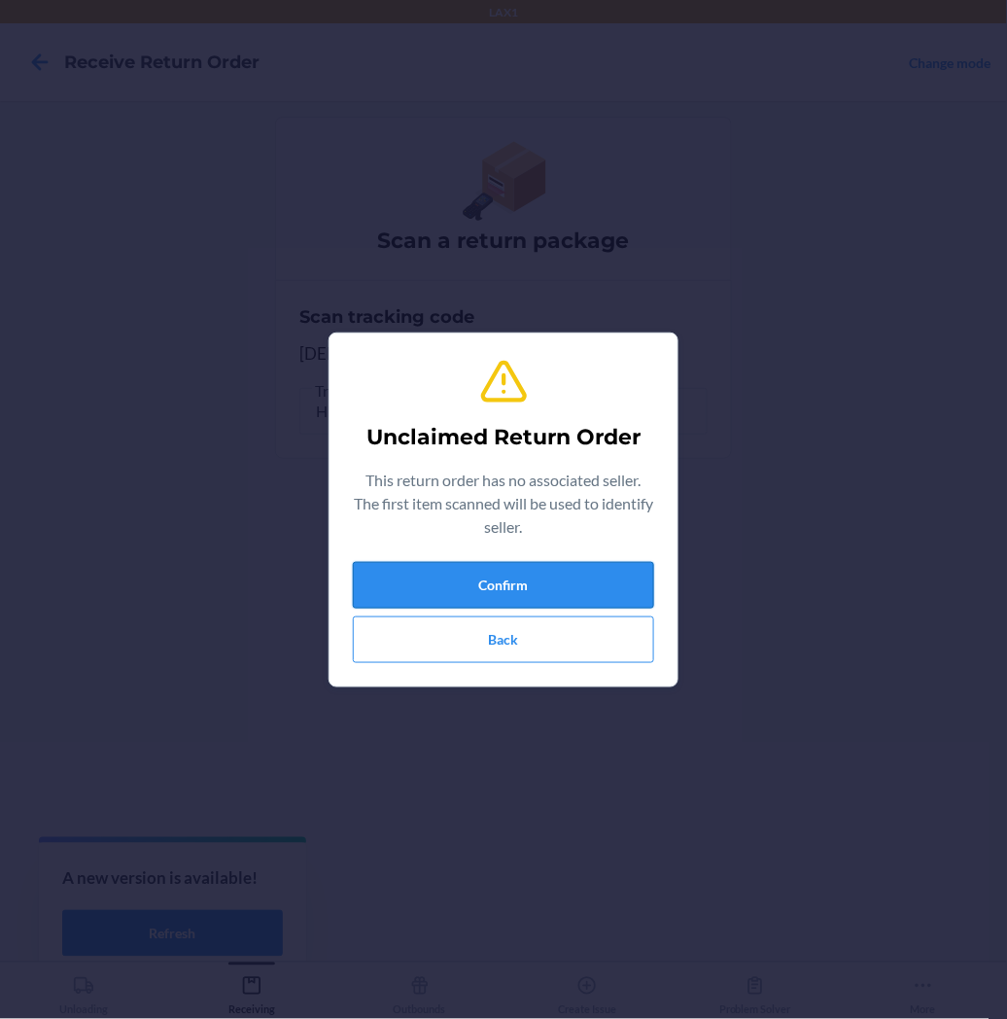
click at [418, 599] on button "Confirm" at bounding box center [503, 585] width 301 height 47
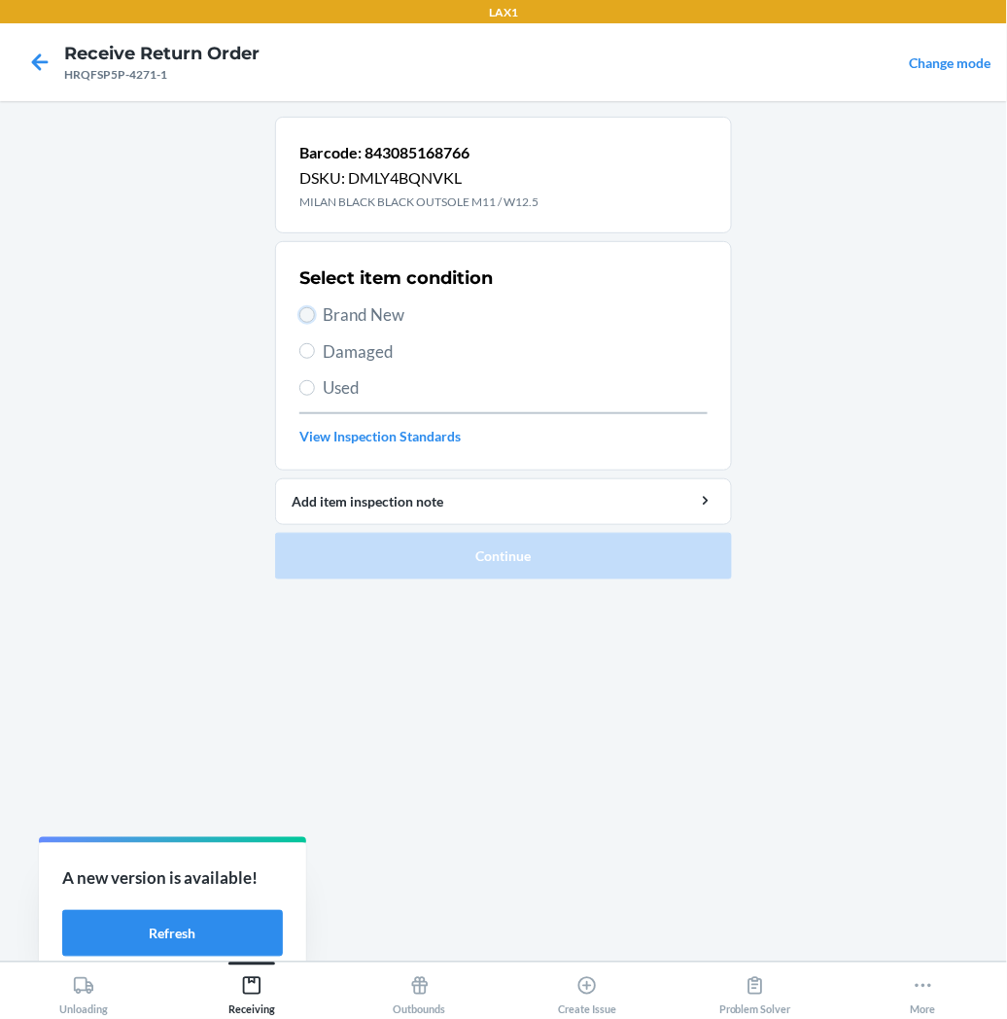
click at [308, 309] on input "Brand New" at bounding box center [307, 315] width 16 height 16
radio input "true"
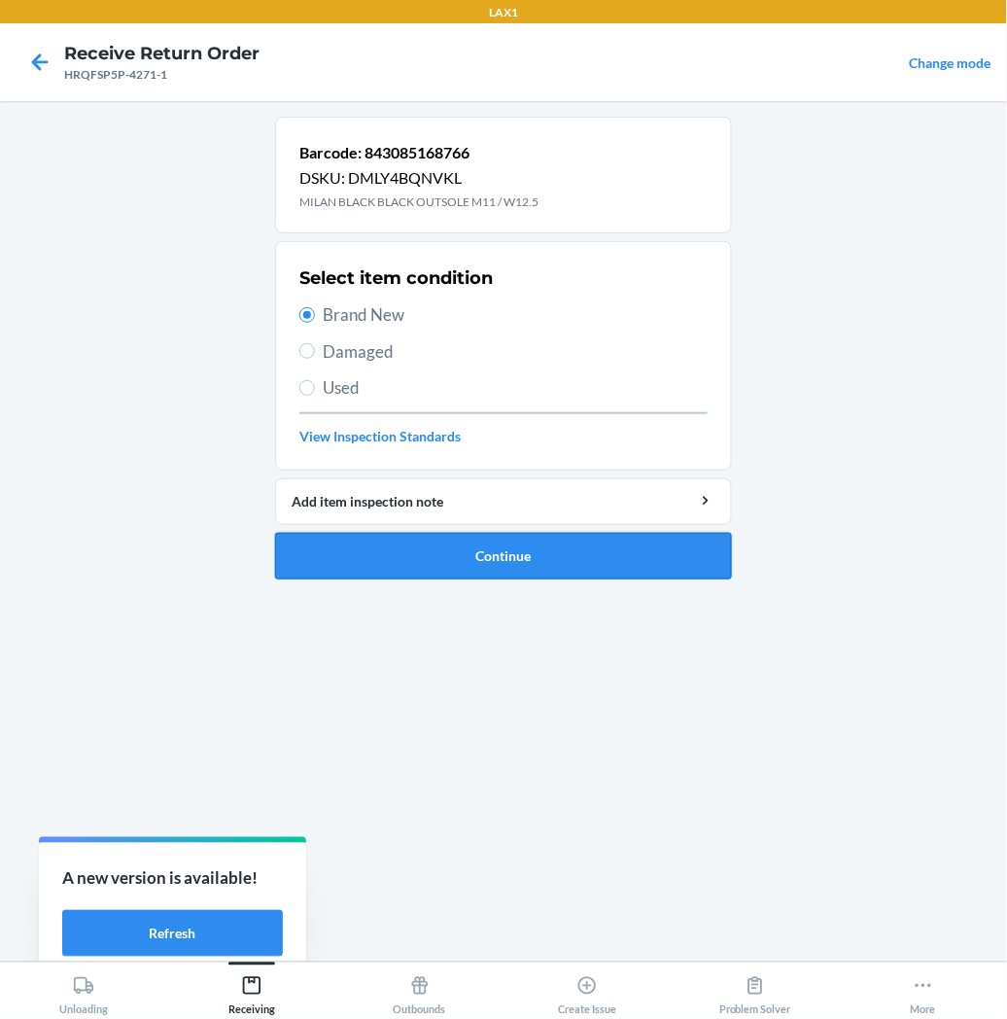
click at [395, 558] on button "Continue" at bounding box center [503, 556] width 457 height 47
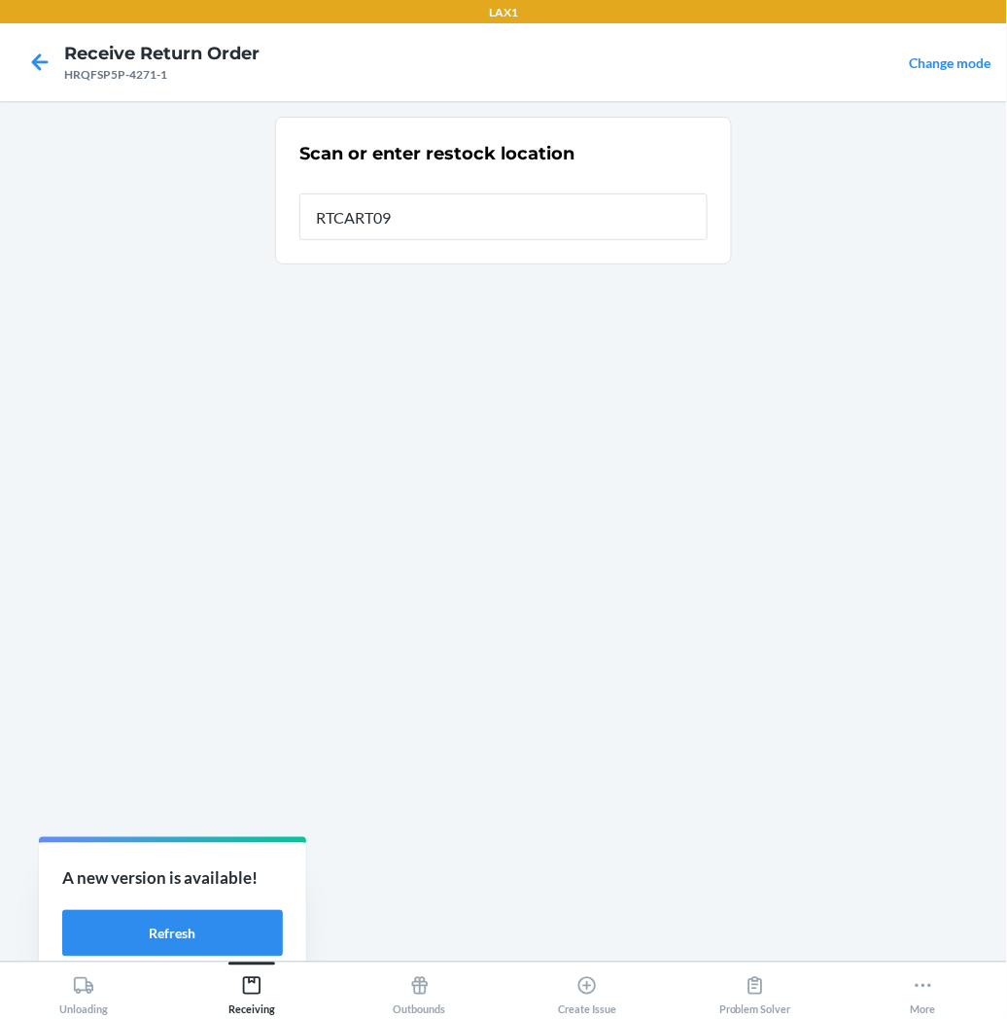
type input "RTCART097"
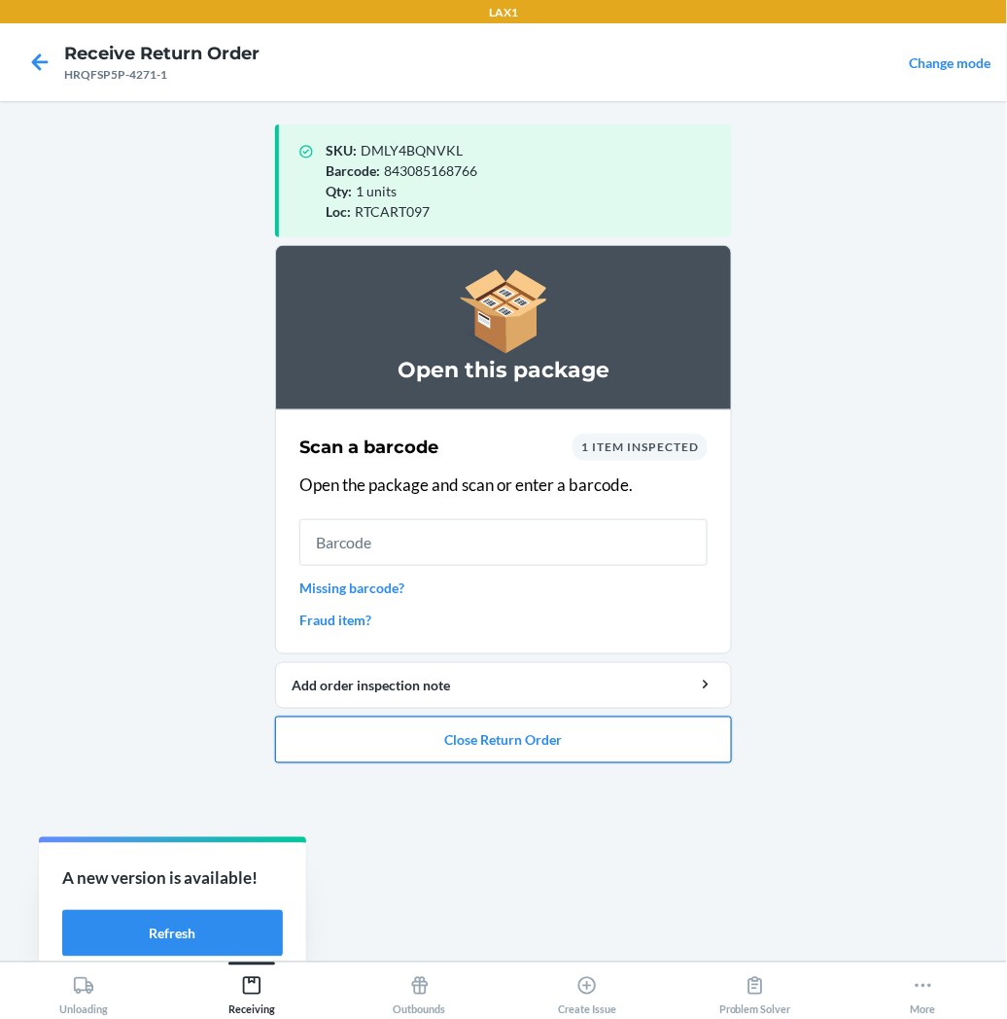
click at [387, 718] on button "Close Return Order" at bounding box center [503, 740] width 457 height 47
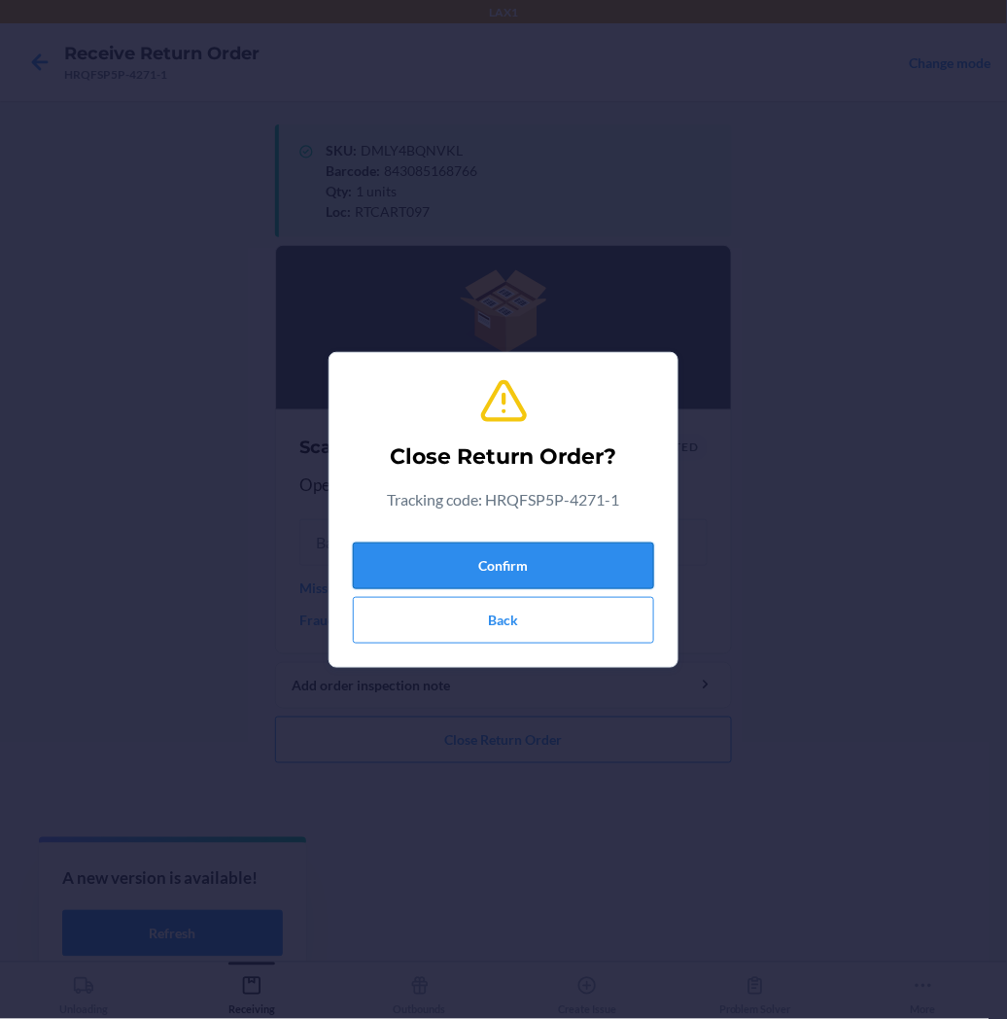
click at [473, 565] on button "Confirm" at bounding box center [503, 566] width 301 height 47
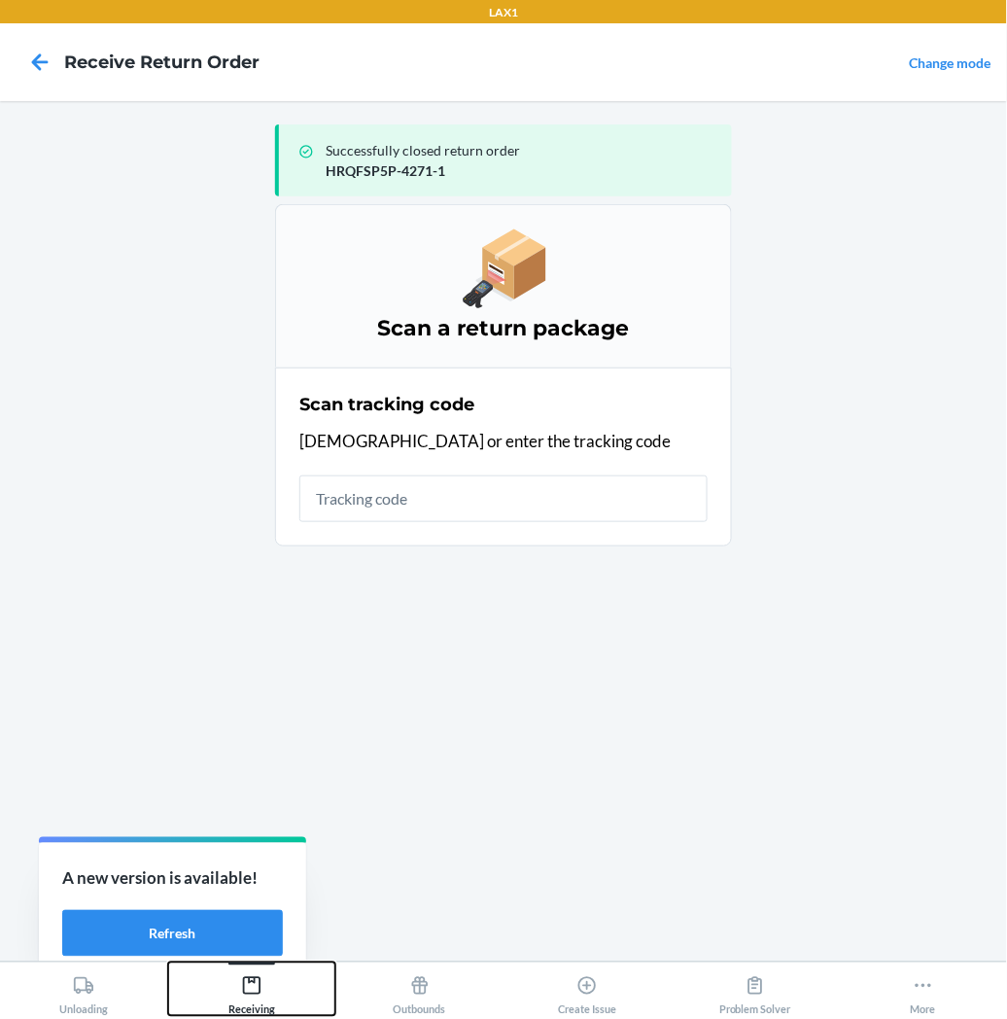
click at [250, 992] on icon at bounding box center [251, 985] width 21 height 21
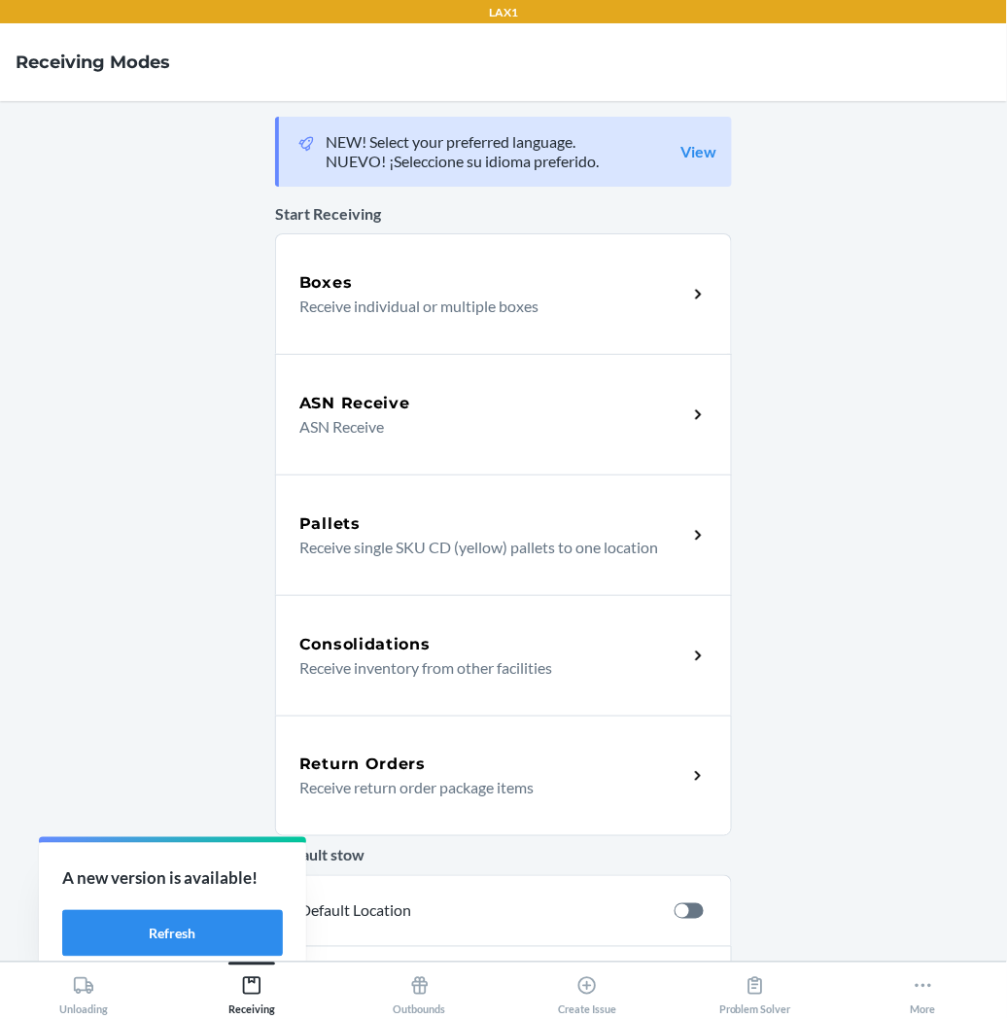
click at [344, 786] on p "Receive return order package items" at bounding box center [485, 787] width 372 height 23
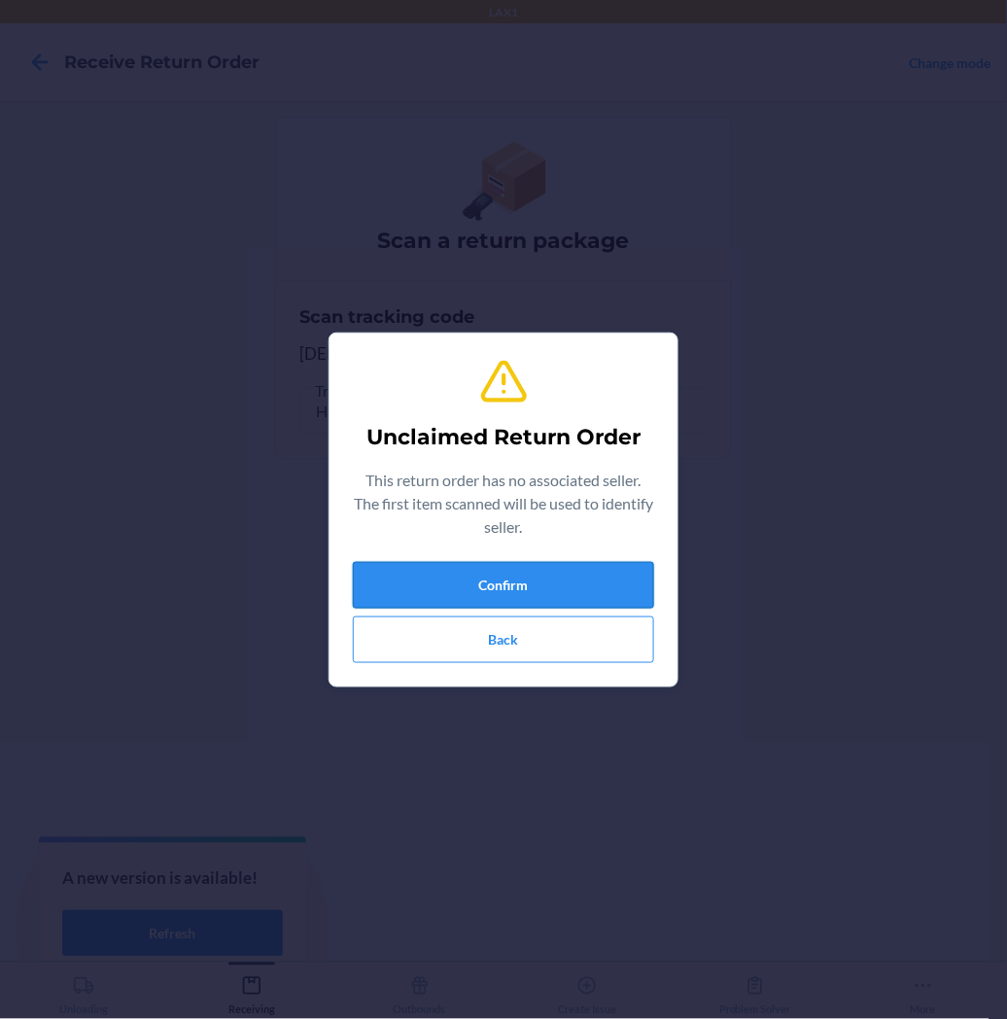
click at [462, 585] on button "Confirm" at bounding box center [503, 585] width 301 height 47
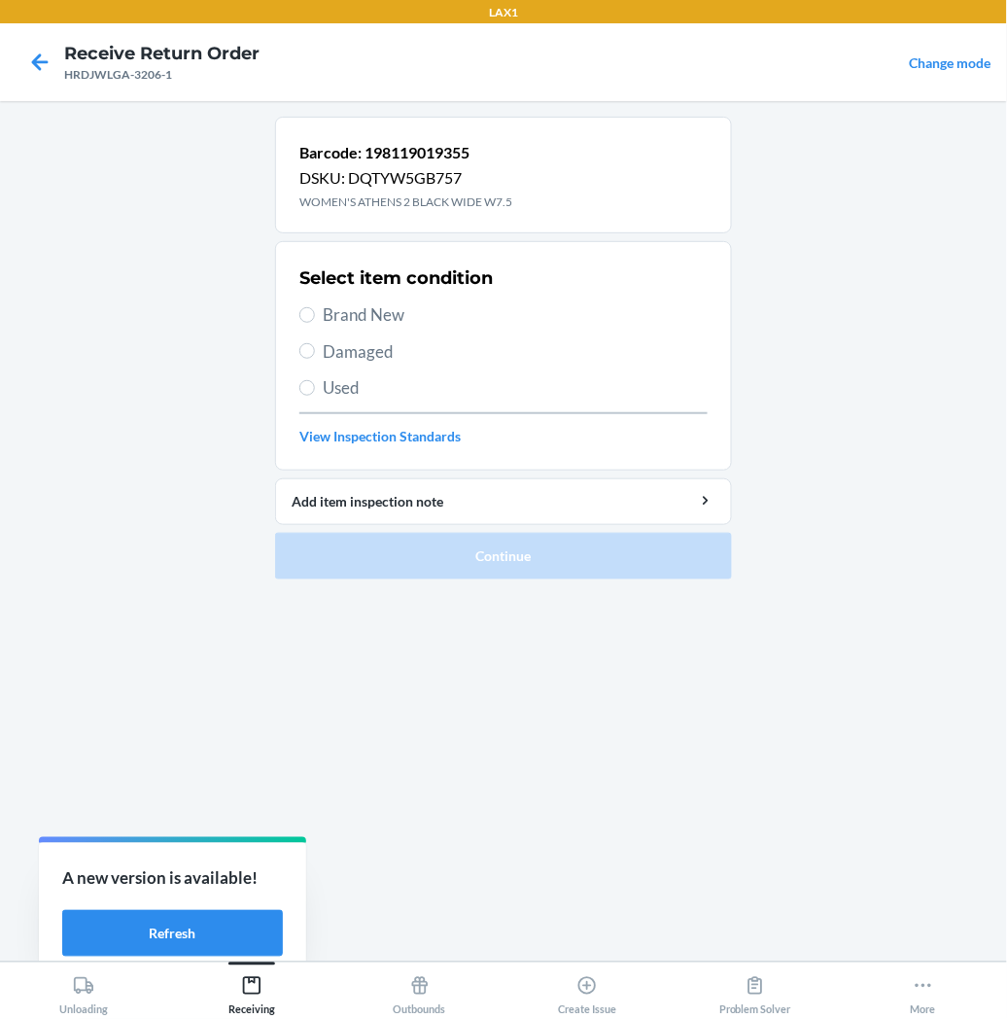
click at [314, 325] on label "Brand New" at bounding box center [503, 314] width 408 height 25
click at [314, 323] on input "Brand New" at bounding box center [307, 315] width 16 height 16
radio input "true"
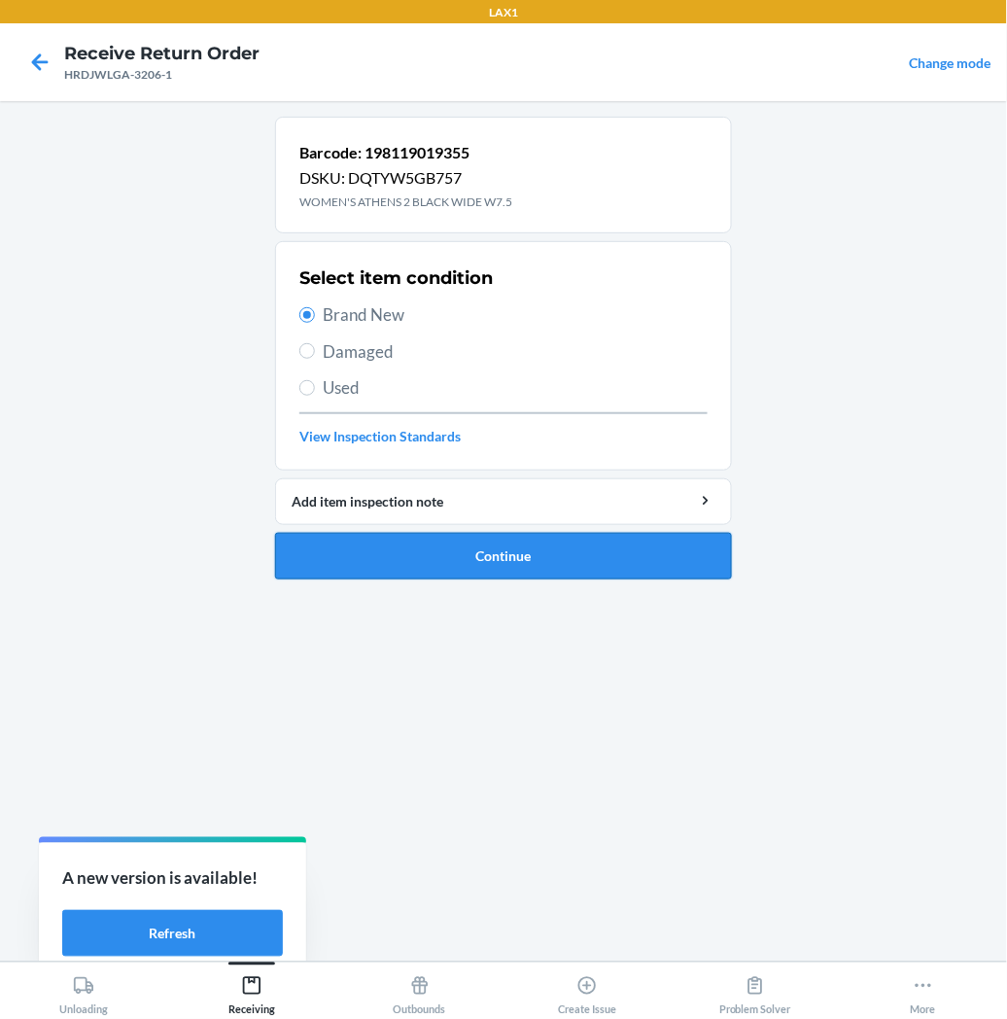
click at [356, 555] on button "Continue" at bounding box center [503, 556] width 457 height 47
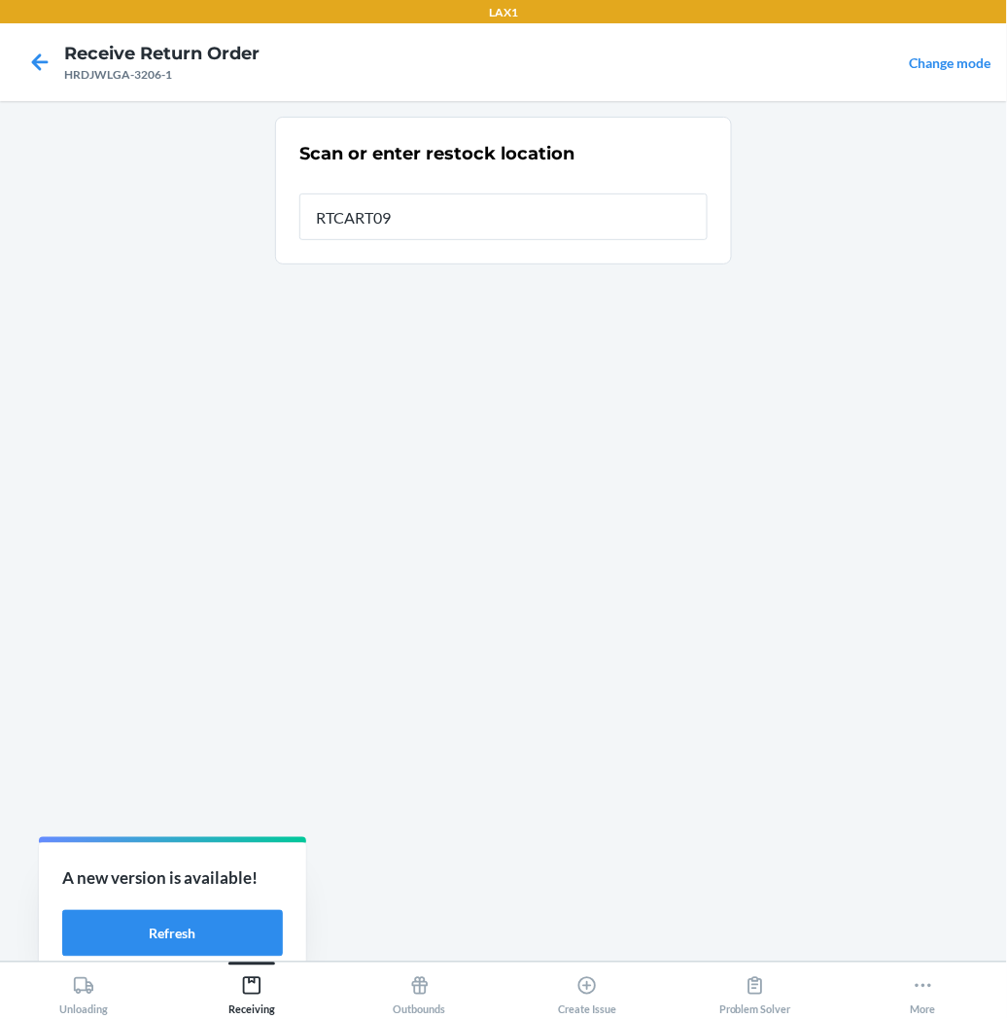
type input "RTCART097"
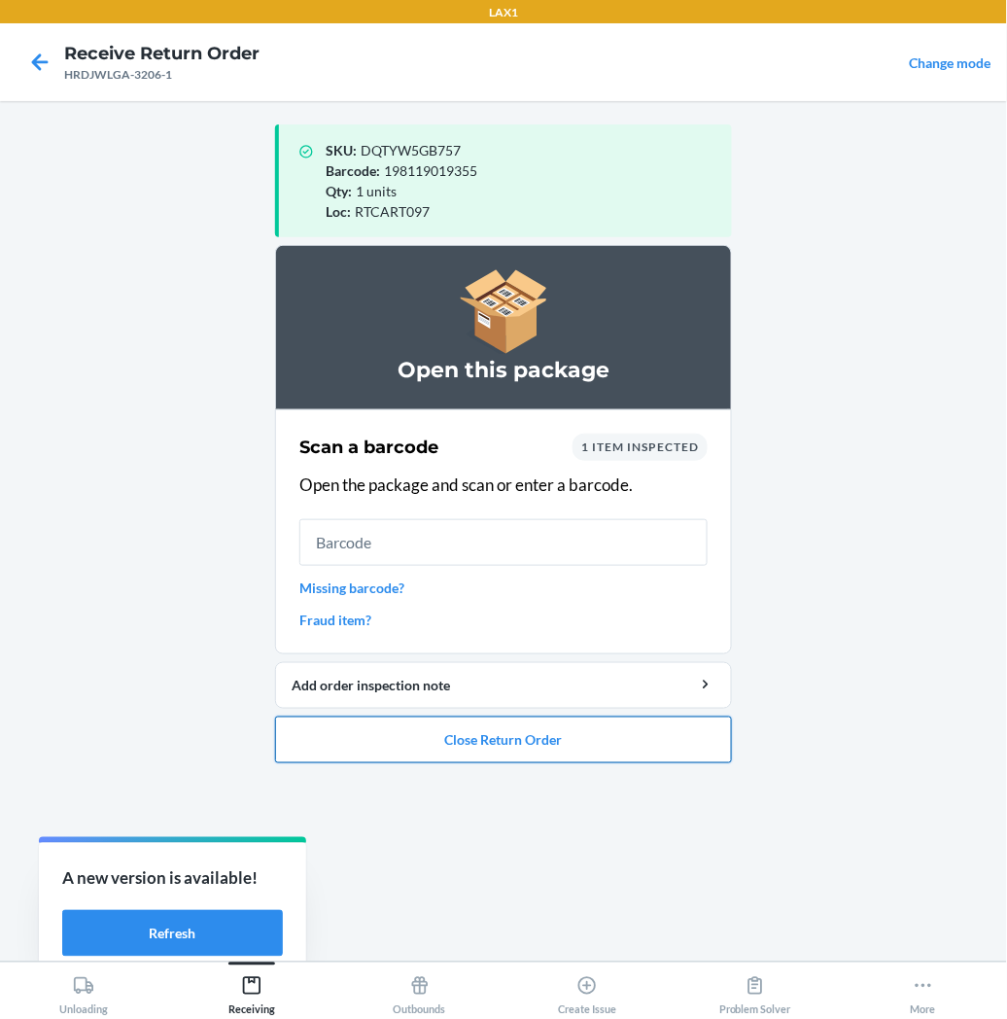
click at [409, 740] on button "Close Return Order" at bounding box center [503, 740] width 457 height 47
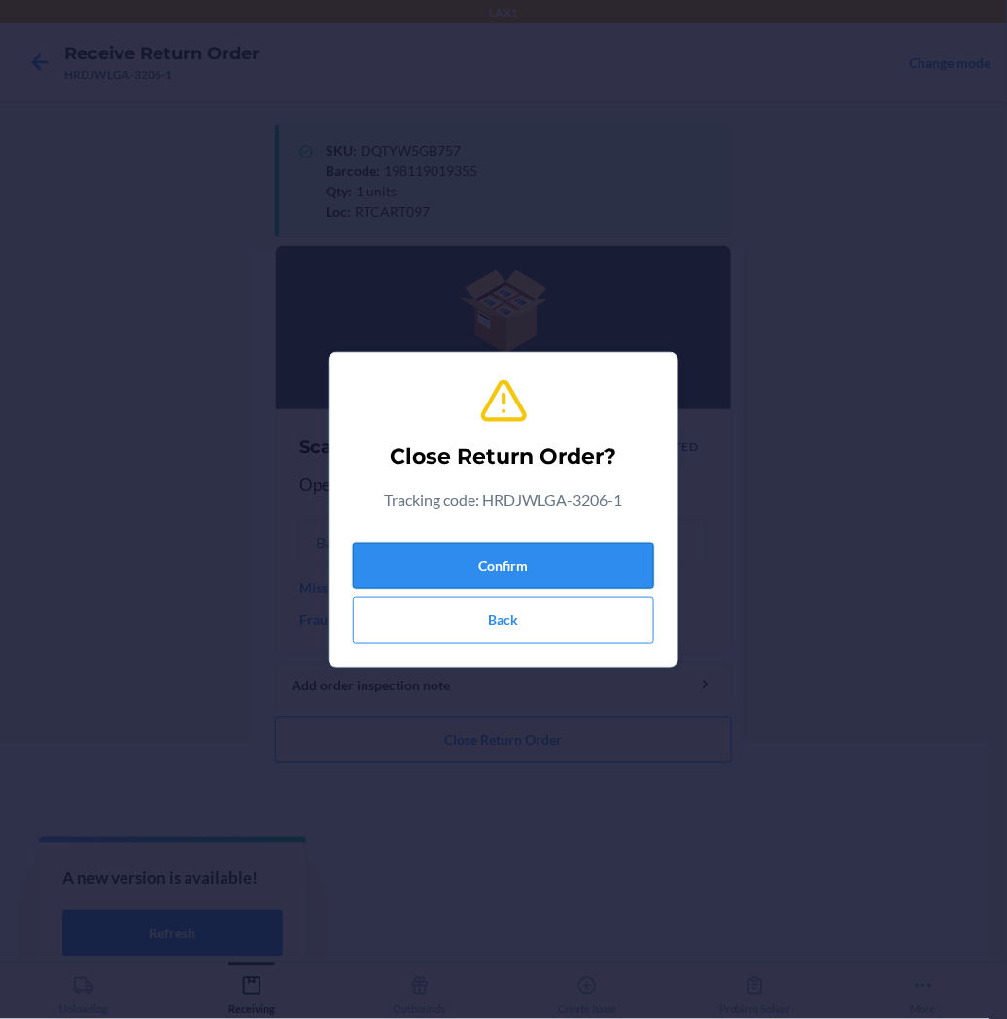
click at [474, 552] on button "Confirm" at bounding box center [503, 566] width 301 height 47
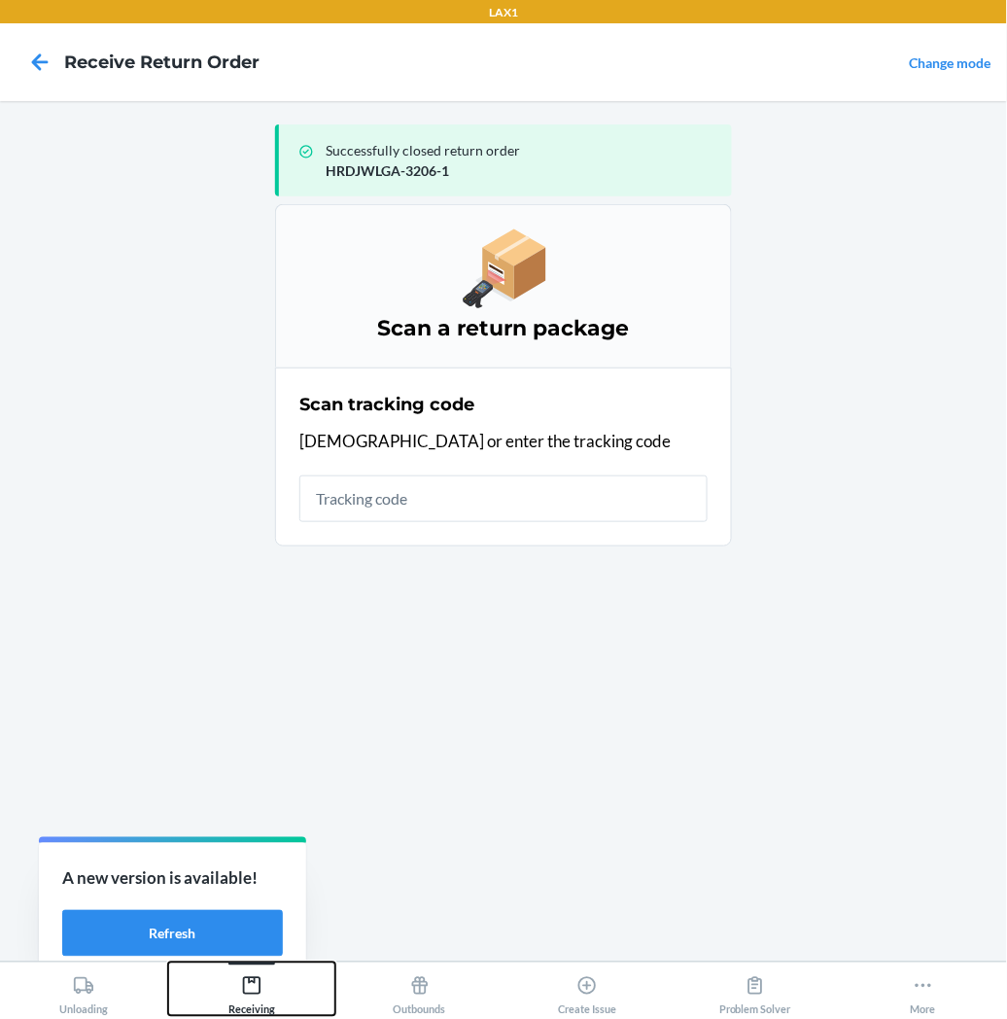
click at [255, 984] on icon at bounding box center [252, 986] width 18 height 18
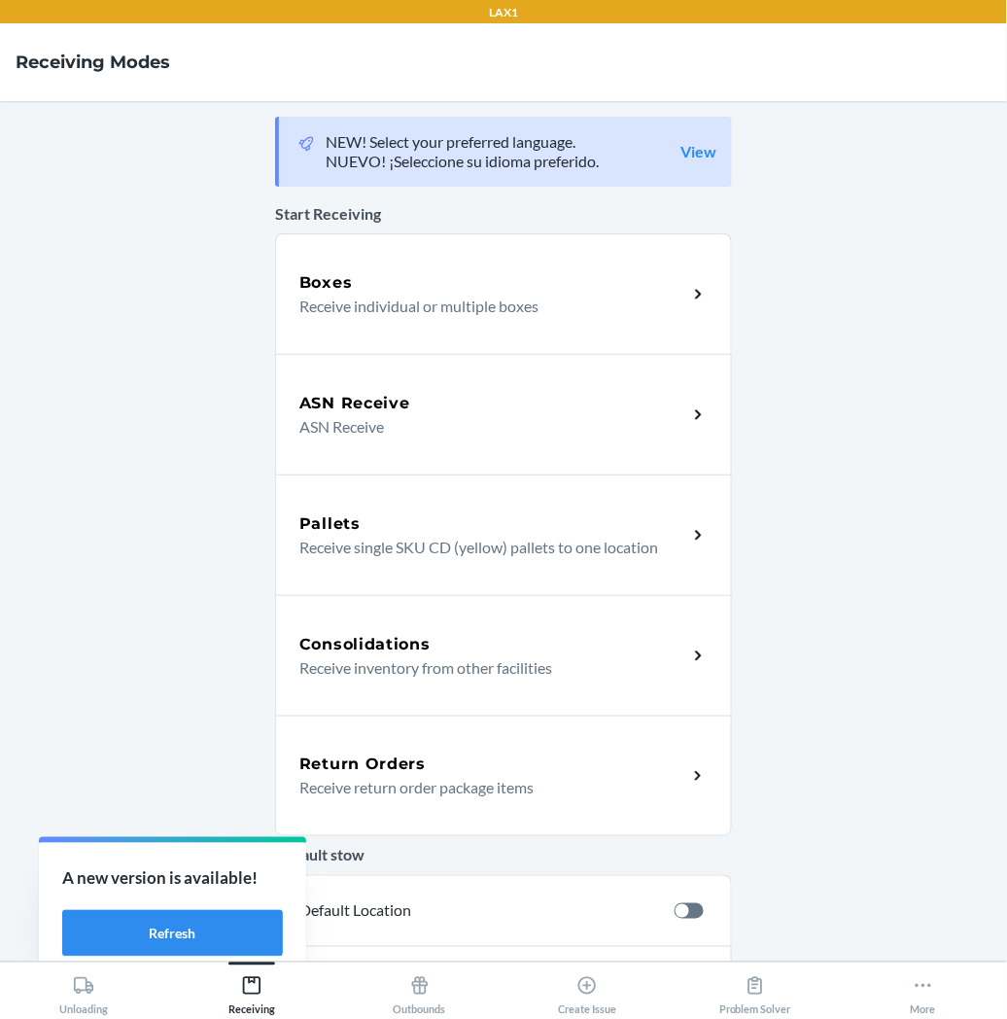
click at [383, 759] on h5 "Return Orders" at bounding box center [362, 764] width 126 height 23
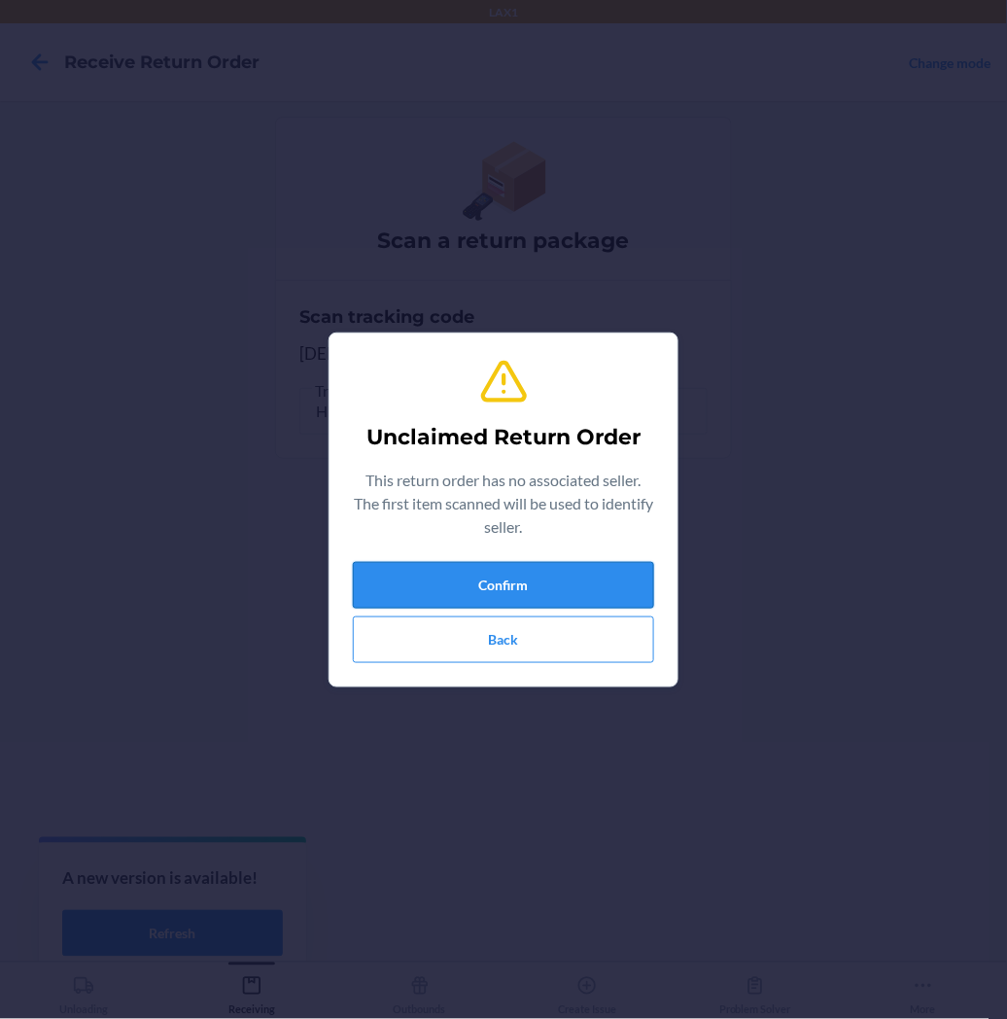
click at [422, 594] on button "Confirm" at bounding box center [503, 585] width 301 height 47
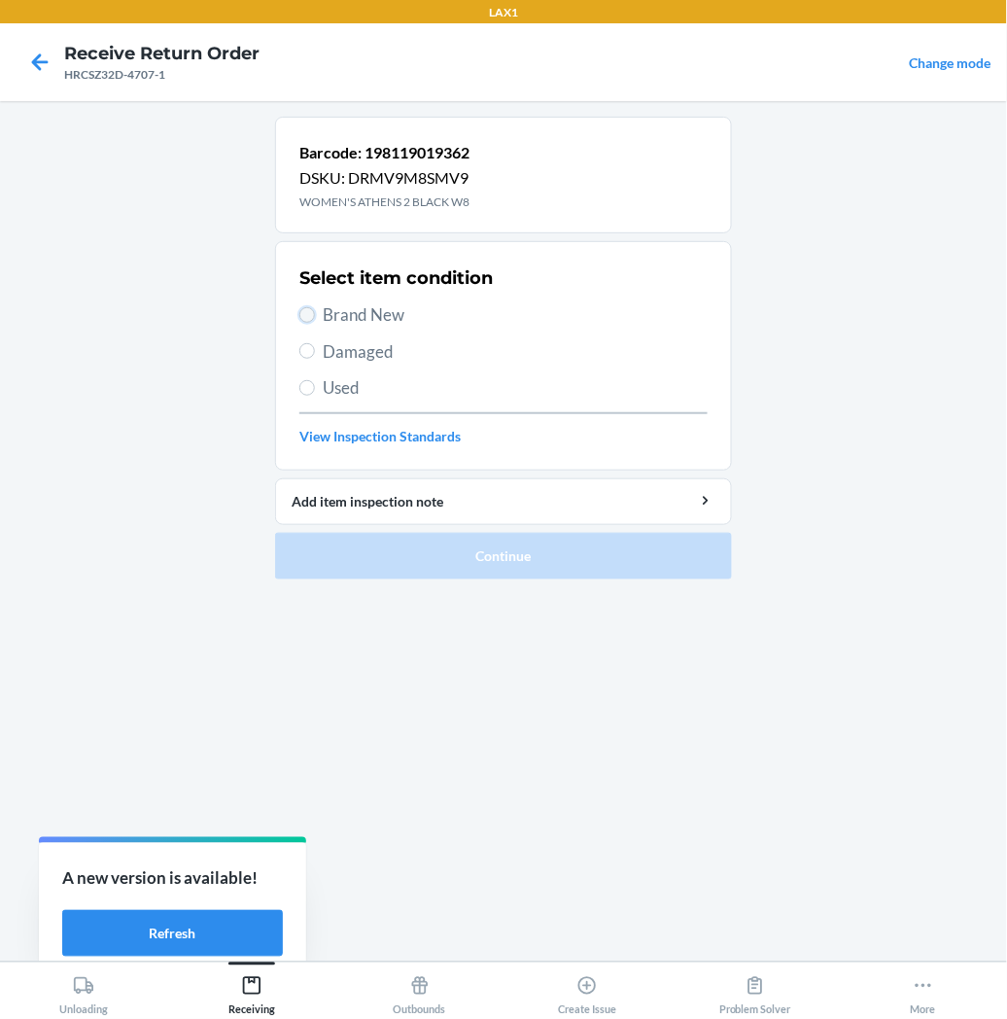
click at [308, 319] on input "Brand New" at bounding box center [307, 315] width 16 height 16
radio input "true"
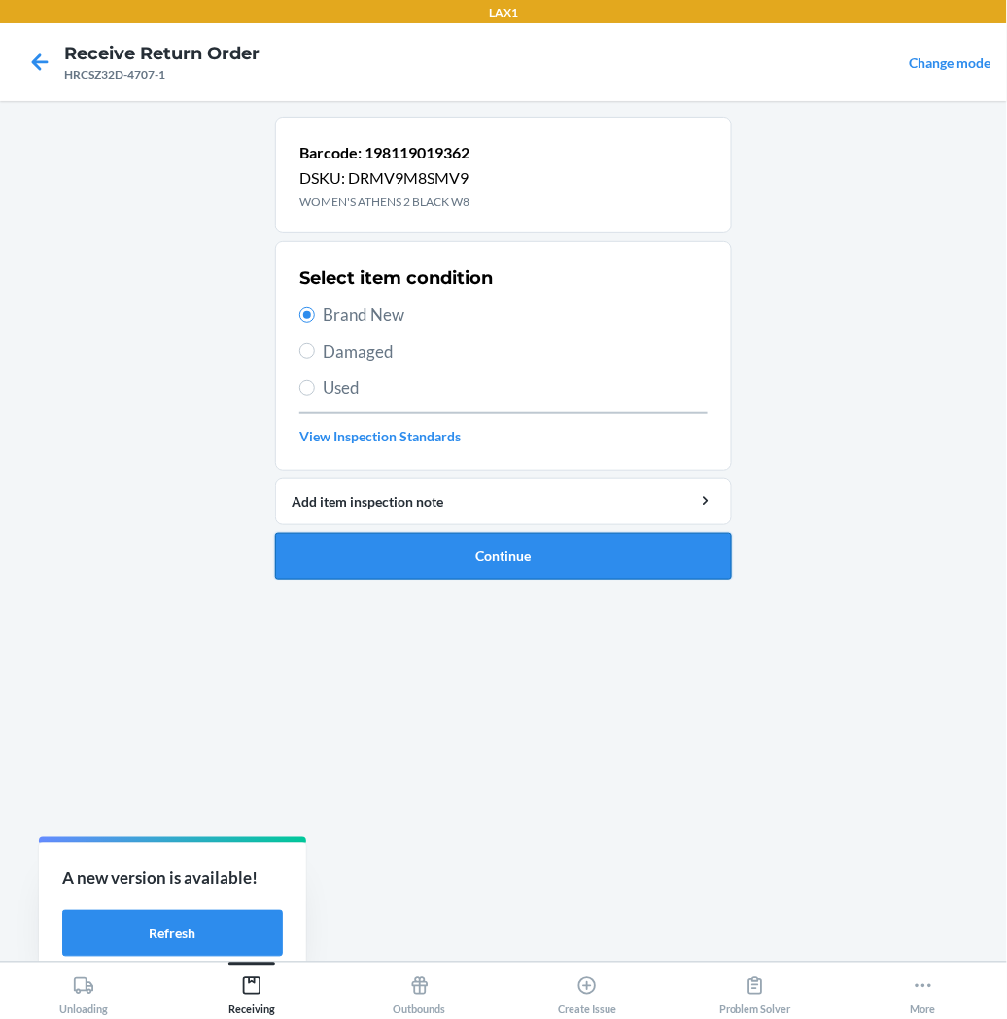
click at [347, 543] on button "Continue" at bounding box center [503, 556] width 457 height 47
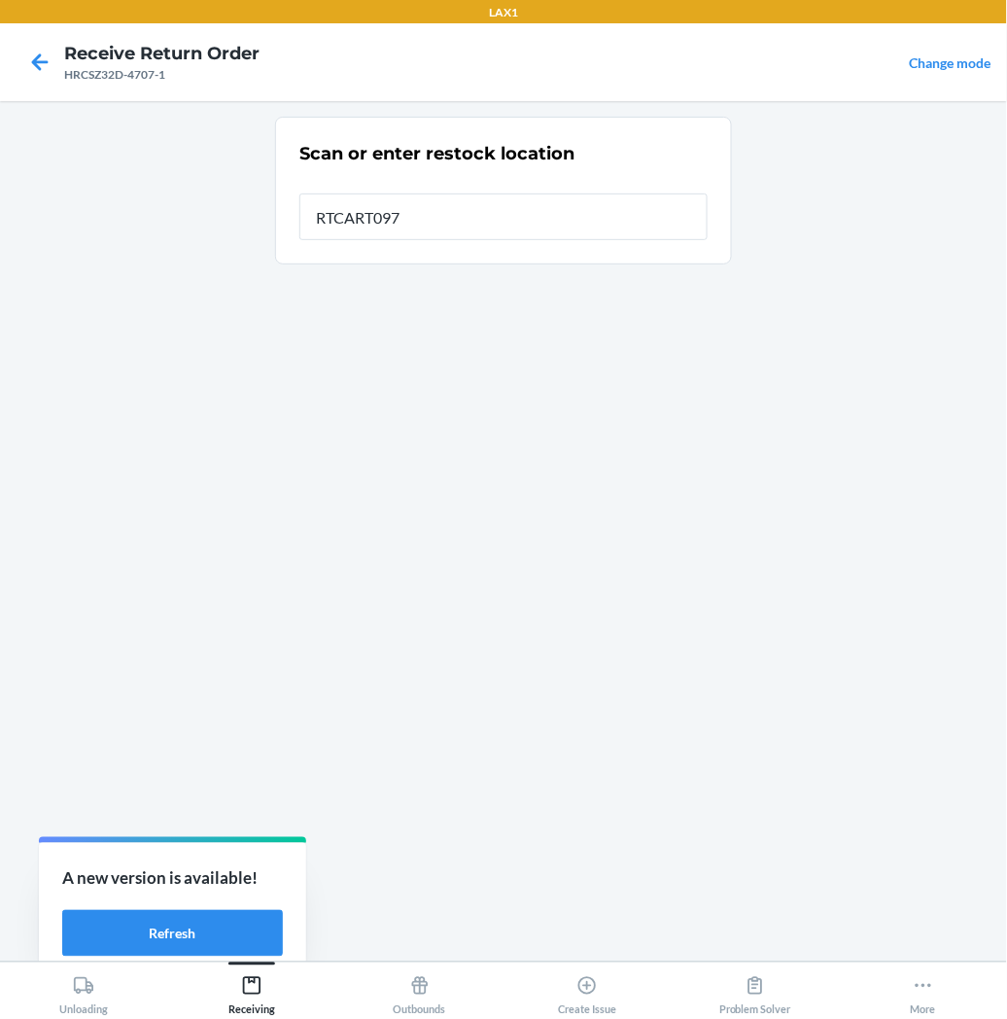
type input "RTCART097"
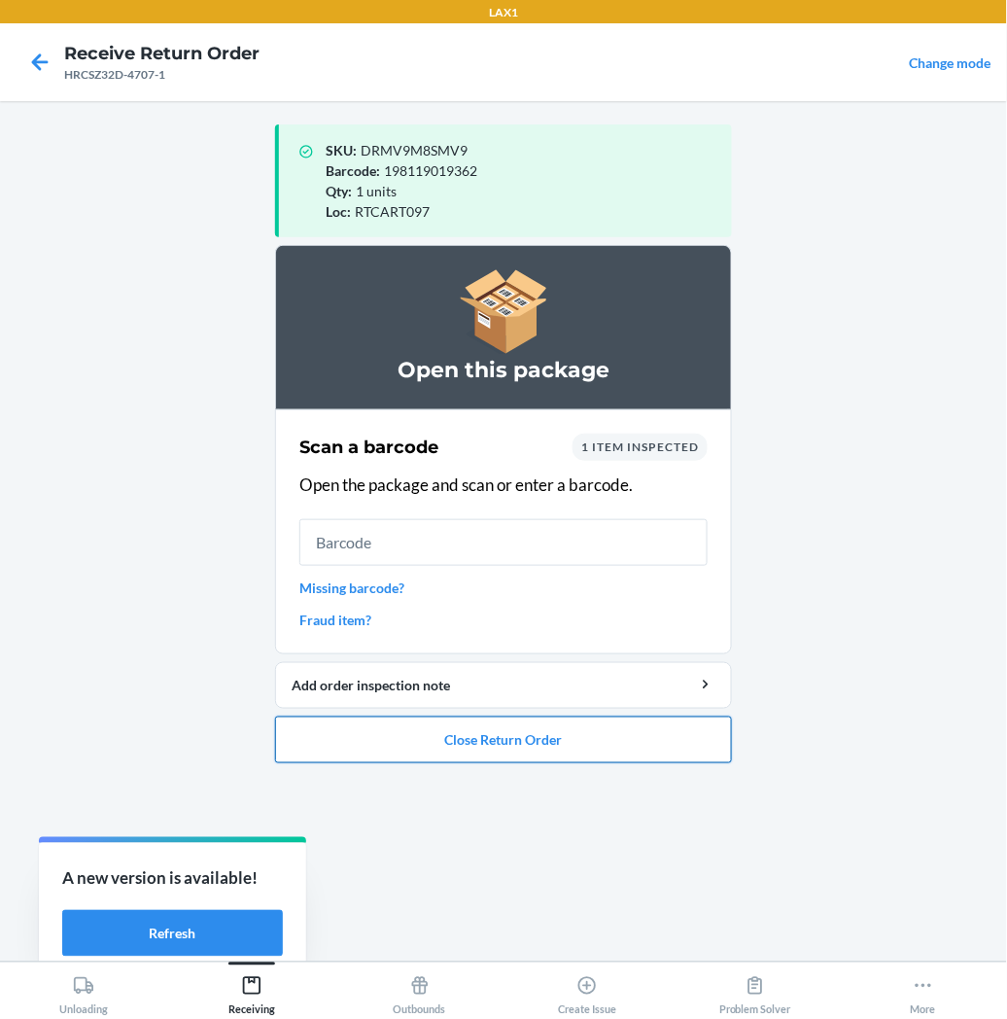
click at [419, 736] on button "Close Return Order" at bounding box center [503, 740] width 457 height 47
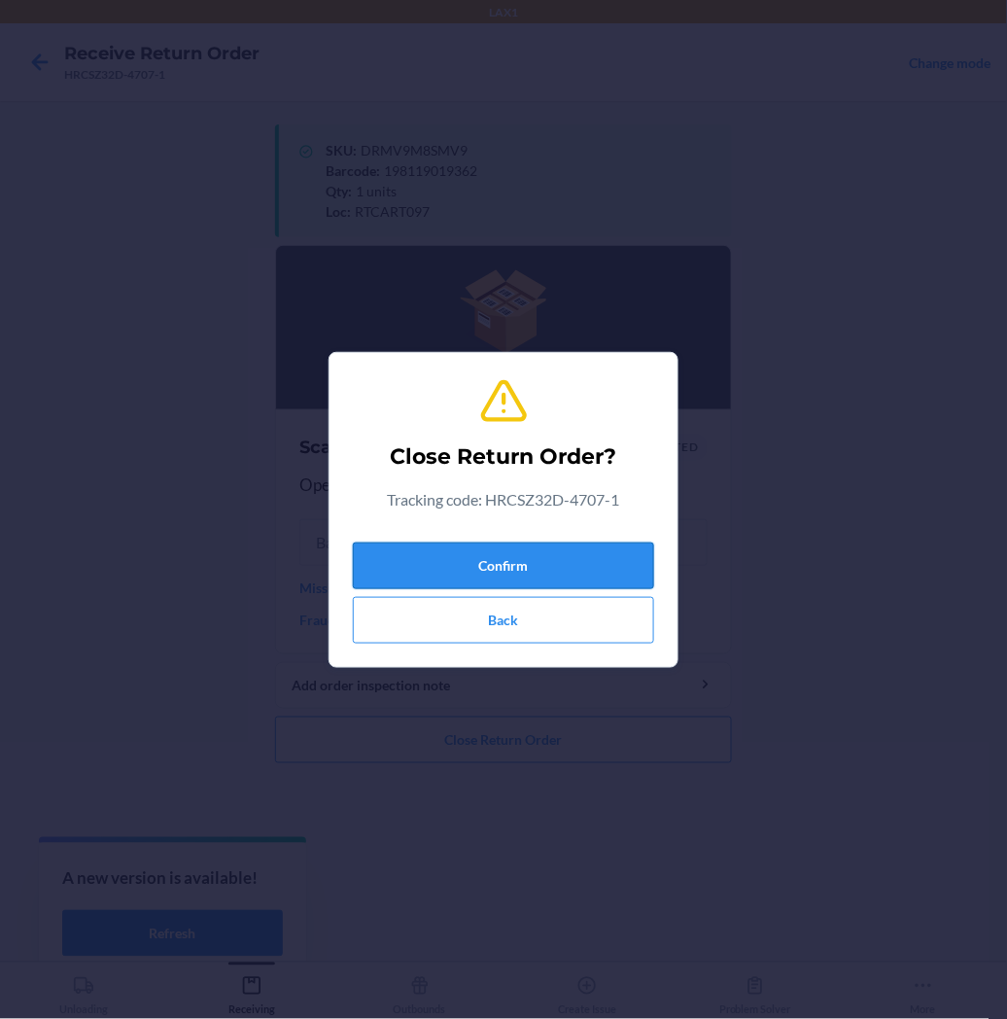
click at [459, 556] on button "Confirm" at bounding box center [503, 566] width 301 height 47
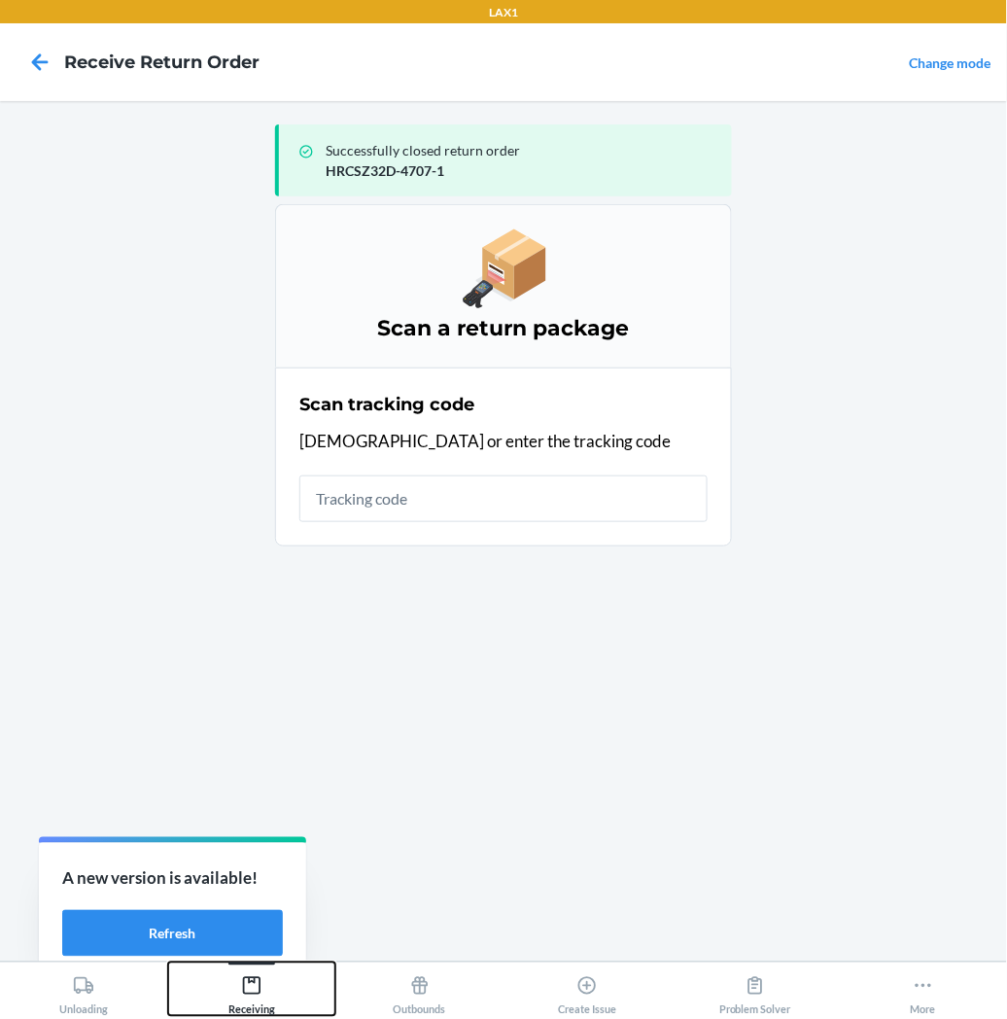
click at [249, 992] on icon at bounding box center [251, 985] width 21 height 21
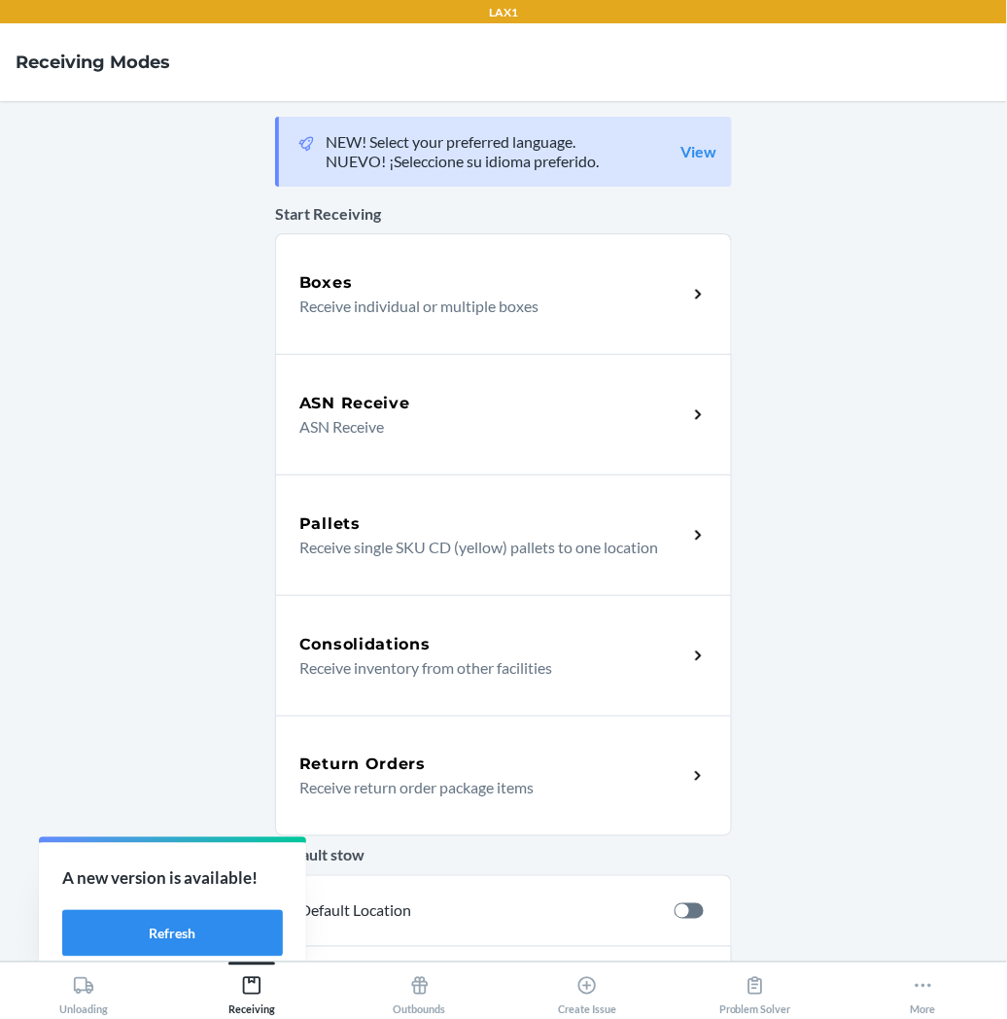
click at [365, 797] on p "Receive return order package items" at bounding box center [485, 787] width 372 height 23
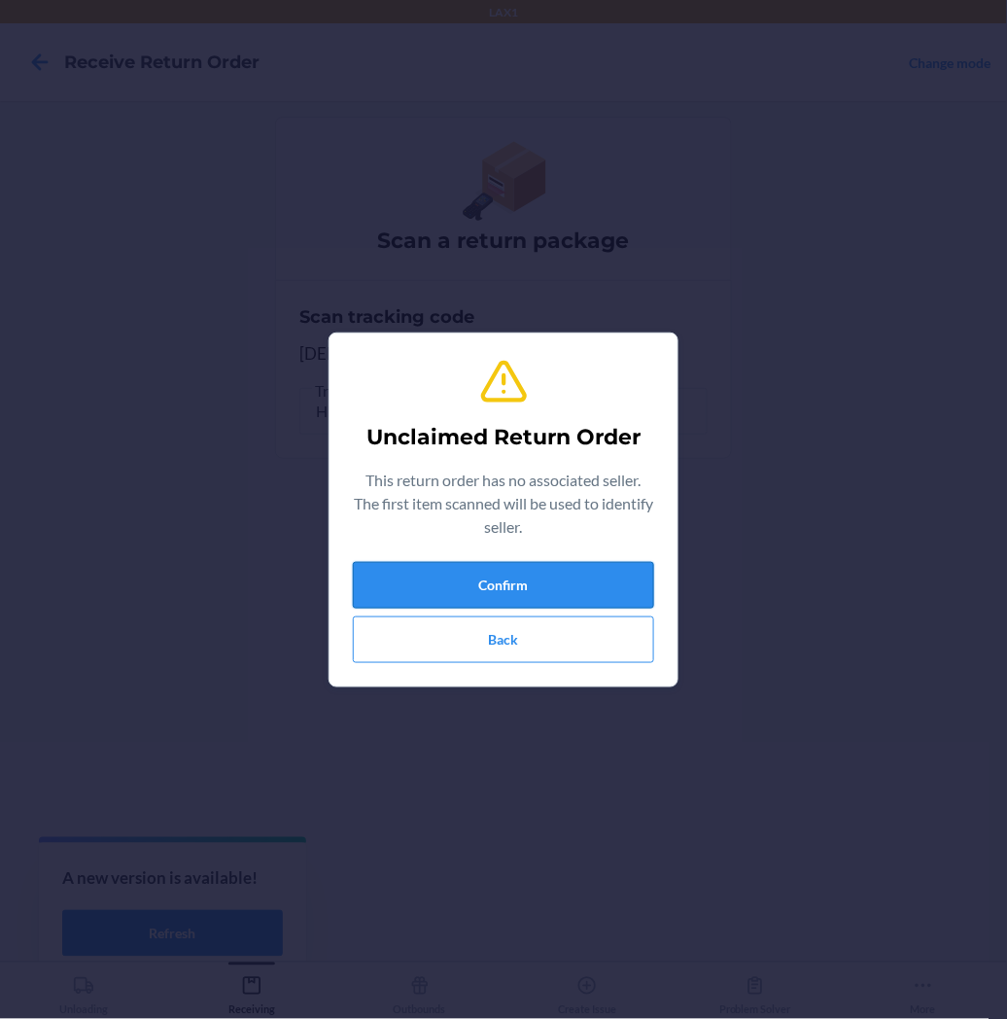
click at [434, 591] on button "Confirm" at bounding box center [503, 585] width 301 height 47
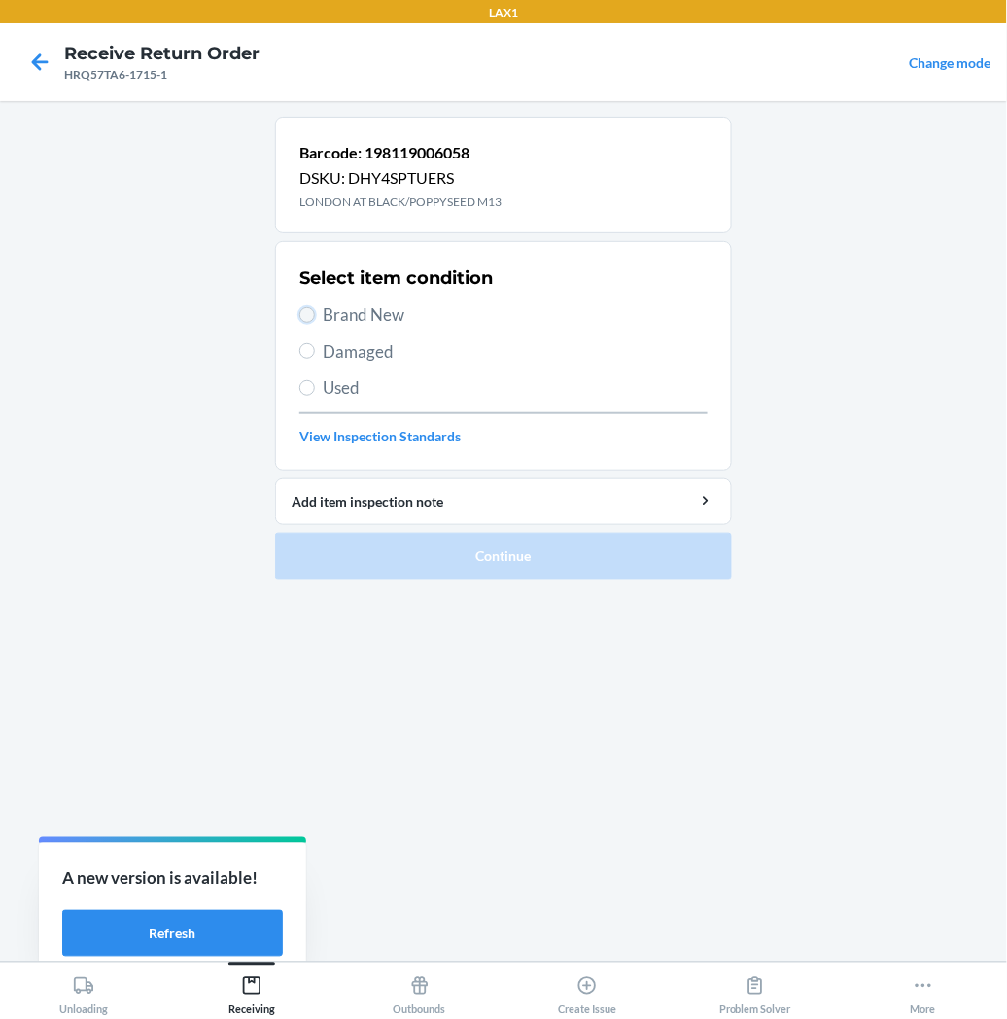
click at [307, 309] on input "Brand New" at bounding box center [307, 315] width 16 height 16
radio input "true"
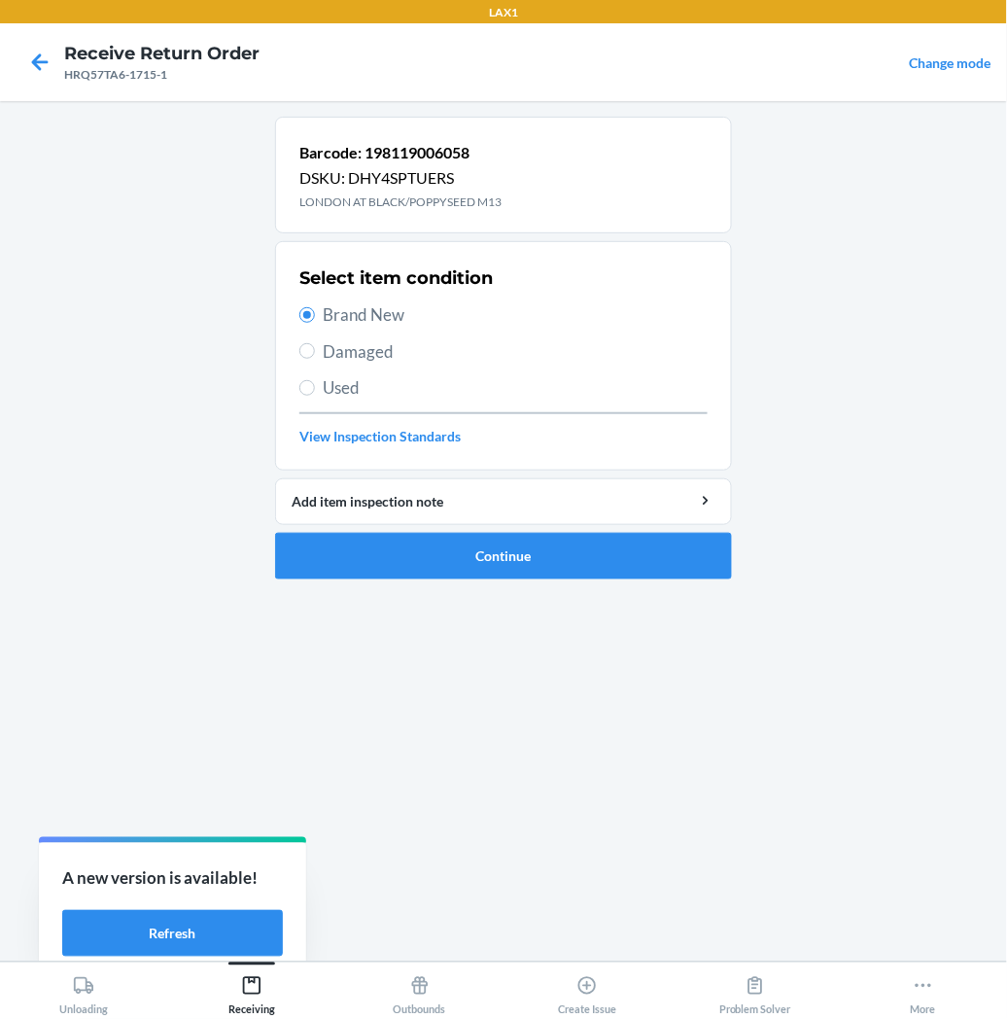
click at [336, 529] on li "Barcode: 198119006058 DSKU: DHY4SPTUERS LONDON AT BLACK/POPPYSEED M13 Select it…" at bounding box center [503, 348] width 457 height 463
click at [326, 543] on button "Continue" at bounding box center [503, 556] width 457 height 47
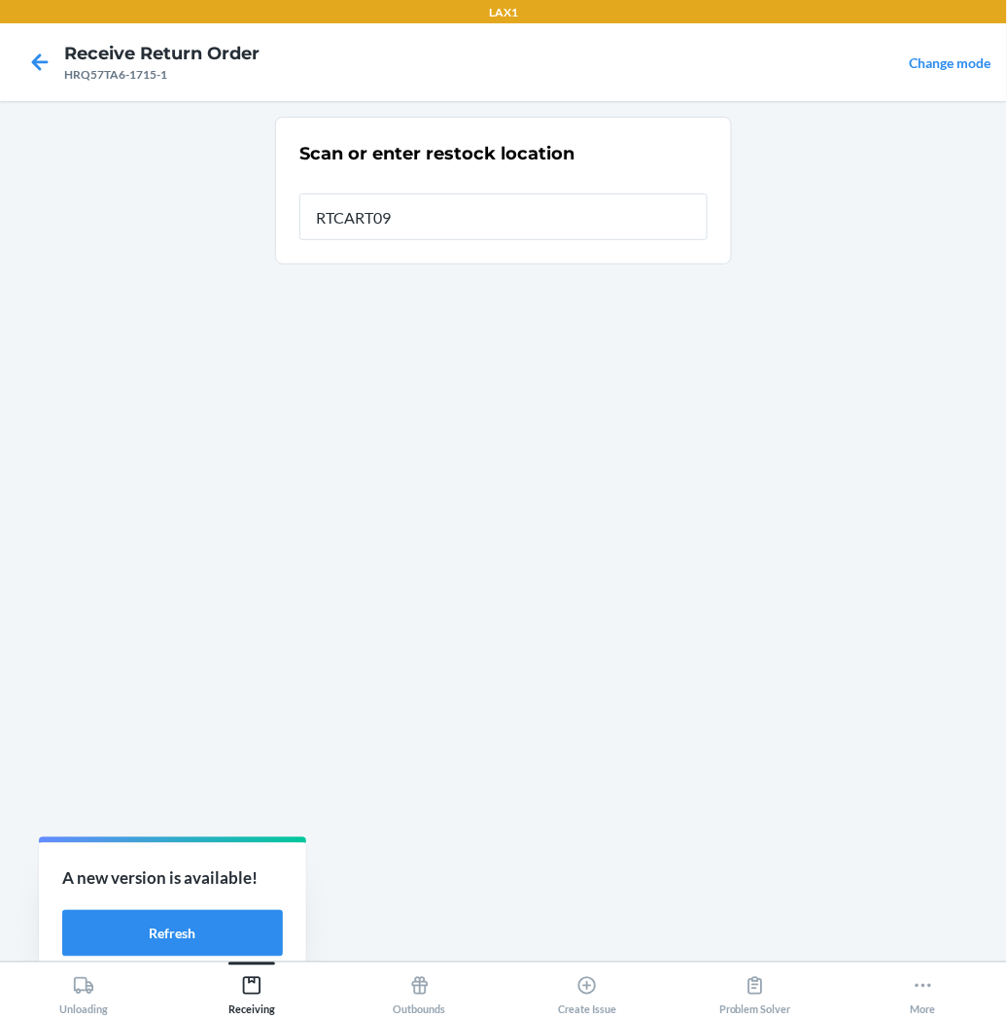
type input "RTCART097"
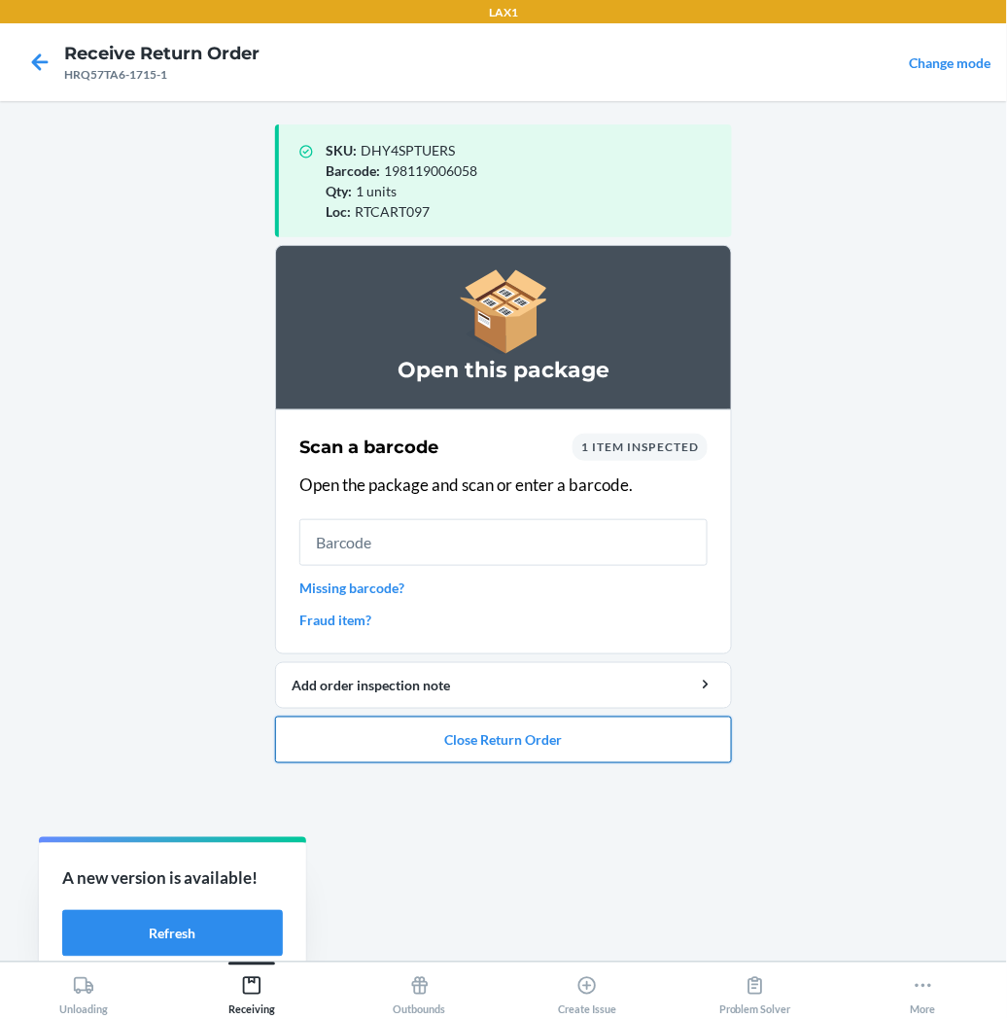
click at [352, 752] on button "Close Return Order" at bounding box center [503, 740] width 457 height 47
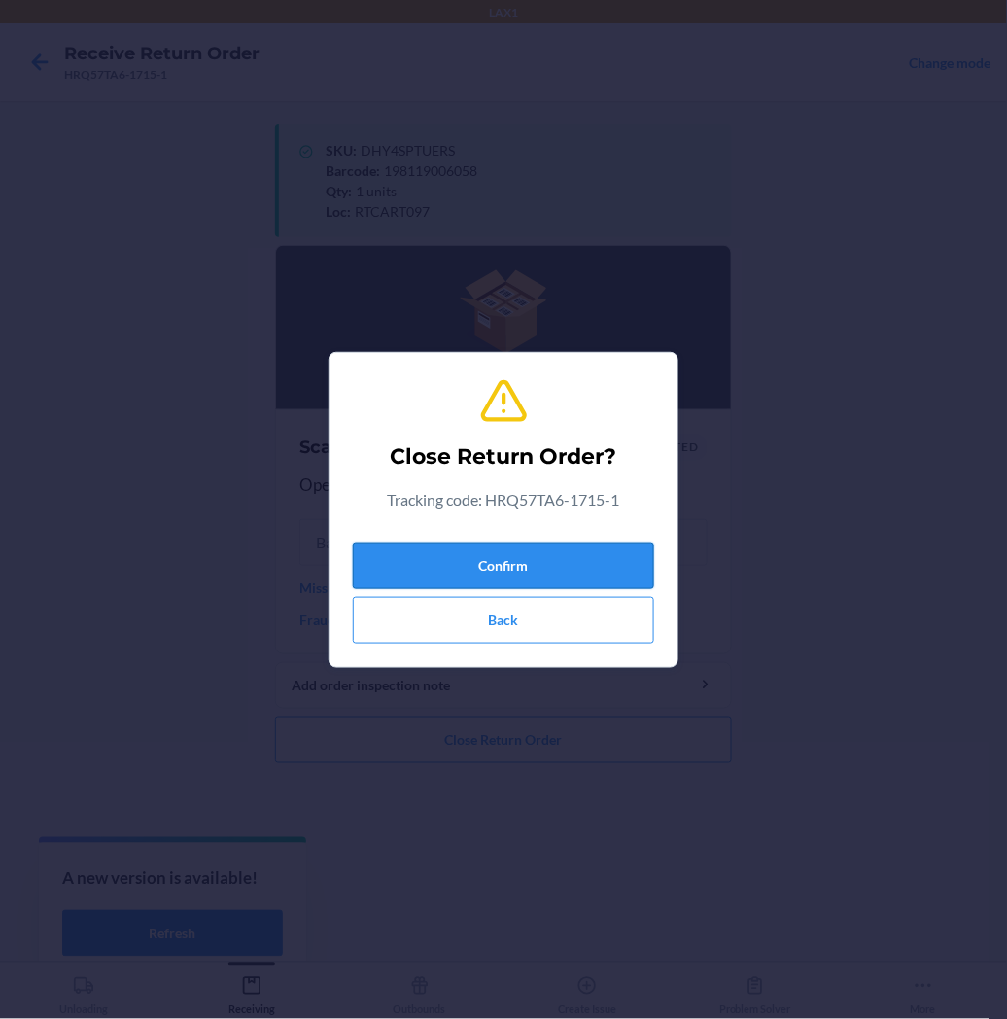
click at [471, 555] on button "Confirm" at bounding box center [503, 566] width 301 height 47
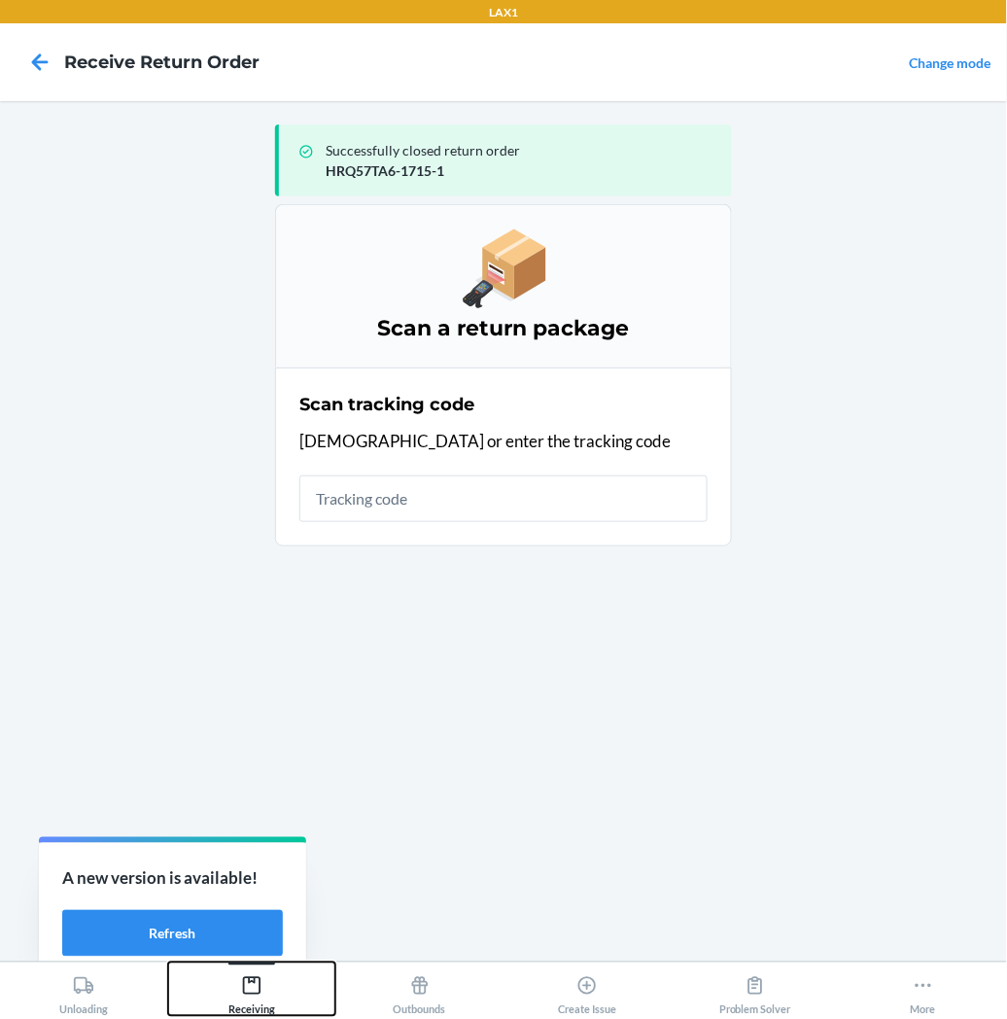
click at [243, 988] on icon at bounding box center [252, 986] width 18 height 18
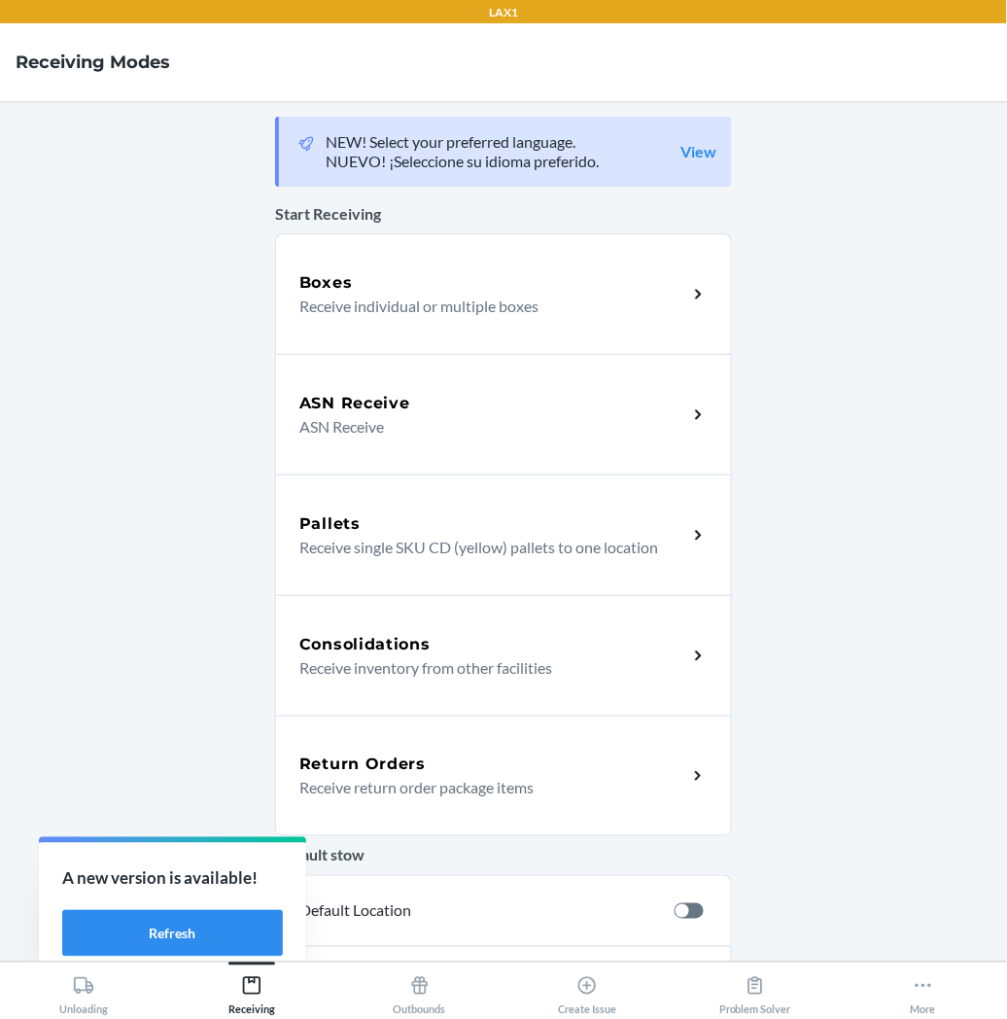
click at [372, 783] on p "Receive return order package items" at bounding box center [485, 787] width 372 height 23
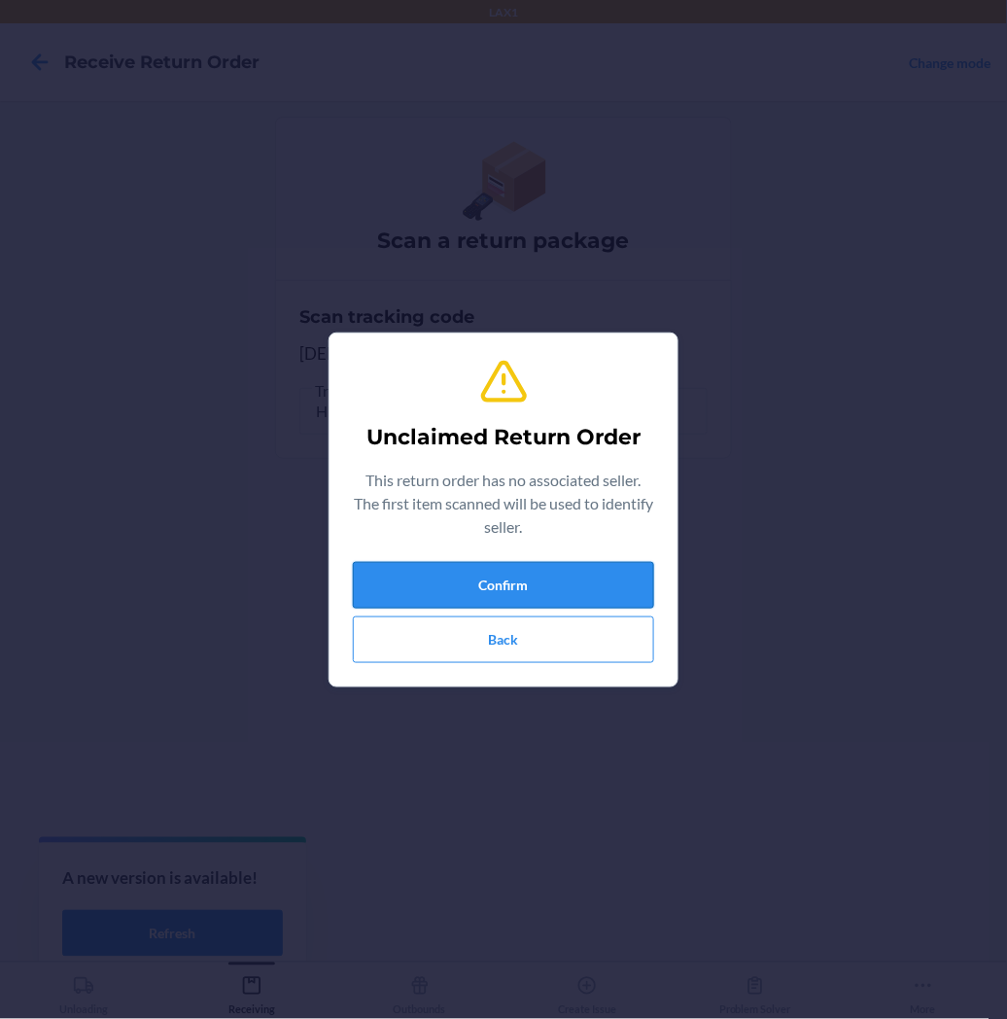
click at [424, 595] on button "Confirm" at bounding box center [503, 585] width 301 height 47
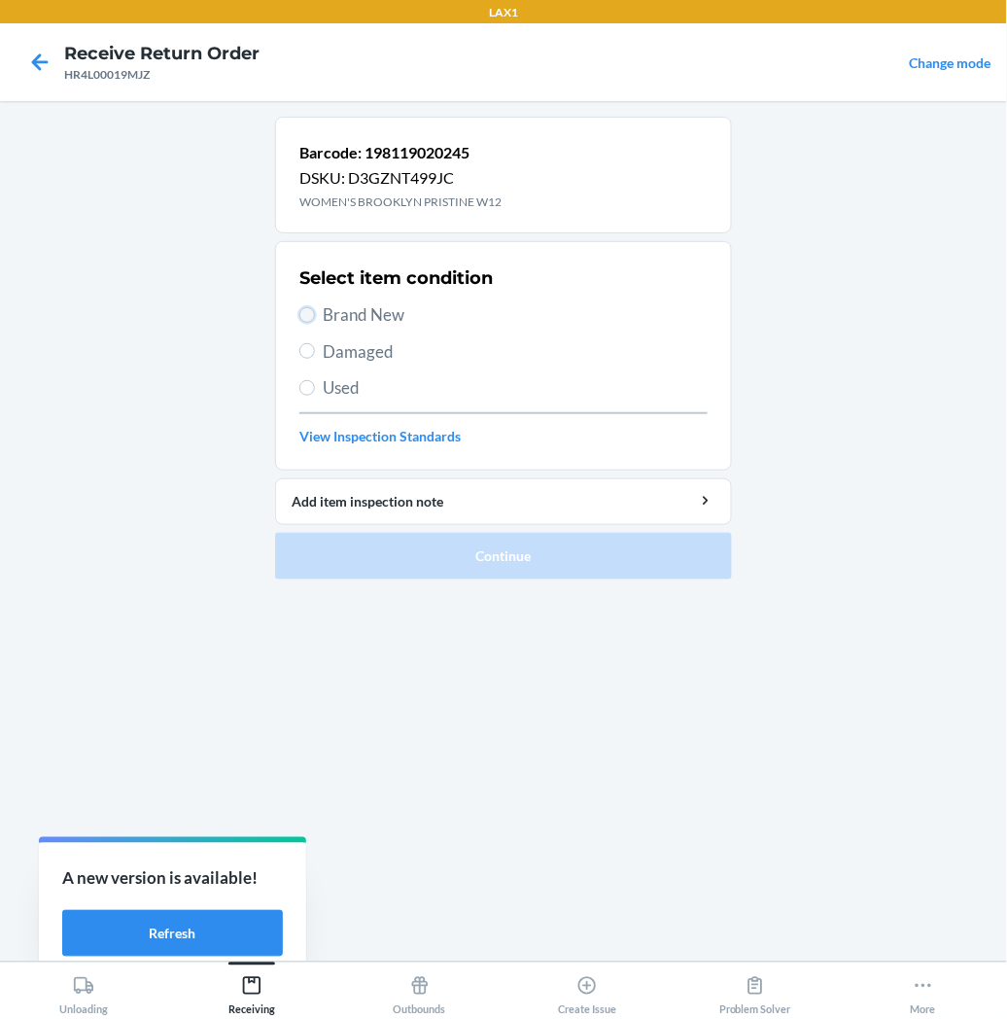
click at [308, 321] on input "Brand New" at bounding box center [307, 315] width 16 height 16
radio input "true"
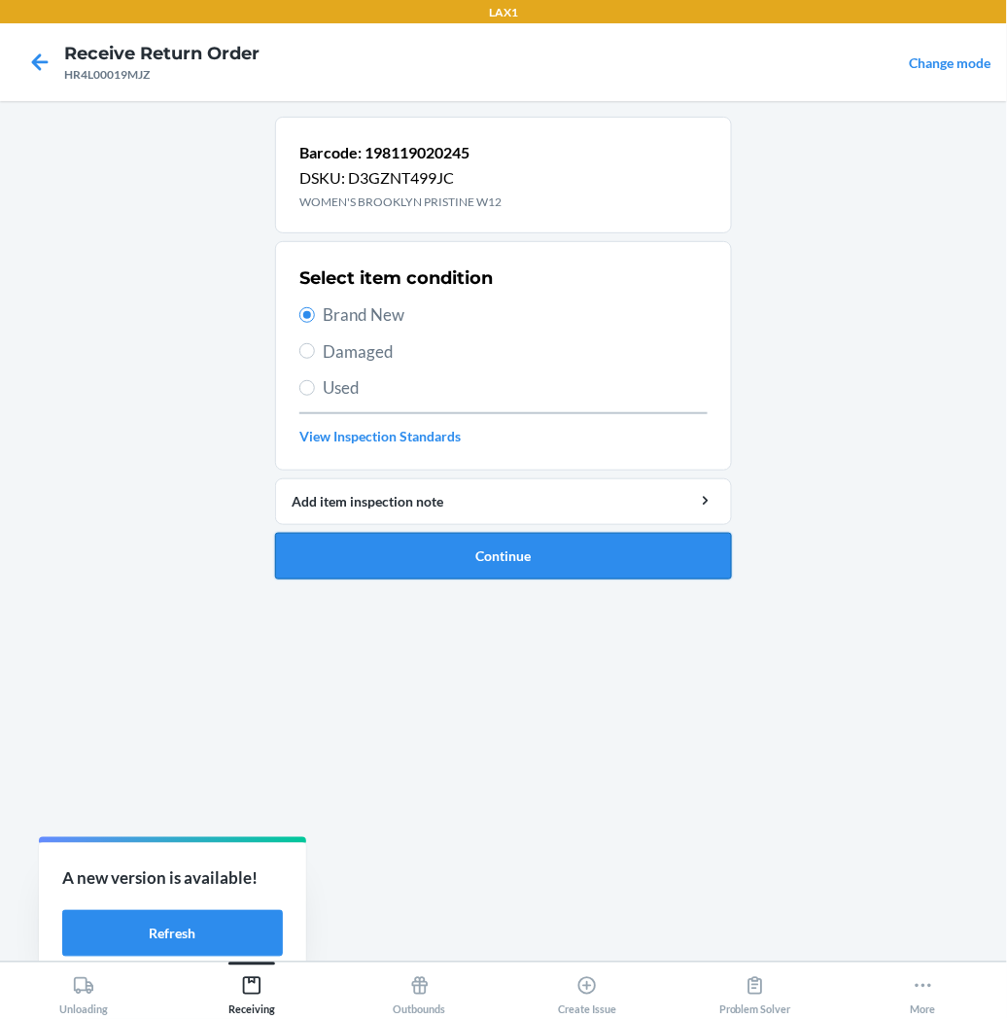
click at [360, 555] on button "Continue" at bounding box center [503, 556] width 457 height 47
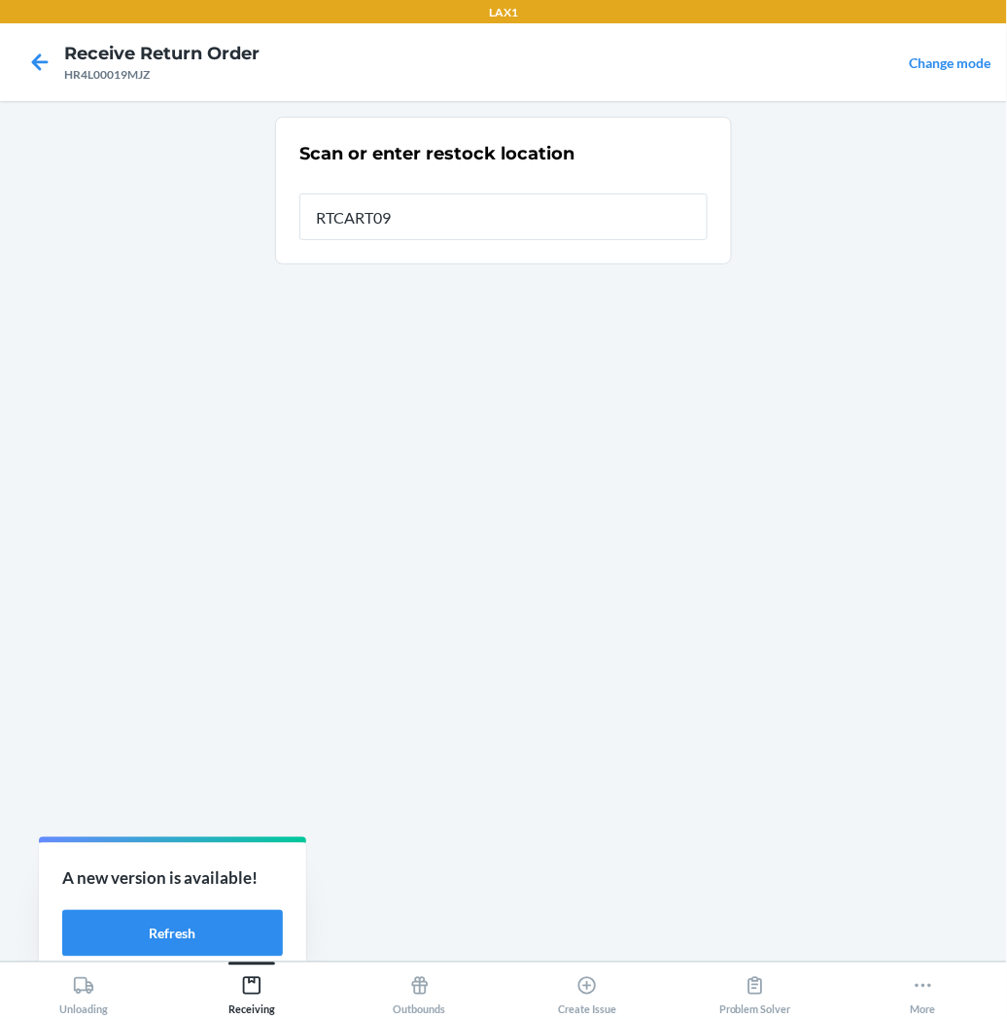
type input "RTCART097"
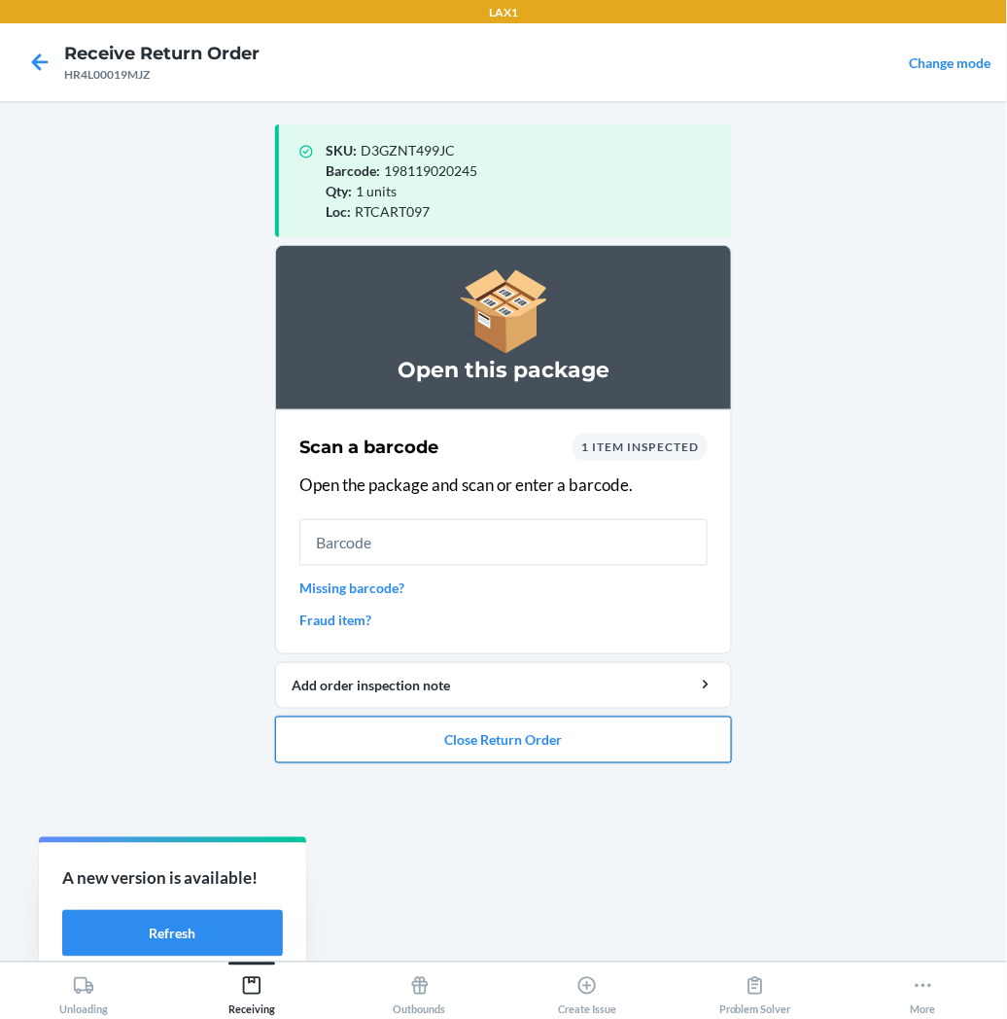
click at [490, 736] on button "Close Return Order" at bounding box center [503, 740] width 457 height 47
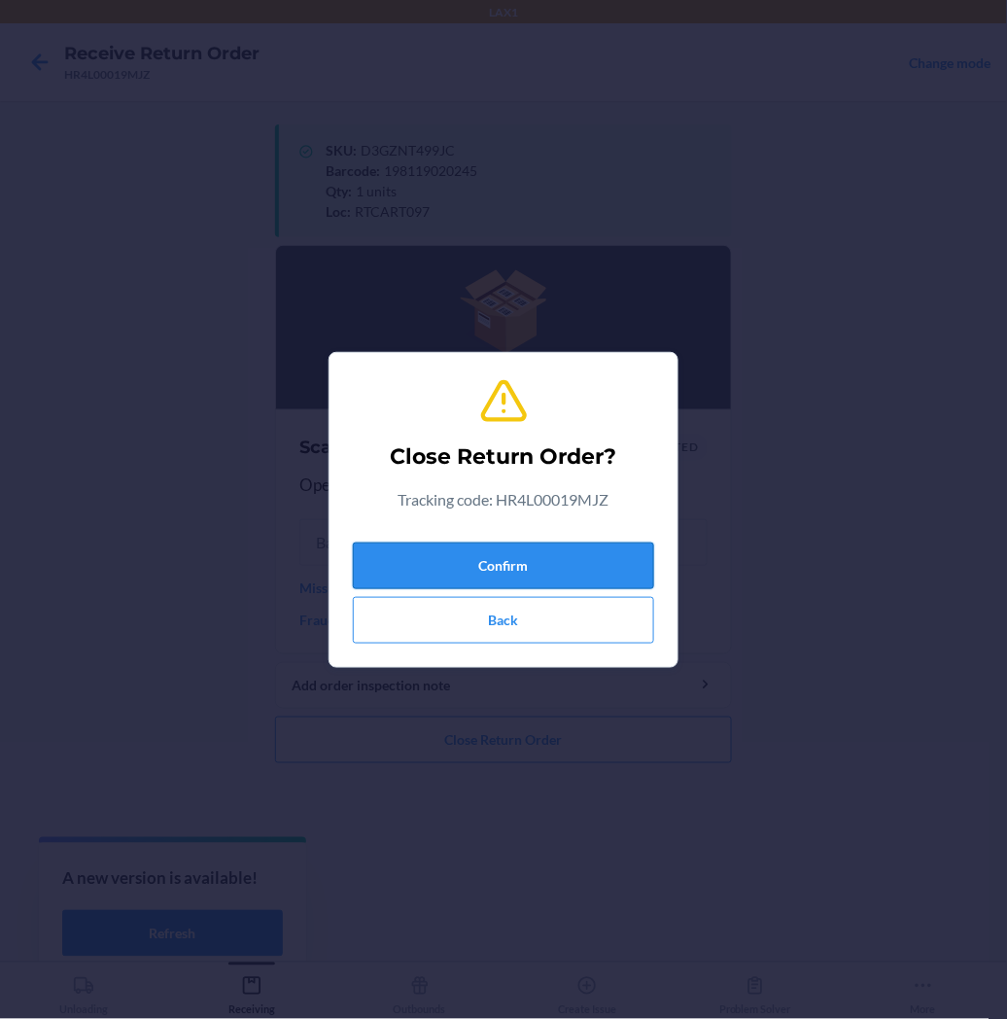
click at [484, 565] on button "Confirm" at bounding box center [503, 566] width 301 height 47
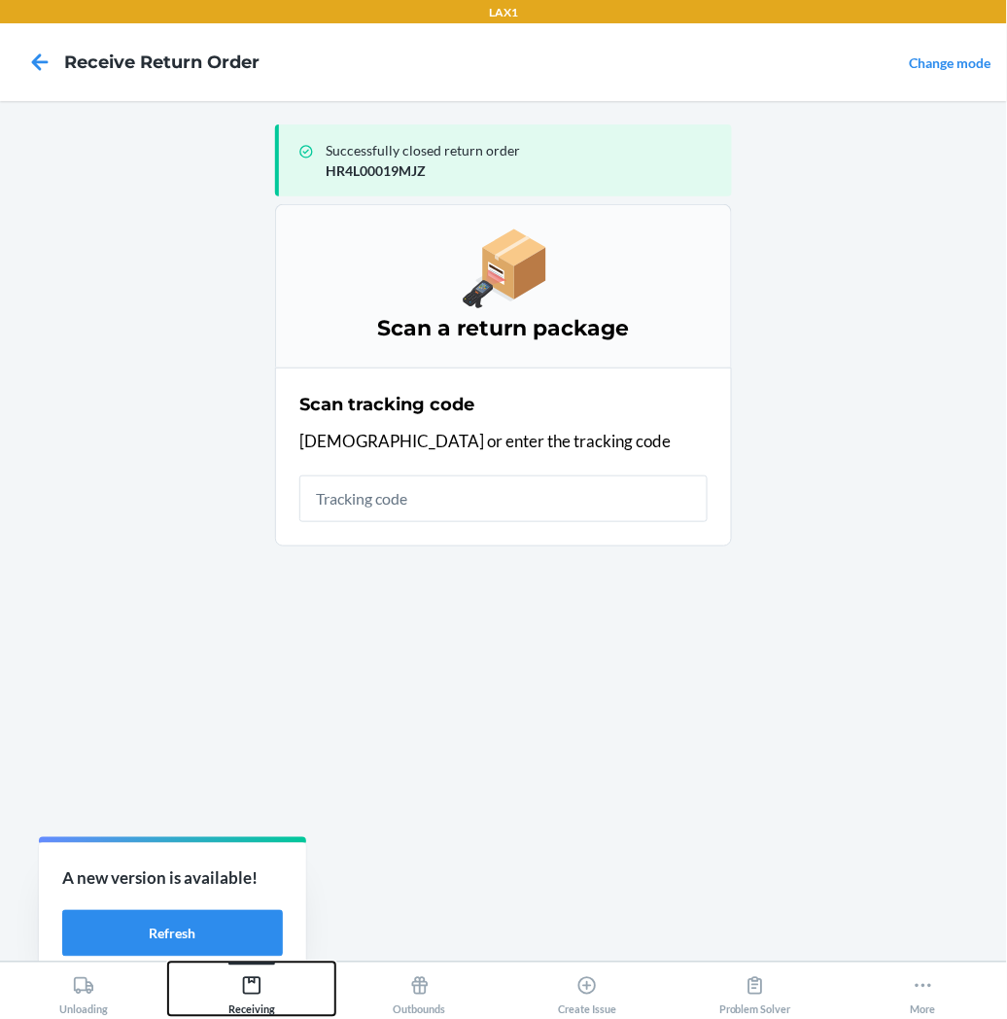
click at [256, 988] on icon at bounding box center [251, 985] width 21 height 21
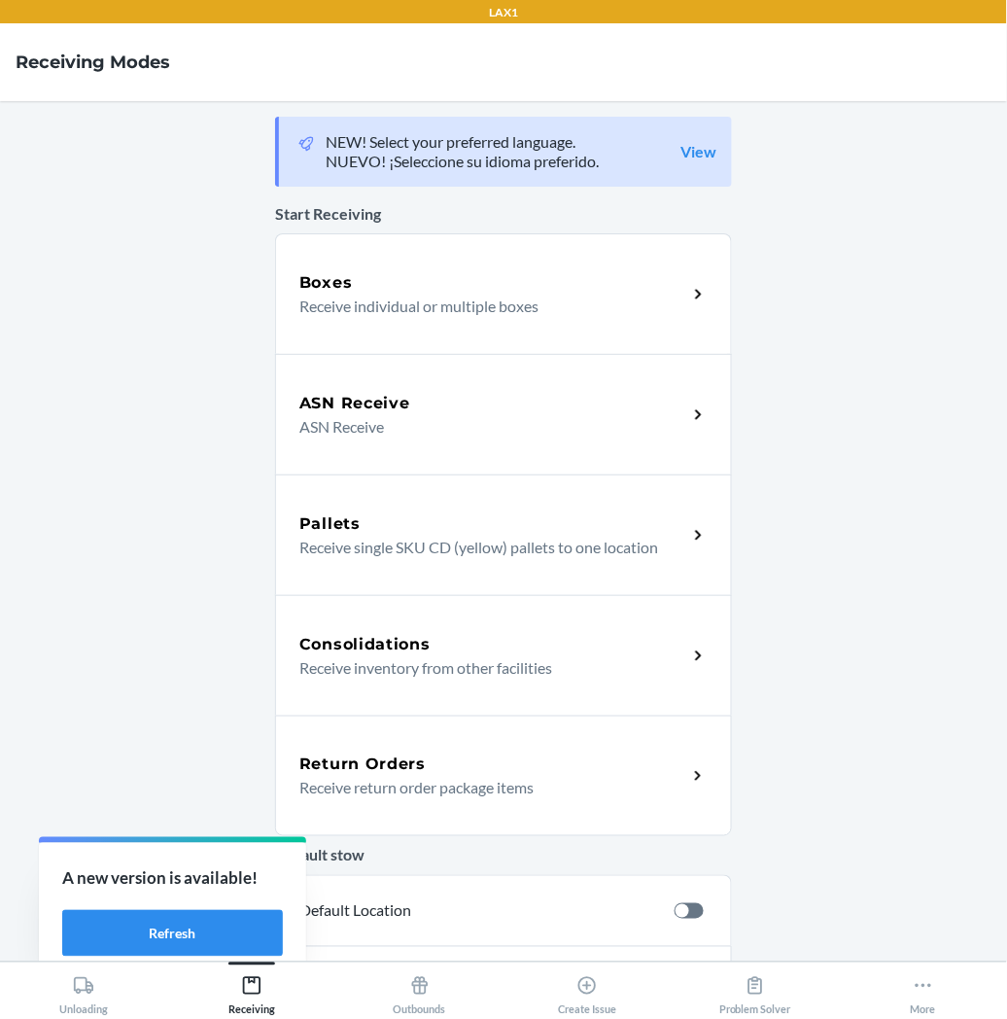
click at [386, 790] on p "Receive return order package items" at bounding box center [485, 787] width 372 height 23
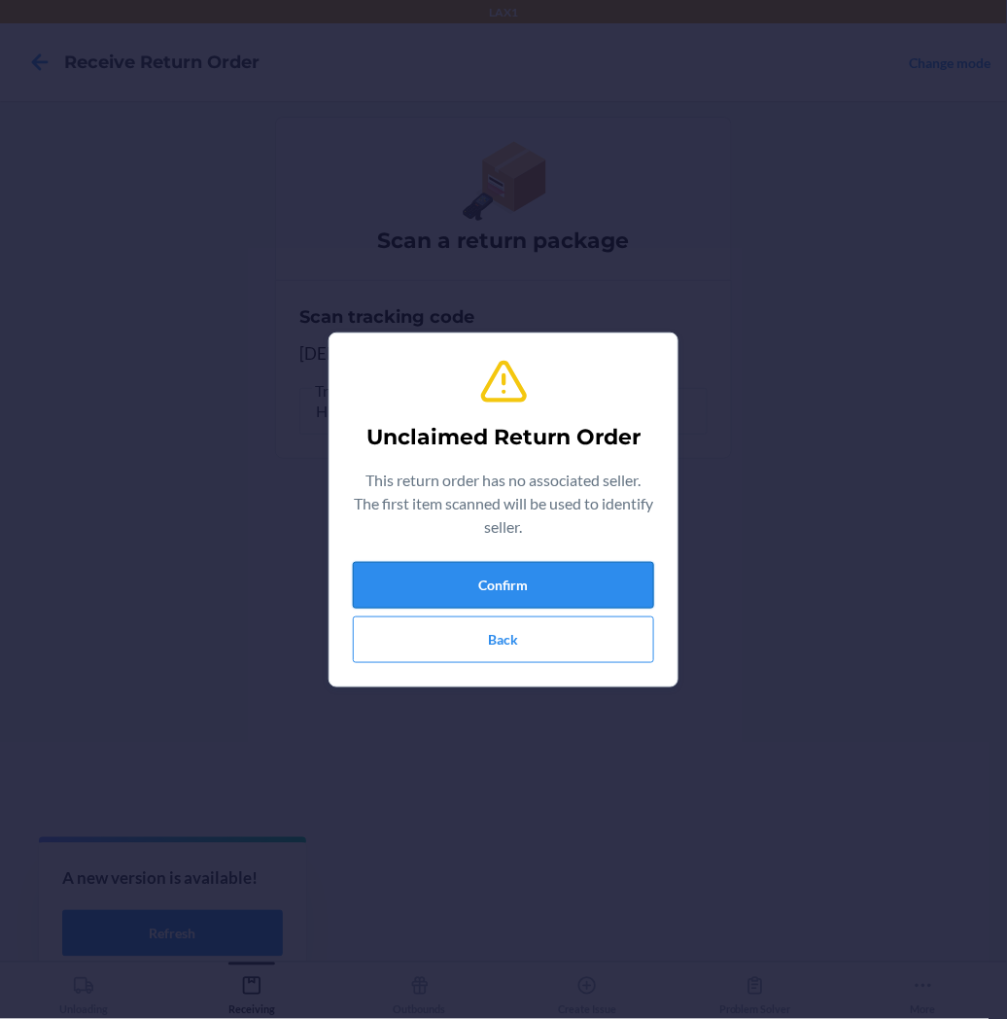
click at [443, 587] on button "Confirm" at bounding box center [503, 585] width 301 height 47
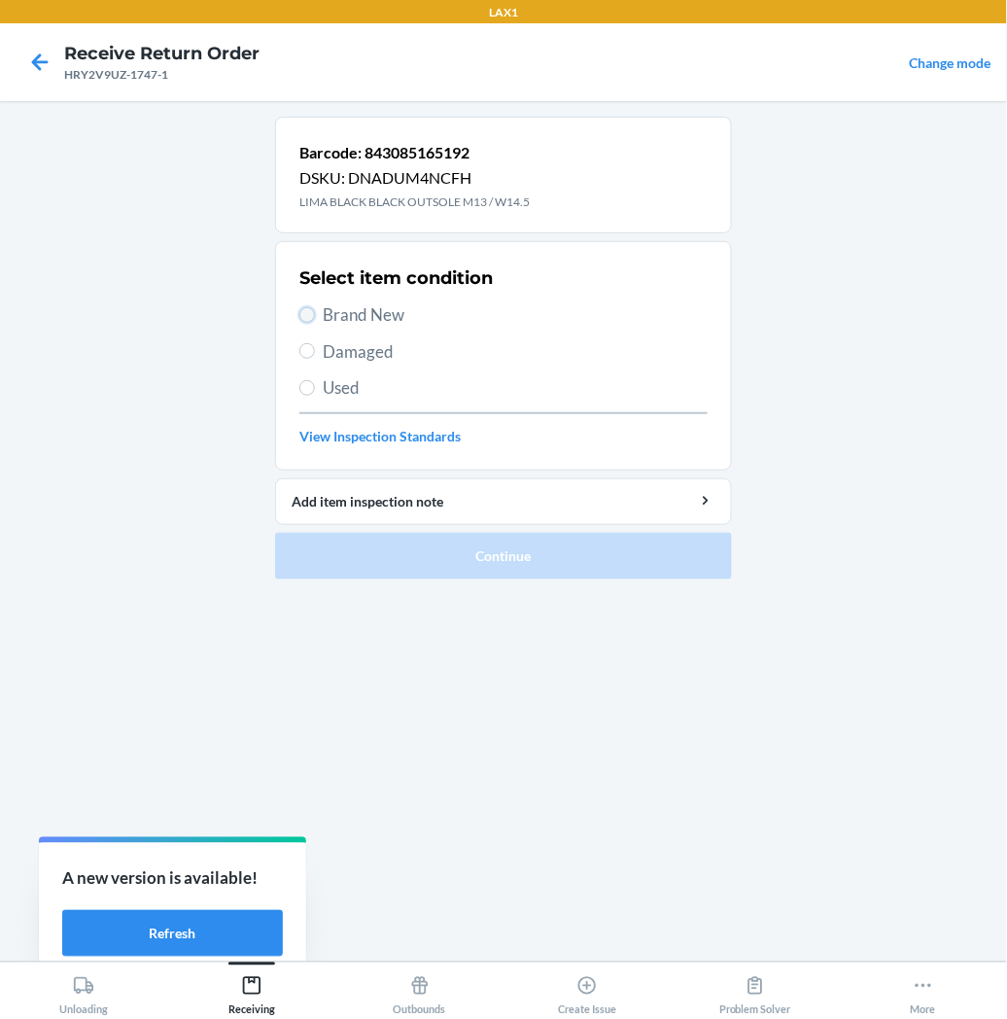
click at [303, 307] on input "Brand New" at bounding box center [307, 315] width 16 height 16
radio input "true"
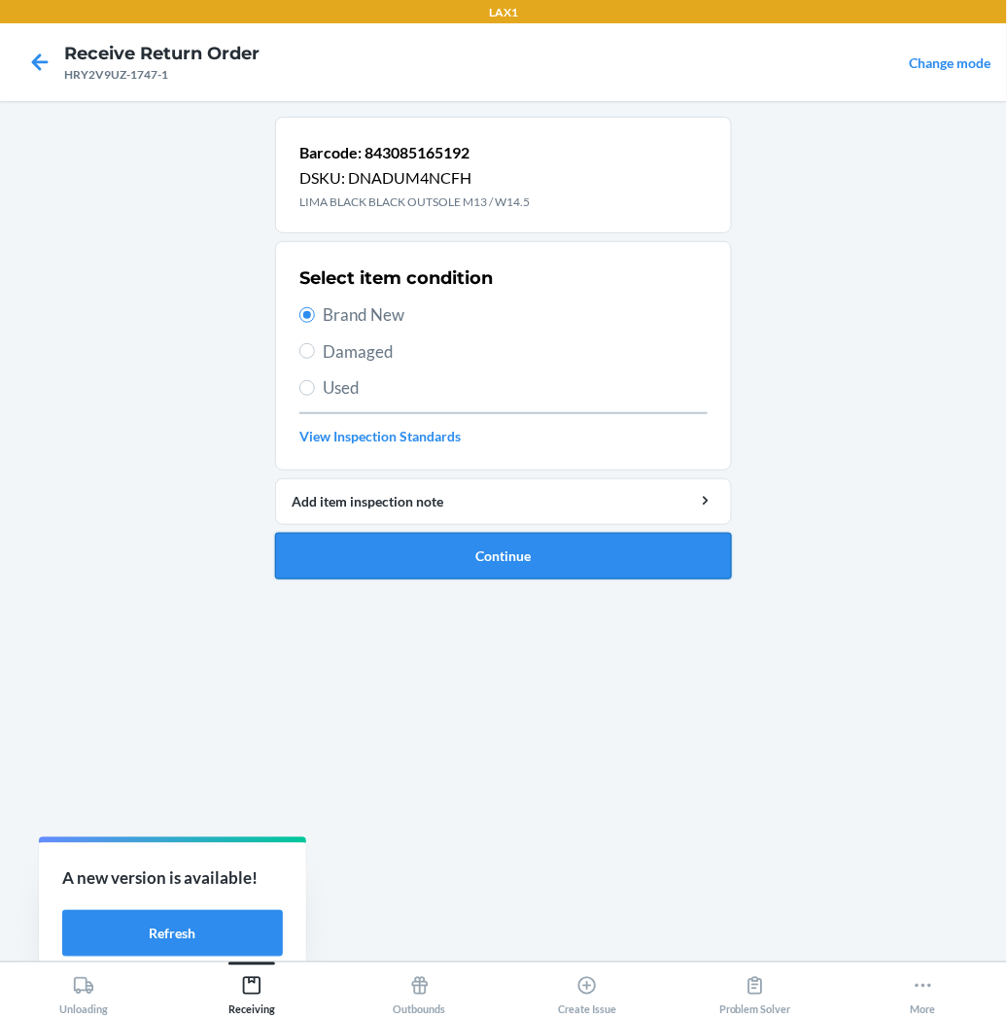
click at [418, 550] on button "Continue" at bounding box center [503, 556] width 457 height 47
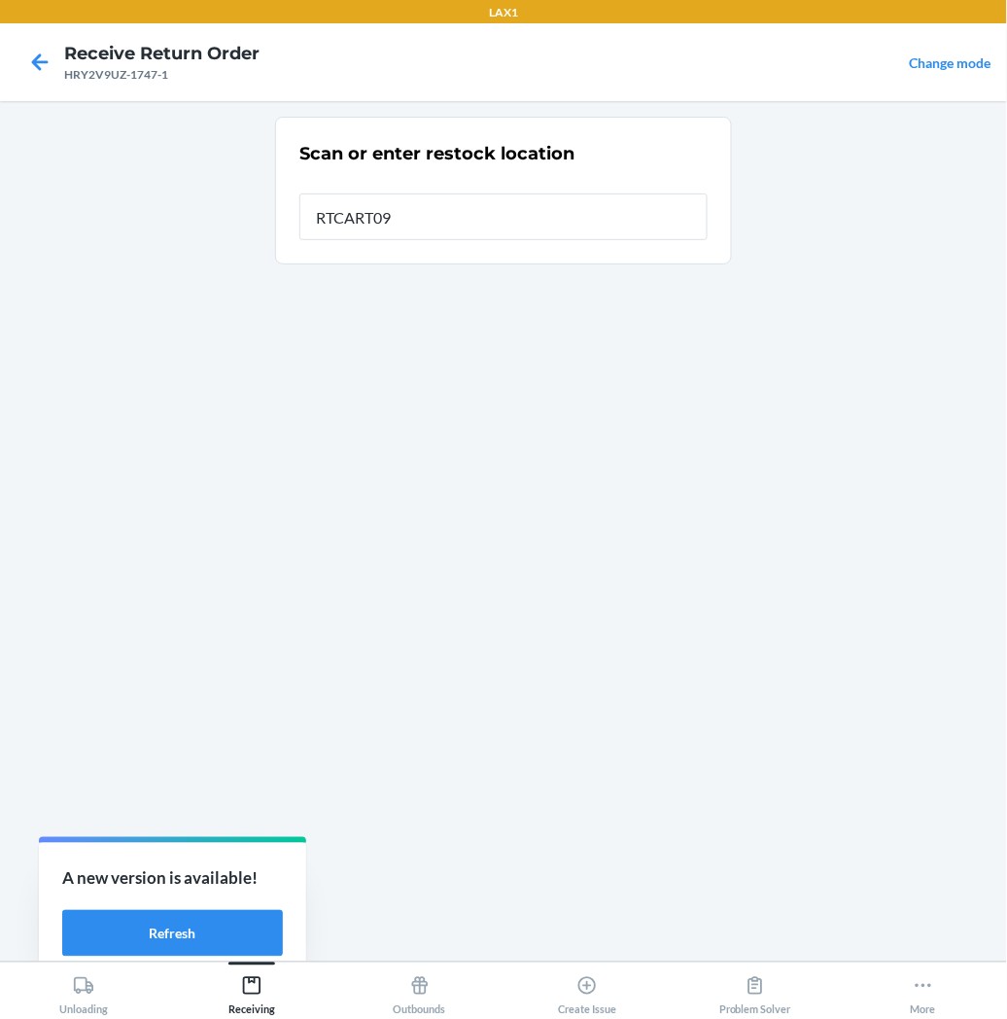
type input "RTCART097"
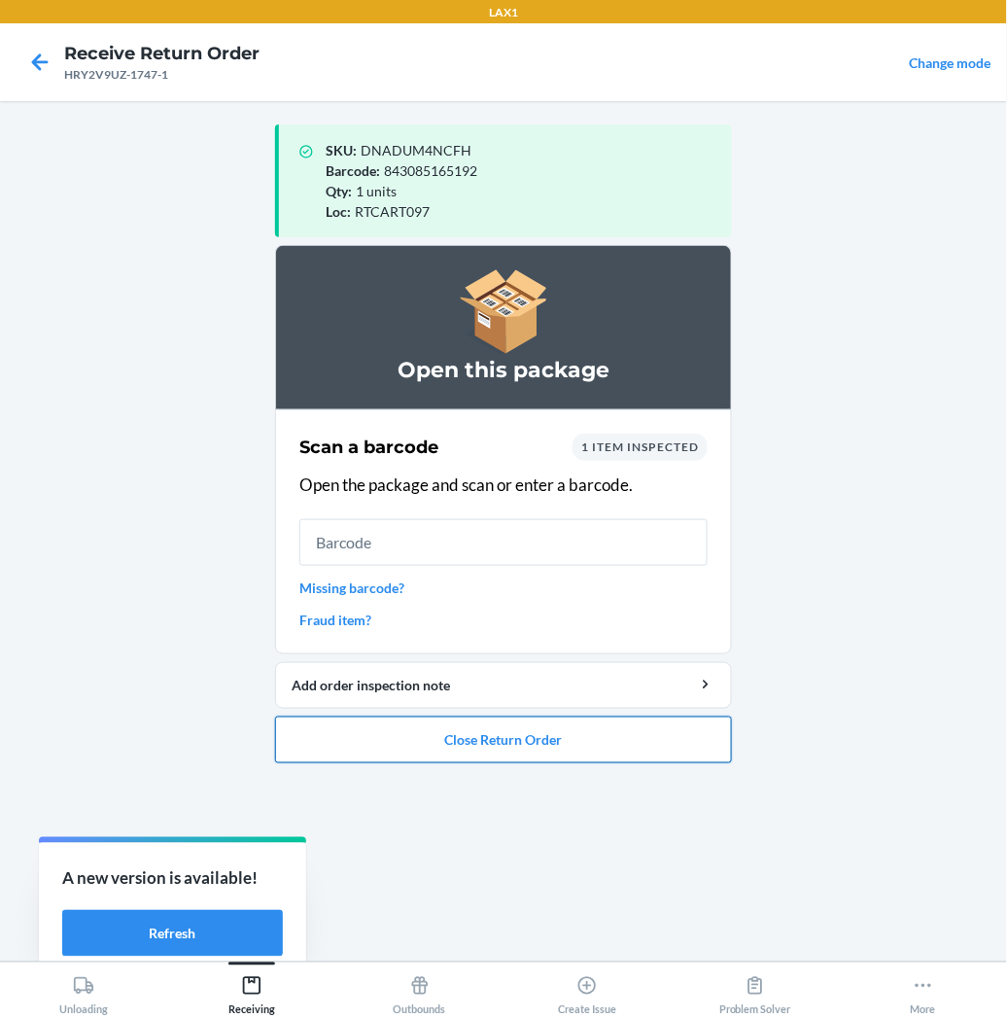
click at [424, 741] on button "Close Return Order" at bounding box center [503, 740] width 457 height 47
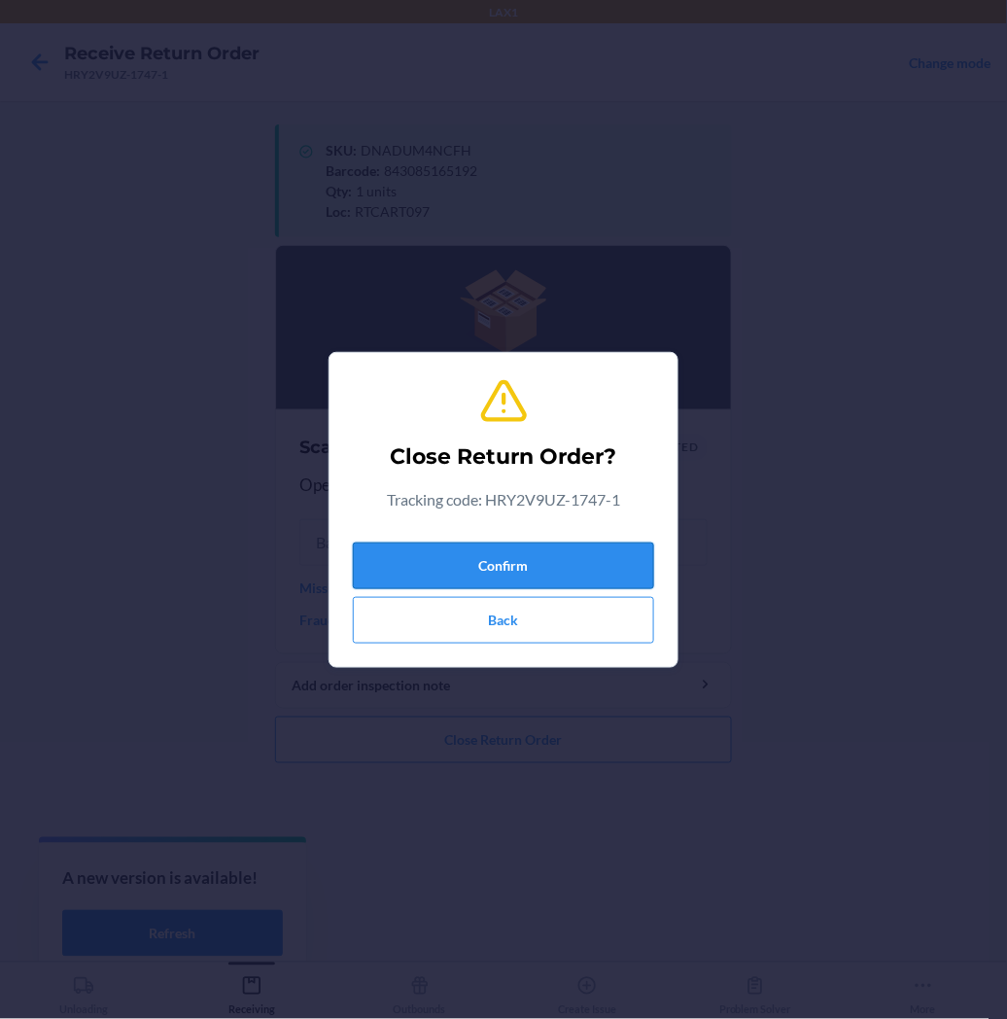
click at [409, 568] on button "Confirm" at bounding box center [503, 566] width 301 height 47
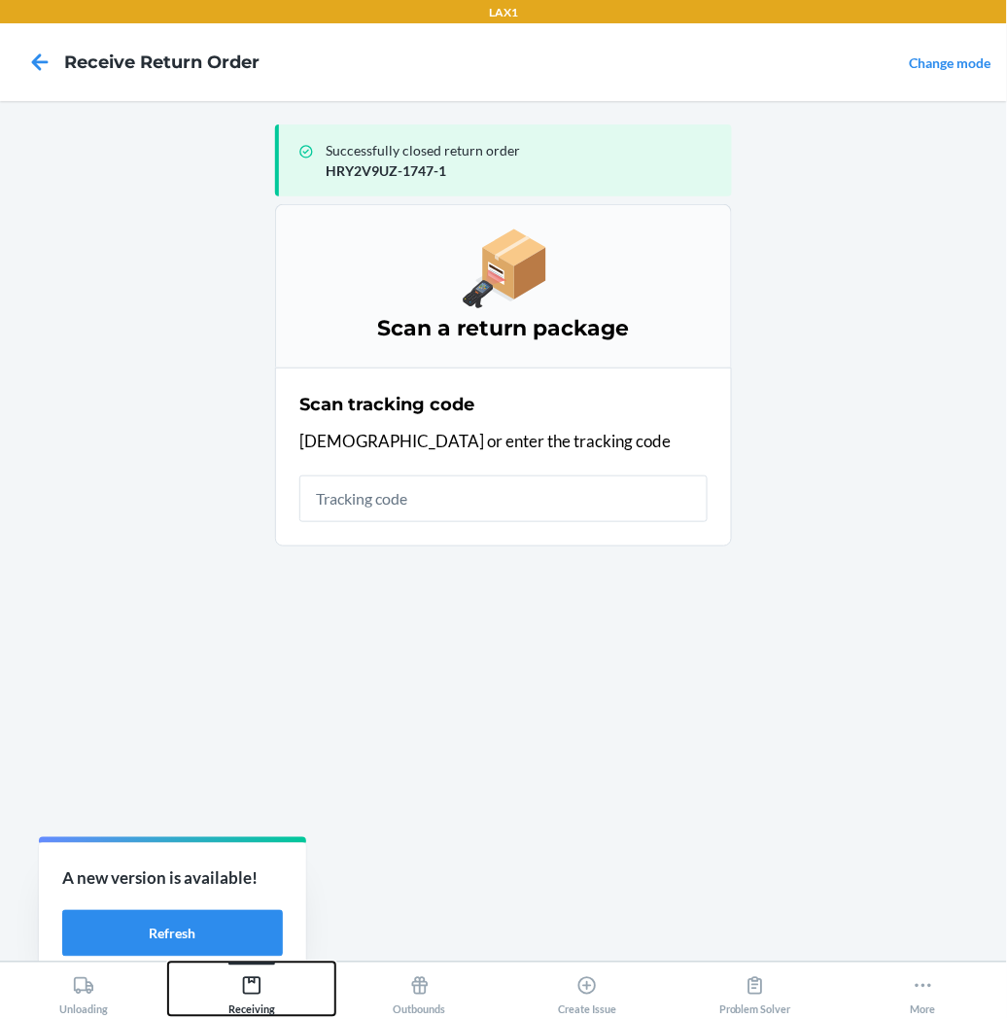
click at [257, 990] on icon at bounding box center [251, 985] width 21 height 21
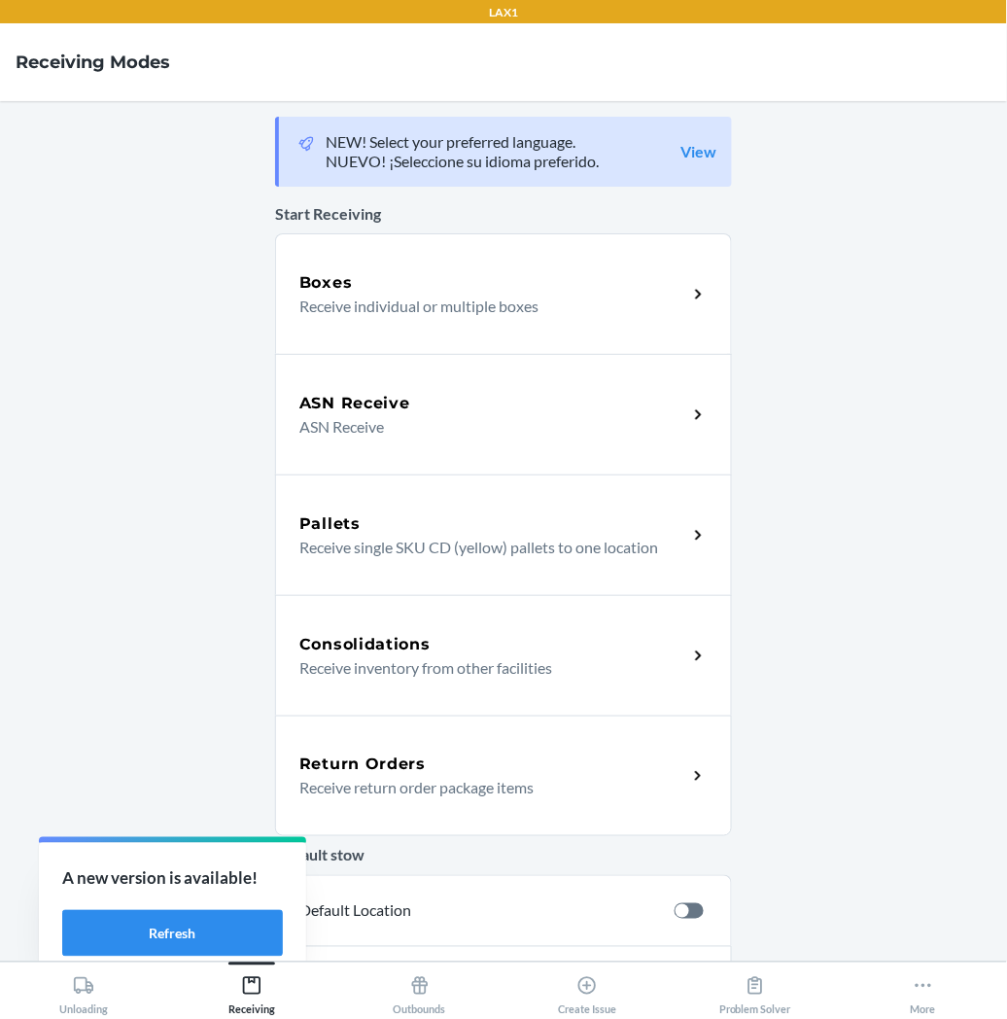
click at [368, 760] on h5 "Return Orders" at bounding box center [362, 764] width 126 height 23
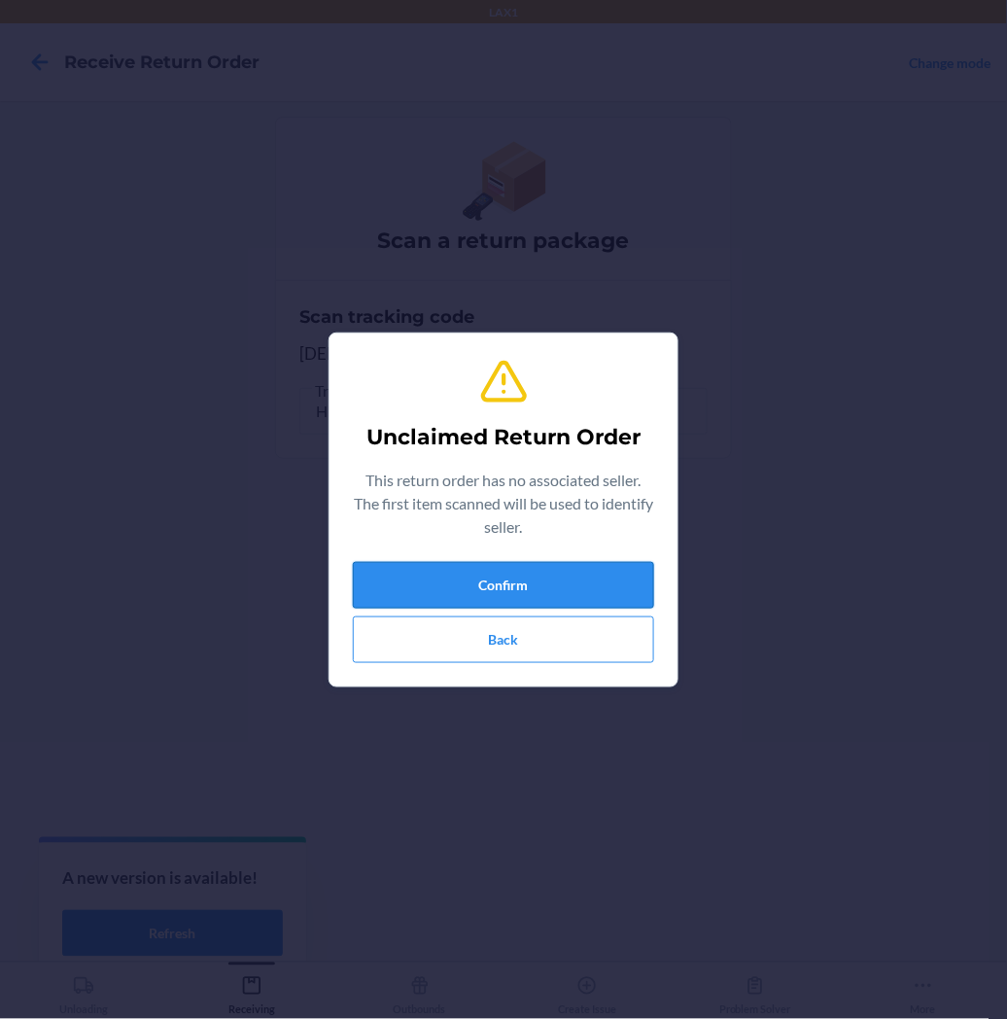
click at [552, 595] on button "Confirm" at bounding box center [503, 585] width 301 height 47
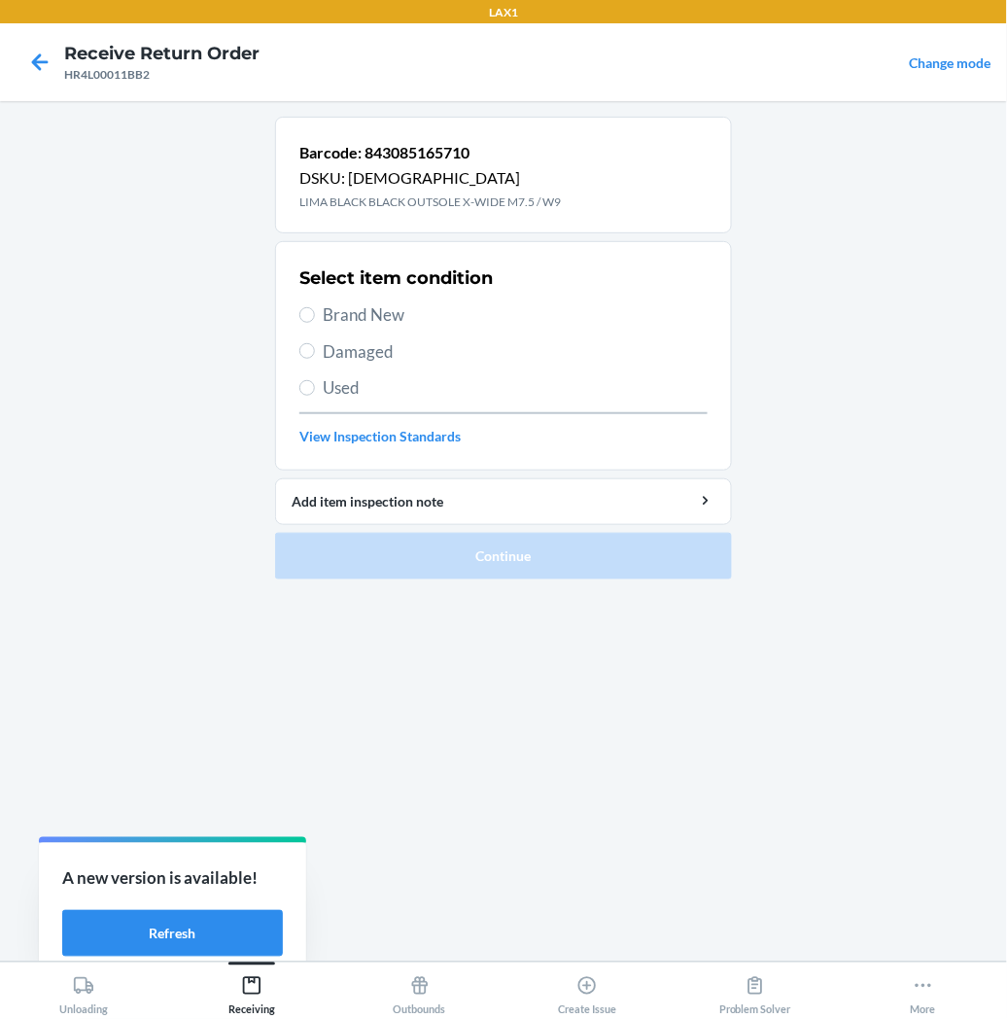
click at [315, 313] on label "Brand New" at bounding box center [503, 314] width 408 height 25
click at [315, 313] on input "Brand New" at bounding box center [307, 315] width 16 height 16
radio input "true"
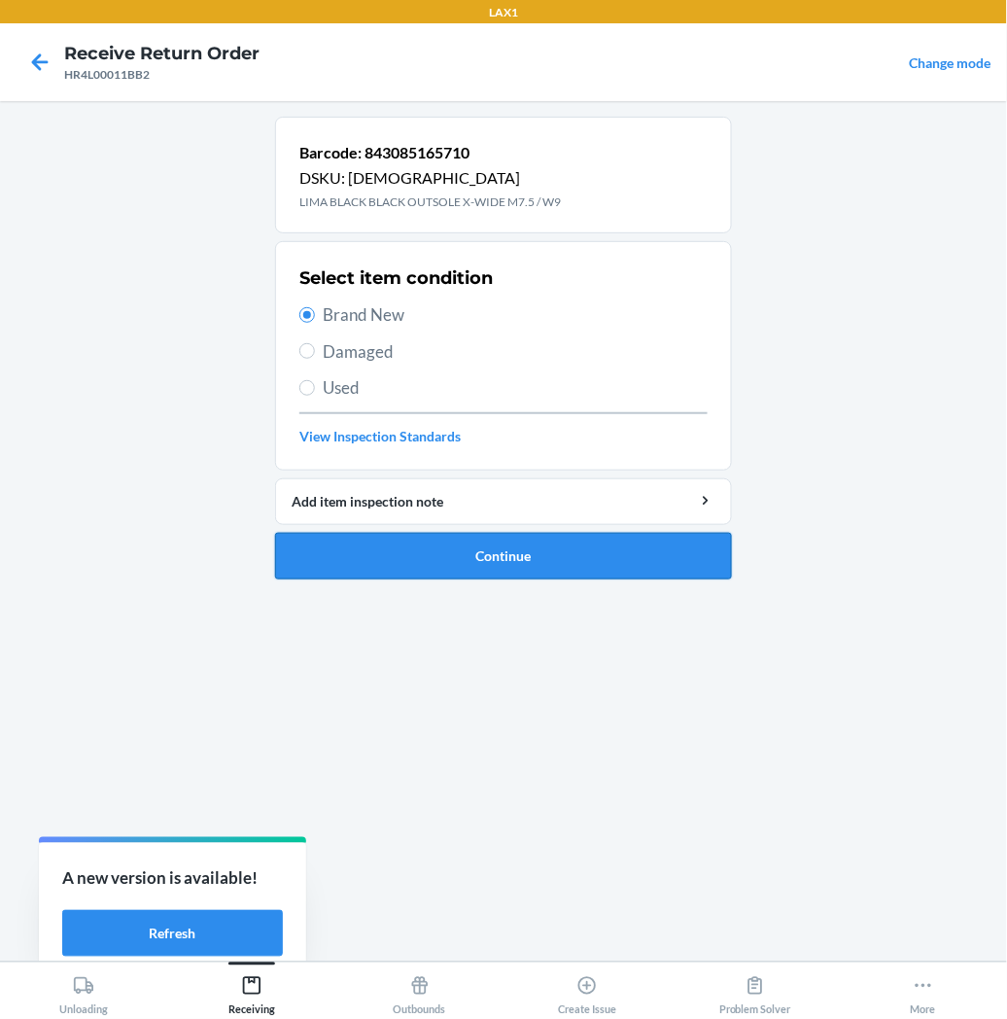
click at [374, 542] on button "Continue" at bounding box center [503, 556] width 457 height 47
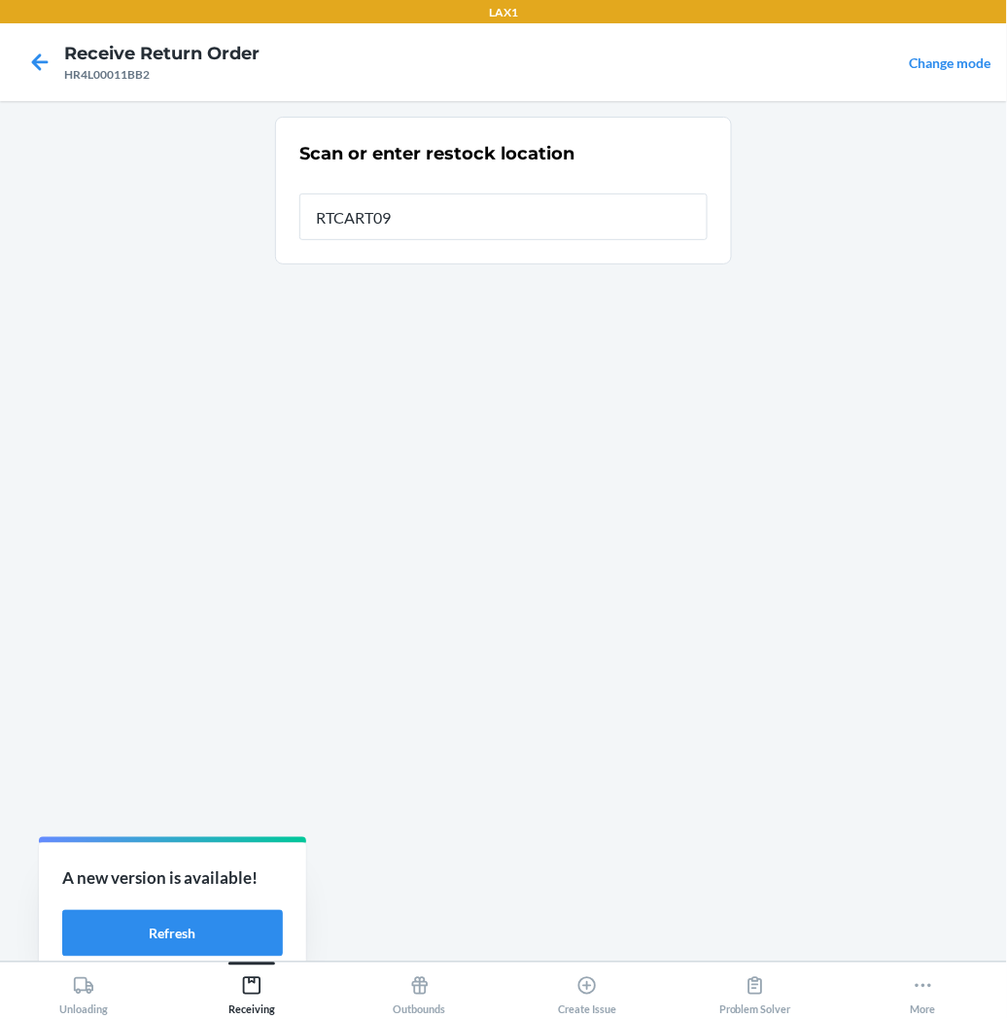
type input "RTCART097"
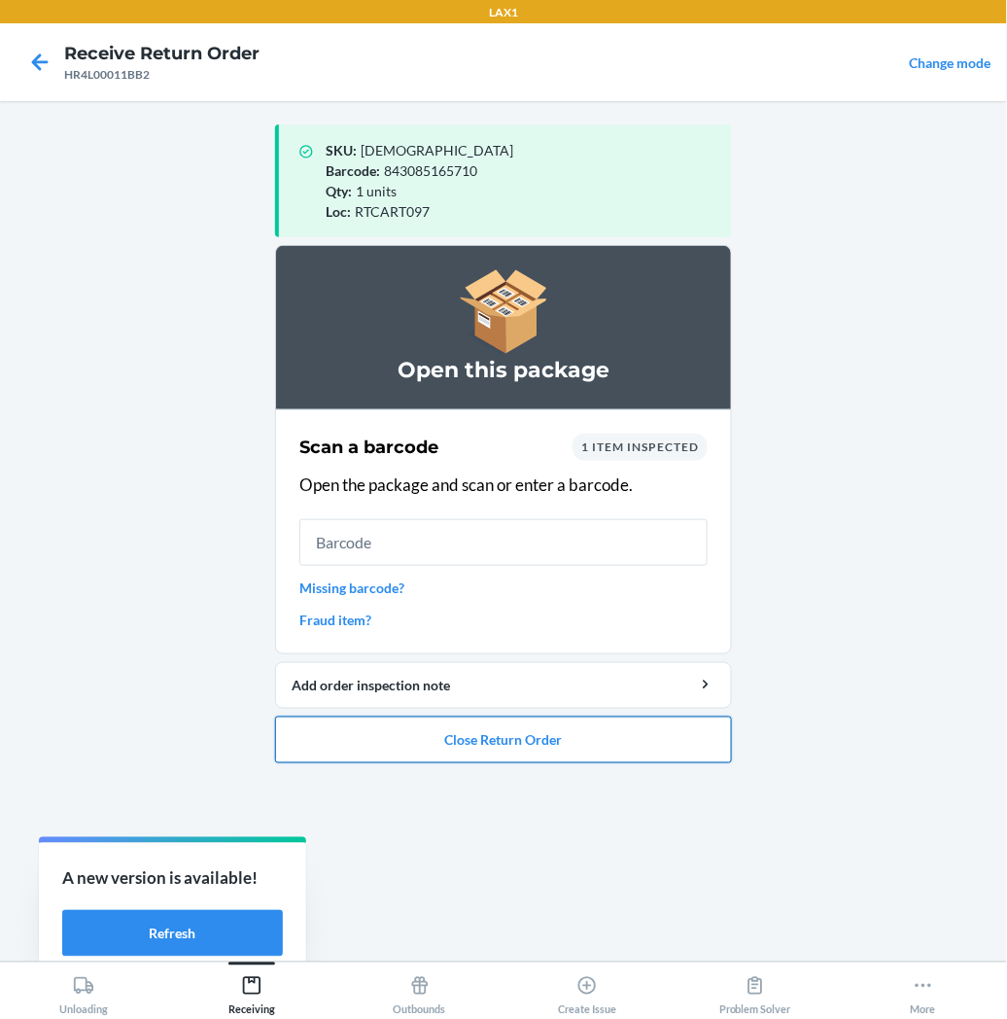
click at [430, 747] on button "Close Return Order" at bounding box center [503, 740] width 457 height 47
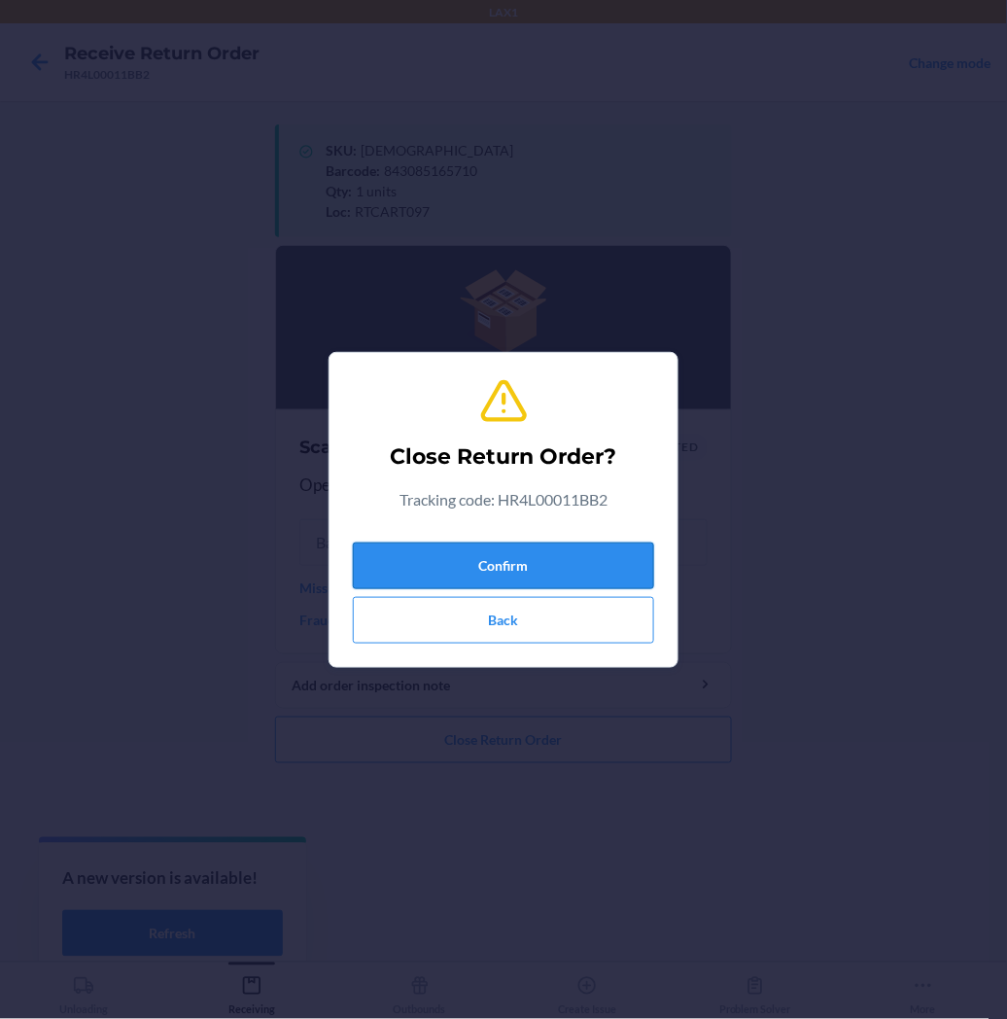
click at [426, 560] on button "Confirm" at bounding box center [503, 566] width 301 height 47
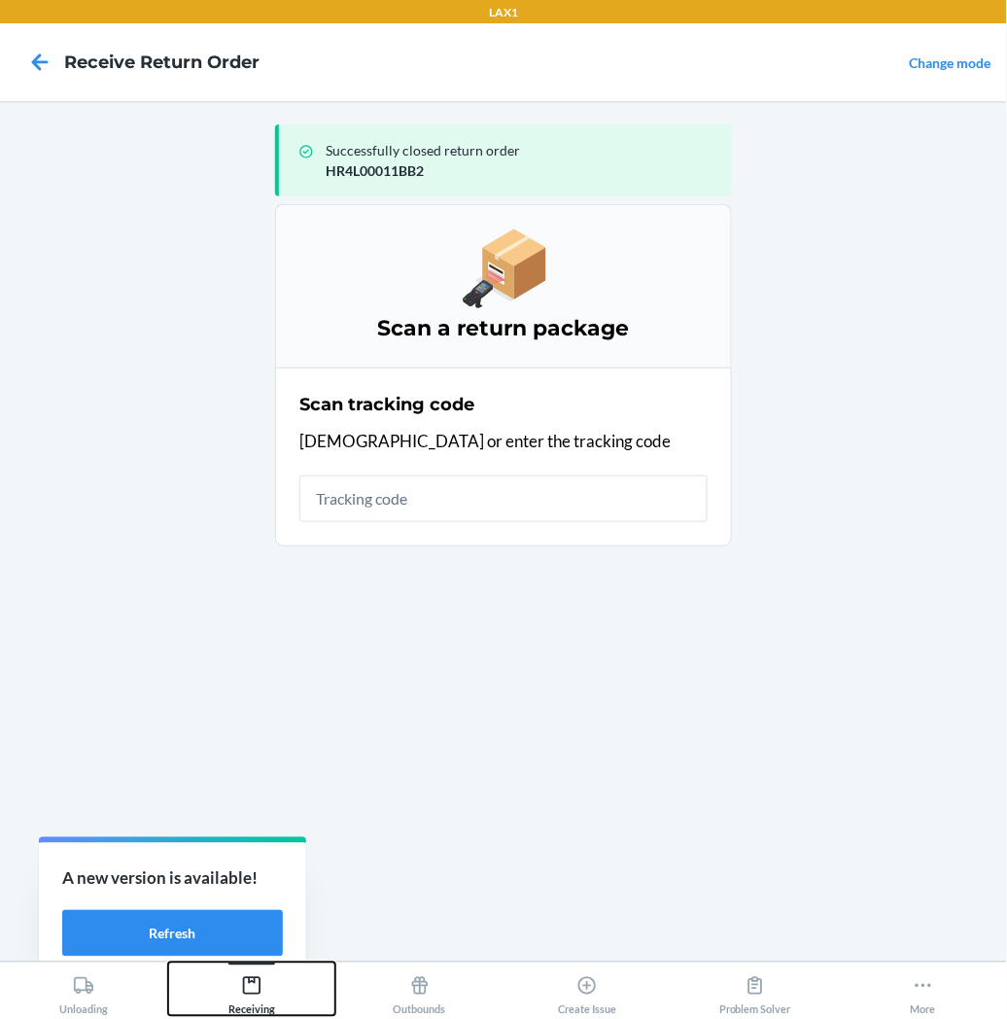
click at [254, 988] on icon at bounding box center [251, 985] width 21 height 21
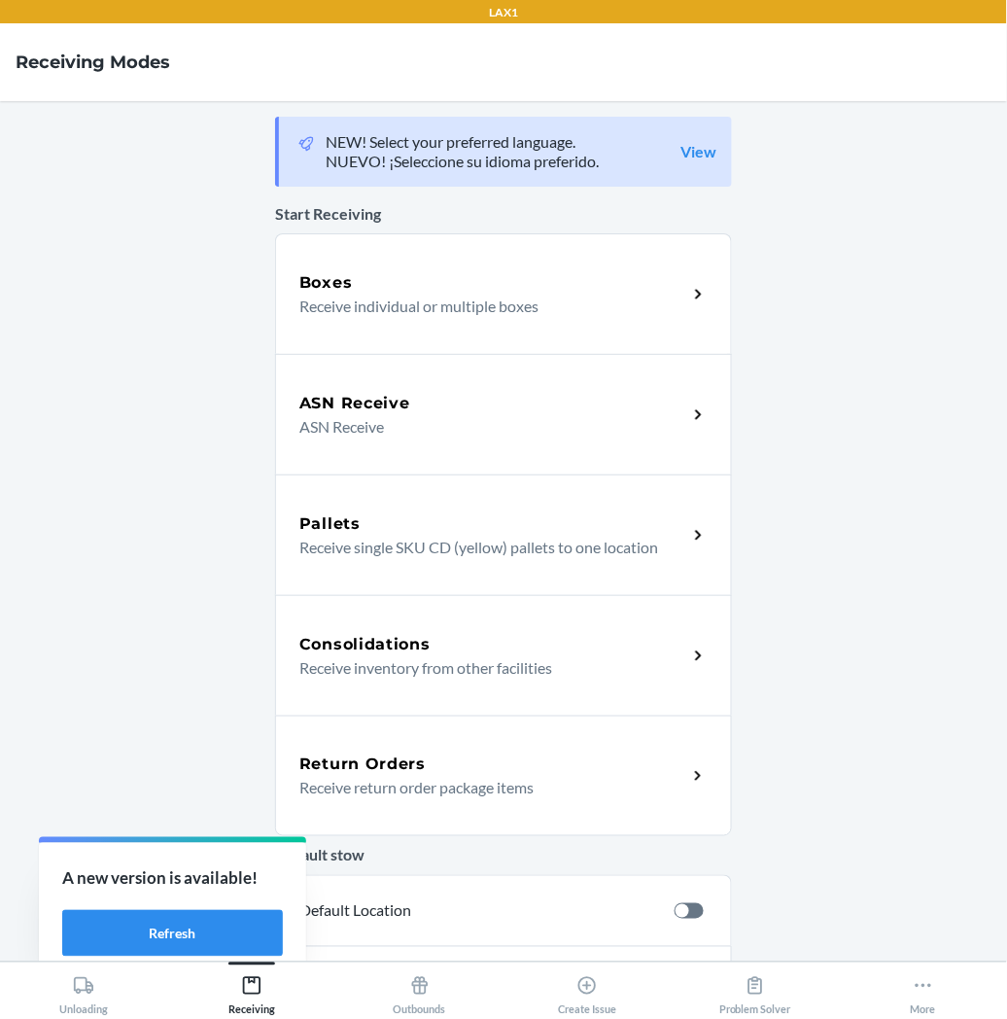
click at [487, 778] on p "Receive return order package items" at bounding box center [485, 787] width 372 height 23
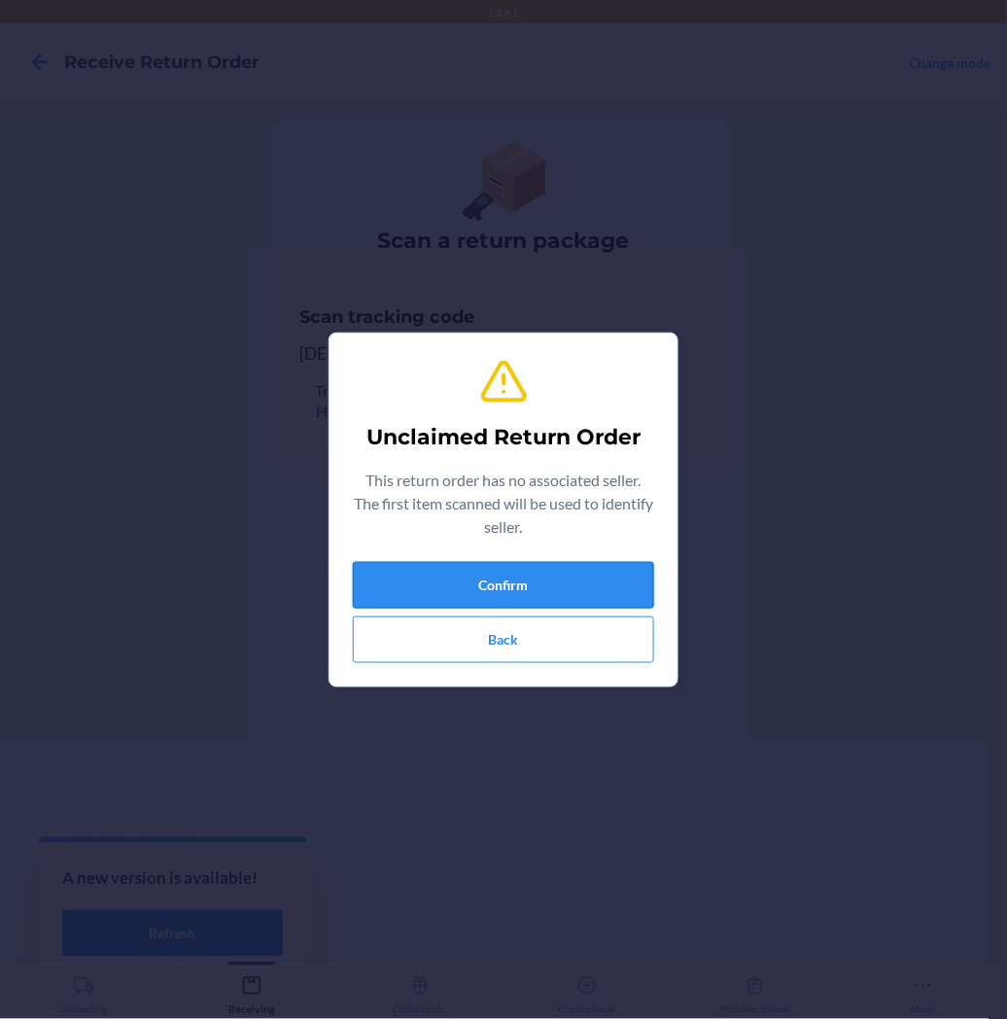
click at [441, 594] on button "Confirm" at bounding box center [503, 585] width 301 height 47
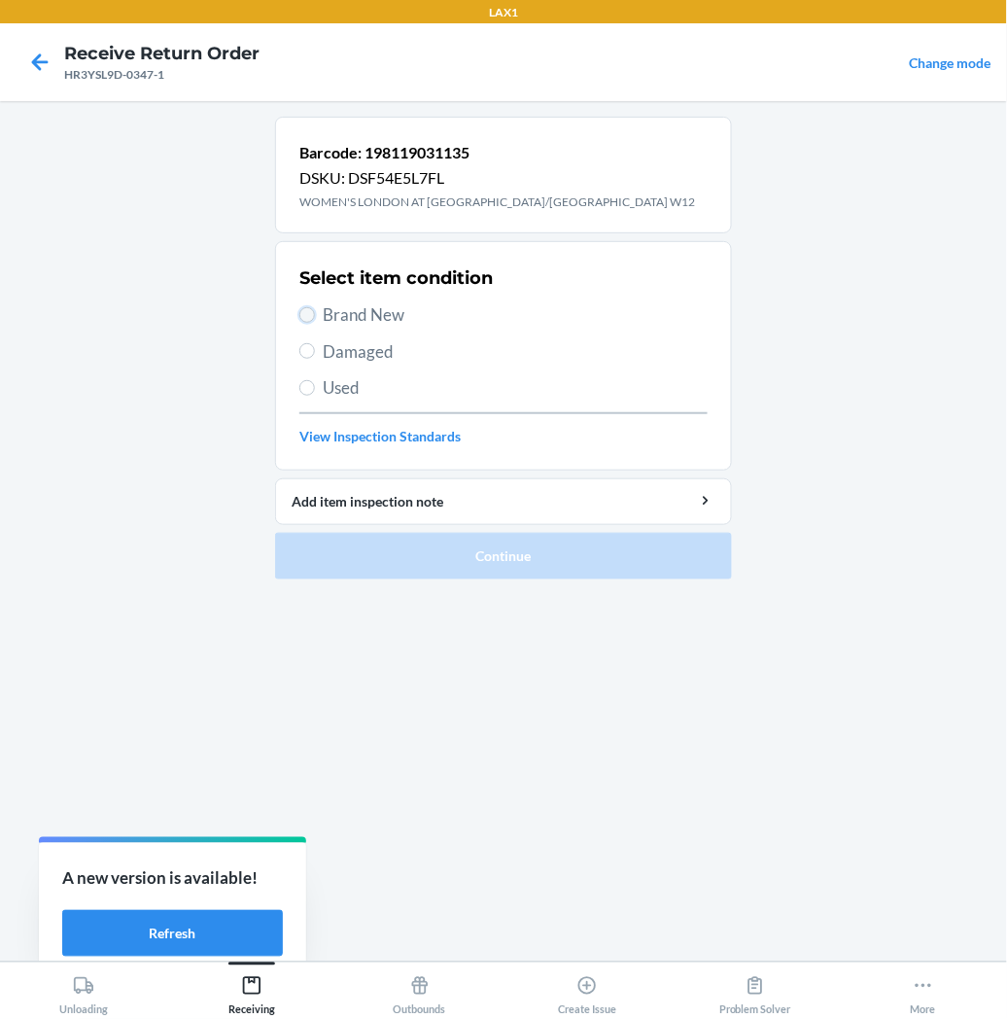
click at [303, 313] on input "Brand New" at bounding box center [307, 315] width 16 height 16
radio input "true"
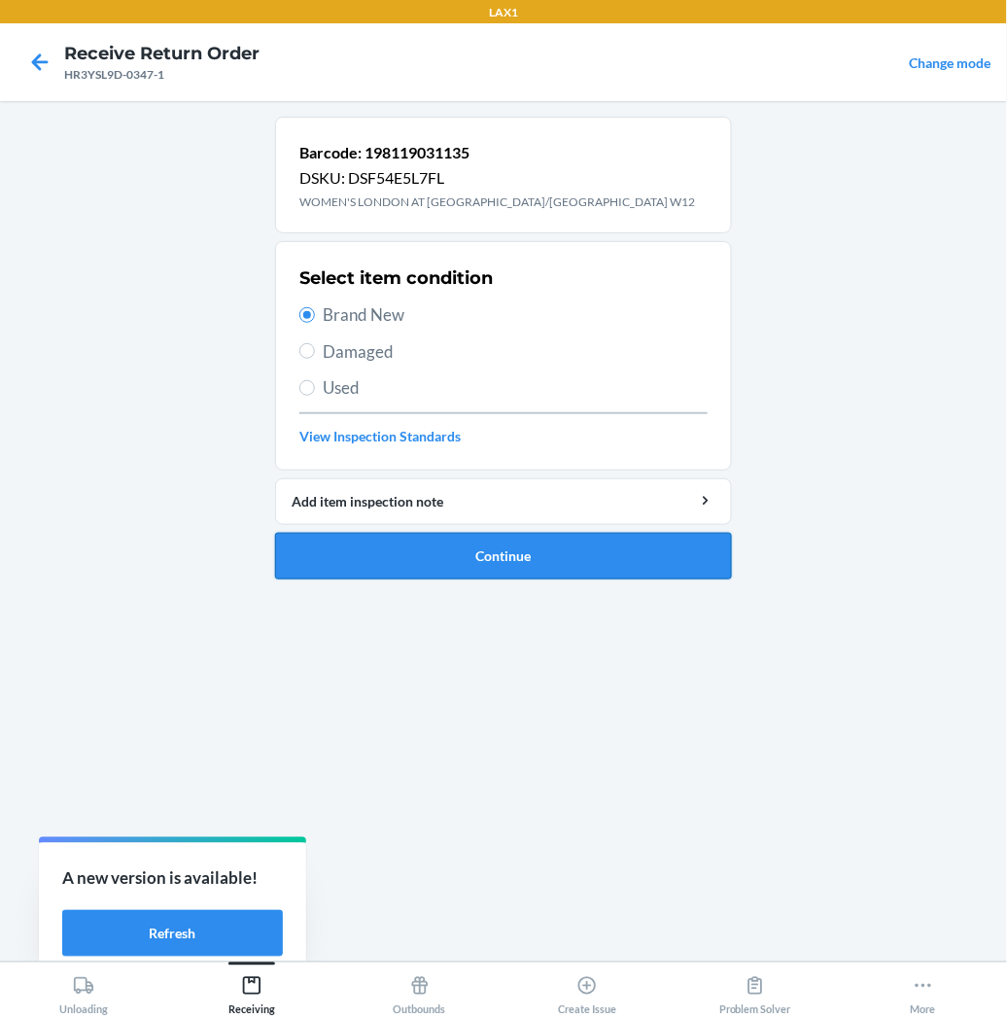
click at [499, 554] on button "Continue" at bounding box center [503, 556] width 457 height 47
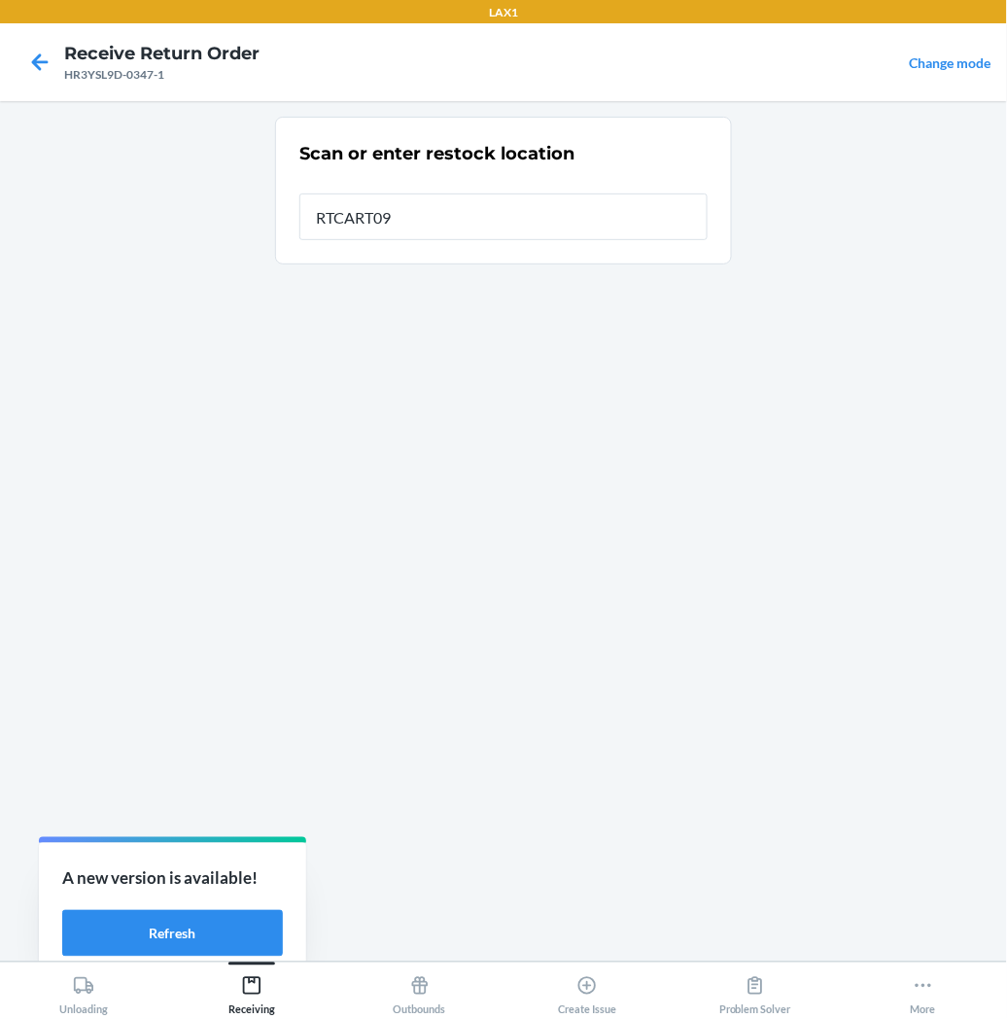
type input "RTCART097"
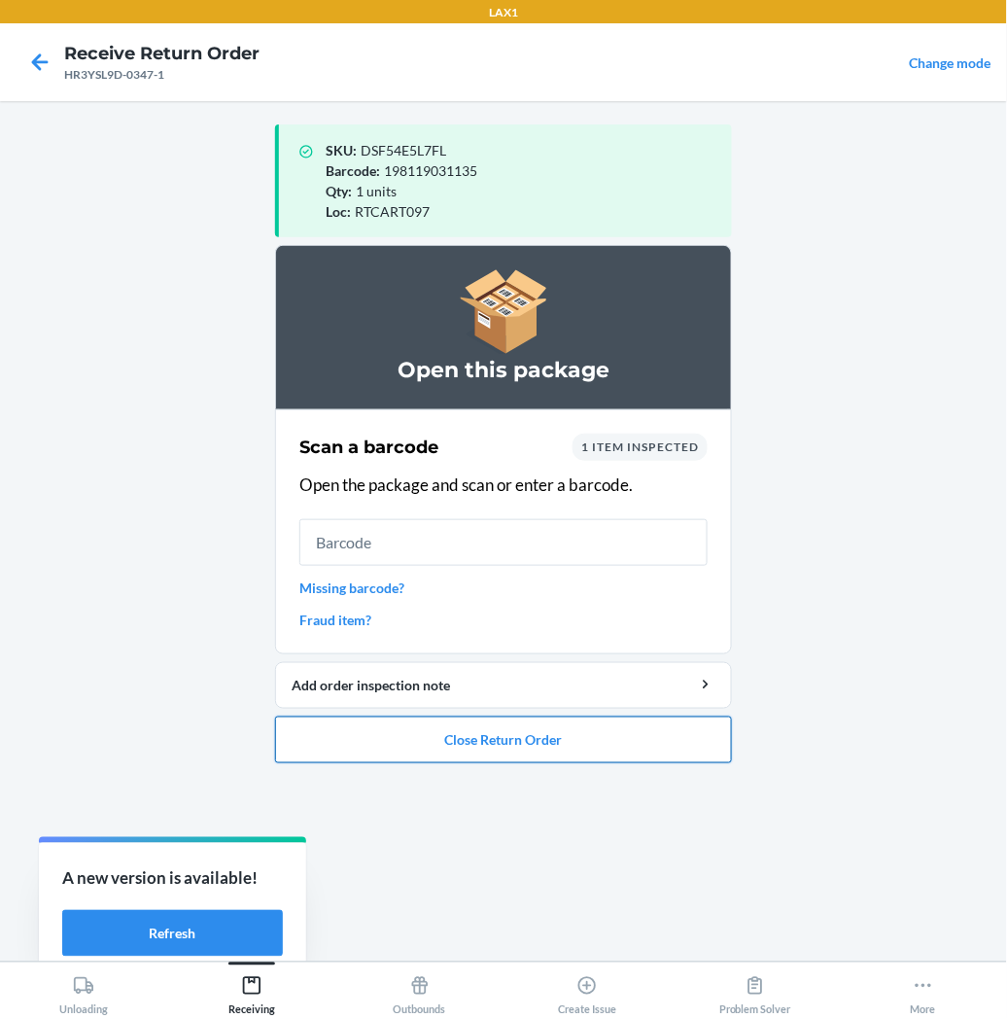
click at [477, 735] on button "Close Return Order" at bounding box center [503, 740] width 457 height 47
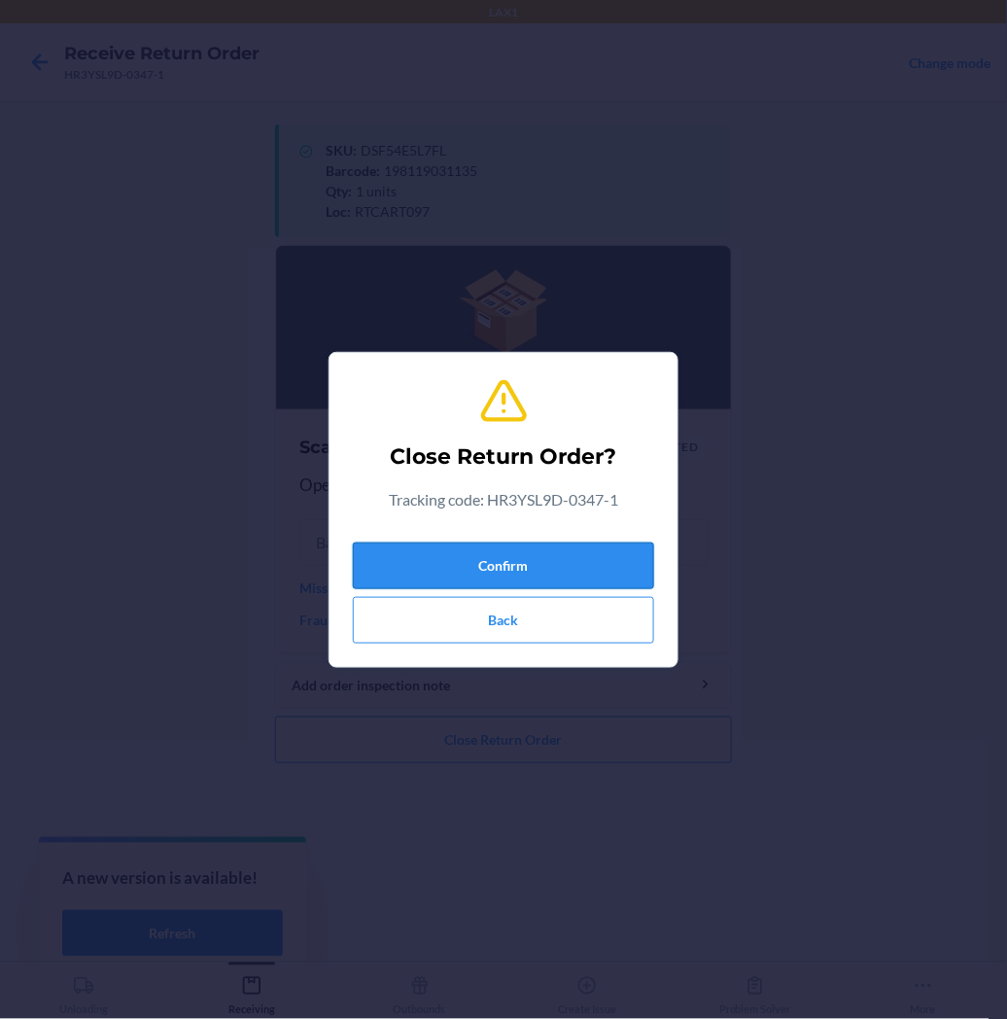
click at [480, 580] on button "Confirm" at bounding box center [503, 566] width 301 height 47
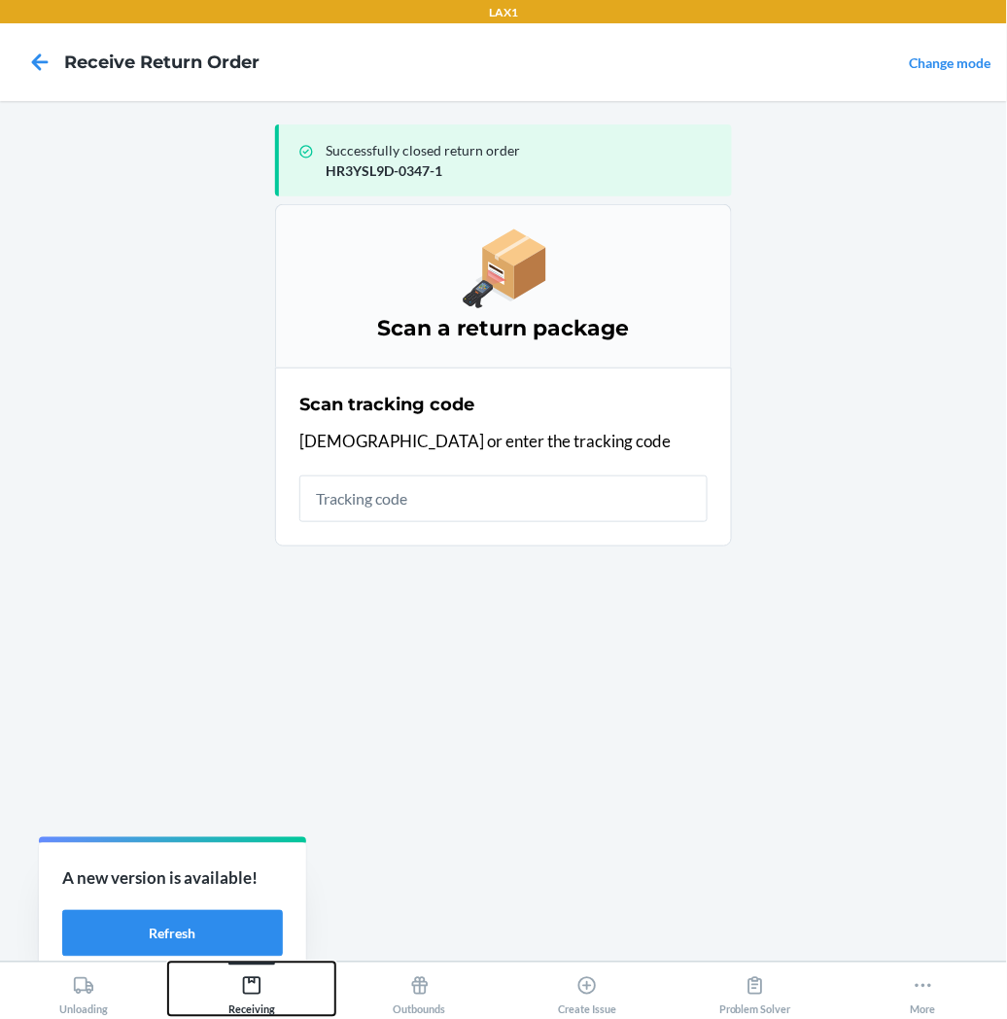
click at [250, 988] on icon at bounding box center [251, 985] width 21 height 21
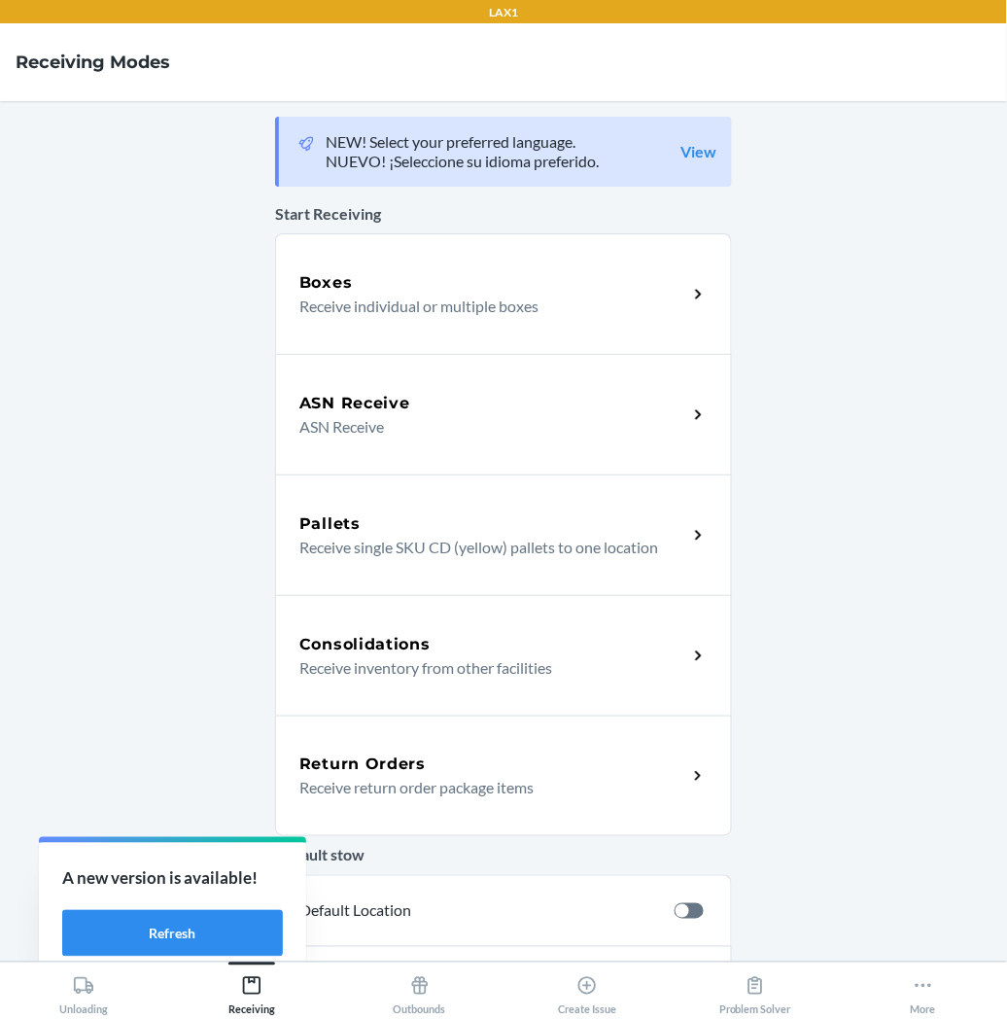
click at [371, 763] on h5 "Return Orders" at bounding box center [362, 764] width 126 height 23
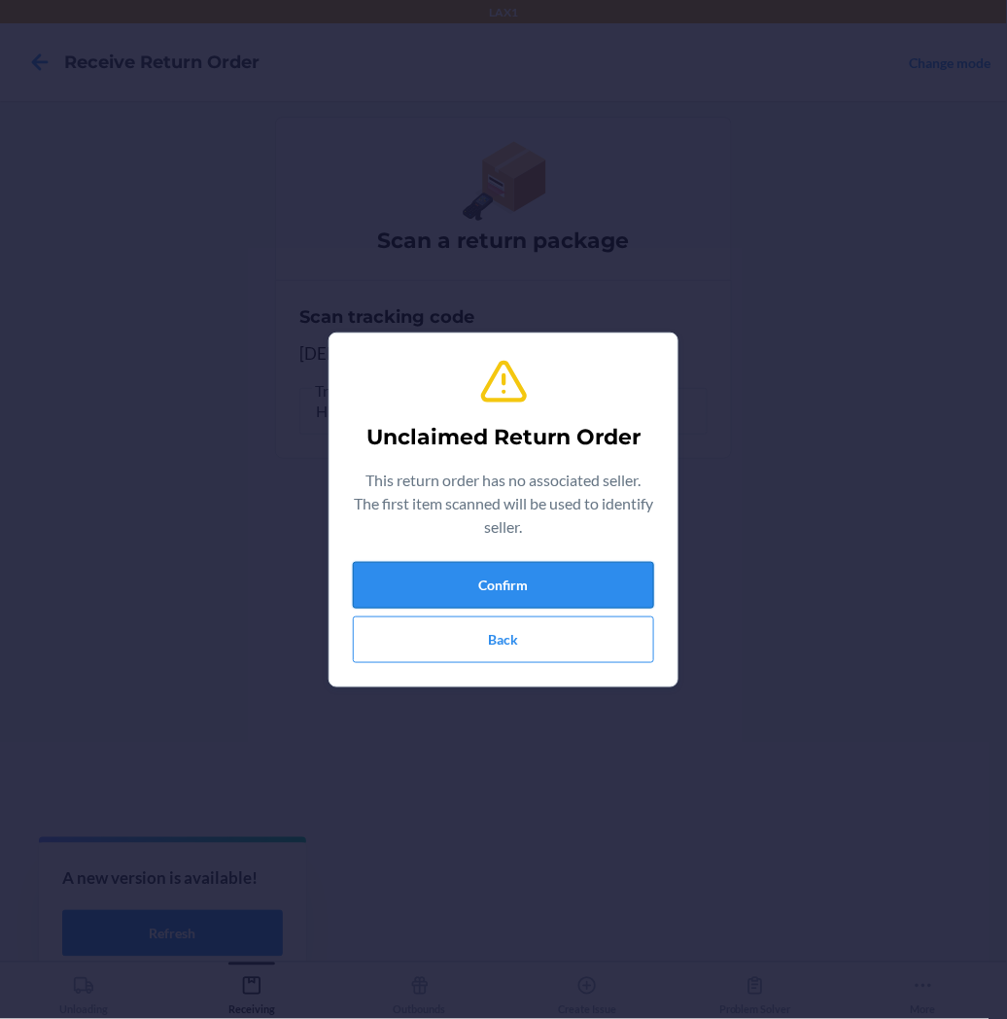
click at [420, 569] on button "Confirm" at bounding box center [503, 585] width 301 height 47
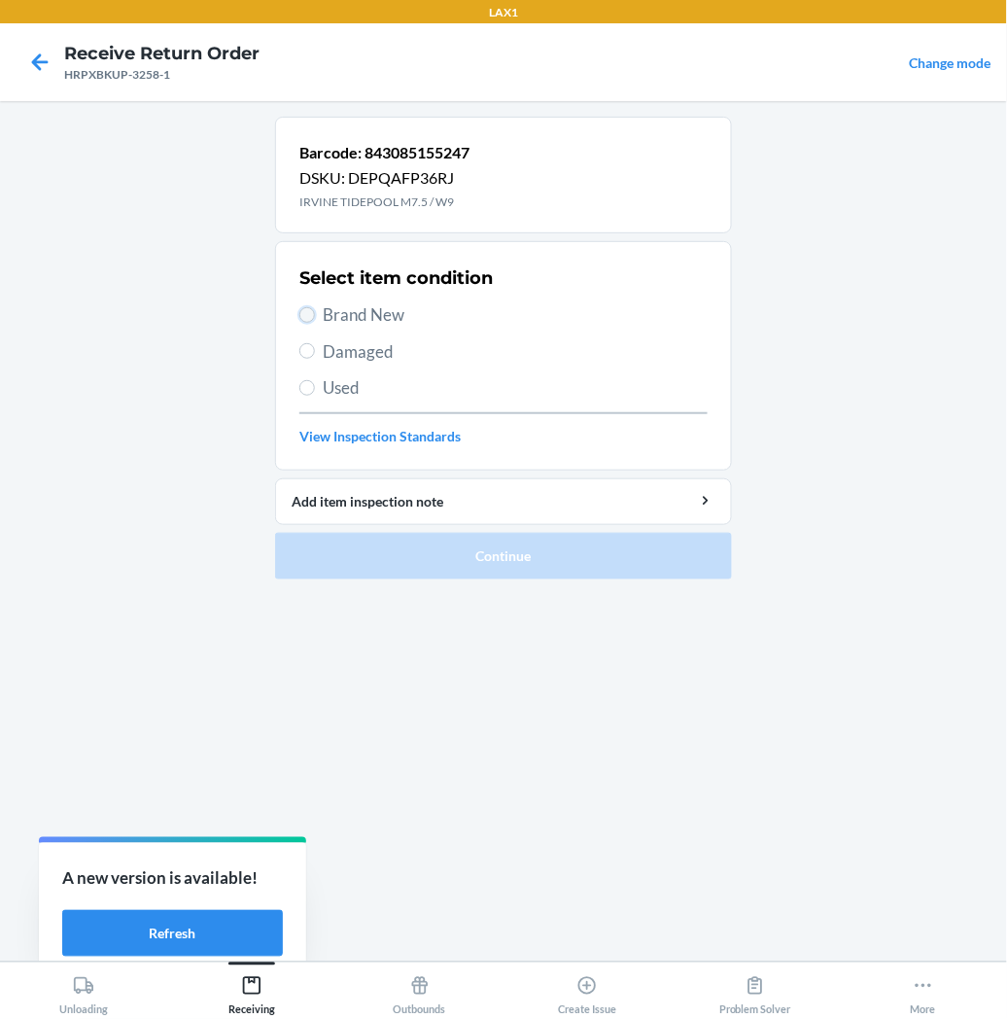
click at [311, 308] on input "Brand New" at bounding box center [307, 315] width 16 height 16
radio input "true"
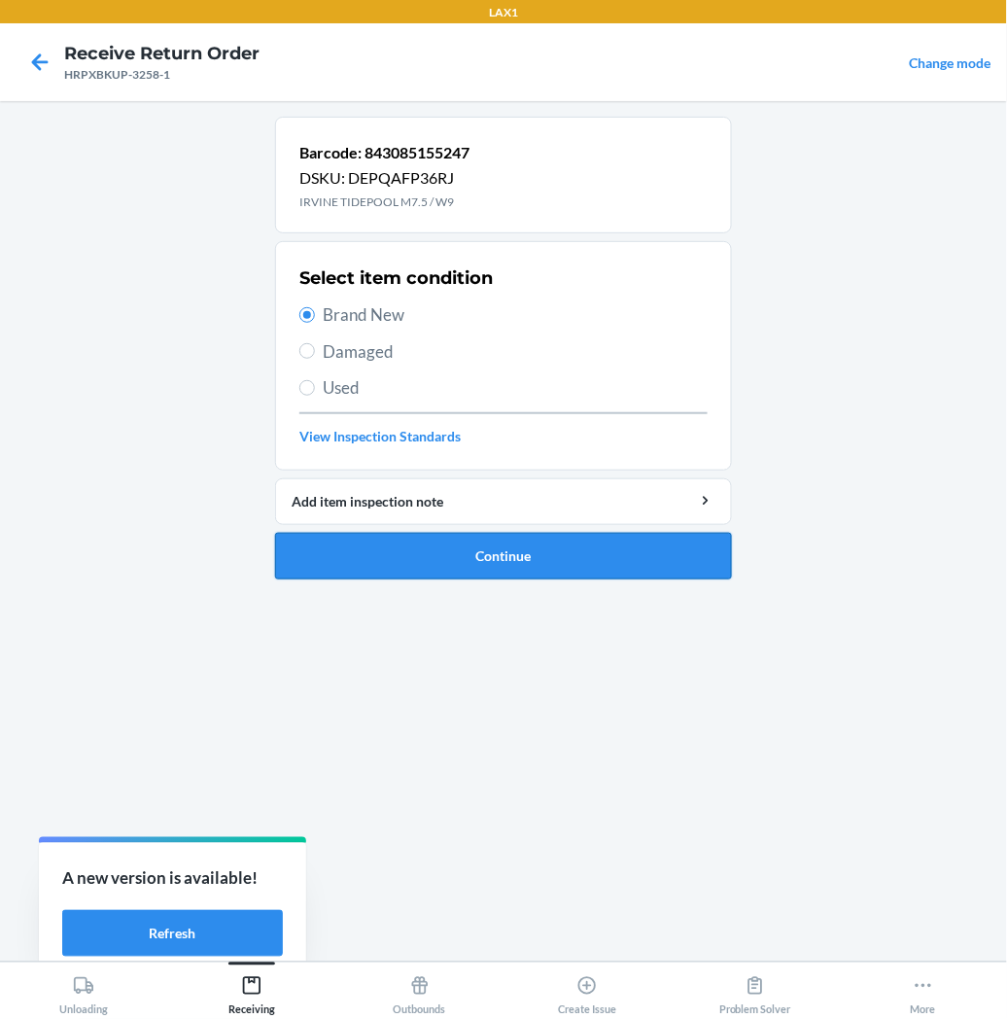
click at [395, 556] on button "Continue" at bounding box center [503, 556] width 457 height 47
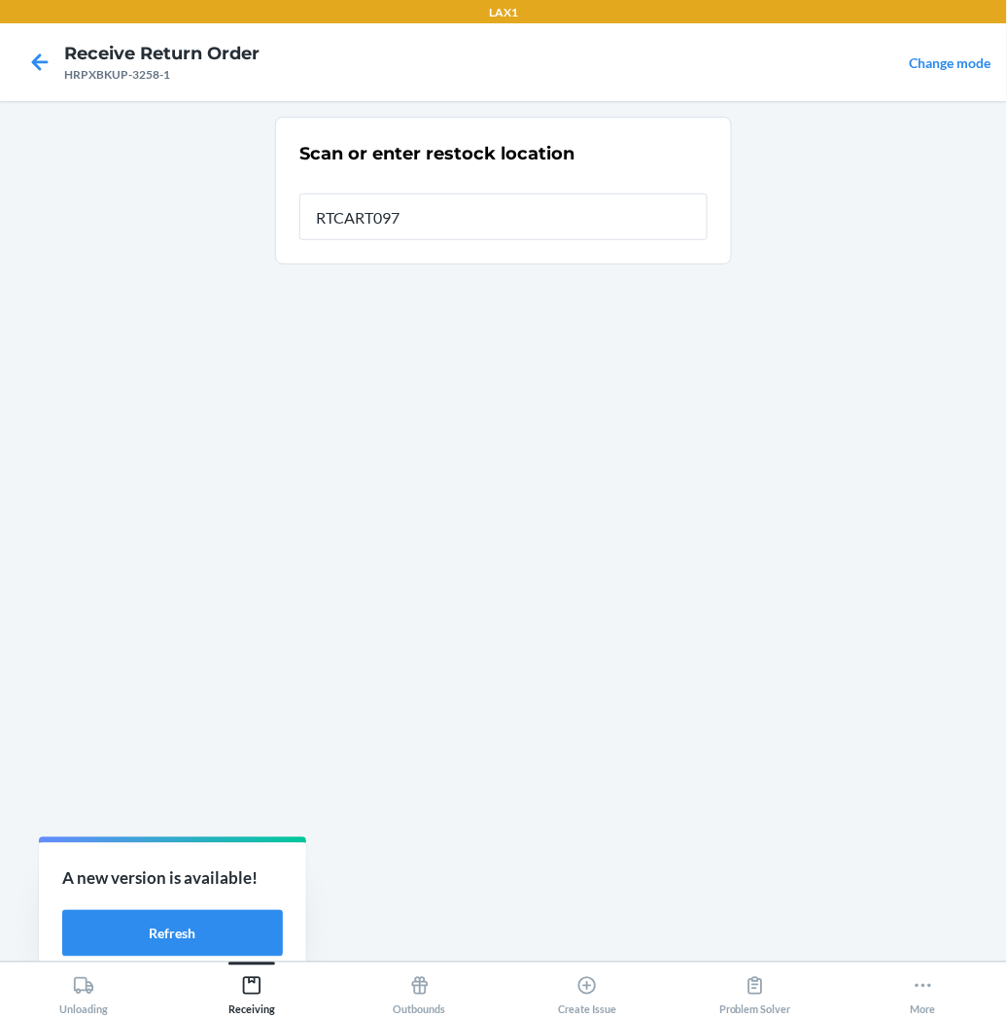
type input "RTCART097"
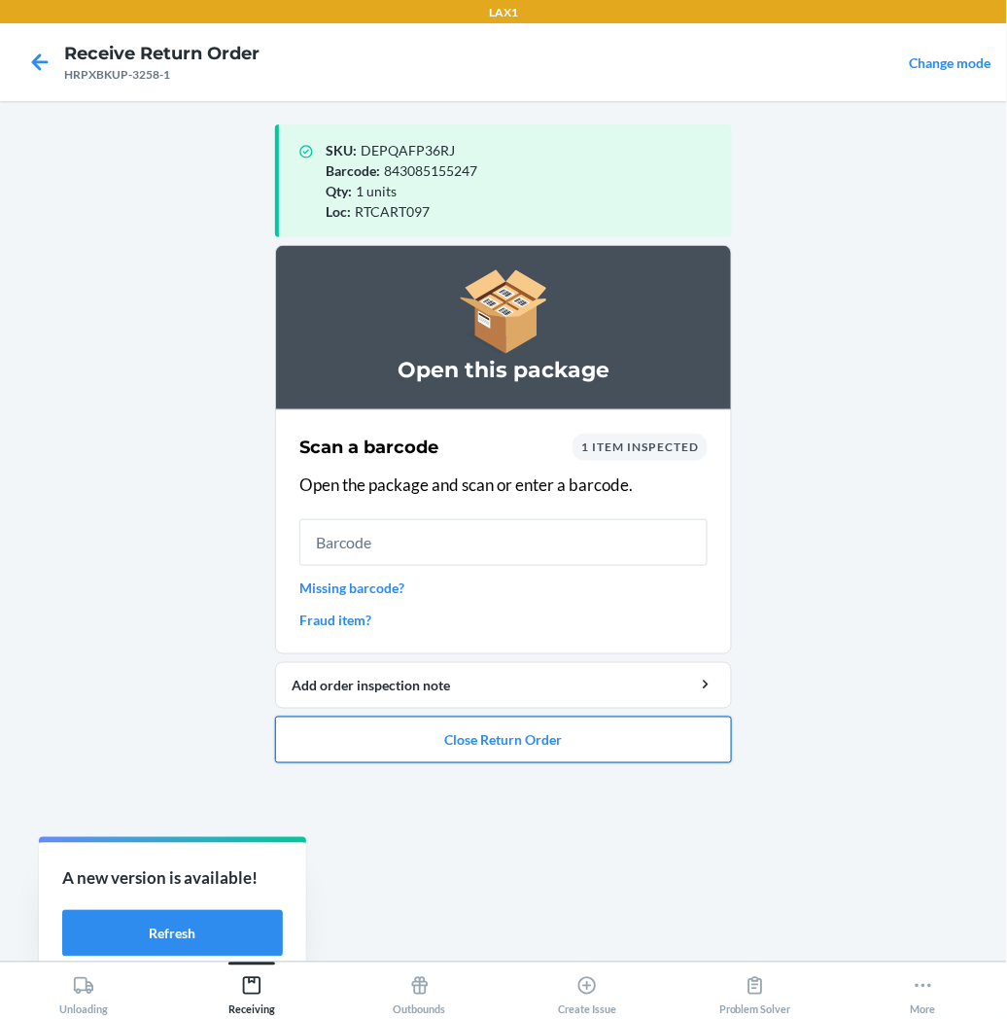
click at [500, 735] on button "Close Return Order" at bounding box center [503, 740] width 457 height 47
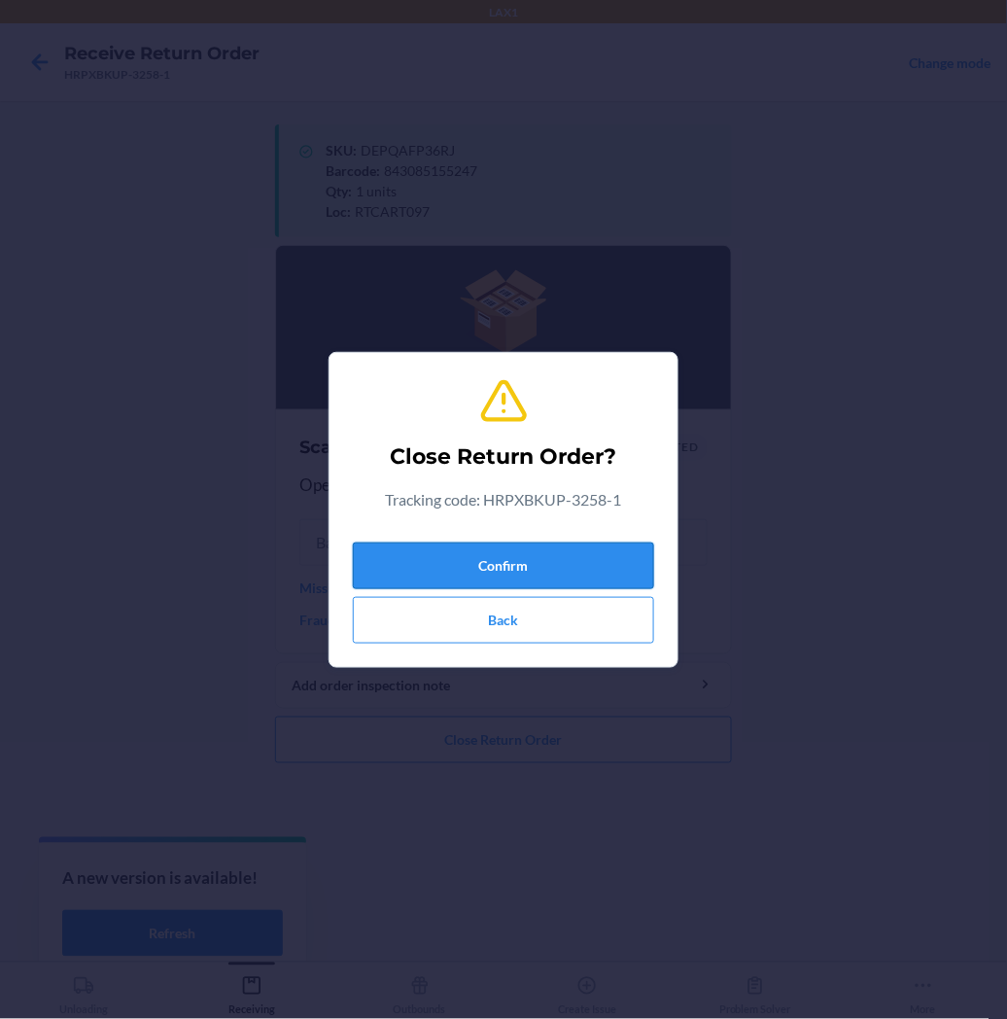
click at [525, 561] on button "Confirm" at bounding box center [503, 566] width 301 height 47
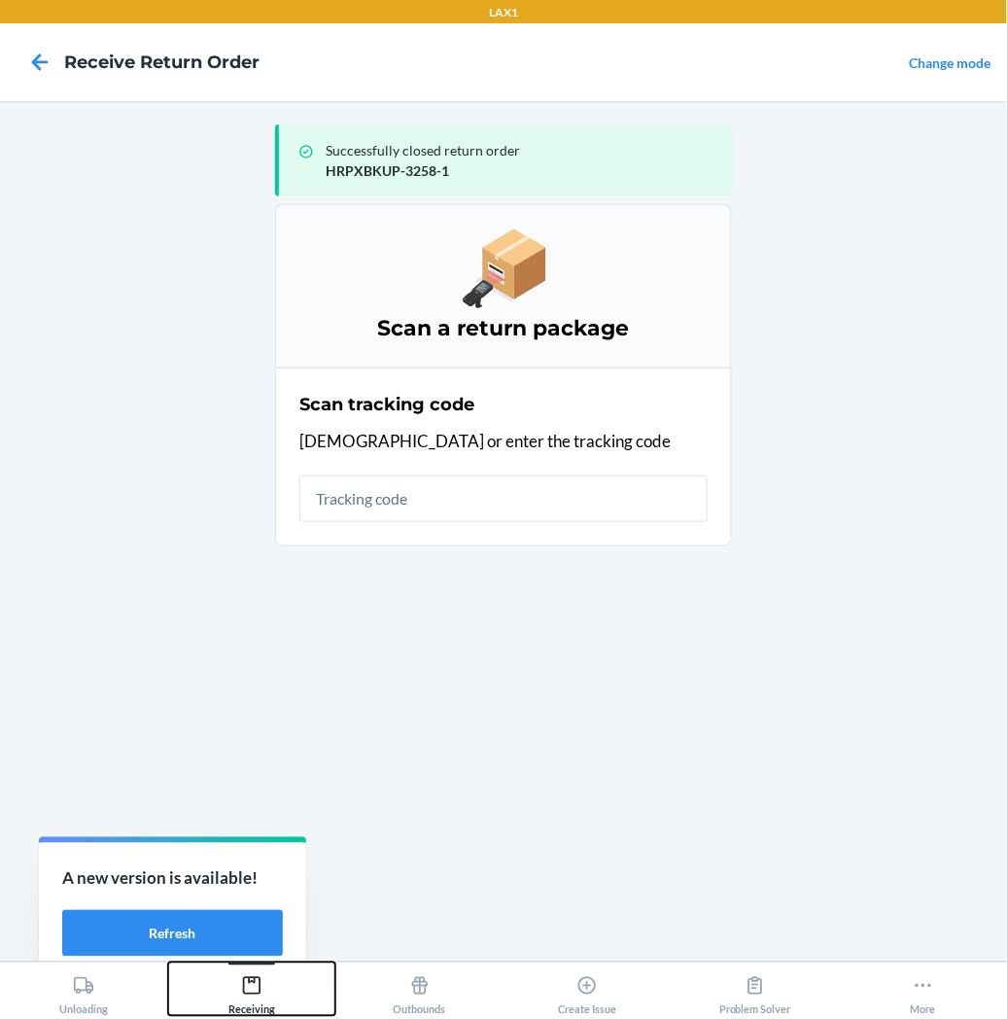
click at [260, 987] on icon at bounding box center [252, 986] width 18 height 18
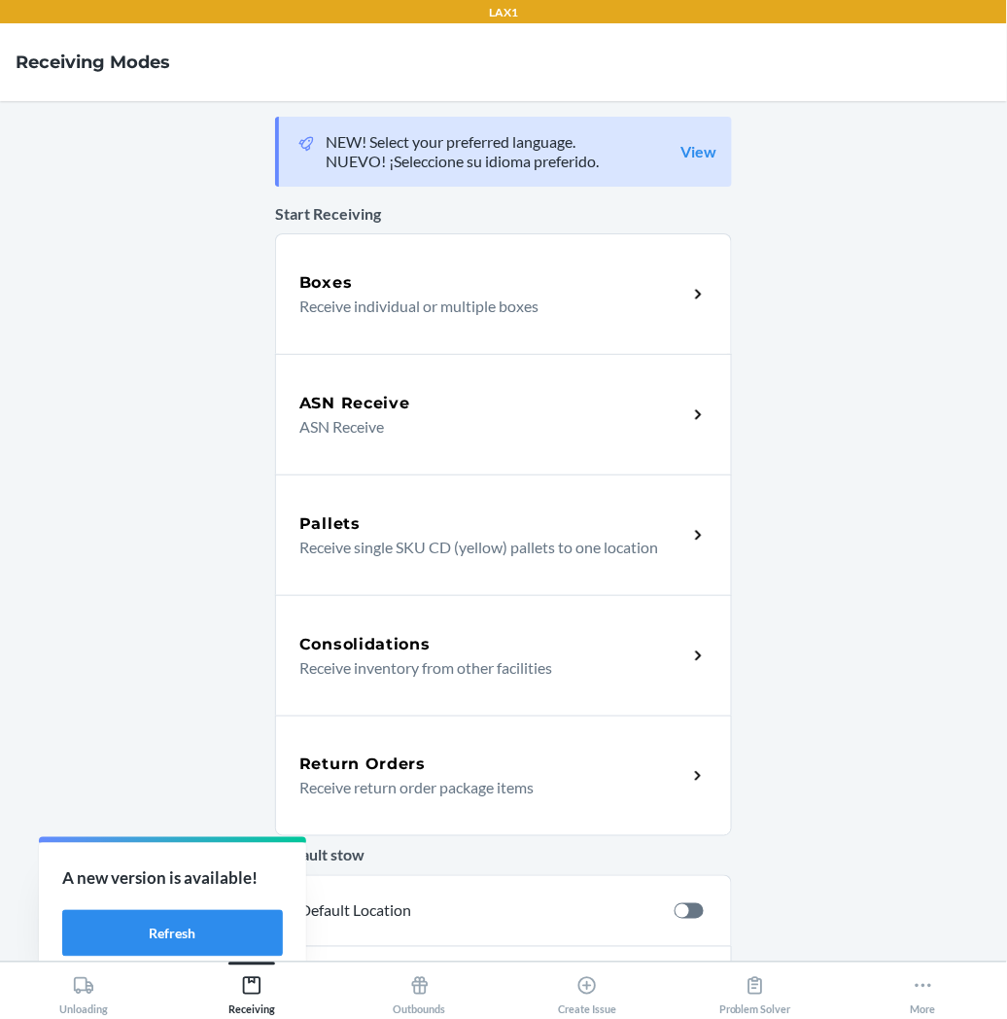
click at [344, 782] on p "Receive return order package items" at bounding box center [485, 787] width 372 height 23
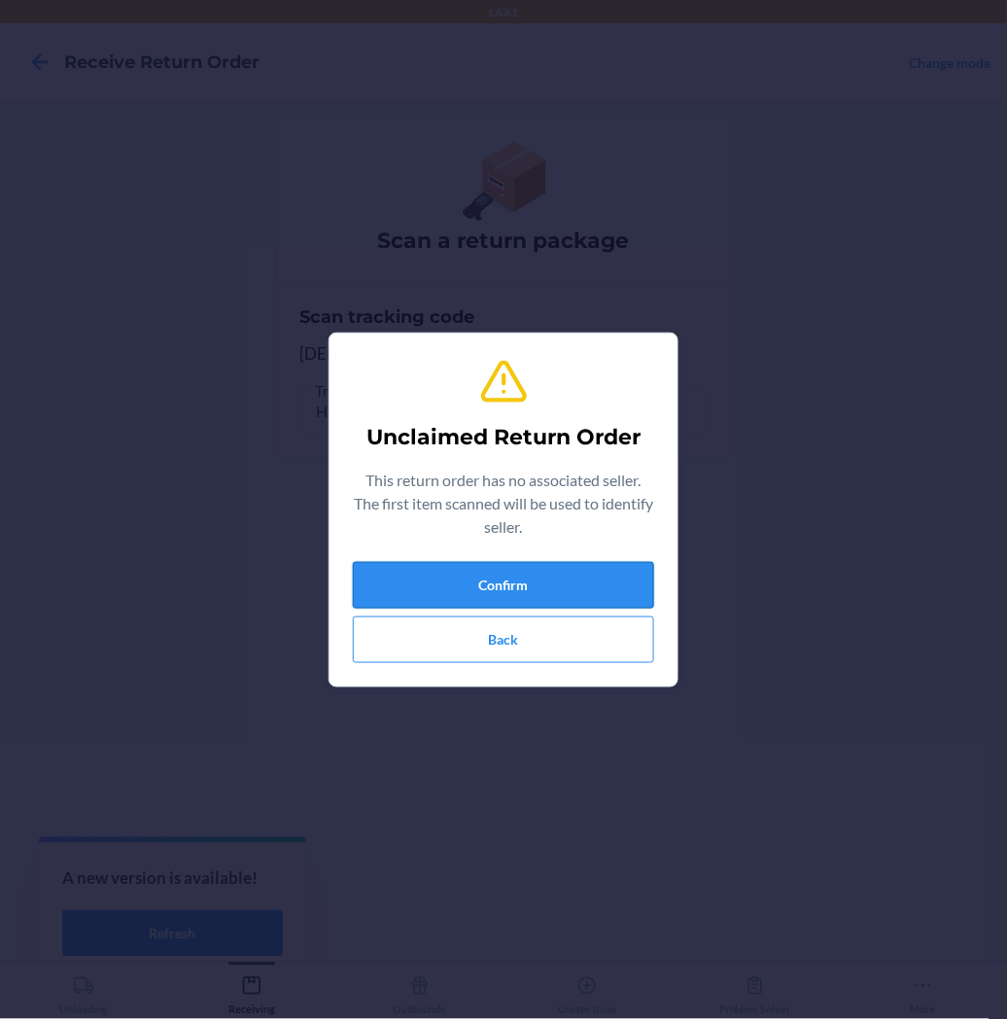
click at [470, 589] on button "Confirm" at bounding box center [503, 585] width 301 height 47
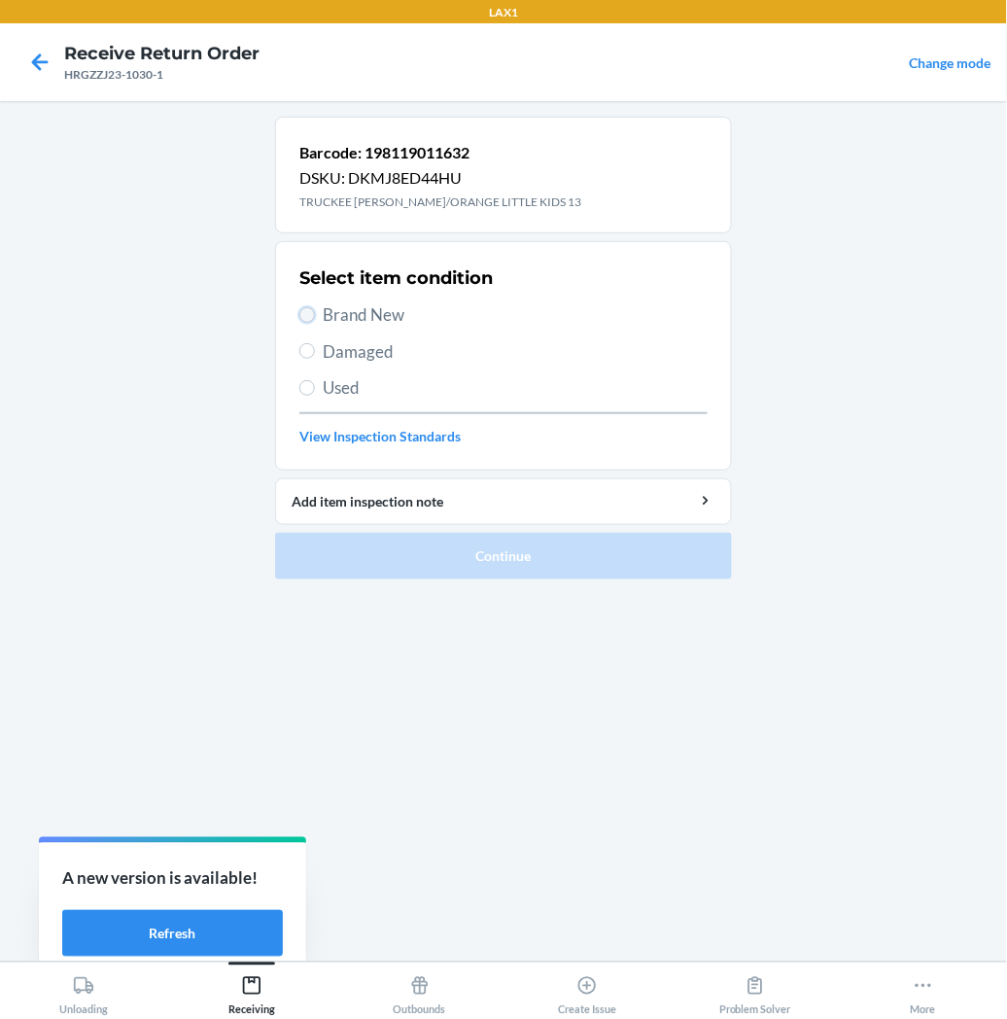
click at [304, 318] on input "Brand New" at bounding box center [307, 315] width 16 height 16
radio input "true"
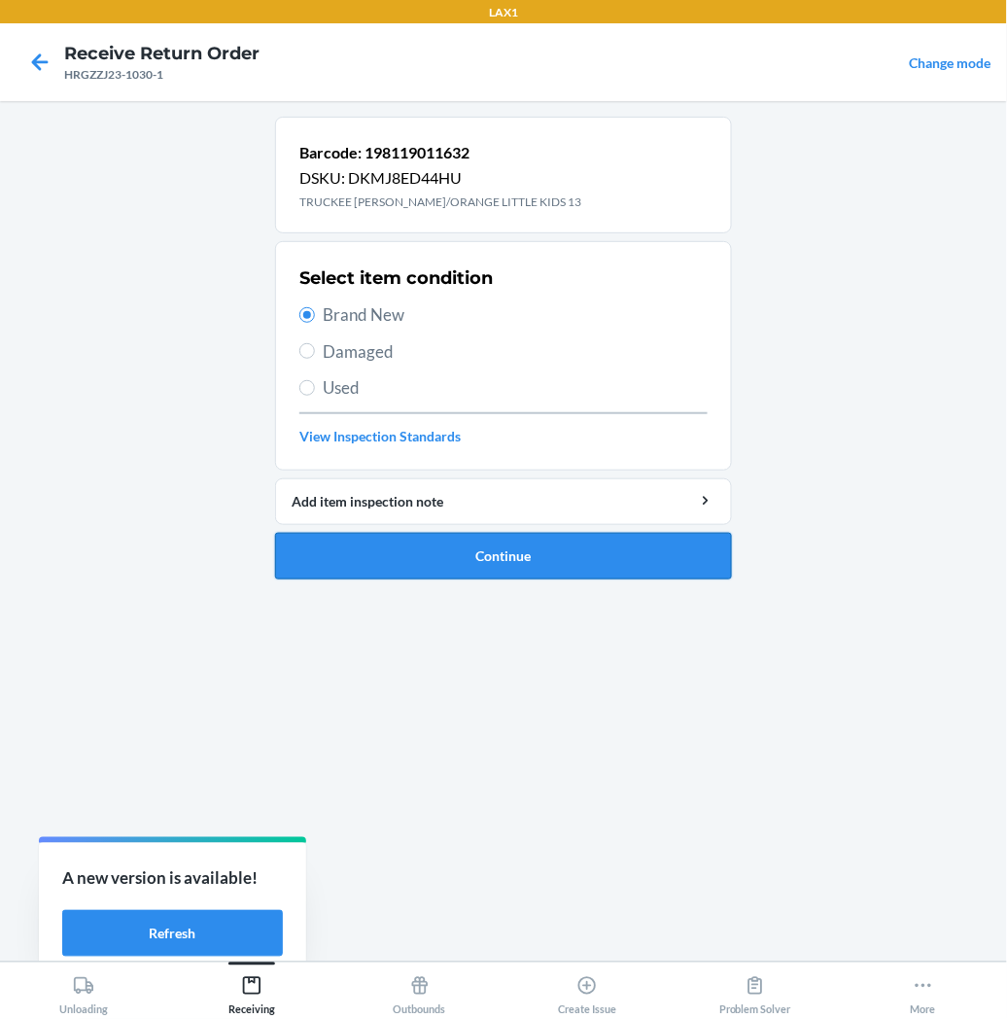
click at [336, 551] on button "Continue" at bounding box center [503, 556] width 457 height 47
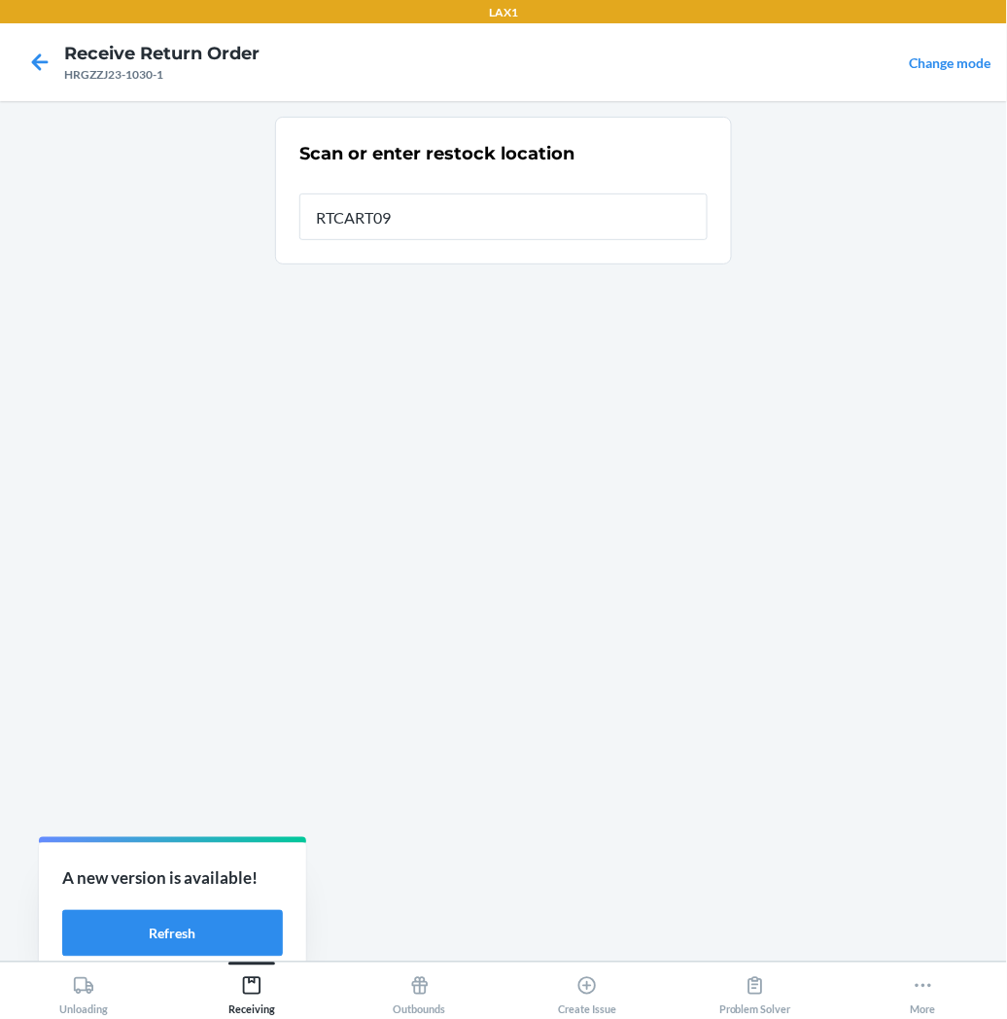
type input "RTCART097"
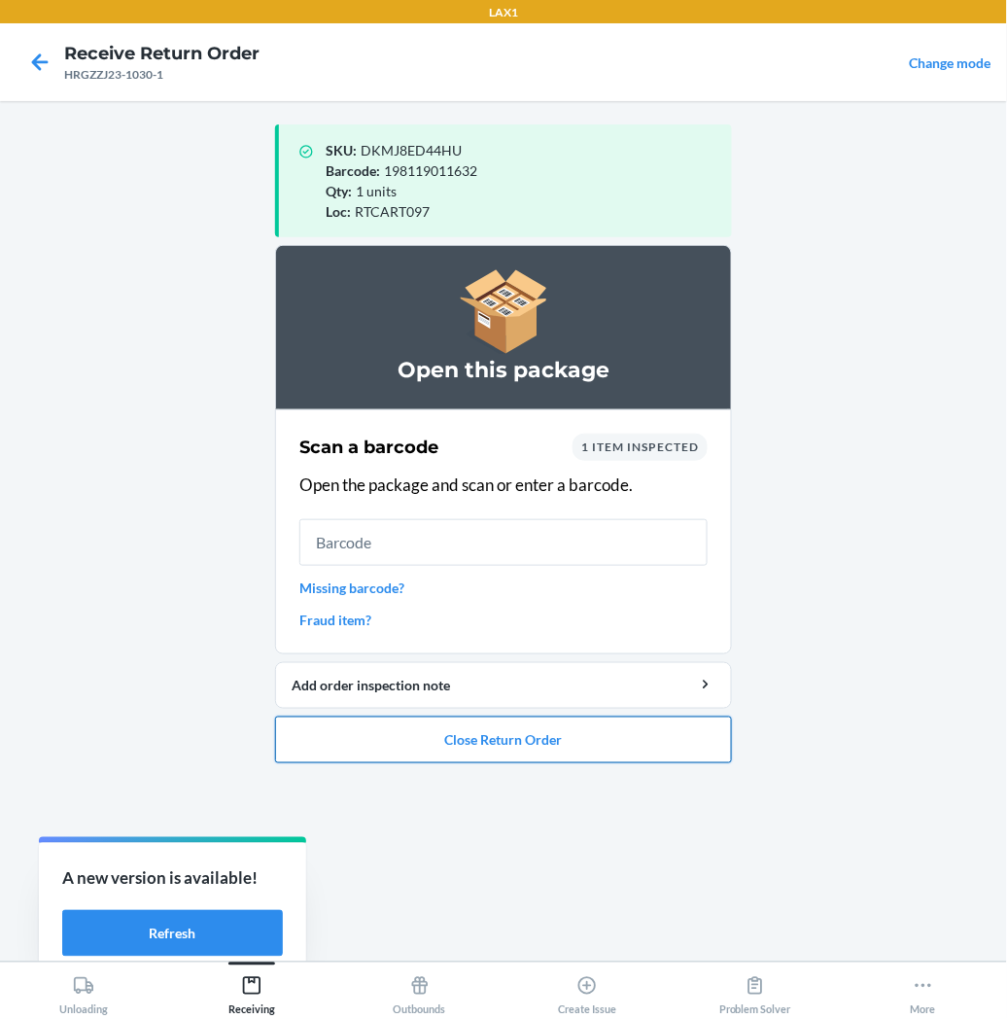
click at [377, 745] on button "Close Return Order" at bounding box center [503, 740] width 457 height 47
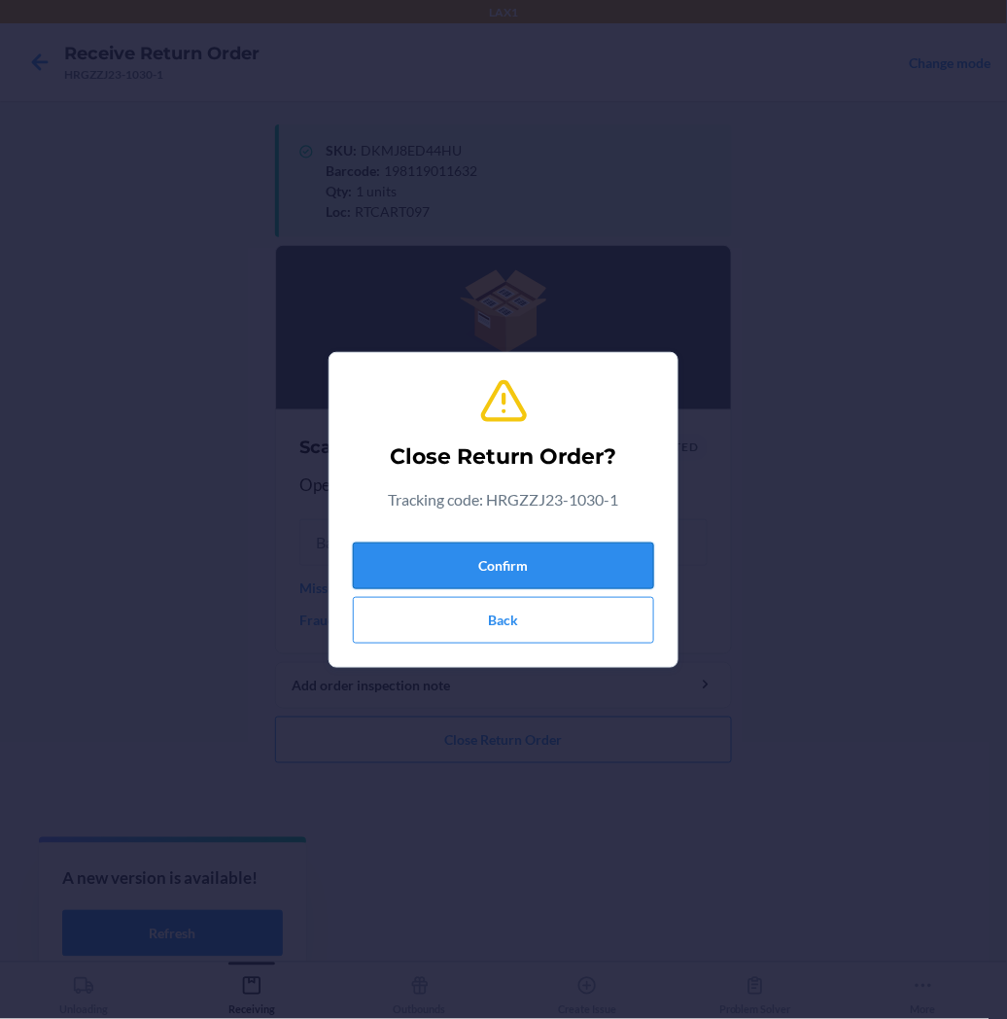
click at [474, 557] on button "Confirm" at bounding box center [503, 566] width 301 height 47
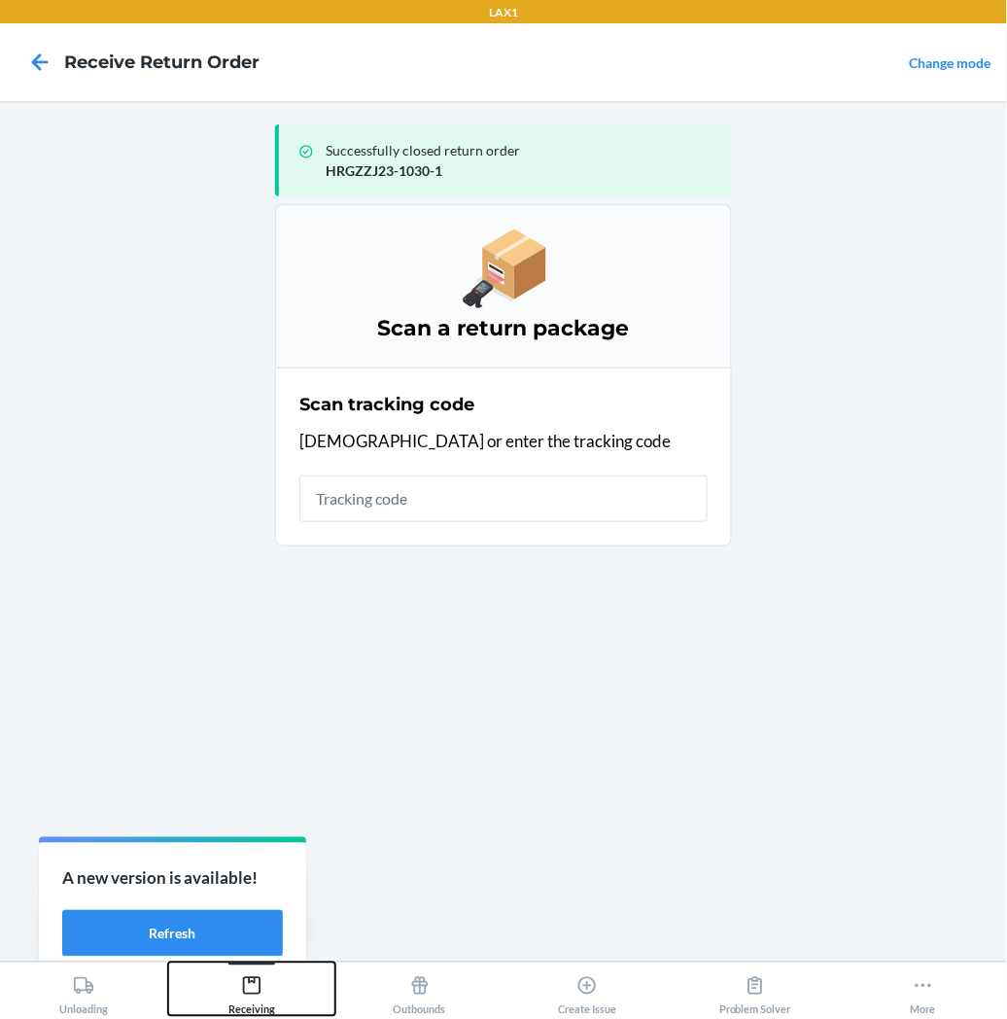
click at [233, 974] on div "Receiving" at bounding box center [251, 991] width 47 height 49
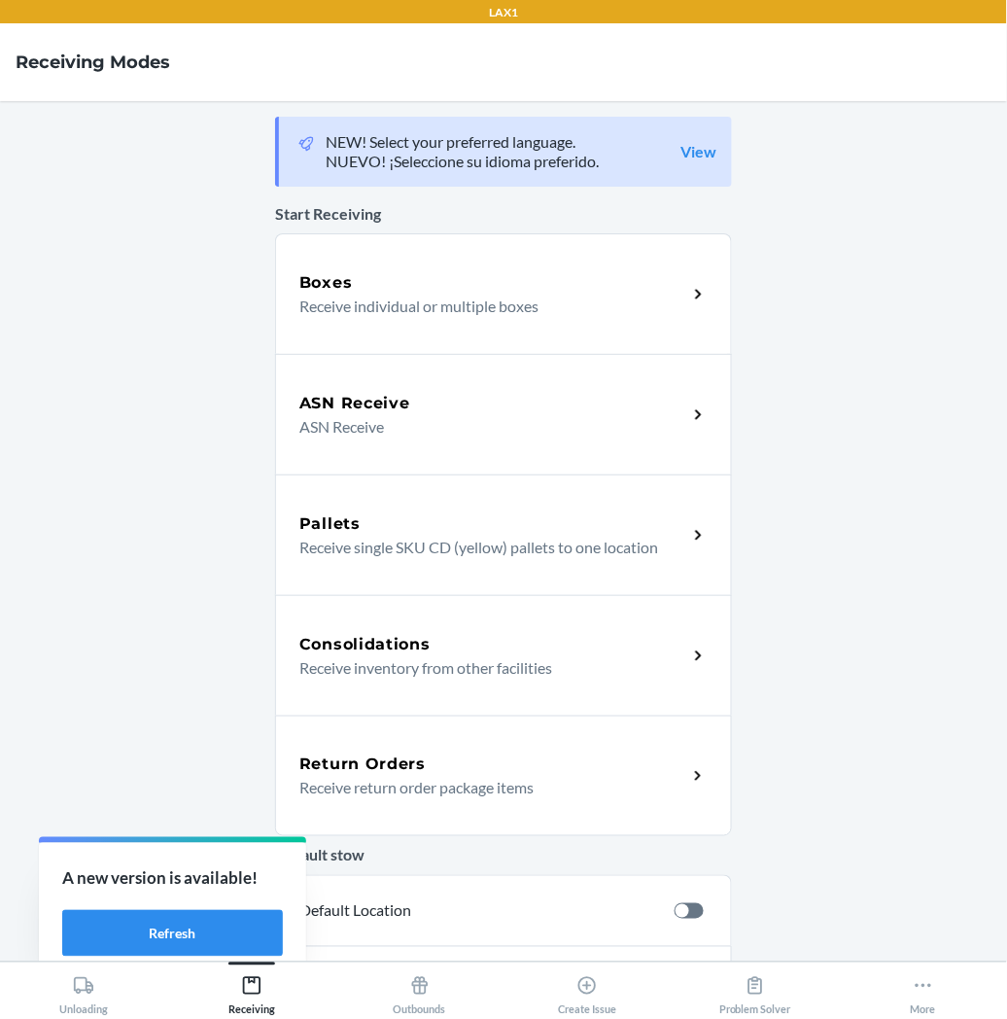
click at [364, 781] on p "Receive return order package items" at bounding box center [485, 787] width 372 height 23
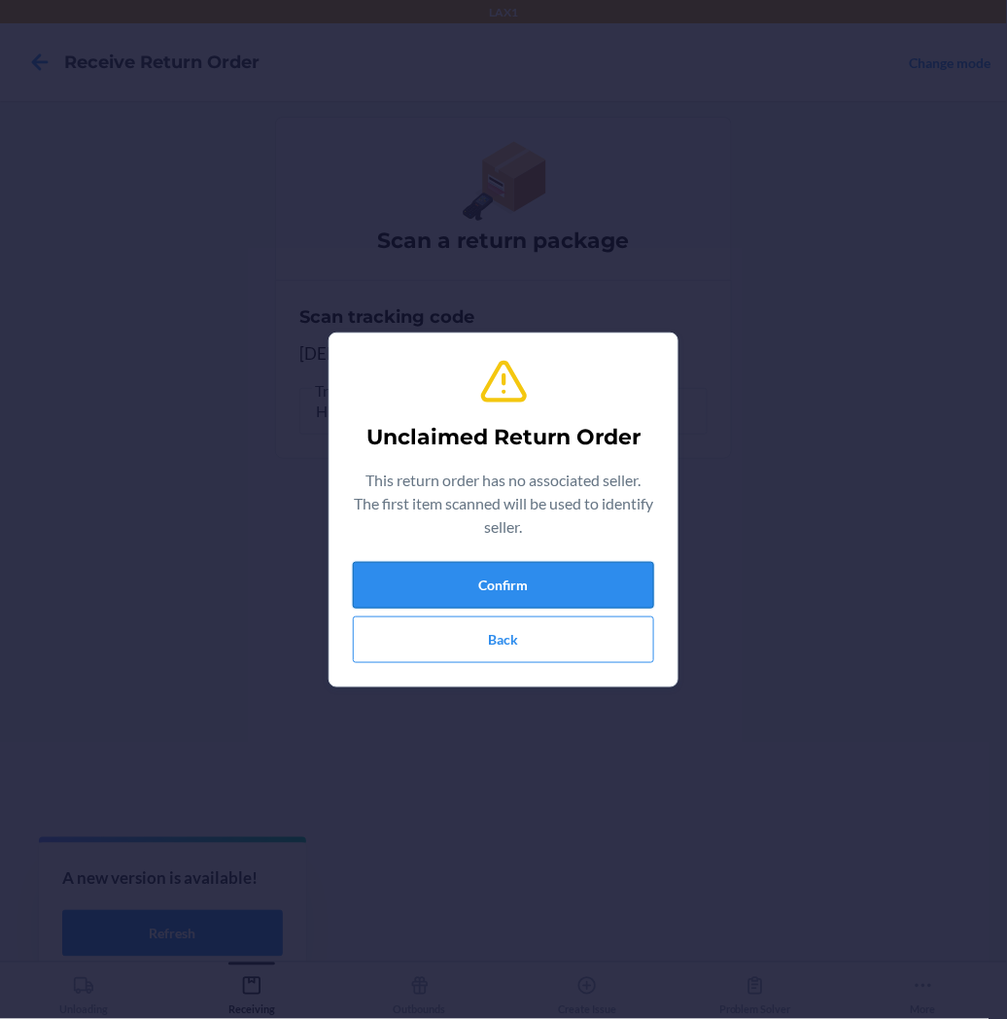
click at [385, 584] on button "Confirm" at bounding box center [503, 585] width 301 height 47
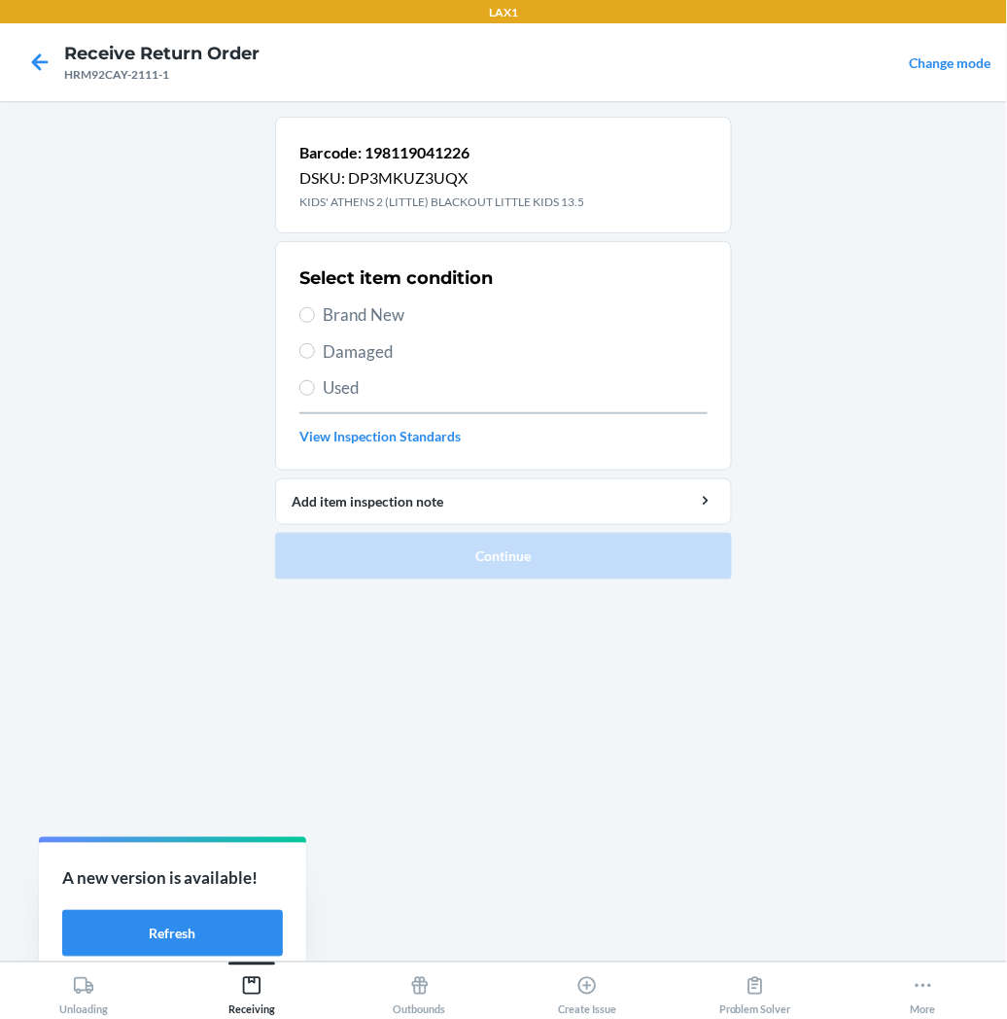
click at [314, 308] on label "Brand New" at bounding box center [503, 314] width 408 height 25
click at [314, 308] on input "Brand New" at bounding box center [307, 315] width 16 height 16
radio input "true"
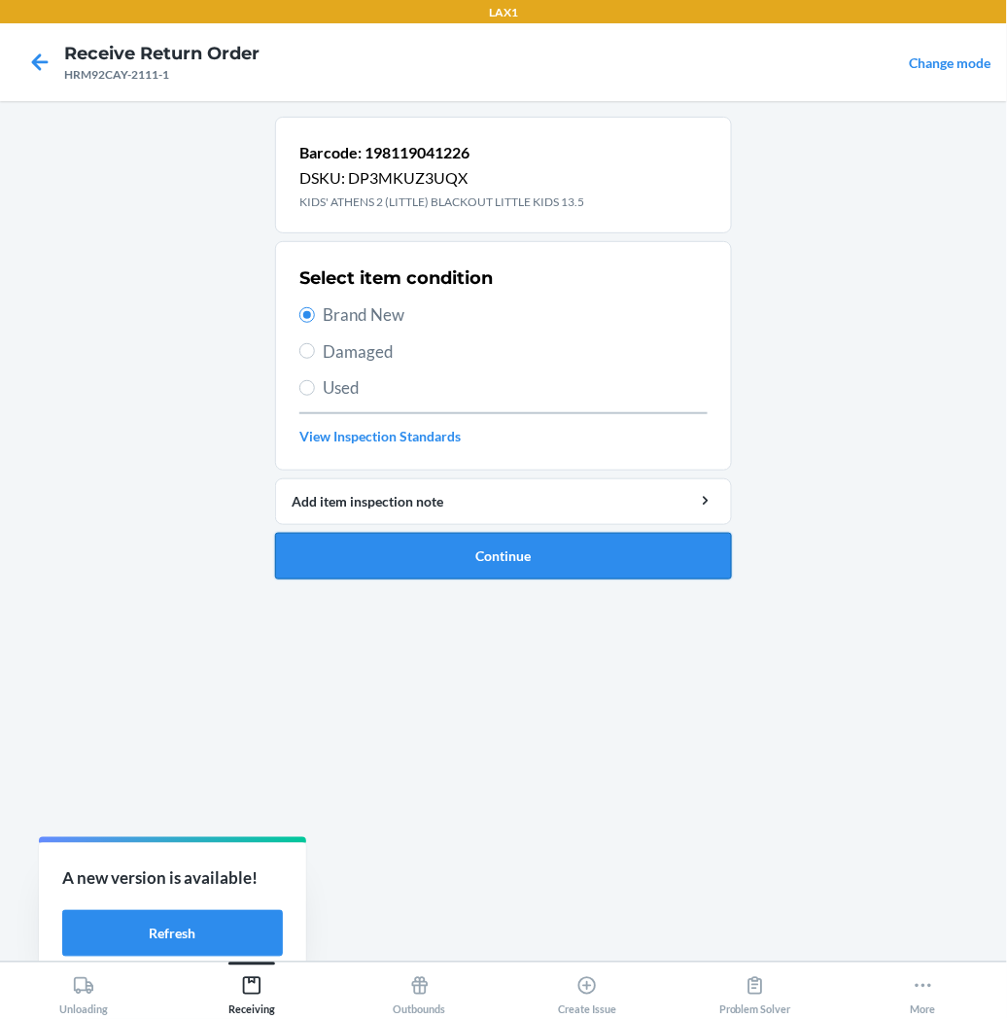
click at [346, 548] on button "Continue" at bounding box center [503, 556] width 457 height 47
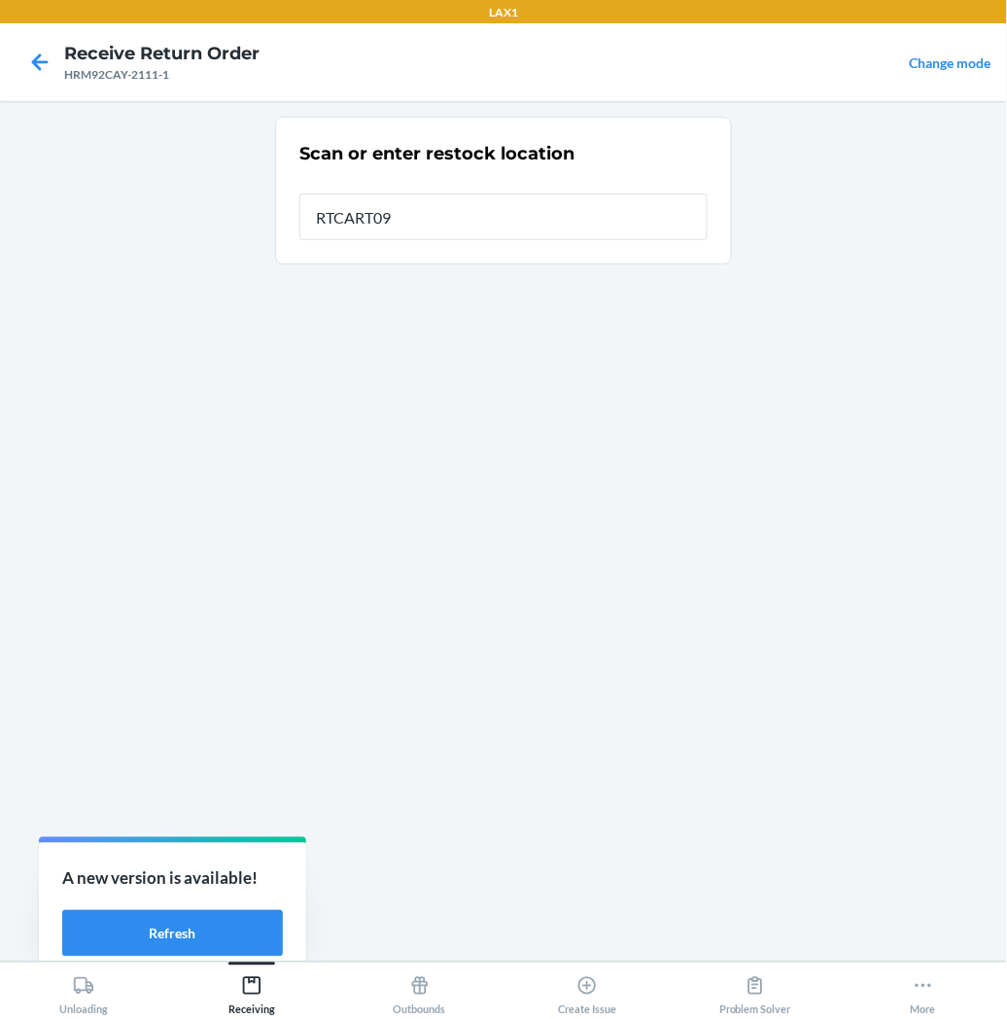
type input "RTCART097"
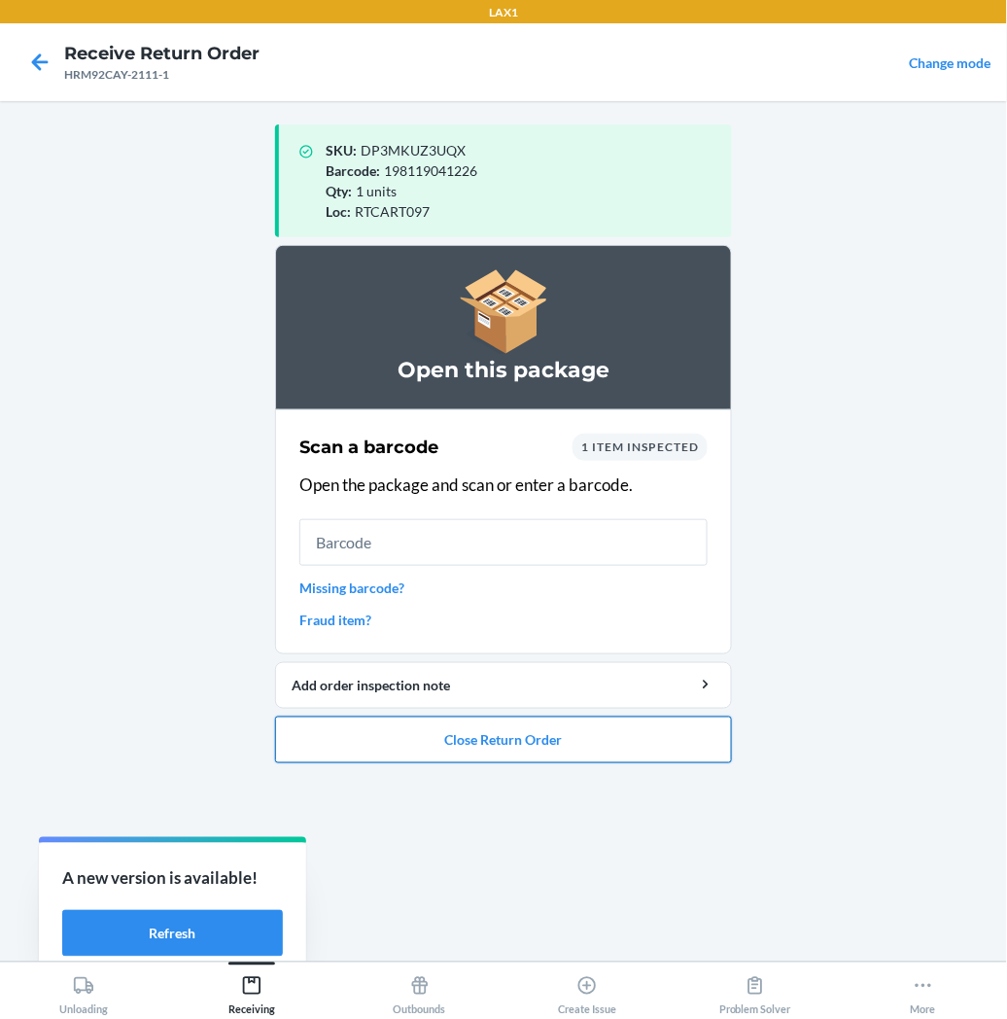
click at [419, 736] on button "Close Return Order" at bounding box center [503, 740] width 457 height 47
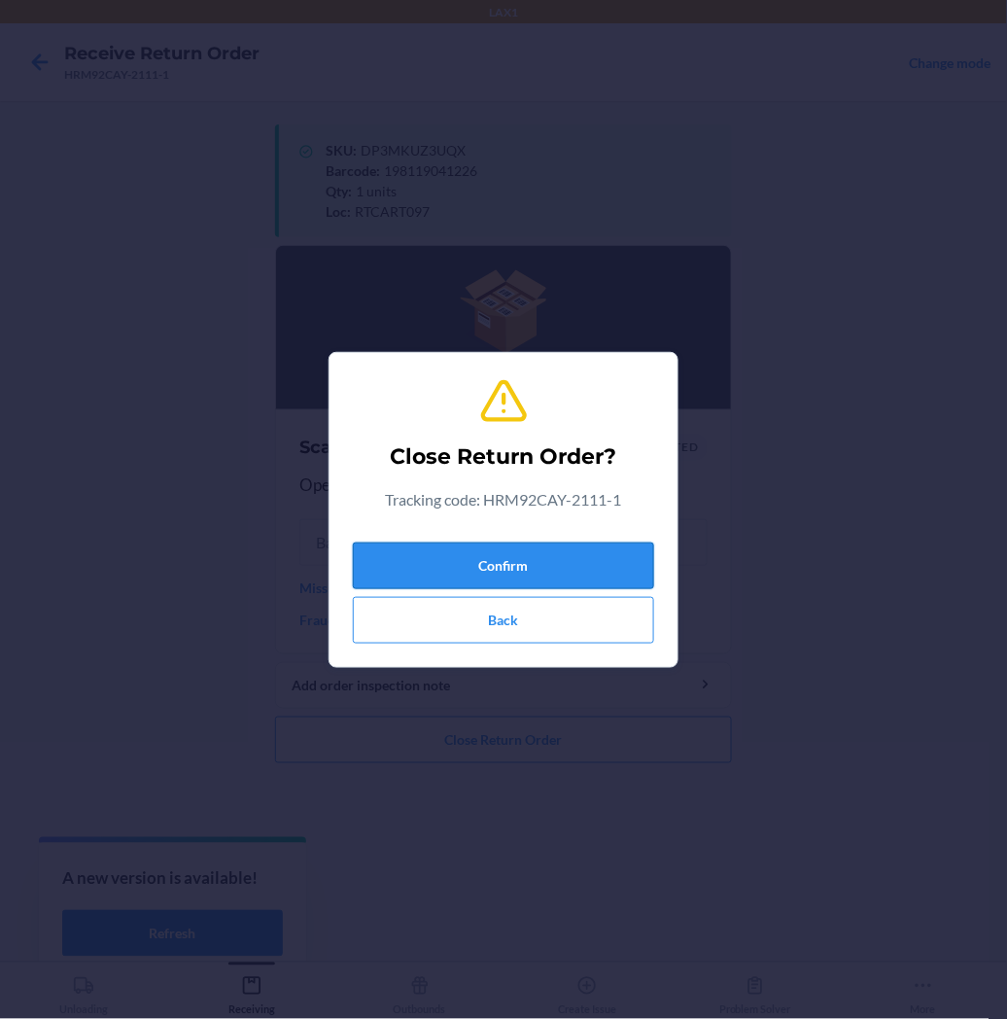
click at [454, 577] on button "Confirm" at bounding box center [503, 566] width 301 height 47
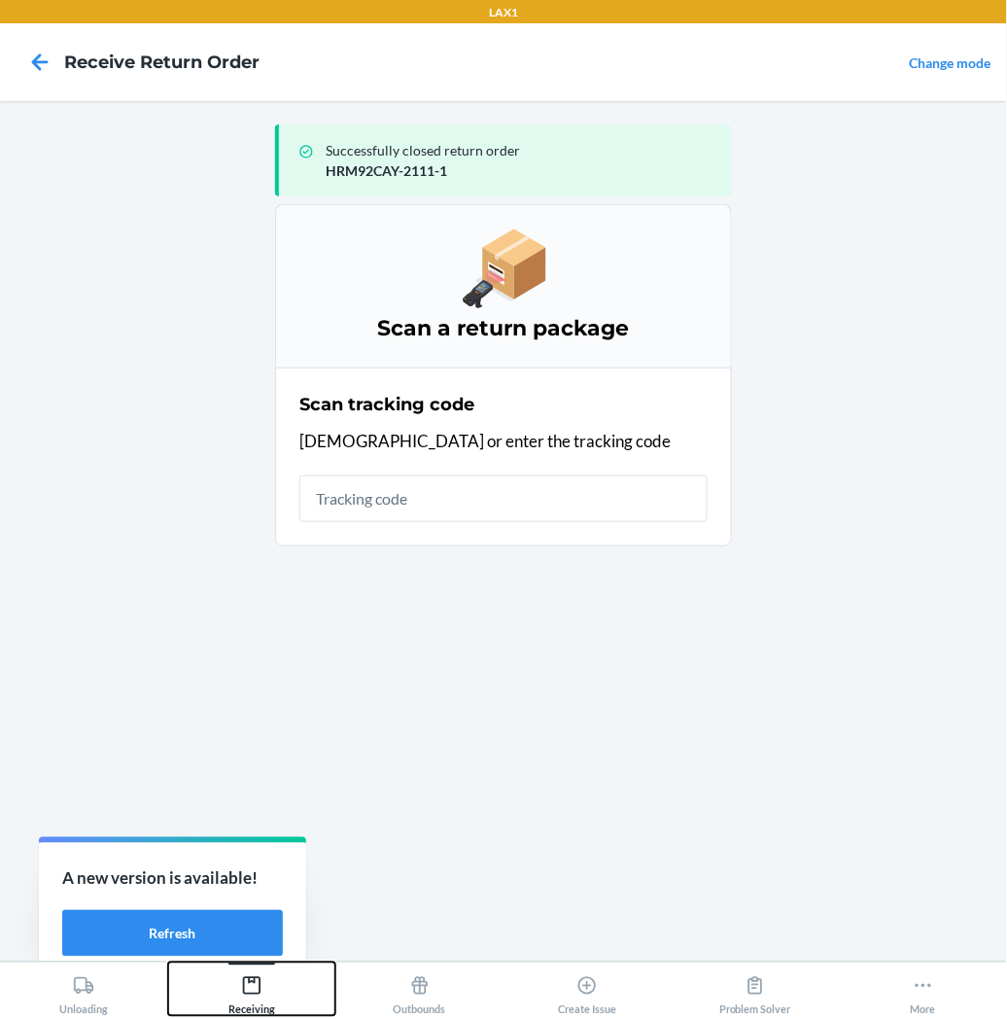
click at [259, 980] on icon at bounding box center [252, 986] width 18 height 18
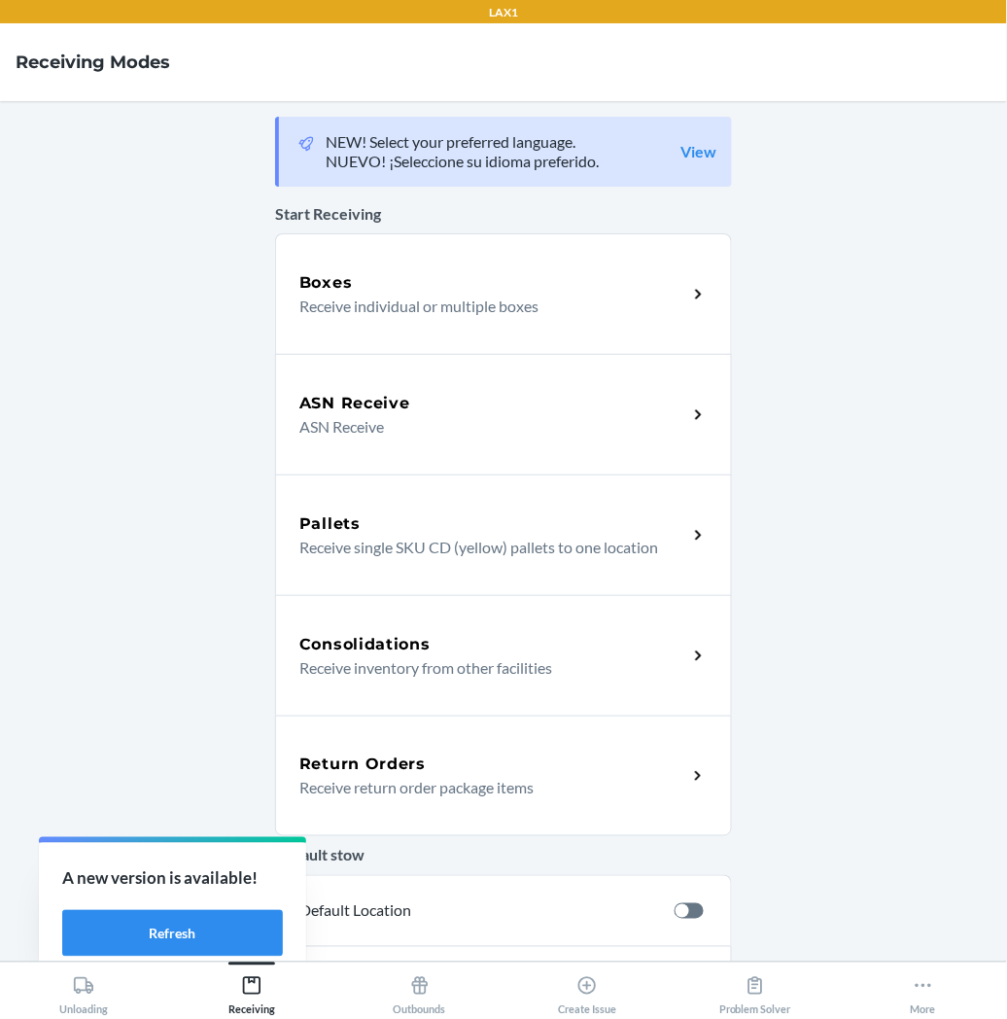
drag, startPoint x: 370, startPoint y: 764, endPoint x: 358, endPoint y: 766, distance: 12.8
click at [370, 764] on h5 "Return Orders" at bounding box center [362, 764] width 126 height 23
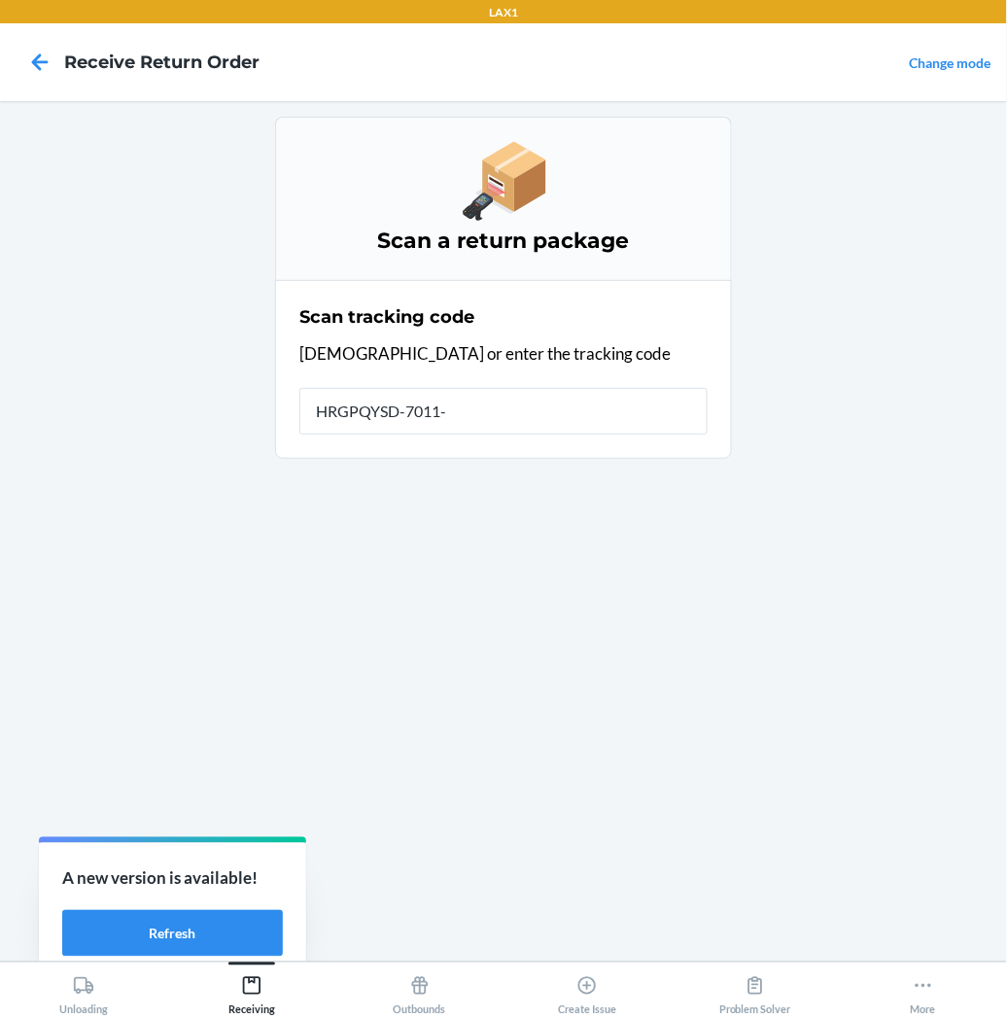
type input "HRGPQYSD-7011-1"
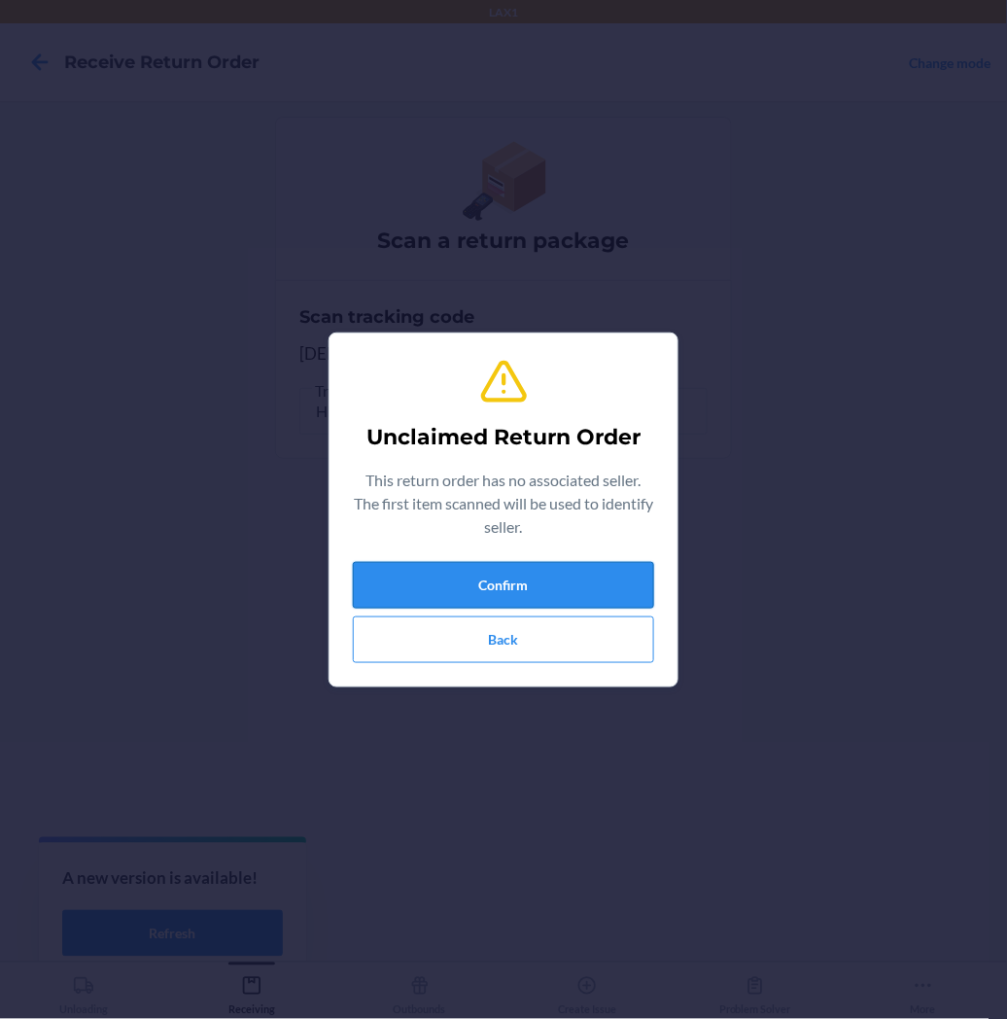
click at [453, 598] on button "Confirm" at bounding box center [503, 585] width 301 height 47
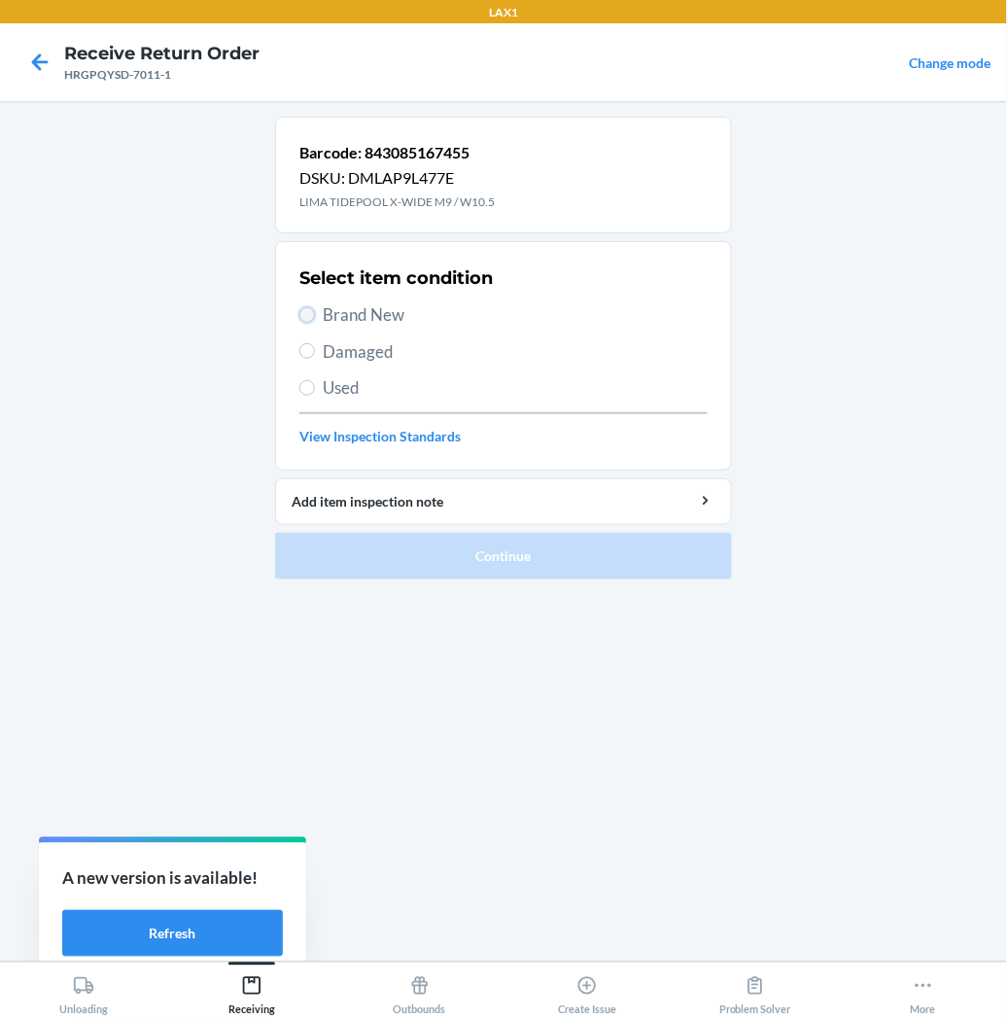
click at [301, 314] on input "Brand New" at bounding box center [307, 315] width 16 height 16
radio input "true"
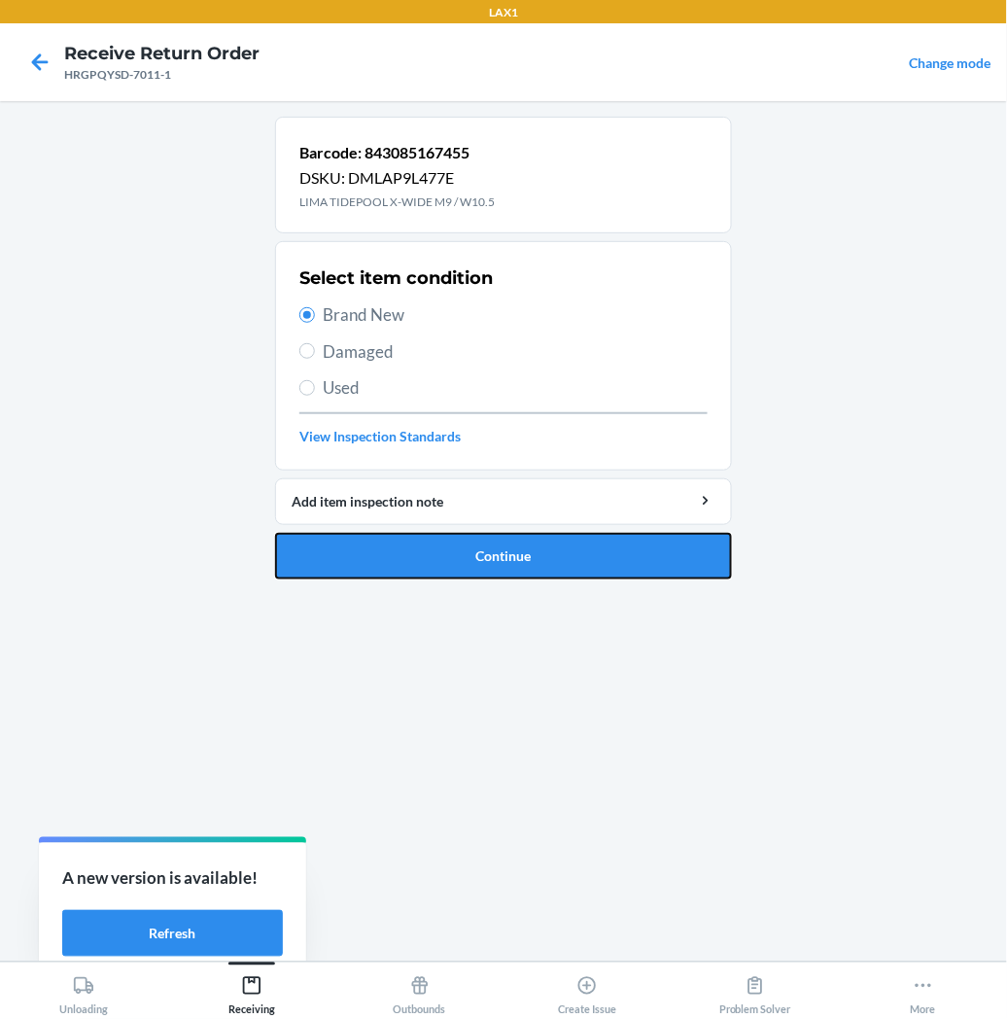
drag, startPoint x: 308, startPoint y: 564, endPoint x: 314, endPoint y: 531, distance: 33.6
click at [311, 561] on button "Continue" at bounding box center [503, 556] width 457 height 47
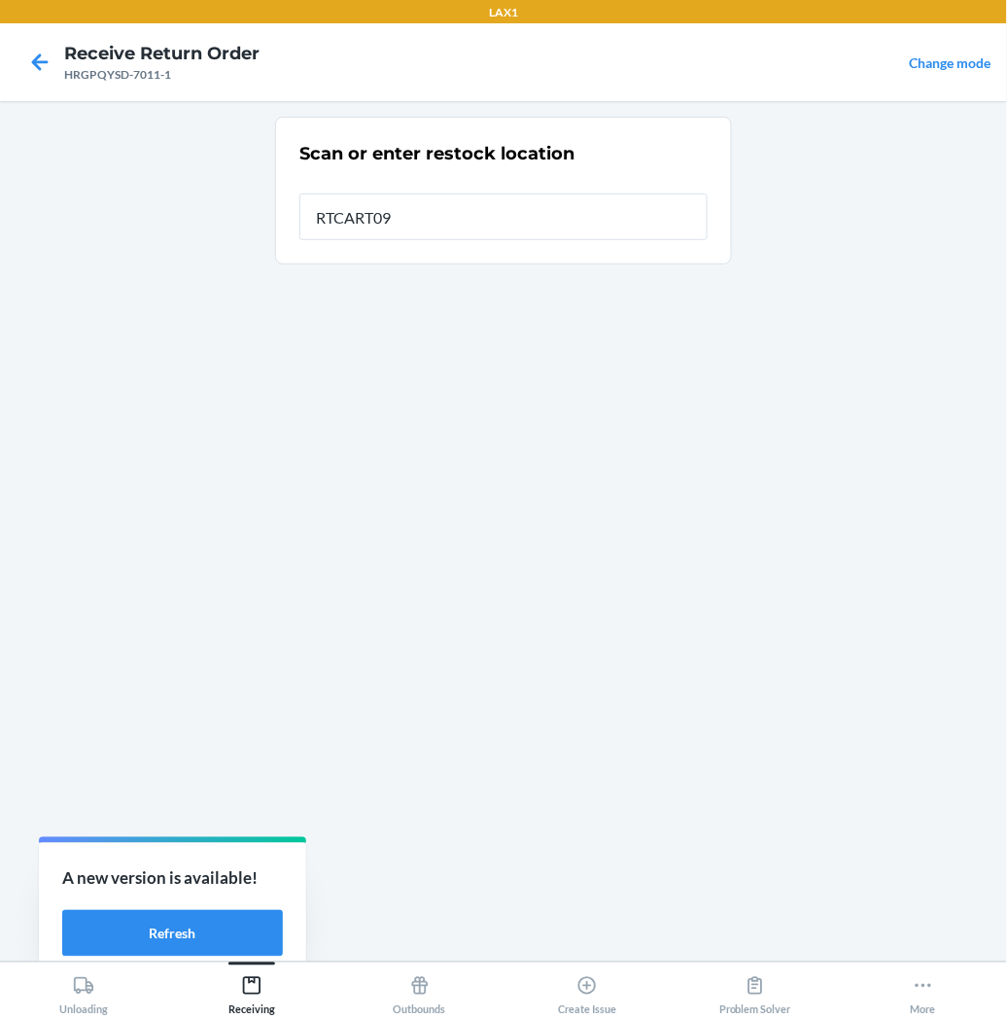
type input "RTCART097"
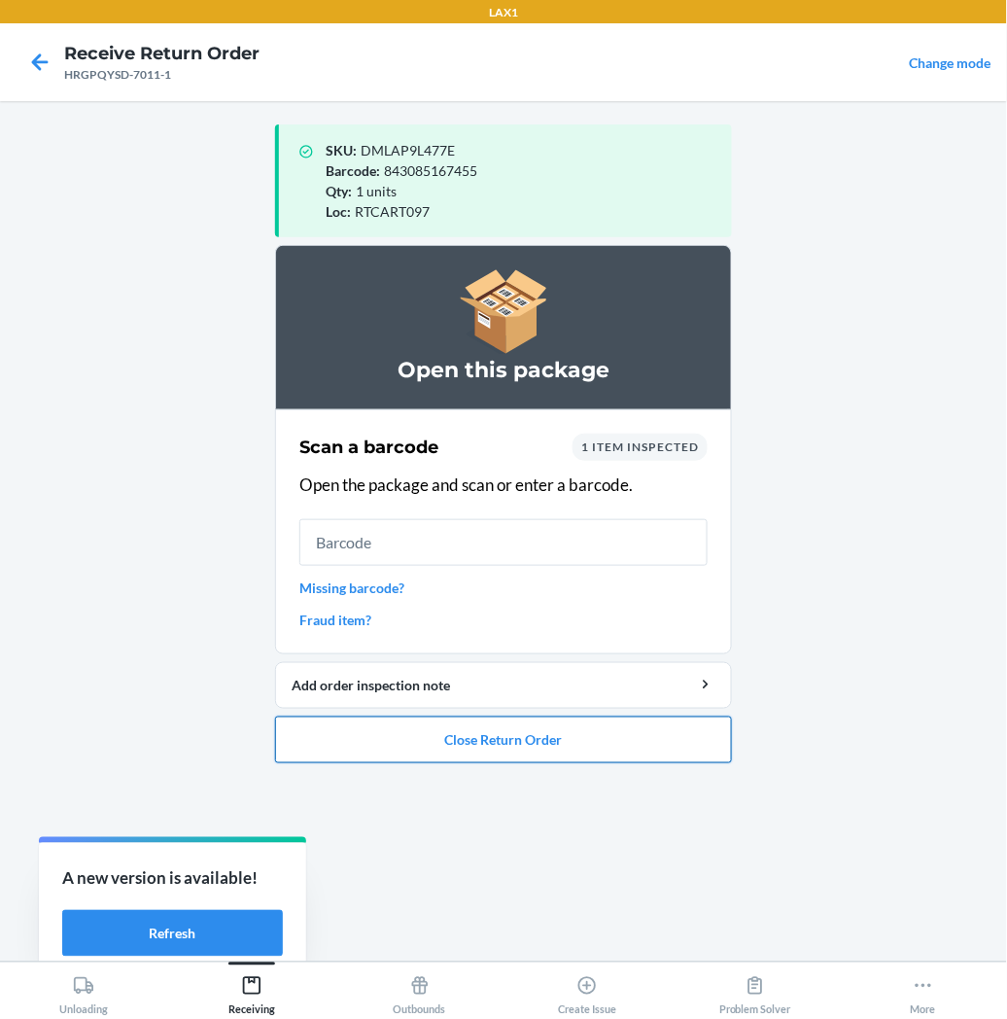
click at [390, 733] on button "Close Return Order" at bounding box center [503, 740] width 457 height 47
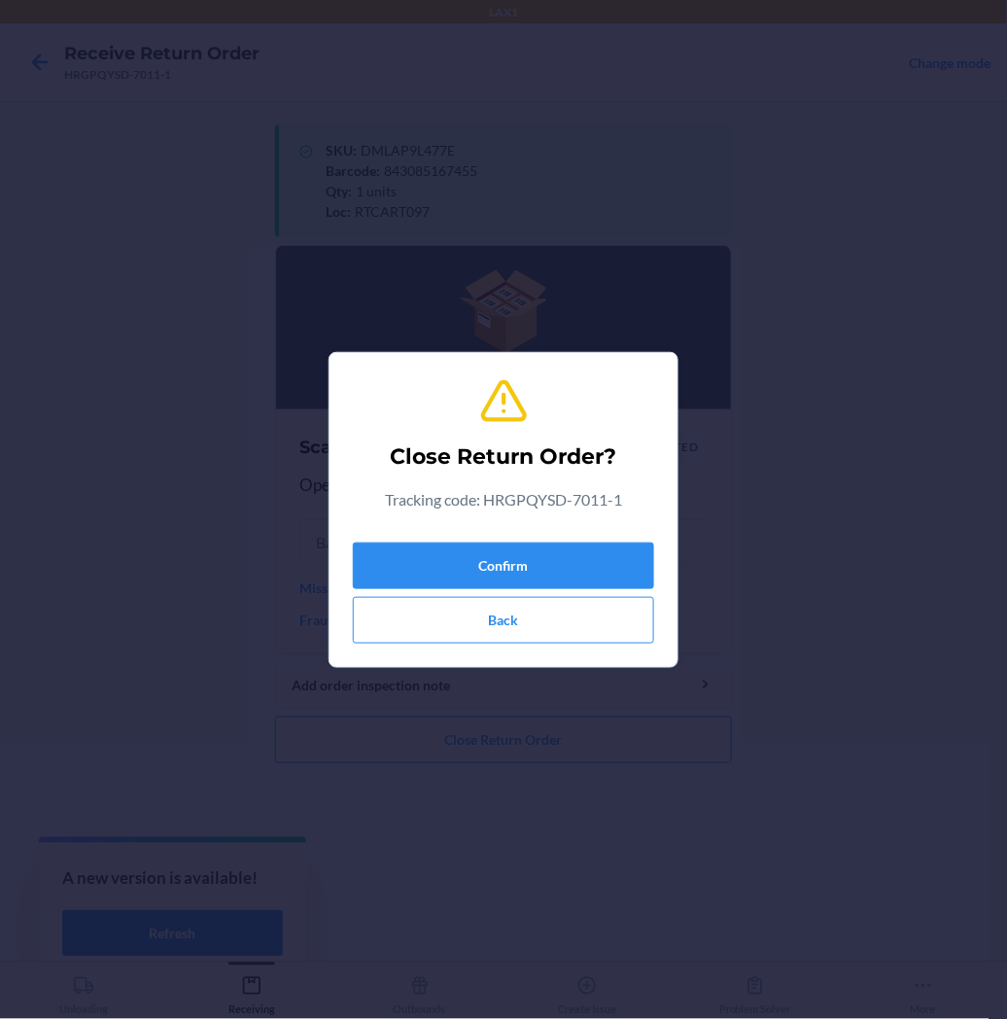
click at [476, 536] on div "Confirm Back" at bounding box center [503, 589] width 301 height 109
click at [465, 561] on button "Confirm" at bounding box center [503, 566] width 301 height 47
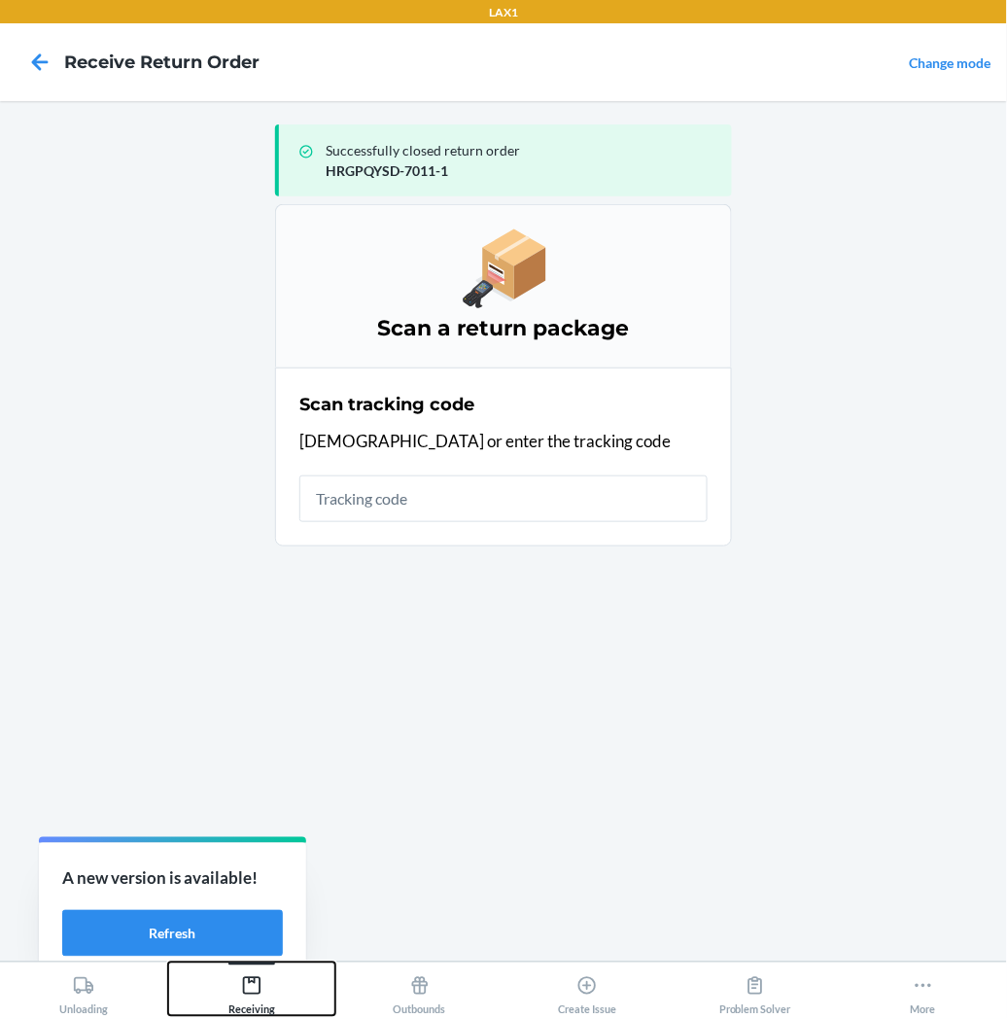
click at [256, 988] on icon at bounding box center [251, 985] width 21 height 21
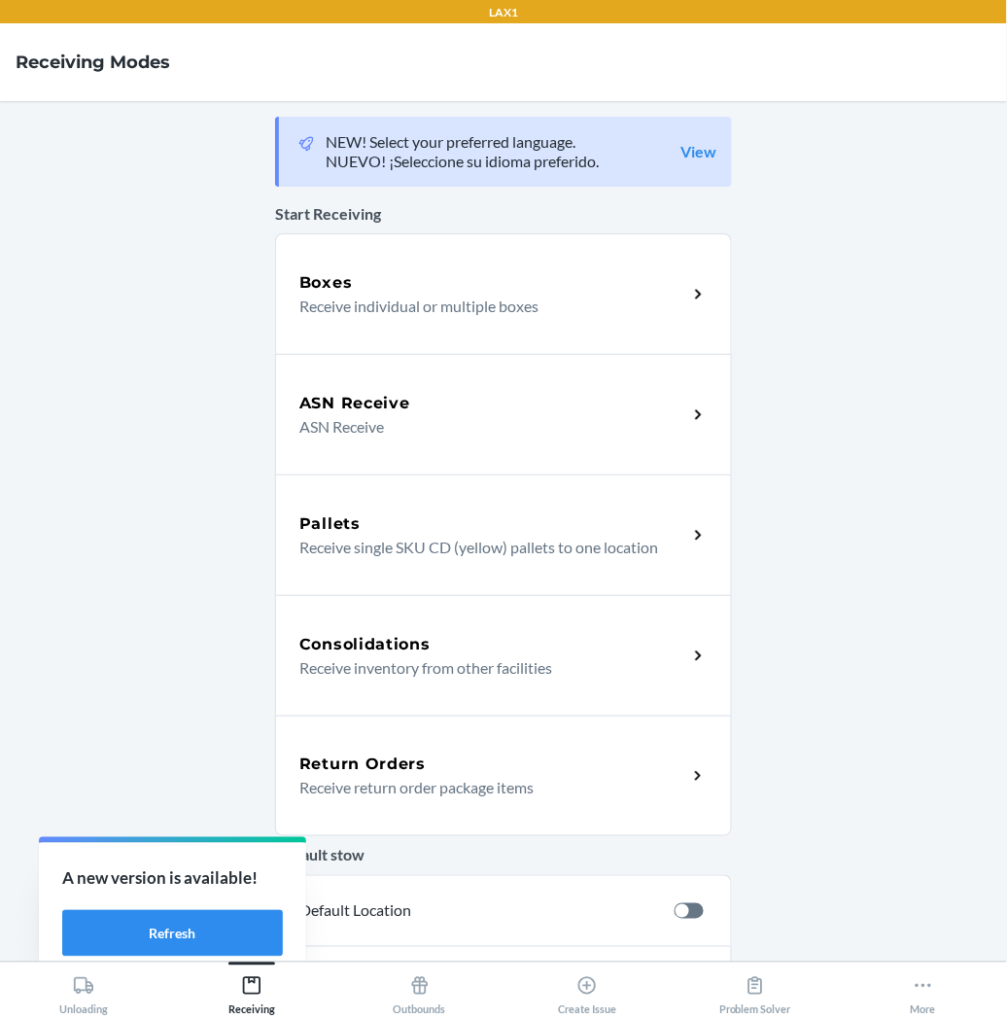
click at [347, 792] on p "Receive return order package items" at bounding box center [485, 787] width 372 height 23
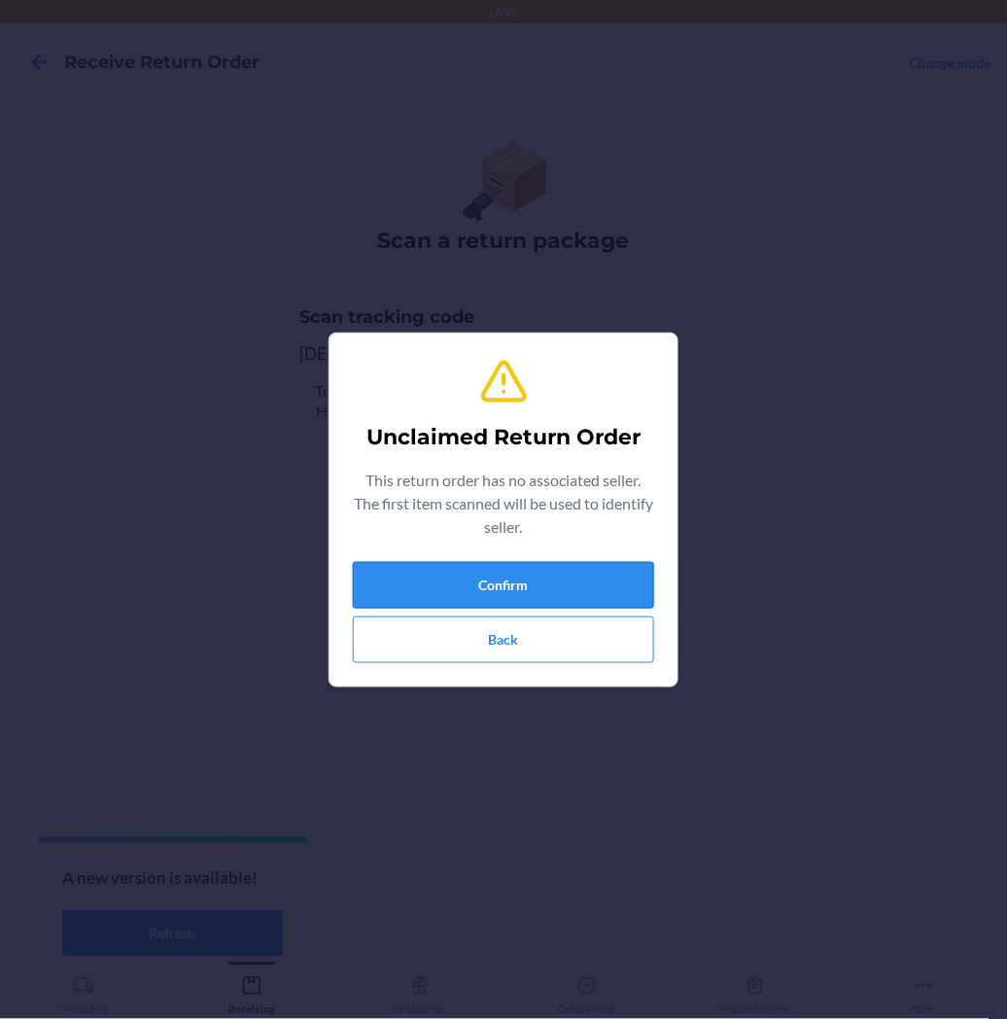
click at [404, 585] on button "Confirm" at bounding box center [503, 585] width 301 height 47
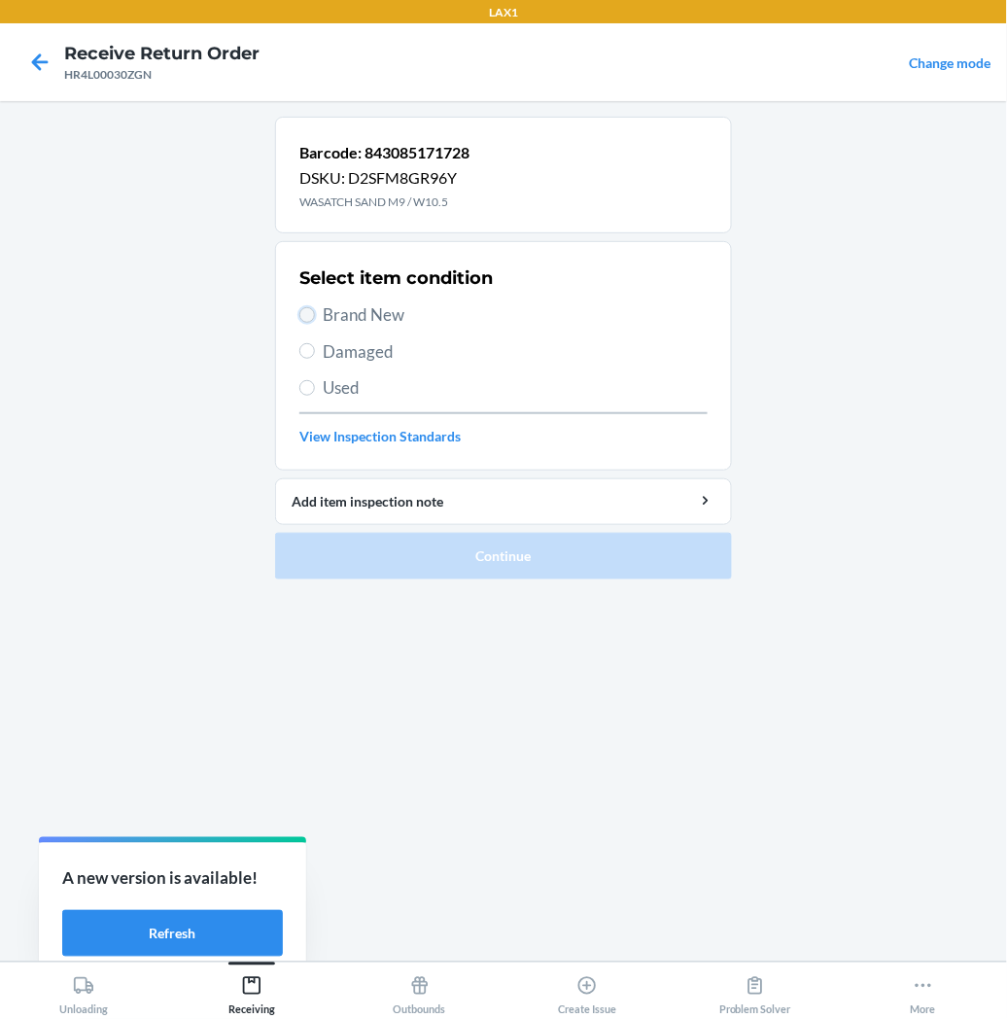
click at [309, 319] on input "Brand New" at bounding box center [307, 315] width 16 height 16
radio input "true"
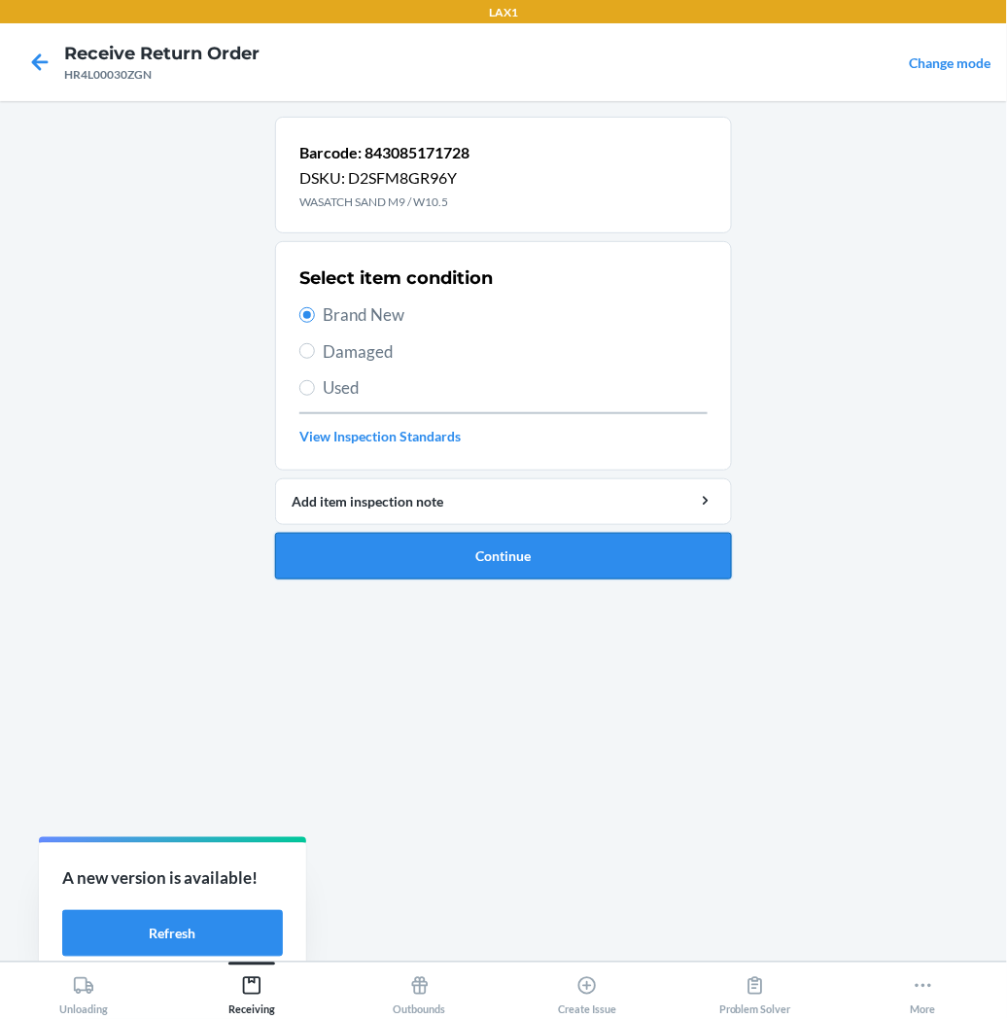
click at [323, 545] on button "Continue" at bounding box center [503, 556] width 457 height 47
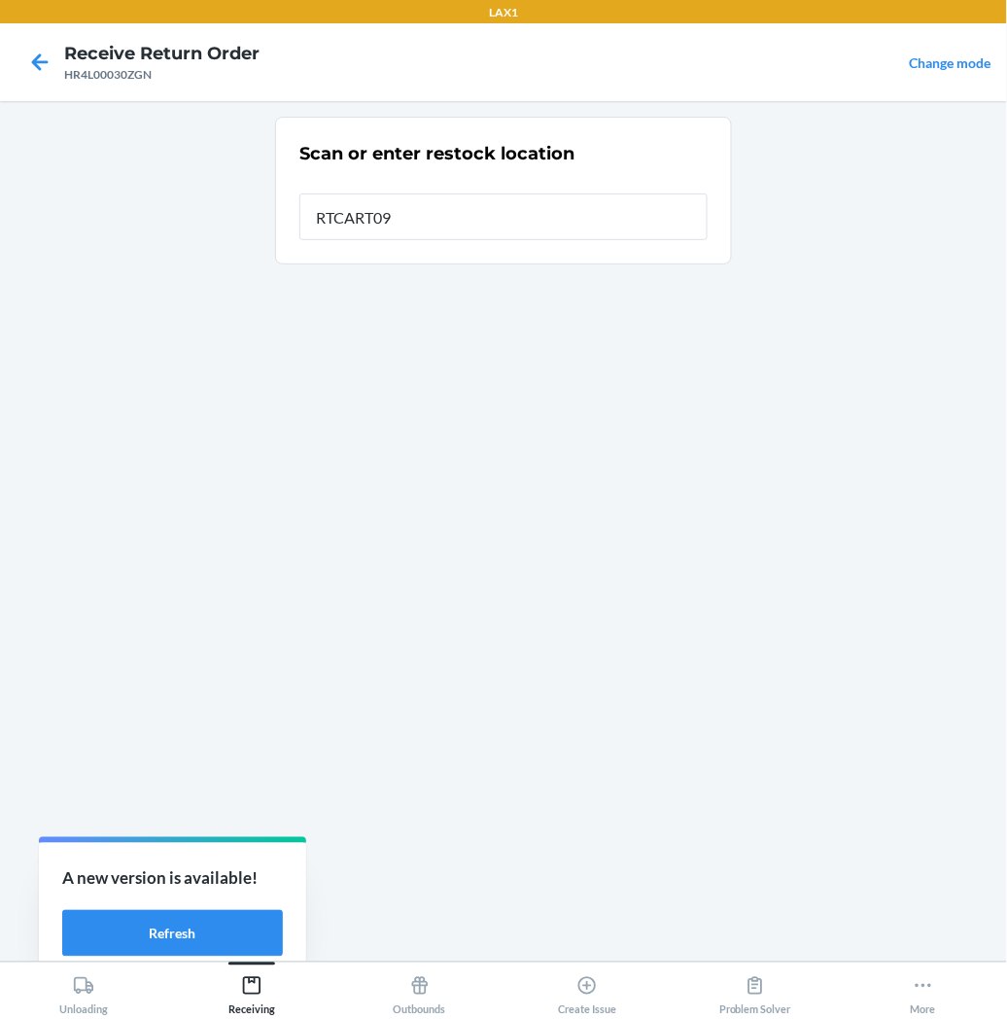
type input "RTCART097"
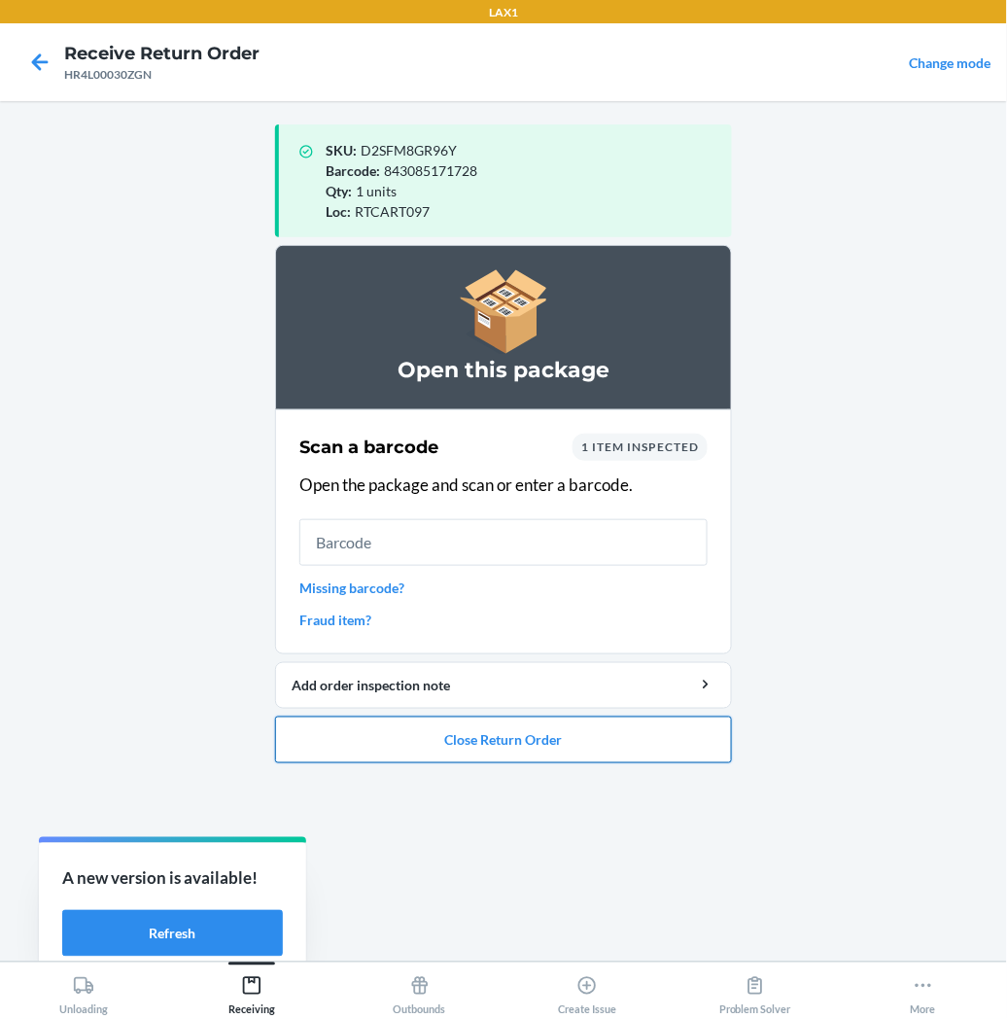
click at [342, 744] on button "Close Return Order" at bounding box center [503, 740] width 457 height 47
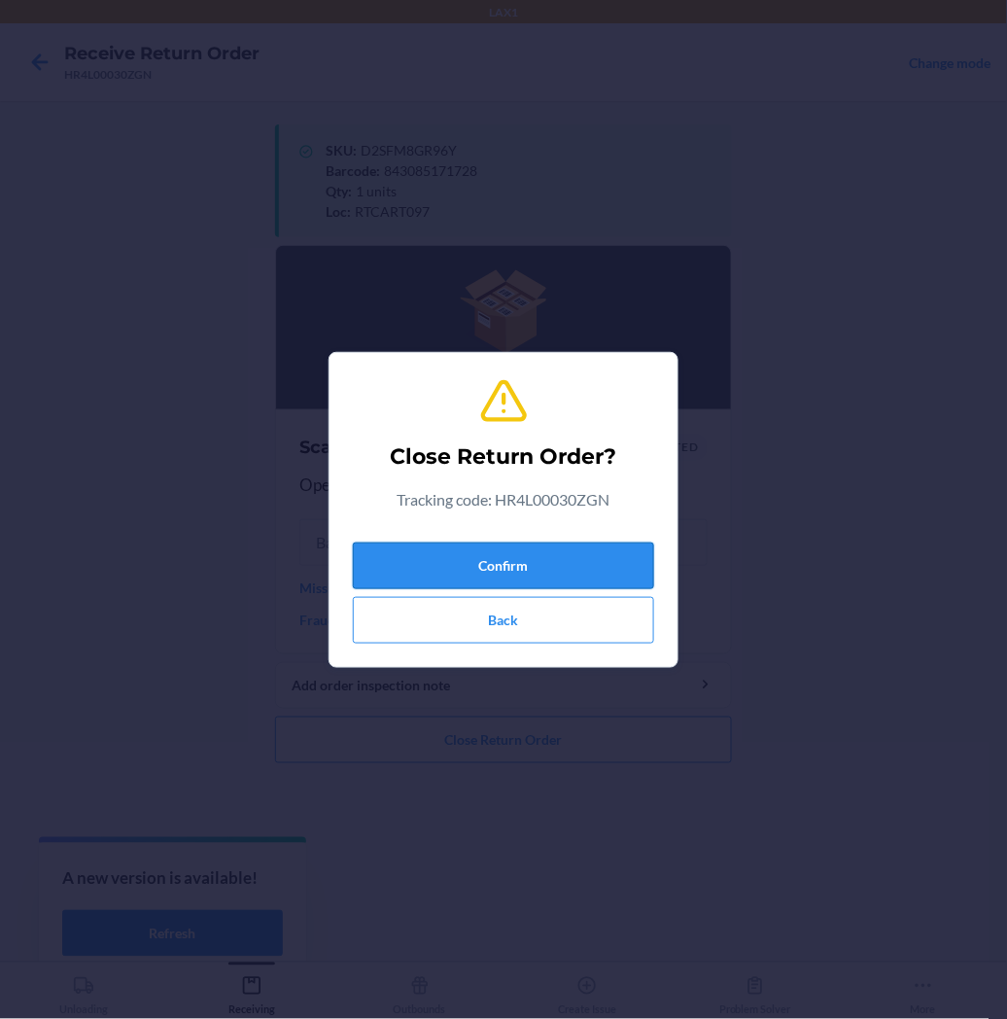
click at [491, 567] on button "Confirm" at bounding box center [503, 566] width 301 height 47
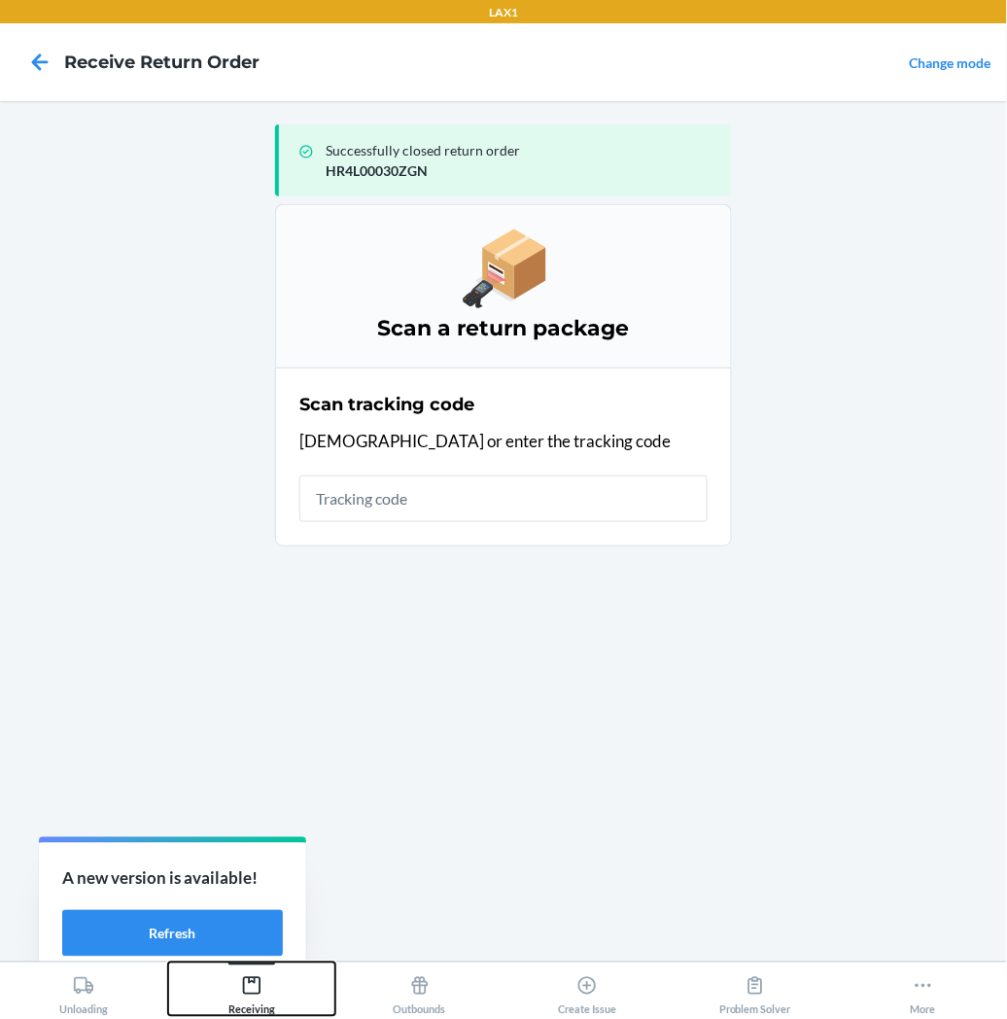
click at [251, 990] on icon at bounding box center [251, 985] width 21 height 21
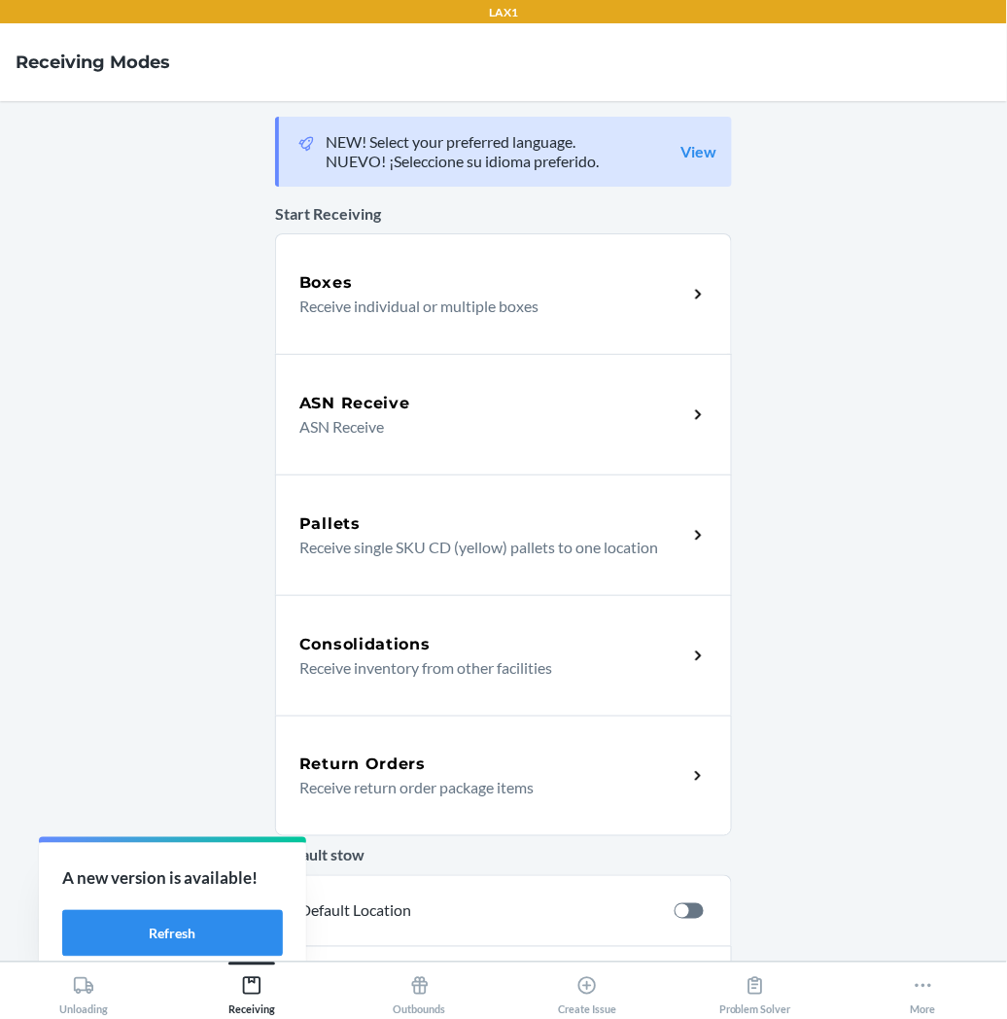
click at [379, 773] on h5 "Return Orders" at bounding box center [362, 764] width 126 height 23
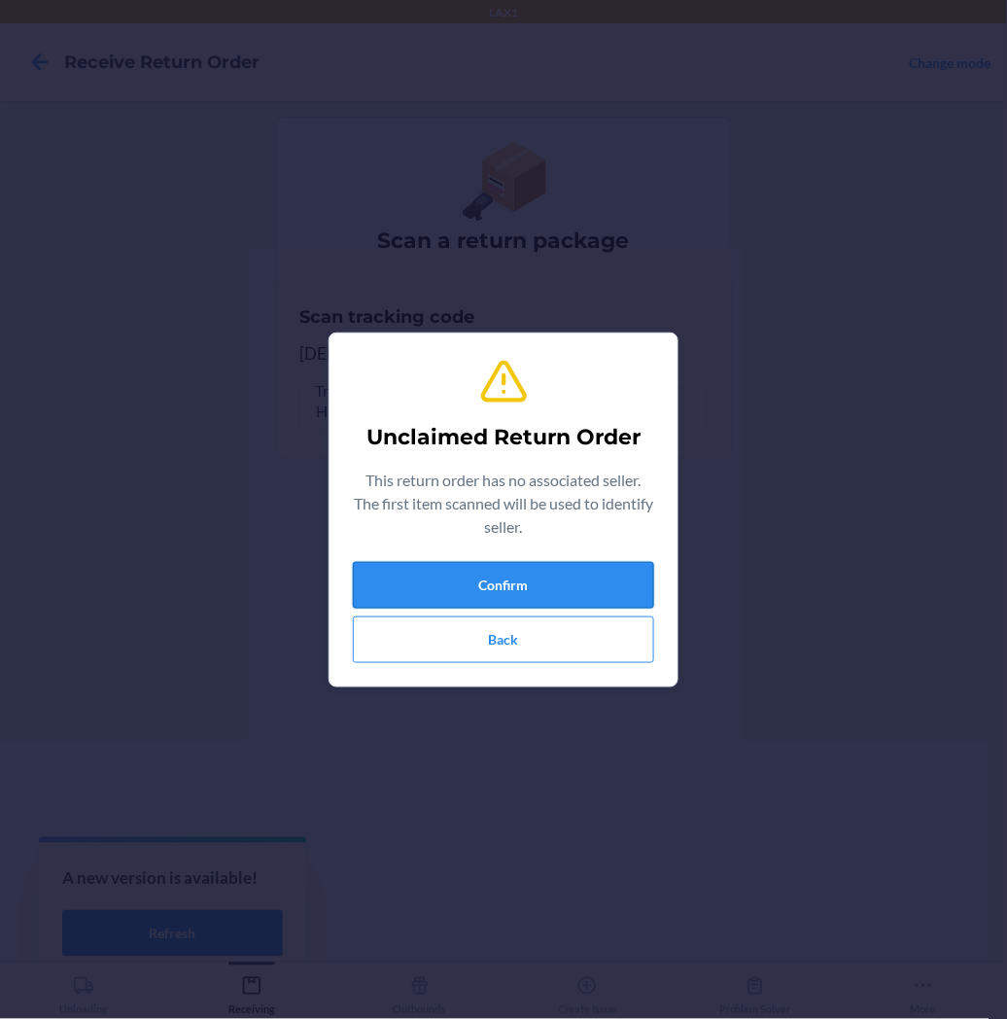
click at [379, 583] on button "Confirm" at bounding box center [503, 585] width 301 height 47
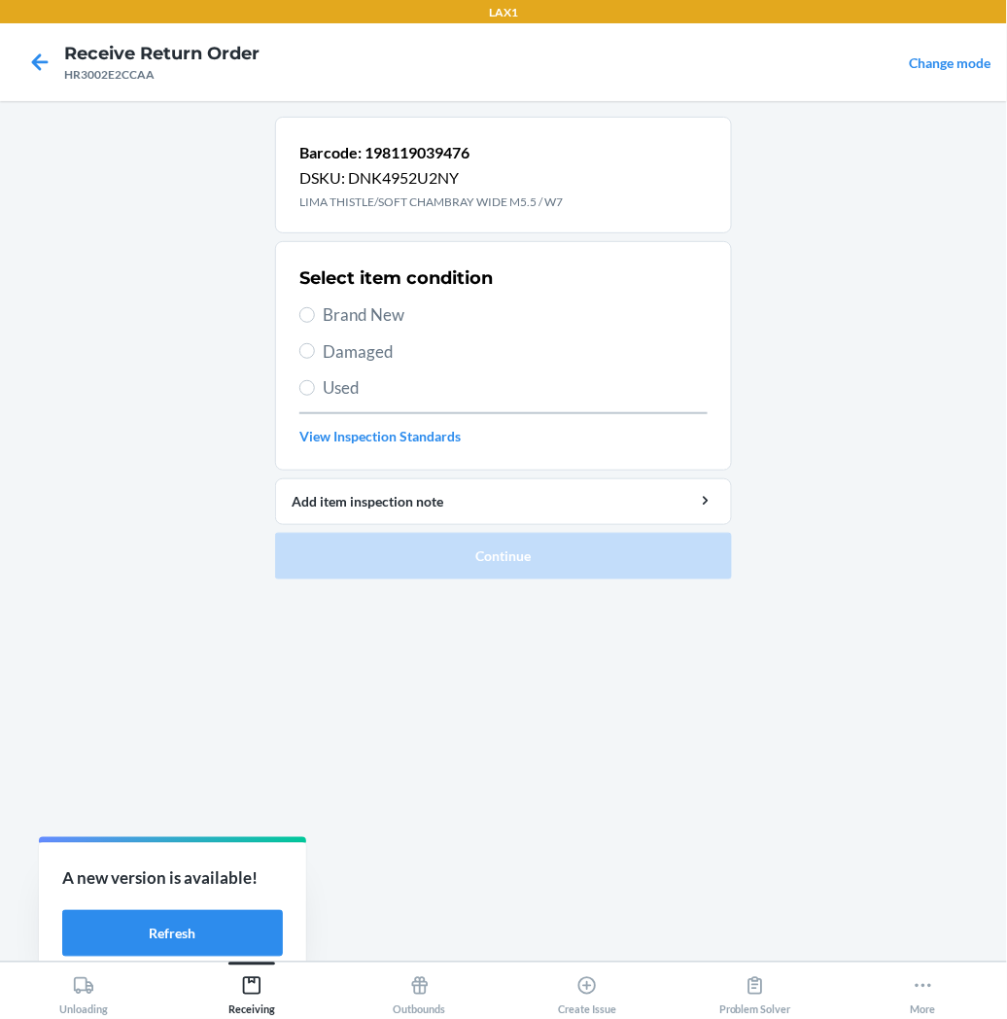
click at [299, 311] on label "Brand New" at bounding box center [503, 314] width 408 height 25
click at [299, 311] on input "Brand New" at bounding box center [307, 315] width 16 height 16
radio input "true"
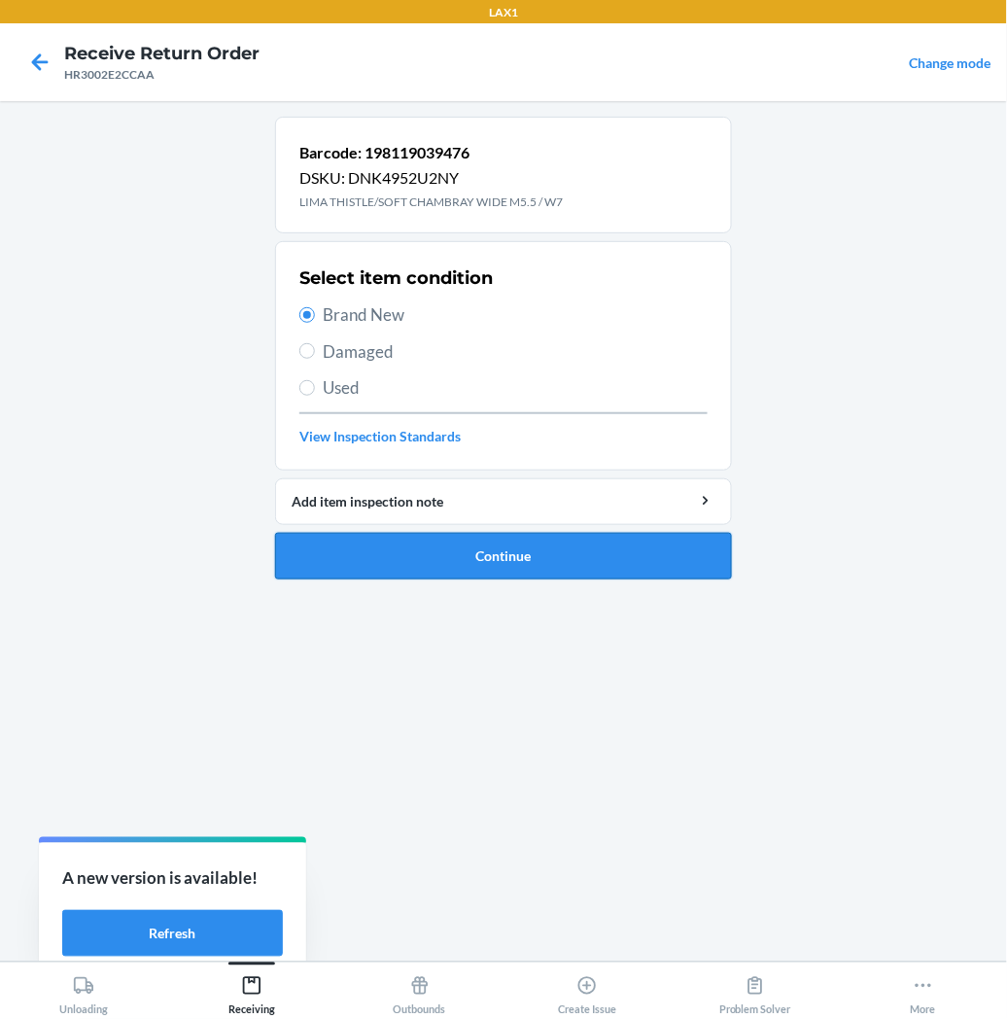
click at [337, 565] on button "Continue" at bounding box center [503, 556] width 457 height 47
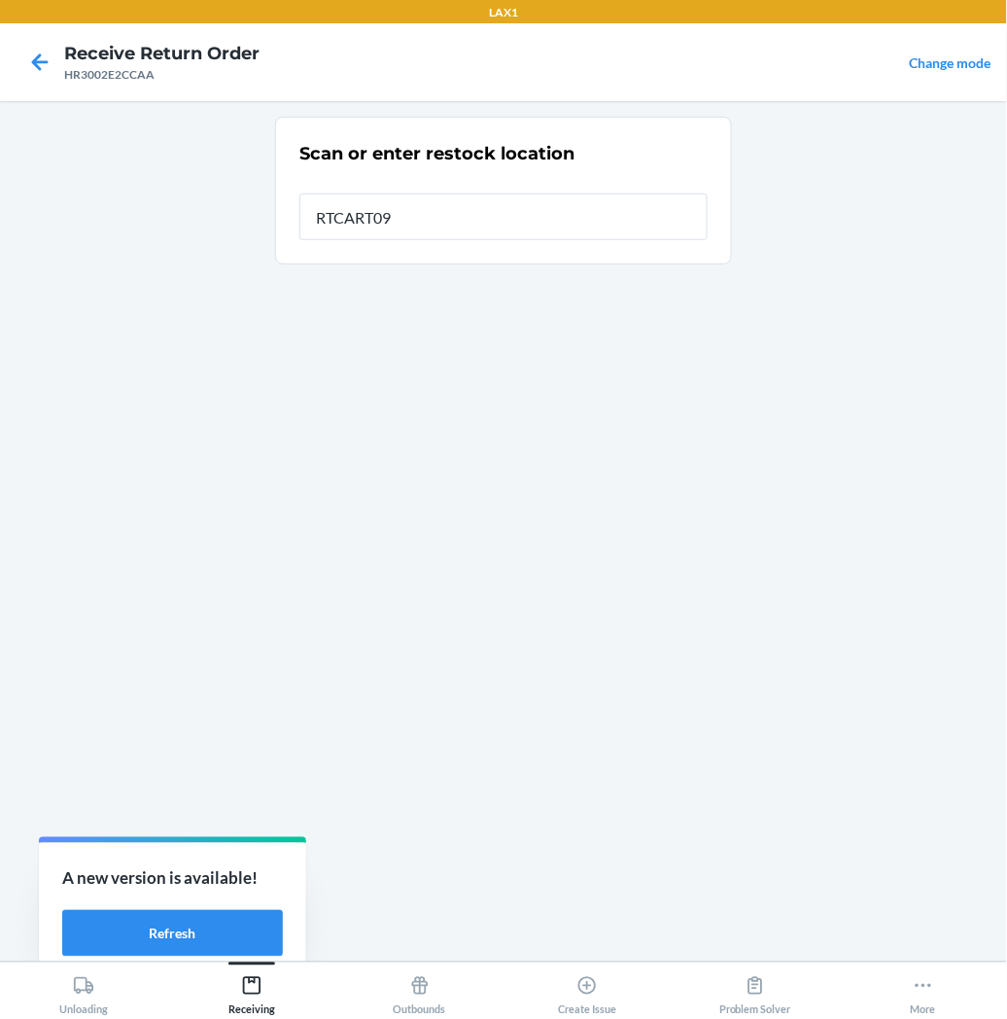
type input "RTCART097"
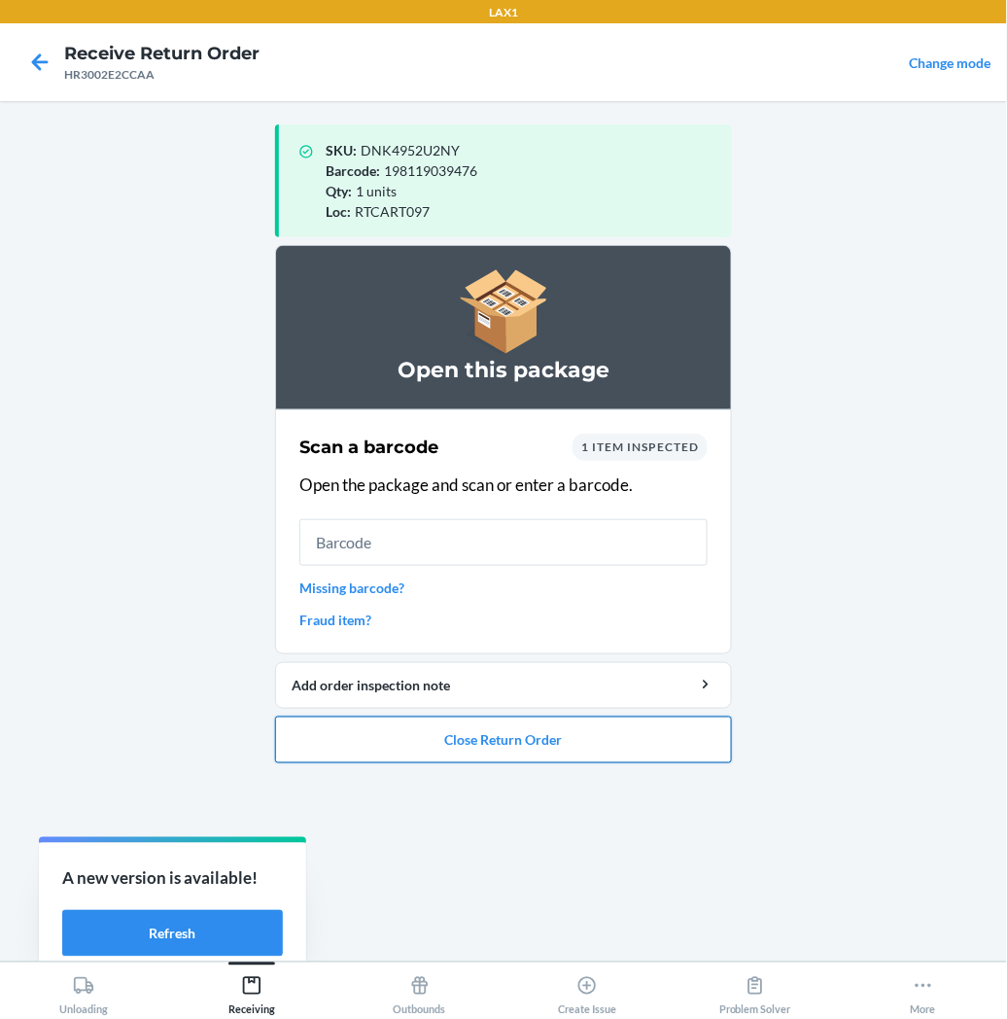
click at [376, 732] on button "Close Return Order" at bounding box center [503, 740] width 457 height 47
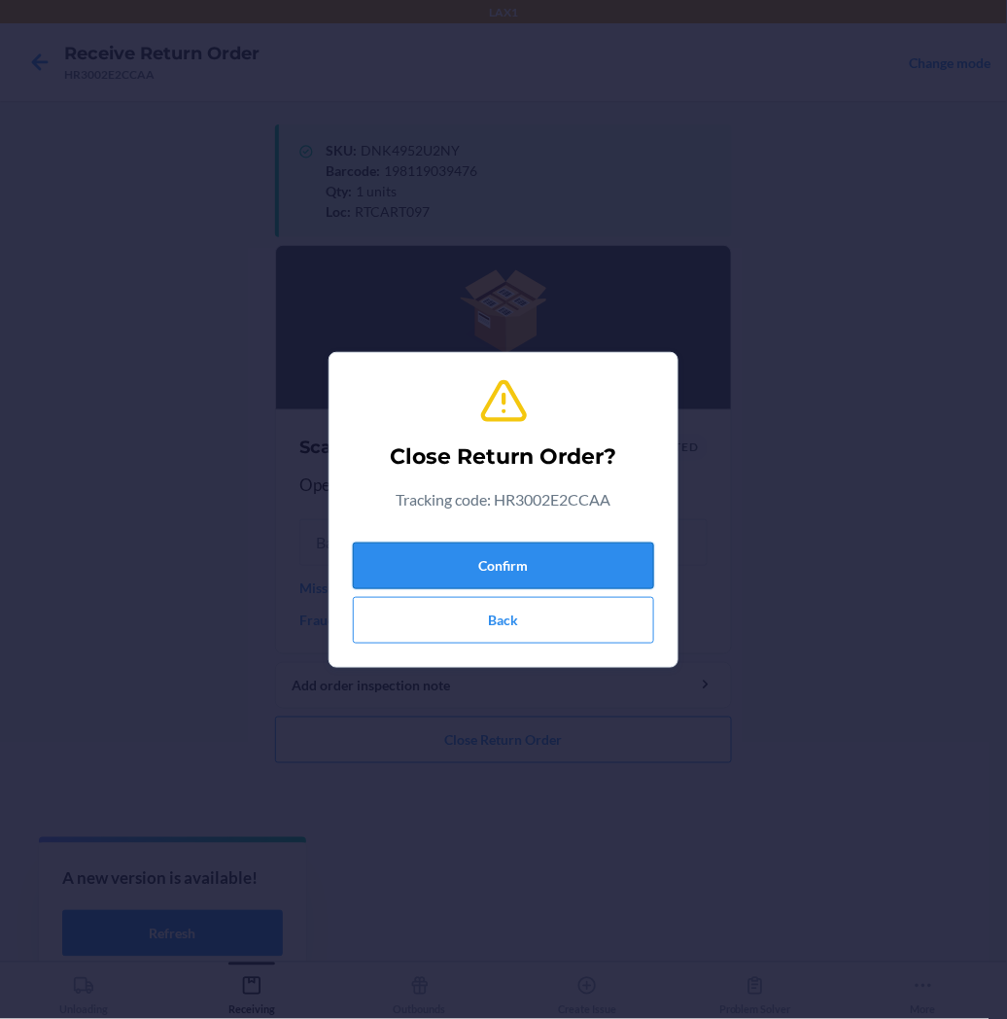
click at [465, 560] on button "Confirm" at bounding box center [503, 566] width 301 height 47
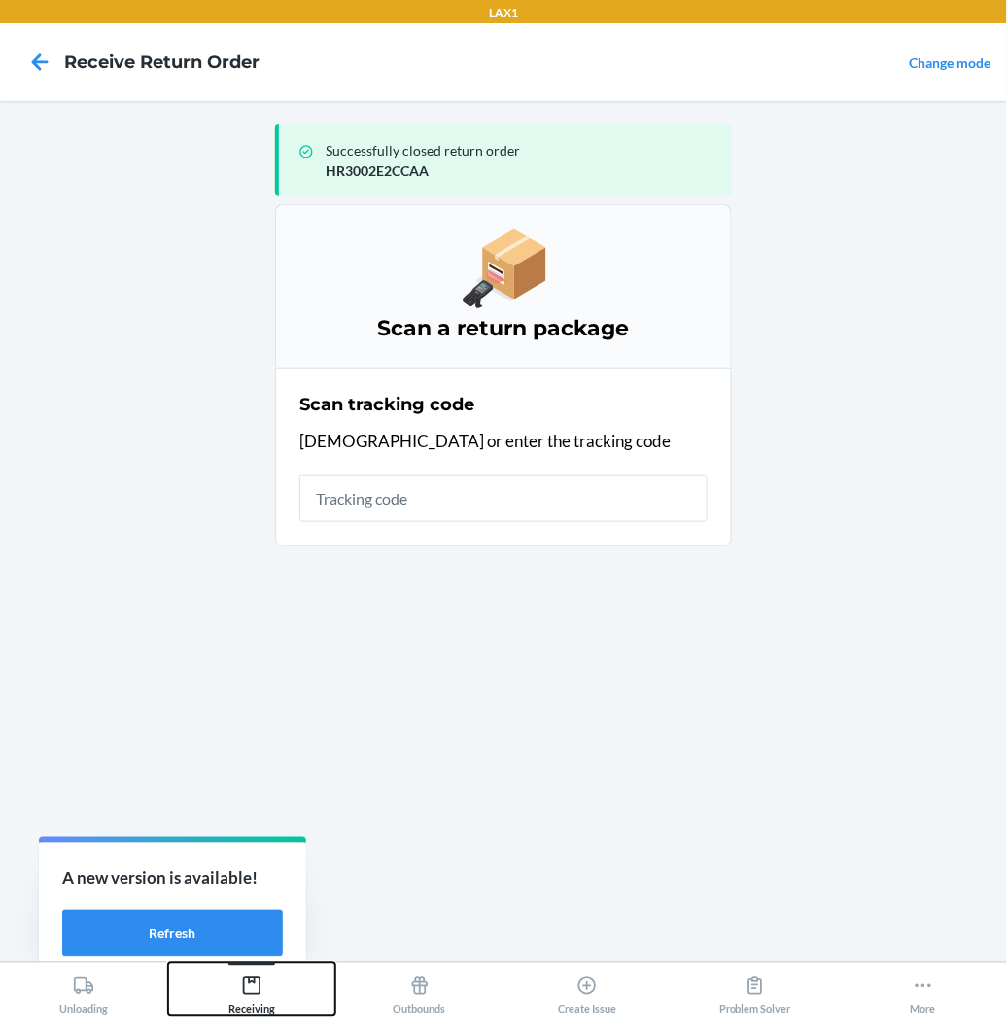
drag, startPoint x: 257, startPoint y: 980, endPoint x: 275, endPoint y: 949, distance: 36.2
click at [259, 975] on icon at bounding box center [251, 985] width 21 height 21
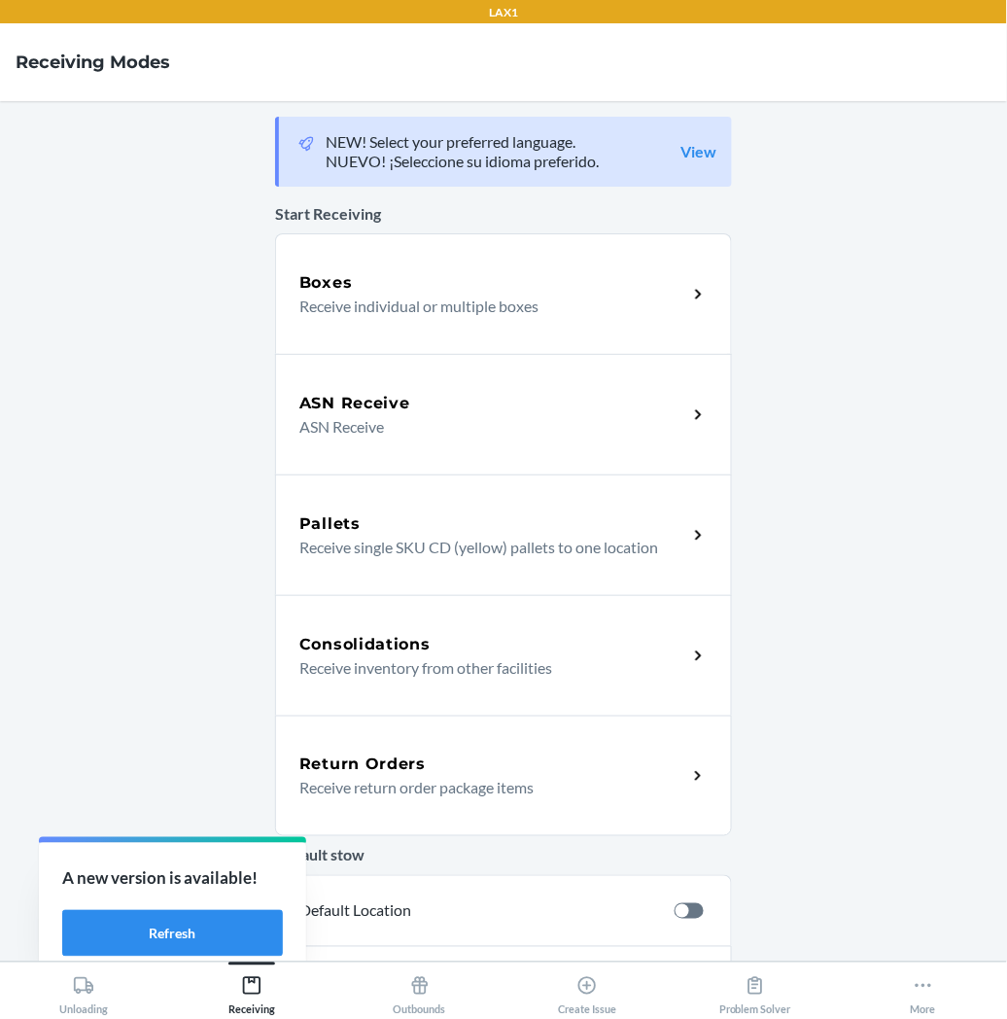
click at [408, 756] on h5 "Return Orders" at bounding box center [362, 764] width 126 height 23
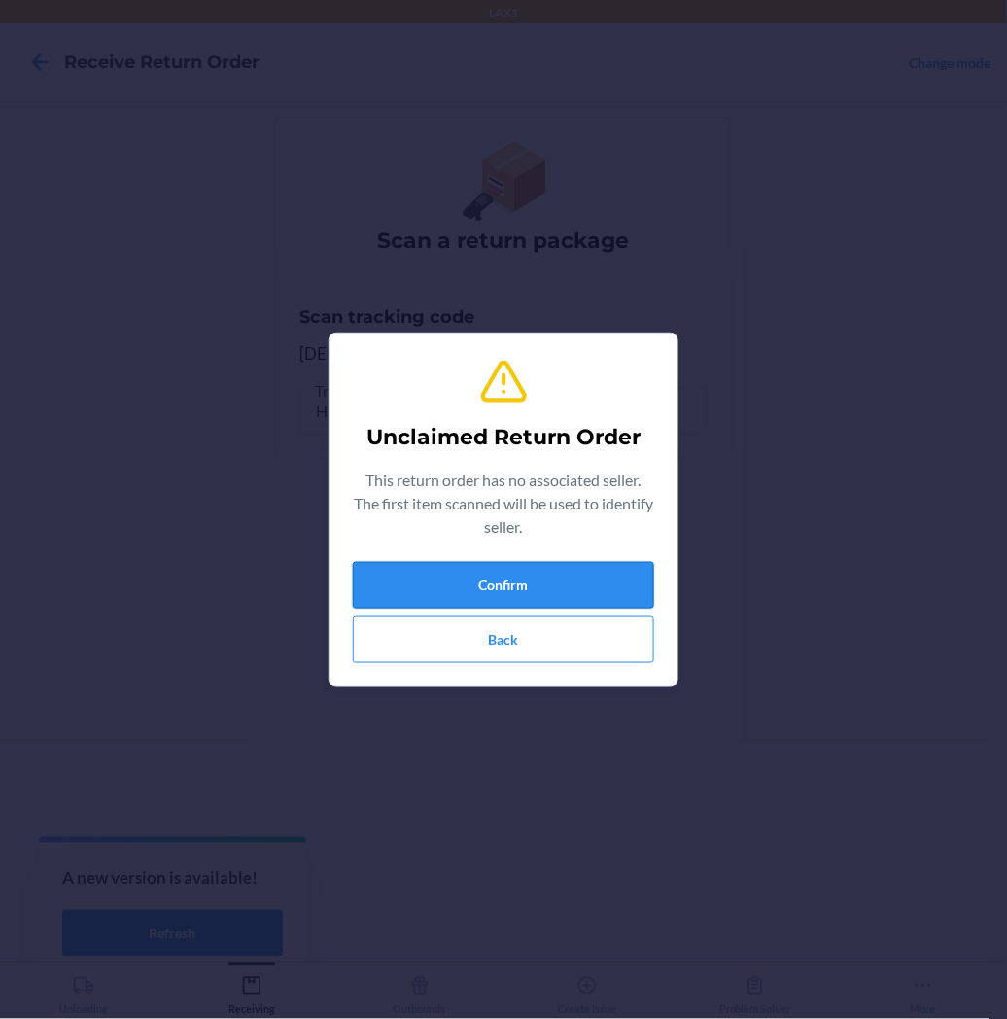
click at [498, 597] on button "Confirm" at bounding box center [503, 585] width 301 height 47
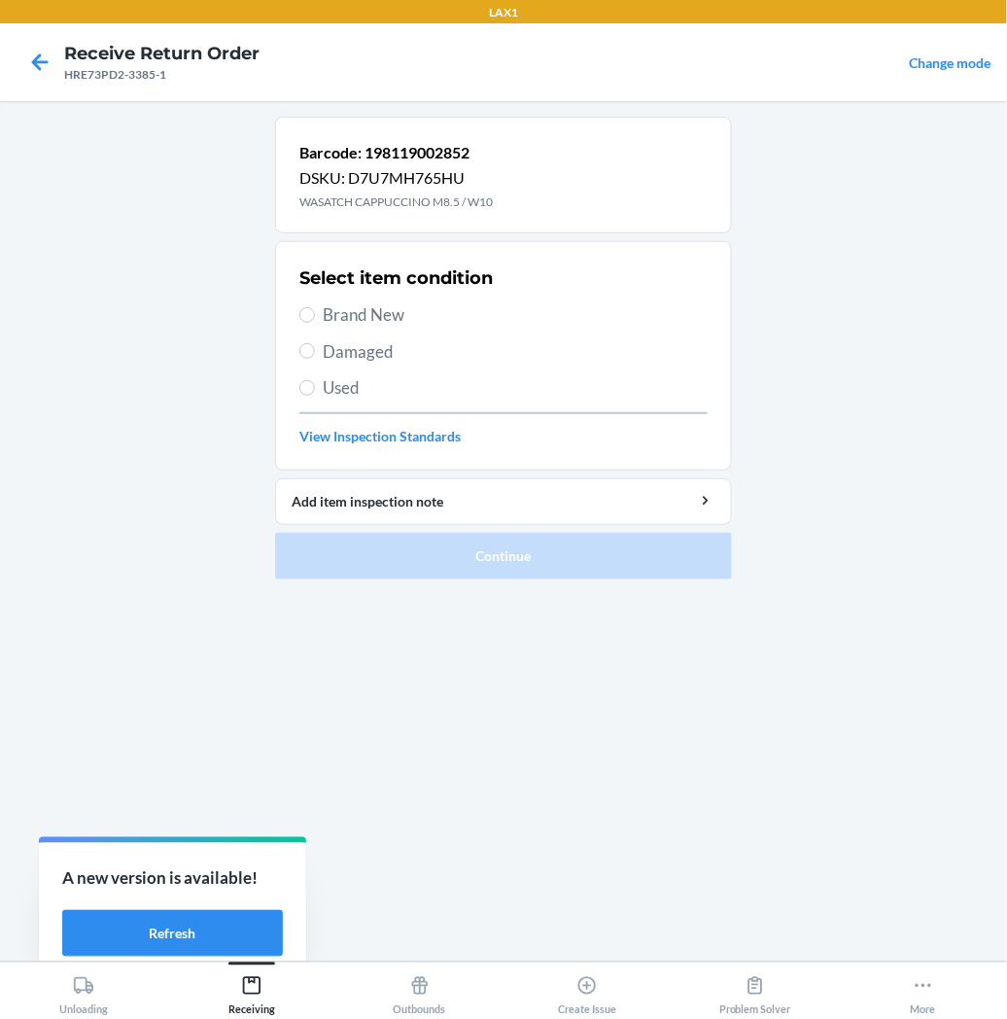
click at [309, 361] on label "Damaged" at bounding box center [503, 351] width 408 height 25
click at [309, 359] on input "Damaged" at bounding box center [307, 351] width 16 height 16
radio input "true"
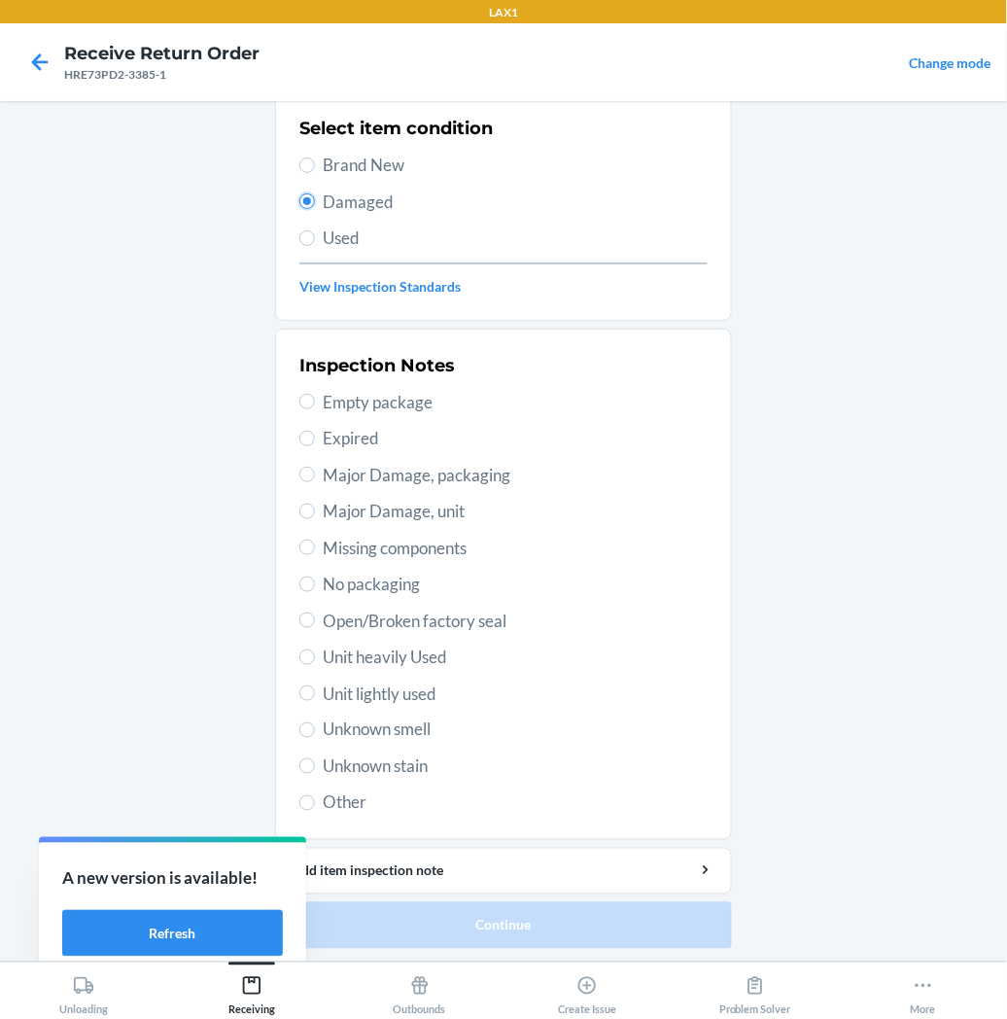
scroll to position [151, 0]
click at [305, 657] on input "Unit heavily Used" at bounding box center [307, 657] width 16 height 16
radio input "true"
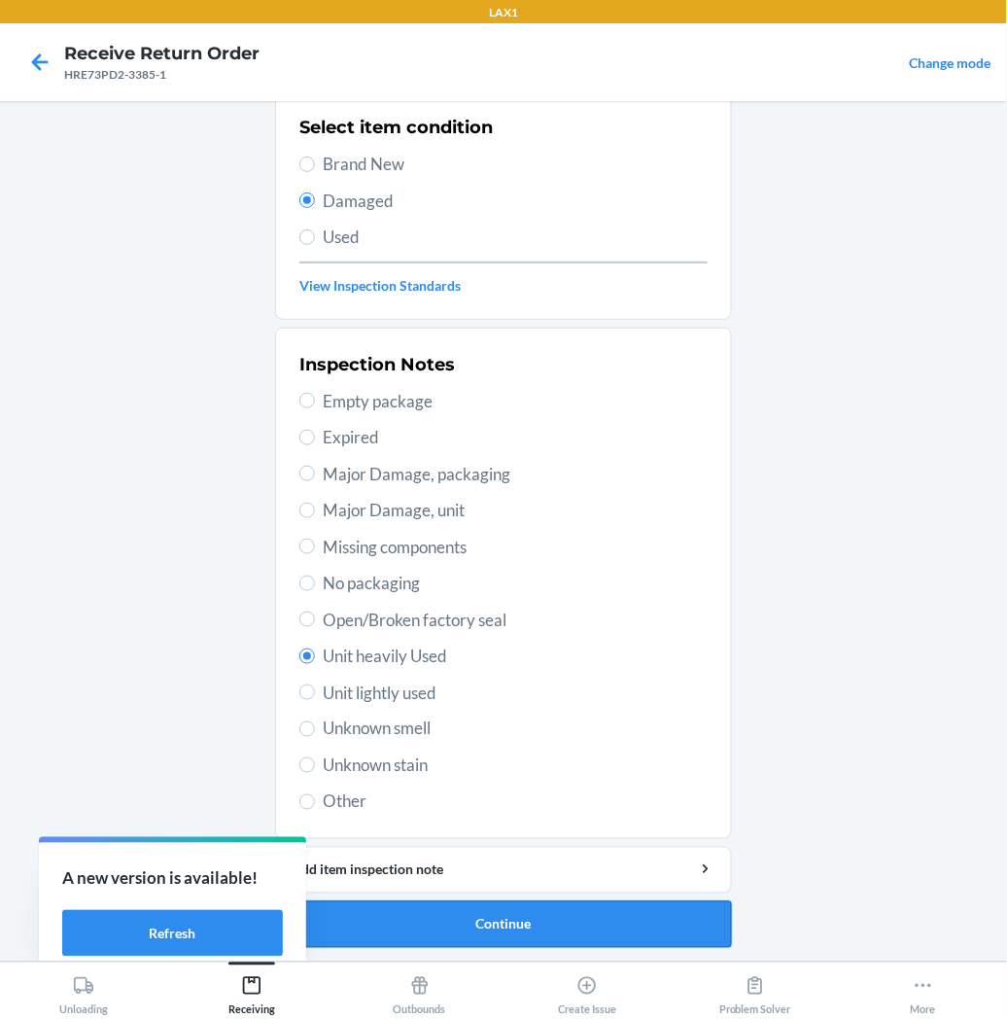
click at [389, 927] on button "Continue" at bounding box center [503, 924] width 457 height 47
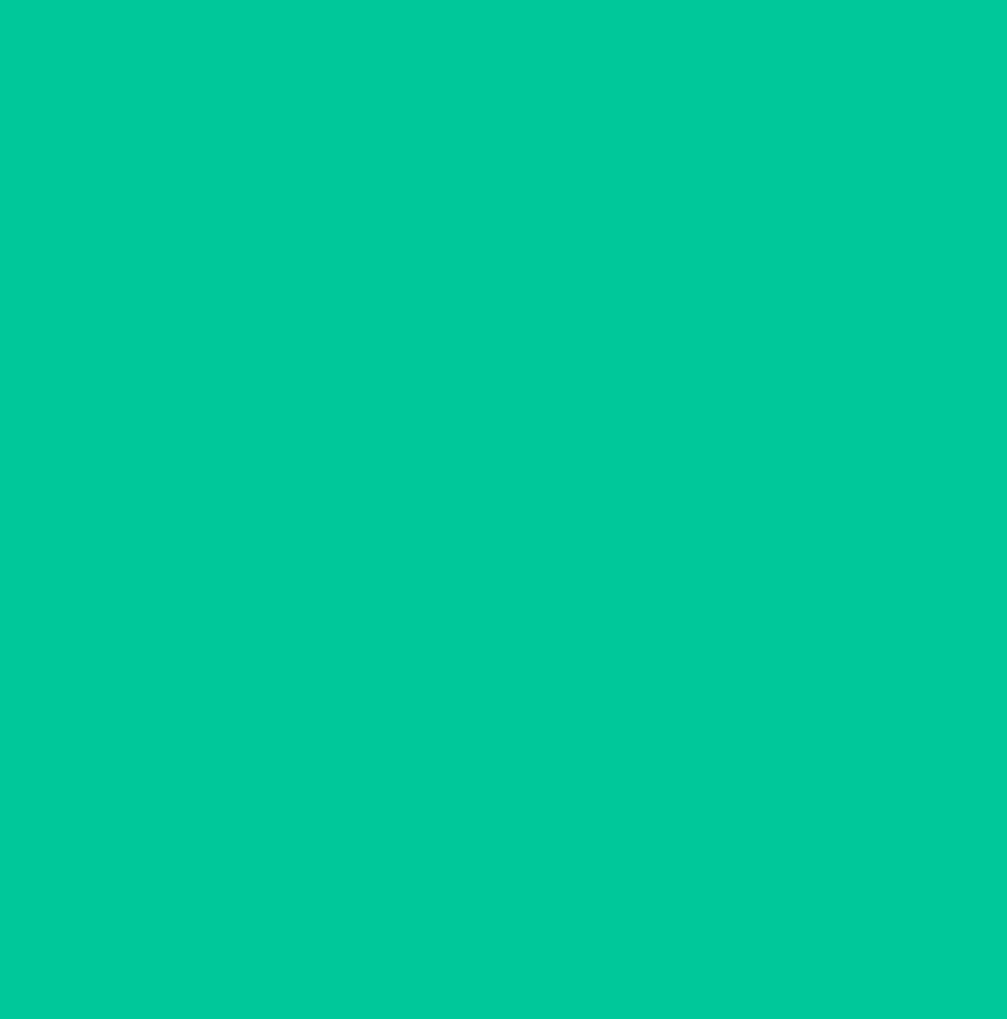
scroll to position [0, 0]
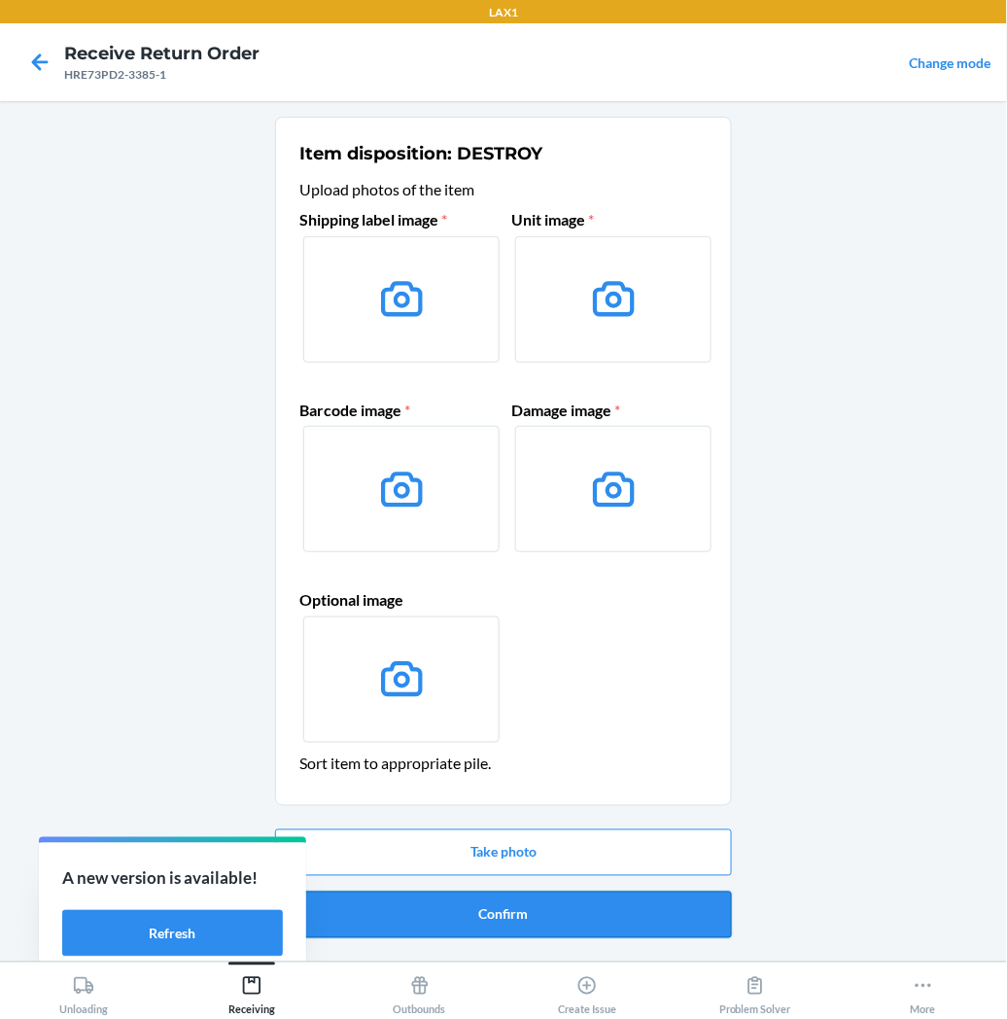
click at [385, 927] on button "Confirm" at bounding box center [503, 915] width 457 height 47
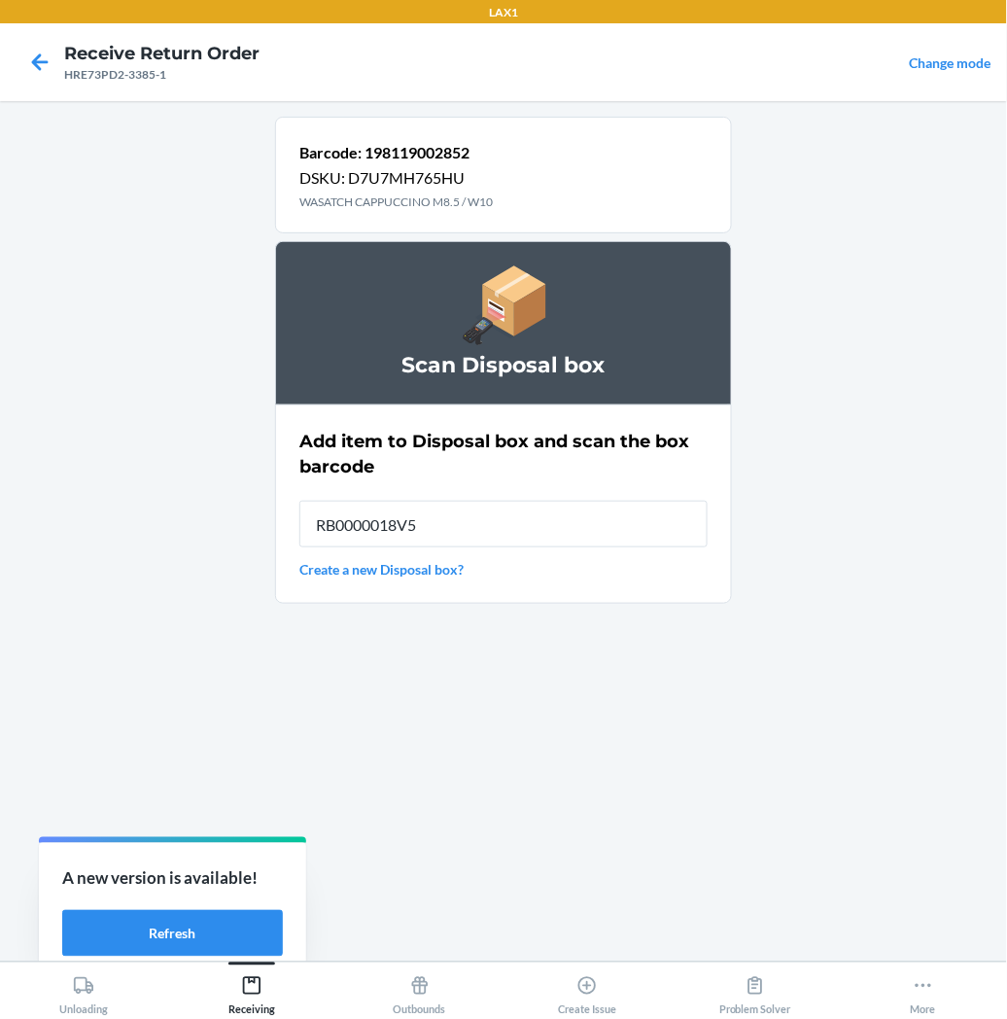
type input "RB0000018V5"
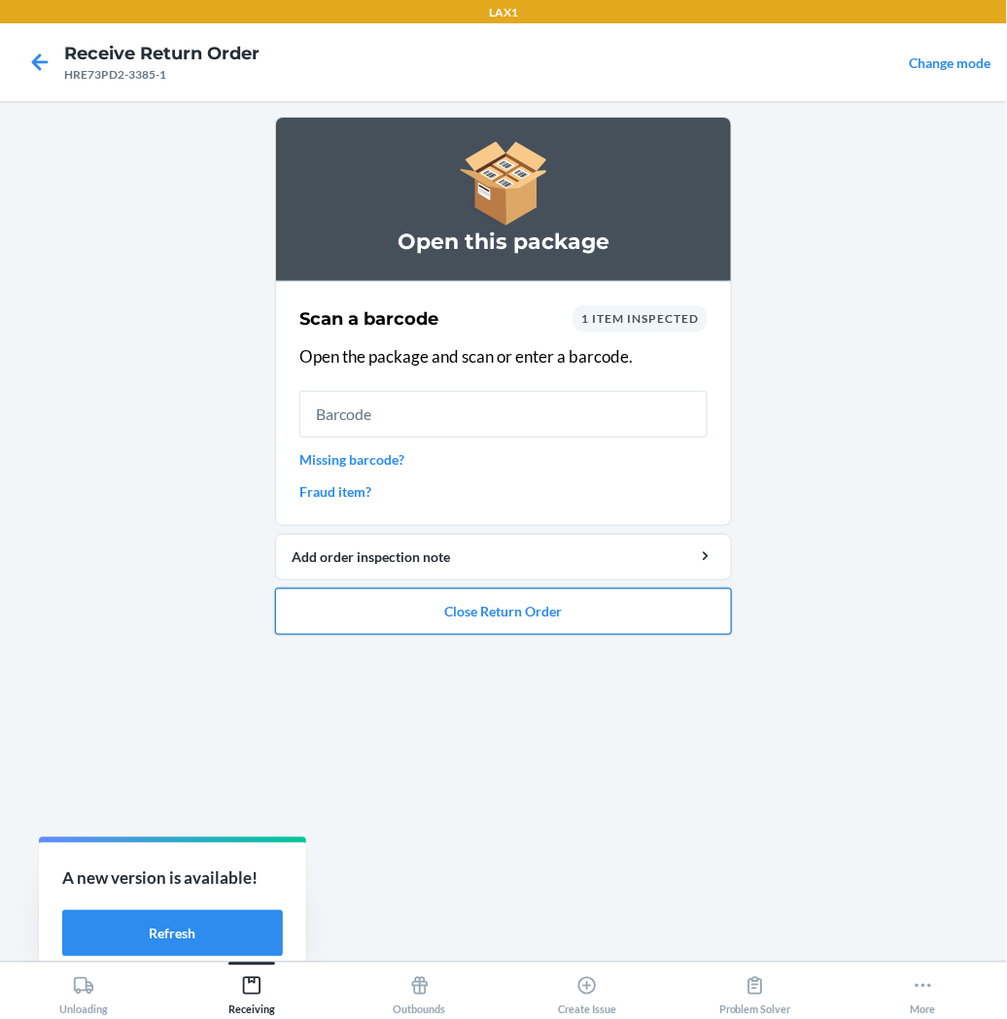
click at [335, 614] on button "Close Return Order" at bounding box center [503, 611] width 457 height 47
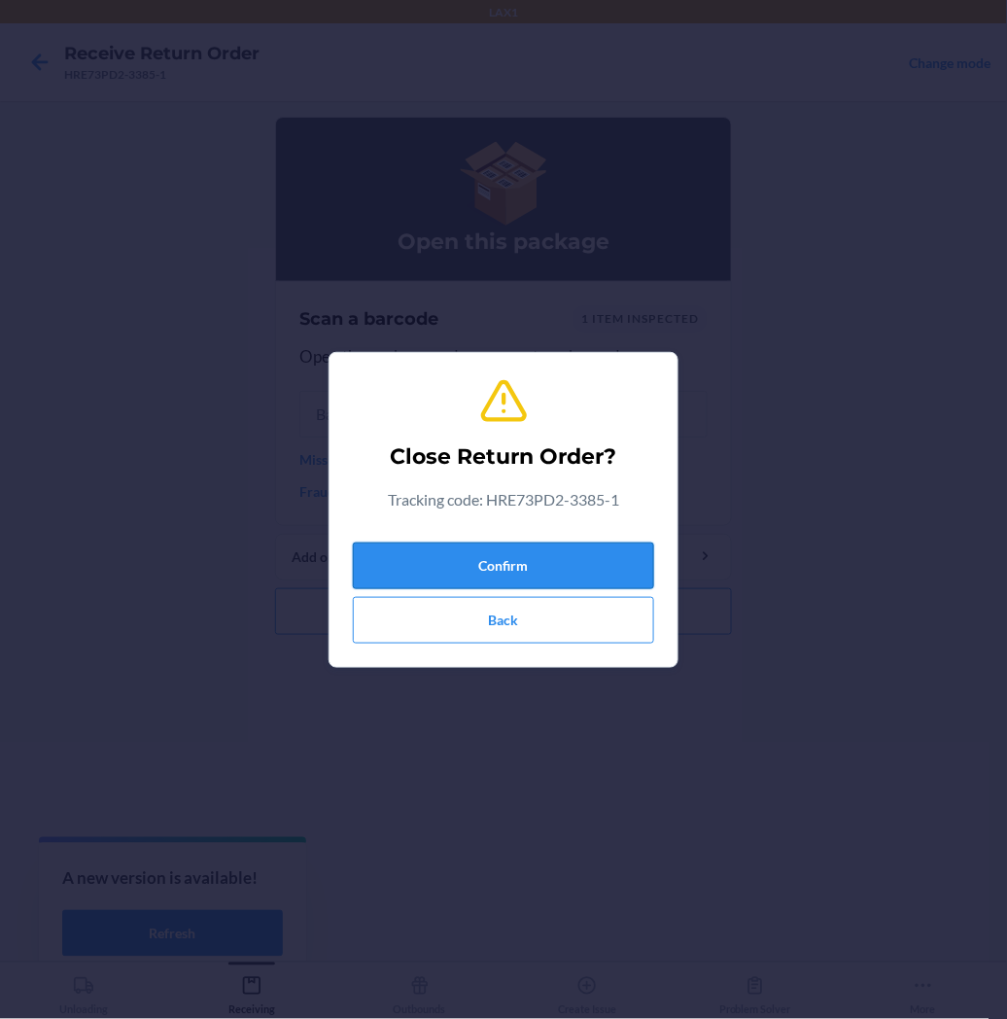
click at [395, 568] on button "Confirm" at bounding box center [503, 566] width 301 height 47
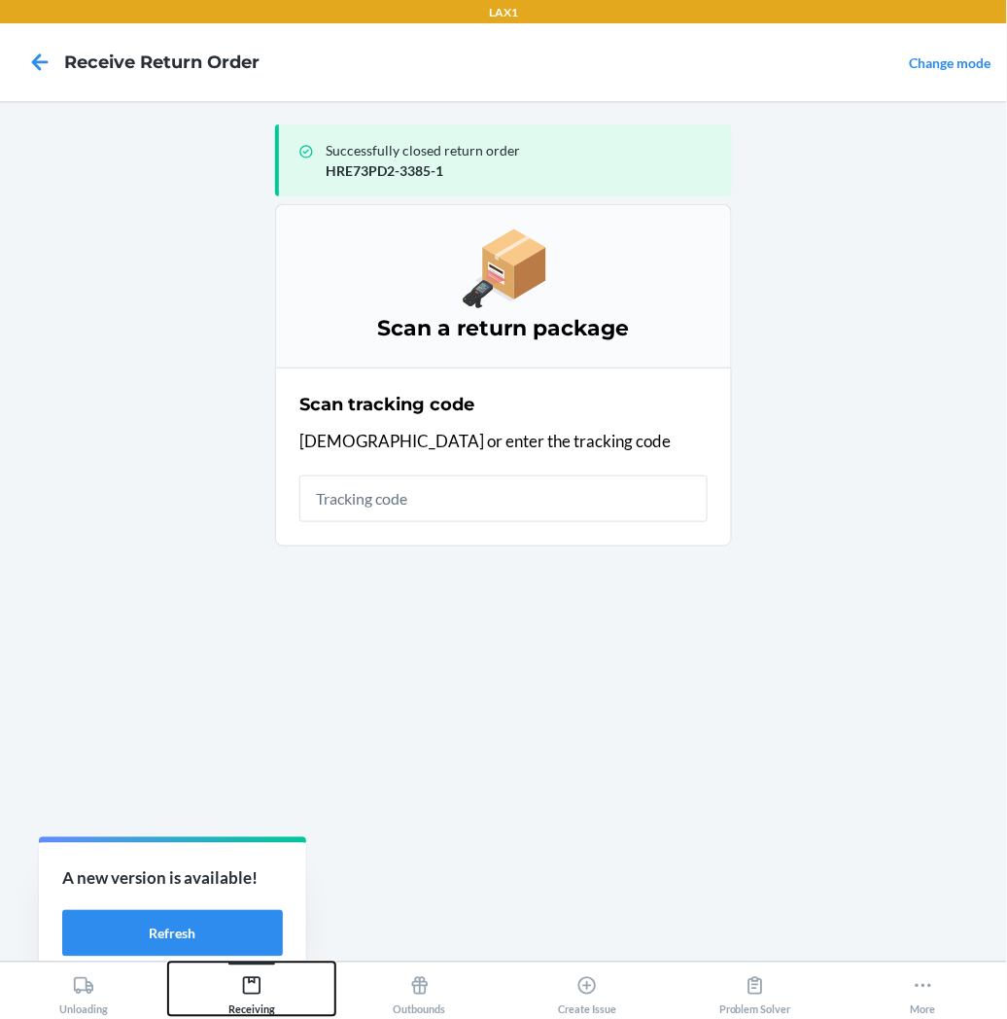
click at [241, 976] on icon at bounding box center [251, 985] width 21 height 21
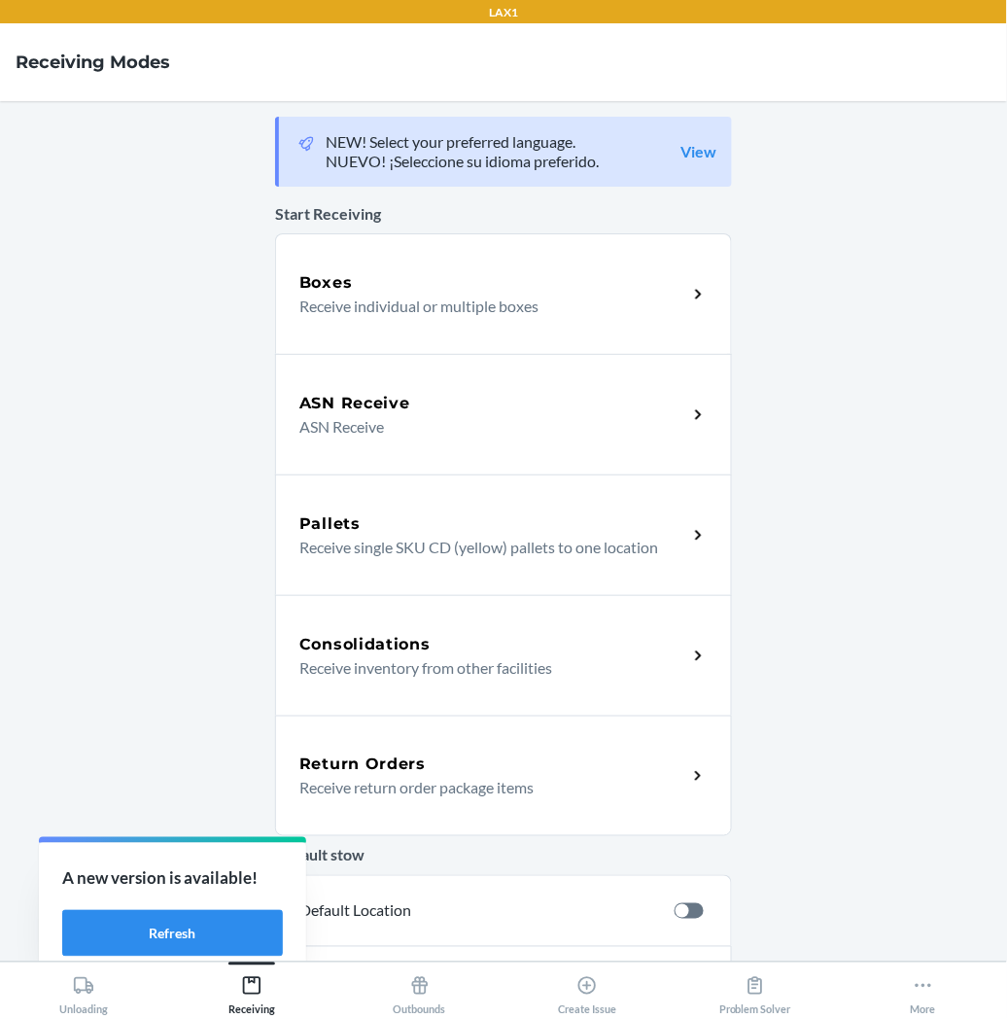
click at [419, 776] on p "Receive return order package items" at bounding box center [485, 787] width 372 height 23
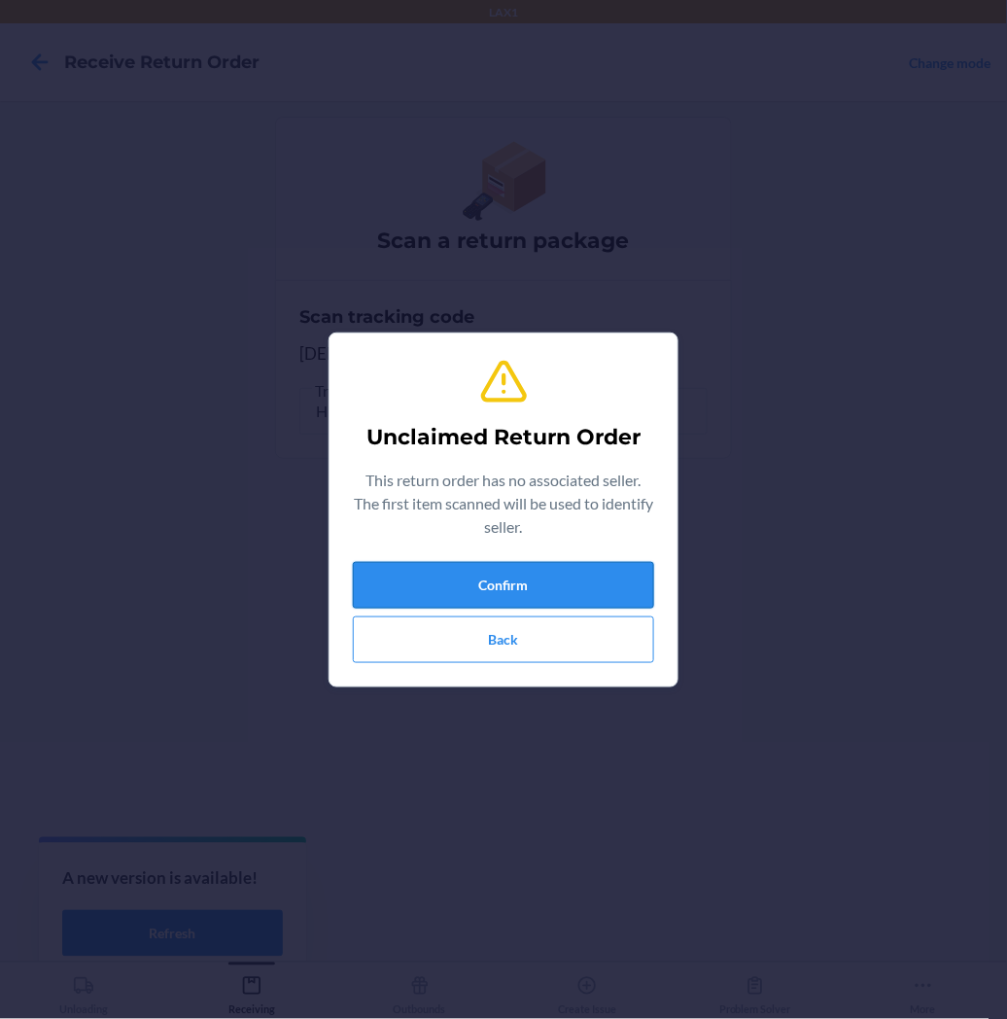
click at [422, 580] on button "Confirm" at bounding box center [503, 585] width 301 height 47
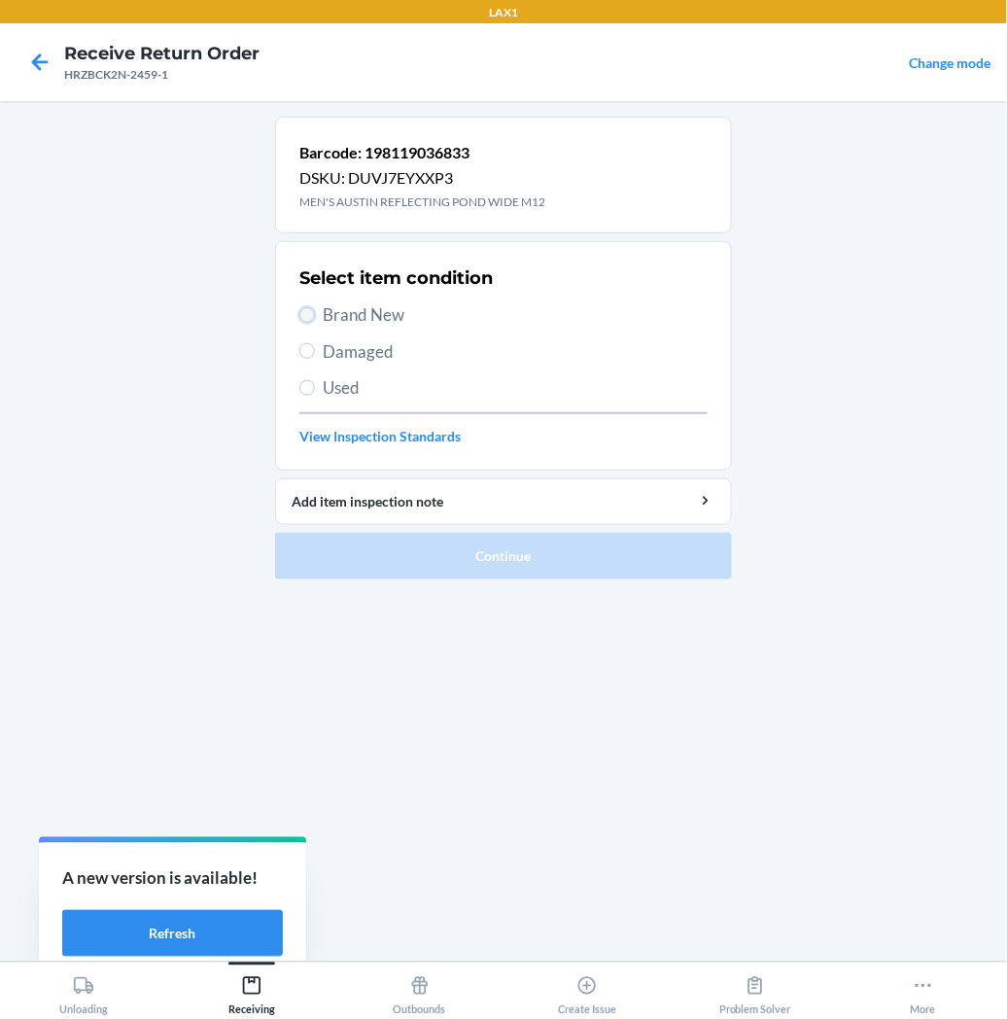
click at [313, 312] on input "Brand New" at bounding box center [307, 315] width 16 height 16
radio input "true"
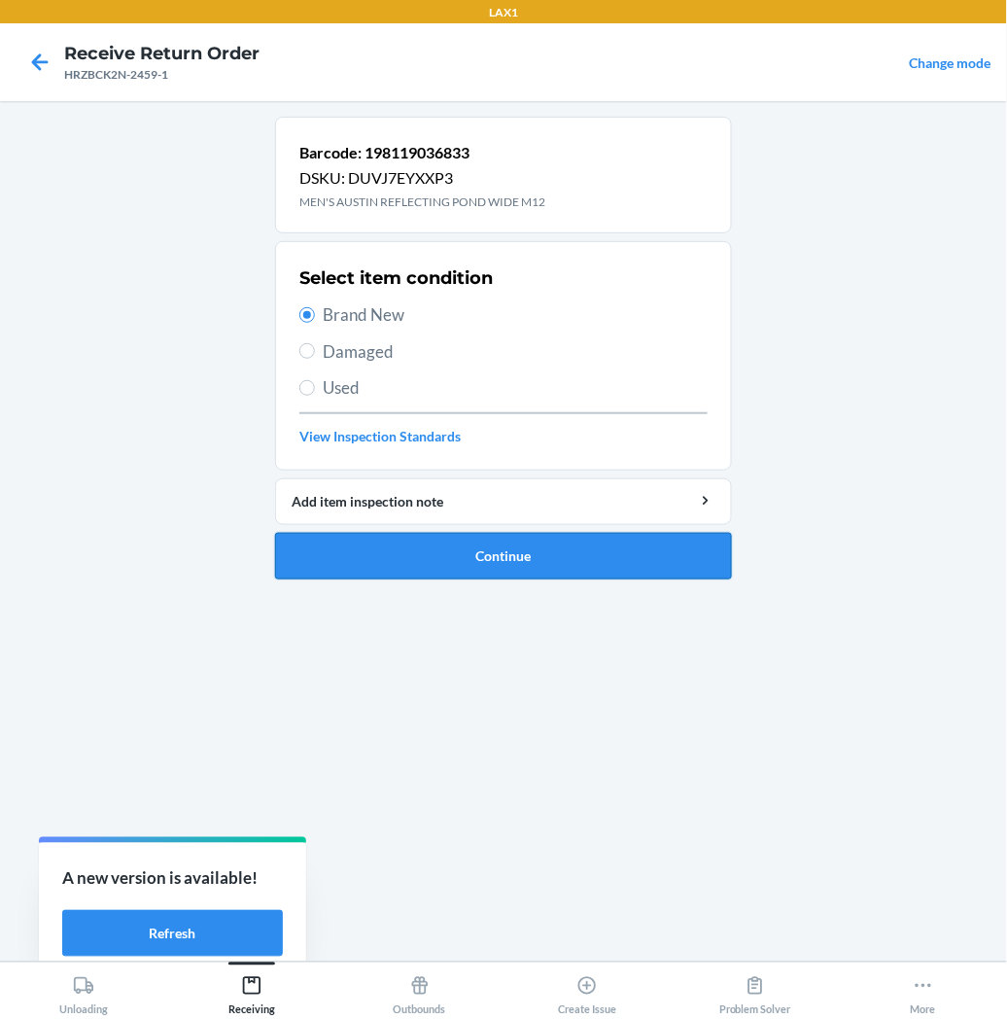
click at [381, 552] on button "Continue" at bounding box center [503, 556] width 457 height 47
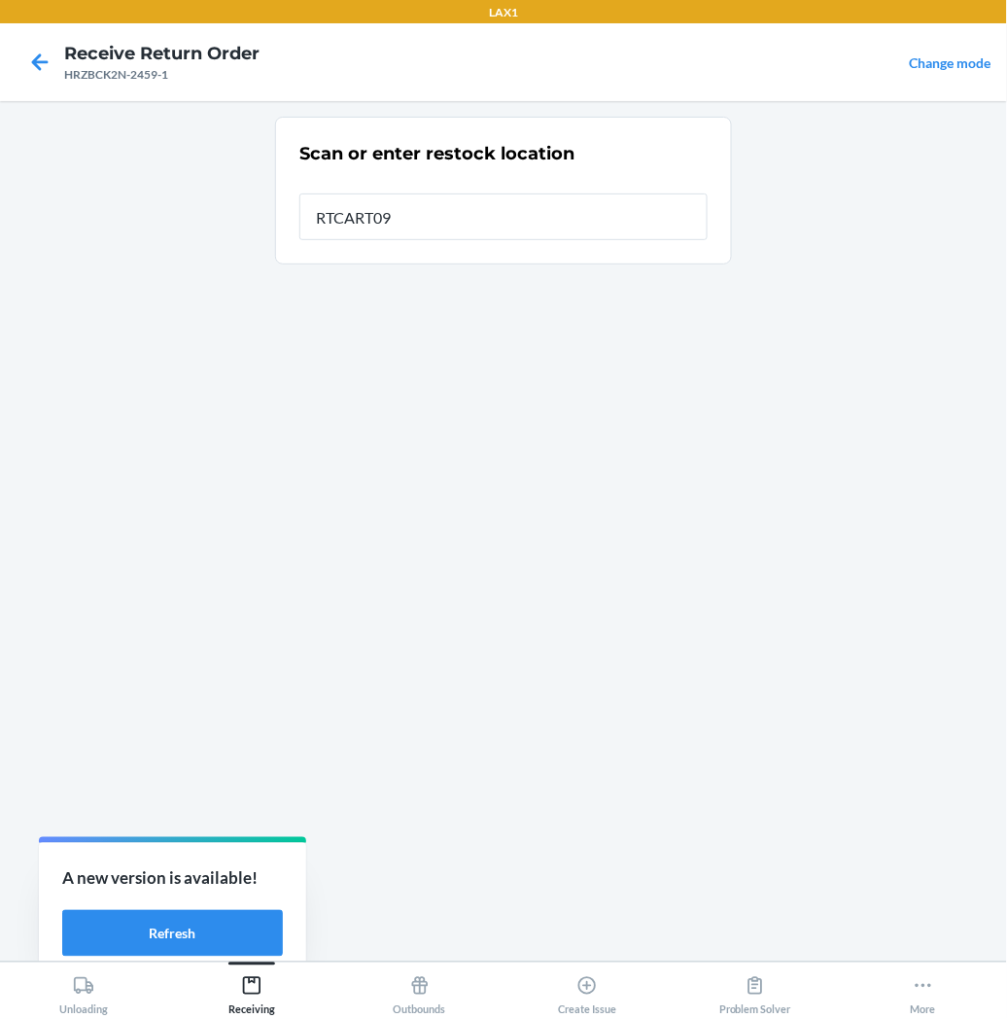
type input "RTCART097"
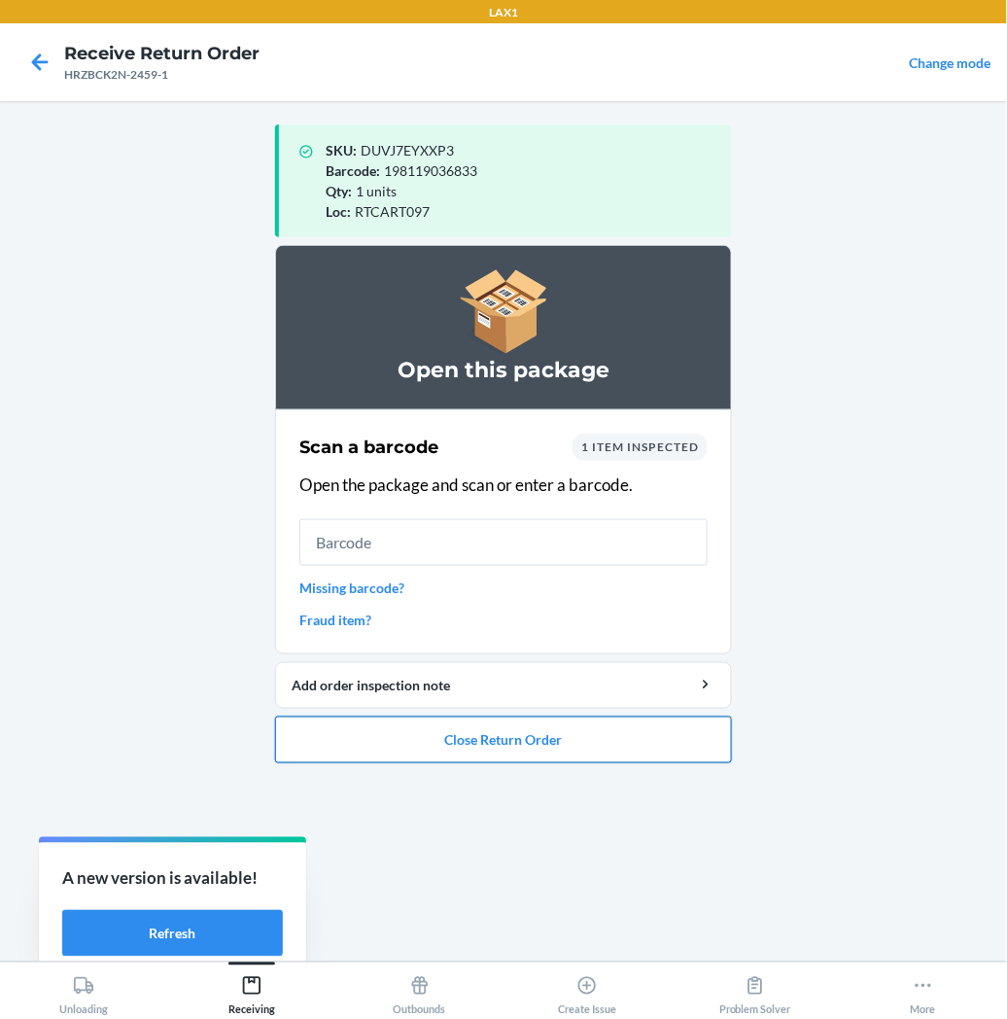
click at [393, 736] on button "Close Return Order" at bounding box center [503, 740] width 457 height 47
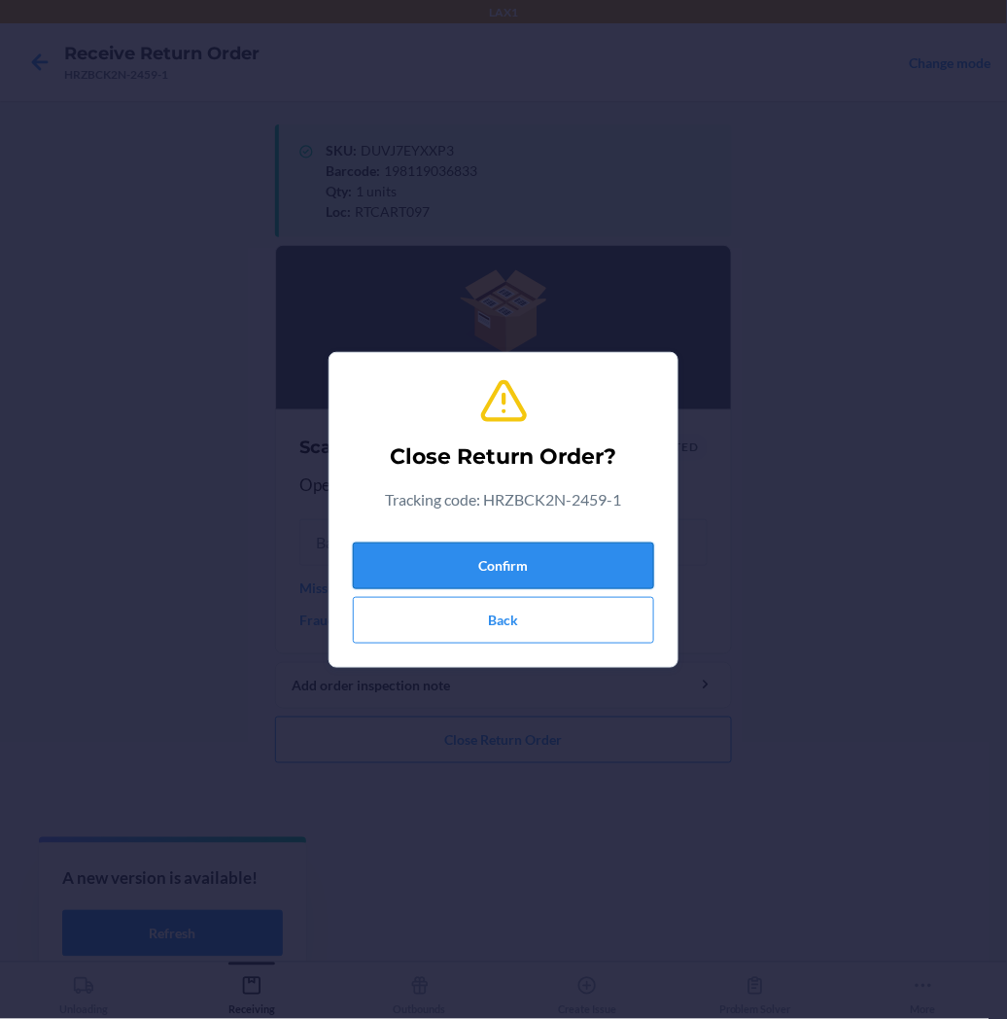
click at [450, 560] on button "Confirm" at bounding box center [503, 566] width 301 height 47
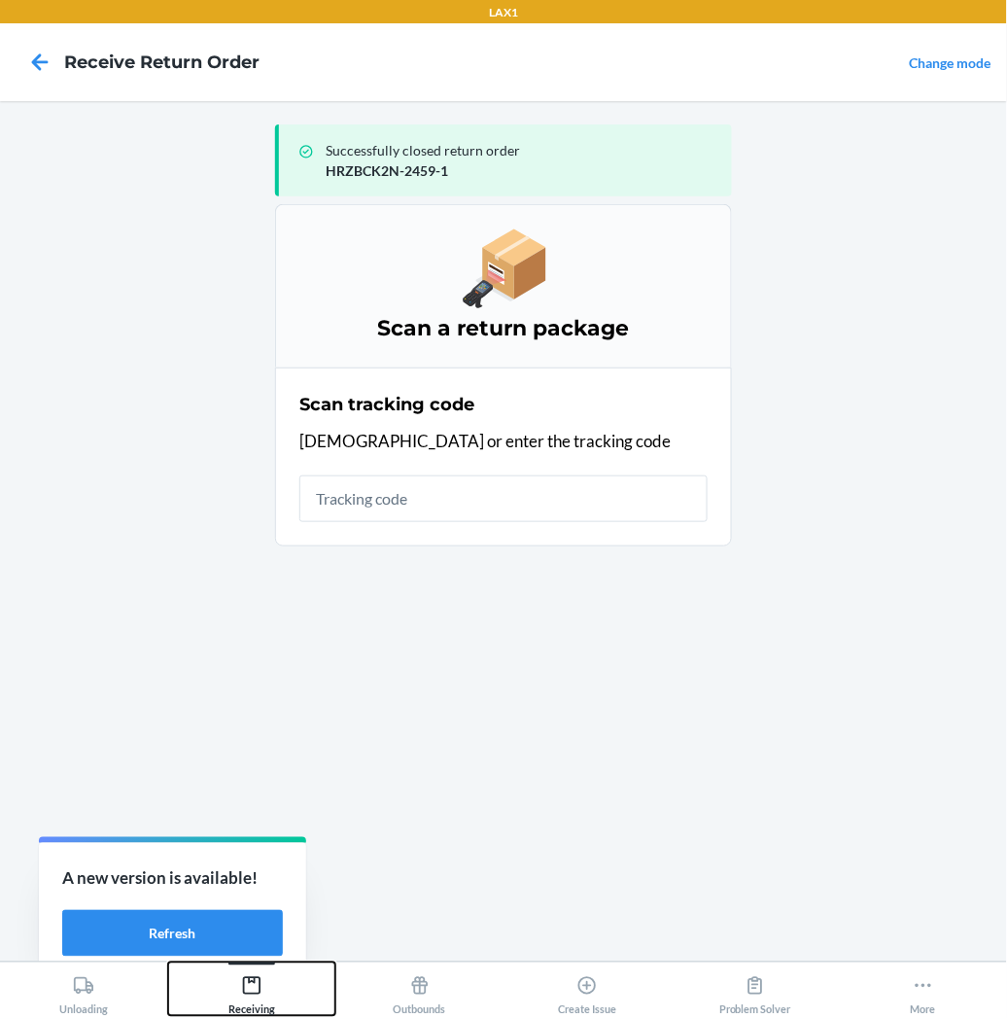
click at [243, 988] on icon at bounding box center [252, 986] width 18 height 18
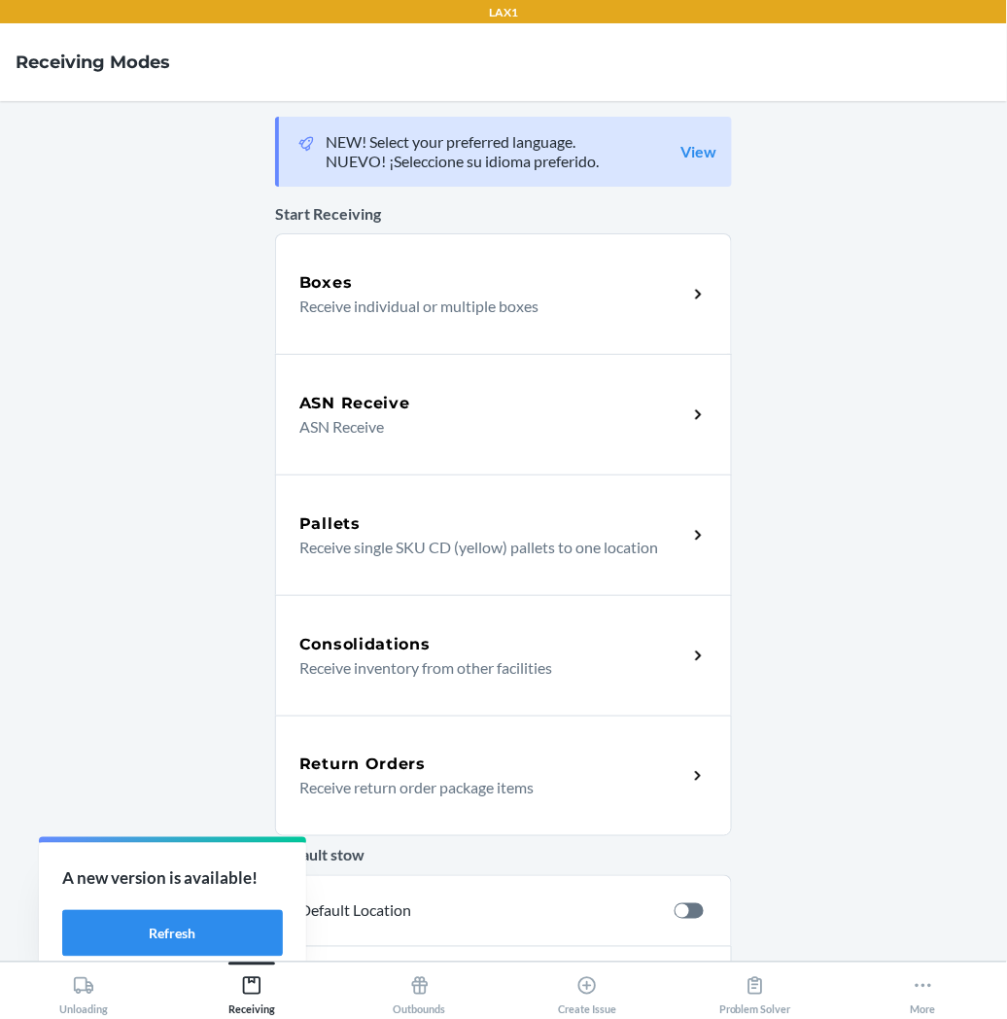
click at [351, 784] on p "Receive return order package items" at bounding box center [485, 787] width 372 height 23
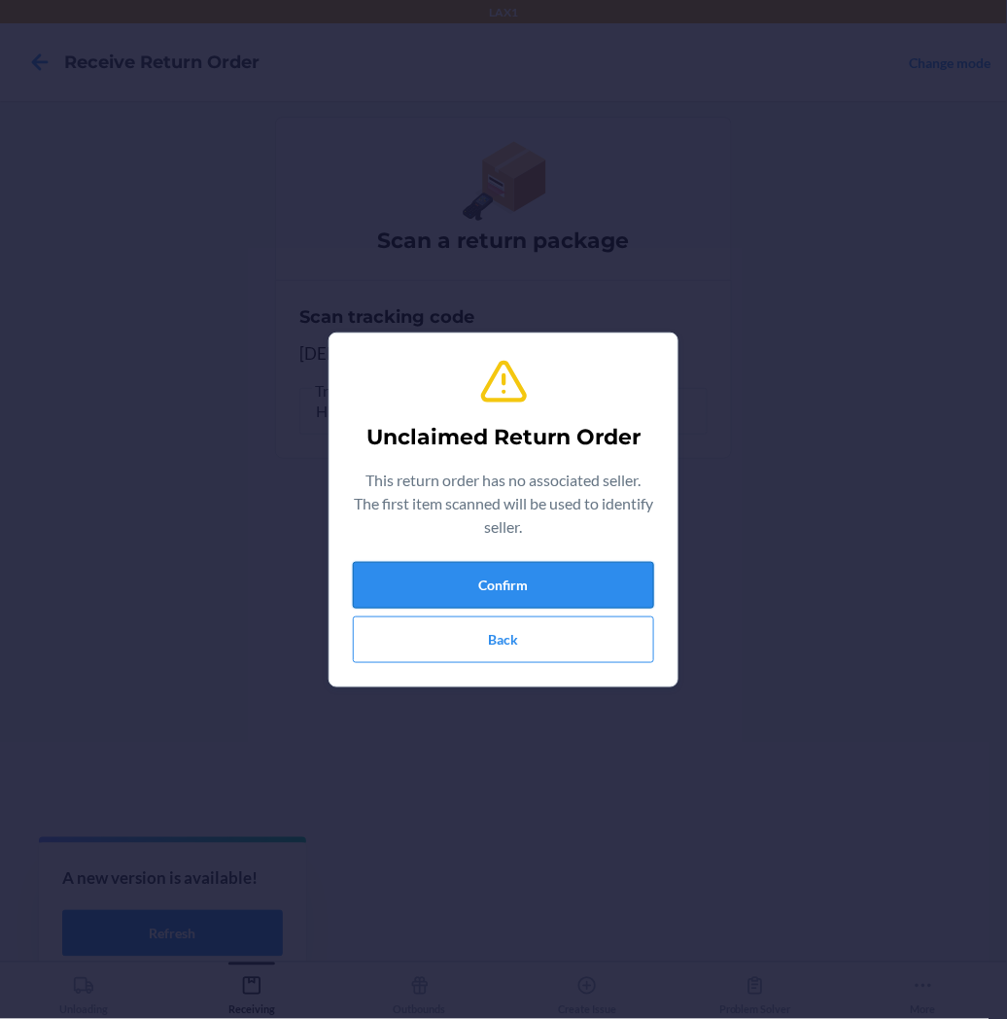
click at [470, 594] on button "Confirm" at bounding box center [503, 585] width 301 height 47
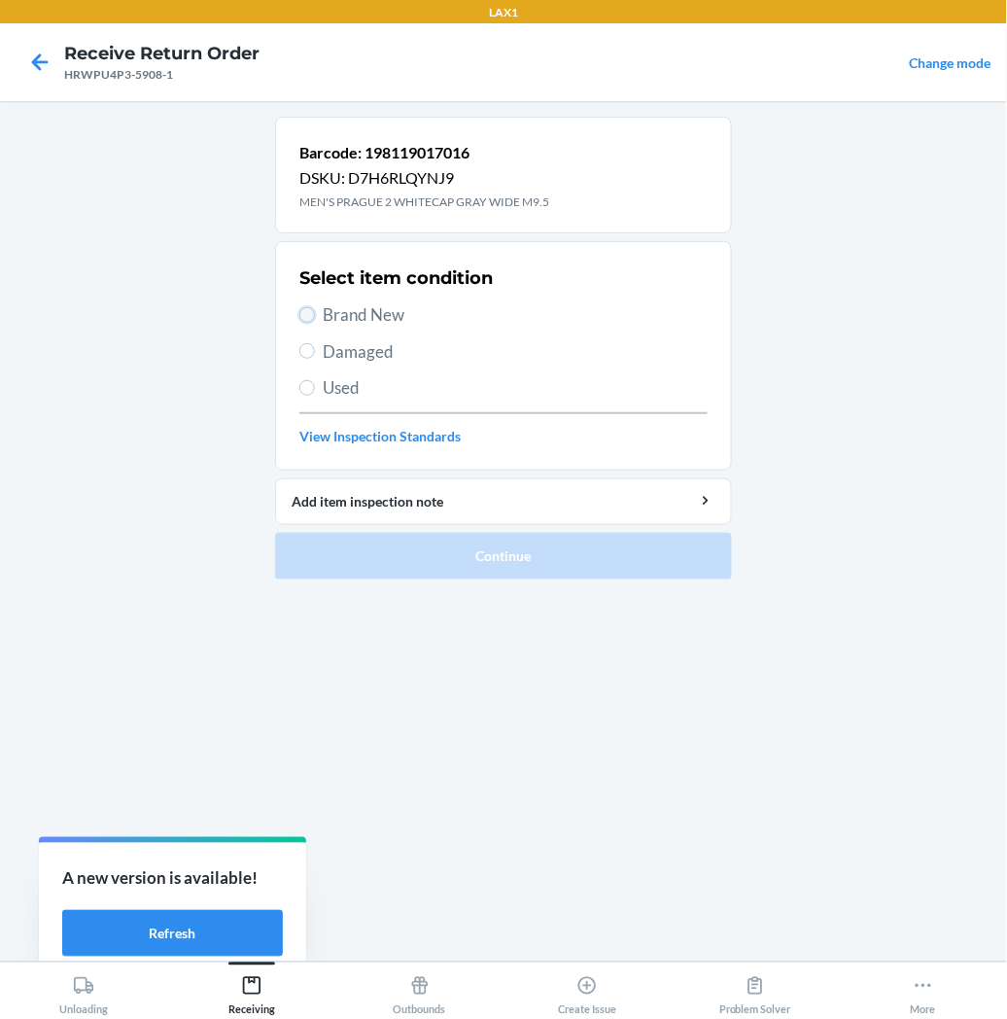
click at [311, 316] on input "Brand New" at bounding box center [307, 315] width 16 height 16
radio input "true"
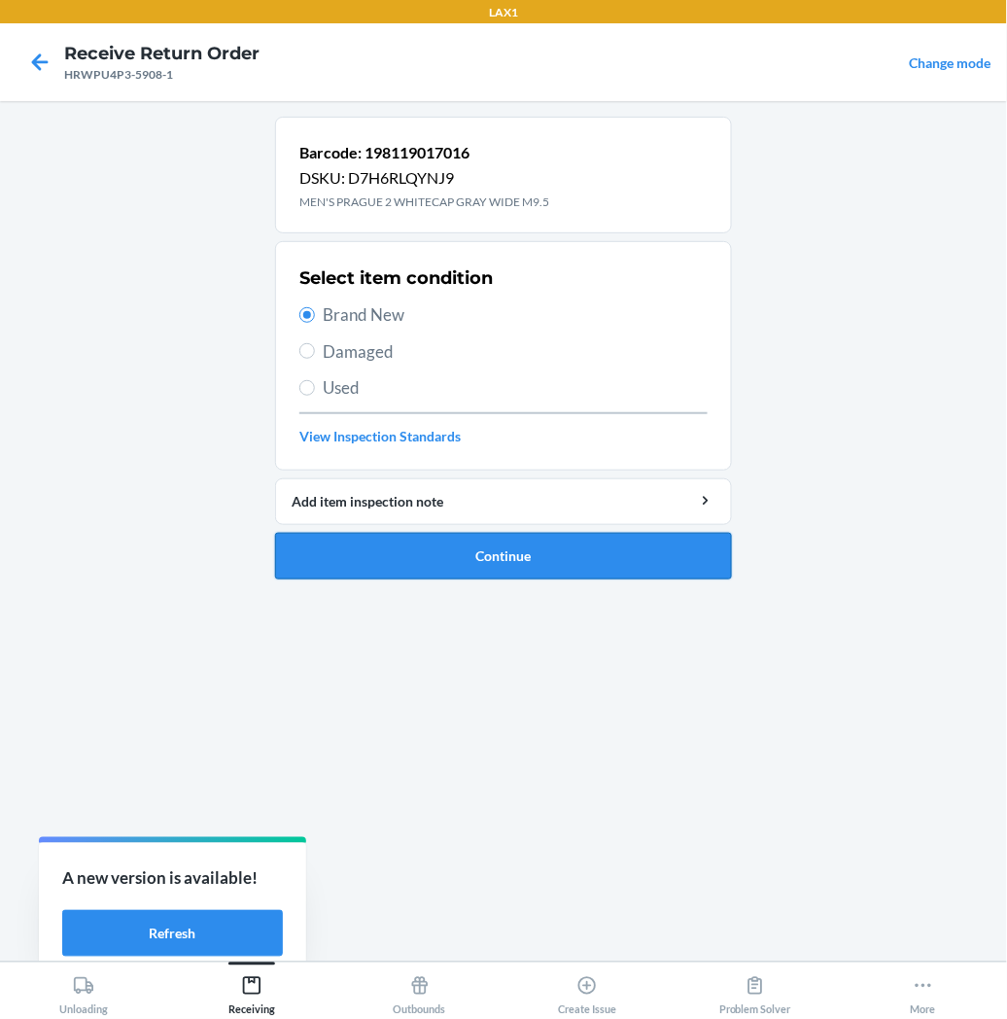
click at [344, 543] on button "Continue" at bounding box center [503, 556] width 457 height 47
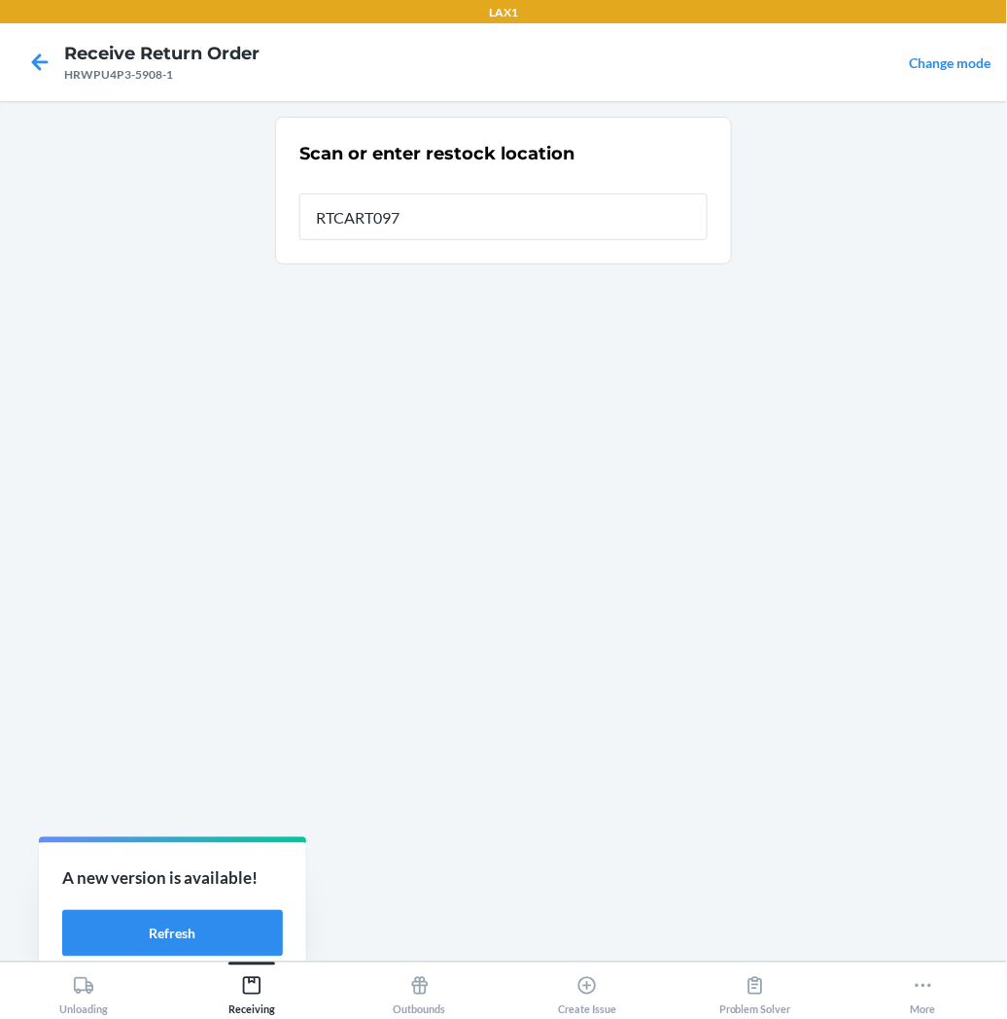
type input "RTCART097"
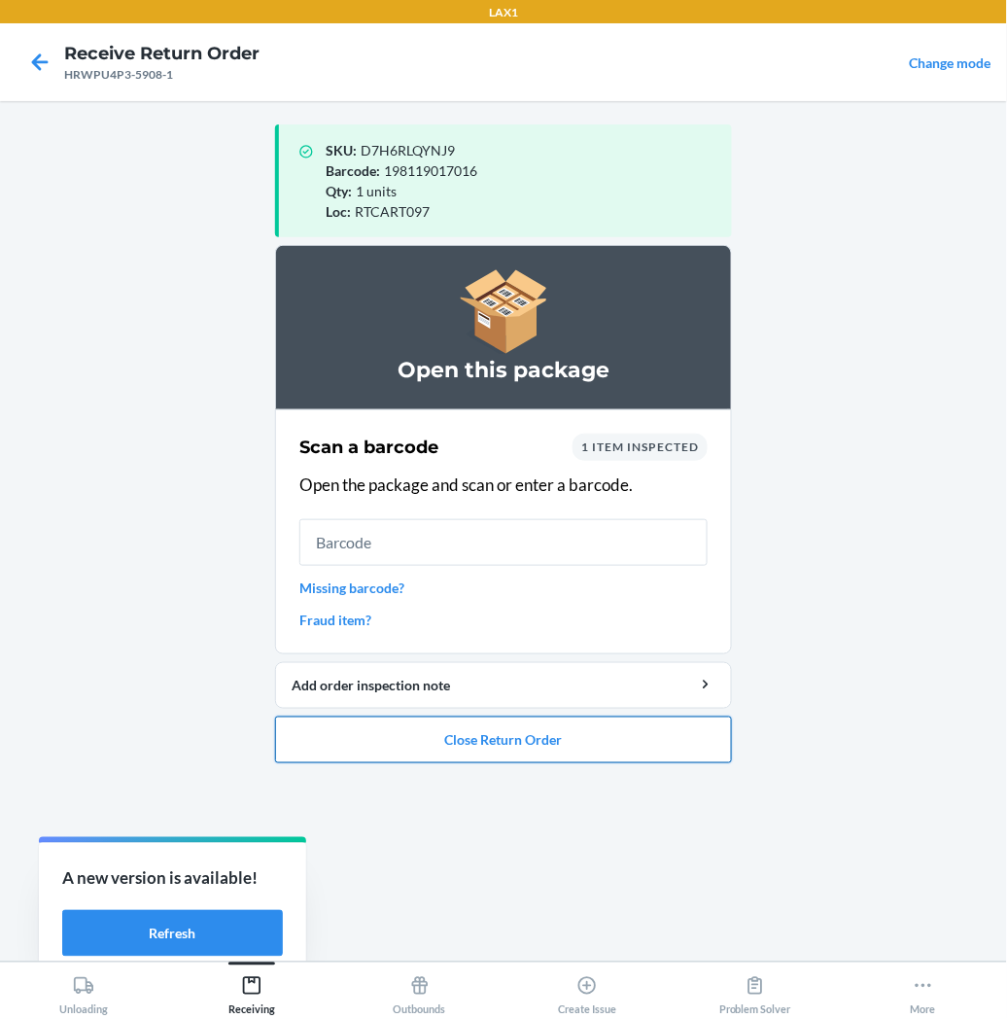
click at [412, 742] on button "Close Return Order" at bounding box center [503, 740] width 457 height 47
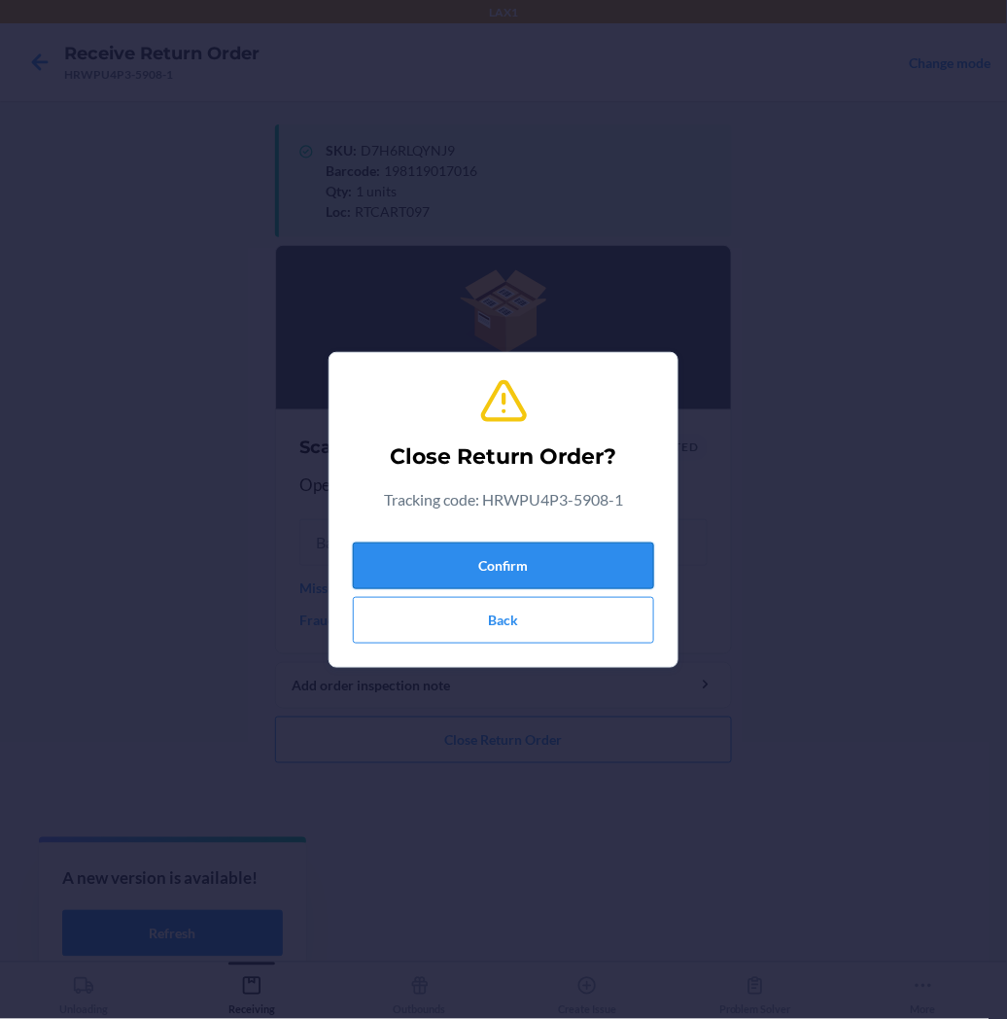
click at [538, 561] on button "Confirm" at bounding box center [503, 566] width 301 height 47
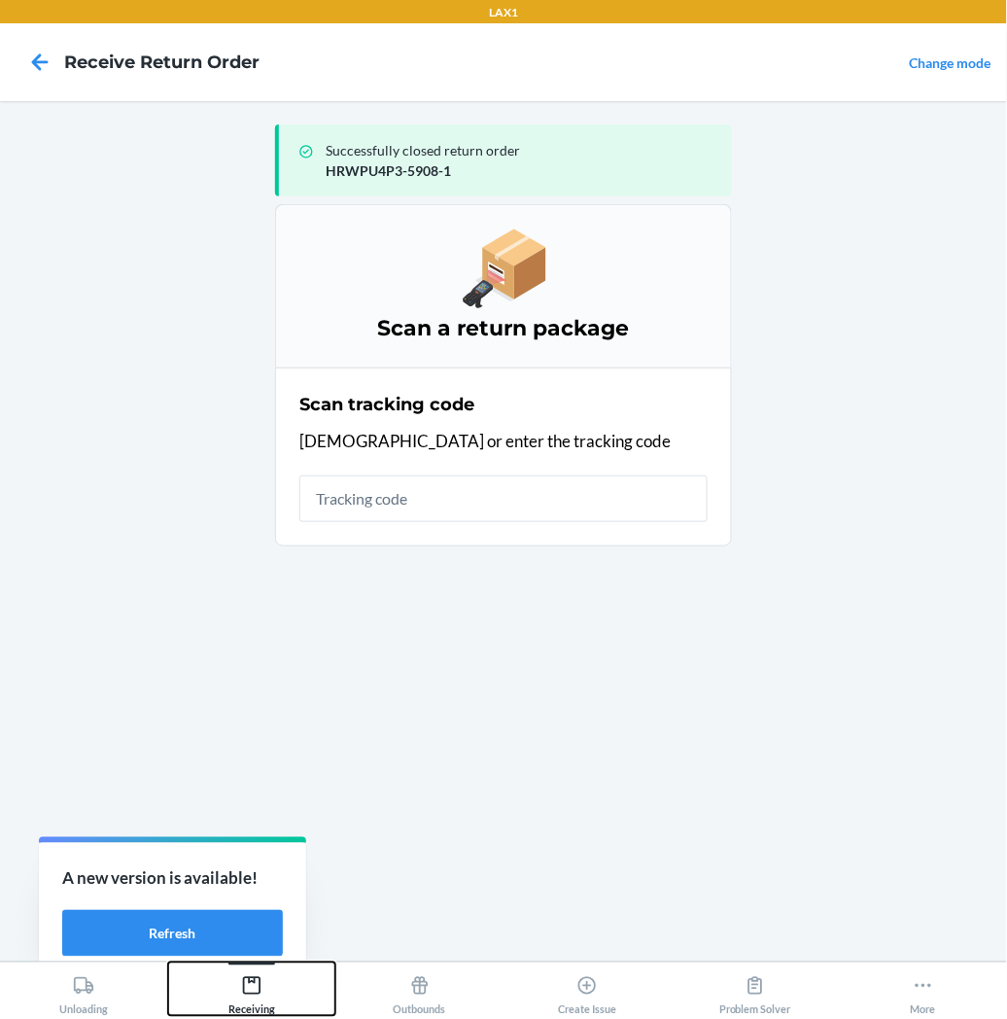
drag, startPoint x: 251, startPoint y: 985, endPoint x: 298, endPoint y: 940, distance: 64.6
click at [256, 983] on icon at bounding box center [251, 985] width 21 height 21
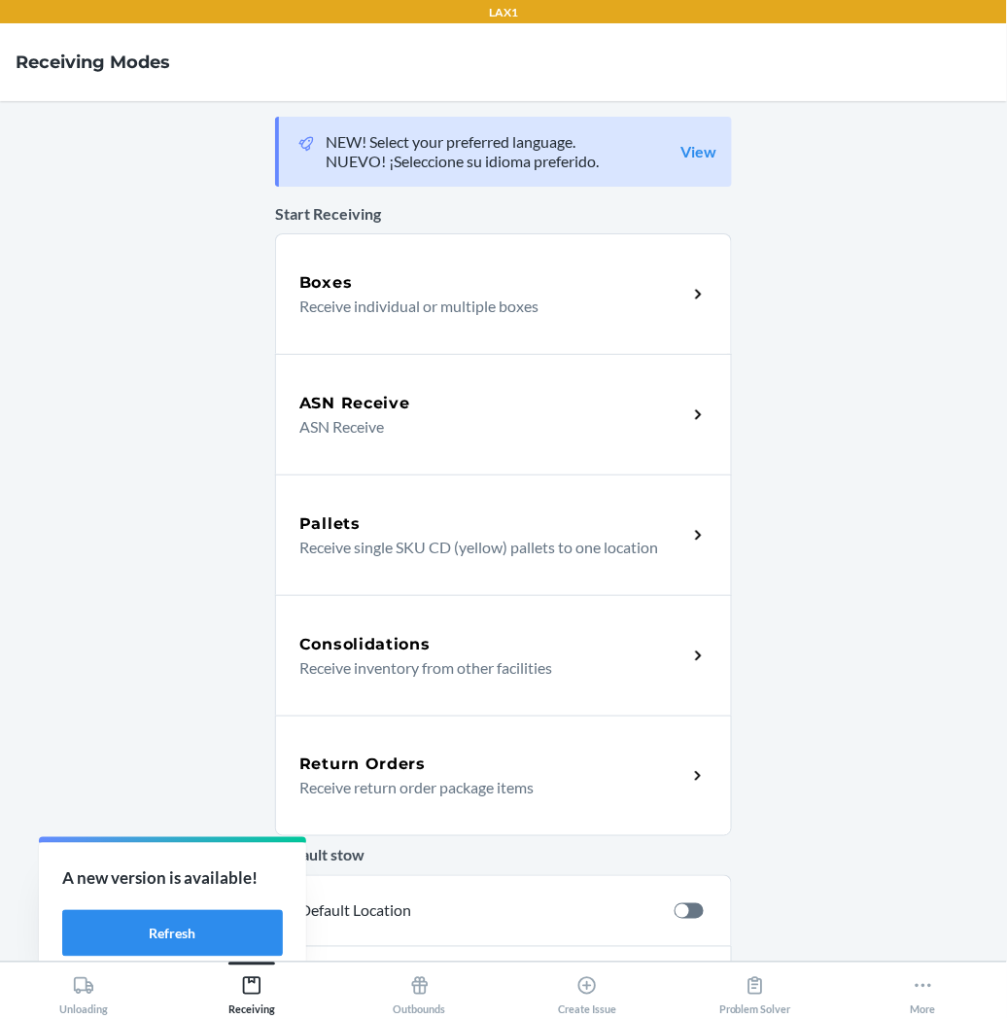
click at [454, 754] on div "Return Orders" at bounding box center [493, 764] width 388 height 23
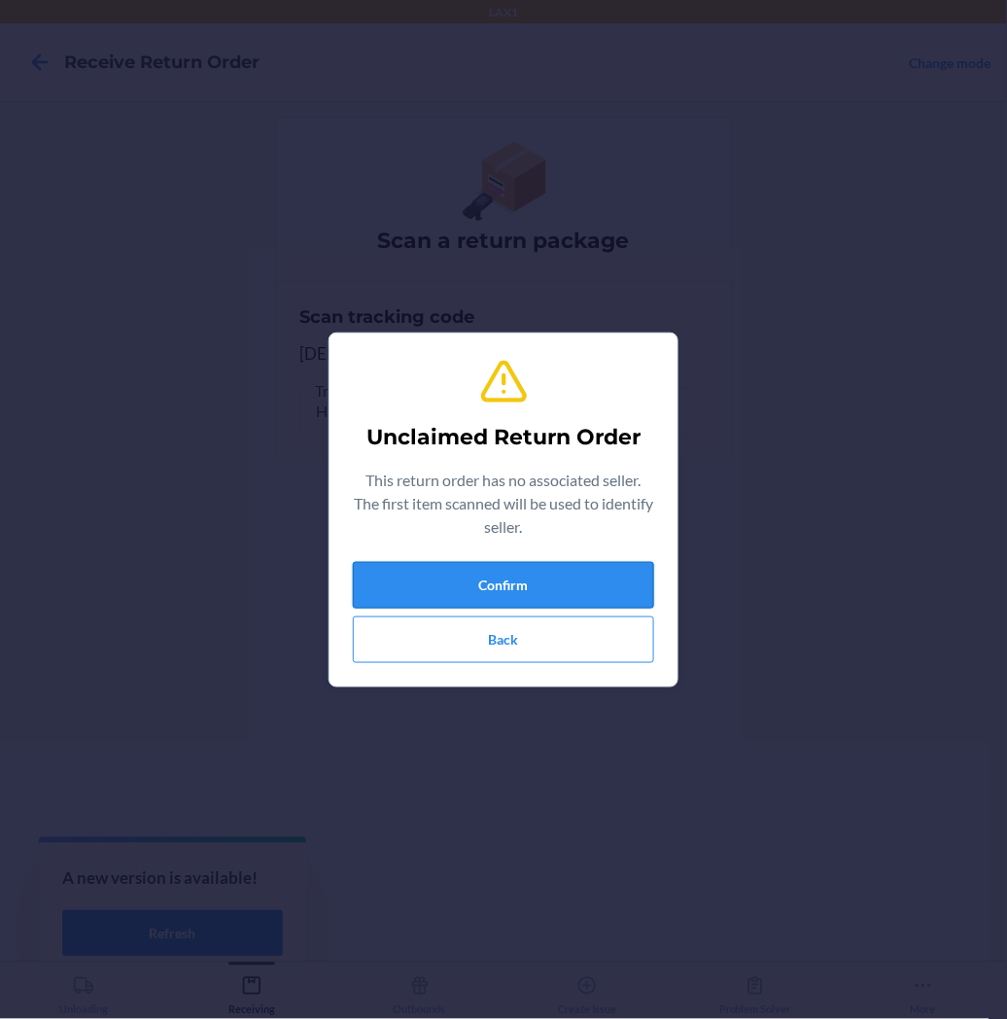
click at [440, 576] on button "Confirm" at bounding box center [503, 585] width 301 height 47
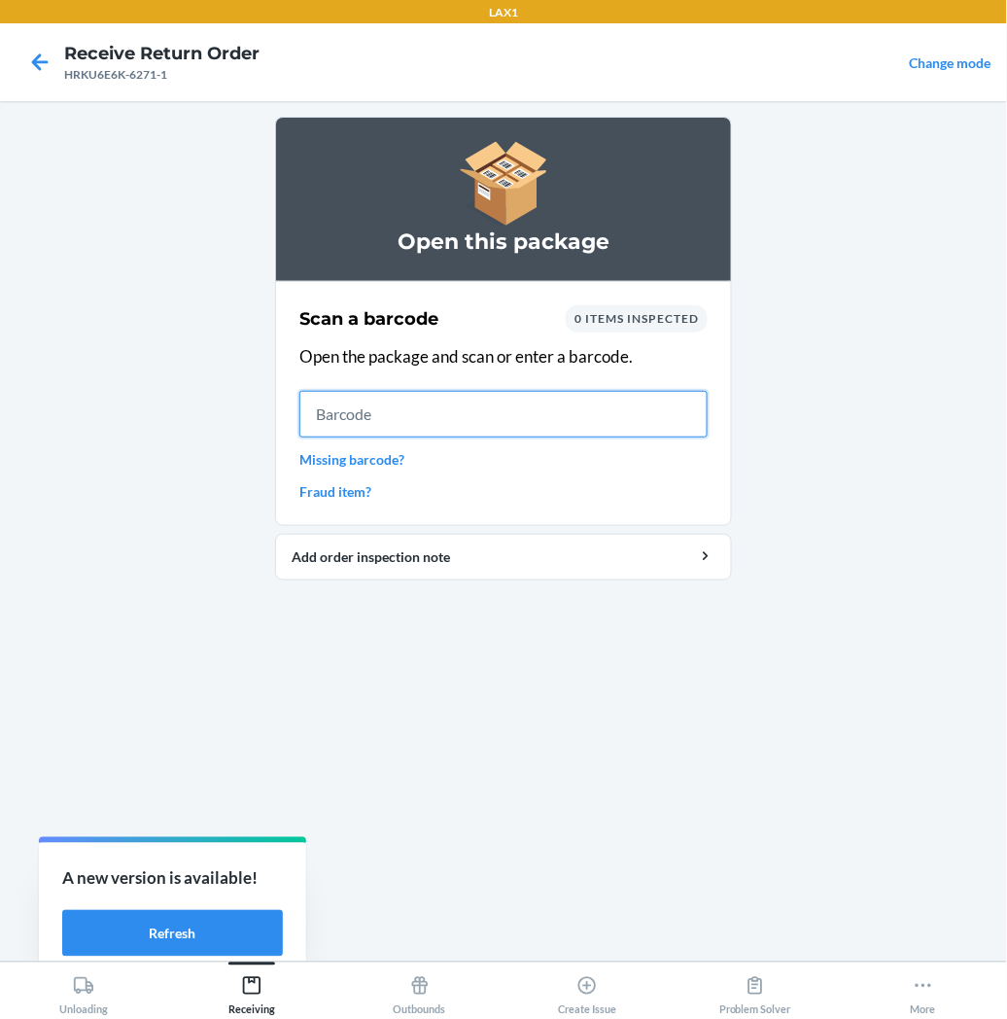
click at [322, 415] on input "text" at bounding box center [503, 414] width 408 height 47
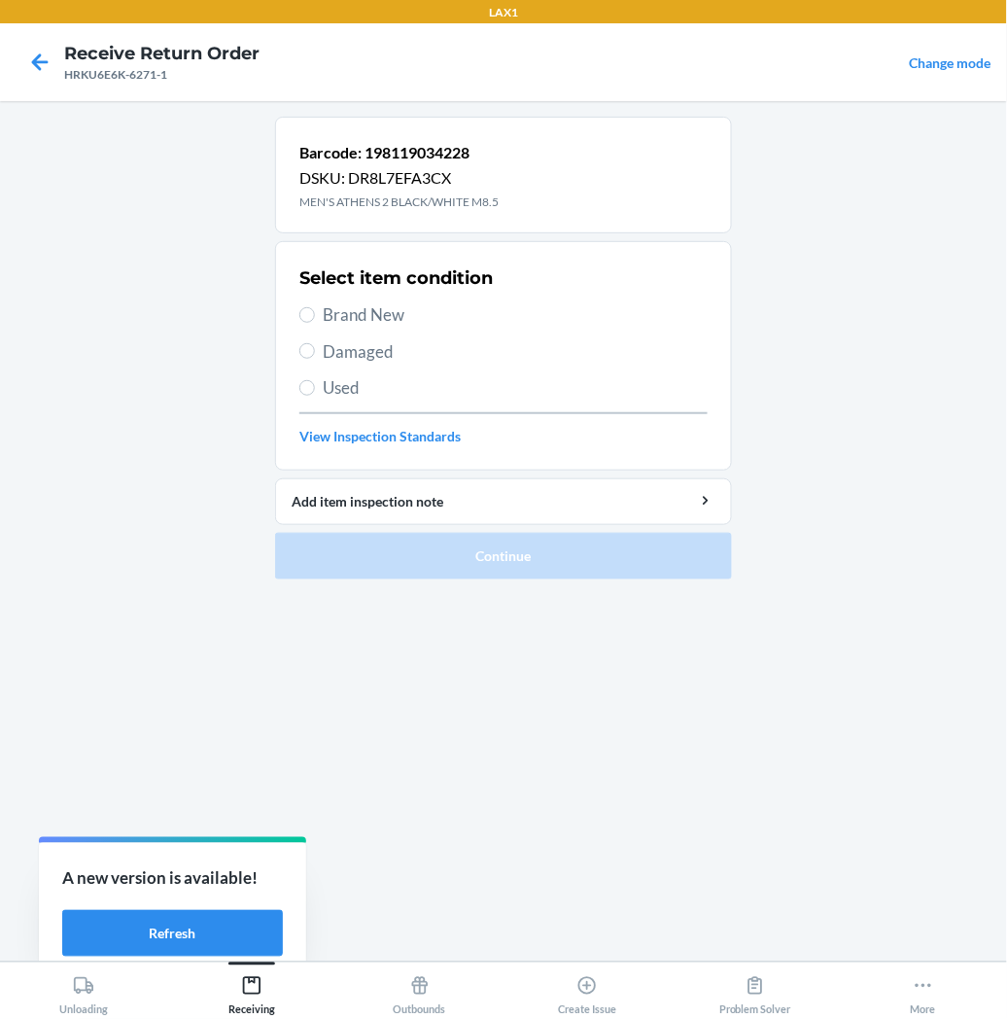
click at [315, 308] on label "Brand New" at bounding box center [503, 314] width 408 height 25
click at [315, 308] on input "Brand New" at bounding box center [307, 315] width 16 height 16
radio input "true"
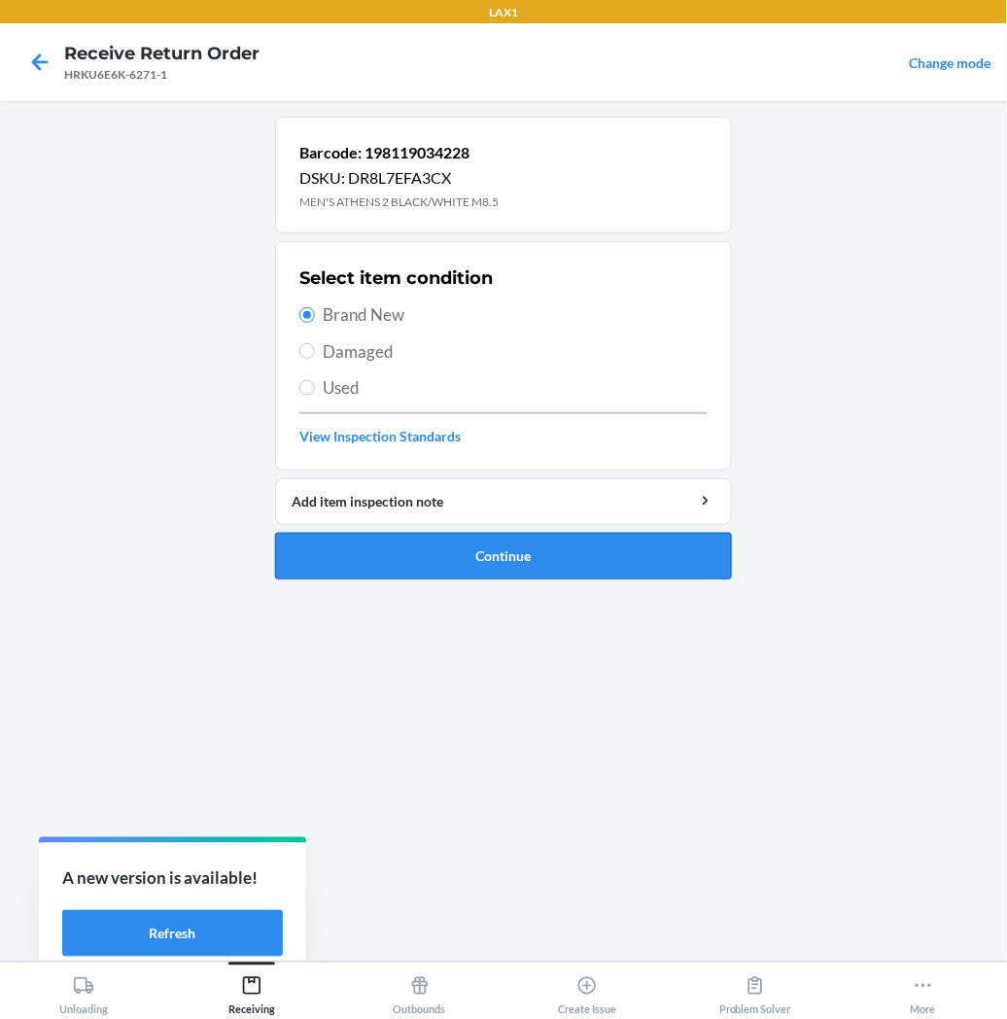
click at [424, 561] on button "Continue" at bounding box center [503, 556] width 457 height 47
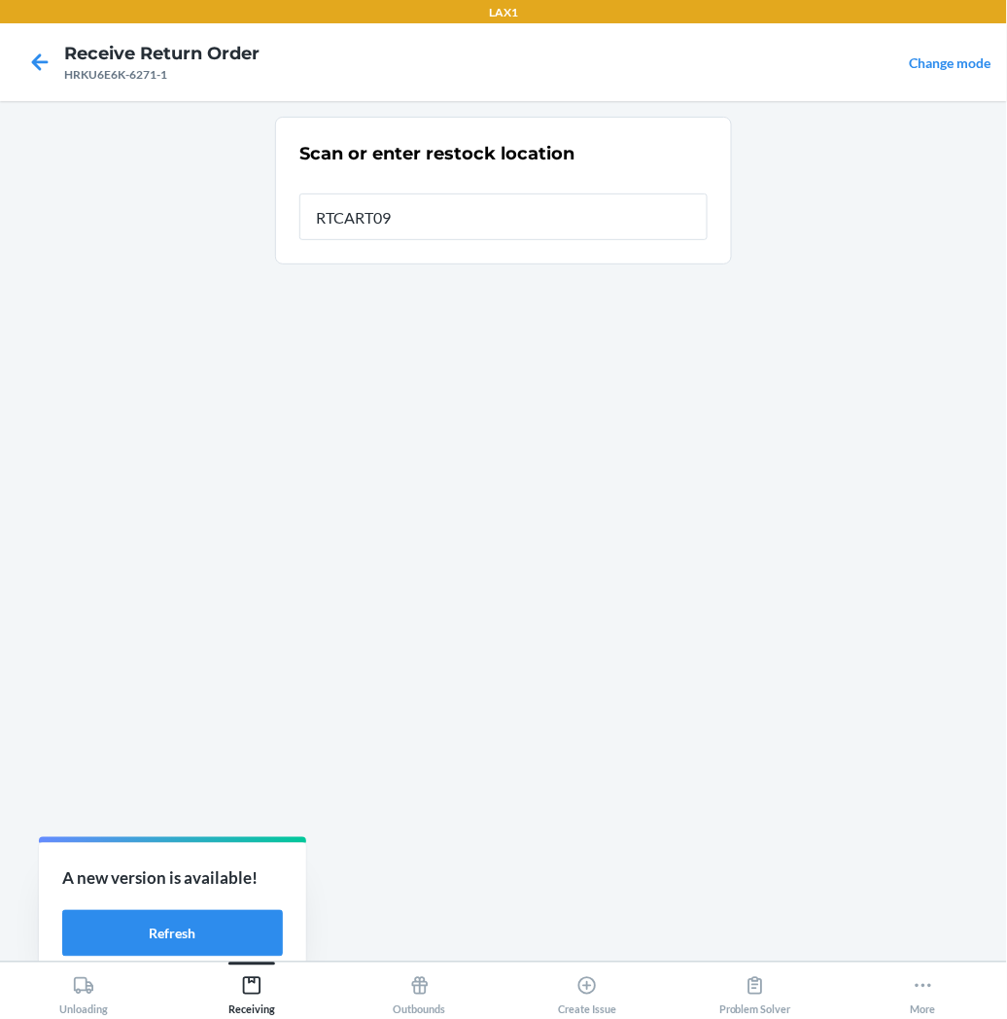
type input "RTCART097"
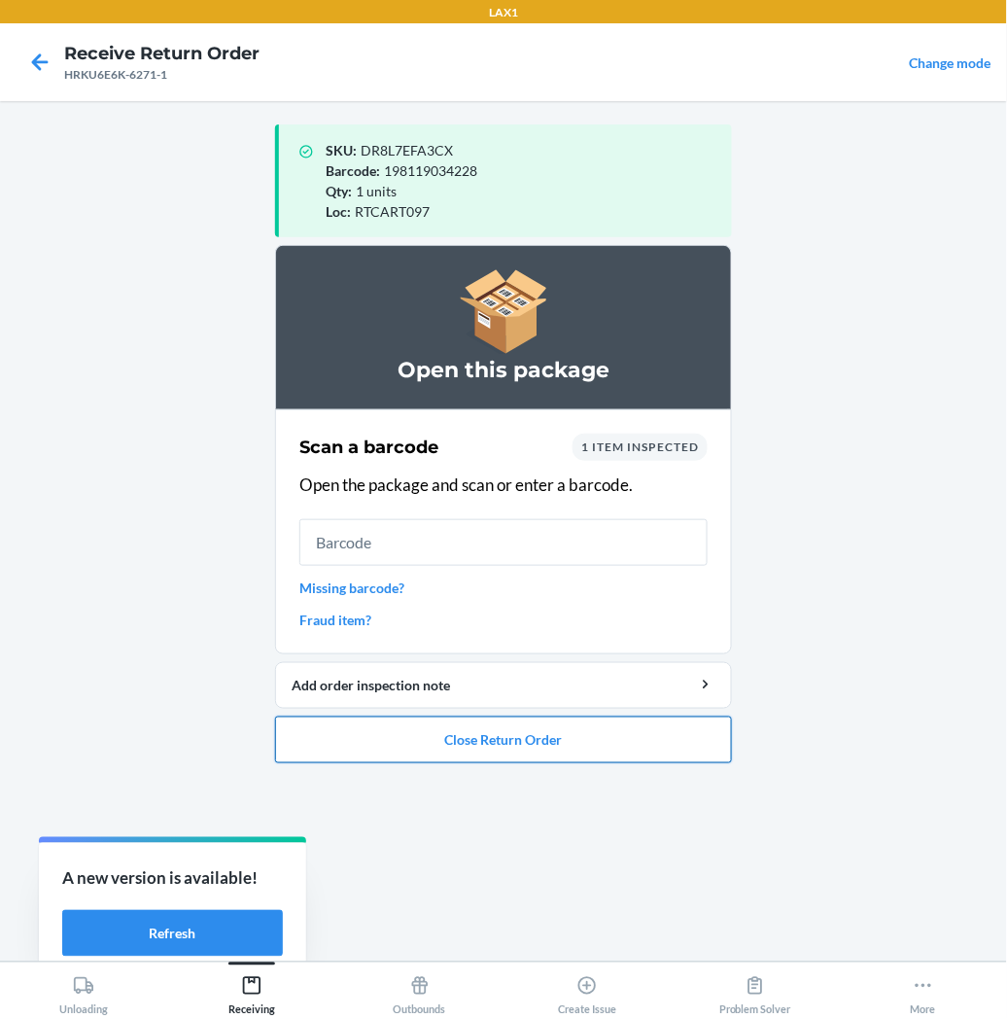
click at [517, 741] on button "Close Return Order" at bounding box center [503, 740] width 457 height 47
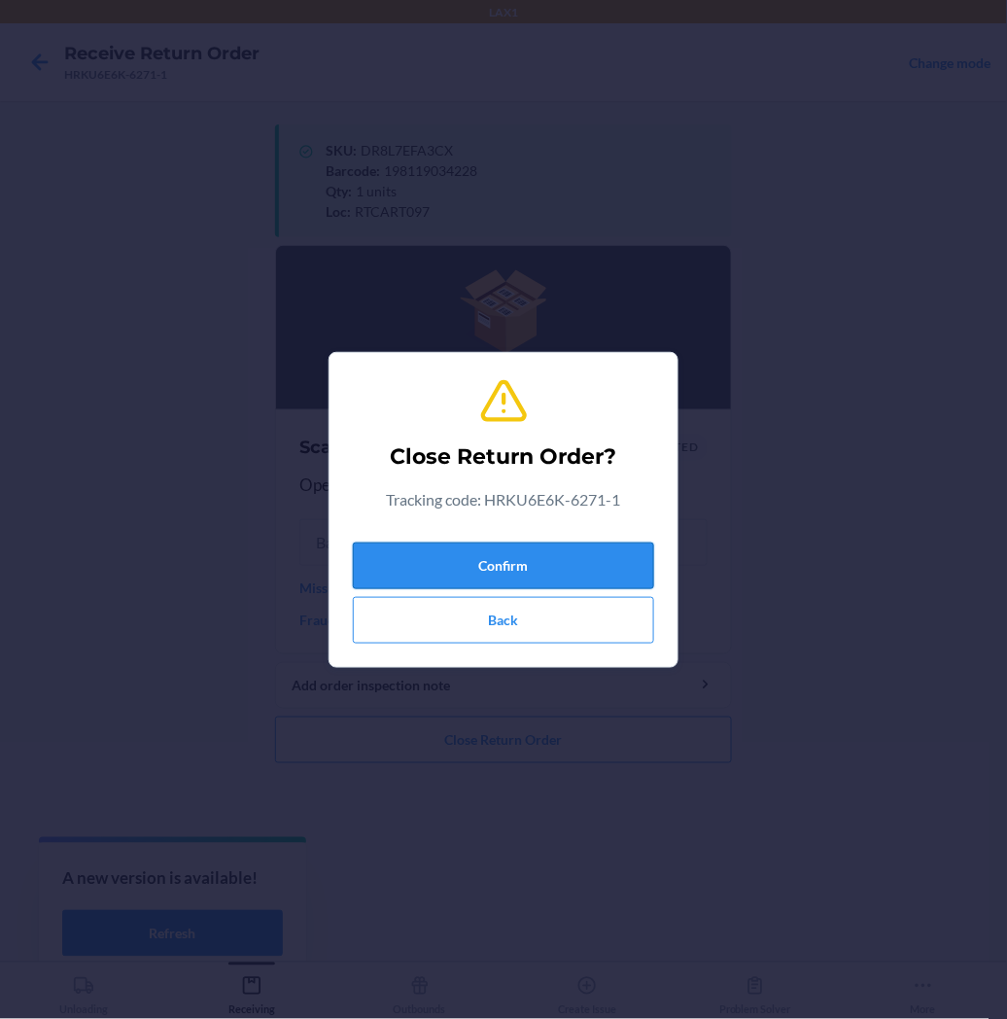
click at [566, 564] on button "Confirm" at bounding box center [503, 566] width 301 height 47
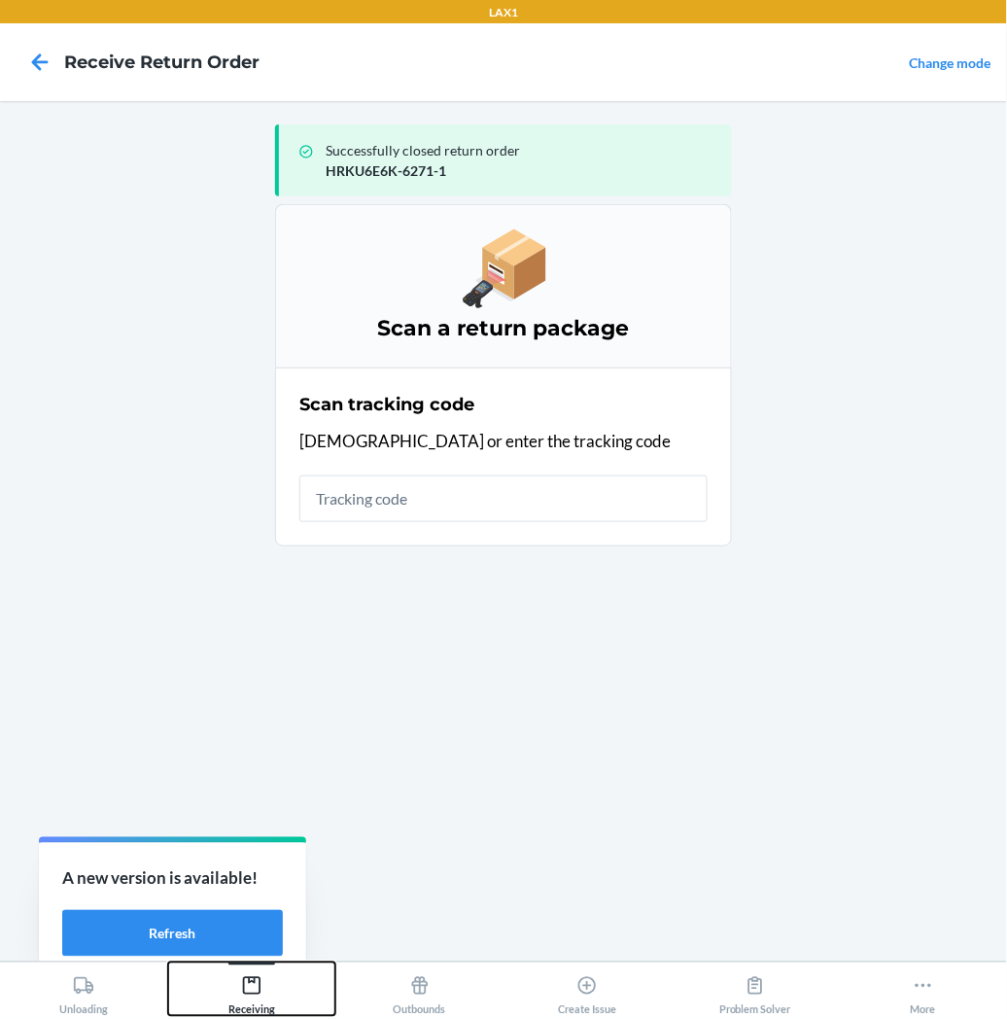
click at [244, 982] on icon at bounding box center [252, 986] width 18 height 18
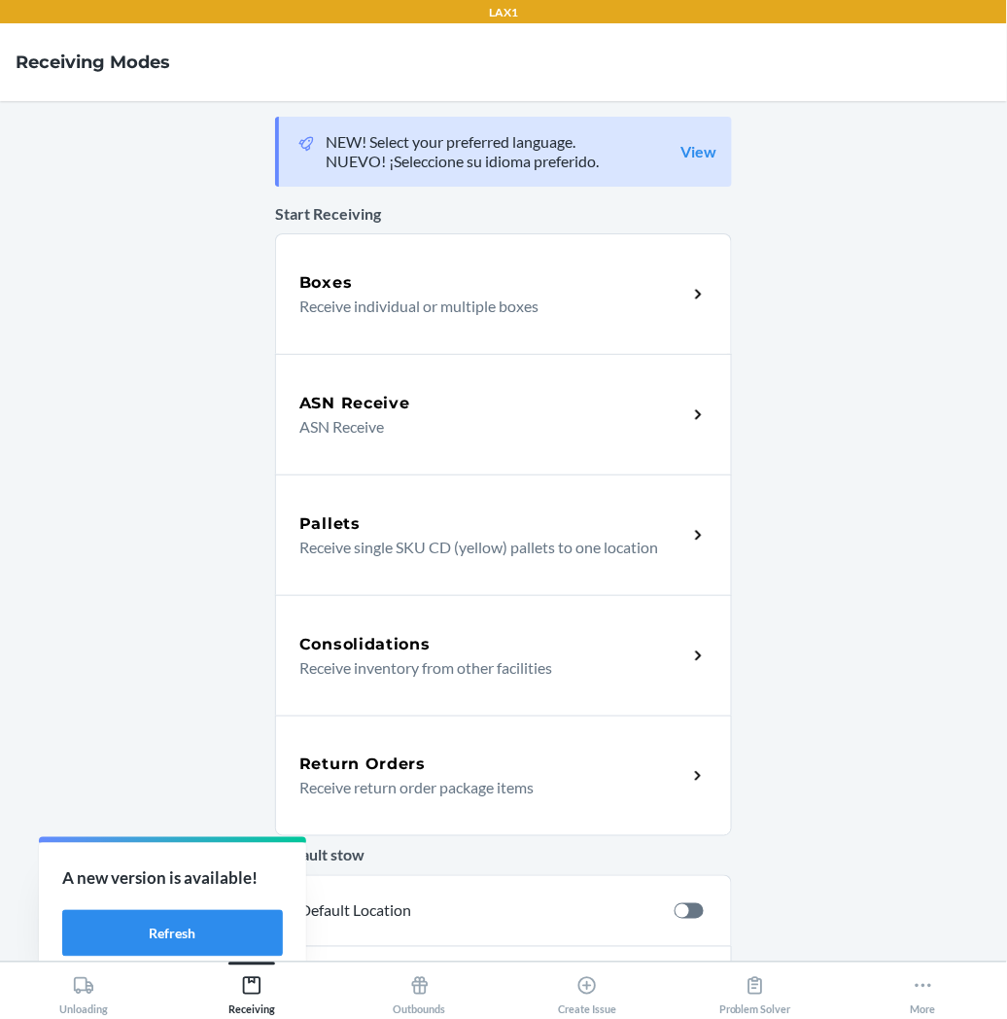
click at [383, 726] on div "Return Orders Receive return order package items" at bounding box center [503, 776] width 457 height 121
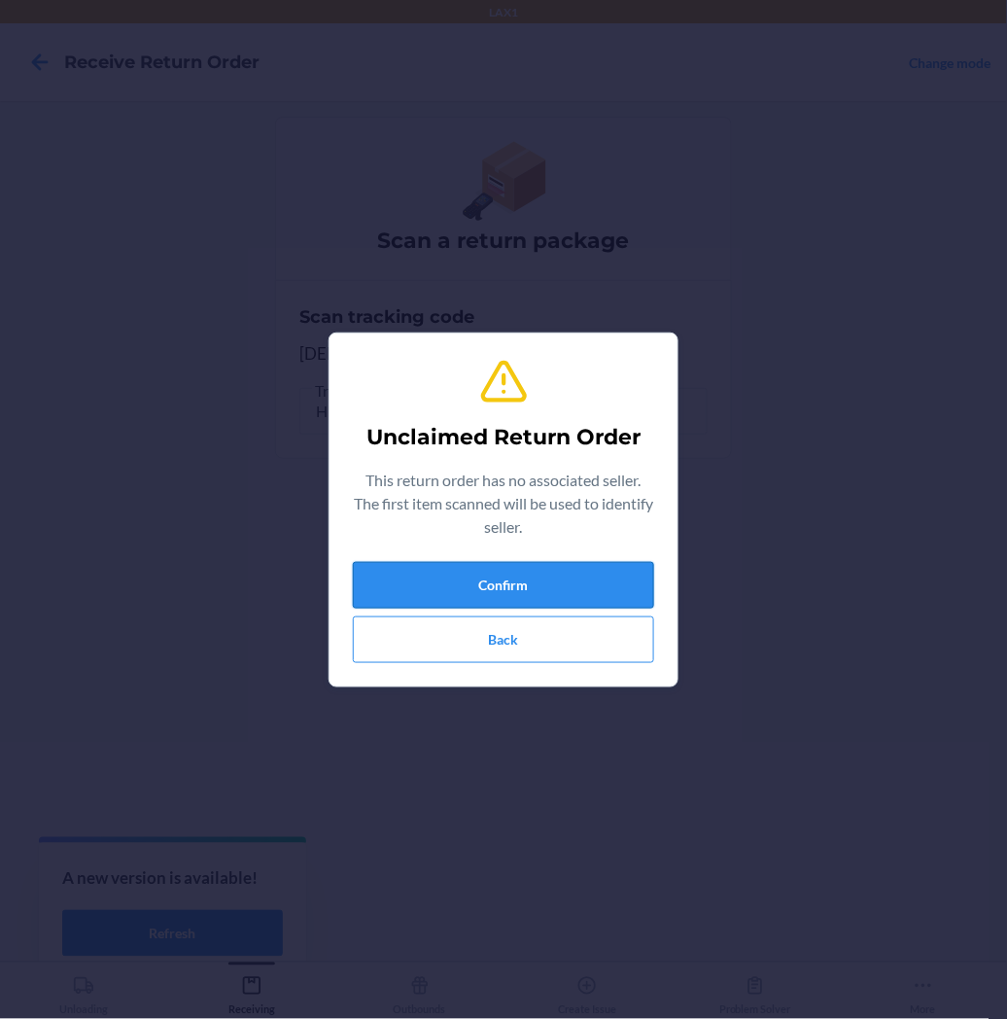
click at [374, 591] on button "Confirm" at bounding box center [503, 585] width 301 height 47
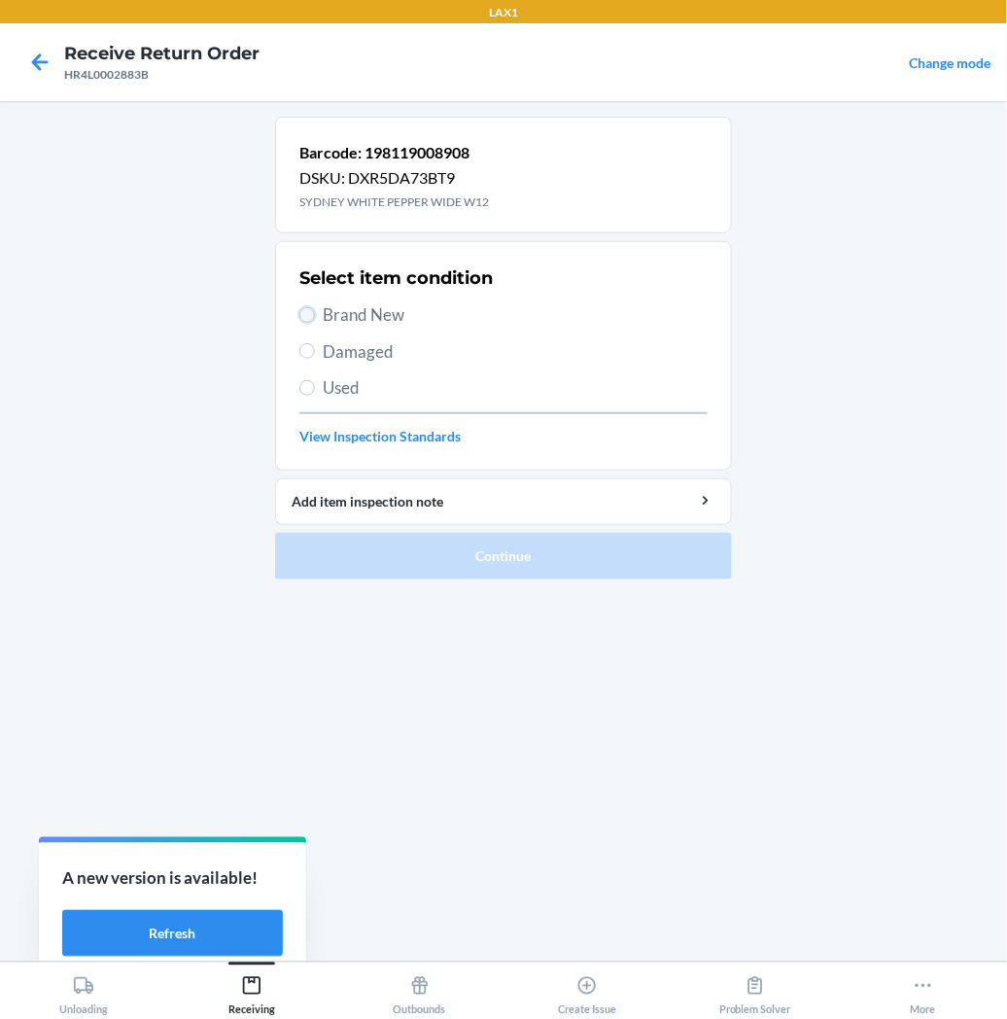
click at [304, 314] on input "Brand New" at bounding box center [307, 315] width 16 height 16
radio input "true"
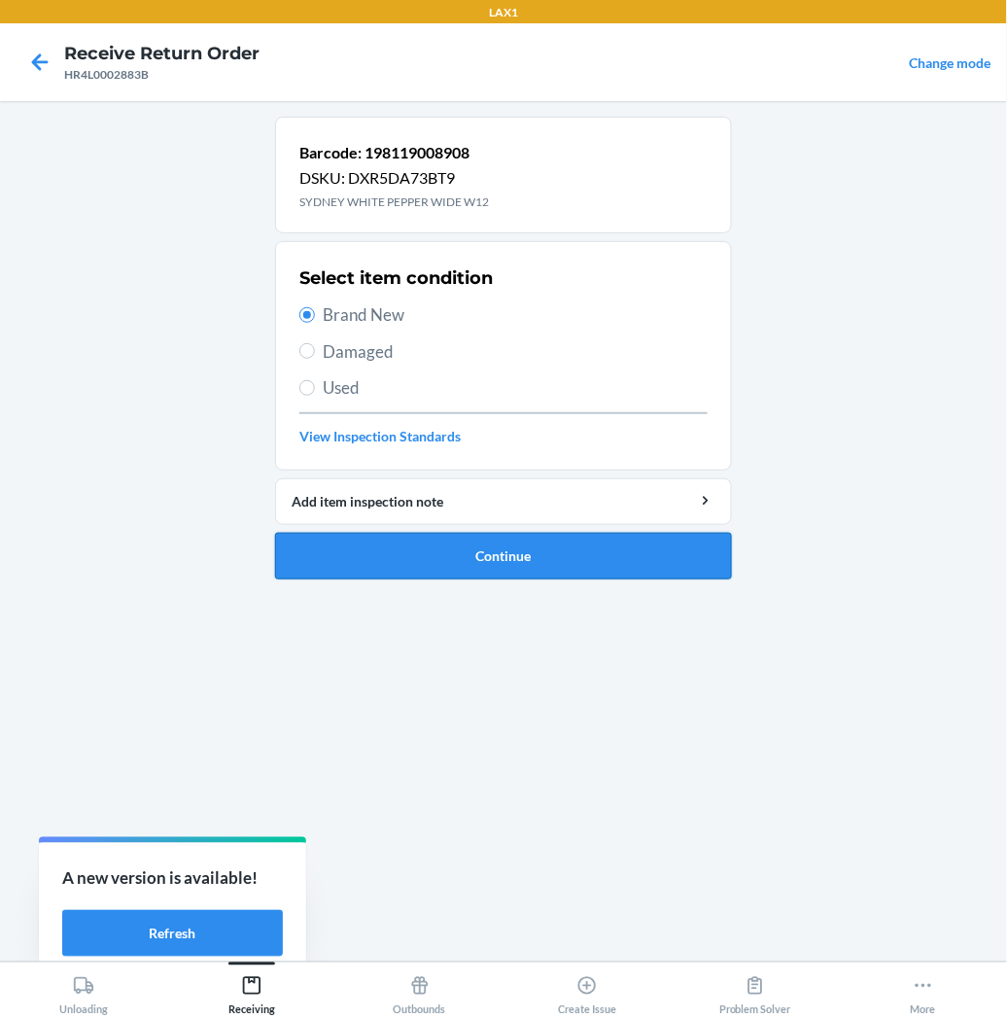
click at [317, 557] on button "Continue" at bounding box center [503, 556] width 457 height 47
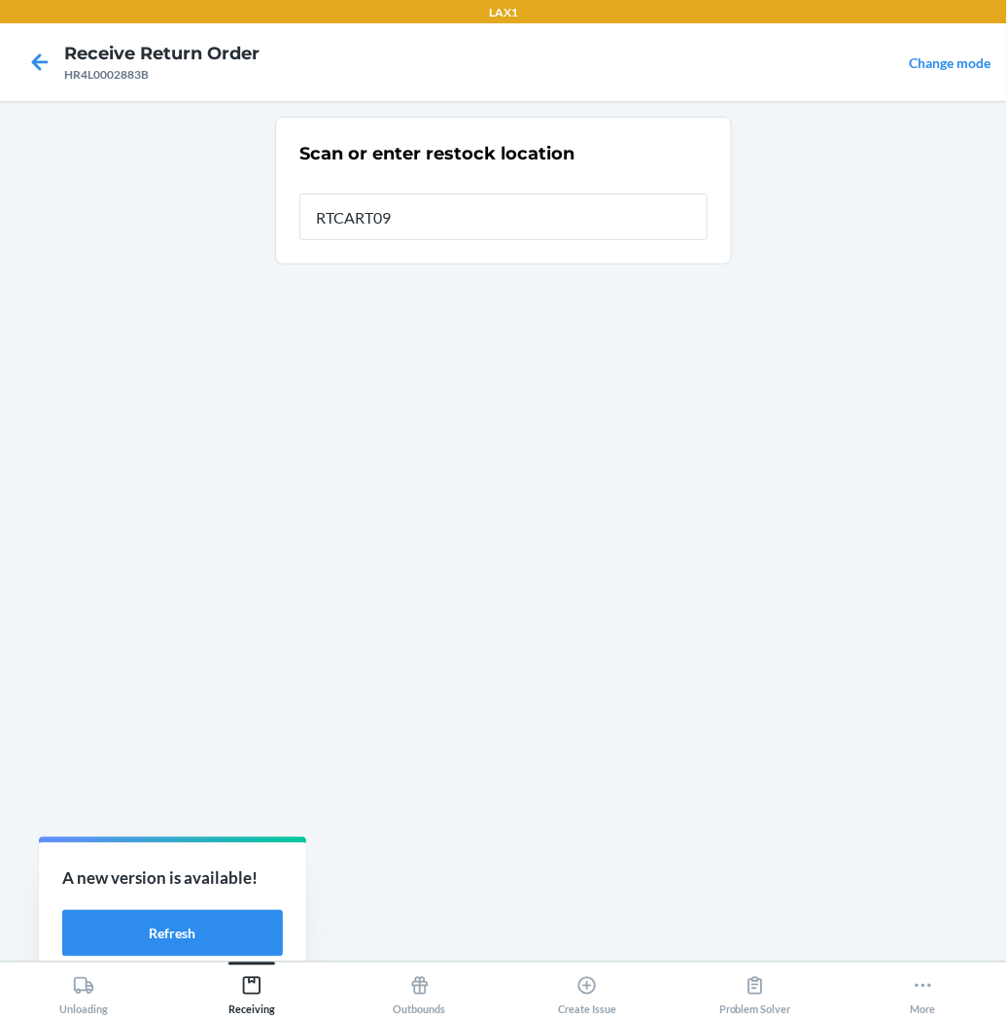
type input "RTCART097"
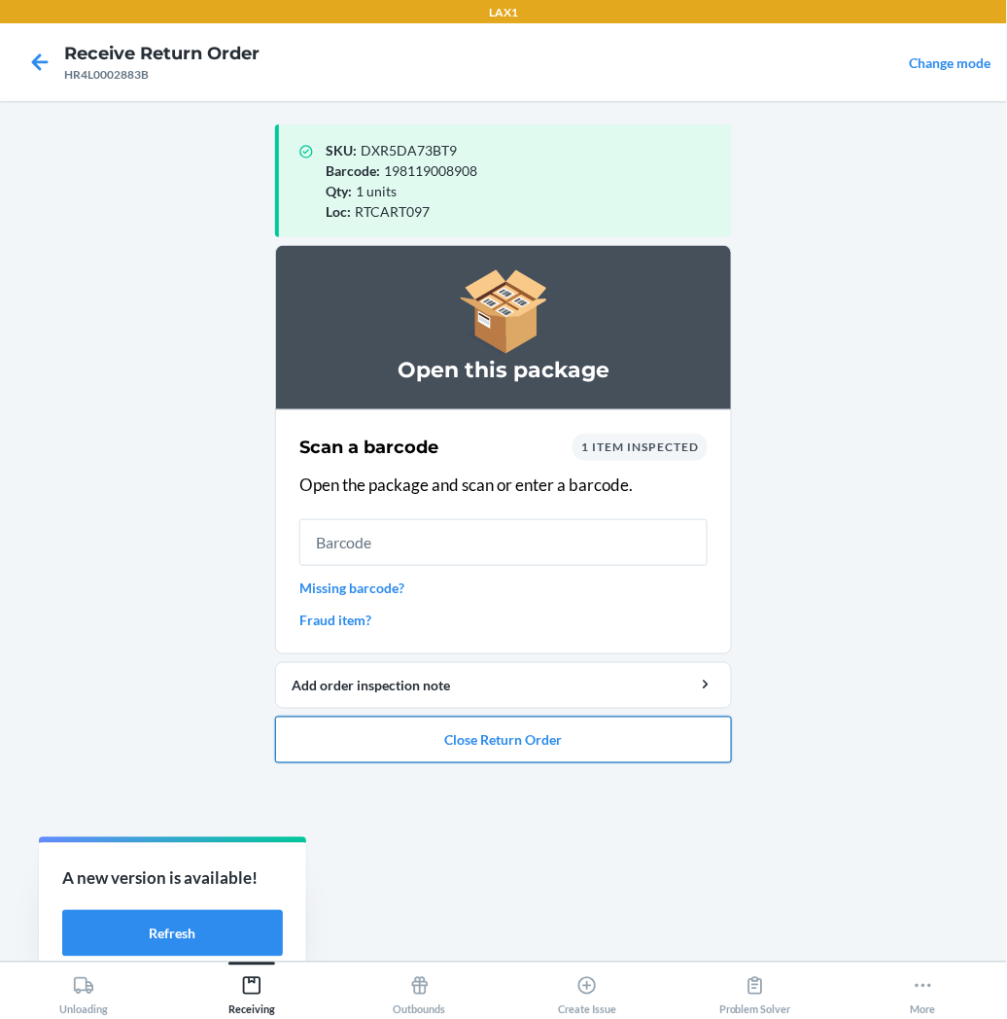
click at [432, 740] on button "Close Return Order" at bounding box center [503, 740] width 457 height 47
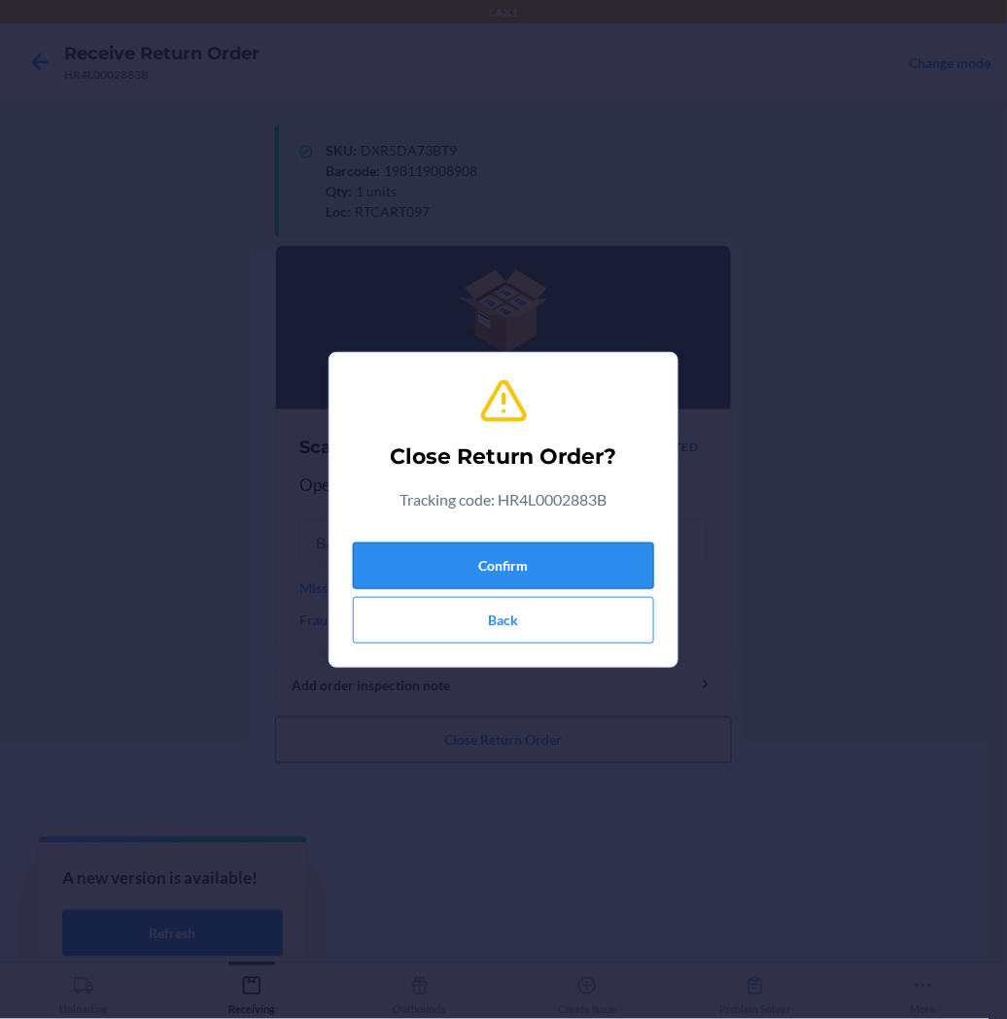
click at [481, 565] on button "Confirm" at bounding box center [503, 566] width 301 height 47
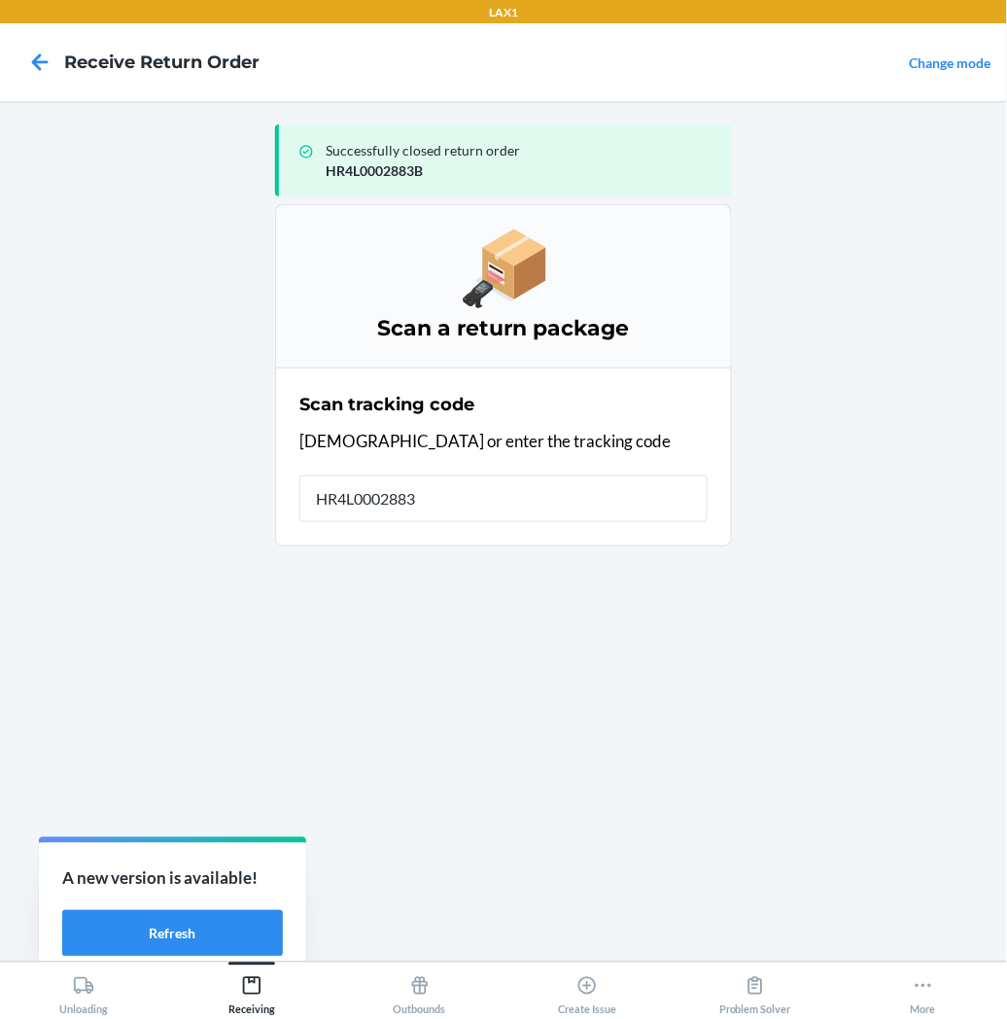
type input "HR4L0002883B"
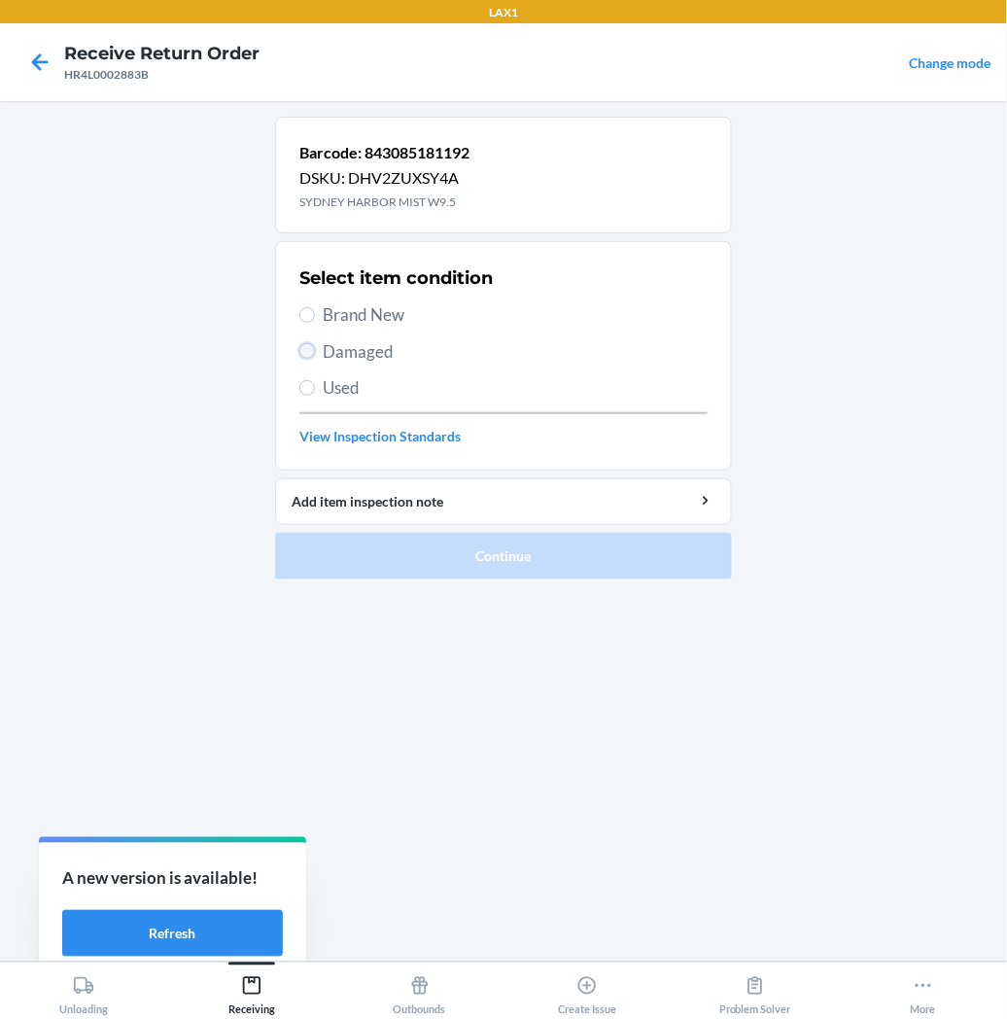
click at [309, 351] on input "Damaged" at bounding box center [307, 351] width 16 height 16
radio input "true"
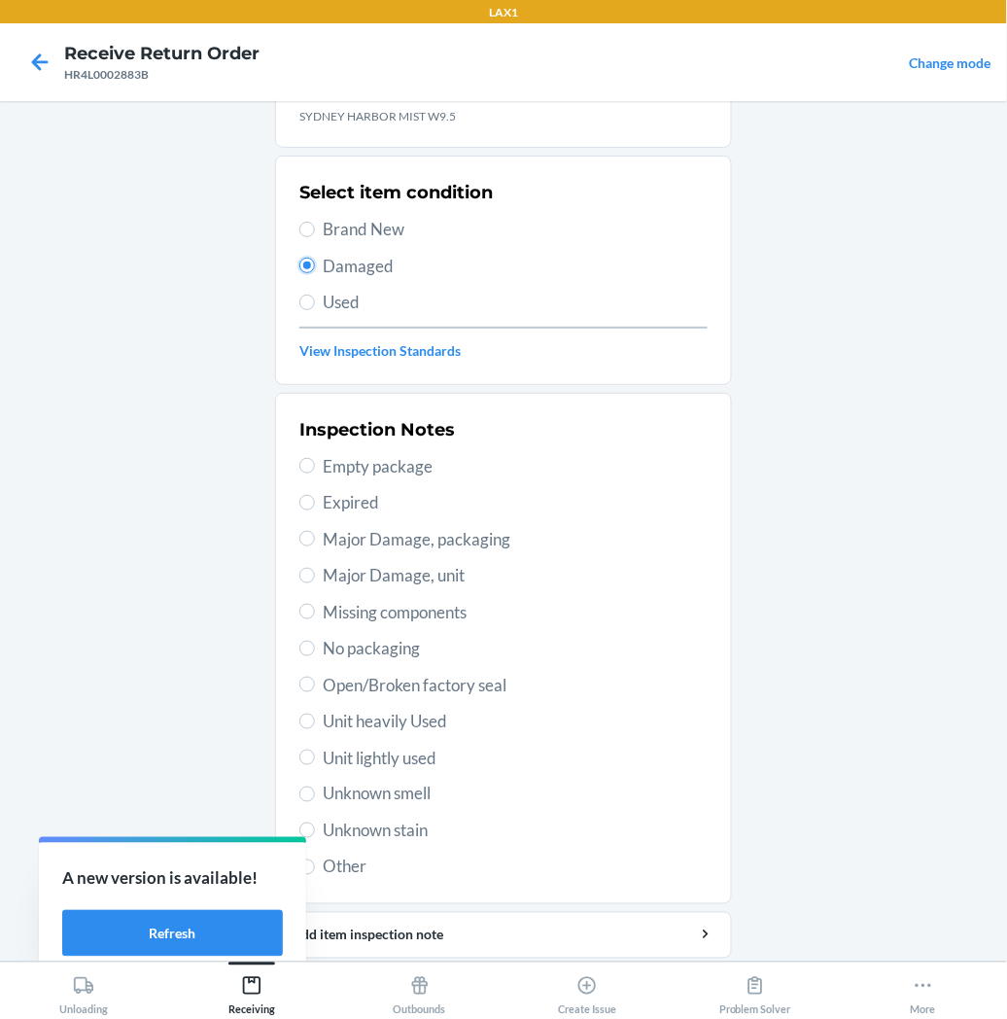
scroll to position [151, 0]
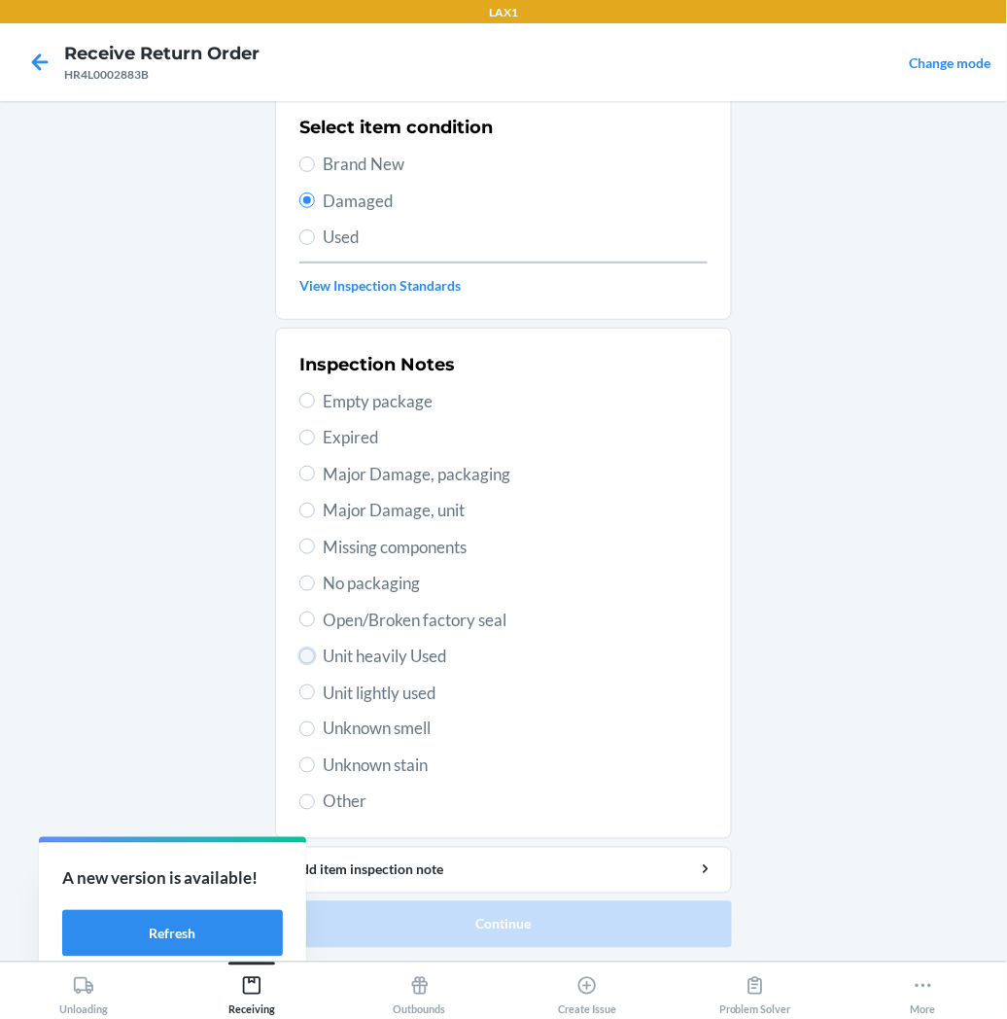
click at [305, 655] on input "Unit heavily Used" at bounding box center [307, 657] width 16 height 16
radio input "true"
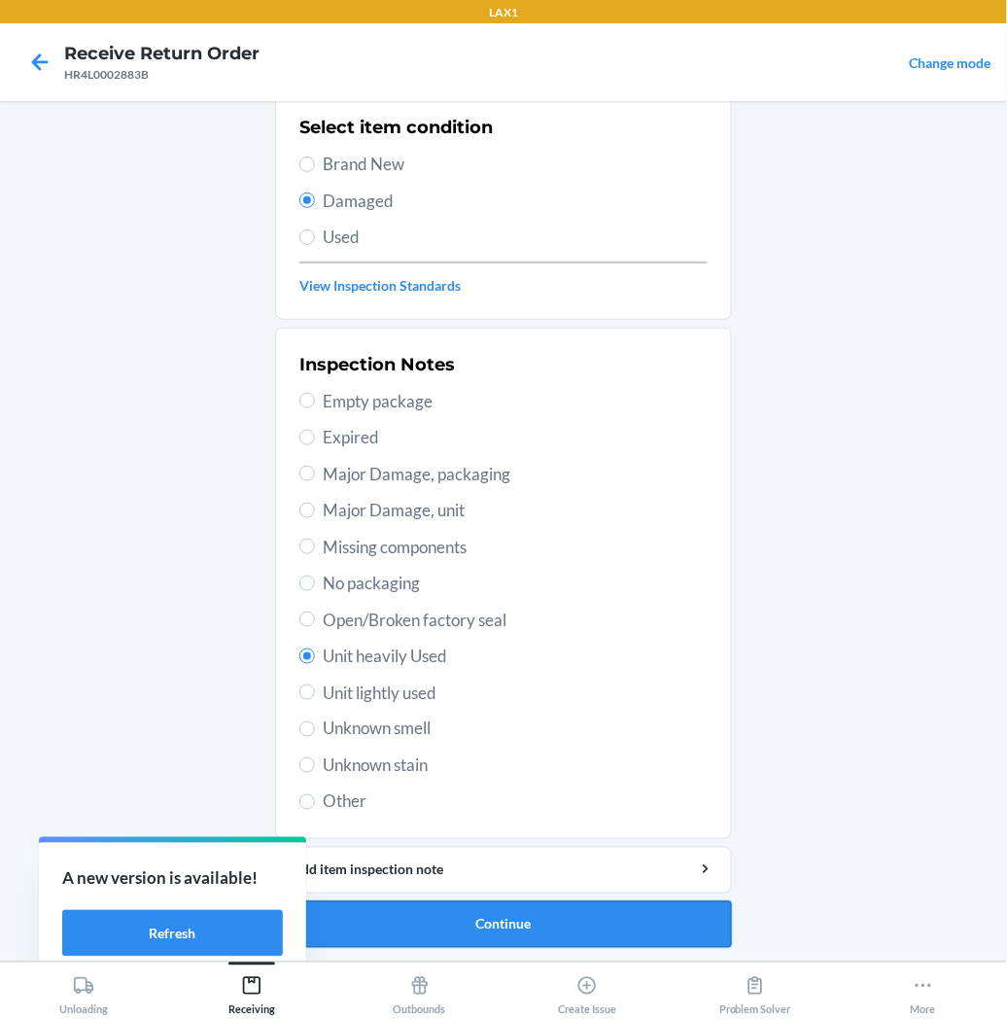
click at [444, 922] on button "Continue" at bounding box center [503, 924] width 457 height 47
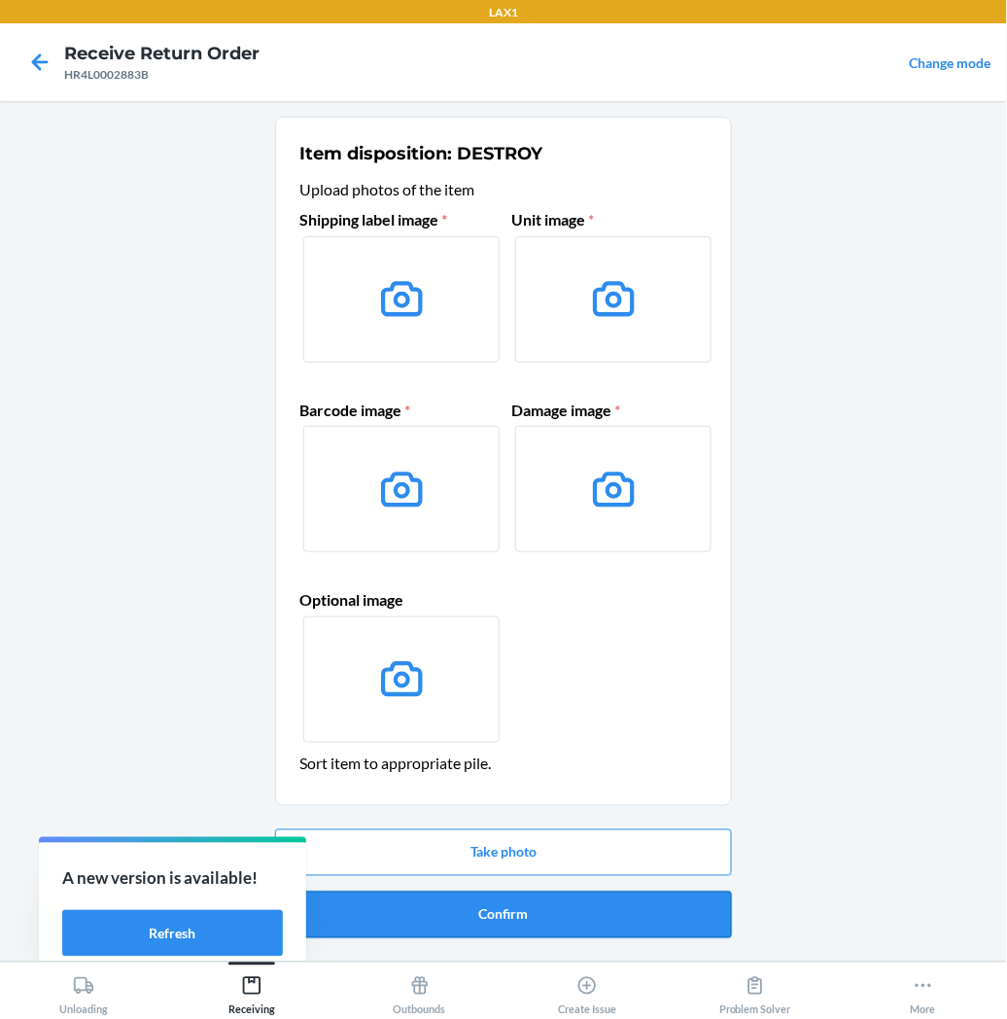
click at [444, 914] on button "Confirm" at bounding box center [503, 915] width 457 height 47
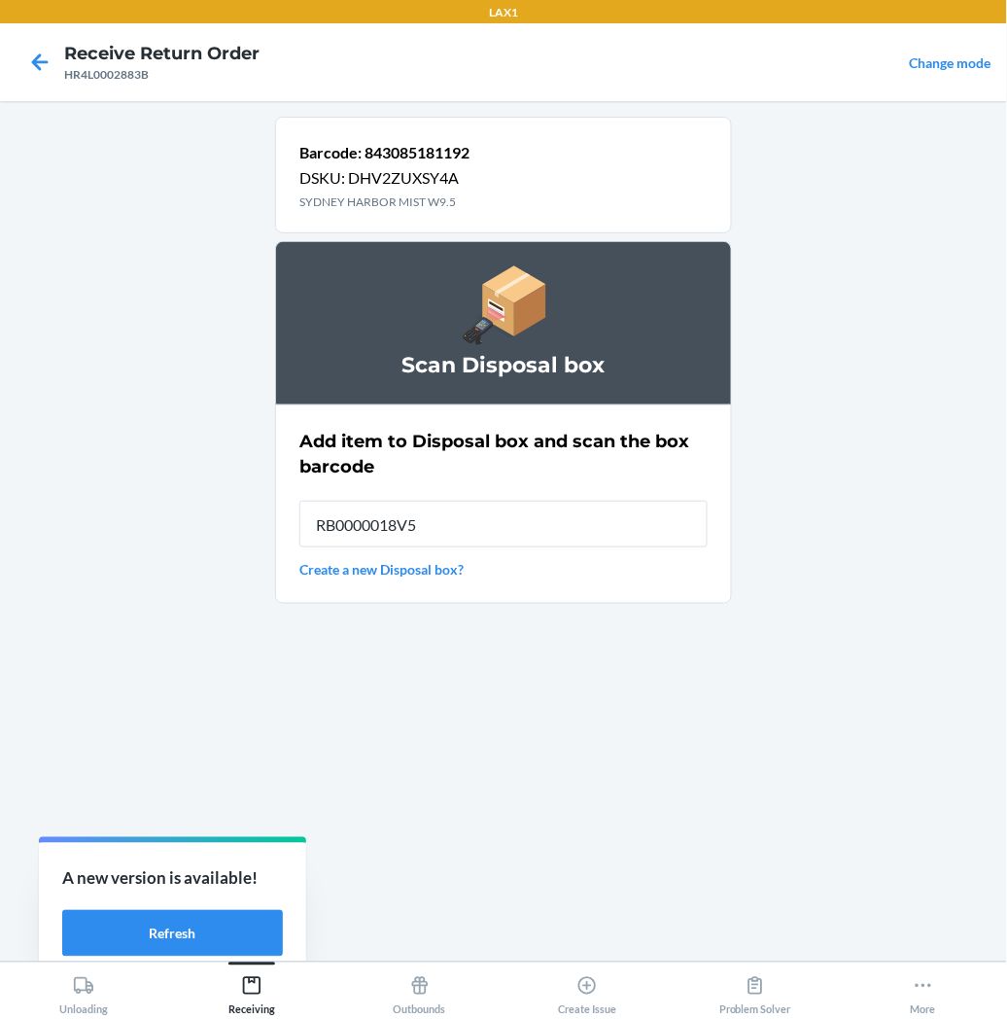
type input "RB0000018V5"
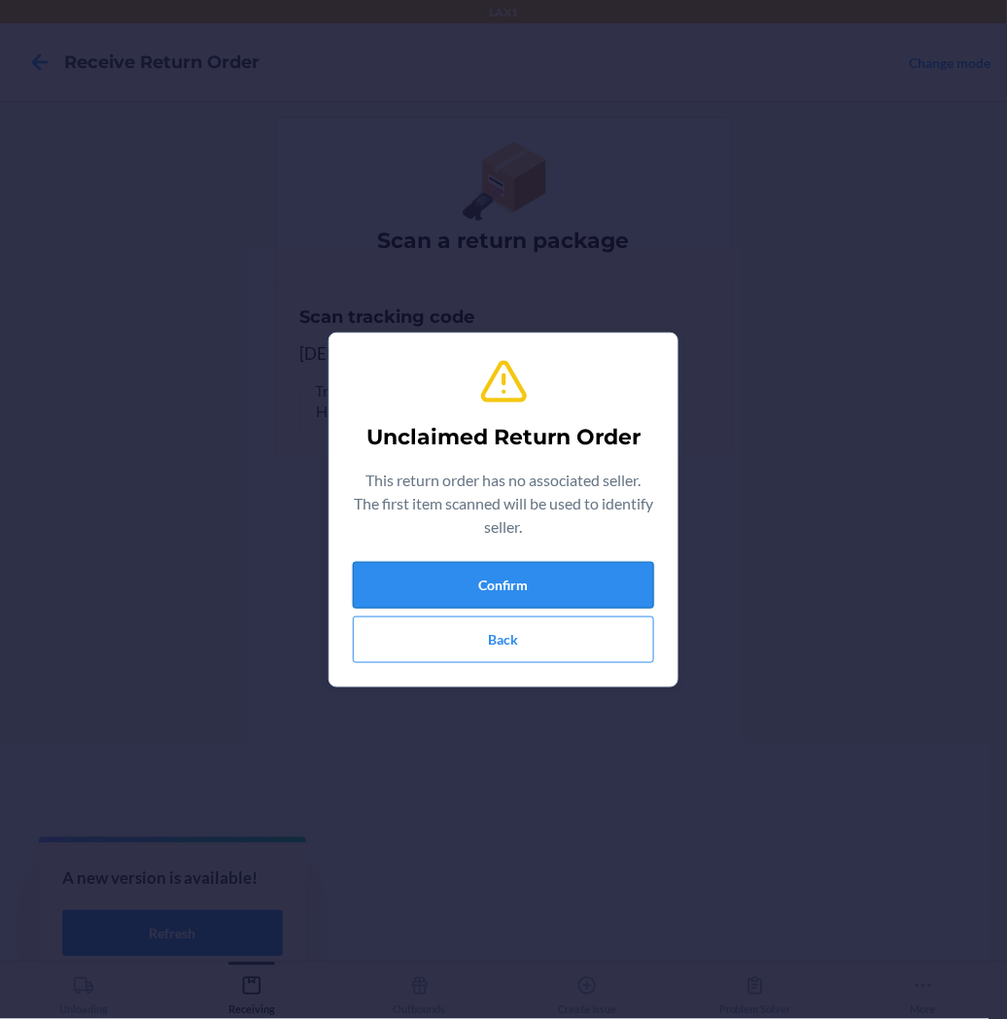
click at [498, 586] on button "Confirm" at bounding box center [503, 585] width 301 height 47
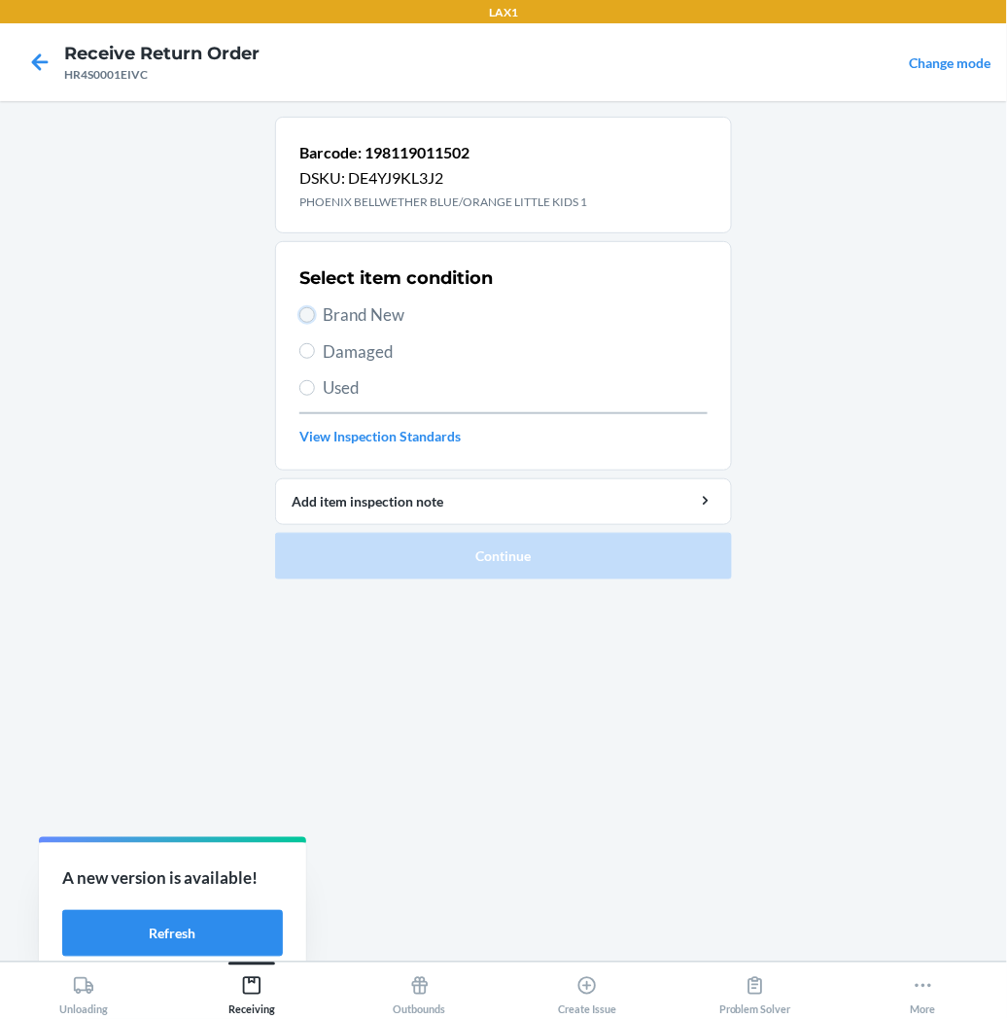
click at [307, 317] on input "Brand New" at bounding box center [307, 315] width 16 height 16
radio input "true"
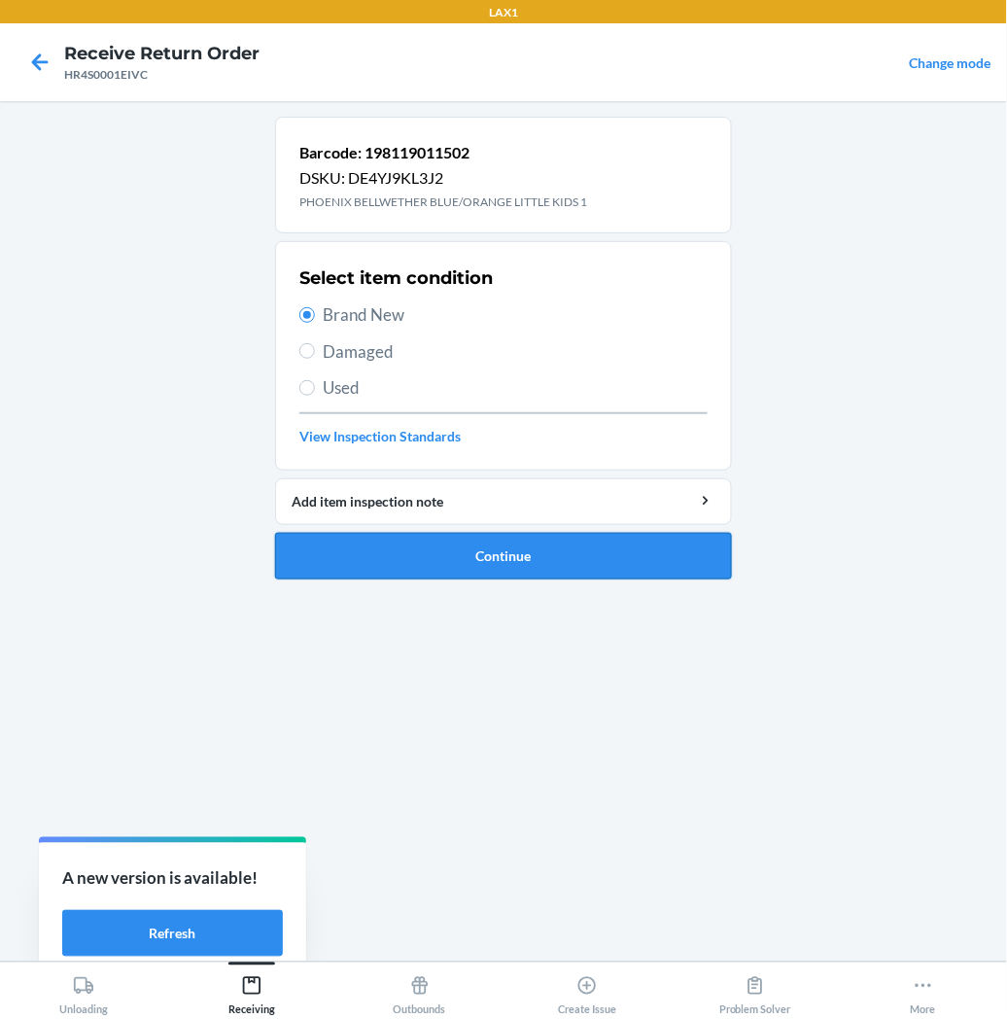
click at [350, 541] on button "Continue" at bounding box center [503, 556] width 457 height 47
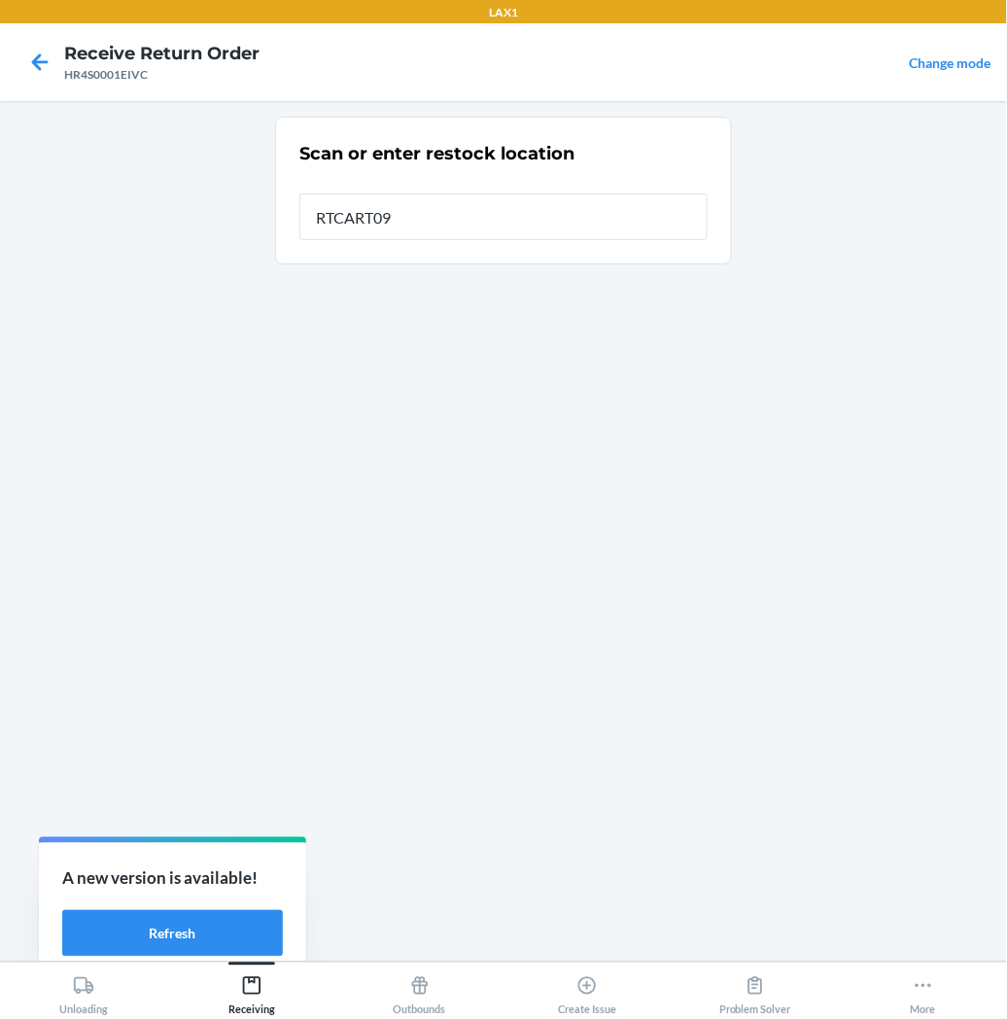
type input "RTCART097"
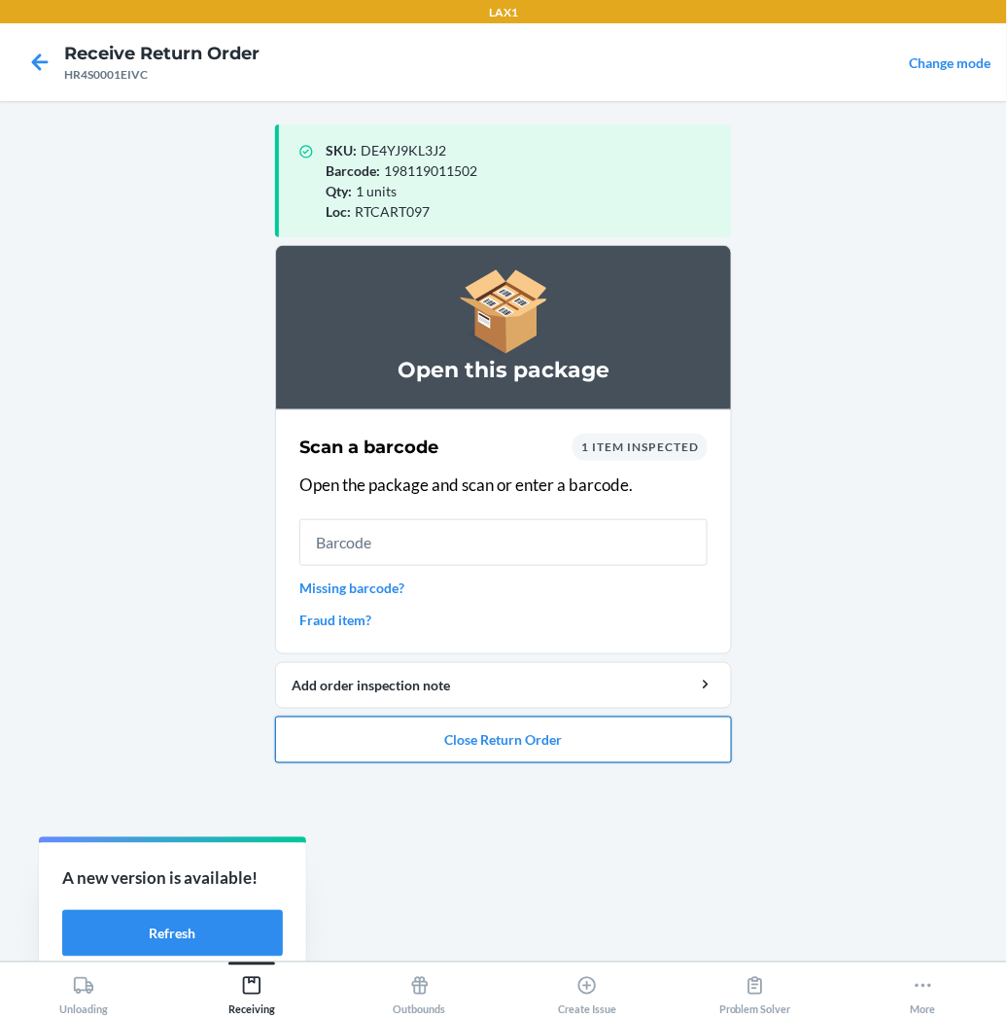
click at [429, 742] on button "Close Return Order" at bounding box center [503, 740] width 457 height 47
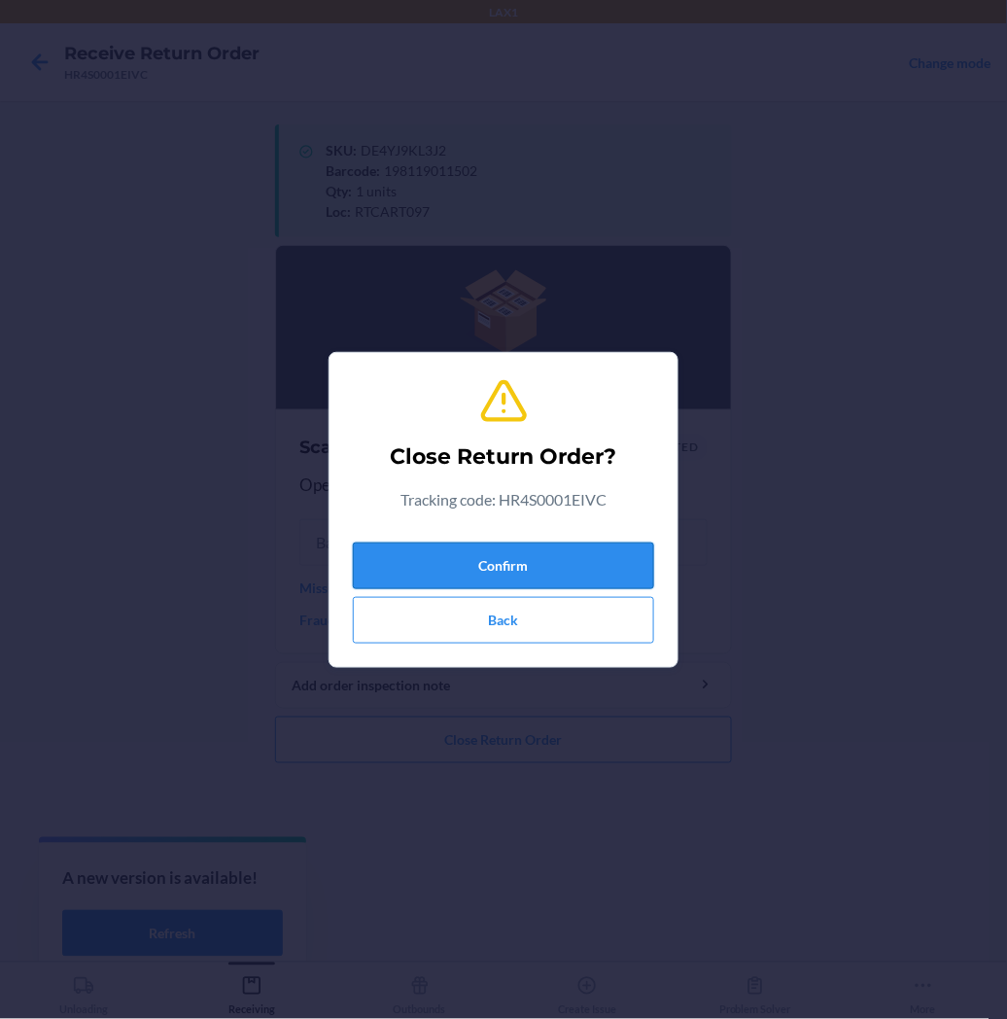
click at [531, 570] on button "Confirm" at bounding box center [503, 566] width 301 height 47
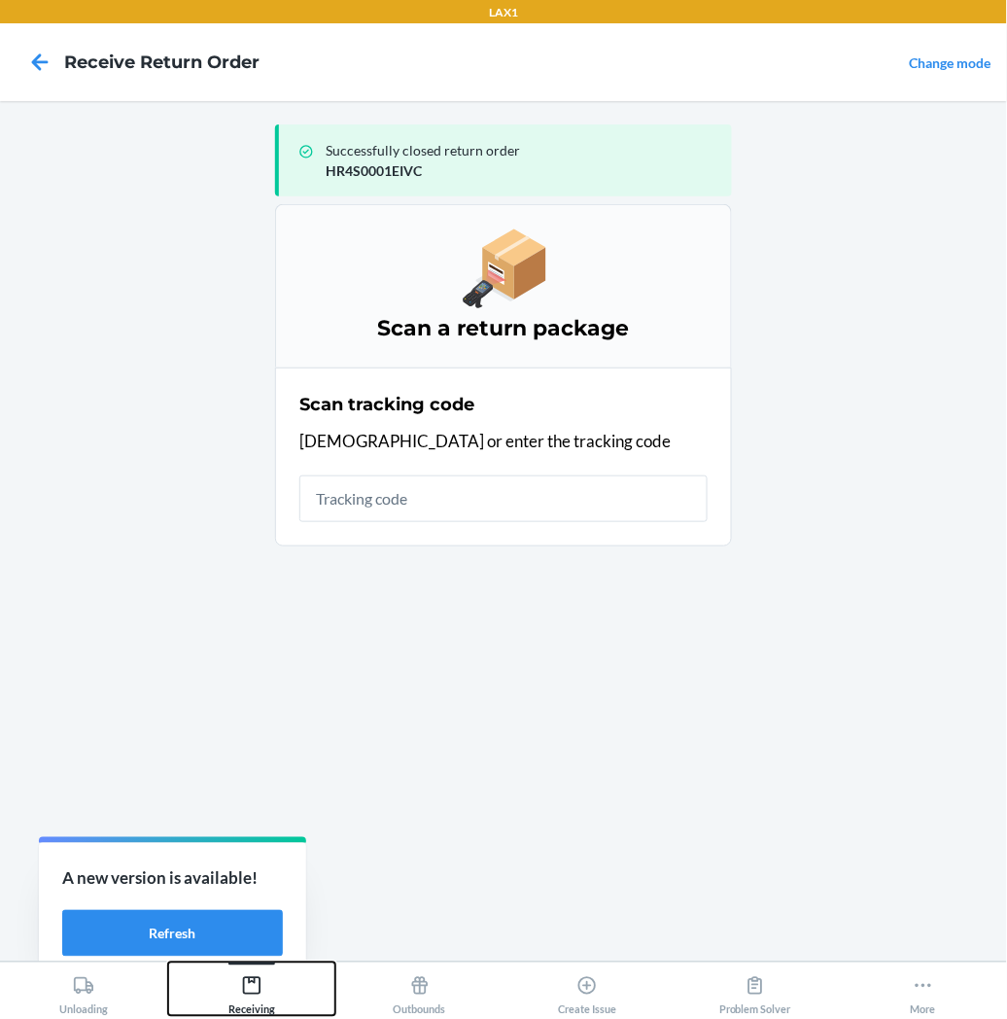
click at [246, 982] on icon at bounding box center [251, 985] width 21 height 21
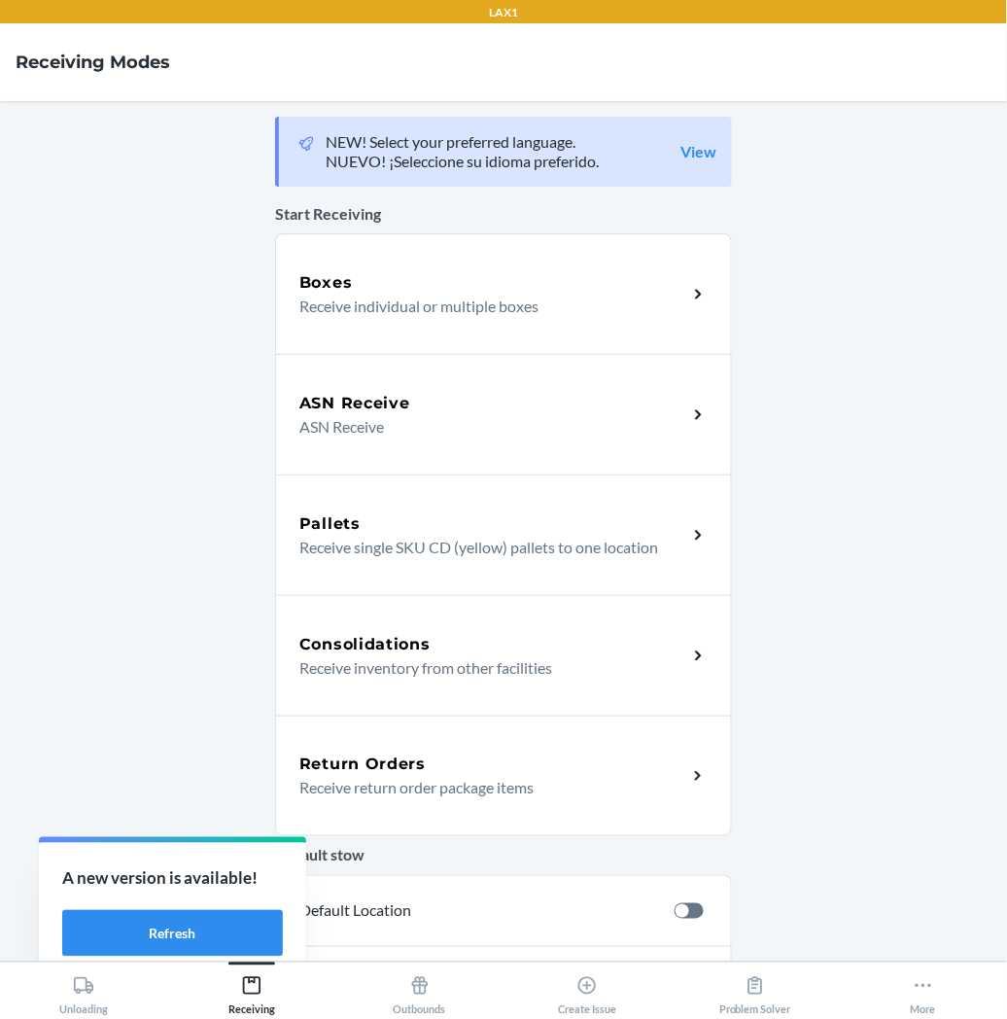
click at [400, 764] on h5 "Return Orders" at bounding box center [362, 764] width 126 height 23
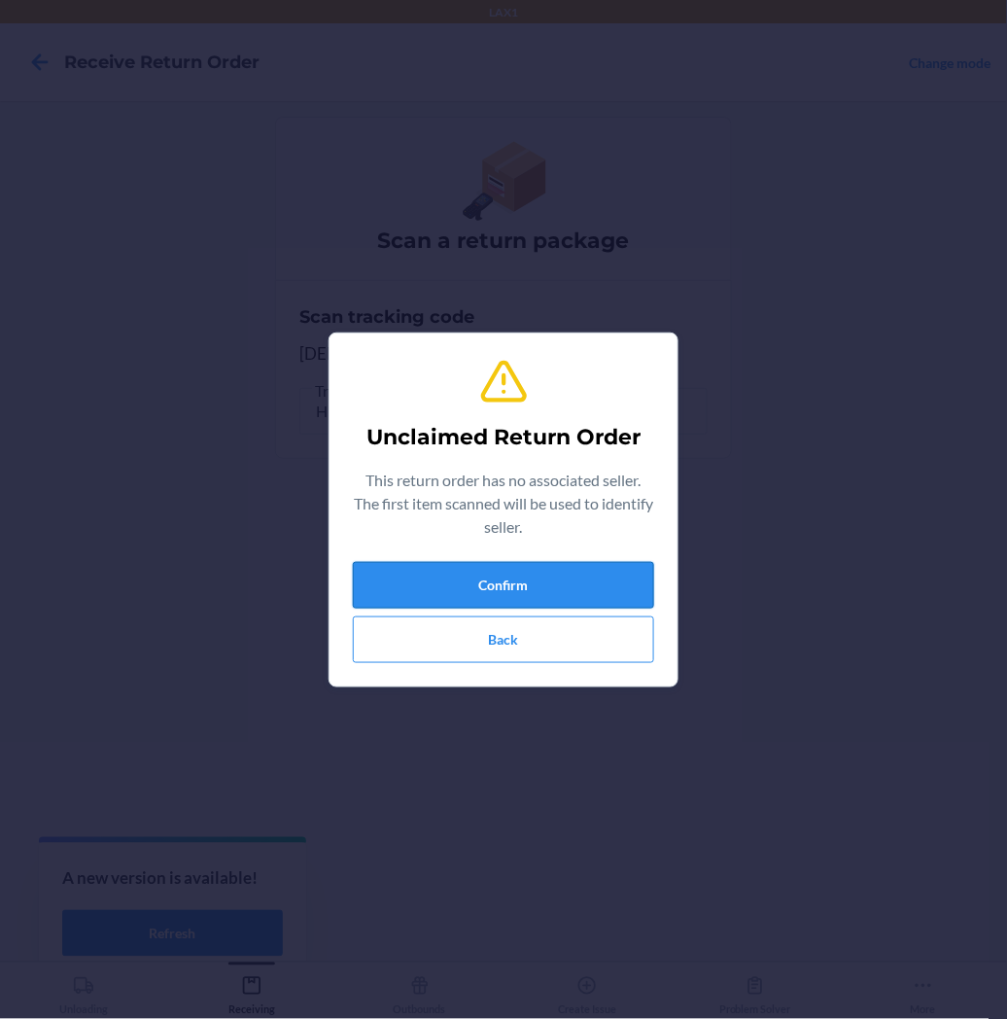
click at [449, 590] on button "Confirm" at bounding box center [503, 585] width 301 height 47
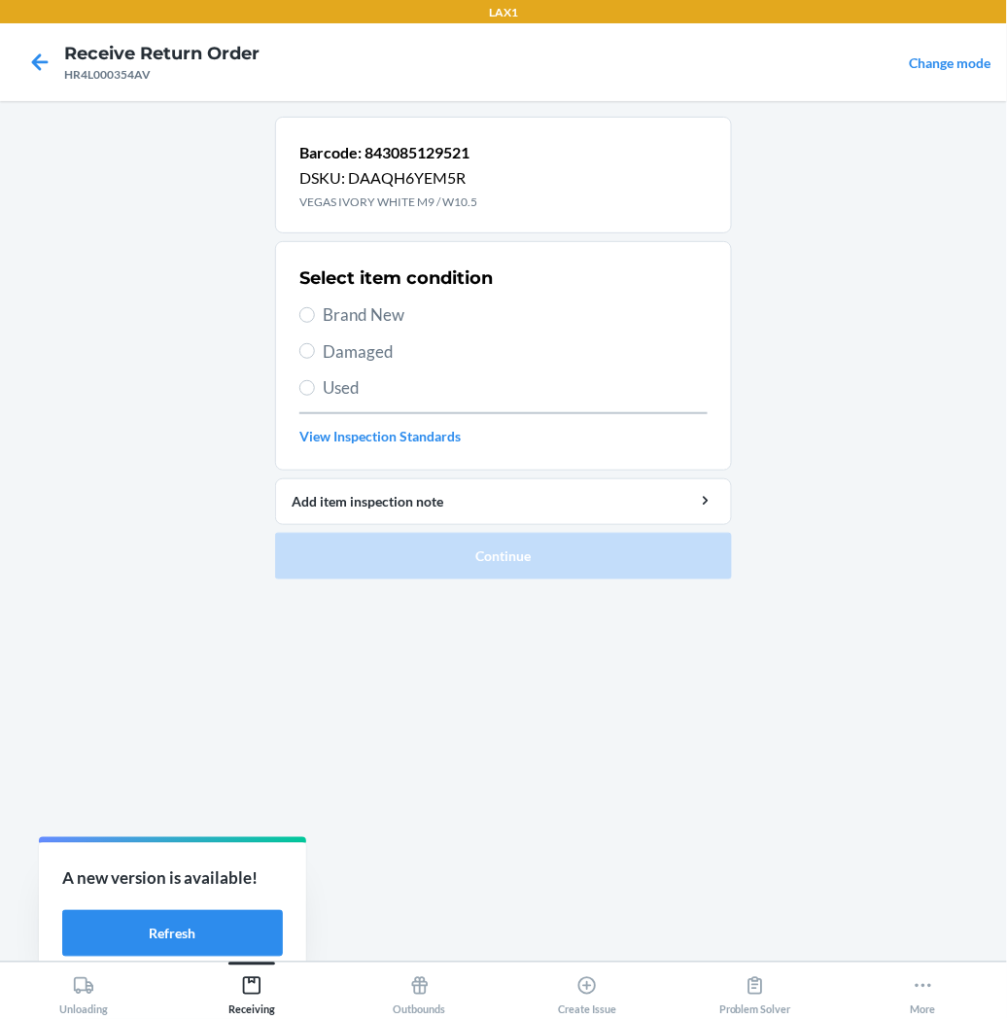
click at [299, 354] on label "Damaged" at bounding box center [503, 351] width 408 height 25
click at [299, 354] on input "Damaged" at bounding box center [307, 351] width 16 height 16
radio input "true"
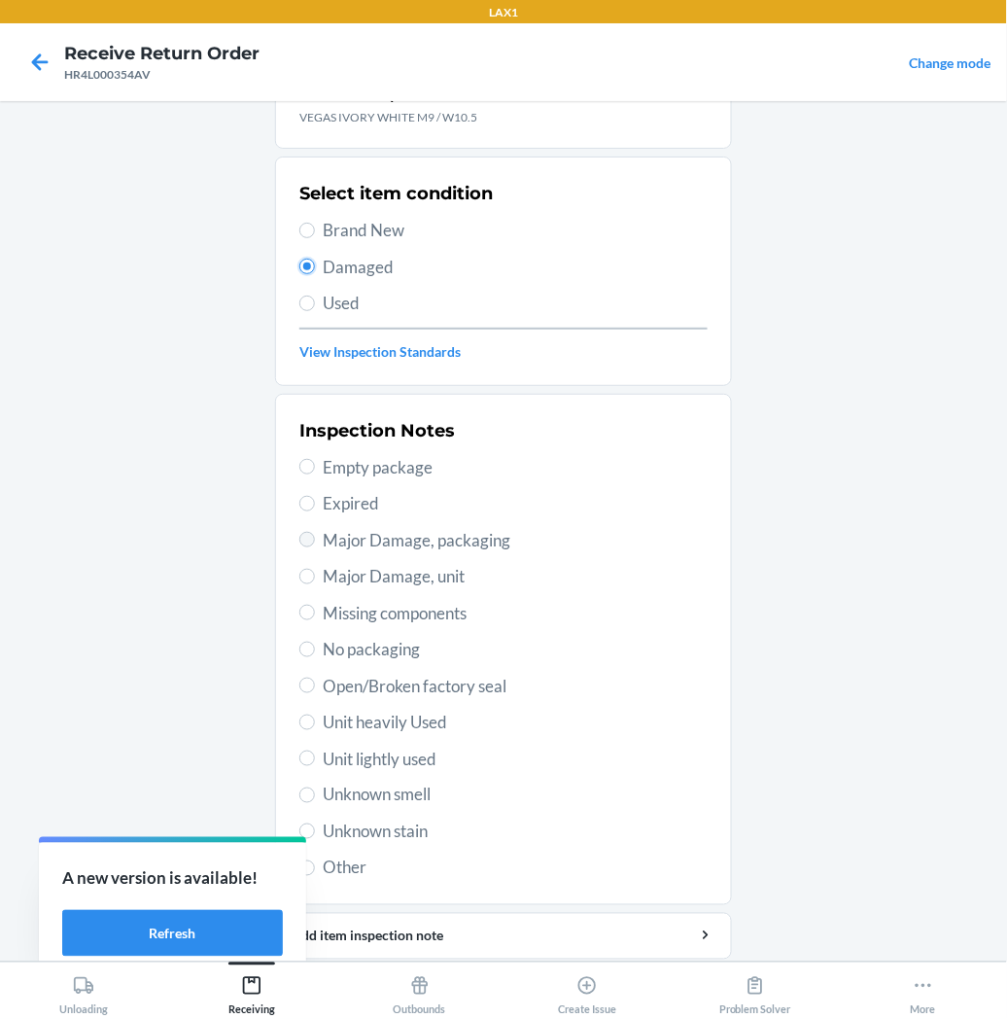
scroll to position [151, 0]
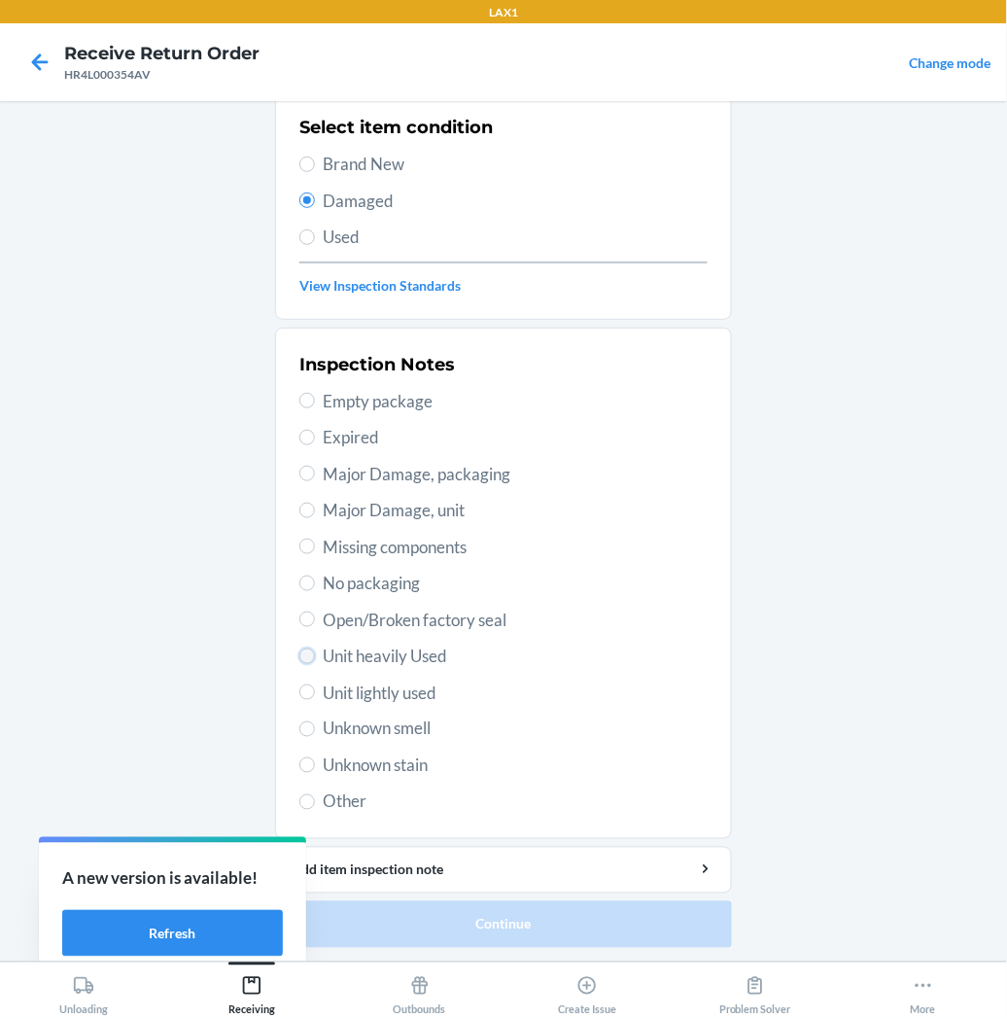
click at [299, 656] on input "Unit heavily Used" at bounding box center [307, 657] width 16 height 16
radio input "true"
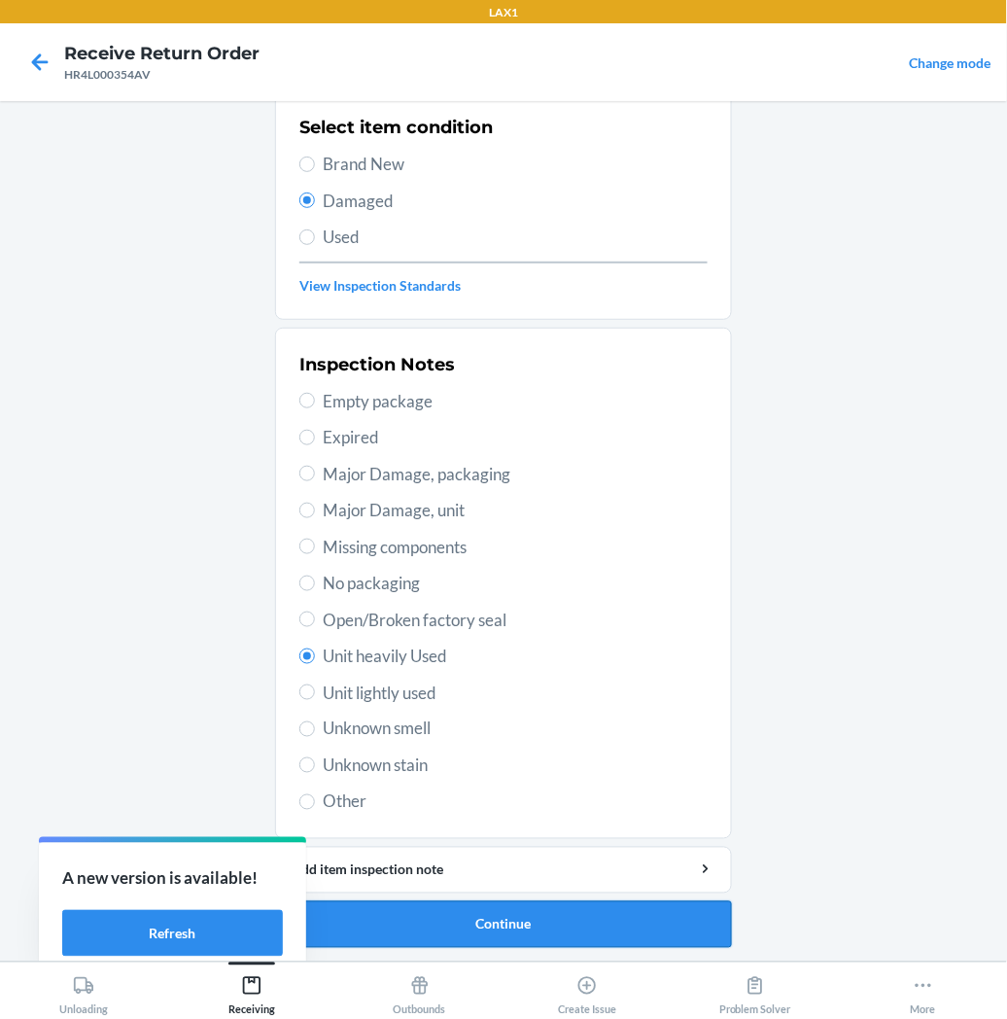
click at [357, 907] on button "Continue" at bounding box center [503, 924] width 457 height 47
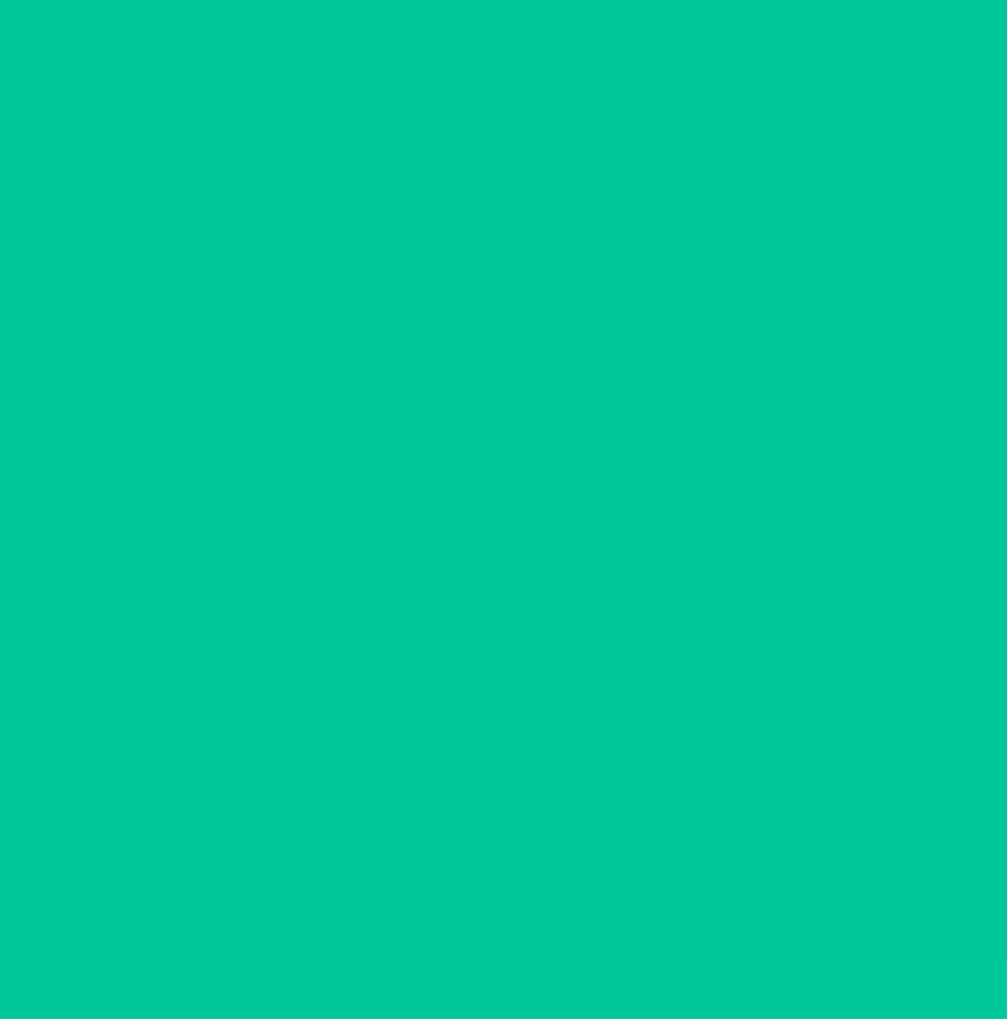
scroll to position [0, 0]
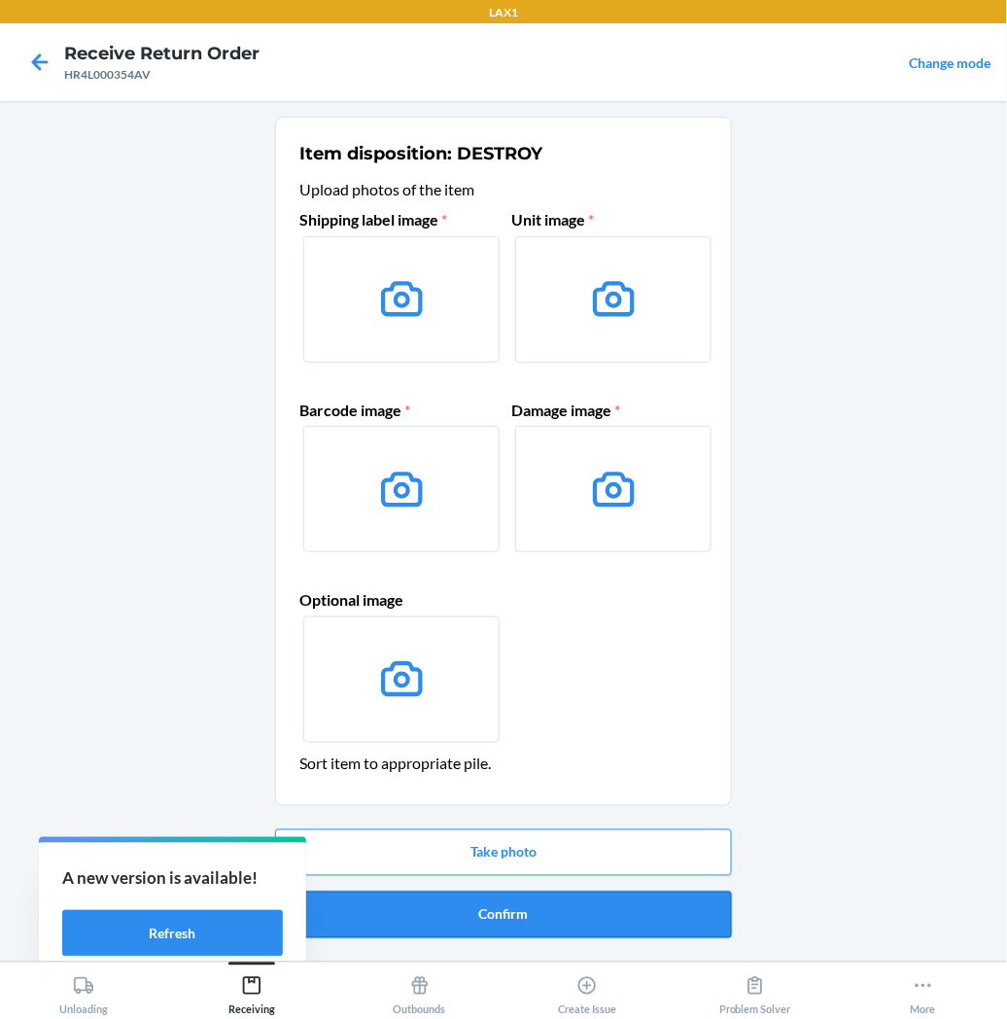
click at [445, 910] on button "Confirm" at bounding box center [503, 915] width 457 height 47
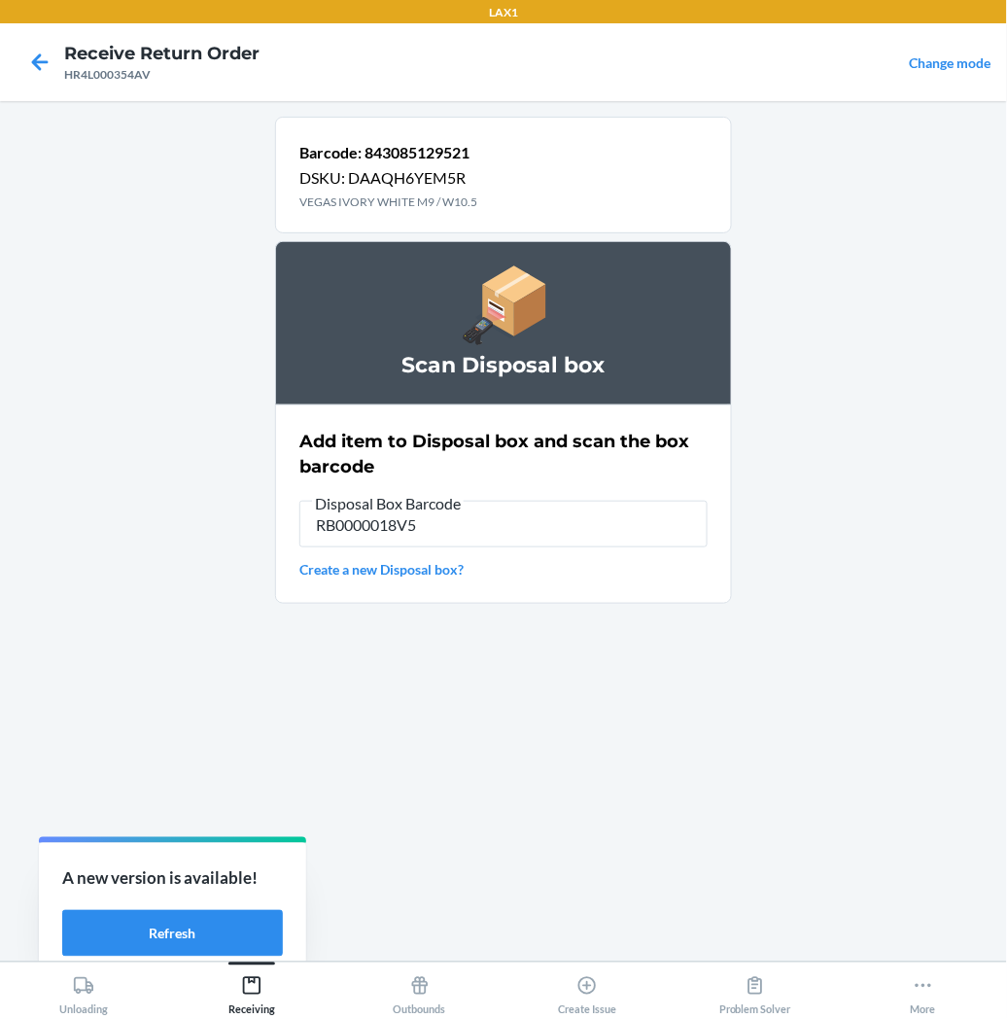
type input "RB0000018V5"
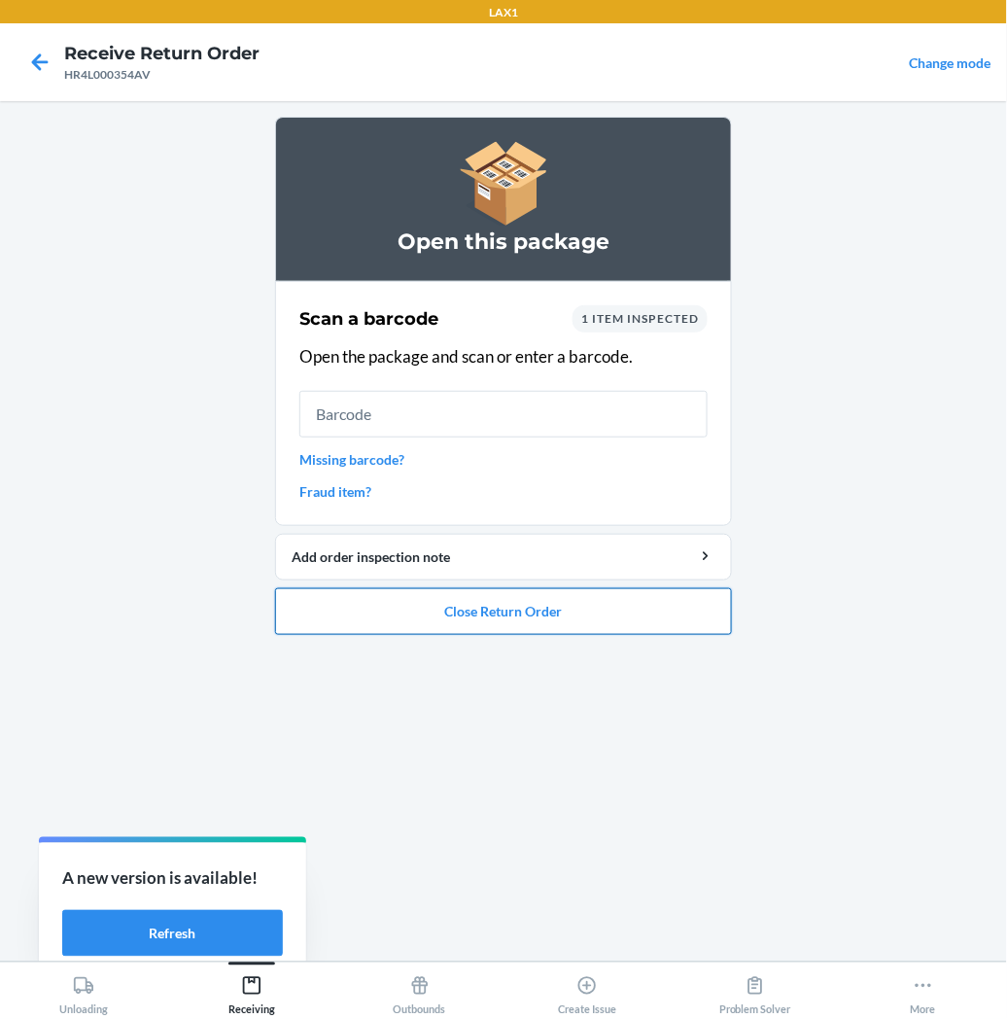
click at [492, 598] on button "Close Return Order" at bounding box center [503, 611] width 457 height 47
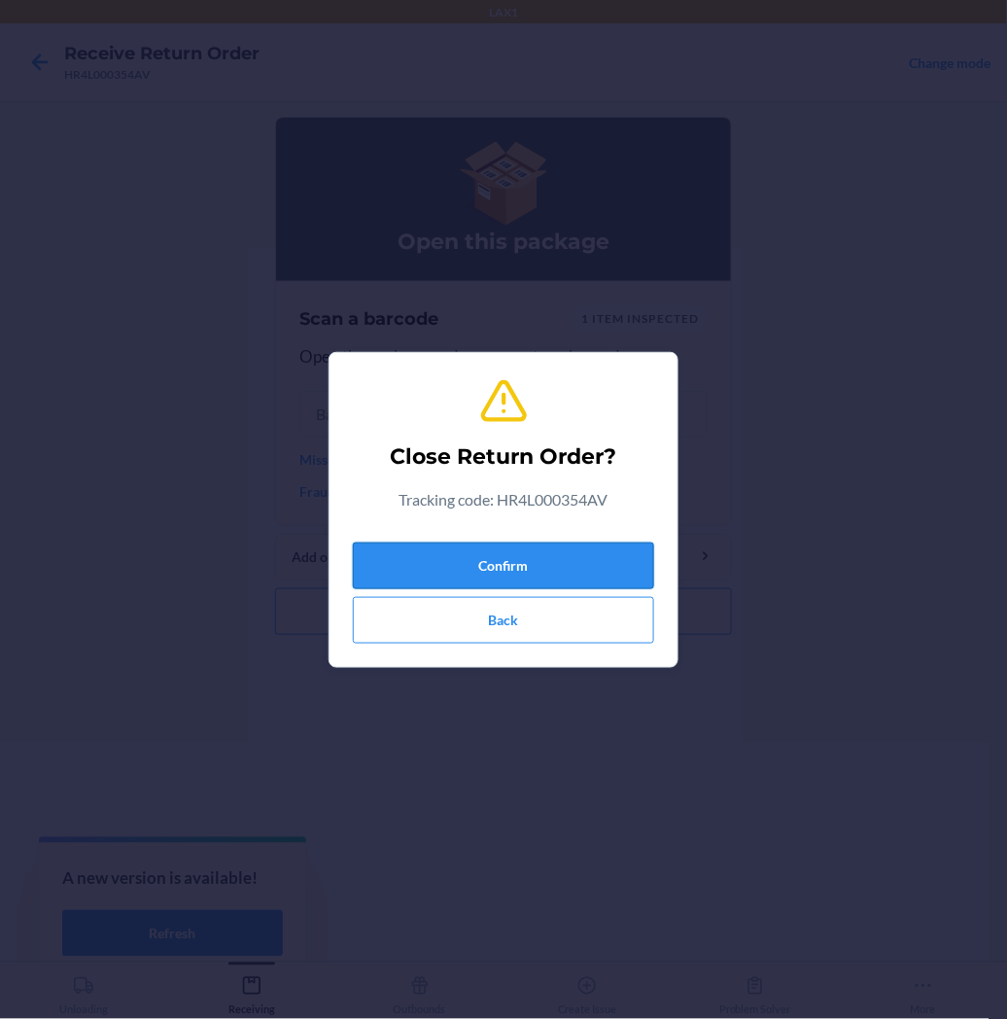
click at [523, 576] on button "Confirm" at bounding box center [503, 566] width 301 height 47
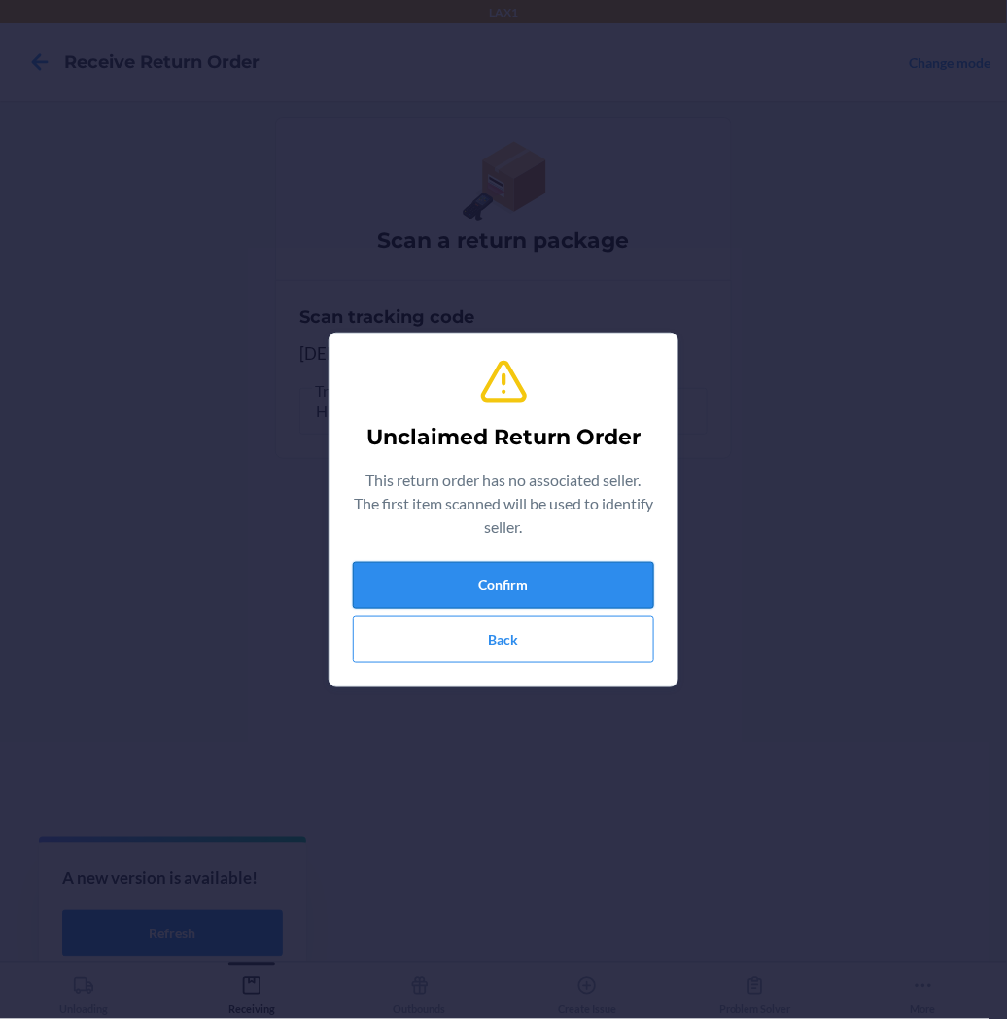
click at [465, 576] on button "Confirm" at bounding box center [503, 585] width 301 height 47
